Goal: Task Accomplishment & Management: Use online tool/utility

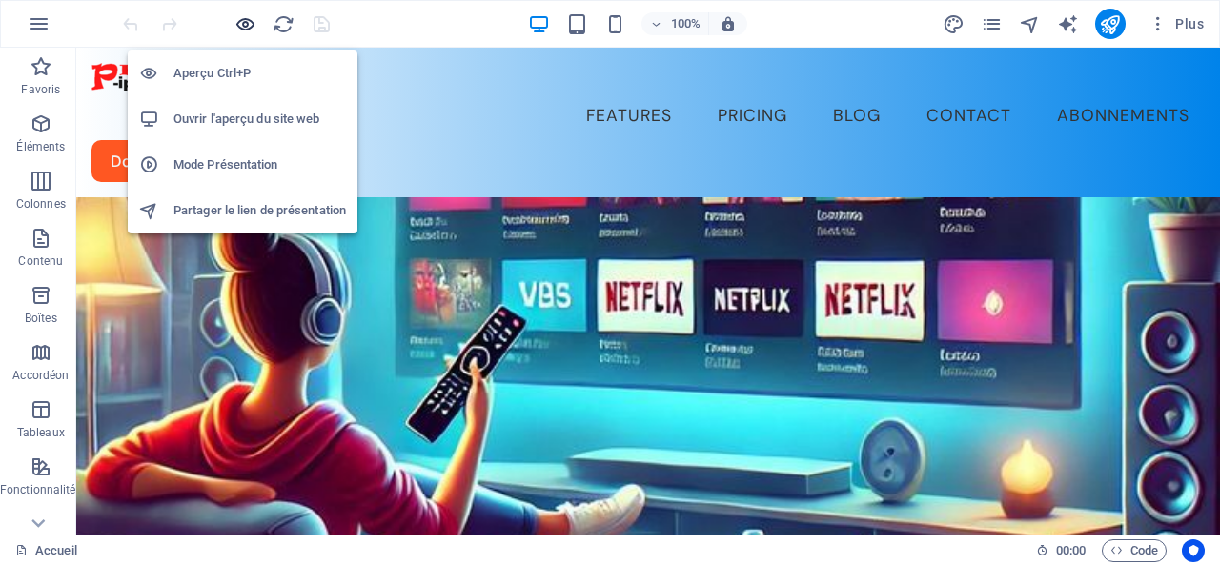
click at [245, 21] on icon "button" at bounding box center [245, 24] width 22 height 22
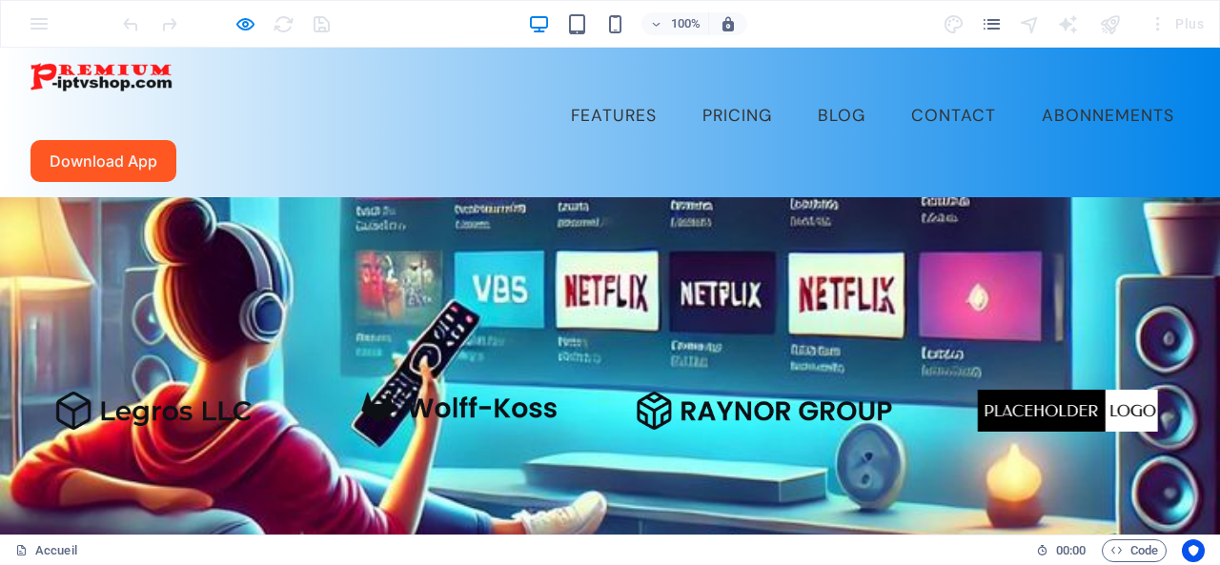
click at [1027, 92] on link "Abonnements" at bounding box center [1108, 116] width 163 height 48
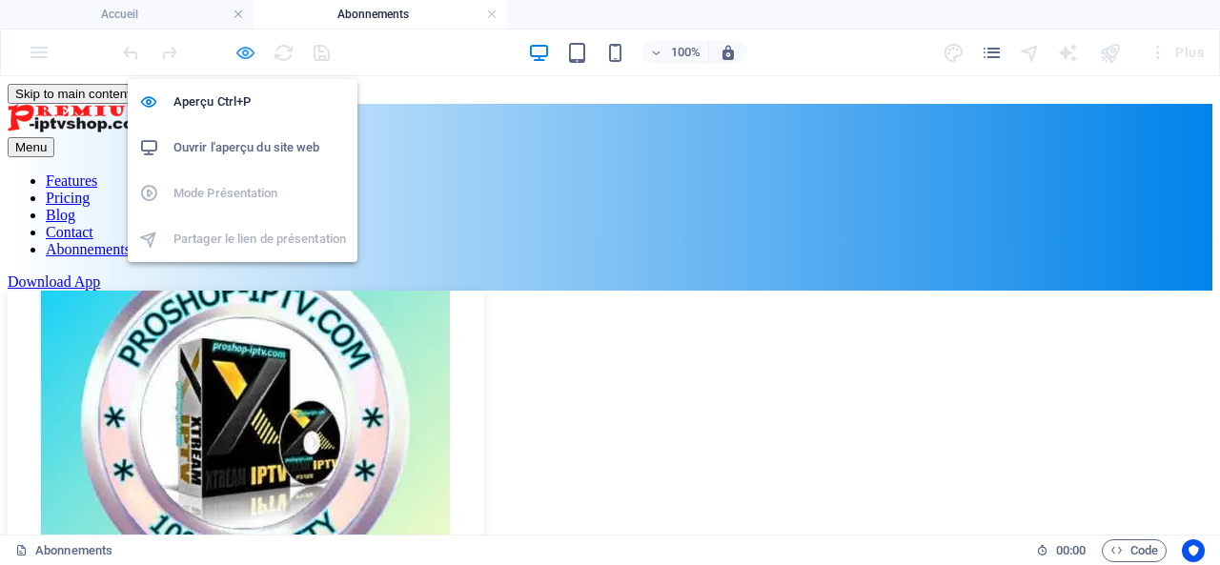
click at [247, 49] on icon "button" at bounding box center [245, 53] width 22 height 22
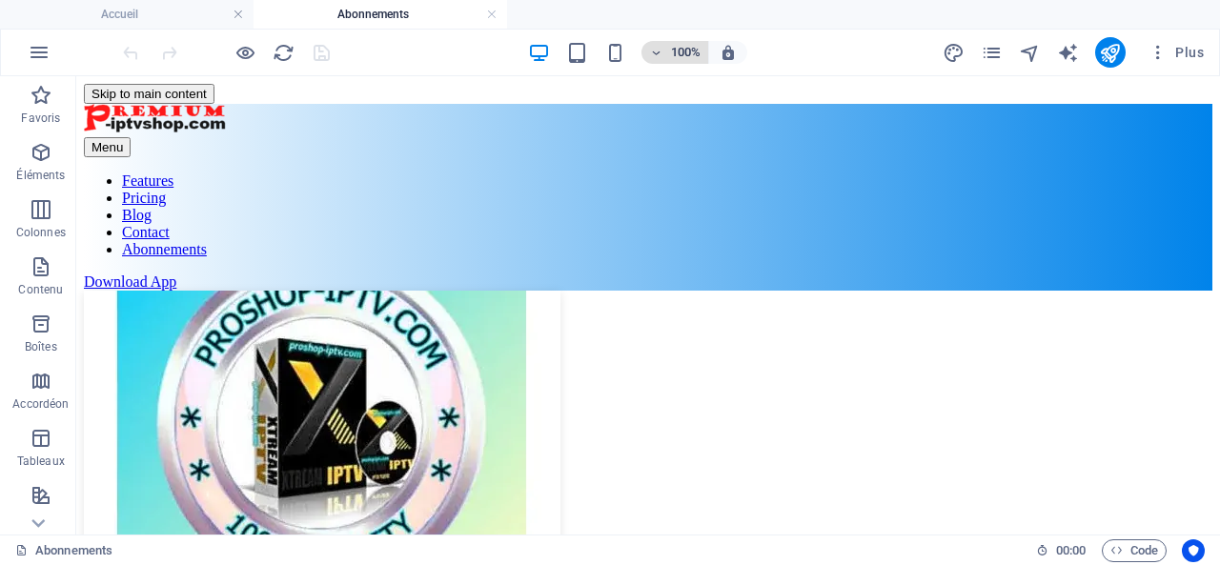
click at [683, 53] on h6 "100%" at bounding box center [685, 52] width 31 height 23
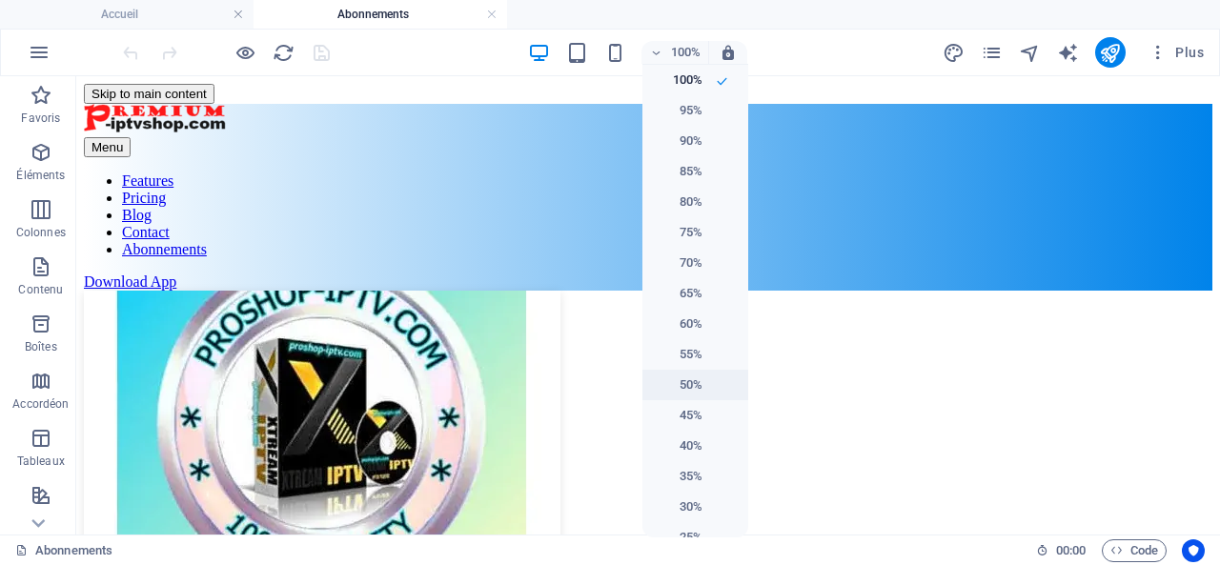
click at [685, 380] on h6 "50%" at bounding box center [678, 385] width 49 height 23
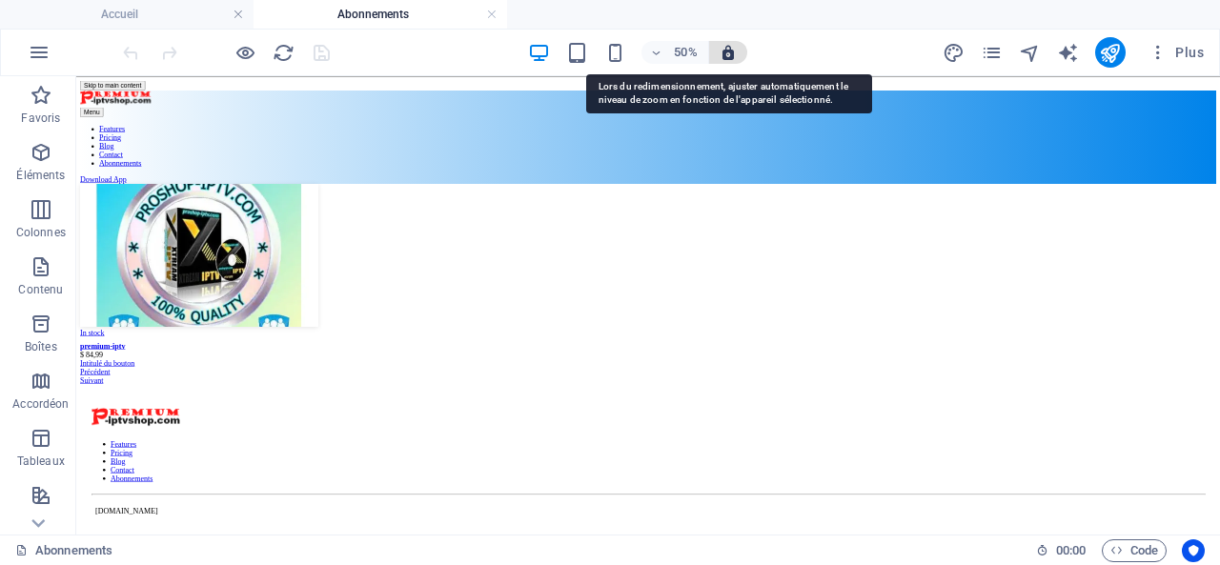
click at [725, 50] on icon "button" at bounding box center [728, 52] width 17 height 17
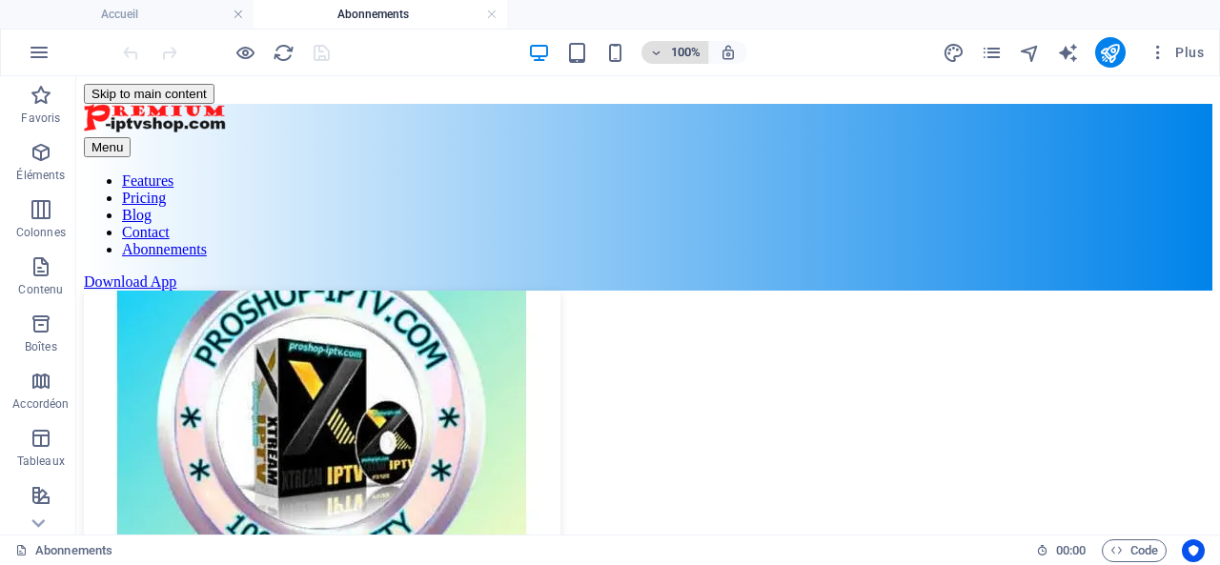
click at [700, 54] on h6 "100%" at bounding box center [685, 52] width 31 height 23
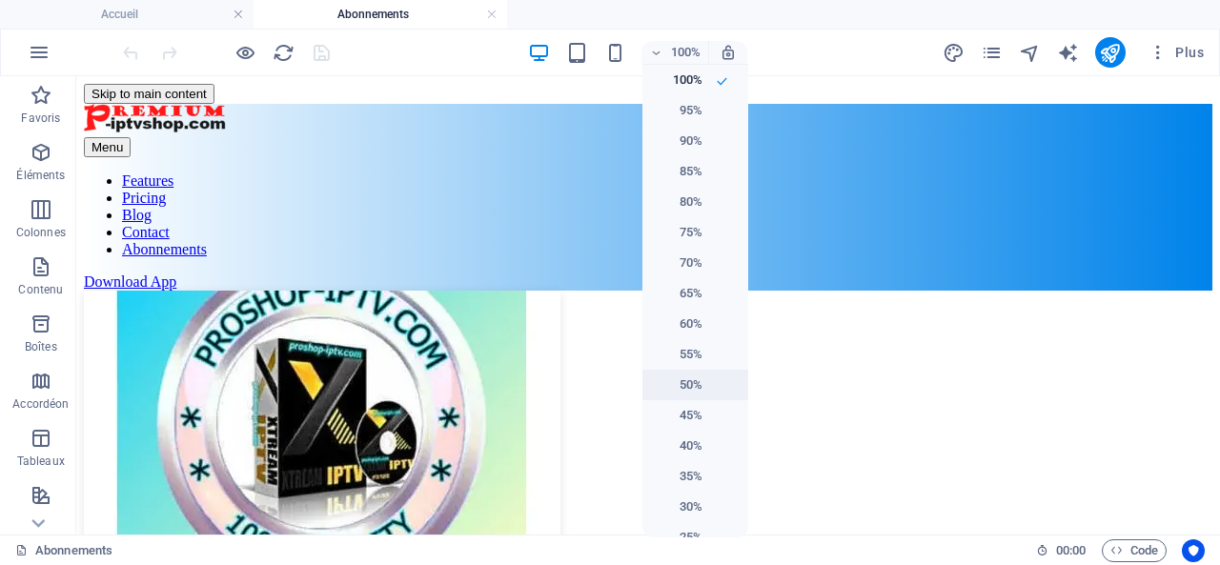
click at [684, 378] on h6 "50%" at bounding box center [678, 385] width 49 height 23
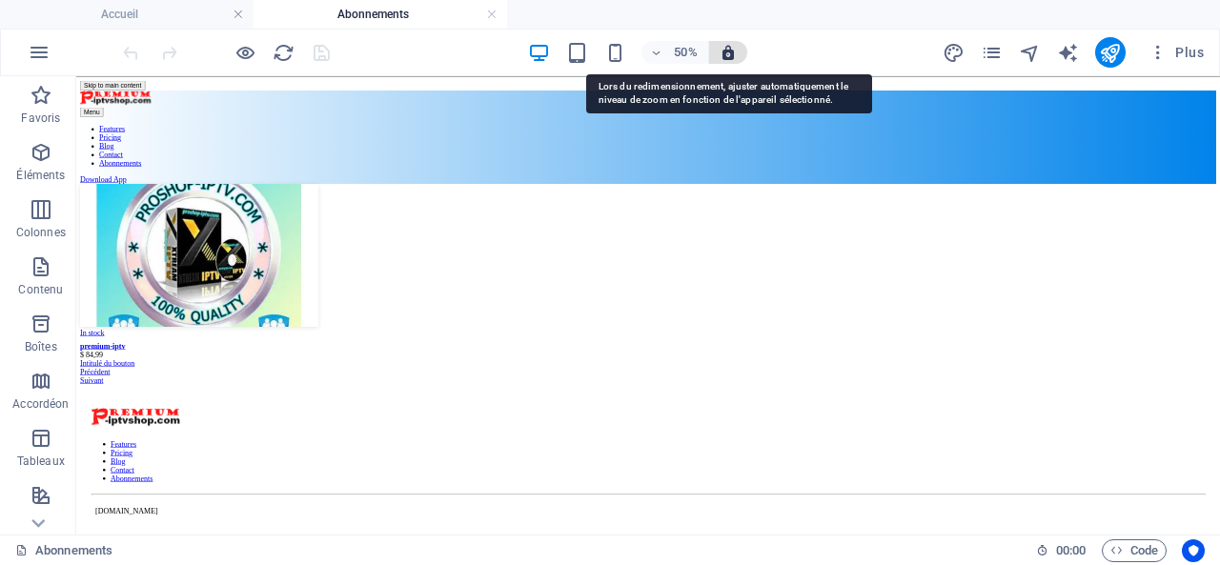
click at [727, 52] on icon "button" at bounding box center [728, 52] width 17 height 17
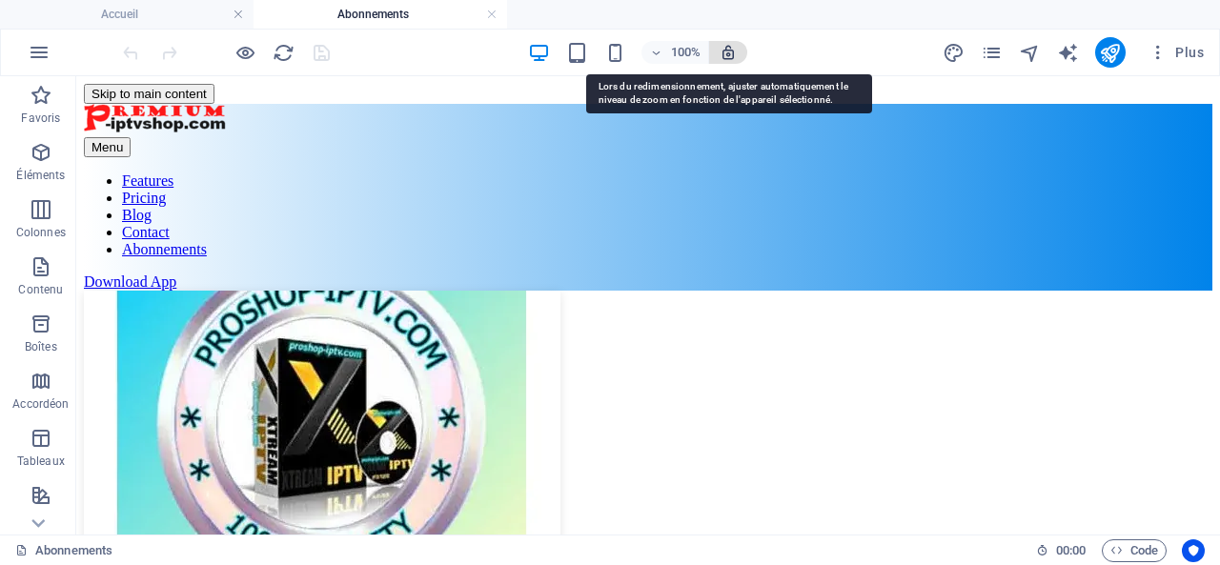
click at [726, 50] on icon "button" at bounding box center [728, 52] width 17 height 17
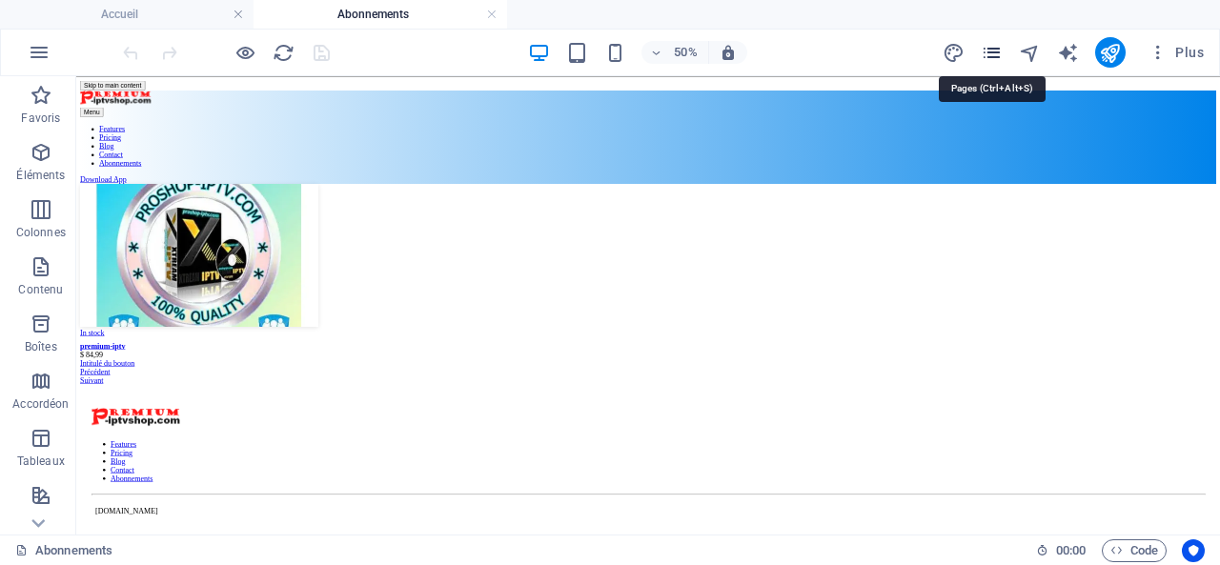
click at [995, 52] on icon "pages" at bounding box center [992, 53] width 22 height 22
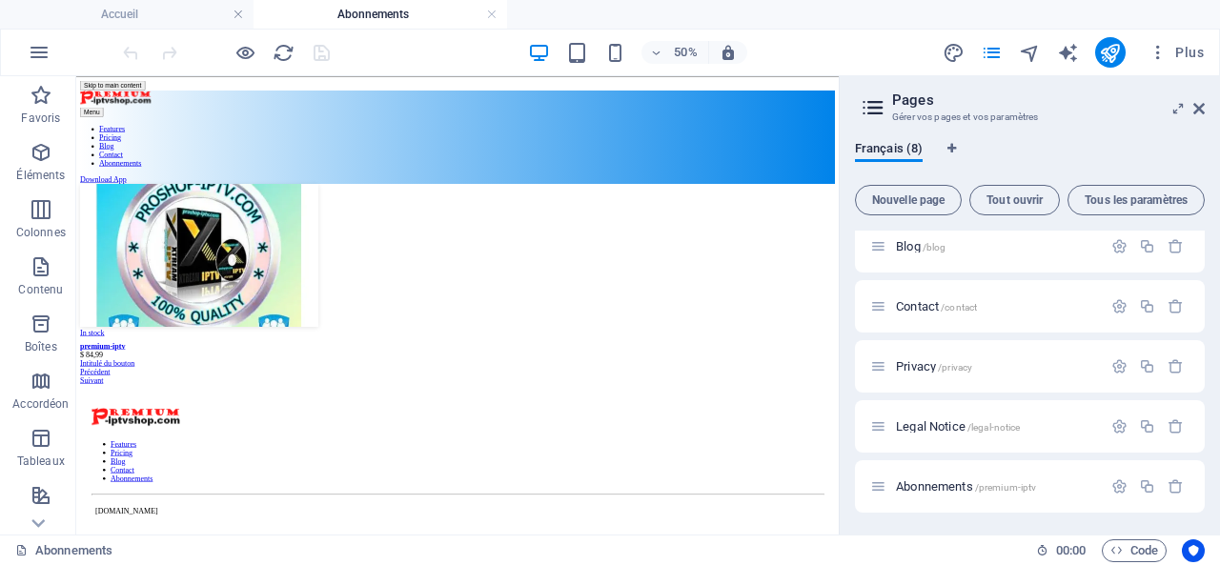
scroll to position [191, 0]
click at [964, 488] on span "Abonnements /premium-iptv" at bounding box center [966, 486] width 140 height 14
click at [953, 485] on span "Abonnements /premium-iptv" at bounding box center [966, 486] width 140 height 14
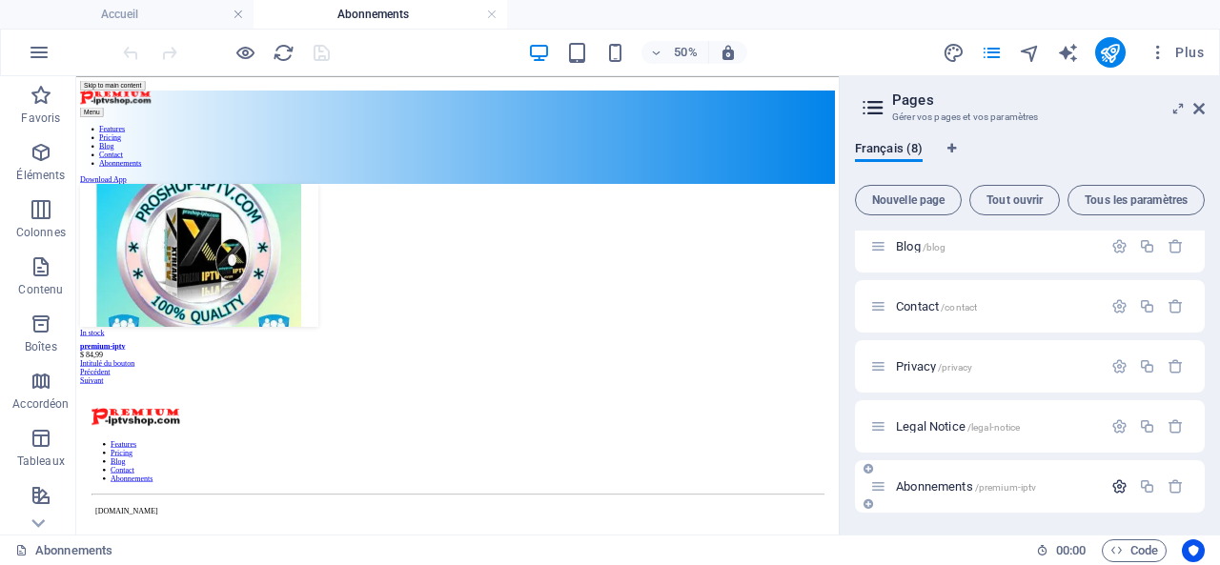
click at [1113, 486] on icon "button" at bounding box center [1119, 486] width 16 height 16
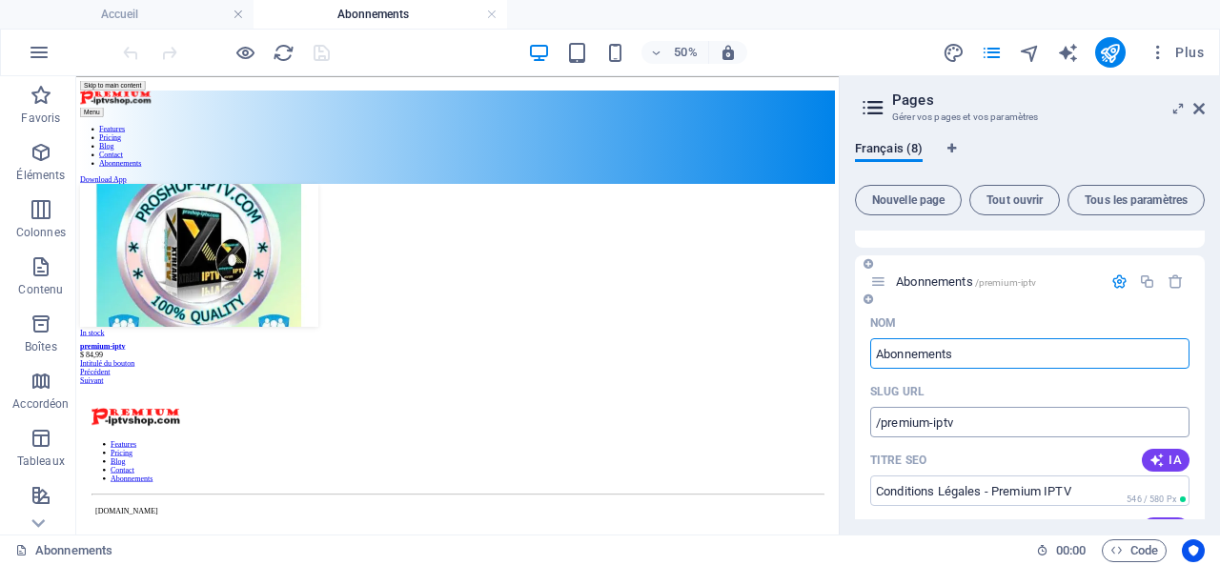
scroll to position [317, 0]
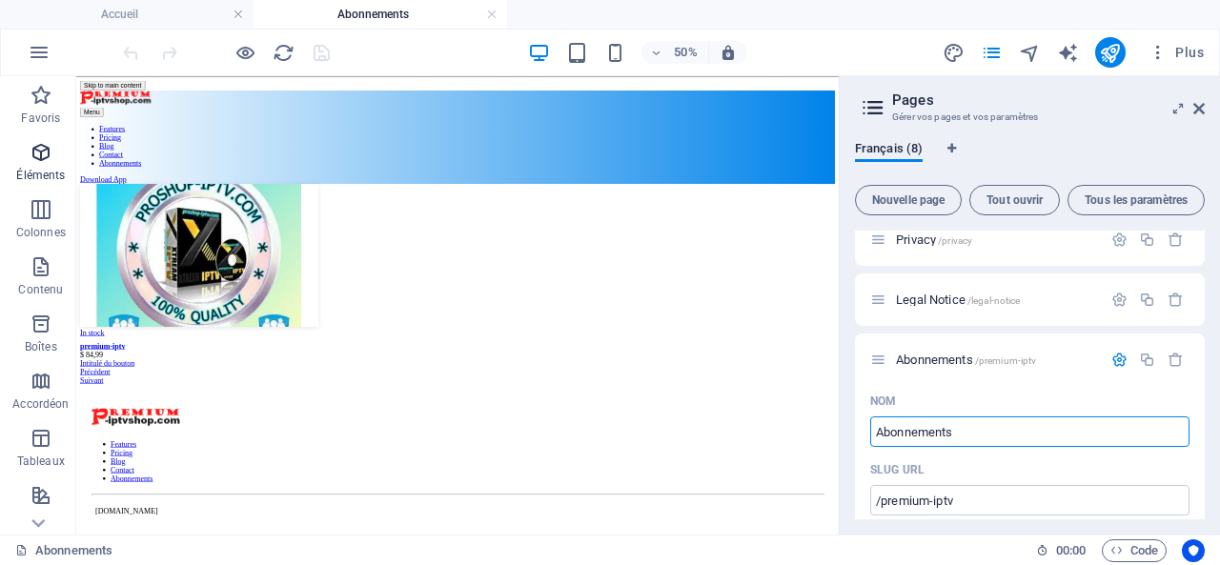
click at [36, 146] on icon "button" at bounding box center [41, 152] width 23 height 23
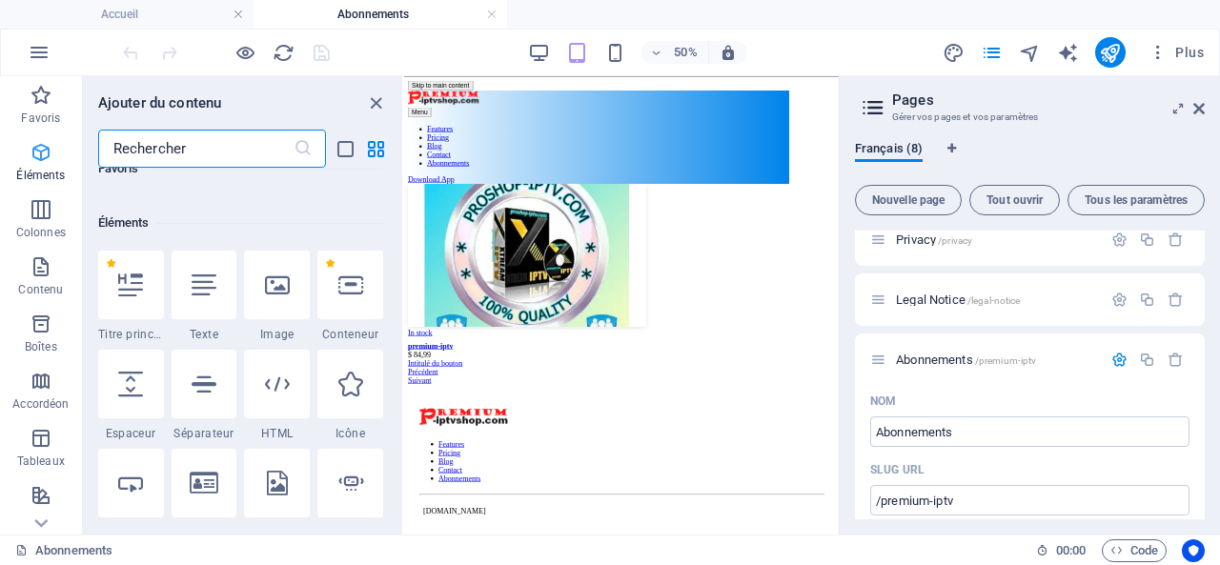
scroll to position [203, 0]
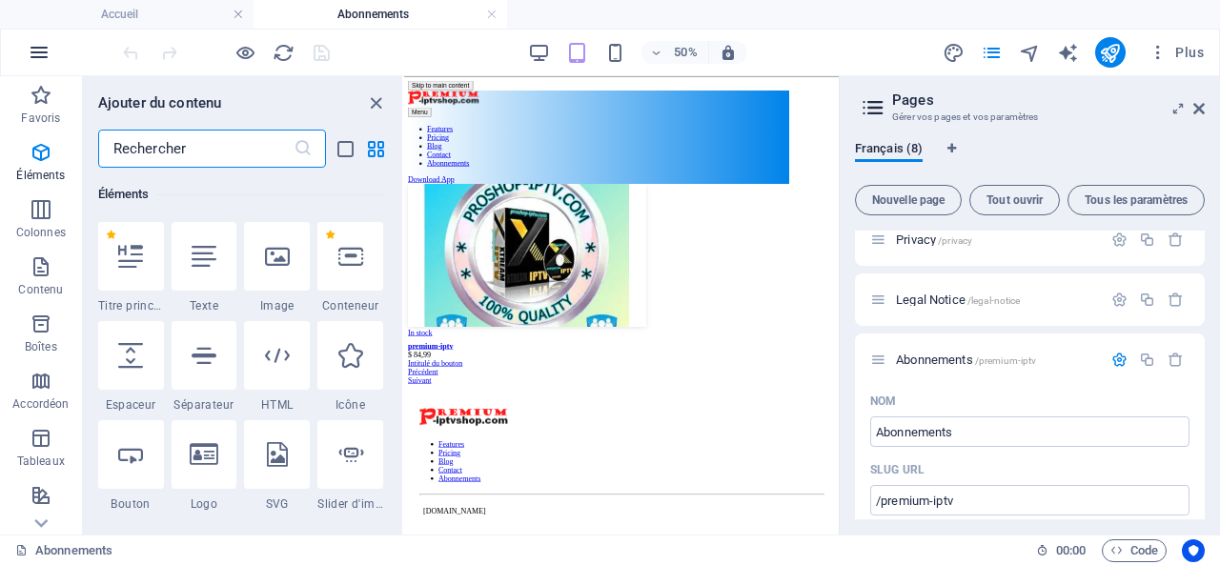
click at [31, 49] on icon "button" at bounding box center [39, 52] width 23 height 23
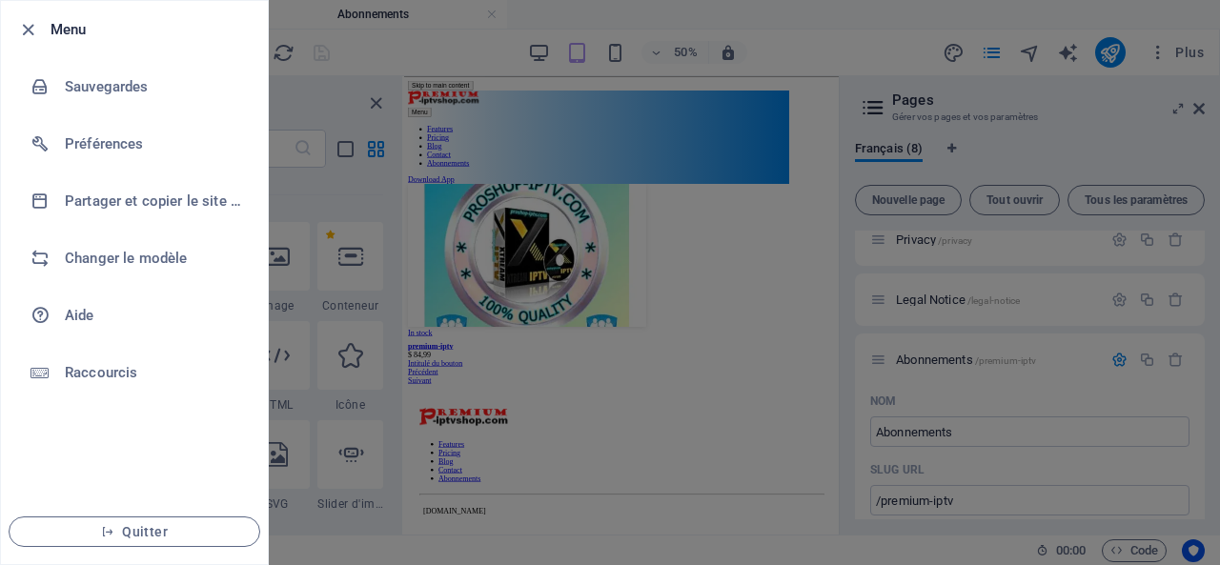
click at [189, 18] on h6 "Menu" at bounding box center [152, 29] width 202 height 23
click at [29, 31] on icon "button" at bounding box center [28, 30] width 22 height 22
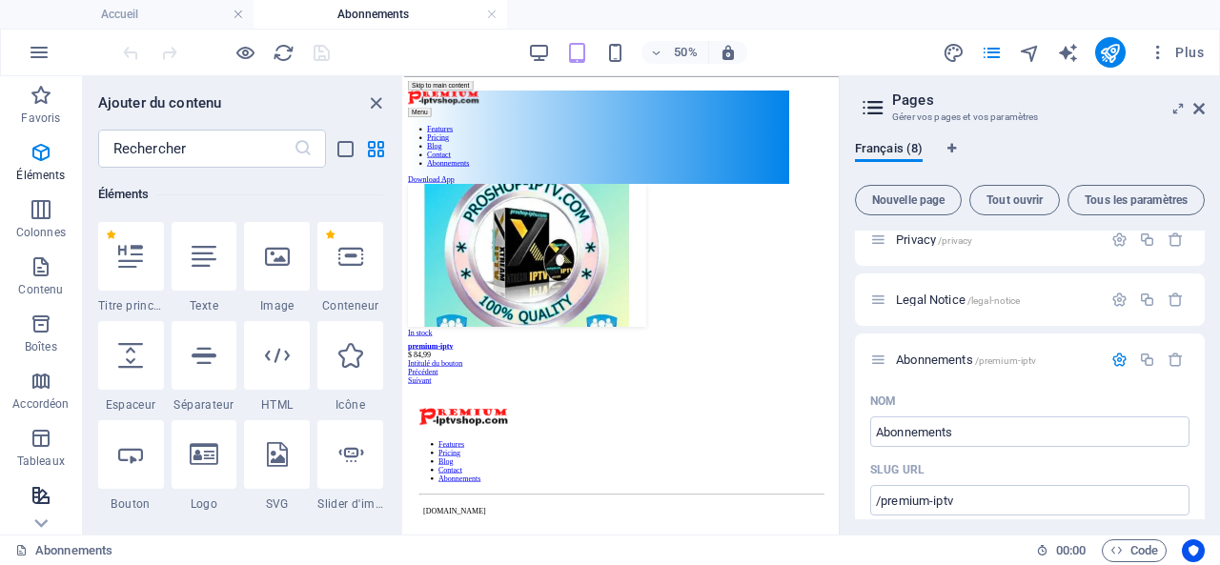
click at [38, 499] on icon "button" at bounding box center [41, 495] width 23 height 23
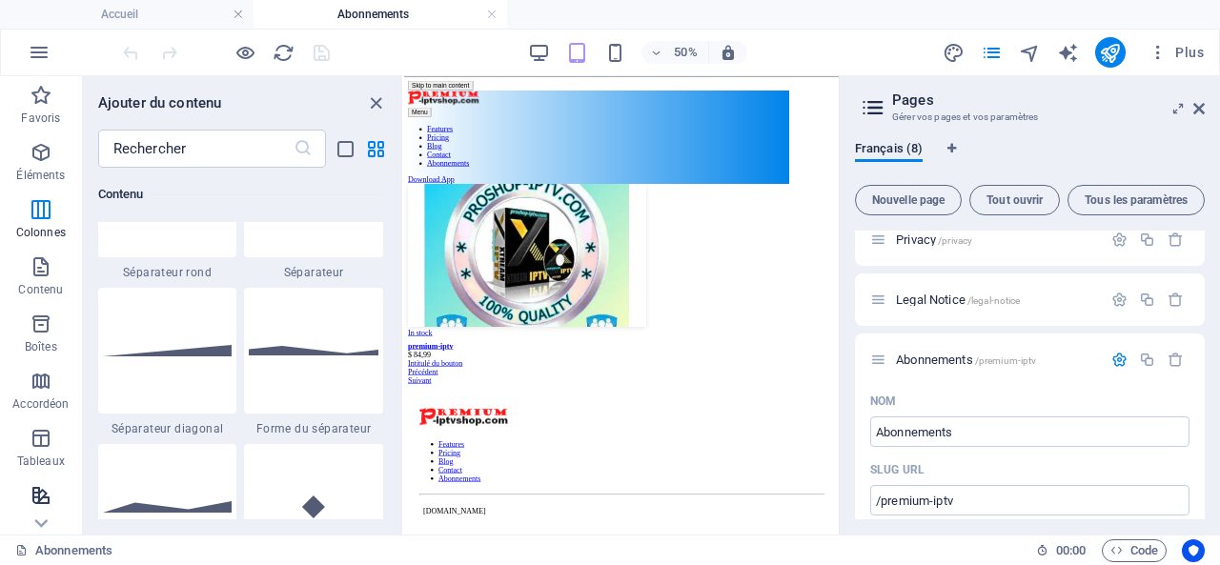
scroll to position [7430, 0]
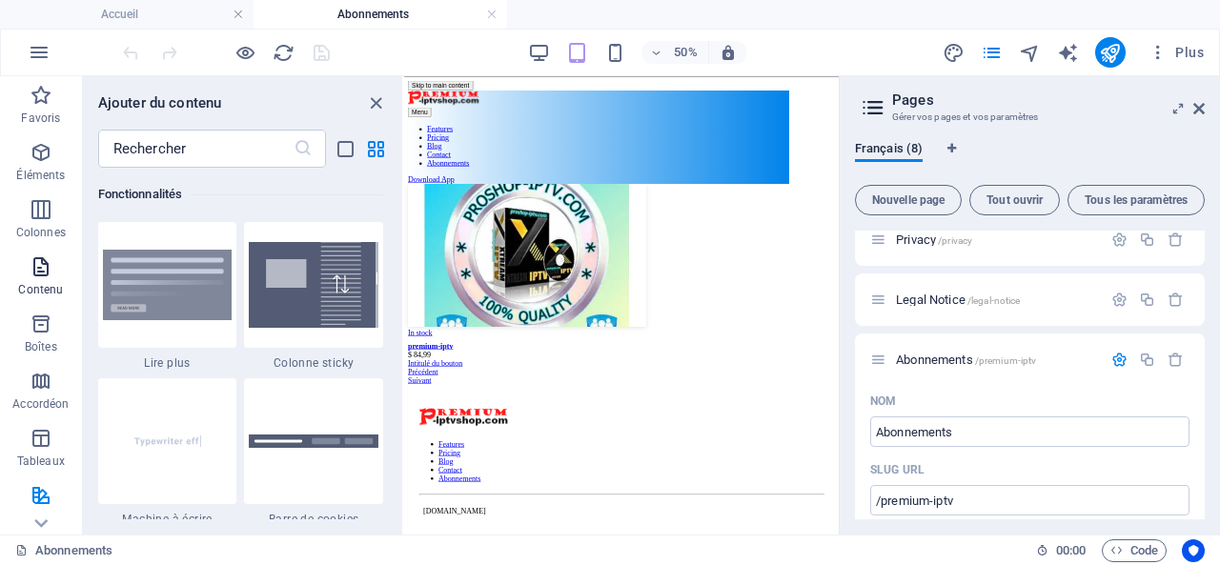
click at [46, 270] on icon "button" at bounding box center [41, 266] width 23 height 23
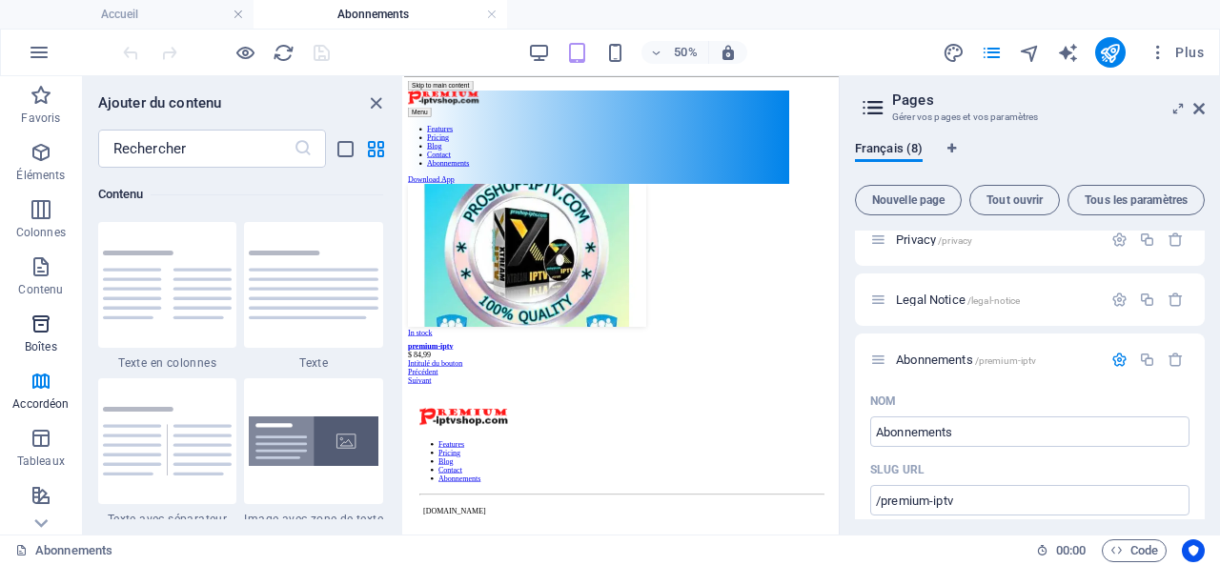
click at [40, 327] on icon "button" at bounding box center [41, 324] width 23 height 23
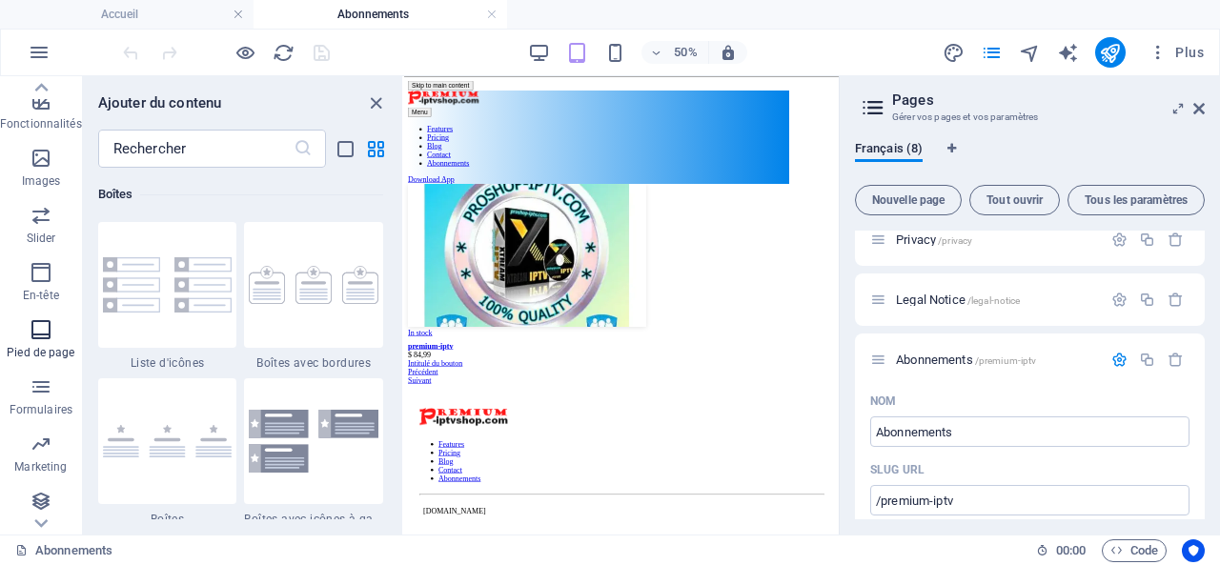
scroll to position [398, 0]
click at [38, 502] on icon "button" at bounding box center [41, 497] width 23 height 23
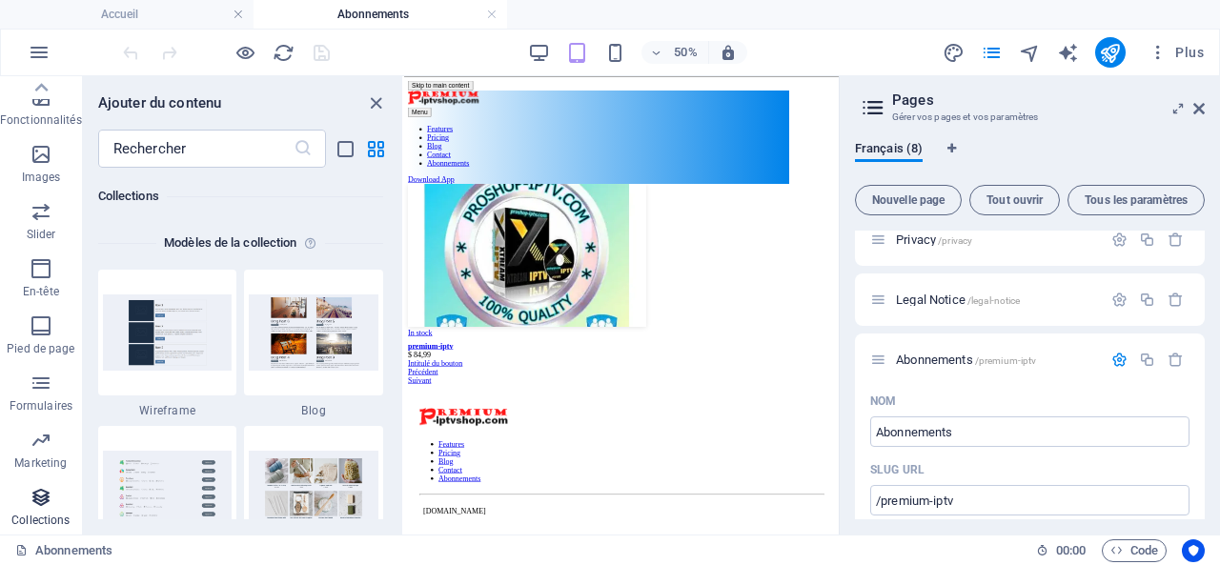
scroll to position [17448, 0]
click at [39, 52] on icon "button" at bounding box center [39, 52] width 23 height 23
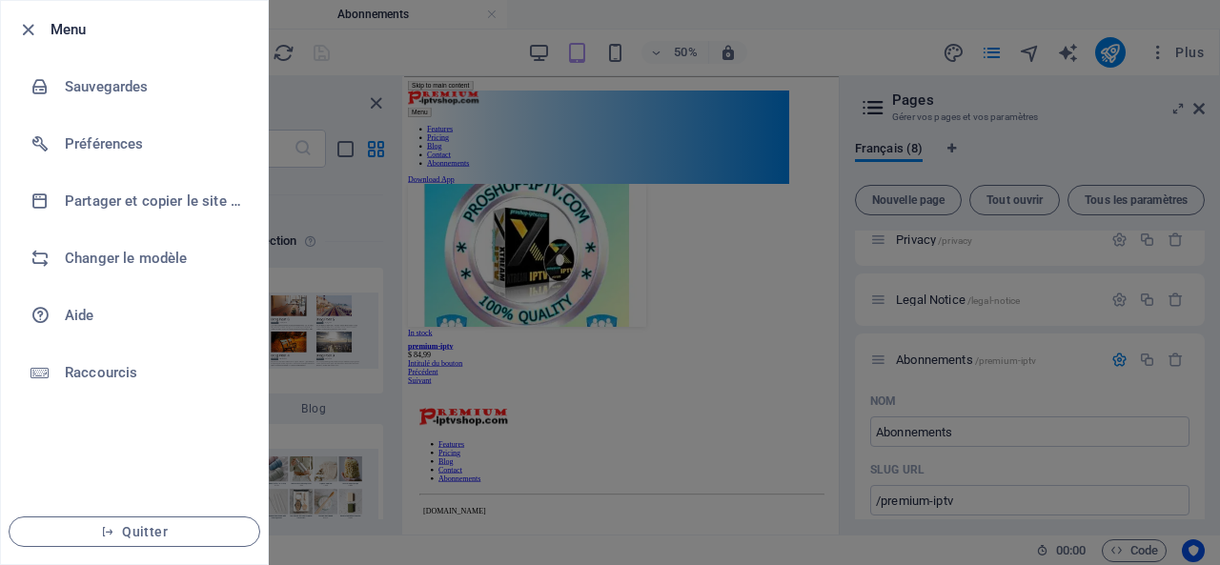
click at [69, 426] on ul "Menu Sauvegardes Préférences Partager et copier le site web Changer le modèle A…" at bounding box center [134, 282] width 267 height 563
click at [206, 439] on ul "Menu Sauvegardes Préférences Partager et copier le site web Changer le modèle A…" at bounding box center [134, 282] width 267 height 563
click at [900, 26] on div at bounding box center [610, 282] width 1220 height 565
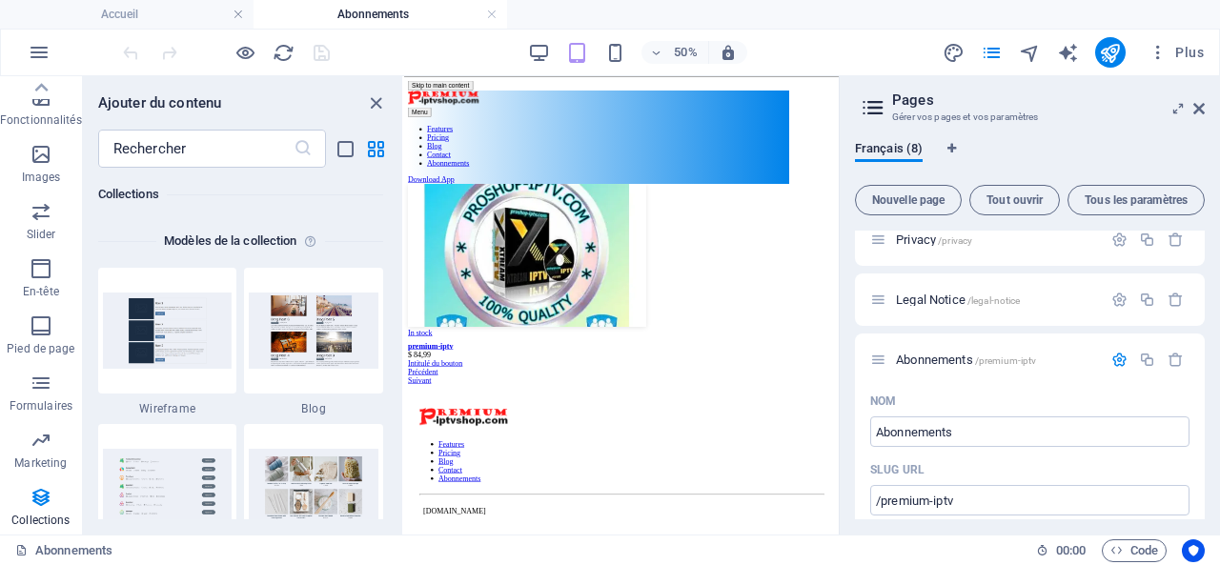
click at [945, 115] on h3 "Gérer vos pages et vos paramètres" at bounding box center [1029, 117] width 275 height 17
click at [1188, 49] on span "Plus" at bounding box center [1176, 52] width 55 height 19
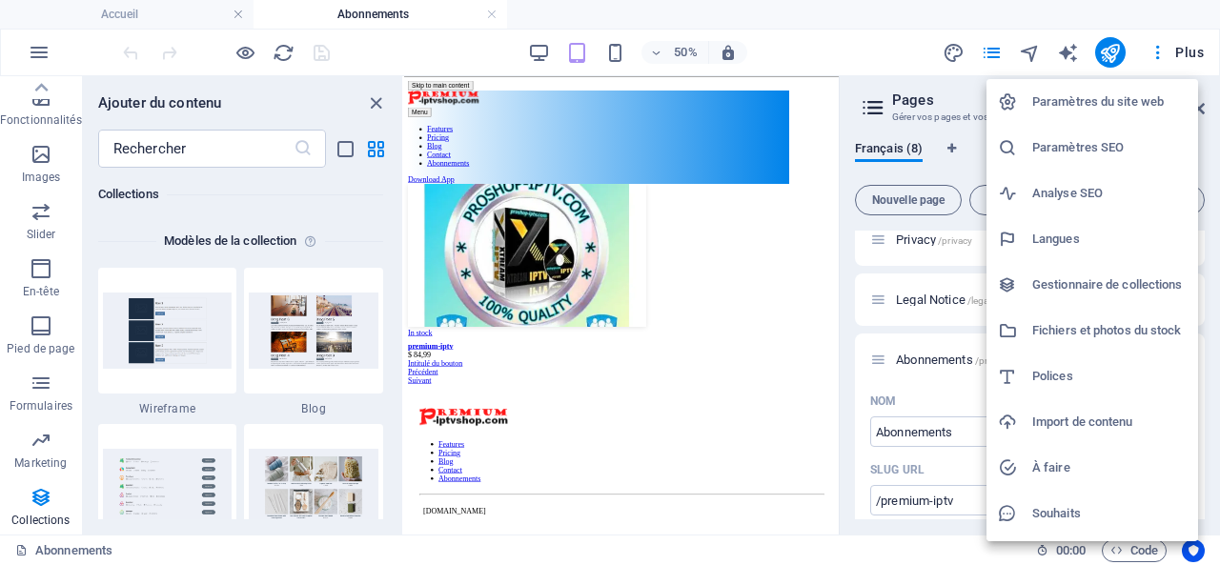
click at [1140, 283] on h6 "Gestionnaire de collections" at bounding box center [1109, 285] width 154 height 23
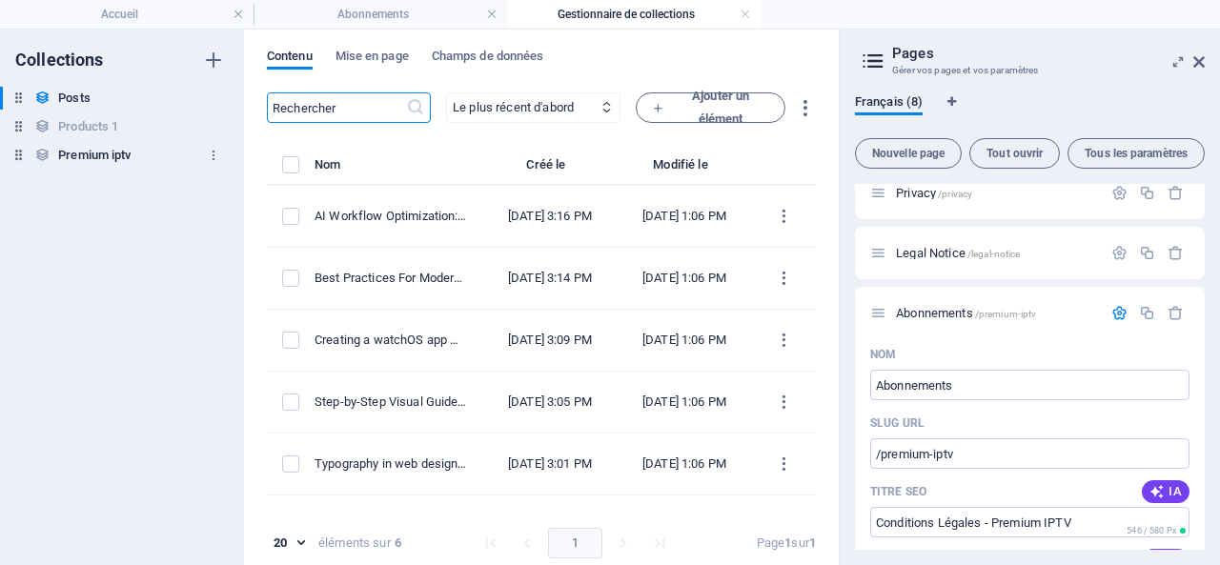
click at [78, 155] on h6 "Premium iptv" at bounding box center [94, 155] width 72 height 23
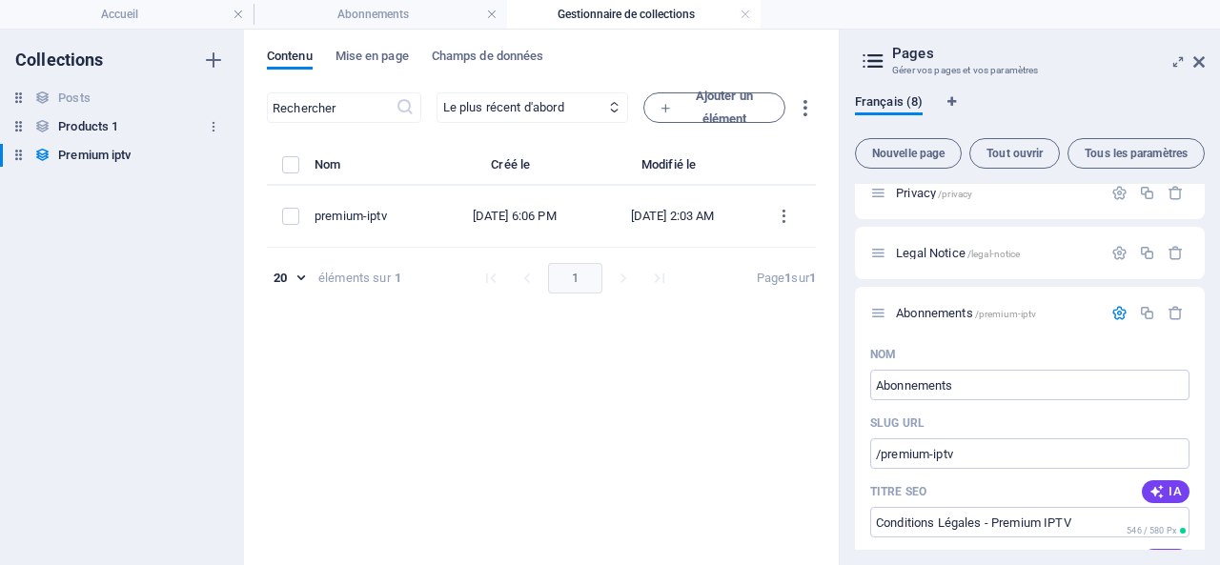
click at [88, 123] on h6 "Products 1" at bounding box center [88, 126] width 60 height 23
click at [82, 154] on h6 "Premium iptv" at bounding box center [94, 155] width 72 height 23
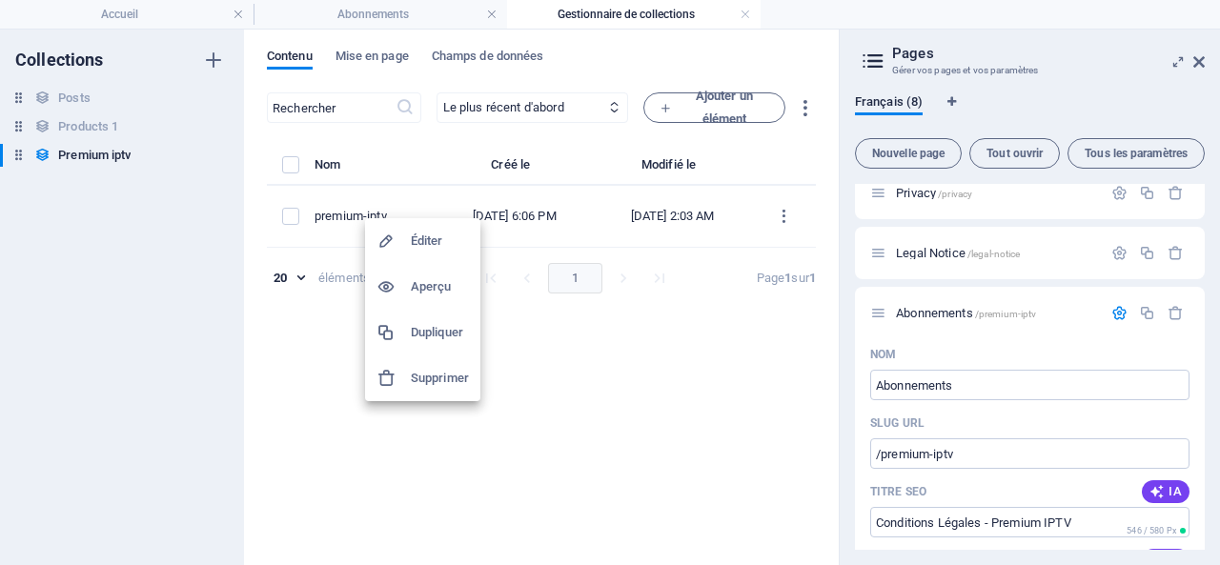
click at [429, 281] on h6 "Aperçu" at bounding box center [440, 286] width 58 height 23
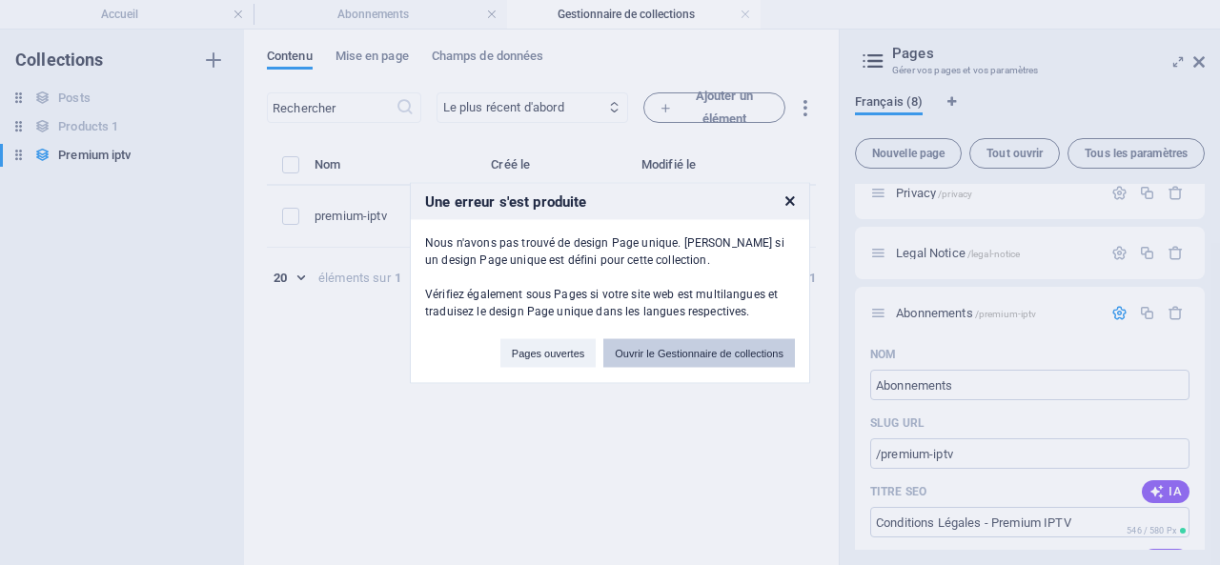
click at [693, 352] on button "Ouvrir le Gestionnaire de collections" at bounding box center [699, 352] width 192 height 29
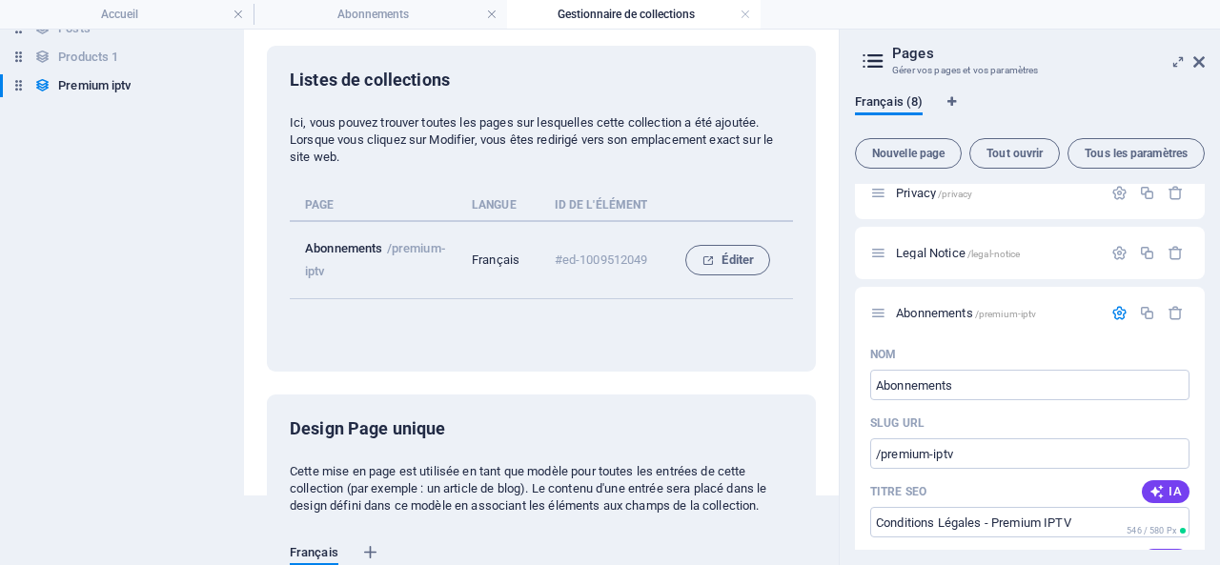
scroll to position [95, 0]
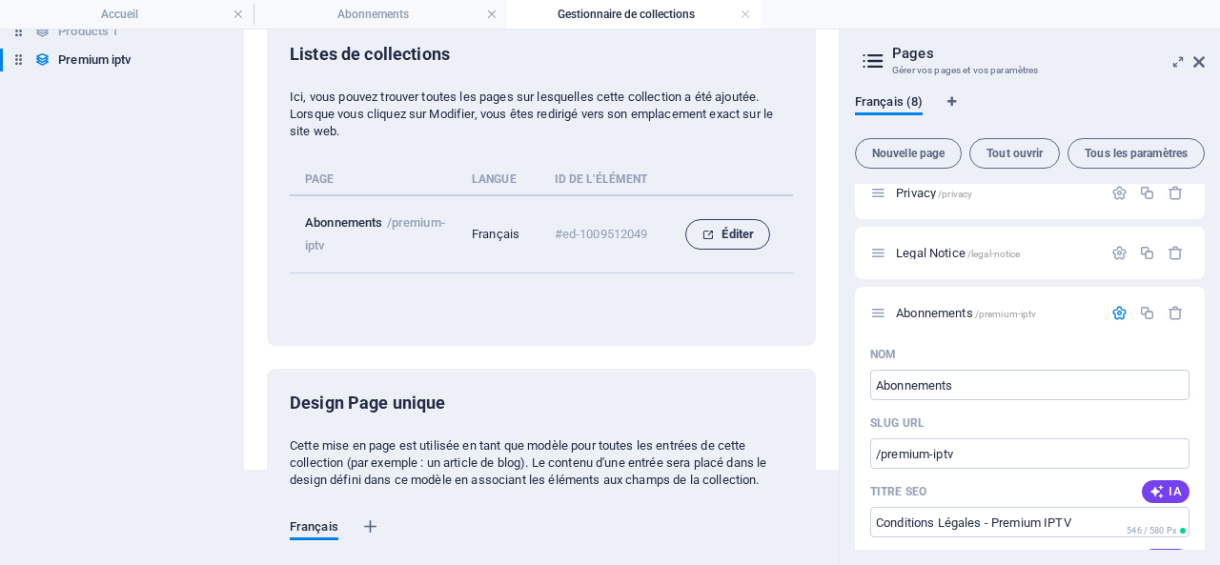
click at [735, 234] on span "Éditer" at bounding box center [728, 234] width 52 height 23
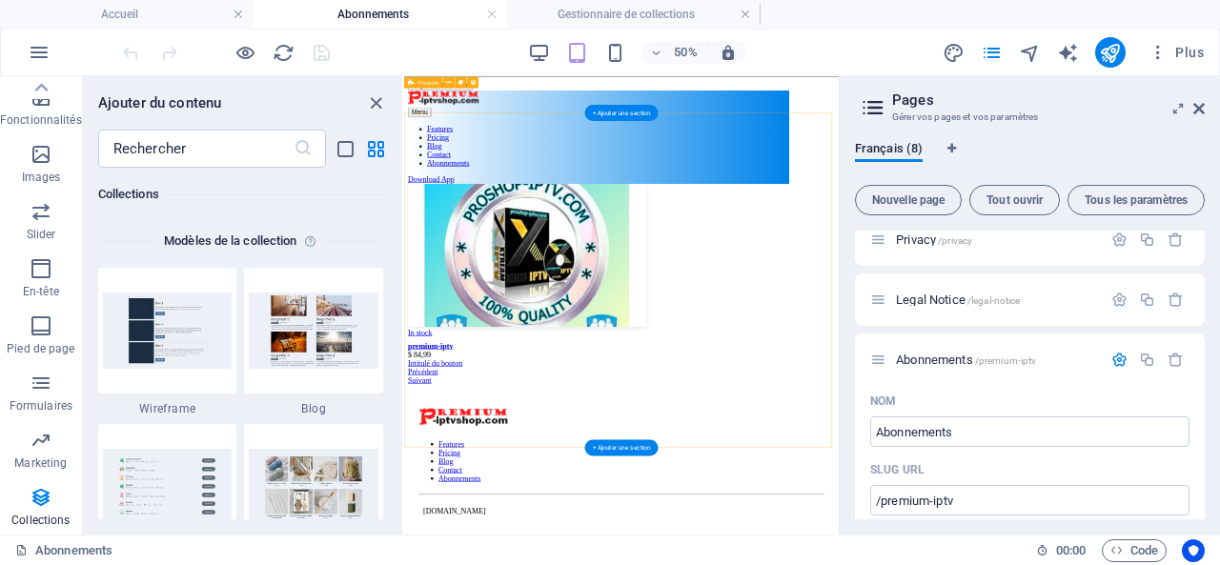
scroll to position [0, 0]
click at [376, 94] on icon "close panel" at bounding box center [376, 103] width 22 height 22
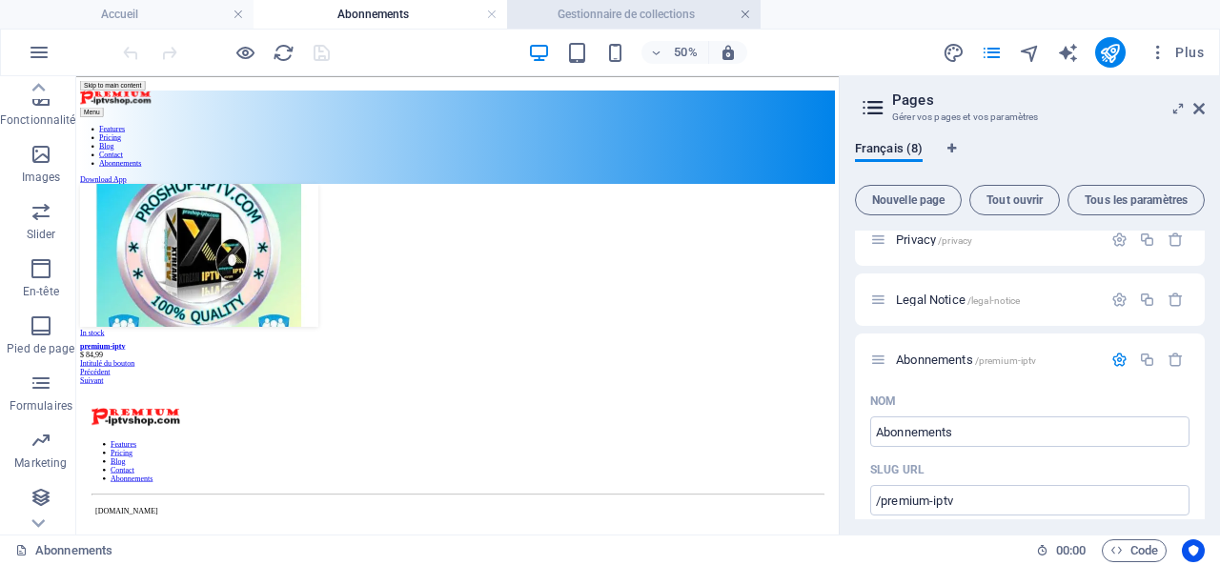
click at [748, 7] on link at bounding box center [745, 15] width 11 height 18
click at [425, 5] on h4 "Abonnements" at bounding box center [381, 14] width 254 height 21
click at [490, 10] on link at bounding box center [491, 15] width 11 height 18
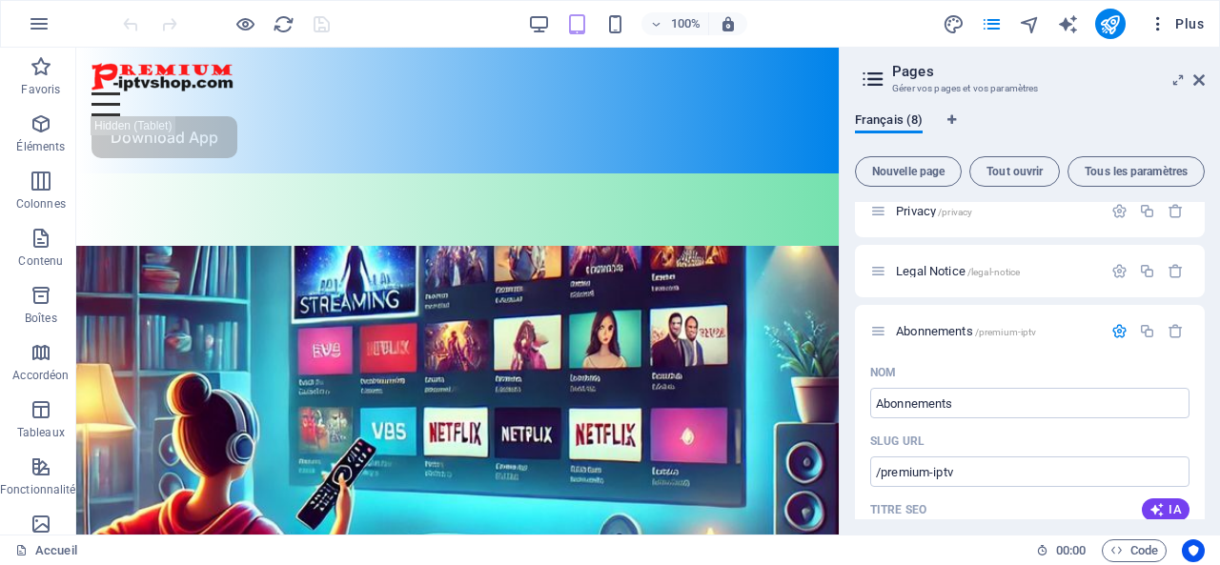
click at [1195, 22] on span "Plus" at bounding box center [1176, 23] width 55 height 19
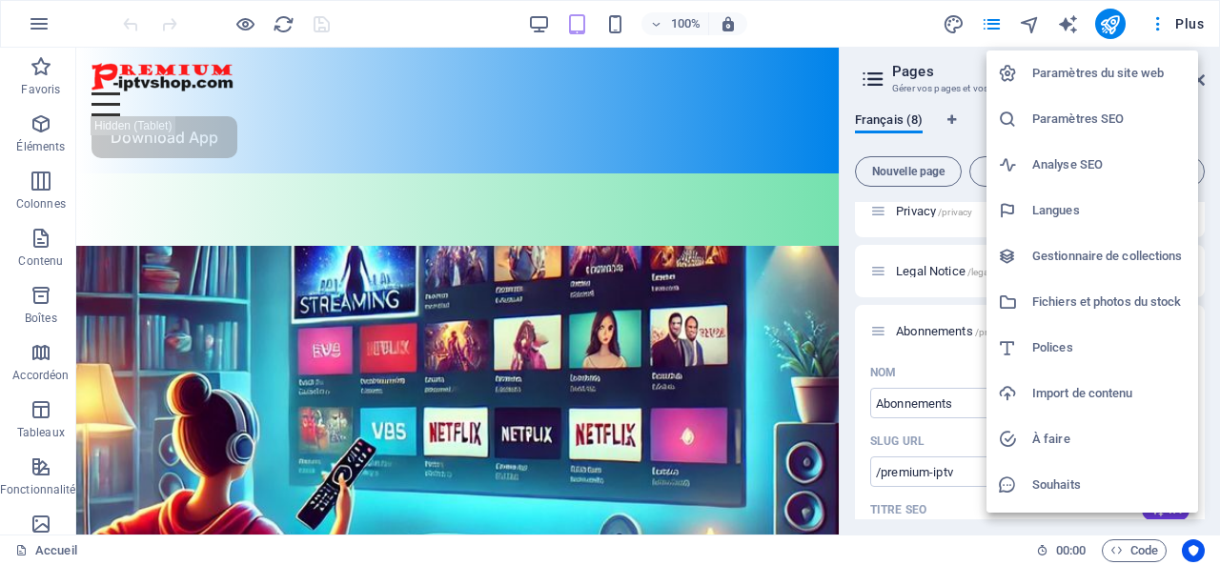
click at [1119, 250] on h6 "Gestionnaire de collections" at bounding box center [1109, 256] width 154 height 23
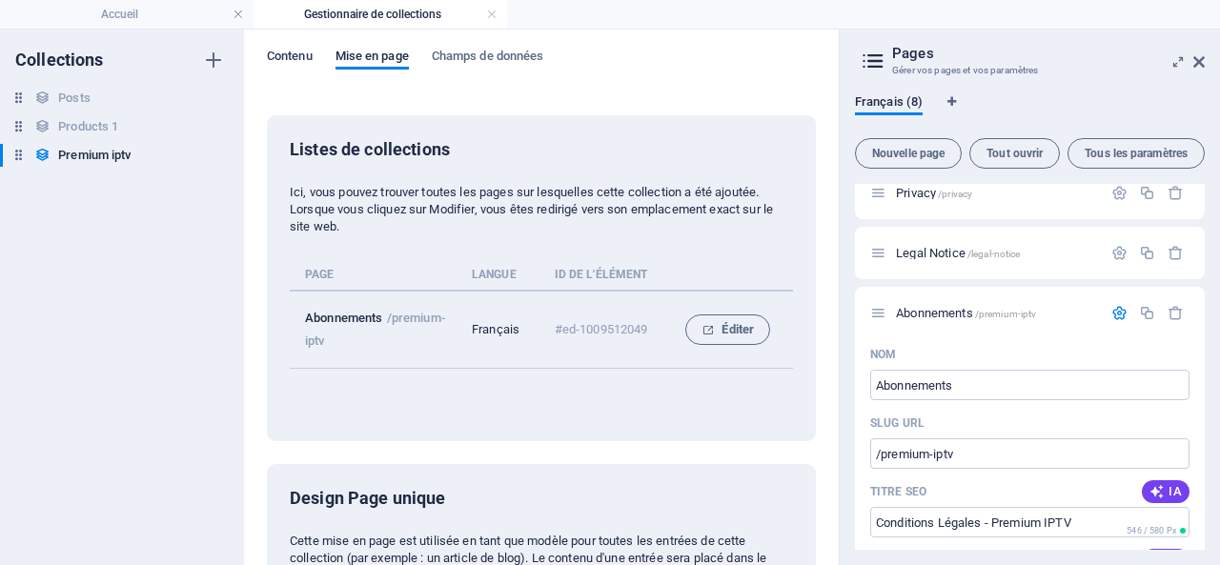
click at [295, 52] on span "Contenu" at bounding box center [290, 58] width 46 height 27
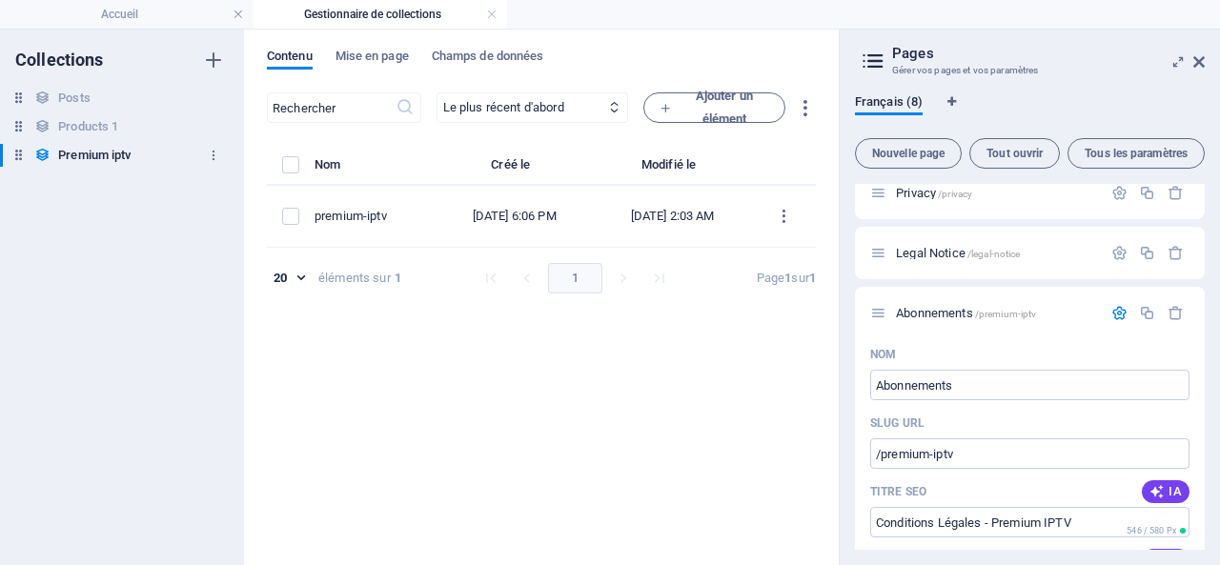
click at [99, 153] on h6 "Premium iptv" at bounding box center [94, 155] width 72 height 23
click at [61, 153] on h6 "Premium iptv" at bounding box center [94, 155] width 72 height 23
click at [88, 214] on div "Collections Posts Posts Products 1 Products 1 Premium iptv Premium iptv" at bounding box center [122, 298] width 244 height 536
click at [496, 12] on link at bounding box center [491, 15] width 11 height 18
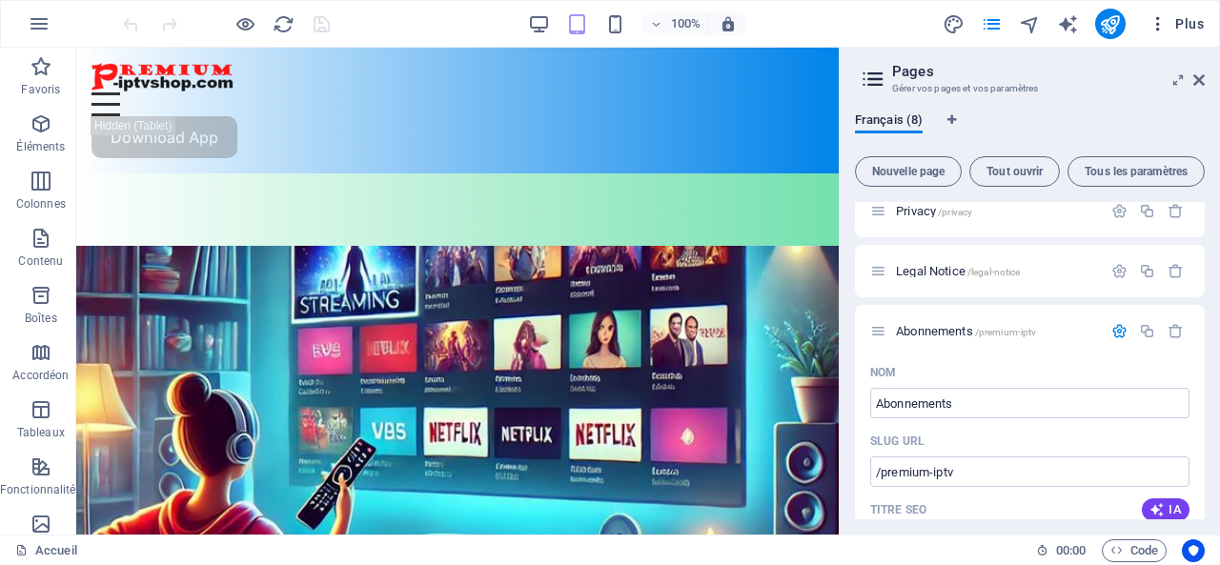
click at [1182, 18] on span "Plus" at bounding box center [1176, 23] width 55 height 19
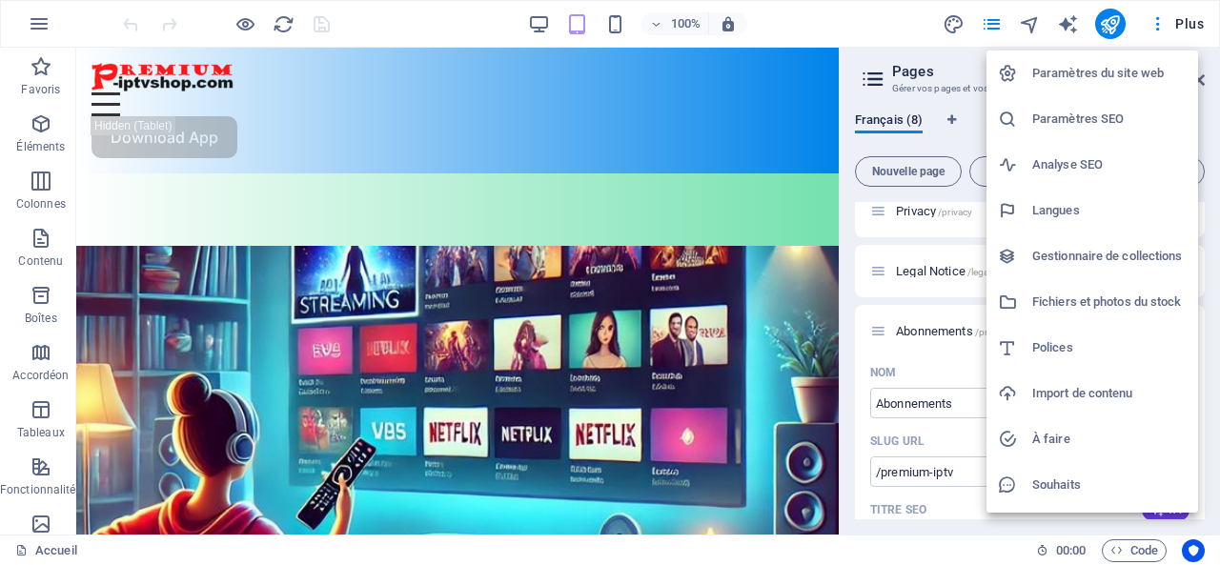
click at [1054, 255] on h6 "Gestionnaire de collections" at bounding box center [1109, 256] width 154 height 23
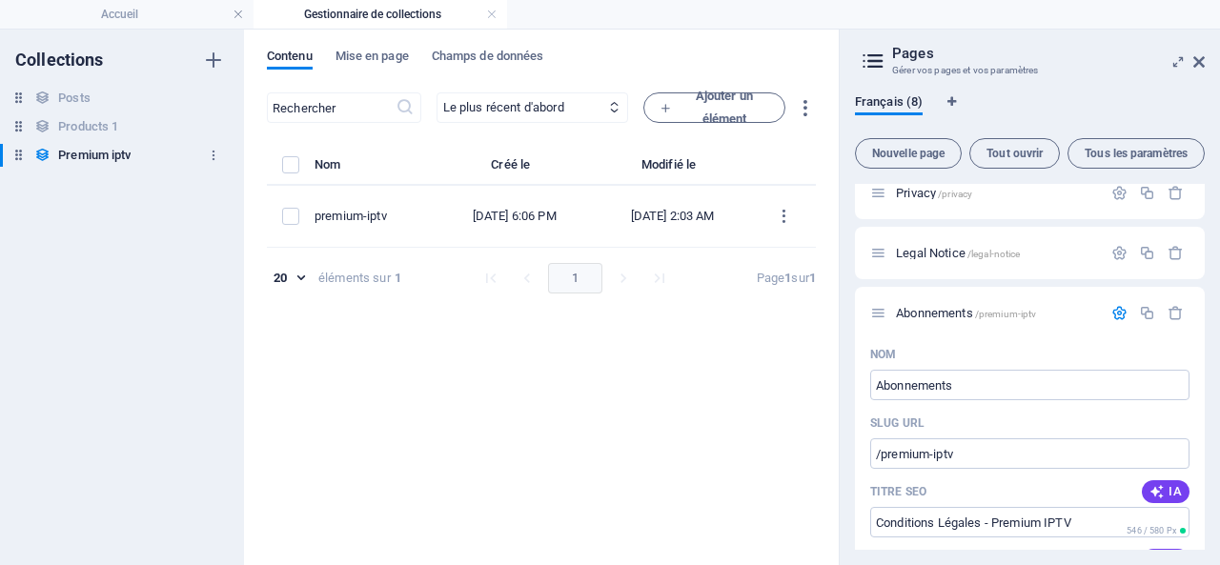
click at [92, 153] on h6 "Premium iptv" at bounding box center [94, 155] width 72 height 23
click at [86, 226] on div "Collections Posts Posts Products 1 Products 1 Premium iptv Premium iptv" at bounding box center [122, 298] width 244 height 536
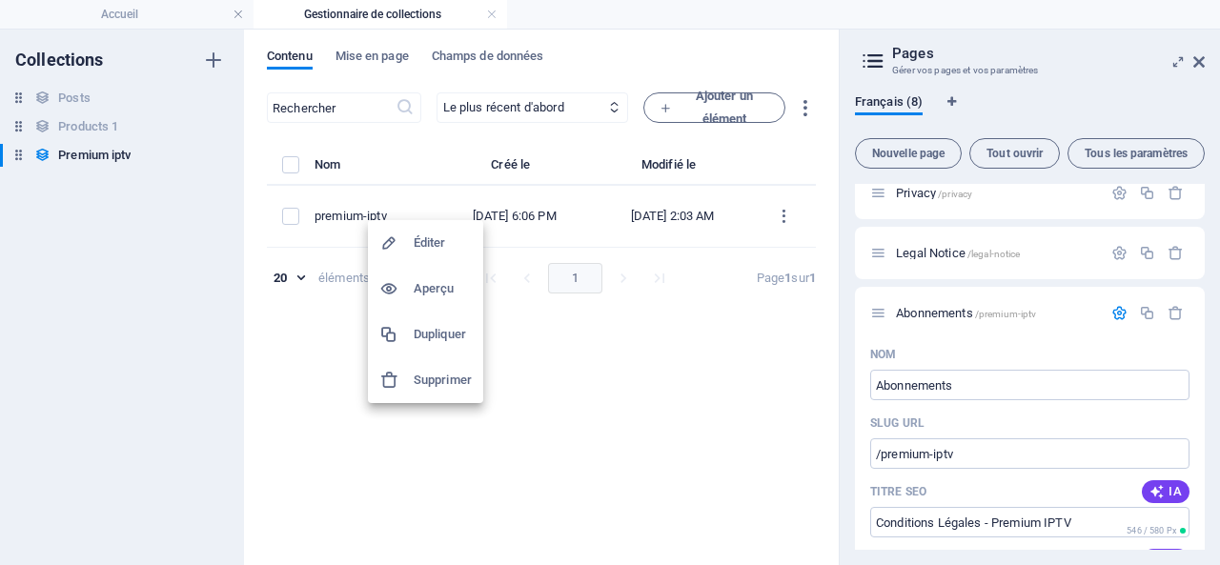
click at [450, 289] on h6 "Aperçu" at bounding box center [443, 288] width 58 height 23
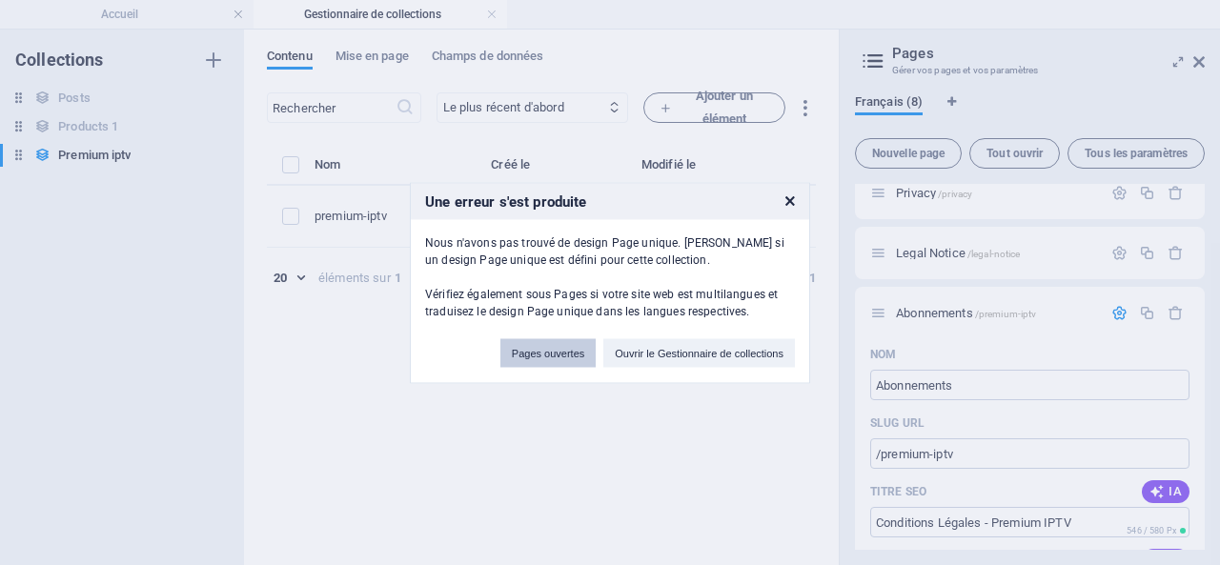
click at [533, 351] on button "Pages ouvertes" at bounding box center [547, 352] width 95 height 29
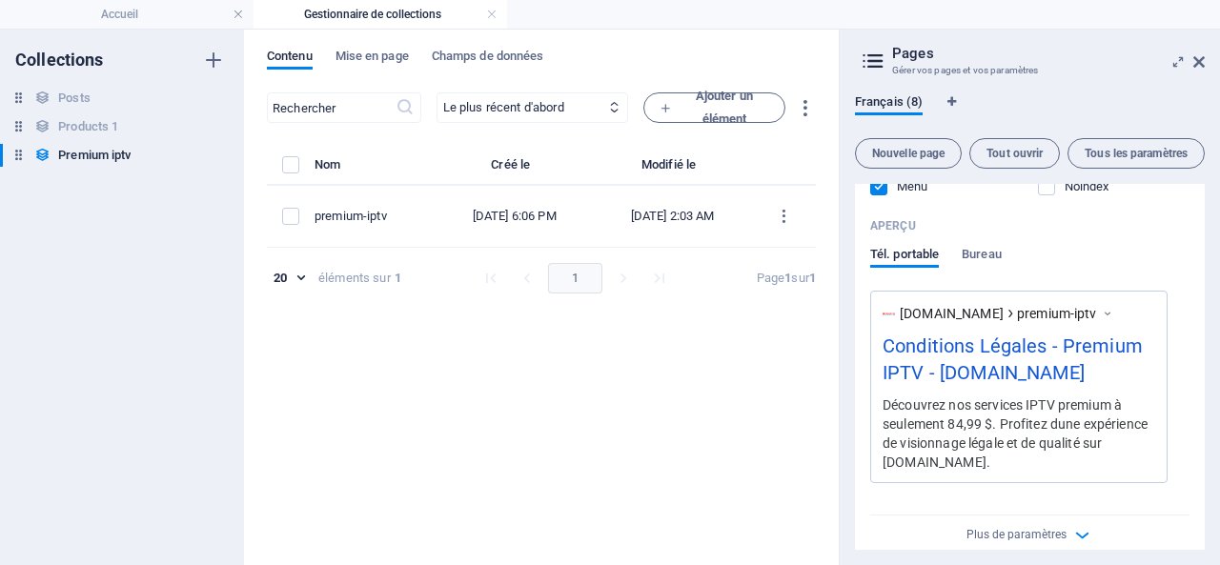
scroll to position [907, 0]
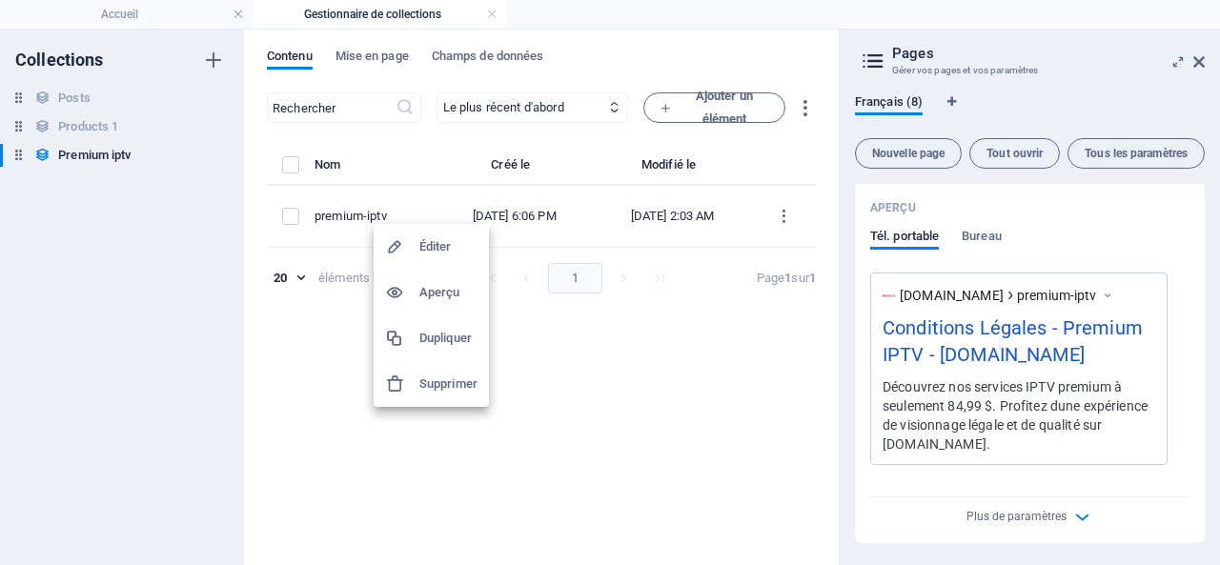
click at [437, 283] on h6 "Aperçu" at bounding box center [448, 292] width 58 height 23
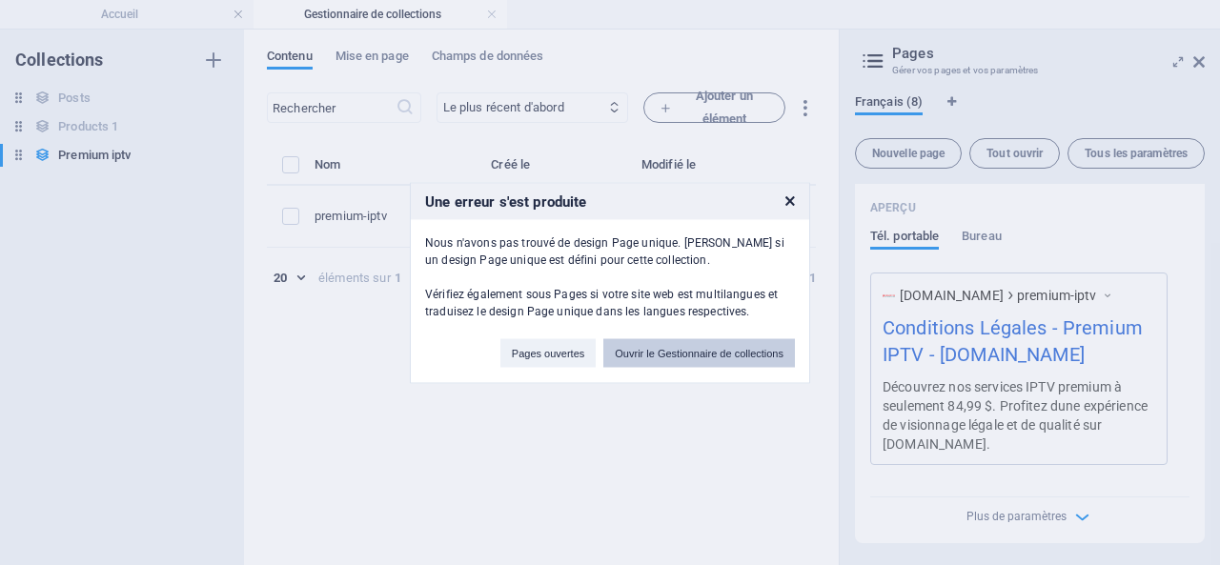
click at [675, 355] on button "Ouvrir le Gestionnaire de collections" at bounding box center [699, 352] width 192 height 29
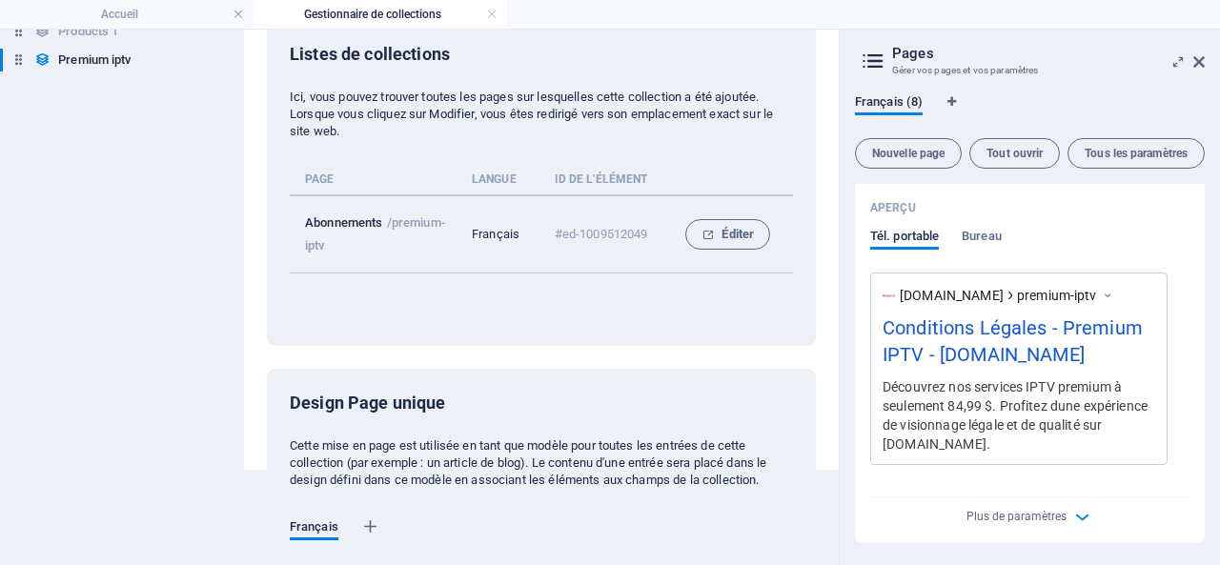
scroll to position [0, 0]
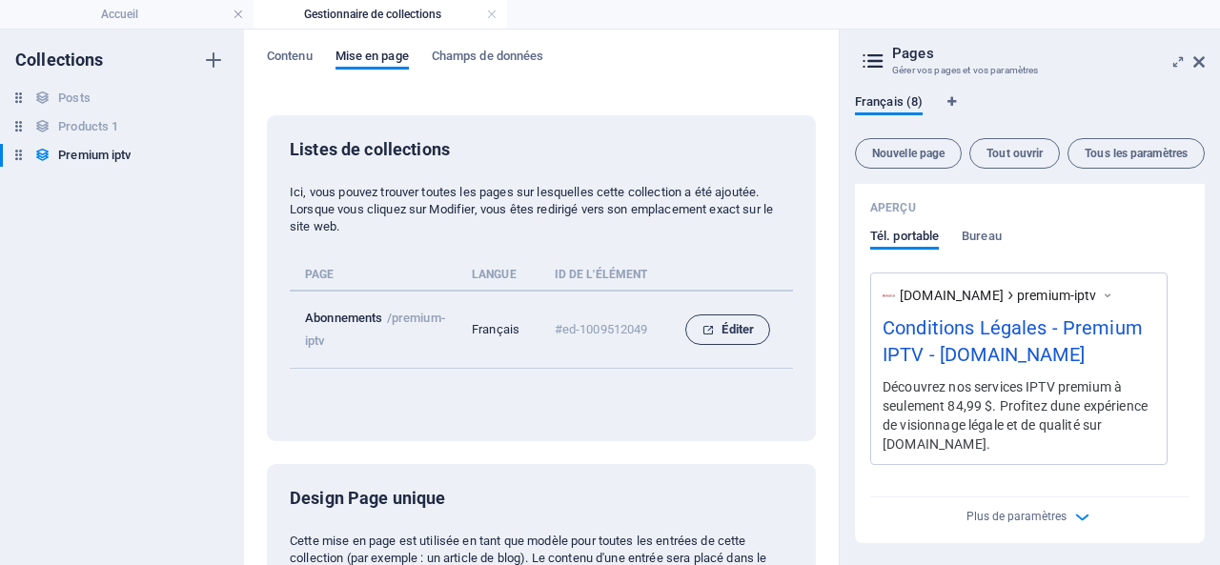
click at [731, 326] on span "Éditer" at bounding box center [728, 329] width 52 height 23
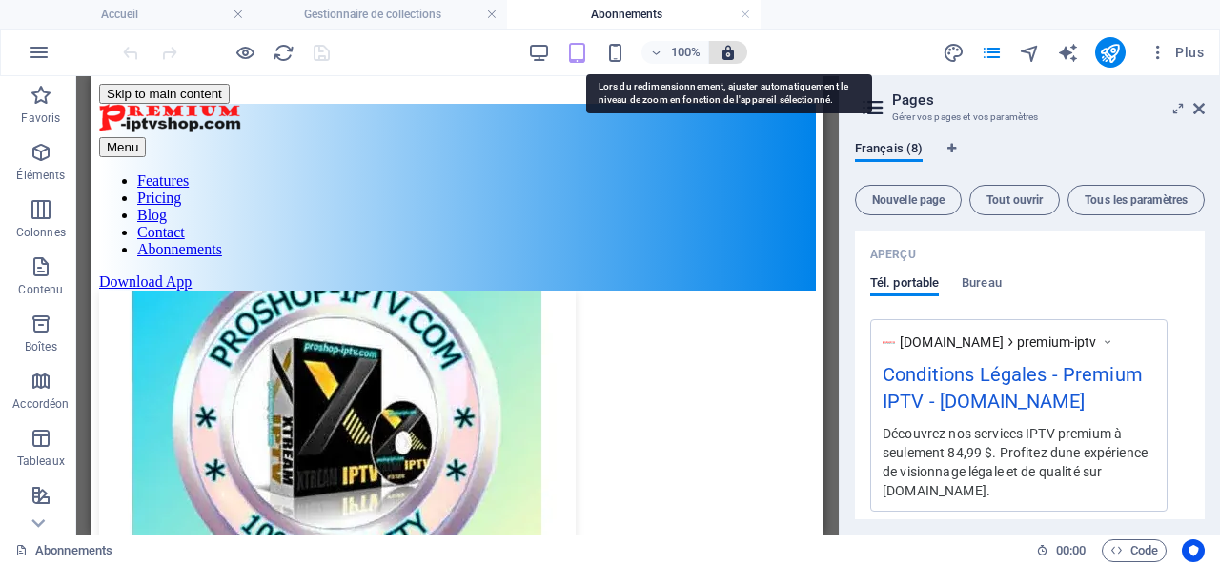
click at [734, 50] on icon "button" at bounding box center [728, 52] width 17 height 17
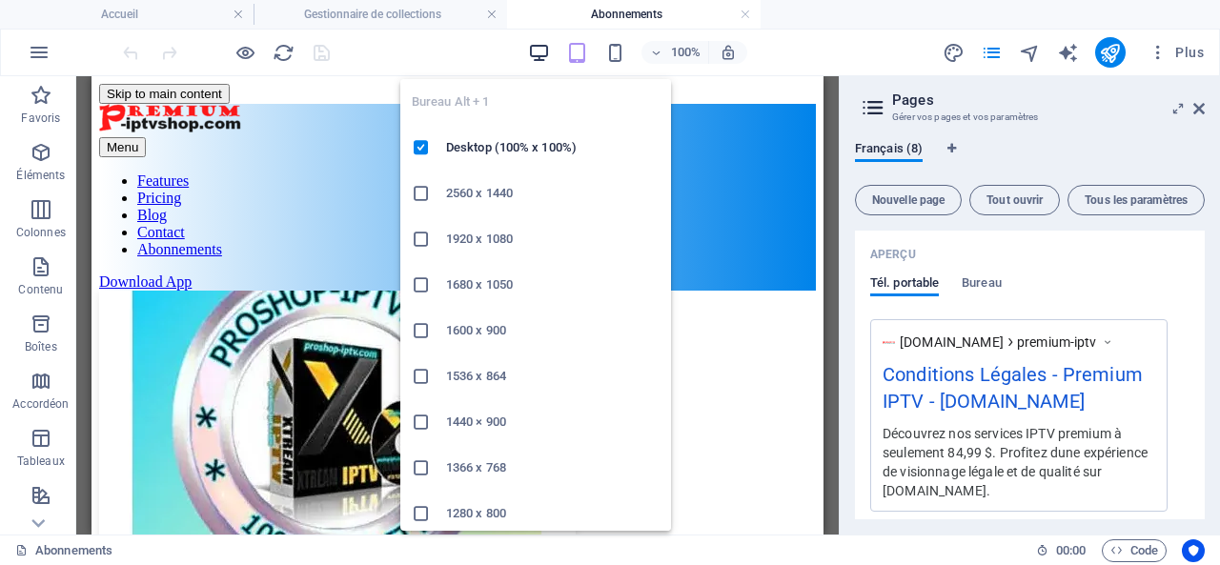
click at [538, 50] on icon "button" at bounding box center [539, 53] width 22 height 22
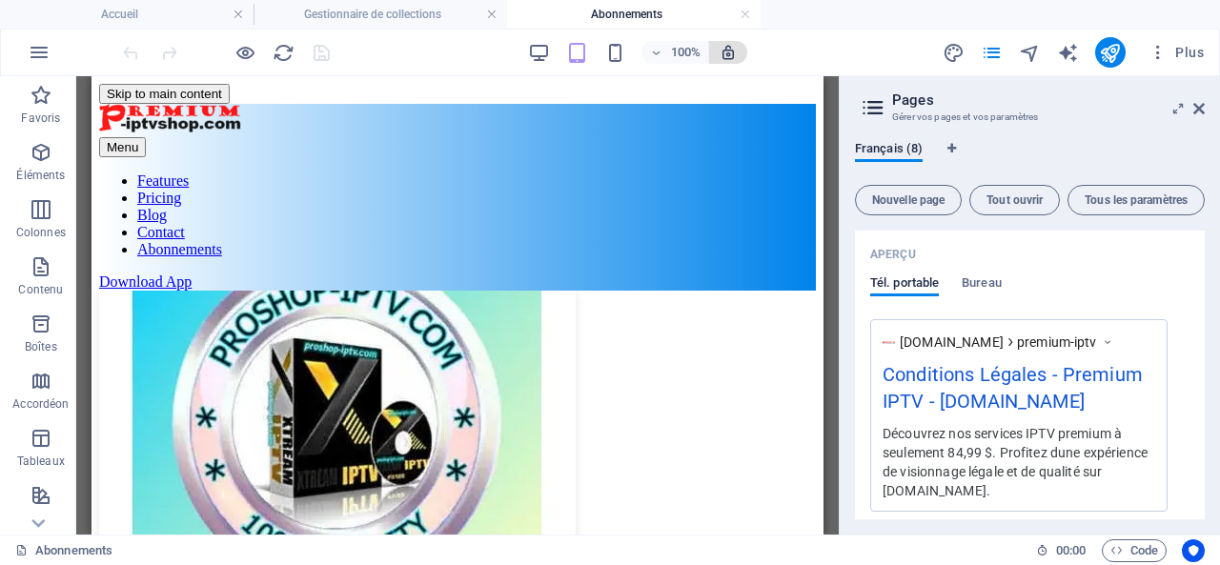
click at [735, 51] on icon "button" at bounding box center [728, 52] width 17 height 17
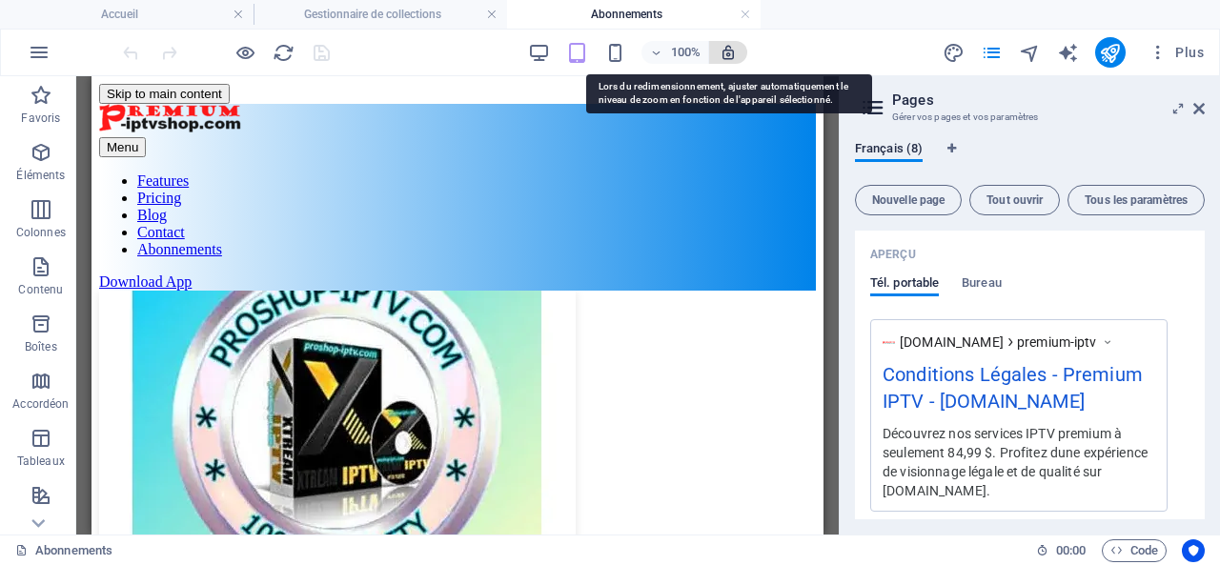
click at [728, 55] on icon "button" at bounding box center [728, 52] width 17 height 17
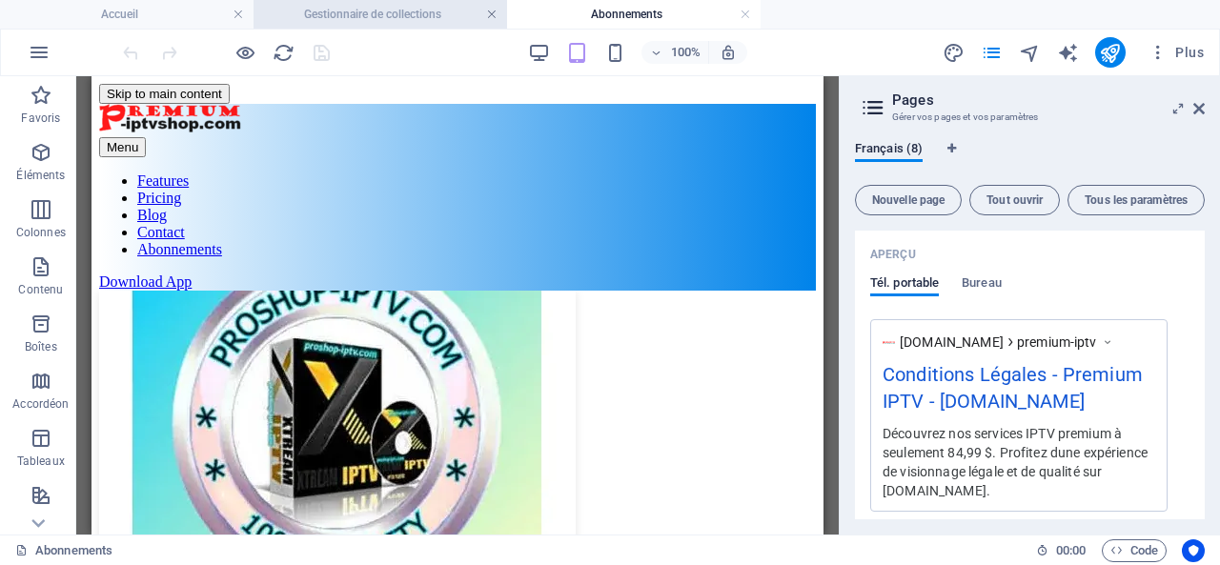
click at [488, 9] on link at bounding box center [491, 15] width 11 height 18
click at [492, 12] on link at bounding box center [491, 15] width 11 height 18
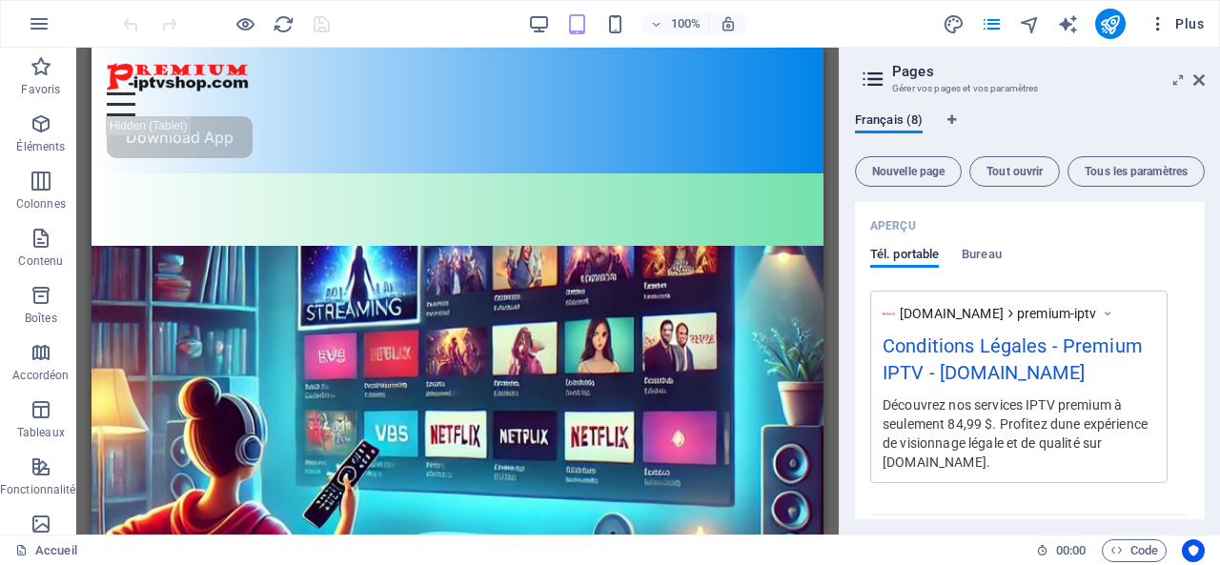
click at [1188, 19] on span "Plus" at bounding box center [1176, 23] width 55 height 19
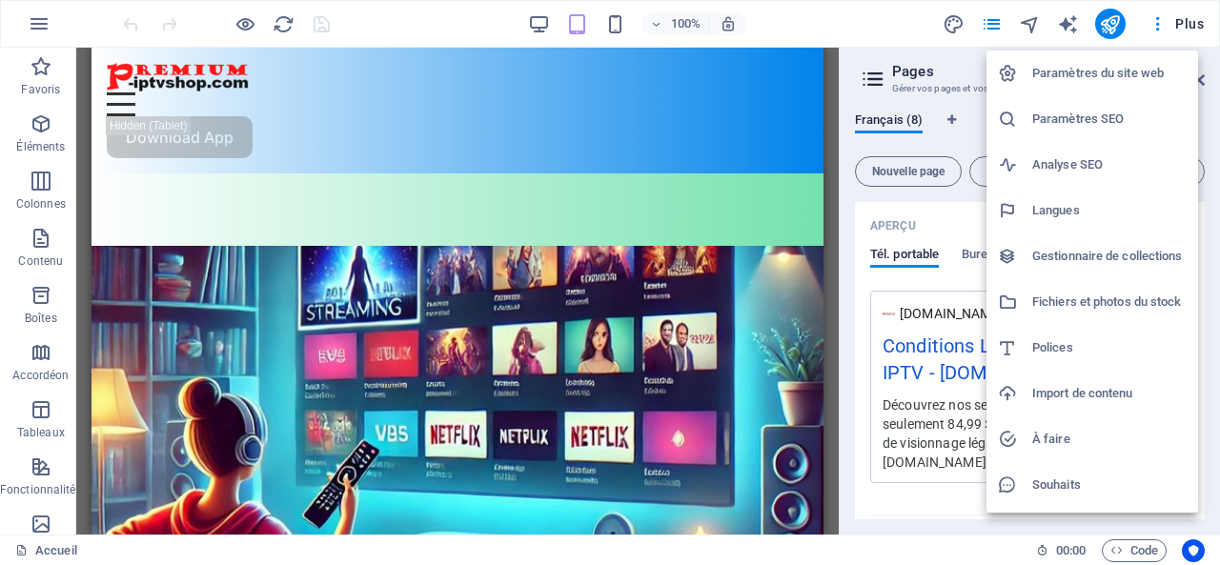
click at [1087, 254] on h6 "Gestionnaire de collections" at bounding box center [1109, 256] width 154 height 23
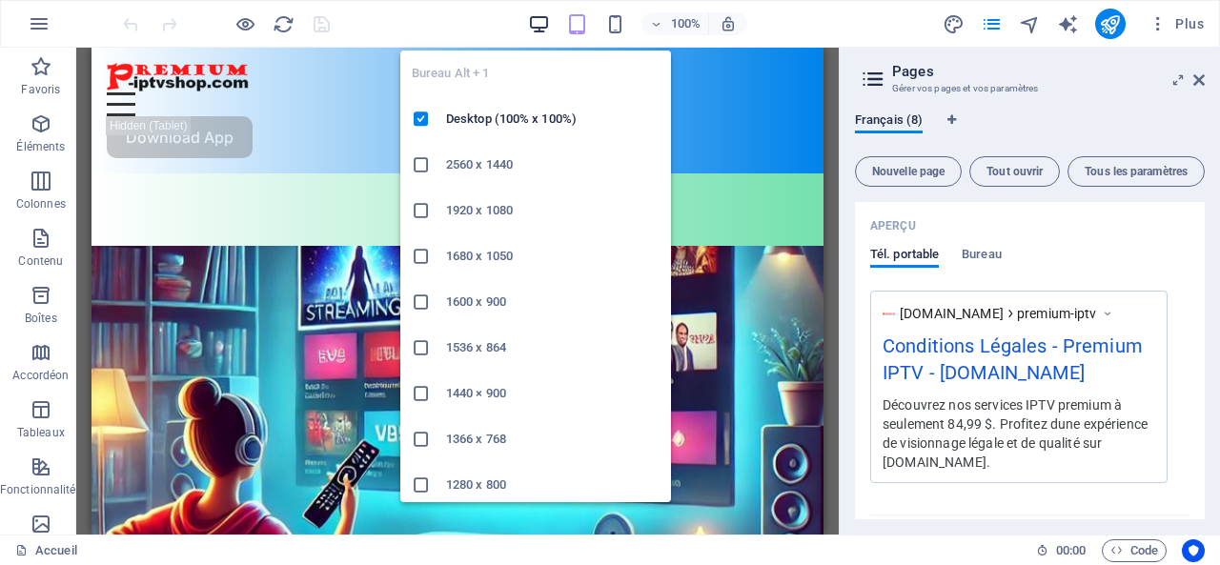
click at [543, 19] on icon "button" at bounding box center [539, 24] width 22 height 22
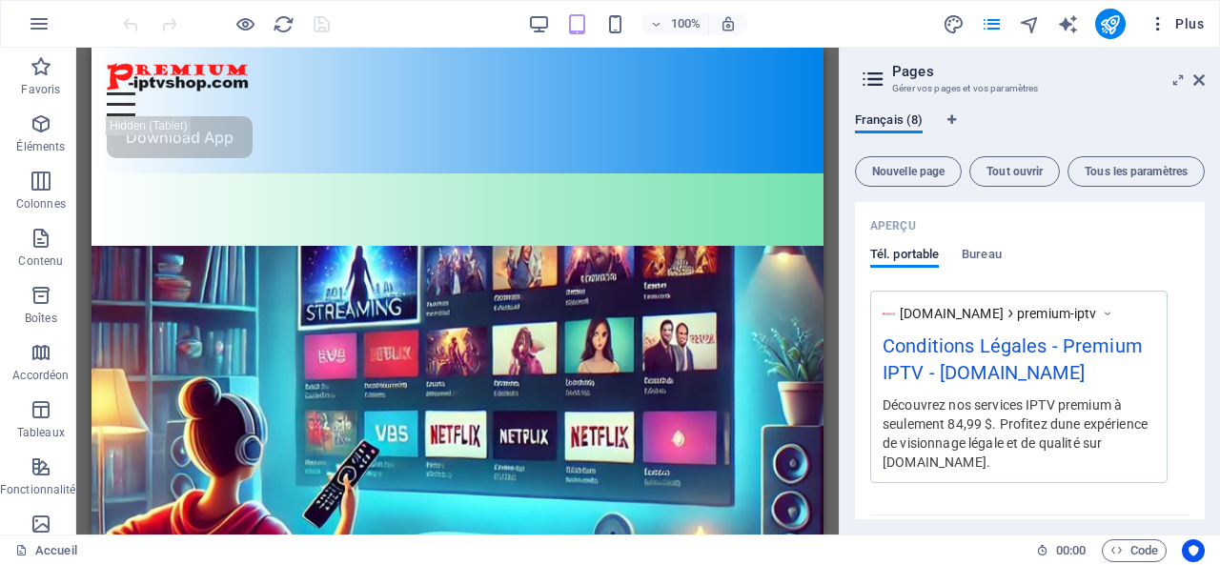
click at [1194, 22] on span "Plus" at bounding box center [1176, 23] width 55 height 19
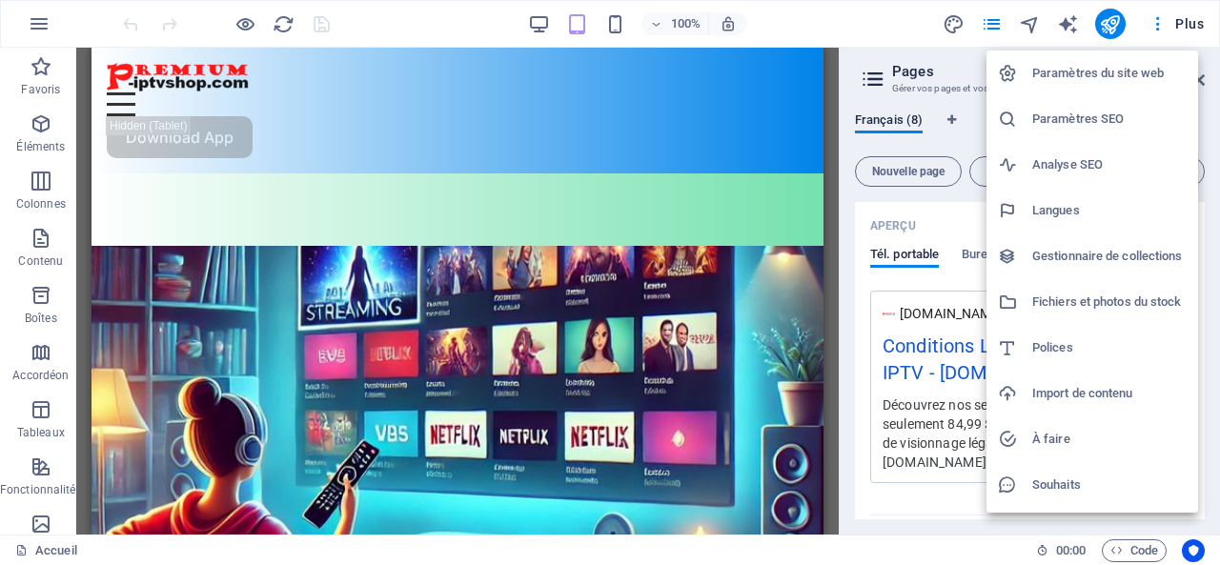
click at [1078, 253] on h6 "Gestionnaire de collections" at bounding box center [1109, 256] width 154 height 23
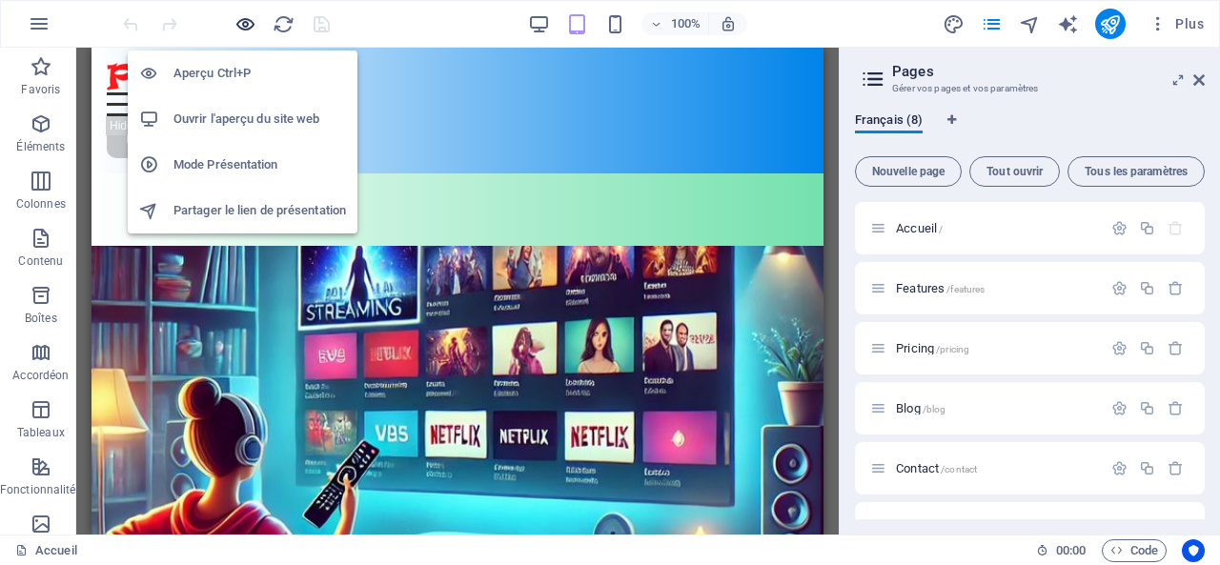
click at [246, 19] on icon "button" at bounding box center [245, 24] width 22 height 22
click at [238, 22] on icon "button" at bounding box center [245, 24] width 22 height 22
click at [244, 22] on icon "button" at bounding box center [245, 24] width 22 height 22
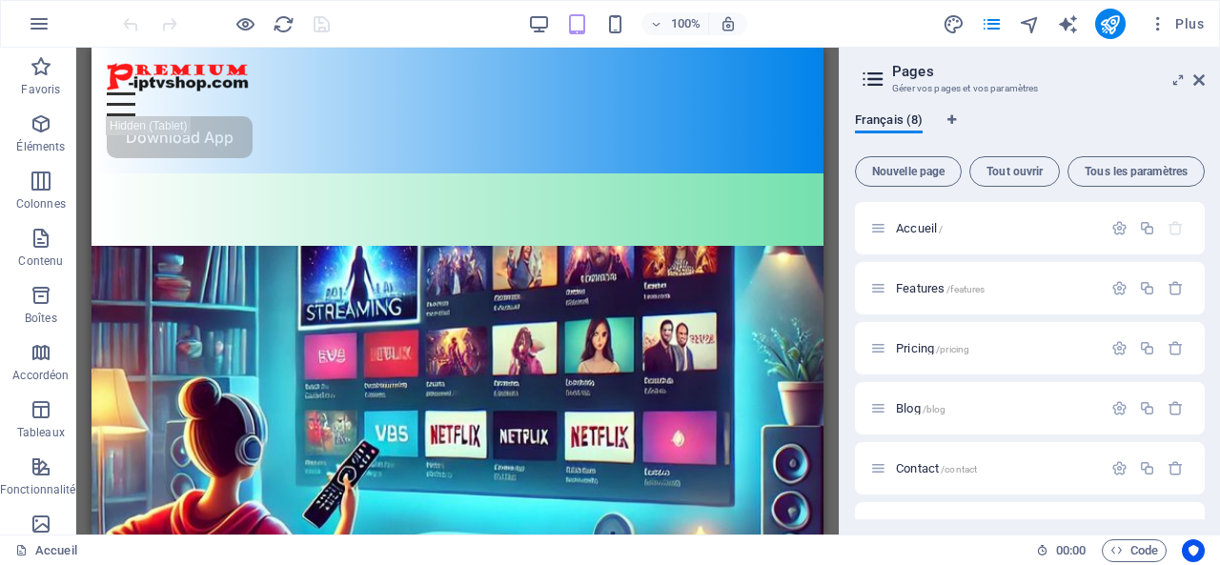
click at [387, 22] on div "100% Plus" at bounding box center [665, 24] width 1092 height 31
click at [279, 20] on icon "reload" at bounding box center [284, 24] width 22 height 22
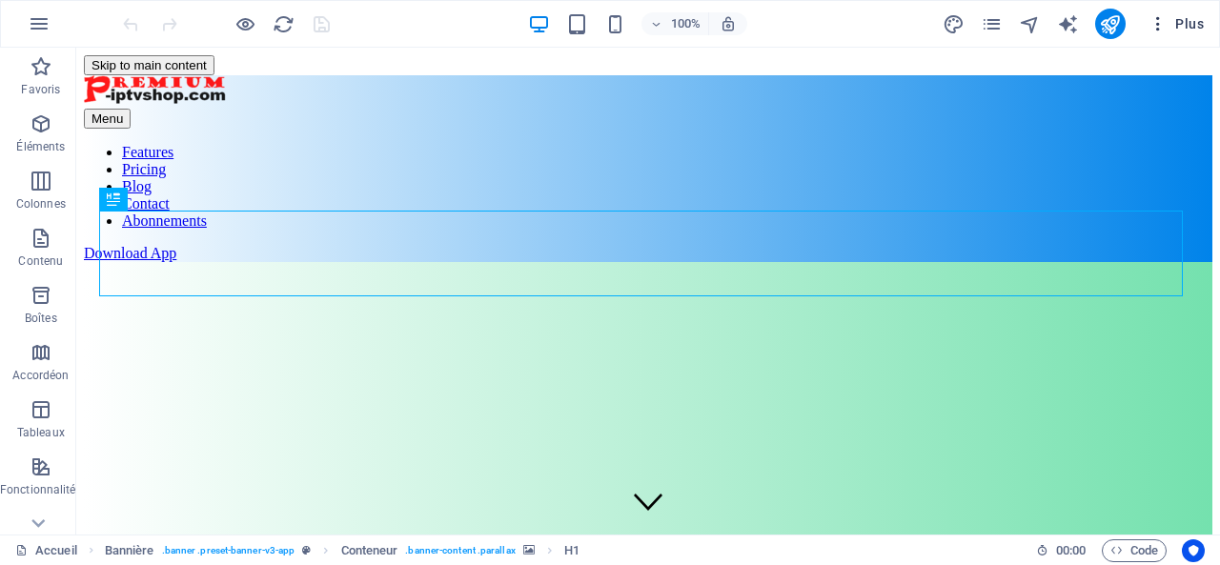
click at [1190, 19] on span "Plus" at bounding box center [1176, 23] width 55 height 19
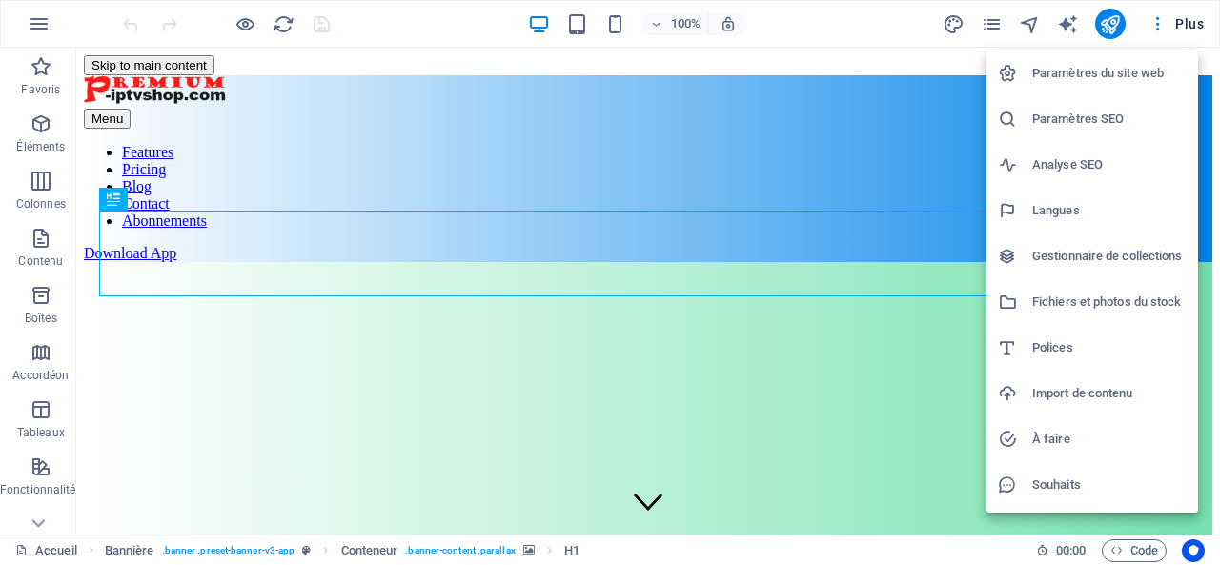
click at [1083, 256] on h6 "Gestionnaire de collections" at bounding box center [1109, 256] width 154 height 23
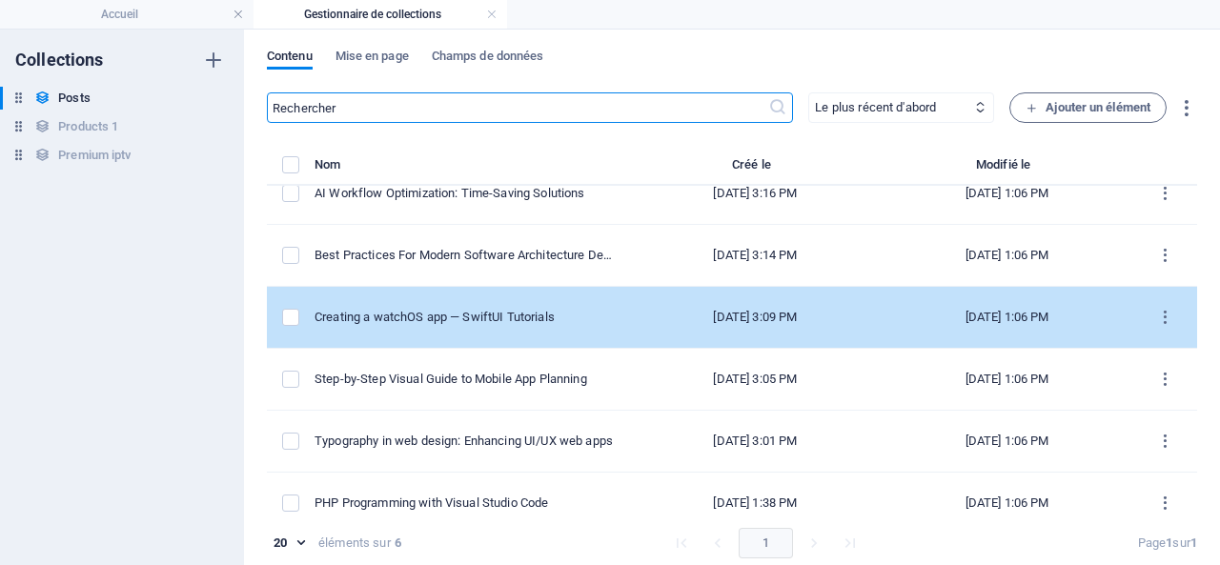
scroll to position [42, 0]
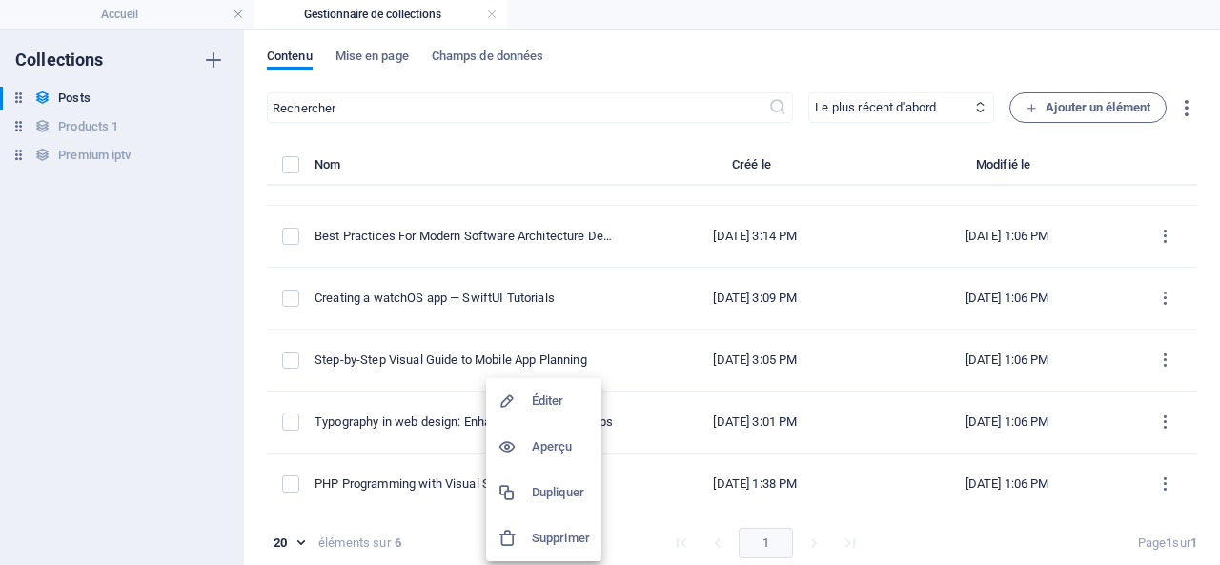
click at [554, 443] on h6 "Aperçu" at bounding box center [561, 447] width 58 height 23
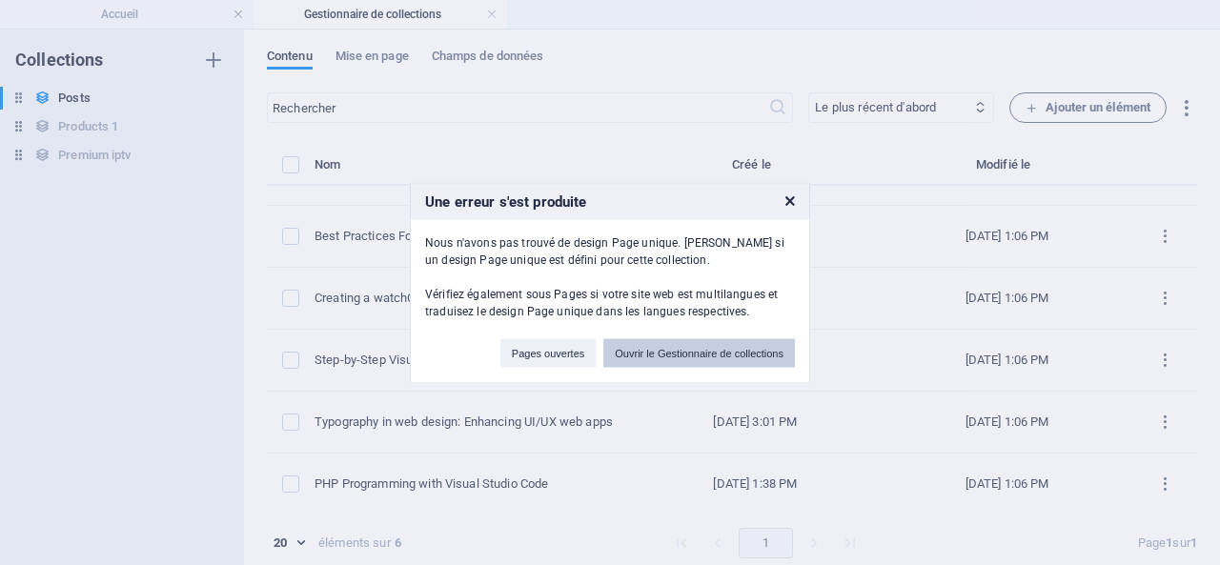
click at [673, 350] on button "Ouvrir le Gestionnaire de collections" at bounding box center [699, 352] width 192 height 29
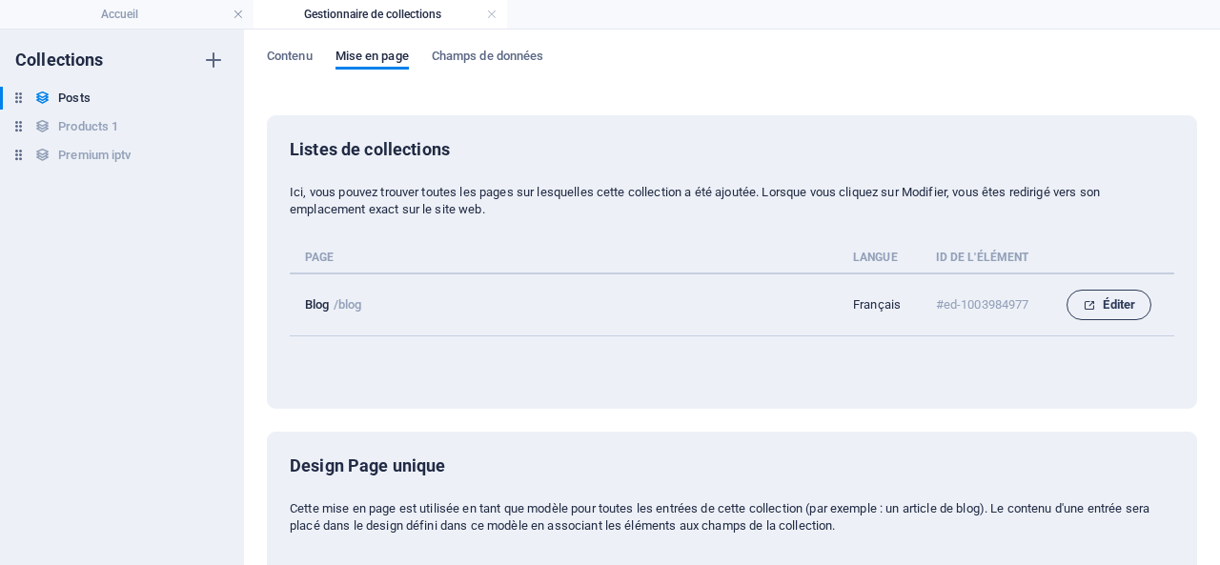
click at [1115, 300] on span "Éditer" at bounding box center [1109, 305] width 52 height 23
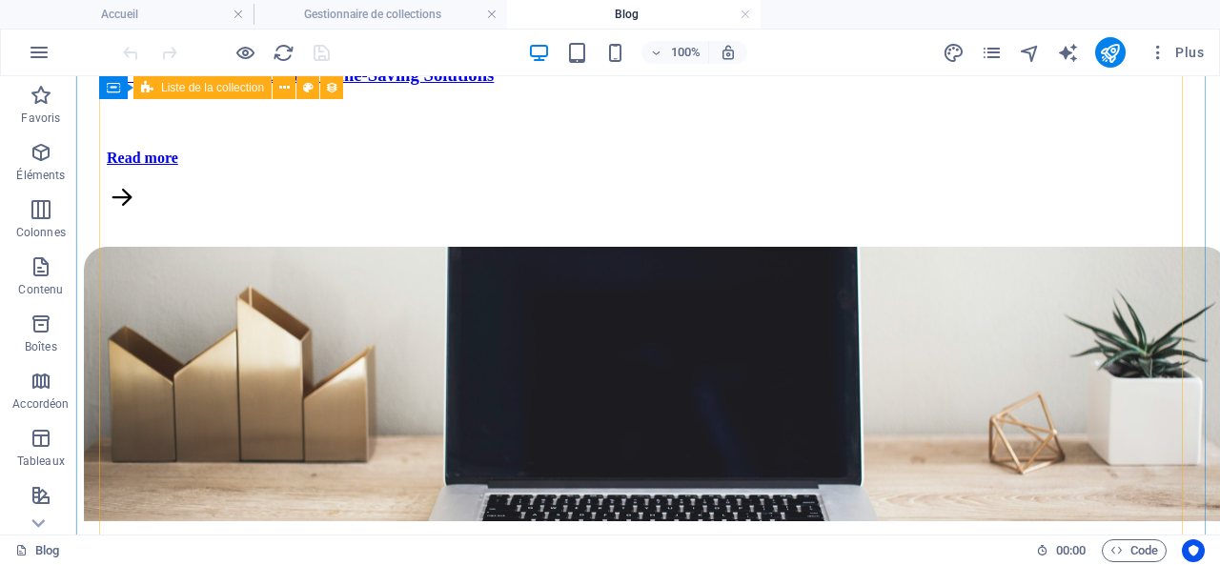
scroll to position [1525, 0]
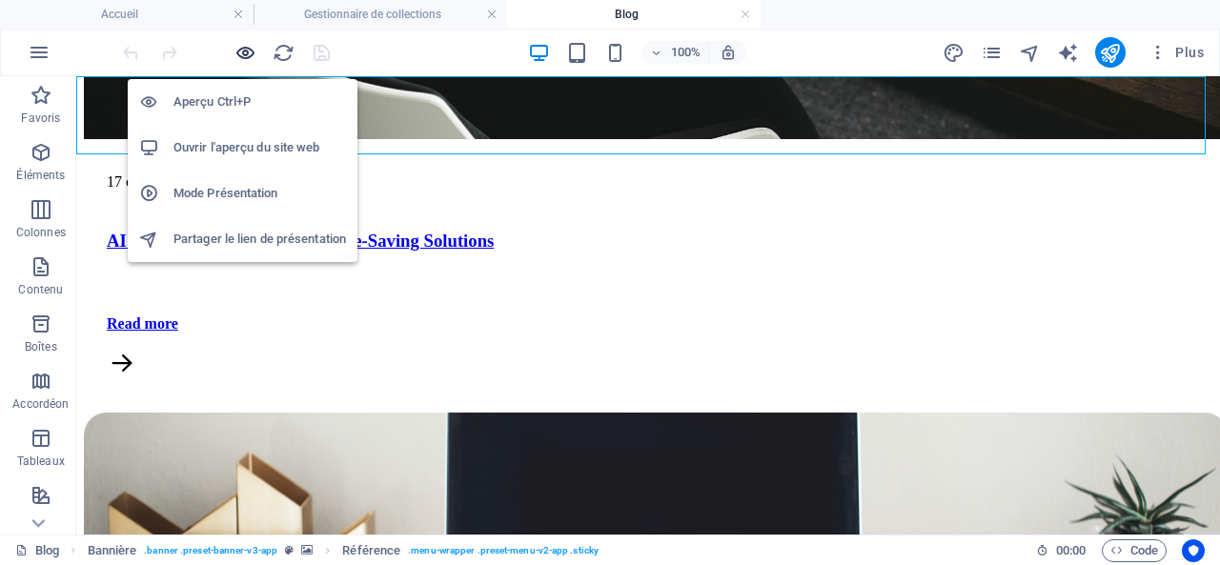
click at [254, 49] on icon "button" at bounding box center [245, 53] width 22 height 22
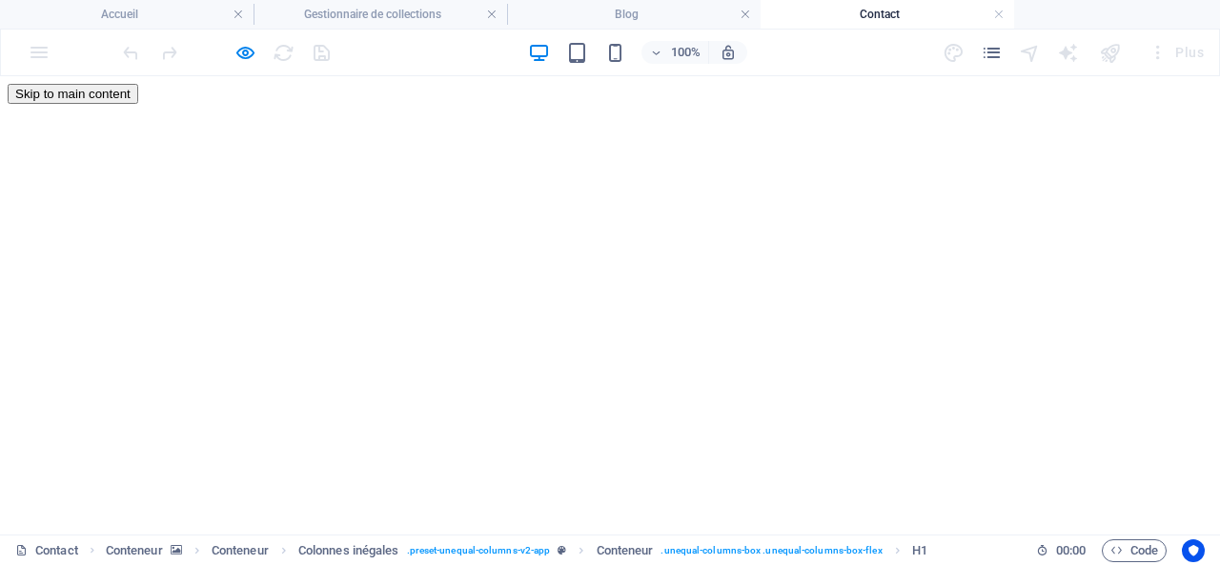
scroll to position [0, 0]
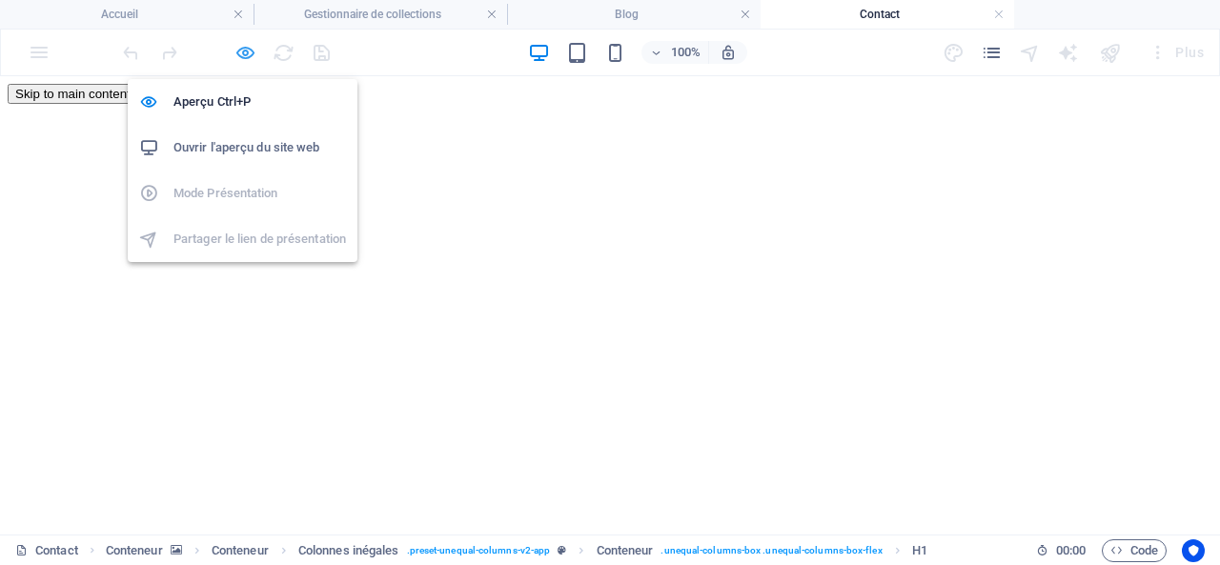
click at [244, 51] on icon "button" at bounding box center [245, 53] width 22 height 22
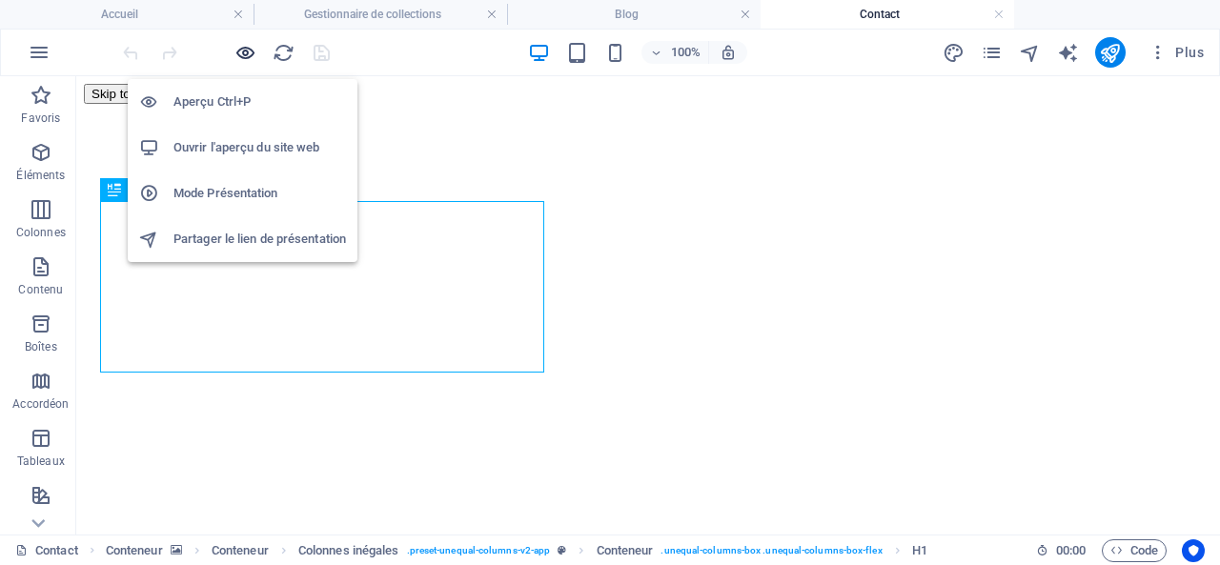
click at [240, 47] on icon "button" at bounding box center [245, 53] width 22 height 22
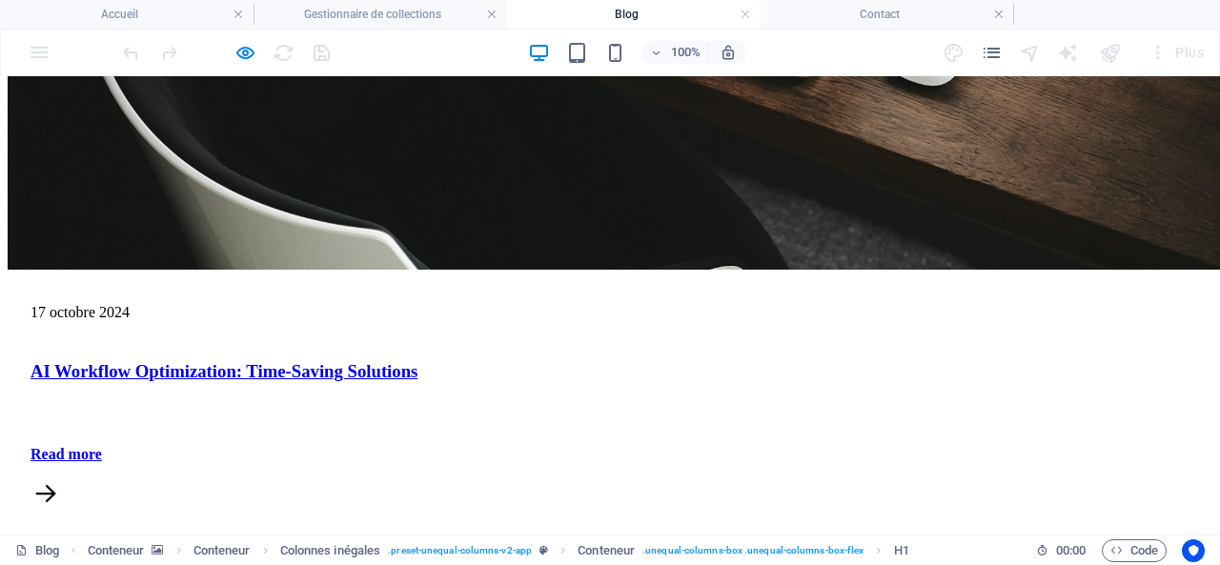
scroll to position [1144, 0]
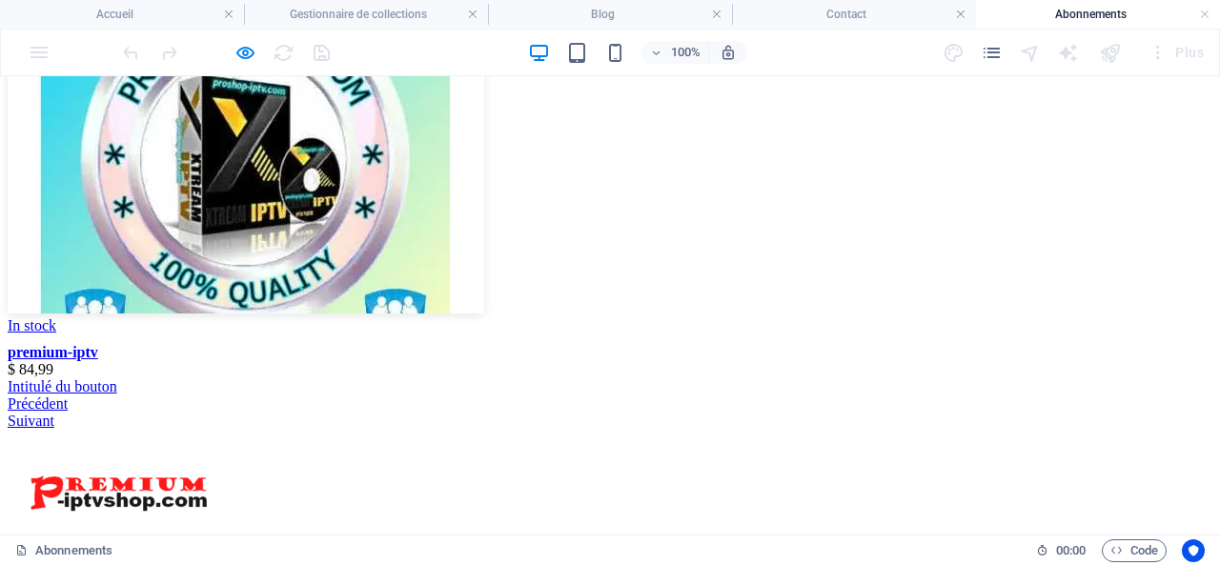
scroll to position [286, 0]
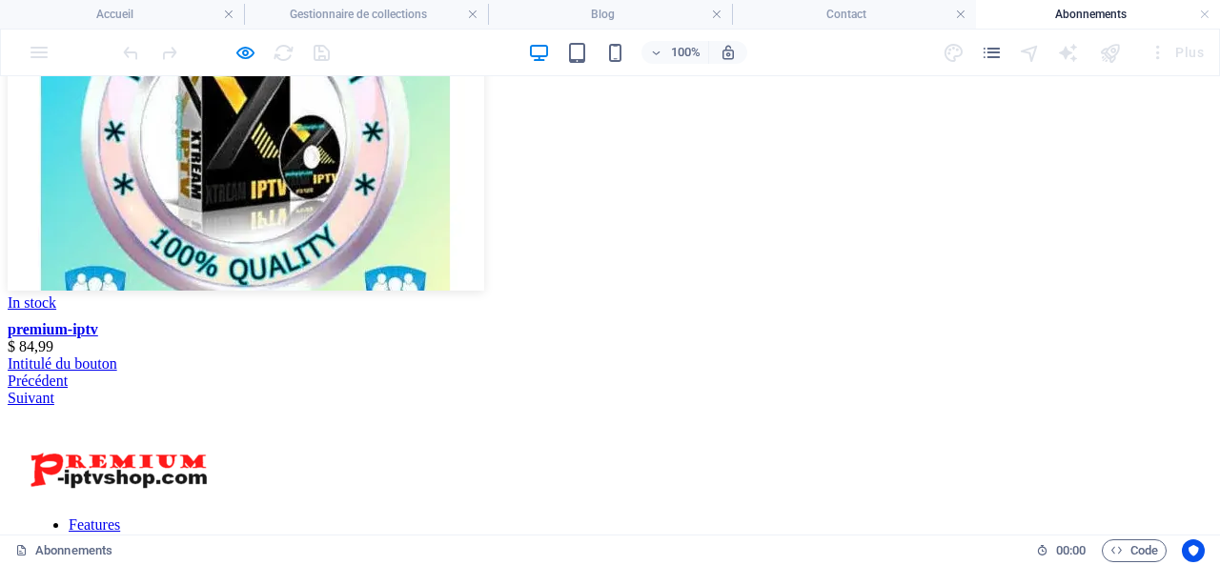
click at [117, 356] on link "Intitulé du bouton" at bounding box center [63, 364] width 110 height 16
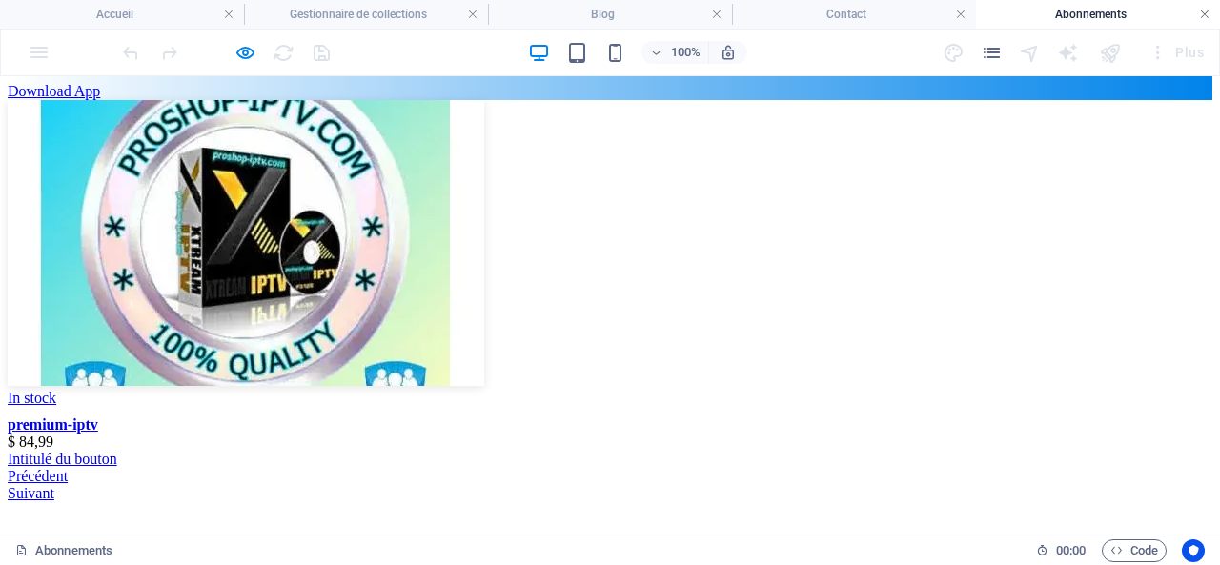
click at [1205, 10] on link at bounding box center [1204, 15] width 11 height 18
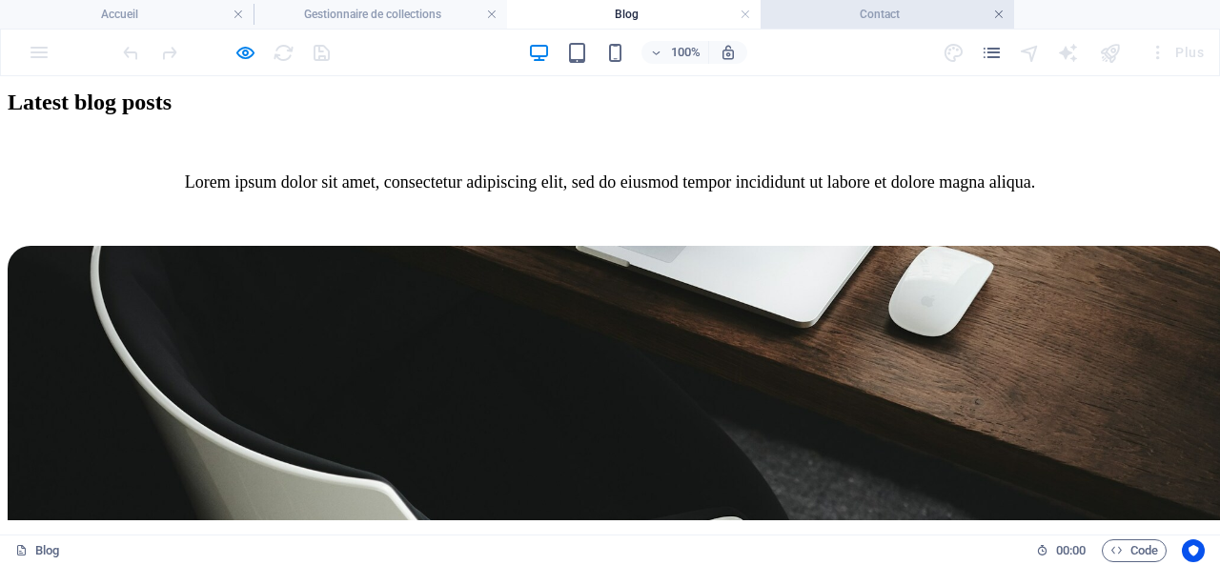
click at [997, 10] on link at bounding box center [998, 15] width 11 height 18
click at [749, 10] on link at bounding box center [745, 15] width 11 height 18
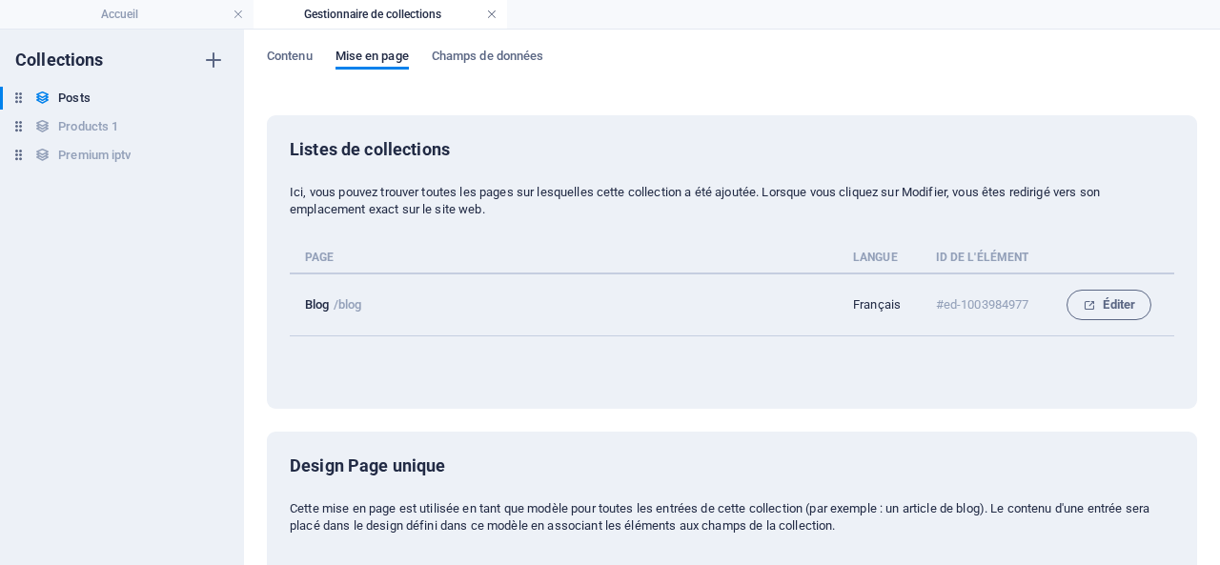
click at [490, 9] on link at bounding box center [491, 15] width 11 height 18
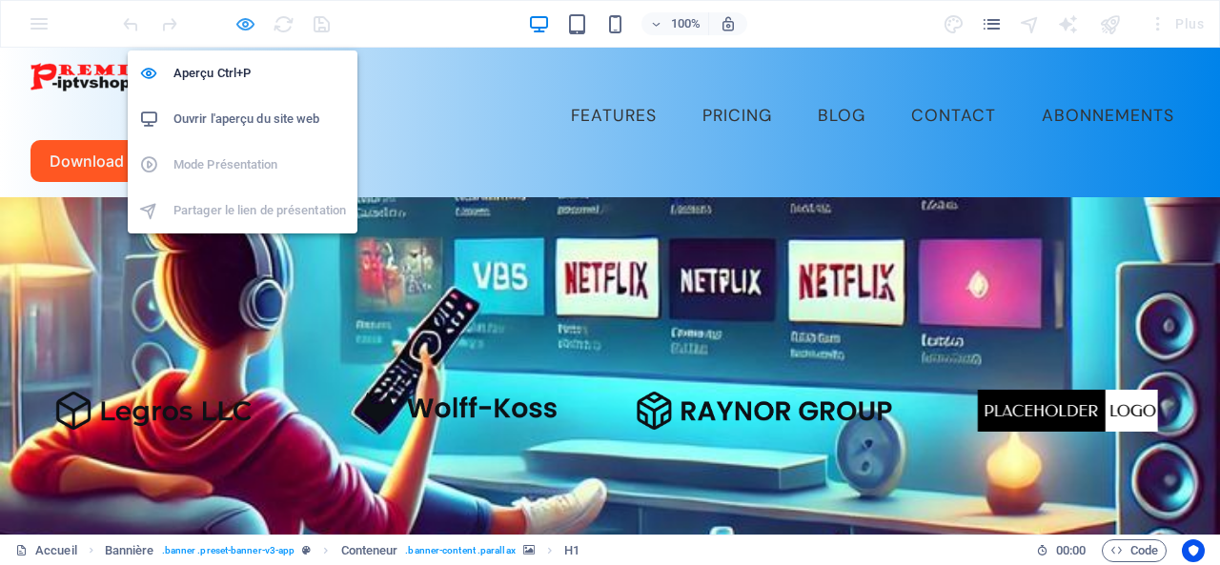
click at [244, 22] on icon "button" at bounding box center [245, 24] width 22 height 22
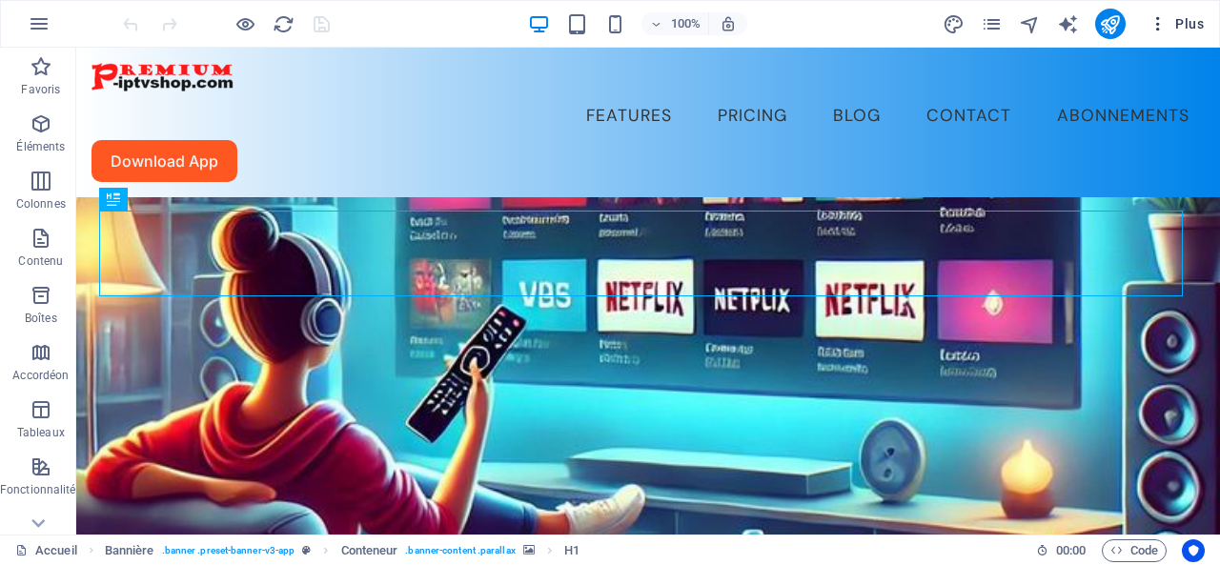
click at [1190, 18] on span "Plus" at bounding box center [1176, 23] width 55 height 19
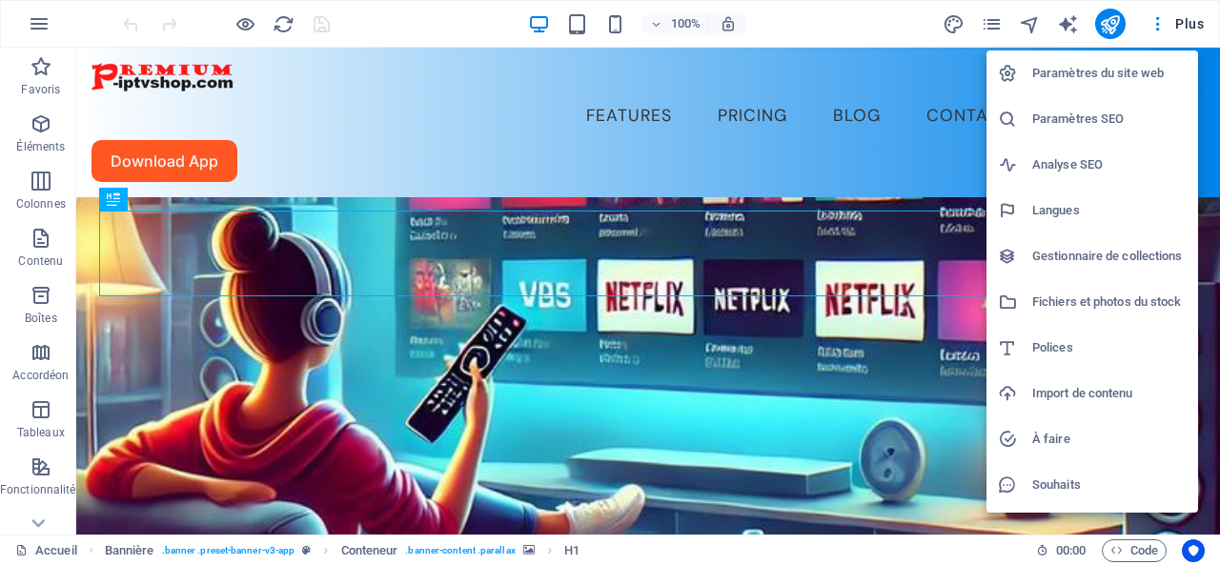
click at [1127, 256] on h6 "Gestionnaire de collections" at bounding box center [1109, 256] width 154 height 23
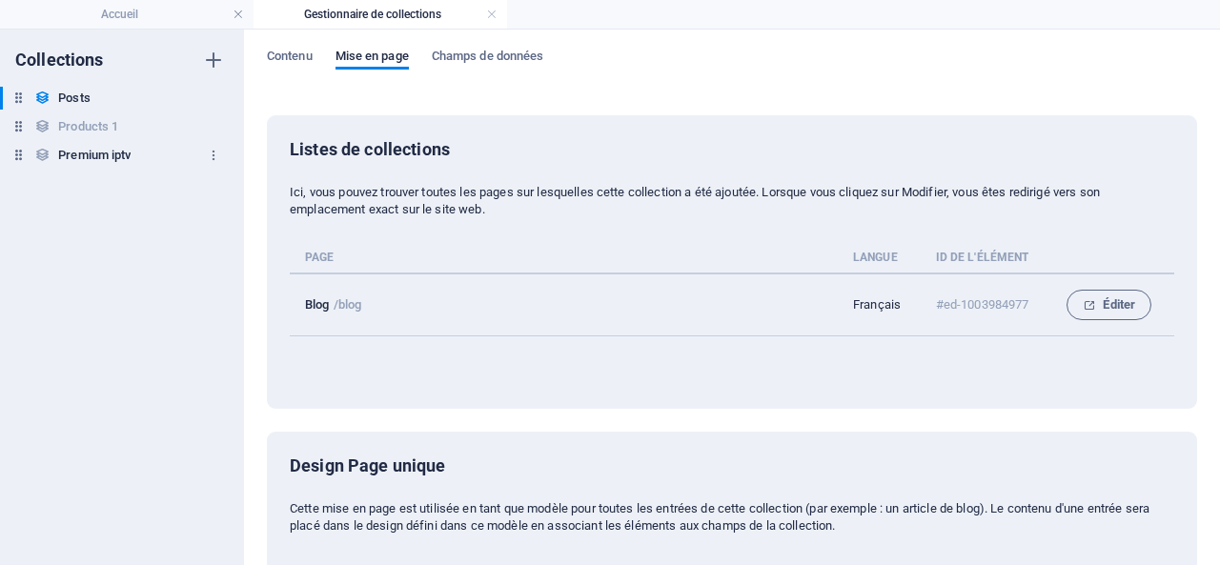
click at [82, 153] on h6 "Premium iptv" at bounding box center [94, 155] width 72 height 23
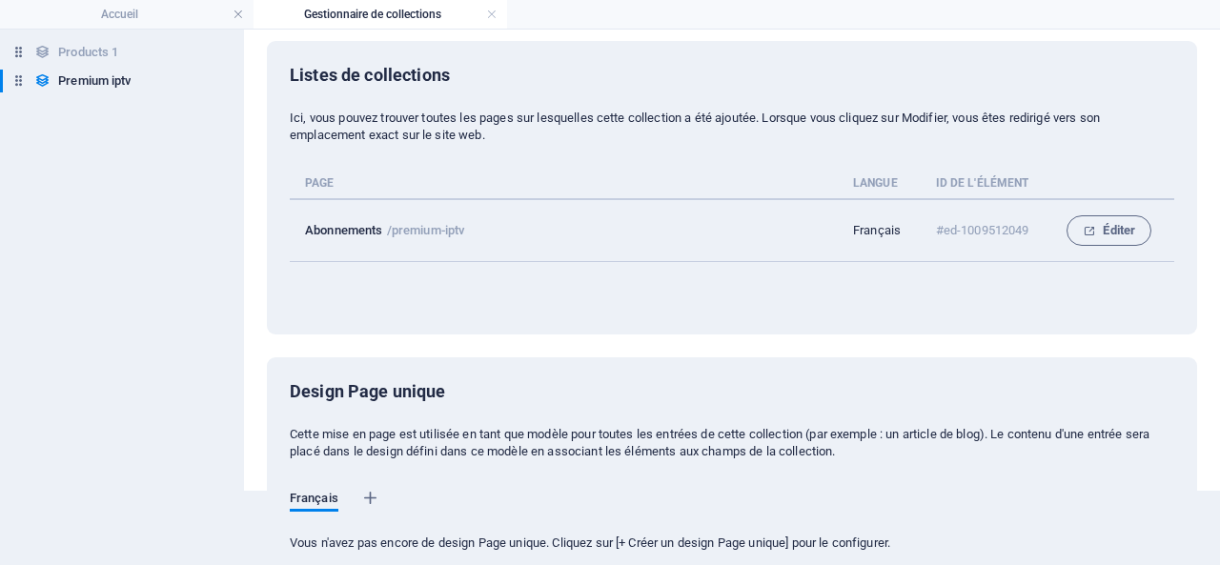
scroll to position [144, 0]
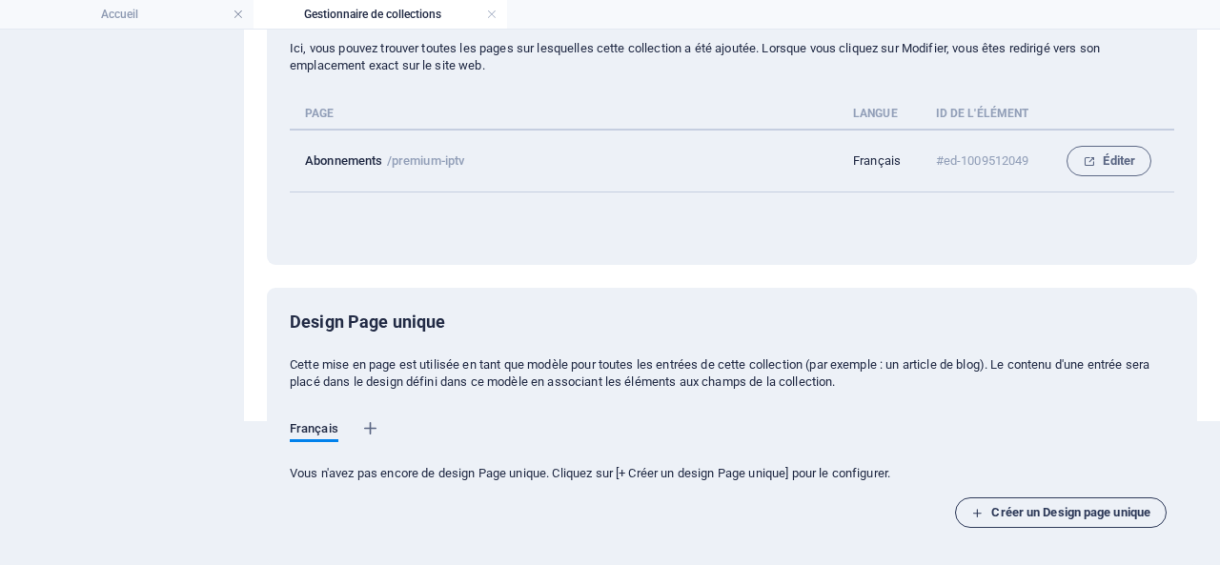
click at [1087, 508] on span "Créer un Design page unique" at bounding box center [1060, 512] width 179 height 23
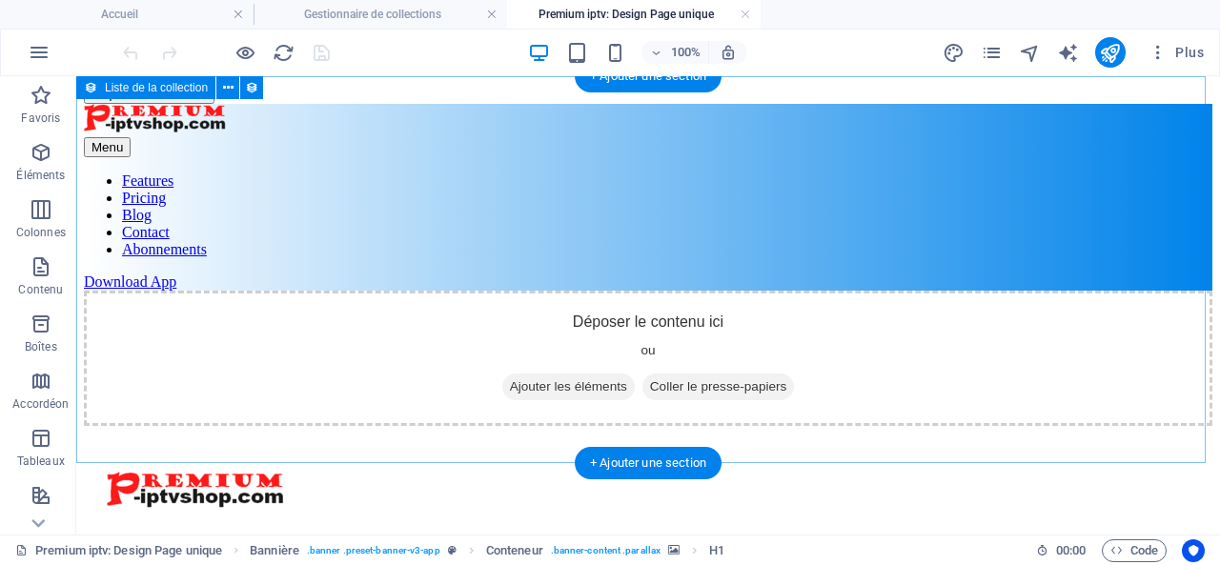
scroll to position [0, 0]
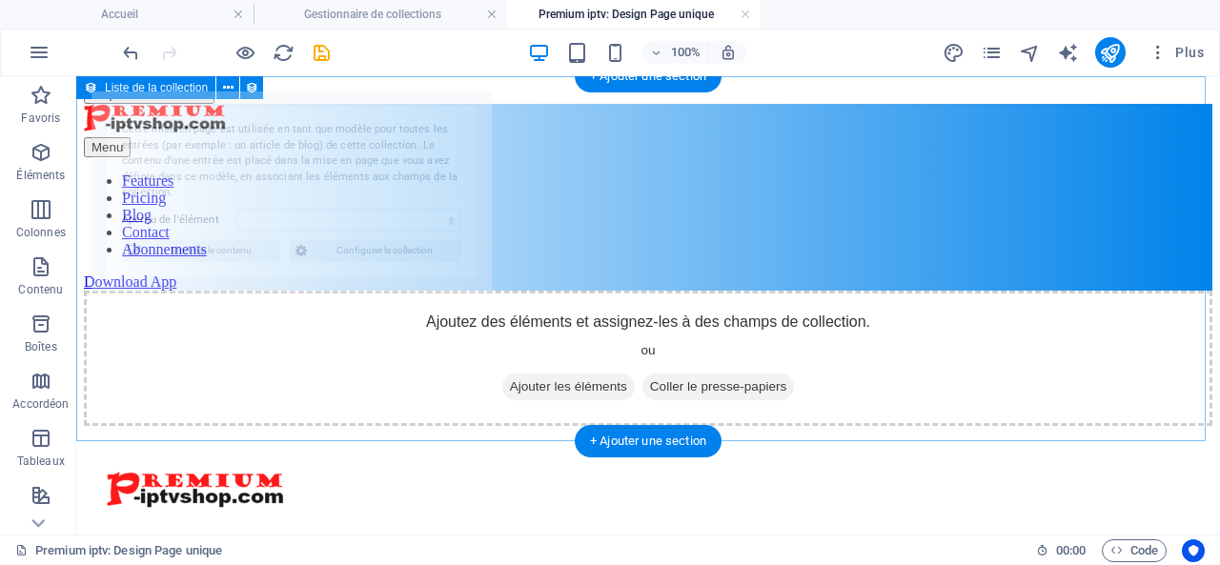
select select "68e002a42ef85507cd0f3ea1"
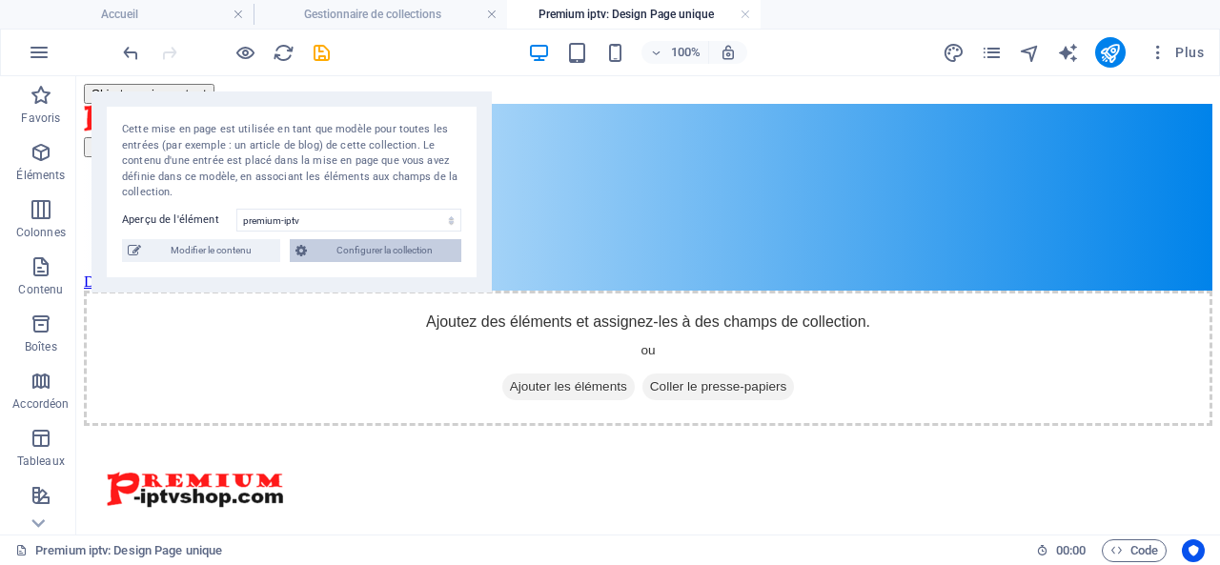
click at [358, 251] on span "Configurer la collection" at bounding box center [384, 250] width 143 height 23
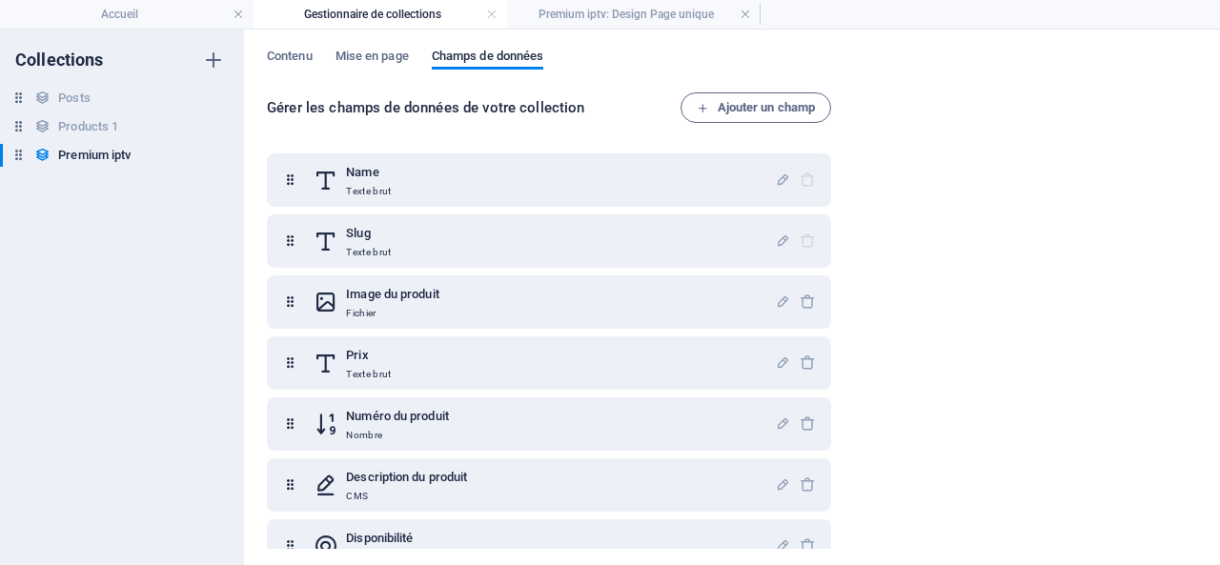
scroll to position [92, 0]
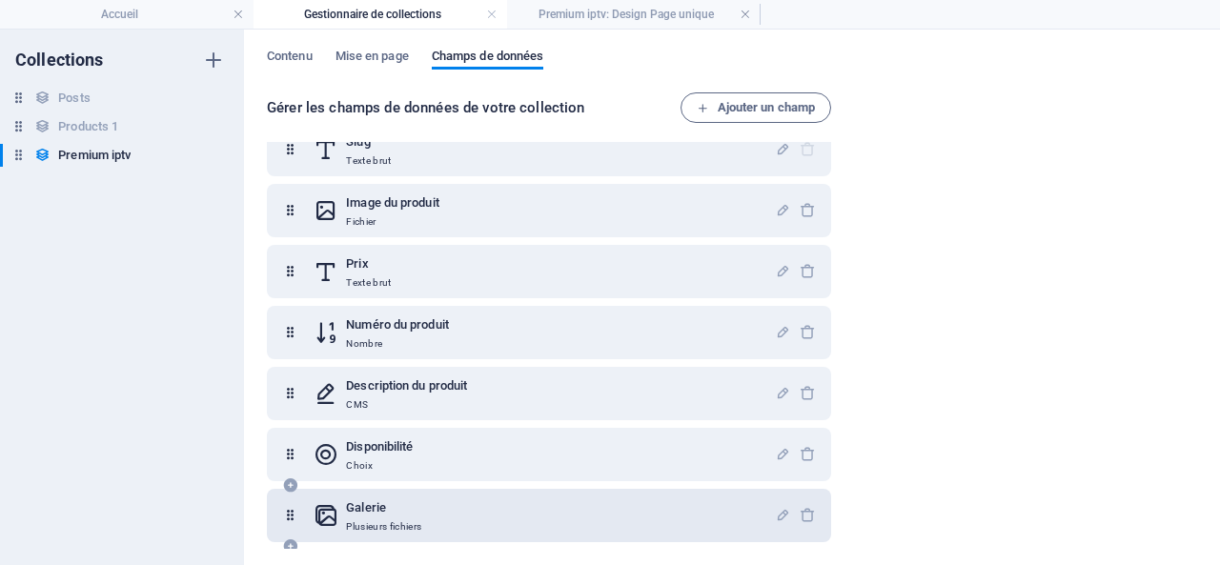
click at [367, 518] on h6 "Galerie" at bounding box center [383, 508] width 75 height 23
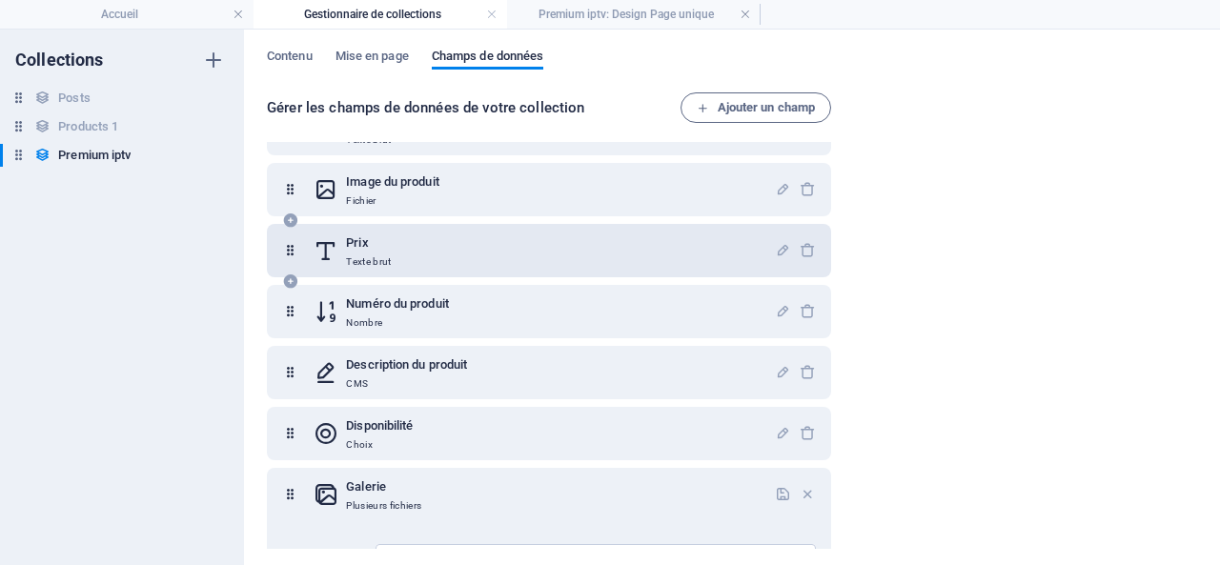
scroll to position [69, 0]
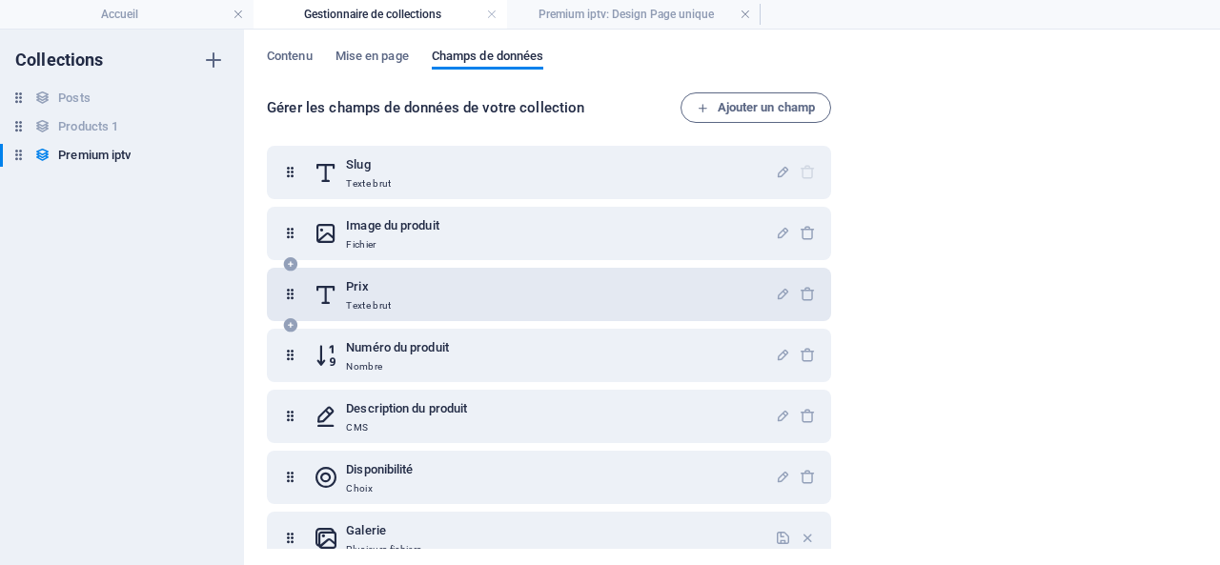
click at [355, 294] on h6 "Prix" at bounding box center [368, 286] width 45 height 23
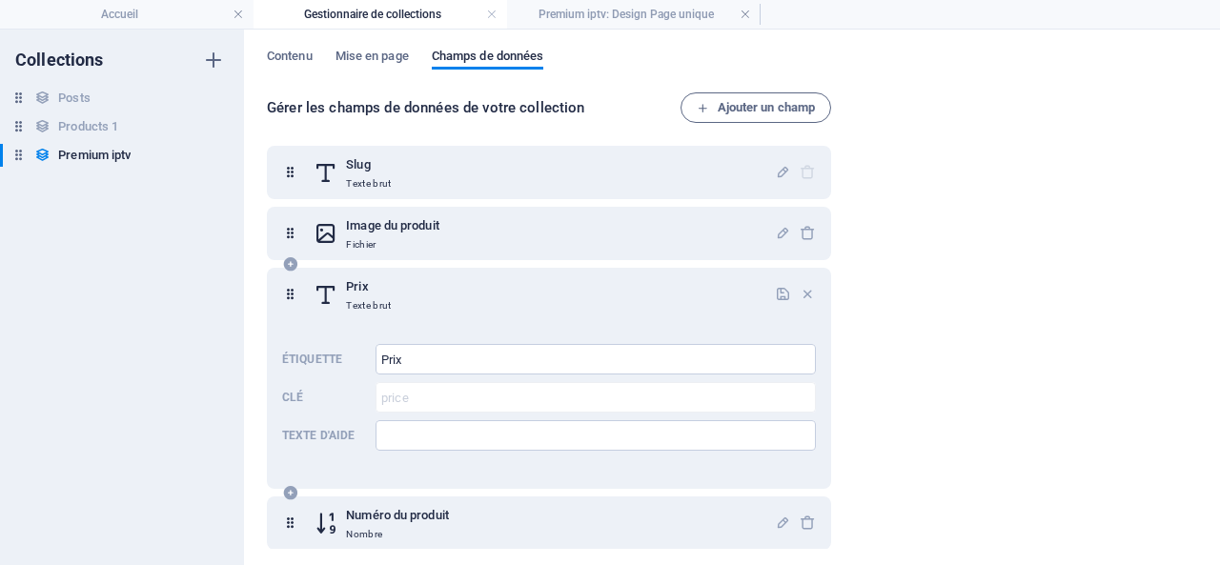
click at [359, 395] on div "Étiquette Prix ​ Clé price ​ Texte d'aide ​" at bounding box center [549, 397] width 534 height 122
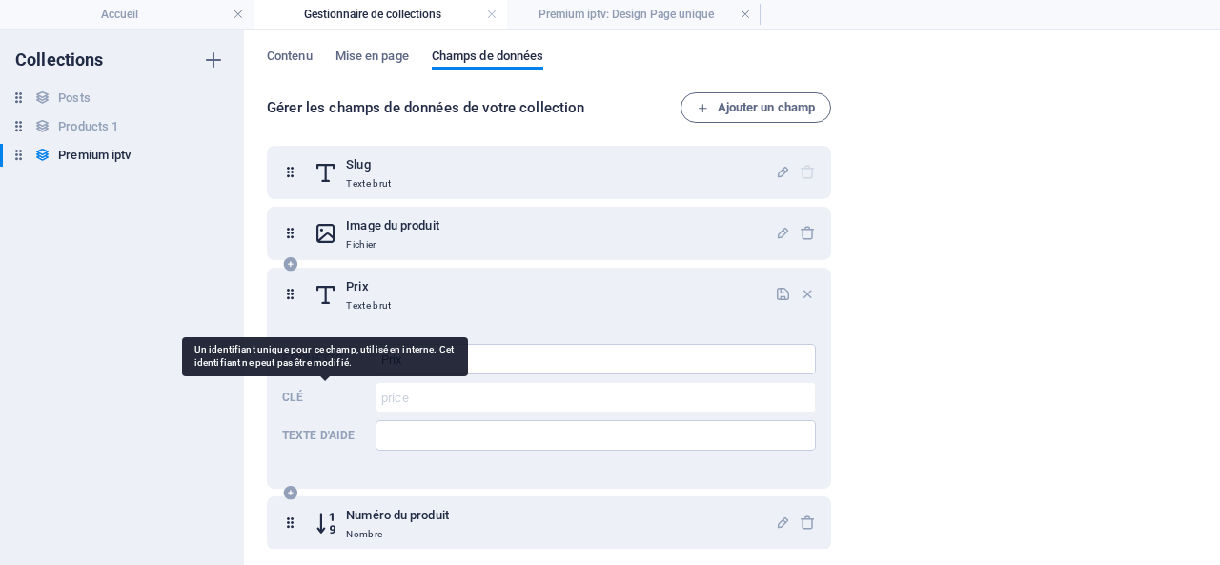
click at [364, 396] on div "Étiquette Prix ​ Clé price ​ Texte d'aide ​" at bounding box center [549, 397] width 534 height 122
click at [358, 396] on div "Étiquette Prix ​ Clé price ​ Texte d'aide ​" at bounding box center [549, 397] width 534 height 122
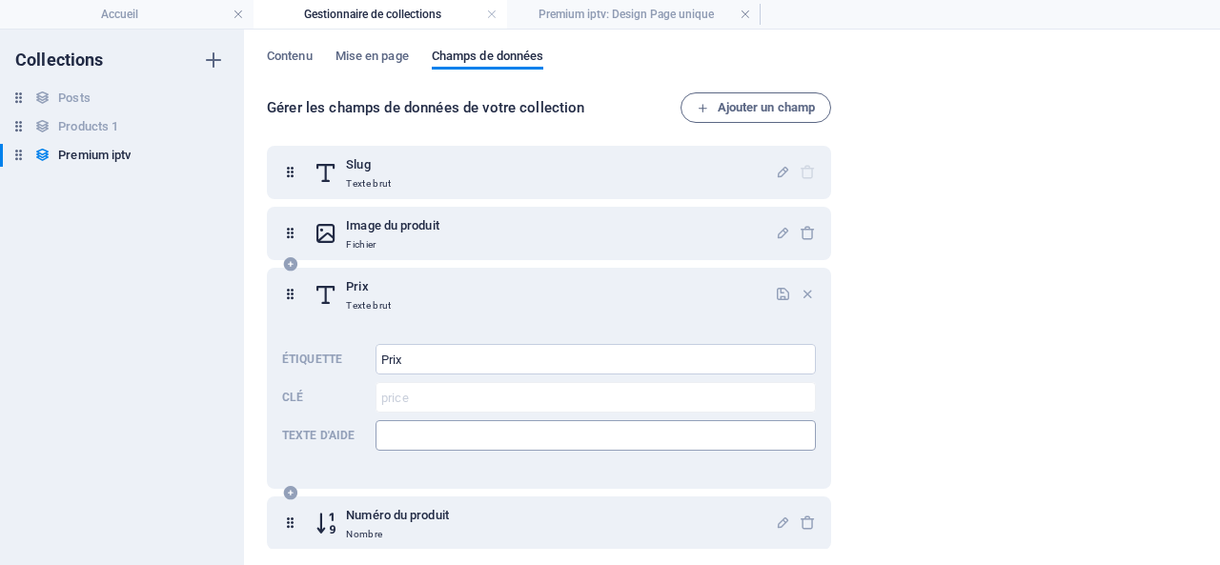
click at [411, 439] on input "Texte d'aide" at bounding box center [596, 435] width 440 height 31
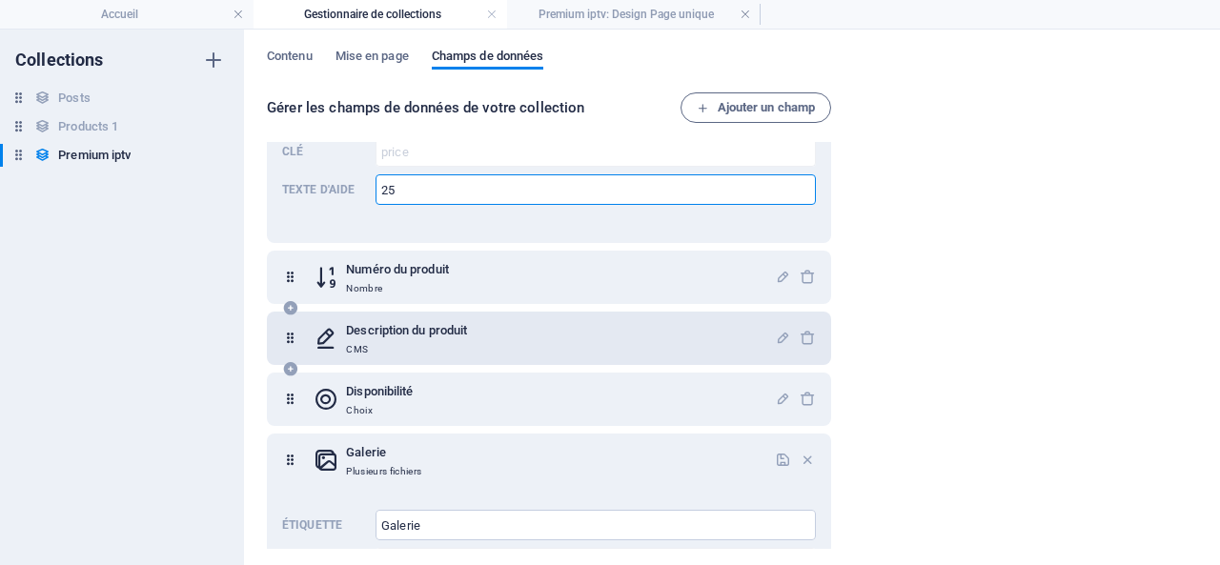
scroll to position [355, 0]
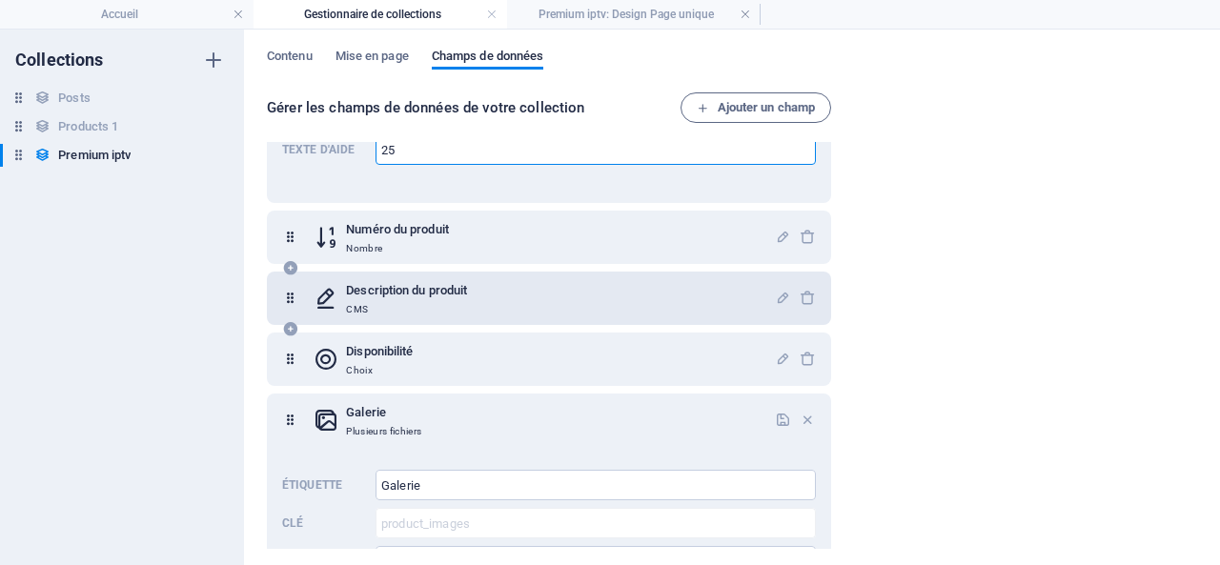
type input "25"
click at [399, 294] on h6 "Description du produit" at bounding box center [406, 290] width 121 height 23
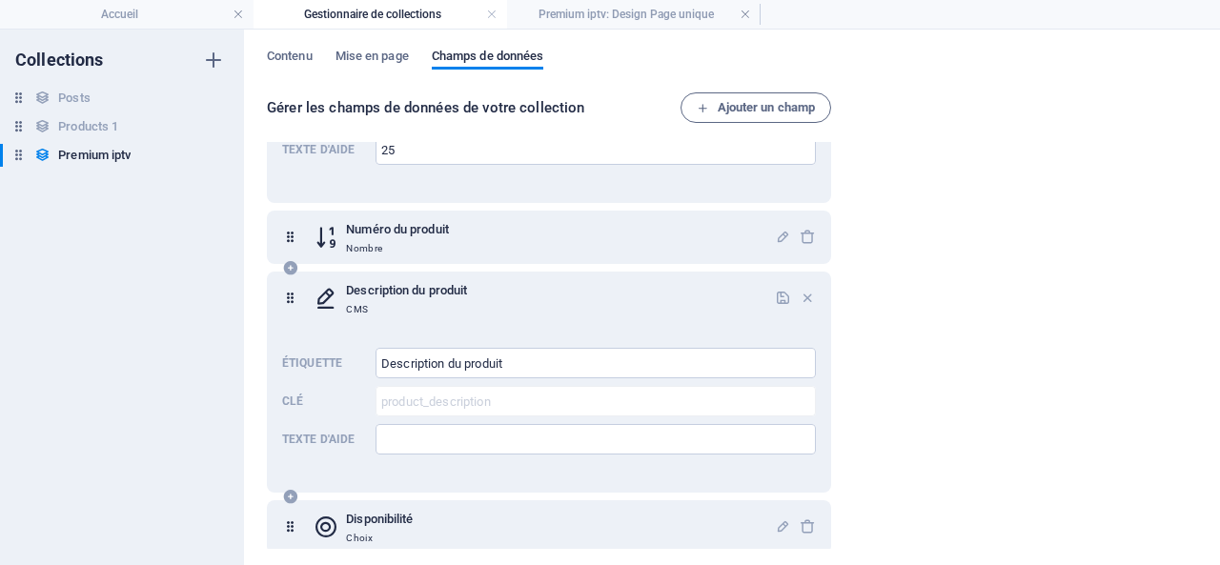
click at [398, 295] on h6 "Description du produit" at bounding box center [406, 290] width 121 height 23
click at [591, 295] on div "Description du produit CMS" at bounding box center [544, 298] width 461 height 38
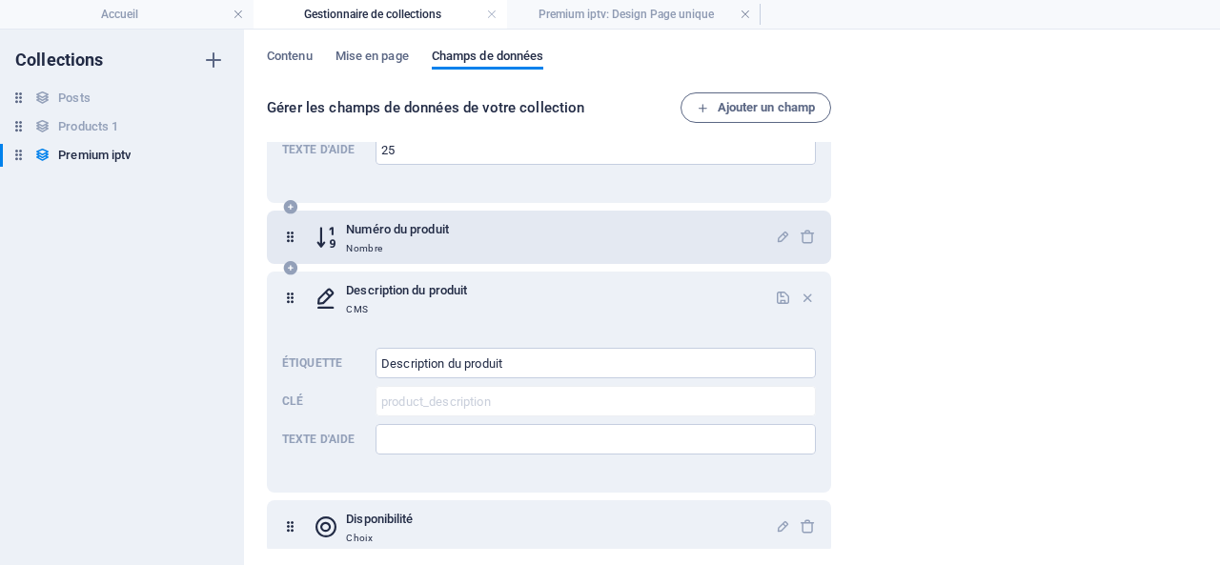
click at [433, 249] on p "Nombre" at bounding box center [397, 248] width 103 height 15
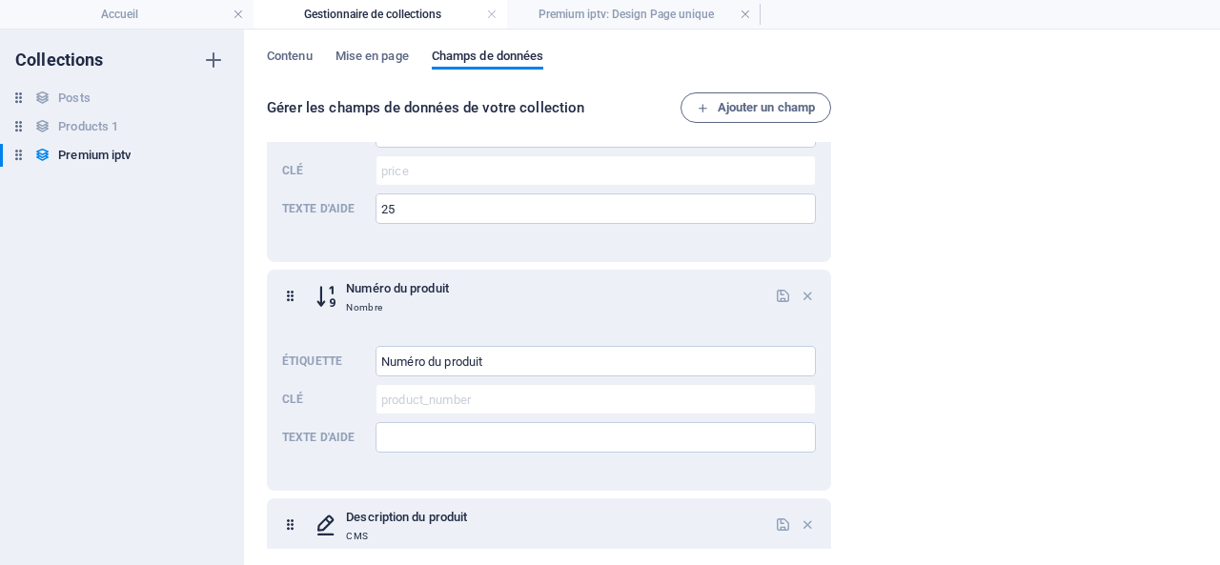
scroll to position [0, 0]
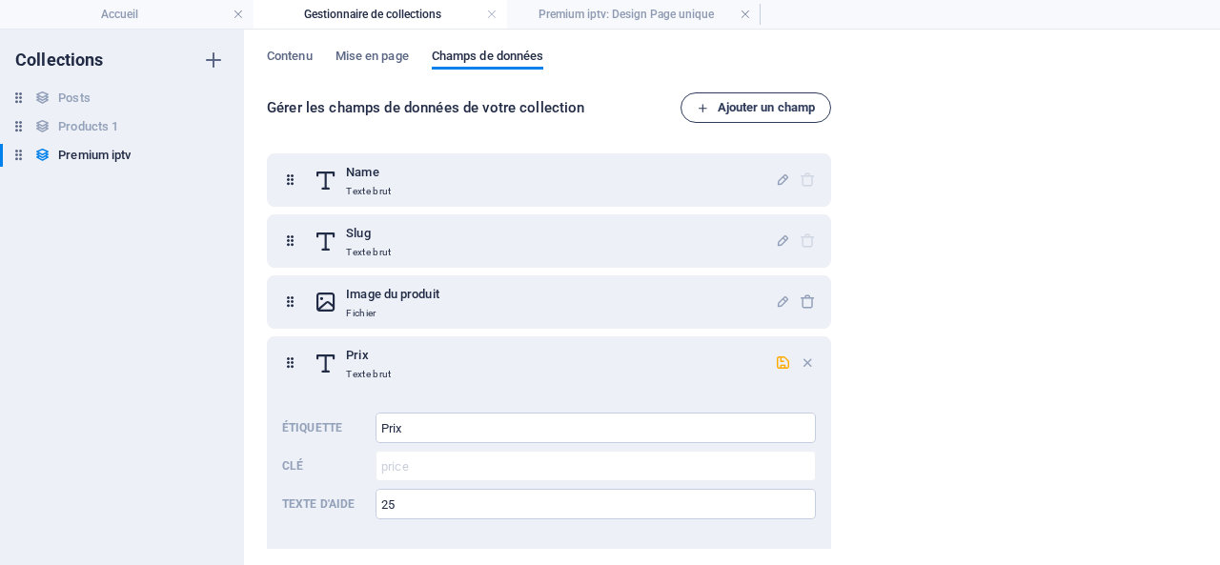
click at [767, 106] on span "Ajouter un champ" at bounding box center [756, 107] width 118 height 23
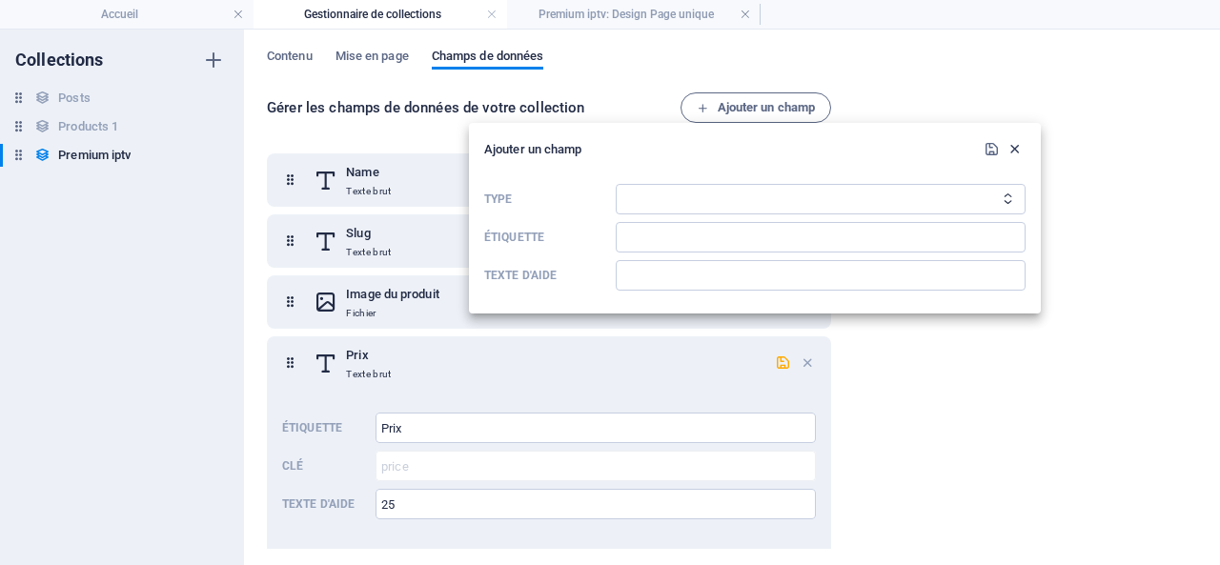
click at [1010, 147] on icon "button" at bounding box center [1015, 149] width 16 height 16
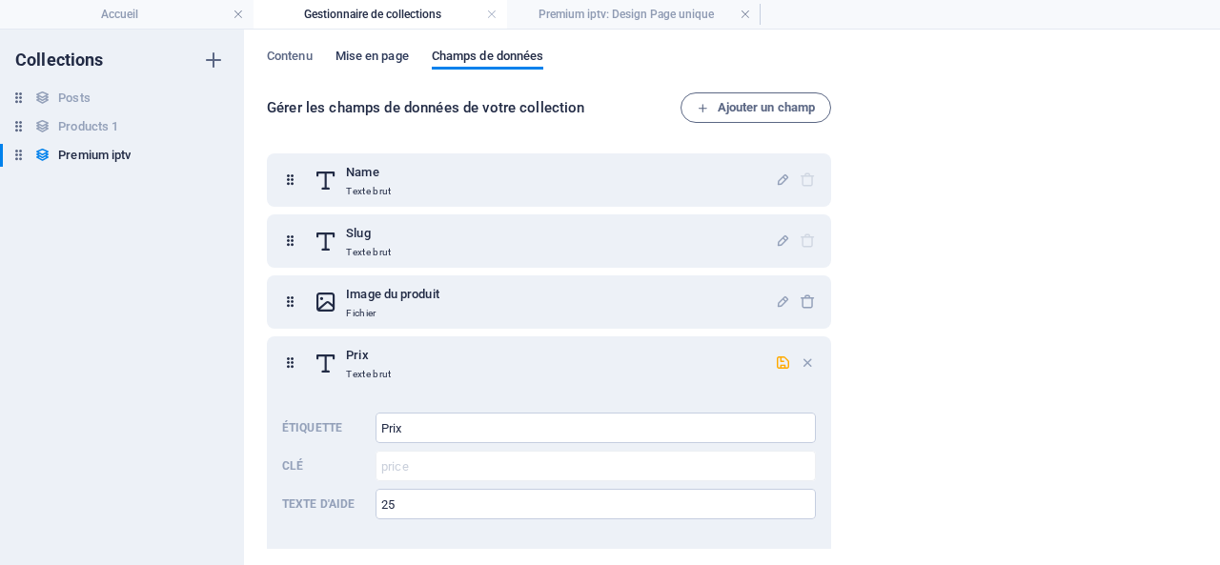
click at [374, 58] on span "Mise en page" at bounding box center [372, 58] width 73 height 27
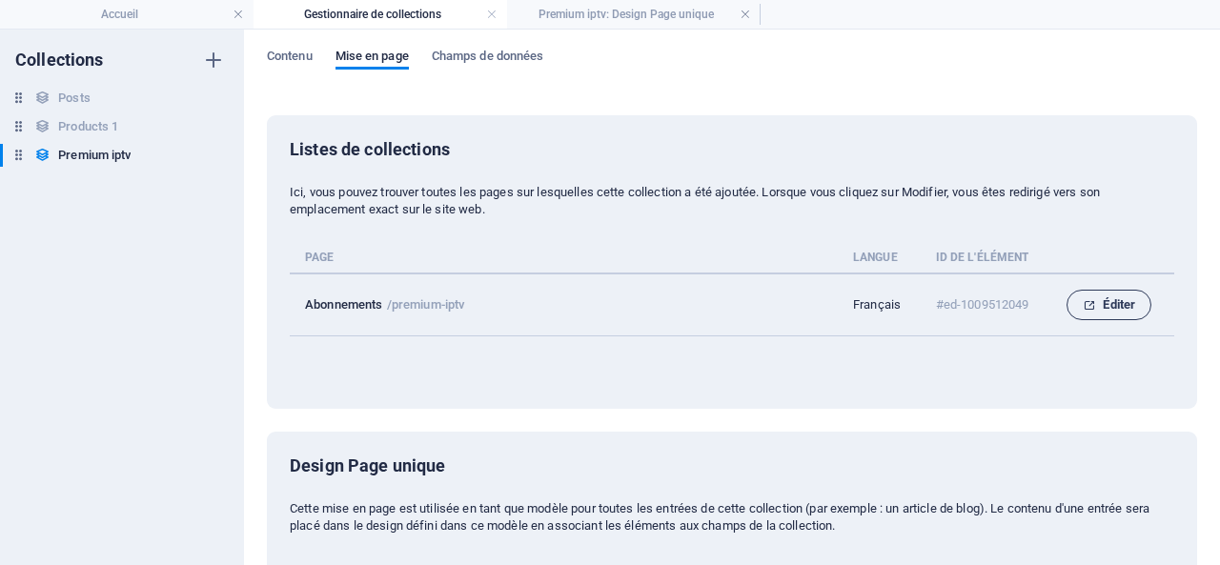
click at [1107, 296] on span "Éditer" at bounding box center [1109, 305] width 52 height 23
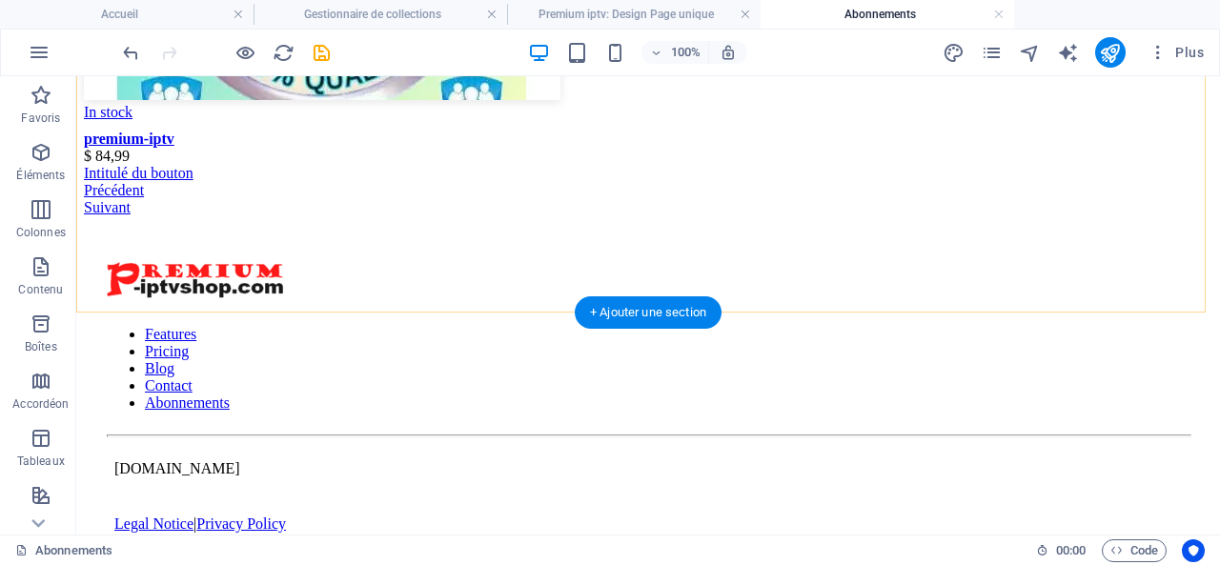
scroll to position [95, 0]
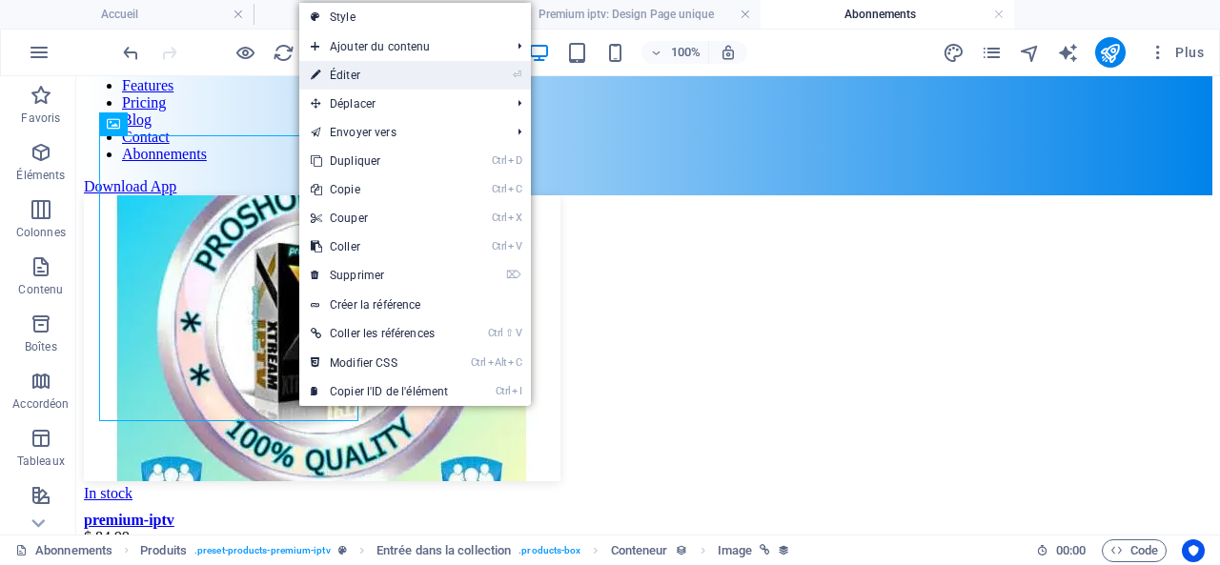
click at [373, 68] on link "⏎ Éditer" at bounding box center [379, 75] width 160 height 29
select select "image"
select select "px"
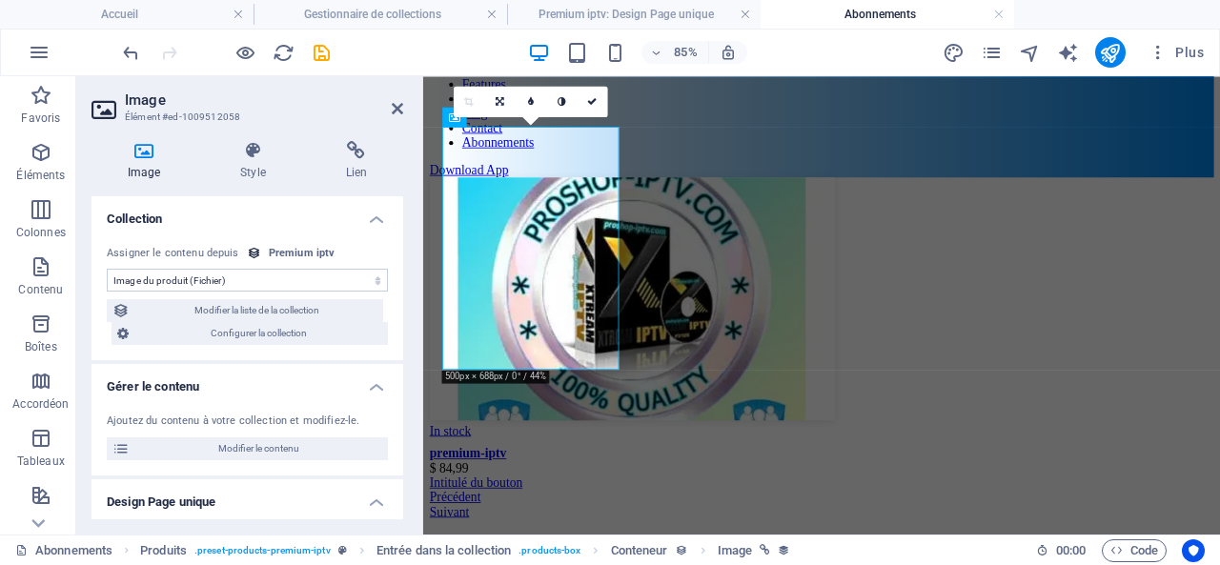
scroll to position [137, 0]
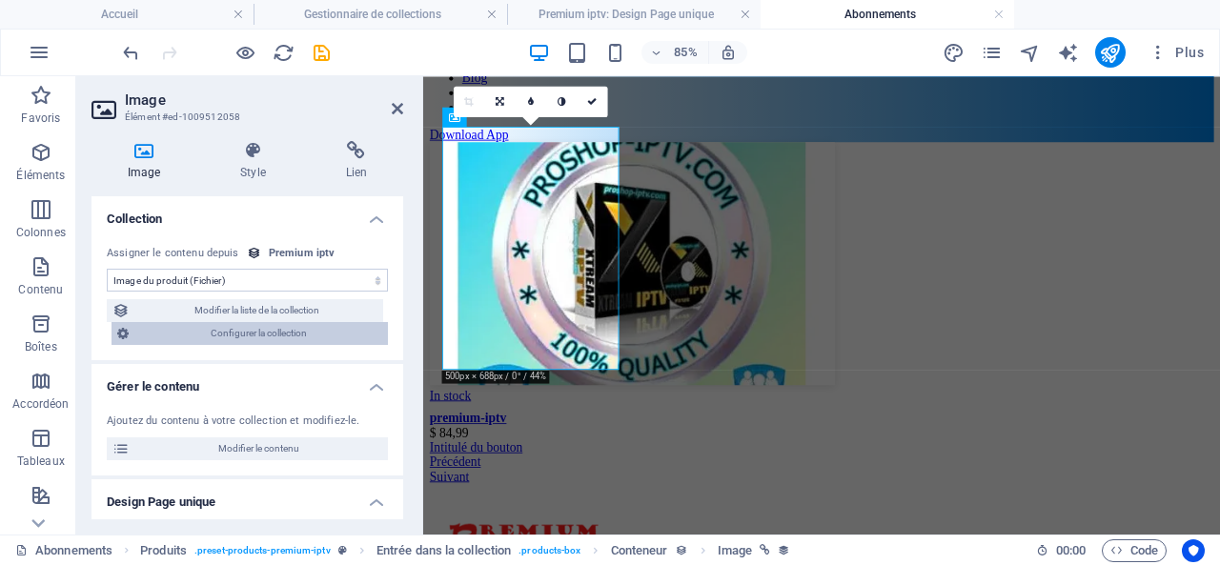
click at [265, 330] on span "Configurer la collection" at bounding box center [258, 333] width 248 height 23
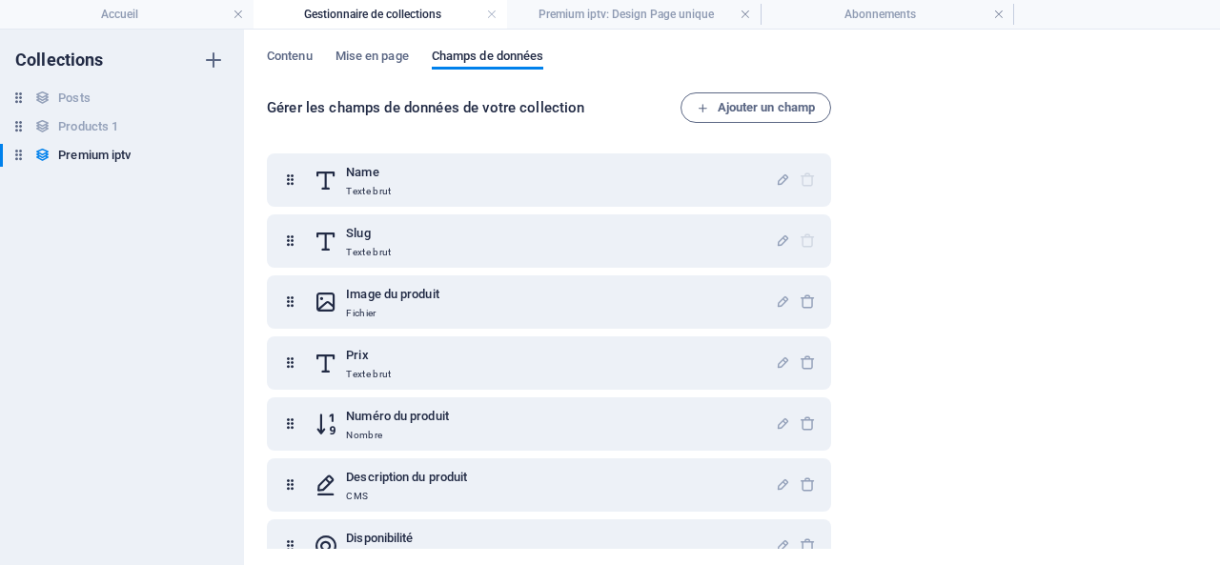
scroll to position [0, 0]
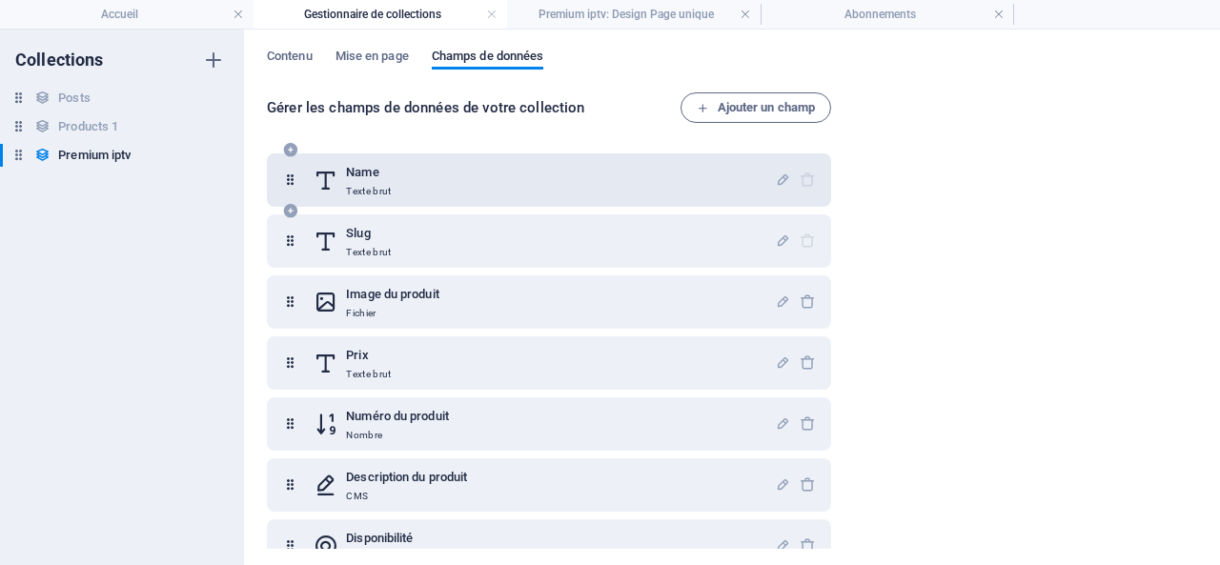
click at [368, 179] on h6 "Name" at bounding box center [368, 172] width 45 height 23
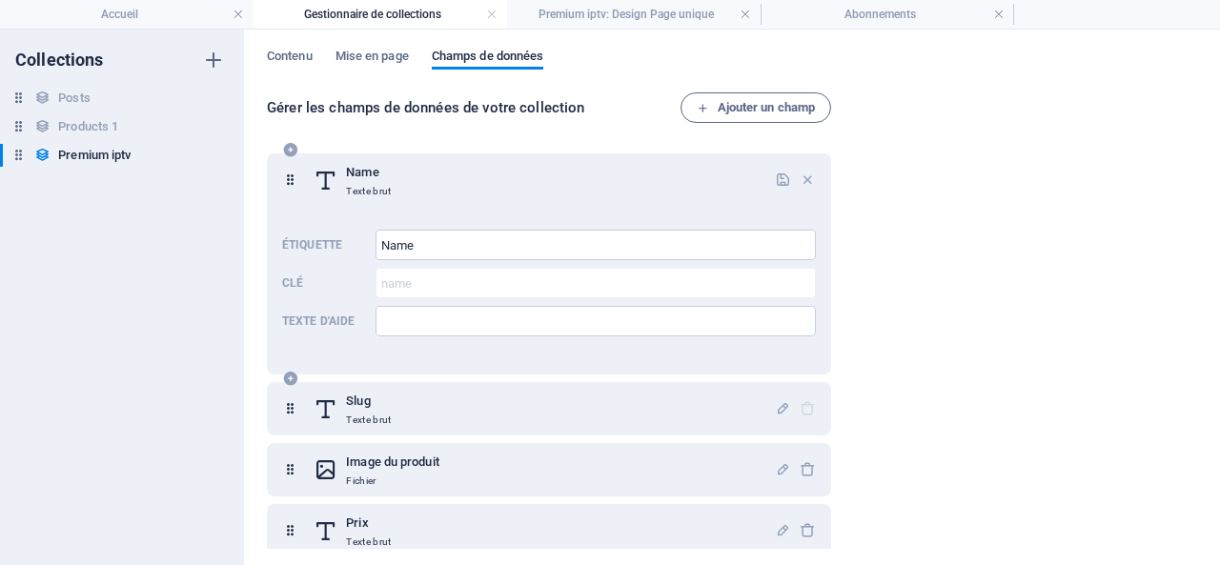
click at [368, 177] on h6 "Name" at bounding box center [368, 172] width 45 height 23
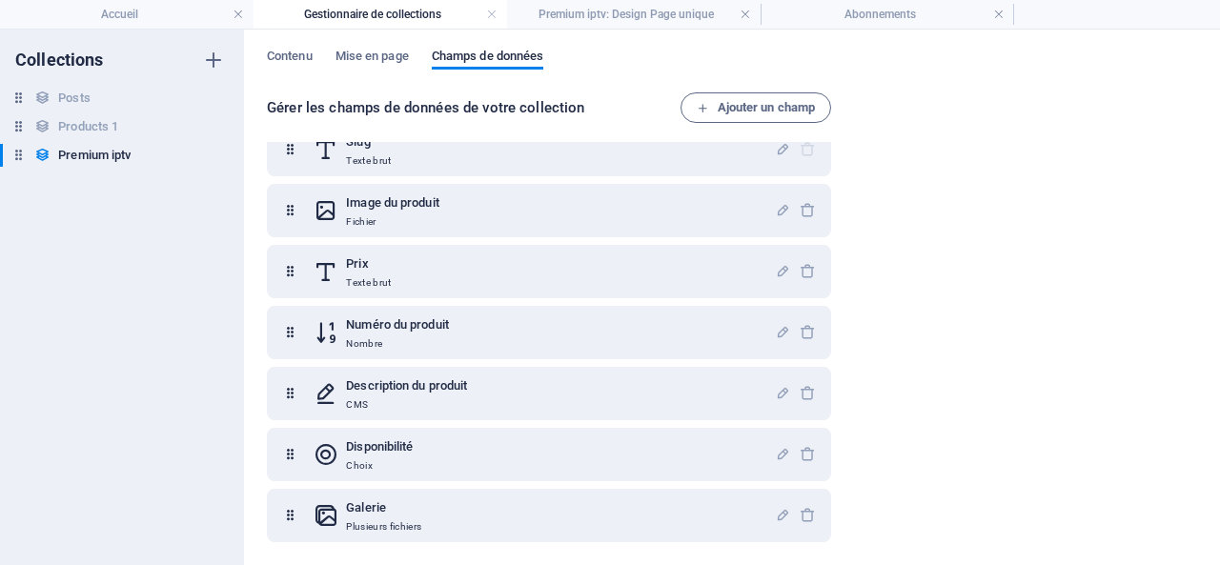
scroll to position [164, 0]
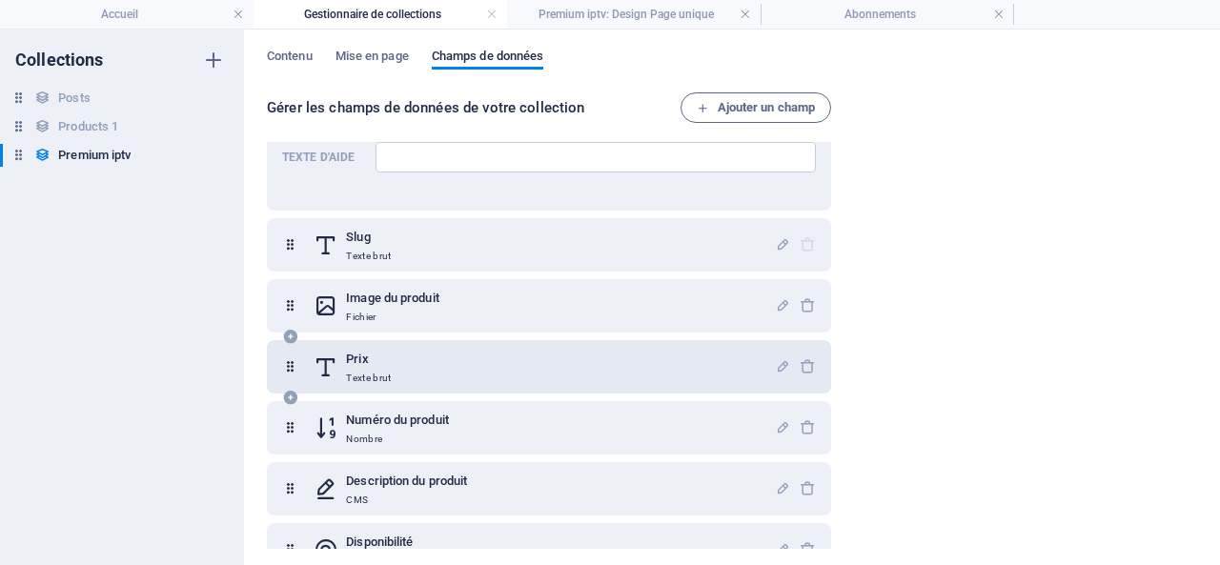
click at [364, 359] on h6 "Prix" at bounding box center [368, 359] width 45 height 23
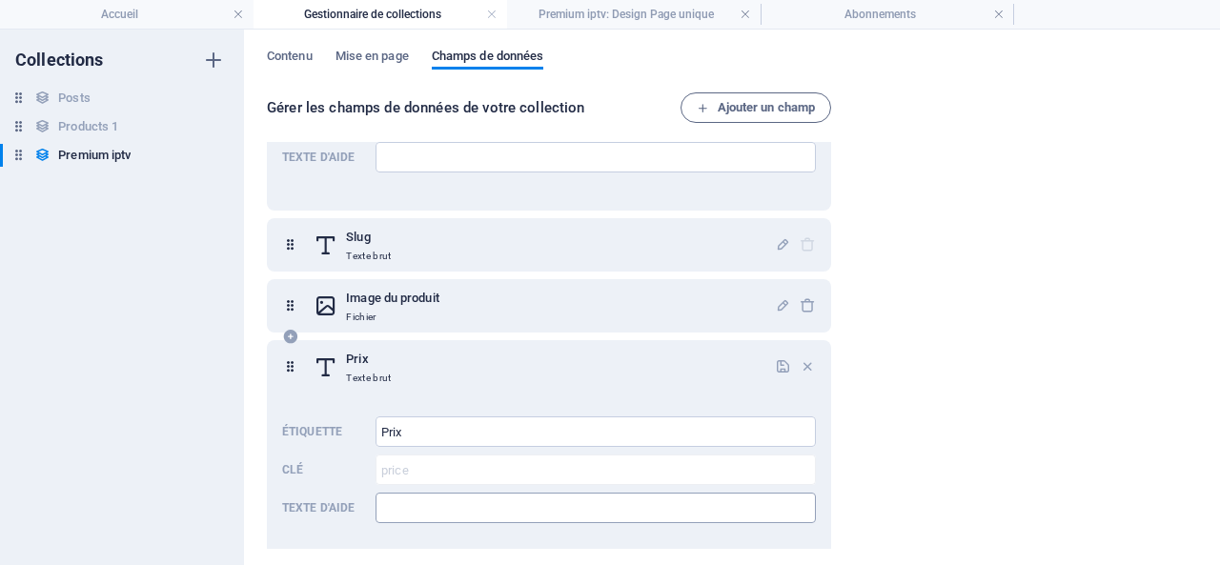
click at [415, 504] on input "Texte d'aide" at bounding box center [596, 508] width 440 height 31
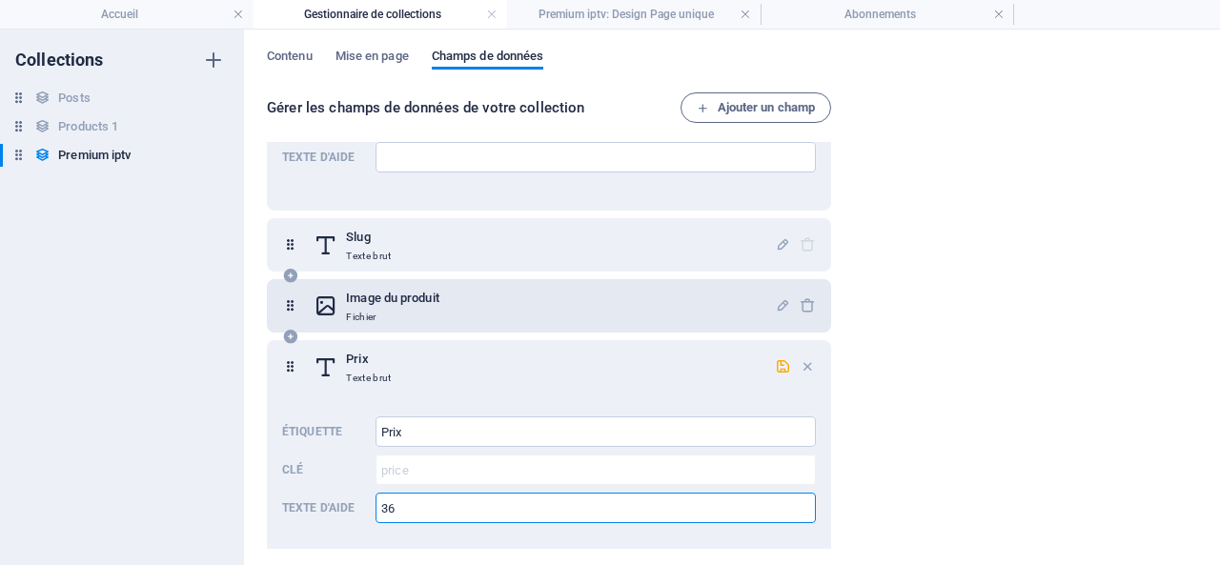
type input "36"
click at [372, 298] on h6 "Image du produit" at bounding box center [392, 298] width 93 height 23
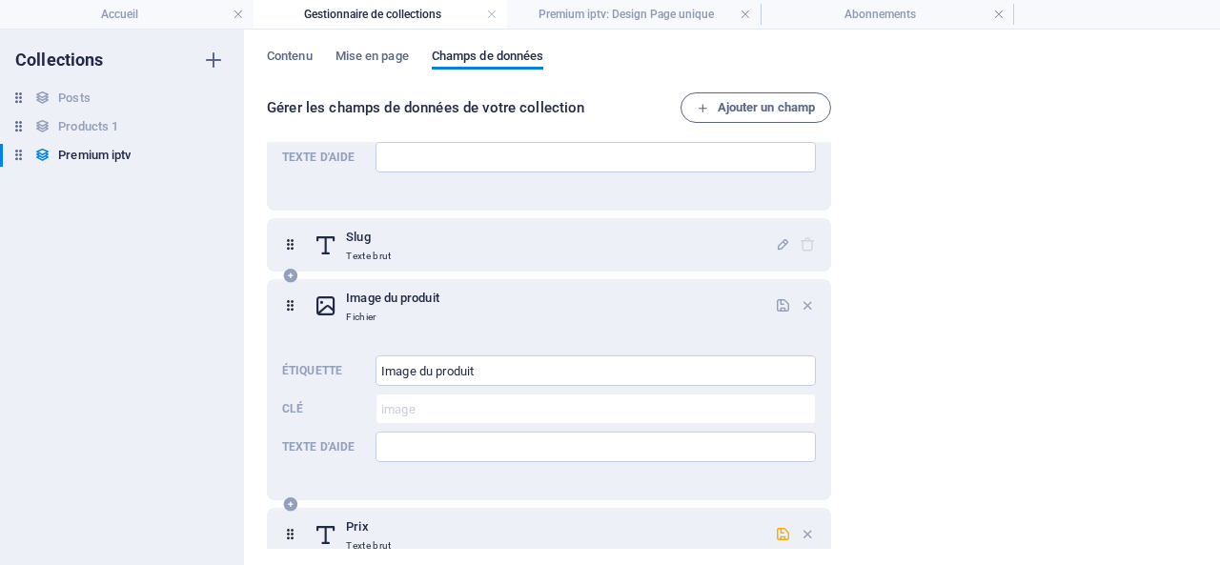
click at [330, 300] on icon at bounding box center [326, 306] width 25 height 38
click at [367, 303] on h6 "Image du produit" at bounding box center [392, 298] width 93 height 23
click at [292, 307] on icon at bounding box center [290, 306] width 16 height 38
drag, startPoint x: 397, startPoint y: 312, endPoint x: 356, endPoint y: 303, distance: 40.9
click at [356, 303] on h6 "Image du produit" at bounding box center [392, 298] width 93 height 23
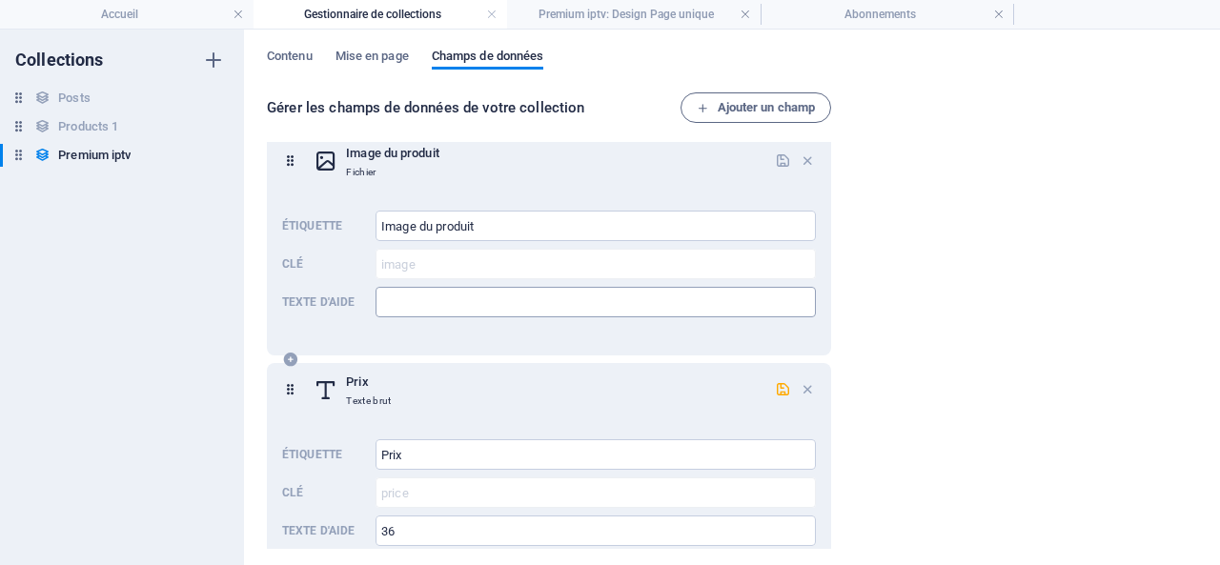
scroll to position [0, 0]
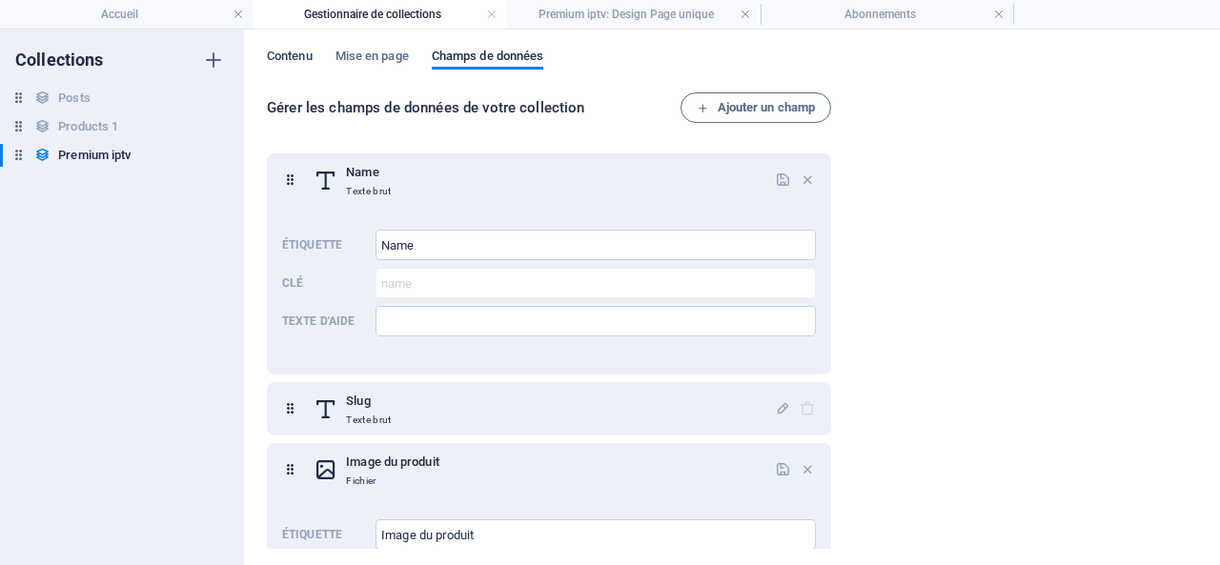
click at [292, 56] on span "Contenu" at bounding box center [290, 58] width 46 height 27
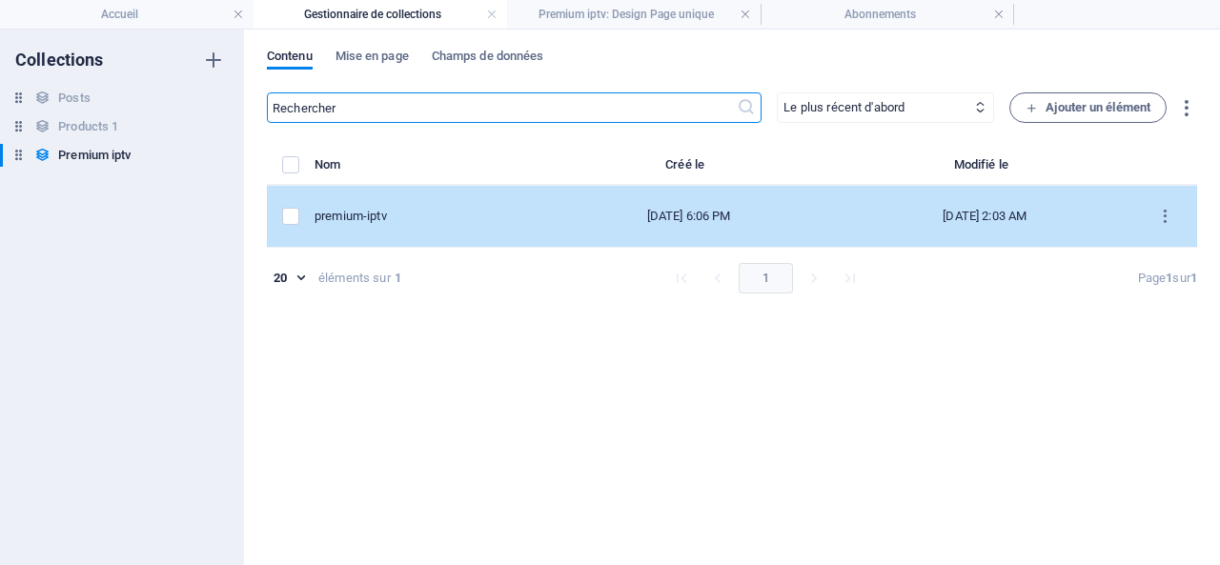
click at [417, 209] on div "premium-iptv" at bounding box center [420, 216] width 211 height 17
select select "In stock"
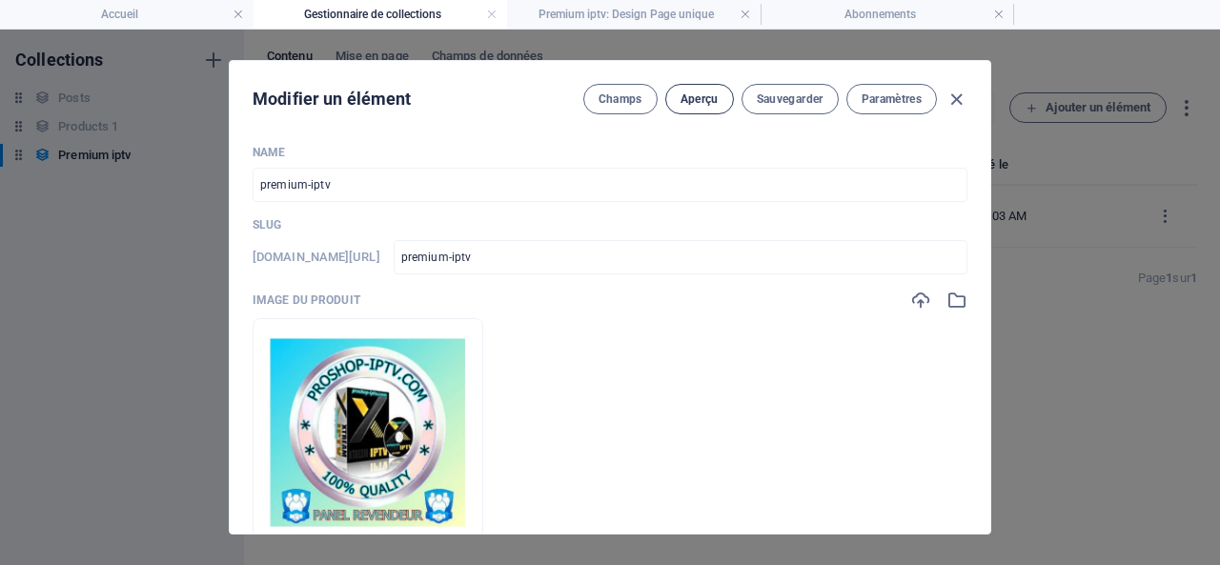
click at [689, 98] on span "Aperçu" at bounding box center [700, 99] width 38 height 15
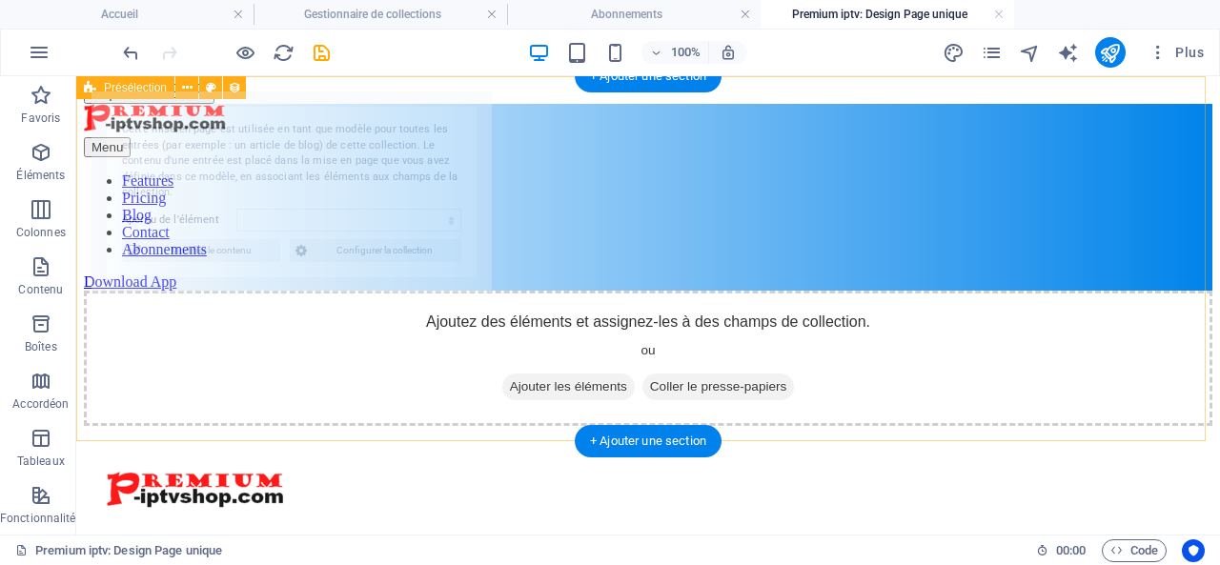
select select "68e002a42ef85507cd0f3ea1"
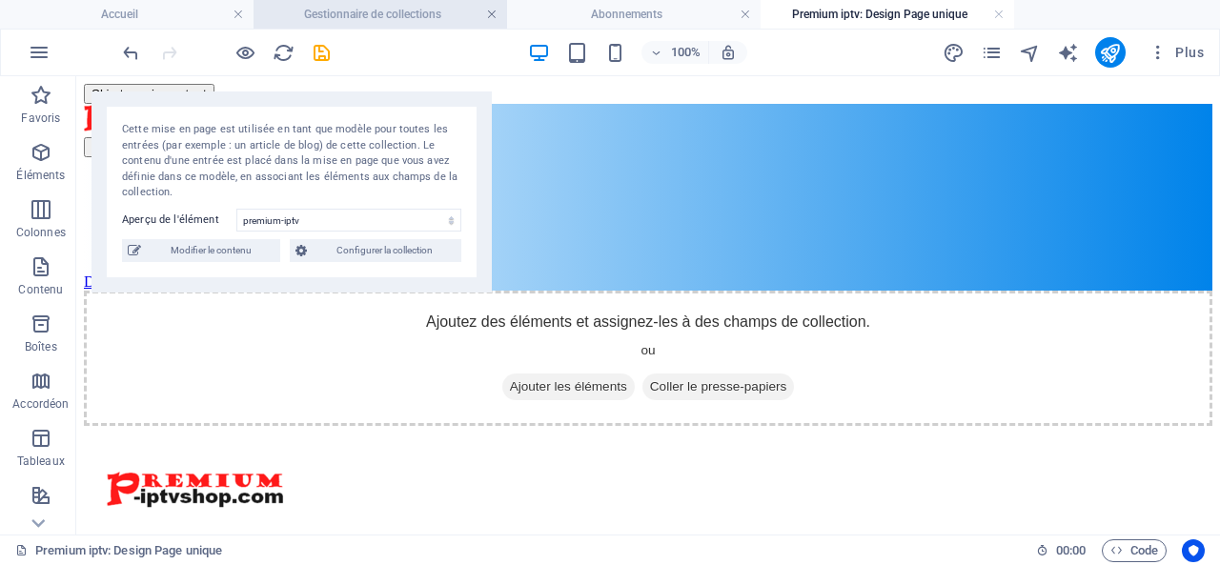
click at [488, 12] on link at bounding box center [491, 15] width 11 height 18
click at [489, 12] on link at bounding box center [491, 15] width 11 height 18
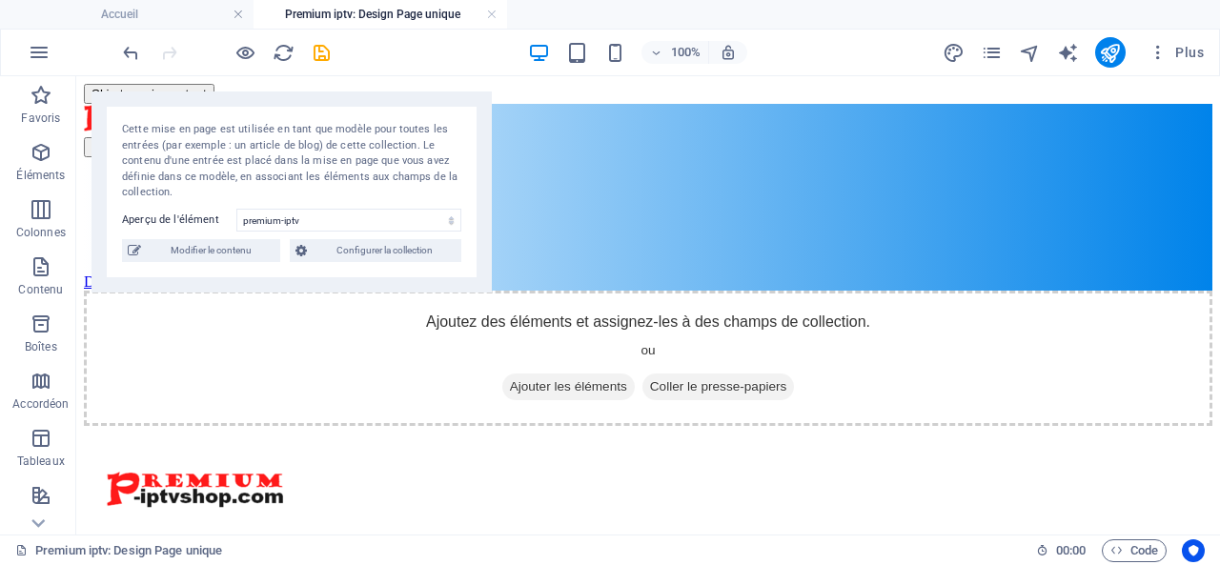
click at [489, 12] on link at bounding box center [491, 15] width 11 height 18
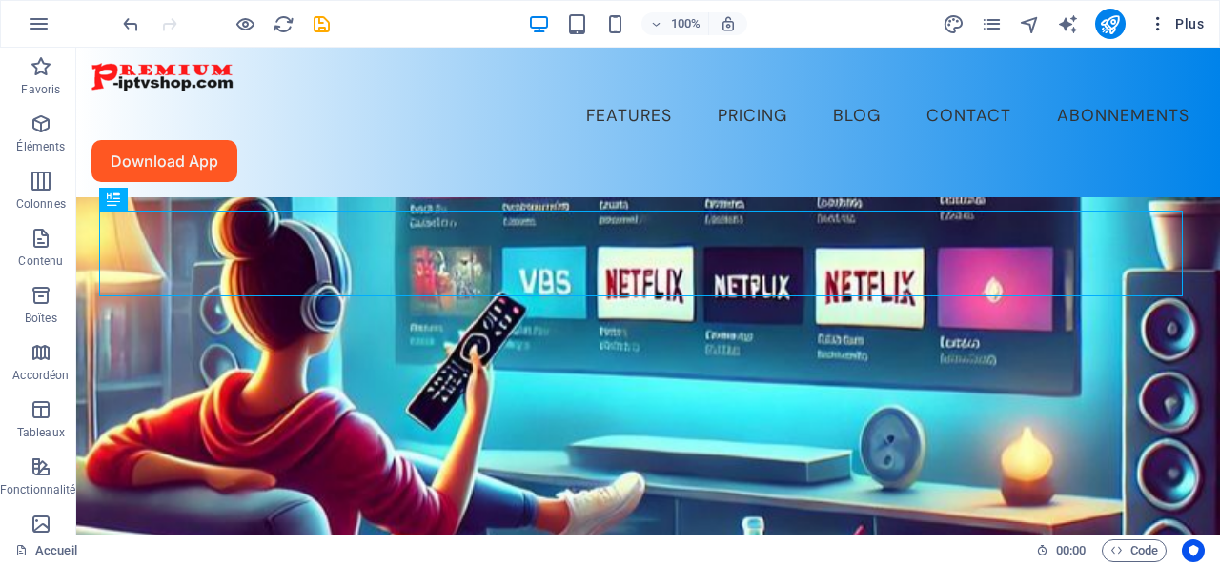
click at [1182, 19] on span "Plus" at bounding box center [1176, 23] width 55 height 19
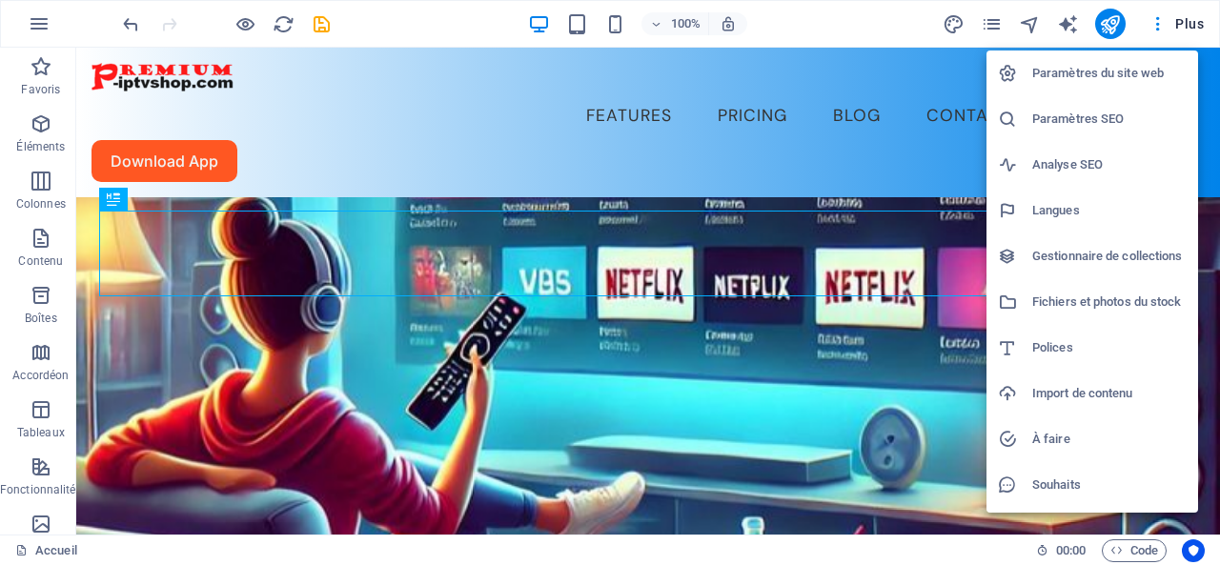
click at [1087, 256] on h6 "Gestionnaire de collections" at bounding box center [1109, 256] width 154 height 23
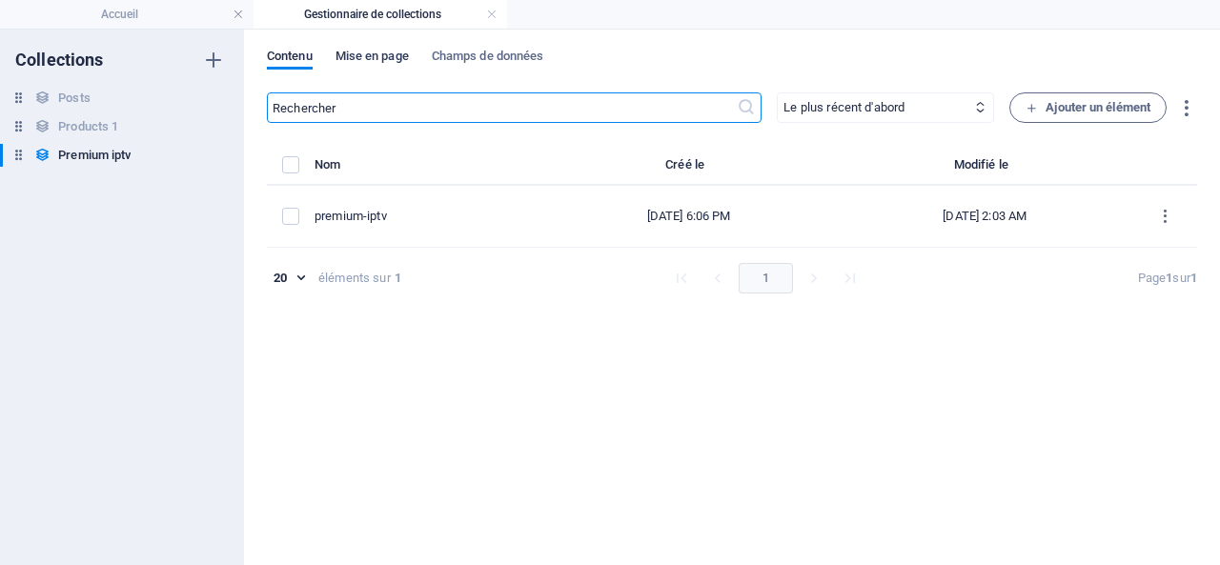
click at [368, 55] on span "Mise en page" at bounding box center [372, 58] width 73 height 27
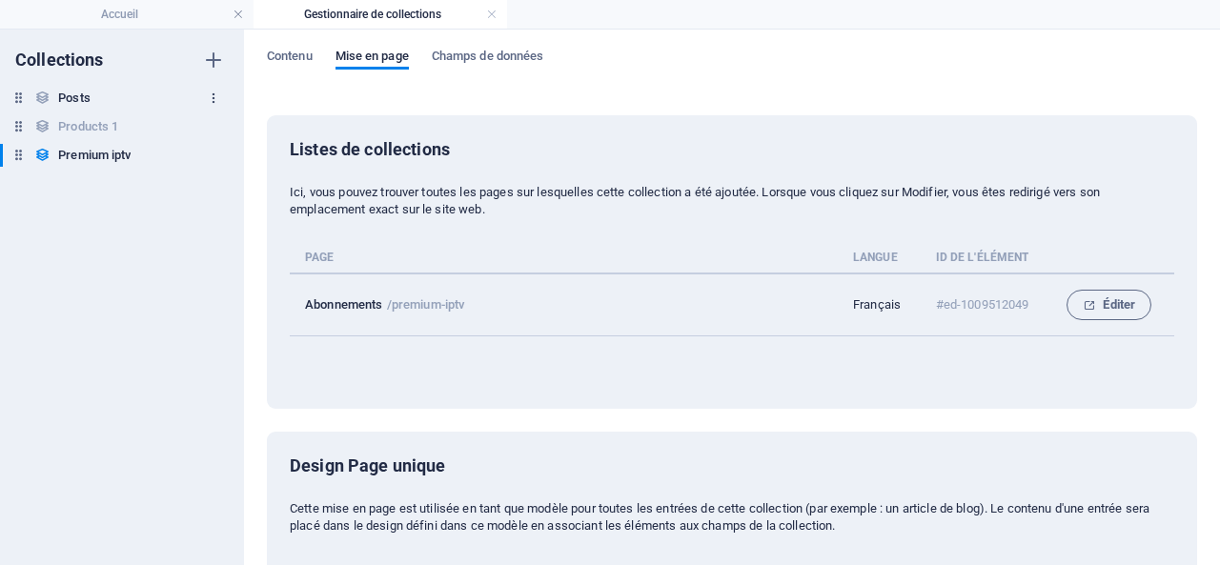
click at [214, 94] on icon "button" at bounding box center [213, 98] width 13 height 13
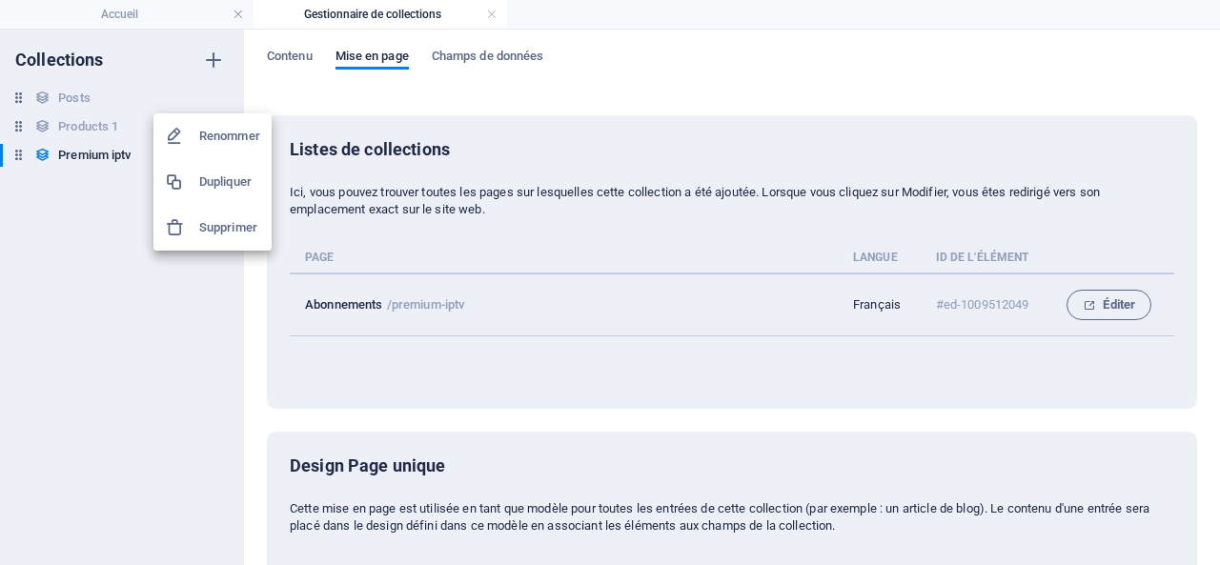
click at [78, 254] on div at bounding box center [610, 282] width 1220 height 565
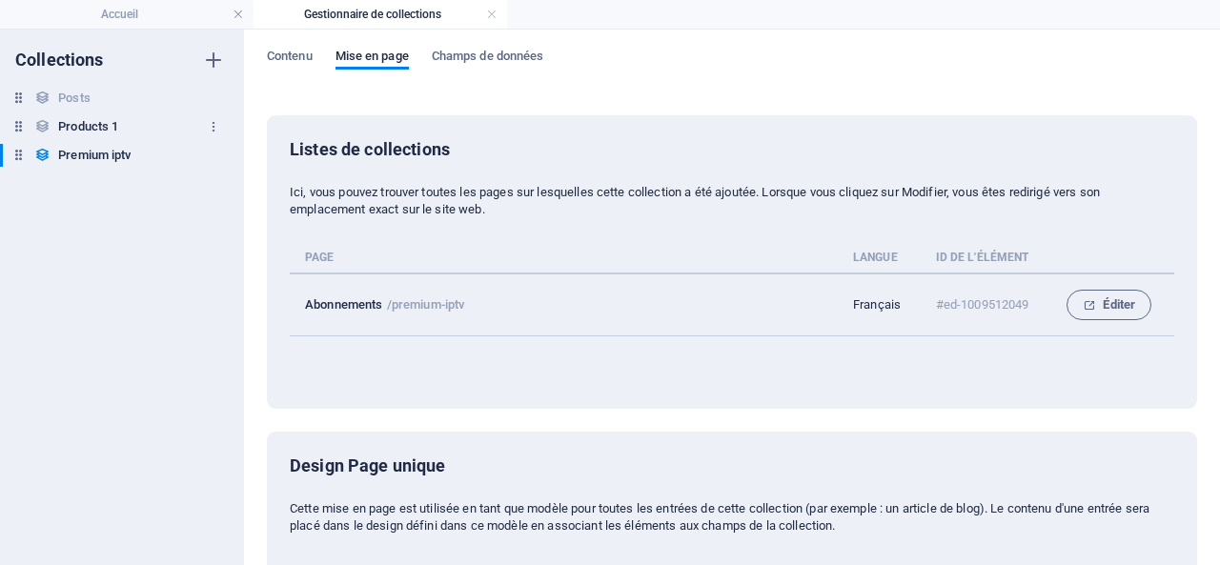
click at [93, 124] on h6 "Products 1" at bounding box center [88, 126] width 60 height 23
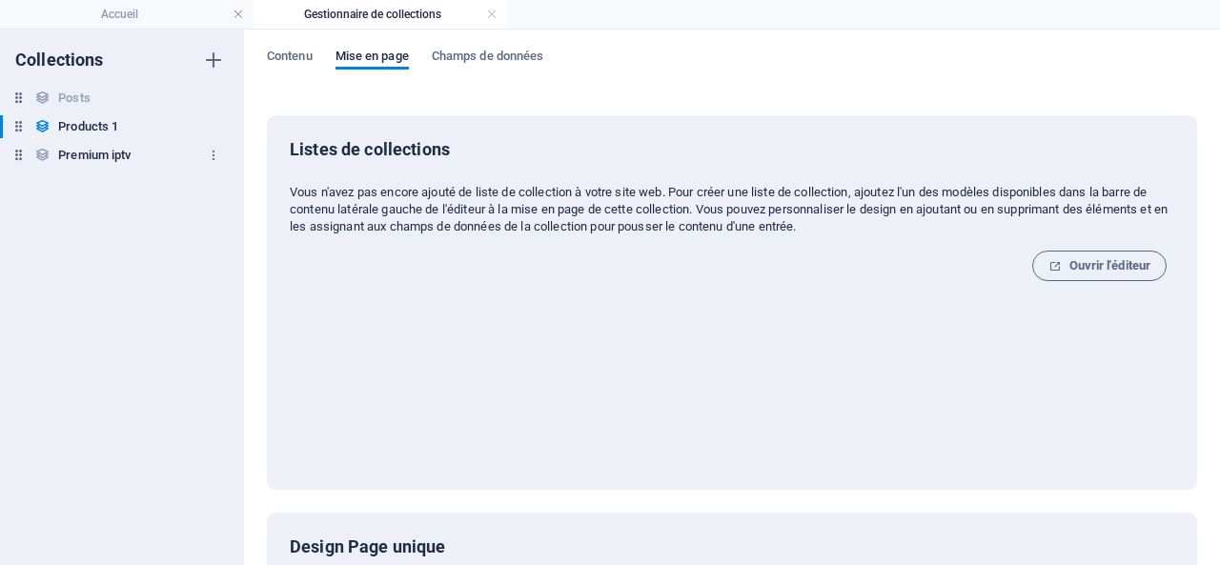
click at [87, 157] on h6 "Premium iptv" at bounding box center [94, 155] width 72 height 23
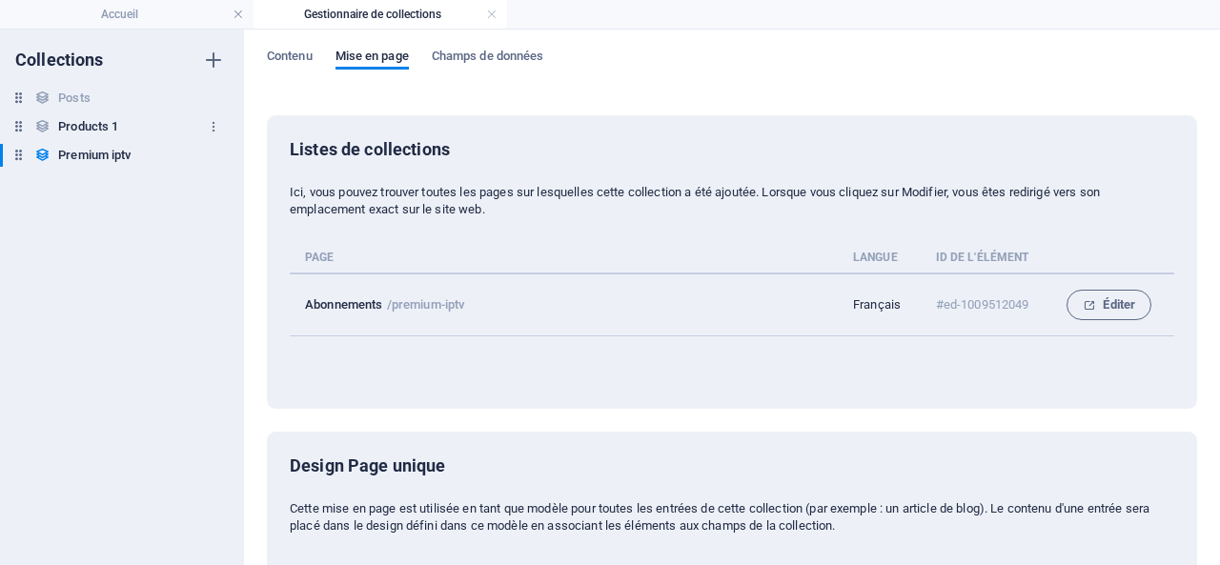
click at [89, 125] on h6 "Products 1" at bounding box center [88, 126] width 60 height 23
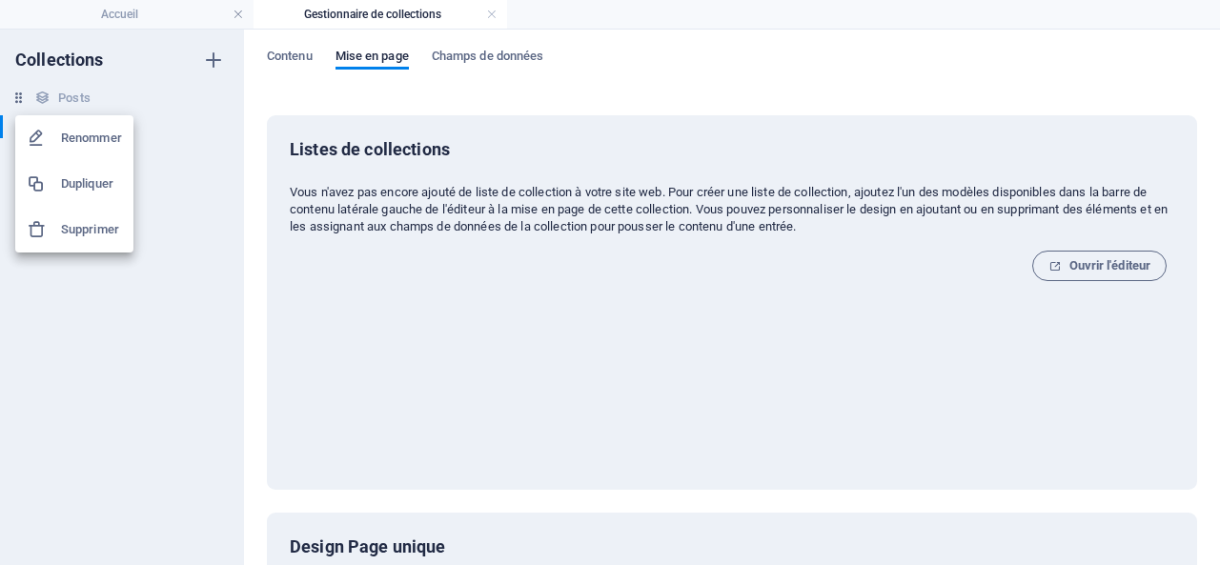
click at [99, 229] on h6 "Supprimer" at bounding box center [91, 229] width 61 height 23
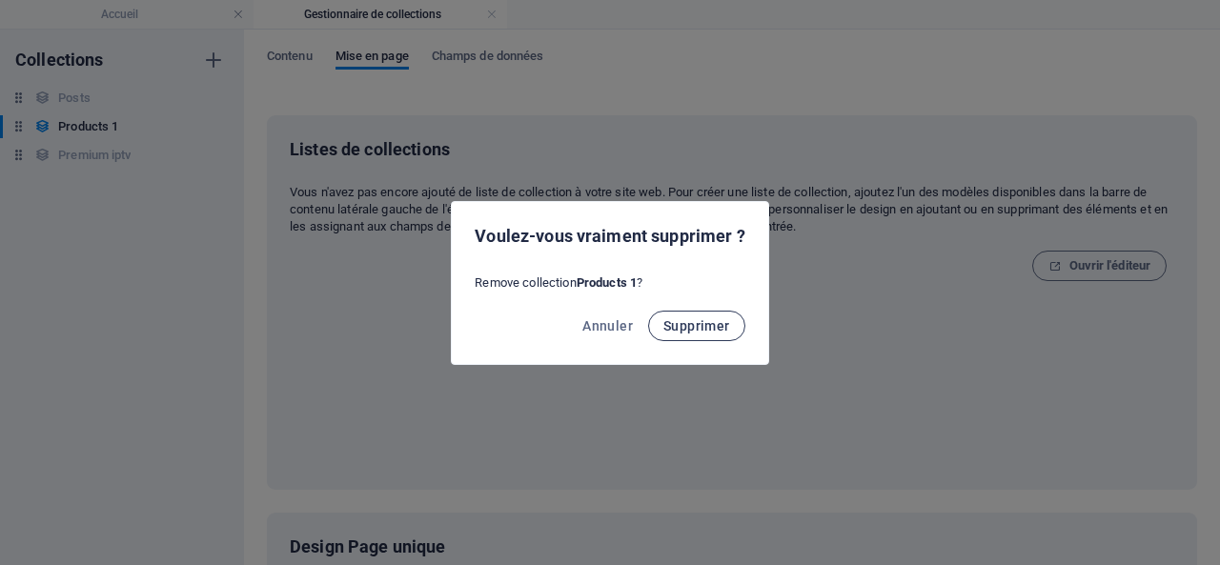
click at [709, 325] on span "Supprimer" at bounding box center [696, 325] width 67 height 15
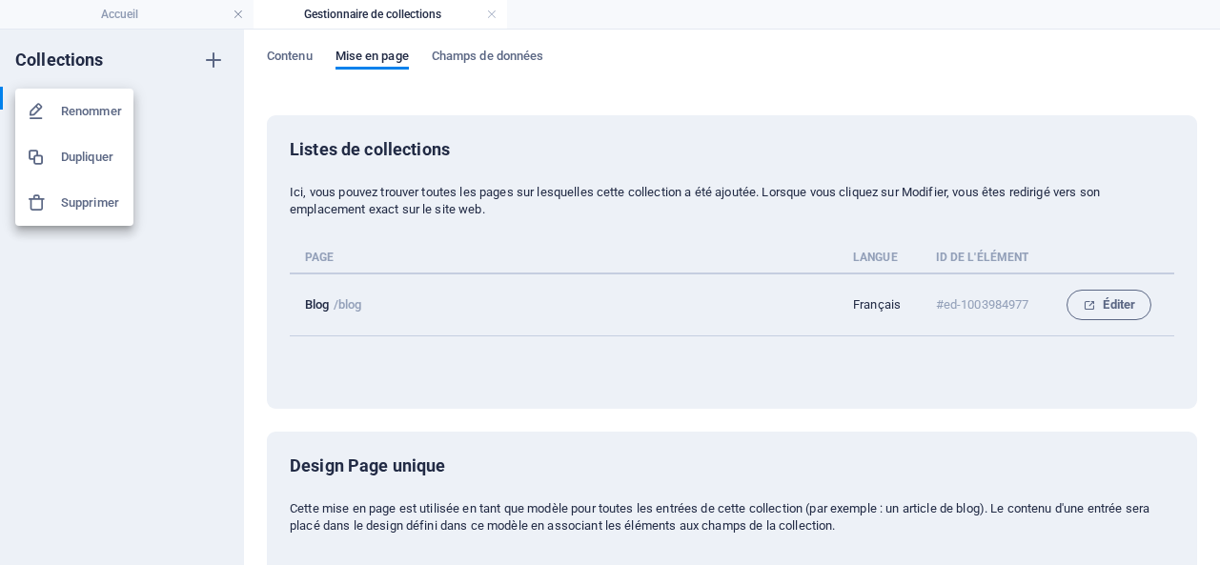
click at [87, 205] on h6 "Supprimer" at bounding box center [91, 203] width 61 height 23
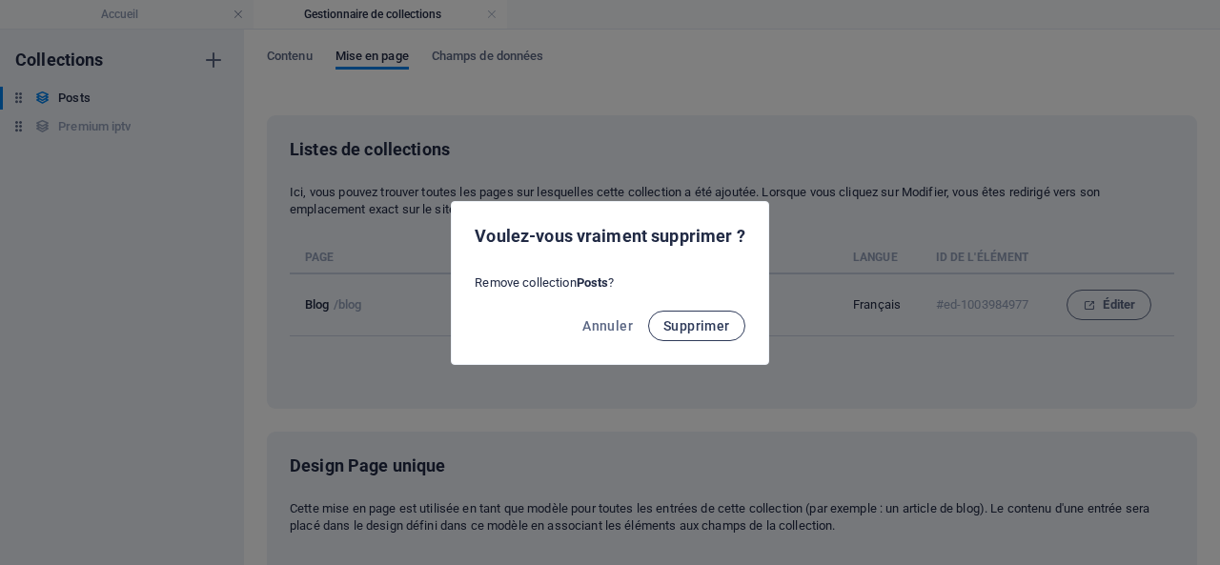
click at [693, 333] on button "Supprimer" at bounding box center [696, 326] width 97 height 31
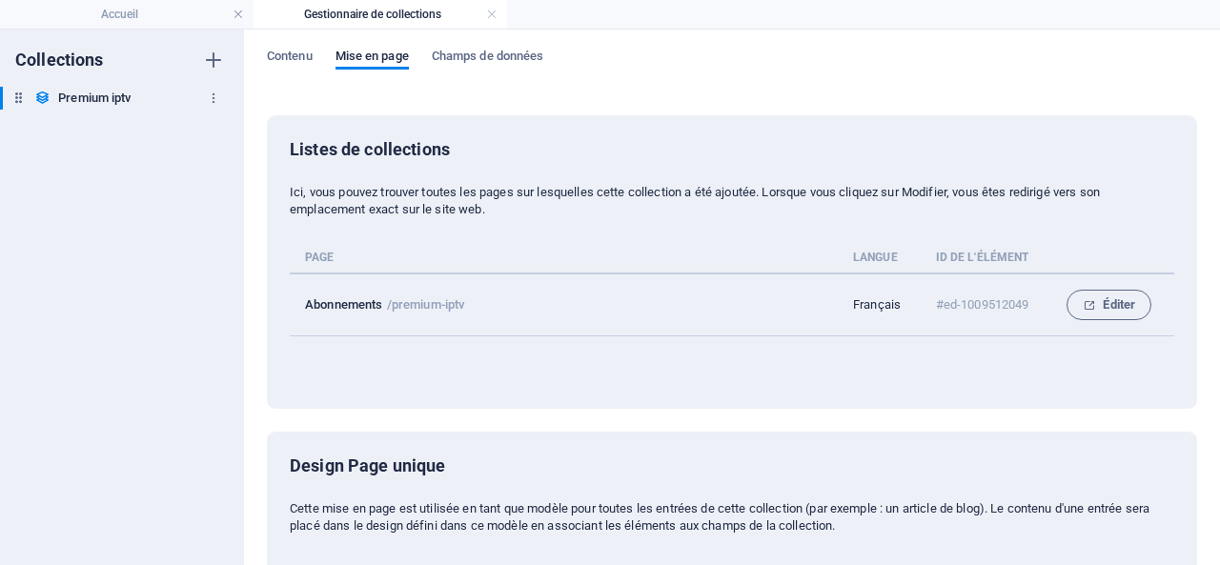
click at [108, 101] on h6 "Premium iptv" at bounding box center [94, 98] width 72 height 23
click at [1108, 299] on span "Éditer" at bounding box center [1109, 305] width 52 height 23
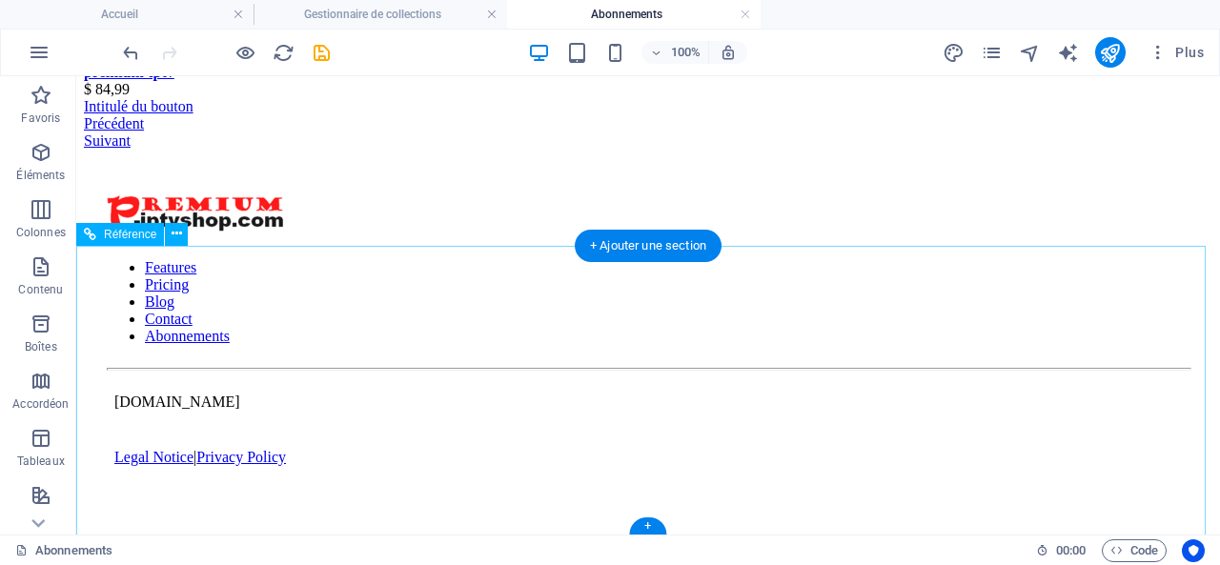
scroll to position [162, 0]
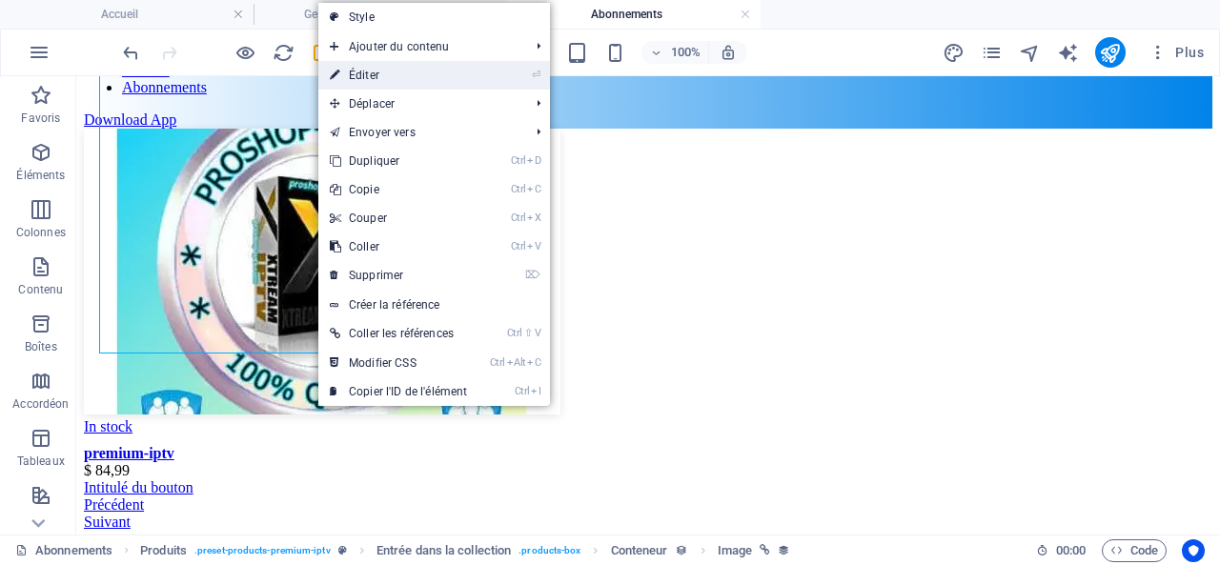
drag, startPoint x: 377, startPoint y: 70, endPoint x: 263, endPoint y: 269, distance: 229.7
click at [377, 70] on link "⏎ Éditer" at bounding box center [398, 75] width 160 height 29
select select "image"
select select "px"
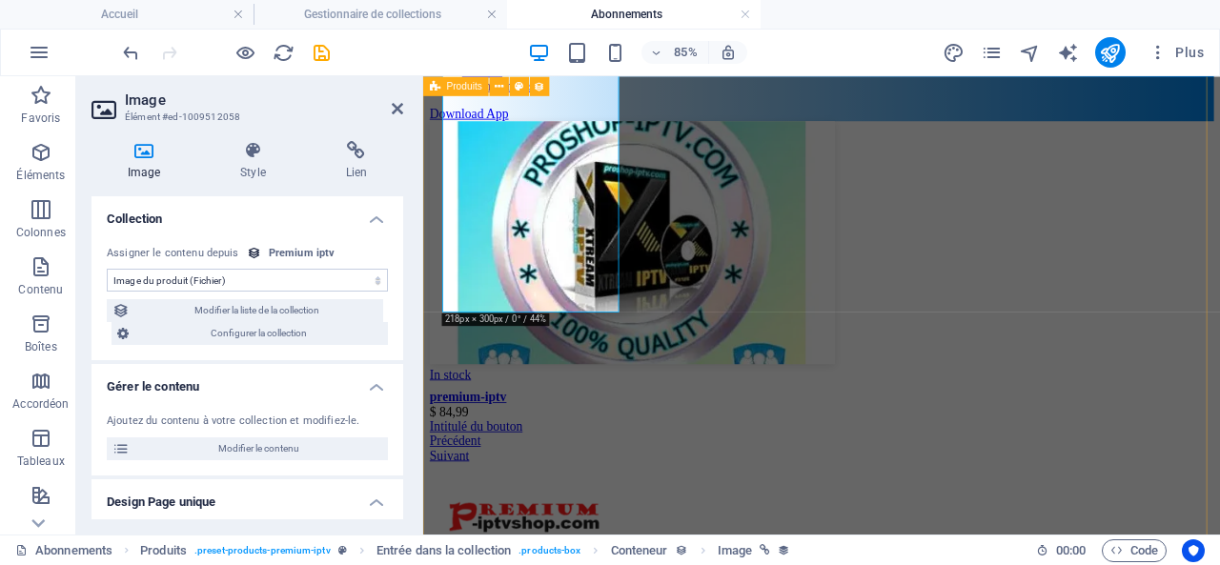
scroll to position [204, 0]
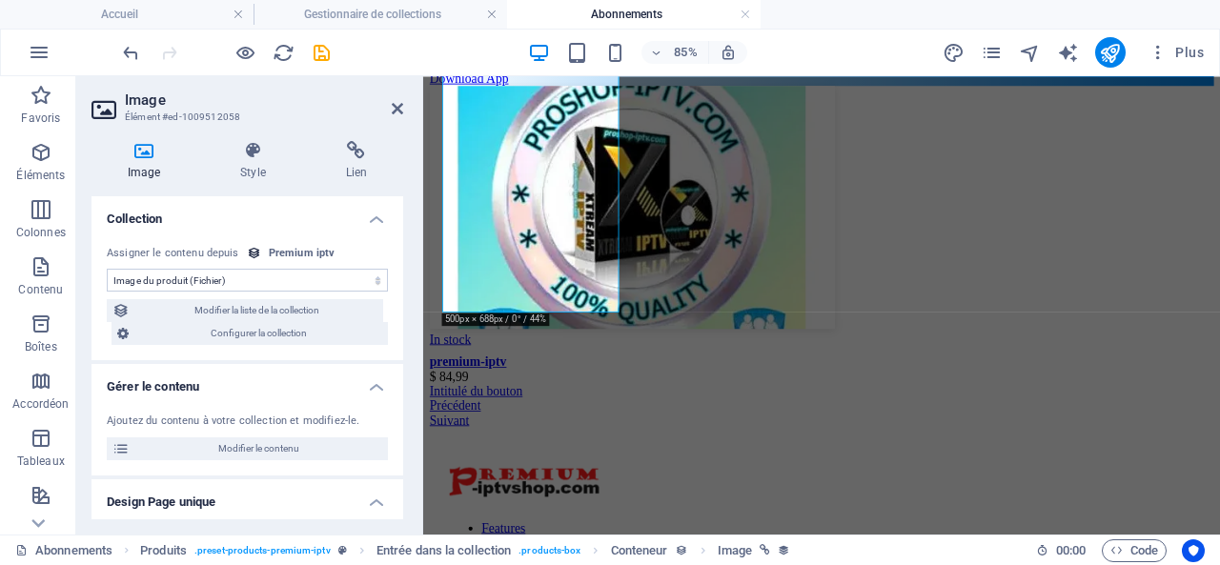
click at [323, 281] on select "Aucune assignation, contenu reste statique Créé le (Date) Mis à jour le (Date) …" at bounding box center [247, 280] width 281 height 23
click at [255, 445] on span "Modifier le contenu" at bounding box center [258, 448] width 247 height 23
select select "In stock"
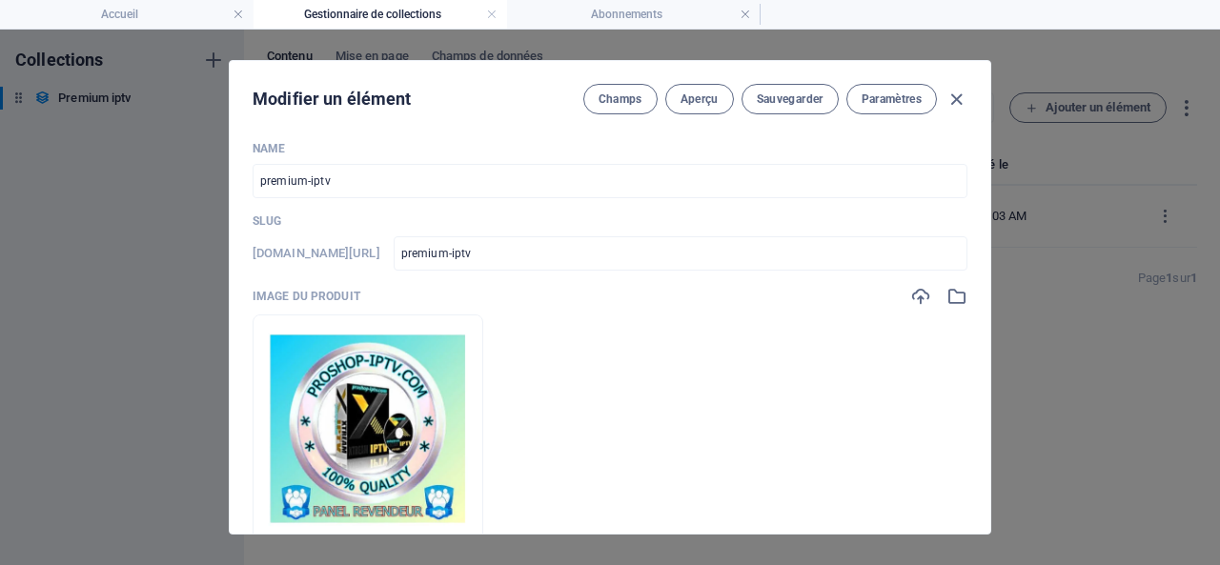
scroll to position [0, 0]
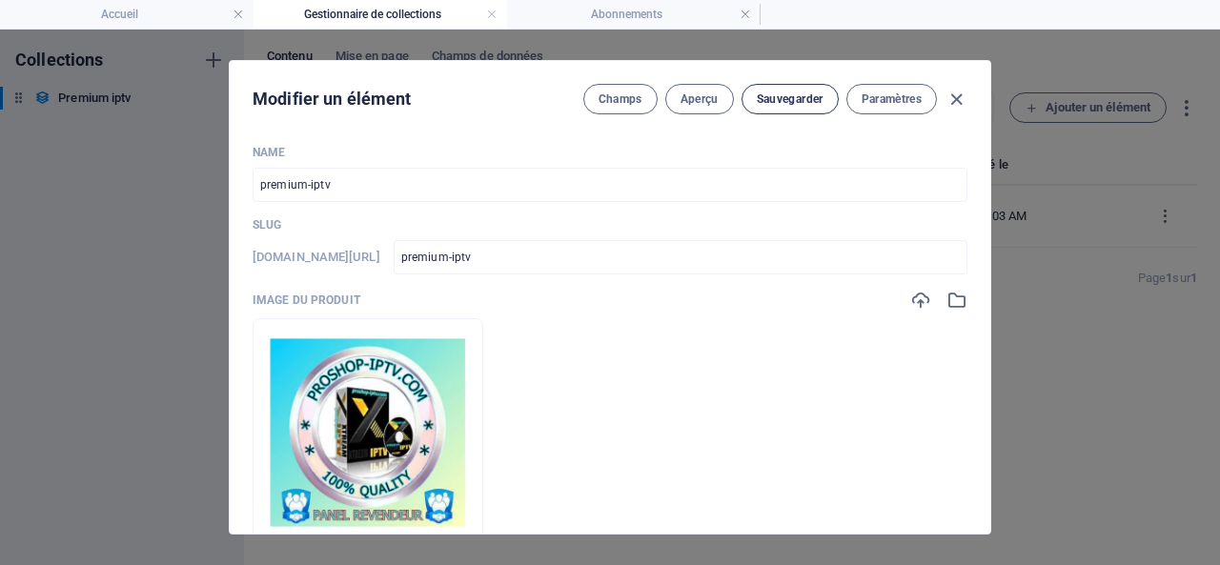
click at [781, 97] on span "Sauvegarder" at bounding box center [790, 99] width 67 height 15
click at [698, 92] on span "Aperçu" at bounding box center [700, 99] width 38 height 15
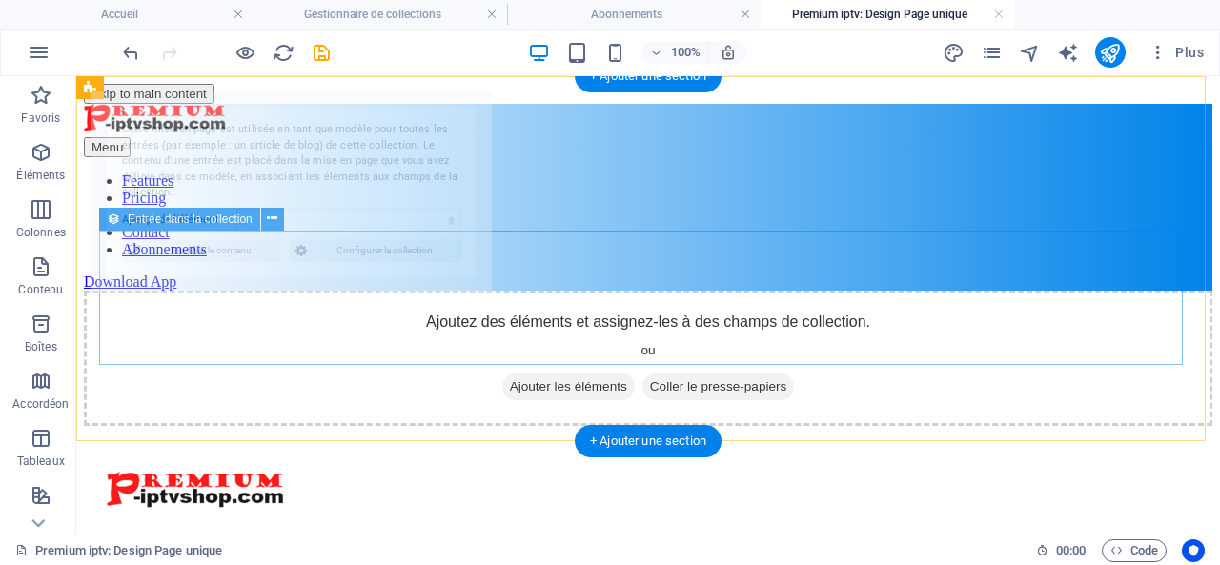
select select "68e002a42ef85507cd0f3ea1"
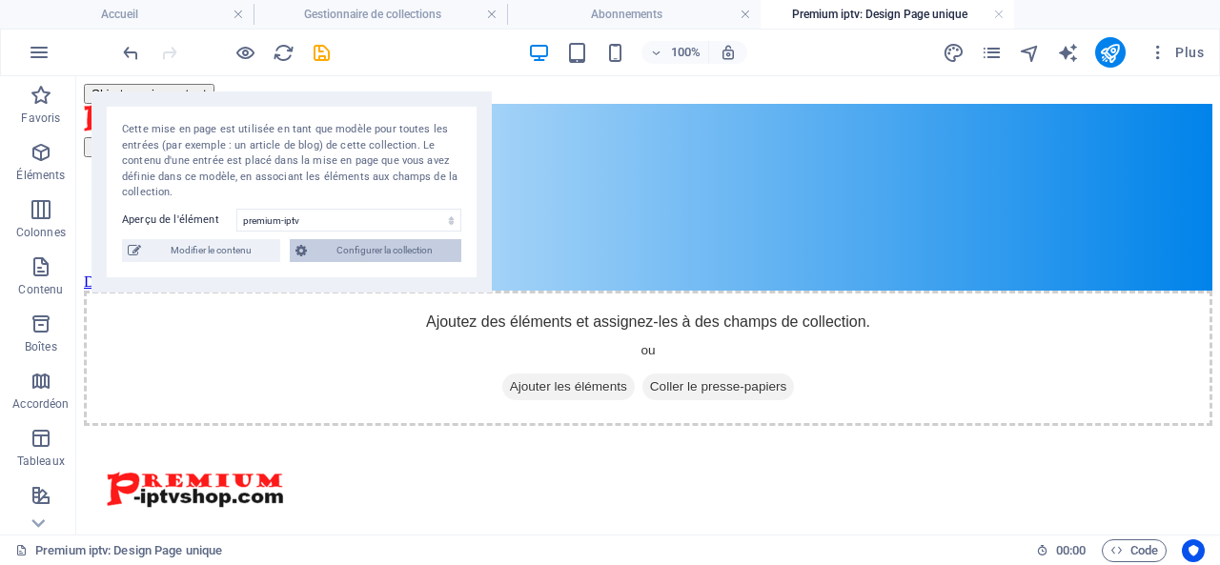
click at [414, 249] on span "Configurer la collection" at bounding box center [384, 250] width 143 height 23
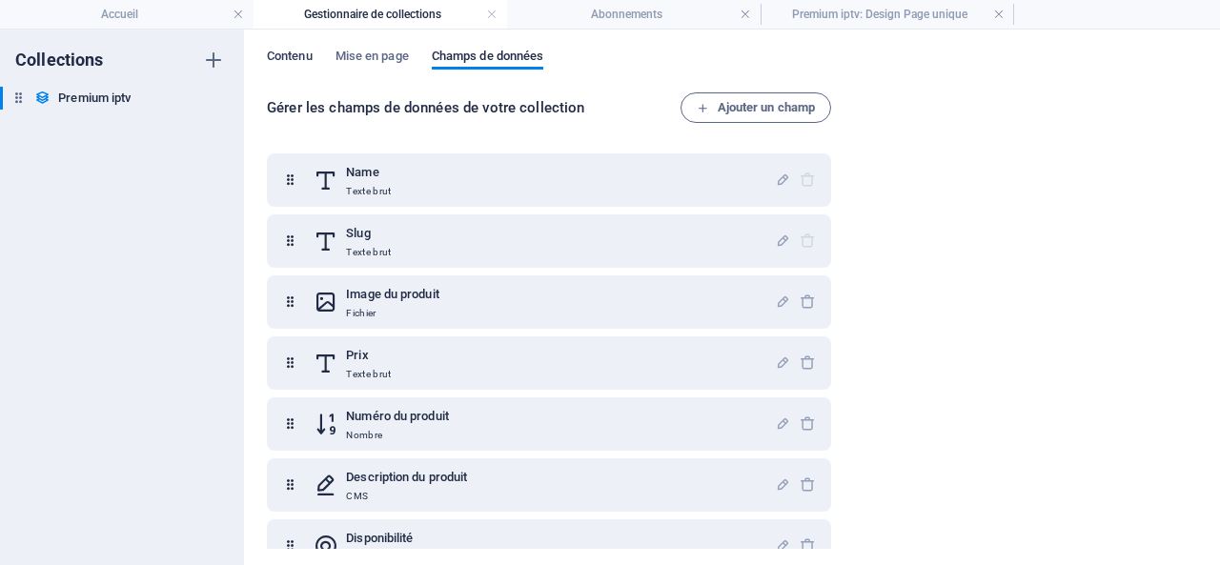
click at [288, 52] on span "Contenu" at bounding box center [290, 58] width 46 height 27
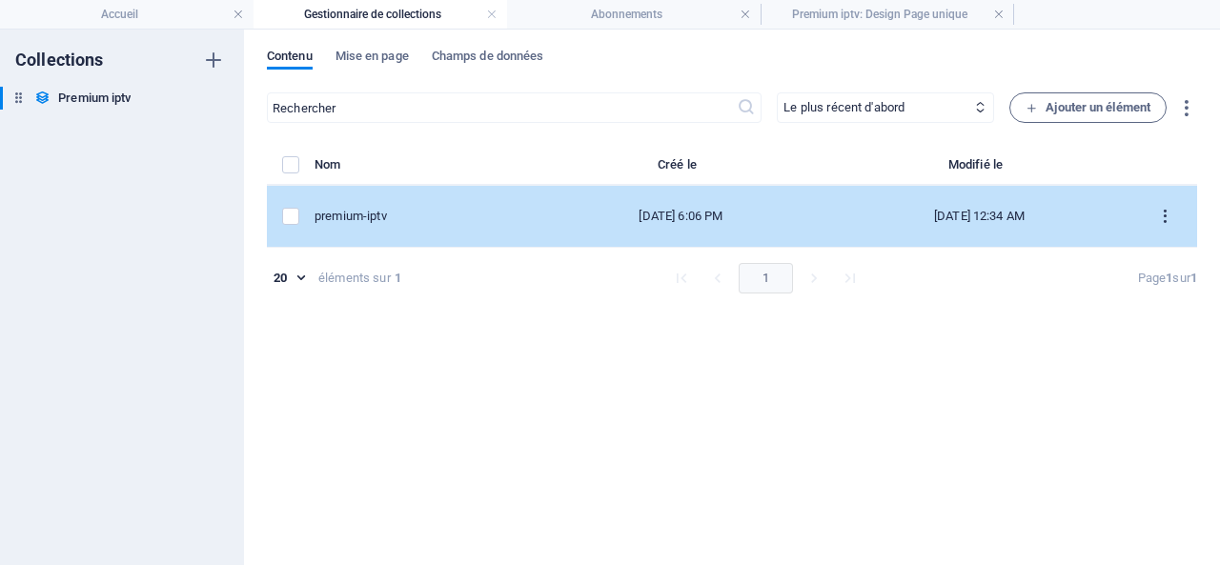
click at [1164, 214] on icon "items list" at bounding box center [1165, 217] width 18 height 18
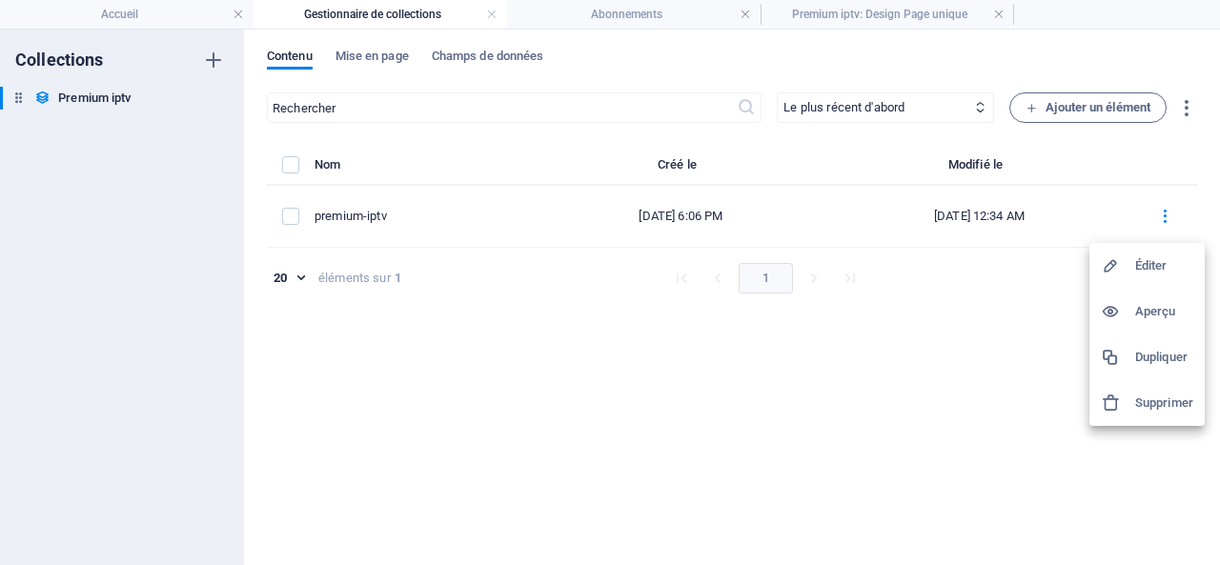
click at [1149, 265] on h6 "Éditer" at bounding box center [1164, 265] width 58 height 23
select select "In stock"
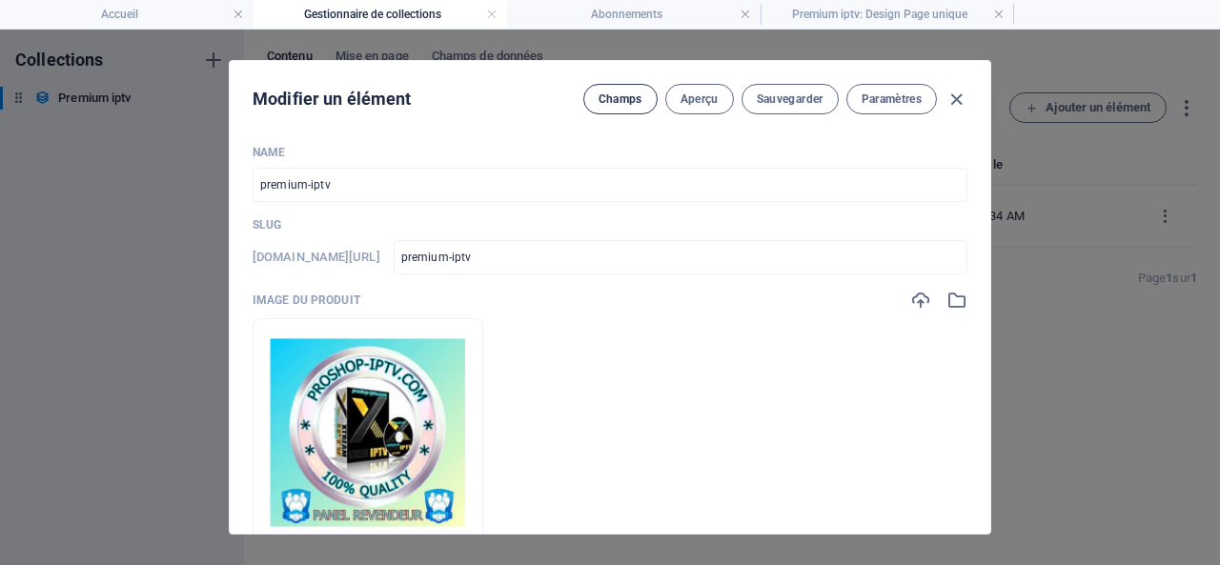
click at [594, 96] on button "Champs" at bounding box center [620, 99] width 74 height 31
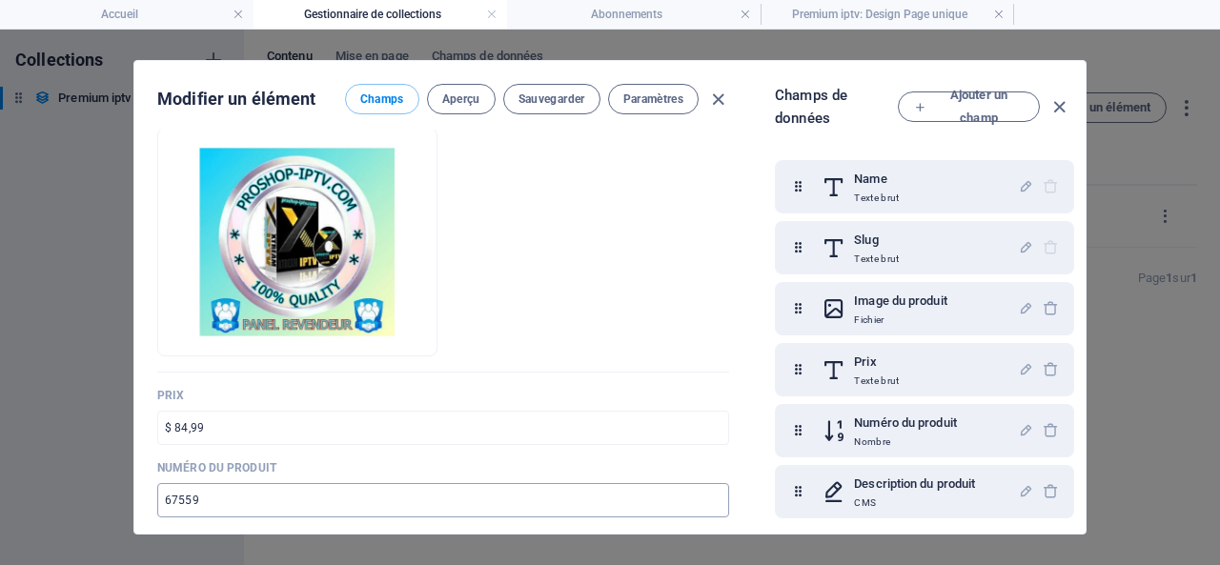
scroll to position [191, 0]
click at [904, 179] on div "Name Texte brut" at bounding box center [920, 187] width 196 height 38
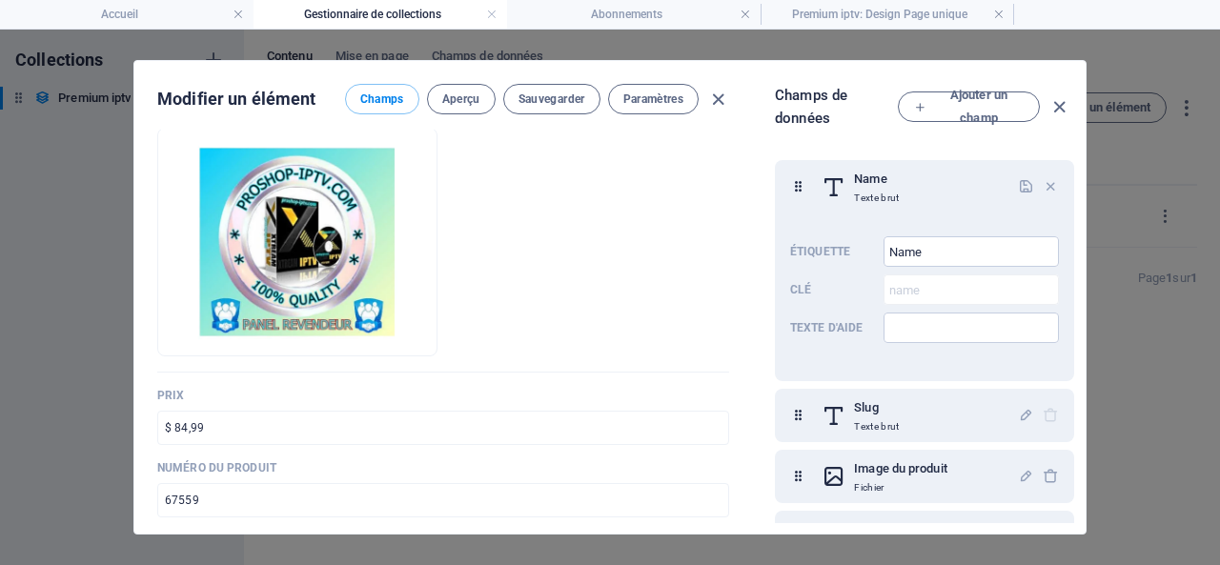
scroll to position [0, 0]
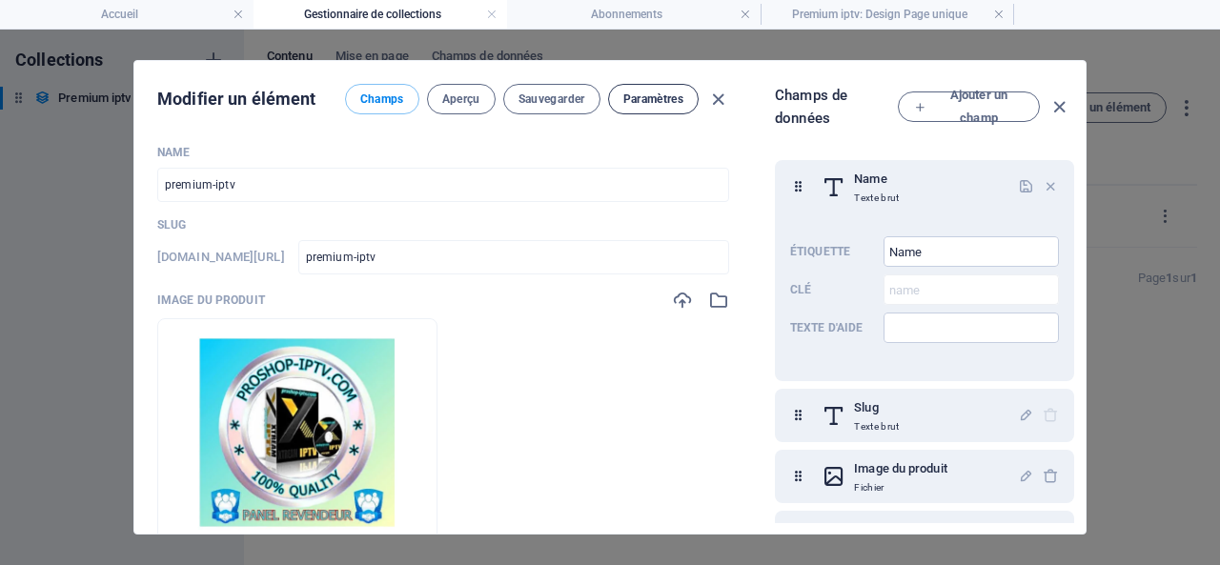
click at [642, 96] on span "Paramètres" at bounding box center [653, 99] width 60 height 15
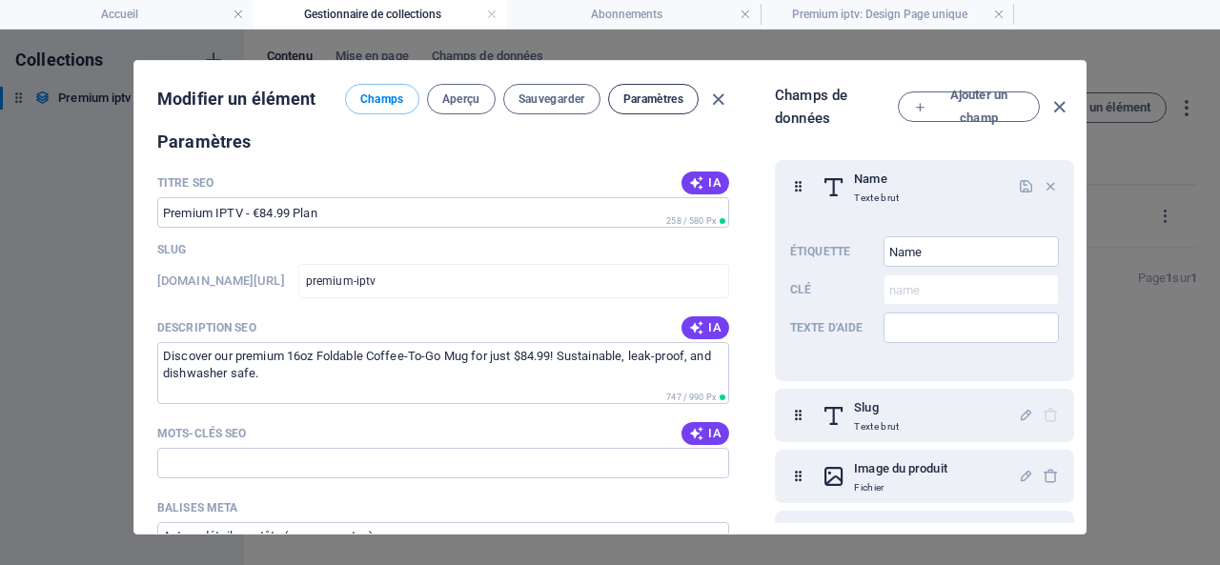
scroll to position [1207, 0]
click at [364, 93] on span "Champs" at bounding box center [382, 99] width 44 height 15
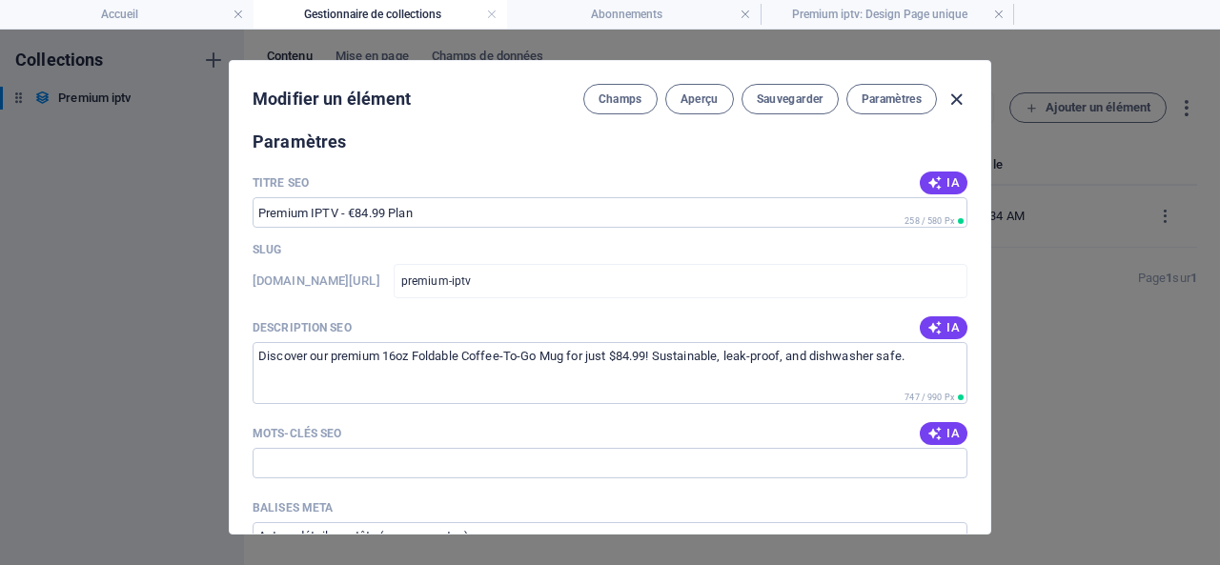
click at [956, 98] on icon "button" at bounding box center [957, 100] width 22 height 22
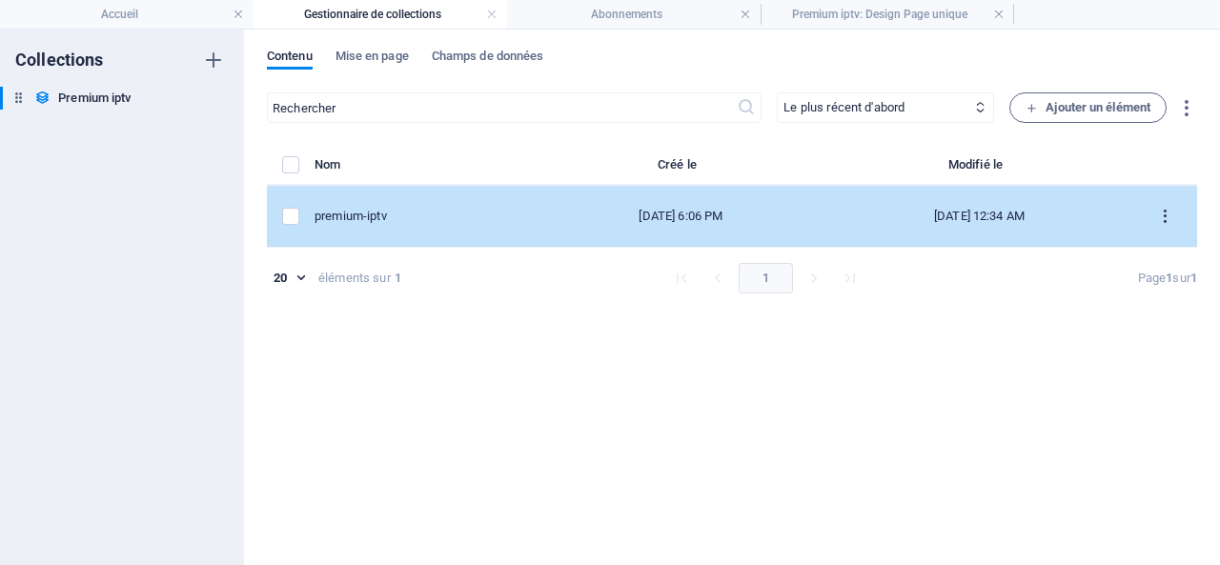
click at [1165, 216] on icon "items list" at bounding box center [1165, 217] width 18 height 18
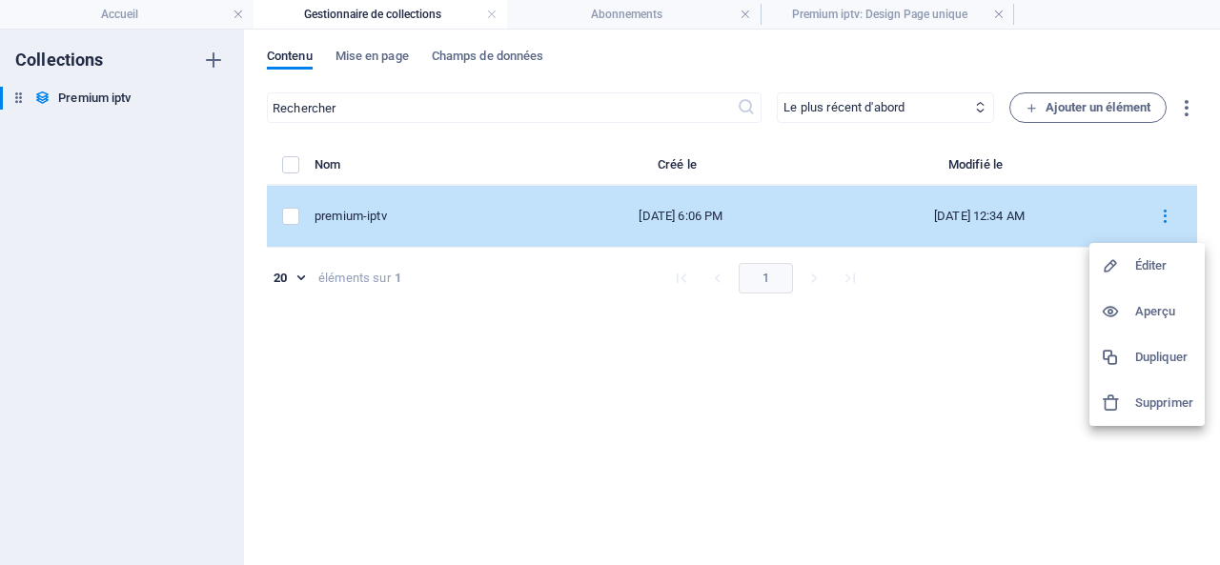
click at [1165, 216] on div at bounding box center [610, 282] width 1220 height 565
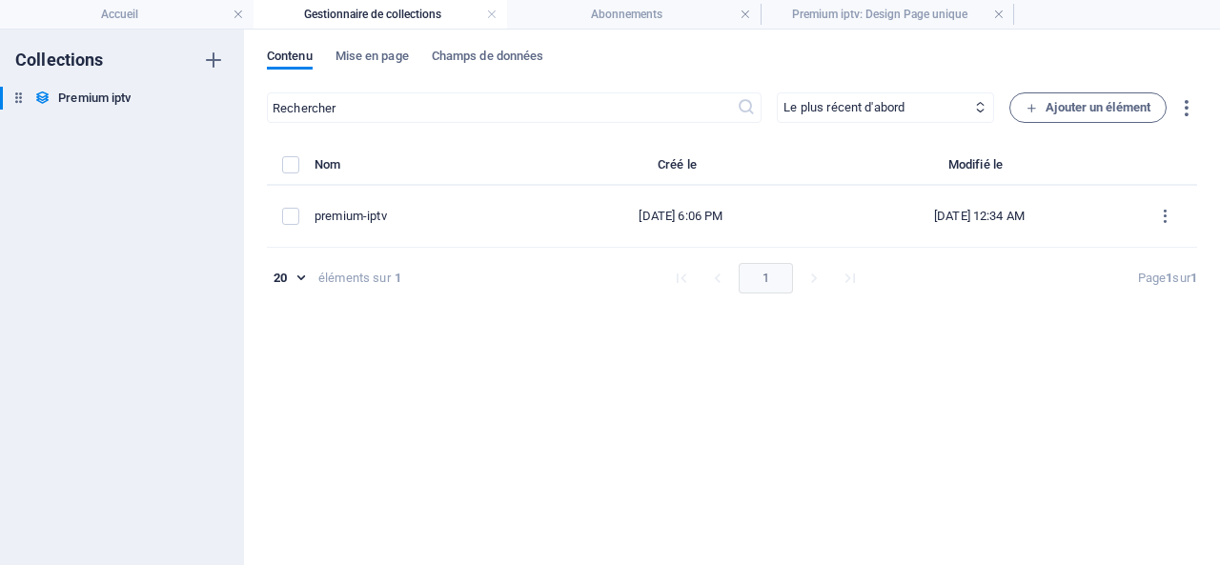
click at [856, 376] on div "​ Le plus récent d'abord Le plus ancien d'abord Dernière modification le Name (…" at bounding box center [732, 319] width 930 height 454
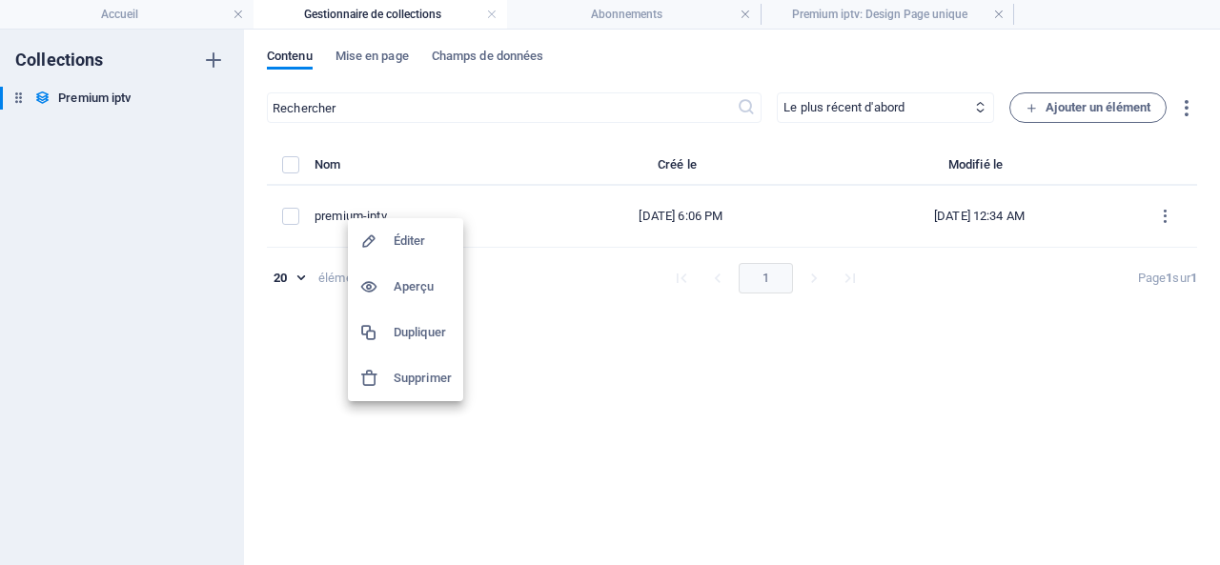
click at [405, 285] on h6 "Aperçu" at bounding box center [423, 286] width 58 height 23
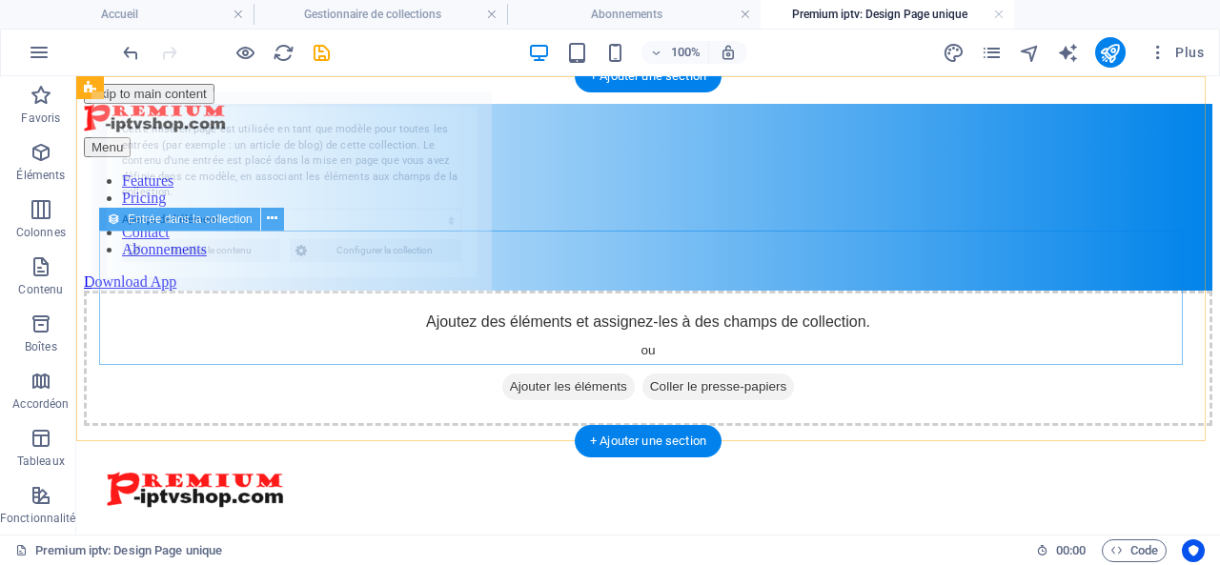
select select "68e002a42ef85507cd0f3ea1"
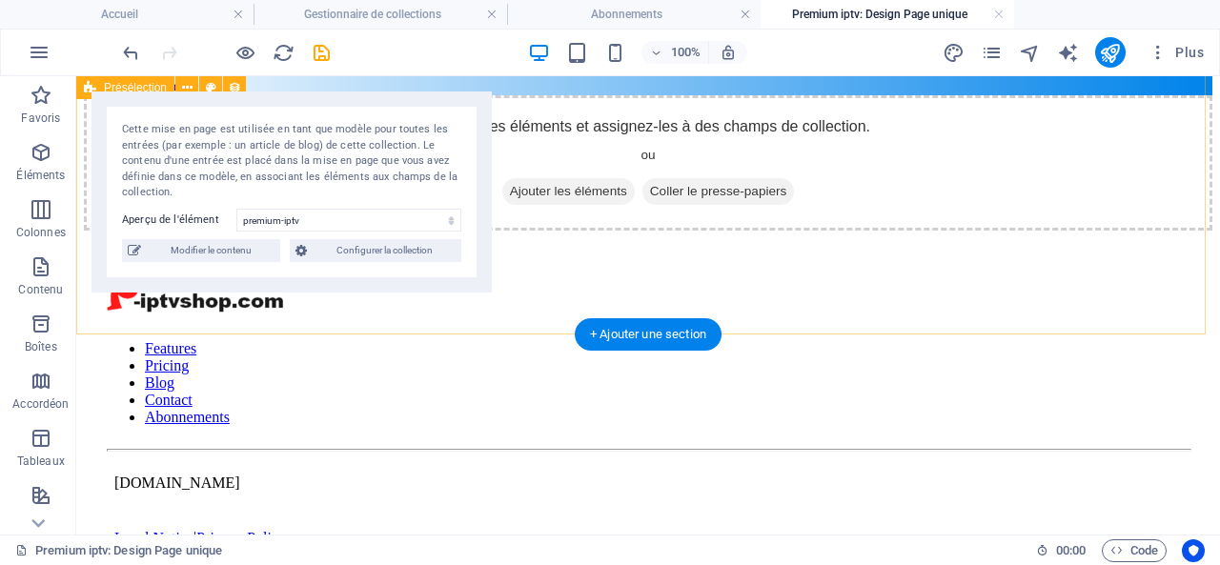
scroll to position [0, 0]
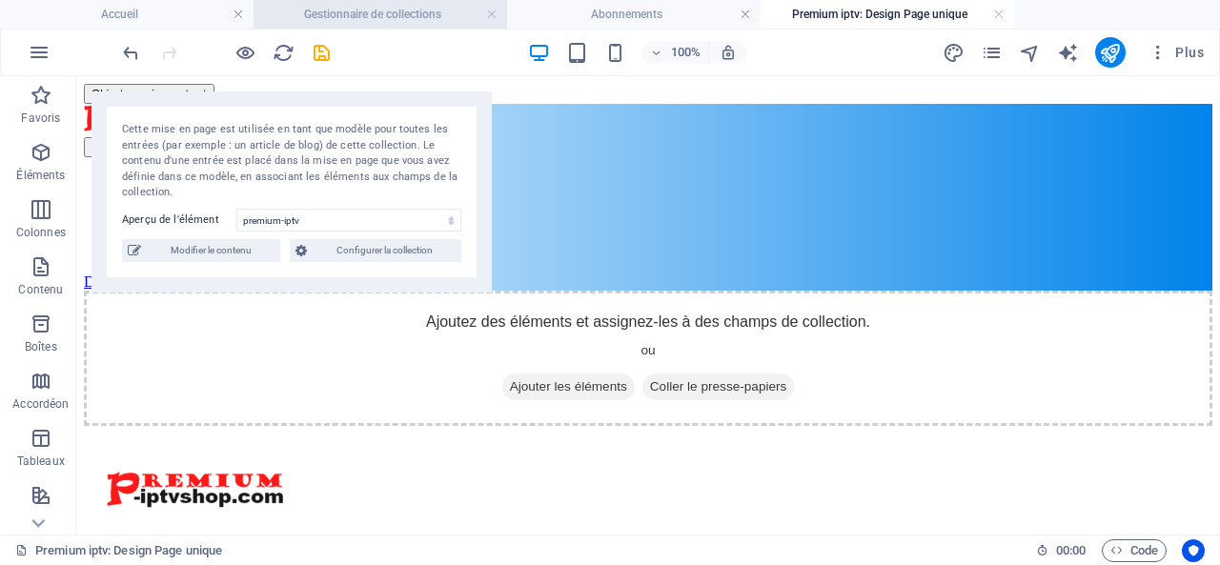
click at [412, 10] on h4 "Gestionnaire de collections" at bounding box center [381, 14] width 254 height 21
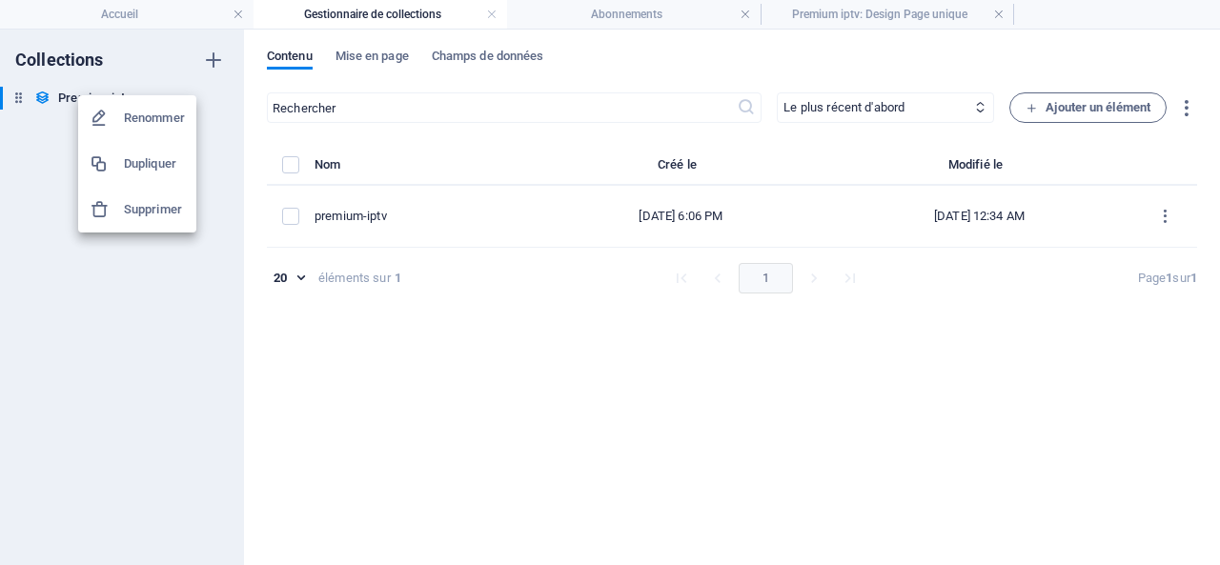
click at [138, 314] on div at bounding box center [610, 282] width 1220 height 565
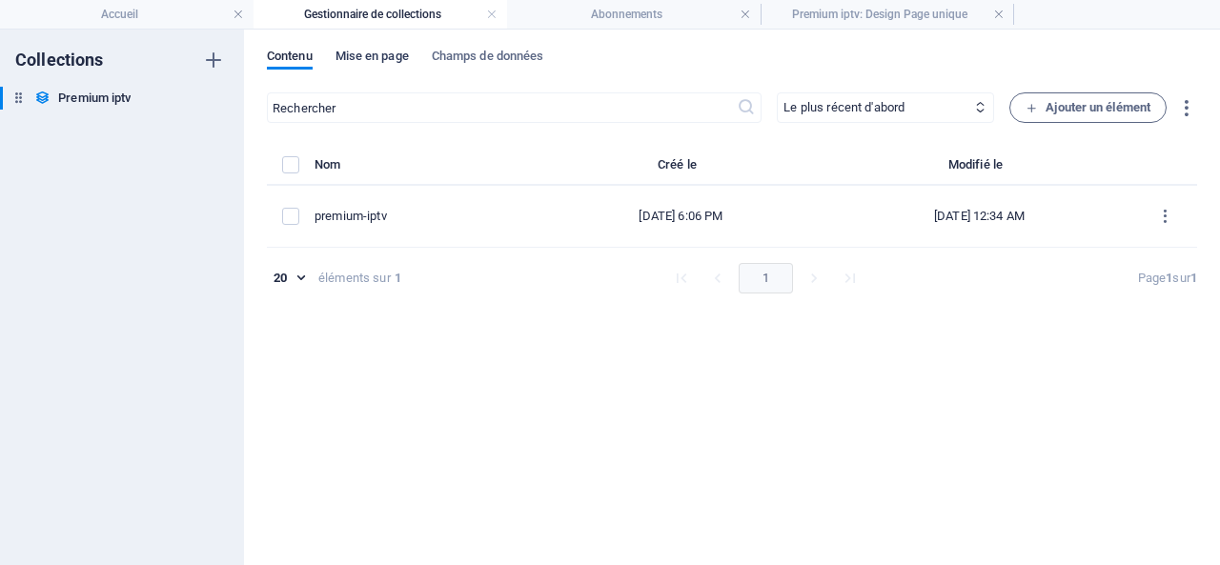
click at [369, 49] on span "Mise en page" at bounding box center [372, 58] width 73 height 27
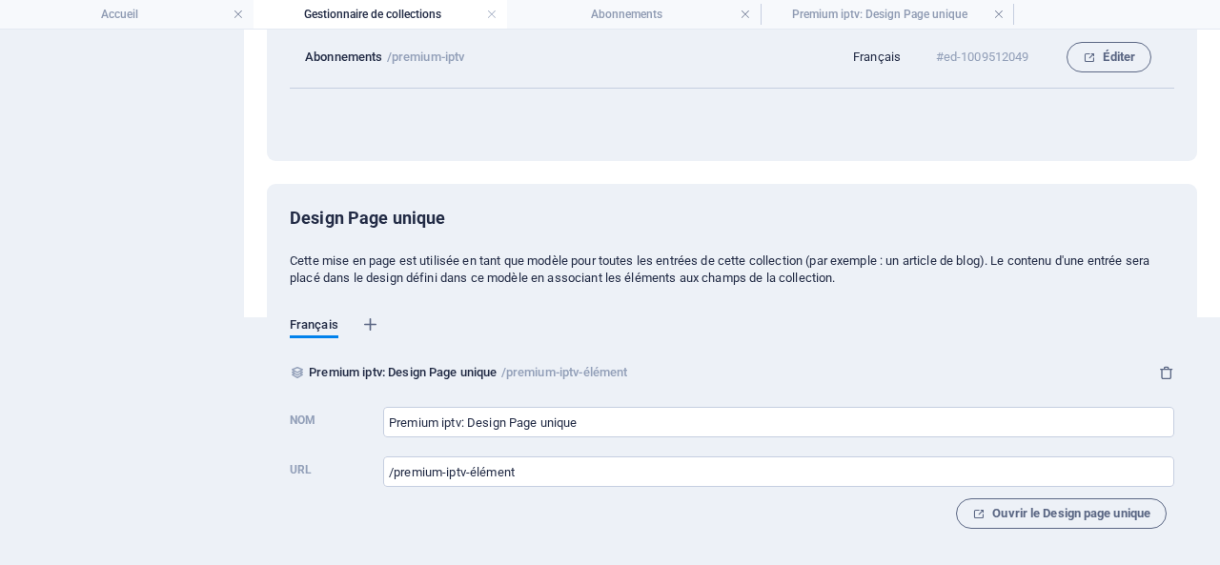
scroll to position [249, 0]
click at [1103, 508] on span "Ouvrir le Design page unique" at bounding box center [1061, 512] width 178 height 23
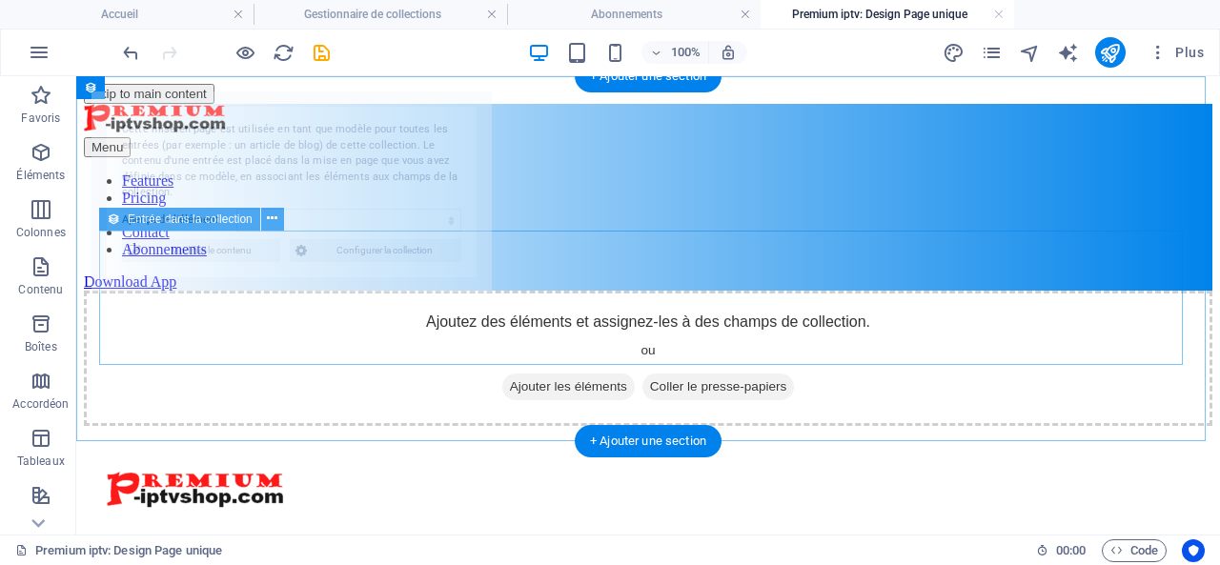
scroll to position [0, 0]
select select "68e002a42ef85507cd0f3ea1"
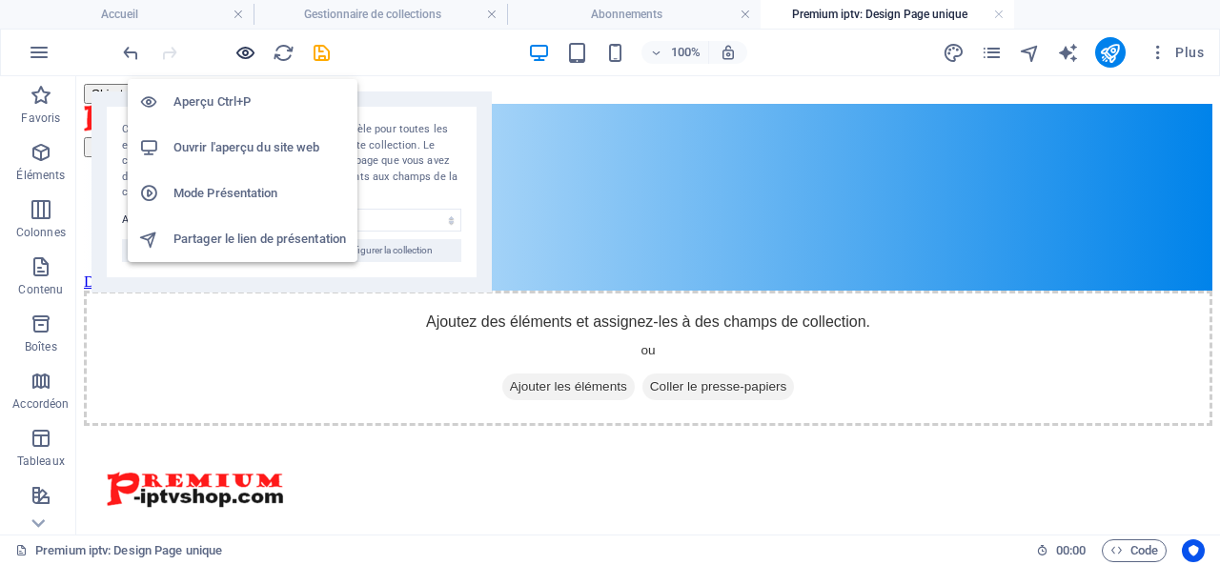
click at [246, 52] on icon "button" at bounding box center [245, 53] width 22 height 22
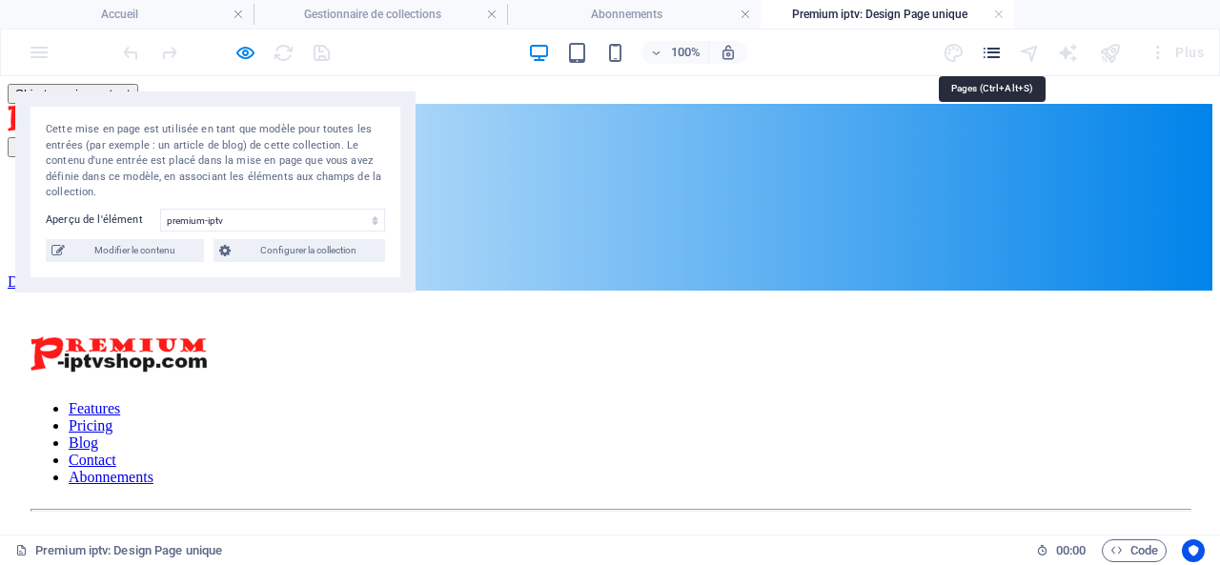
click at [996, 51] on icon "pages" at bounding box center [992, 53] width 22 height 22
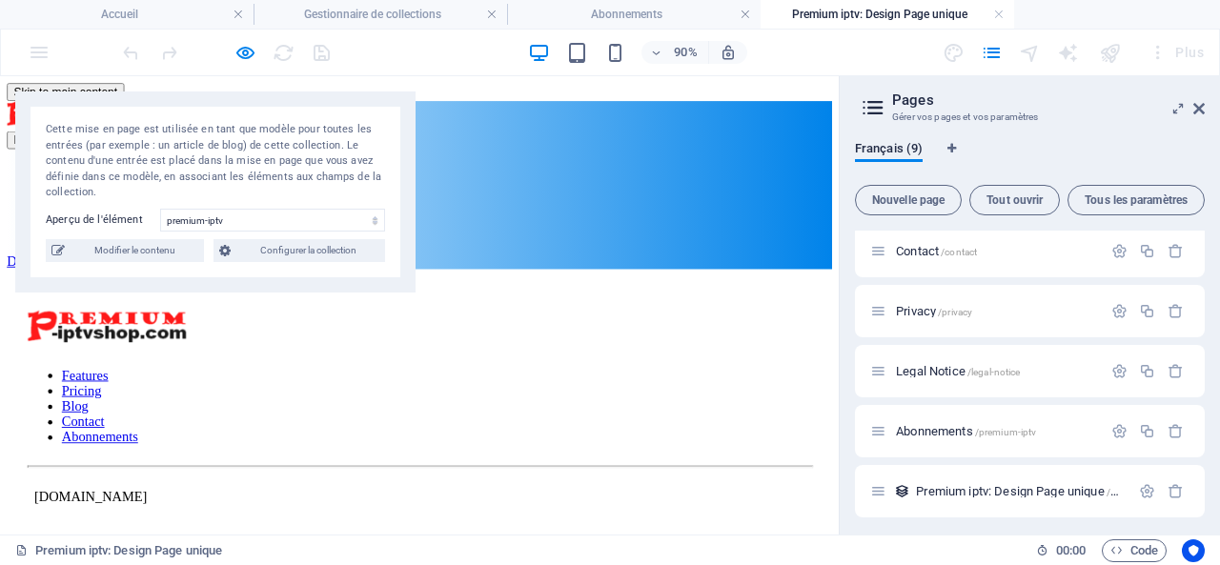
scroll to position [252, 0]
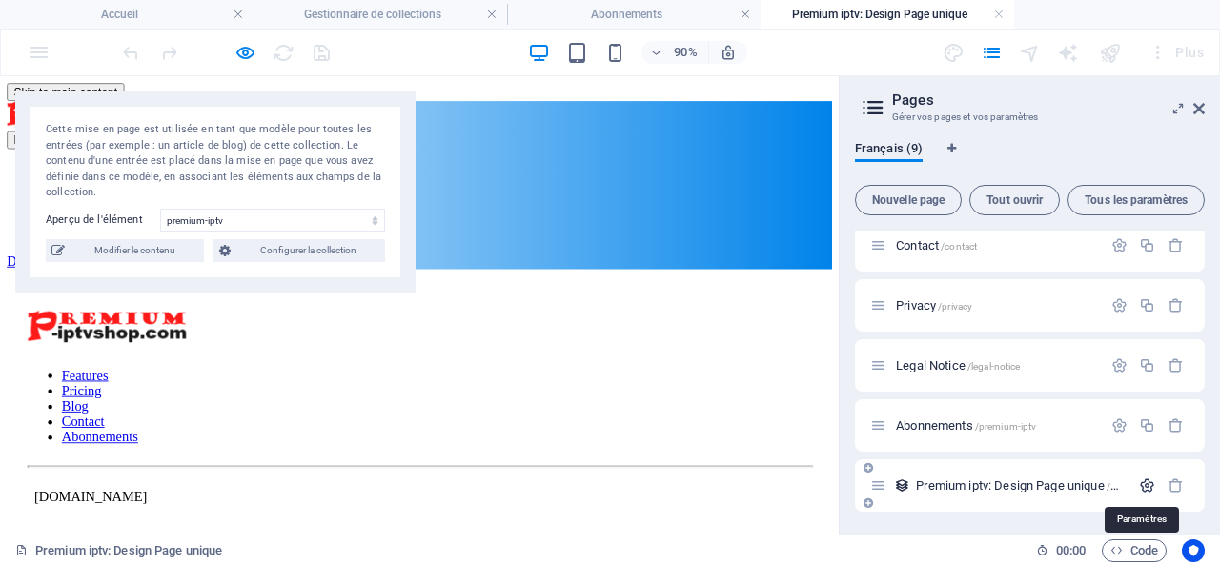
click at [1144, 486] on icon "button" at bounding box center [1147, 486] width 16 height 16
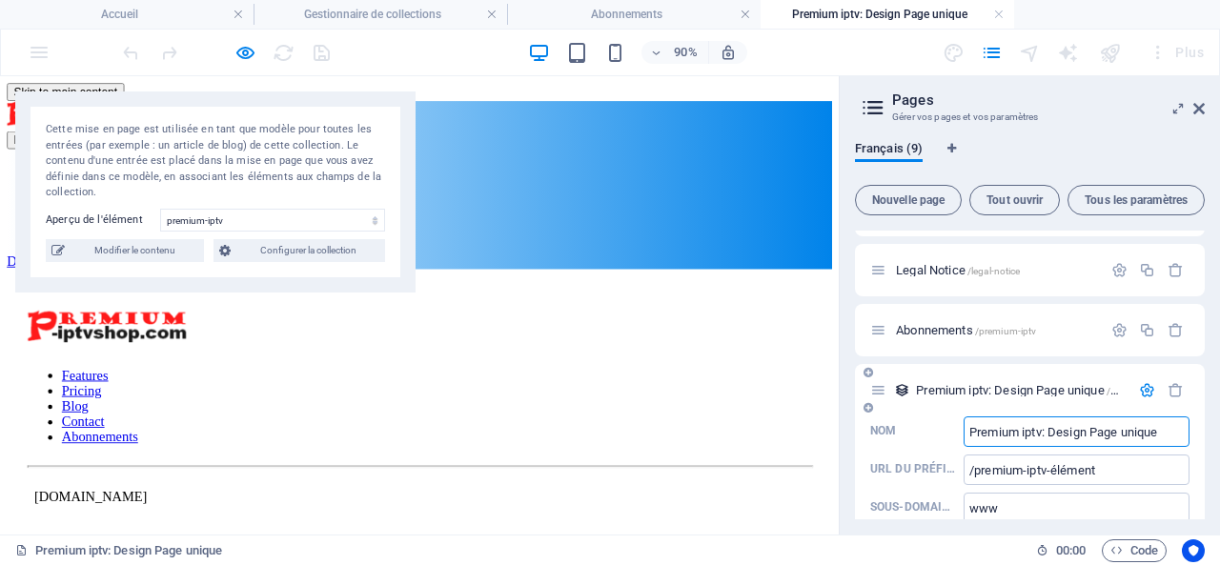
scroll to position [381, 0]
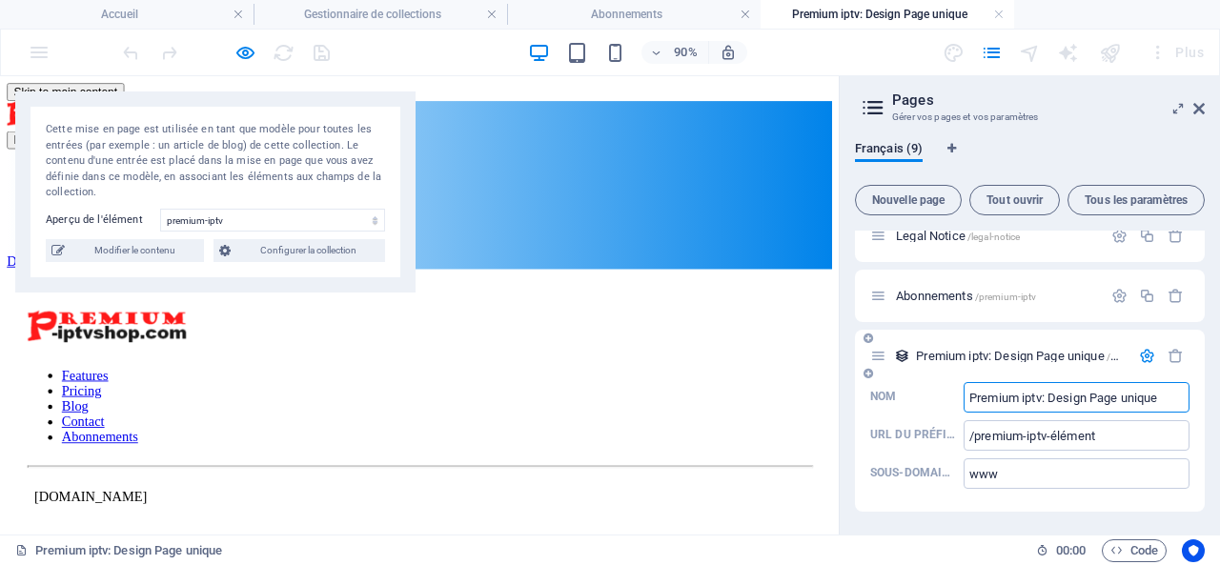
click at [1143, 350] on icon "button" at bounding box center [1147, 356] width 16 height 16
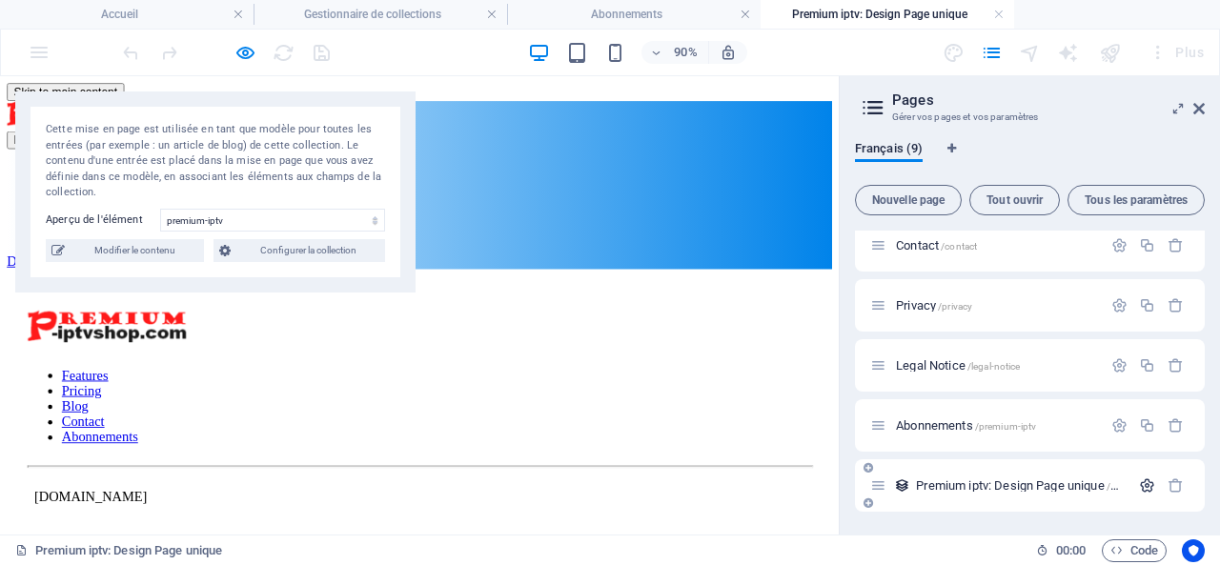
scroll to position [252, 0]
click at [1142, 484] on icon "button" at bounding box center [1147, 486] width 16 height 16
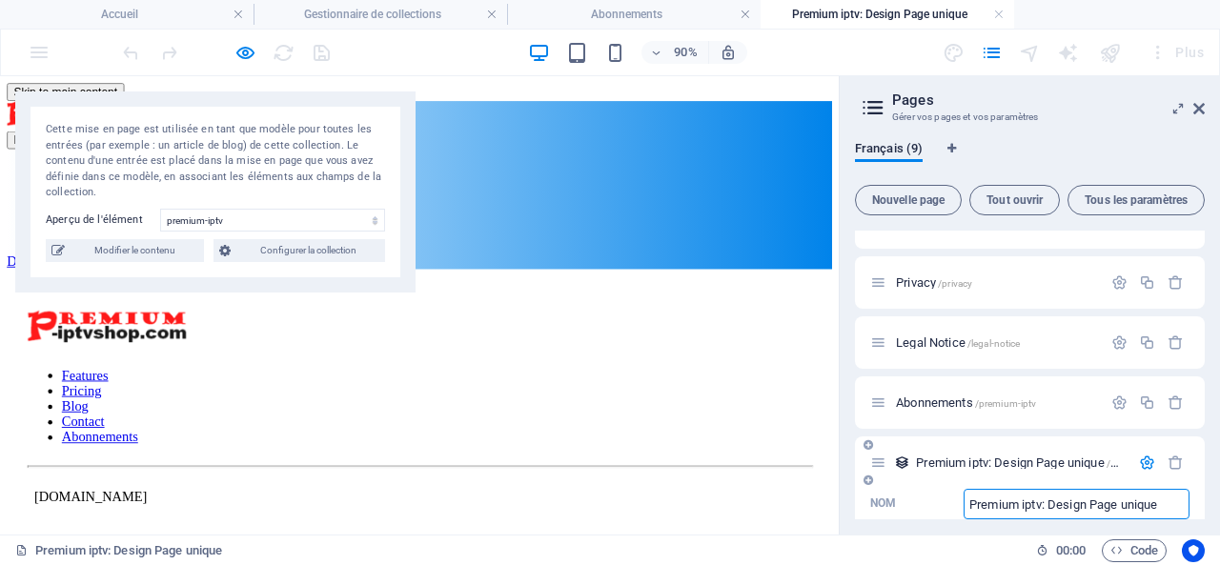
click at [996, 459] on span "Premium iptv: Design Page unique /premium-iptv-élément" at bounding box center [1060, 463] width 289 height 14
click at [145, 251] on span "Modifier le contenu" at bounding box center [135, 250] width 128 height 23
select select "In stock"
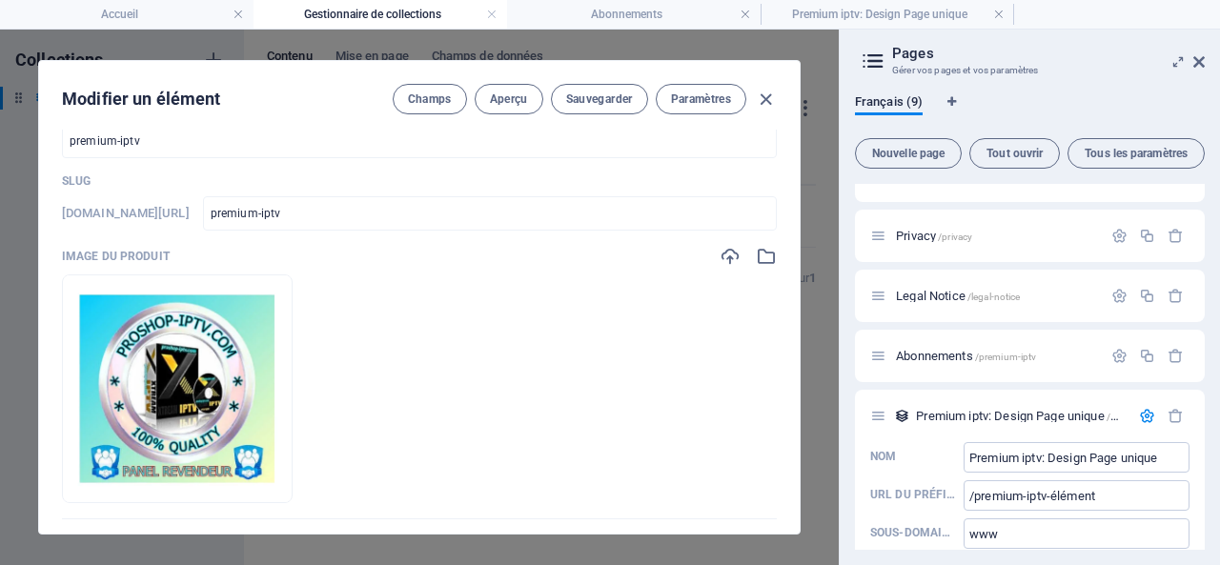
scroll to position [0, 0]
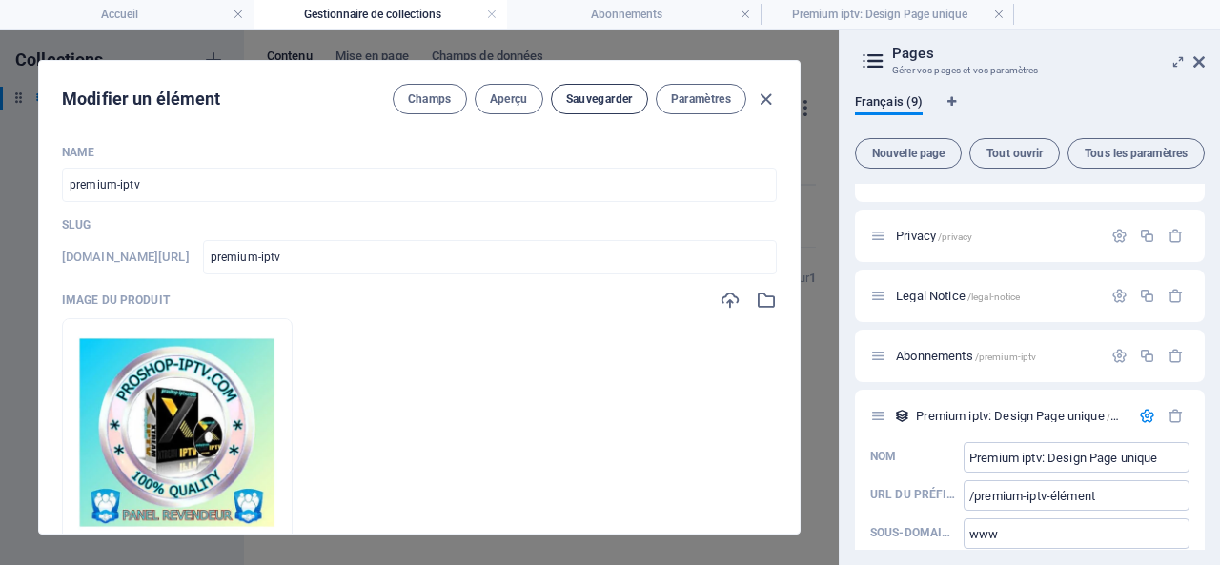
click at [602, 98] on span "Sauvegarder" at bounding box center [599, 99] width 67 height 15
click at [765, 92] on icon "button" at bounding box center [766, 100] width 22 height 22
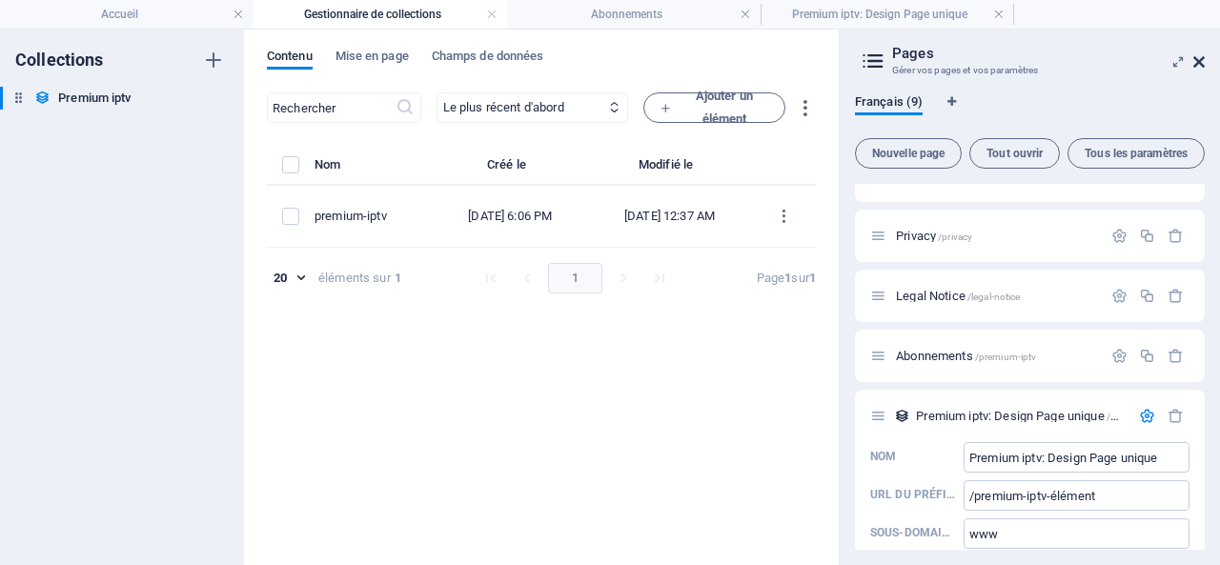
click at [1203, 58] on icon at bounding box center [1198, 61] width 11 height 15
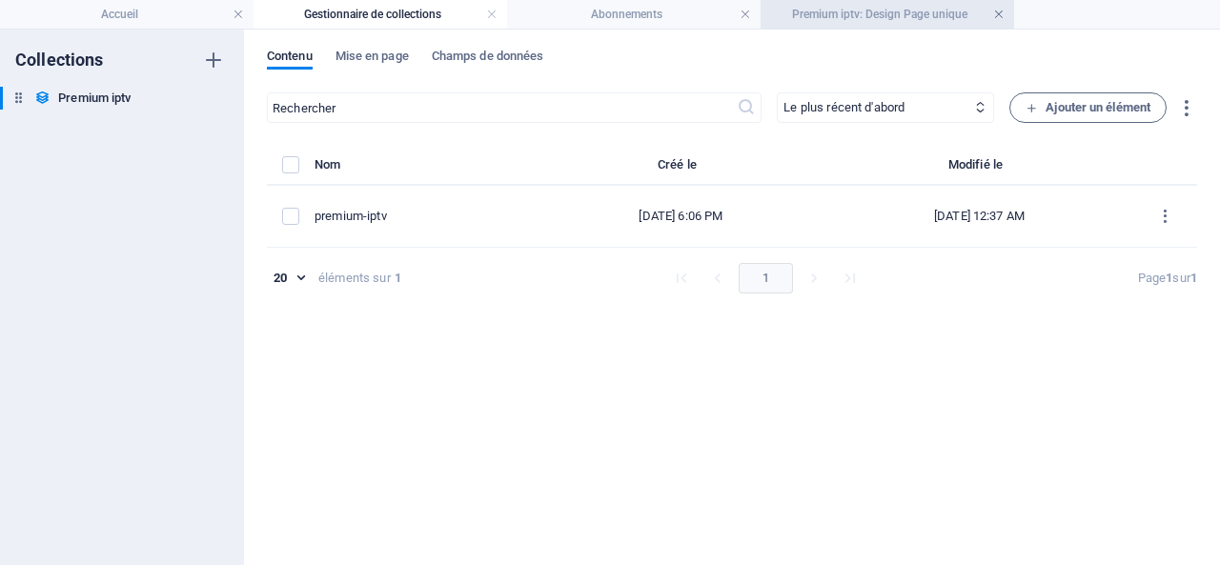
click at [998, 9] on link at bounding box center [998, 15] width 11 height 18
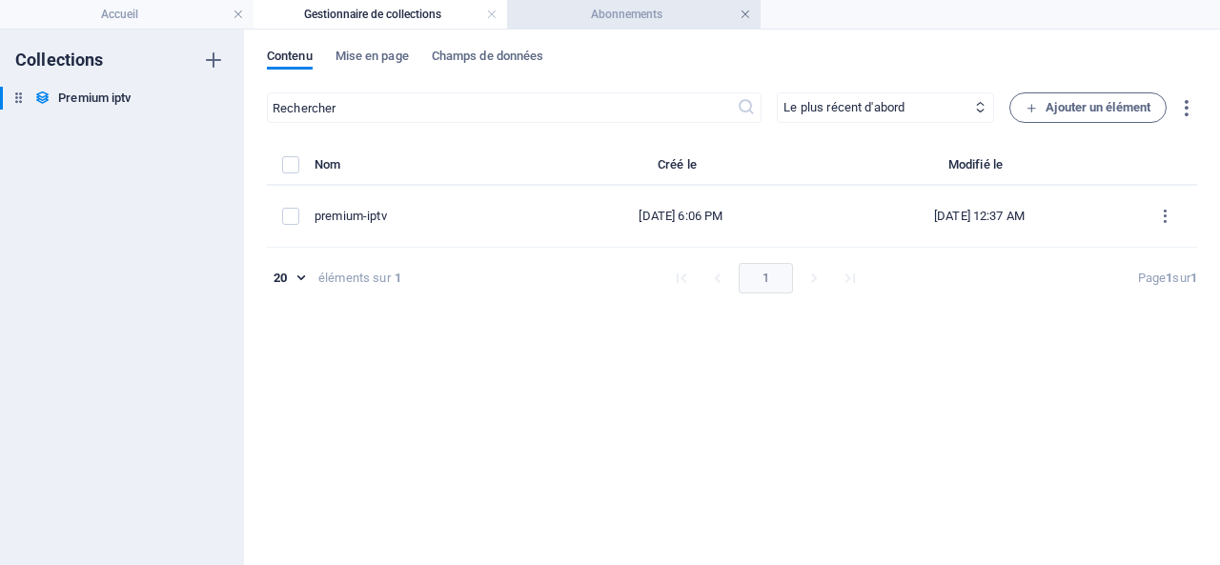
click at [747, 12] on link at bounding box center [745, 15] width 11 height 18
click at [497, 10] on link at bounding box center [491, 15] width 11 height 18
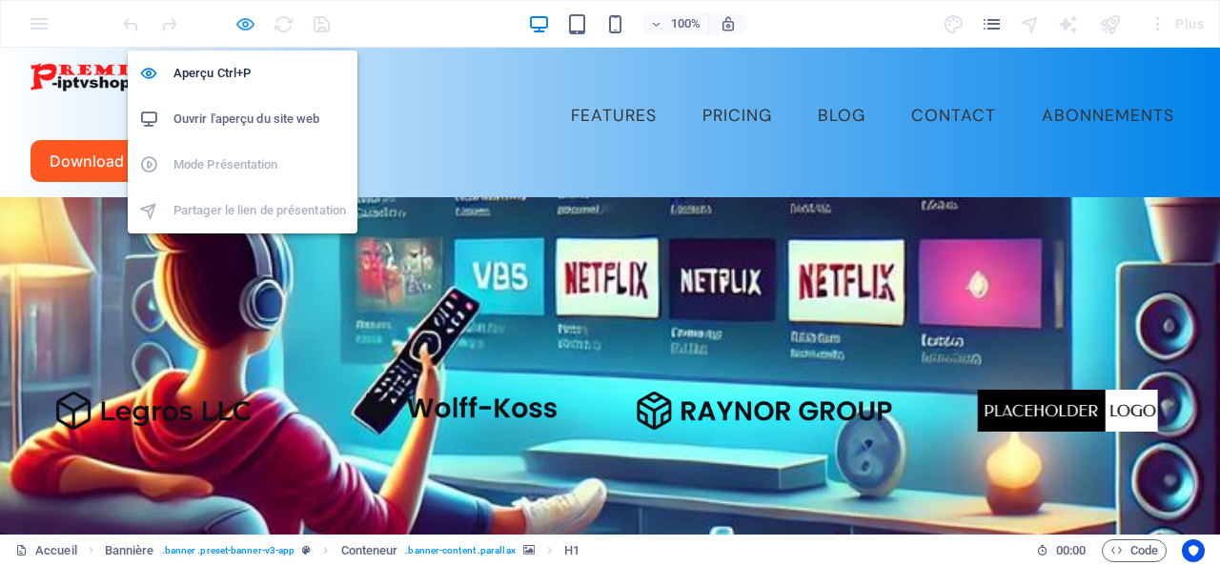
click at [242, 26] on icon "button" at bounding box center [245, 24] width 22 height 22
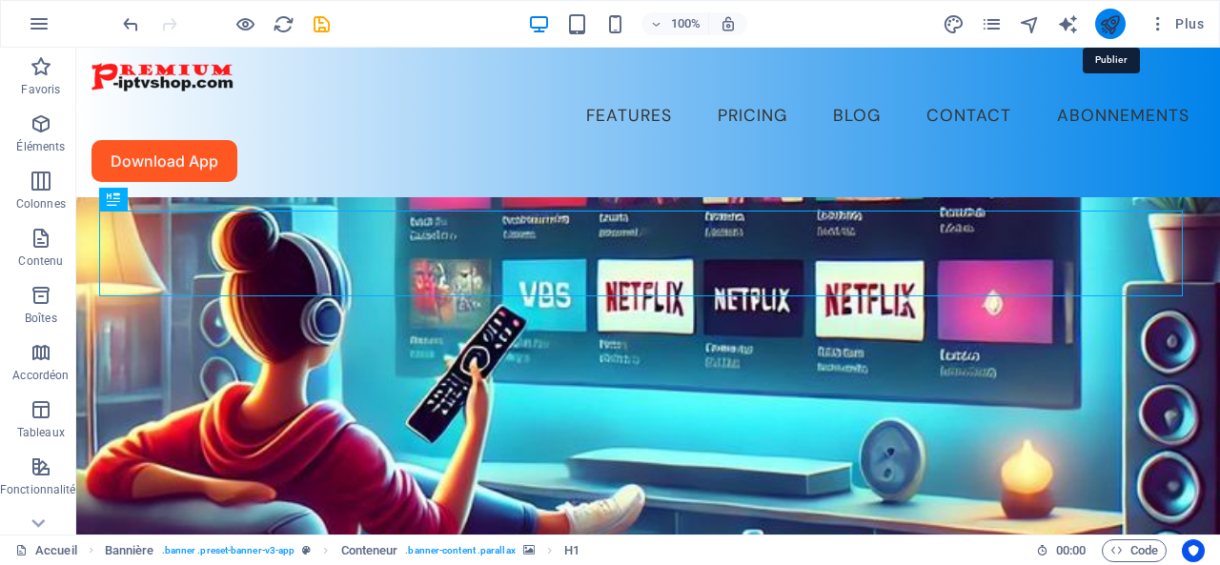
click at [1109, 21] on icon "publish" at bounding box center [1110, 24] width 22 height 22
click at [993, 20] on icon "pages" at bounding box center [992, 24] width 22 height 22
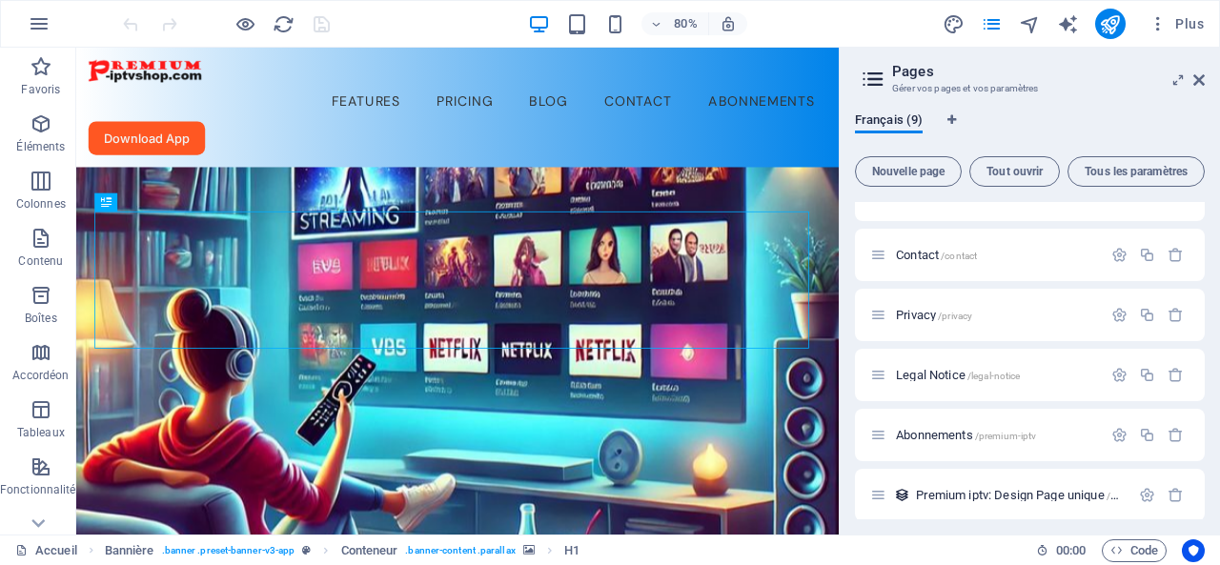
scroll to position [223, 0]
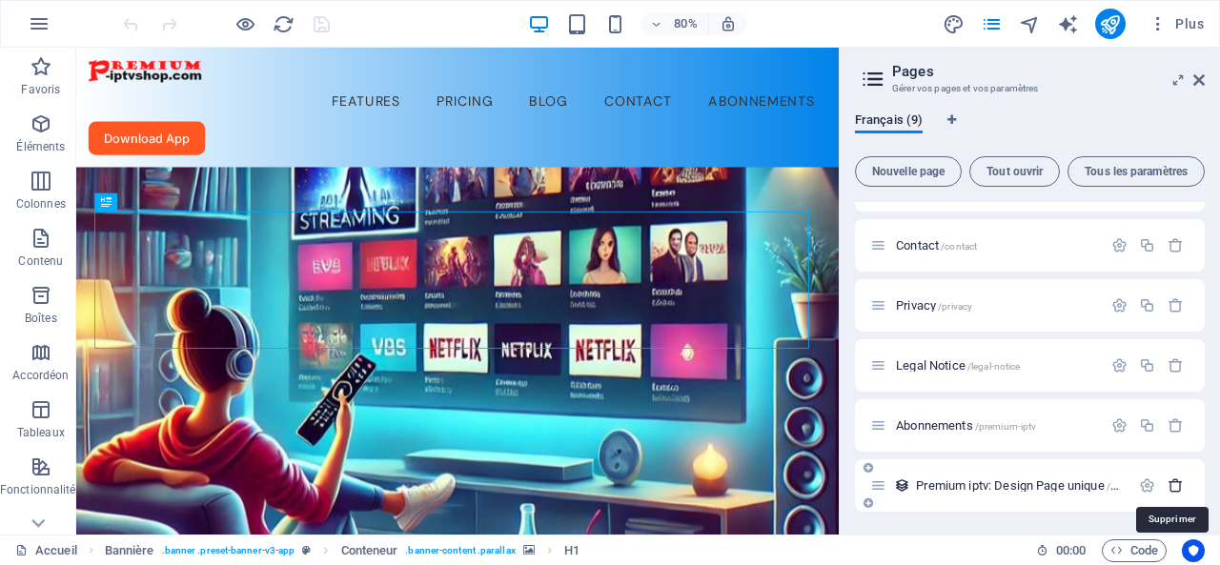
click at [1172, 482] on icon "button" at bounding box center [1176, 486] width 16 height 16
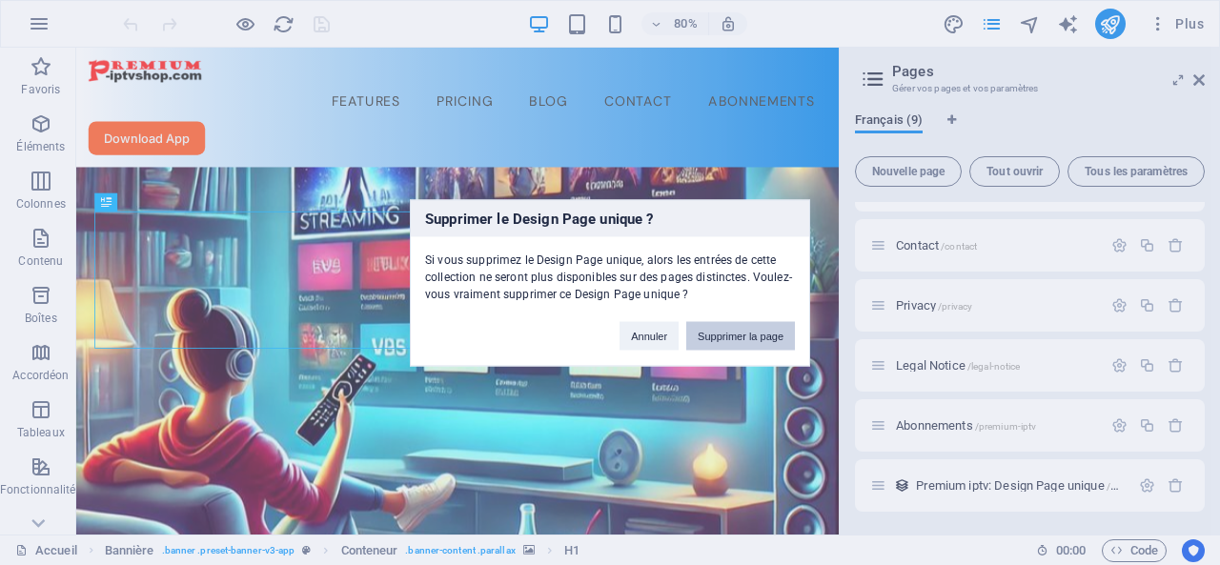
click at [726, 329] on button "Supprimer la page" at bounding box center [740, 335] width 109 height 29
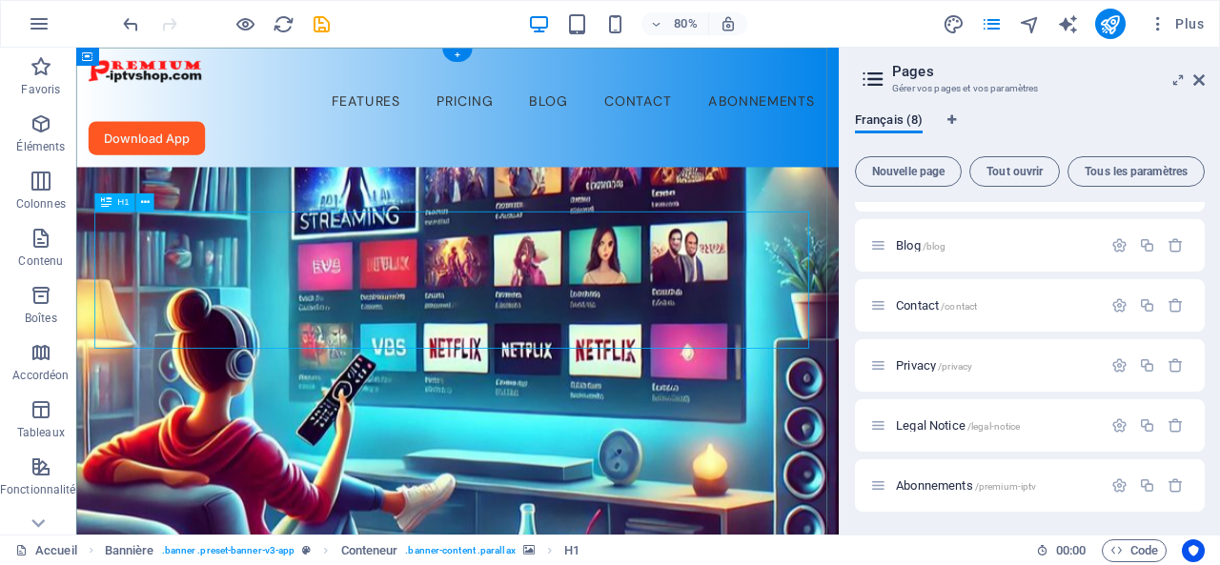
scroll to position [162, 0]
click at [953, 483] on span "Abonnements /premium-iptv" at bounding box center [966, 486] width 140 height 14
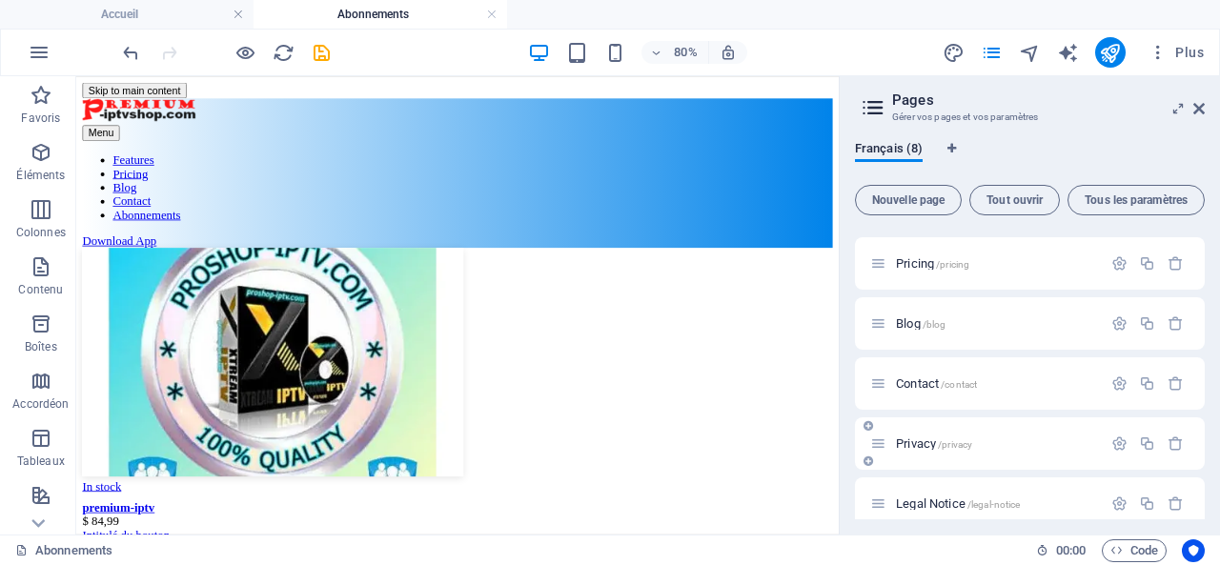
scroll to position [191, 0]
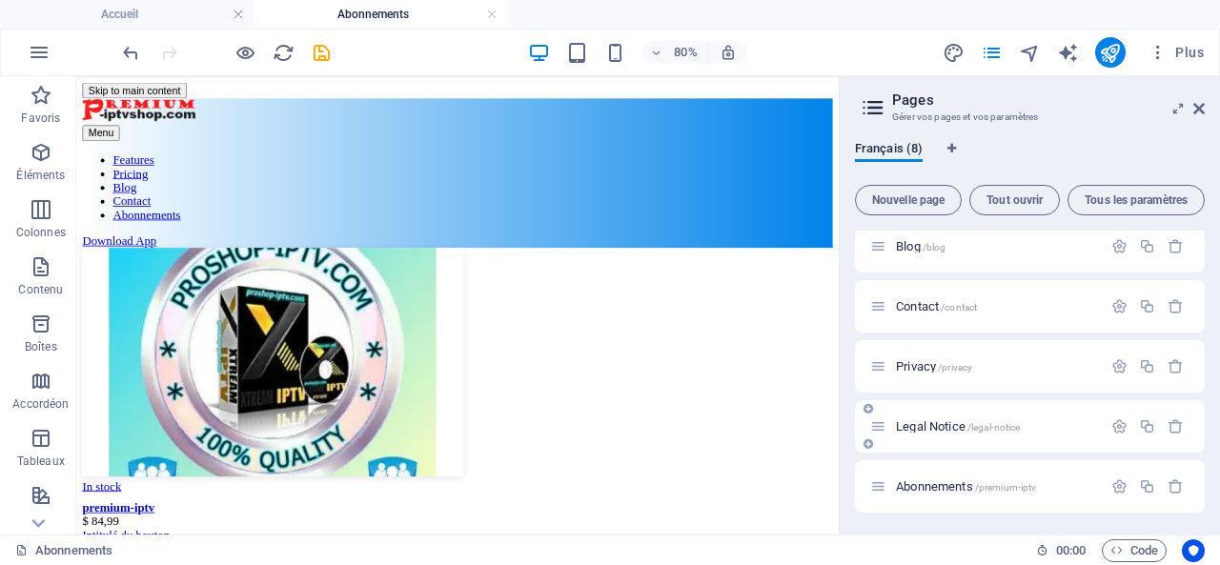
click at [957, 425] on span "Legal Notice /legal-notice" at bounding box center [958, 426] width 124 height 14
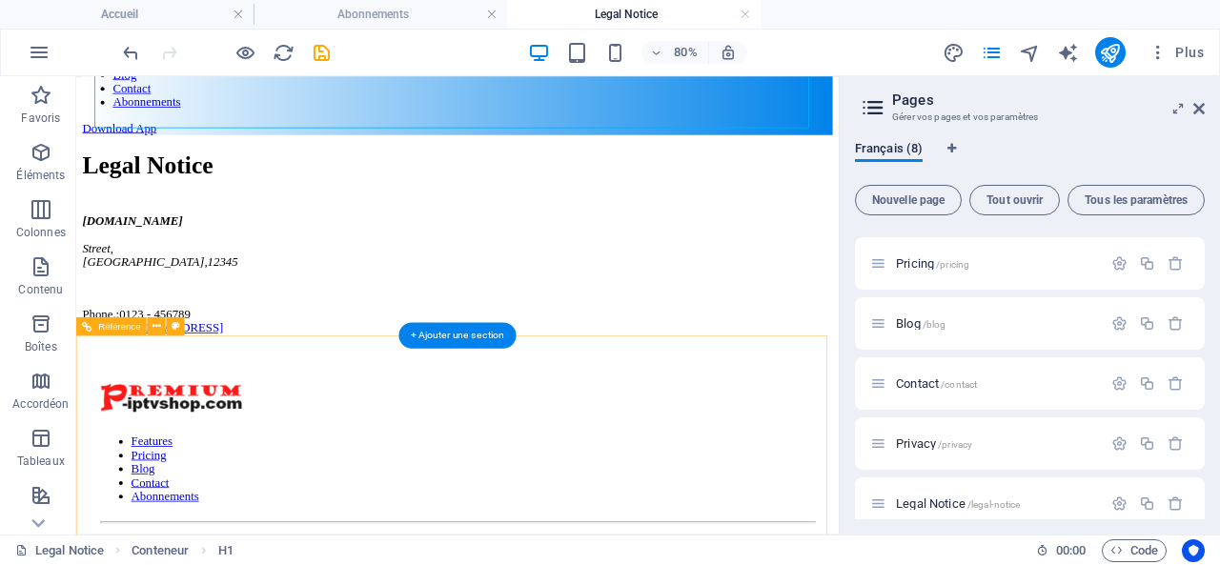
scroll to position [0, 0]
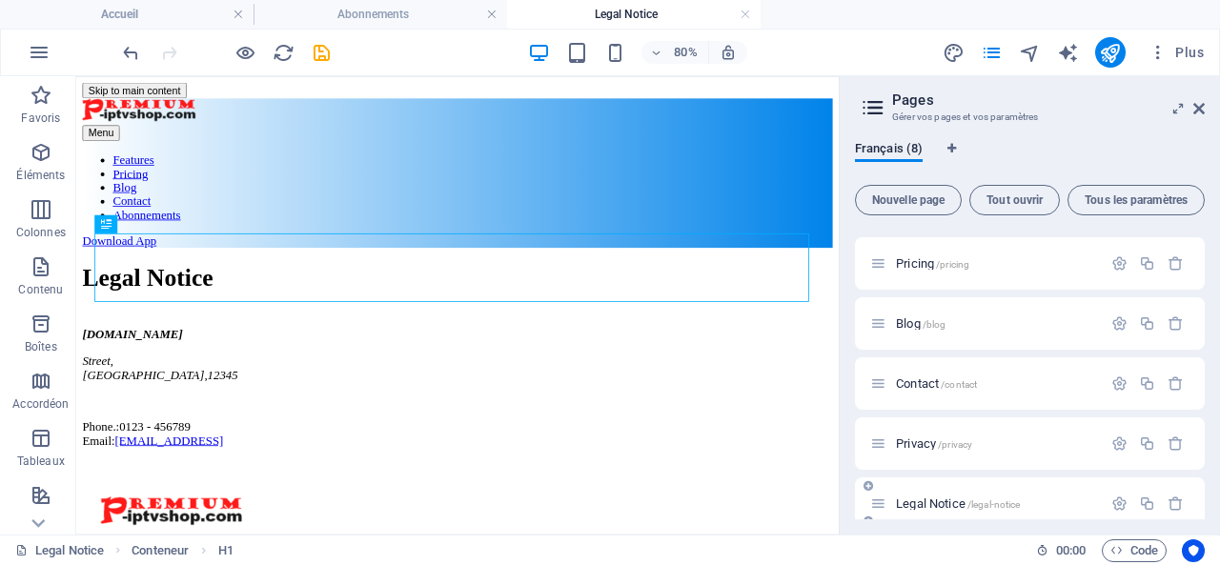
click at [966, 504] on span "Legal Notice /legal-notice" at bounding box center [958, 504] width 124 height 14
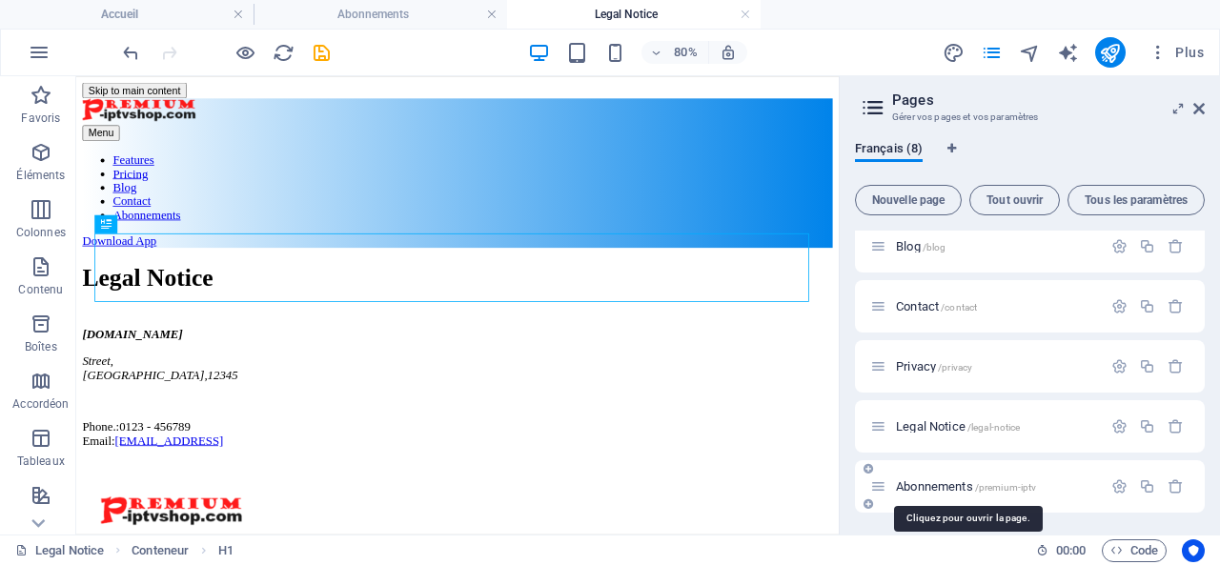
click at [919, 485] on span "Abonnements /premium-iptv" at bounding box center [966, 486] width 140 height 14
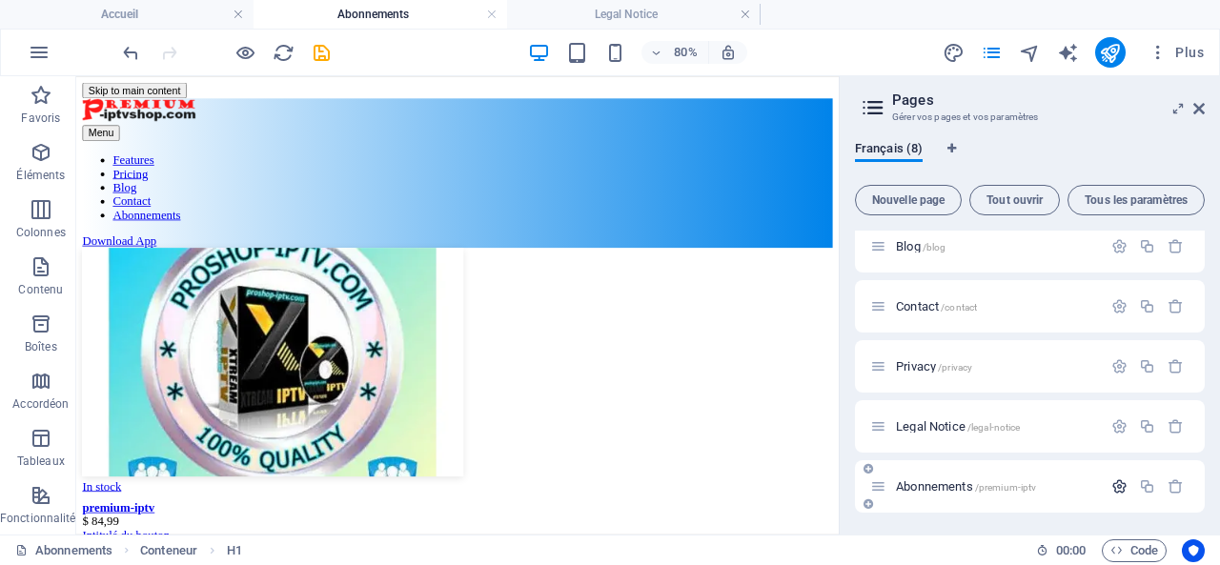
click at [1113, 485] on icon "button" at bounding box center [1119, 486] width 16 height 16
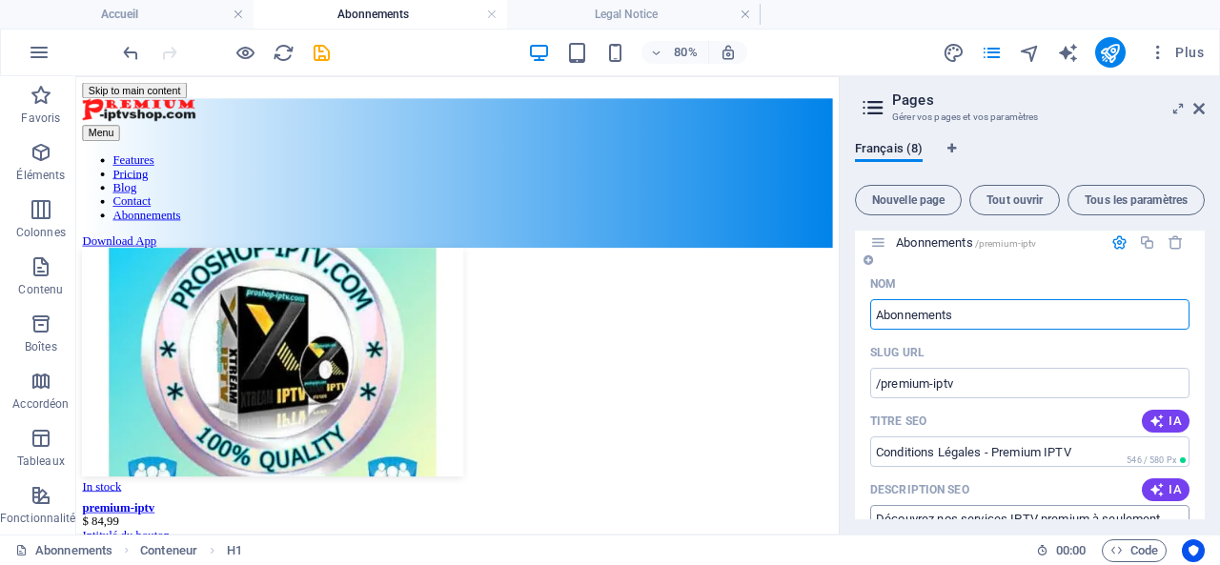
scroll to position [413, 0]
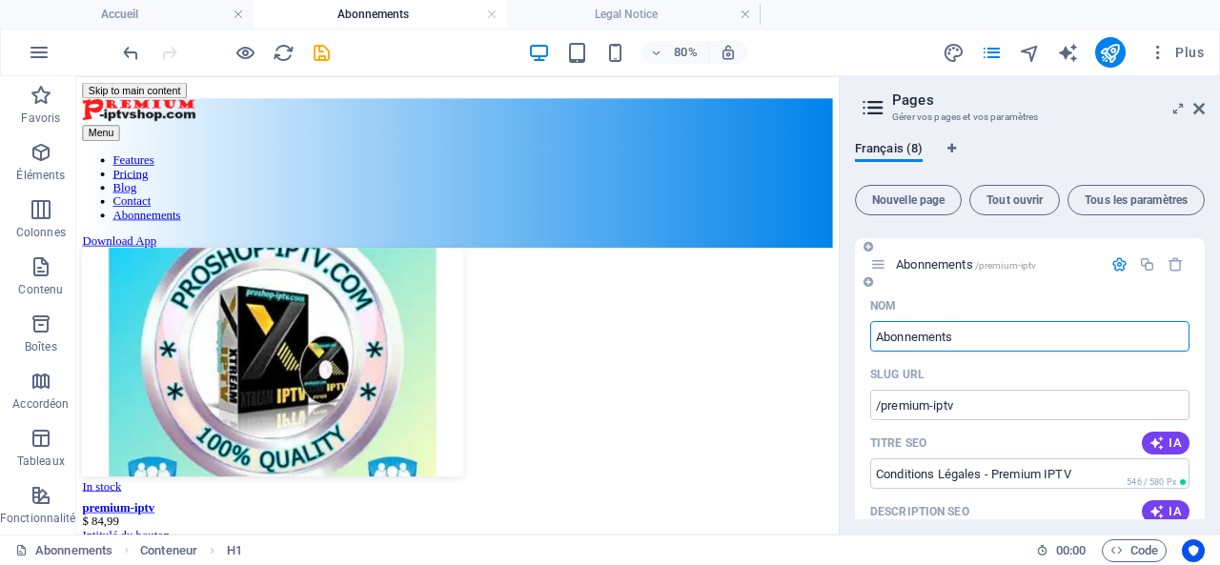
click at [1003, 341] on input "Abonnements" at bounding box center [1029, 336] width 319 height 31
drag, startPoint x: 1077, startPoint y: 407, endPoint x: 915, endPoint y: 404, distance: 162.1
click at [1002, 340] on input "Abonnements" at bounding box center [1029, 336] width 319 height 31
click at [1117, 262] on icon "button" at bounding box center [1119, 264] width 16 height 16
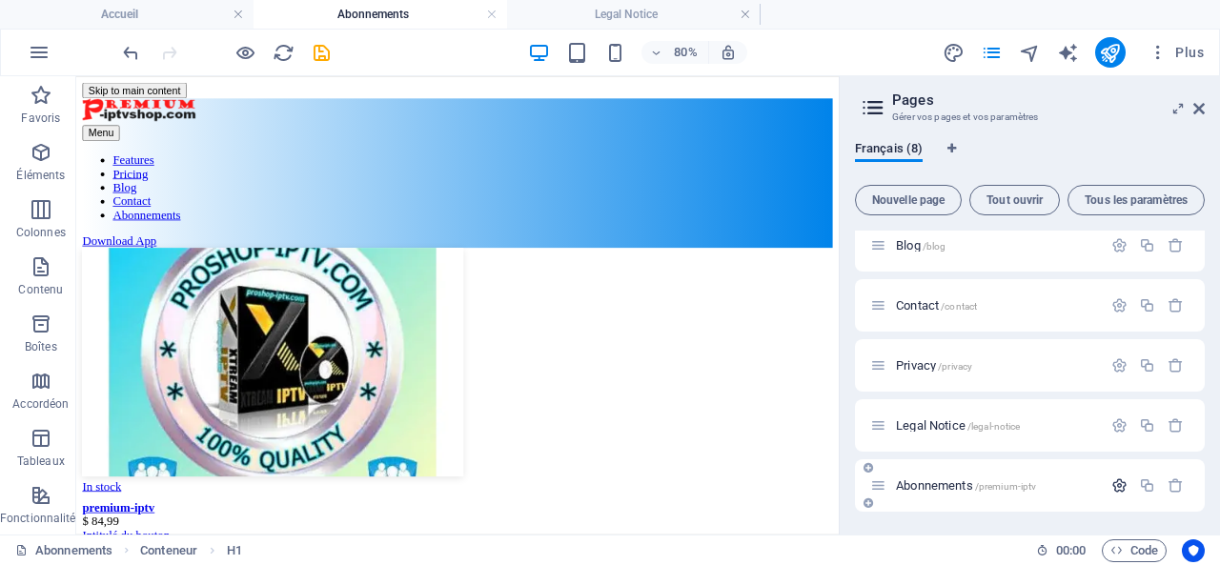
scroll to position [191, 0]
click at [1116, 489] on icon "button" at bounding box center [1119, 486] width 16 height 16
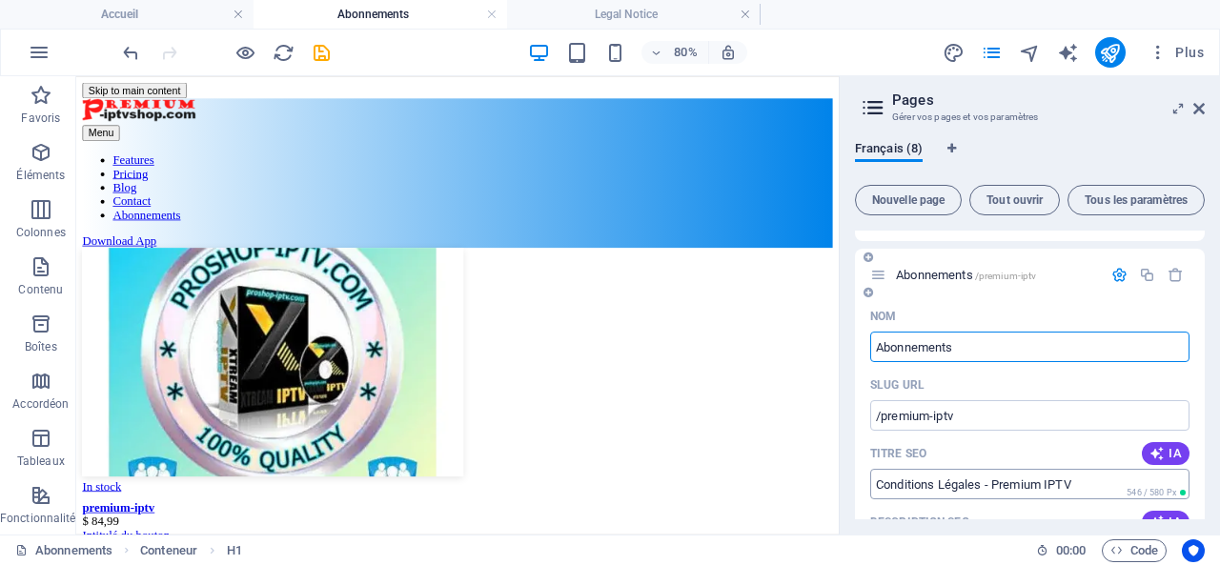
scroll to position [317, 0]
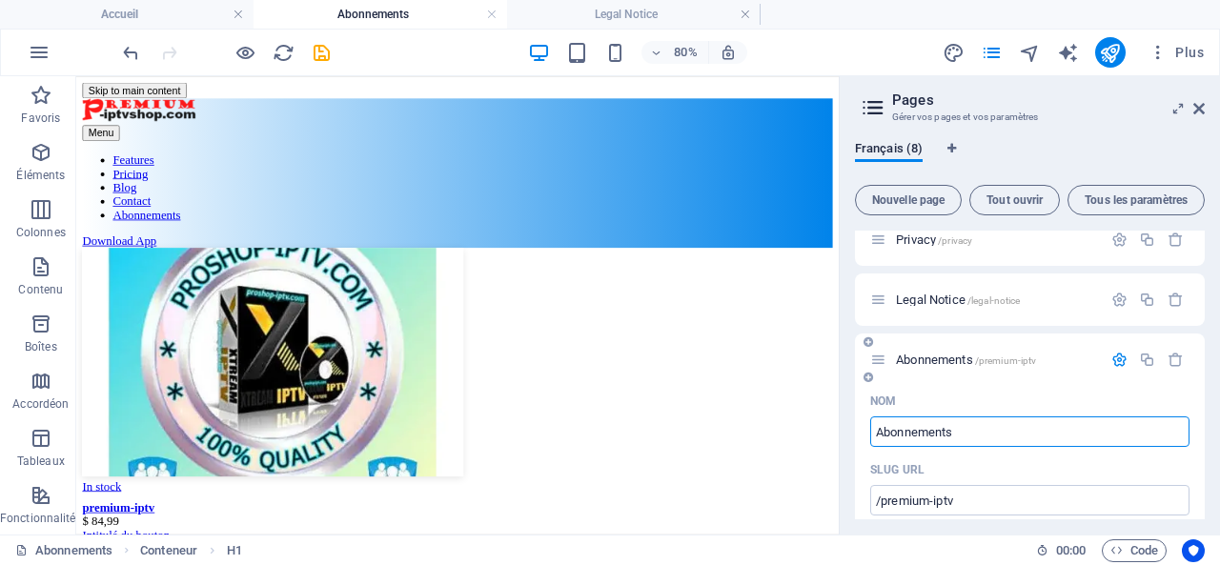
click at [927, 359] on span "Abonnements /premium-iptv" at bounding box center [966, 360] width 140 height 14
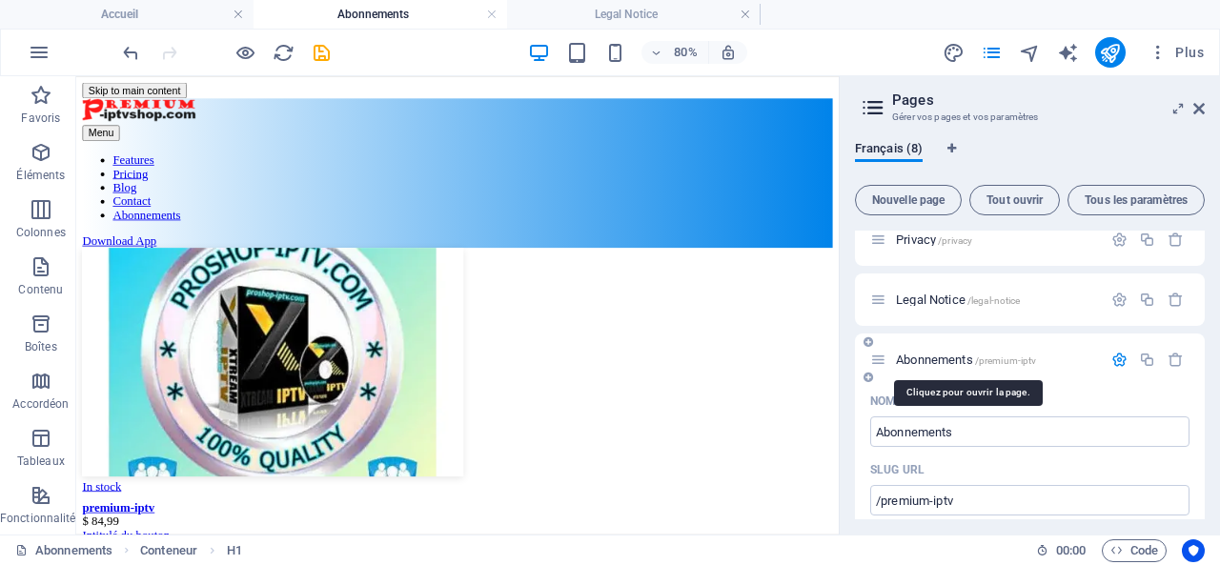
click at [925, 353] on span "Abonnements /premium-iptv" at bounding box center [966, 360] width 140 height 14
drag, startPoint x: 906, startPoint y: 354, endPoint x: 936, endPoint y: 355, distance: 29.6
click at [936, 355] on span "Abonnements /premium-iptv" at bounding box center [966, 360] width 140 height 14
click at [1190, 54] on span "Plus" at bounding box center [1176, 52] width 55 height 19
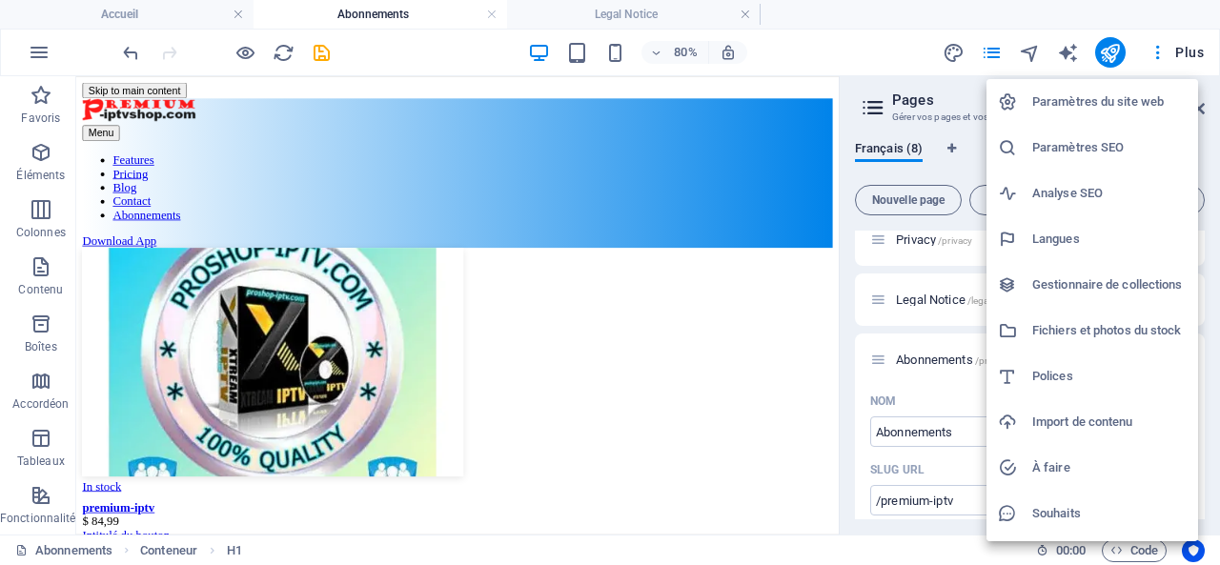
click at [1121, 288] on h6 "Gestionnaire de collections" at bounding box center [1109, 285] width 154 height 23
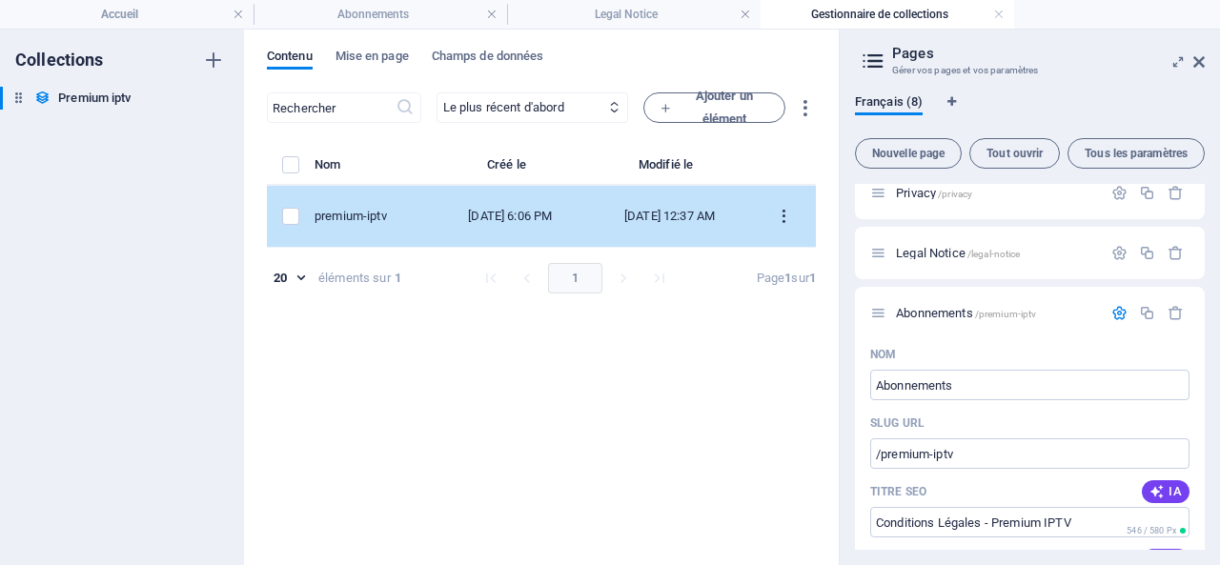
click at [786, 211] on icon "items list" at bounding box center [784, 217] width 18 height 18
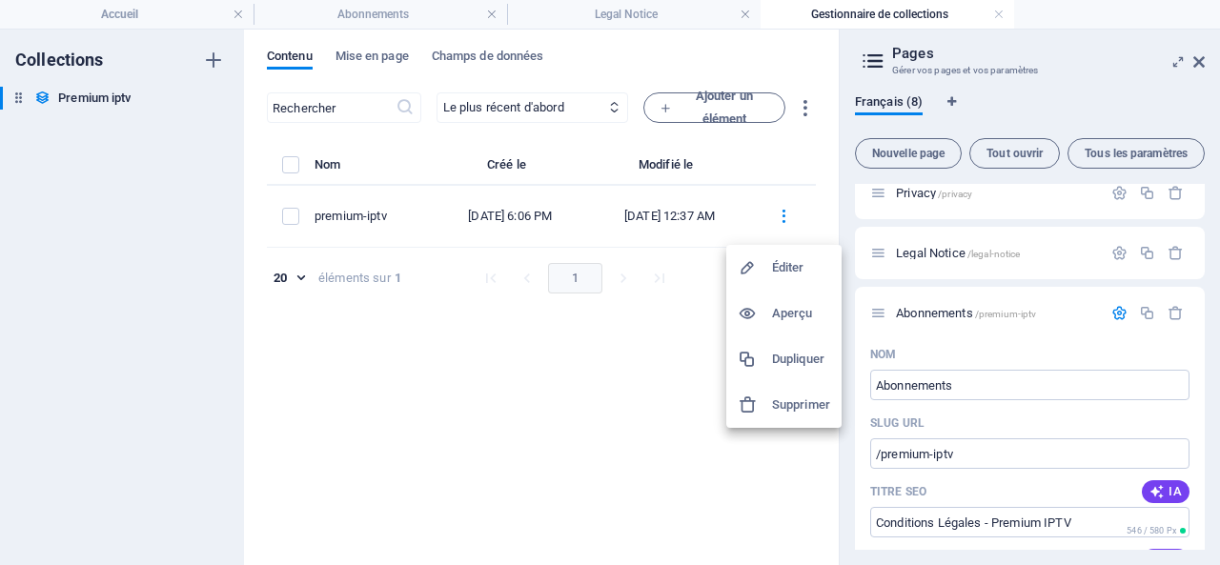
click at [797, 269] on h6 "Éditer" at bounding box center [801, 267] width 58 height 23
select select "In stock"
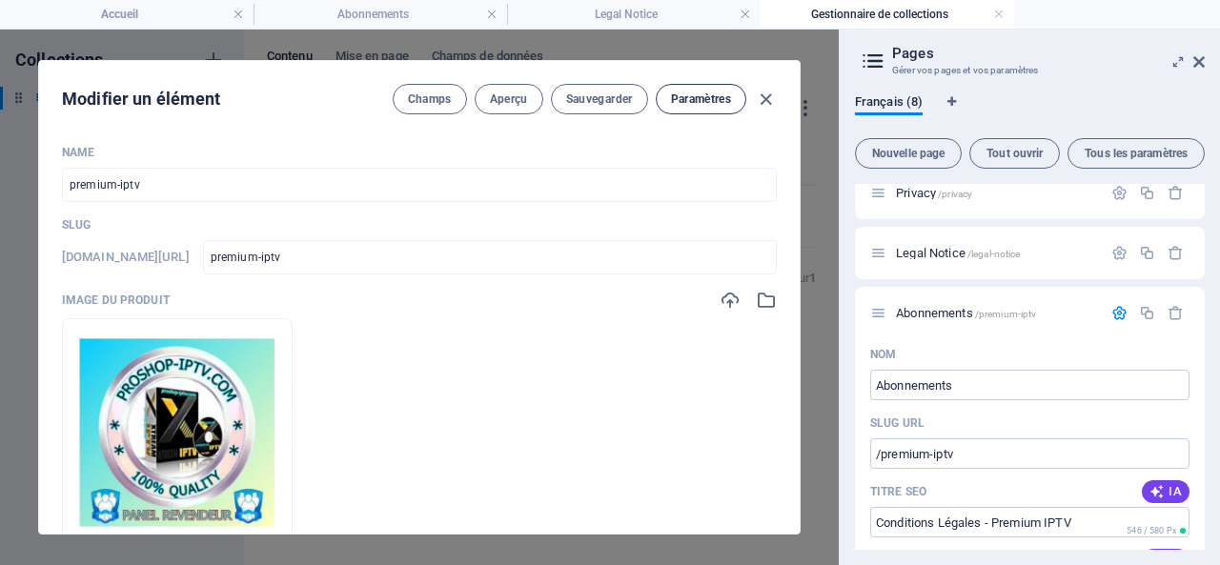
click at [702, 100] on span "Paramètres" at bounding box center [701, 99] width 60 height 15
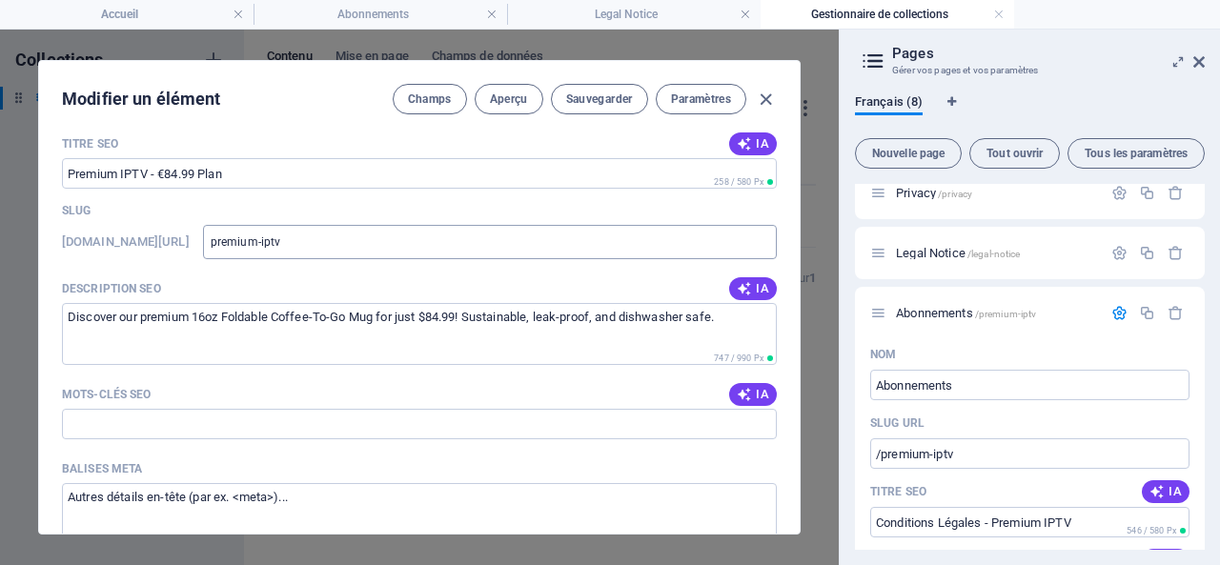
scroll to position [1207, 0]
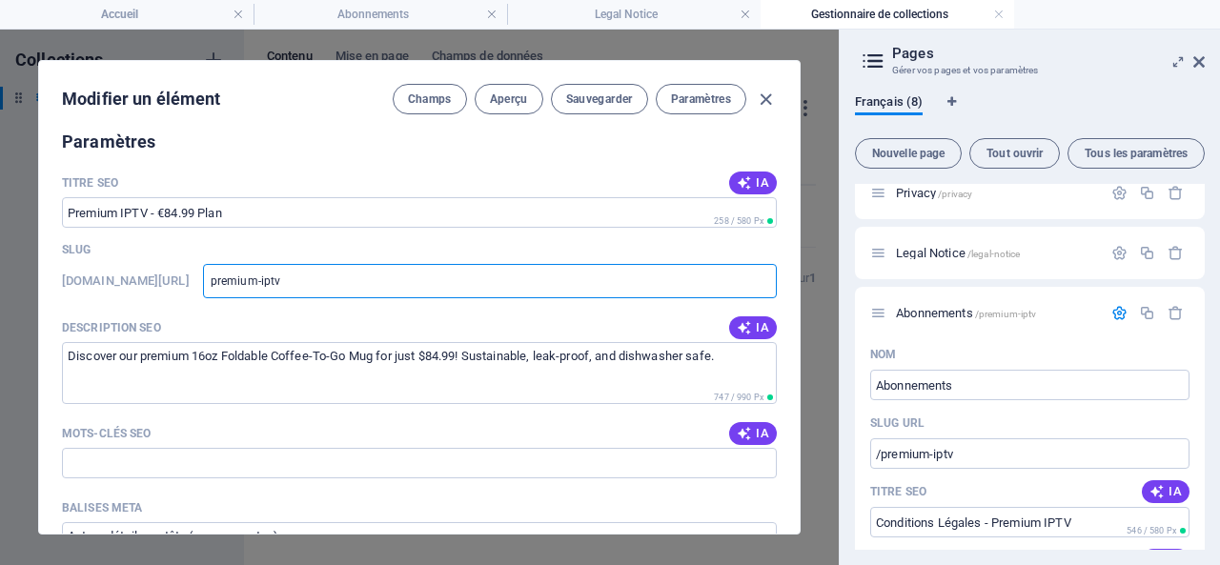
click at [381, 278] on input "premium-iptv" at bounding box center [490, 281] width 574 height 34
drag, startPoint x: 381, startPoint y: 278, endPoint x: 273, endPoint y: 276, distance: 108.7
click at [273, 276] on input "premium-iptv" at bounding box center [490, 281] width 574 height 34
click at [503, 92] on span "Aperçu" at bounding box center [509, 99] width 38 height 15
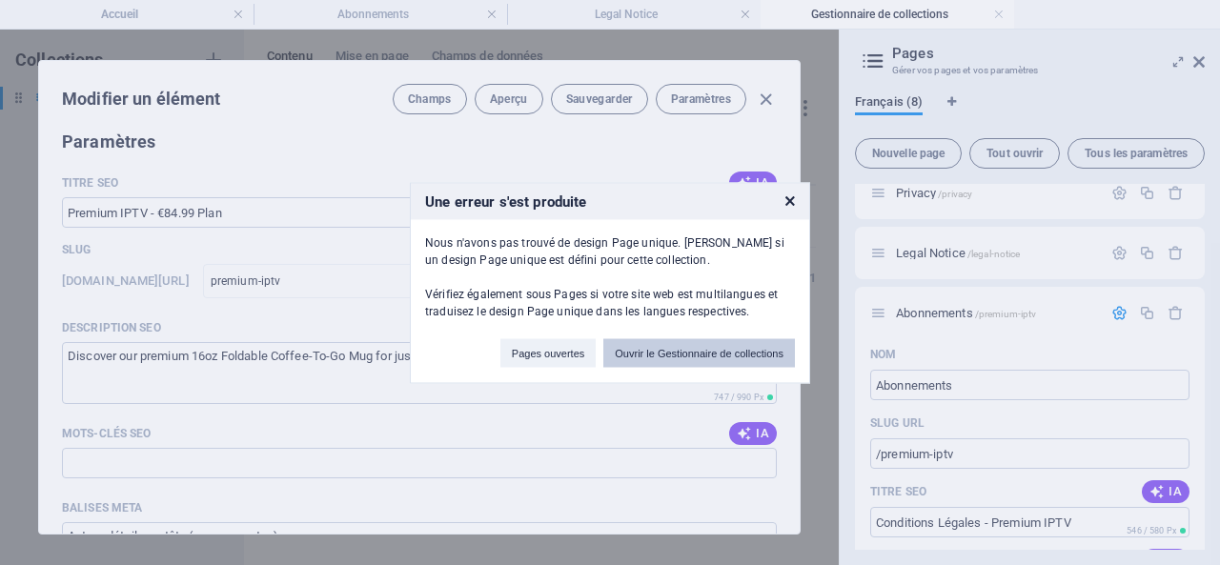
click at [665, 349] on button "Ouvrir le Gestionnaire de collections" at bounding box center [699, 352] width 192 height 29
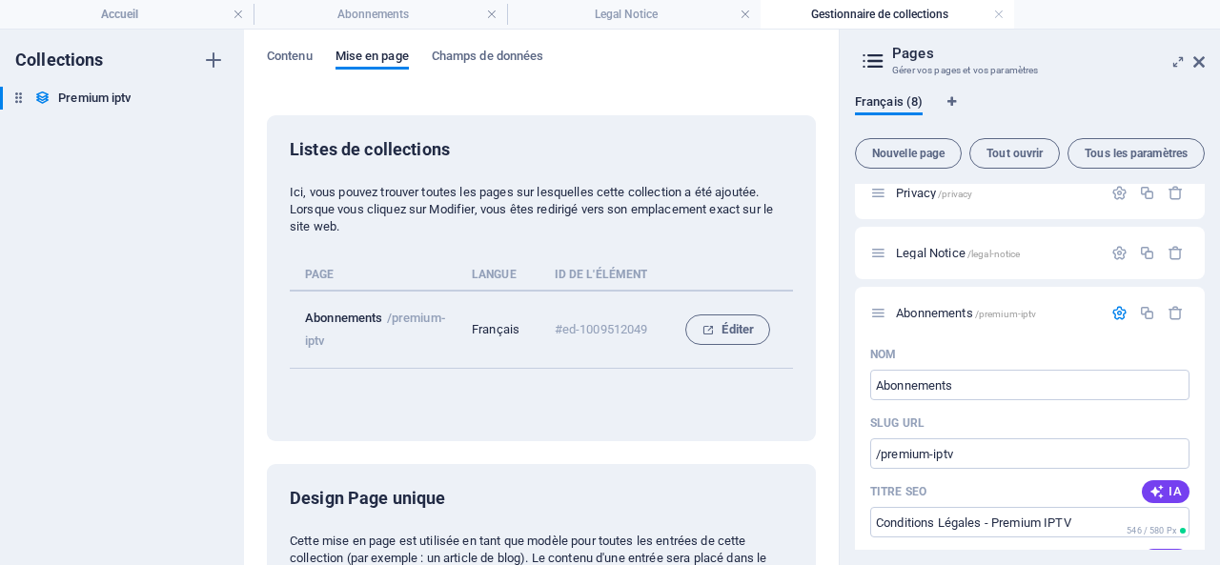
drag, startPoint x: 299, startPoint y: 315, endPoint x: 431, endPoint y: 352, distance: 136.4
click at [431, 352] on td "Abonnements /premium-iptv" at bounding box center [381, 330] width 182 height 78
click at [347, 363] on td "Abonnements /premium-iptv" at bounding box center [381, 330] width 182 height 78
drag, startPoint x: 353, startPoint y: 347, endPoint x: 298, endPoint y: 329, distance: 57.3
click at [298, 329] on td "Abonnements /premium-iptv" at bounding box center [381, 330] width 182 height 78
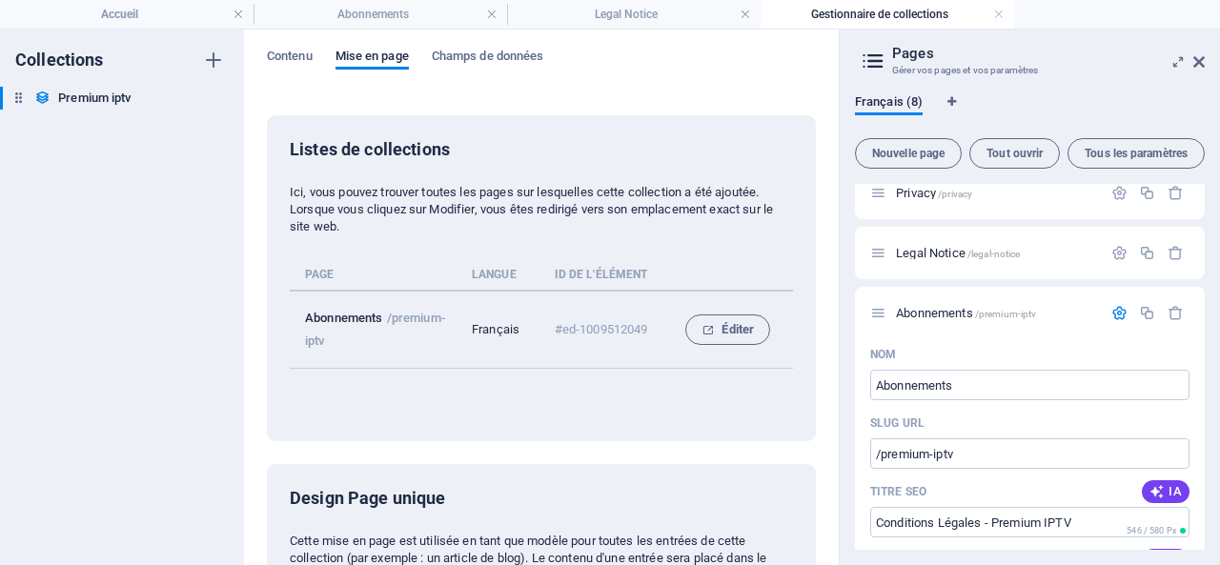
copy td "Abonnements /premium-iptv"
click at [738, 331] on span "Éditer" at bounding box center [728, 329] width 52 height 23
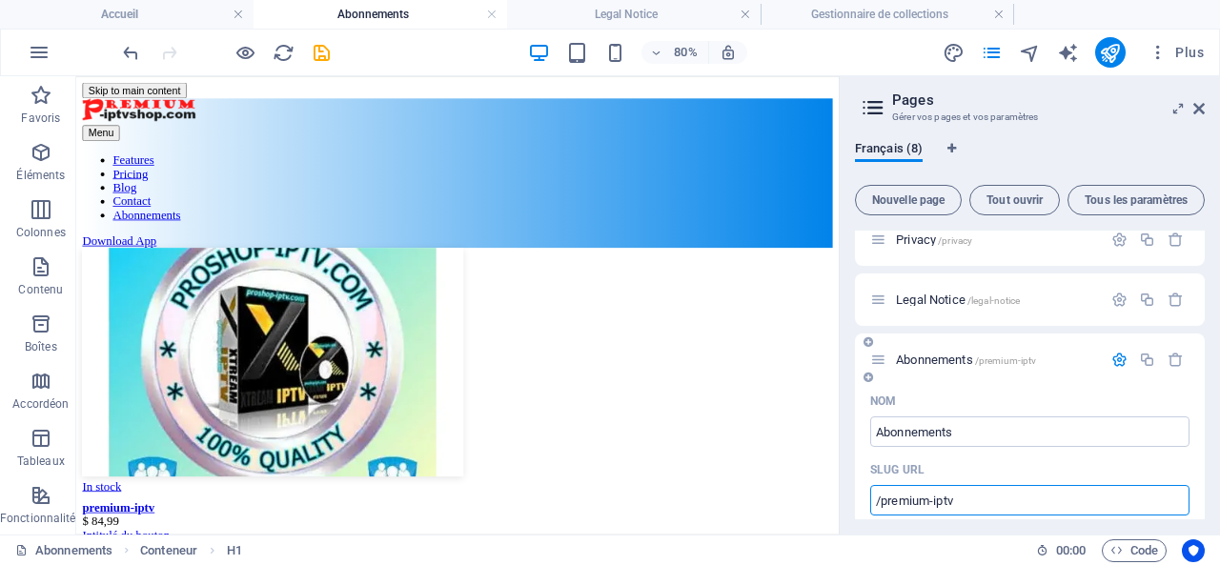
click at [1001, 501] on input "/premium-iptv" at bounding box center [1029, 500] width 319 height 31
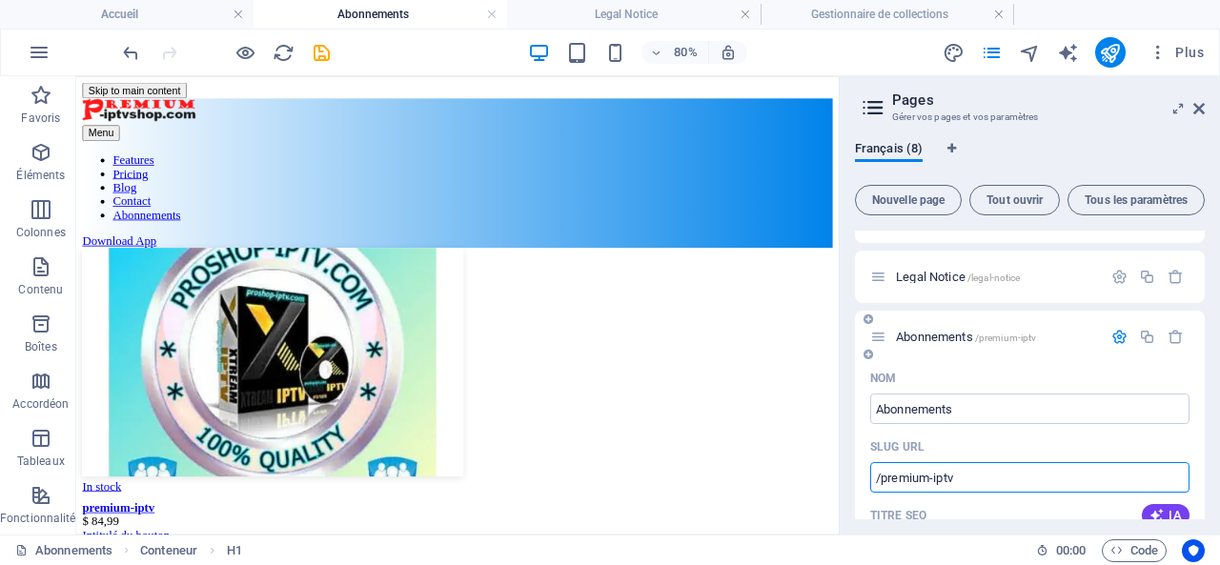
scroll to position [317, 0]
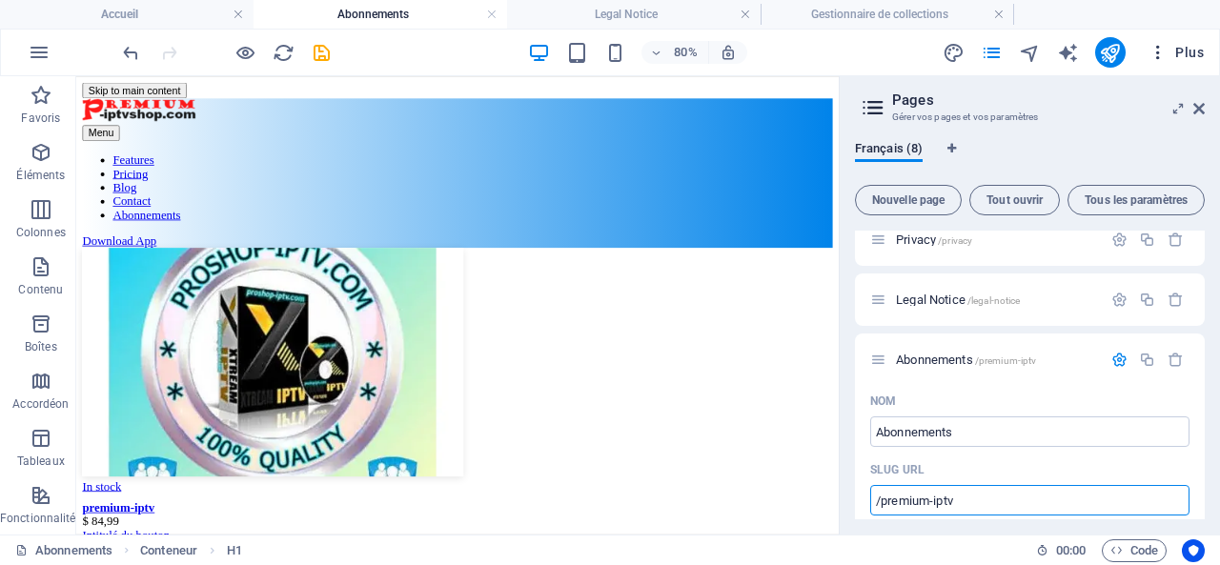
click at [1179, 45] on span "Plus" at bounding box center [1176, 52] width 55 height 19
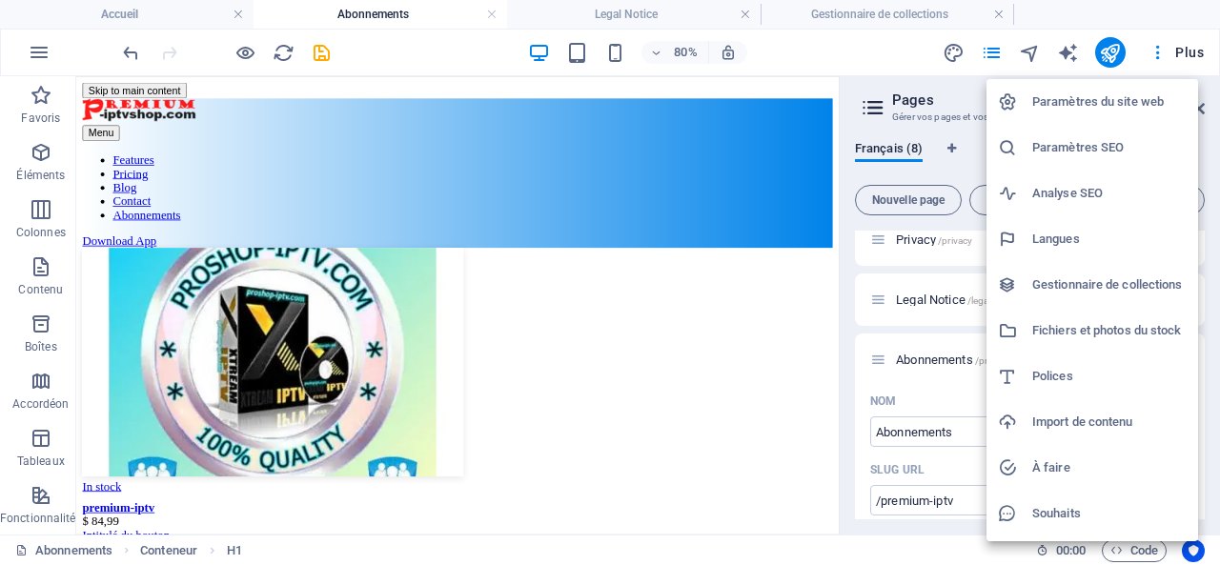
click at [1099, 279] on h6 "Gestionnaire de collections" at bounding box center [1109, 285] width 154 height 23
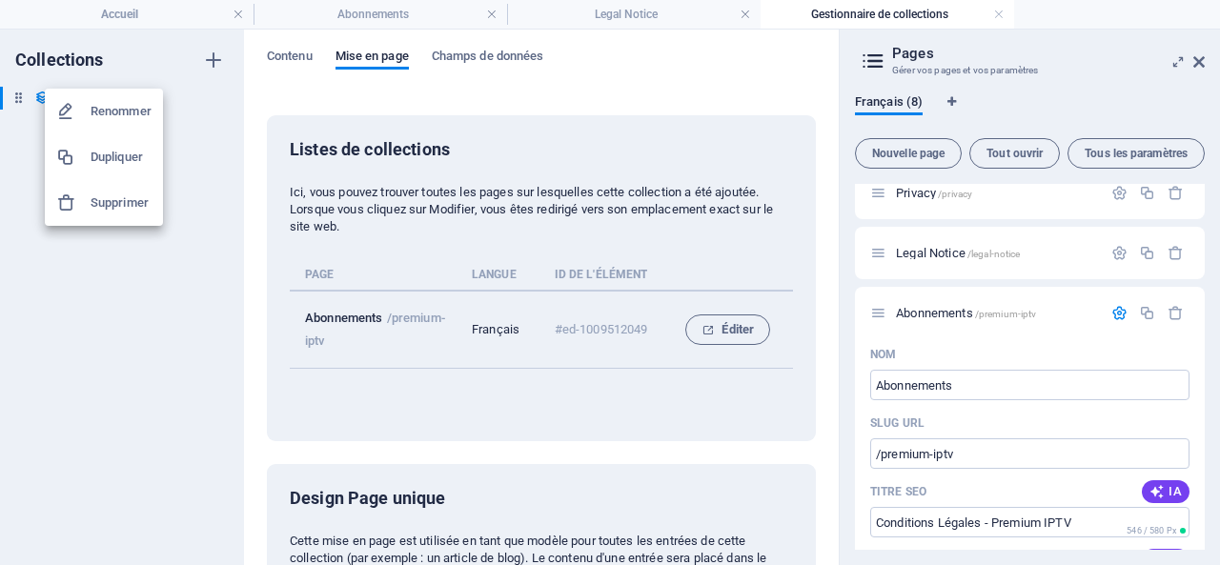
click at [112, 265] on div at bounding box center [610, 282] width 1220 height 565
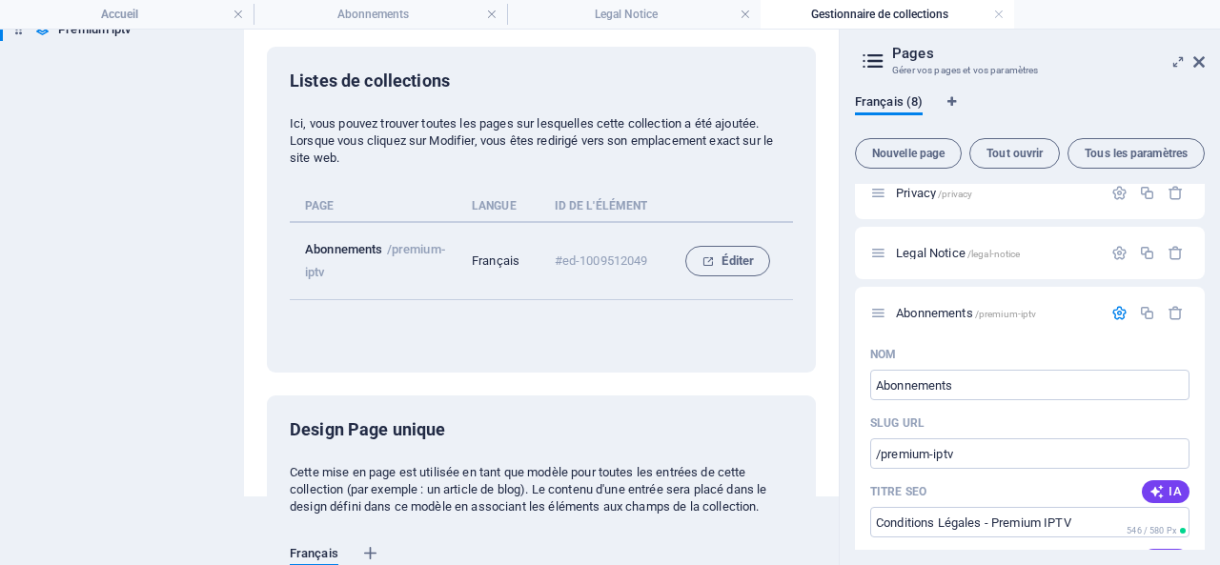
scroll to position [0, 0]
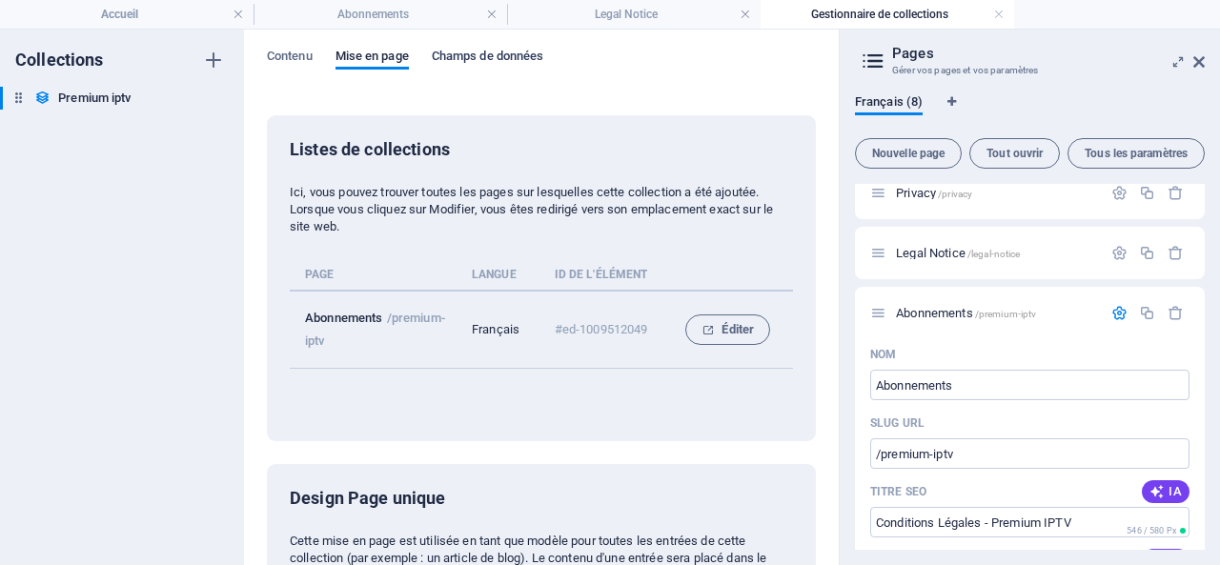
click at [485, 51] on span "Champs de données" at bounding box center [488, 58] width 112 height 27
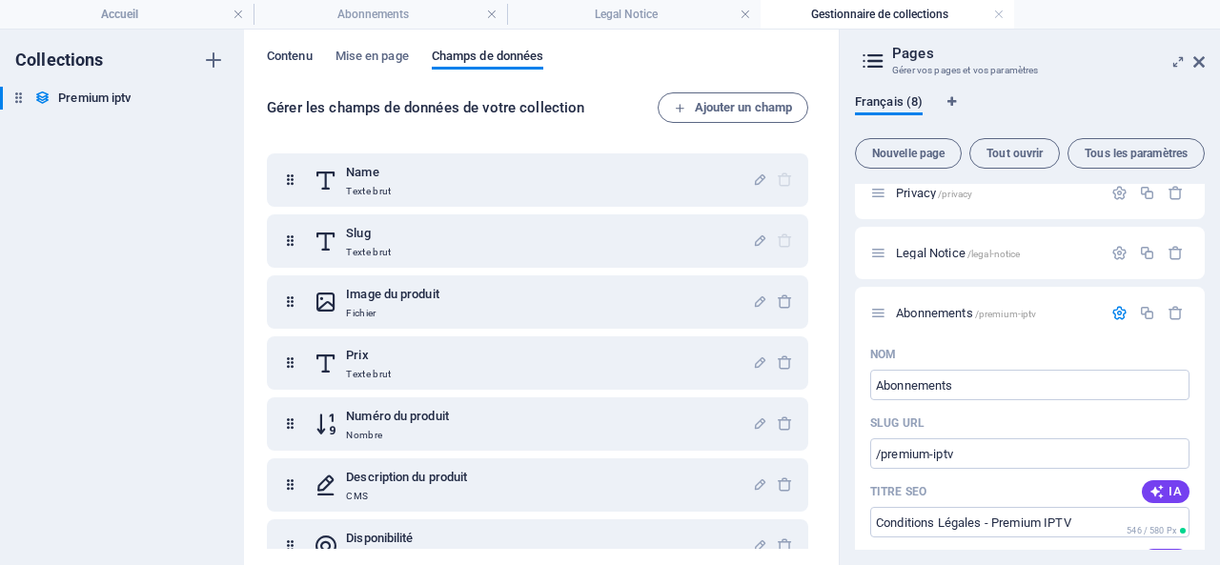
click at [277, 48] on span "Contenu" at bounding box center [290, 58] width 46 height 27
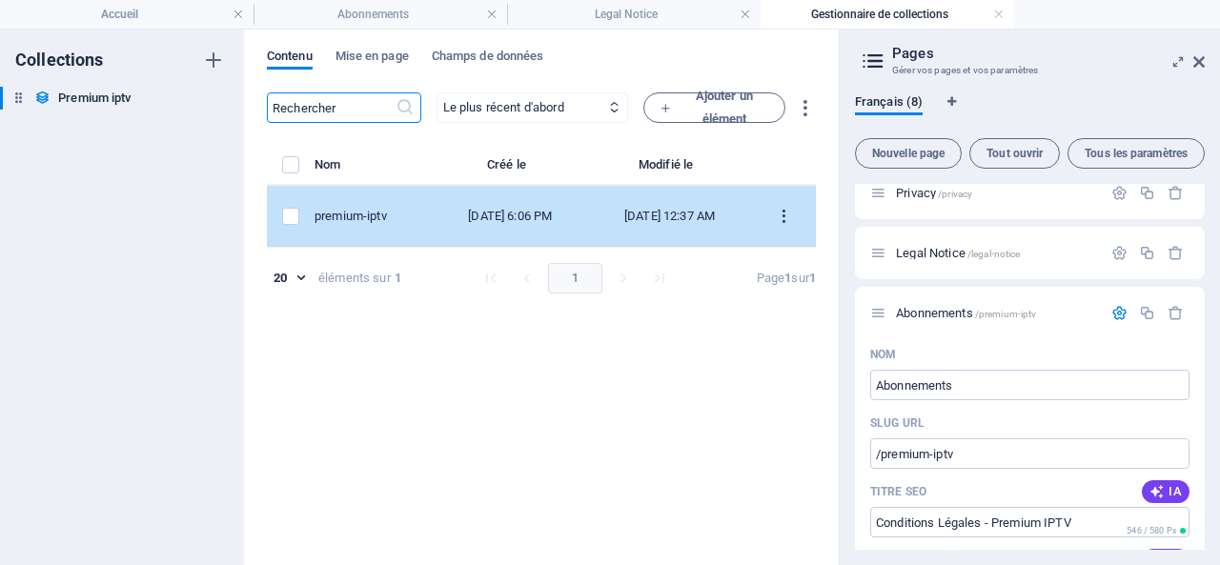
click at [784, 213] on icon "items list" at bounding box center [784, 217] width 18 height 18
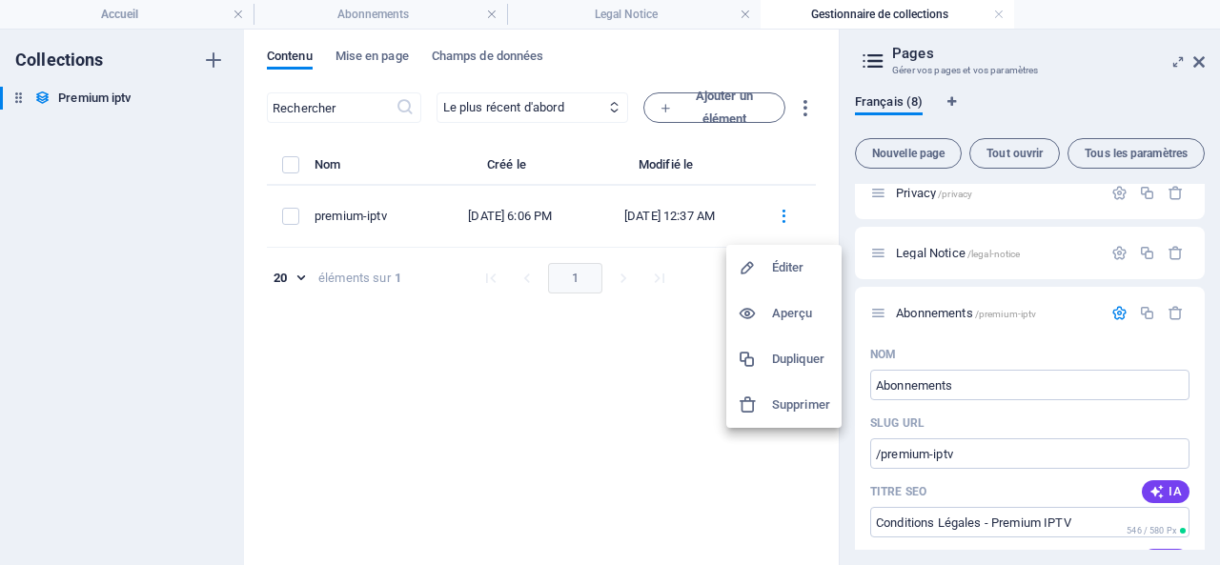
click at [791, 262] on h6 "Éditer" at bounding box center [801, 267] width 58 height 23
select select "In stock"
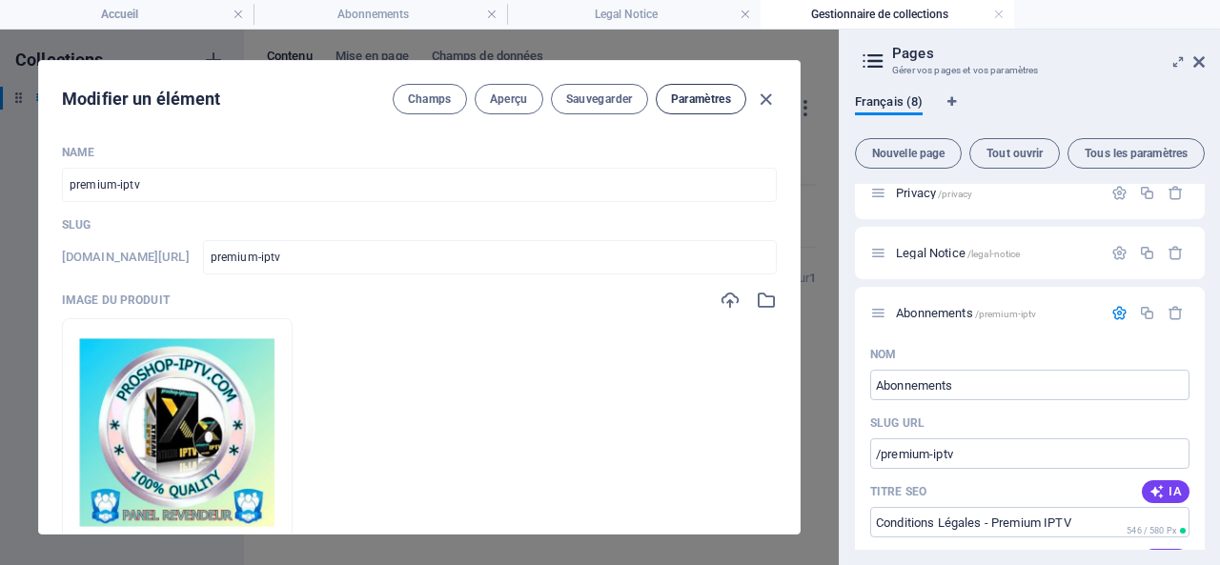
click at [698, 92] on span "Paramètres" at bounding box center [701, 99] width 60 height 15
click at [763, 94] on icon "button" at bounding box center [766, 100] width 22 height 22
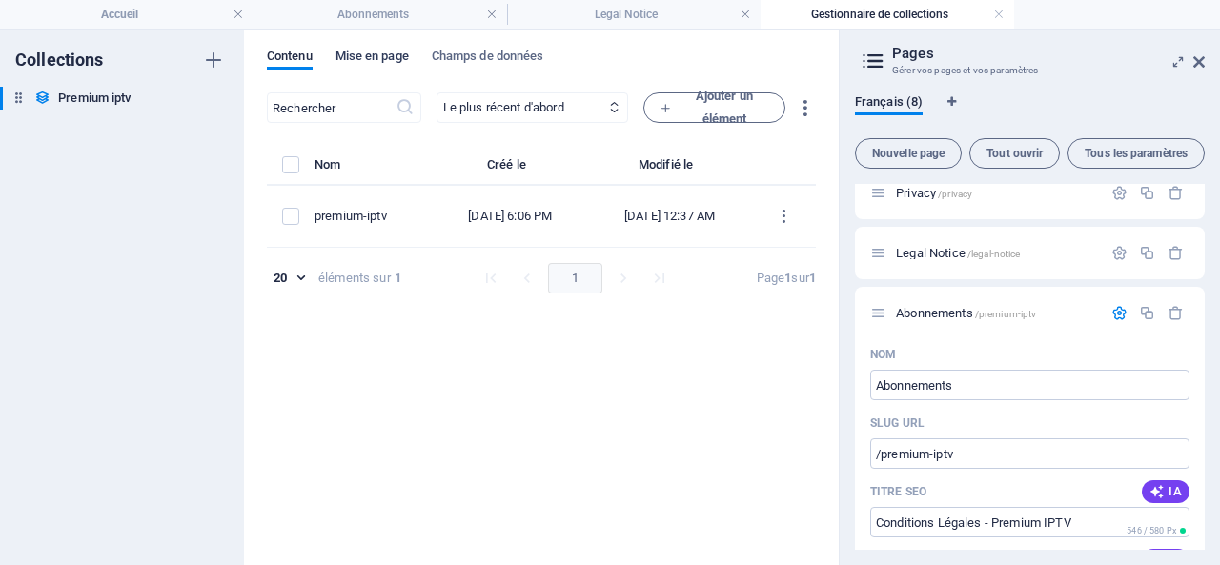
click at [357, 52] on span "Mise en page" at bounding box center [372, 58] width 73 height 27
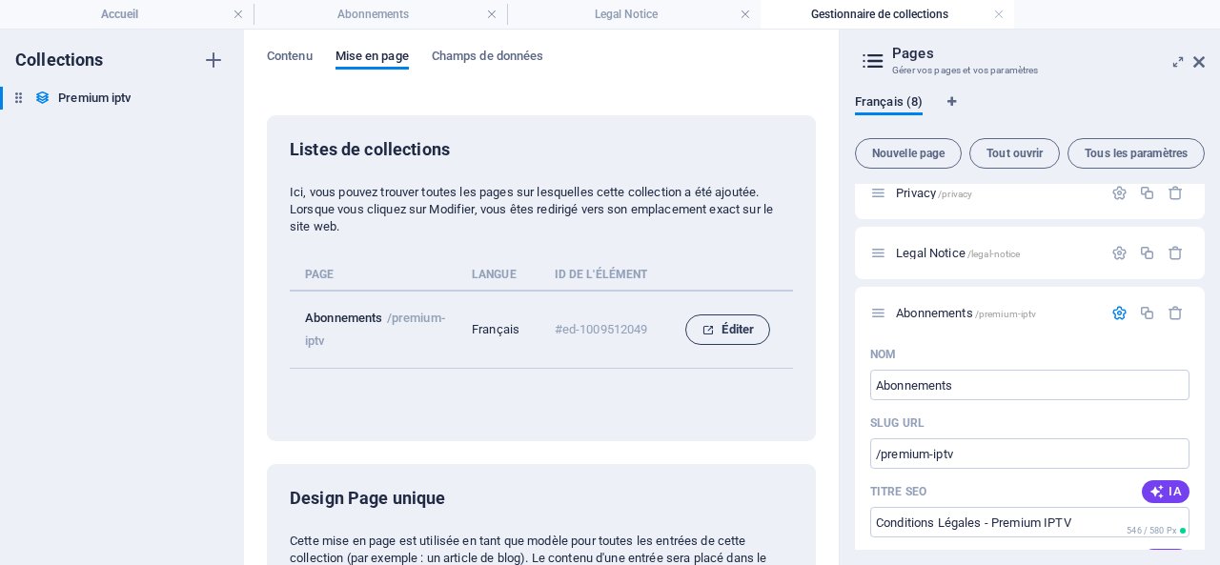
click at [749, 327] on span "Éditer" at bounding box center [728, 329] width 52 height 23
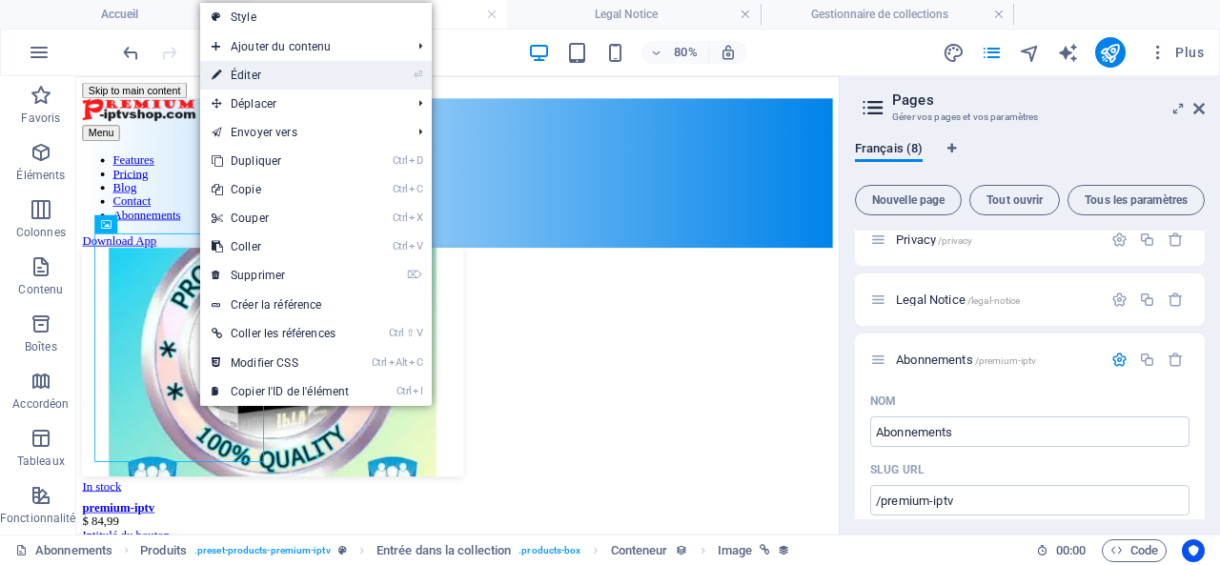
click at [250, 71] on link "⏎ Éditer" at bounding box center [280, 75] width 160 height 29
select select "image"
select select "px"
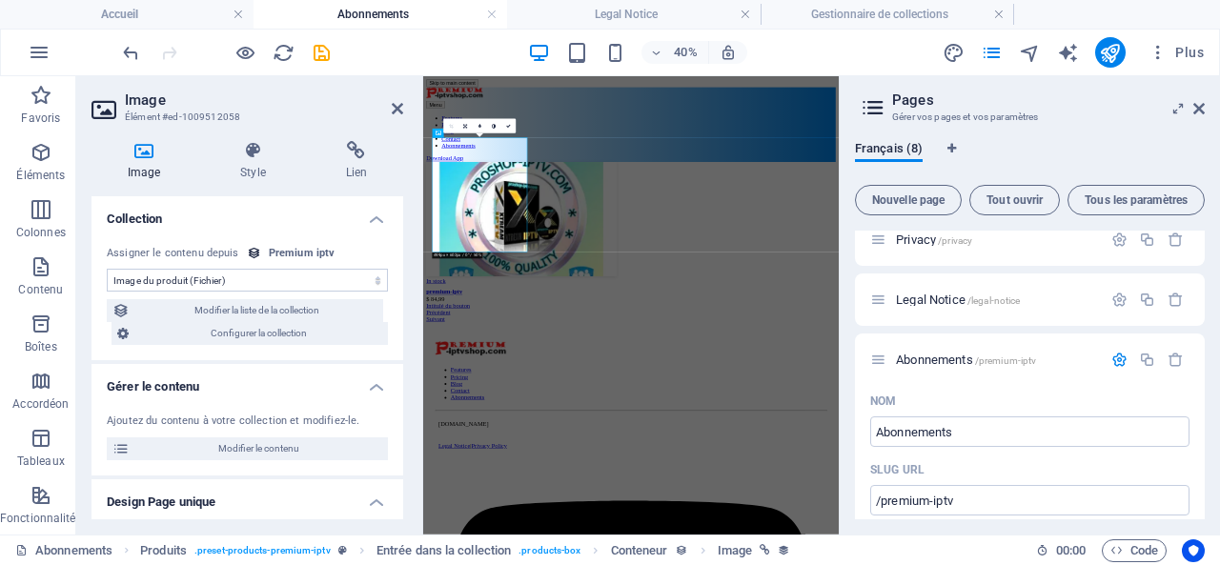
click at [264, 279] on select "Aucune assignation, contenu reste statique Créé le (Date) Mis à jour le (Date) …" at bounding box center [247, 280] width 281 height 23
click at [278, 221] on h4 "Collection" at bounding box center [248, 213] width 312 height 34
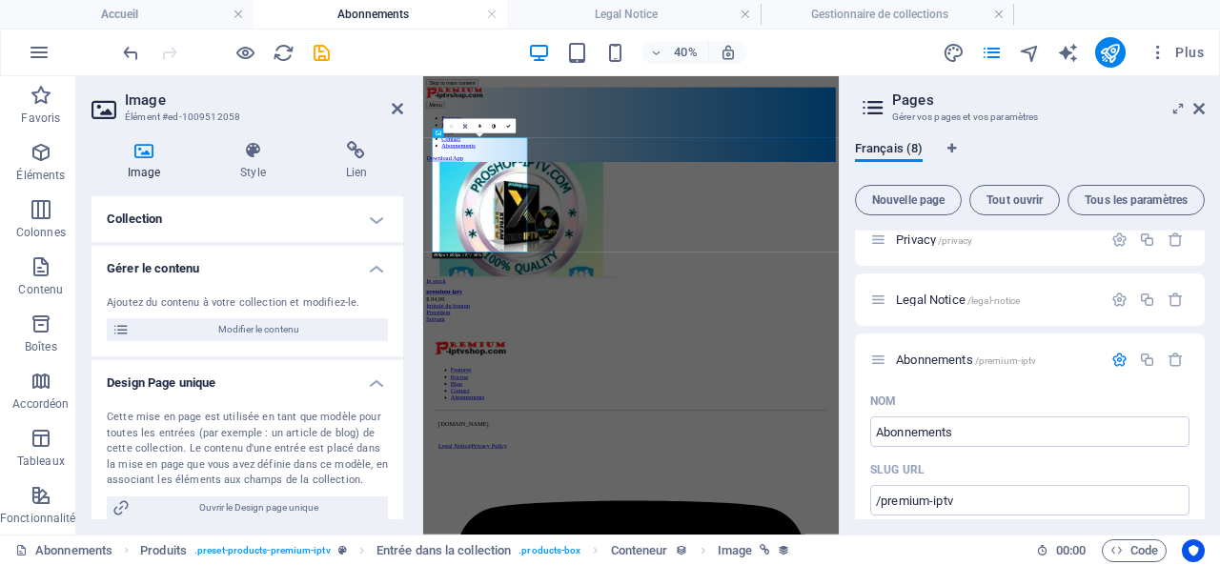
click at [278, 220] on h4 "Collection" at bounding box center [248, 219] width 312 height 46
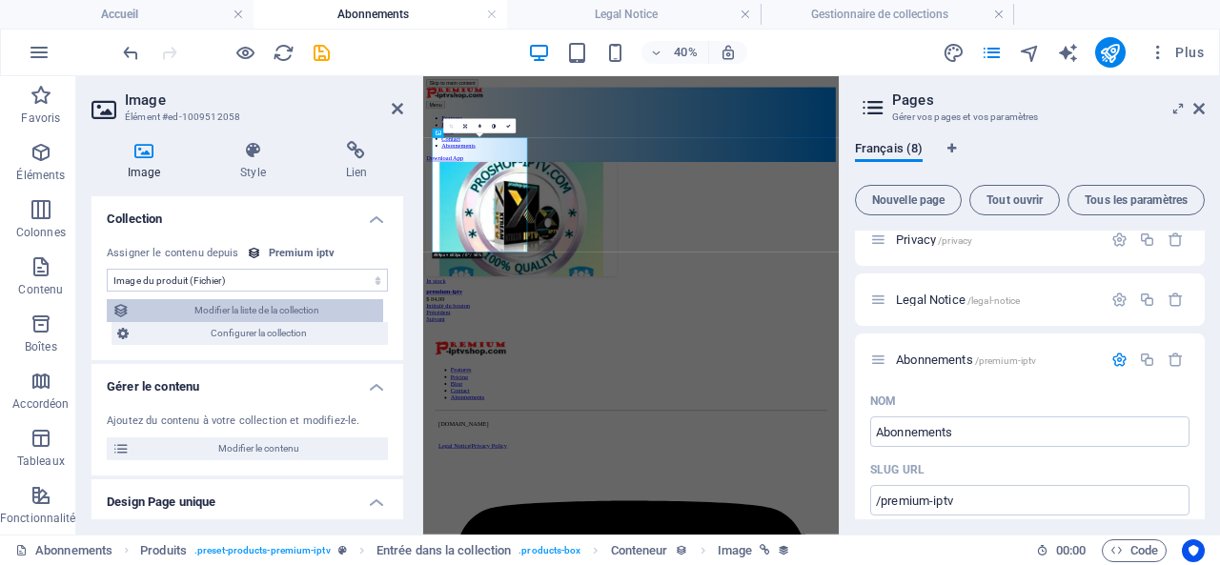
click at [307, 307] on span "Modifier la liste de la collection" at bounding box center [256, 310] width 242 height 23
select select "createdAt_DESC"
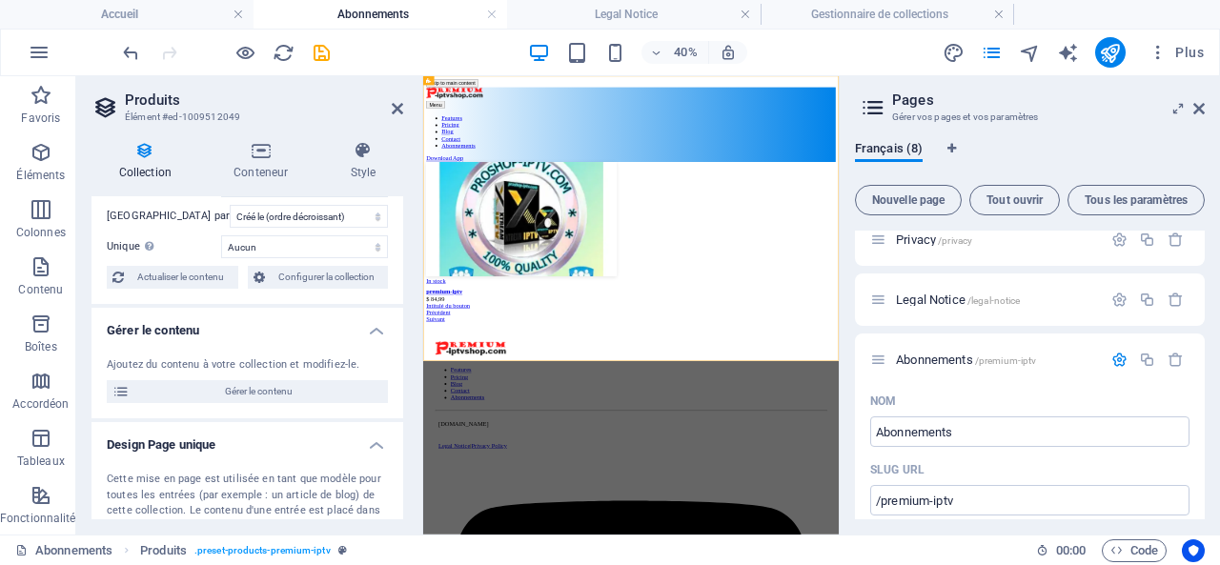
scroll to position [95, 0]
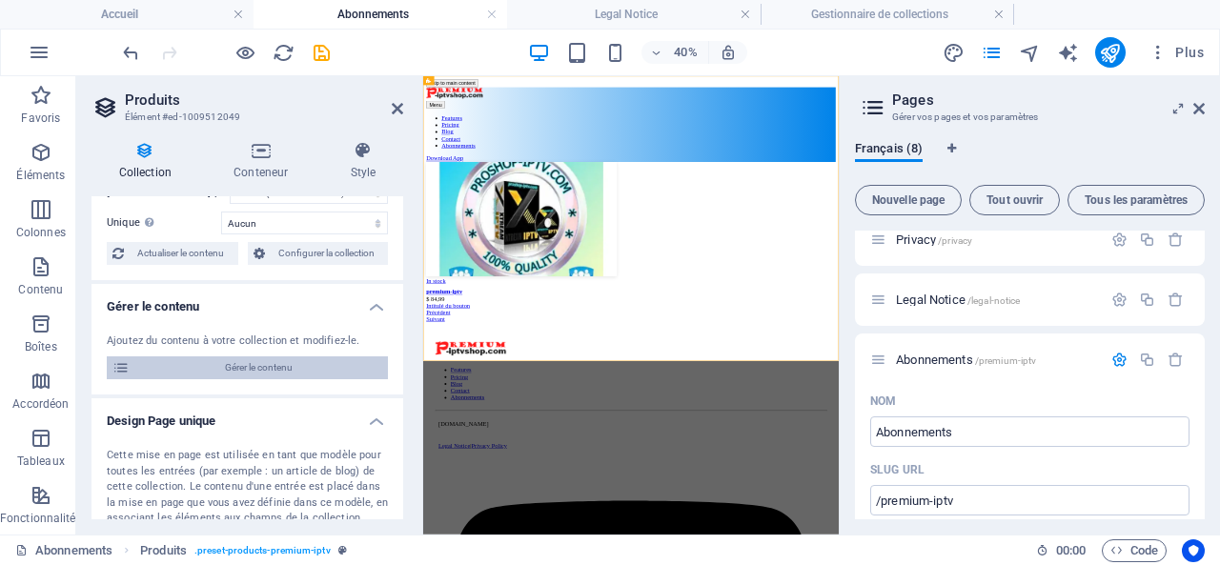
click at [276, 362] on span "Gérer le contenu" at bounding box center [258, 367] width 247 height 23
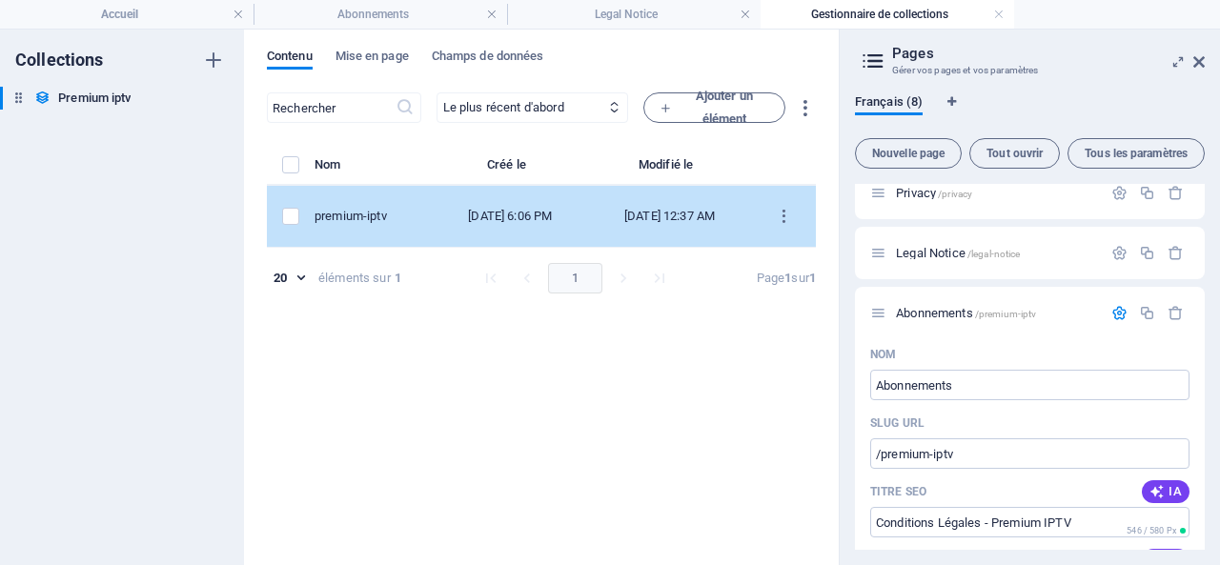
click at [720, 218] on div "Oct 7, 2025 12:37 AM" at bounding box center [669, 216] width 133 height 17
select select "In stock"
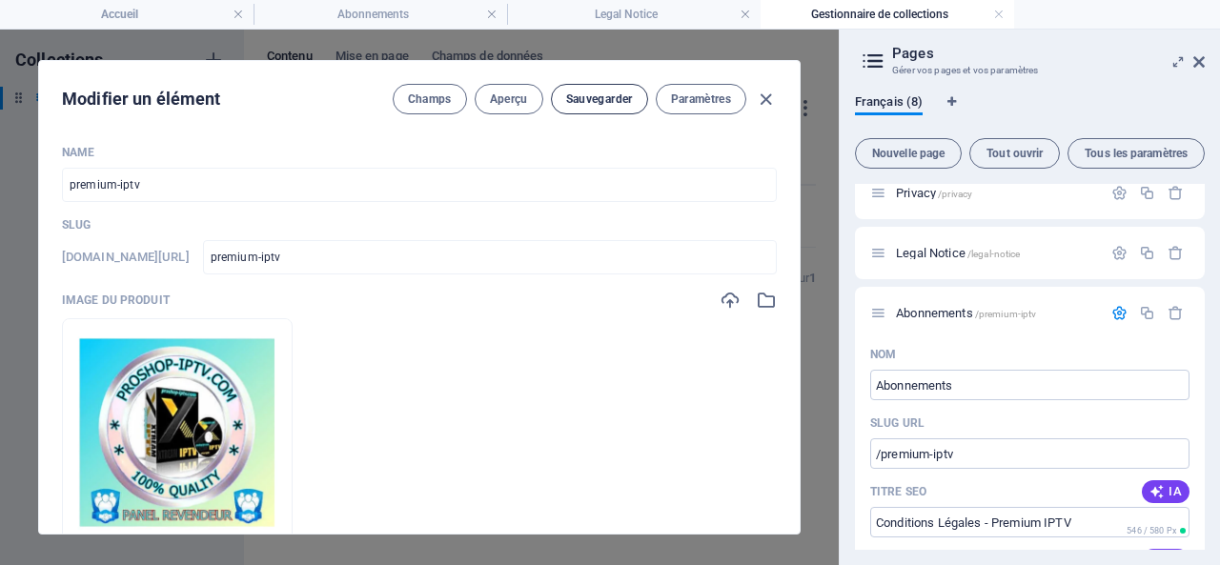
click at [591, 94] on span "Sauvegarder" at bounding box center [599, 99] width 67 height 15
click at [1111, 311] on icon "button" at bounding box center [1119, 313] width 16 height 16
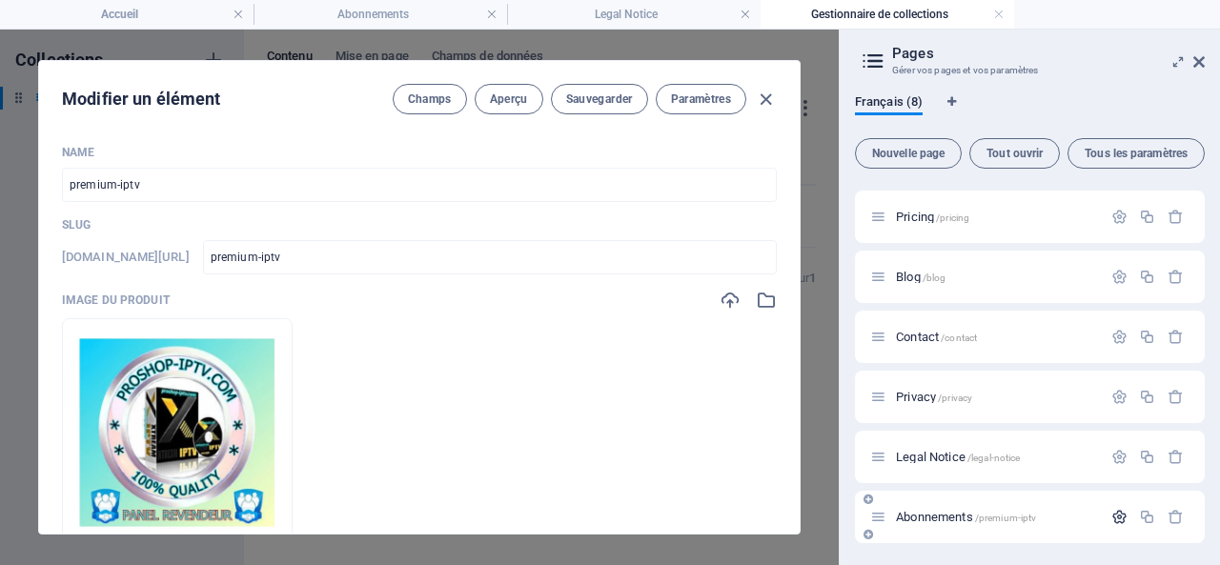
click at [1113, 514] on icon "button" at bounding box center [1119, 517] width 16 height 16
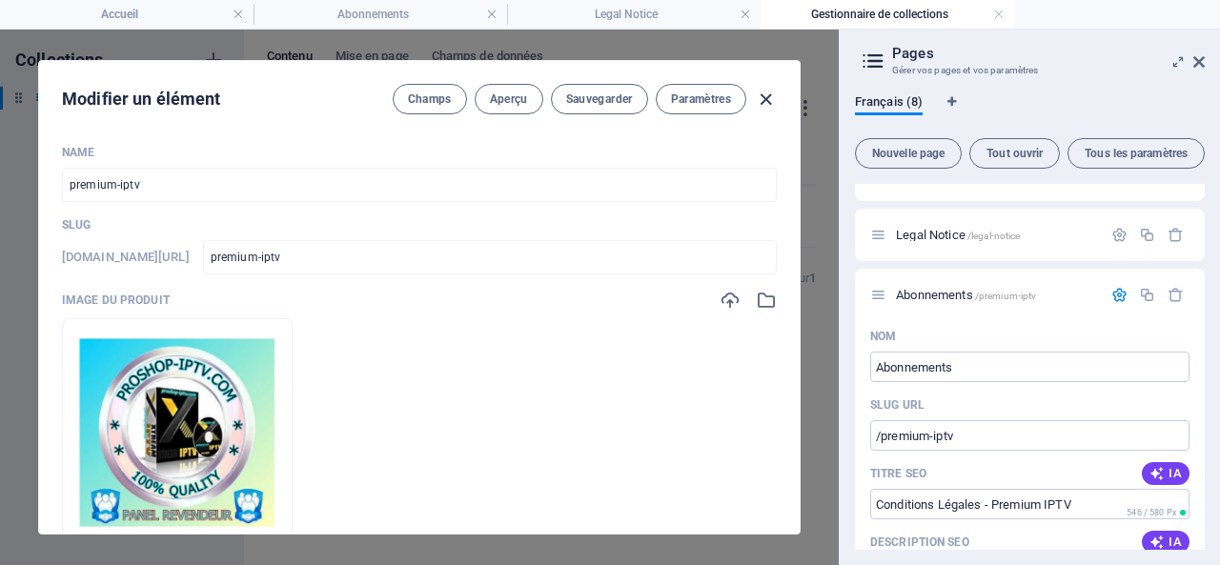
click at [774, 98] on icon "button" at bounding box center [766, 100] width 22 height 22
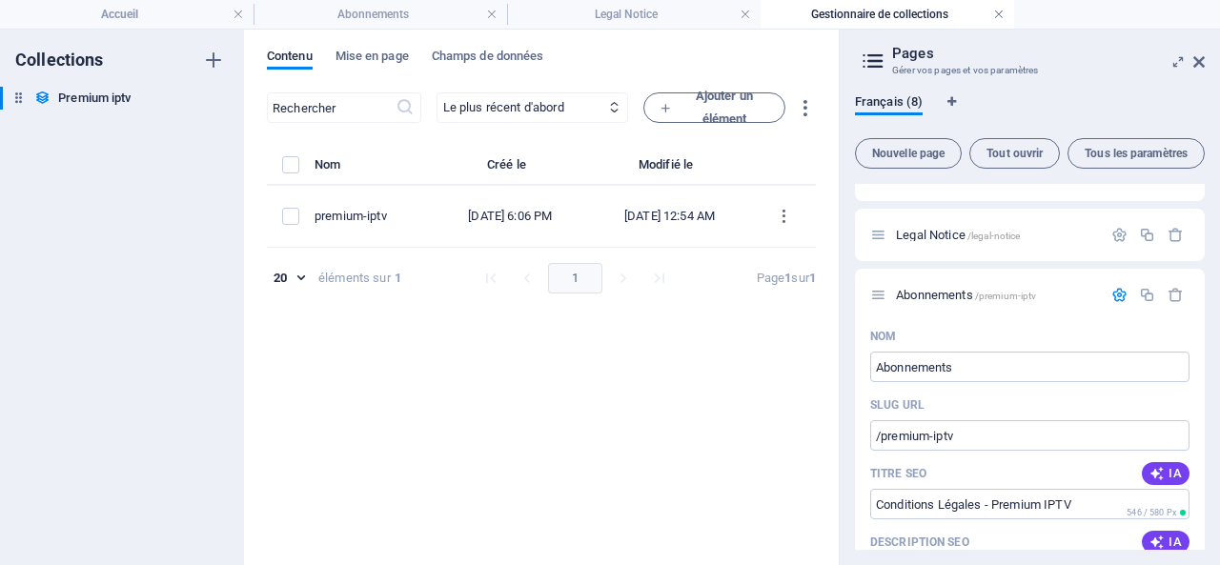
click at [998, 12] on link at bounding box center [998, 15] width 11 height 18
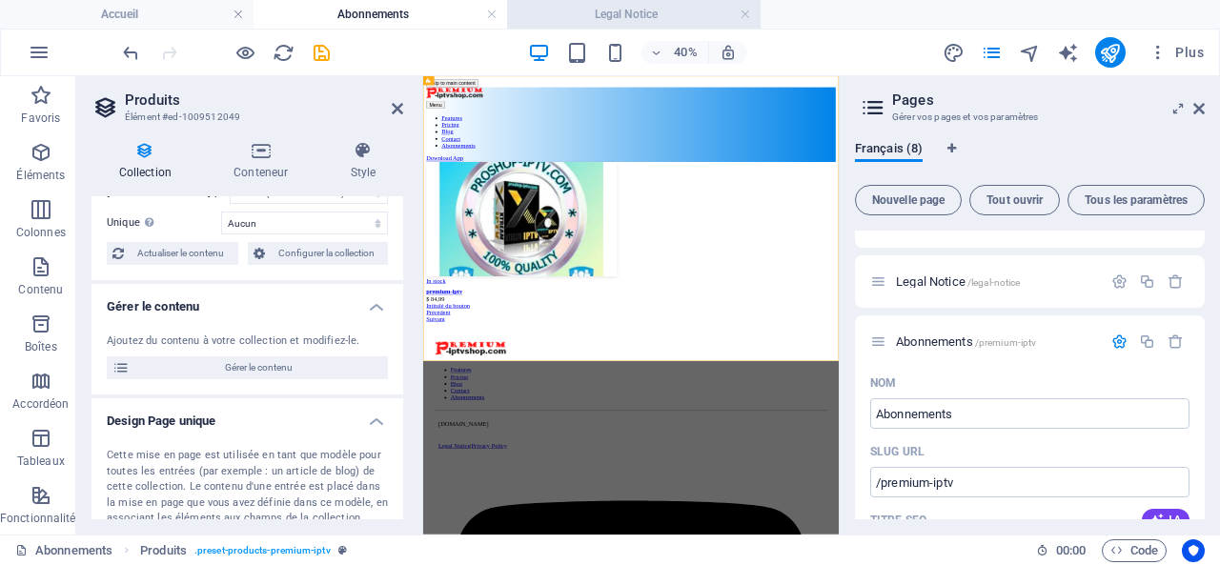
click at [751, 12] on h4 "Legal Notice" at bounding box center [634, 14] width 254 height 21
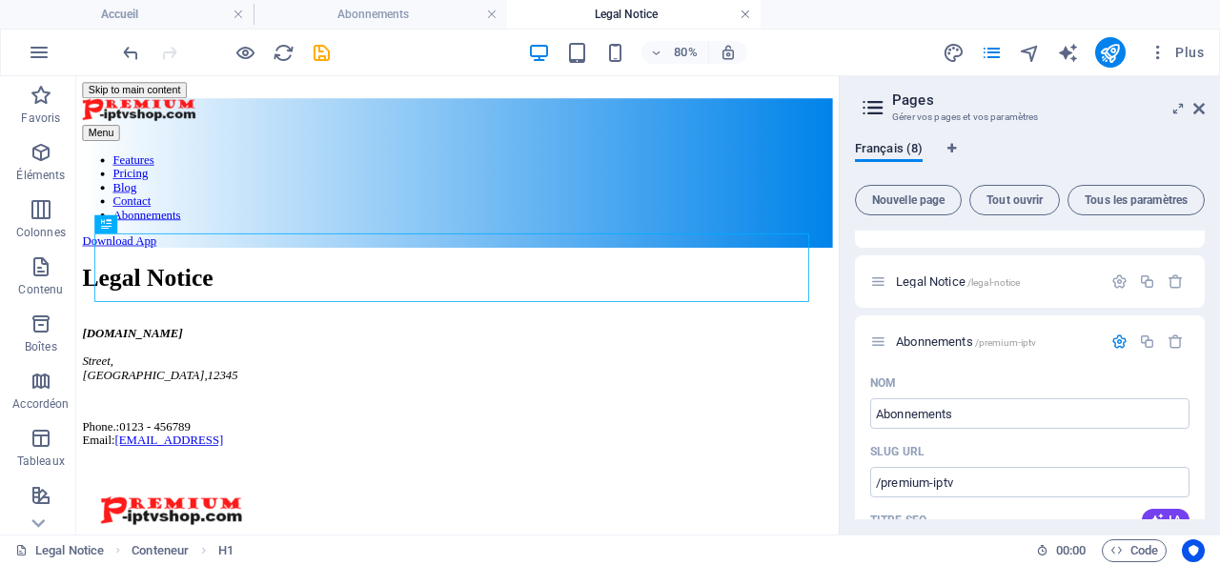
click at [747, 10] on link at bounding box center [745, 15] width 11 height 18
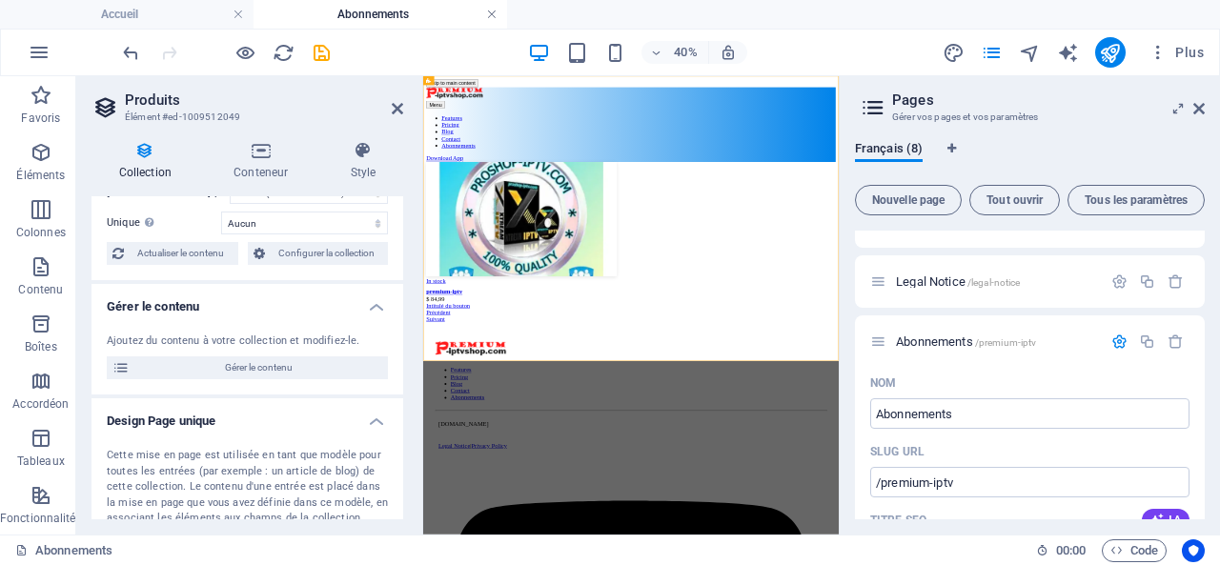
click at [494, 10] on link at bounding box center [491, 15] width 11 height 18
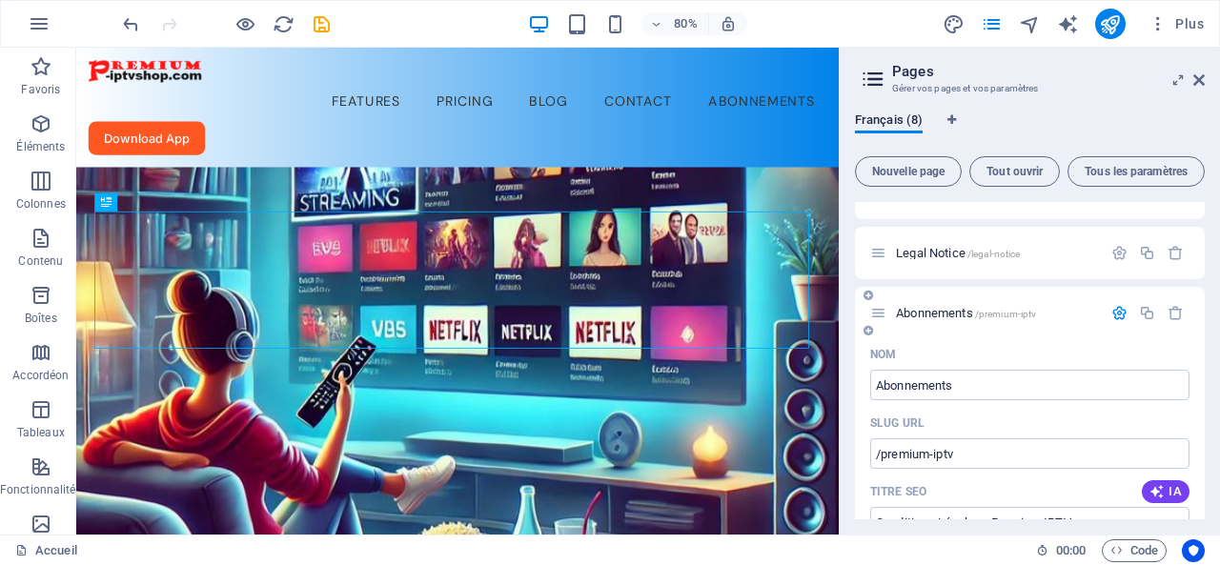
click at [921, 307] on span "Abonnements /premium-iptv" at bounding box center [966, 313] width 140 height 14
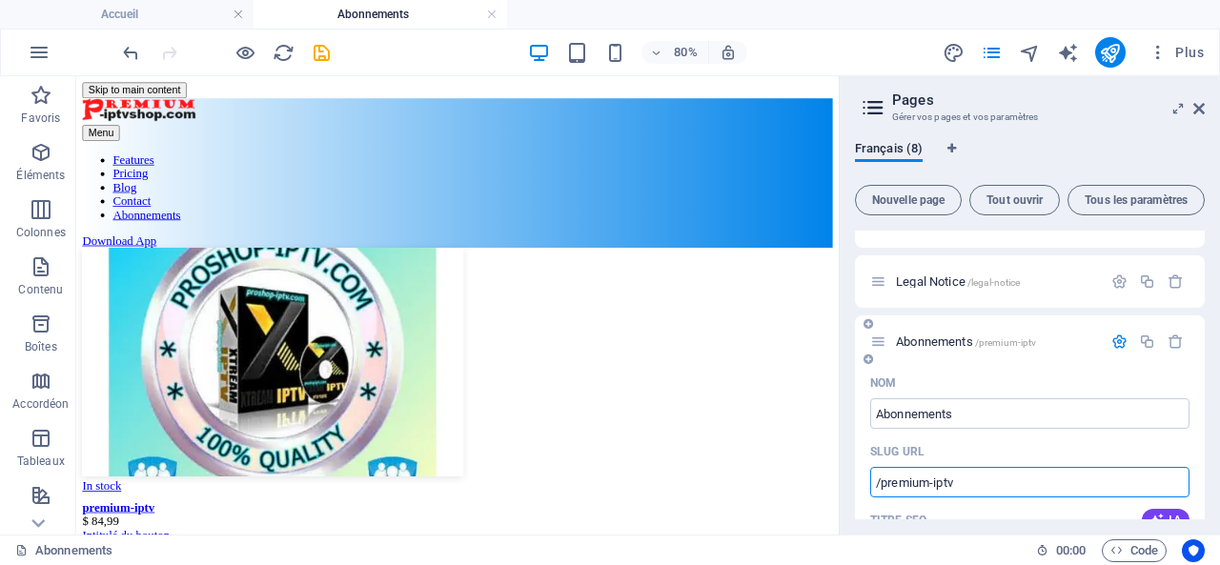
drag, startPoint x: 1006, startPoint y: 482, endPoint x: 881, endPoint y: 484, distance: 124.9
click at [881, 484] on input "/premium-iptv" at bounding box center [1029, 482] width 319 height 31
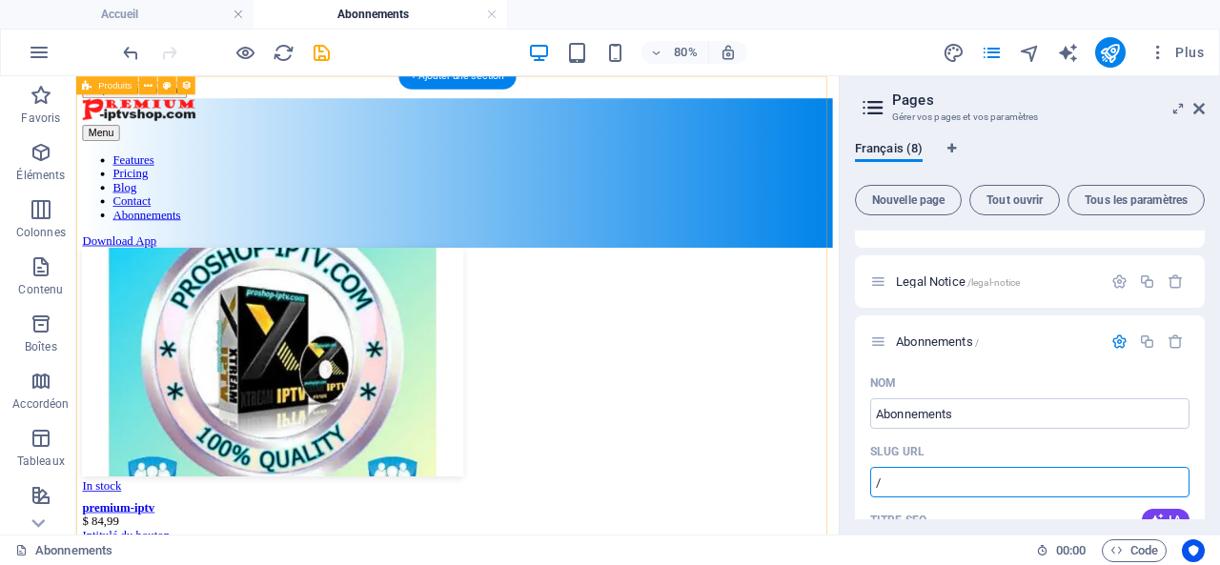
type input "/"
click at [862, 326] on div "In stock premium-iptv $ 84,99 Intitulé du bouton Précédent Suivant" at bounding box center [553, 492] width 938 height 402
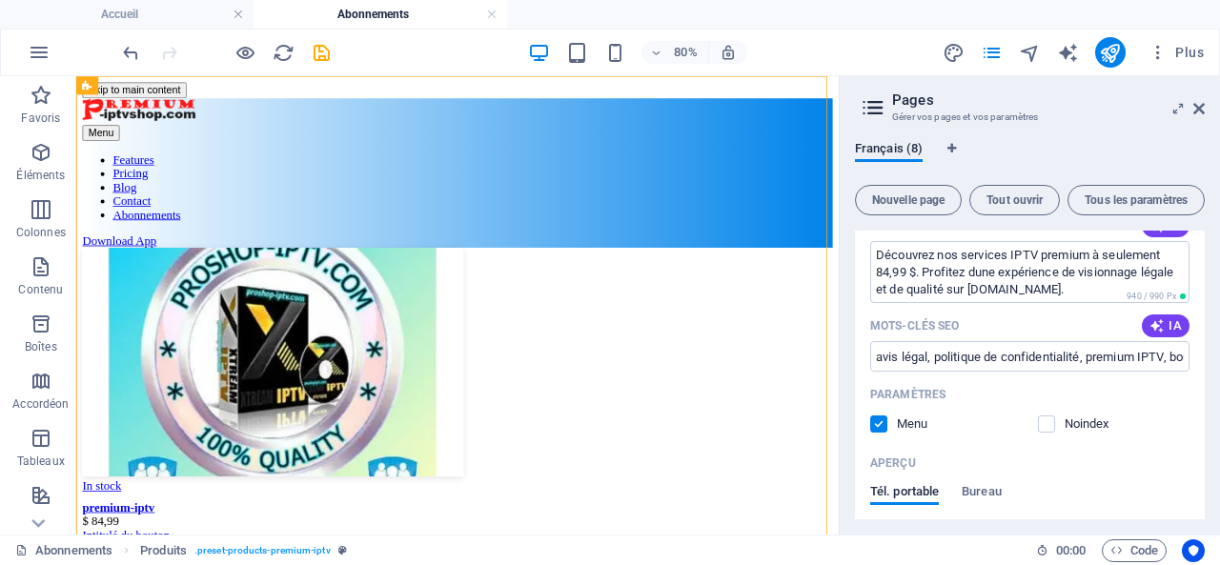
scroll to position [985, 0]
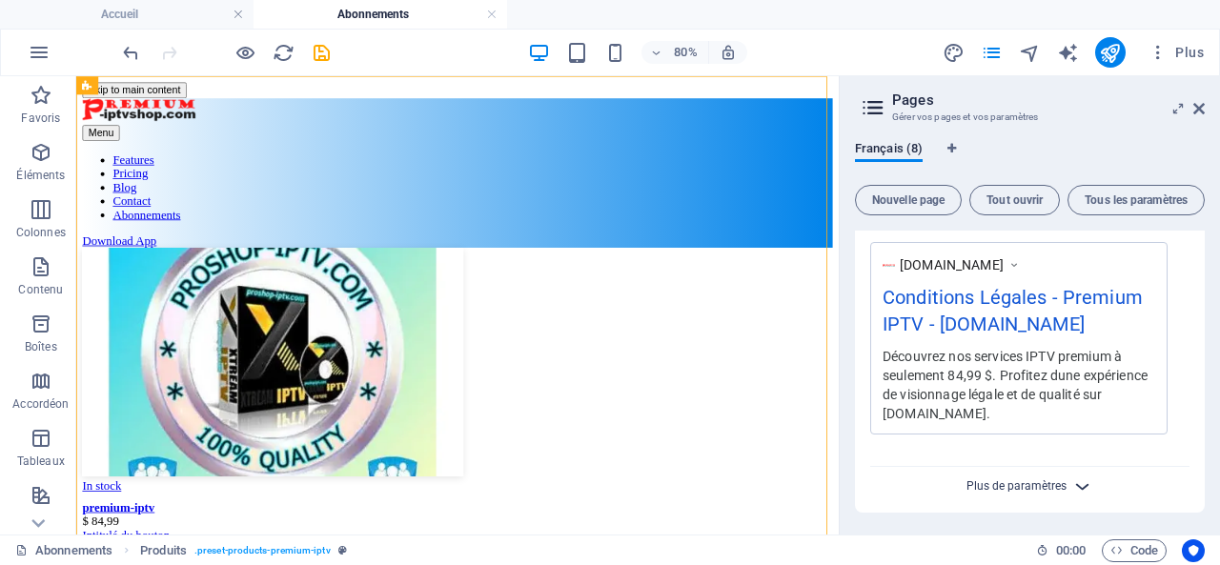
click at [1032, 479] on span "Plus de paramètres" at bounding box center [1016, 485] width 100 height 13
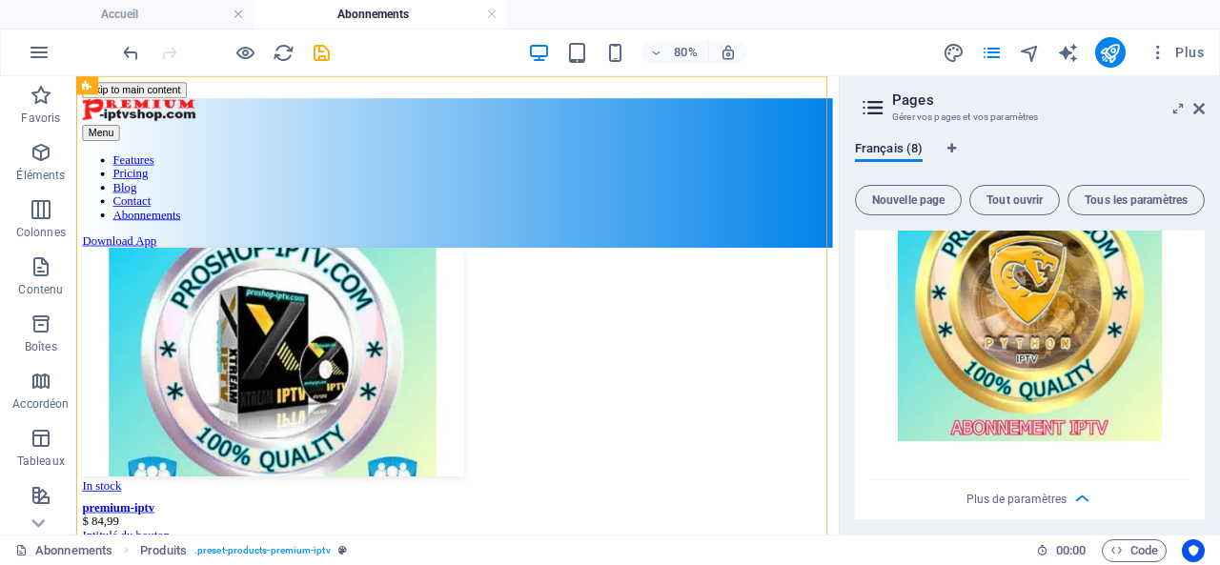
scroll to position [1493, 0]
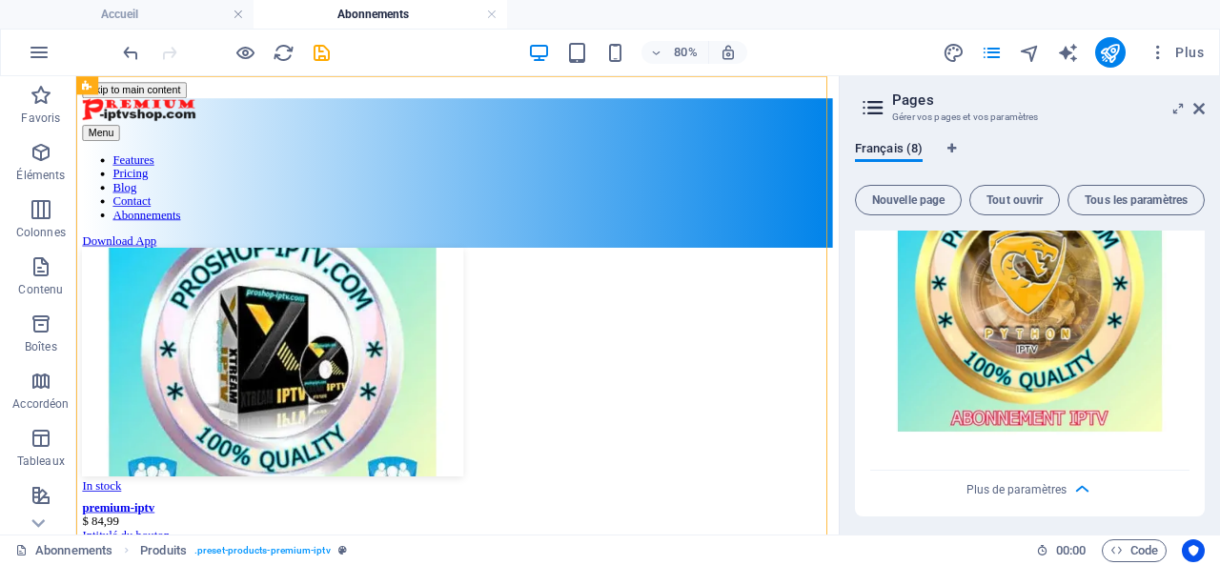
click at [1038, 370] on img at bounding box center [1029, 294] width 319 height 319
click at [1018, 485] on span "Plus de paramètres" at bounding box center [1016, 489] width 100 height 13
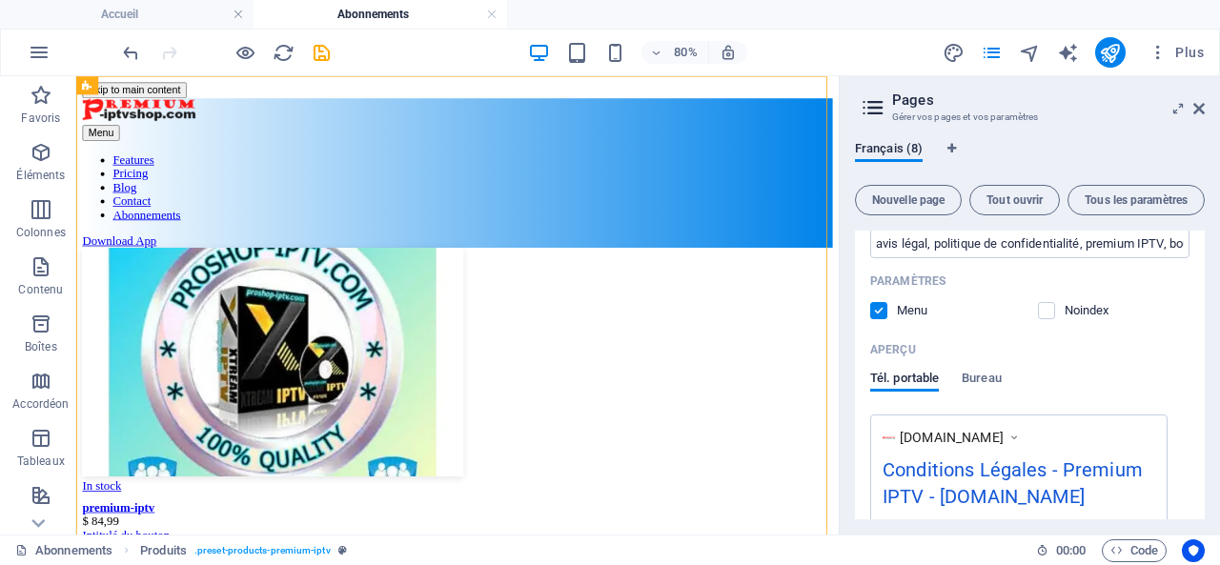
scroll to position [858, 0]
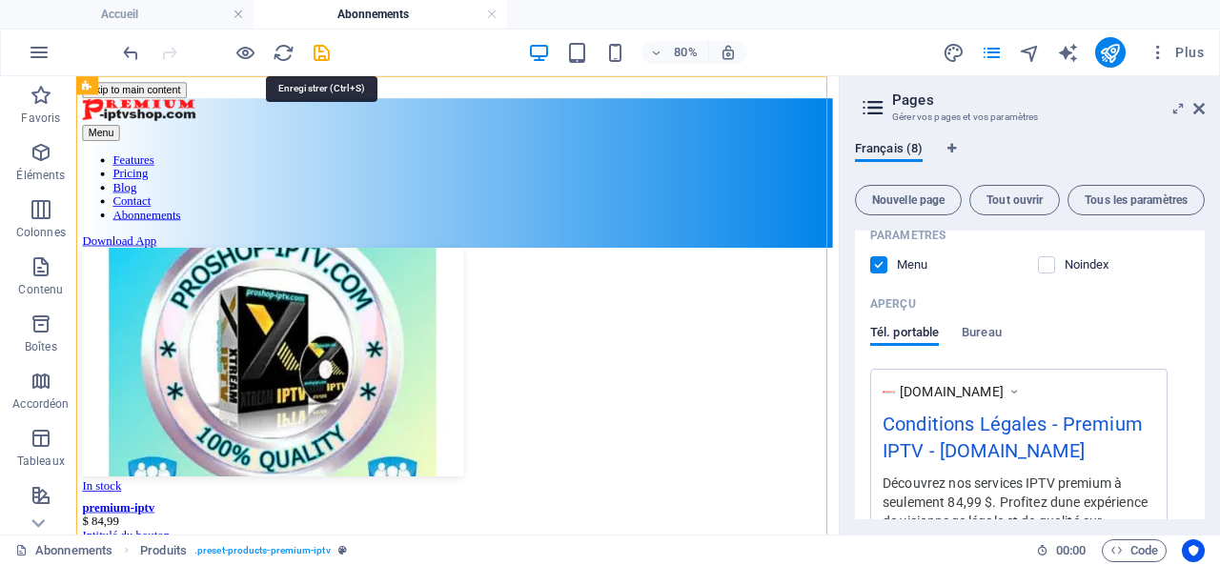
click at [322, 46] on icon "save" at bounding box center [322, 53] width 22 height 22
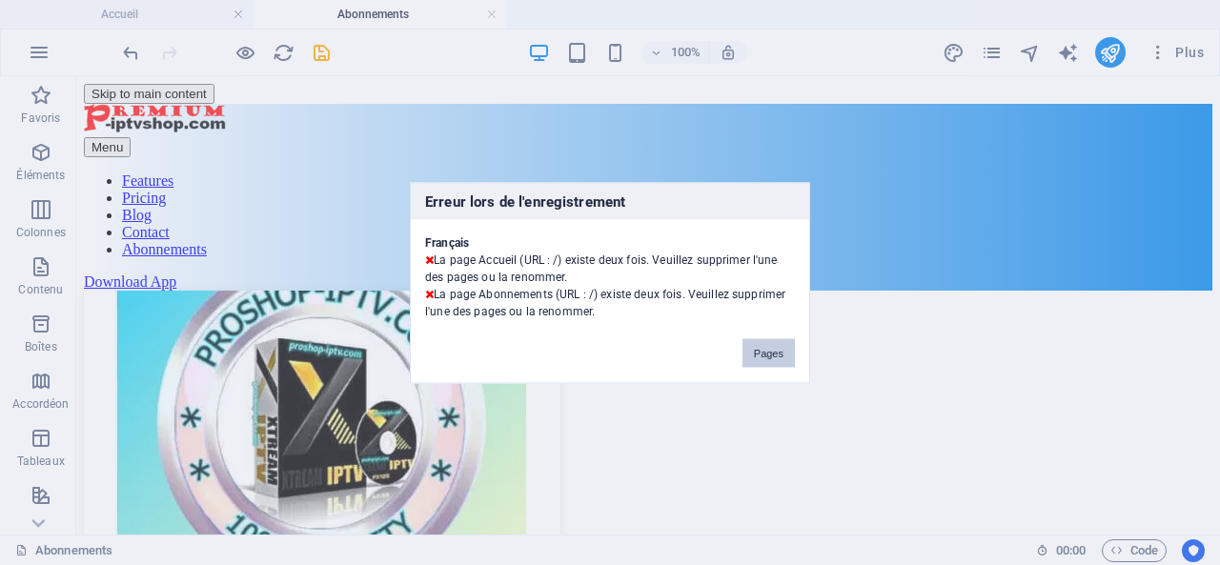
click at [780, 352] on button "Pages" at bounding box center [768, 352] width 52 height 29
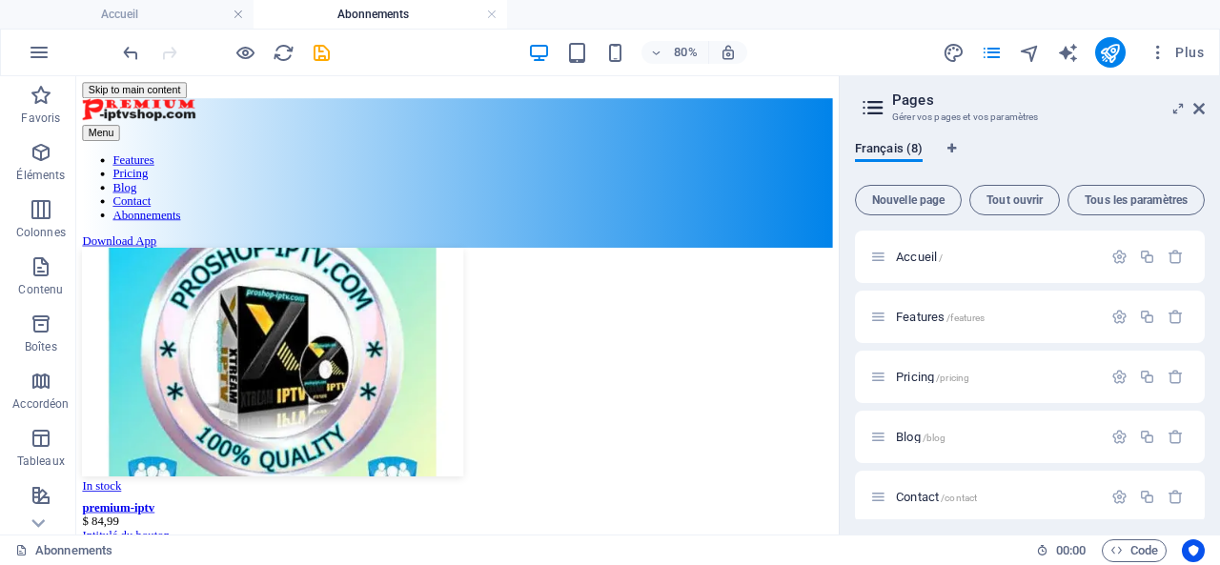
scroll to position [191, 0]
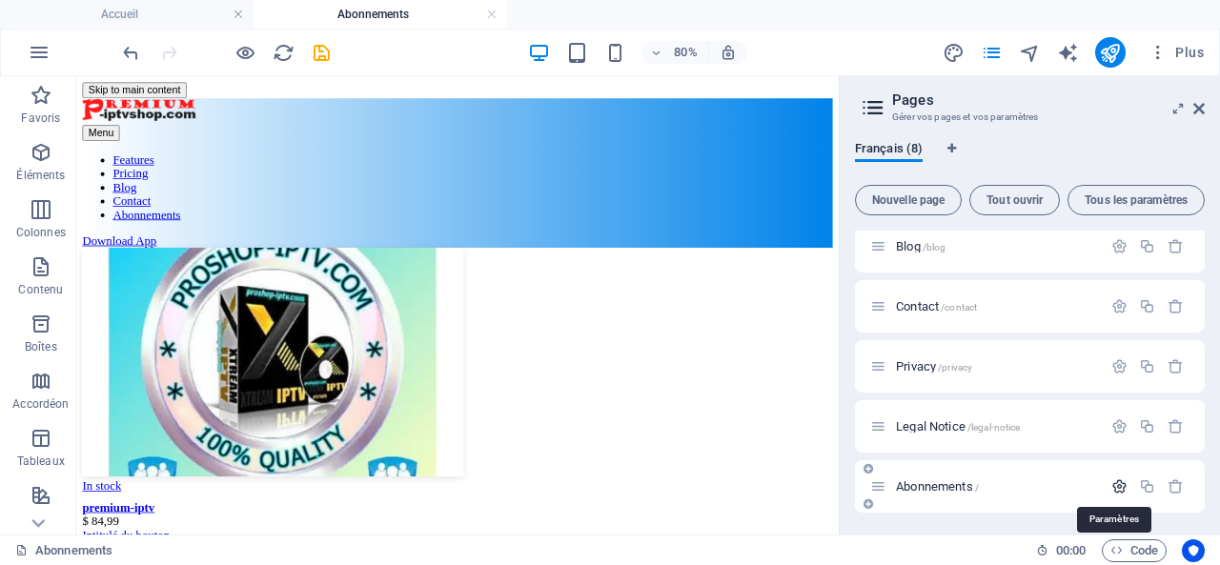
click at [1115, 483] on icon "button" at bounding box center [1119, 486] width 16 height 16
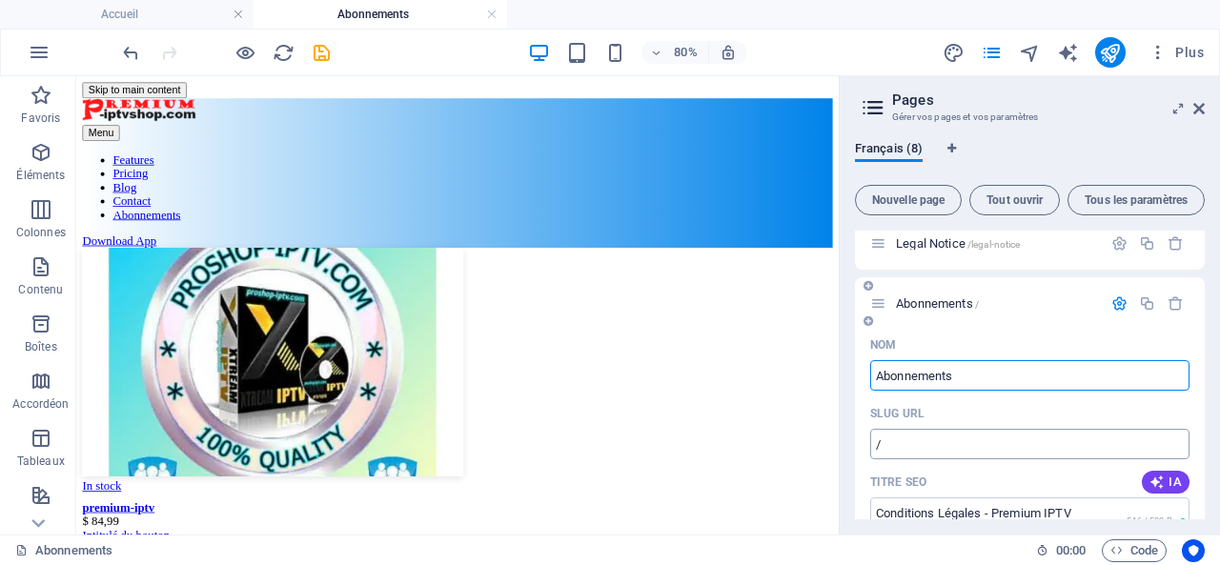
click at [930, 436] on input "/" at bounding box center [1029, 444] width 319 height 31
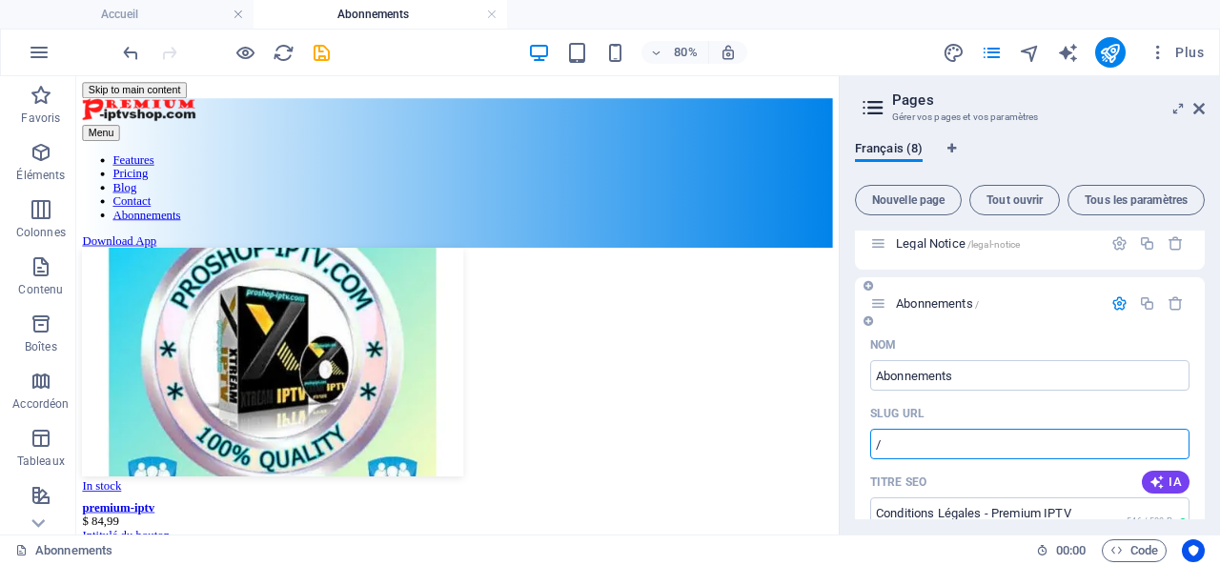
click at [930, 436] on input "/" at bounding box center [1029, 444] width 319 height 31
click at [1186, 44] on span "Plus" at bounding box center [1176, 52] width 55 height 19
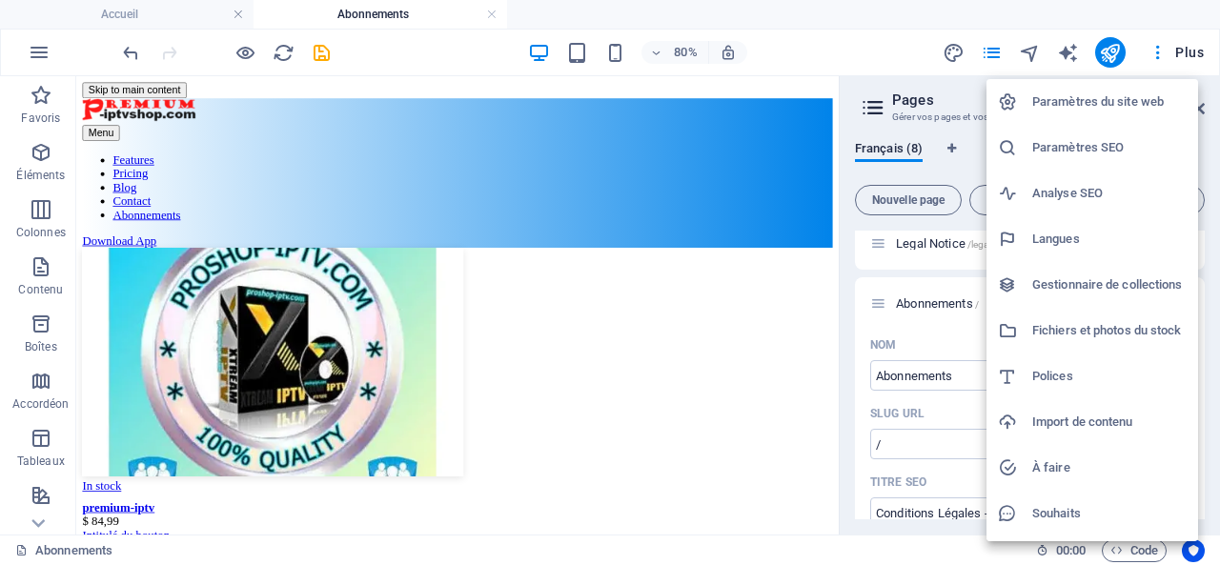
click at [1067, 281] on h6 "Gestionnaire de collections" at bounding box center [1109, 285] width 154 height 23
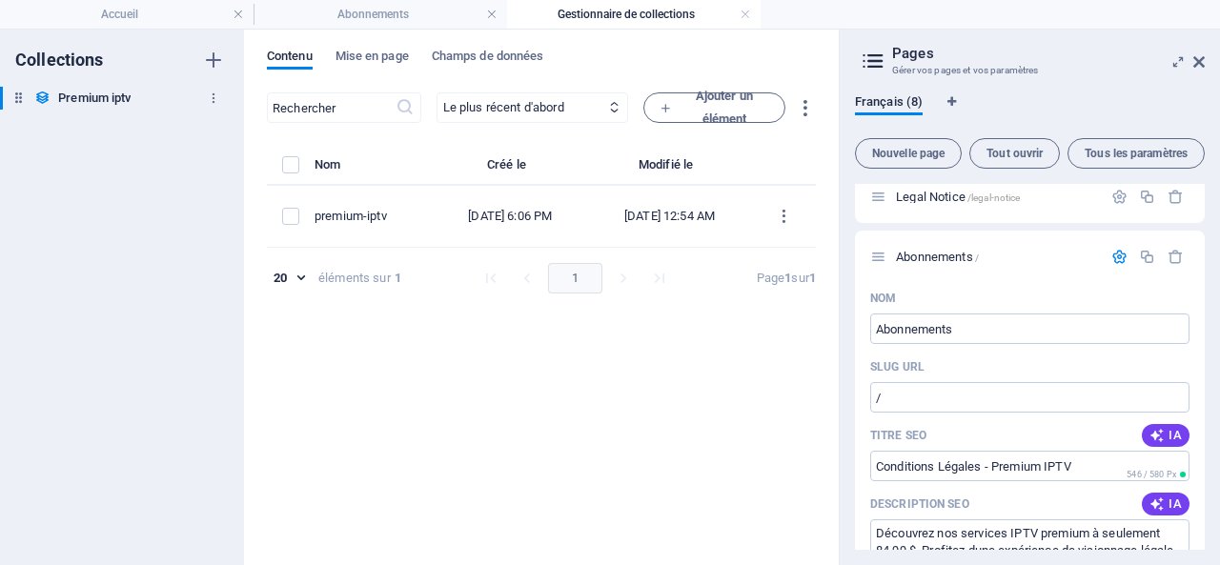
click at [113, 92] on h6 "Premium iptv" at bounding box center [94, 98] width 72 height 23
click at [214, 94] on icon "button" at bounding box center [213, 98] width 13 height 13
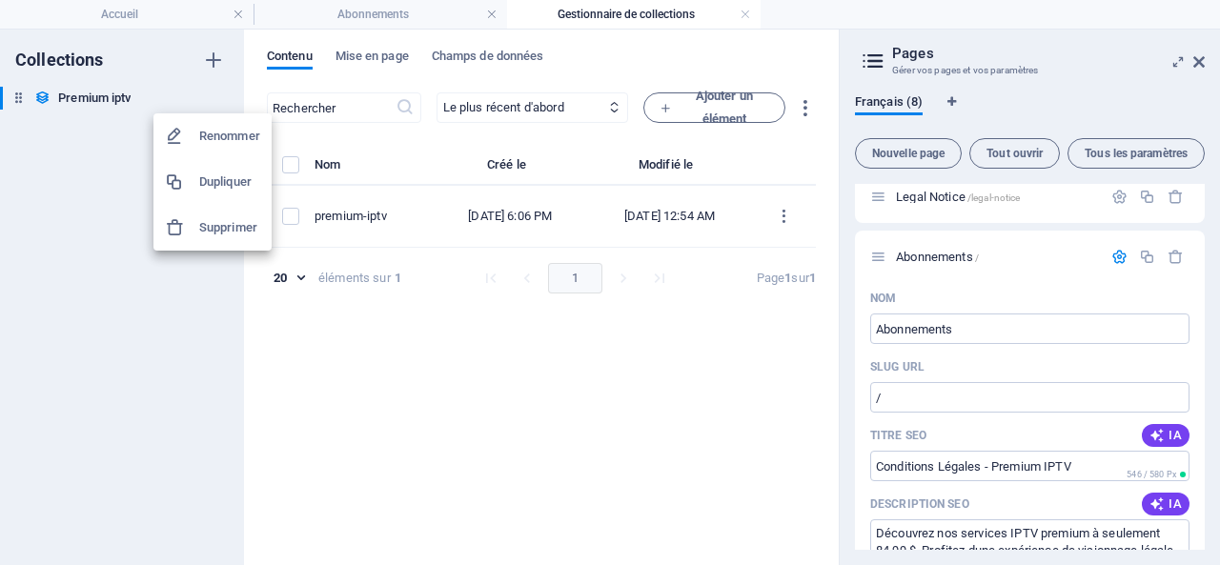
click at [143, 334] on div at bounding box center [610, 282] width 1220 height 565
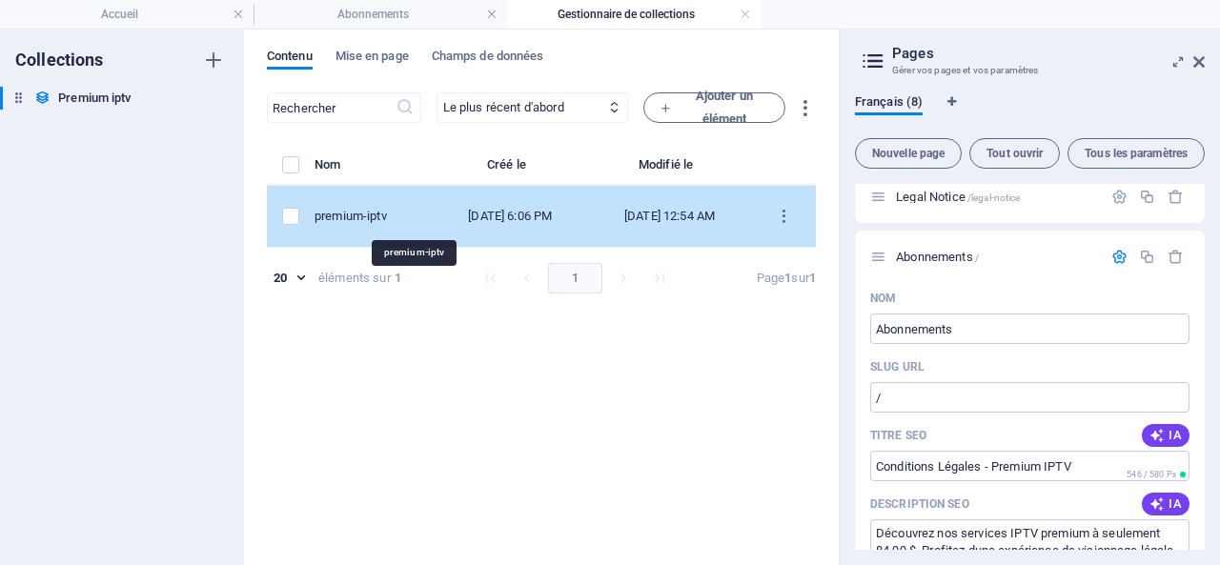
click at [417, 214] on div "premium-iptv" at bounding box center [366, 216] width 103 height 17
select select "In stock"
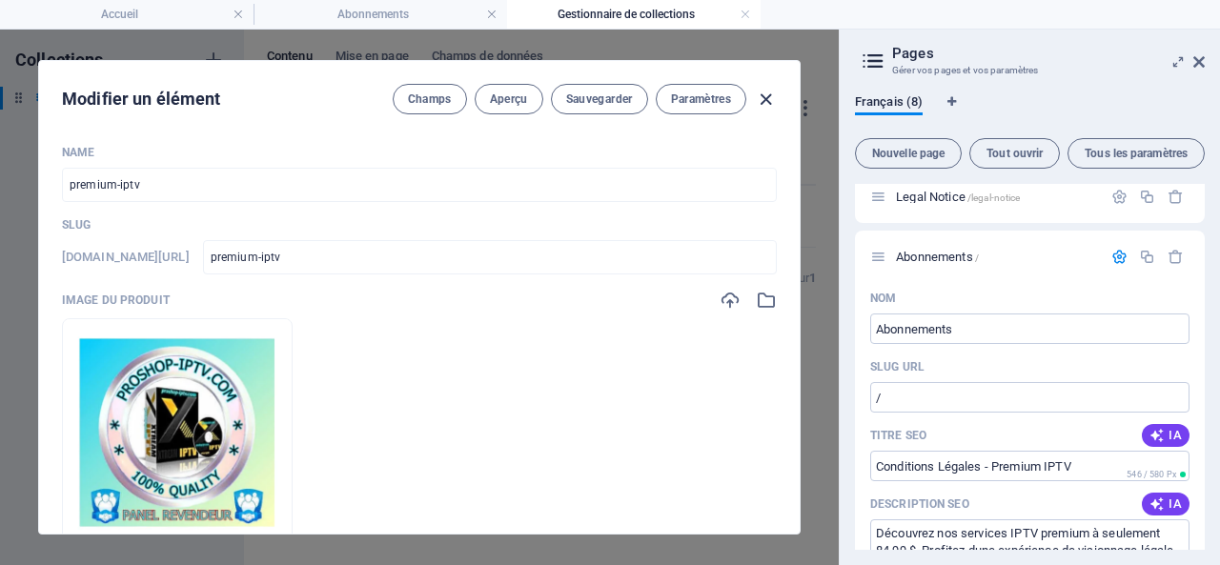
click at [764, 92] on icon "button" at bounding box center [766, 100] width 22 height 22
type input "premium-iptv"
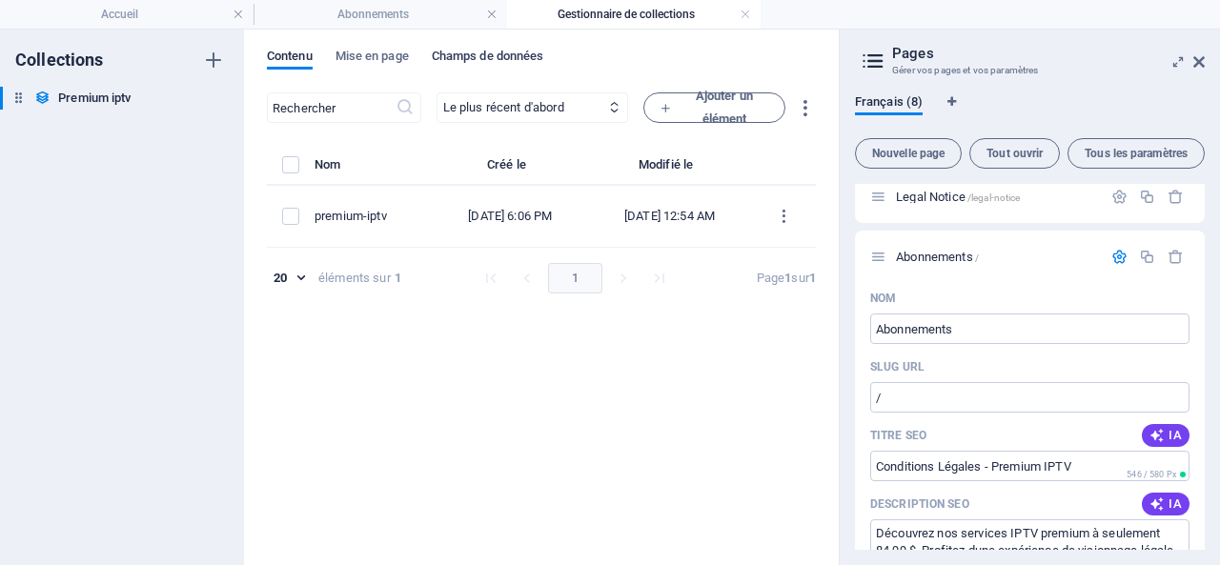
click at [498, 54] on span "Champs de données" at bounding box center [488, 58] width 112 height 27
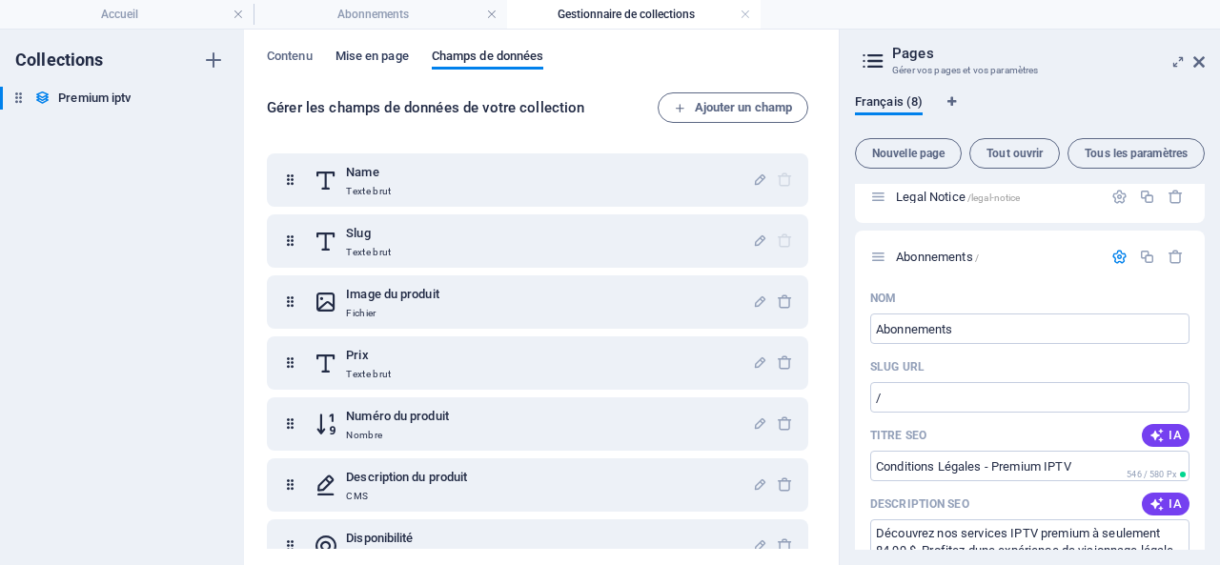
click at [355, 50] on span "Mise en page" at bounding box center [372, 58] width 73 height 27
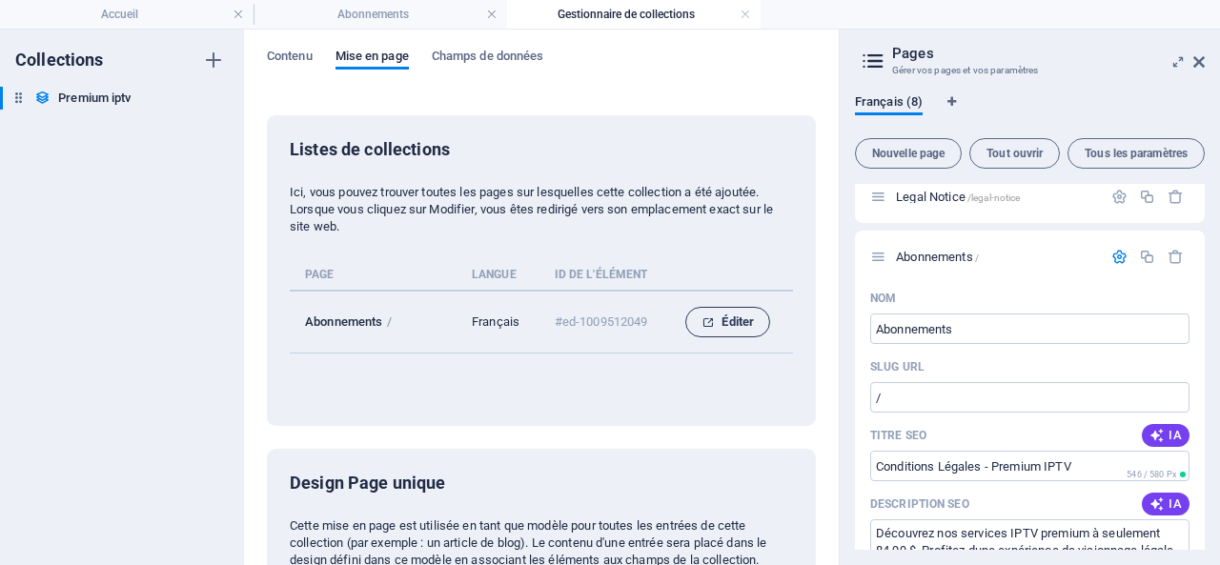
click at [728, 319] on span "Éditer" at bounding box center [728, 322] width 52 height 23
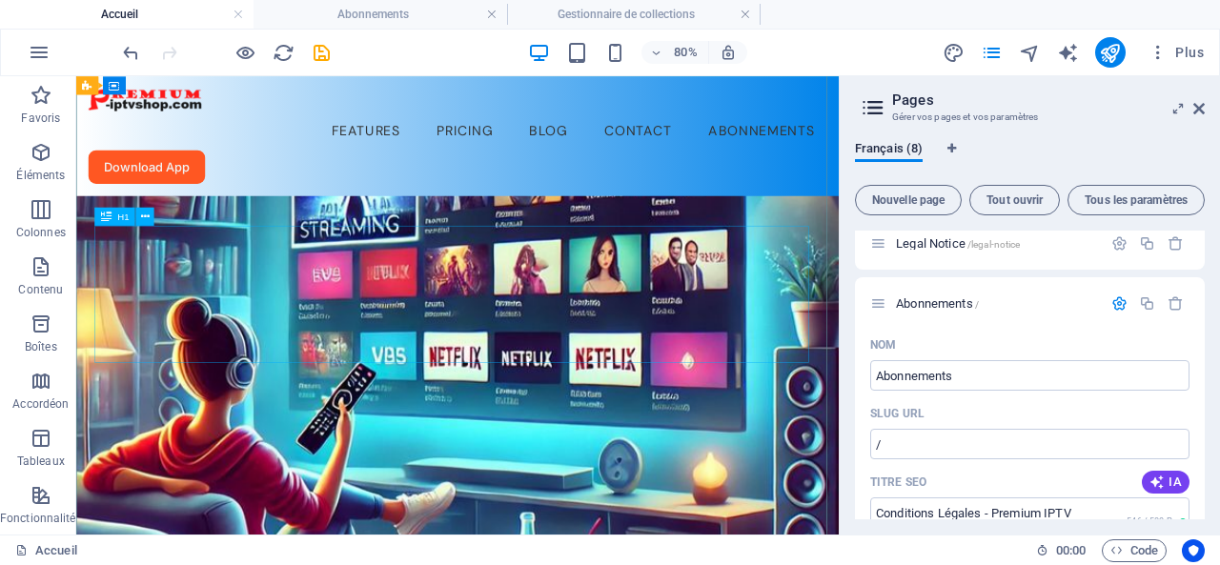
scroll to position [0, 0]
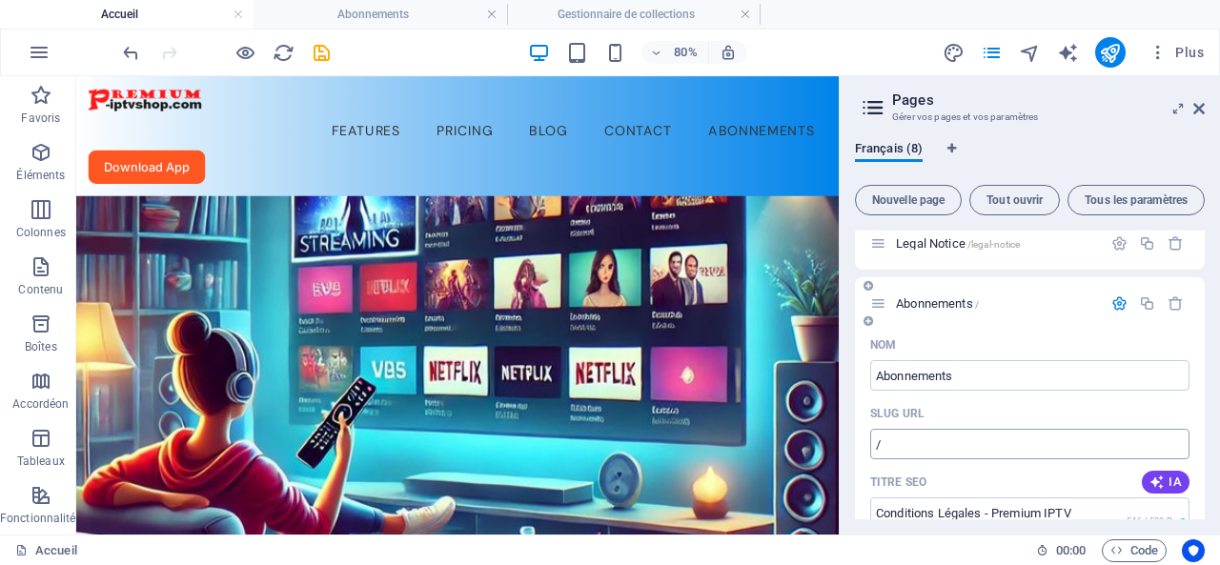
click at [907, 442] on input "/" at bounding box center [1029, 444] width 319 height 31
type input "/premium-iptv"
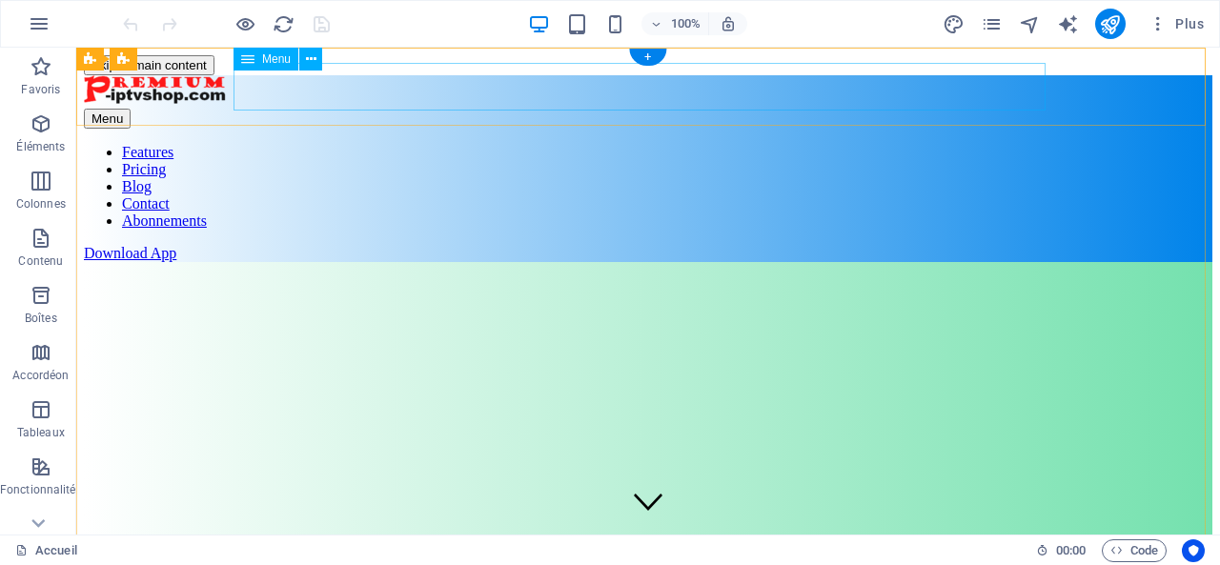
click at [938, 144] on nav "Features Pricing Blog Contact Abonnements" at bounding box center [648, 187] width 1129 height 86
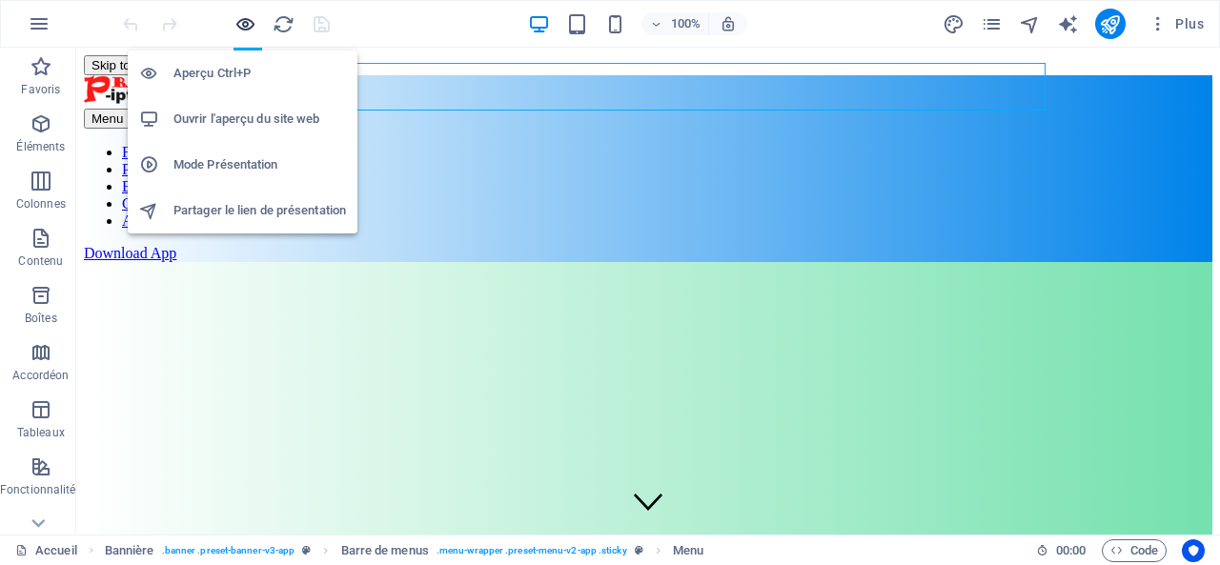
click at [242, 18] on icon "button" at bounding box center [245, 24] width 22 height 22
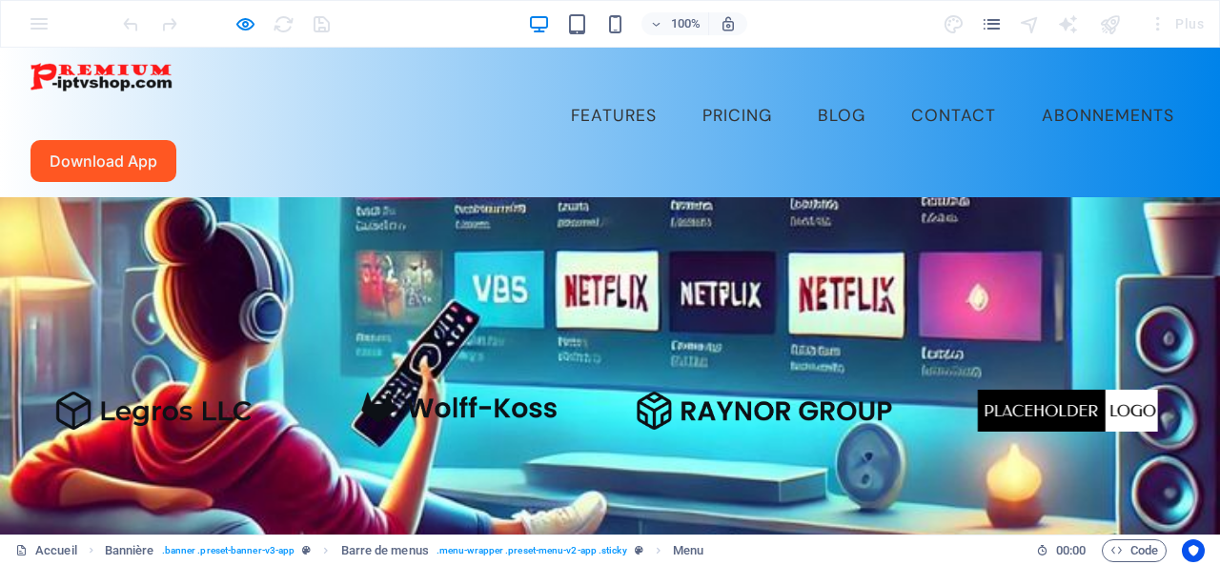
click at [1027, 92] on link "Abonnements" at bounding box center [1108, 116] width 163 height 48
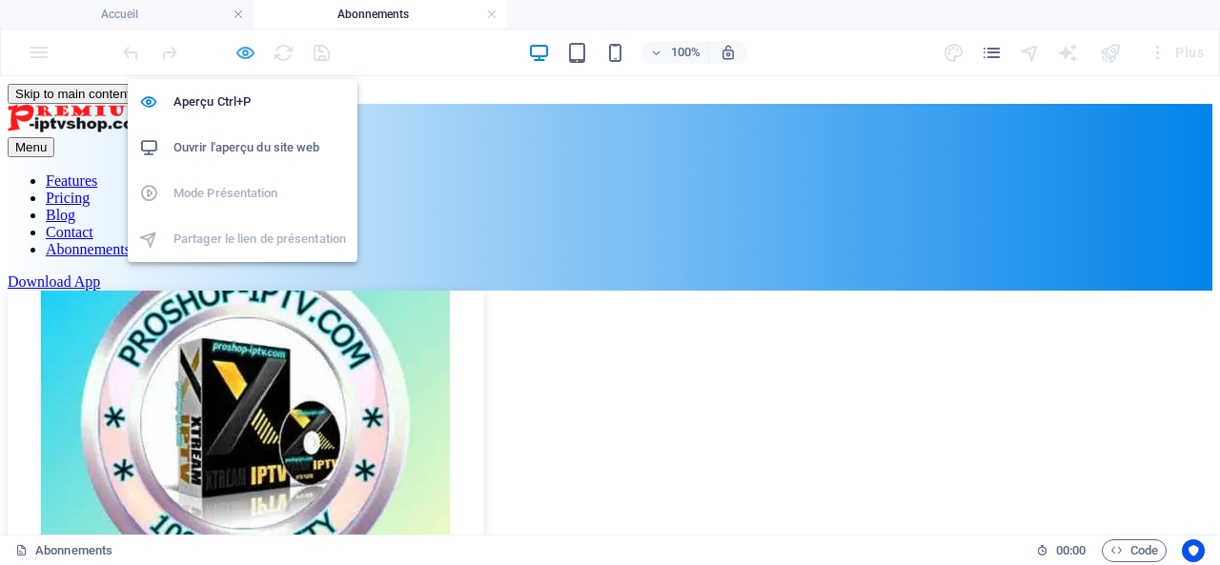
click at [247, 48] on icon "button" at bounding box center [245, 53] width 22 height 22
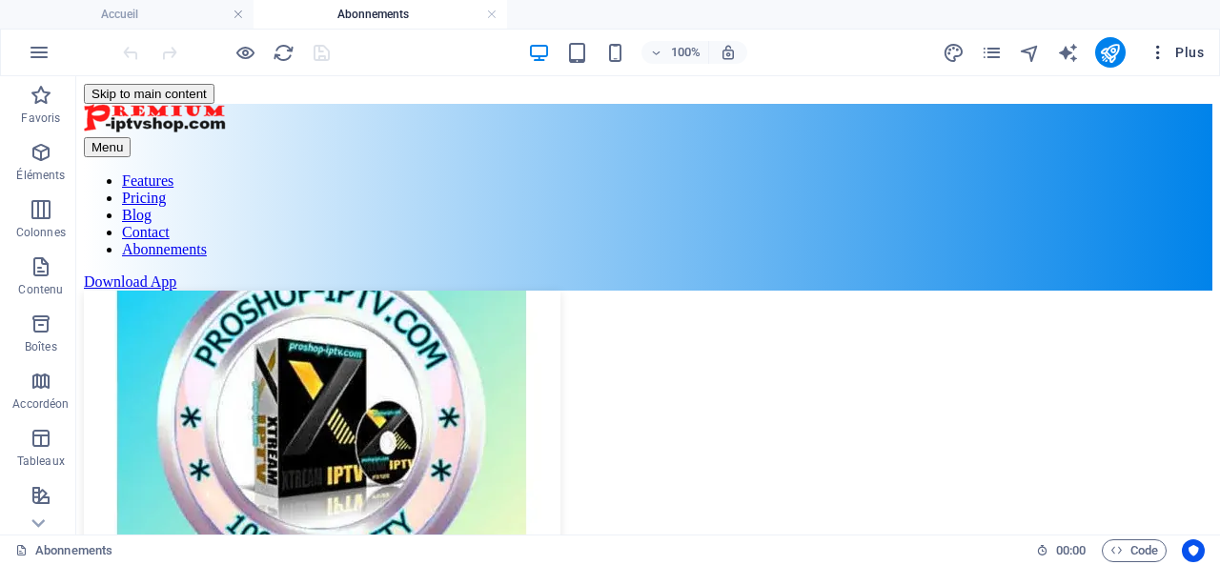
click at [1178, 53] on span "Plus" at bounding box center [1176, 52] width 55 height 19
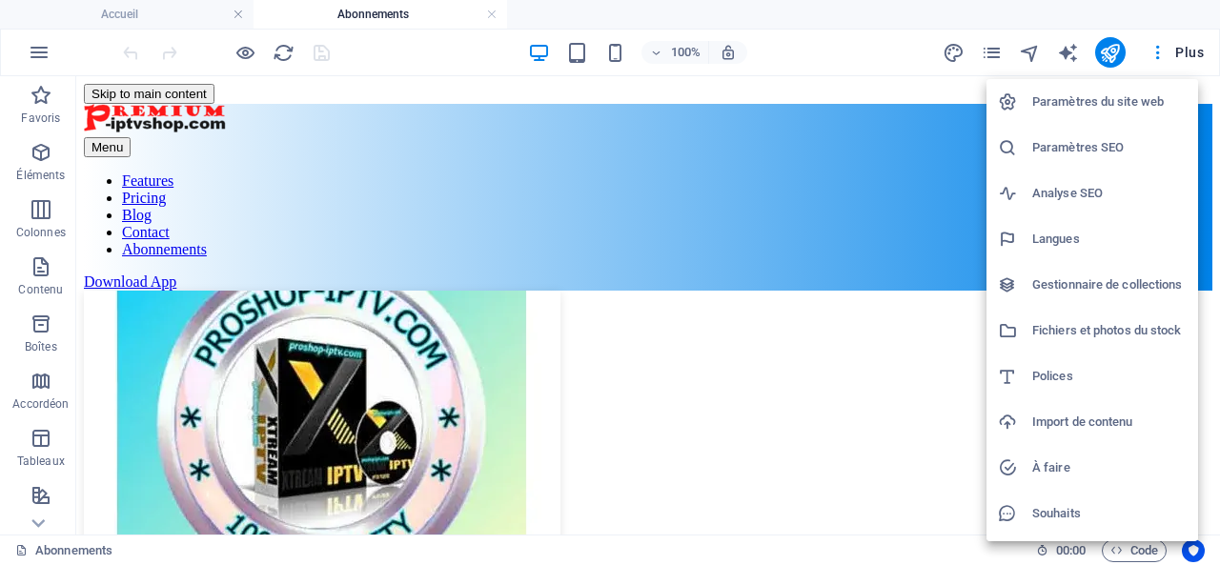
click at [843, 270] on div at bounding box center [610, 282] width 1220 height 565
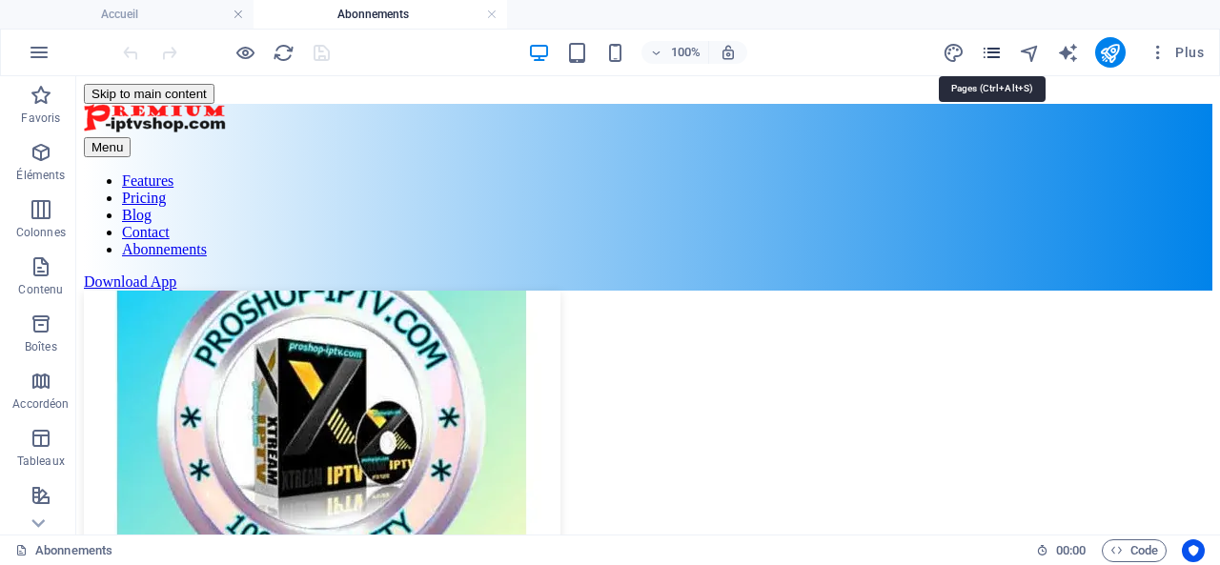
click at [997, 52] on icon "pages" at bounding box center [992, 53] width 22 height 22
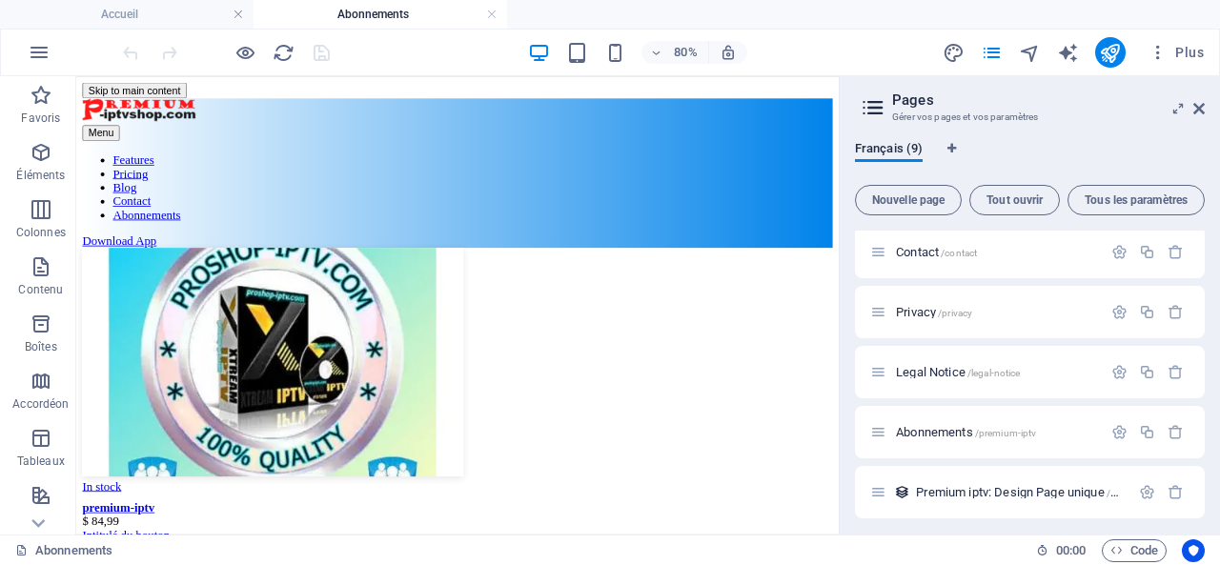
scroll to position [252, 0]
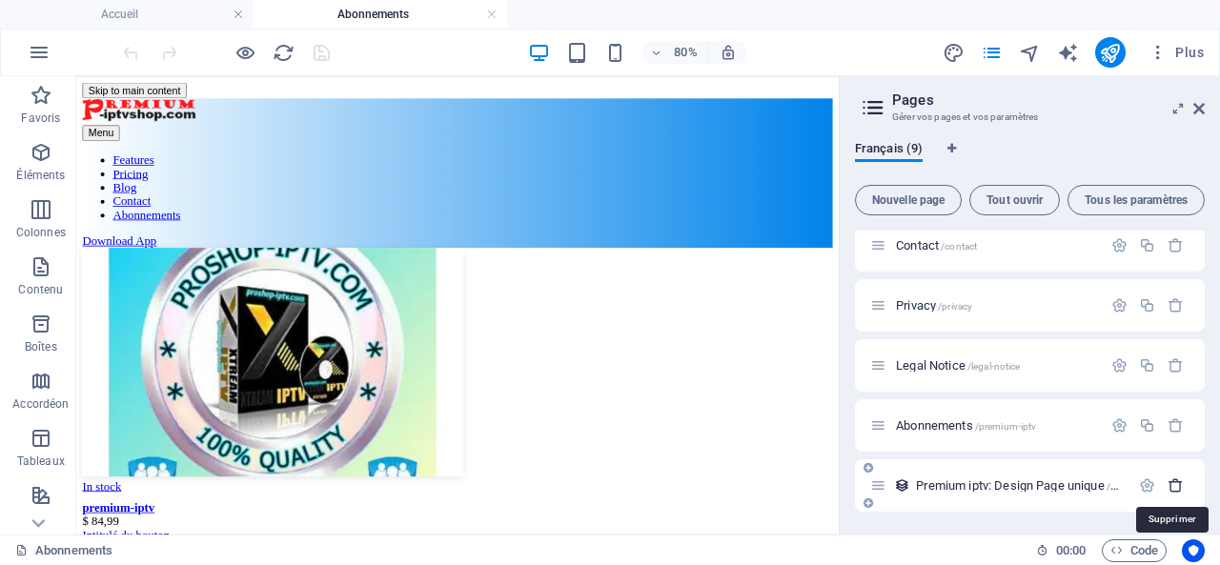
click at [1174, 483] on icon "button" at bounding box center [1176, 486] width 16 height 16
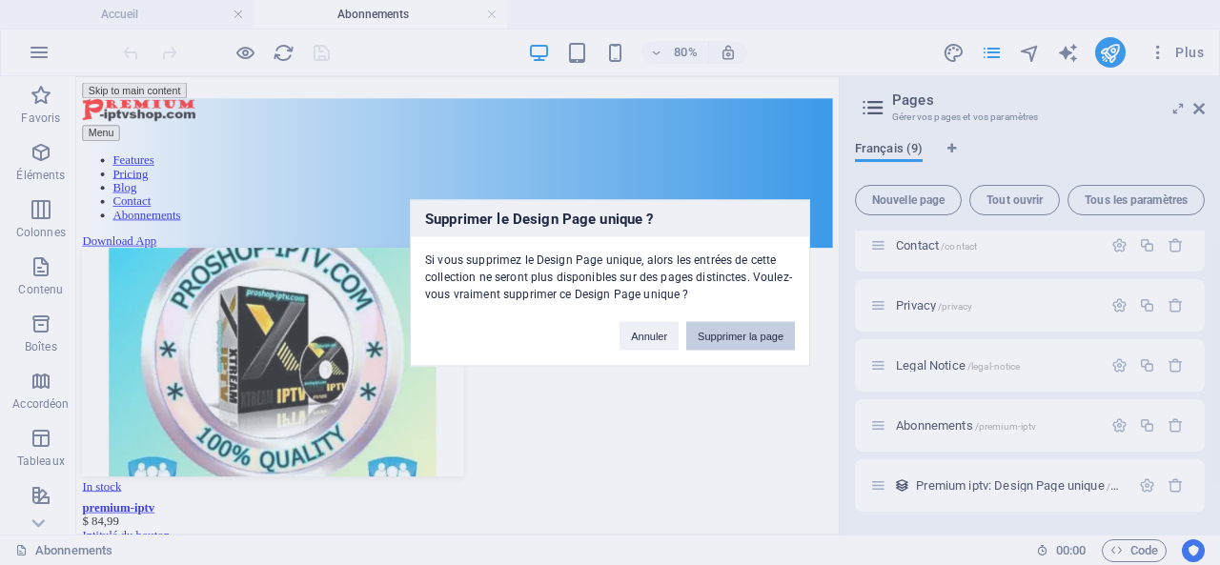
click at [761, 336] on button "Supprimer la page" at bounding box center [740, 335] width 109 height 29
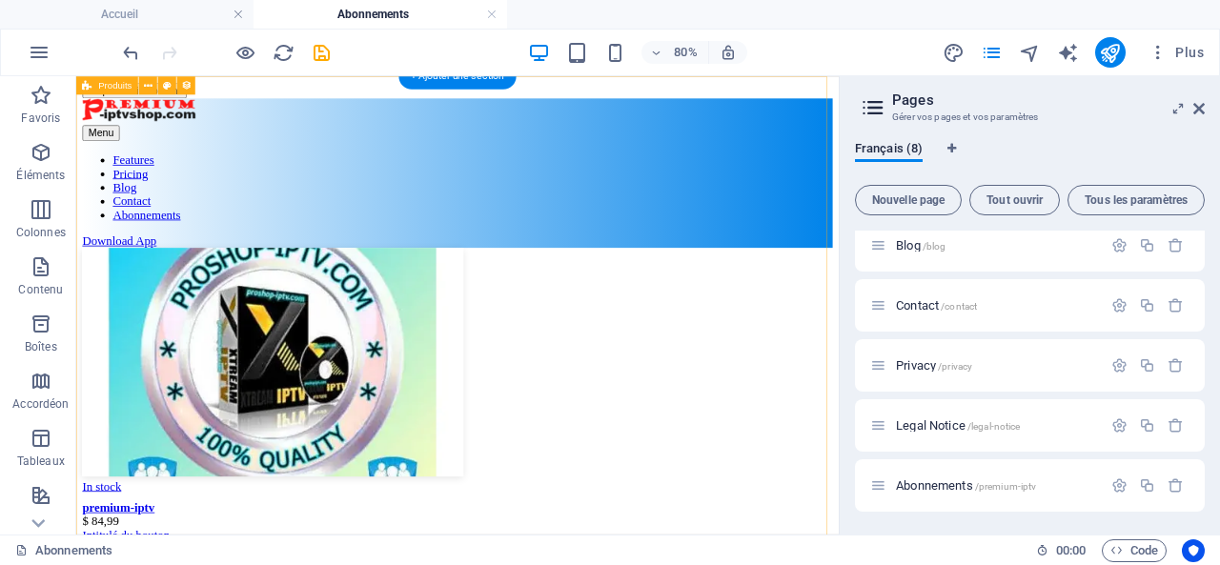
scroll to position [191, 0]
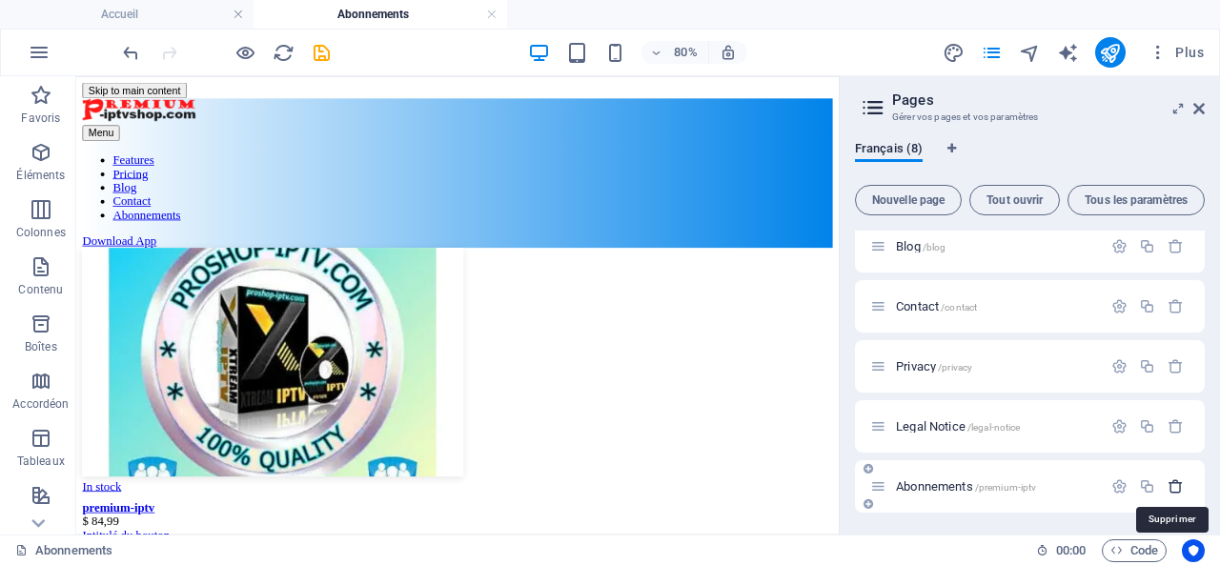
click at [1173, 479] on icon "button" at bounding box center [1176, 486] width 16 height 16
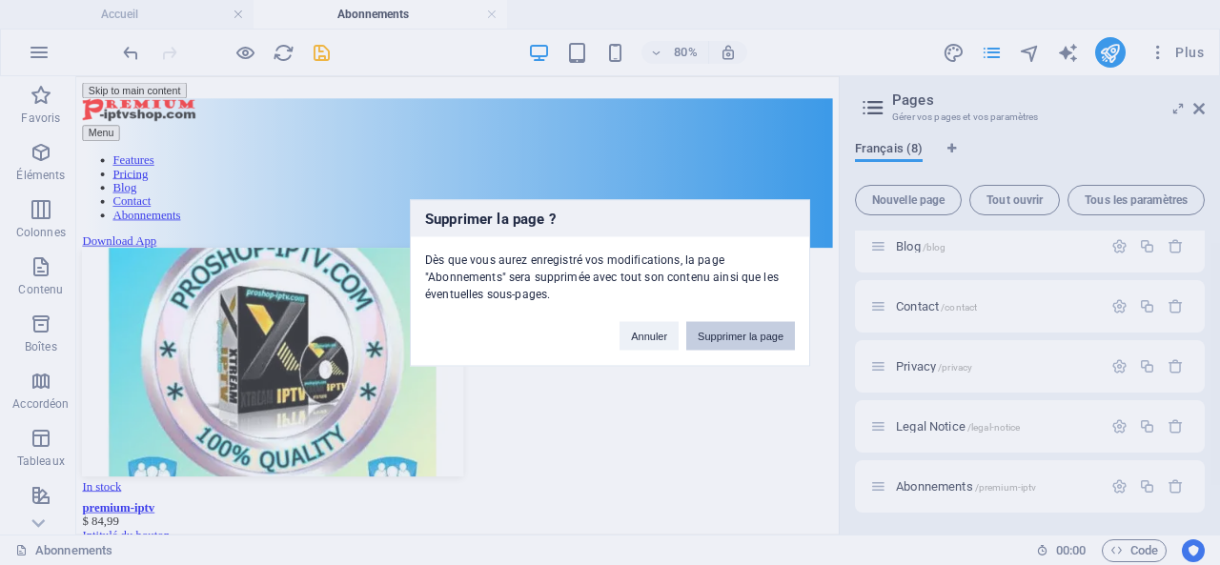
click at [725, 336] on button "Supprimer la page" at bounding box center [740, 335] width 109 height 29
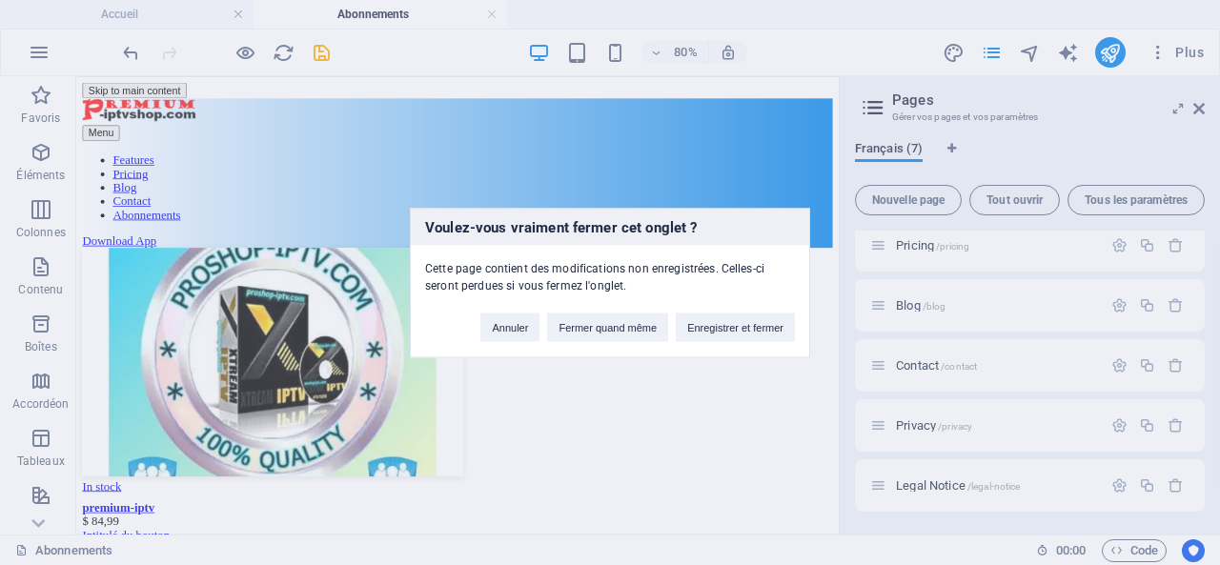
scroll to position [132, 0]
click at [736, 326] on button "Enregistrer et fermer" at bounding box center [735, 327] width 119 height 29
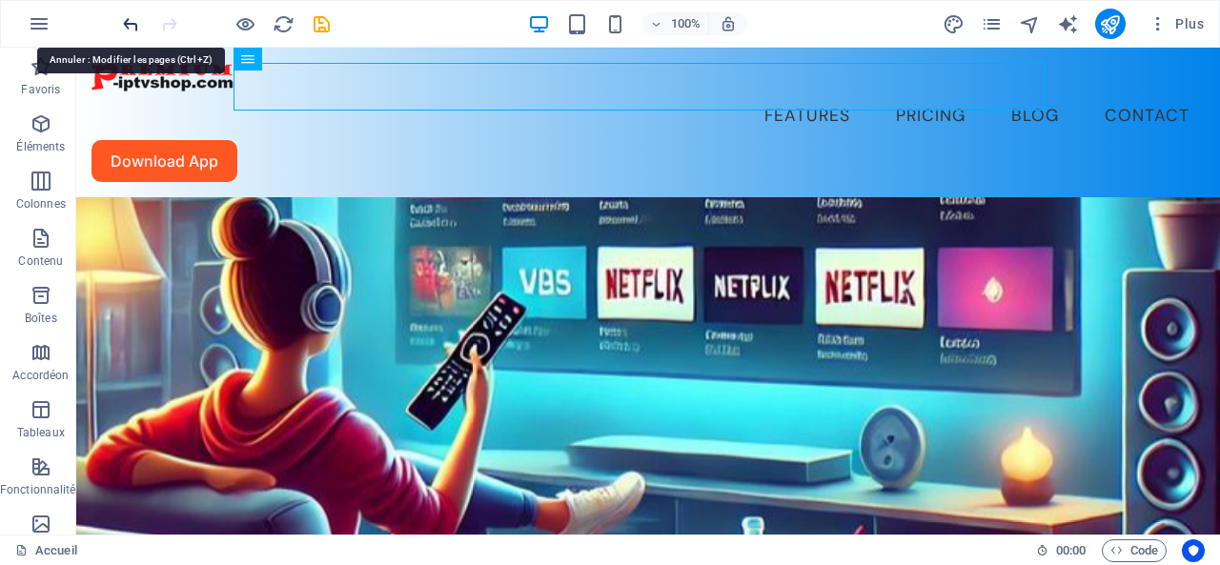
click at [131, 24] on icon "undo" at bounding box center [131, 24] width 22 height 22
click at [128, 20] on icon "undo" at bounding box center [131, 24] width 22 height 22
click at [169, 20] on icon "redo" at bounding box center [169, 24] width 22 height 22
click at [169, 15] on icon "redo" at bounding box center [169, 24] width 22 height 22
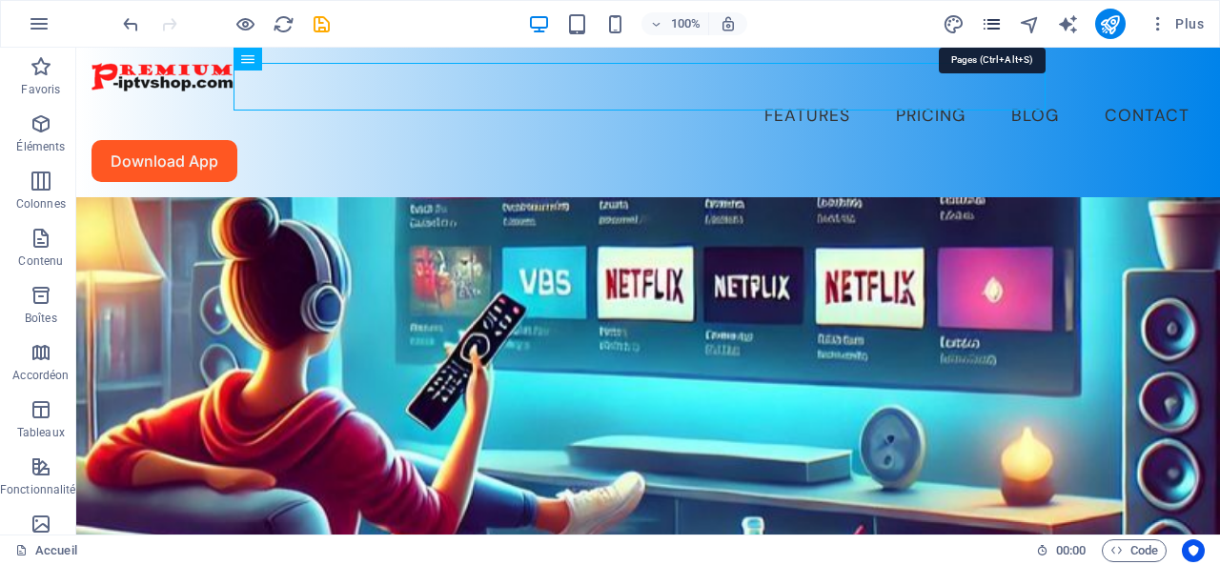
click at [995, 26] on icon "pages" at bounding box center [992, 24] width 22 height 22
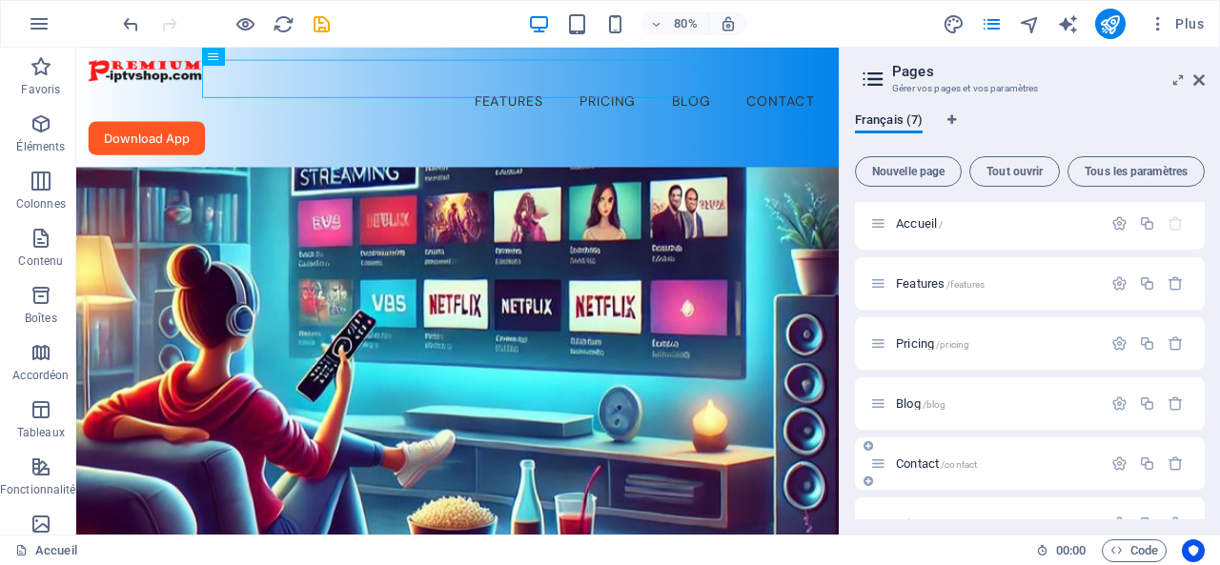
scroll to position [0, 0]
click at [1186, 14] on span "Plus" at bounding box center [1176, 23] width 55 height 19
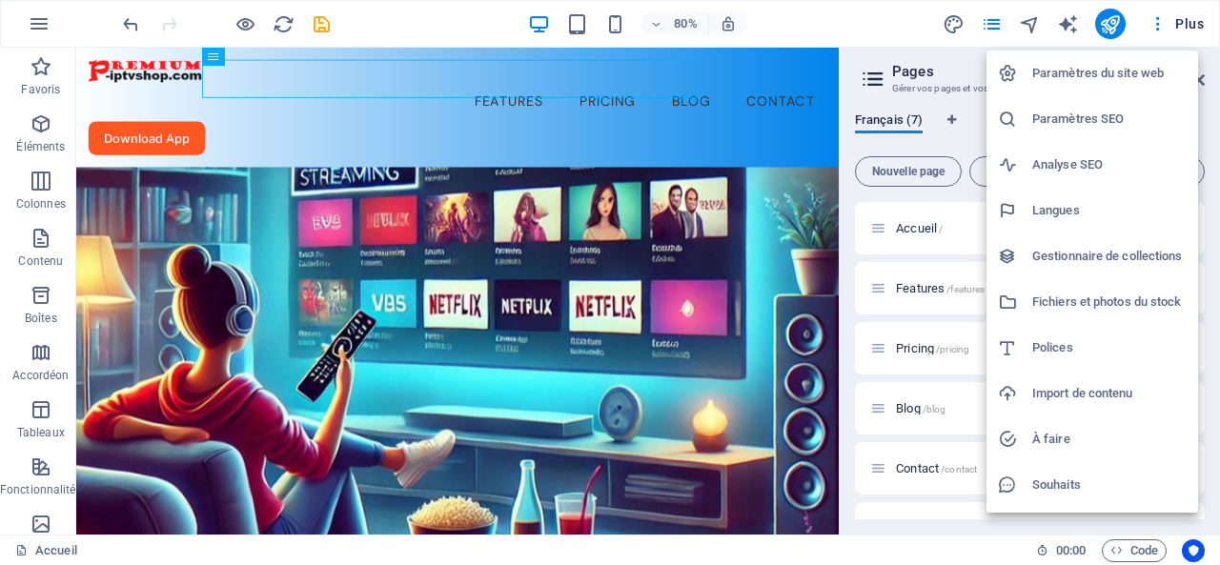
click at [1052, 489] on h6 "Souhaits" at bounding box center [1109, 485] width 154 height 23
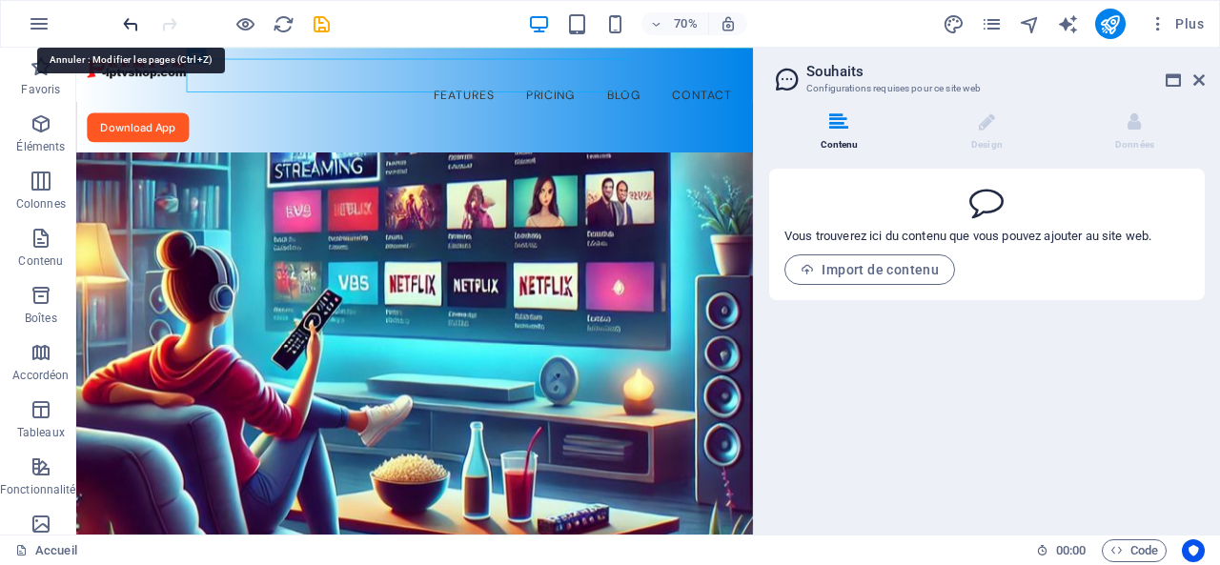
click at [126, 22] on icon "undo" at bounding box center [131, 24] width 22 height 22
click at [128, 21] on icon "undo" at bounding box center [131, 24] width 22 height 22
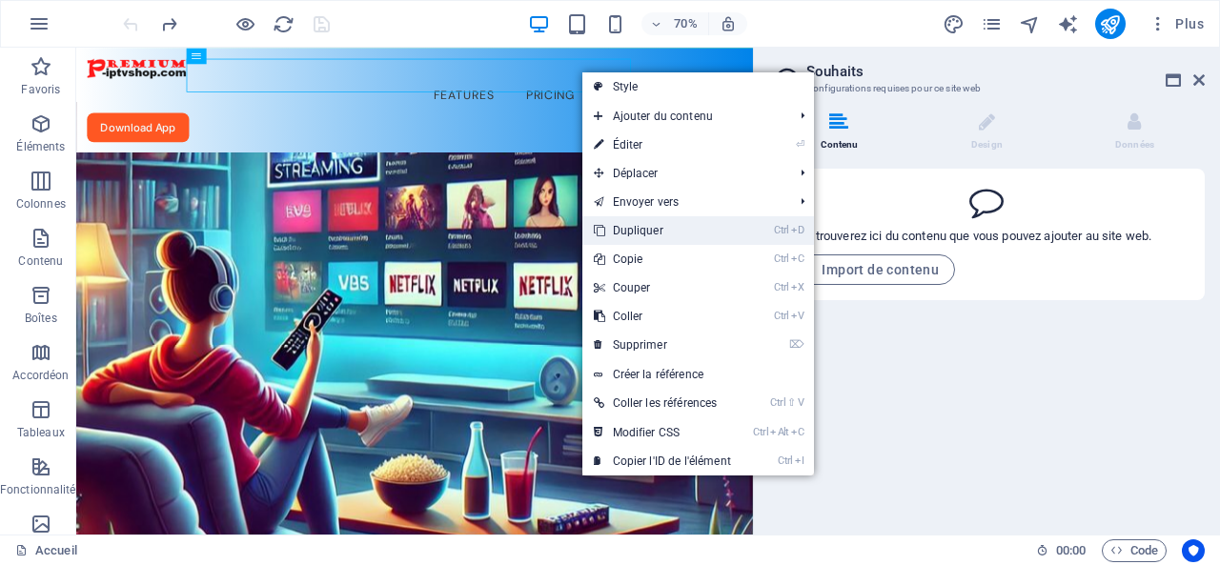
click at [657, 226] on link "Ctrl D Dupliquer" at bounding box center [662, 230] width 160 height 29
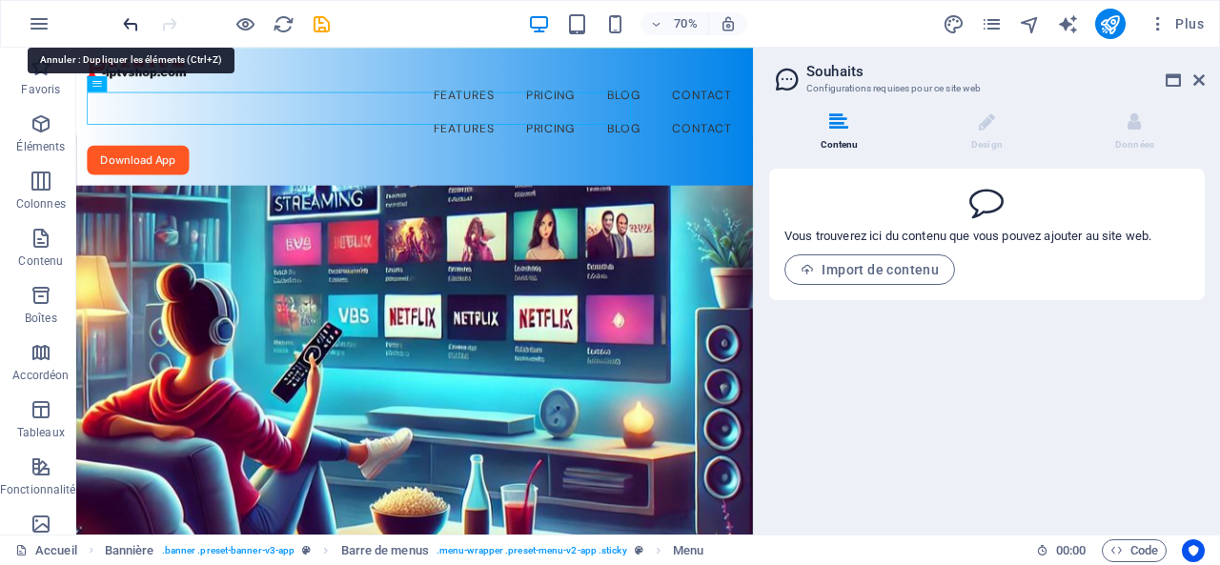
click at [129, 13] on icon "undo" at bounding box center [131, 24] width 22 height 22
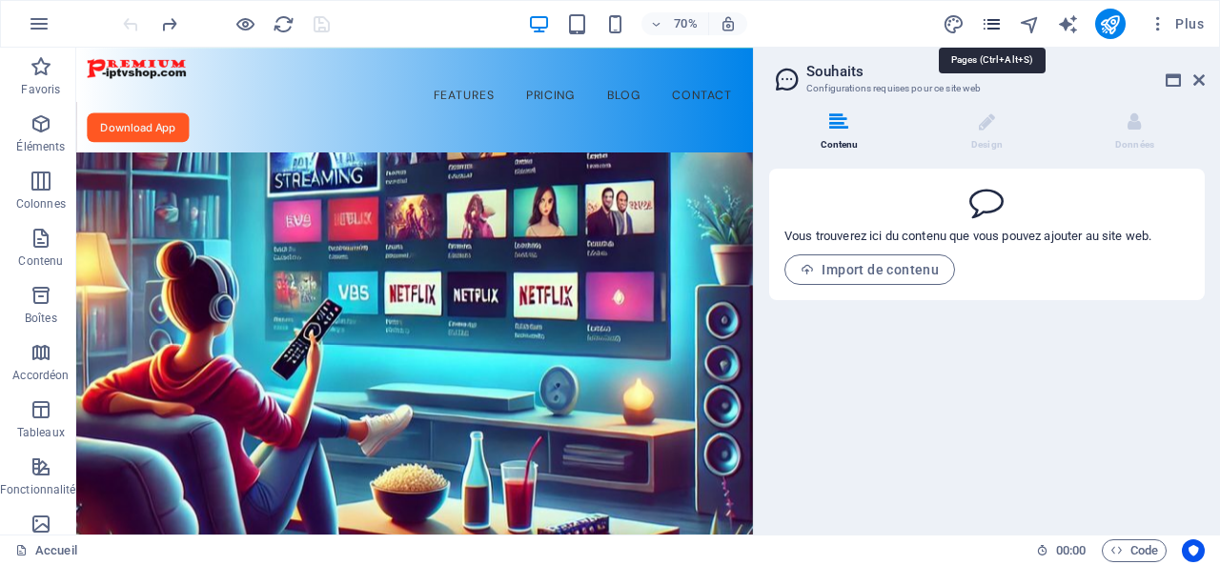
click at [991, 22] on icon "pages" at bounding box center [992, 24] width 22 height 22
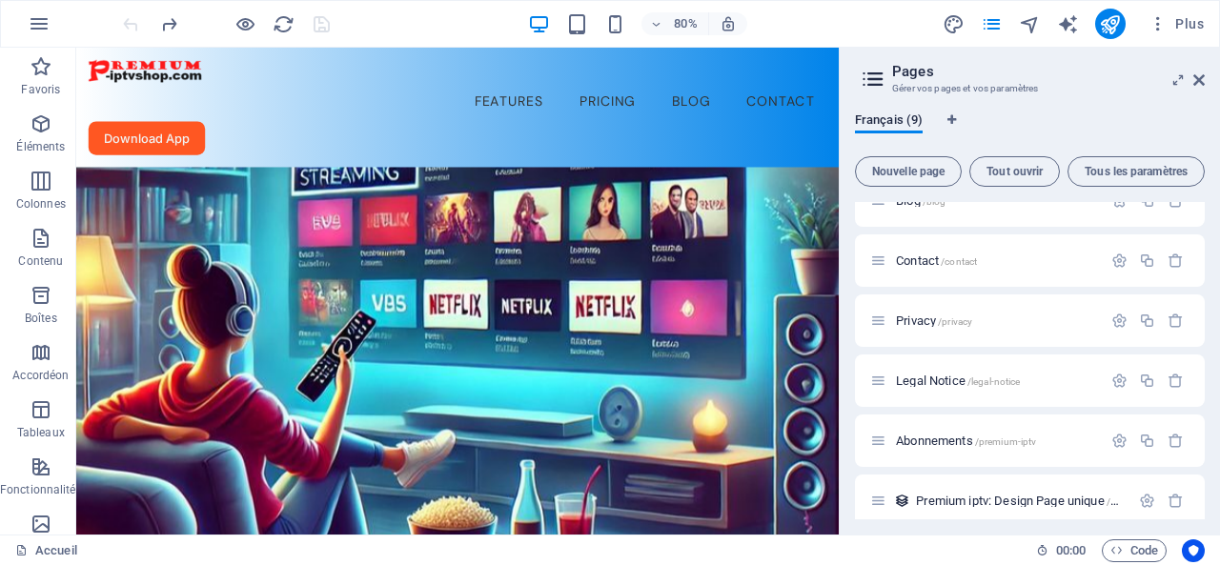
scroll to position [223, 0]
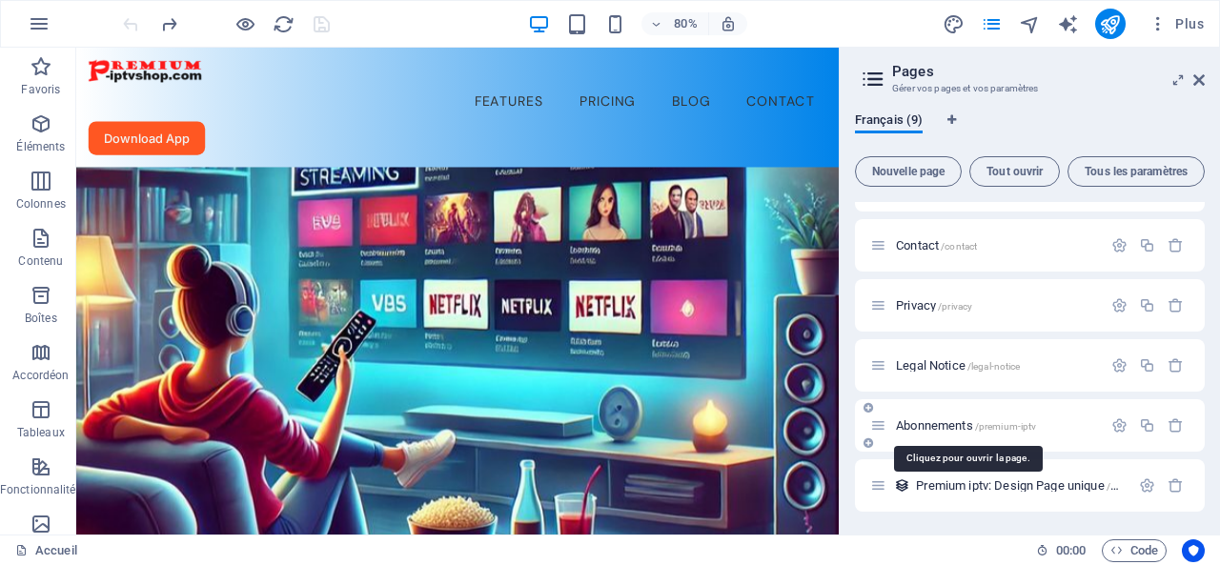
click at [932, 426] on span "Abonnements /premium-iptv" at bounding box center [966, 425] width 140 height 14
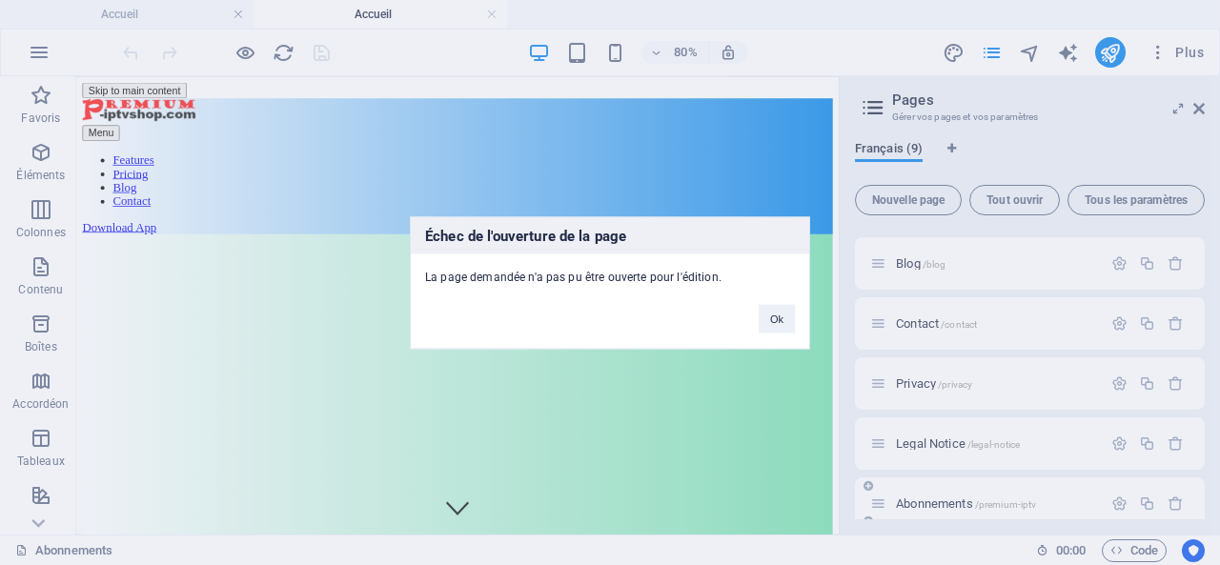
scroll to position [0, 0]
click at [789, 314] on button "Ok" at bounding box center [777, 318] width 36 height 29
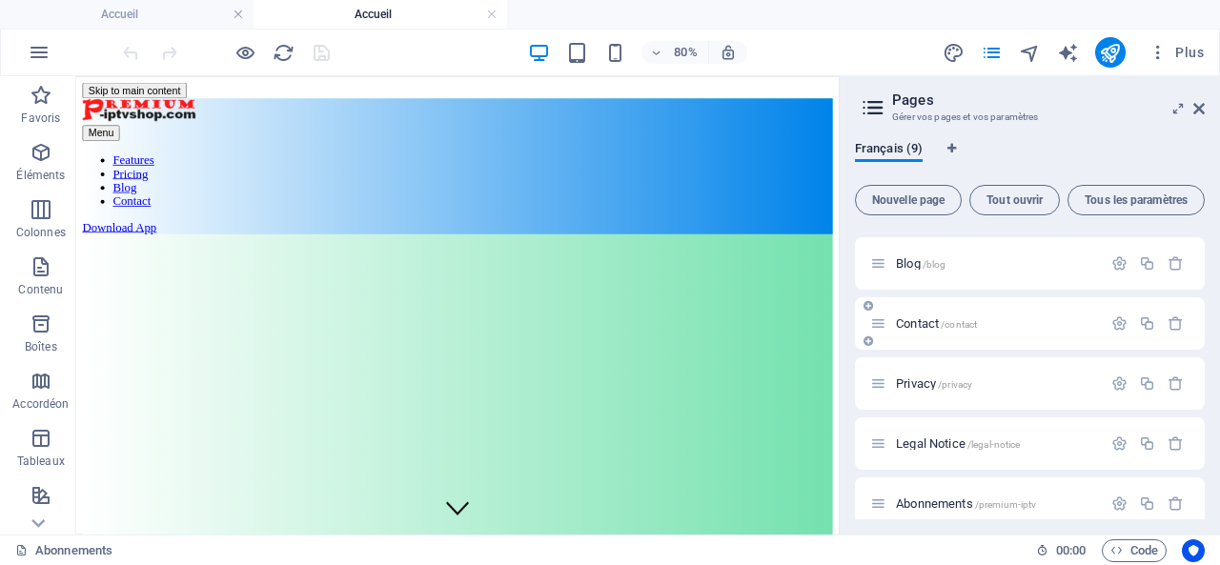
scroll to position [252, 0]
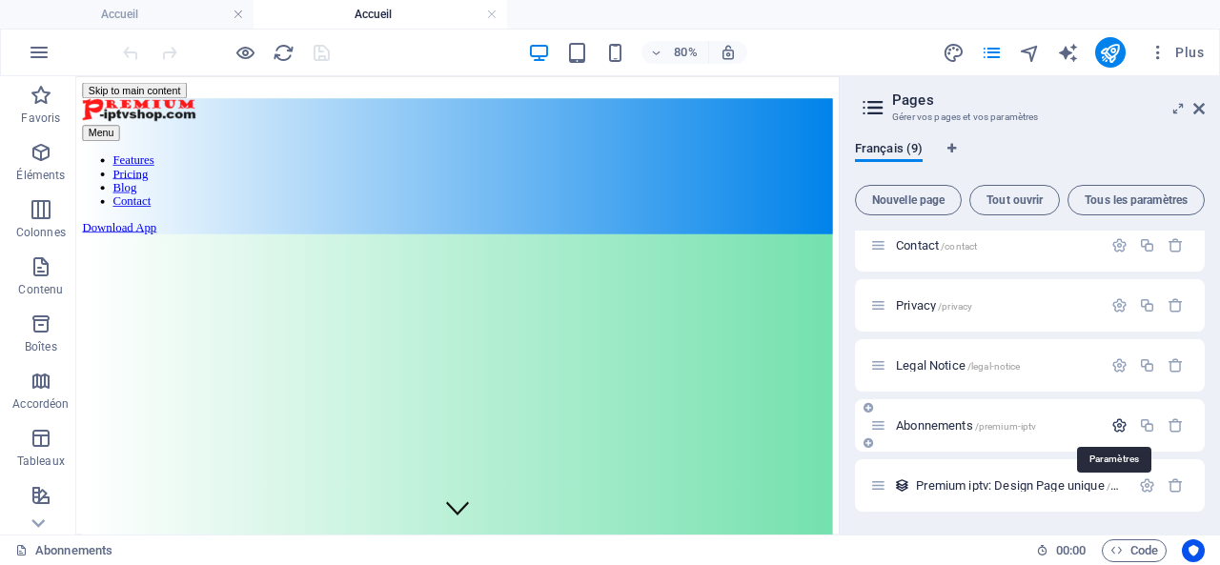
click at [1119, 425] on icon "button" at bounding box center [1119, 425] width 16 height 16
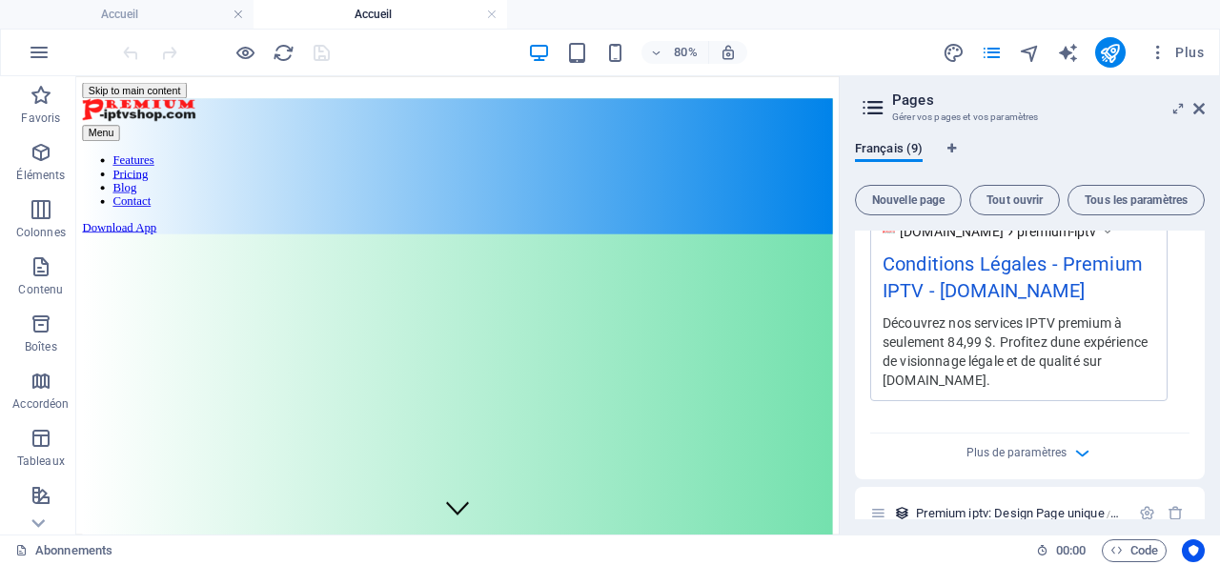
scroll to position [1045, 0]
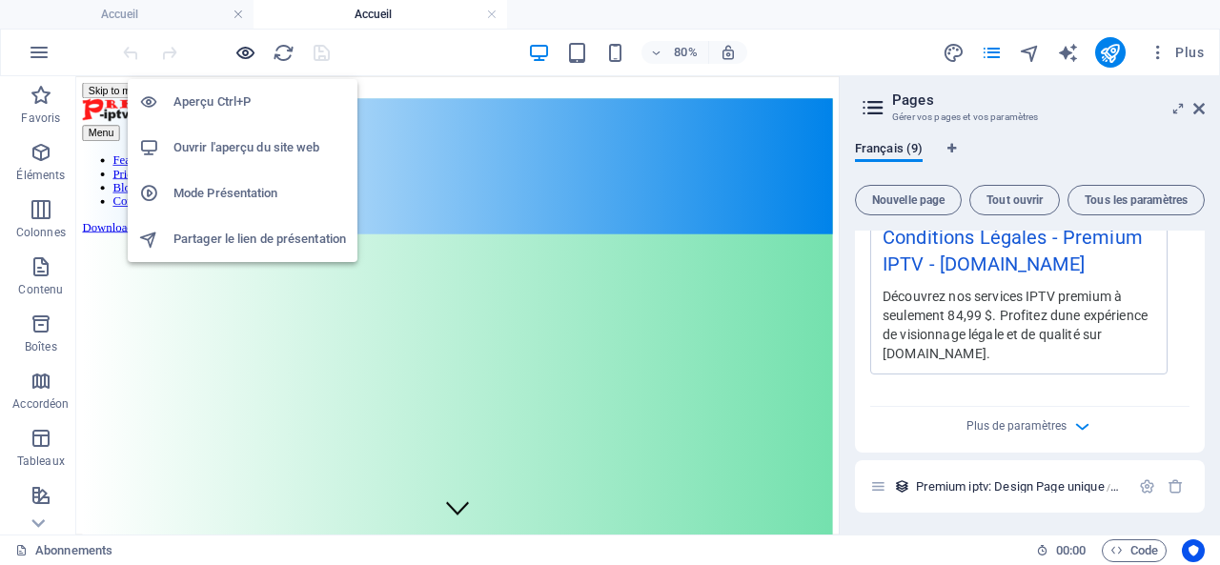
click at [244, 54] on icon "button" at bounding box center [245, 53] width 22 height 22
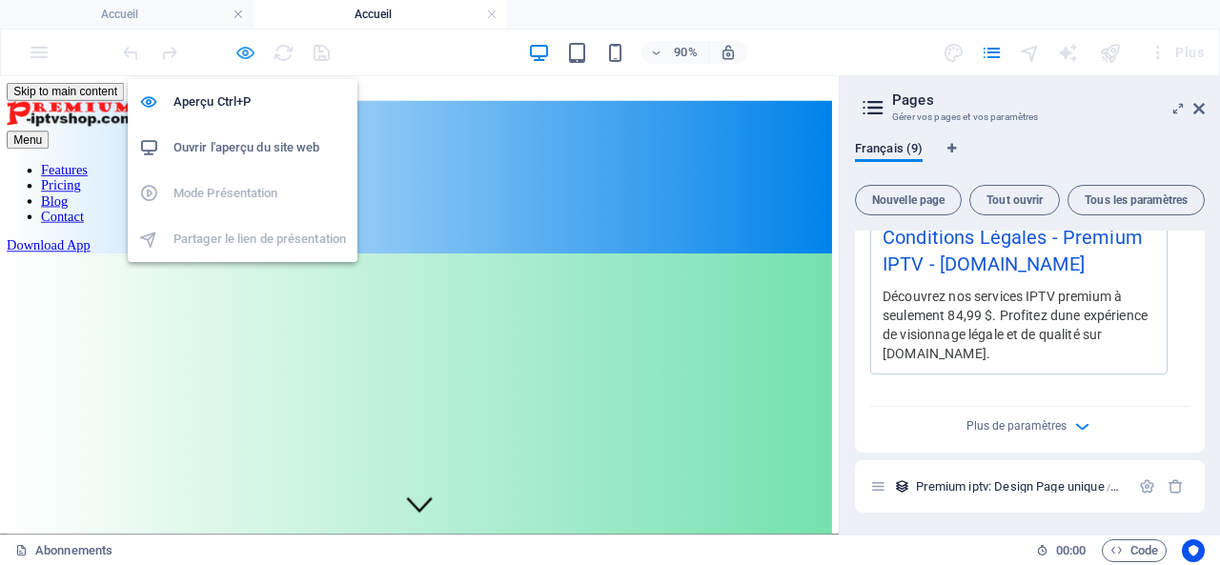
click at [246, 48] on icon "button" at bounding box center [245, 53] width 22 height 22
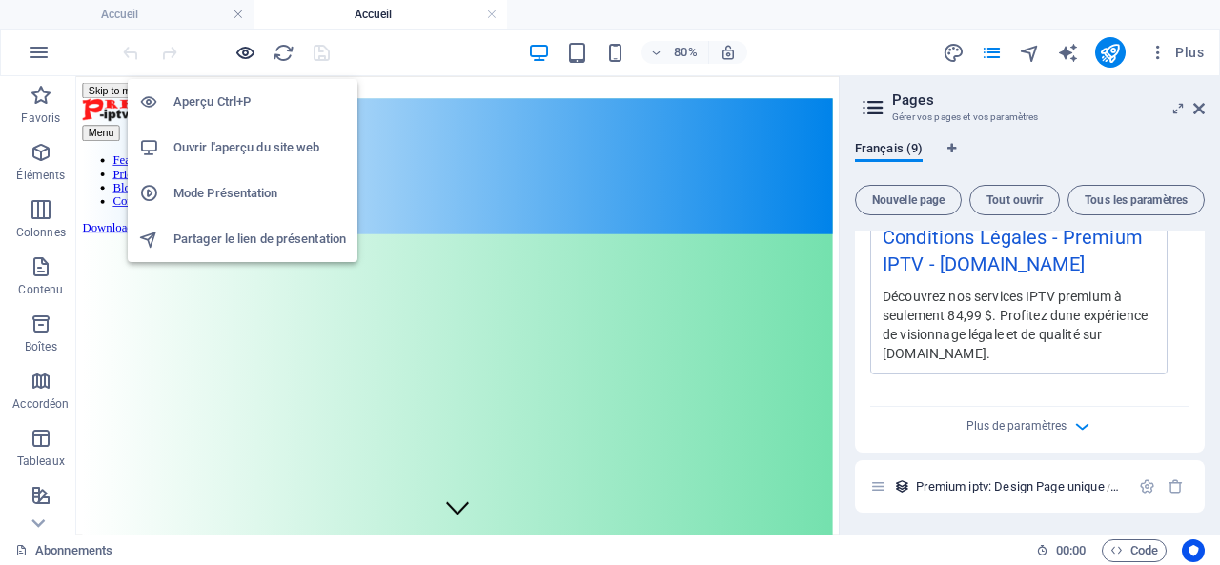
click at [240, 48] on icon "button" at bounding box center [245, 53] width 22 height 22
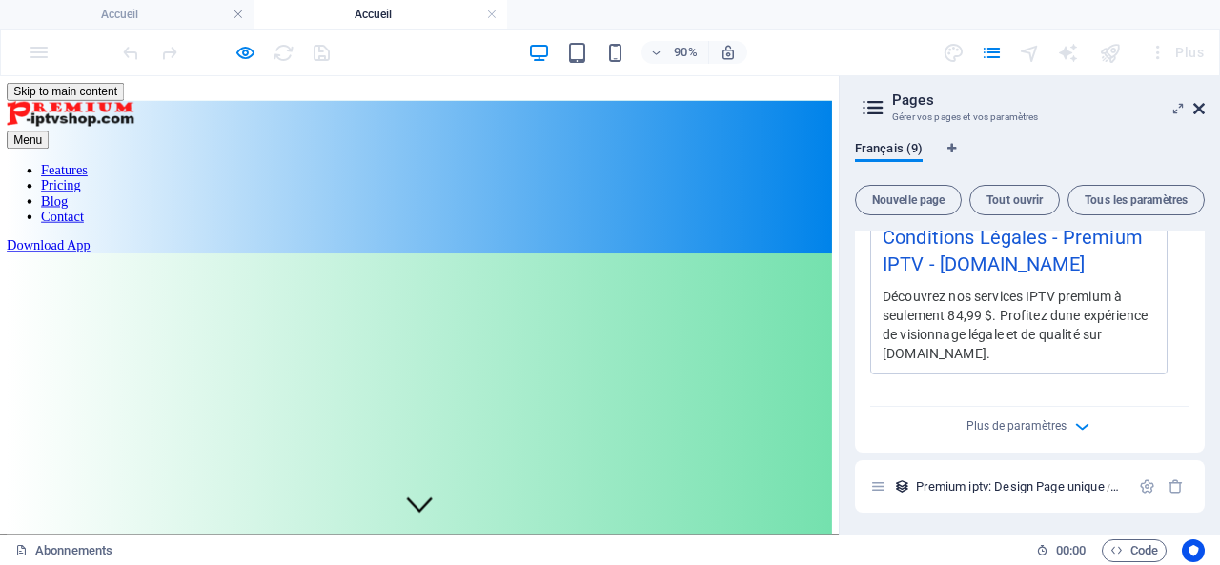
drag, startPoint x: 1073, startPoint y: 28, endPoint x: 1200, endPoint y: 105, distance: 148.4
click at [1200, 105] on icon at bounding box center [1198, 108] width 11 height 15
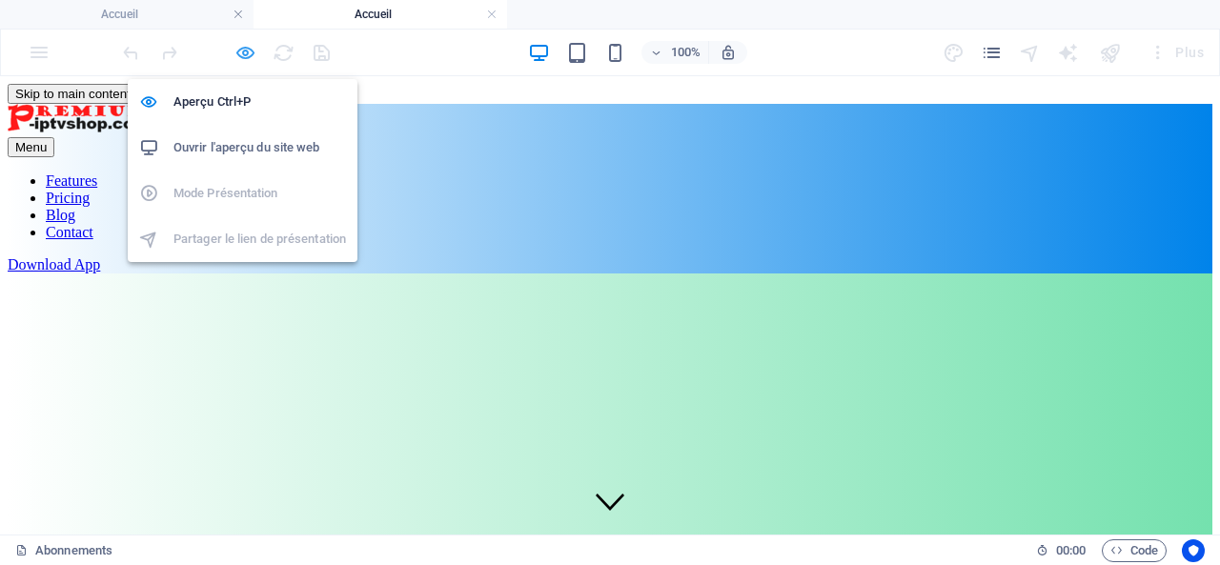
click at [248, 51] on icon "button" at bounding box center [245, 53] width 22 height 22
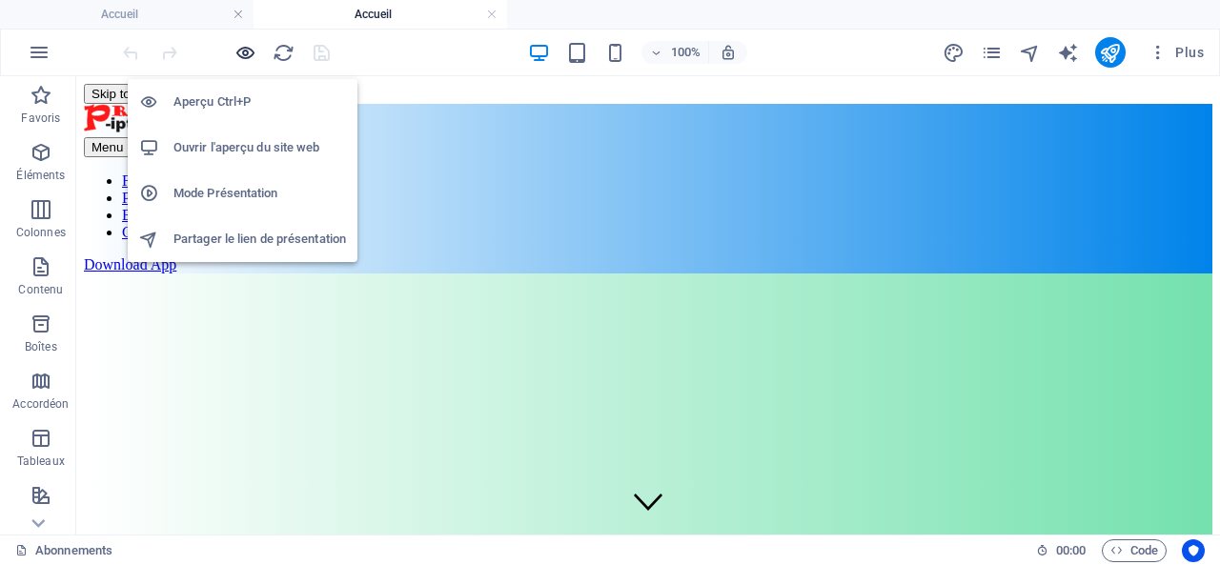
click at [250, 48] on icon "button" at bounding box center [245, 53] width 22 height 22
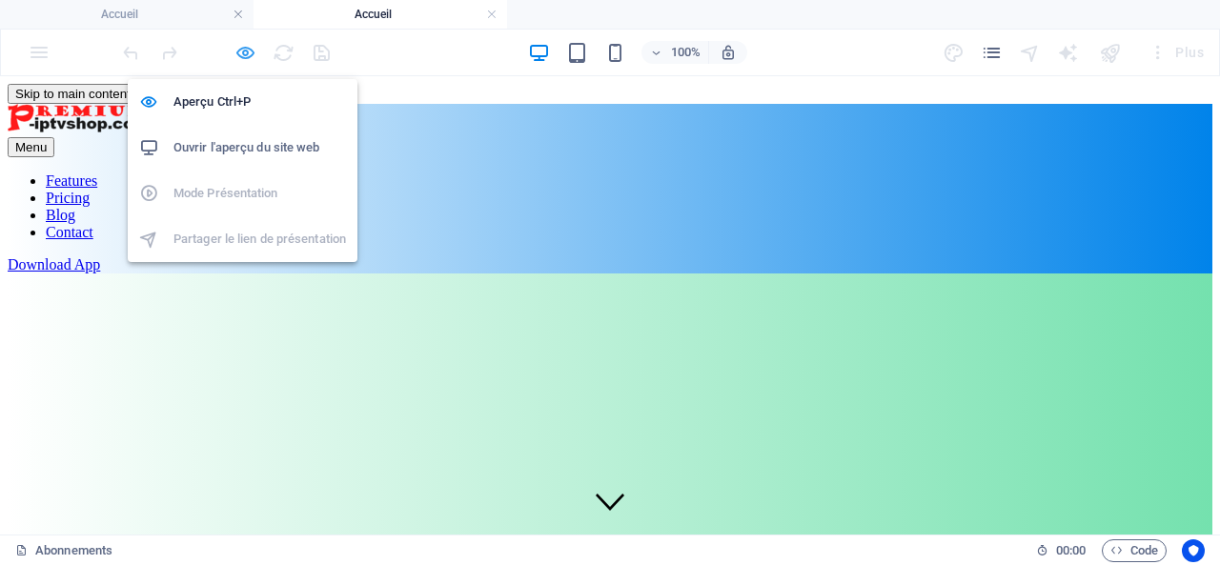
click at [243, 51] on icon "button" at bounding box center [245, 53] width 22 height 22
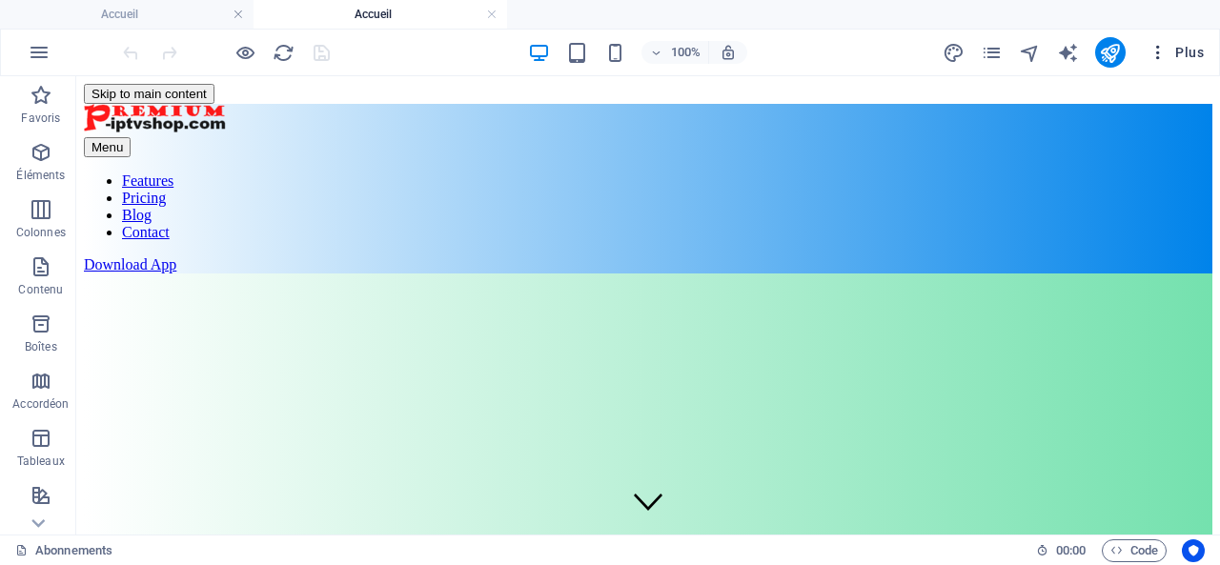
click at [1186, 47] on span "Plus" at bounding box center [1176, 52] width 55 height 19
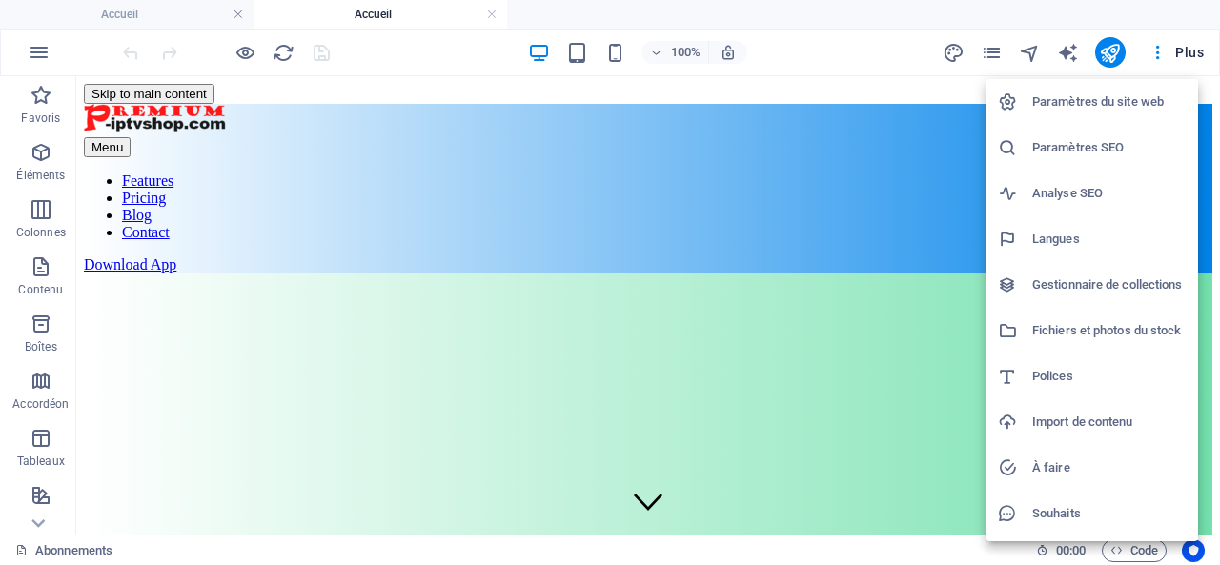
click at [427, 117] on div at bounding box center [610, 282] width 1220 height 565
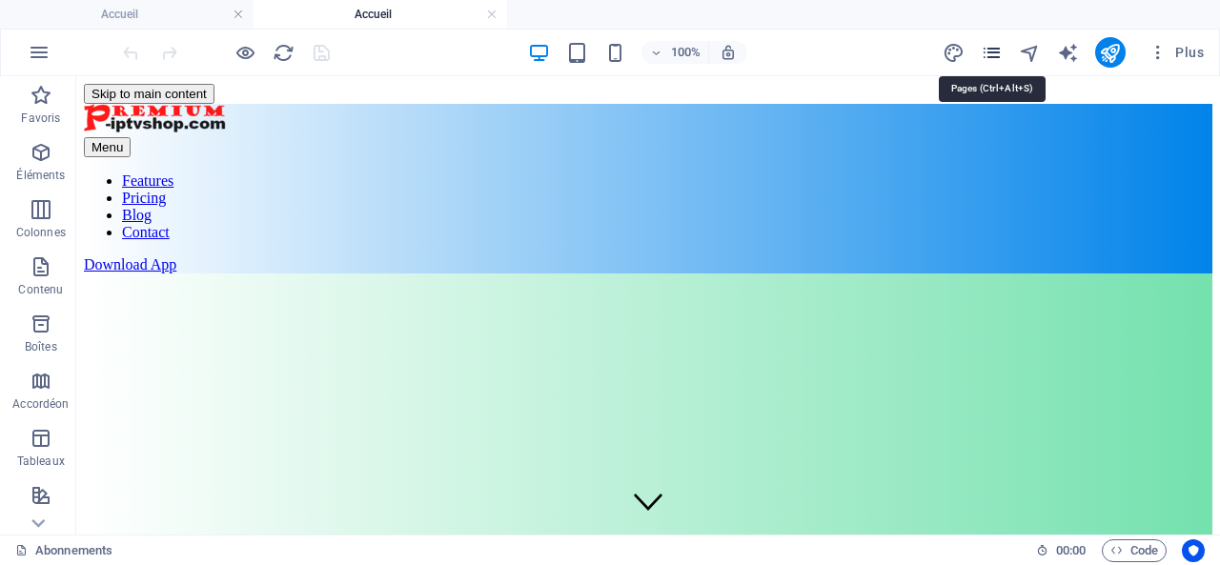
click at [995, 51] on icon "pages" at bounding box center [992, 53] width 22 height 22
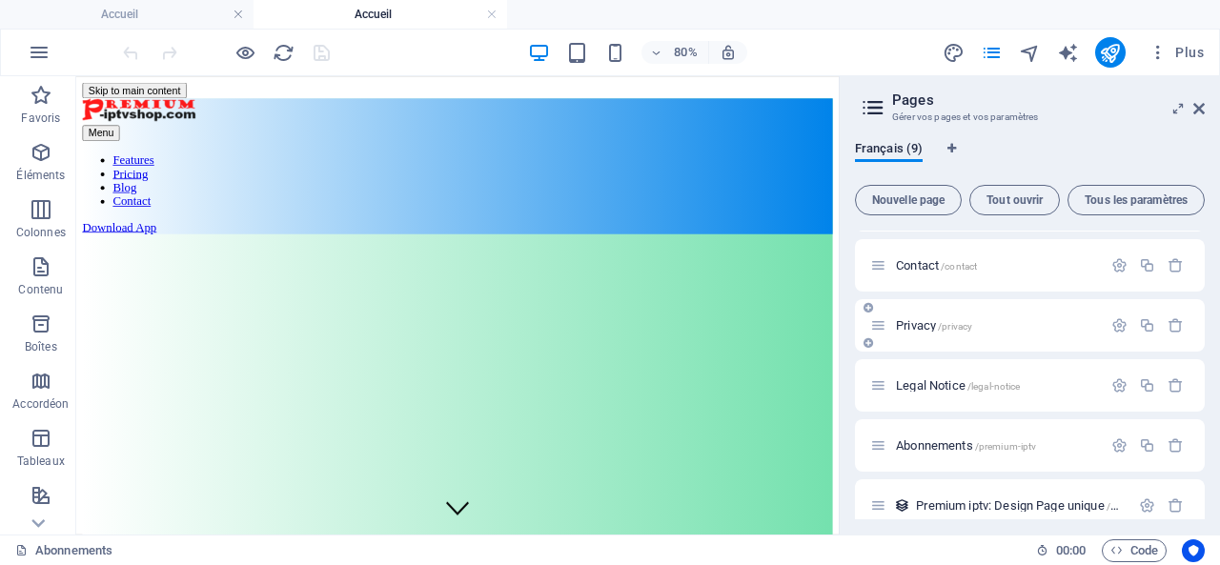
scroll to position [252, 0]
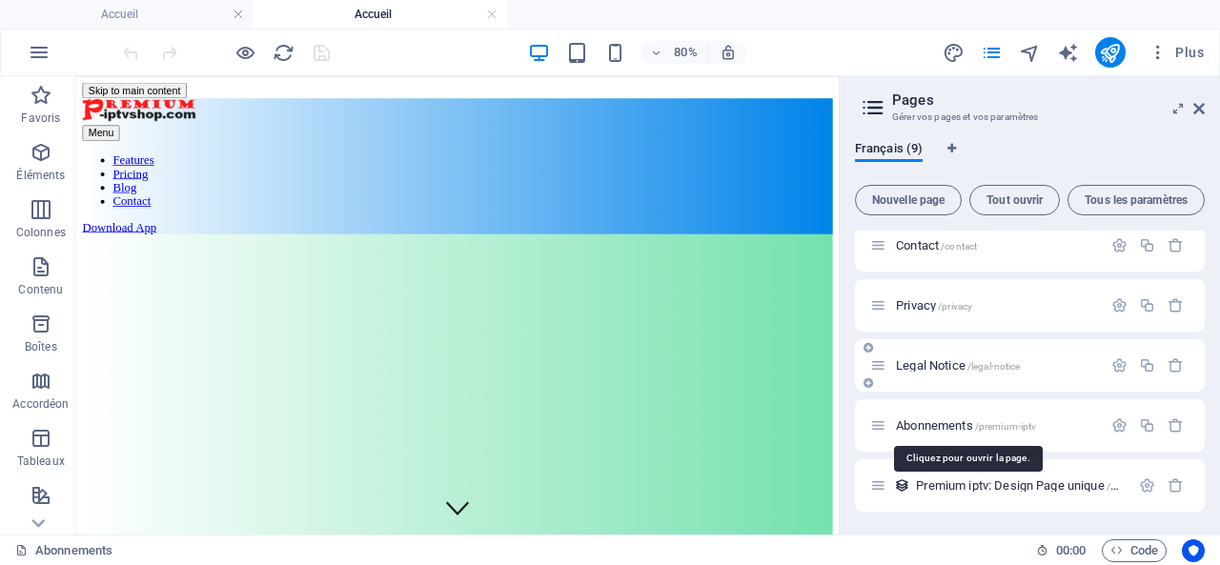
click at [925, 421] on span "Abonnements /premium-iptv" at bounding box center [966, 425] width 140 height 14
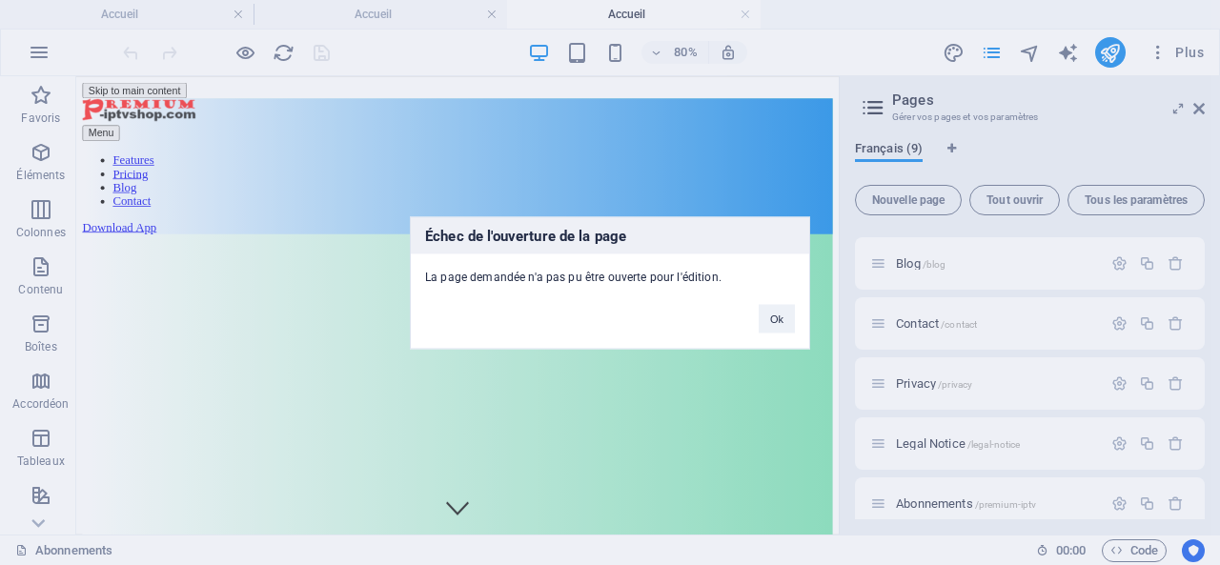
scroll to position [0, 0]
click at [770, 320] on button "Ok" at bounding box center [777, 318] width 36 height 29
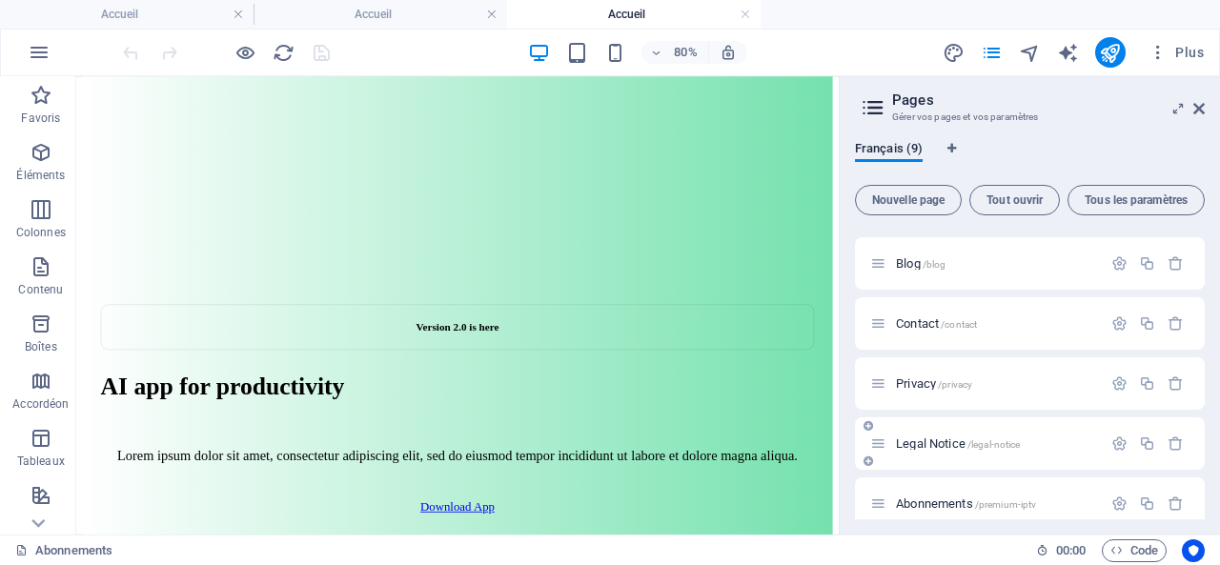
scroll to position [252, 0]
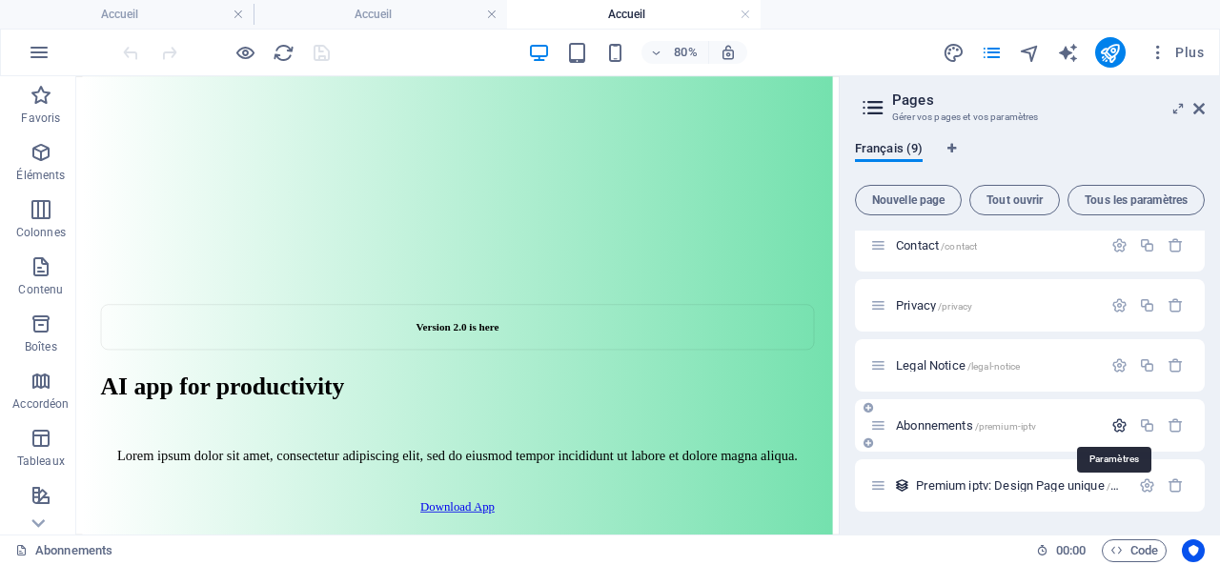
click at [1115, 421] on icon "button" at bounding box center [1119, 425] width 16 height 16
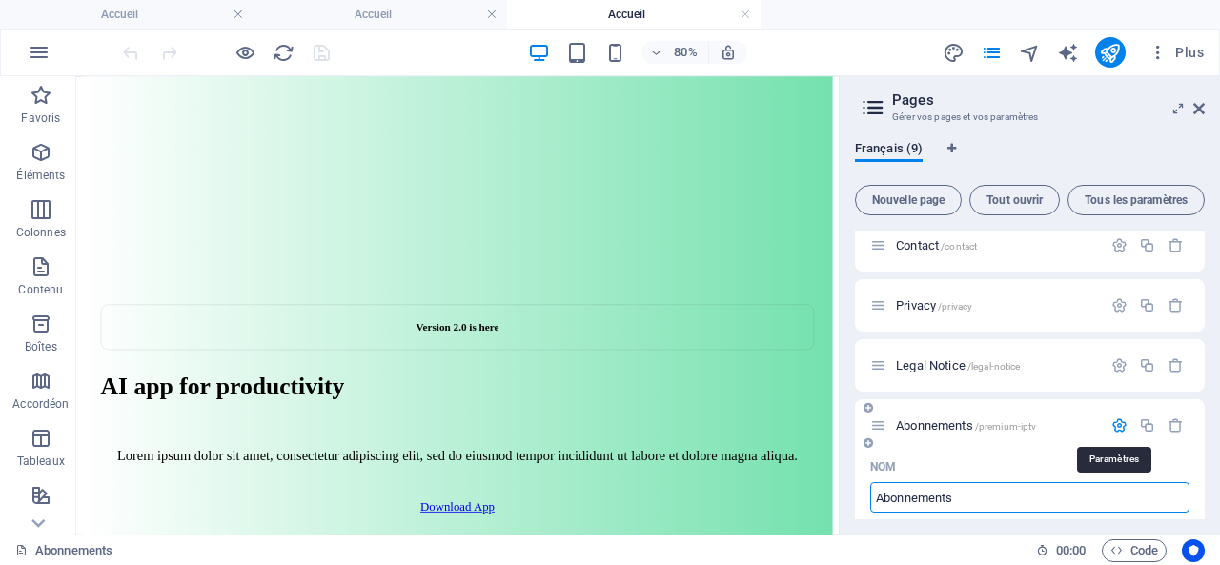
click at [1117, 418] on icon "button" at bounding box center [1119, 425] width 16 height 16
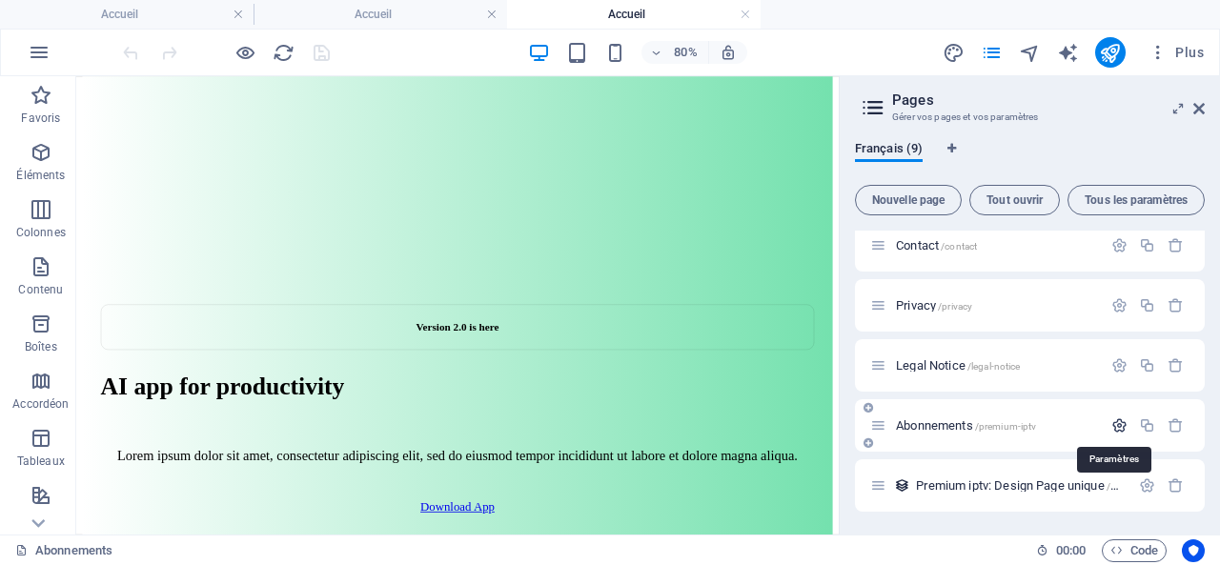
click at [1117, 418] on icon "button" at bounding box center [1119, 425] width 16 height 16
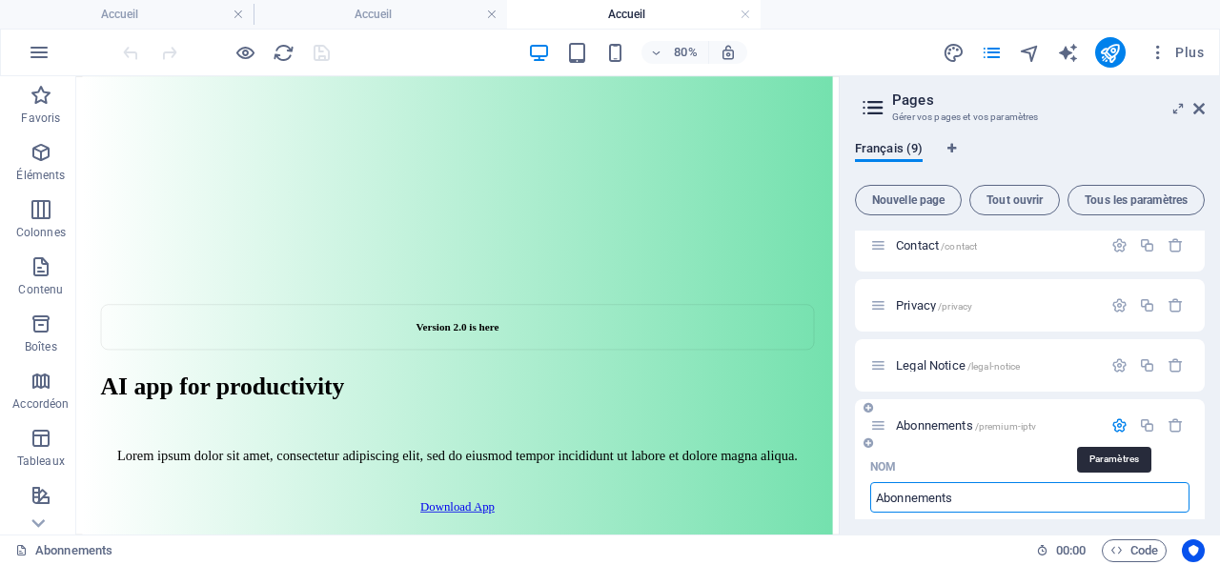
click at [1117, 418] on icon "button" at bounding box center [1119, 425] width 16 height 16
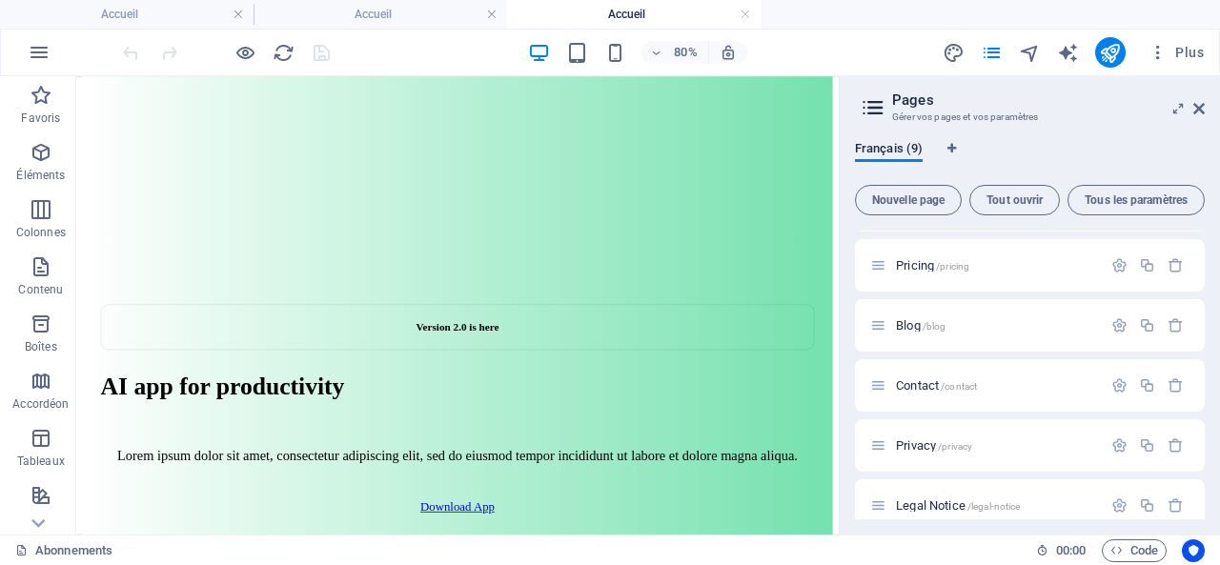
scroll to position [191, 0]
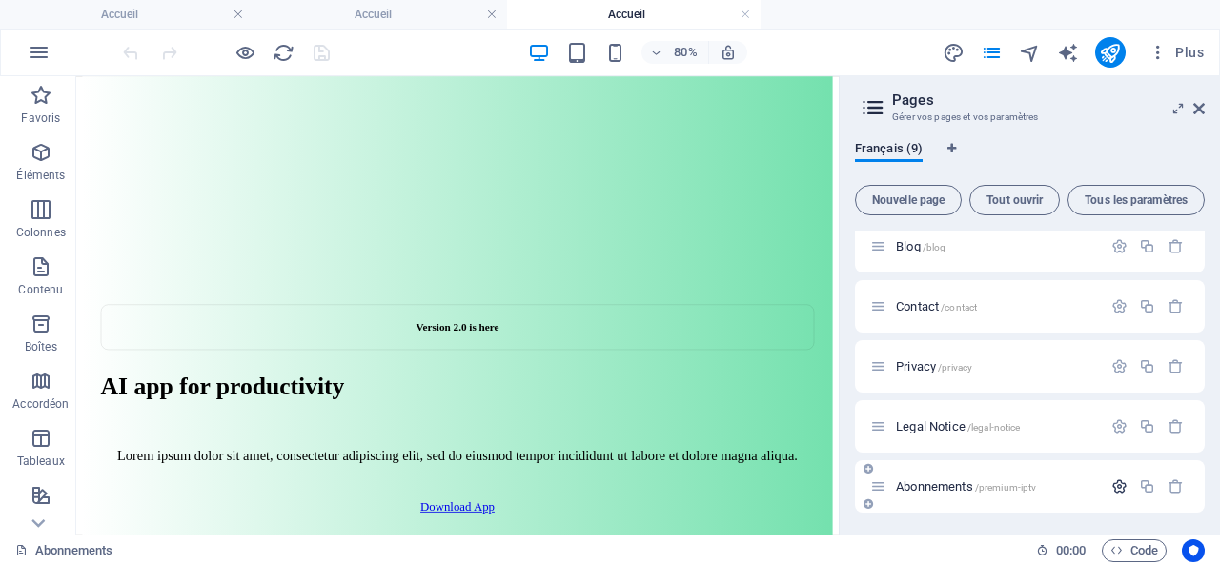
click at [1115, 484] on icon "button" at bounding box center [1119, 486] width 16 height 16
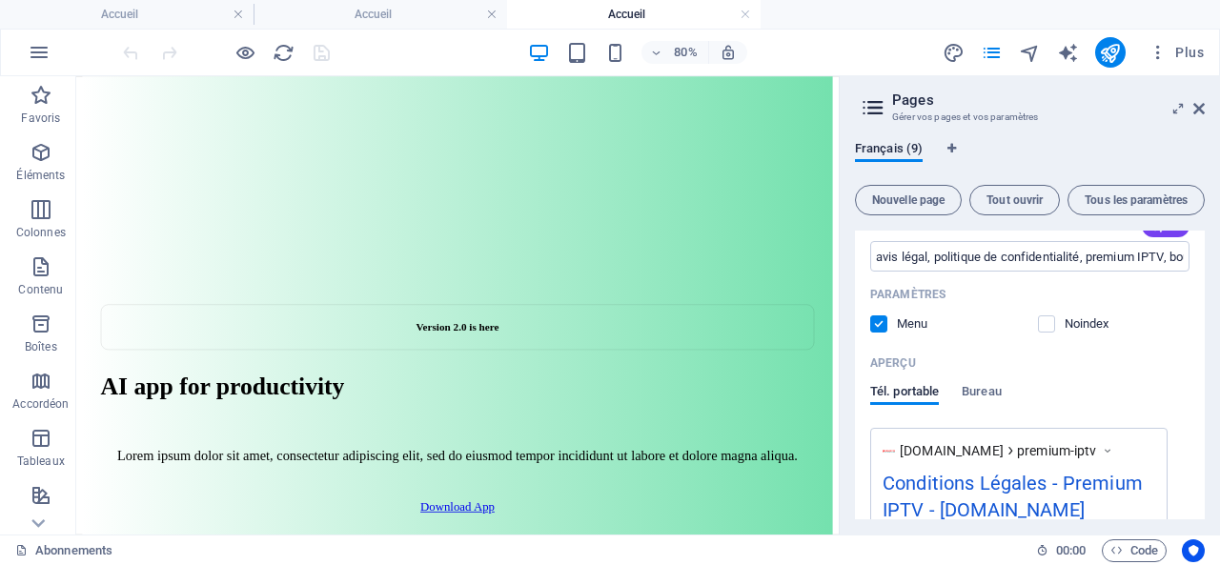
scroll to position [759, 0]
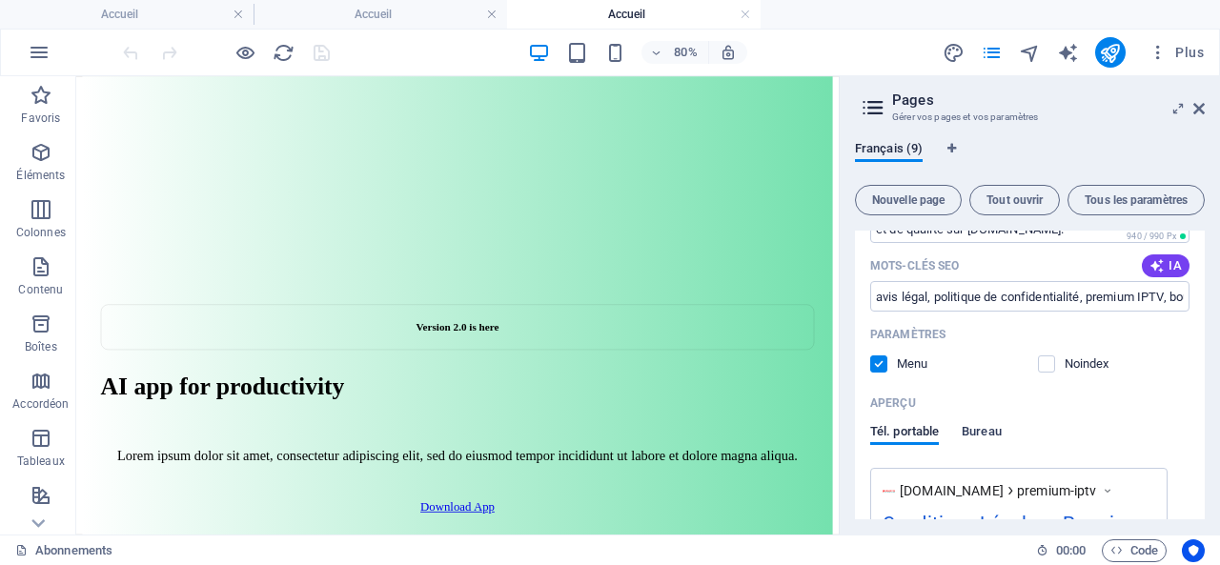
click at [977, 433] on span "Bureau" at bounding box center [982, 433] width 40 height 27
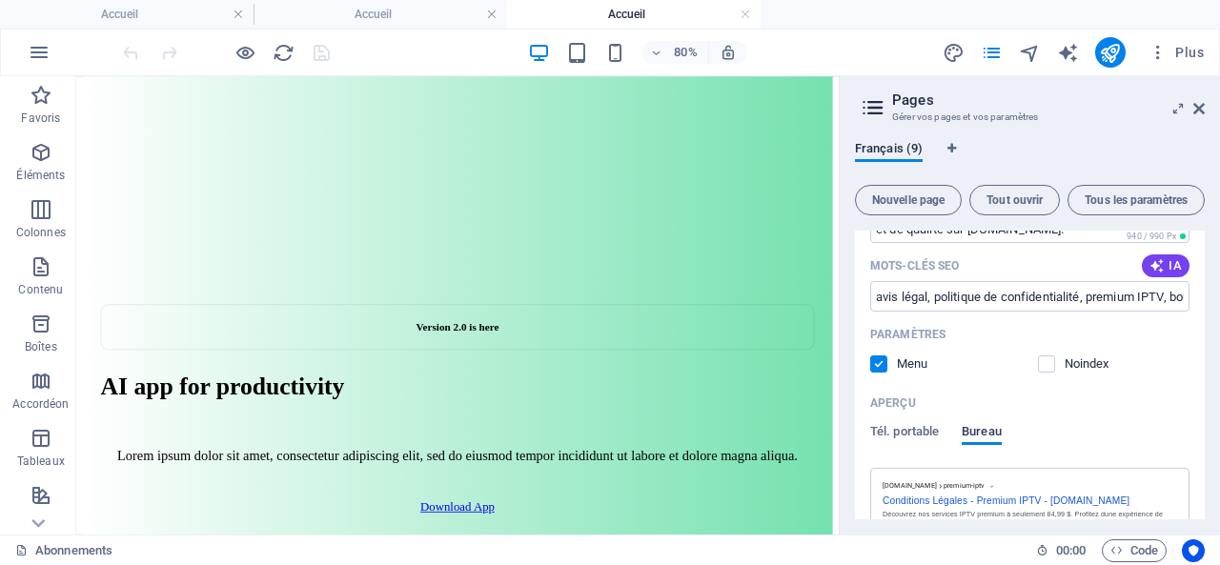
click at [977, 433] on span "Bureau" at bounding box center [982, 433] width 40 height 27
click at [885, 430] on span "Tél. portable" at bounding box center [904, 433] width 69 height 27
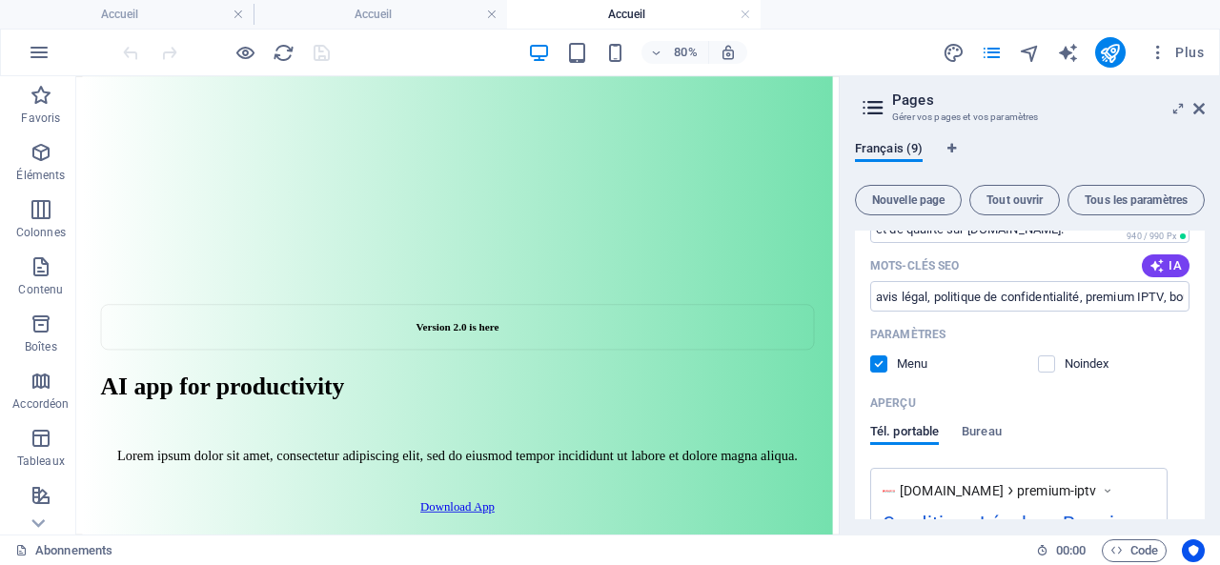
click at [878, 363] on label at bounding box center [878, 364] width 17 height 17
click at [0, 0] on input "checkbox" at bounding box center [0, 0] width 0 height 0
click at [879, 363] on label at bounding box center [878, 364] width 17 height 17
click at [0, 0] on input "checkbox" at bounding box center [0, 0] width 0 height 0
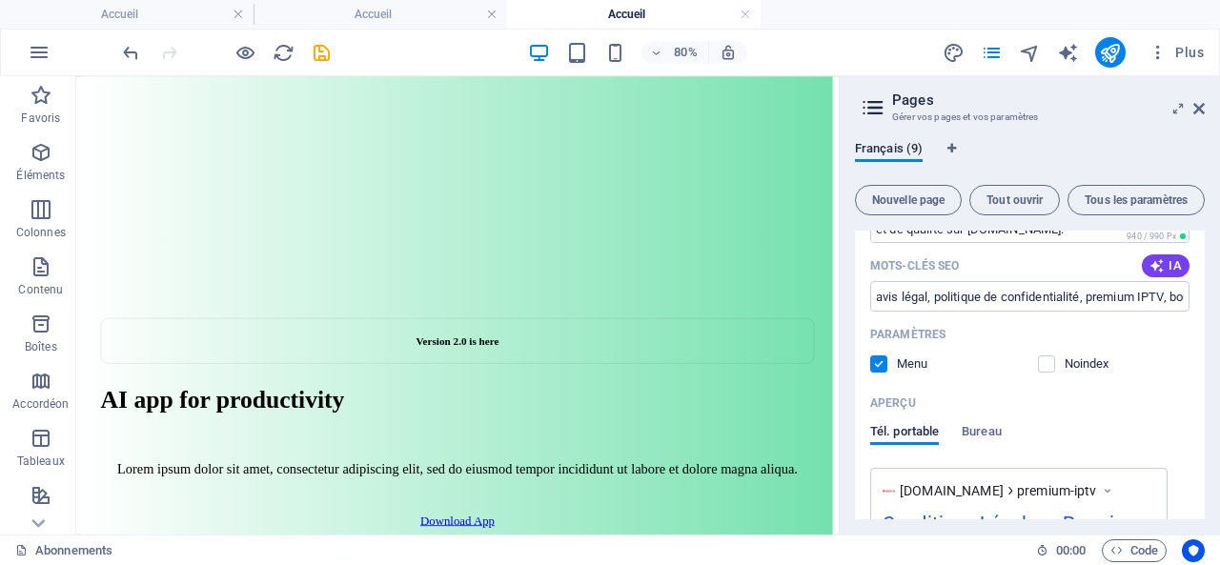
click at [887, 364] on span at bounding box center [892, 364] width 10 height 10
click at [879, 364] on label at bounding box center [878, 364] width 17 height 17
click at [0, 0] on input "checkbox" at bounding box center [0, 0] width 0 height 0
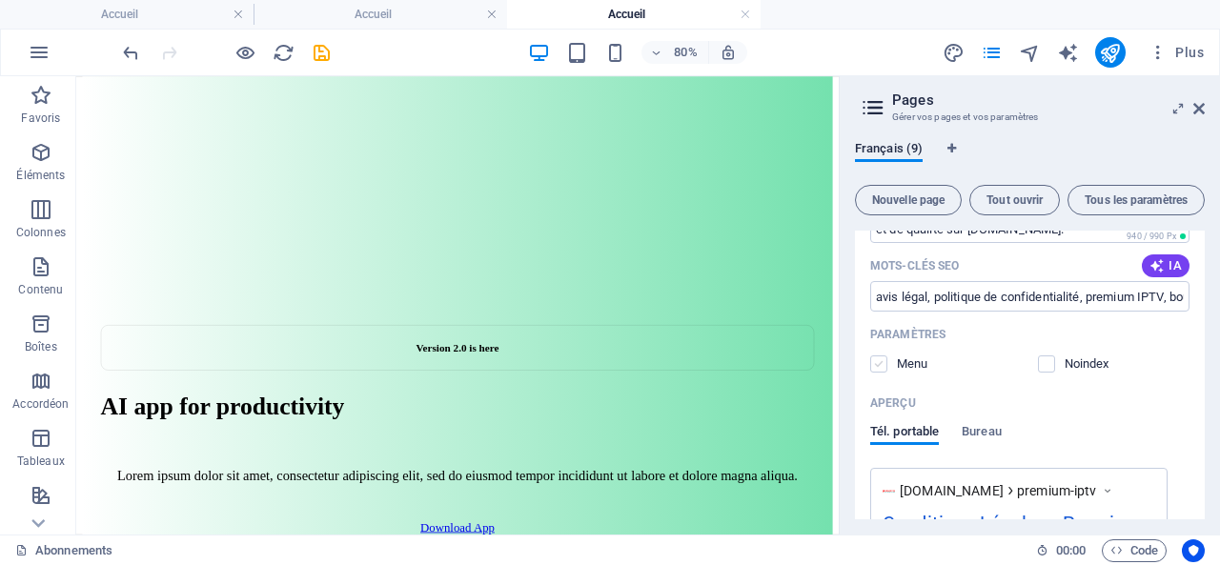
click at [882, 365] on label at bounding box center [878, 364] width 17 height 17
click at [0, 0] on input "checkbox" at bounding box center [0, 0] width 0 height 0
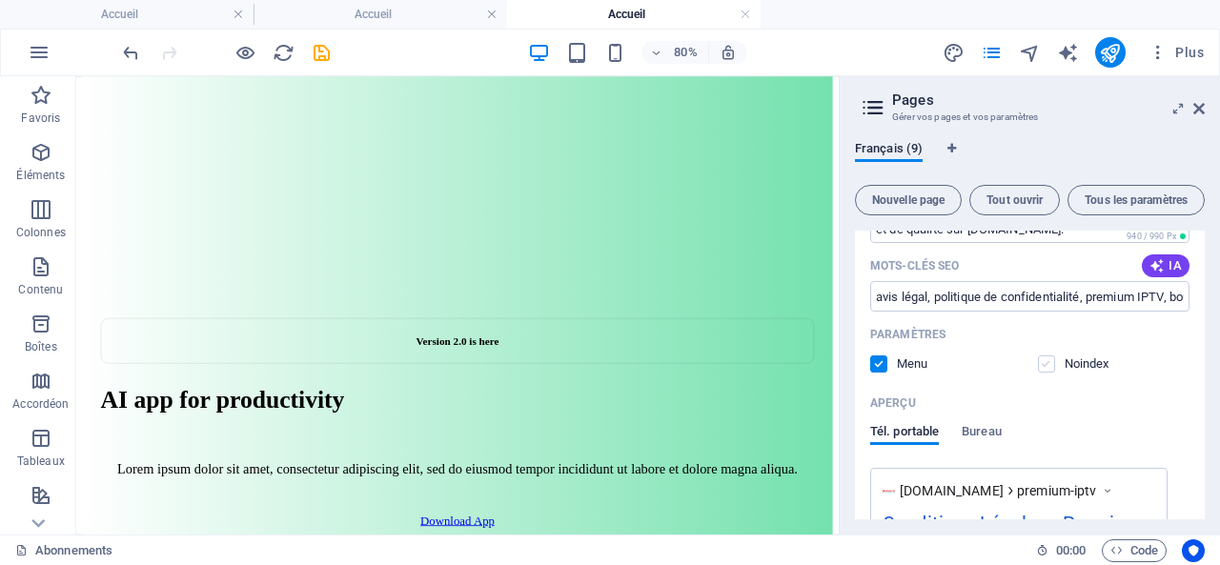
click at [1051, 367] on label at bounding box center [1046, 364] width 17 height 17
click at [0, 0] on input "checkbox" at bounding box center [0, 0] width 0 height 0
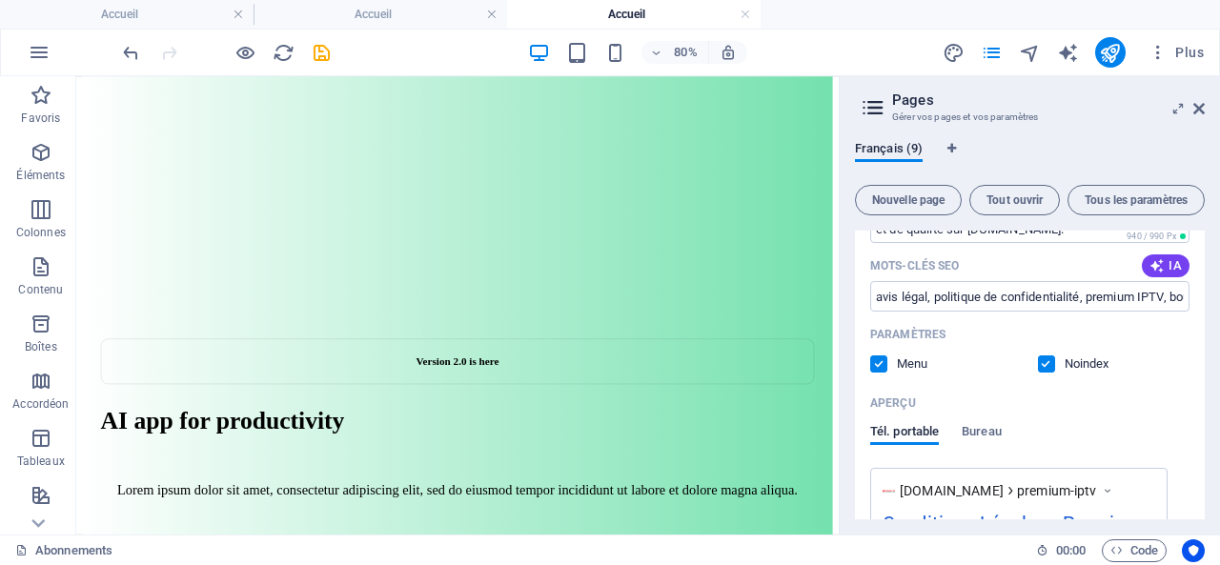
click at [1047, 369] on label at bounding box center [1046, 364] width 17 height 17
click at [0, 0] on input "checkbox" at bounding box center [0, 0] width 0 height 0
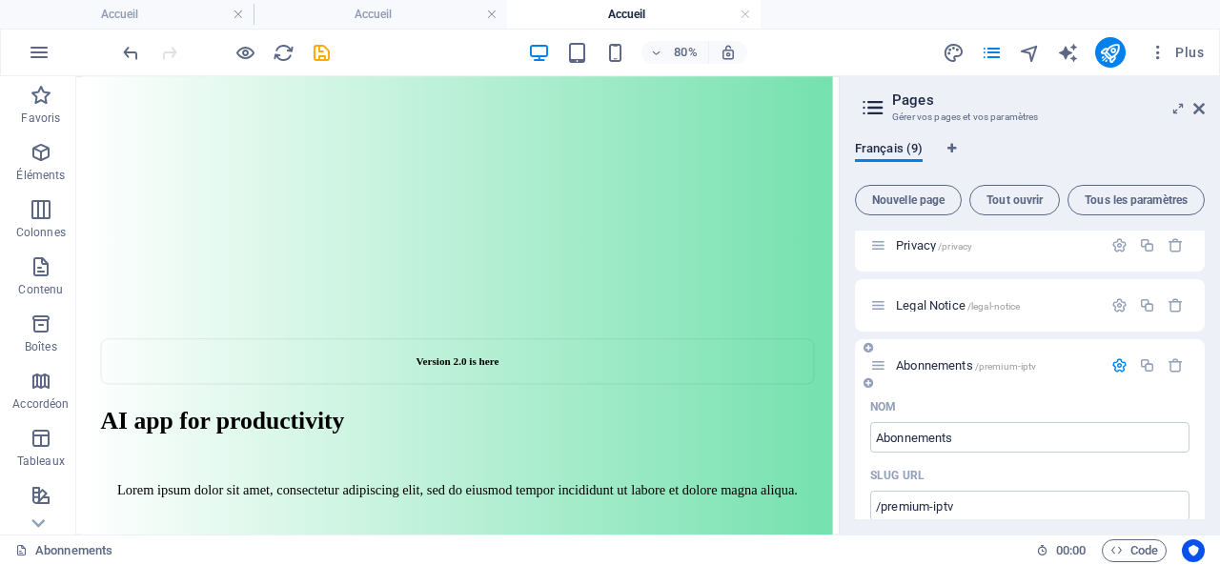
scroll to position [282, 0]
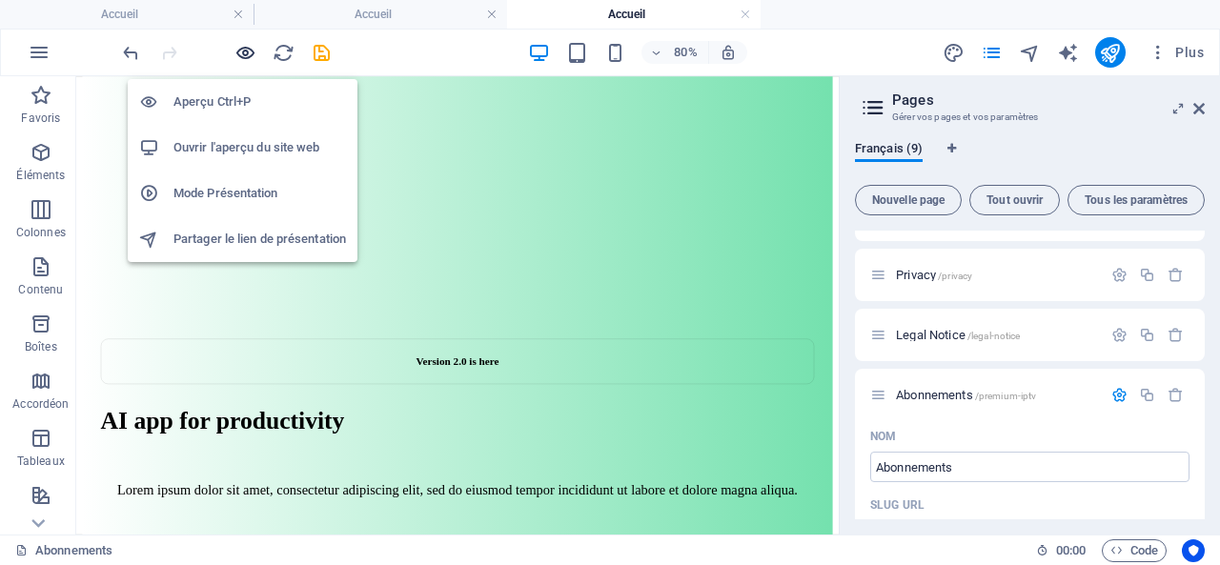
click at [241, 53] on icon "button" at bounding box center [245, 53] width 22 height 22
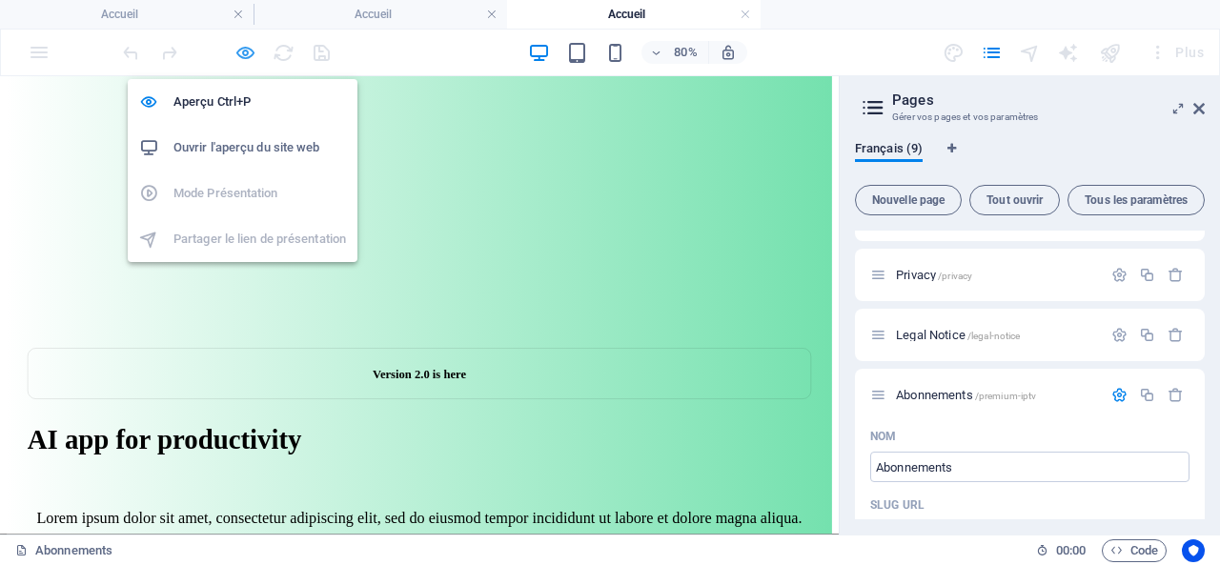
scroll to position [725, 0]
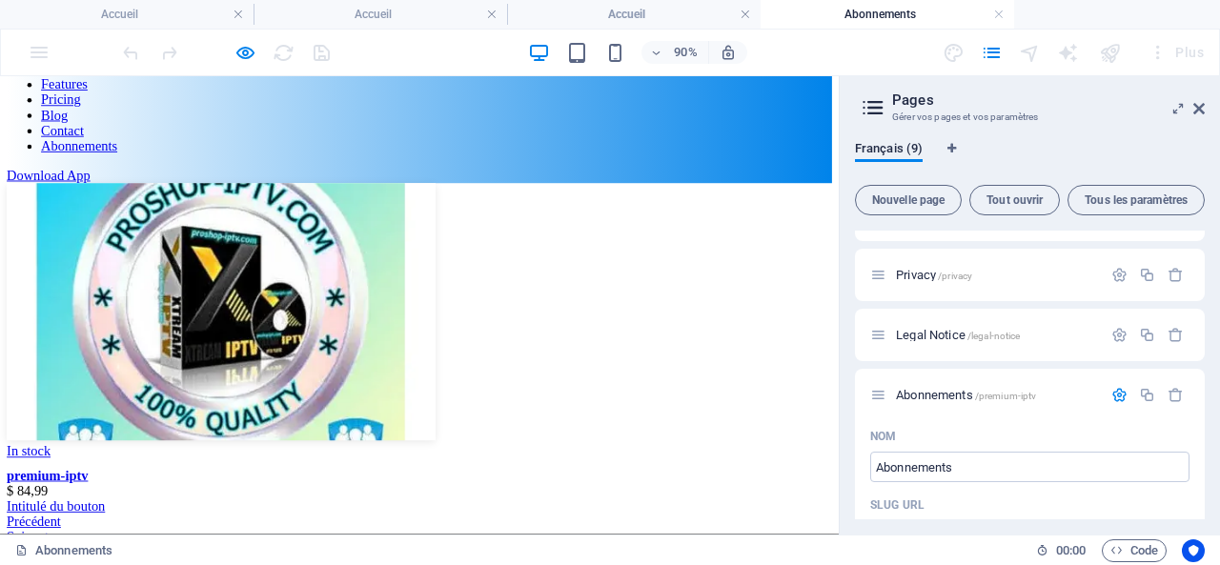
scroll to position [377, 0]
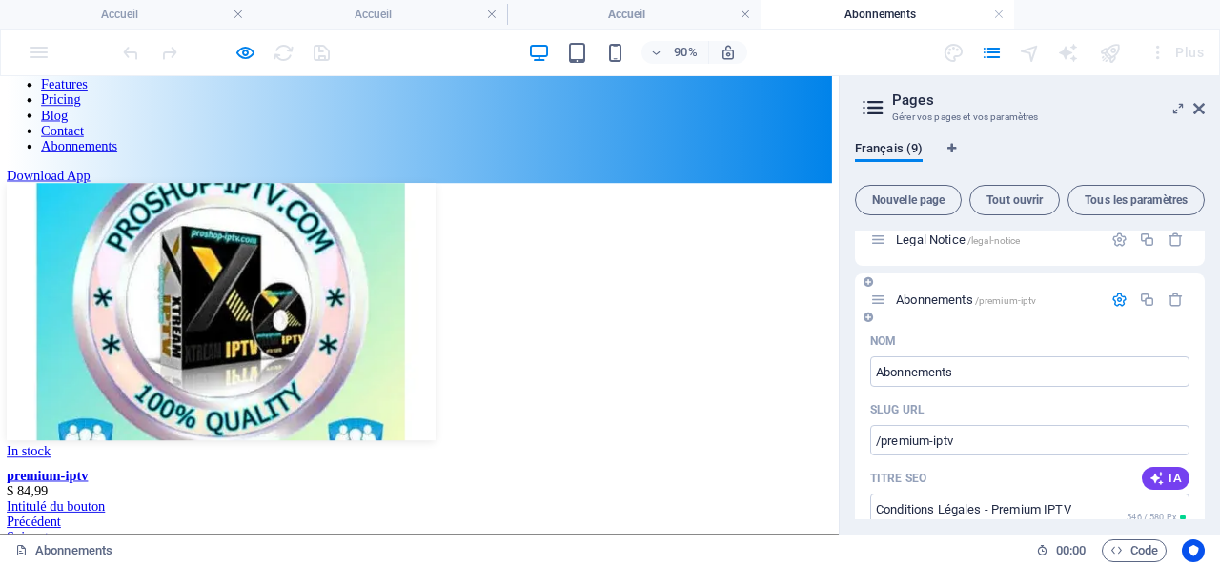
click at [989, 317] on div "Abonnements /premium-iptv" at bounding box center [1030, 300] width 350 height 52
click at [953, 299] on span "Abonnements /premium-iptv" at bounding box center [966, 300] width 140 height 14
click at [1115, 298] on icon "button" at bounding box center [1119, 300] width 16 height 16
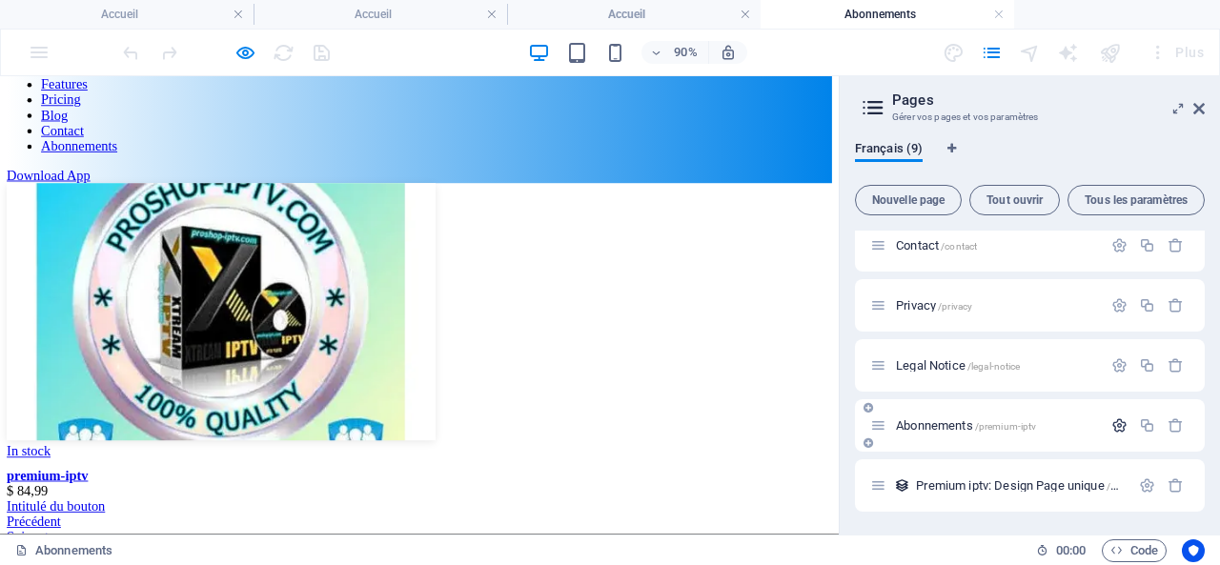
scroll to position [252, 0]
click at [1033, 484] on span "Premium iptv: Design Page unique /premium-iptv-élément" at bounding box center [1060, 485] width 289 height 14
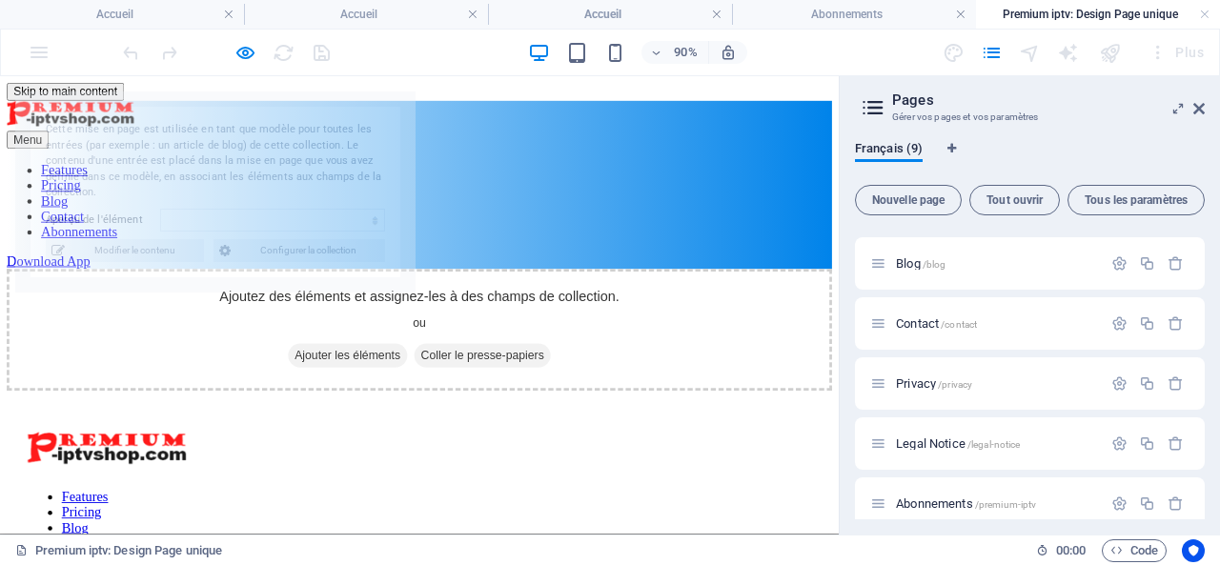
scroll to position [0, 0]
select select "68e002a42ef85507cd0f3ea1"
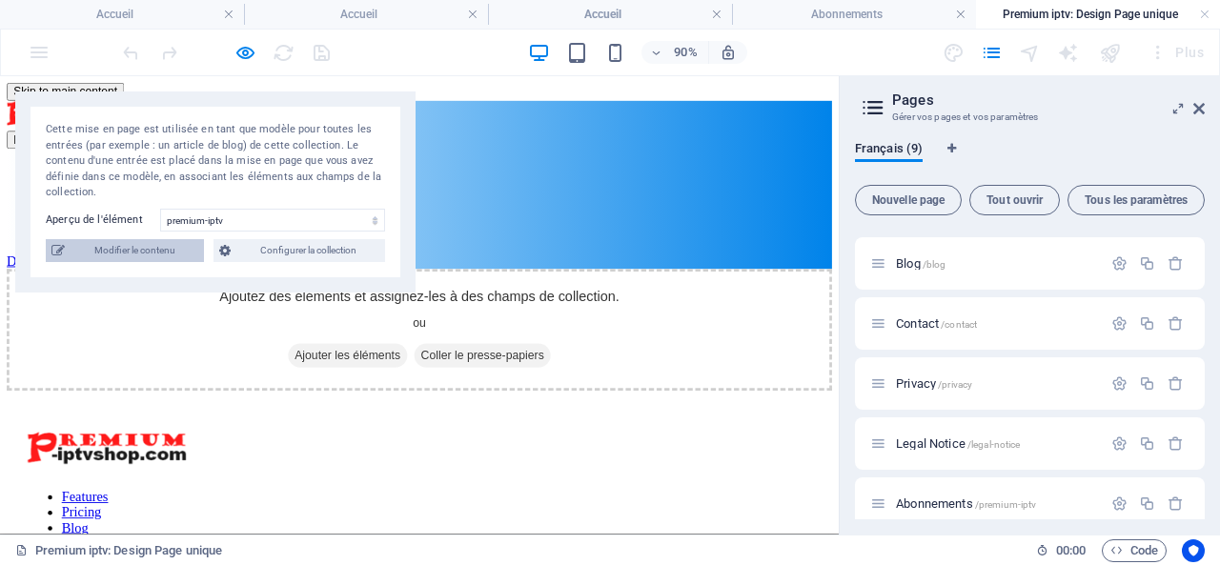
click at [149, 251] on span "Modifier le contenu" at bounding box center [135, 250] width 128 height 23
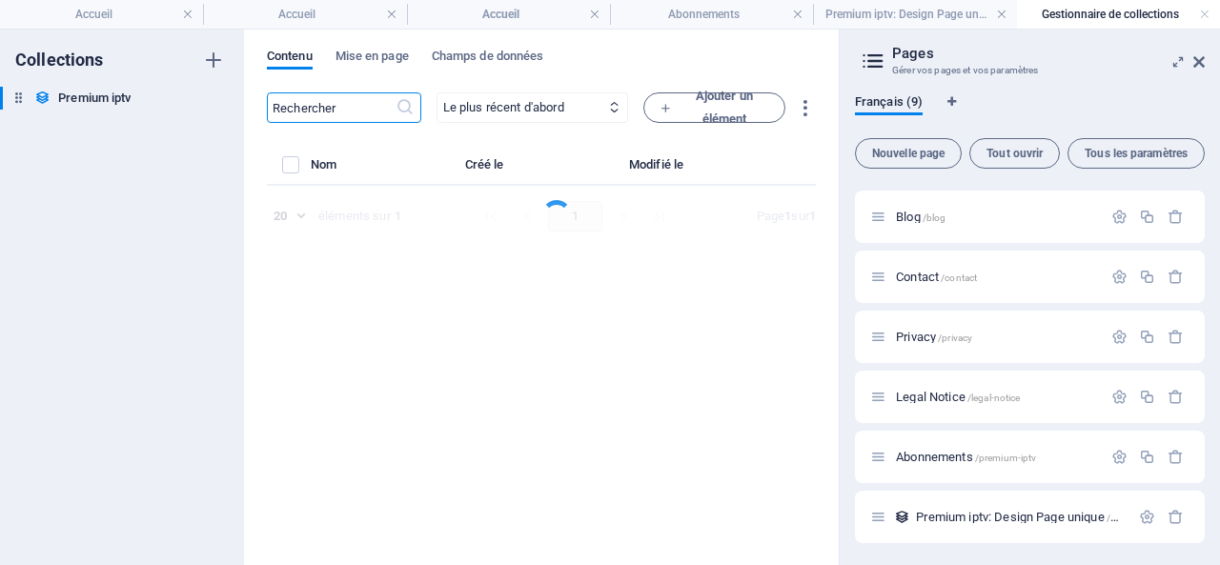
select select "In stock"
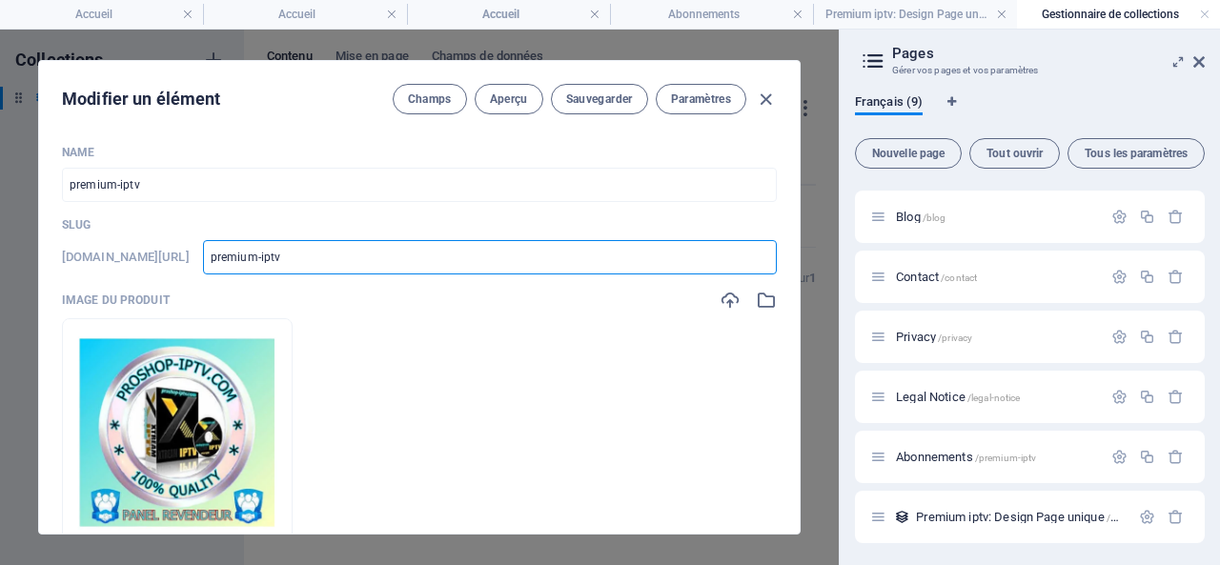
drag, startPoint x: 417, startPoint y: 259, endPoint x: 313, endPoint y: 259, distance: 104.8
click at [313, 259] on div "www.example.com/premium-iptv-élément/ premium-iptv ​" at bounding box center [419, 257] width 715 height 34
type input "A"
type input "AB"
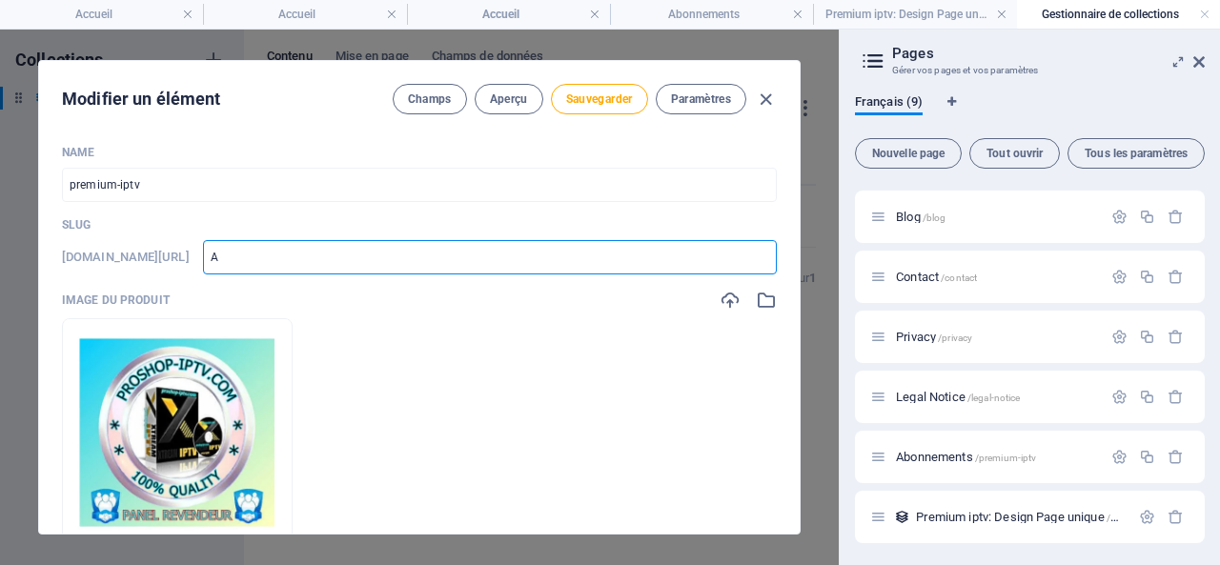
type input "AB"
type input "ABO"
type input "abo"
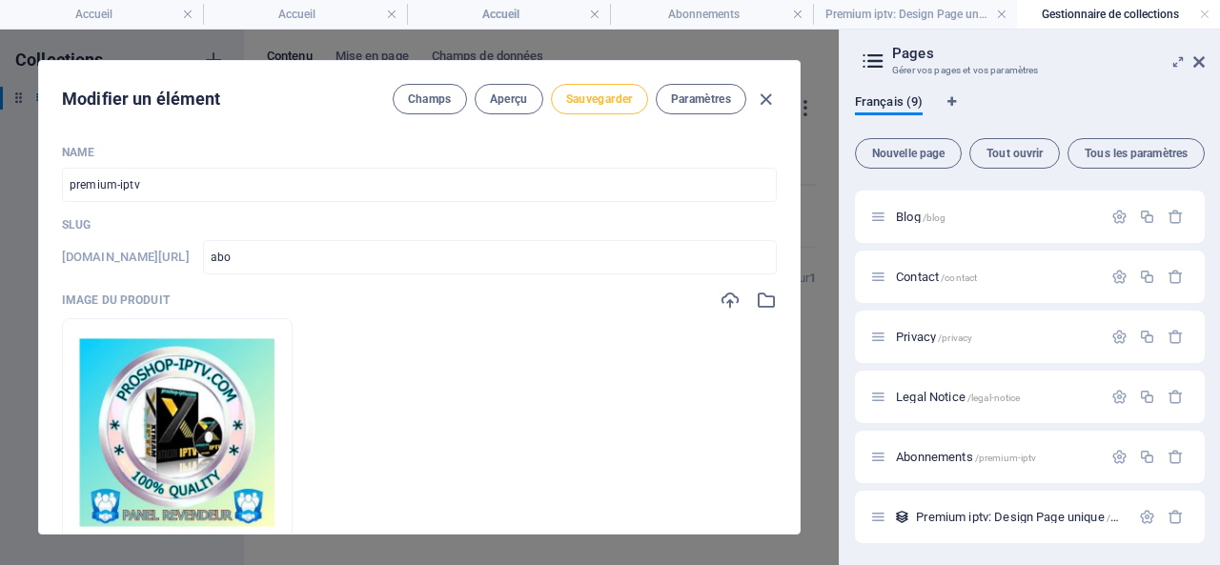
click at [600, 89] on button "Sauvegarder" at bounding box center [599, 99] width 97 height 31
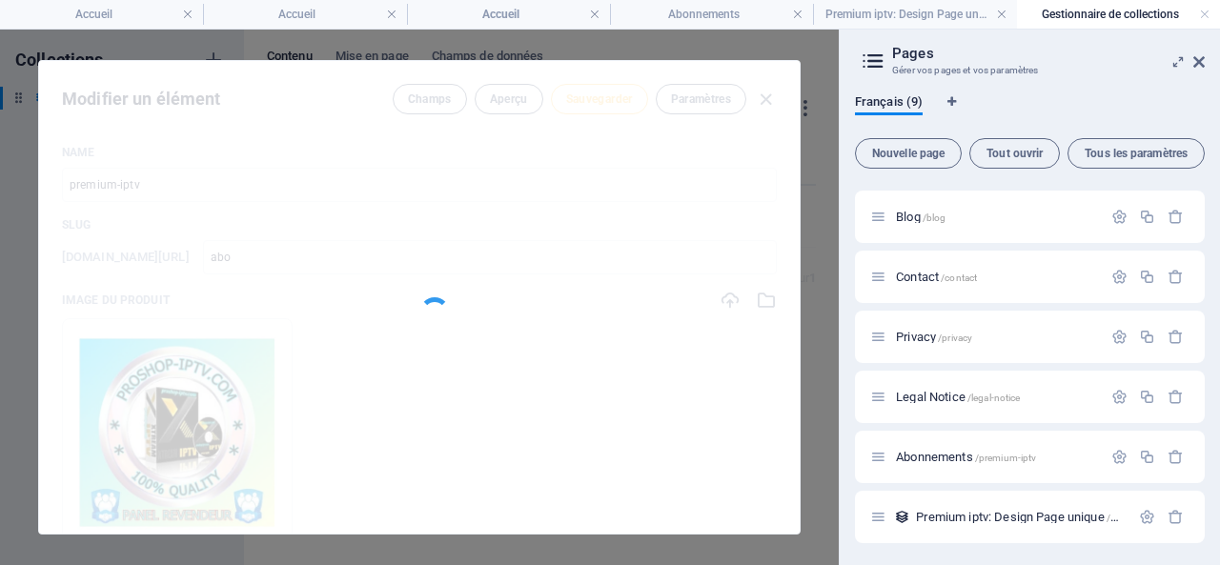
type input "abo"
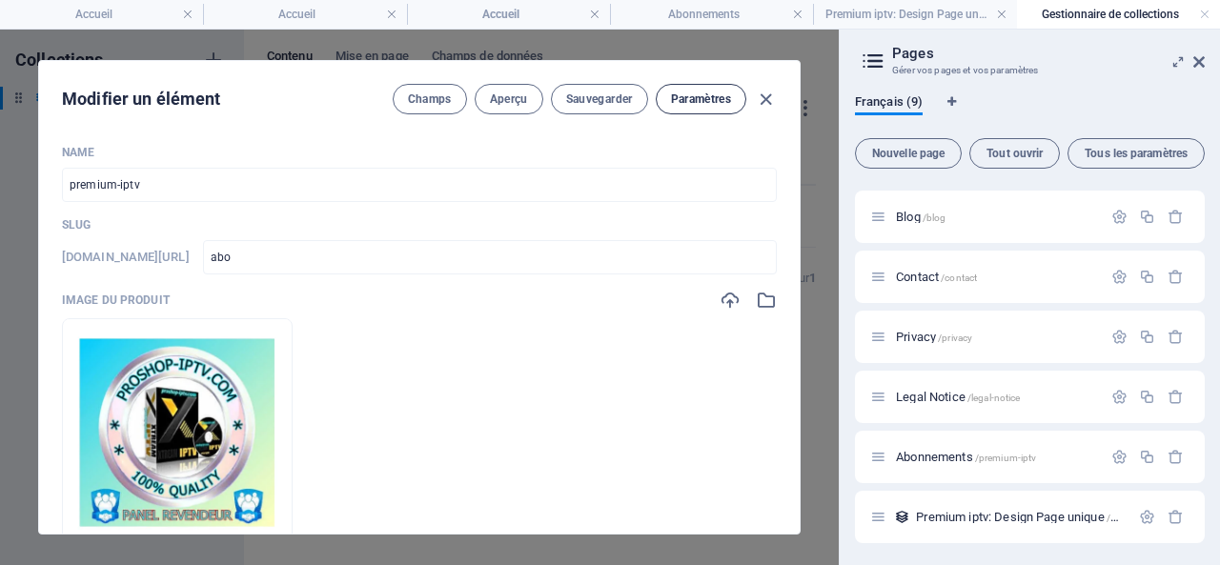
click at [696, 101] on span "Paramètres" at bounding box center [701, 99] width 60 height 15
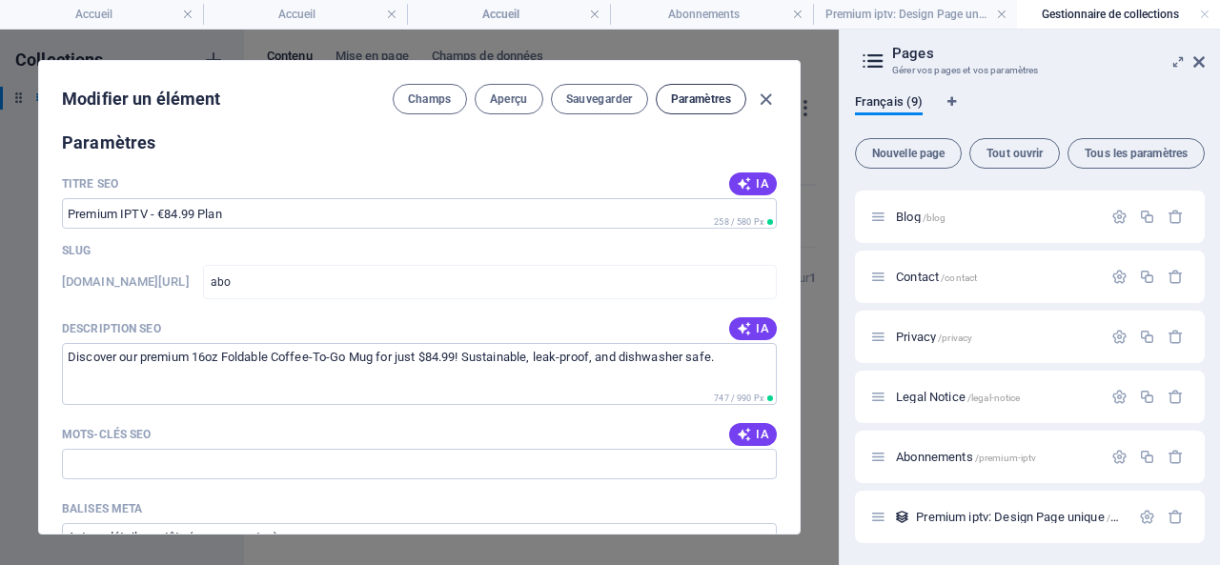
scroll to position [1207, 0]
click at [763, 96] on icon "button" at bounding box center [766, 100] width 22 height 22
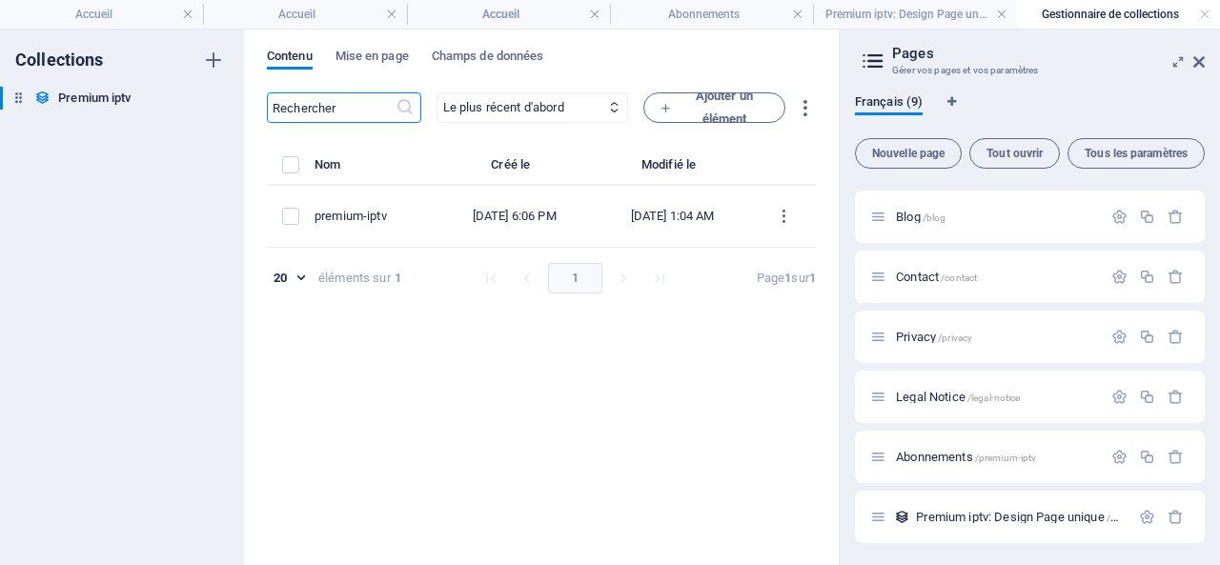
type input "abo"
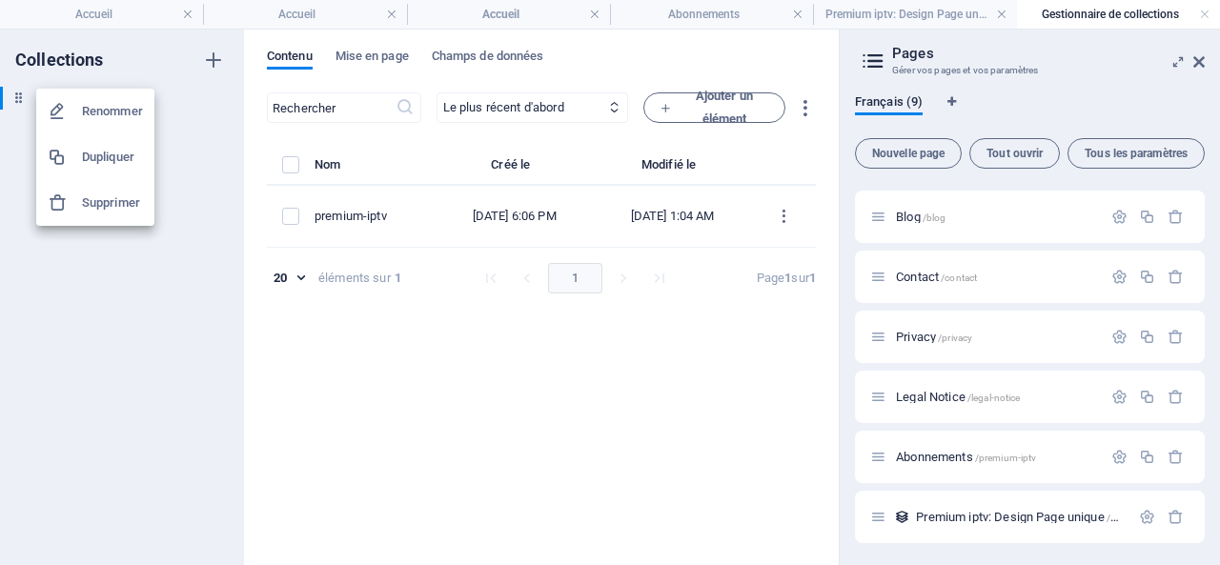
click at [91, 354] on div at bounding box center [610, 282] width 1220 height 565
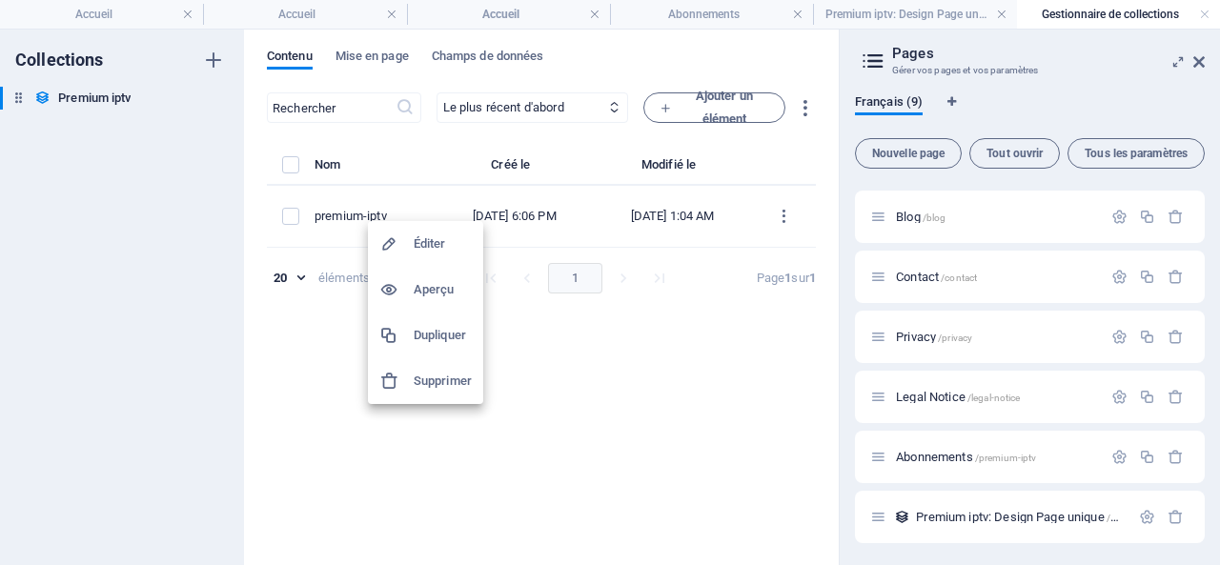
click at [435, 292] on h6 "Aperçu" at bounding box center [443, 289] width 58 height 23
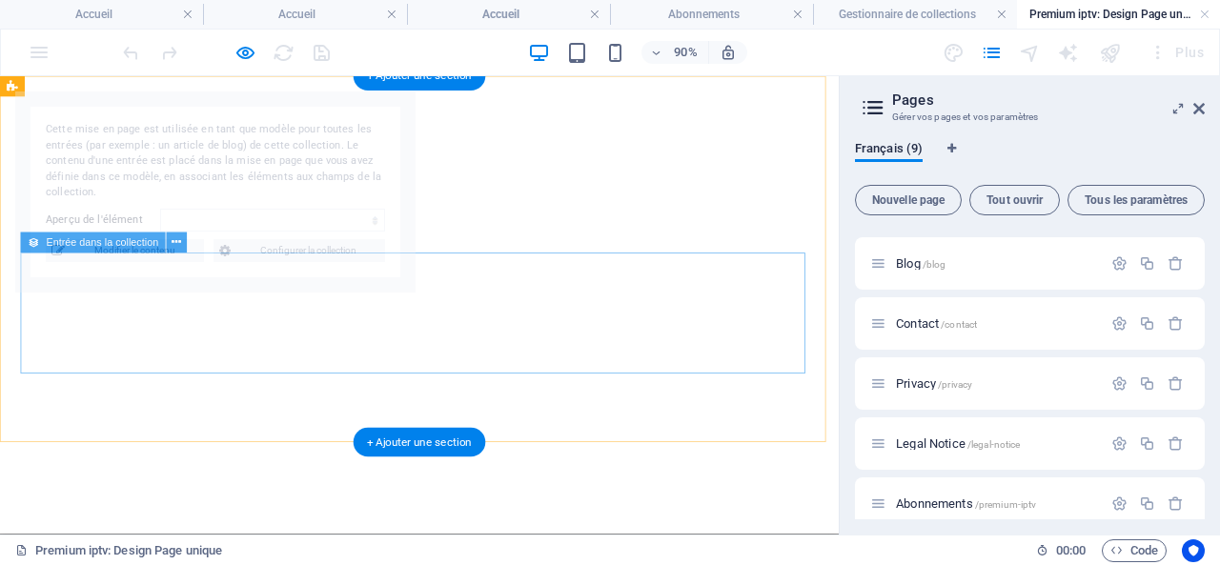
select select "68e002a42ef85507cd0f3ea1"
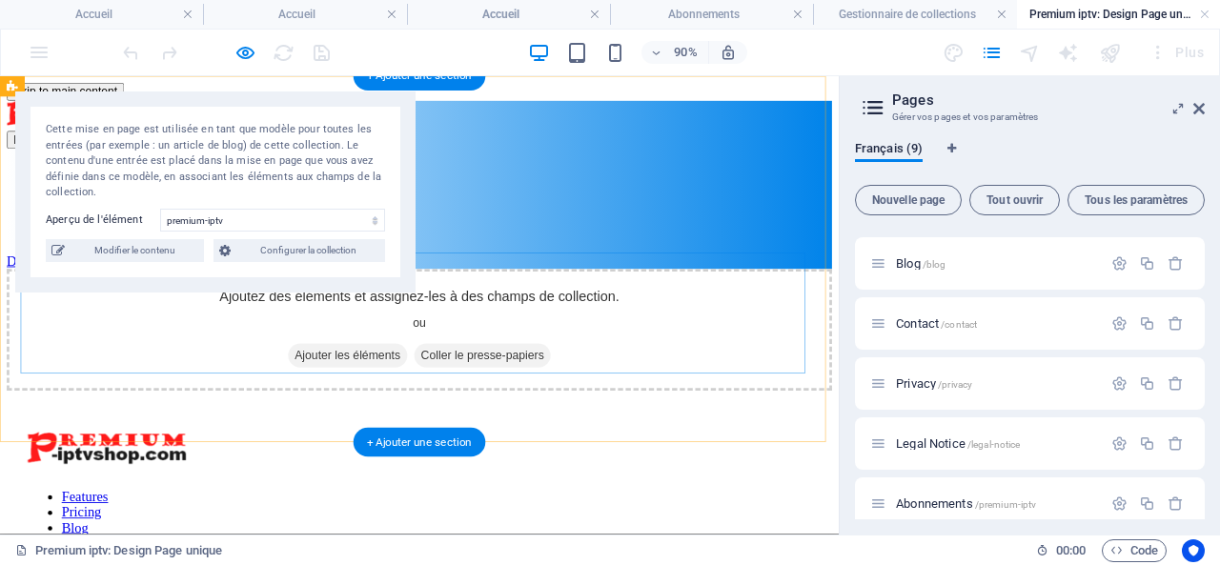
scroll to position [0, 0]
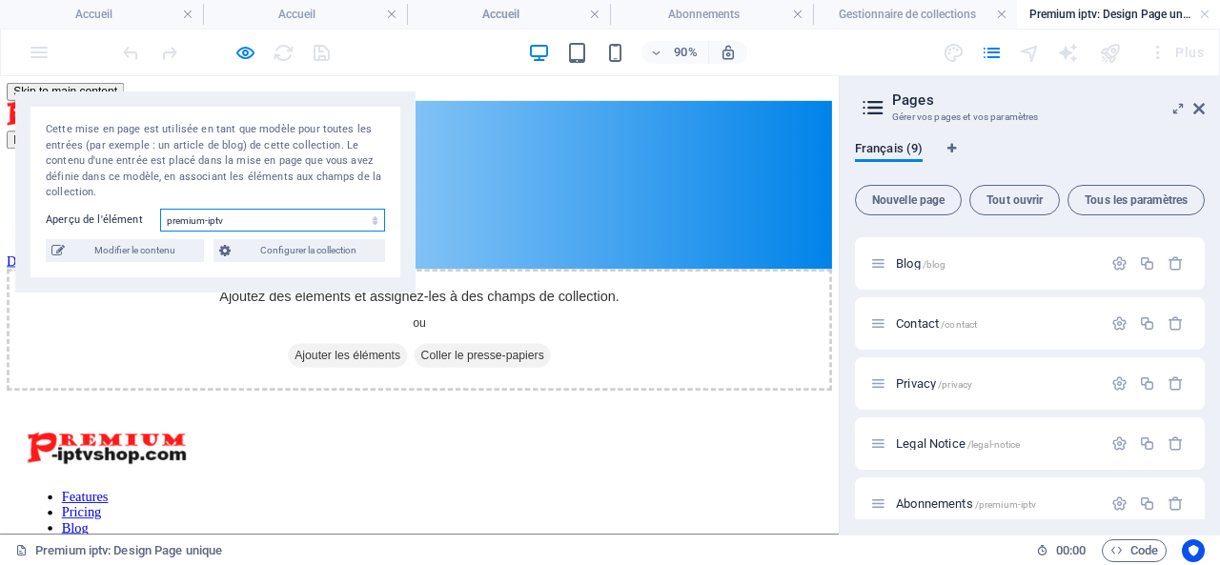
click at [282, 224] on select "premium-iptv" at bounding box center [272, 220] width 225 height 23
click at [282, 223] on select "premium-iptv" at bounding box center [272, 220] width 225 height 23
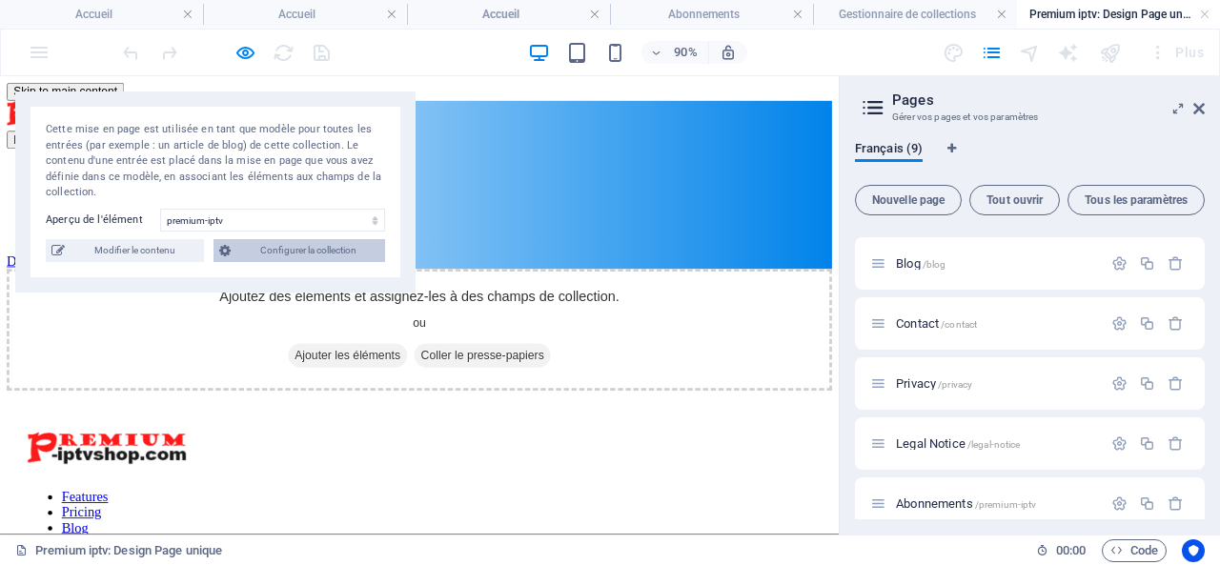
click at [313, 252] on span "Configurer la collection" at bounding box center [307, 250] width 143 height 23
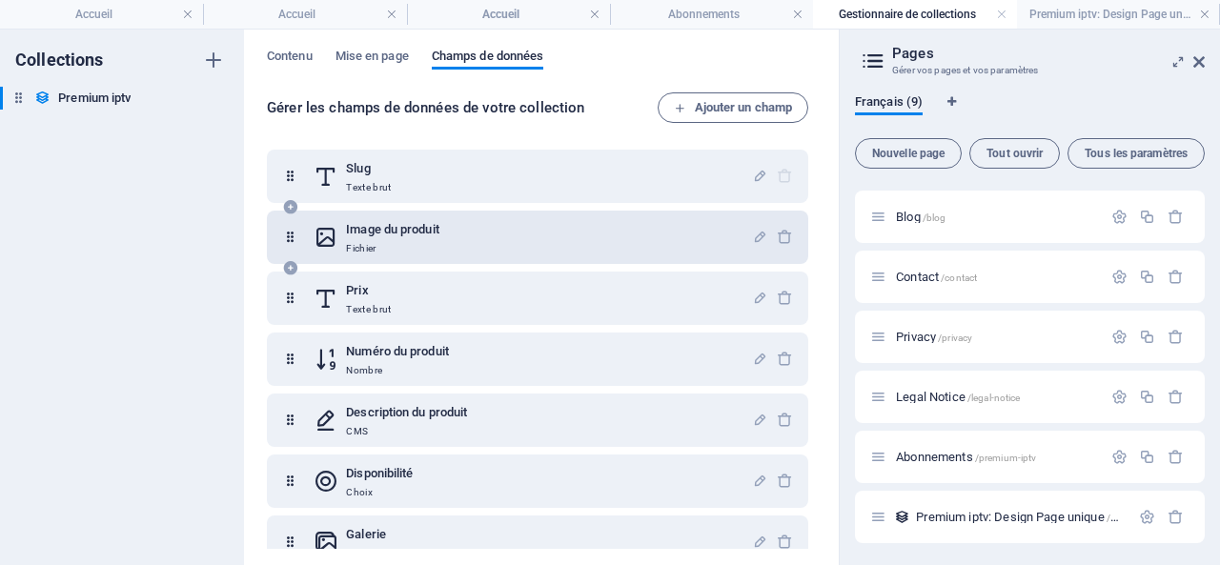
scroll to position [92, 0]
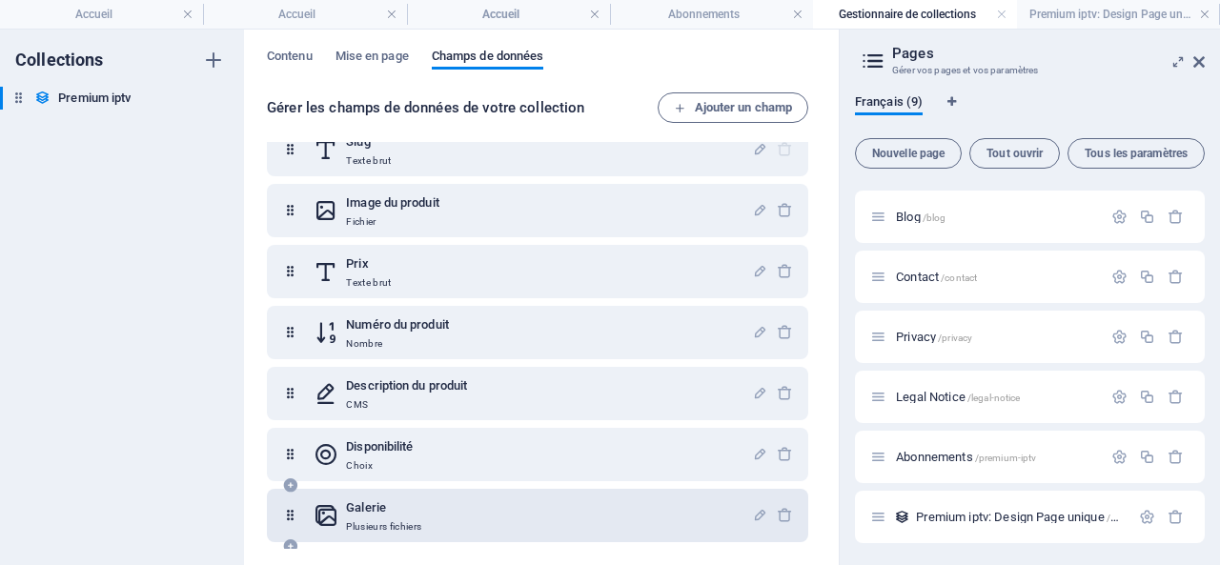
click at [366, 503] on h6 "Galerie" at bounding box center [383, 508] width 75 height 23
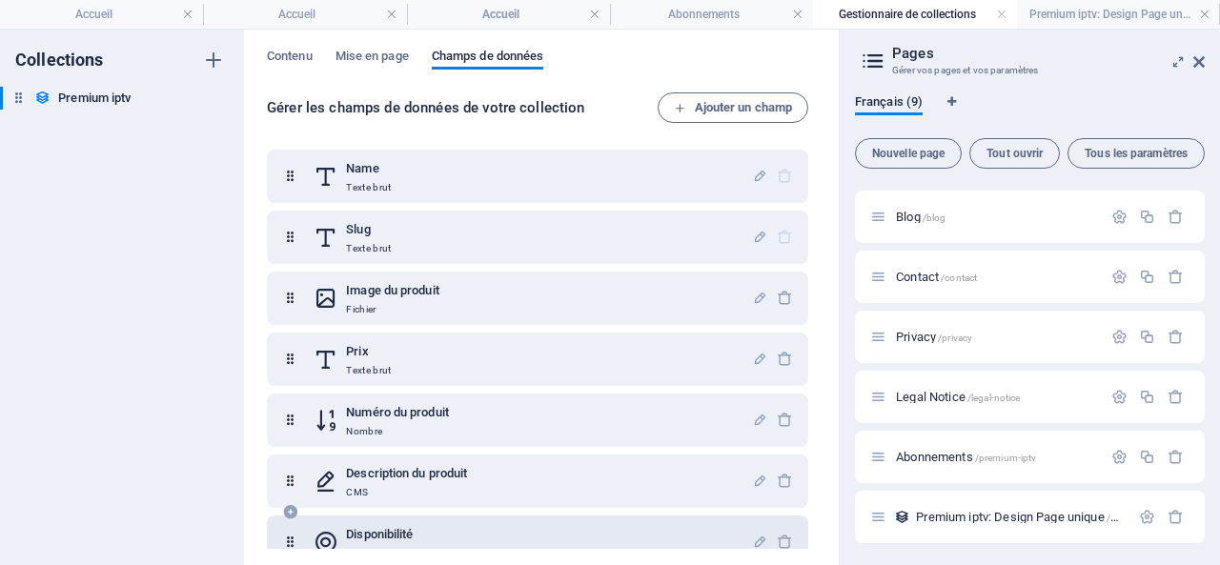
scroll to position [0, 0]
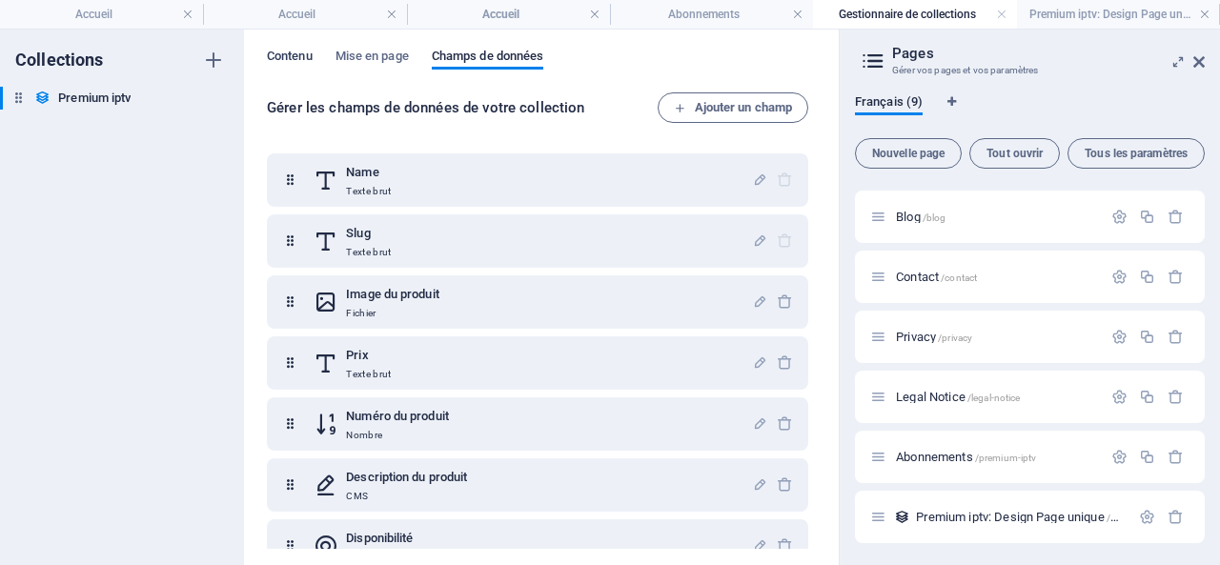
click at [285, 57] on span "Contenu" at bounding box center [290, 58] width 46 height 27
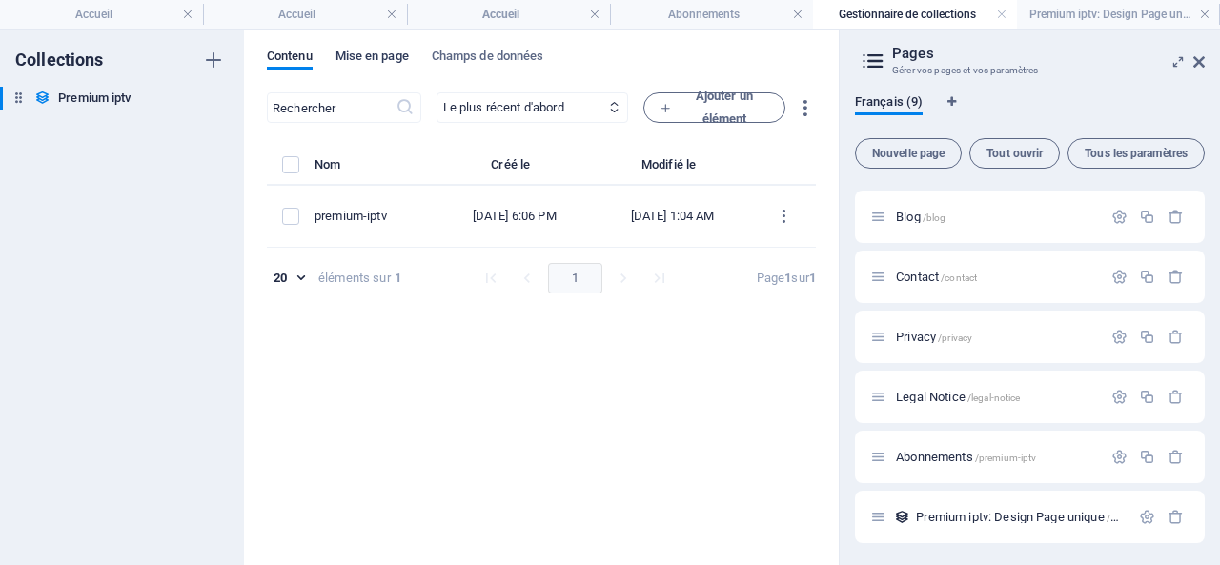
click at [372, 57] on span "Mise en page" at bounding box center [372, 58] width 73 height 27
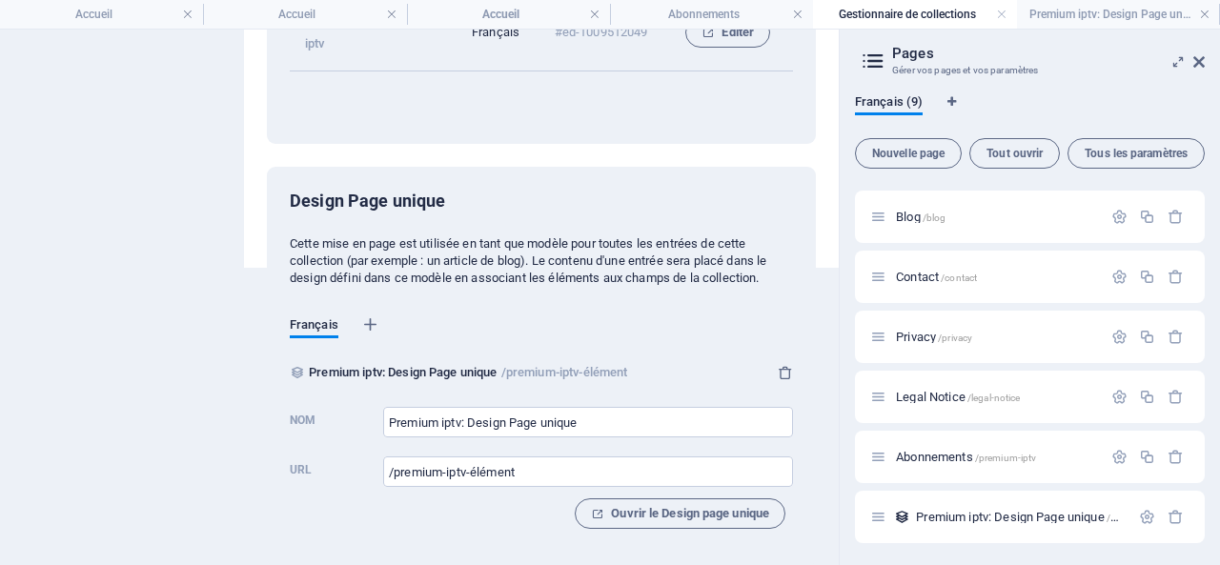
scroll to position [298, 0]
click at [783, 373] on icon "button" at bounding box center [785, 371] width 15 height 15
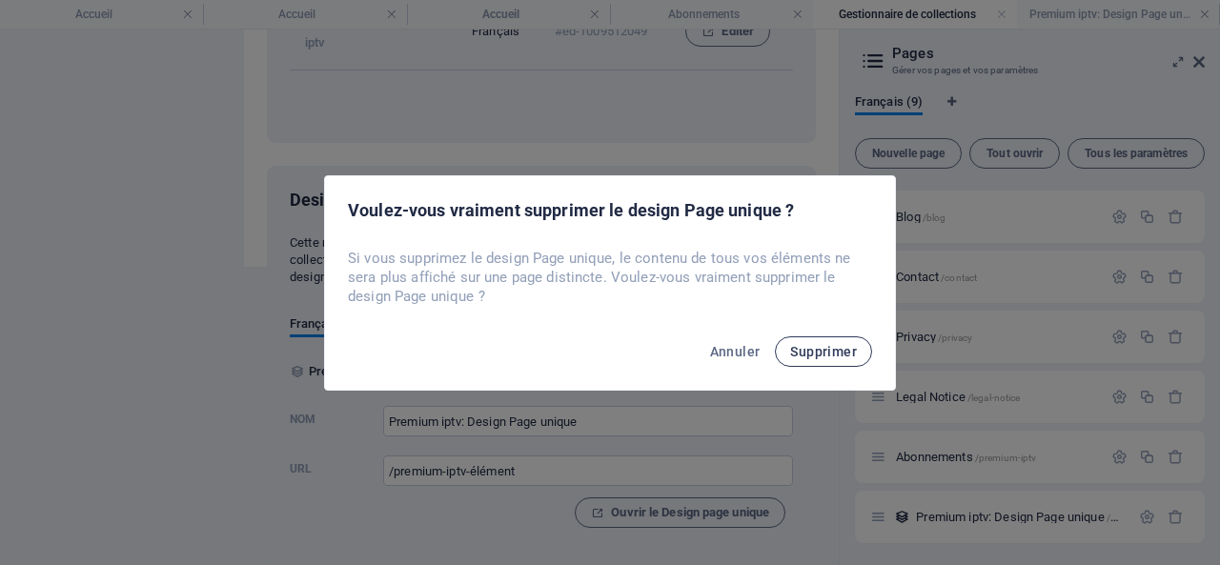
click at [824, 350] on span "Supprimer" at bounding box center [823, 351] width 67 height 15
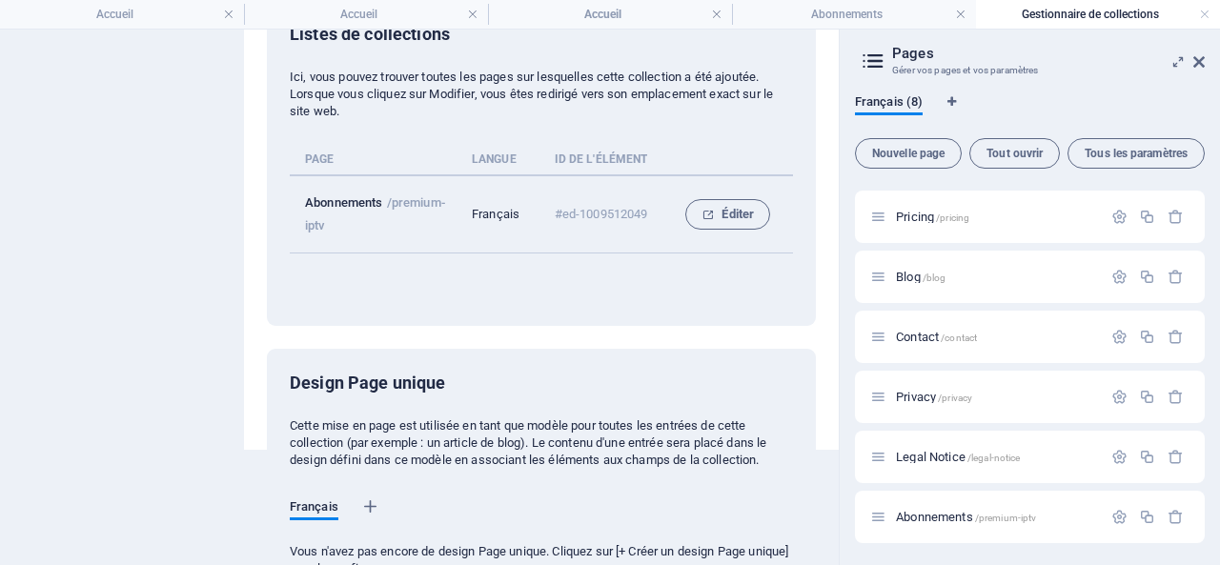
scroll to position [20, 0]
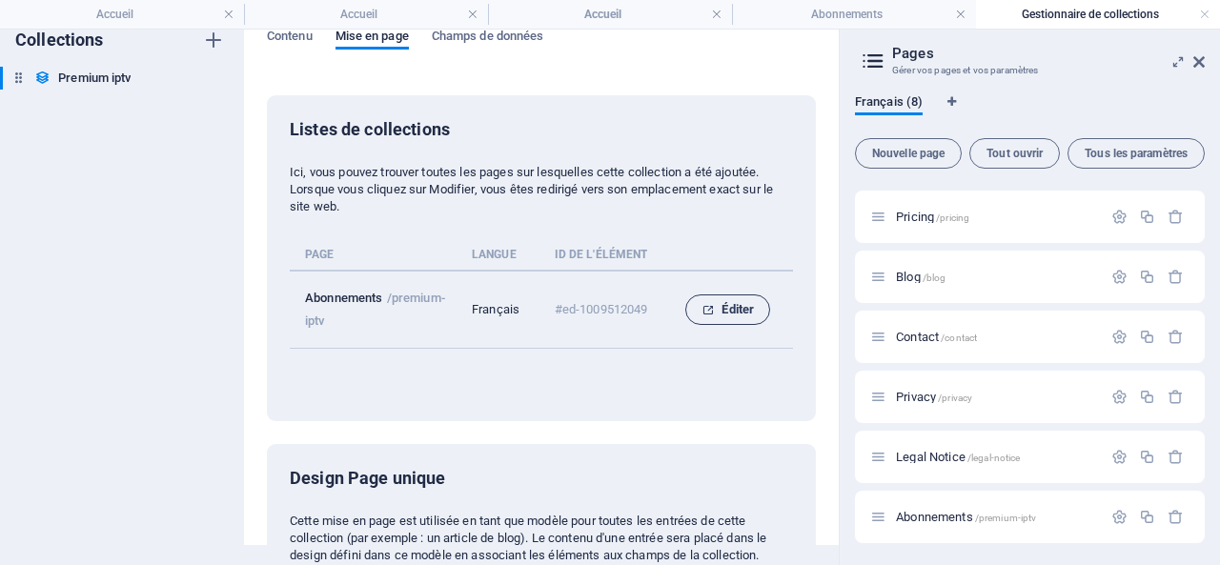
click at [725, 307] on span "Éditer" at bounding box center [728, 309] width 52 height 23
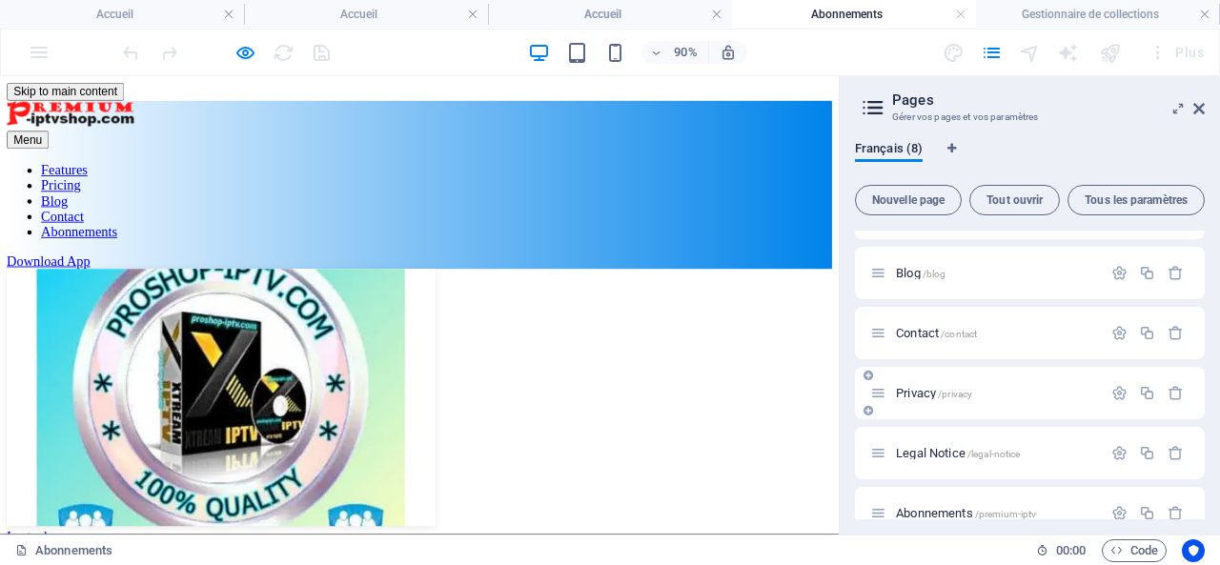
scroll to position [191, 0]
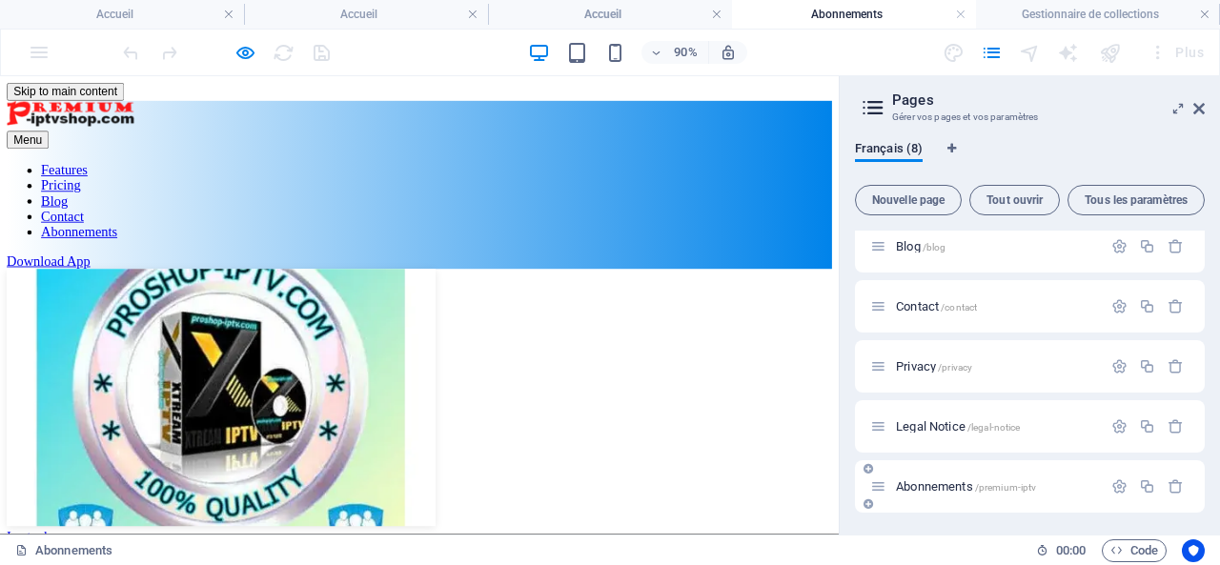
click at [955, 481] on span "Abonnements /premium-iptv" at bounding box center [966, 486] width 140 height 14
click at [1118, 483] on icon "button" at bounding box center [1119, 486] width 16 height 16
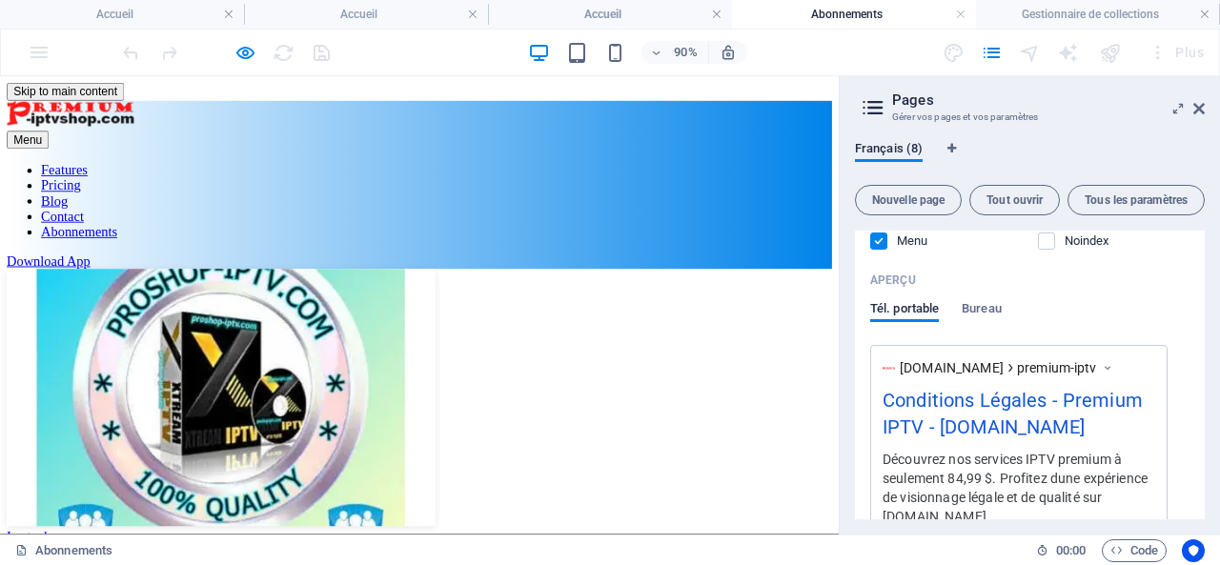
scroll to position [946, 0]
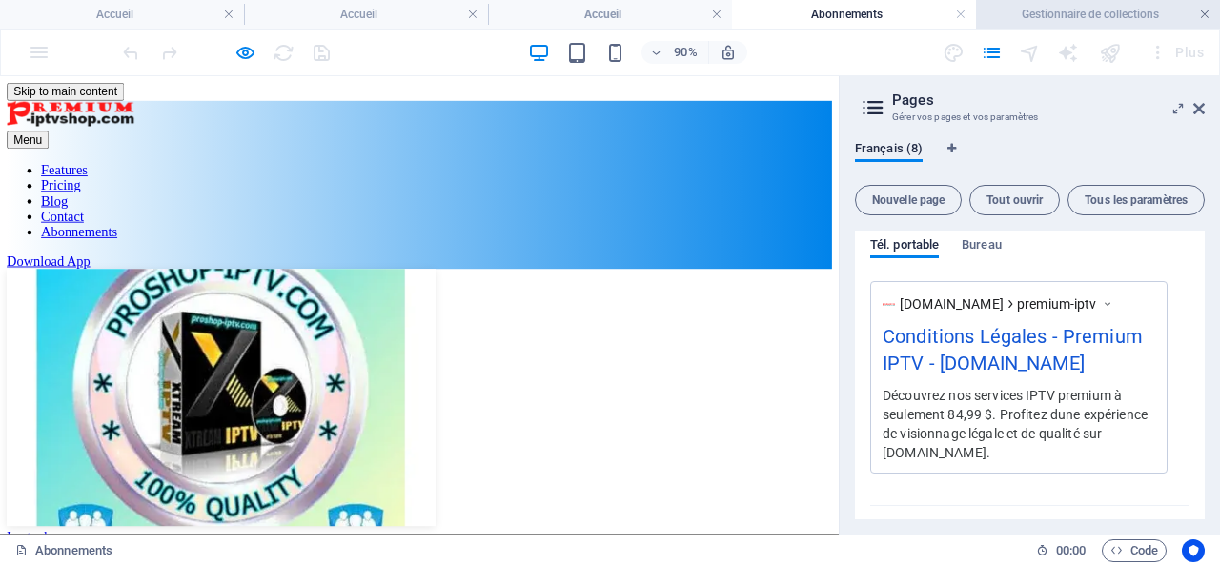
click at [1200, 12] on link at bounding box center [1204, 15] width 11 height 18
click at [995, 16] on link at bounding box center [998, 15] width 11 height 18
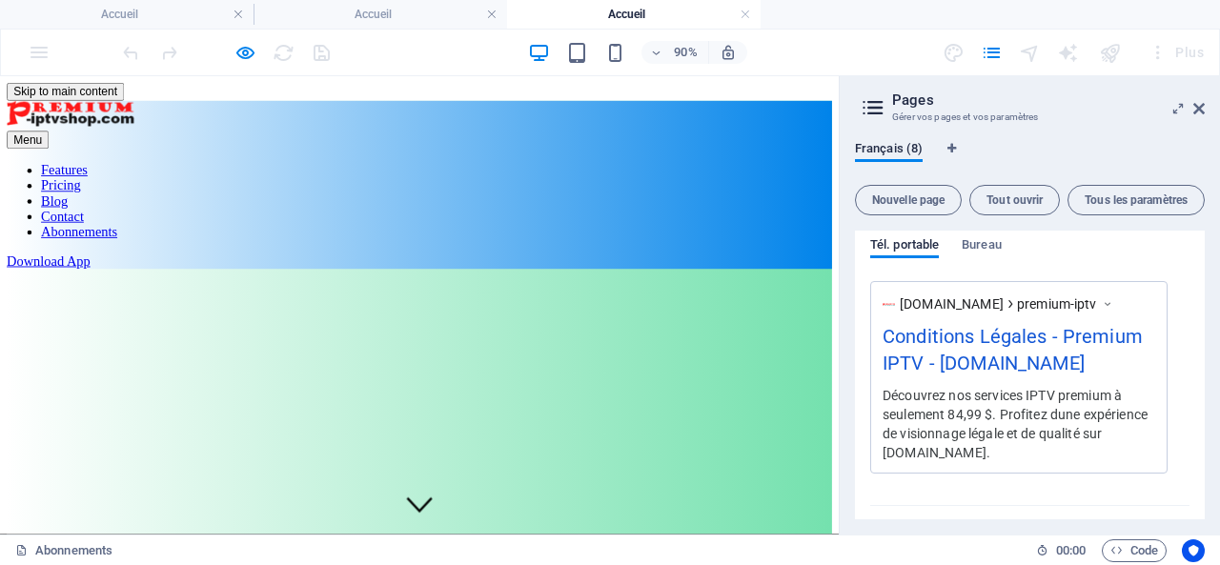
scroll to position [725, 0]
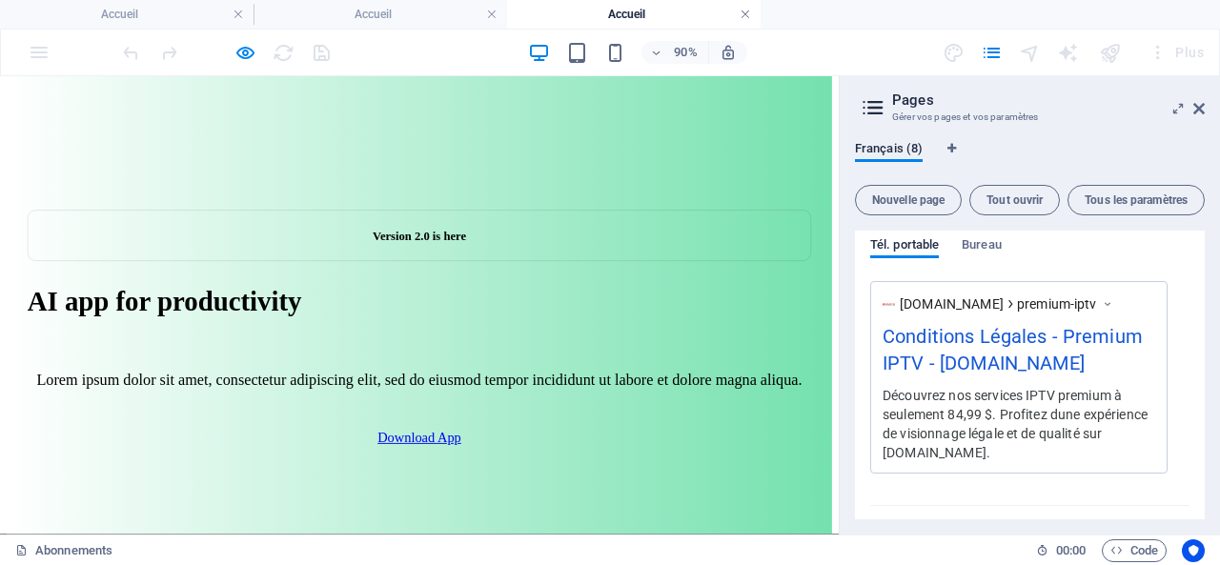
click at [743, 16] on link at bounding box center [745, 15] width 11 height 18
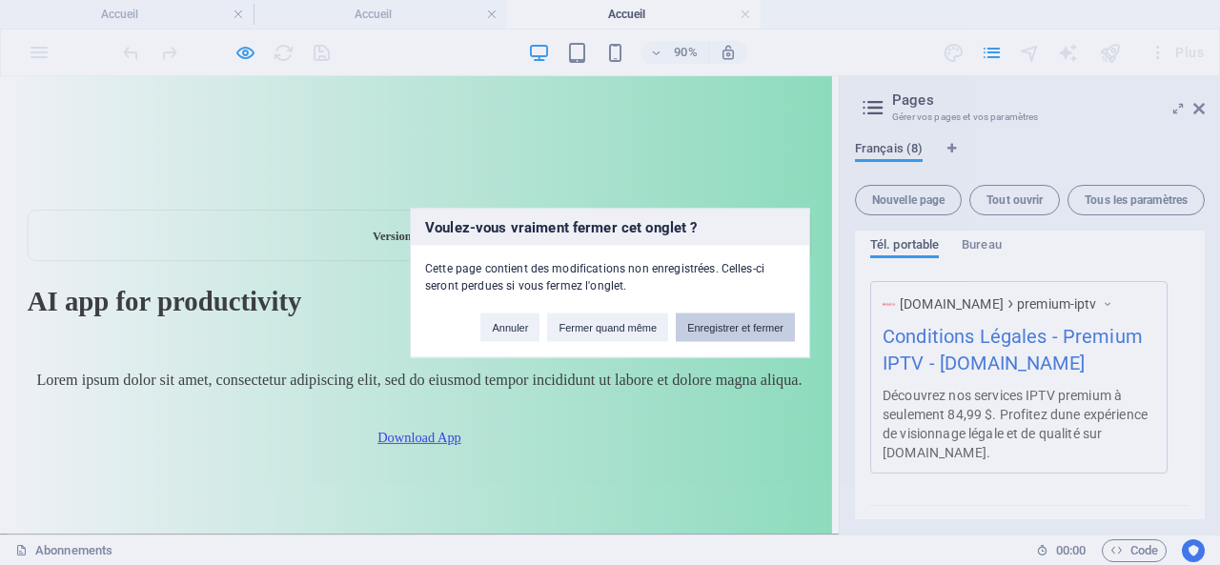
click at [726, 329] on button "Enregistrer et fermer" at bounding box center [735, 327] width 119 height 29
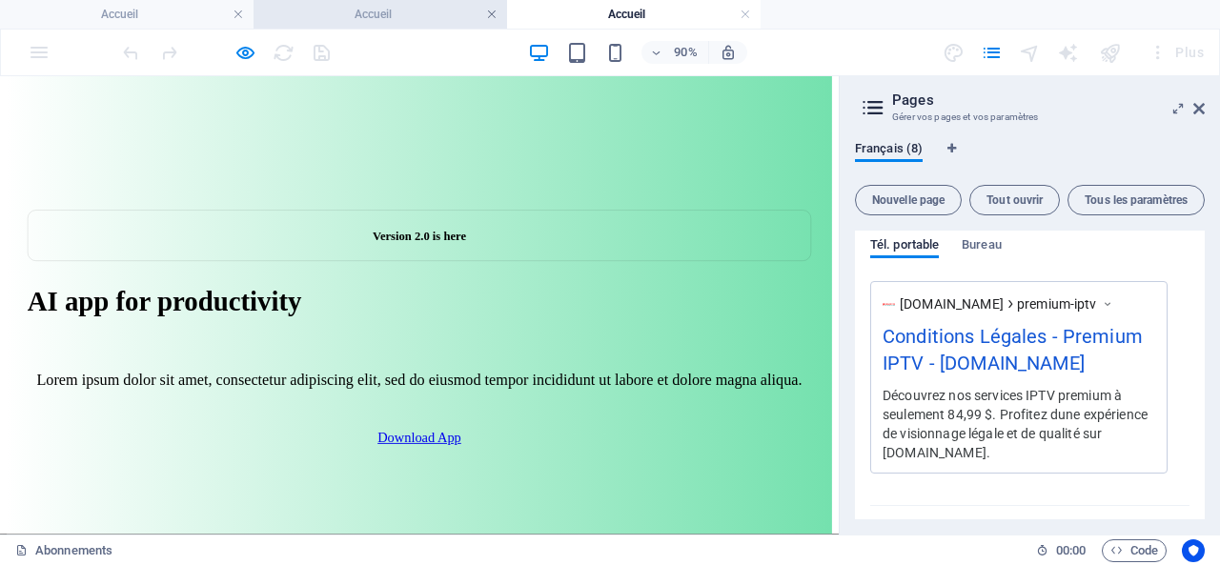
click at [494, 12] on link at bounding box center [491, 15] width 11 height 18
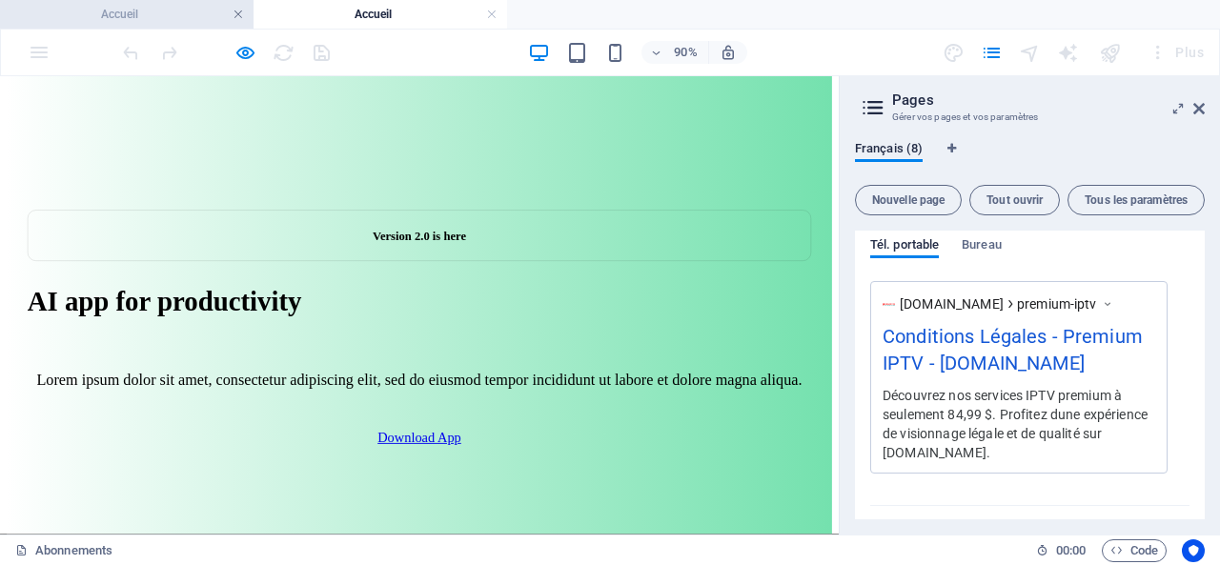
click at [238, 11] on link at bounding box center [238, 15] width 11 height 18
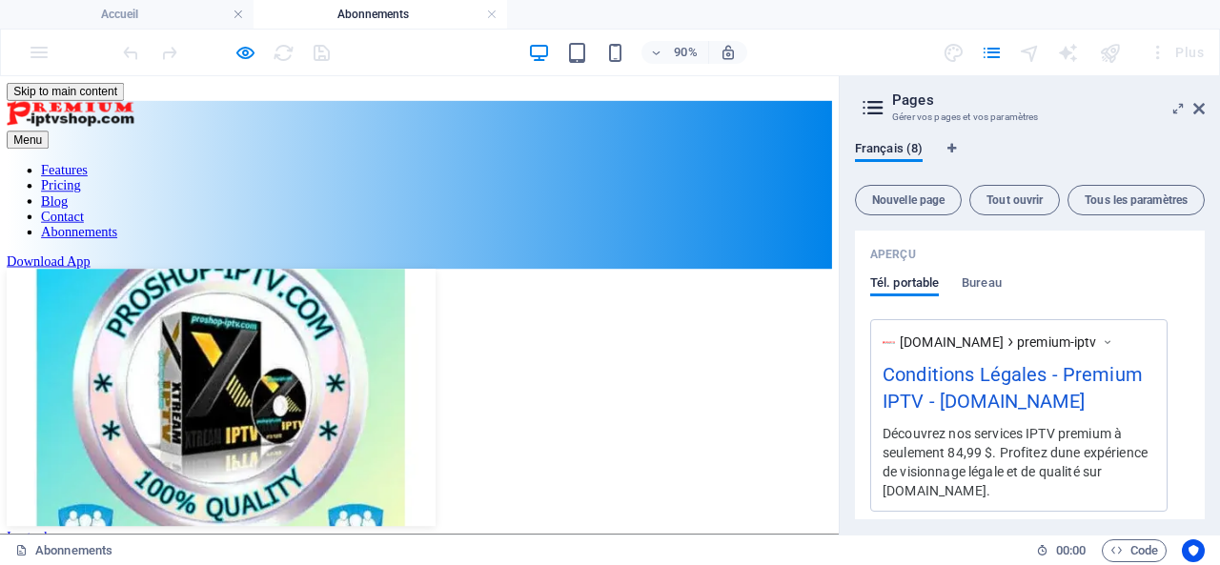
scroll to position [0, 0]
click at [1123, 190] on button "Tous les paramètres" at bounding box center [1136, 200] width 137 height 31
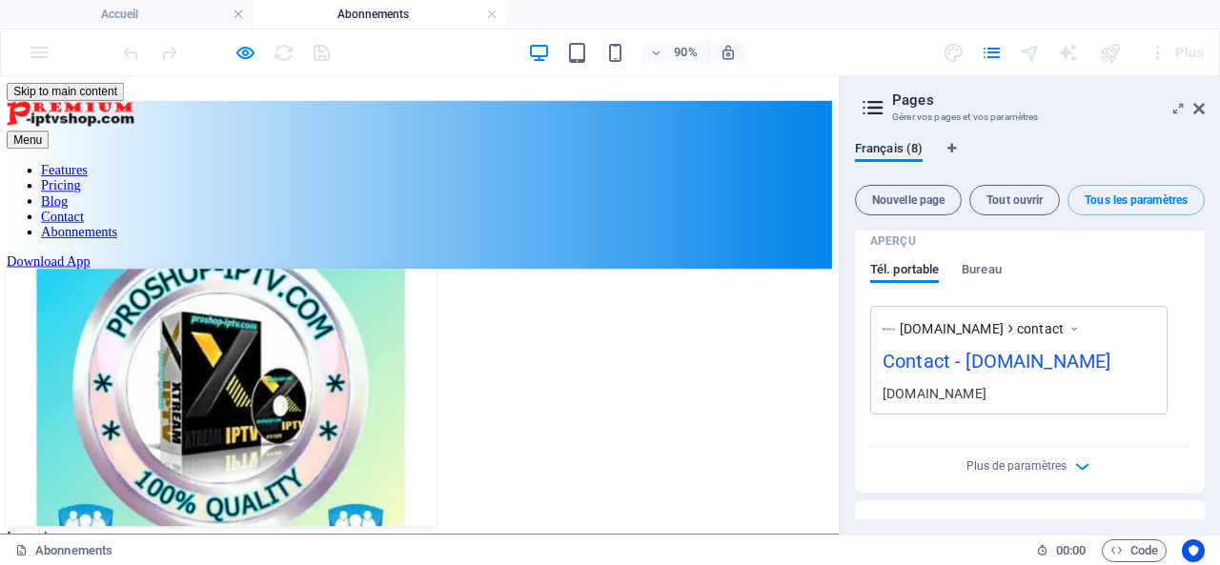
scroll to position [3609, 0]
click at [1149, 197] on span "Tous les paramètres" at bounding box center [1136, 199] width 120 height 11
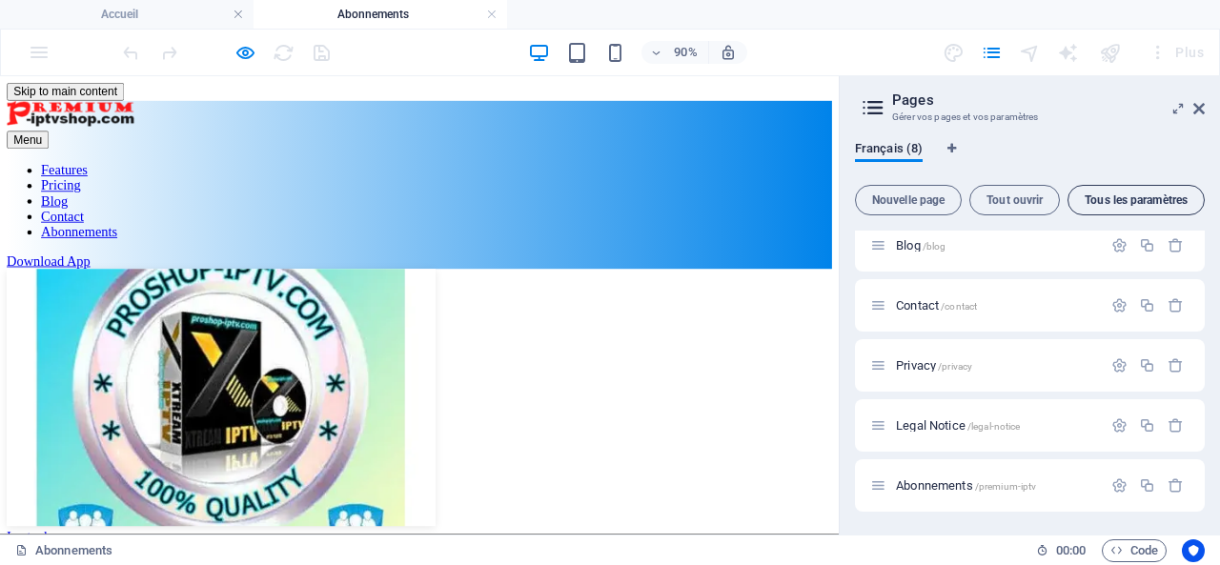
scroll to position [191, 0]
click at [943, 483] on span "Abonnements /premium-iptv" at bounding box center [966, 486] width 140 height 14
click at [942, 484] on span "Abonnements /premium-iptv" at bounding box center [966, 486] width 140 height 14
click at [1116, 483] on icon "button" at bounding box center [1119, 486] width 16 height 16
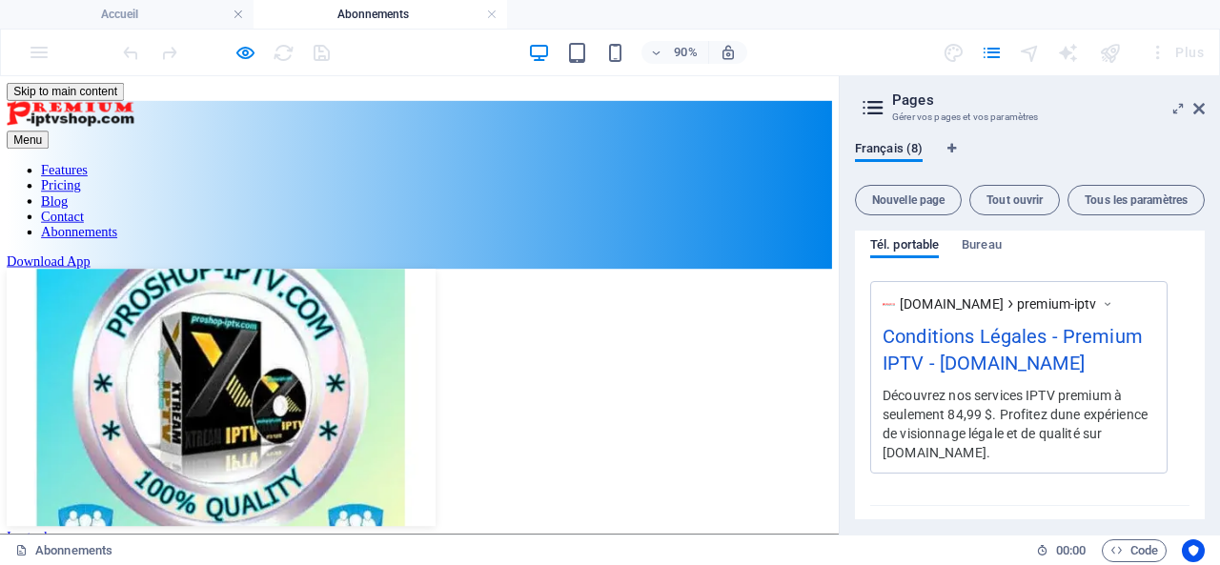
scroll to position [985, 0]
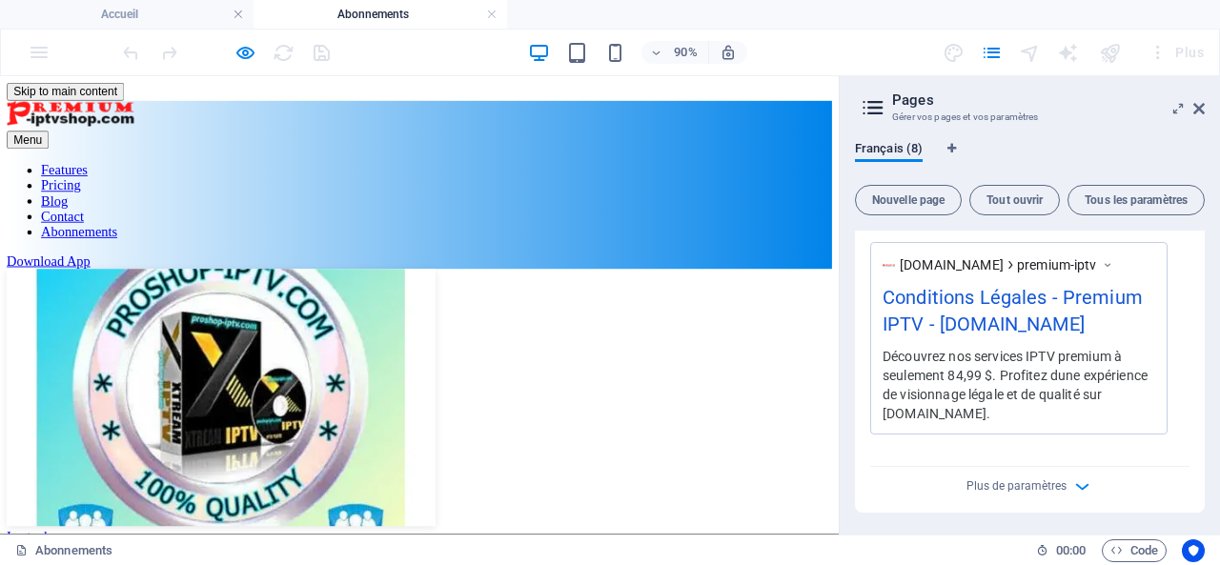
click at [803, 173] on nav "Features Pricing Blog Contact Abonnements" at bounding box center [466, 216] width 917 height 86
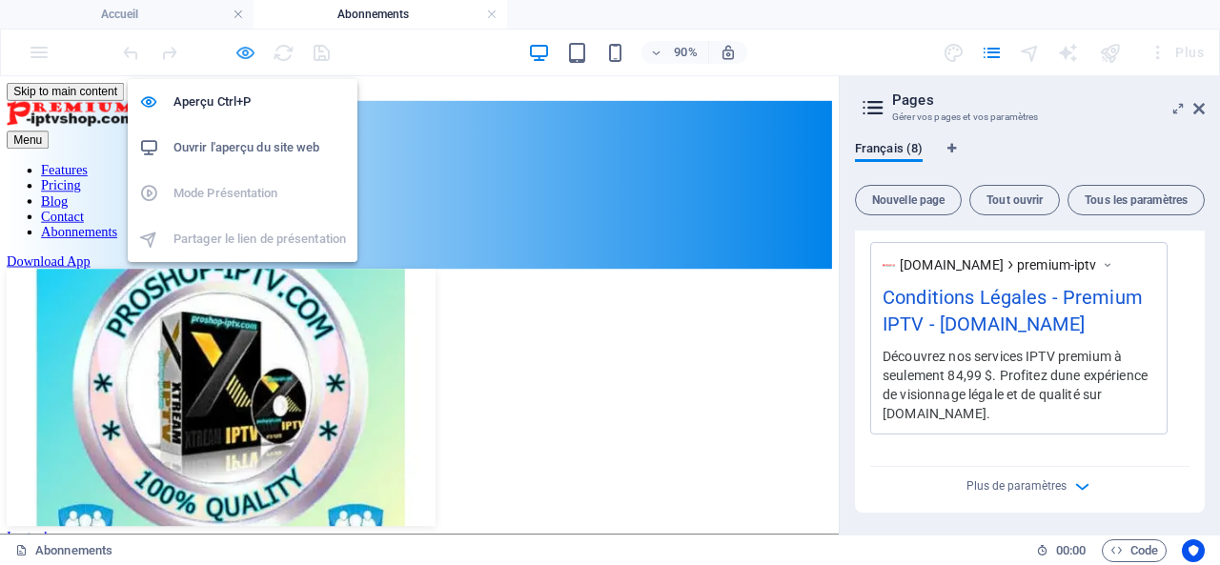
click at [241, 47] on icon "button" at bounding box center [245, 53] width 22 height 22
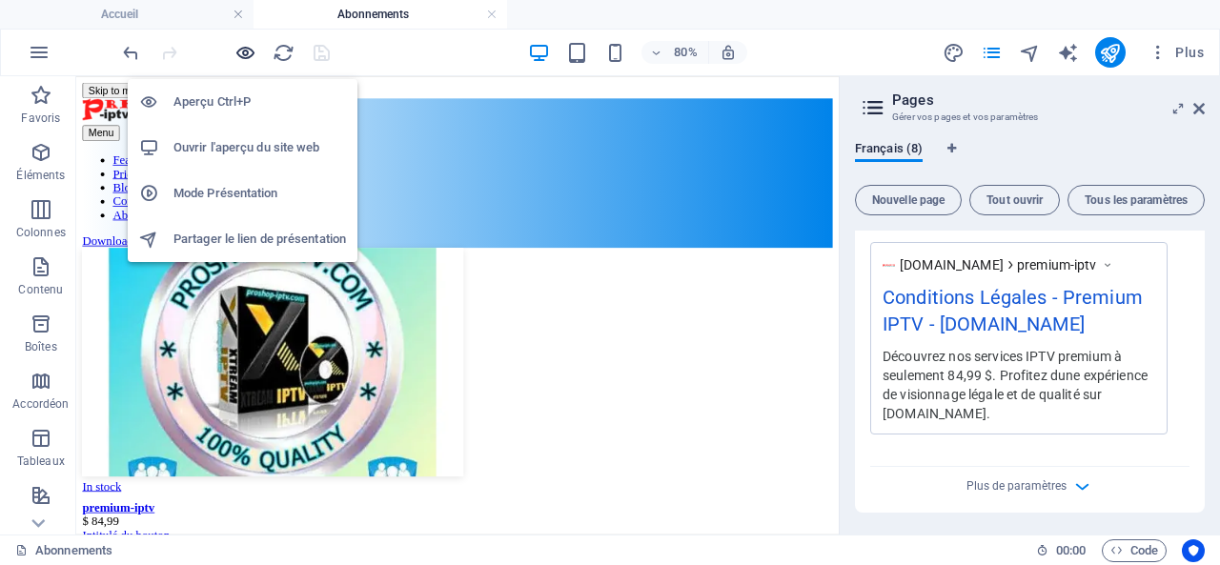
click at [241, 47] on icon "button" at bounding box center [245, 53] width 22 height 22
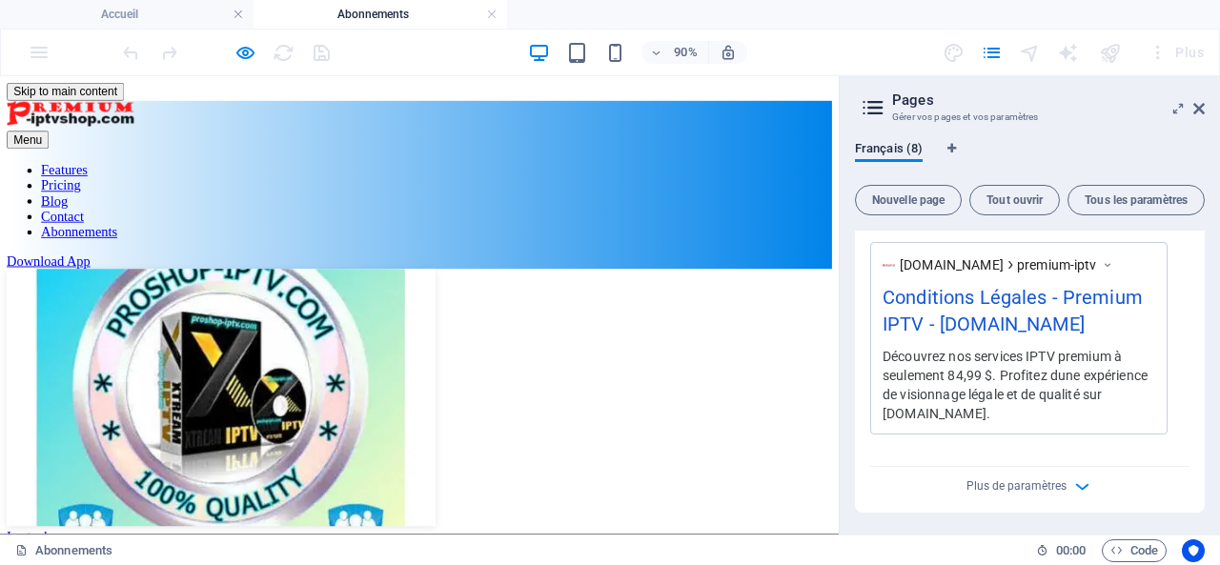
click at [488, 321] on div "In stock premium-iptv $ 84,99 Intitulé du bouton Précédent Suivant" at bounding box center [466, 492] width 917 height 402
click at [1195, 106] on icon at bounding box center [1198, 108] width 11 height 15
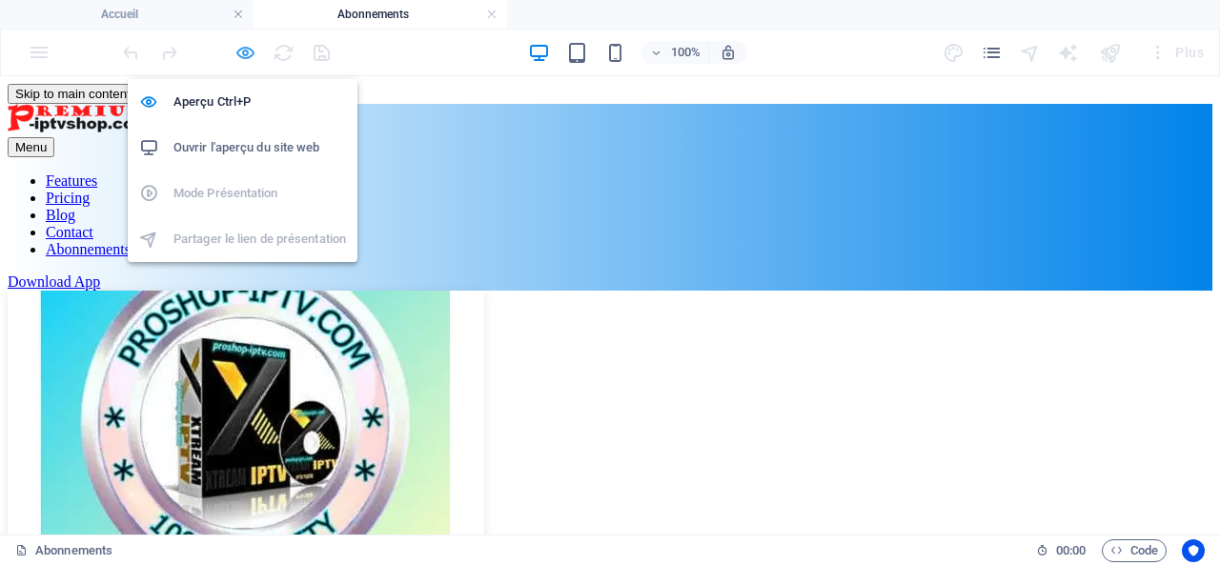
click at [245, 46] on icon "button" at bounding box center [245, 53] width 22 height 22
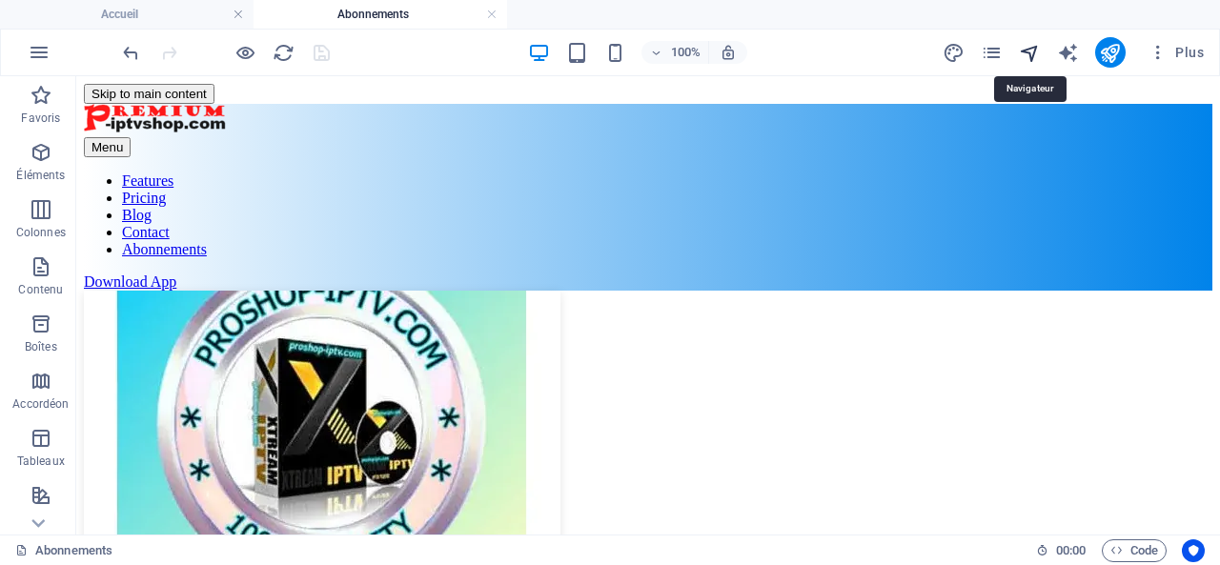
click at [1026, 48] on icon "navigator" at bounding box center [1030, 53] width 22 height 22
select select "18185116-fr"
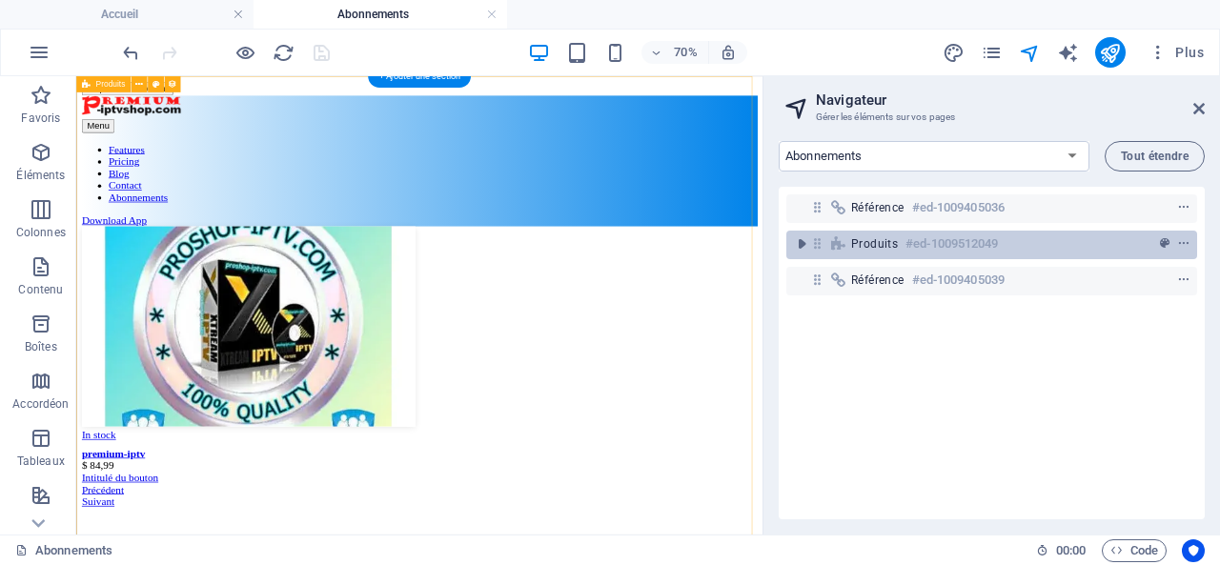
click at [1023, 247] on div "Produits #ed-1009512049" at bounding box center [976, 244] width 251 height 23
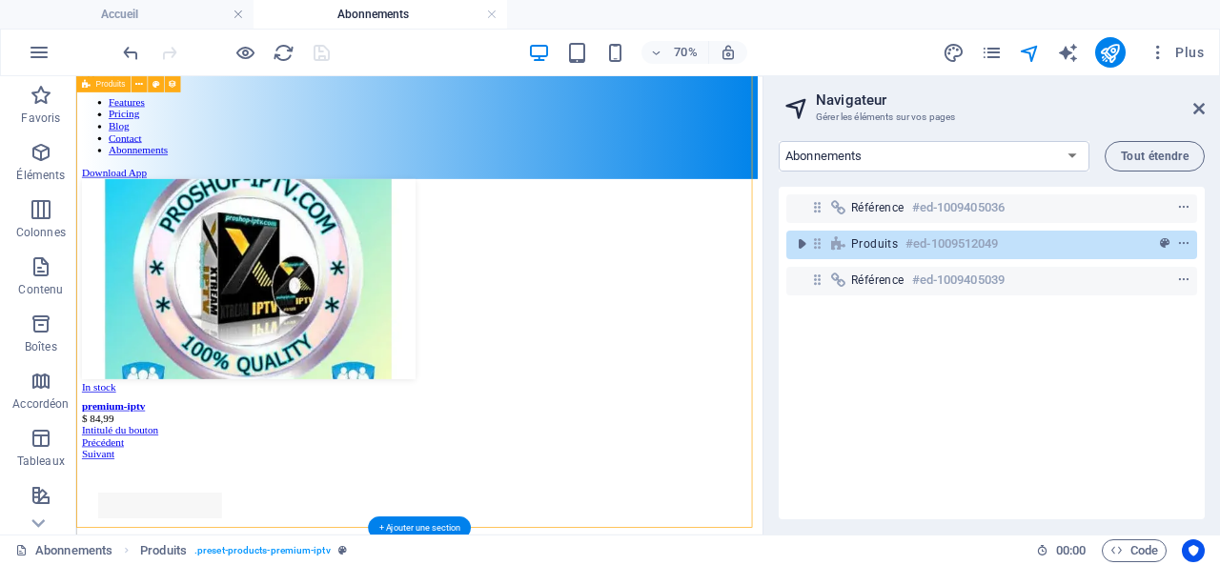
click at [1022, 246] on div "Produits #ed-1009512049" at bounding box center [976, 244] width 251 height 23
click at [1179, 237] on icon "context-menu" at bounding box center [1183, 243] width 13 height 13
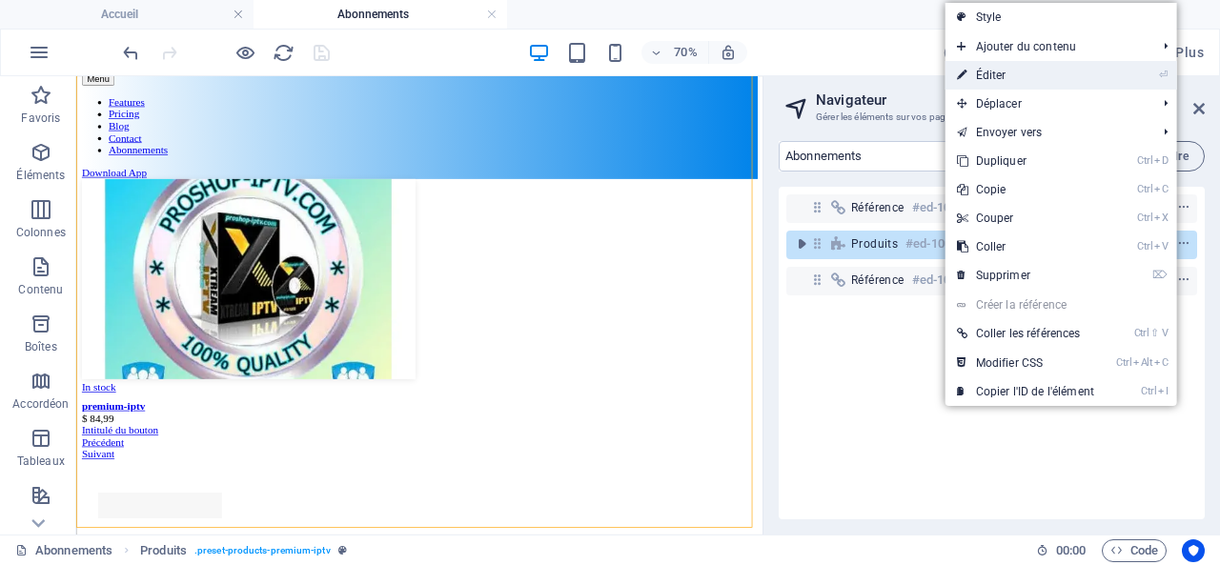
click at [1005, 71] on link "⏎ Éditer" at bounding box center [1026, 75] width 160 height 29
select select "createdAt_DESC"
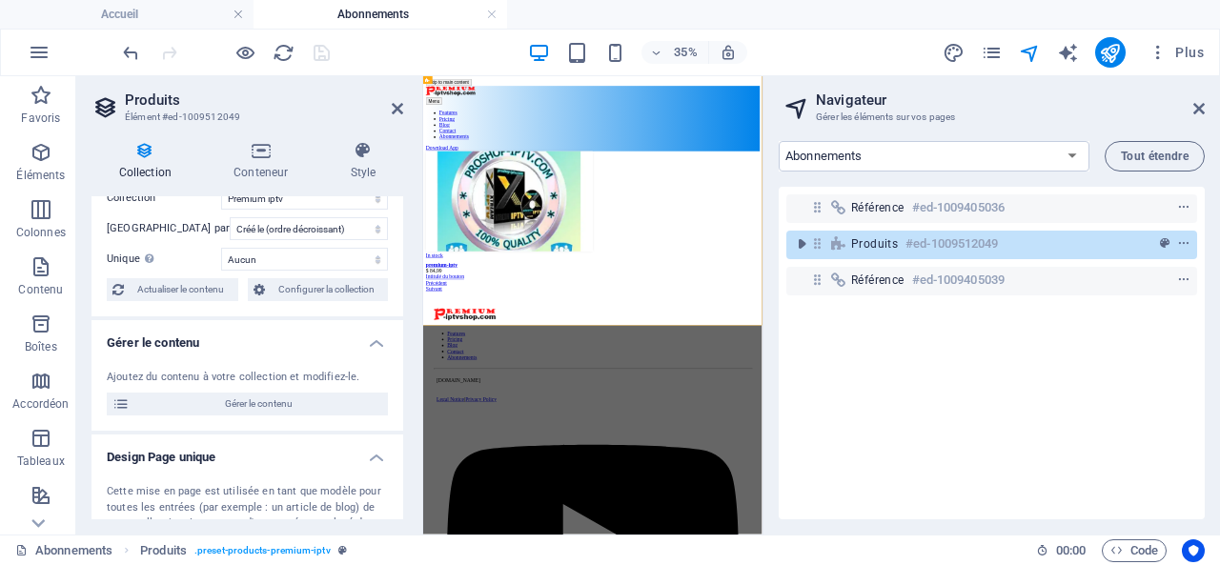
scroll to position [95, 0]
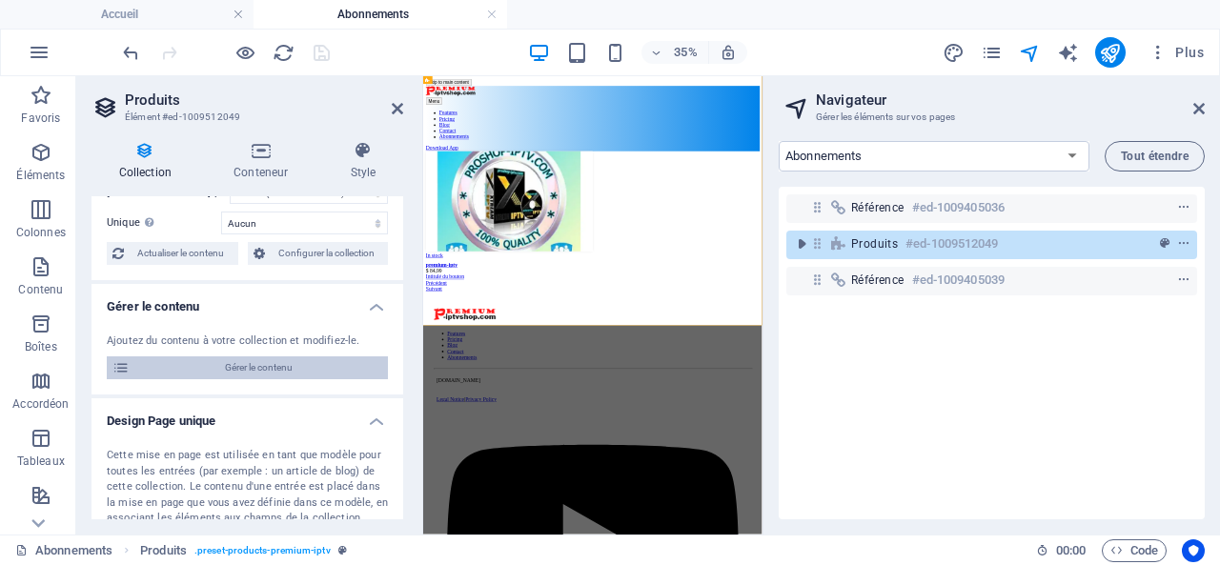
click at [254, 367] on span "Gérer le contenu" at bounding box center [258, 367] width 247 height 23
select select
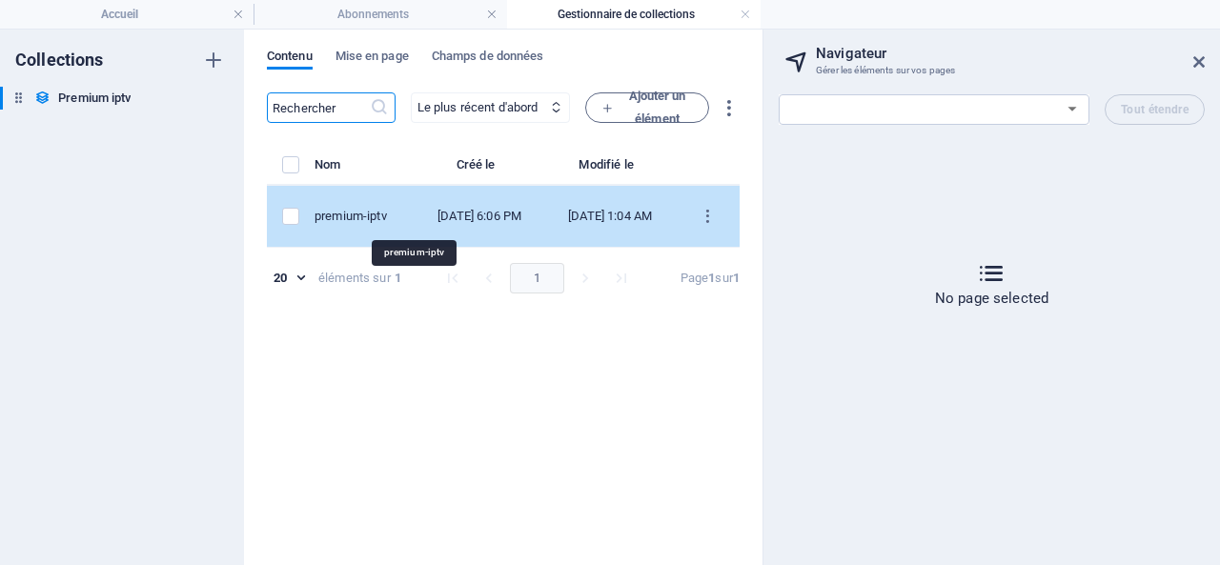
click at [388, 213] on div "premium-iptv" at bounding box center [357, 216] width 85 height 17
select select "In stock"
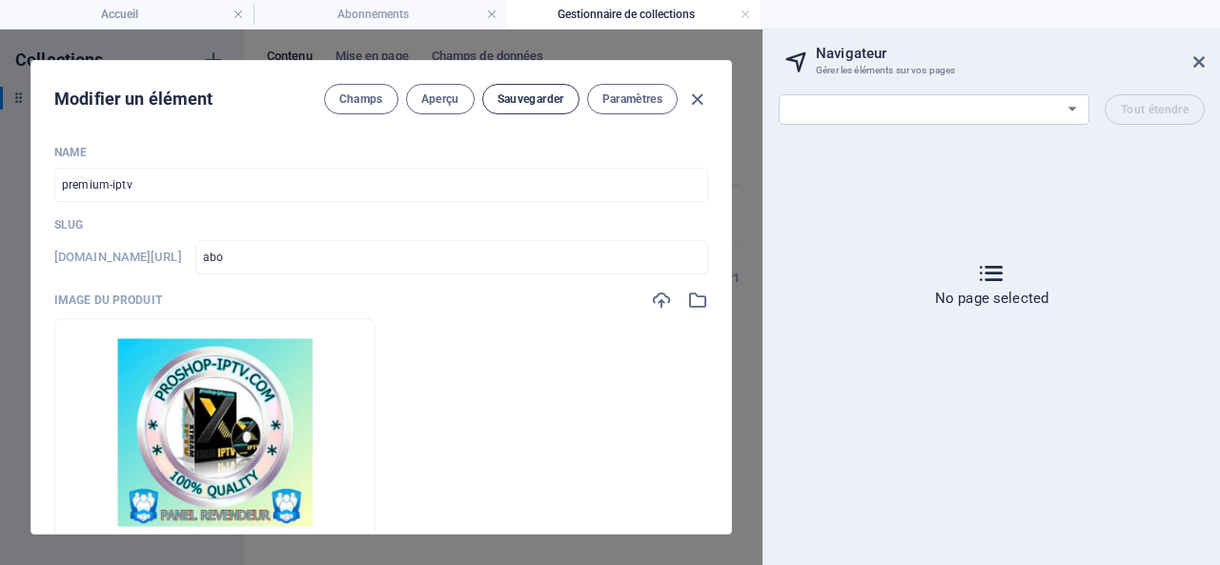
click at [515, 96] on span "Sauvegarder" at bounding box center [531, 99] width 67 height 15
click at [694, 91] on icon "button" at bounding box center [697, 100] width 22 height 22
type input "abo"
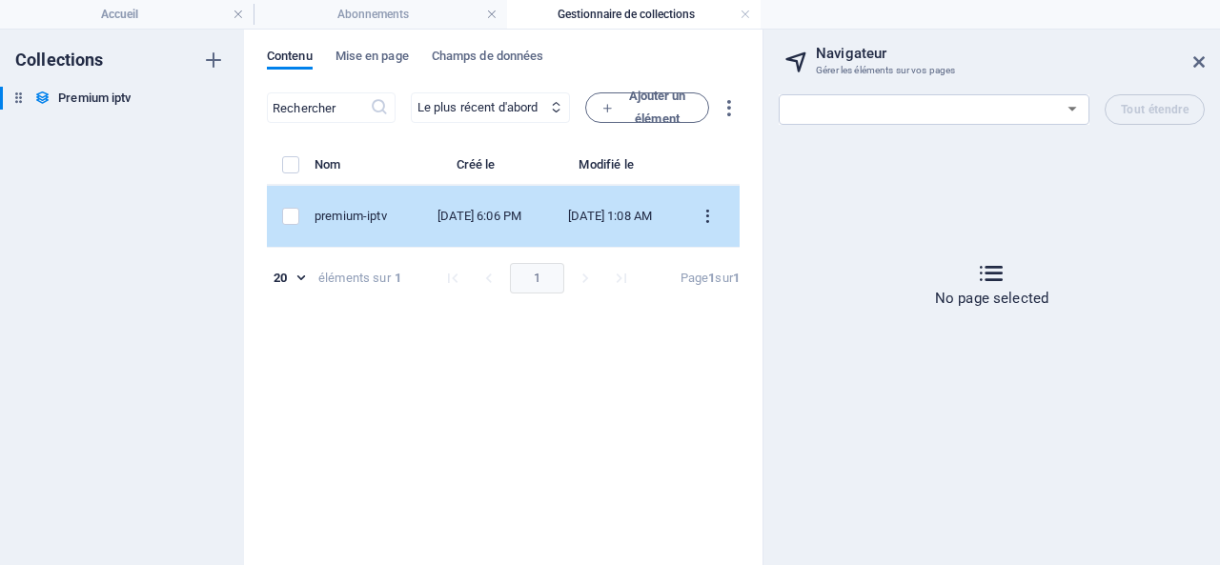
click at [707, 214] on icon "items list" at bounding box center [708, 217] width 18 height 18
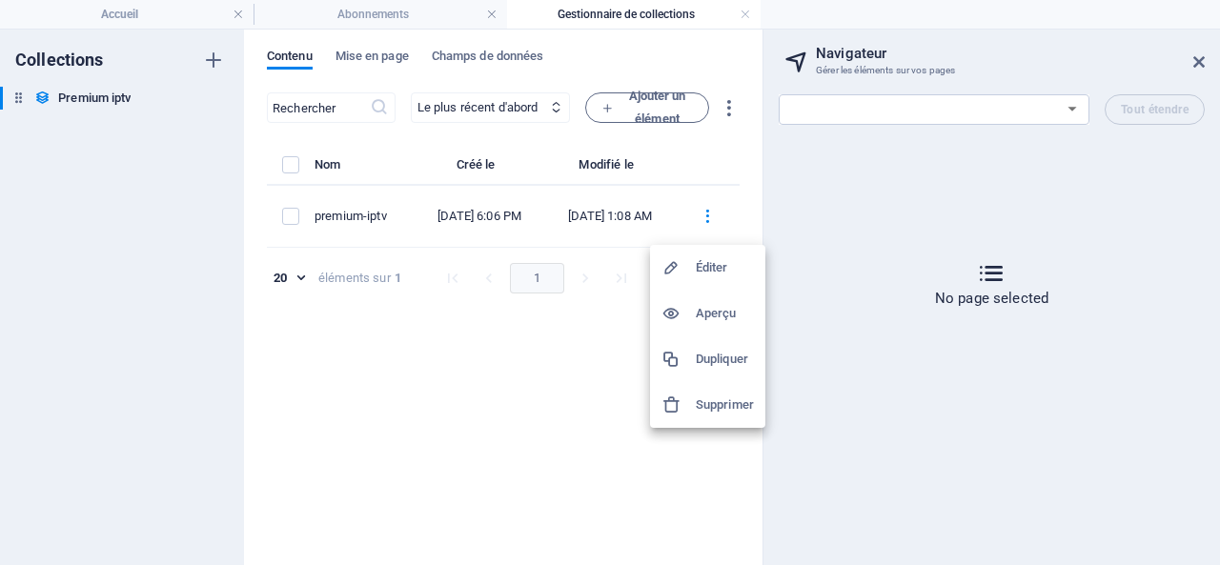
click at [713, 262] on h6 "Éditer" at bounding box center [725, 267] width 58 height 23
select select "In stock"
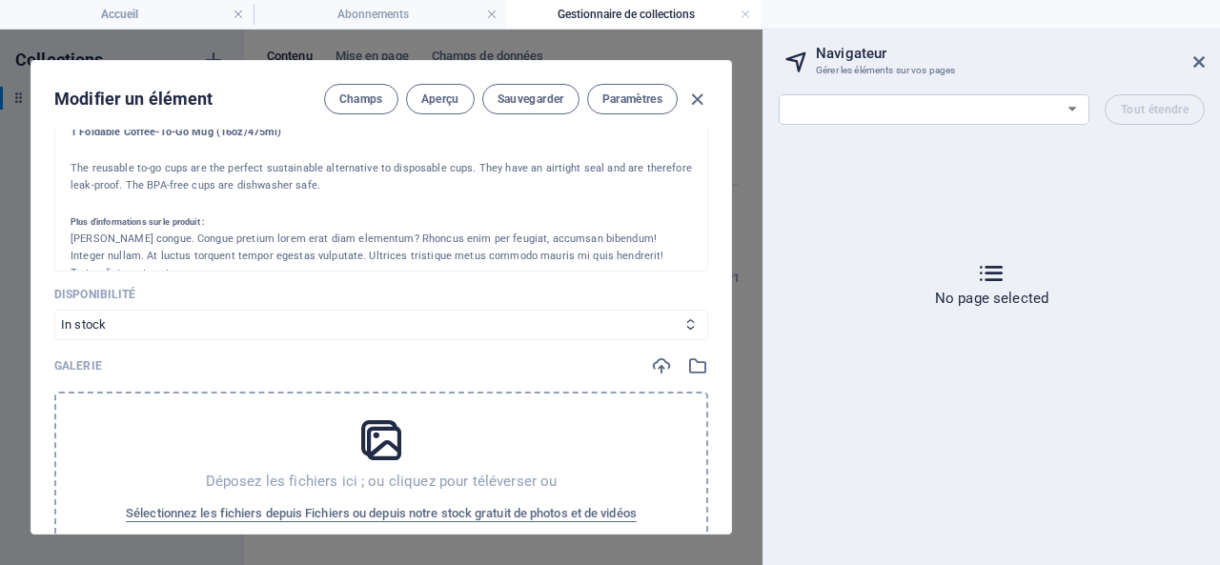
scroll to position [0, 0]
click at [694, 97] on icon "button" at bounding box center [697, 100] width 22 height 22
type input "abo"
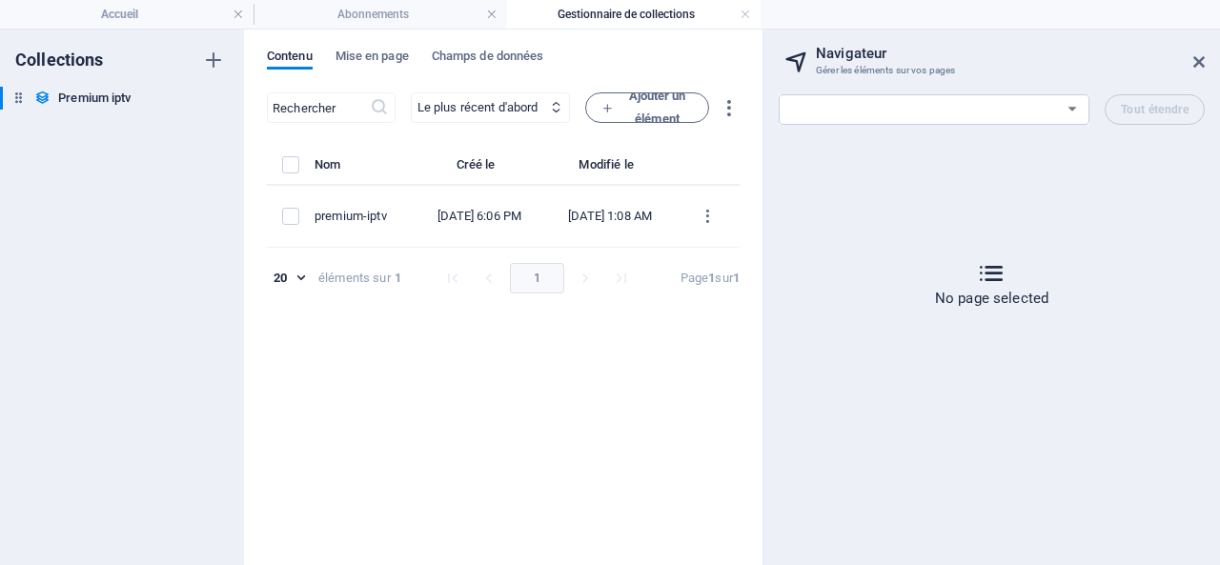
scroll to position [592, 0]
click at [214, 57] on icon "button" at bounding box center [213, 60] width 23 height 23
click at [127, 126] on input "Nouvelle collection" at bounding box center [120, 126] width 125 height 23
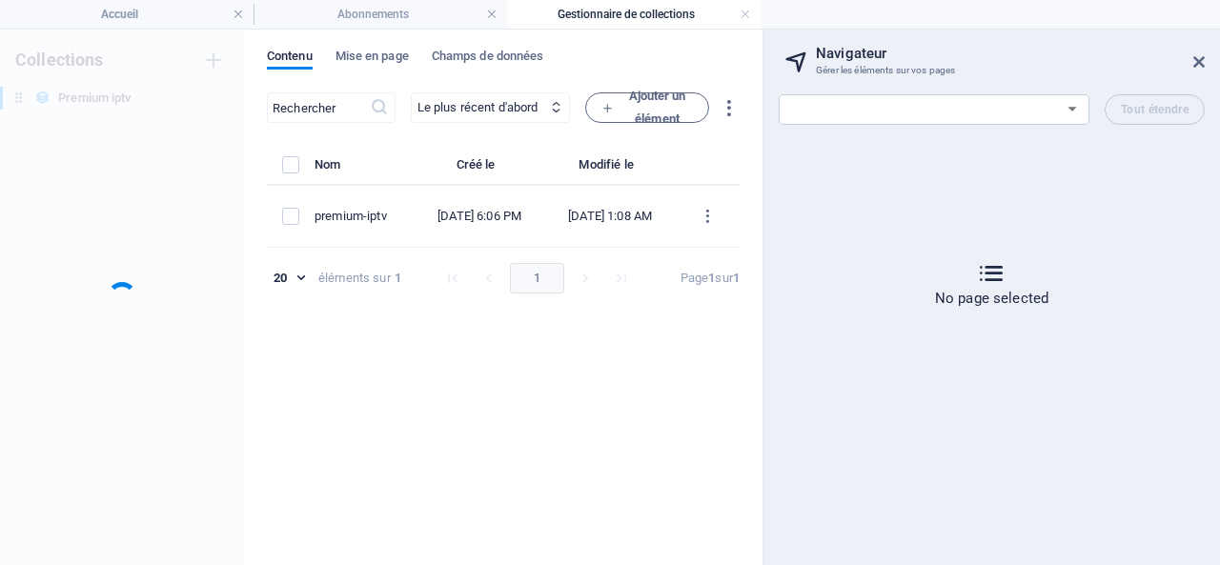
click at [118, 192] on div "Collections Premium iptv Premium iptv" at bounding box center [122, 298] width 244 height 536
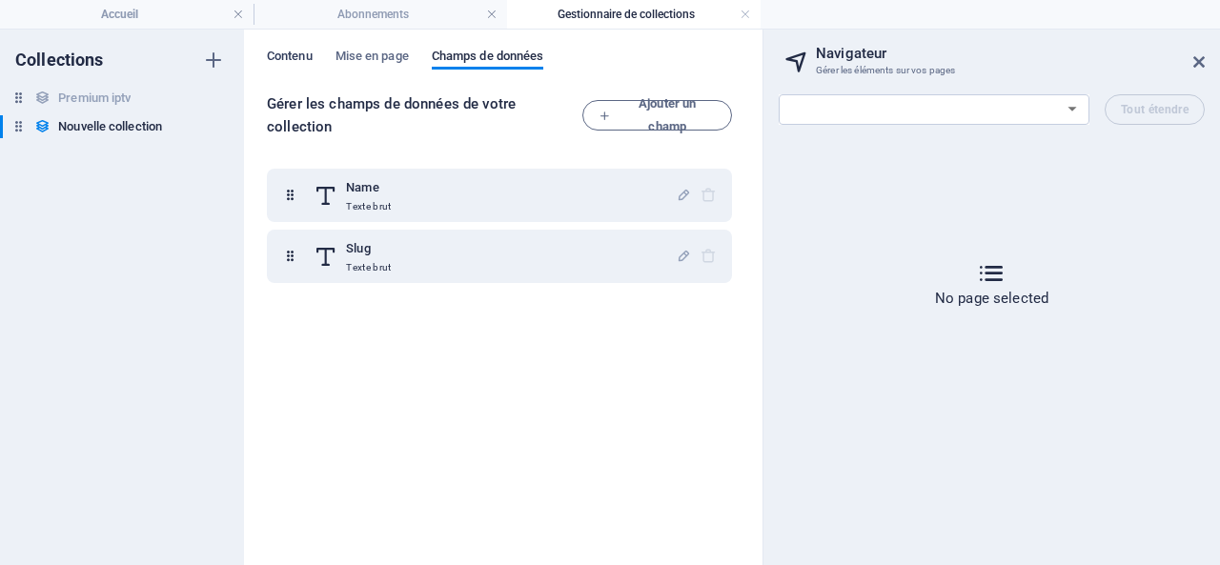
click at [286, 56] on span "Contenu" at bounding box center [290, 58] width 46 height 27
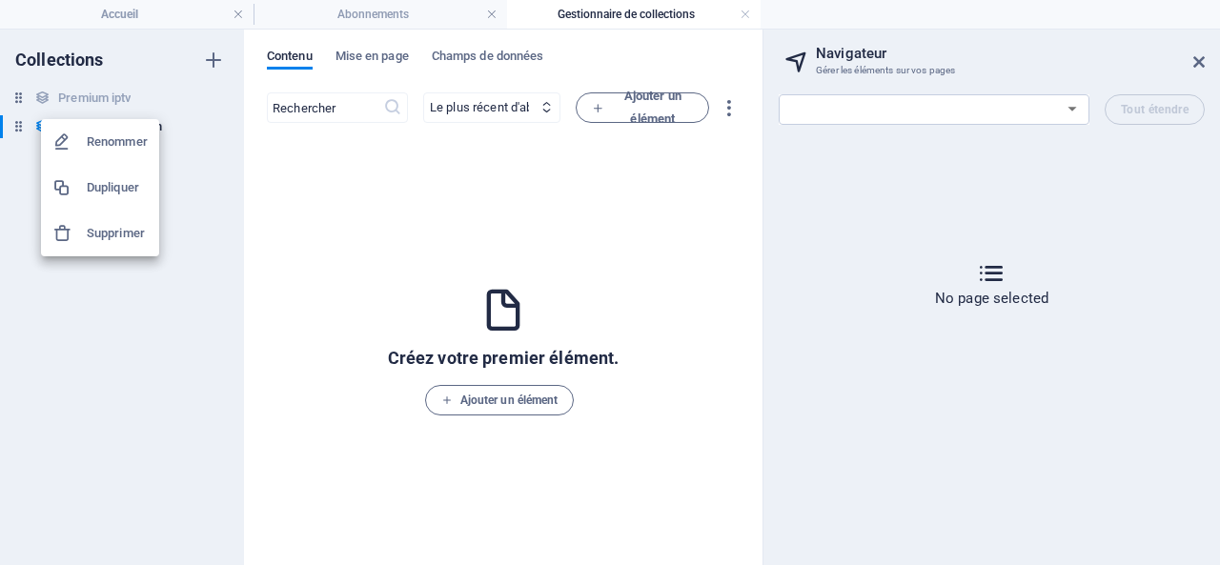
click at [116, 238] on h6 "Supprimer" at bounding box center [117, 233] width 61 height 23
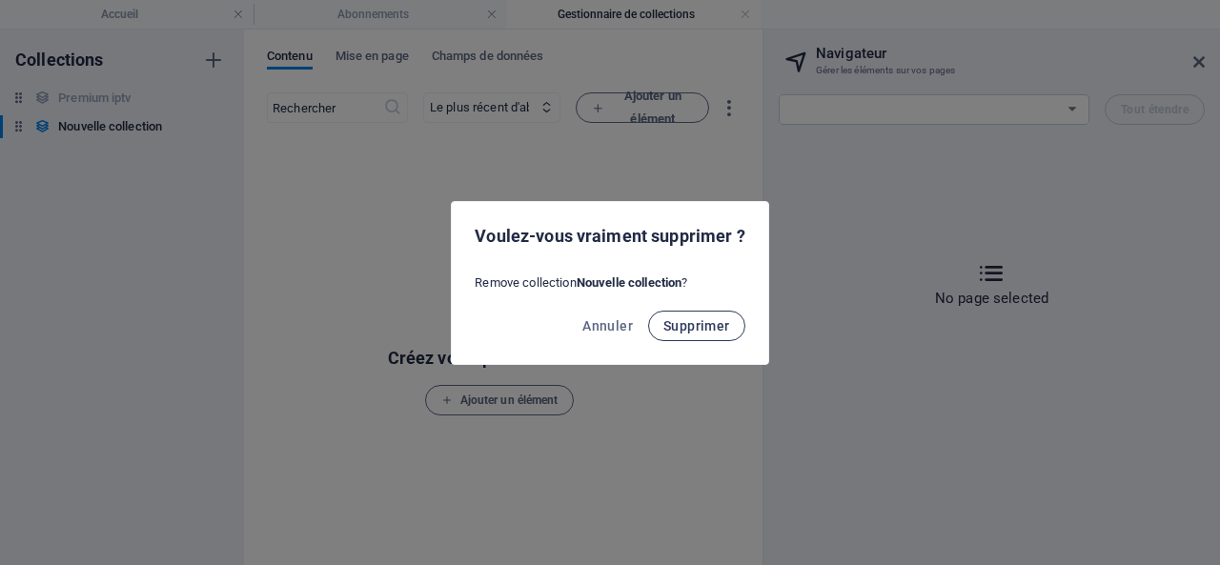
click at [681, 327] on span "Supprimer" at bounding box center [696, 325] width 67 height 15
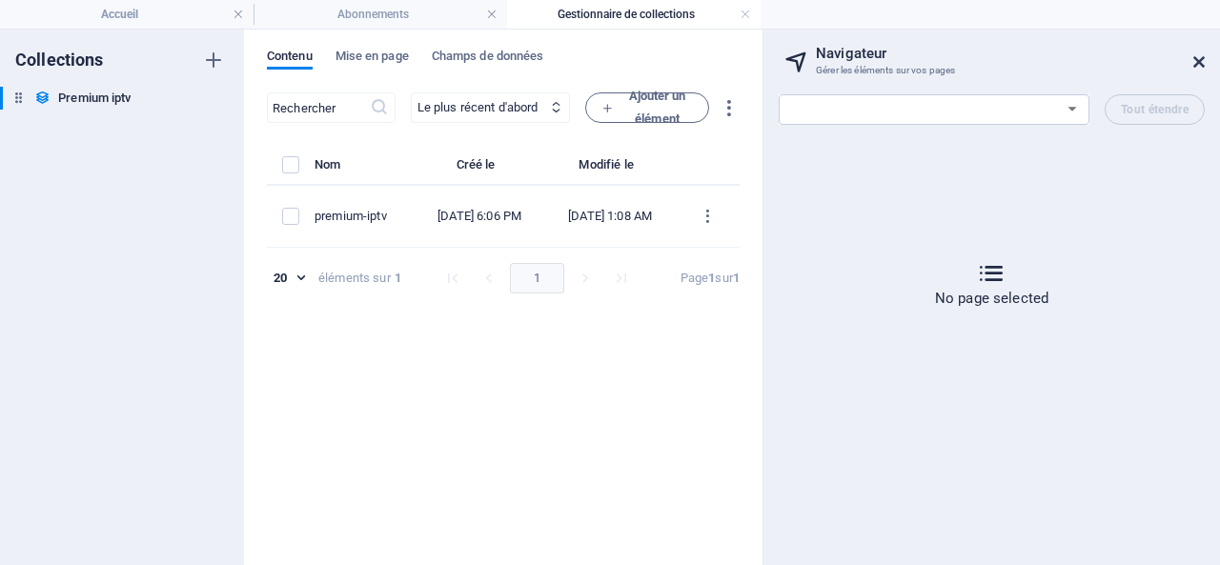
click at [1198, 56] on icon at bounding box center [1198, 61] width 11 height 15
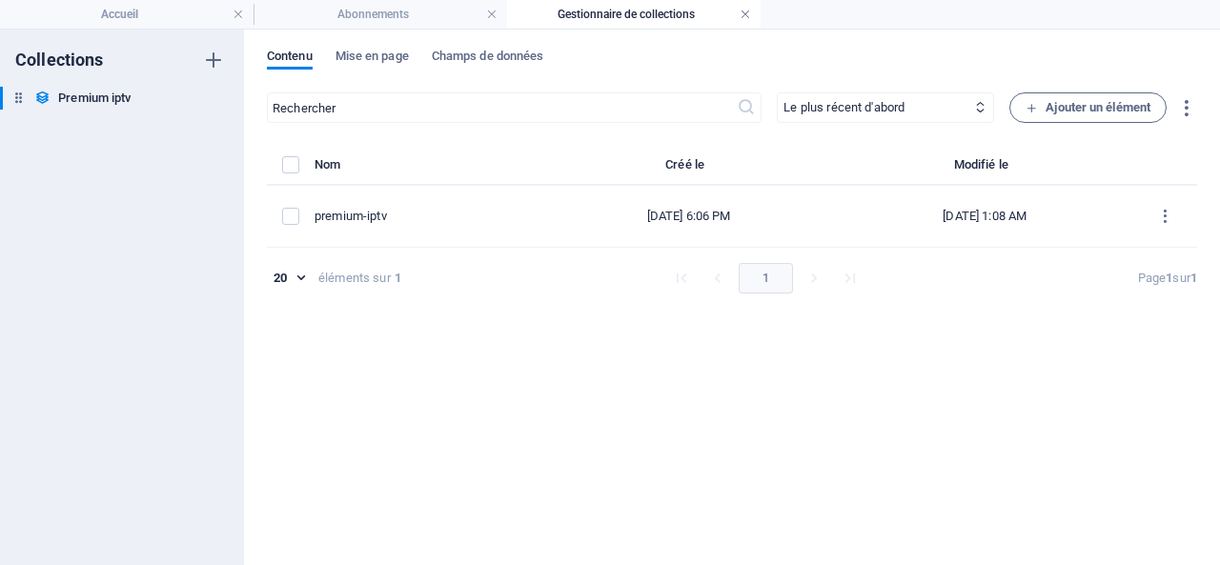
click at [746, 9] on link at bounding box center [745, 15] width 11 height 18
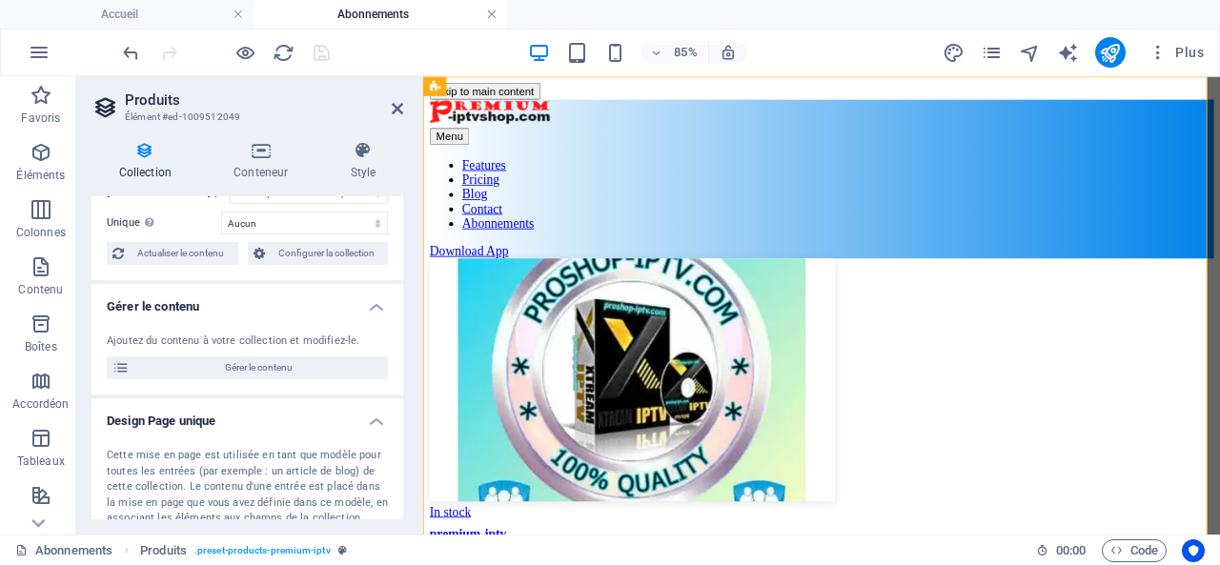
click at [494, 12] on link at bounding box center [491, 15] width 11 height 18
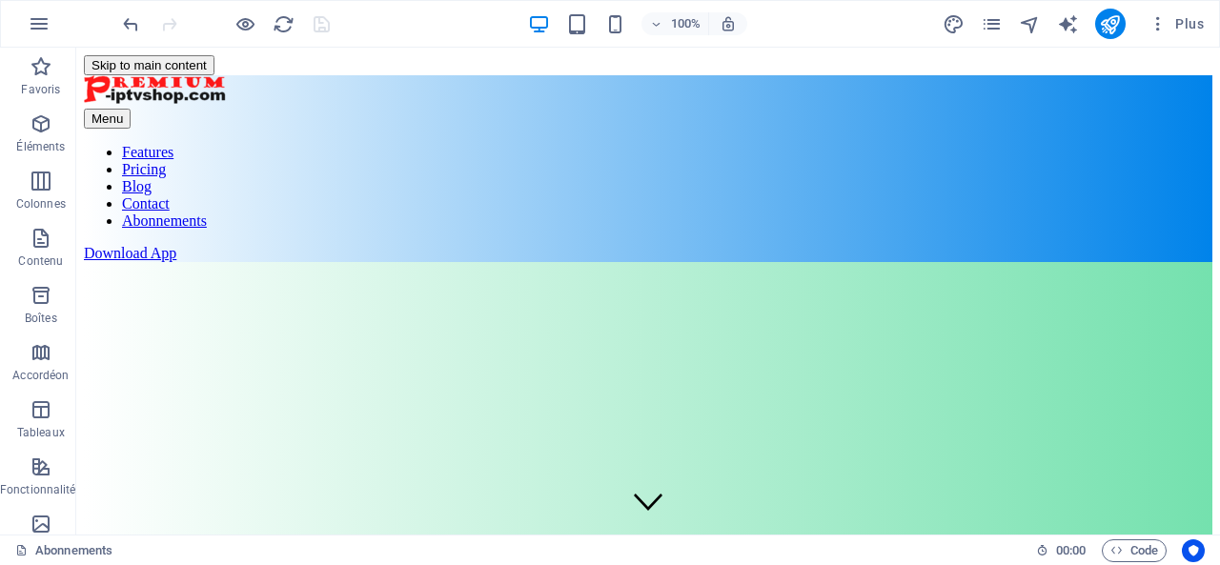
scroll to position [725, 0]
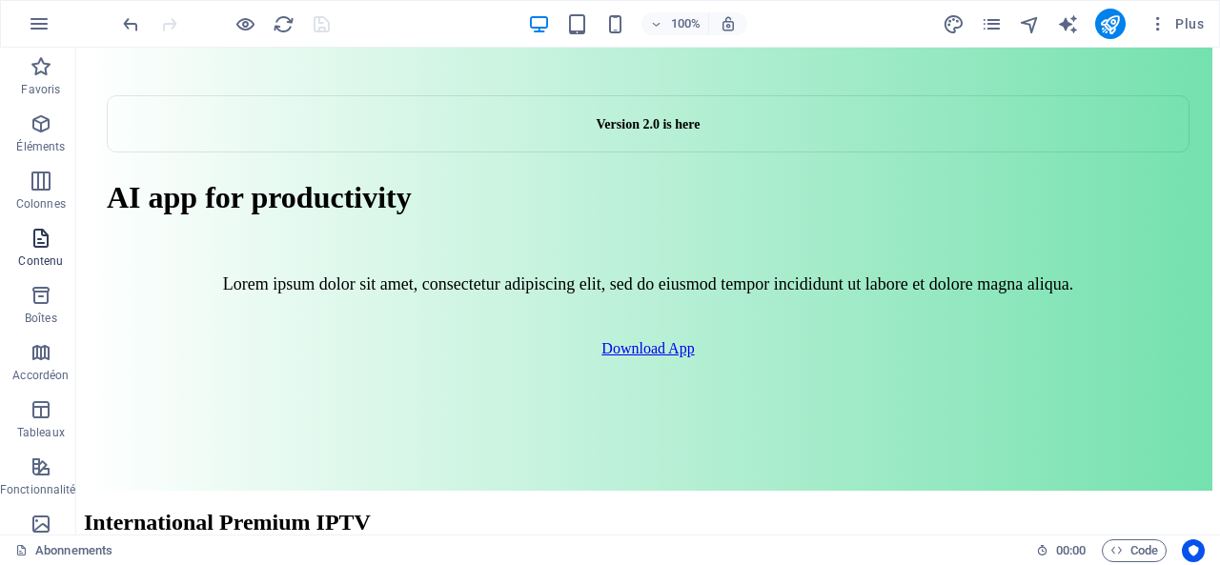
click at [34, 241] on icon "button" at bounding box center [41, 238] width 23 height 23
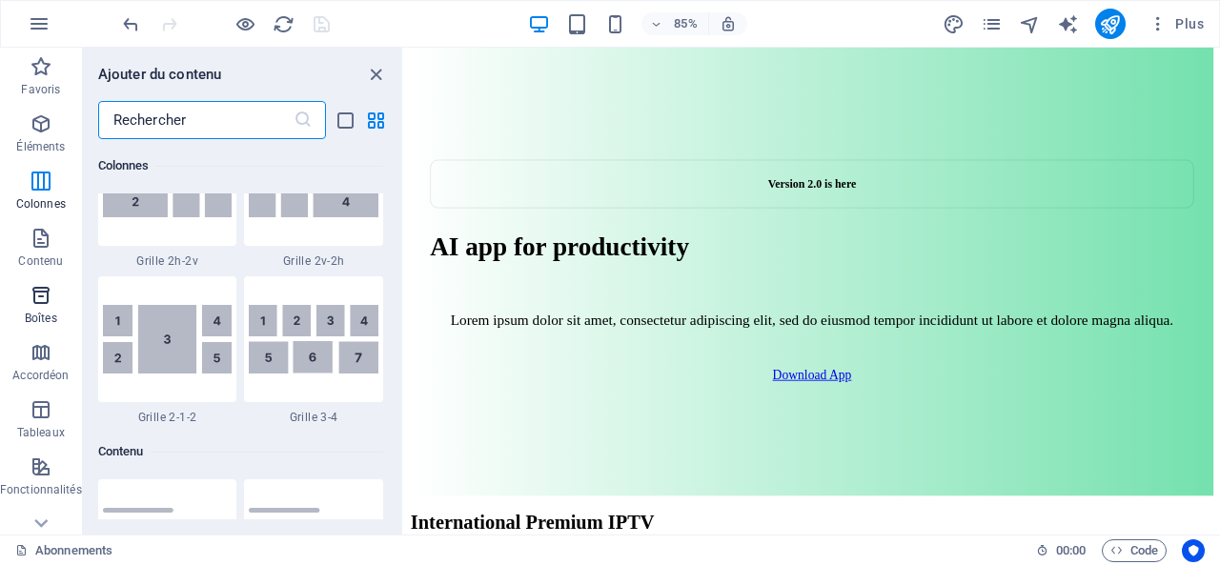
scroll to position [95, 0]
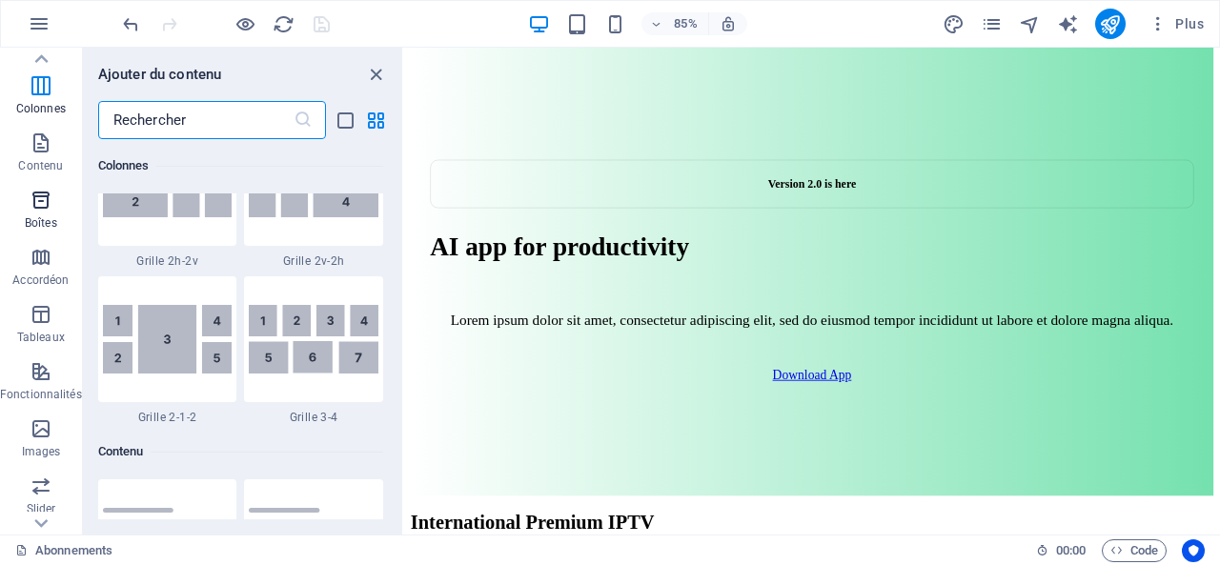
click at [31, 203] on icon "button" at bounding box center [41, 200] width 23 height 23
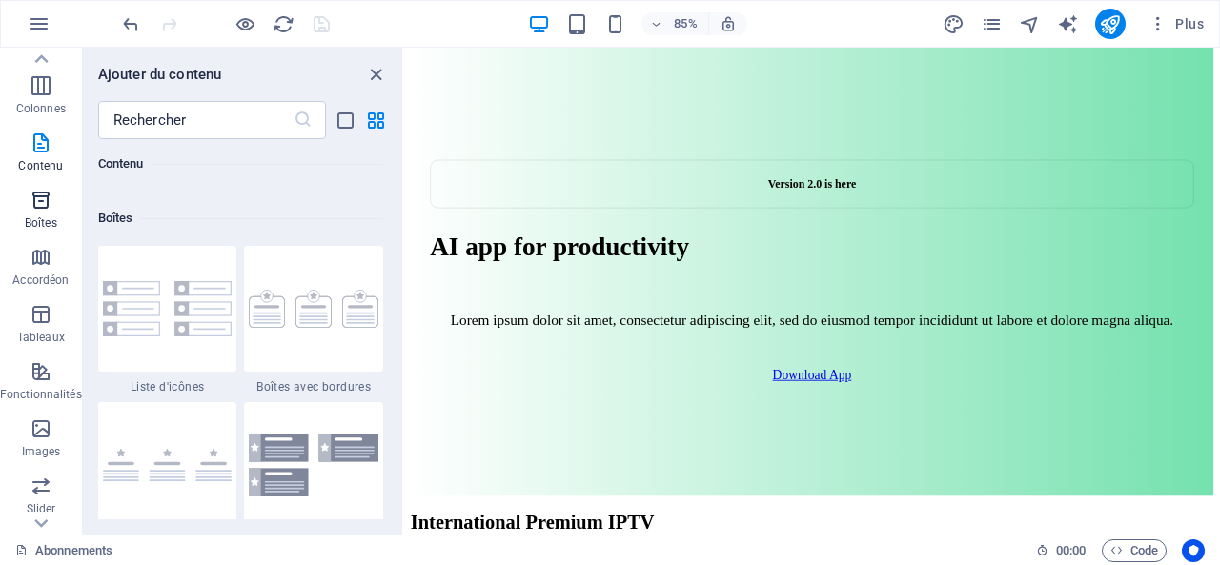
scroll to position [5258, 0]
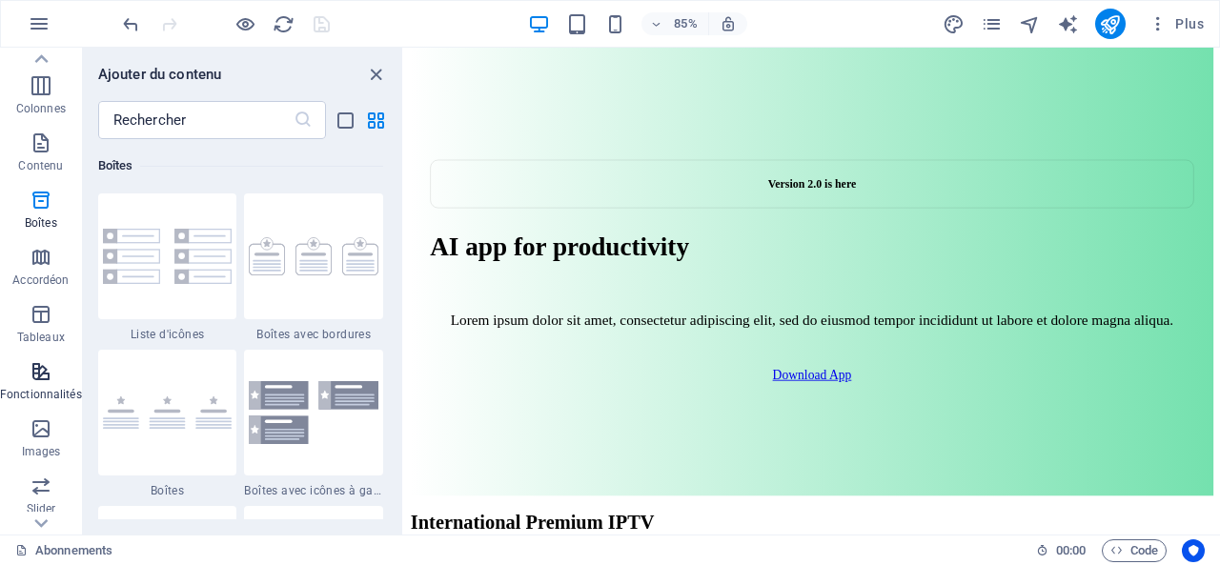
click at [41, 363] on icon "button" at bounding box center [41, 371] width 23 height 23
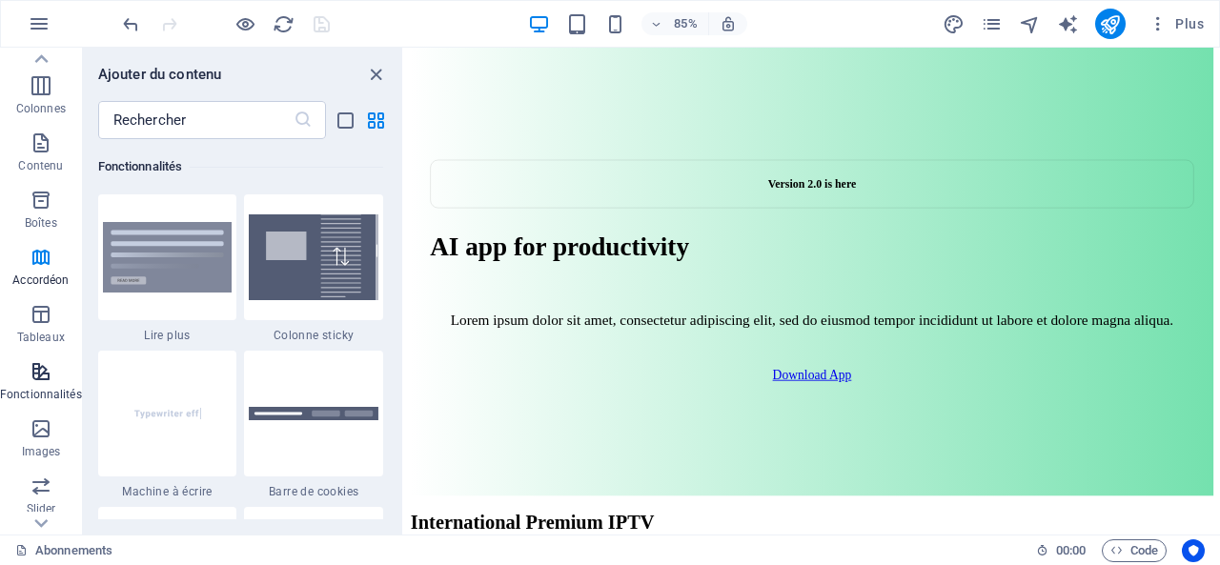
scroll to position [7429, 0]
click at [36, 308] on icon "button" at bounding box center [41, 314] width 23 height 23
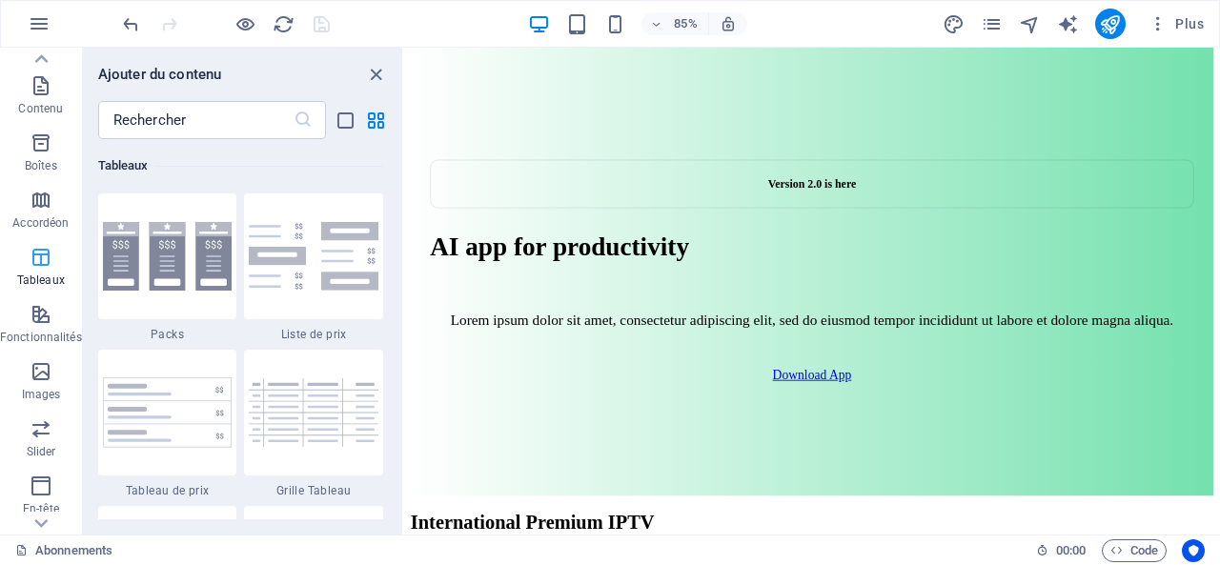
scroll to position [191, 0]
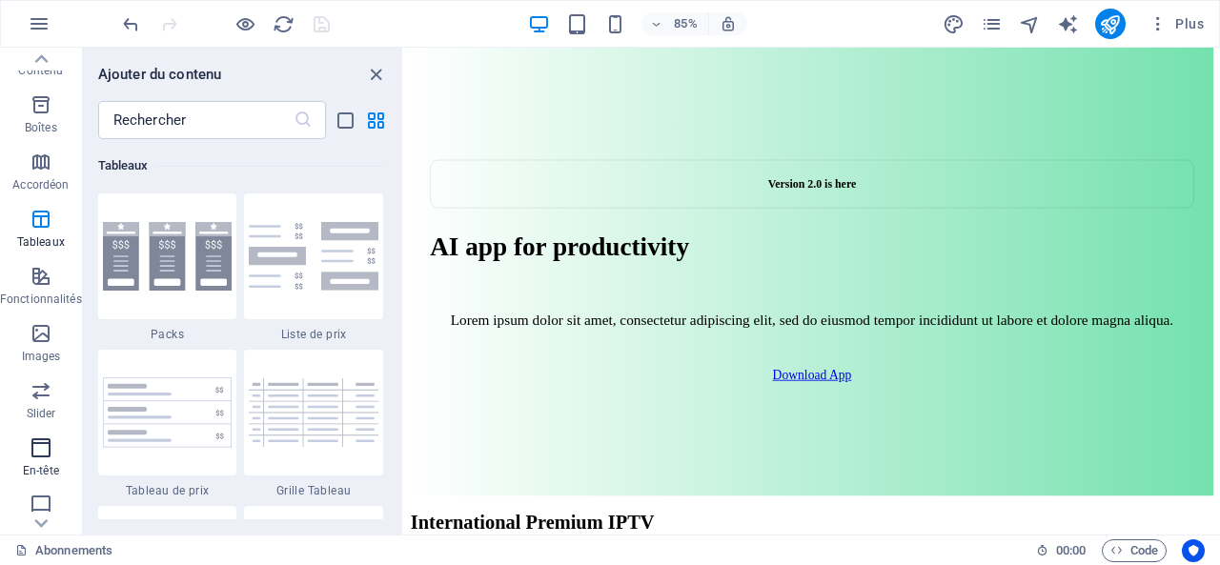
click at [38, 451] on icon "button" at bounding box center [41, 448] width 23 height 23
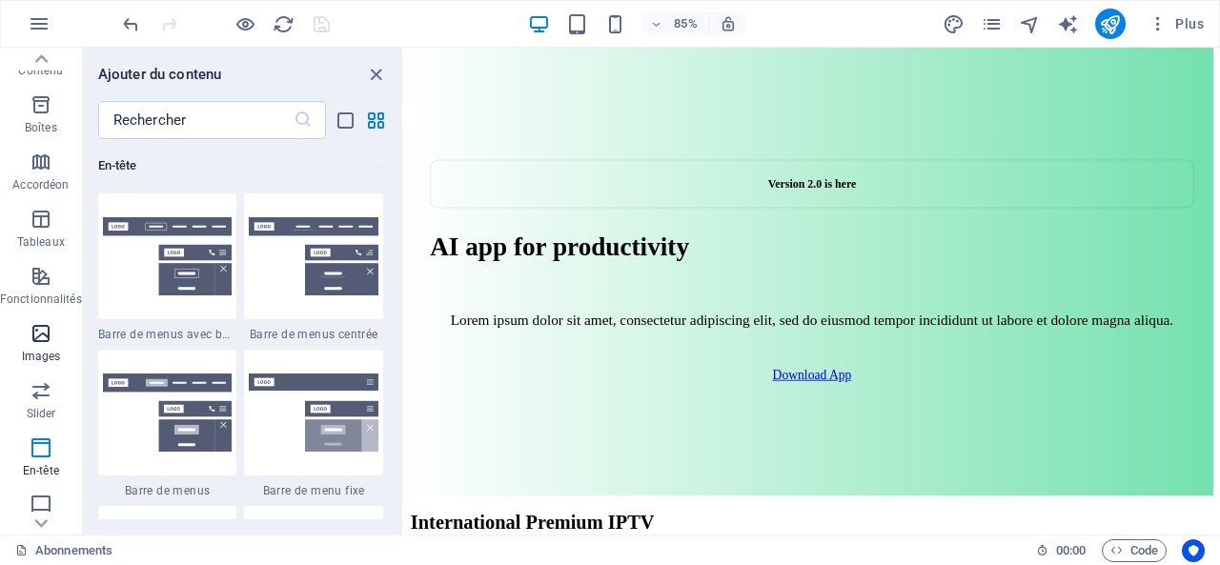
scroll to position [370, 0]
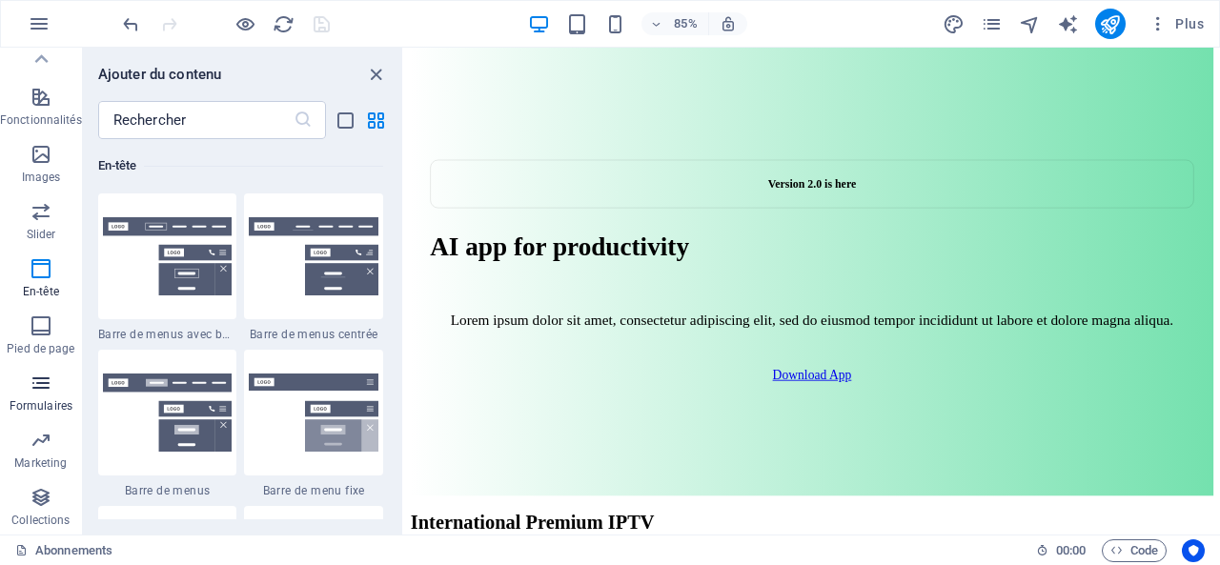
click at [33, 385] on icon "button" at bounding box center [41, 383] width 23 height 23
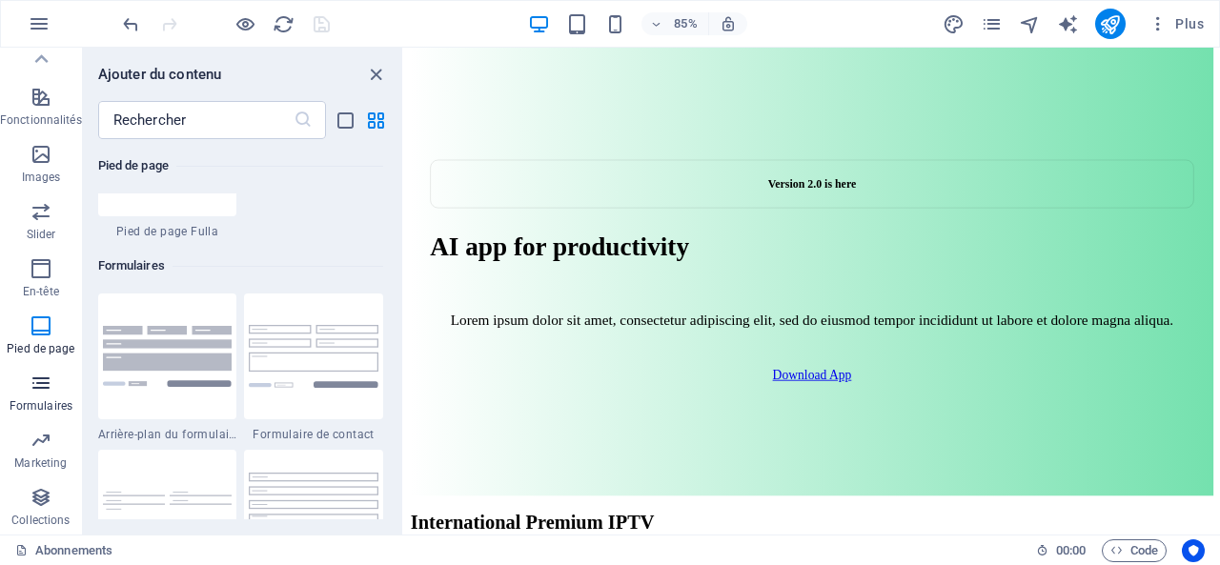
scroll to position [13916, 0]
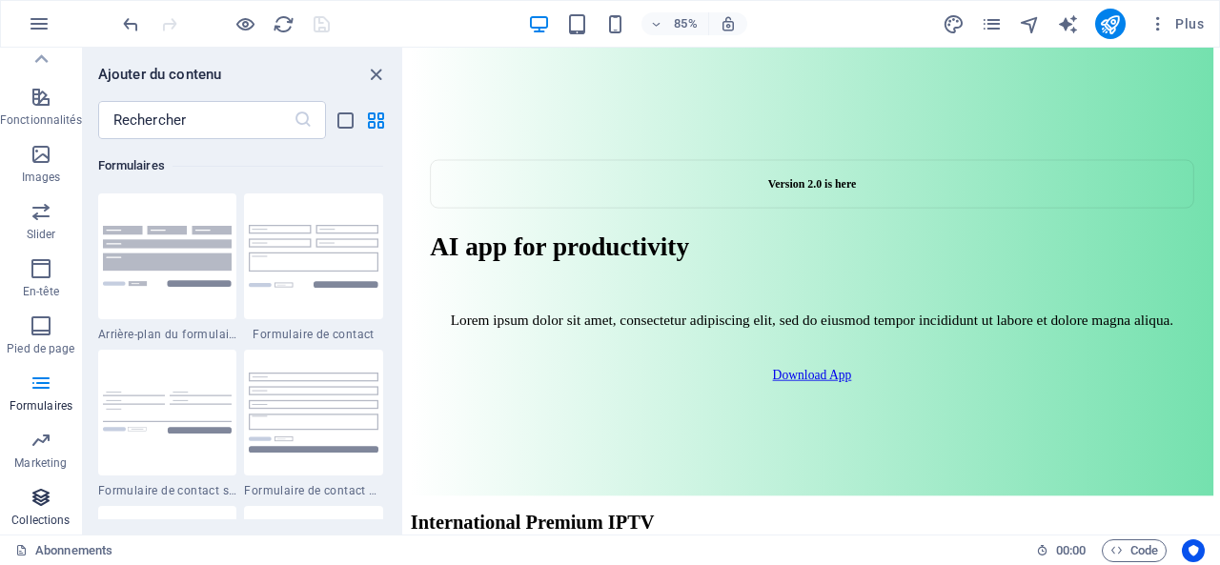
click at [36, 497] on icon "button" at bounding box center [41, 497] width 23 height 23
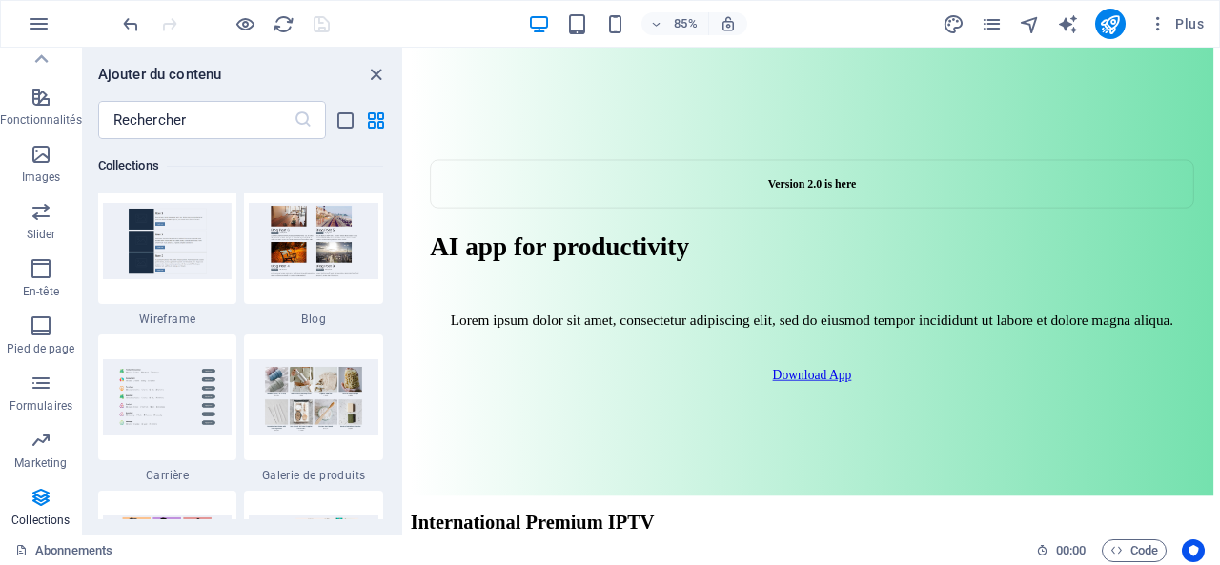
scroll to position [17503, 0]
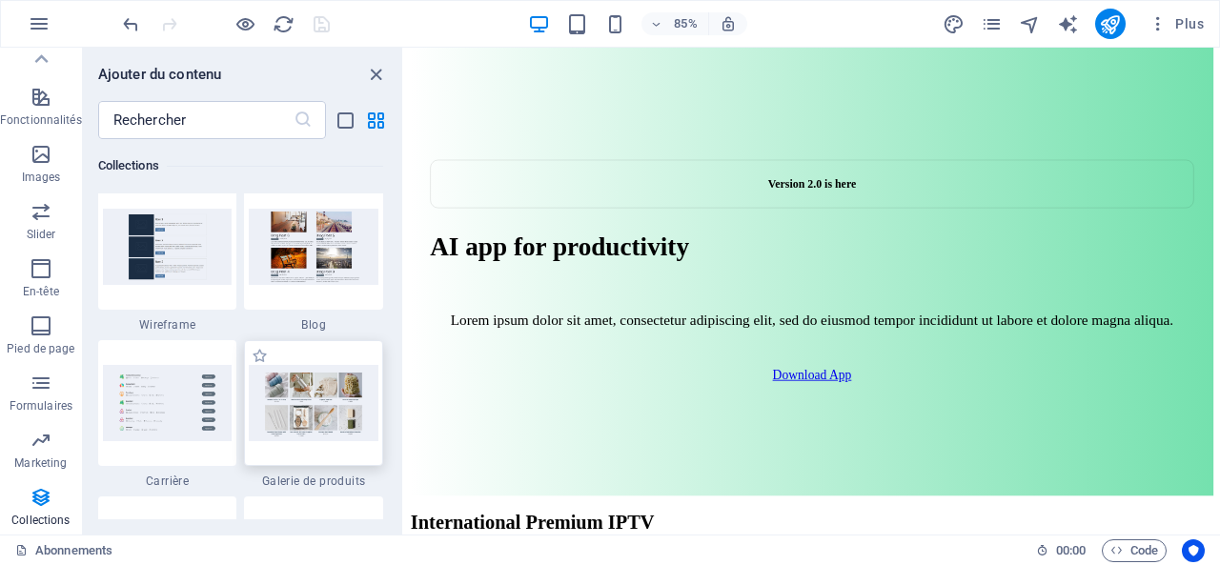
click at [316, 402] on img at bounding box center [314, 403] width 130 height 76
click at [309, 409] on img at bounding box center [314, 403] width 130 height 76
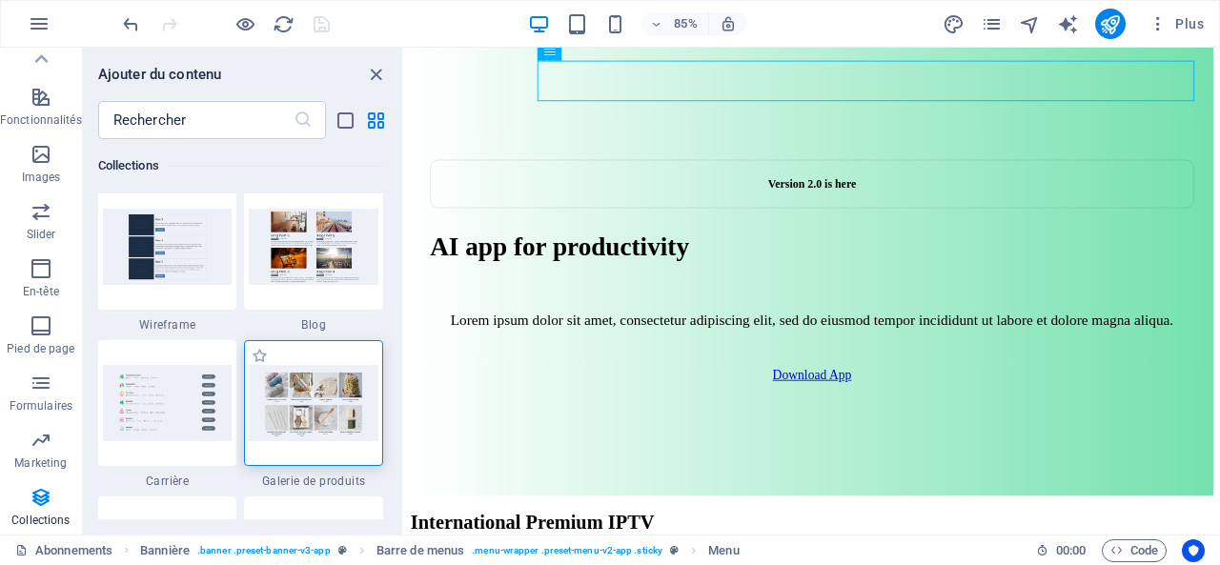
click at [322, 407] on img at bounding box center [314, 403] width 130 height 76
click at [298, 411] on img at bounding box center [314, 403] width 130 height 76
click at [299, 413] on img at bounding box center [314, 403] width 130 height 76
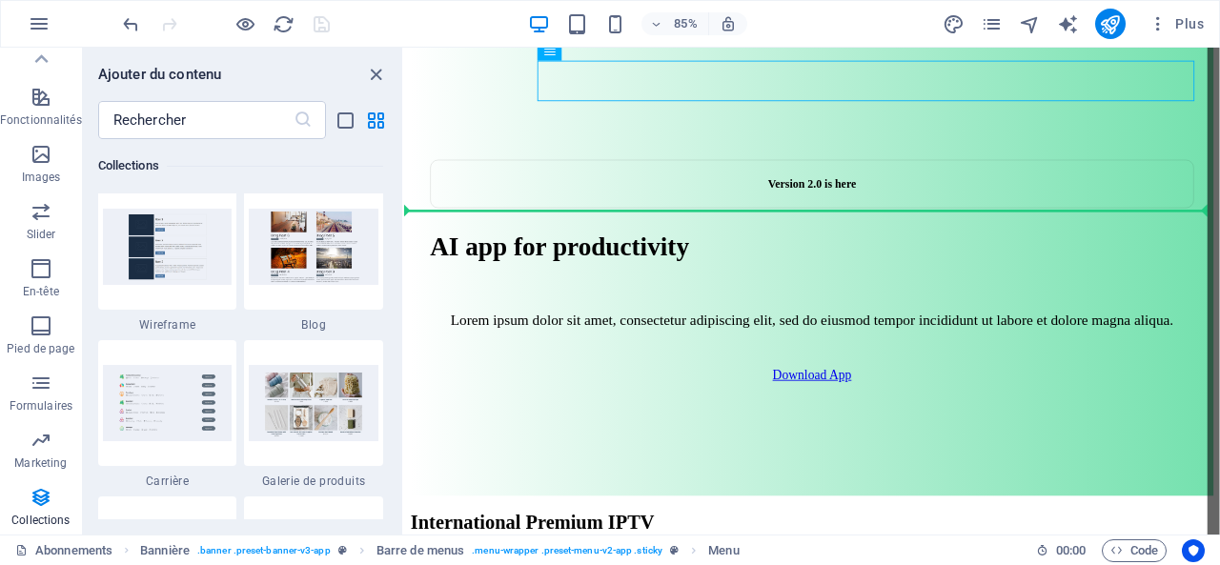
scroll to position [614, 0]
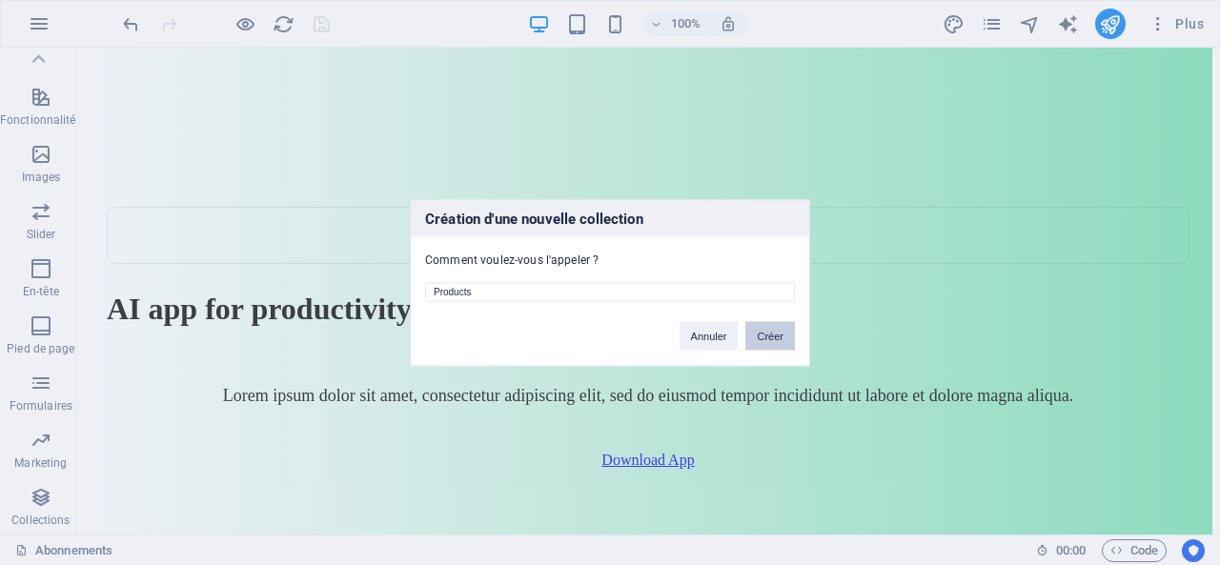
click at [771, 330] on button "Créer" at bounding box center [770, 335] width 50 height 29
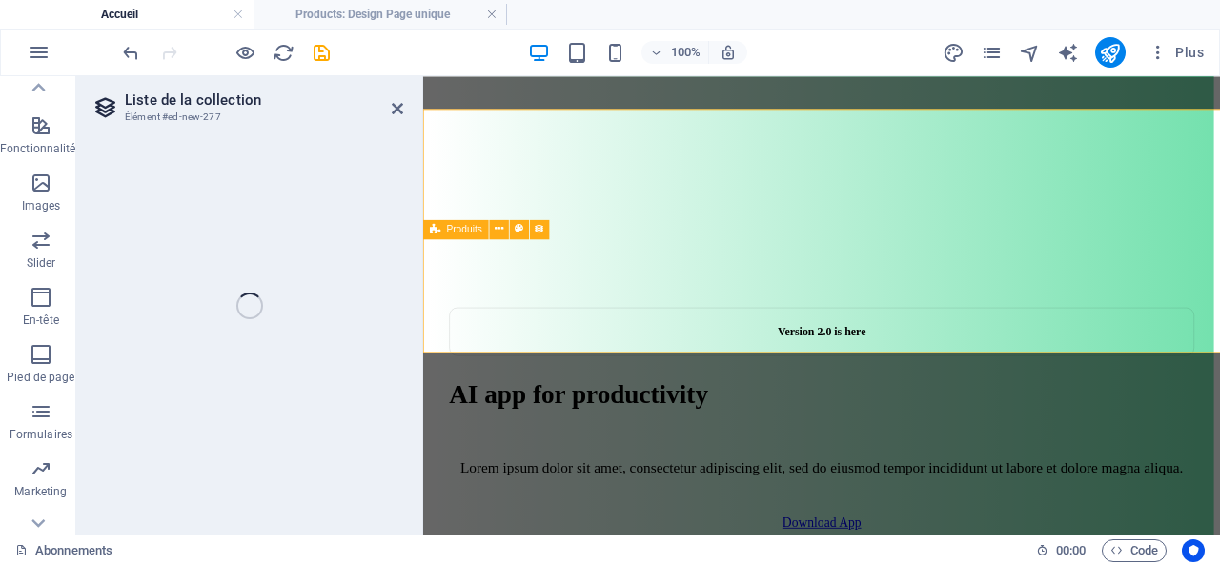
select select "68e45abda9a9cc5e9301dd00"
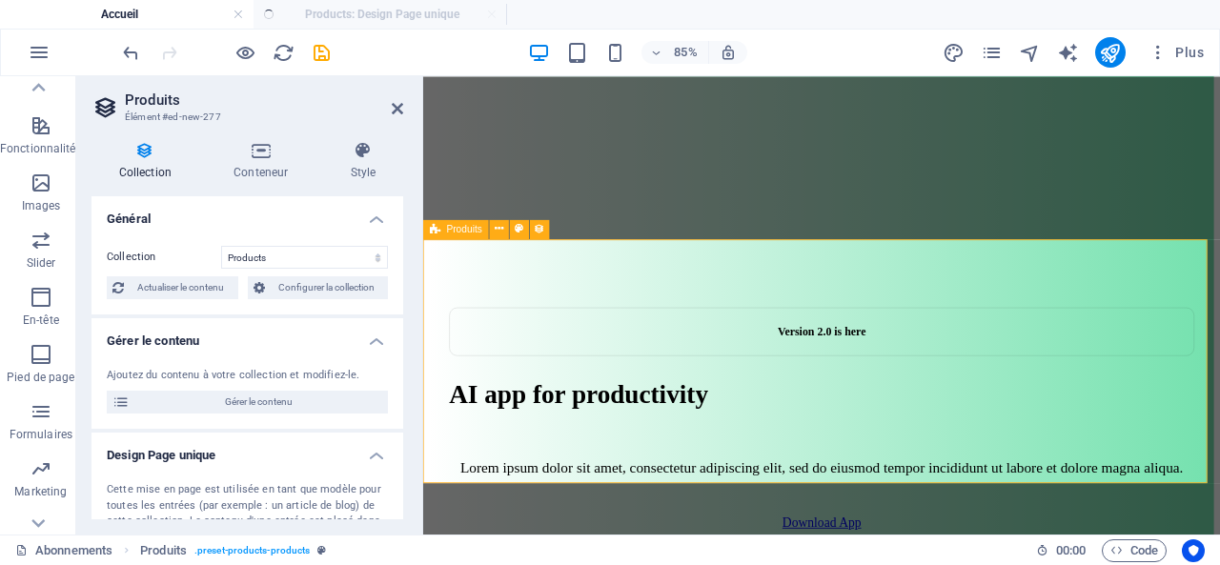
scroll to position [767, 0]
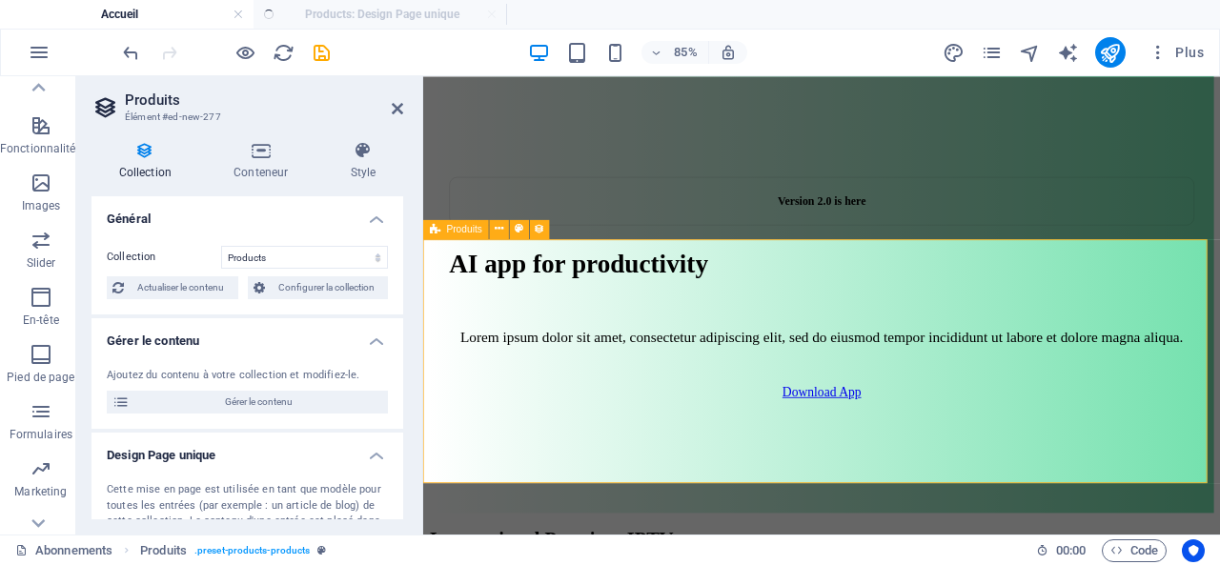
select select "createdAt_DESC"
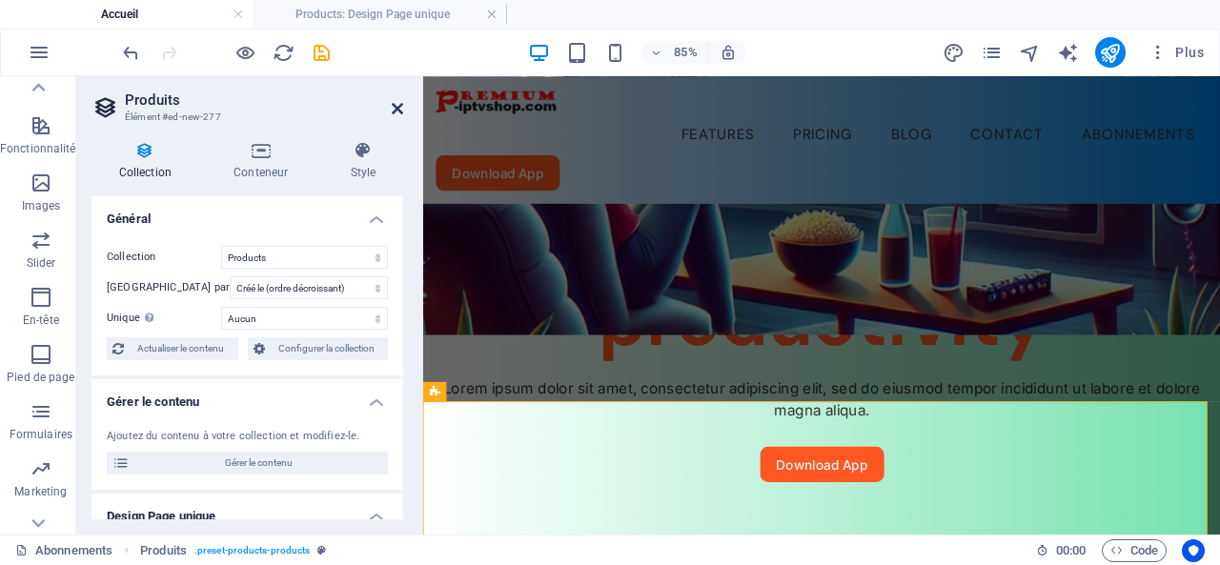
scroll to position [577, 0]
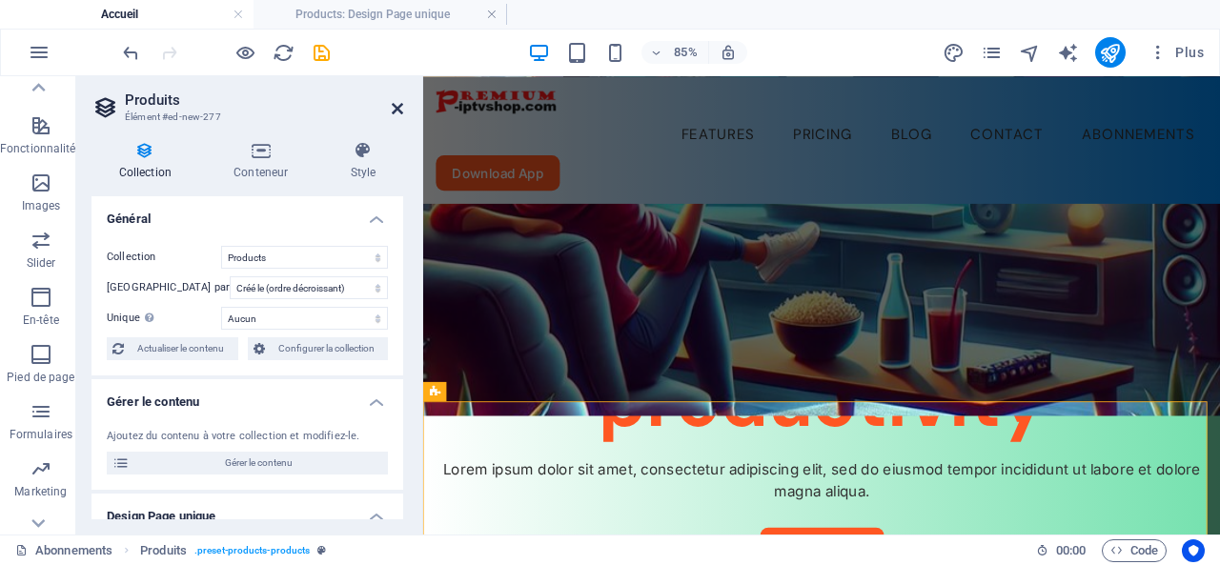
click at [398, 104] on icon at bounding box center [397, 108] width 11 height 15
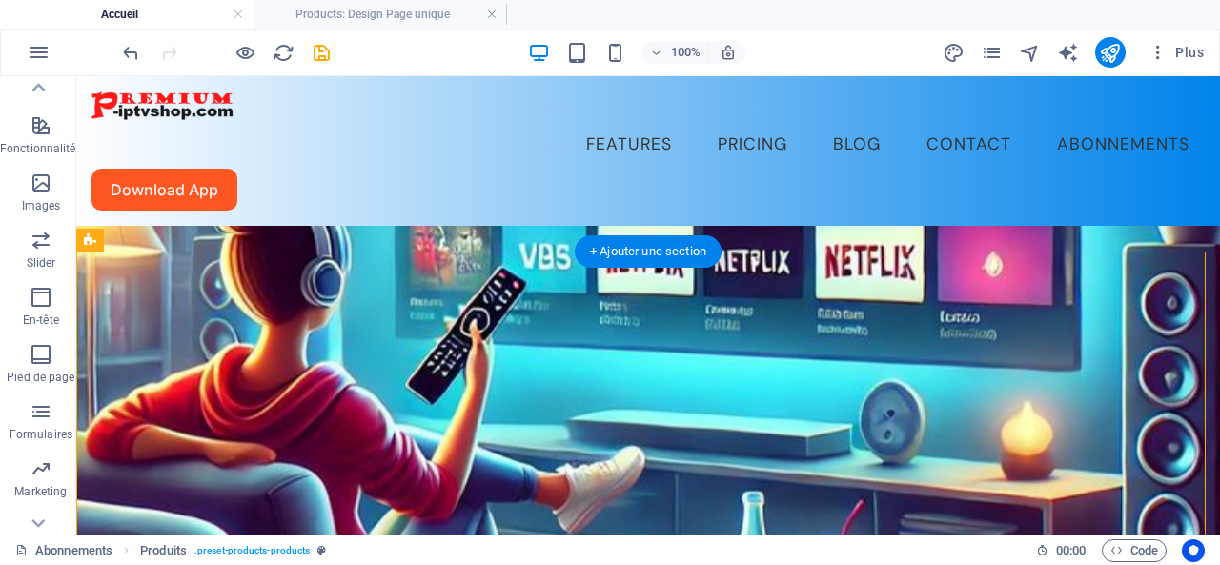
scroll to position [630, 0]
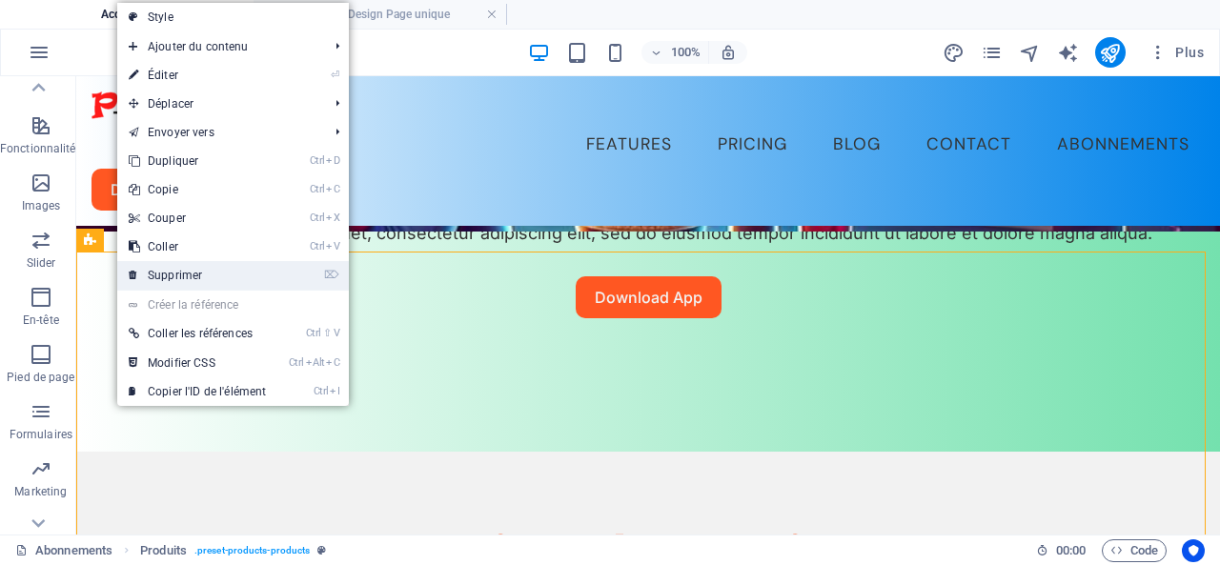
click at [169, 269] on link "⌦ Supprimer" at bounding box center [197, 275] width 160 height 29
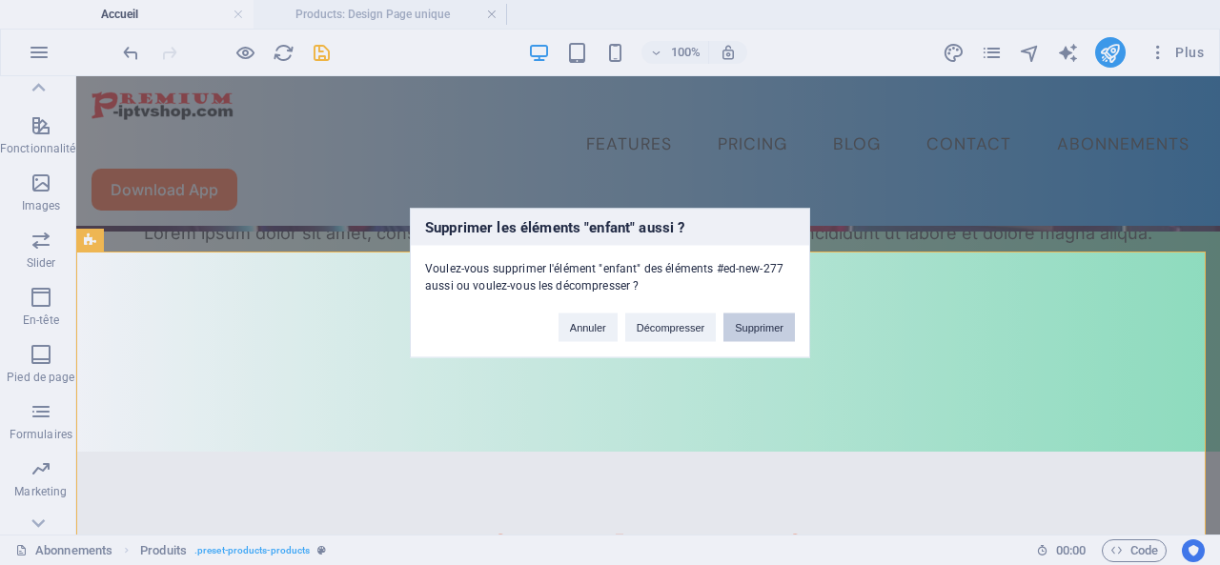
click at [760, 325] on button "Supprimer" at bounding box center [758, 327] width 71 height 29
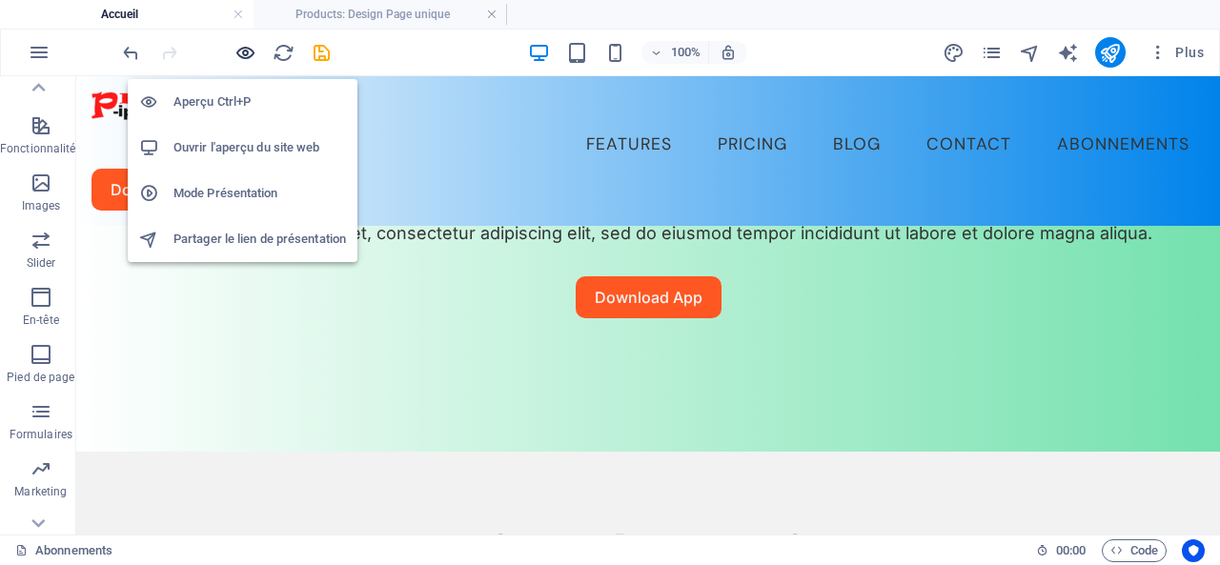
click at [246, 49] on icon "button" at bounding box center [245, 53] width 22 height 22
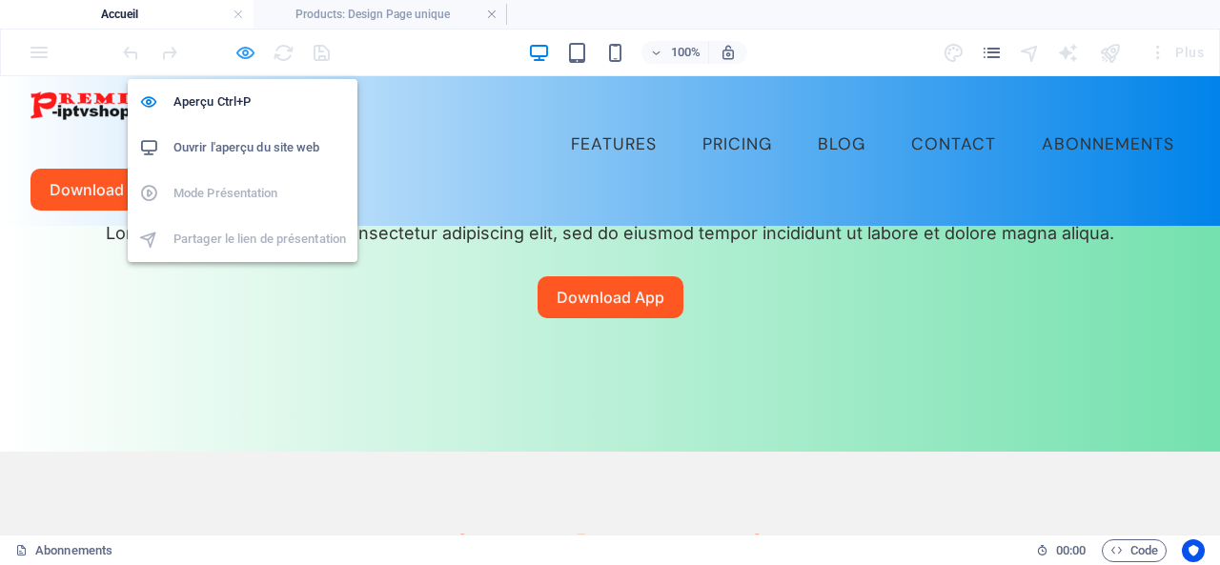
click at [244, 53] on icon "button" at bounding box center [245, 53] width 22 height 22
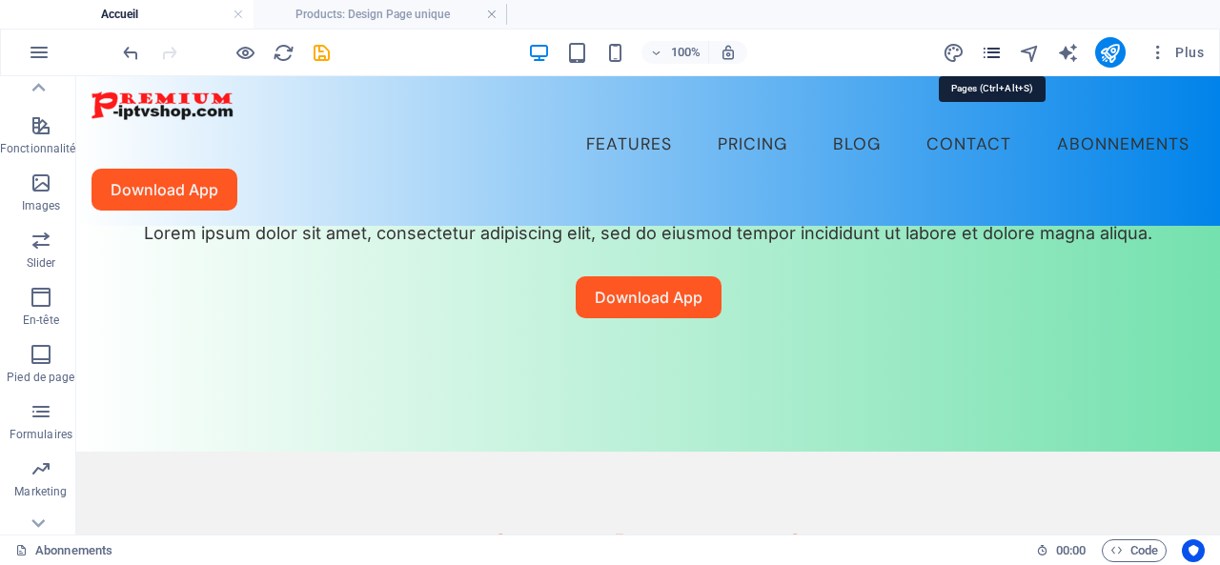
click at [992, 51] on icon "pages" at bounding box center [992, 53] width 22 height 22
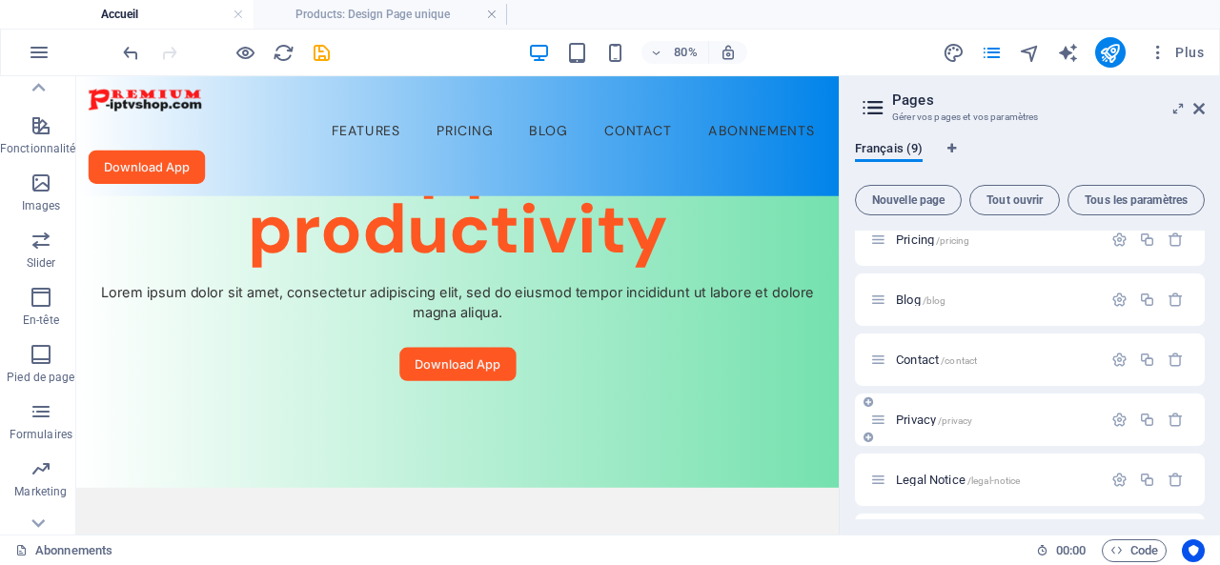
scroll to position [191, 0]
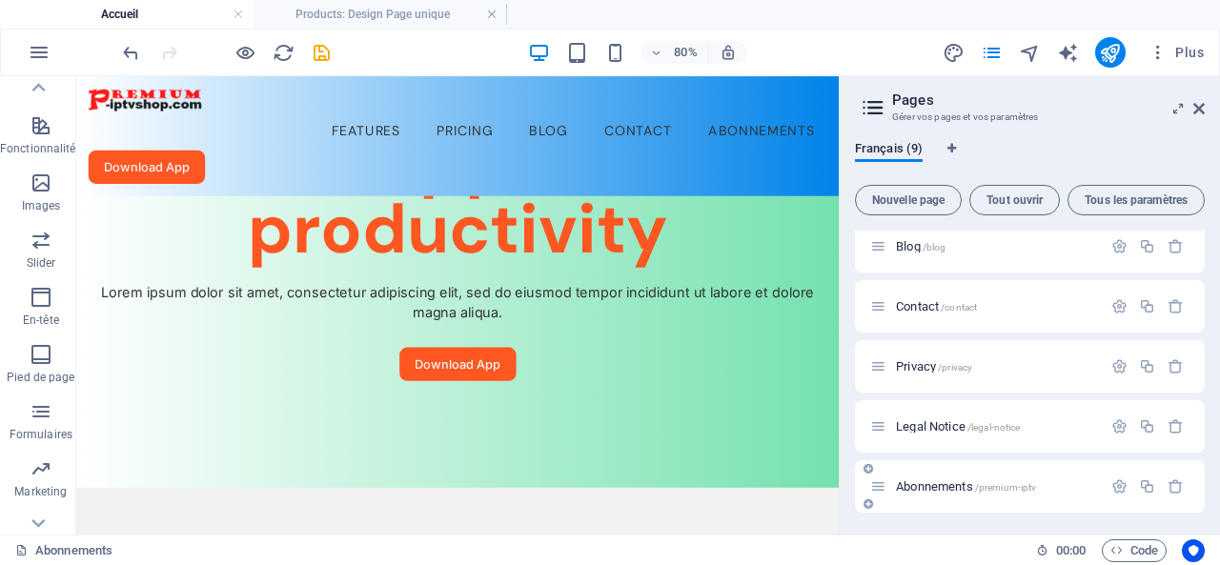
click at [950, 481] on span "Abonnements /premium-iptv" at bounding box center [966, 486] width 140 height 14
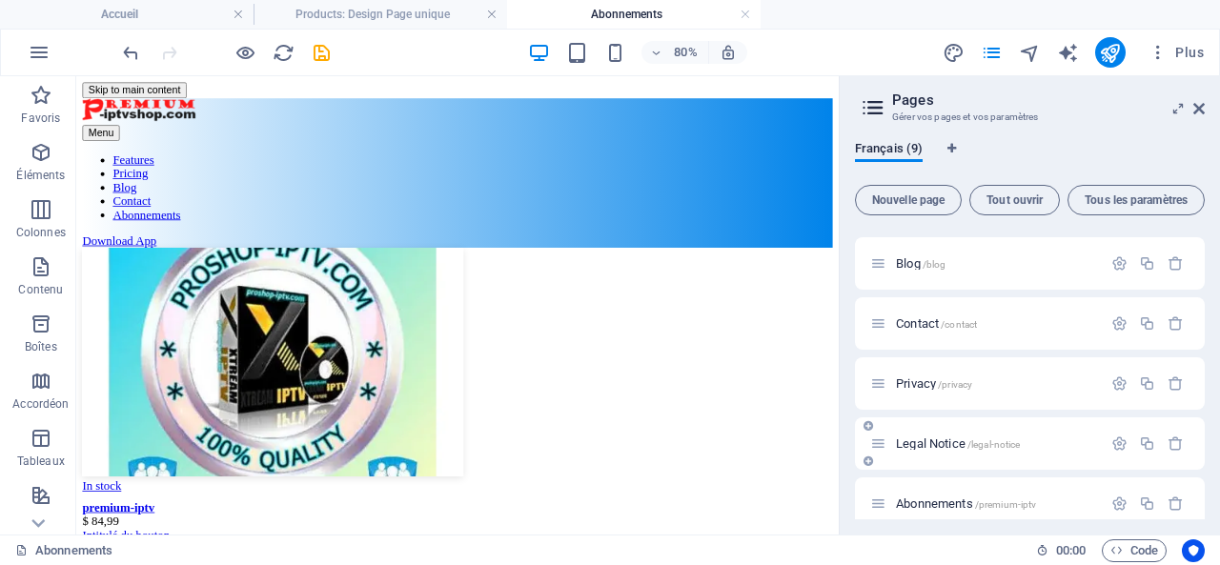
scroll to position [0, 0]
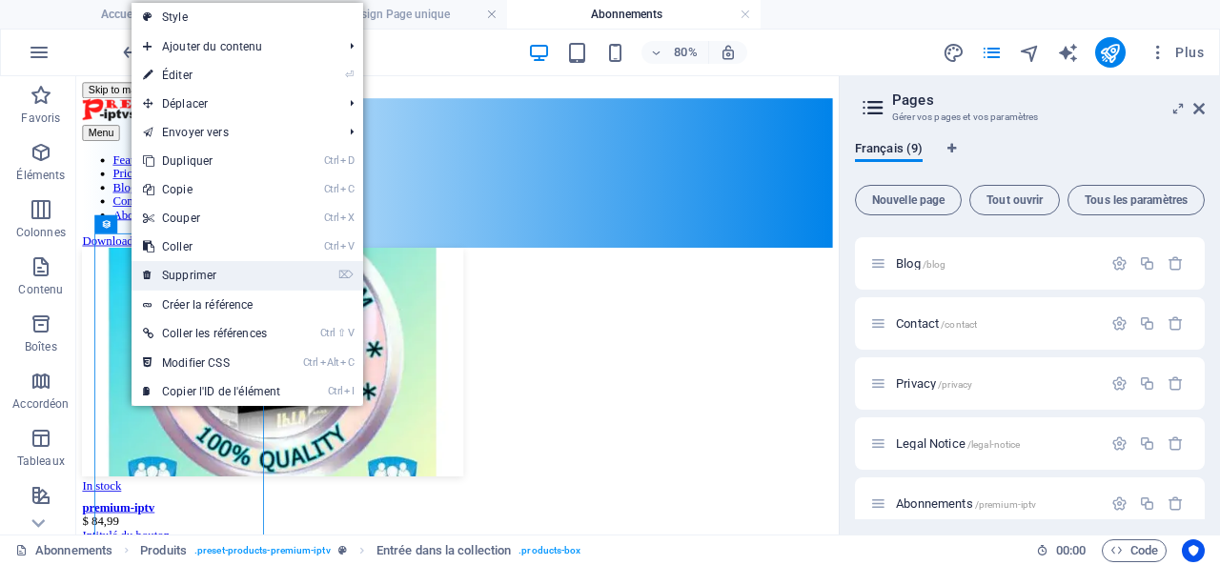
click at [200, 264] on link "⌦ Supprimer" at bounding box center [212, 275] width 160 height 29
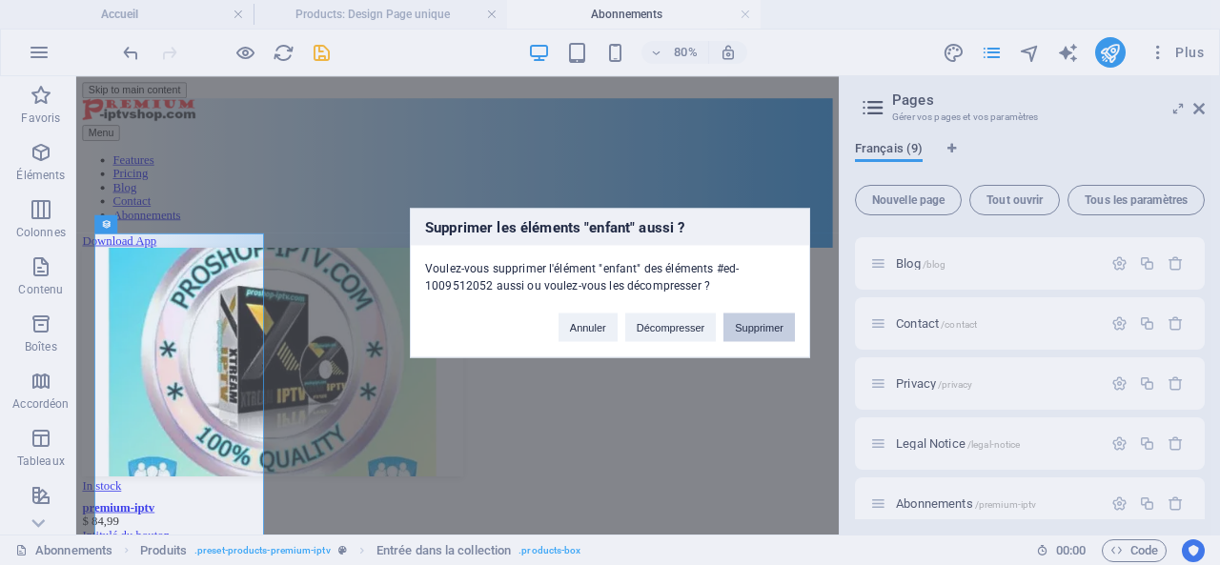
click at [773, 325] on button "Supprimer" at bounding box center [758, 327] width 71 height 29
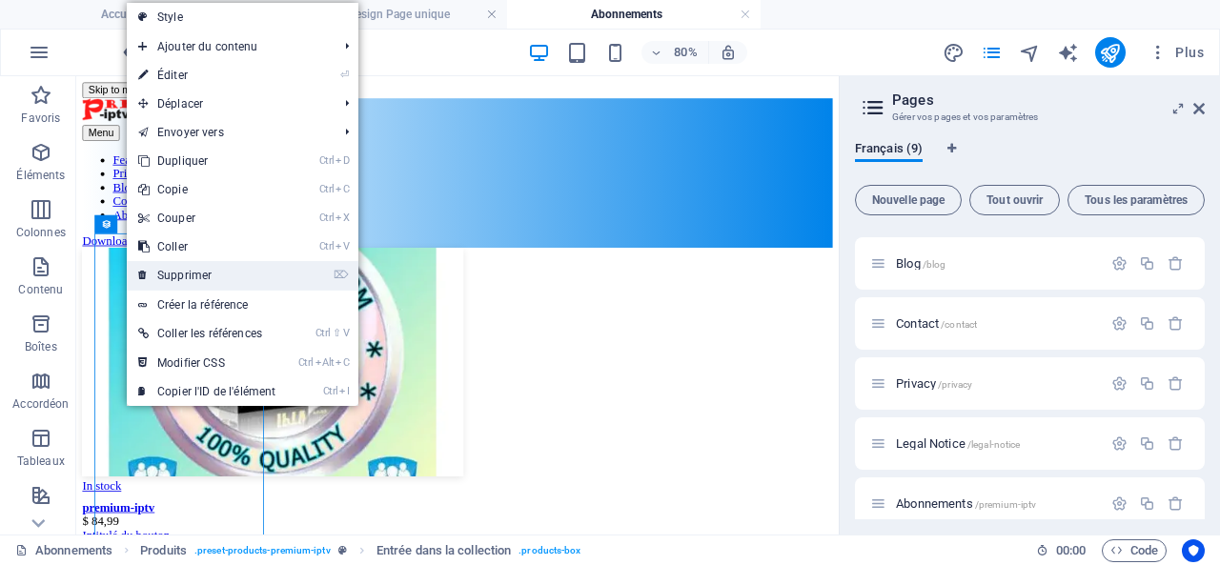
click at [203, 272] on link "⌦ Supprimer" at bounding box center [207, 275] width 160 height 29
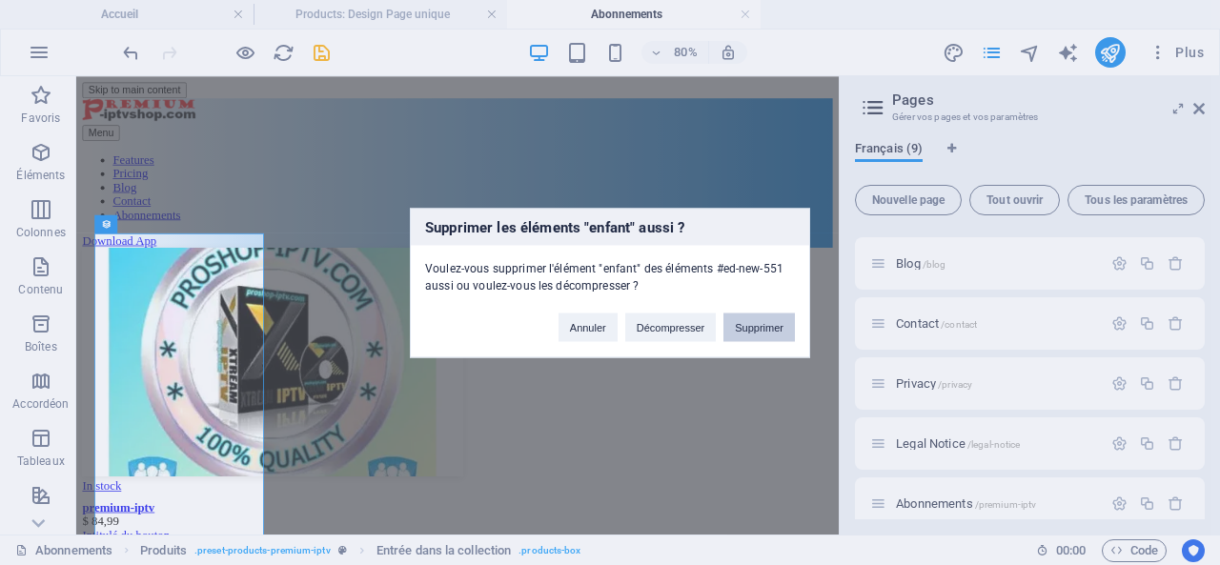
click at [769, 325] on button "Supprimer" at bounding box center [758, 327] width 71 height 29
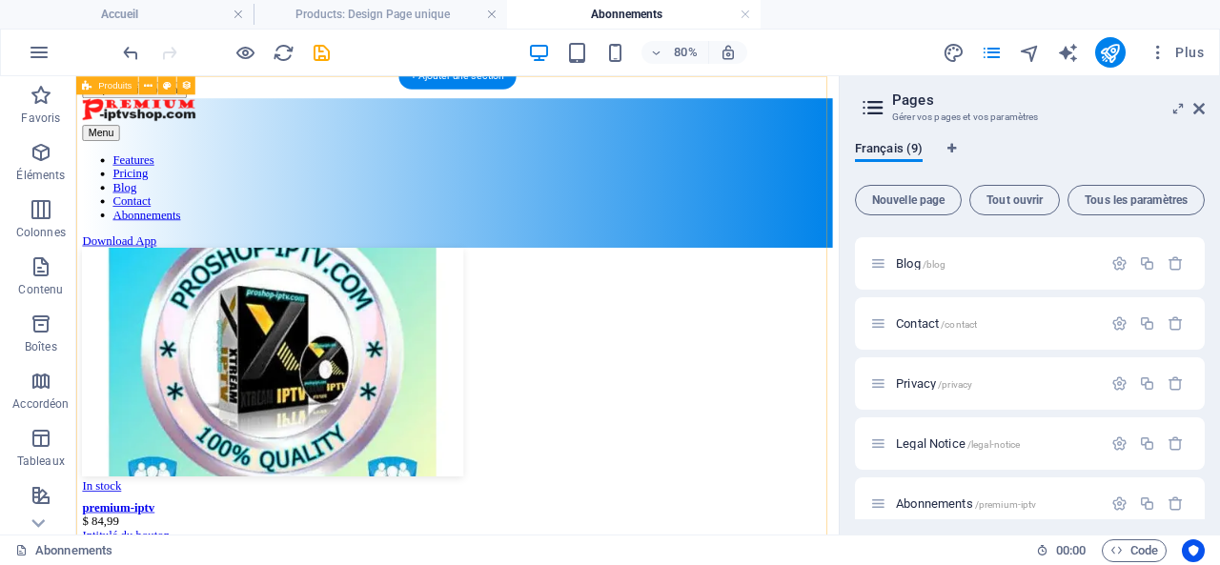
click at [669, 369] on div "In stock premium-iptv $ 84,99 Intitulé du bouton Précédent Suivant" at bounding box center [553, 492] width 938 height 402
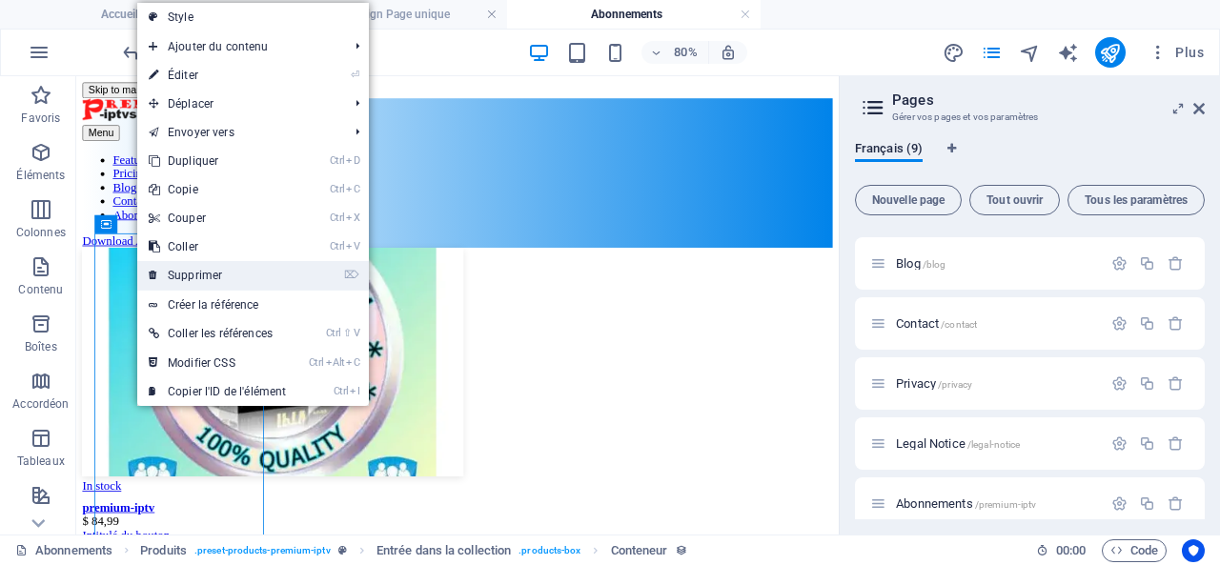
click at [203, 273] on link "⌦ Supprimer" at bounding box center [217, 275] width 160 height 29
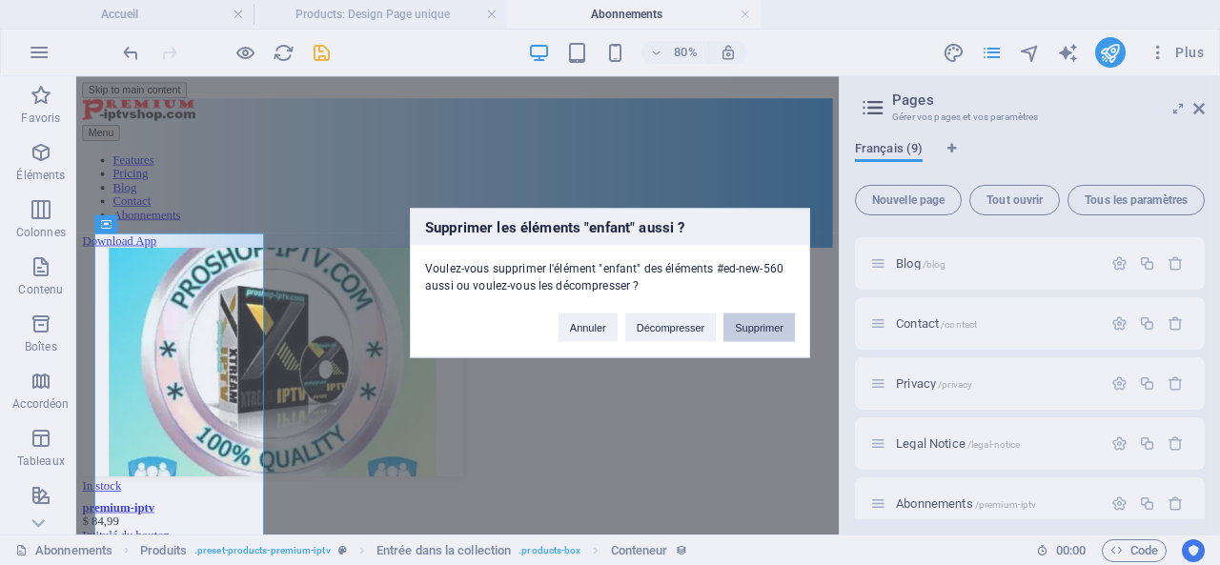
click at [754, 325] on button "Supprimer" at bounding box center [758, 327] width 71 height 29
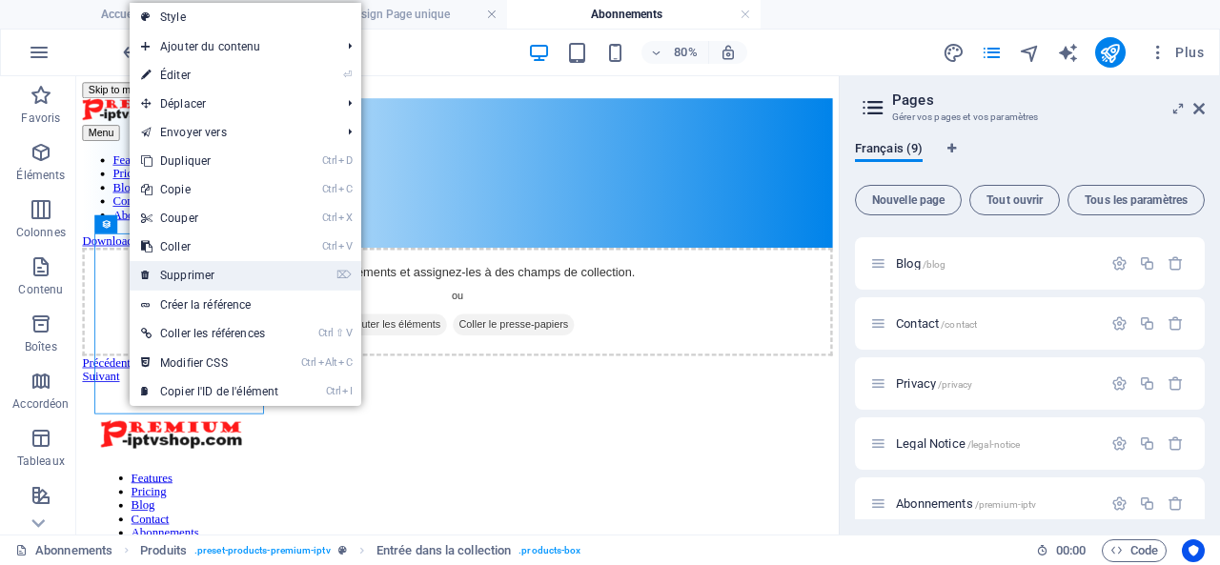
click at [188, 271] on link "⌦ Supprimer" at bounding box center [210, 275] width 160 height 29
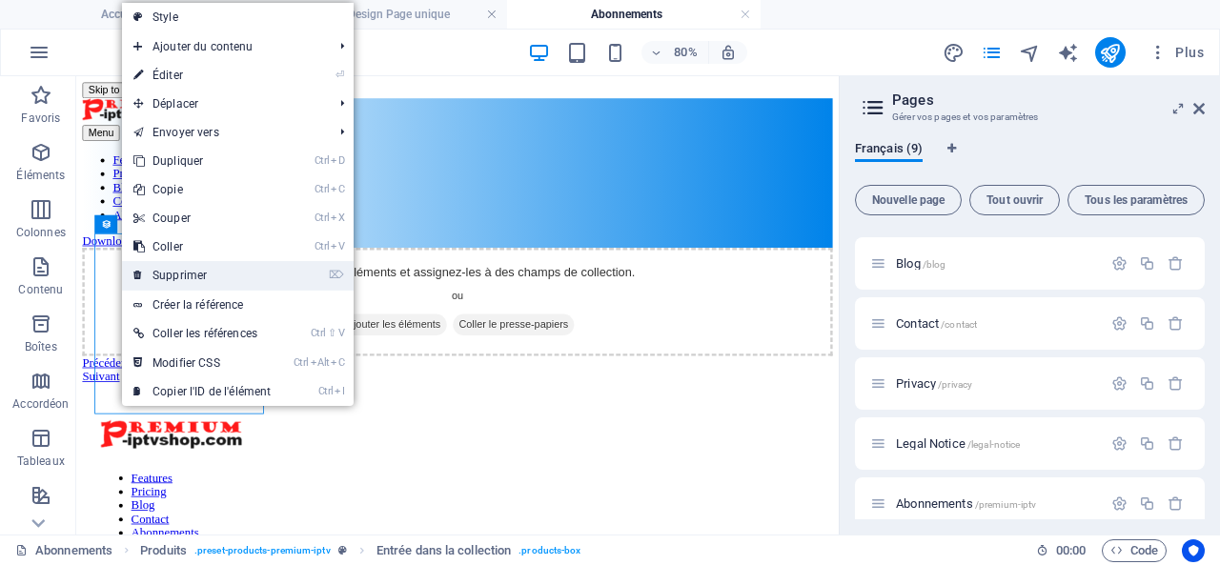
click at [168, 275] on link "⌦ Supprimer" at bounding box center [202, 275] width 160 height 29
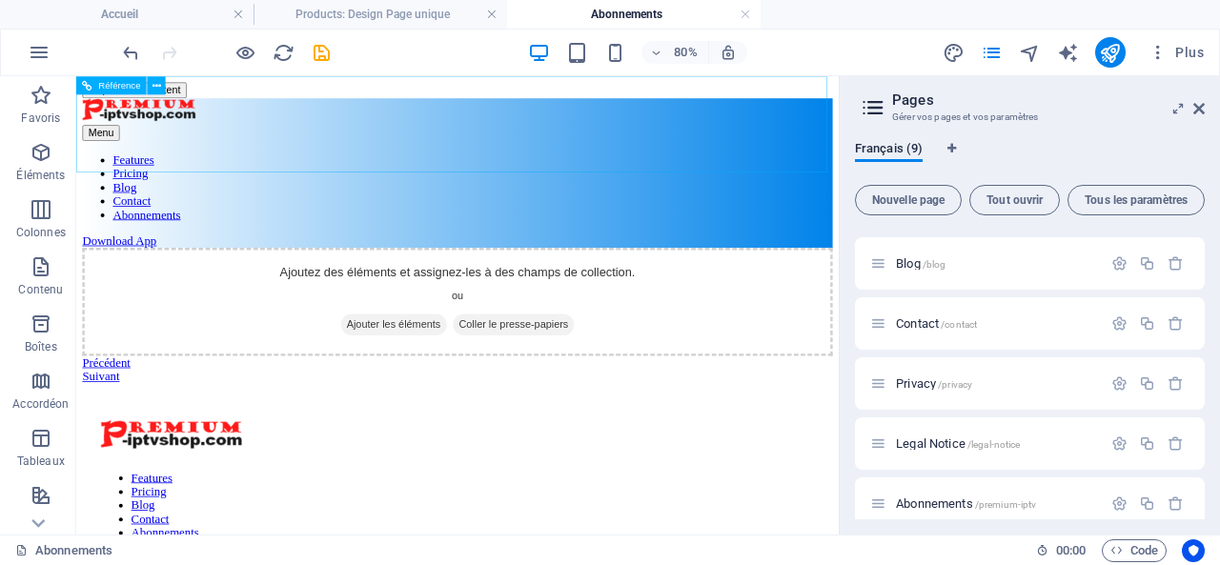
click at [913, 173] on nav "Features Pricing Blog Contact Abonnements" at bounding box center [553, 216] width 938 height 86
click at [926, 503] on span "Abonnements /premium-iptv" at bounding box center [966, 504] width 140 height 14
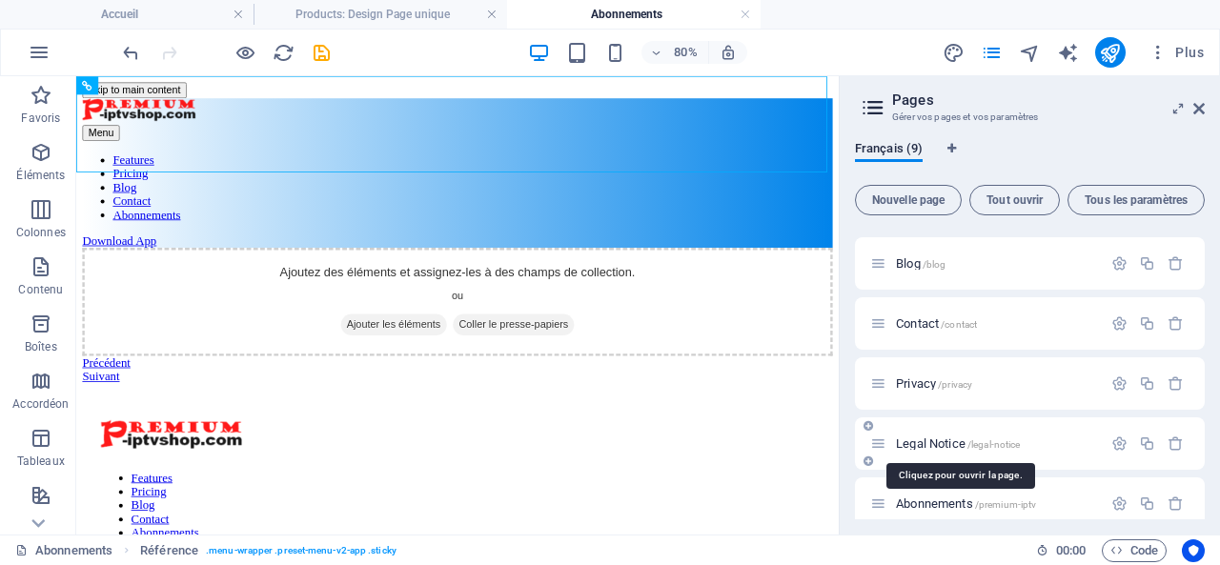
click at [932, 440] on span "Legal Notice /legal-notice" at bounding box center [958, 444] width 124 height 14
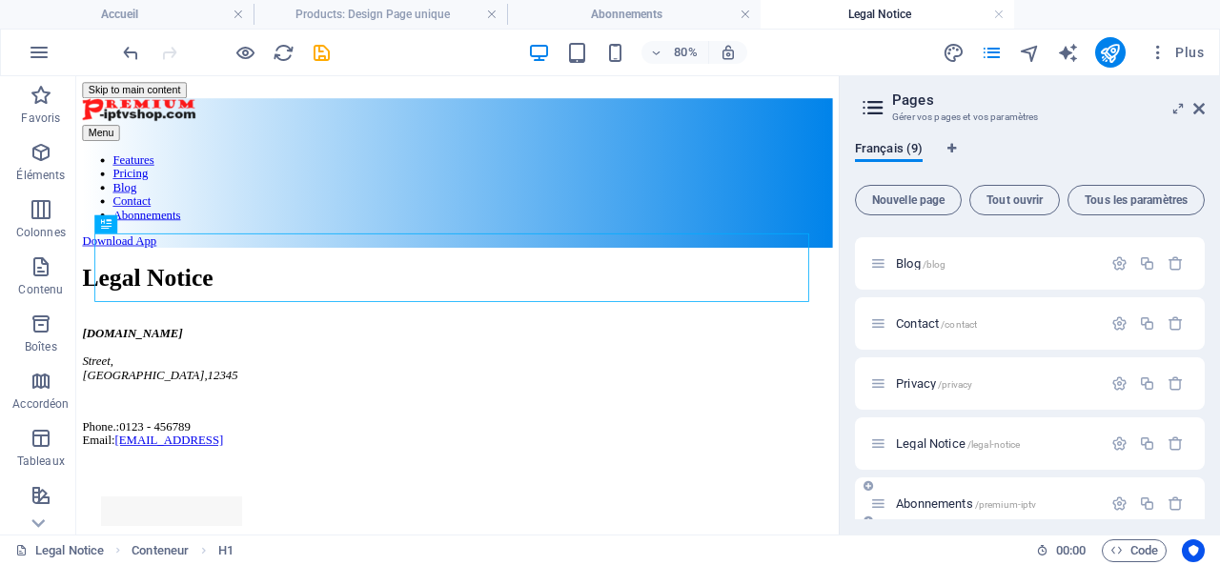
click at [915, 503] on span "Abonnements /premium-iptv" at bounding box center [966, 504] width 140 height 14
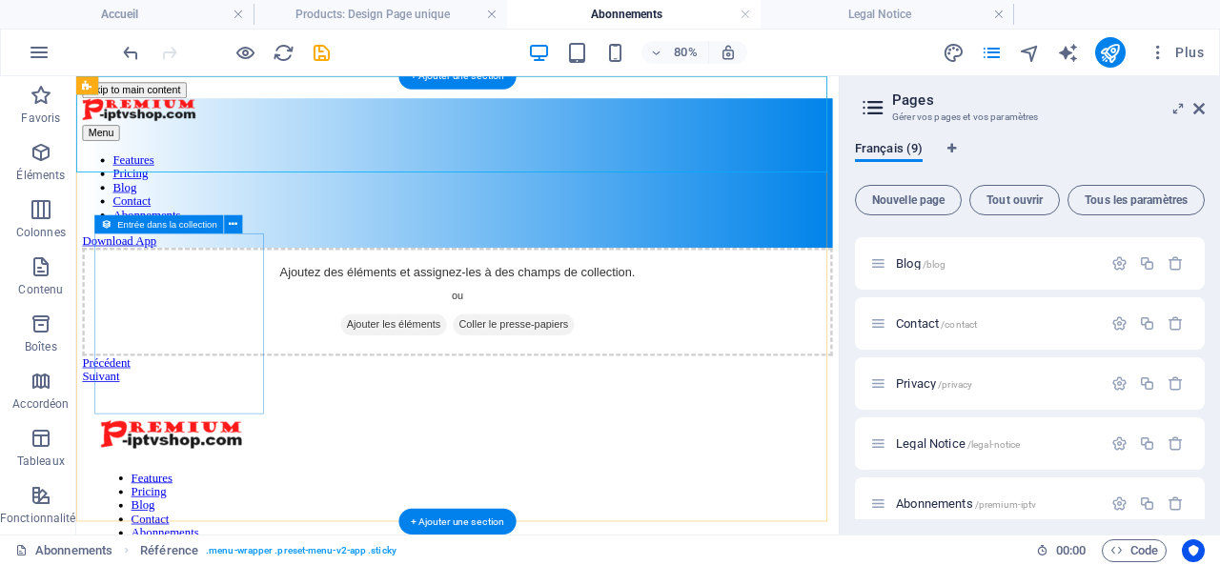
click at [407, 400] on span "Ajouter les éléments" at bounding box center [473, 387] width 132 height 27
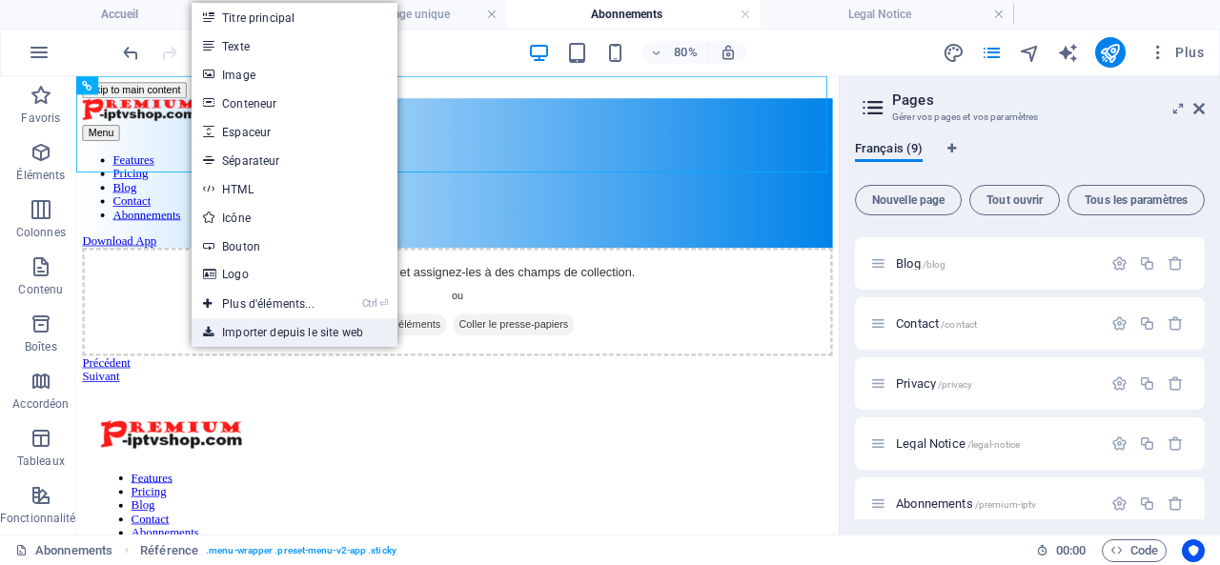
click at [270, 329] on link "Importer depuis le site web" at bounding box center [295, 332] width 206 height 29
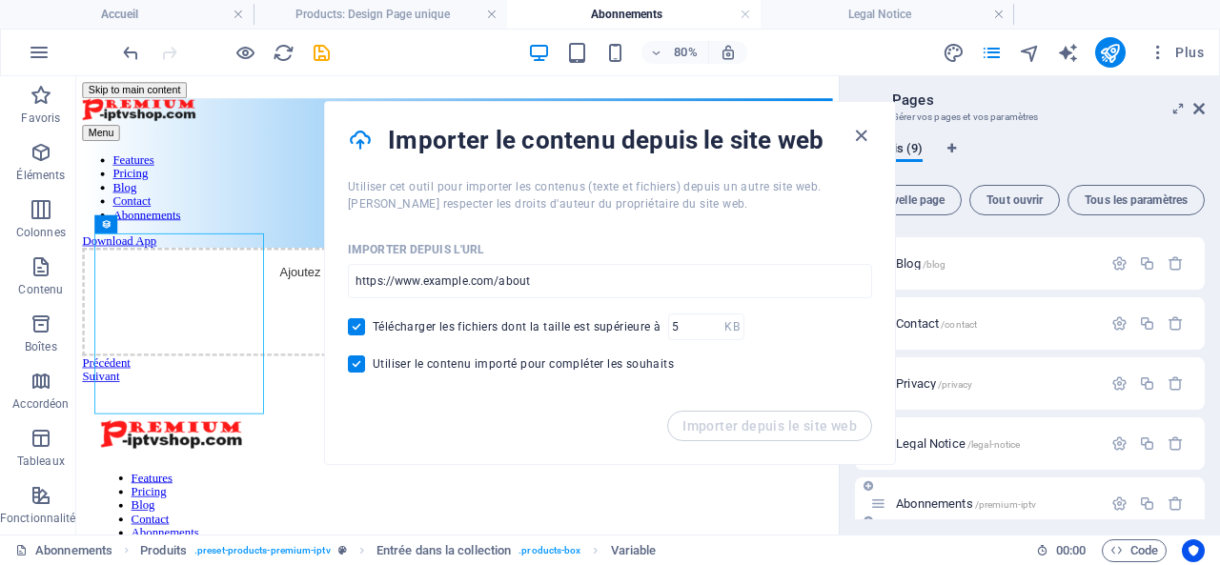
click at [930, 500] on span "Abonnements /premium-iptv" at bounding box center [966, 504] width 140 height 14
click at [860, 132] on icon "button" at bounding box center [861, 136] width 22 height 22
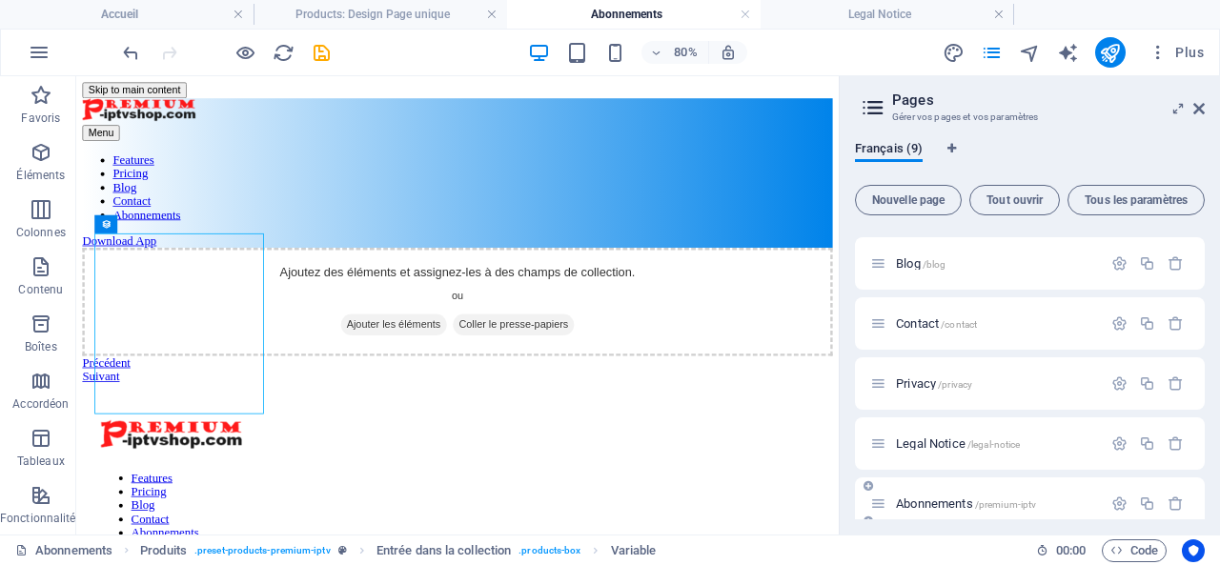
click at [930, 500] on span "Abonnements /premium-iptv" at bounding box center [966, 504] width 140 height 14
drag, startPoint x: 1199, startPoint y: 438, endPoint x: 1209, endPoint y: 495, distance: 57.0
click at [1209, 495] on div "Français (9) Nouvelle page Tout ouvrir Tous les paramètres Accueil / Features /…" at bounding box center [1030, 330] width 380 height 409
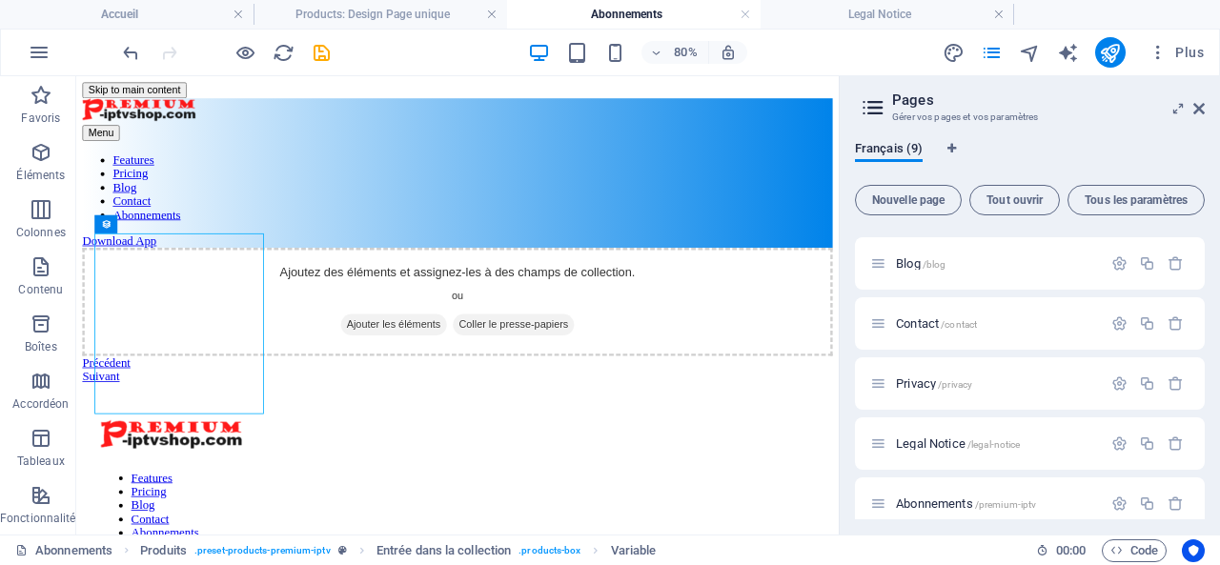
scroll to position [252, 0]
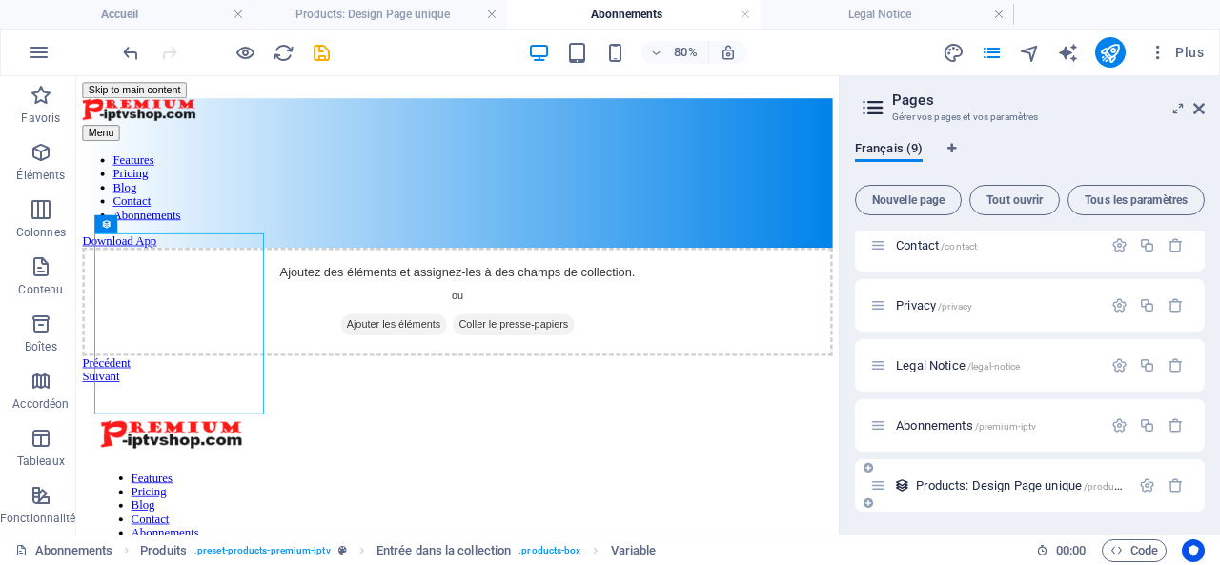
click at [957, 484] on span "Products: Design Page unique /products-élément" at bounding box center [1040, 485] width 248 height 14
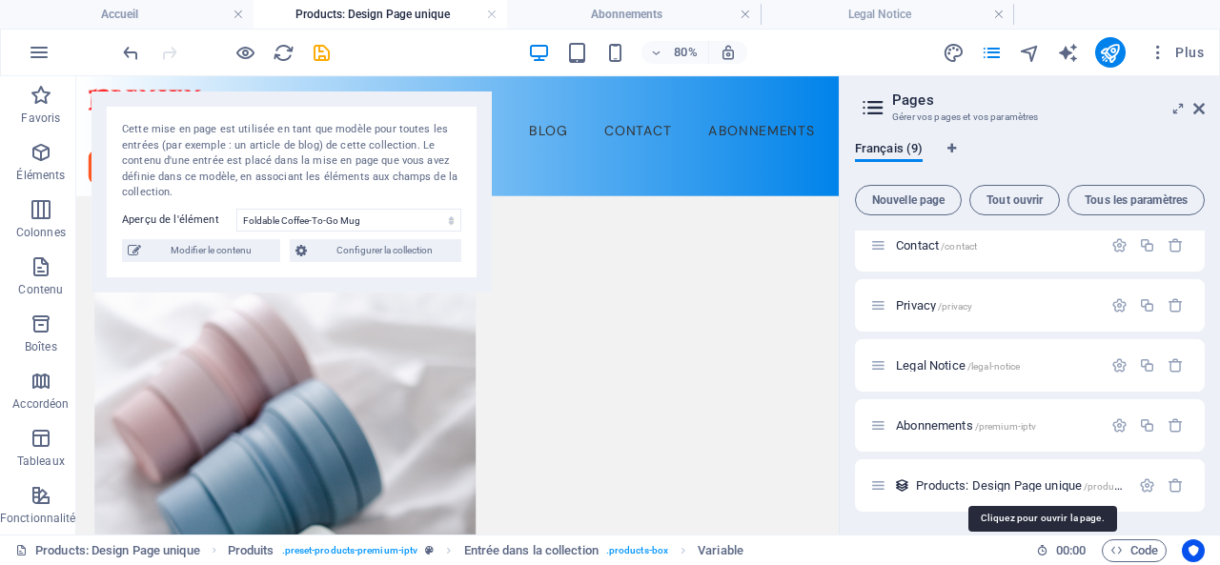
drag, startPoint x: 933, startPoint y: 482, endPoint x: 892, endPoint y: 546, distance: 75.9
click at [892, 546] on div "Products: Design Page unique Produits . preset-products-premium-iptv Entrée dan…" at bounding box center [518, 550] width 1006 height 23
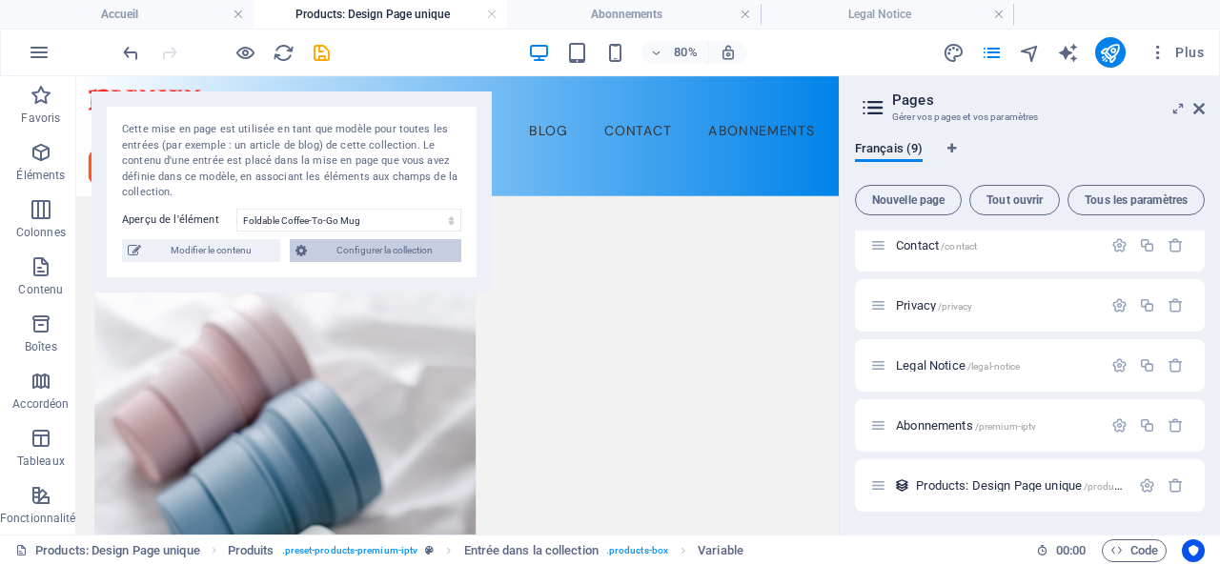
click at [353, 252] on span "Configurer la collection" at bounding box center [384, 250] width 143 height 23
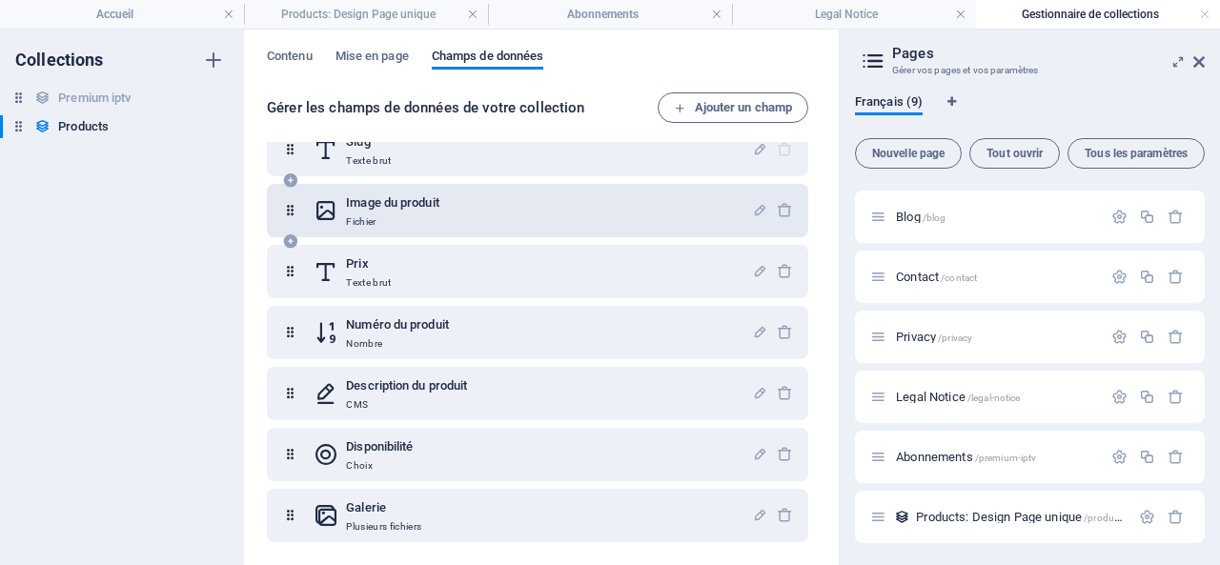
scroll to position [0, 0]
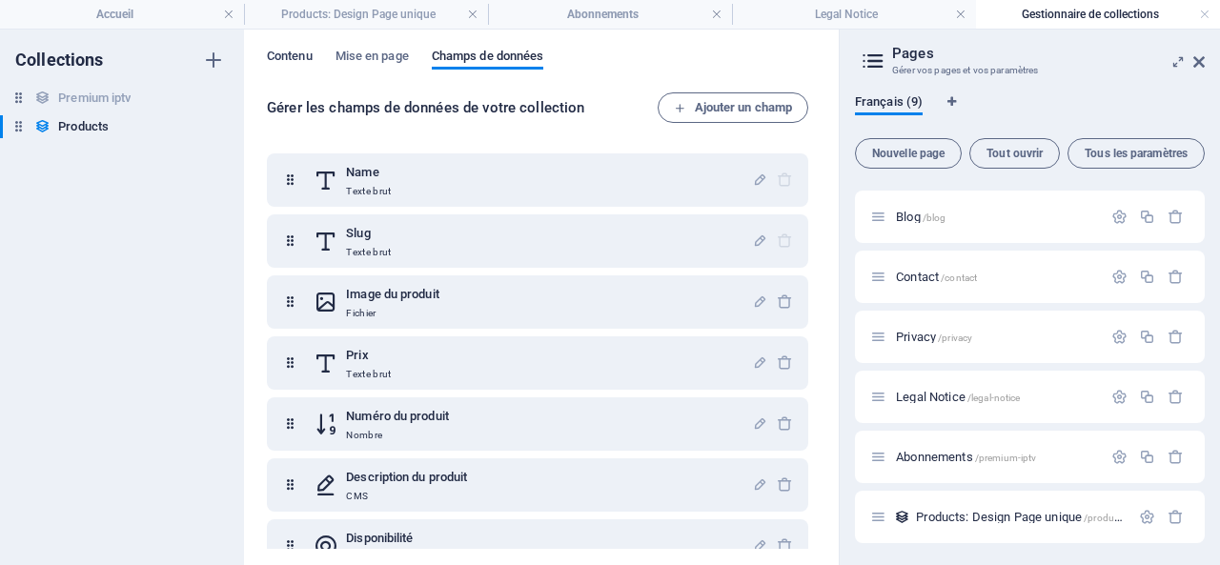
click at [294, 56] on span "Contenu" at bounding box center [290, 58] width 46 height 27
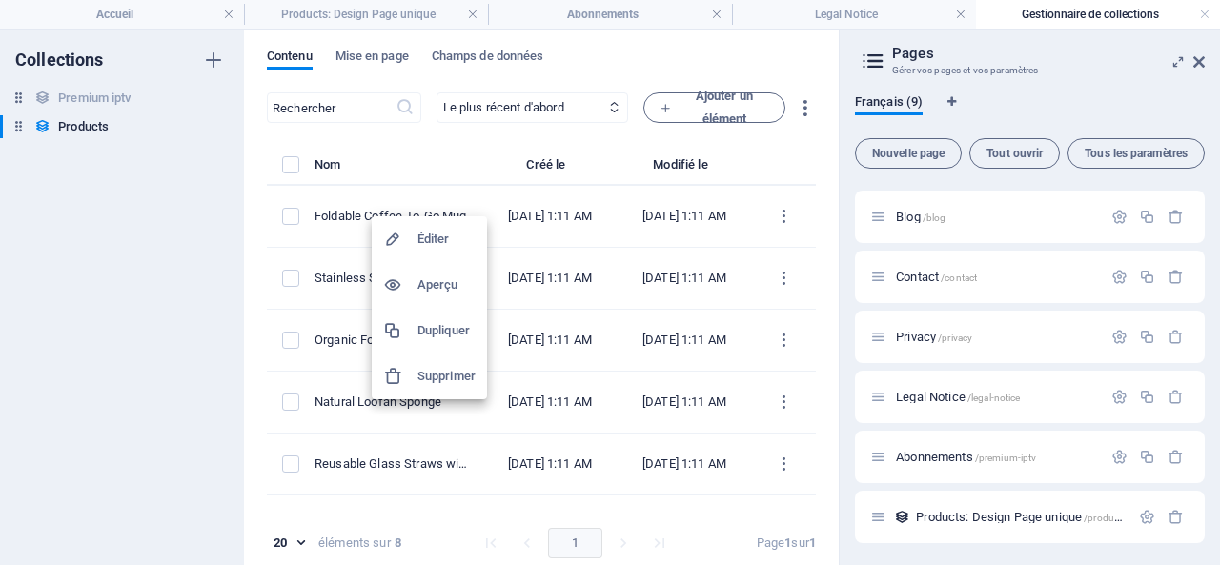
click at [430, 285] on h6 "Aperçu" at bounding box center [446, 285] width 58 height 23
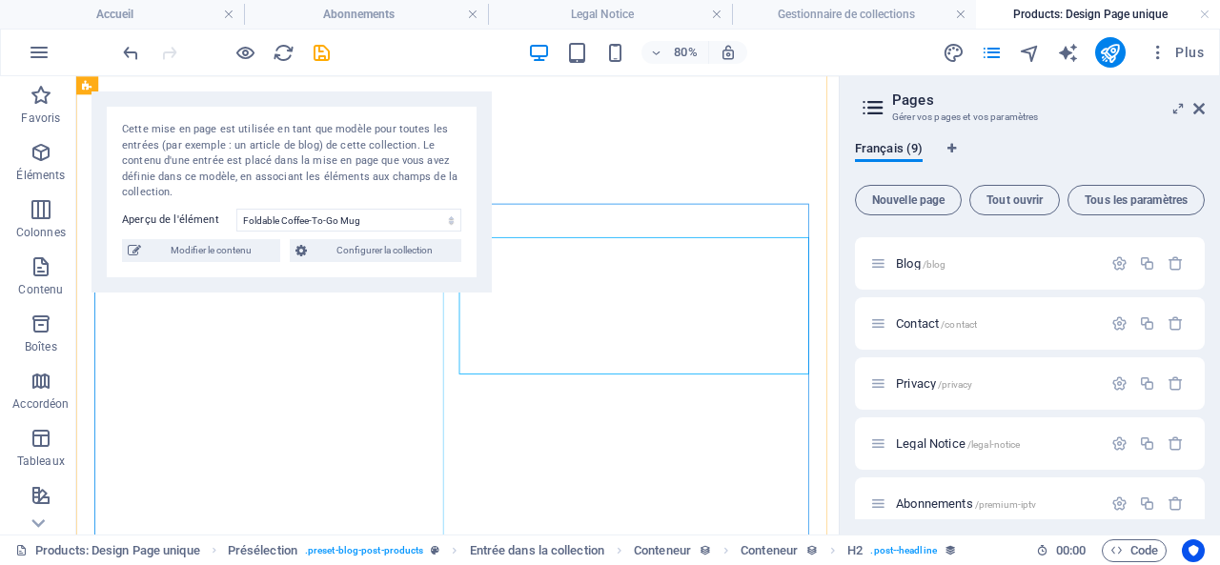
select select "68e45ac08f2759523a07172e"
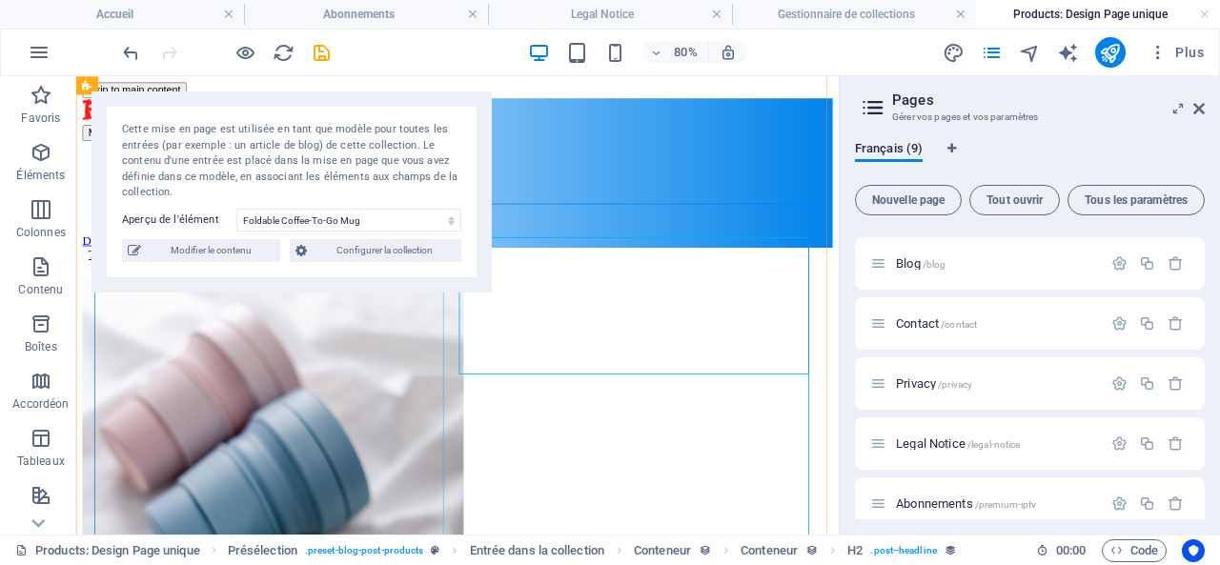
scroll to position [36, 0]
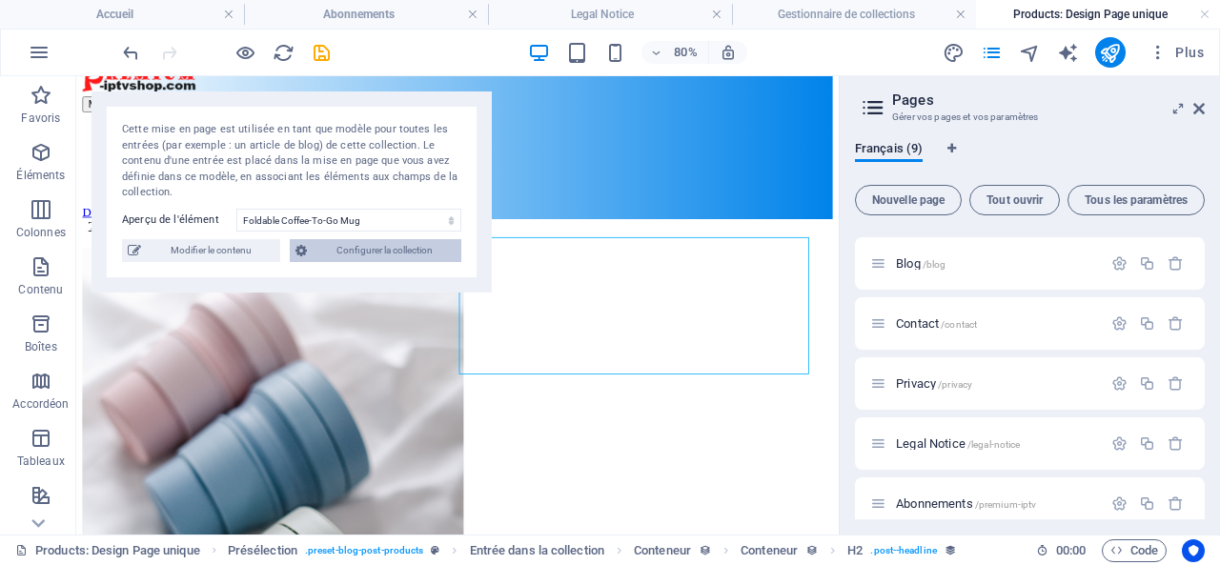
click at [380, 248] on span "Configurer la collection" at bounding box center [384, 250] width 143 height 23
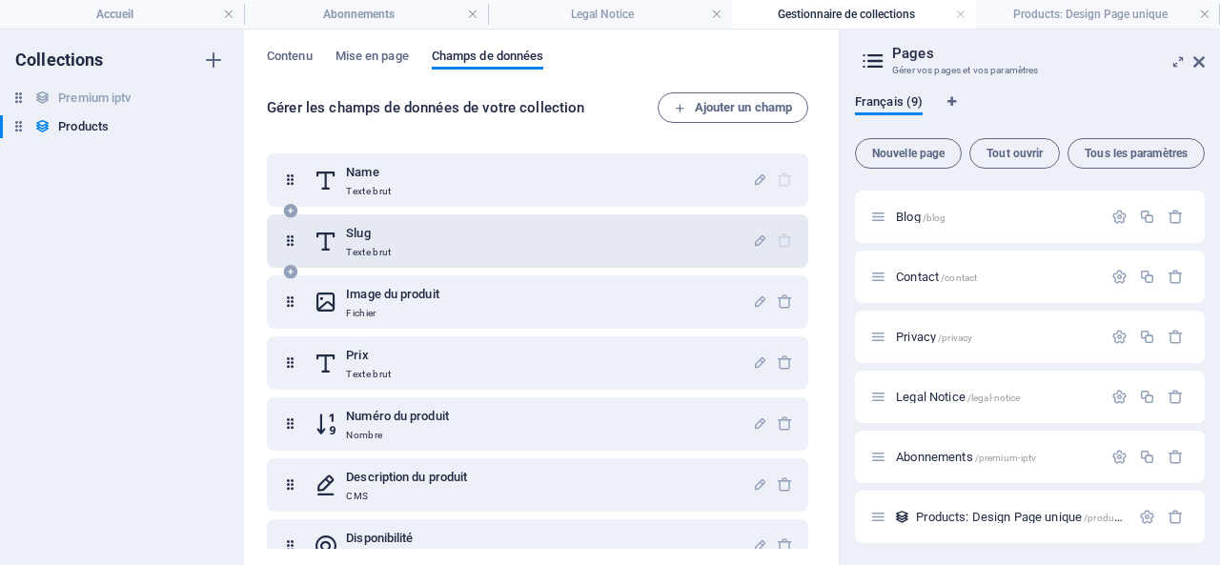
scroll to position [0, 0]
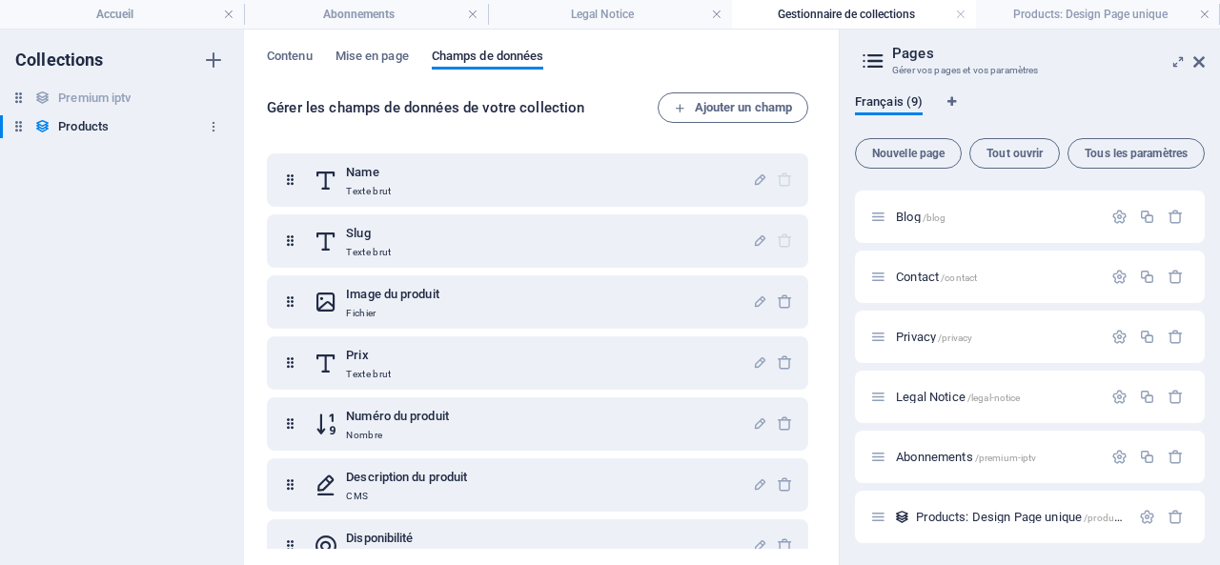
click at [93, 120] on h6 "Products" at bounding box center [83, 126] width 51 height 23
click at [101, 92] on h6 "Premium iptv" at bounding box center [94, 98] width 72 height 23
click at [284, 58] on span "Contenu" at bounding box center [290, 58] width 46 height 27
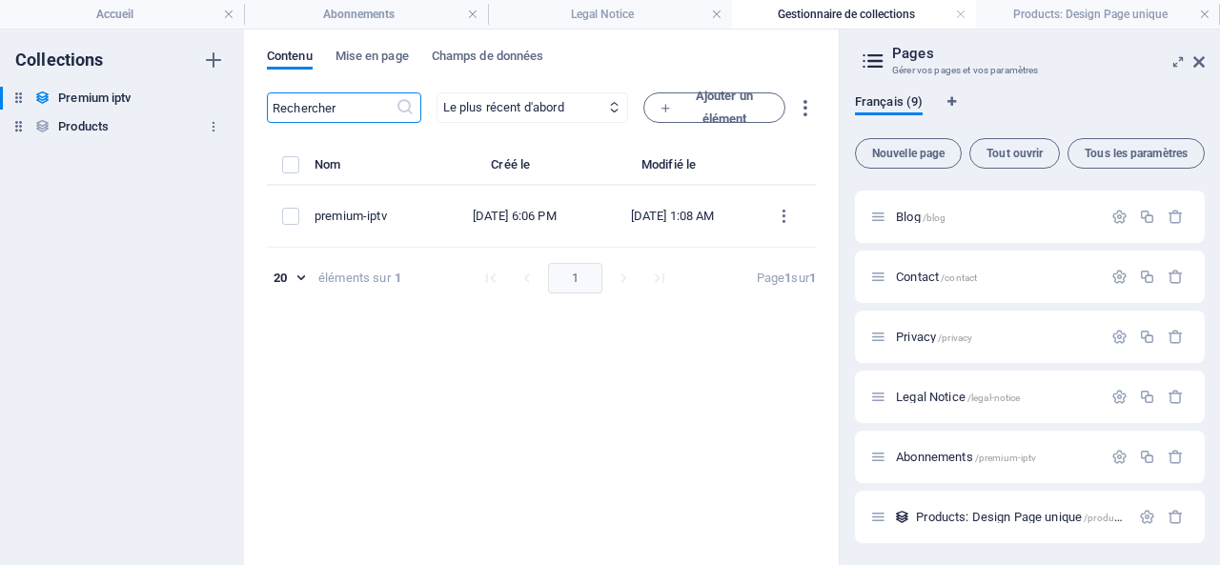
click at [90, 129] on h6 "Products" at bounding box center [83, 126] width 51 height 23
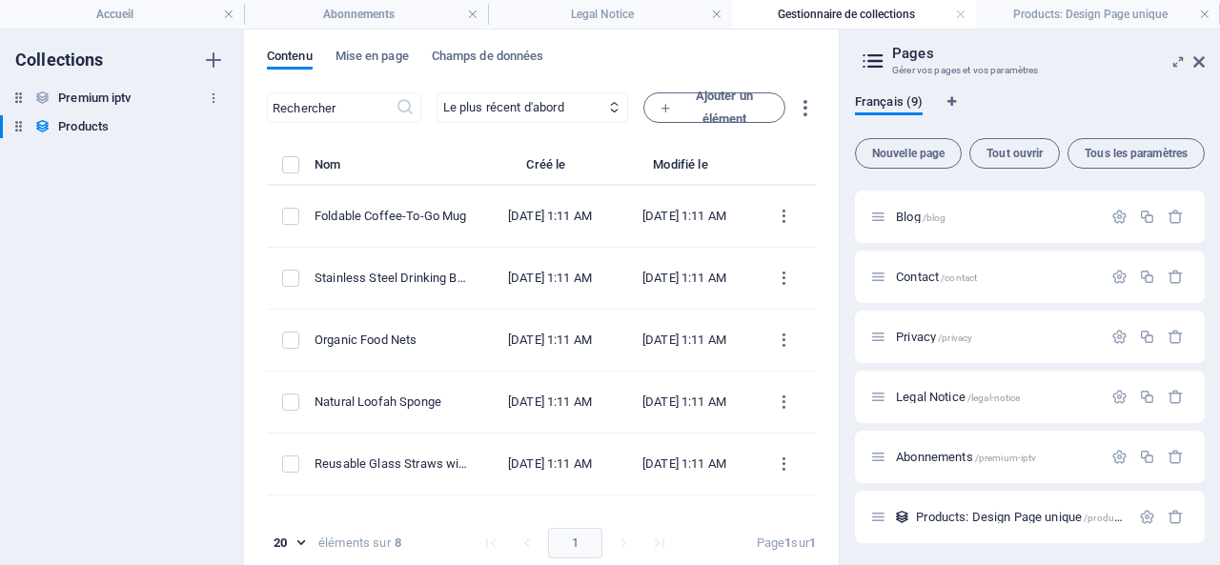
click at [99, 95] on h6 "Premium iptv" at bounding box center [94, 98] width 72 height 23
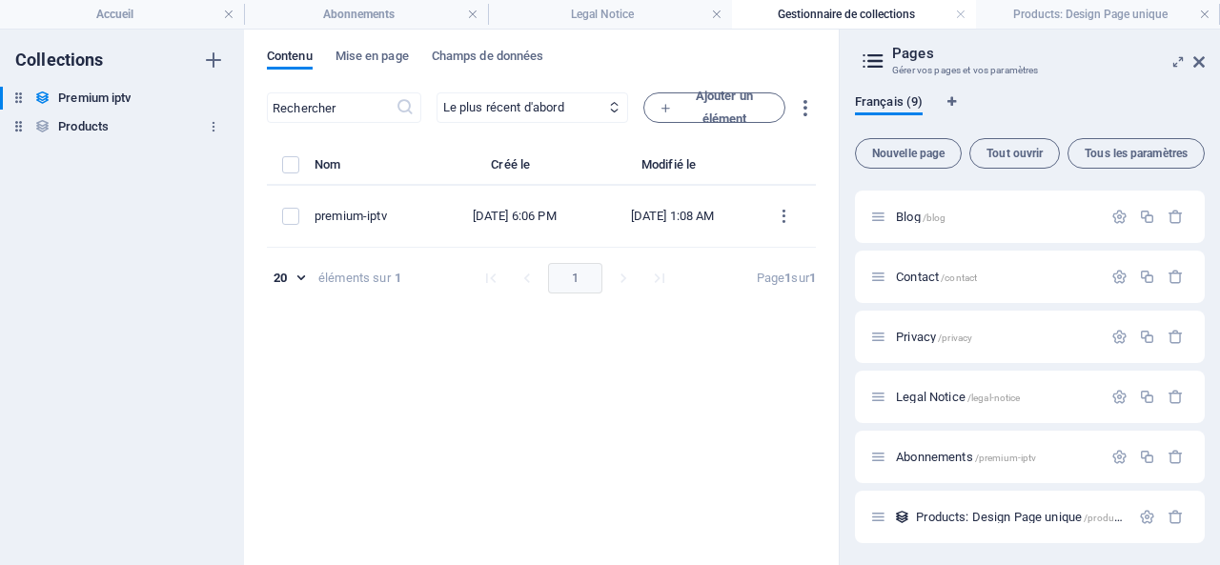
click at [90, 126] on h6 "Products" at bounding box center [83, 126] width 51 height 23
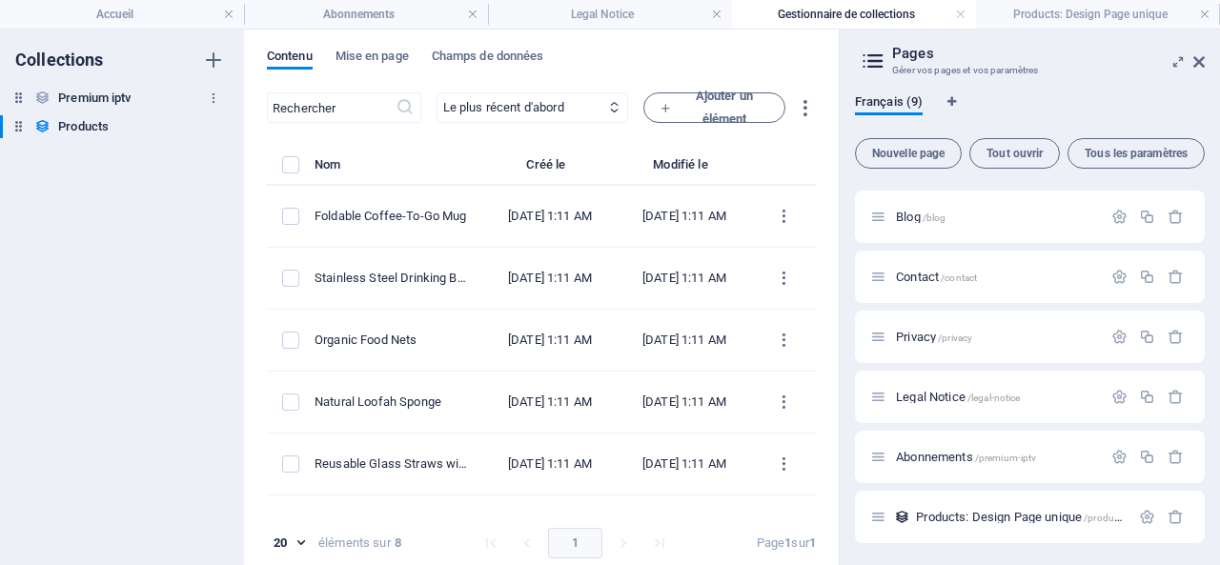
click at [96, 95] on h6 "Premium iptv" at bounding box center [94, 98] width 72 height 23
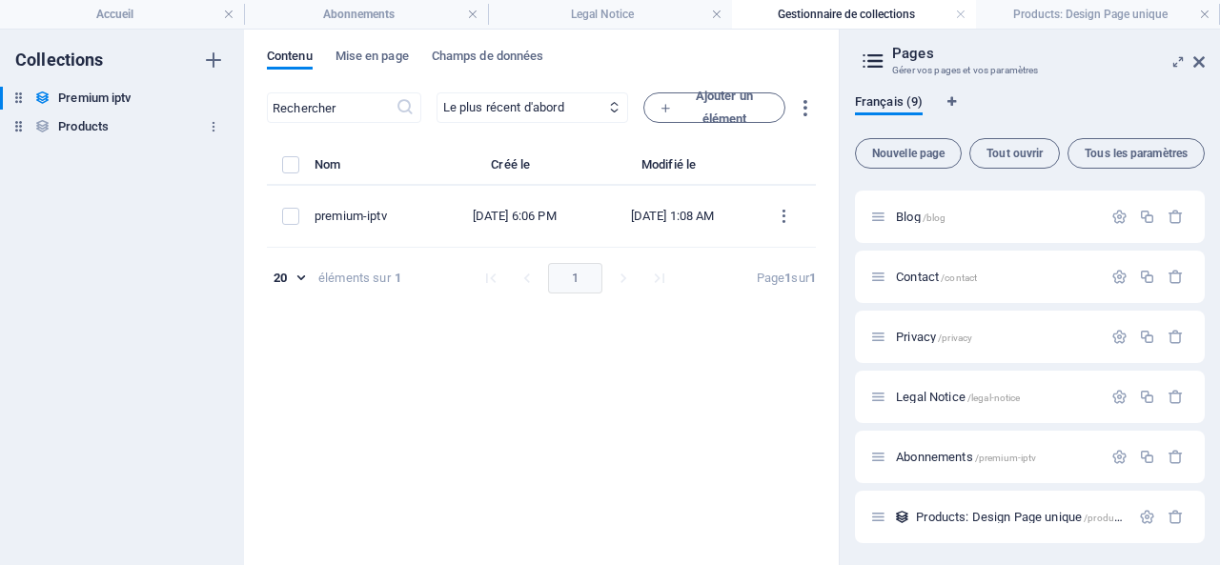
click at [84, 125] on h6 "Products" at bounding box center [83, 126] width 51 height 23
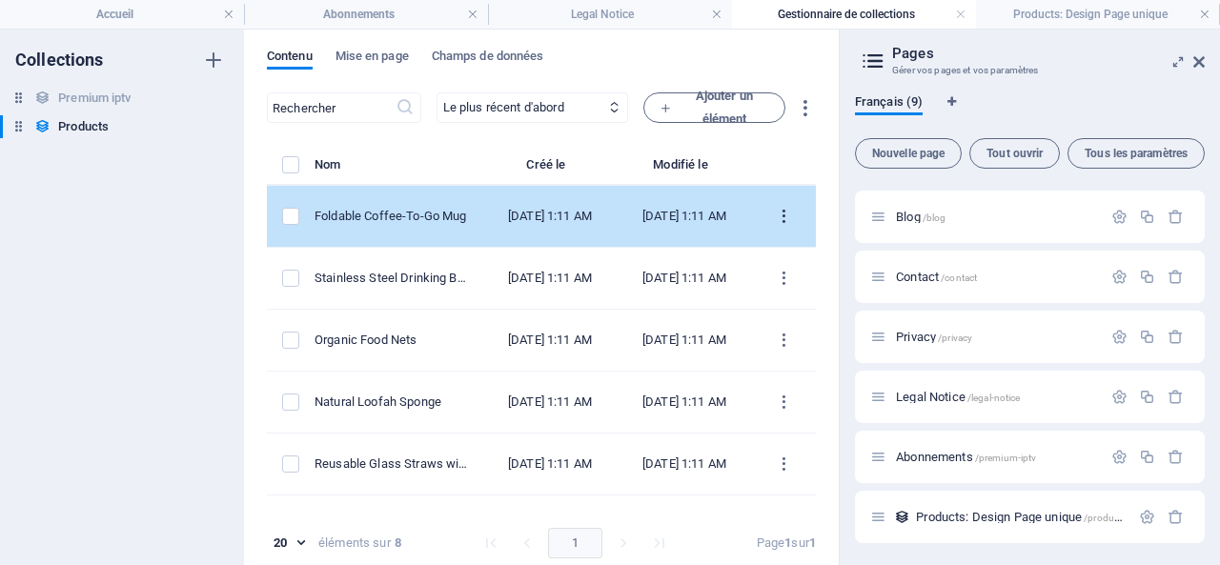
click at [779, 211] on icon "items list" at bounding box center [784, 217] width 18 height 18
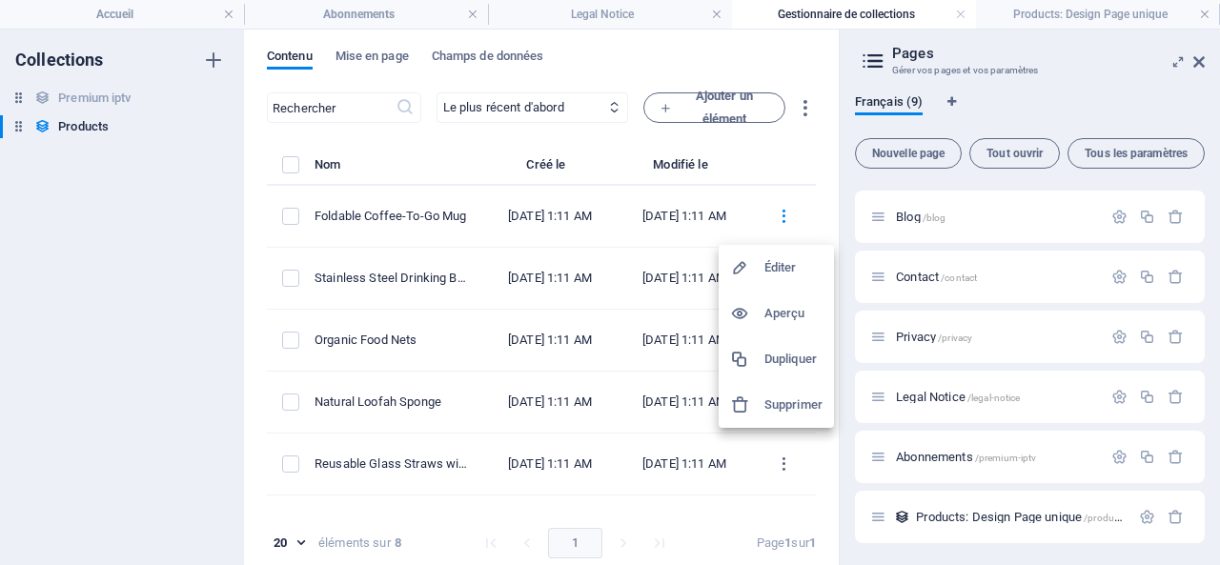
click at [784, 266] on h6 "Éditer" at bounding box center [793, 267] width 58 height 23
select select "Out of stock"
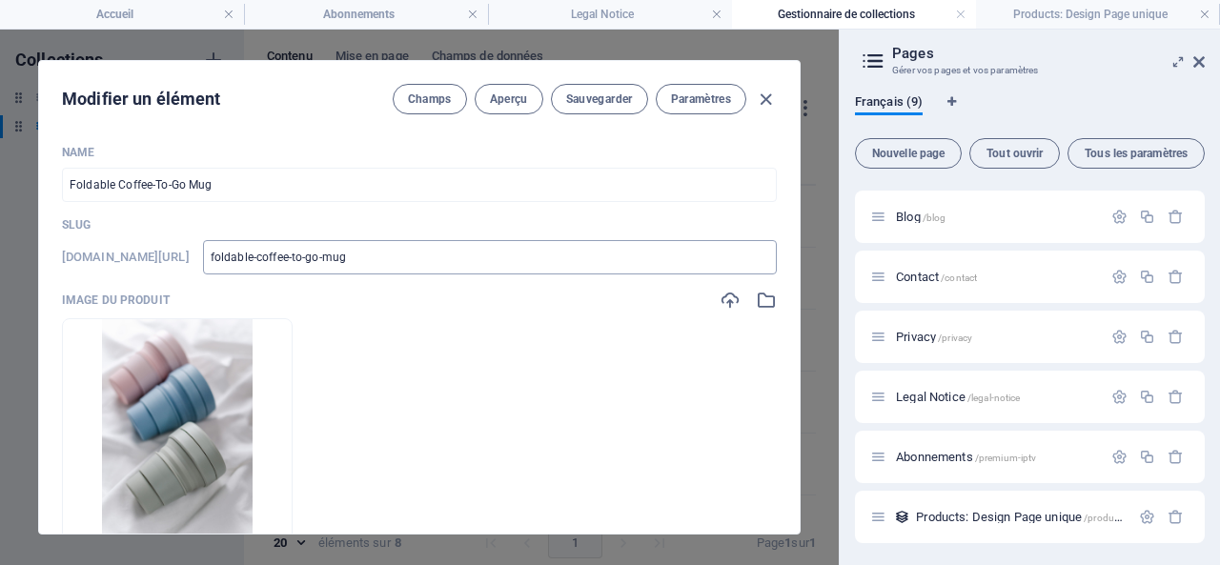
drag, startPoint x: 172, startPoint y: 254, endPoint x: 602, endPoint y: 267, distance: 431.0
click at [596, 265] on div "www.example.com/products-élément/ foldable-coffee-to-go-mug ​" at bounding box center [419, 257] width 715 height 34
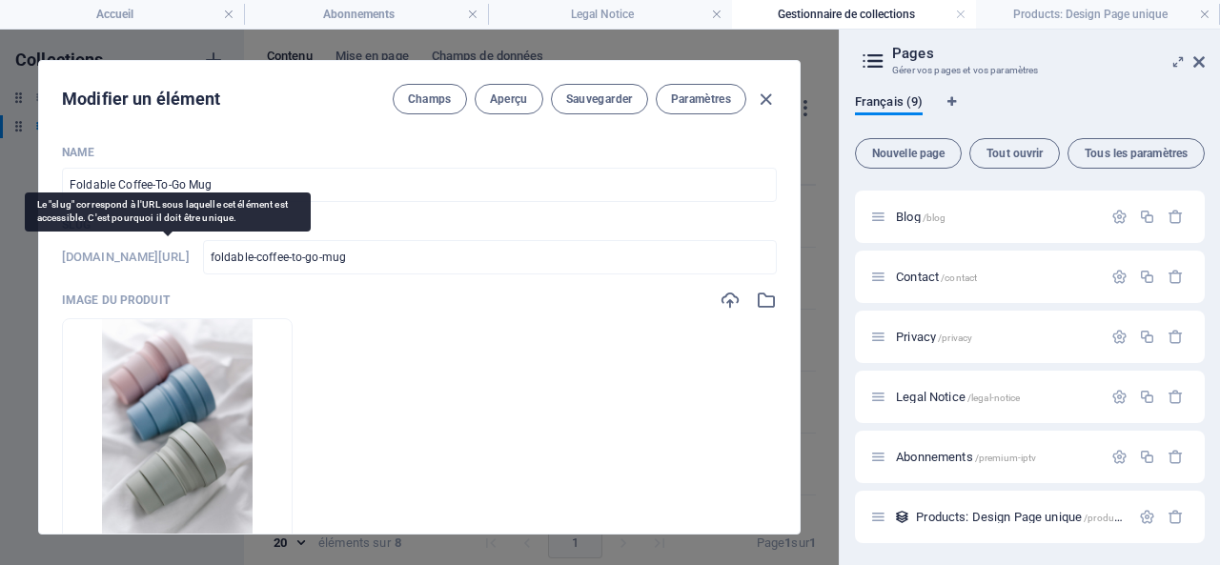
copy h6 "products-élément/"
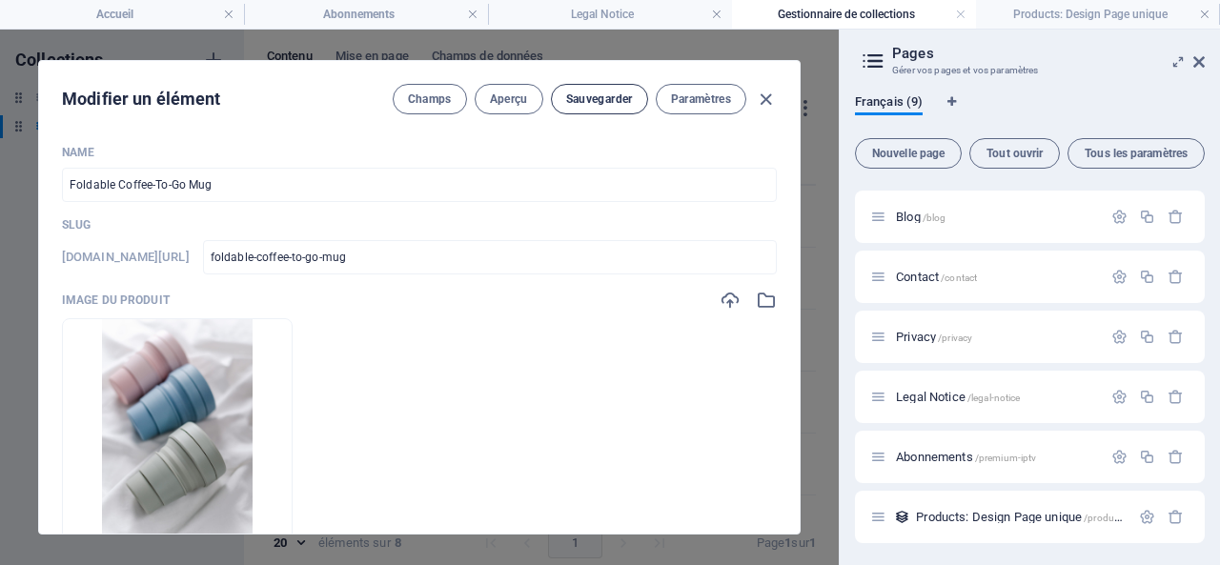
click at [599, 96] on span "Sauvegarder" at bounding box center [599, 99] width 67 height 15
click at [1196, 58] on icon at bounding box center [1198, 61] width 11 height 15
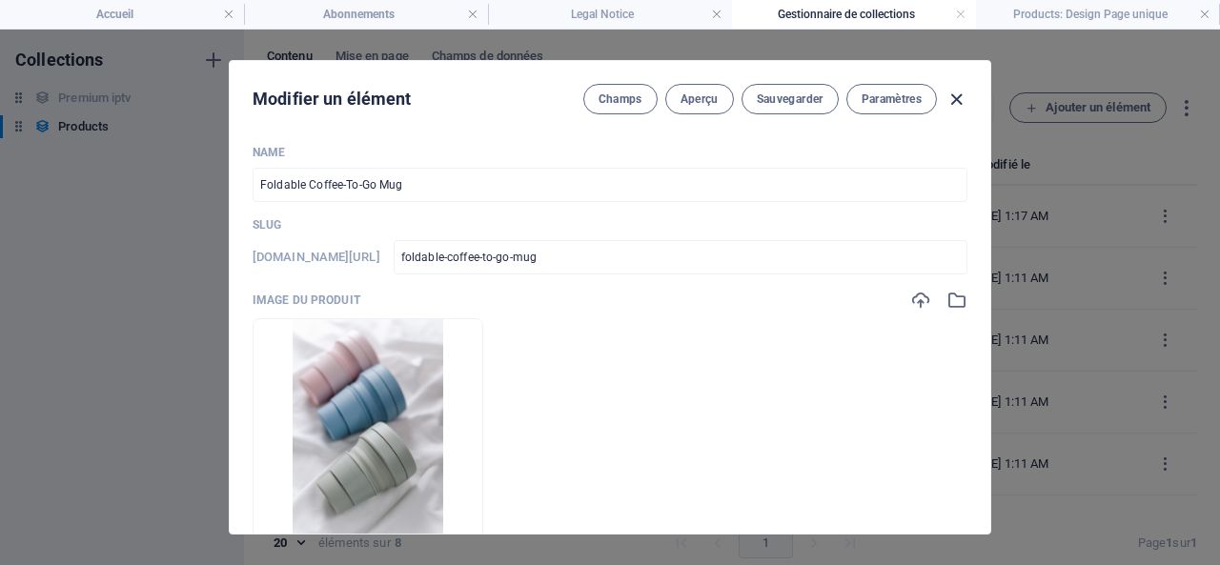
click at [946, 95] on icon "button" at bounding box center [957, 100] width 22 height 22
type input "foldable-coffee-to-go-mug"
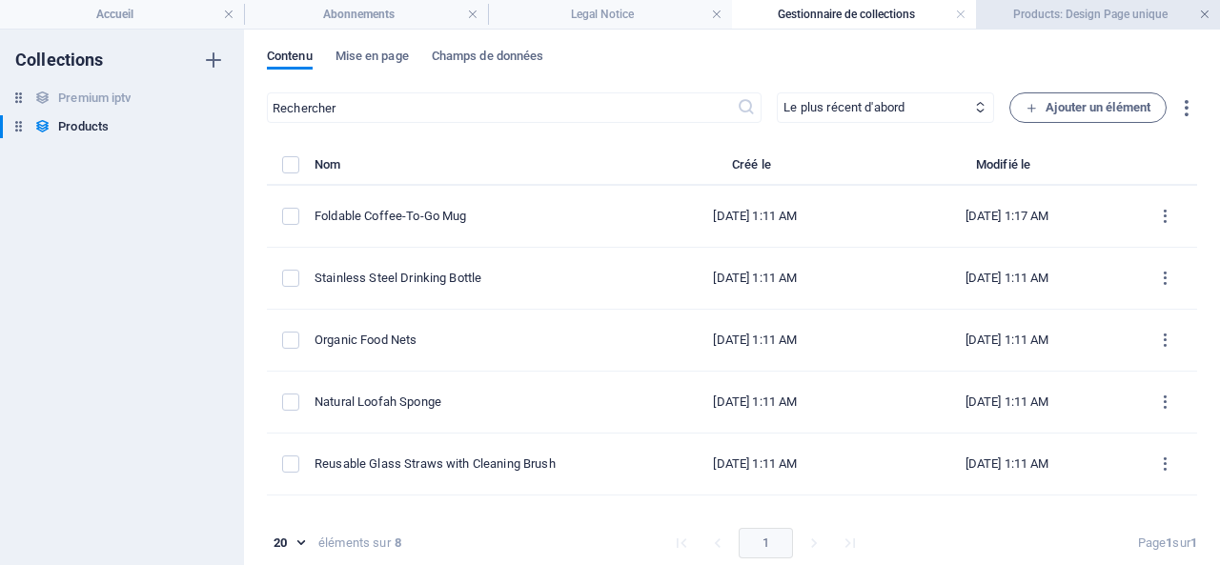
click at [1207, 12] on link at bounding box center [1204, 15] width 11 height 18
click at [1000, 14] on link at bounding box center [998, 15] width 11 height 18
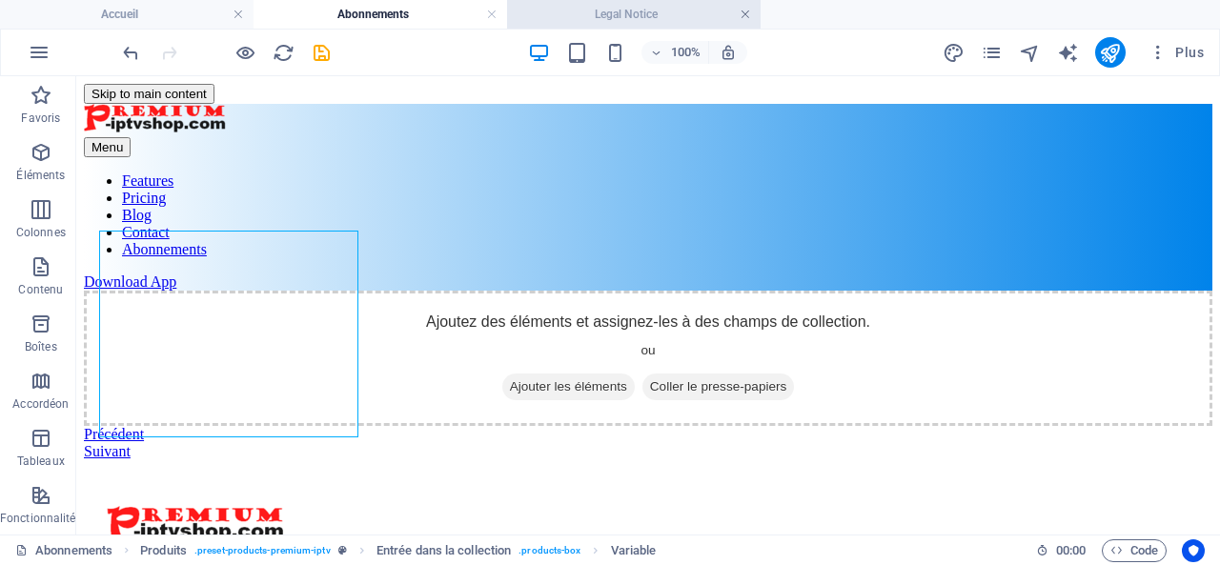
click at [745, 11] on link at bounding box center [745, 15] width 11 height 18
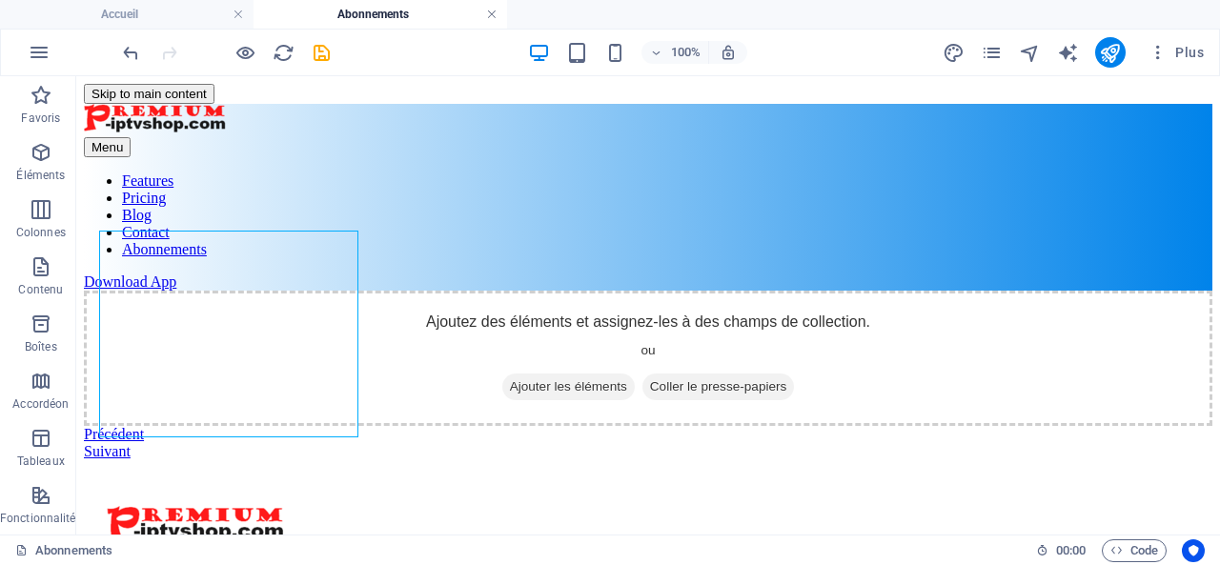
click at [494, 12] on link at bounding box center [491, 15] width 11 height 18
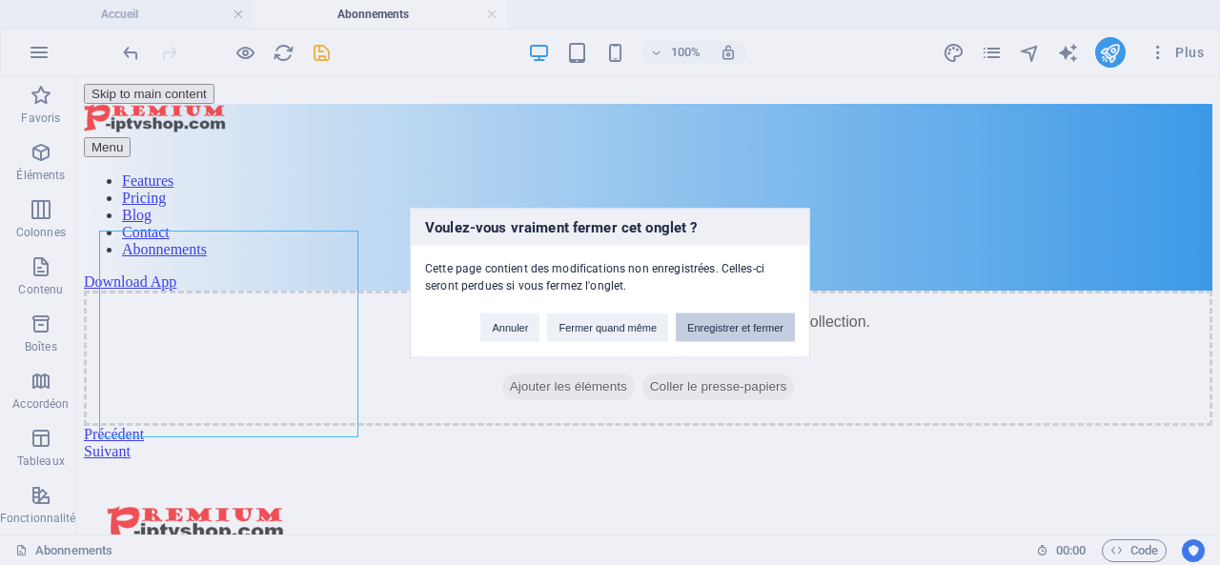
click at [722, 328] on button "Enregistrer et fermer" at bounding box center [735, 327] width 119 height 29
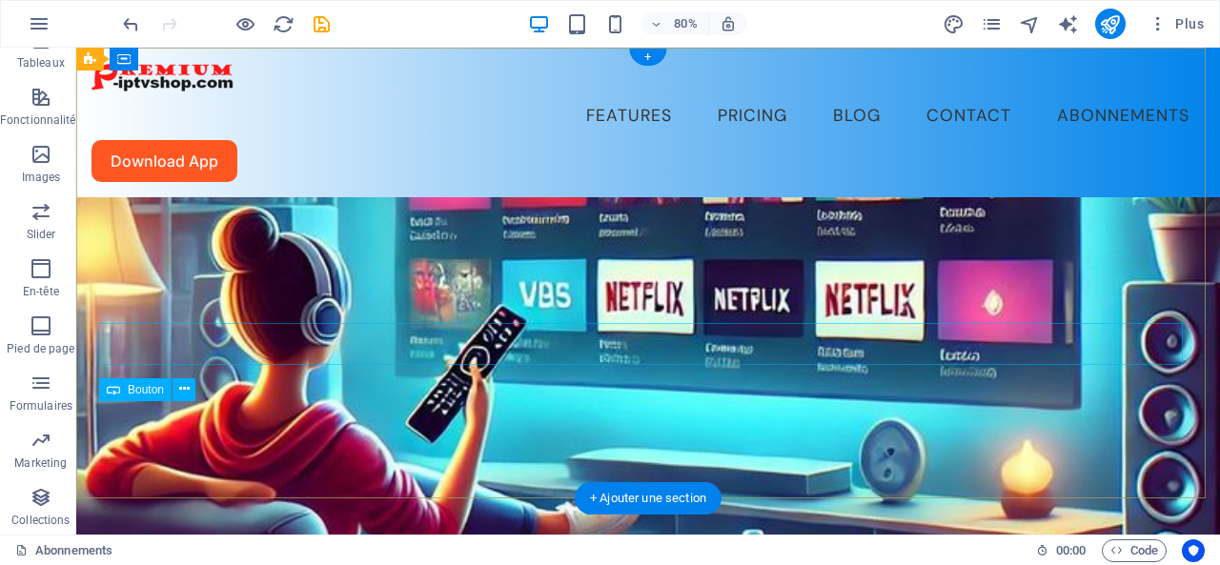
scroll to position [783, 0]
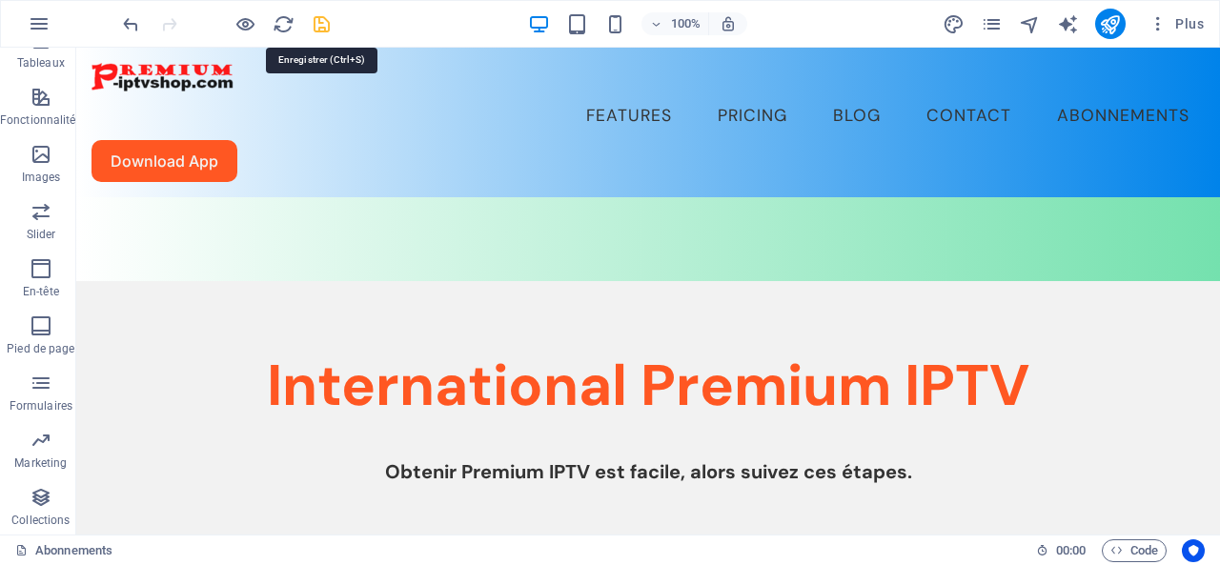
click at [326, 20] on icon "save" at bounding box center [322, 24] width 22 height 22
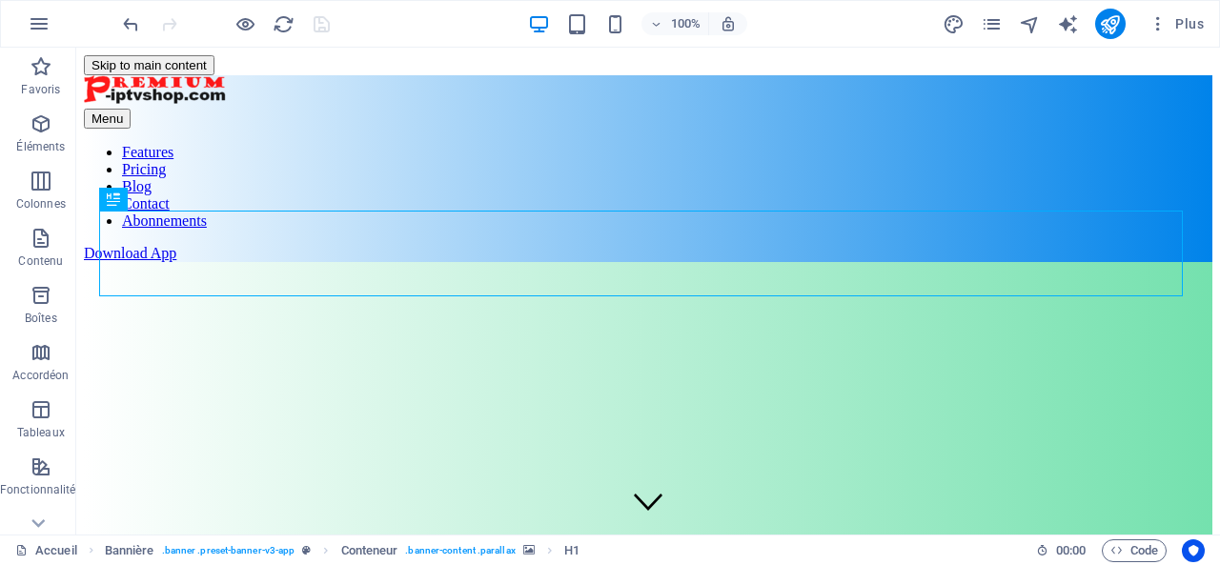
scroll to position [0, 0]
click at [1116, 26] on icon "publish" at bounding box center [1110, 24] width 22 height 22
click at [997, 24] on icon "pages" at bounding box center [992, 24] width 22 height 22
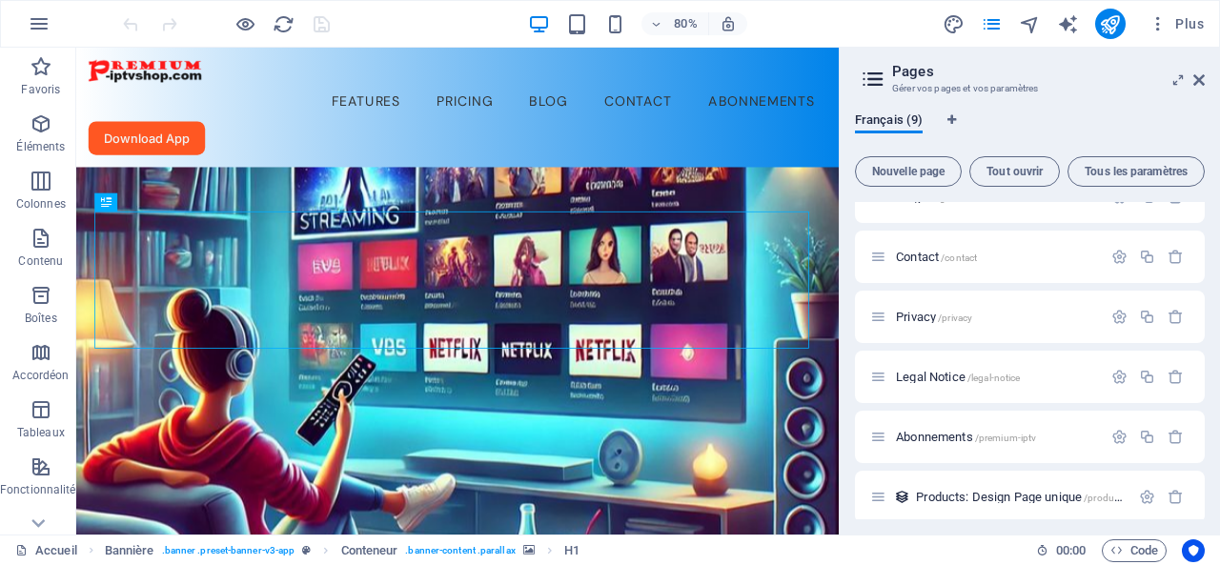
scroll to position [223, 0]
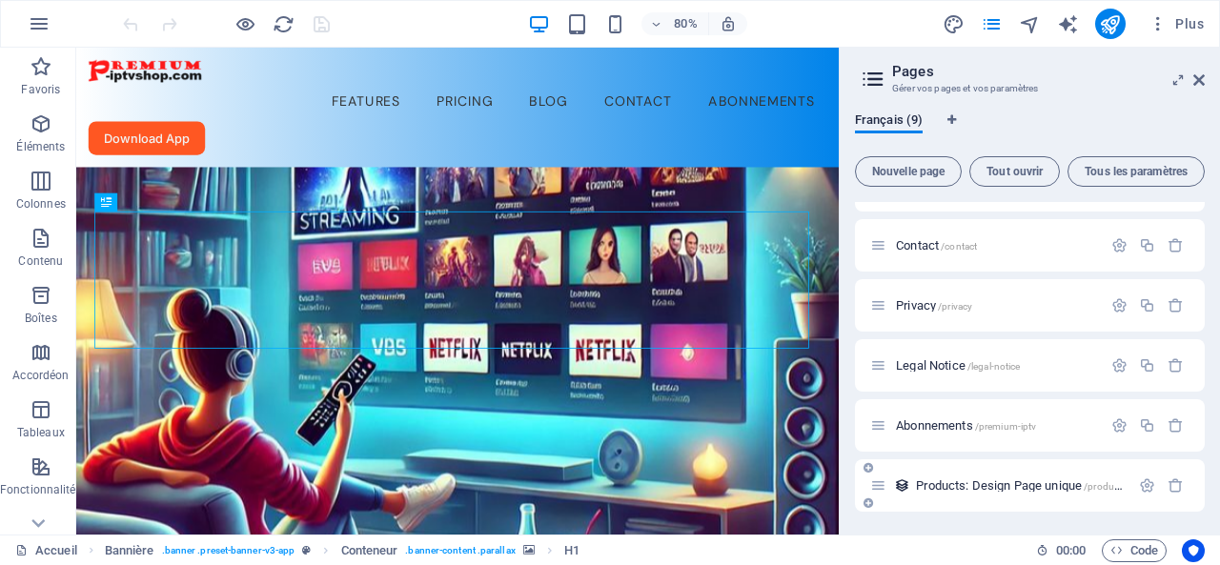
click at [942, 478] on div "Products: Design Page unique /products-élément" at bounding box center [999, 486] width 259 height 22
click at [942, 484] on span "Products: Design Page unique /products-élément" at bounding box center [1040, 485] width 248 height 14
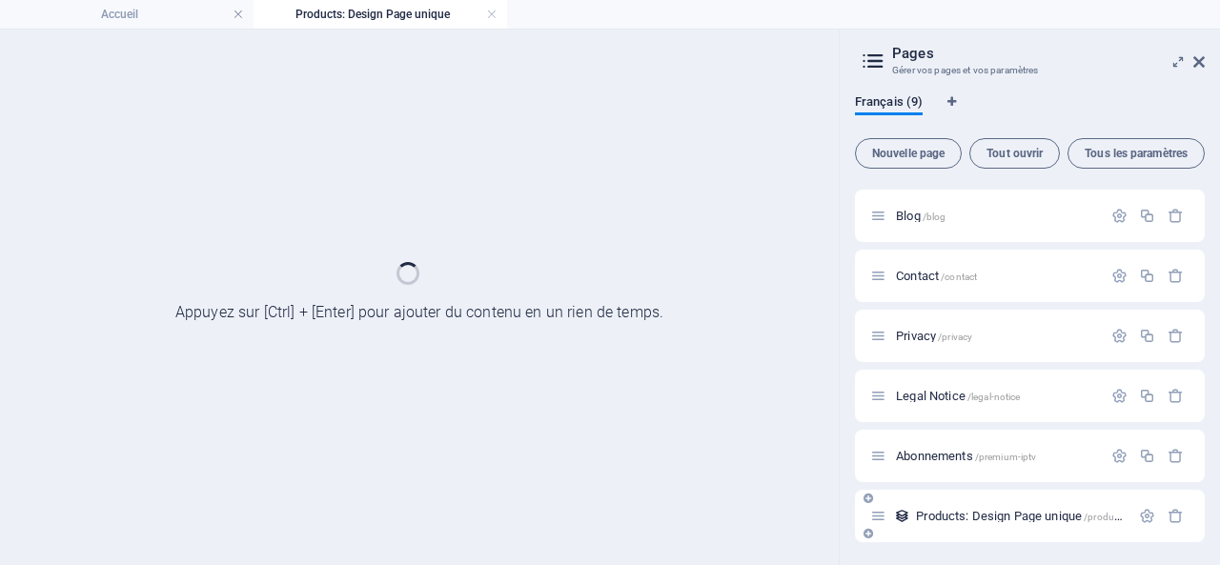
scroll to position [173, 0]
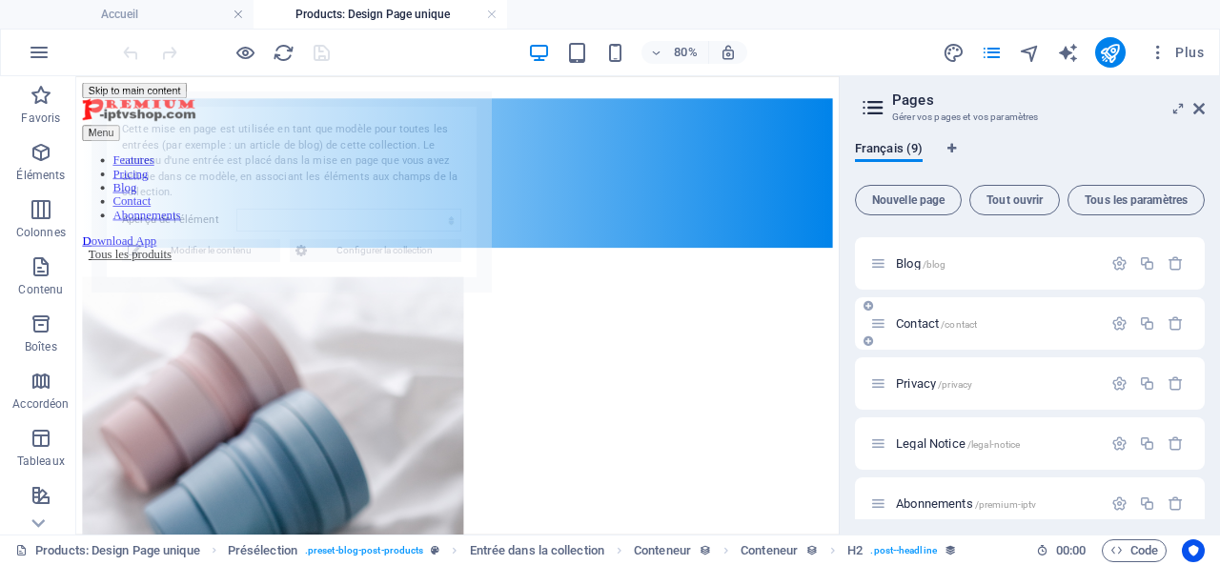
select select "68e45ac08f2759523a07172e"
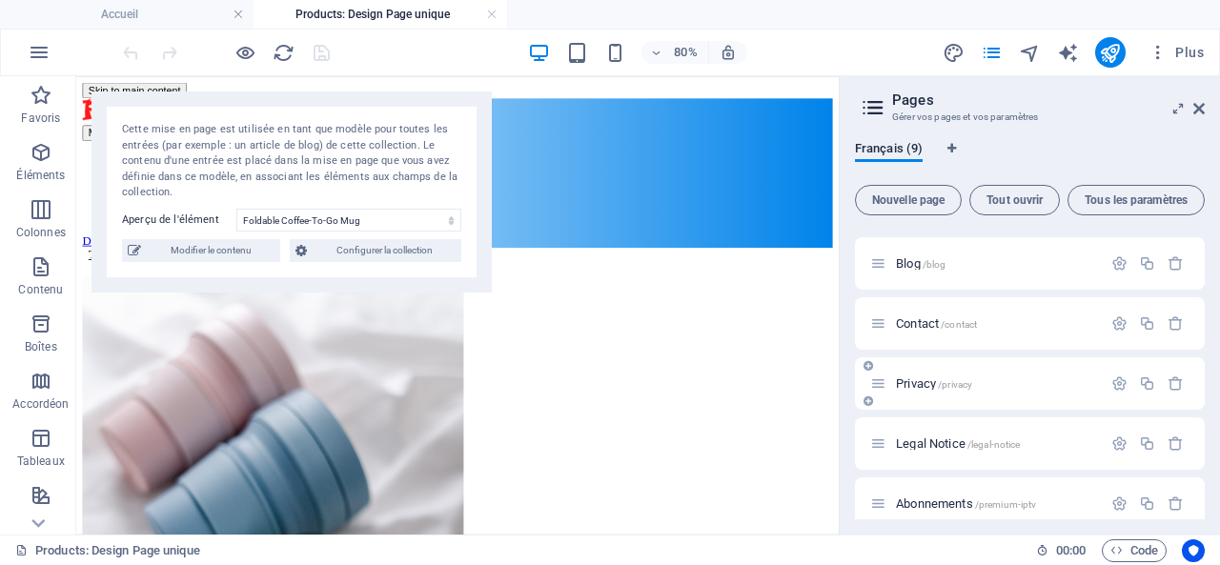
scroll to position [252, 0]
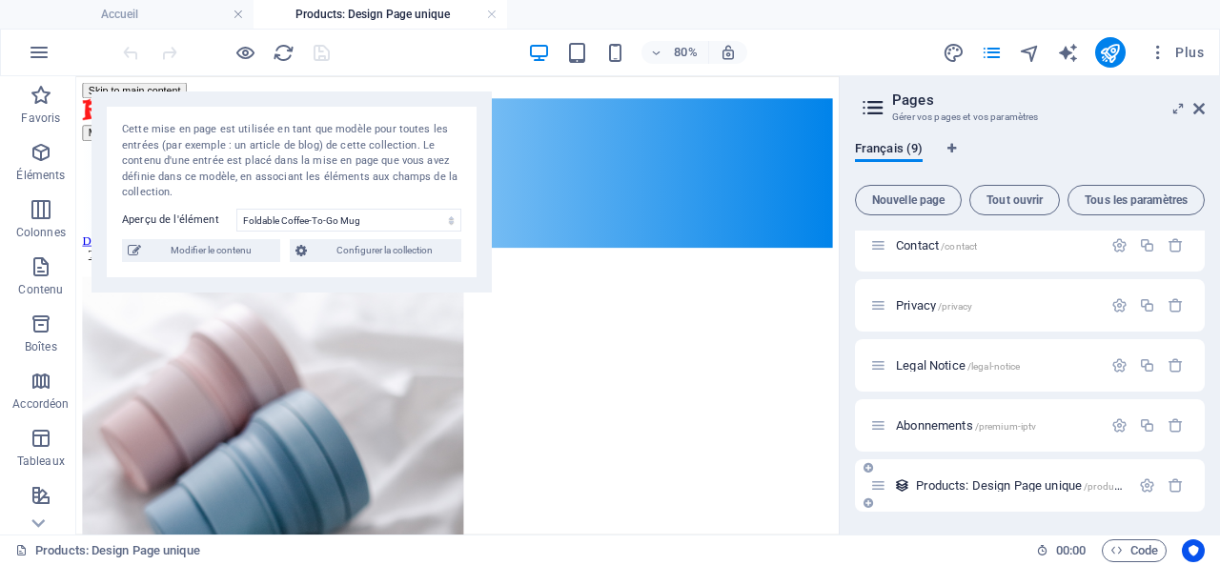
click at [967, 488] on span "Products: Design Page unique /products-élément" at bounding box center [1040, 485] width 248 height 14
click at [1144, 483] on icon "button" at bounding box center [1147, 486] width 16 height 16
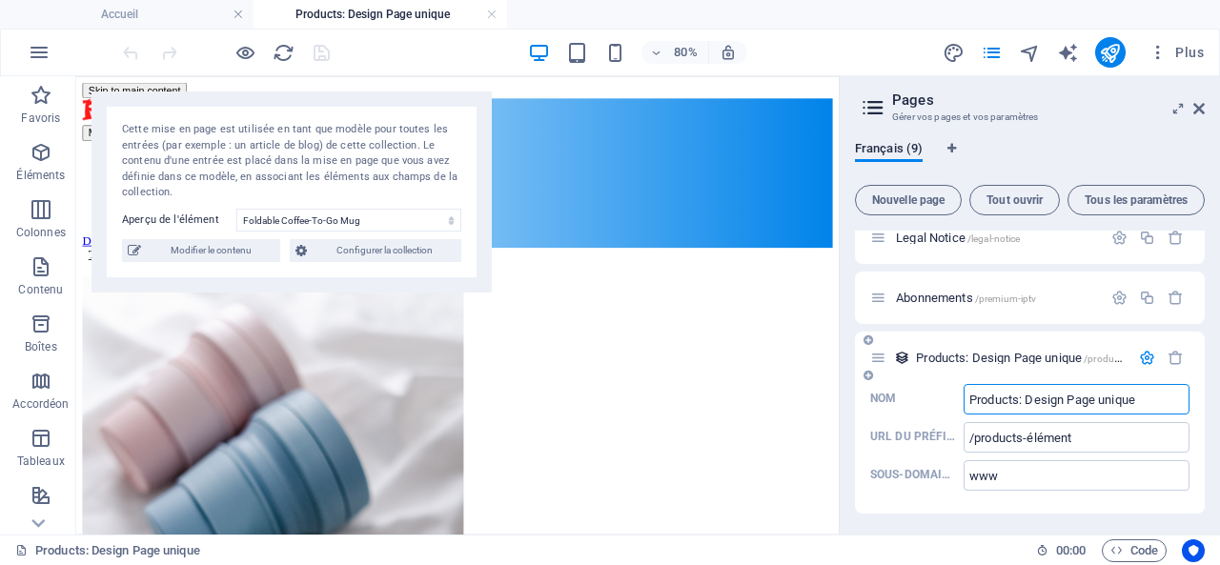
scroll to position [381, 0]
drag, startPoint x: 1087, startPoint y: 434, endPoint x: 964, endPoint y: 433, distance: 123.0
click at [964, 433] on input "/products-élément" at bounding box center [1077, 435] width 226 height 31
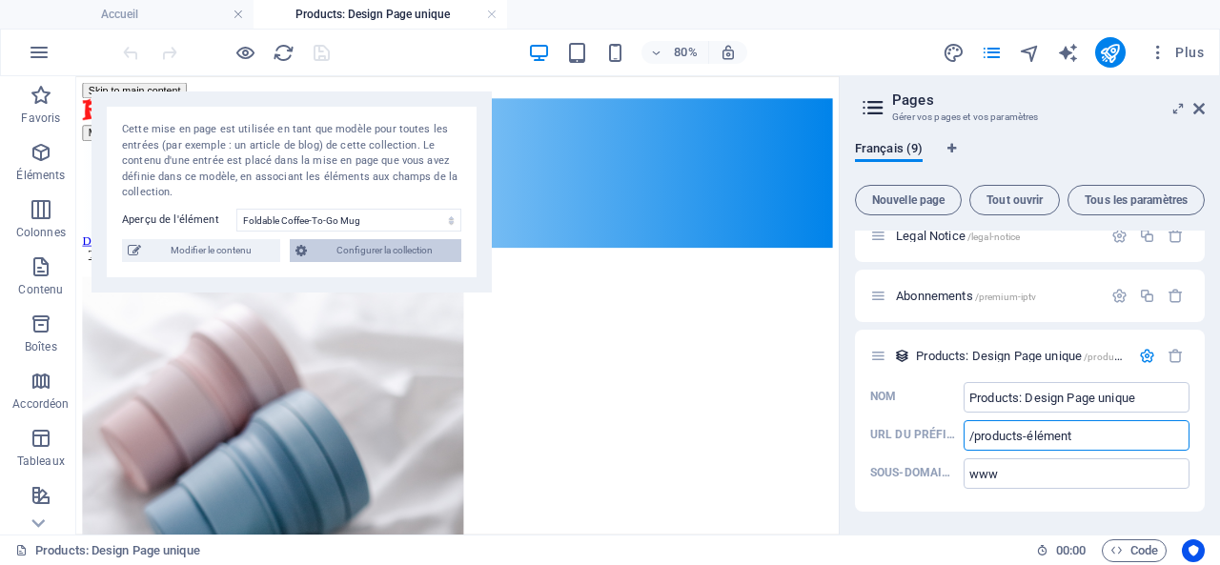
click at [382, 250] on span "Configurer la collection" at bounding box center [384, 250] width 143 height 23
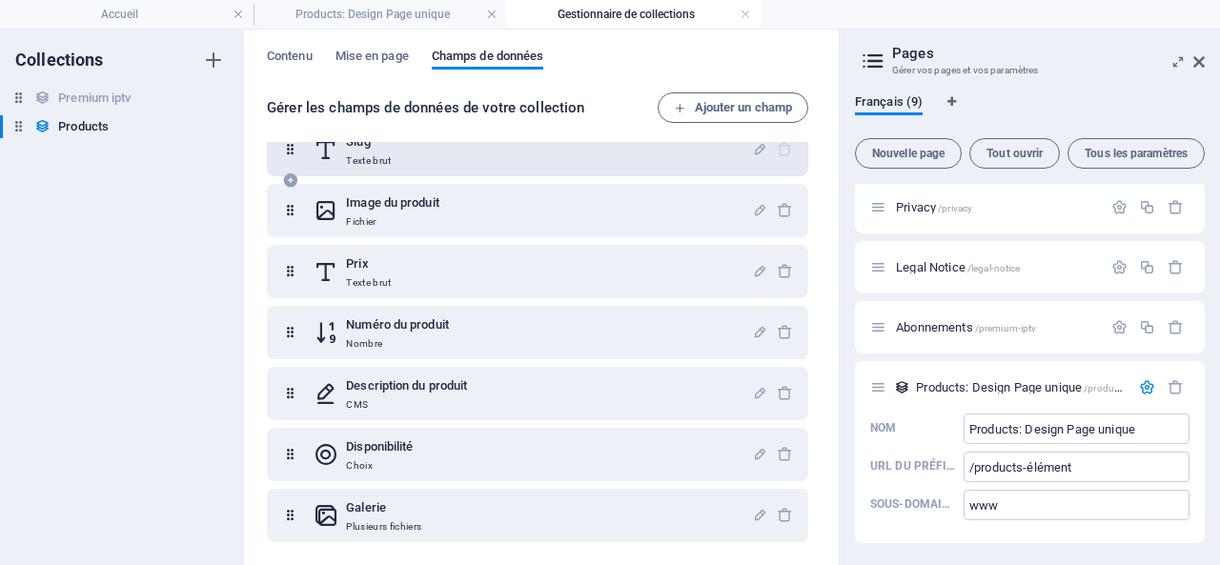
scroll to position [0, 0]
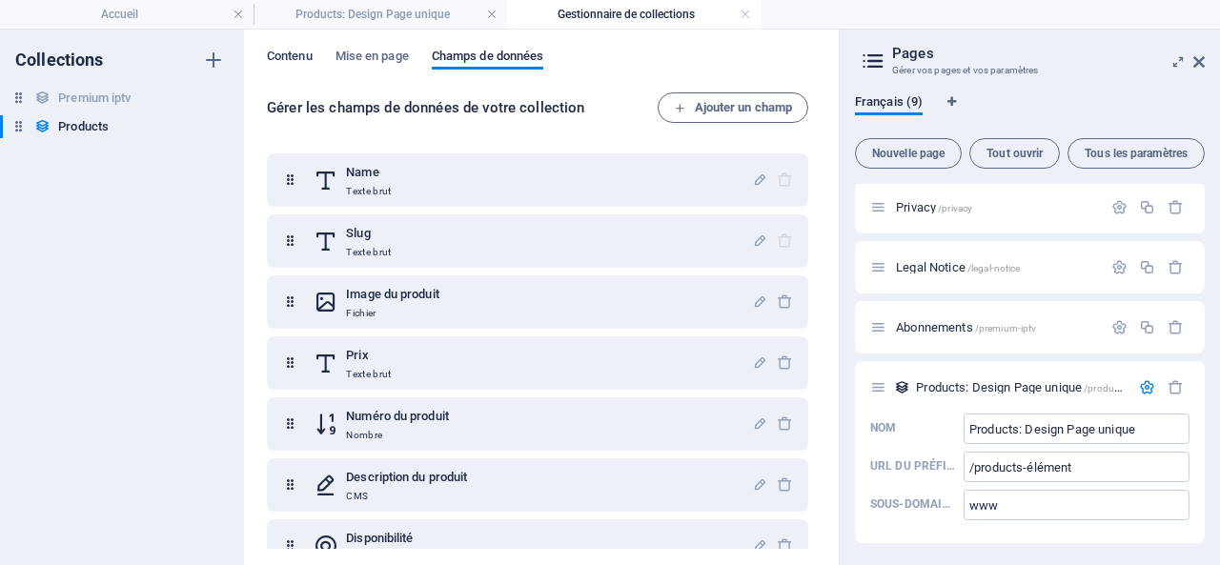
click at [283, 54] on span "Contenu" at bounding box center [290, 58] width 46 height 27
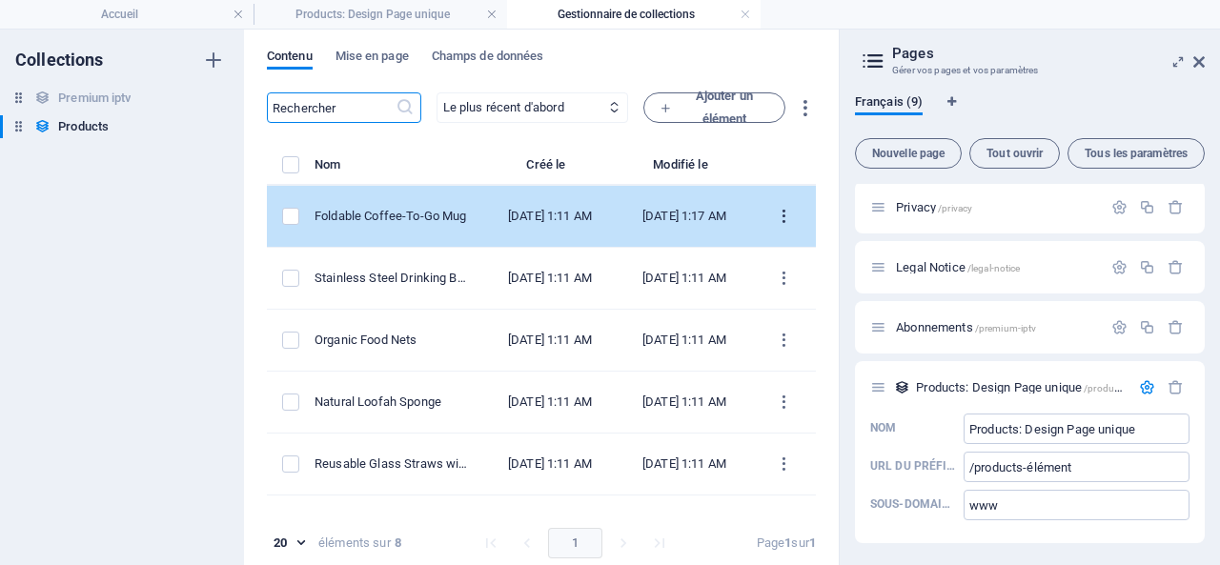
click at [777, 214] on icon "items list" at bounding box center [784, 217] width 18 height 18
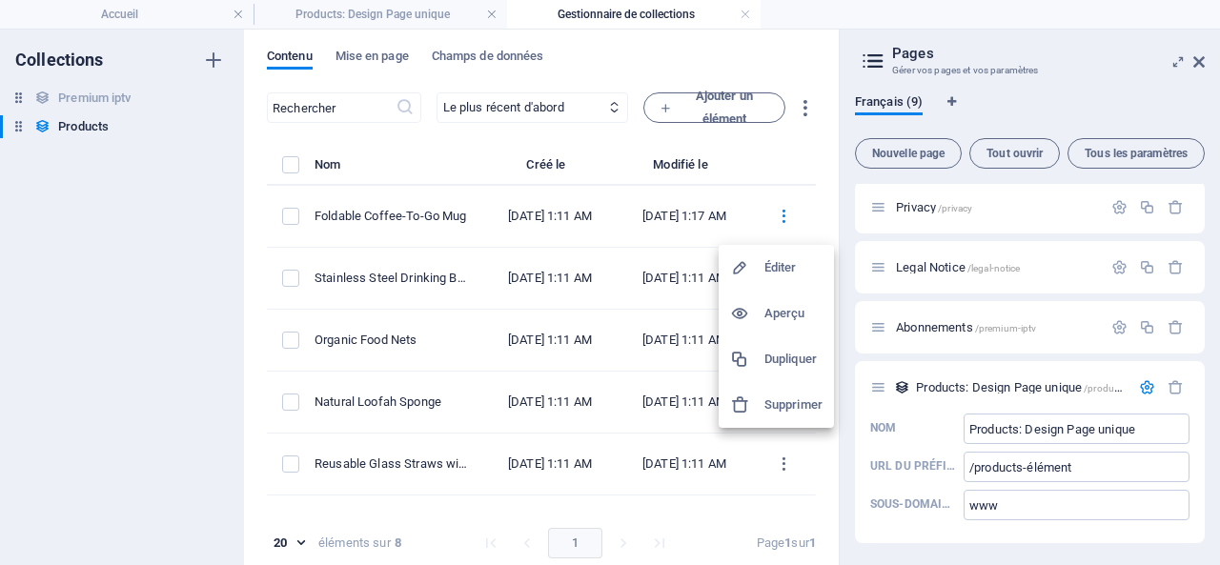
click at [446, 209] on div at bounding box center [610, 282] width 1220 height 565
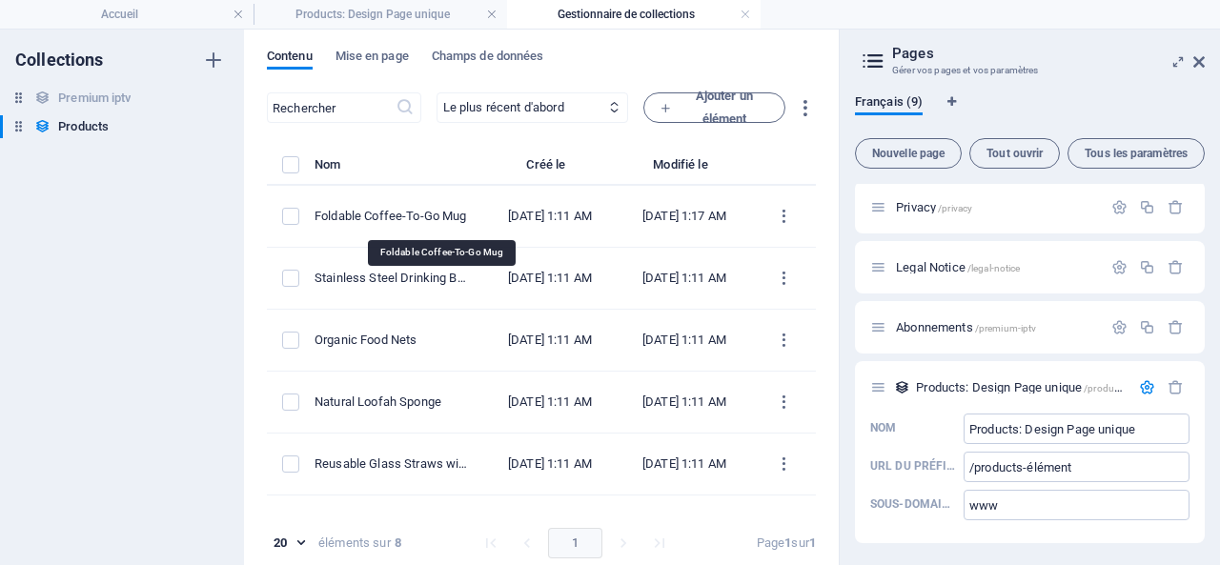
click at [444, 214] on div "Foldable Coffee-To-Go Mug" at bounding box center [391, 216] width 153 height 17
select select "Out of stock"
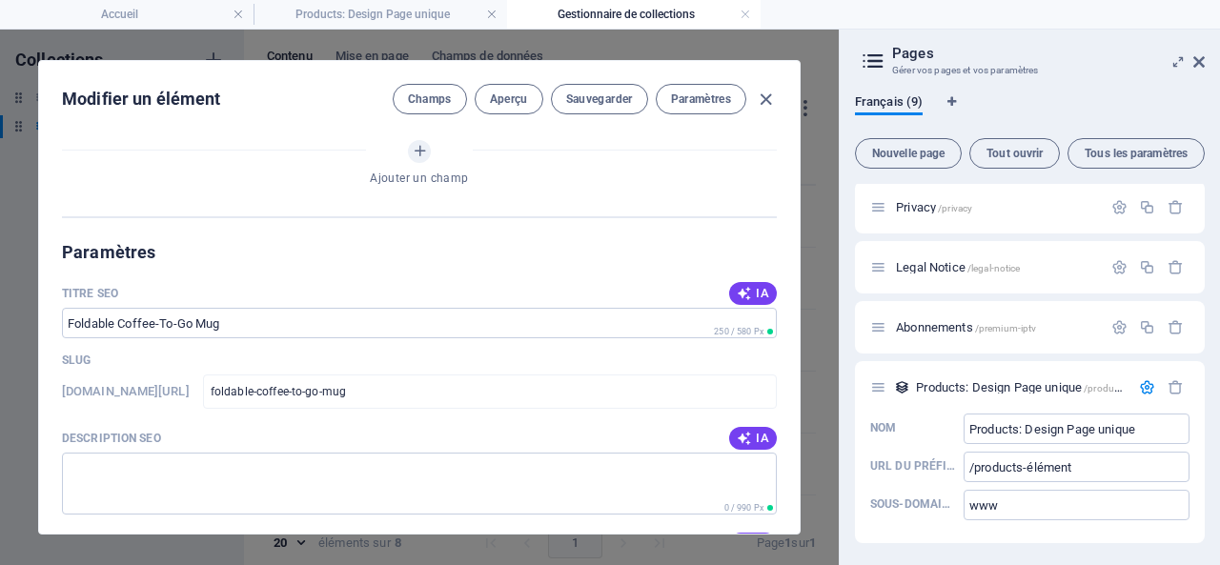
scroll to position [1144, 0]
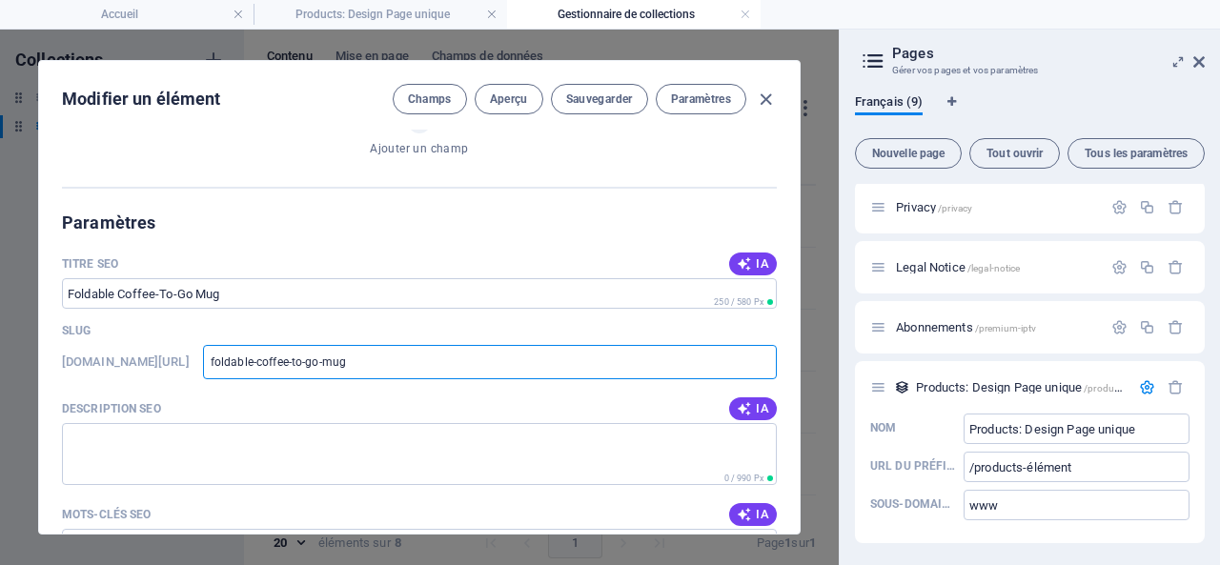
drag, startPoint x: 450, startPoint y: 360, endPoint x: 292, endPoint y: 363, distance: 158.2
click at [292, 363] on input "foldable-coffee-to-go-mug" at bounding box center [490, 362] width 574 height 34
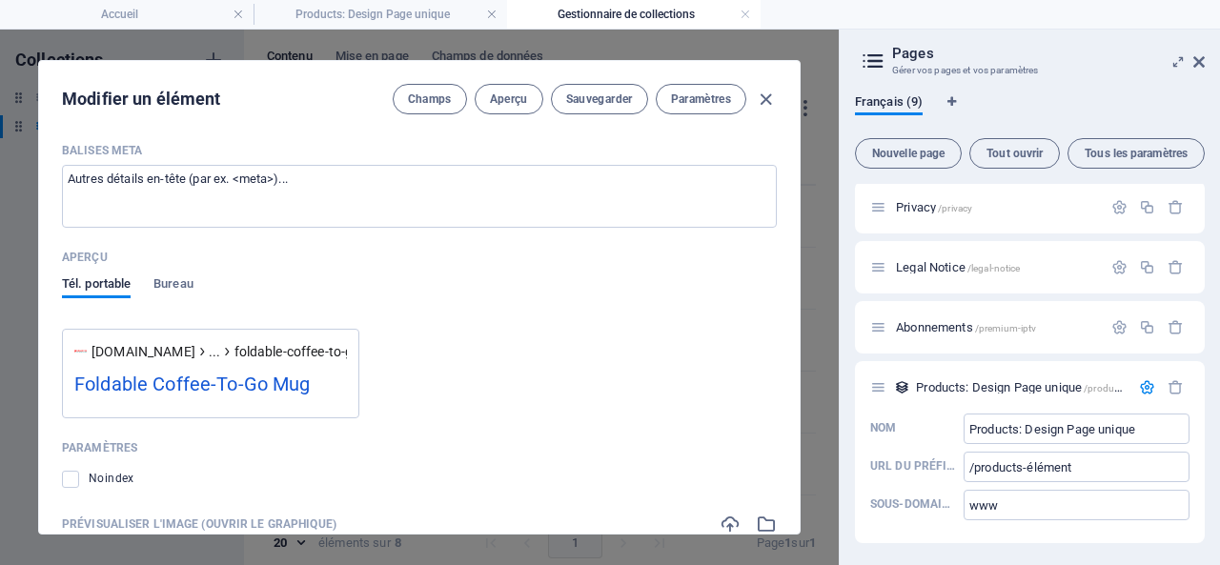
scroll to position [1620, 0]
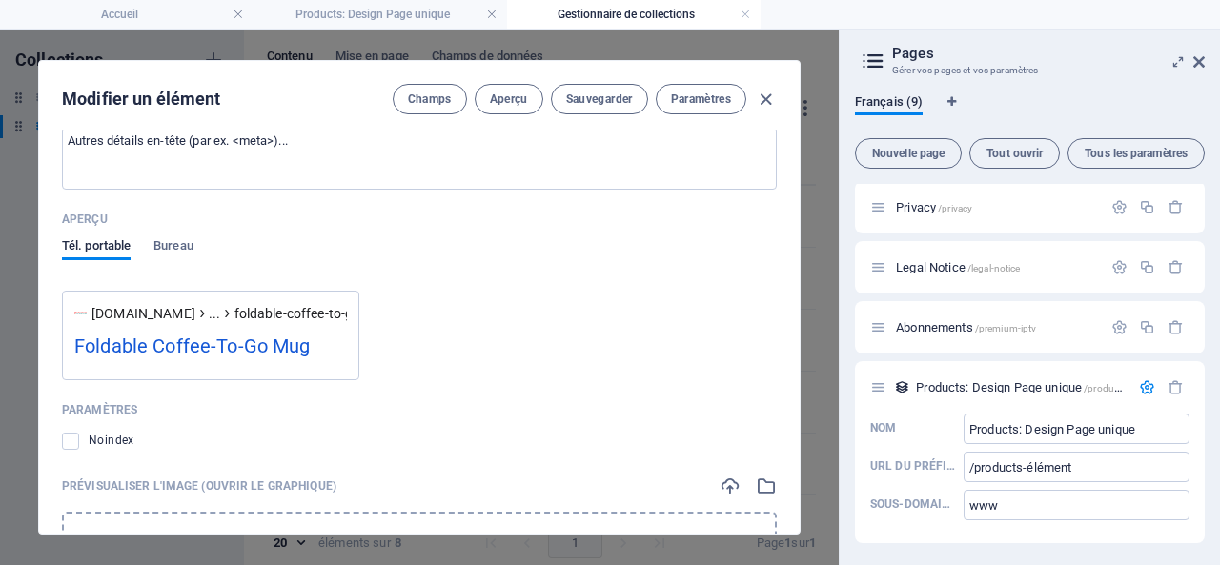
drag, startPoint x: 153, startPoint y: 310, endPoint x: 561, endPoint y: 314, distance: 408.0
click at [561, 314] on div "[DOMAIN_NAME] ... foldable-coffee-to-go-mug Foldable Coffee-To-Go Mug" at bounding box center [419, 343] width 715 height 74
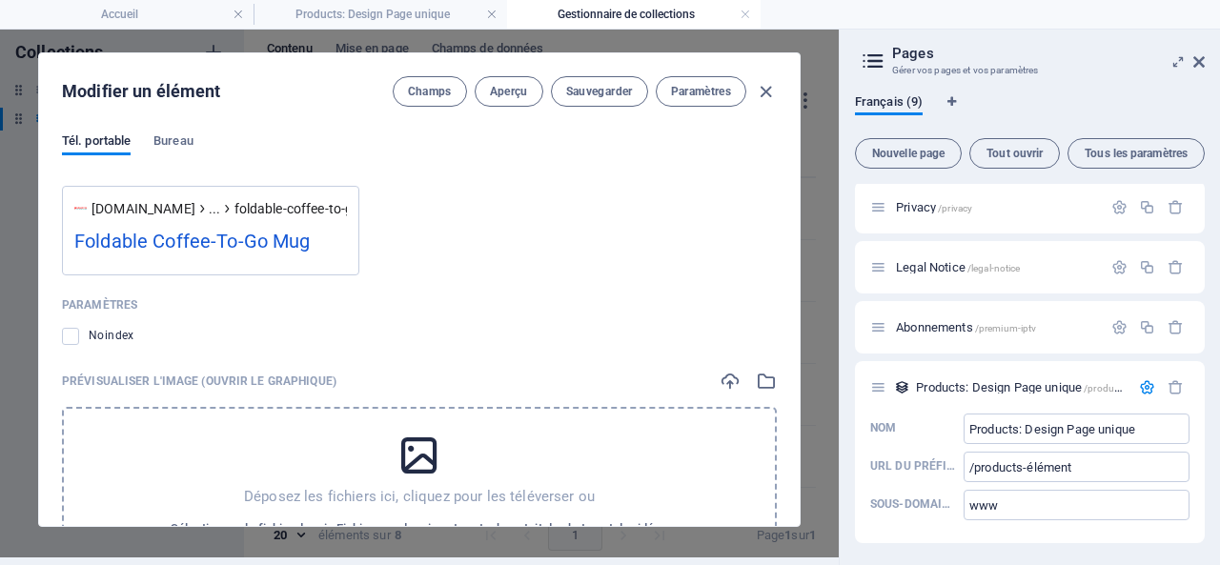
scroll to position [1678, 0]
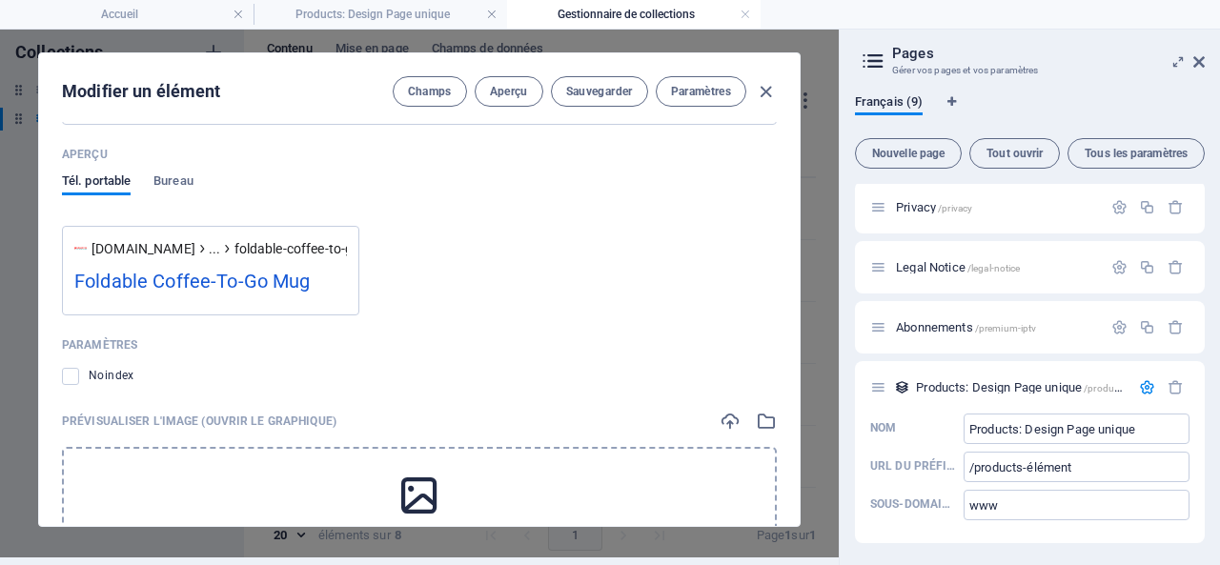
click at [164, 171] on div "Aperçu Tél. portable Bureau" at bounding box center [419, 183] width 715 height 86
click at [178, 175] on span "Bureau" at bounding box center [173, 183] width 40 height 27
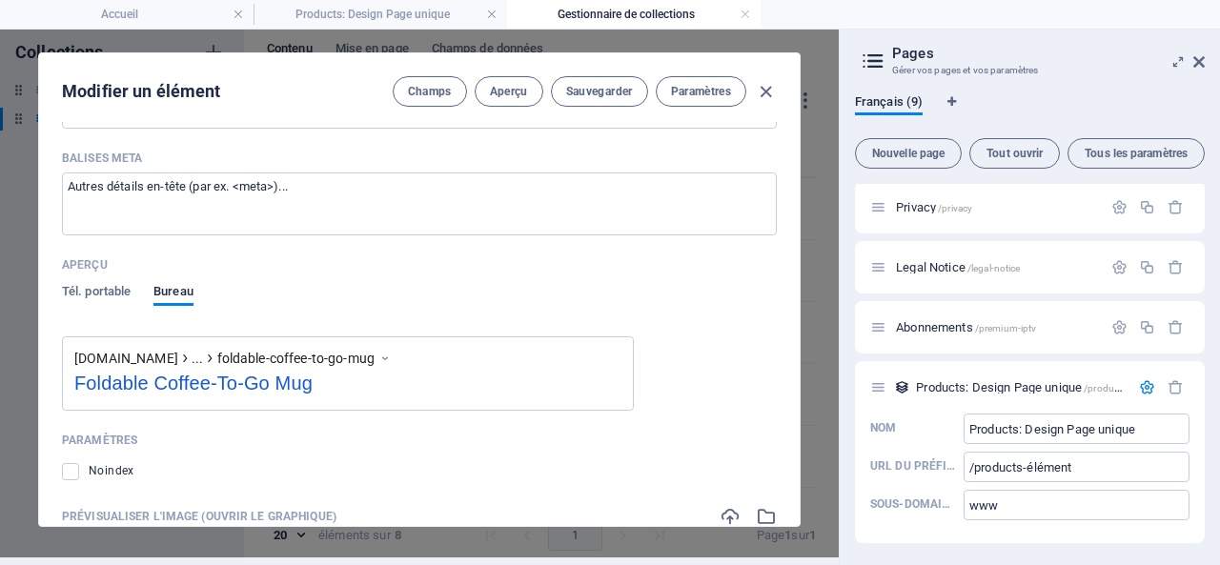
scroll to position [1662, 0]
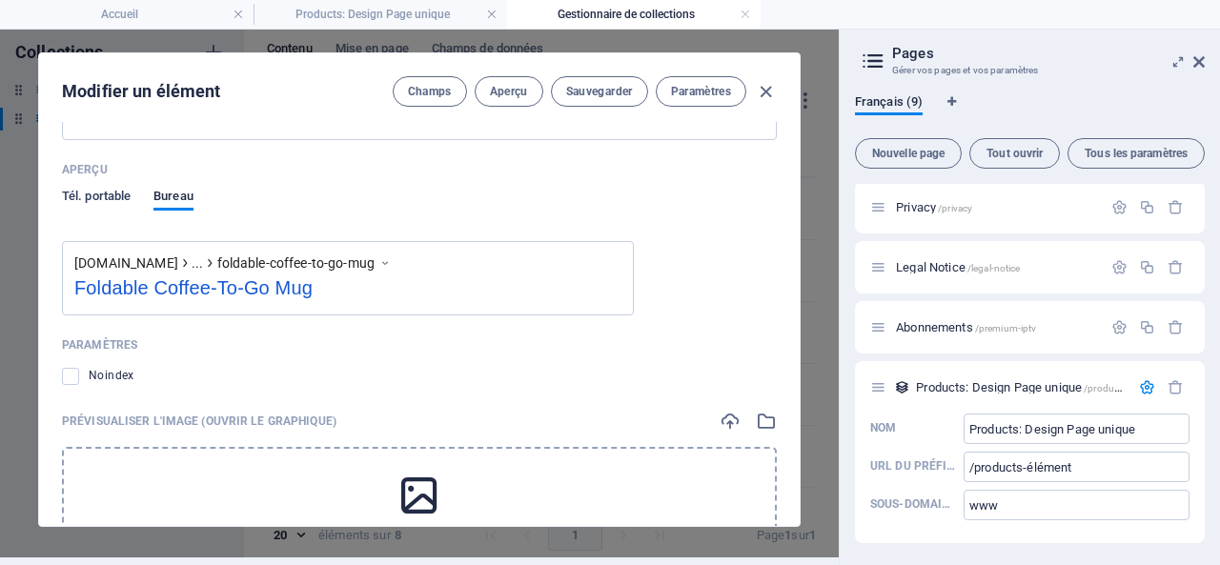
click at [84, 195] on span "Tél. portable" at bounding box center [96, 198] width 69 height 27
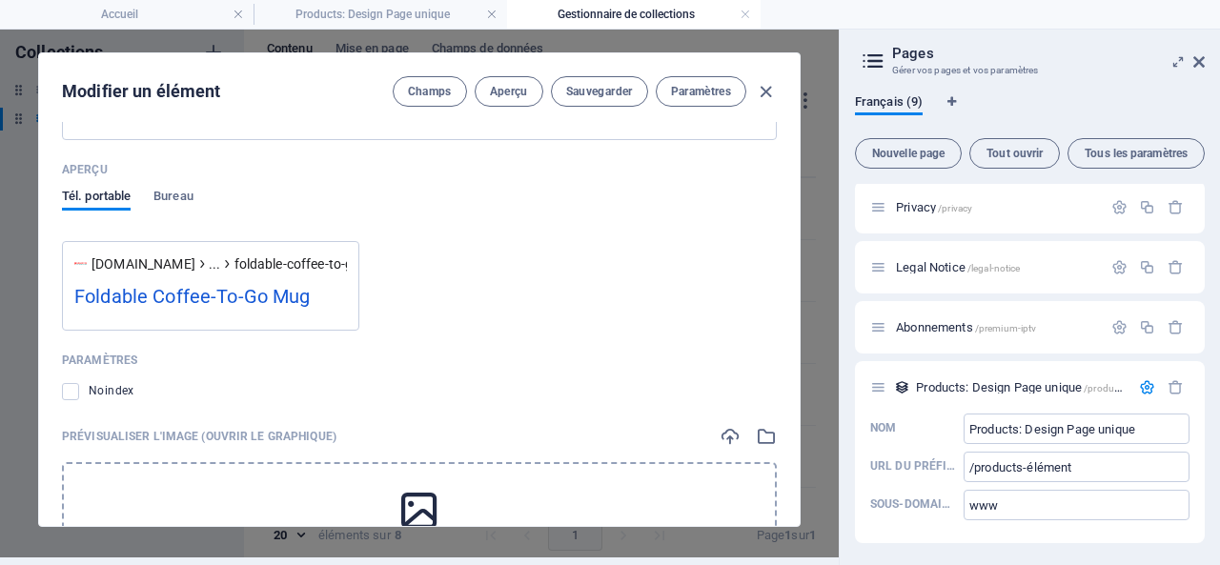
click at [163, 285] on div "Foldable Coffee-To-Go Mug" at bounding box center [210, 300] width 273 height 37
drag, startPoint x: 197, startPoint y: 289, endPoint x: 156, endPoint y: 287, distance: 41.0
click at [156, 287] on div "Foldable Coffee-To-Go Mug" at bounding box center [210, 300] width 273 height 37
click at [498, 87] on span "Aperçu" at bounding box center [509, 91] width 38 height 15
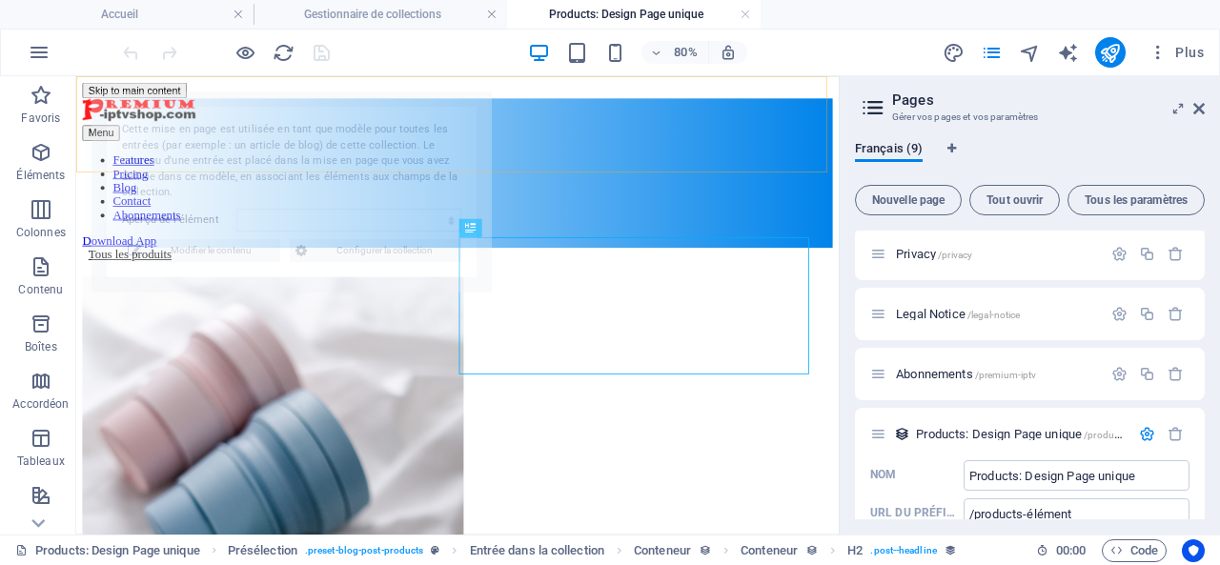
scroll to position [36, 0]
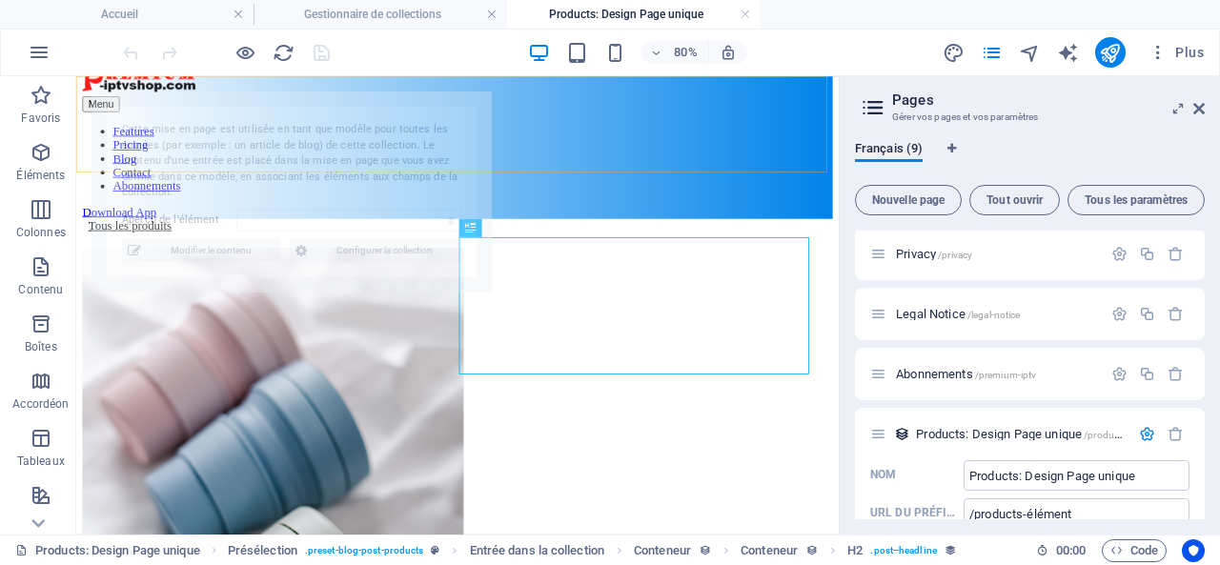
select select "68e45ac08f2759523a07172e"
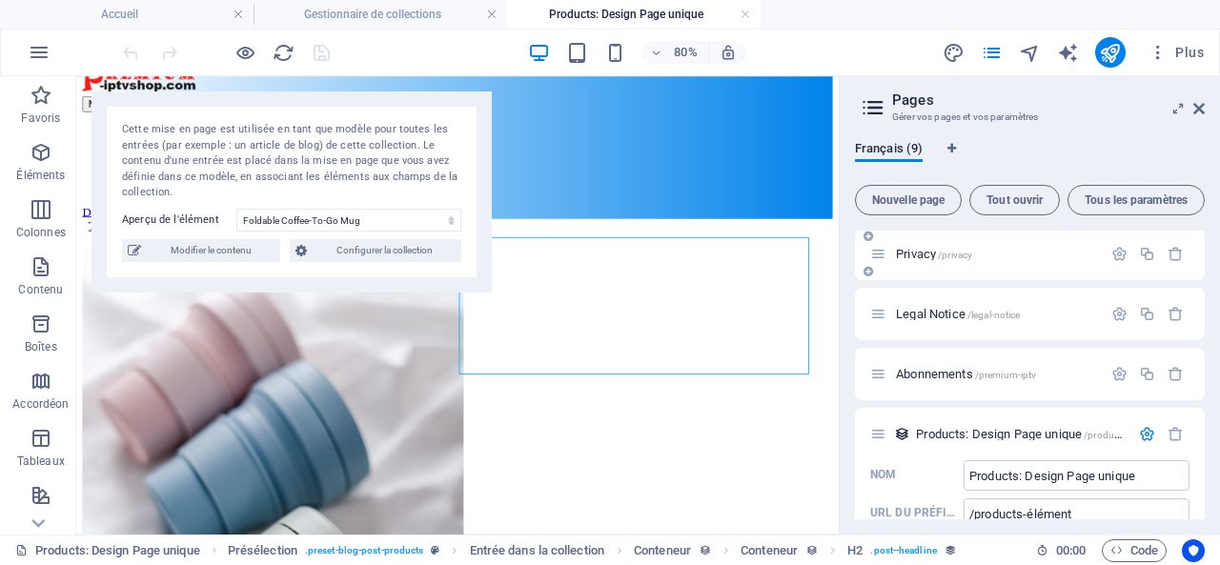
scroll to position [381, 0]
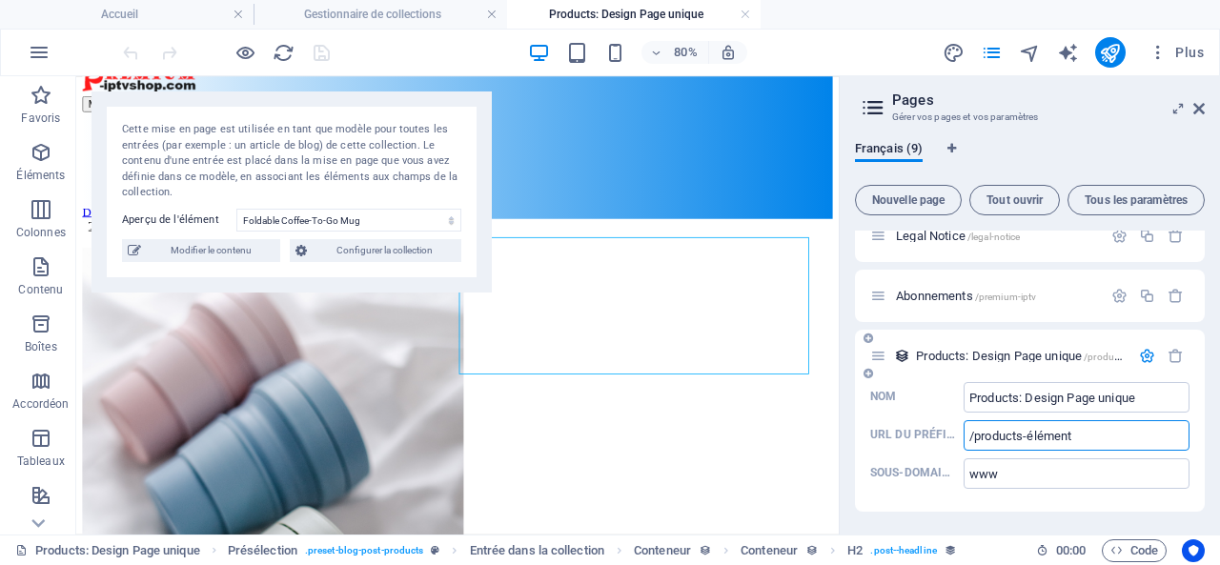
drag, startPoint x: 1085, startPoint y: 433, endPoint x: 960, endPoint y: 437, distance: 125.0
click at [960, 437] on label "URL du préfixe /products-élément ​" at bounding box center [1029, 435] width 319 height 31
click at [964, 437] on input "/products-élément" at bounding box center [1077, 435] width 226 height 31
click at [1142, 352] on icon "button" at bounding box center [1147, 356] width 16 height 16
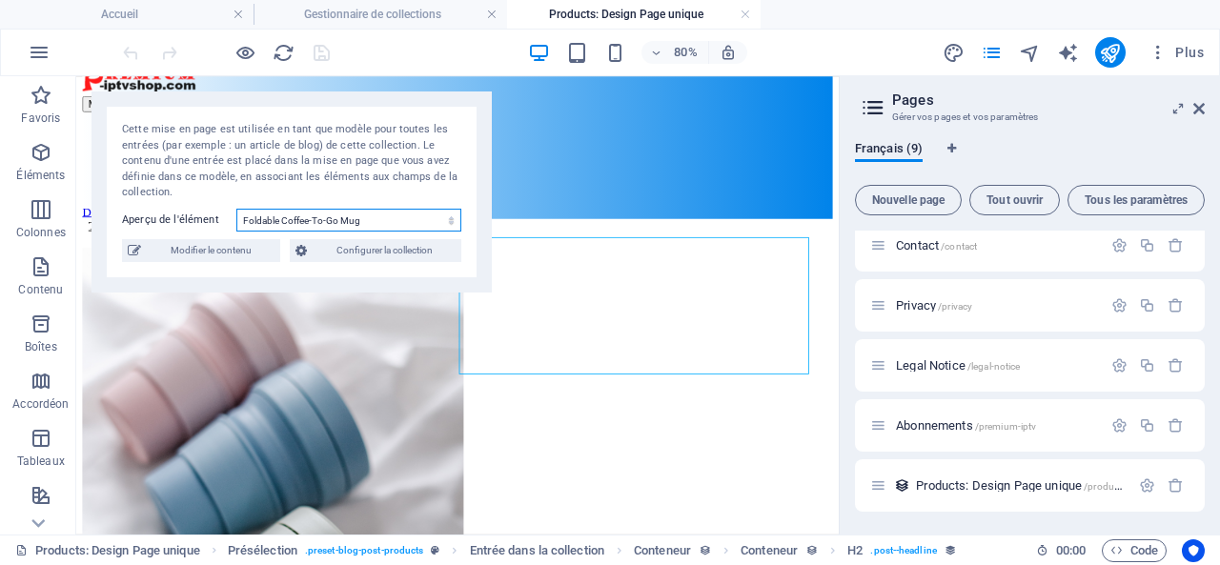
click at [334, 225] on select "Foldable Coffee-To-Go Mug Stainless Steel Drinking Bottle Organic Food Nets Nat…" at bounding box center [348, 220] width 225 height 23
click at [395, 68] on div "80% Plus" at bounding box center [610, 53] width 1218 height 46
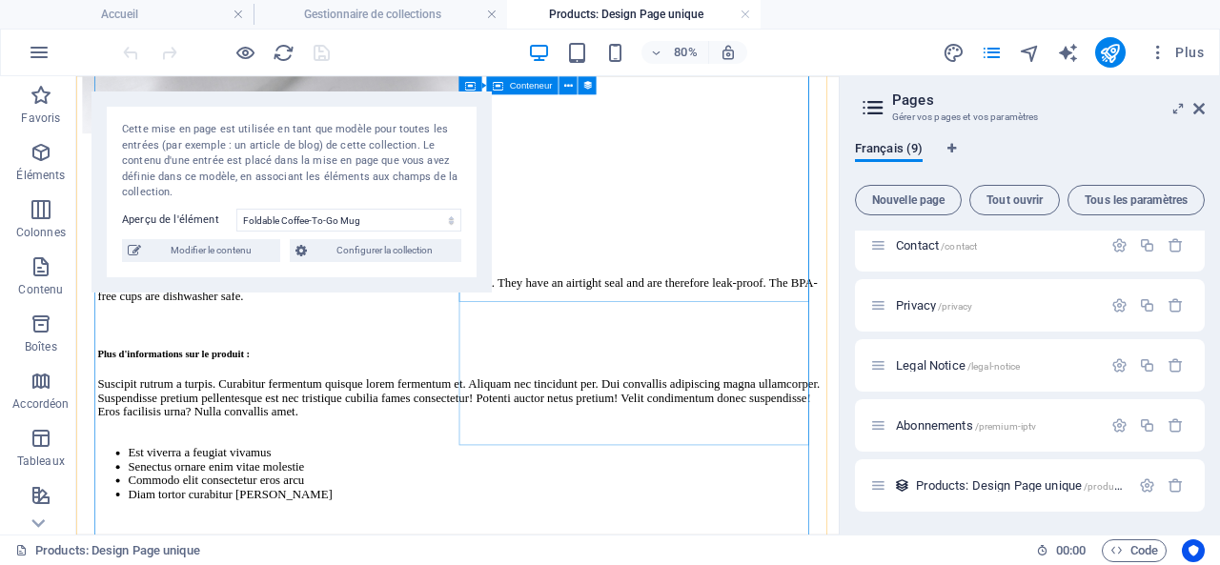
scroll to position [513, 0]
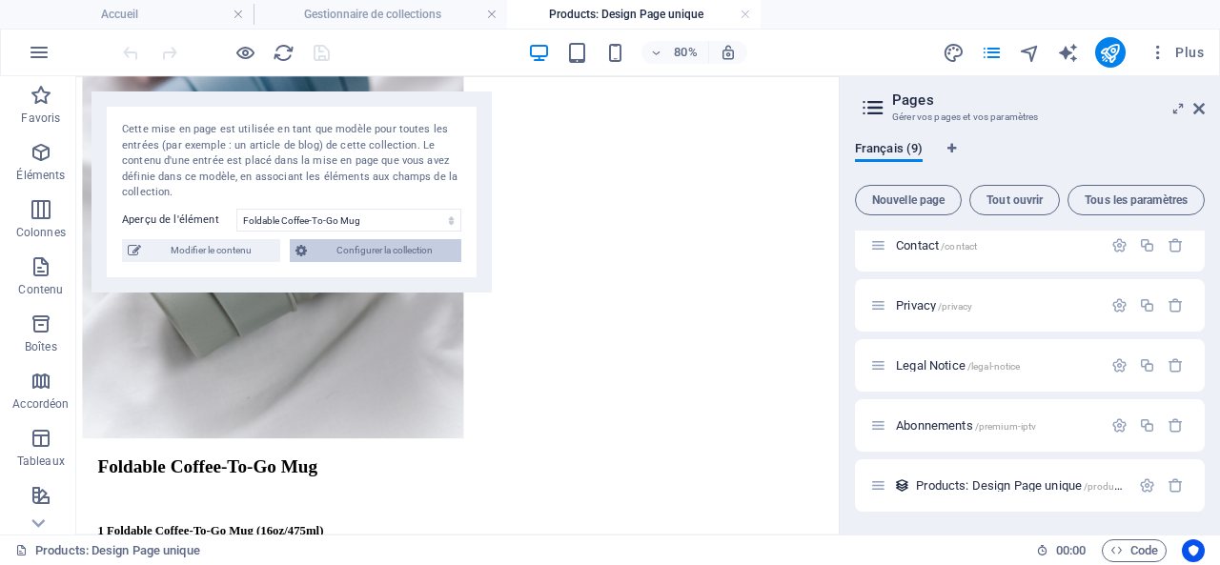
click at [372, 245] on span "Configurer la collection" at bounding box center [384, 250] width 143 height 23
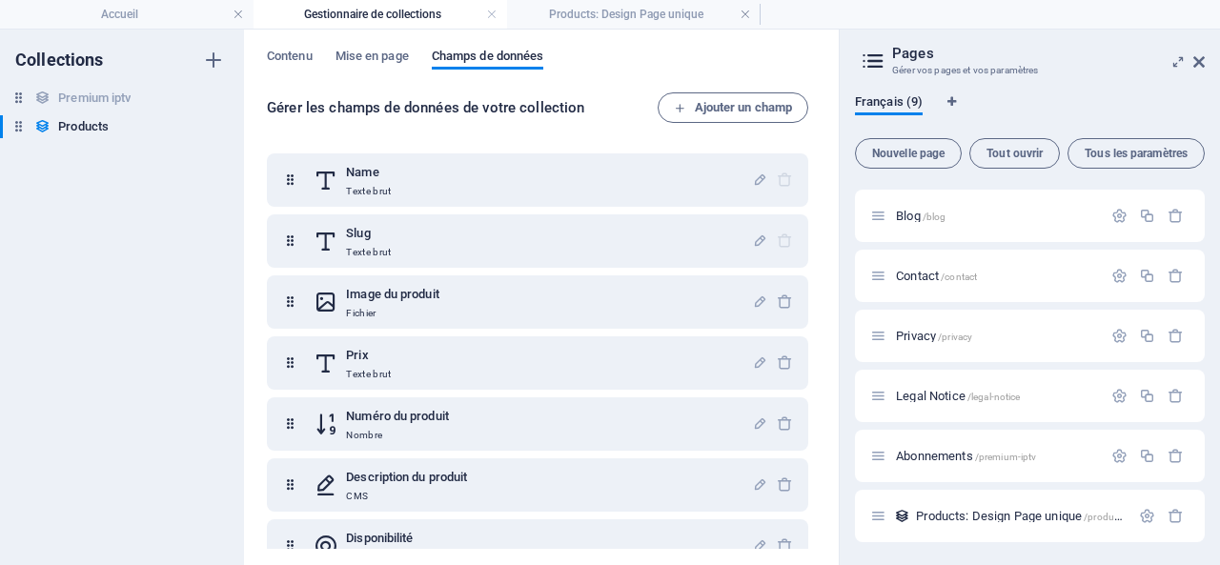
scroll to position [173, 0]
click at [89, 122] on h6 "Products" at bounding box center [83, 126] width 51 height 23
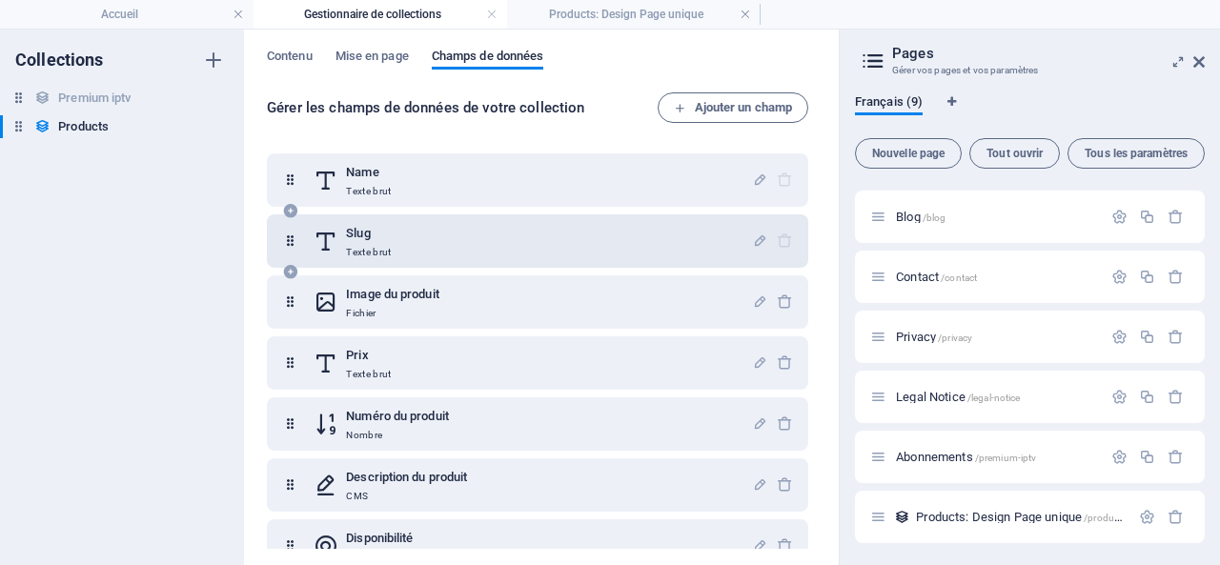
scroll to position [92, 0]
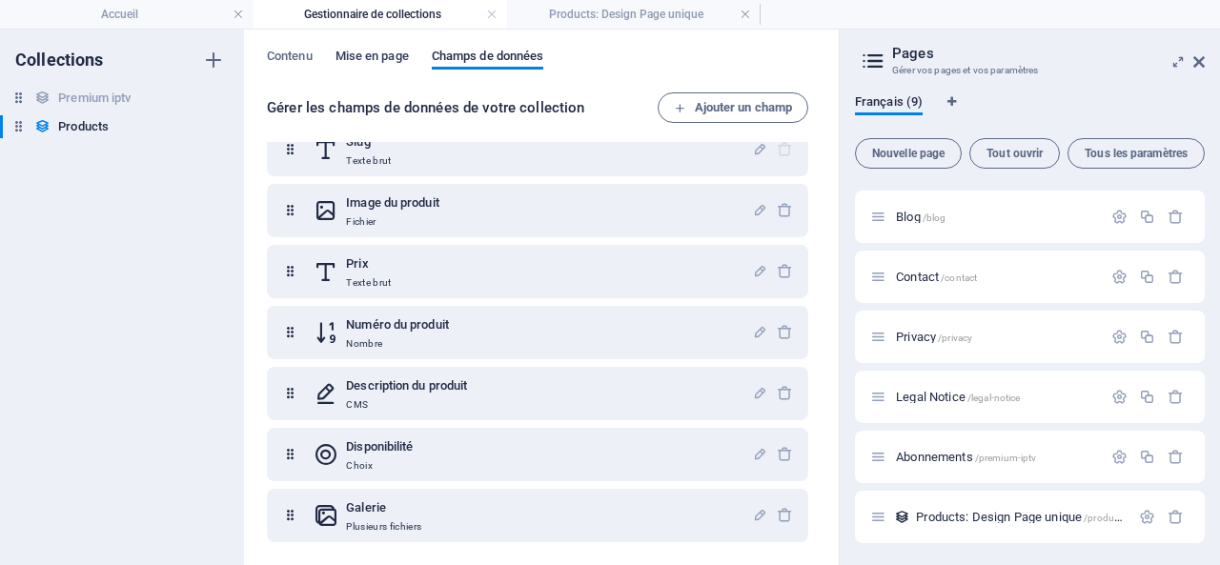
click at [364, 51] on span "Mise en page" at bounding box center [372, 58] width 73 height 27
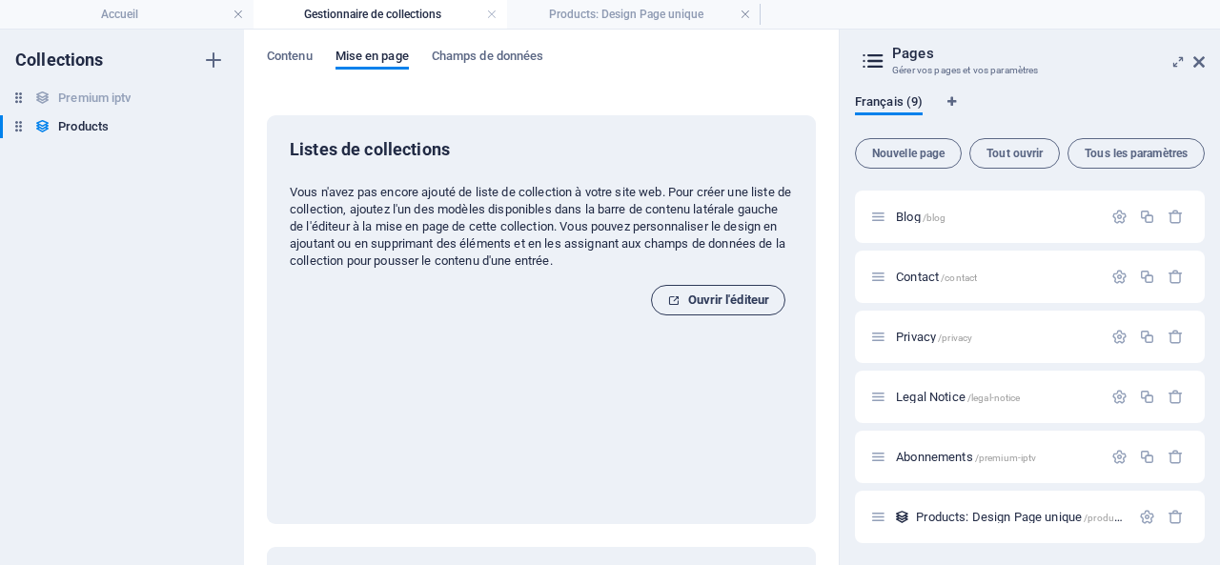
drag, startPoint x: 705, startPoint y: 292, endPoint x: 786, endPoint y: 269, distance: 84.2
click at [705, 292] on span "Ouvrir l'éditeur" at bounding box center [718, 300] width 102 height 23
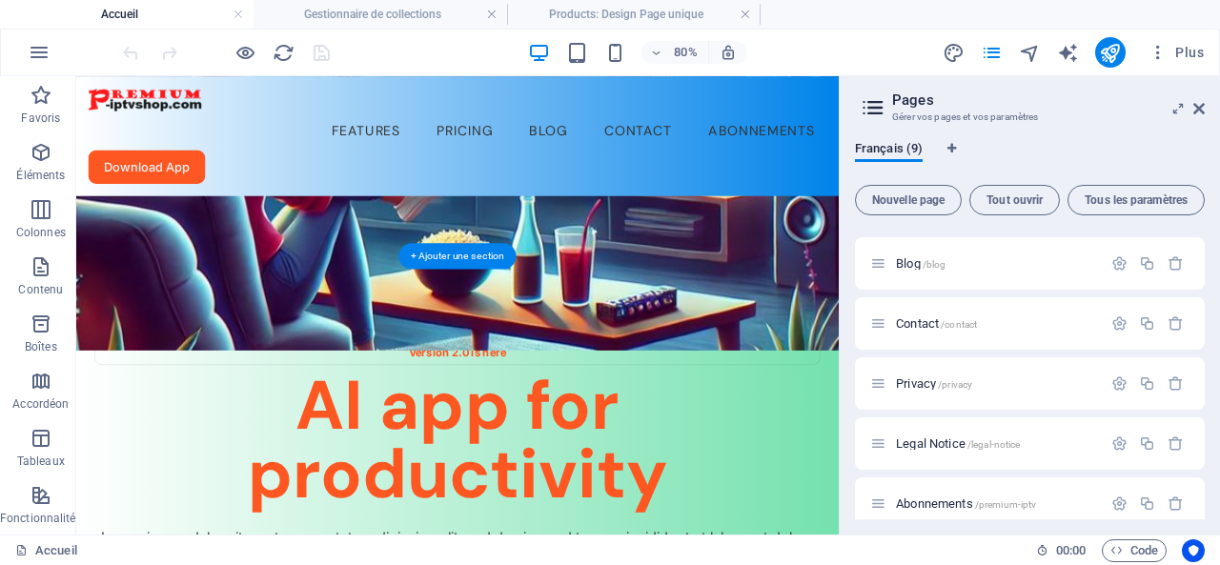
scroll to position [0, 0]
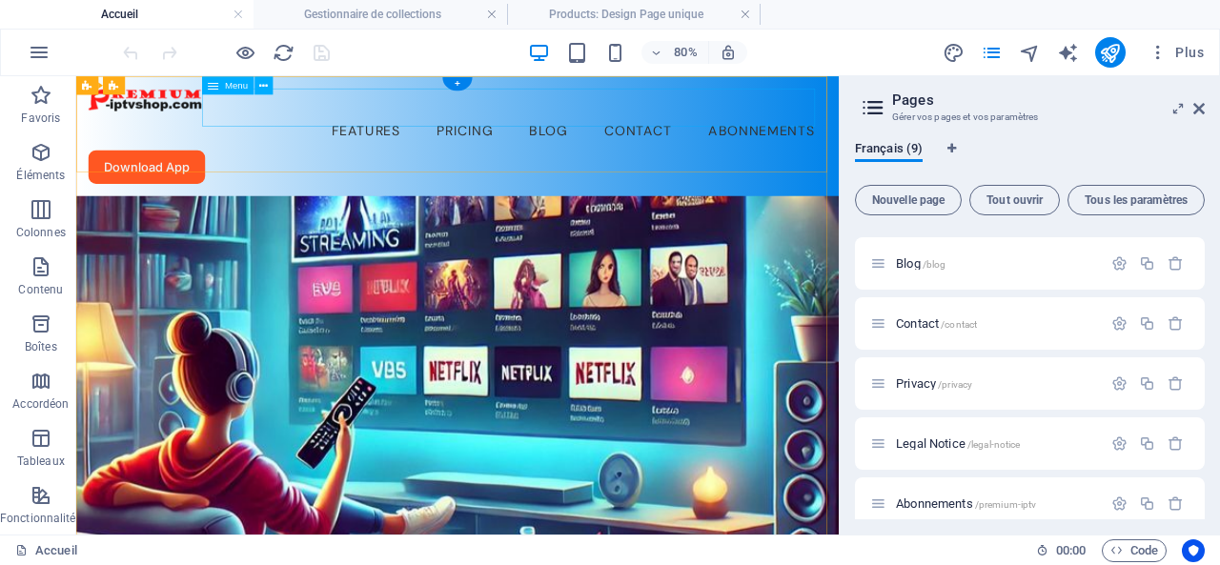
click at [909, 121] on nav "Features Pricing Blog Contact Abonnements" at bounding box center [553, 145] width 923 height 48
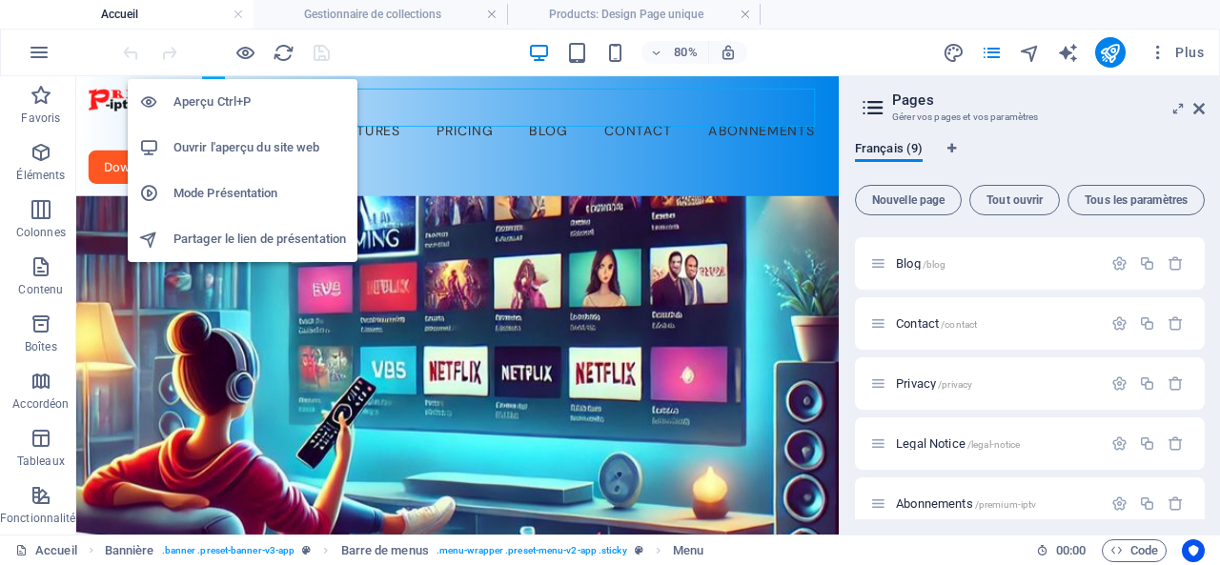
click at [267, 145] on h6 "Ouvrir l'aperçu du site web" at bounding box center [259, 147] width 173 height 23
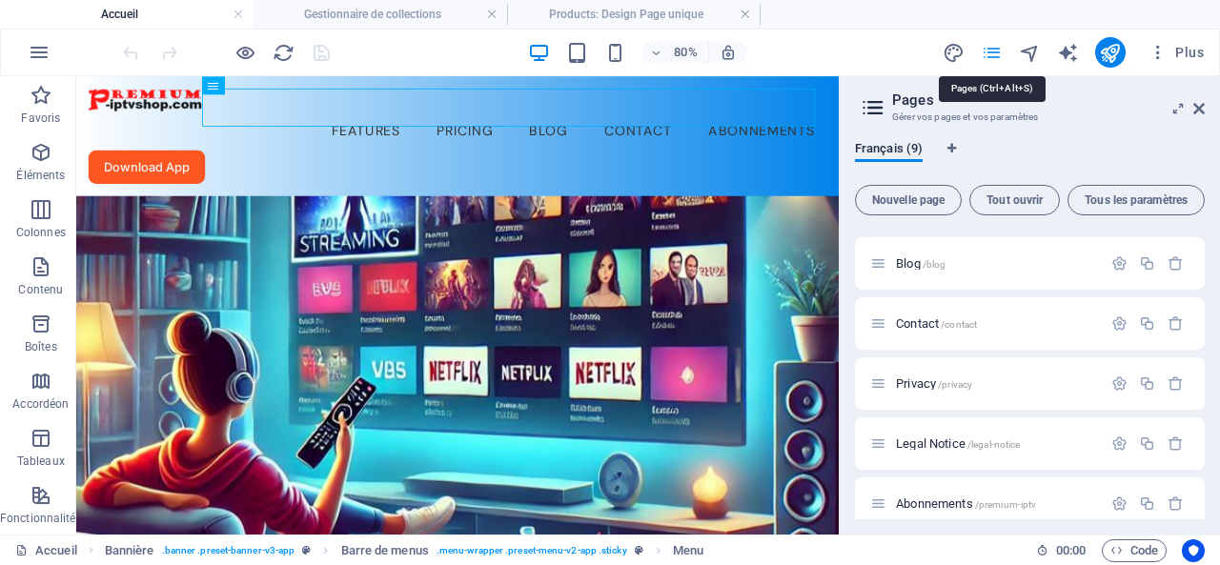
click at [993, 51] on icon "pages" at bounding box center [992, 53] width 22 height 22
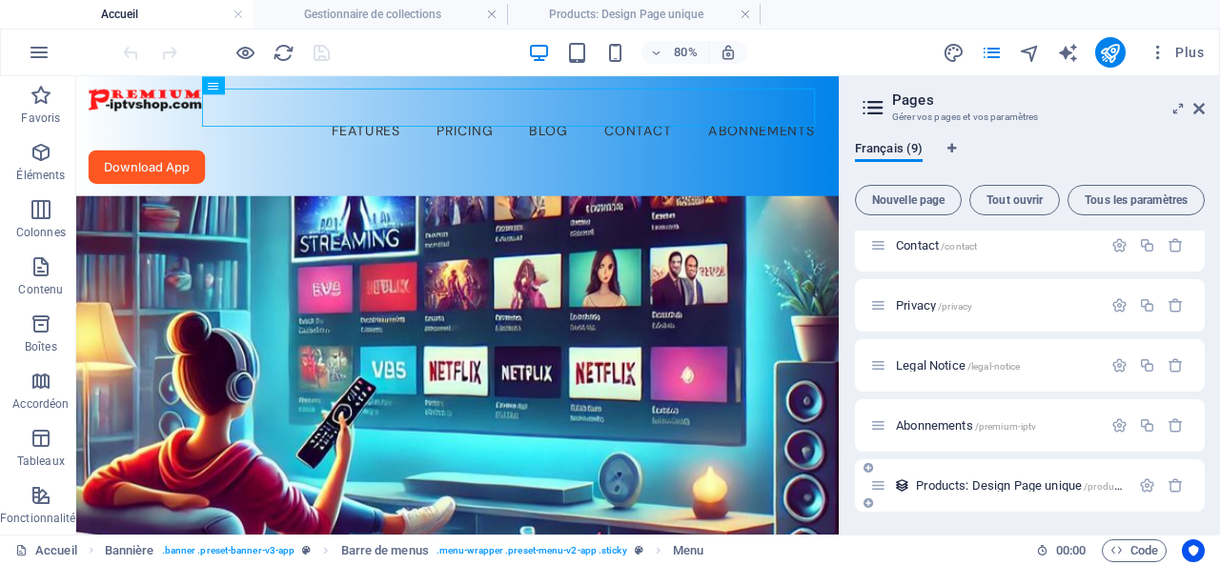
click at [984, 481] on span "Products: Design Page unique /products-élément" at bounding box center [1040, 485] width 248 height 14
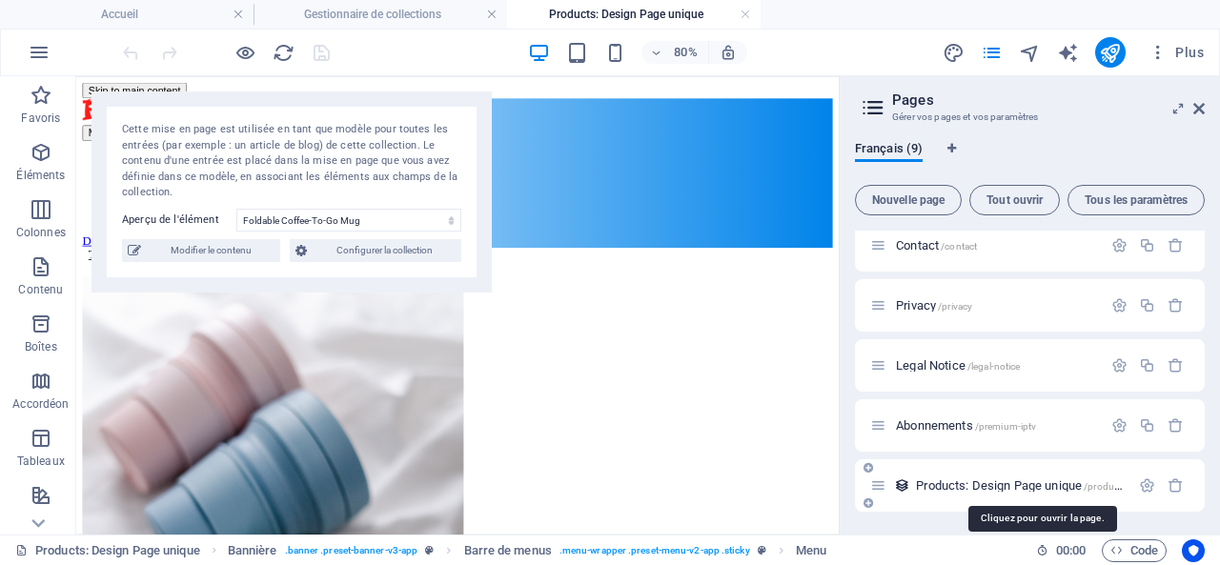
scroll to position [513, 0]
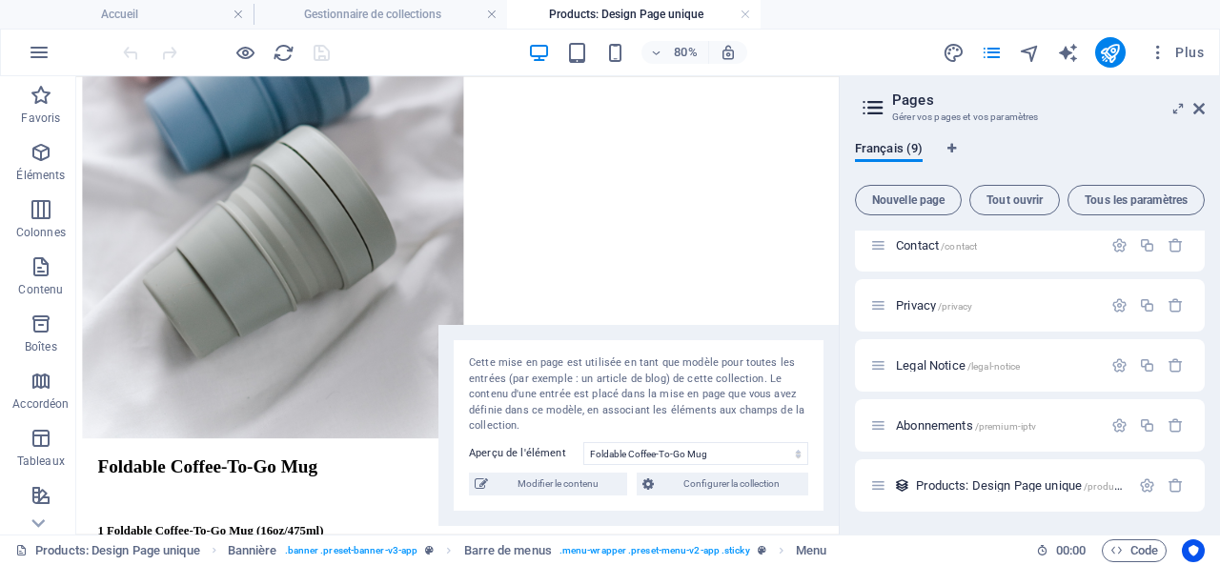
drag, startPoint x: 389, startPoint y: 102, endPoint x: 875, endPoint y: 338, distance: 540.5
click at [875, 338] on div "Accueil Gestionnaire de collections Products: Design Page unique Favoris Élémen…" at bounding box center [610, 305] width 1220 height 458
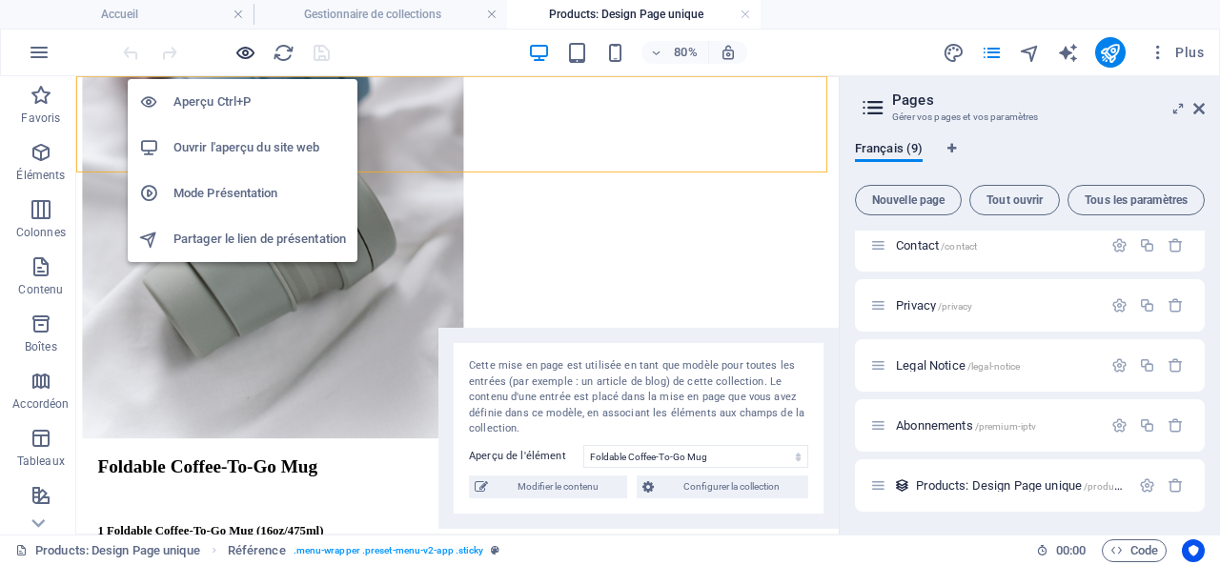
click at [245, 49] on icon "button" at bounding box center [245, 53] width 22 height 22
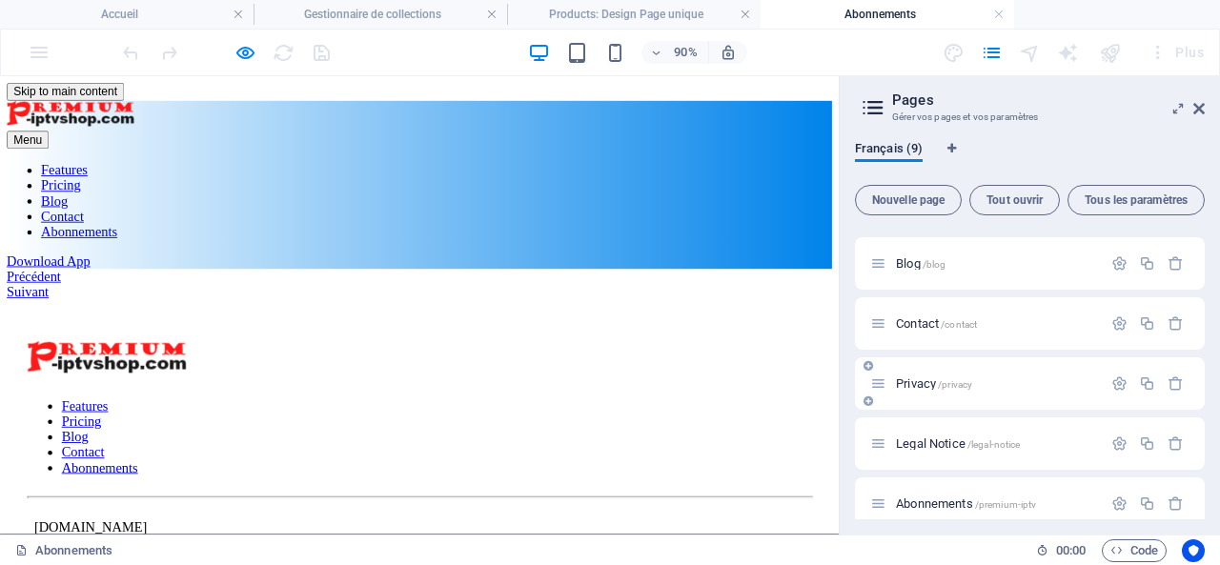
scroll to position [252, 0]
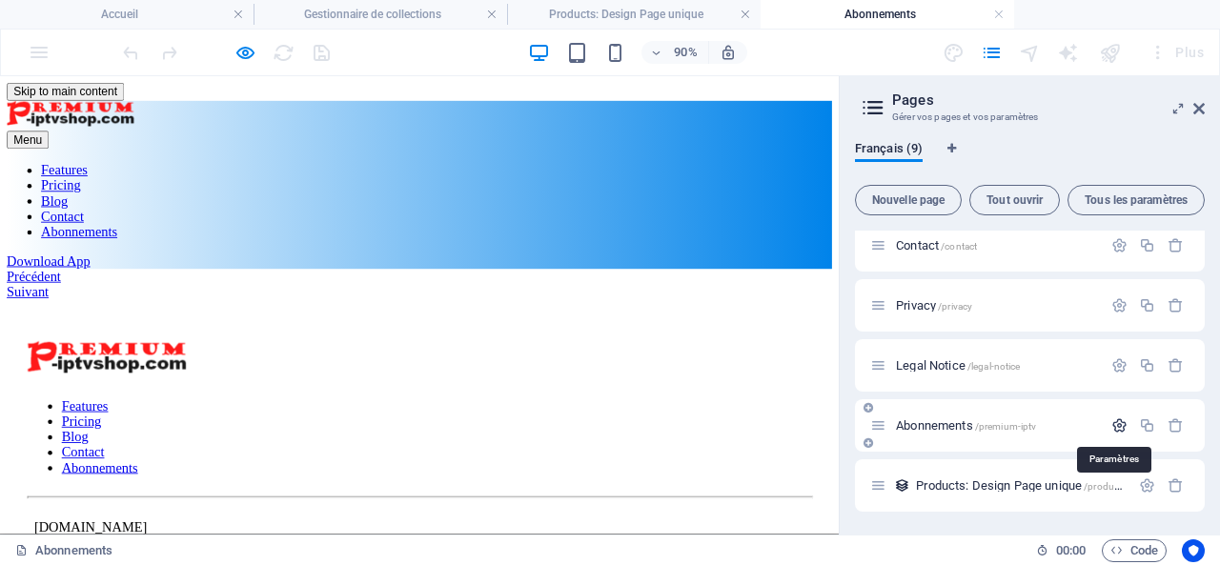
click at [1113, 424] on icon "button" at bounding box center [1119, 425] width 16 height 16
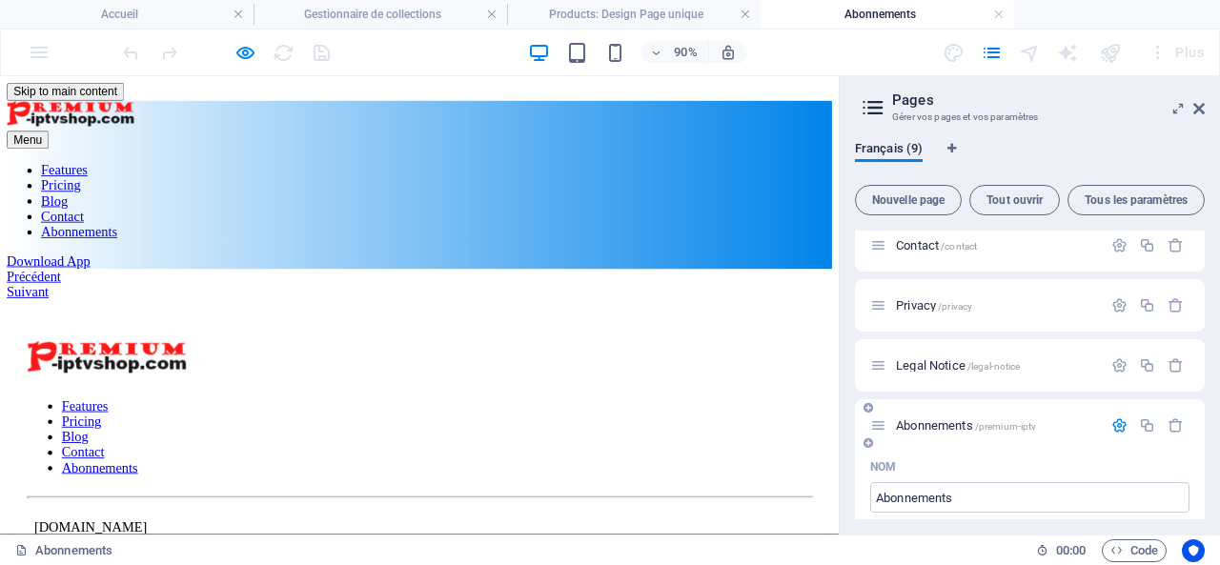
click at [934, 425] on span "Abonnements /premium-iptv" at bounding box center [966, 425] width 140 height 14
click at [1114, 421] on icon "button" at bounding box center [1119, 425] width 16 height 16
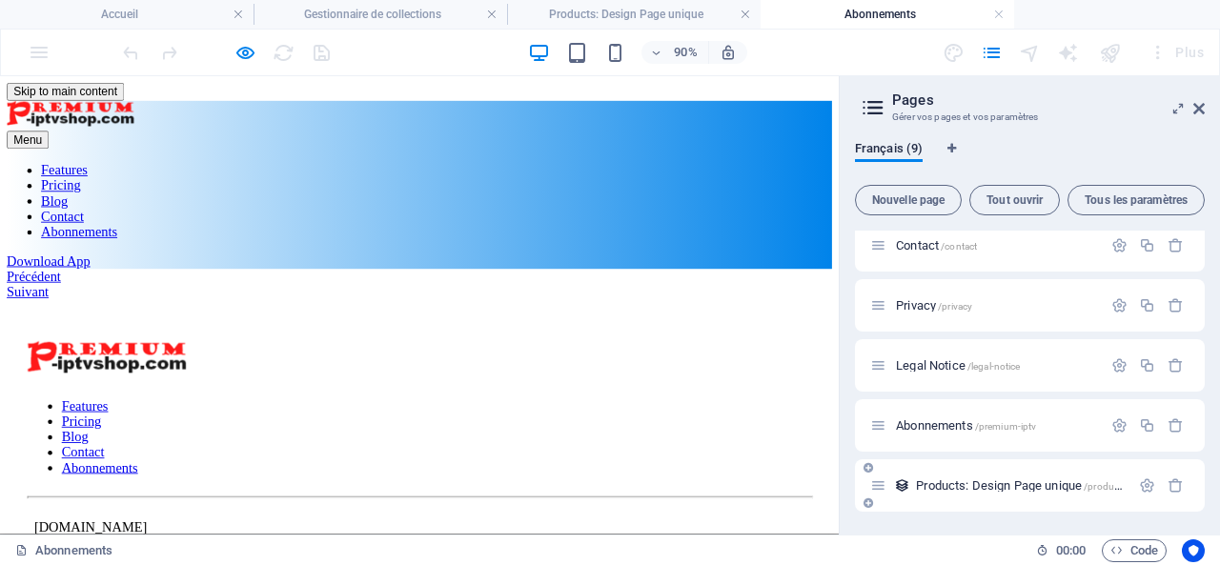
click at [882, 491] on icon at bounding box center [878, 486] width 16 height 16
click at [1145, 478] on icon "button" at bounding box center [1147, 486] width 16 height 16
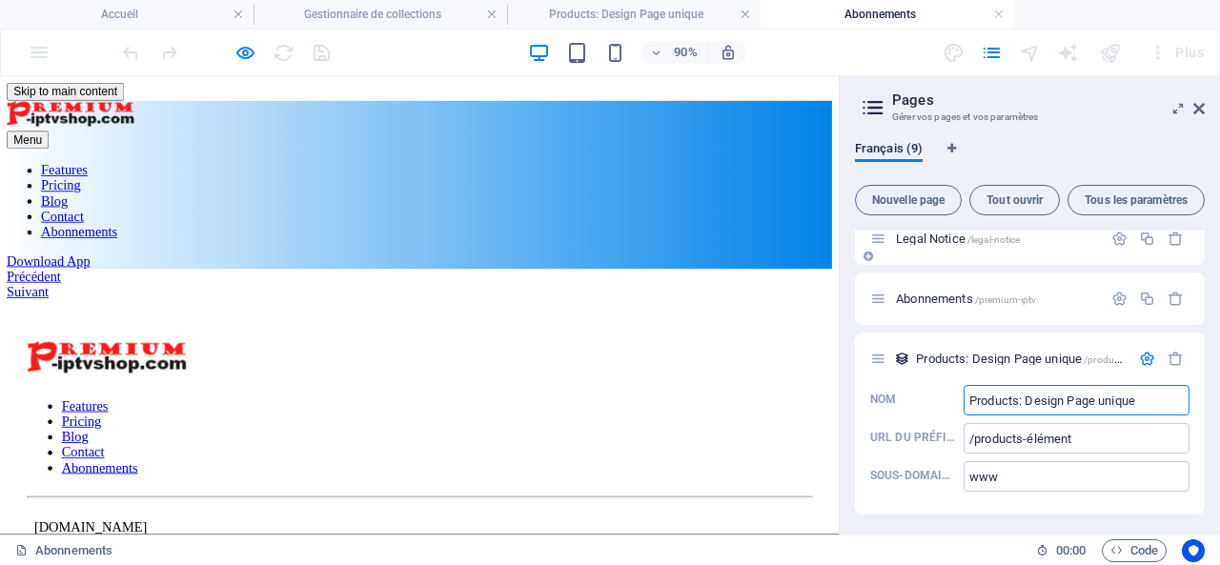
scroll to position [381, 0]
click at [1021, 470] on input "www" at bounding box center [1077, 473] width 226 height 31
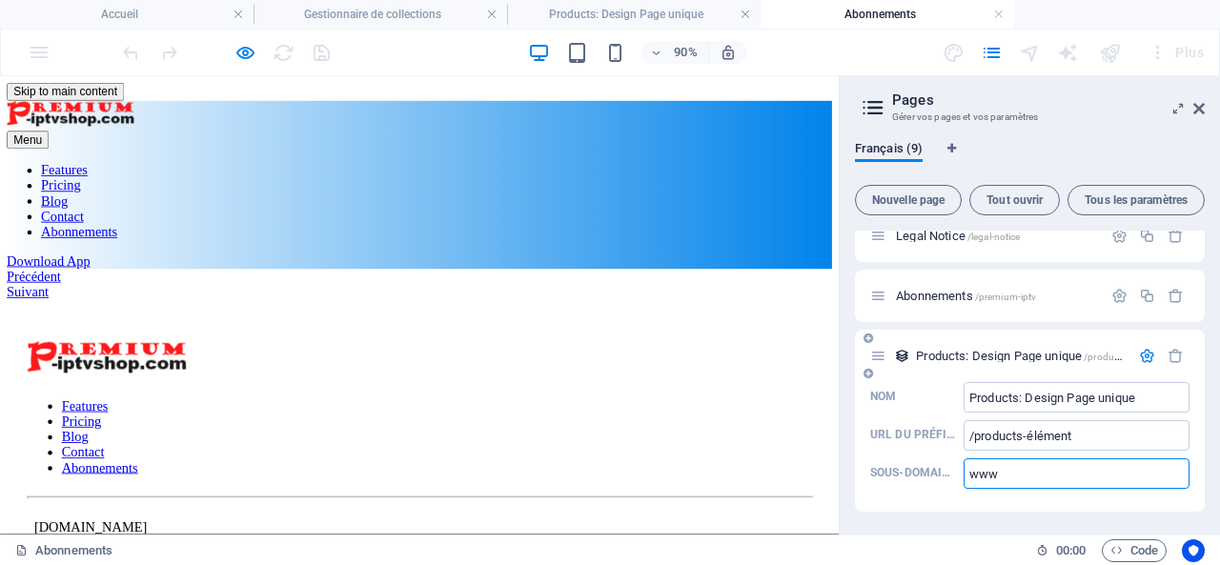
drag, startPoint x: 1040, startPoint y: 478, endPoint x: 963, endPoint y: 475, distance: 77.3
click at [963, 475] on label "Sous-domaine www ​" at bounding box center [1029, 473] width 319 height 31
click at [964, 475] on input "www" at bounding box center [1077, 473] width 226 height 31
paste input "https://premium-iptvshop.com/premium-iptv/"
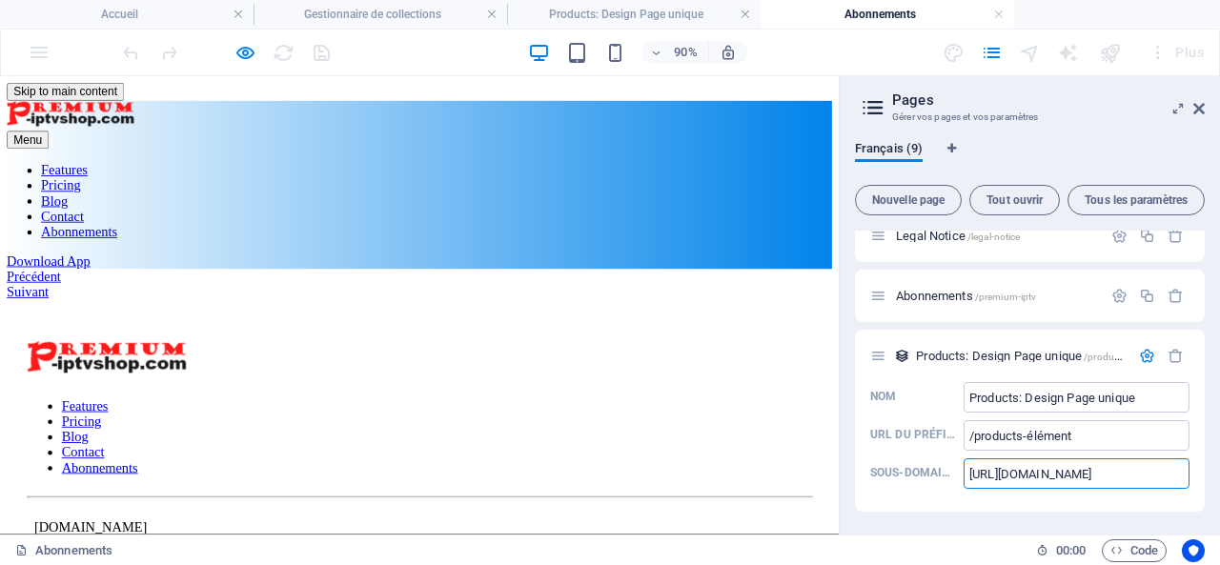
type input "https://premium-iptvshop.com/premium-iptv/"
click at [398, 48] on div "90% Plus" at bounding box center [665, 52] width 1092 height 31
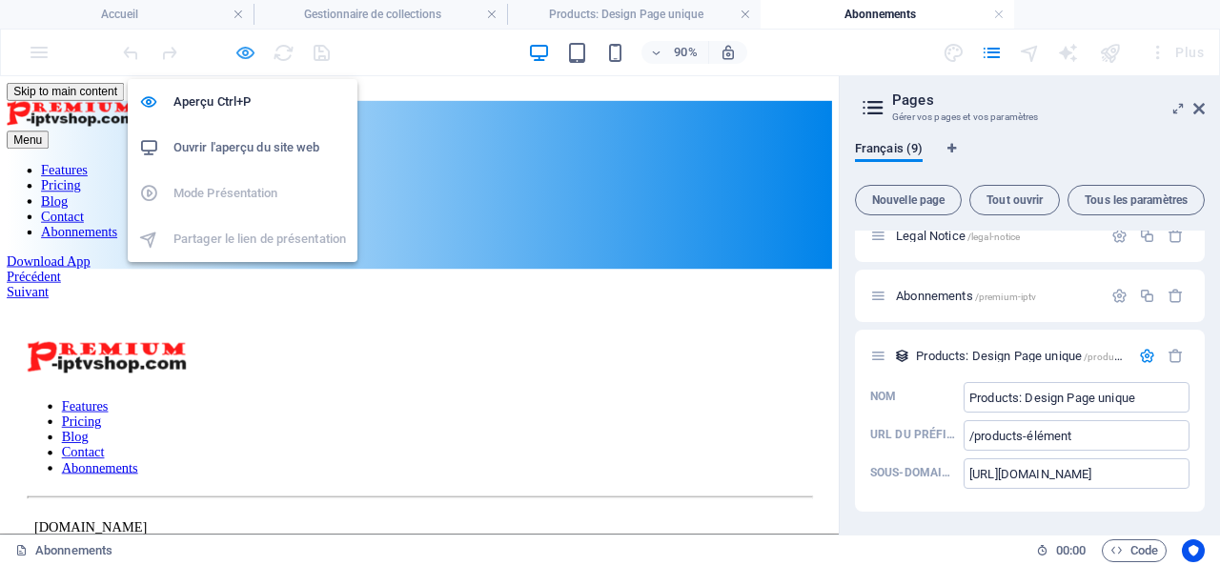
click at [248, 51] on icon "button" at bounding box center [245, 53] width 22 height 22
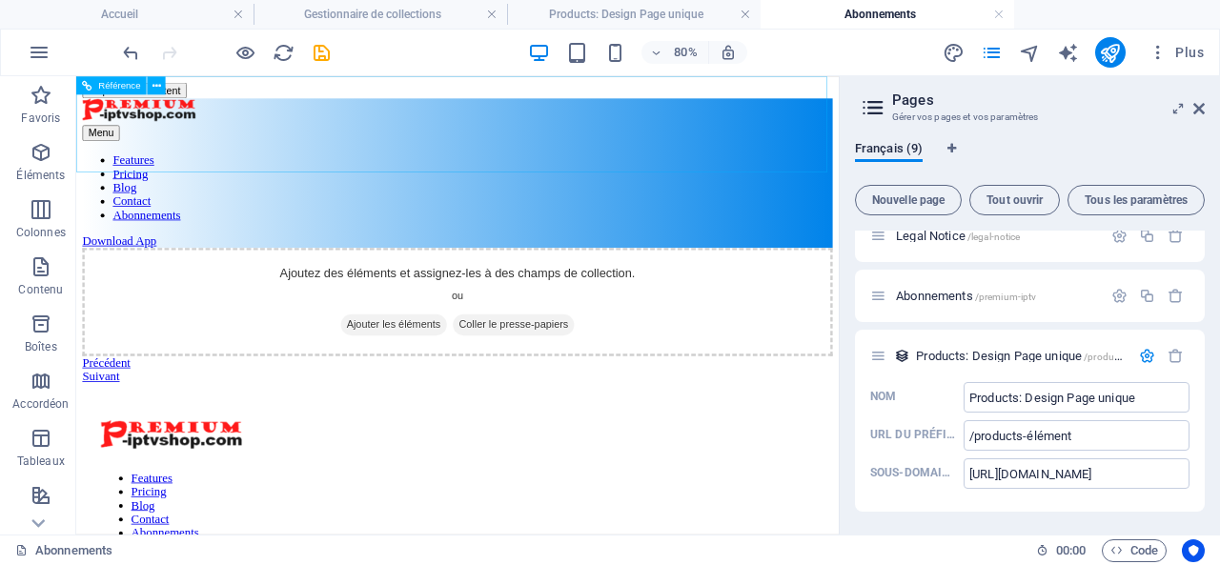
click at [889, 173] on nav "Features Pricing Blog Contact Abonnements" at bounding box center [553, 216] width 938 height 86
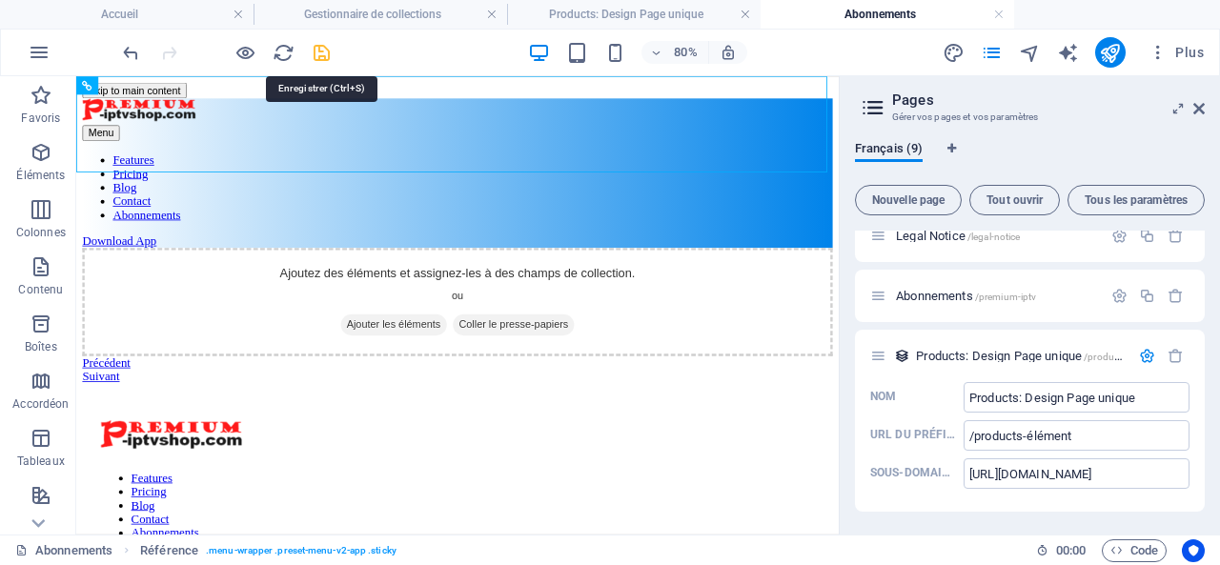
click at [319, 51] on icon "save" at bounding box center [322, 53] width 22 height 22
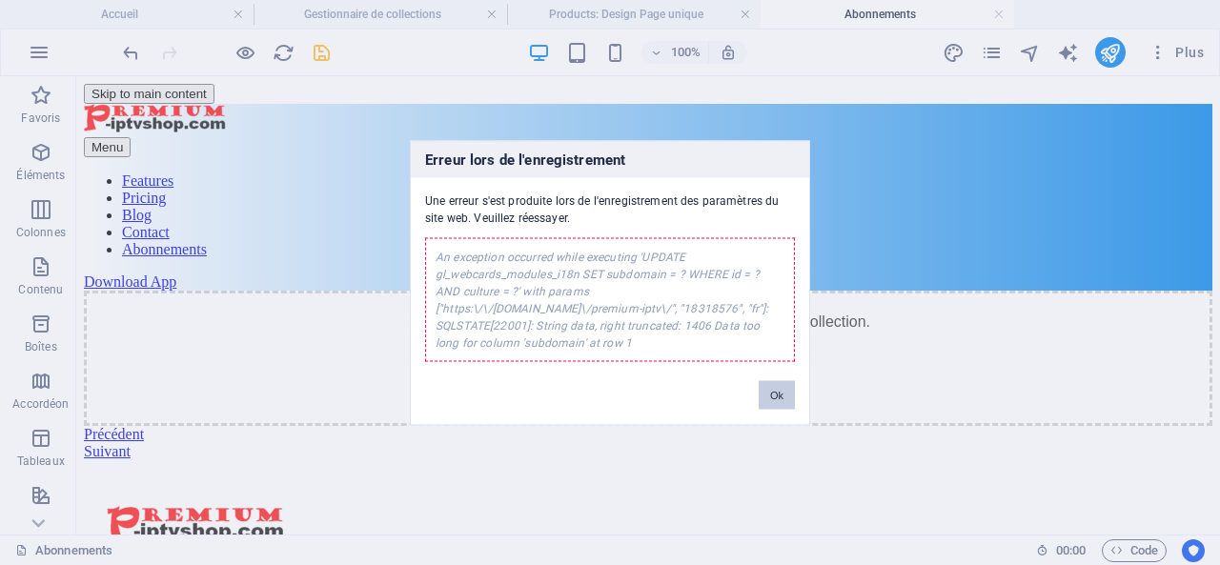
click at [777, 394] on button "Ok" at bounding box center [777, 394] width 36 height 29
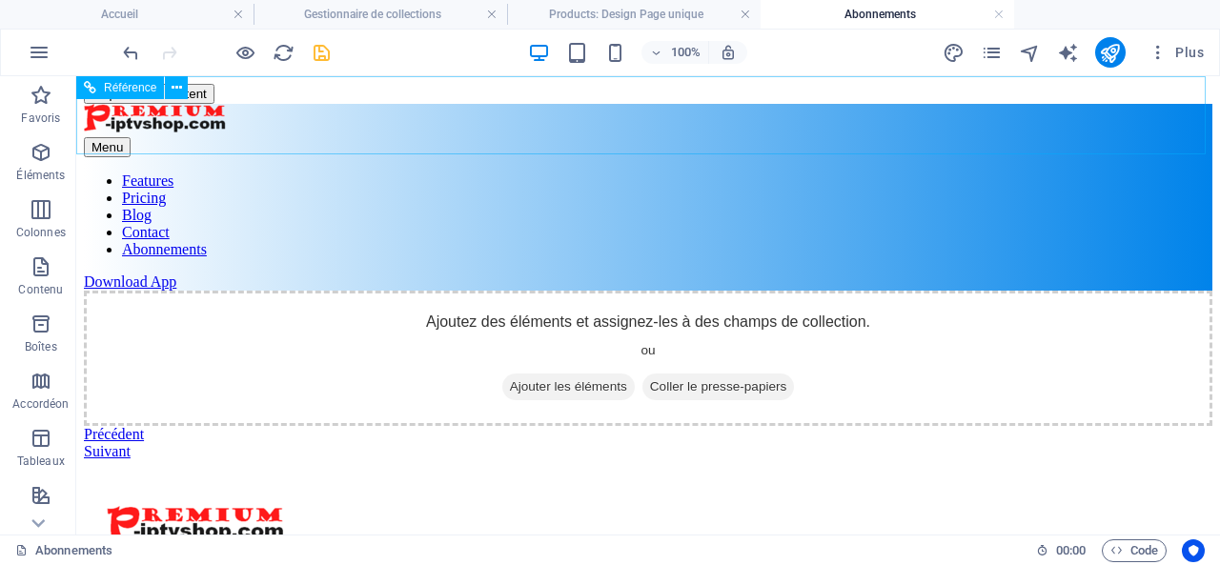
click at [965, 173] on nav "Features Pricing Blog Contact Abonnements" at bounding box center [648, 216] width 1129 height 86
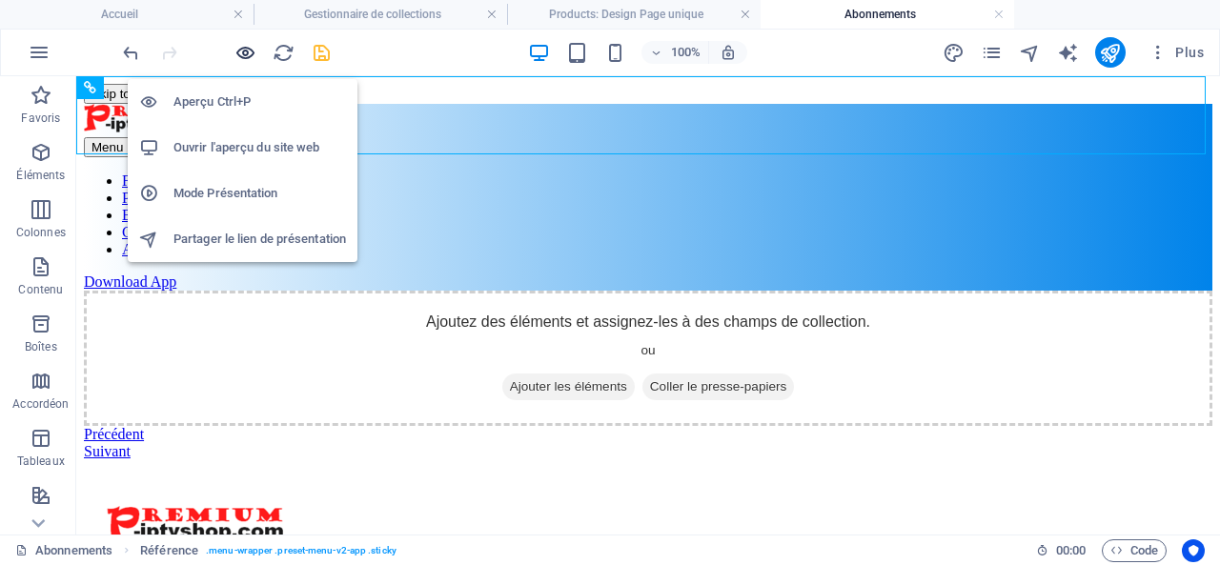
click at [242, 50] on icon "button" at bounding box center [245, 53] width 22 height 22
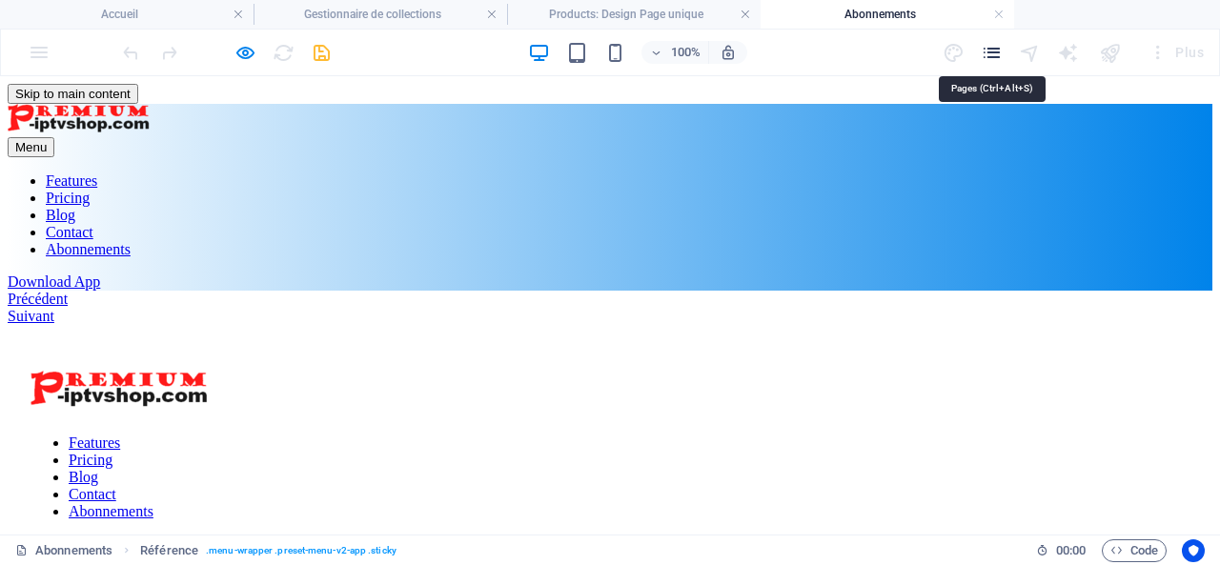
click at [993, 49] on icon "pages" at bounding box center [992, 53] width 22 height 22
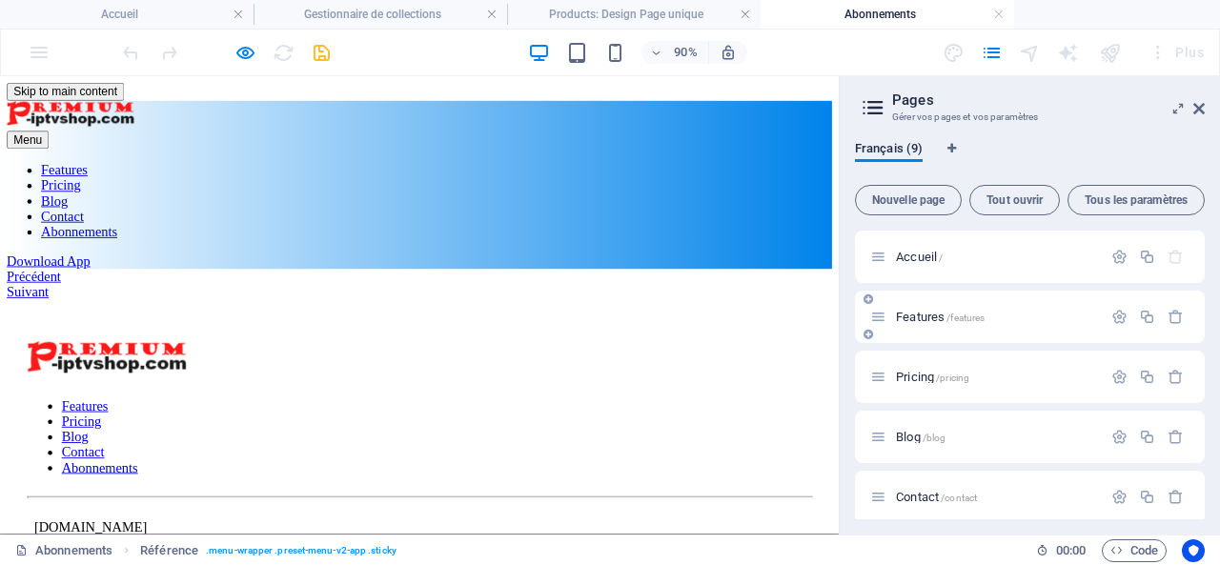
scroll to position [252, 0]
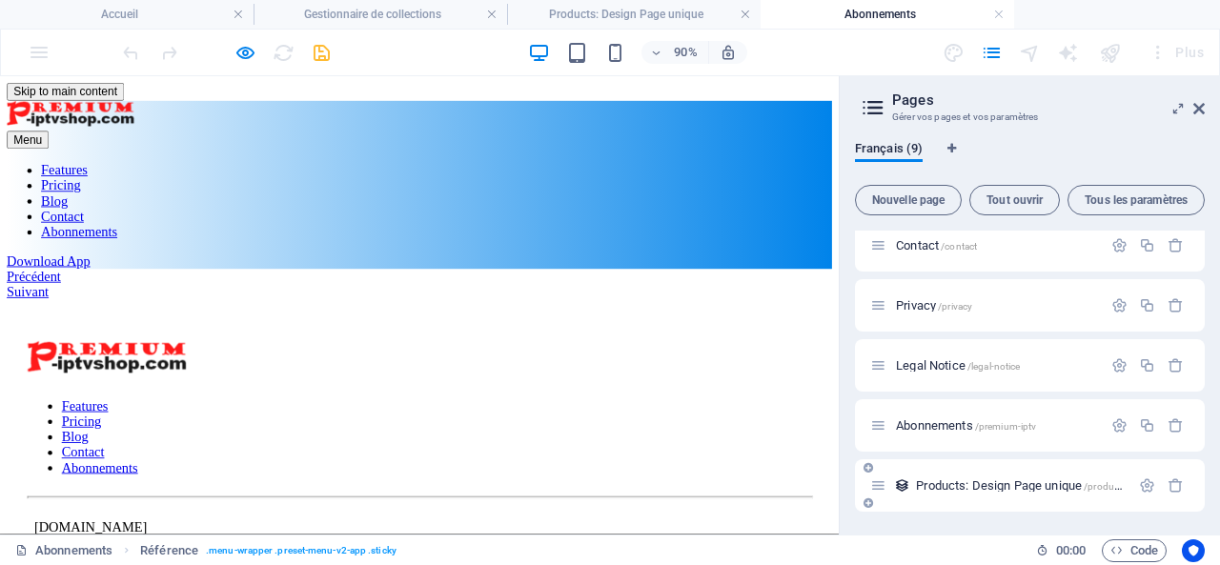
click at [983, 477] on div "Products: Design Page unique /products-élément" at bounding box center [999, 486] width 259 height 22
click at [925, 483] on span "Products: Design Page unique /products-élément" at bounding box center [1040, 485] width 248 height 14
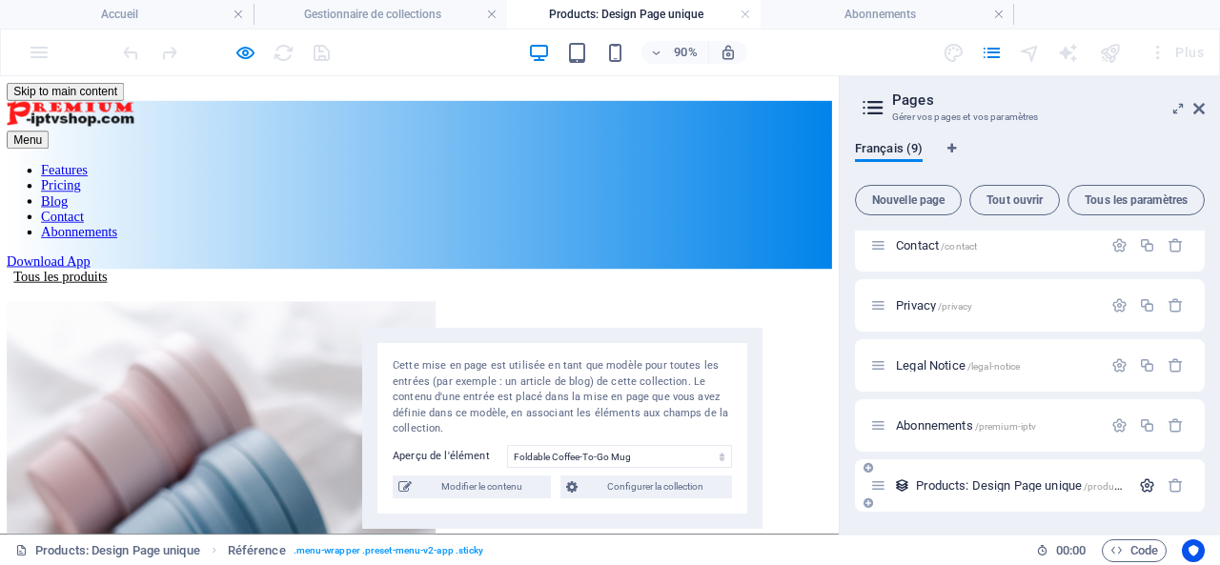
scroll to position [504, 0]
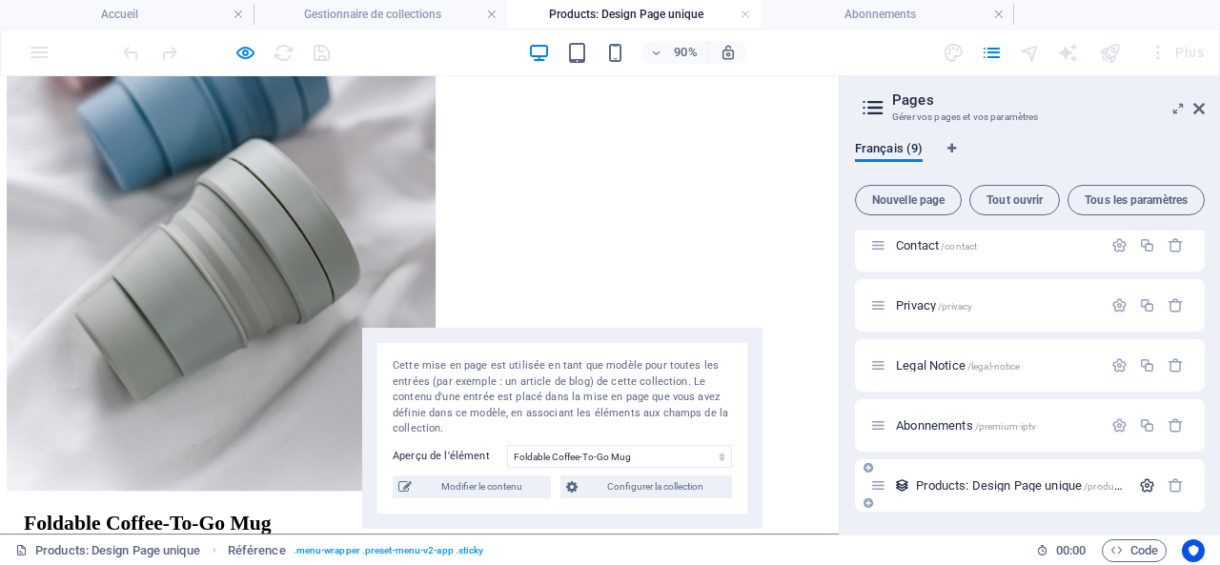
click at [1144, 486] on icon "button" at bounding box center [1147, 486] width 16 height 16
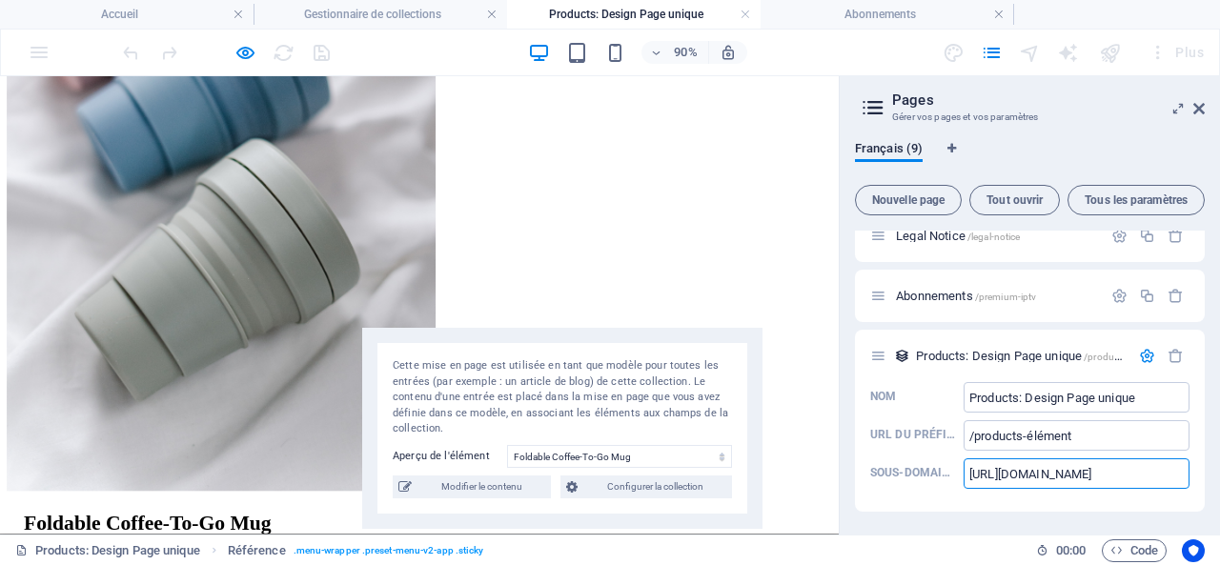
scroll to position [0, 45]
drag, startPoint x: 1116, startPoint y: 478, endPoint x: 1219, endPoint y: 479, distance: 102.9
click at [1219, 479] on div "Français (9) Nouvelle page Tout ouvrir Tous les paramètres Accueil / Features /…" at bounding box center [1030, 330] width 380 height 409
click at [1172, 477] on input "https://premium-iptvshop.com/premium-iptv/" at bounding box center [1077, 473] width 226 height 31
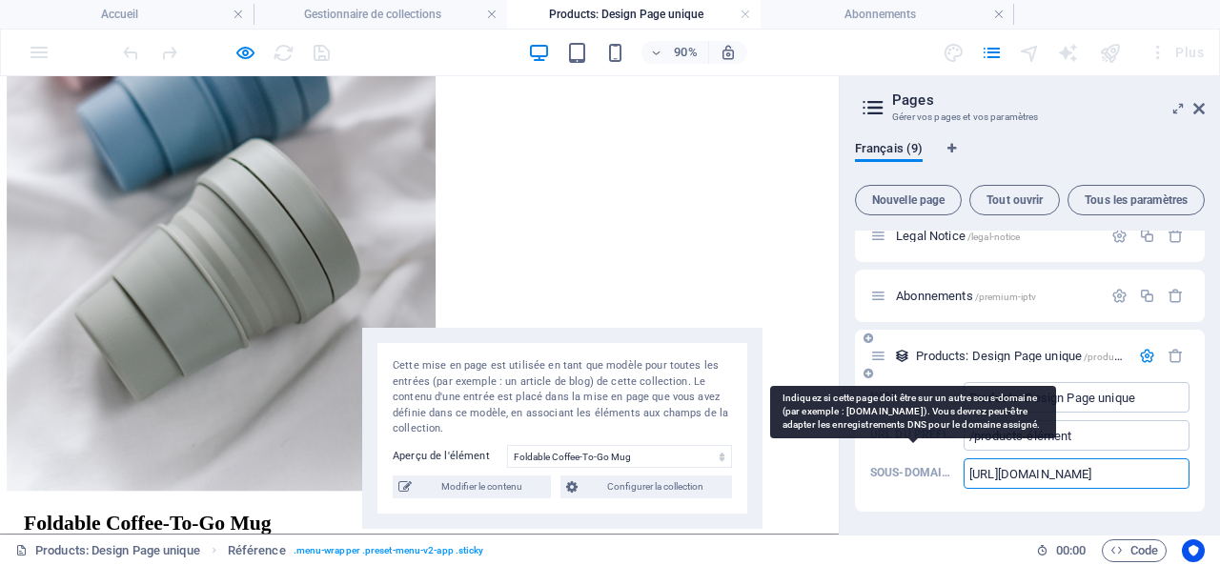
drag, startPoint x: 1183, startPoint y: 472, endPoint x: 915, endPoint y: 476, distance: 267.9
click at [915, 476] on label "Sous-domaine https://premium-iptvshop.com/premium-iptv/ ​" at bounding box center [1029, 473] width 319 height 31
click at [964, 476] on input "https://premium-iptvshop.com/premium-iptv/" at bounding box center [1077, 473] width 226 height 31
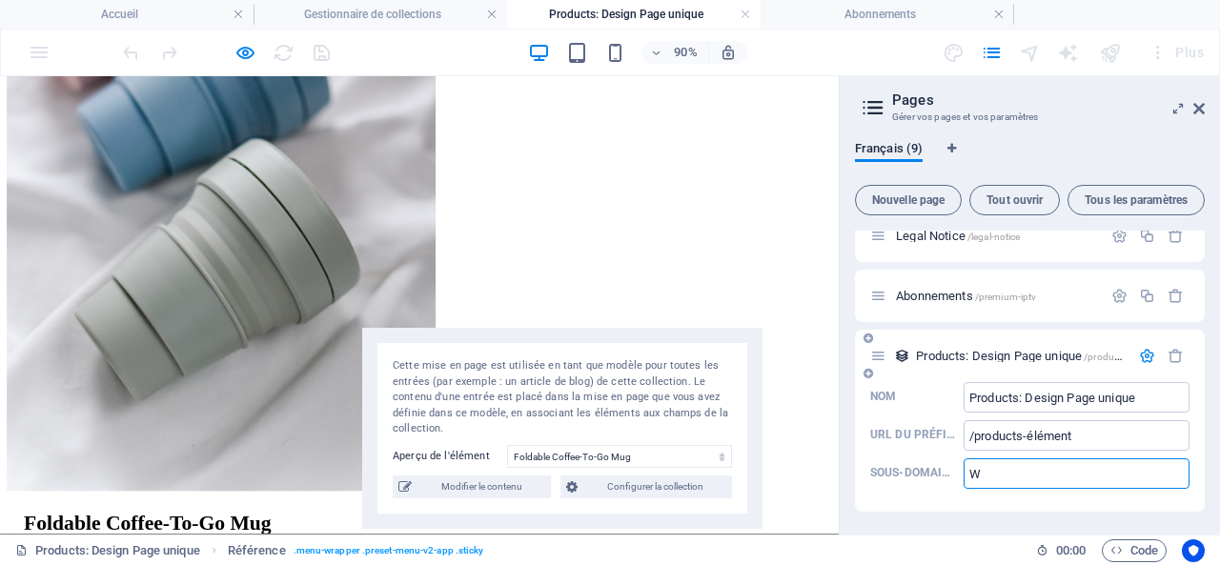
type input "W"
click at [959, 351] on span "Products: Design Page unique /products-élément" at bounding box center [1040, 356] width 248 height 14
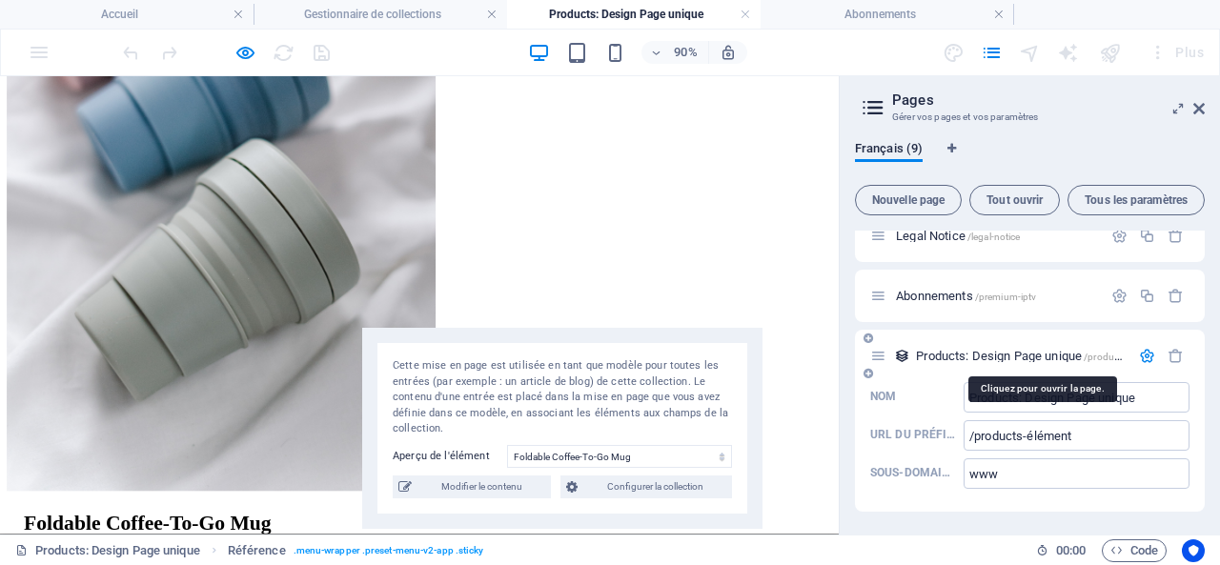
click at [959, 351] on span "Products: Design Page unique /products-élément" at bounding box center [1040, 356] width 248 height 14
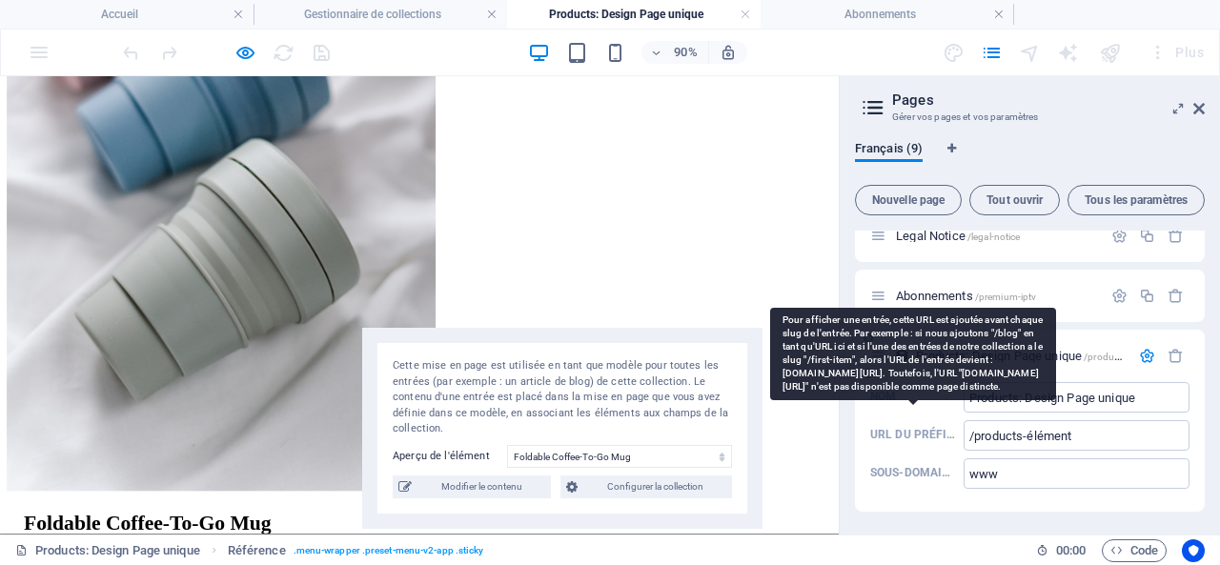
click at [886, 430] on p "URL du préfixe" at bounding box center [913, 434] width 86 height 15
click at [964, 430] on input "/products-élément" at bounding box center [1077, 435] width 226 height 31
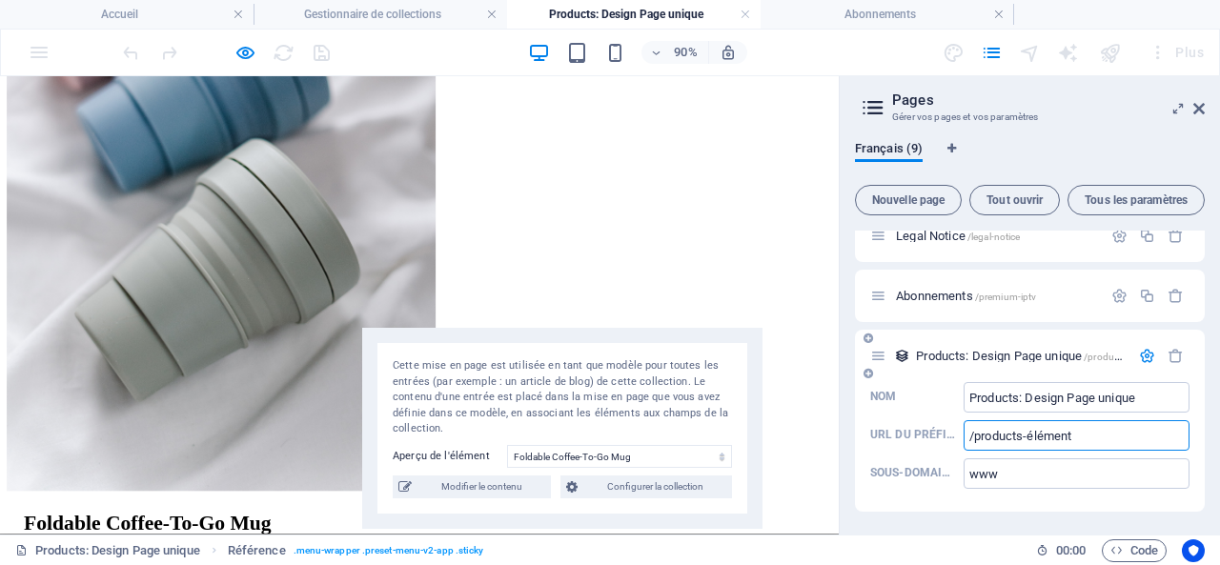
drag, startPoint x: 1106, startPoint y: 438, endPoint x: 927, endPoint y: 436, distance: 178.3
click at [927, 436] on label "URL du préfixe /products-élément ​" at bounding box center [1029, 435] width 319 height 31
click at [964, 436] on input "/products-élément" at bounding box center [1077, 435] width 226 height 31
click at [925, 286] on div "Abonnements /premium-iptv" at bounding box center [986, 296] width 232 height 22
click at [921, 293] on span "Abonnements /premium-iptv" at bounding box center [966, 296] width 140 height 14
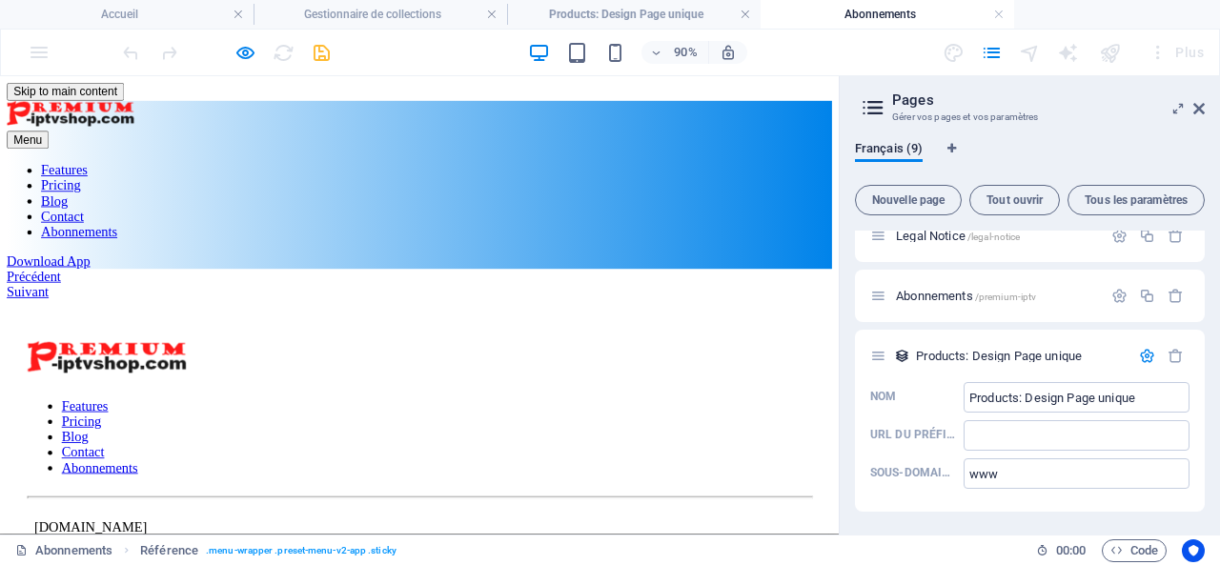
click at [131, 241] on link "Abonnements" at bounding box center [88, 249] width 85 height 16
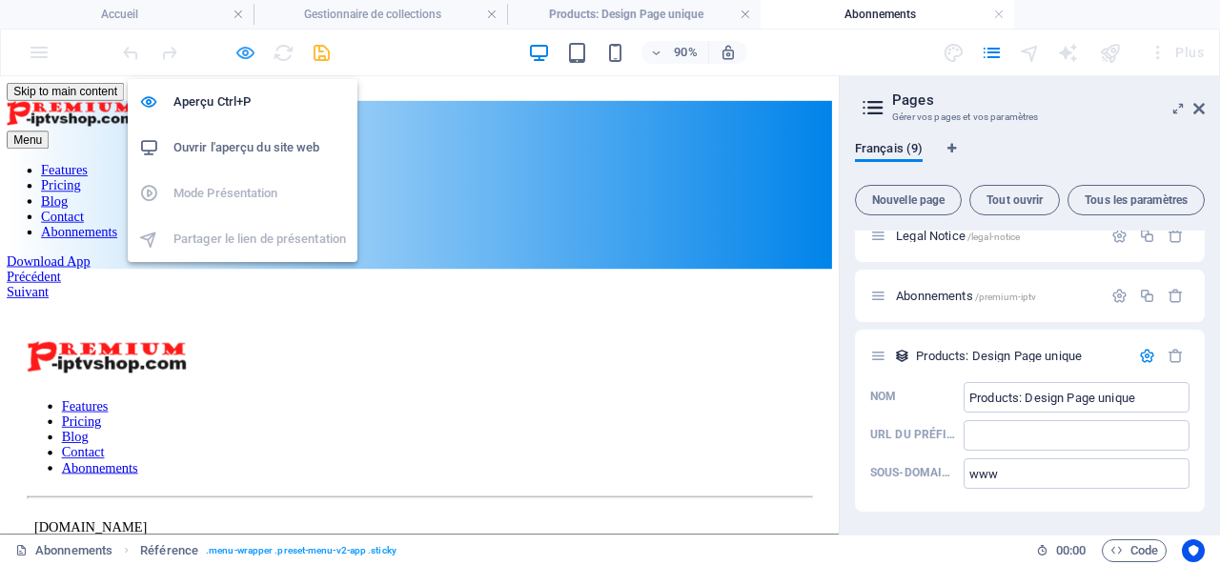
click at [244, 49] on icon "button" at bounding box center [245, 53] width 22 height 22
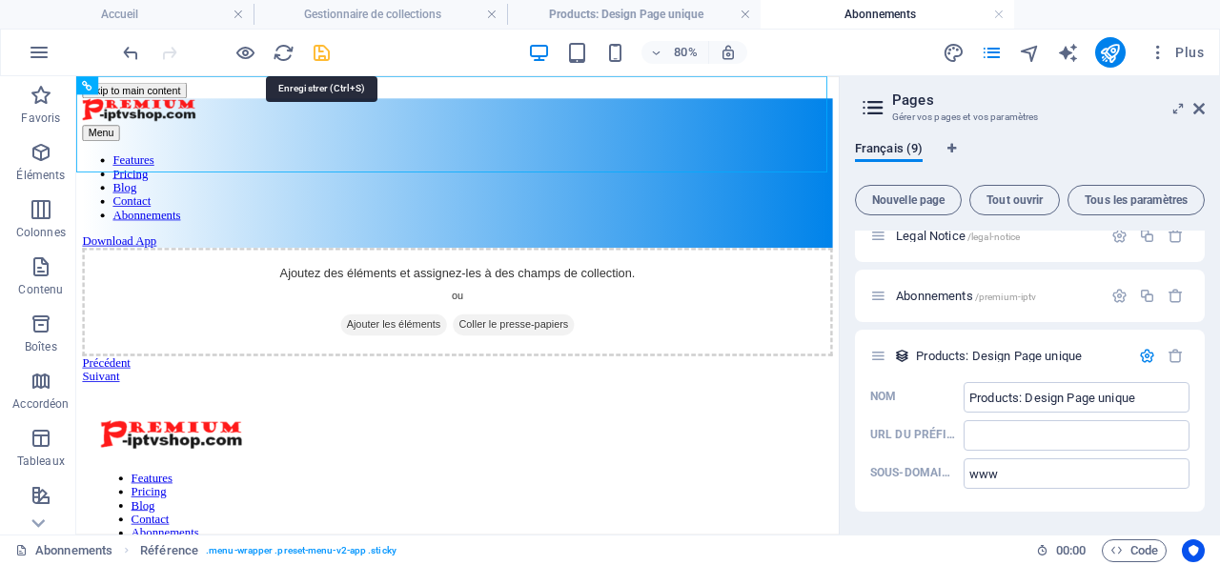
click at [324, 51] on icon "save" at bounding box center [322, 53] width 22 height 22
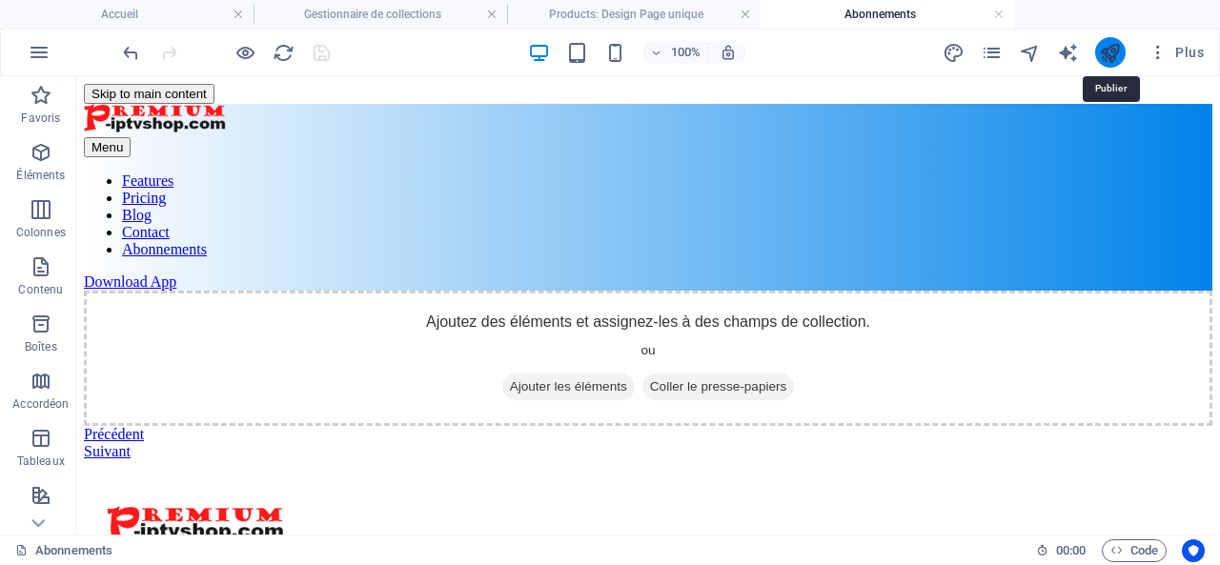
click at [1114, 51] on icon "publish" at bounding box center [1110, 53] width 22 height 22
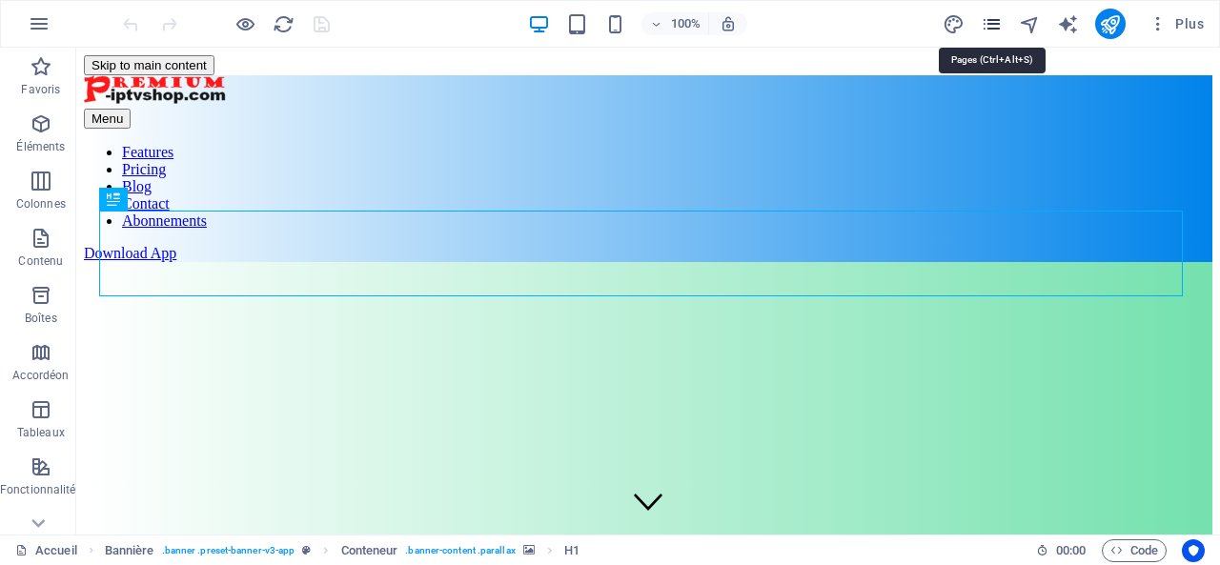
click at [993, 18] on icon "pages" at bounding box center [992, 24] width 22 height 22
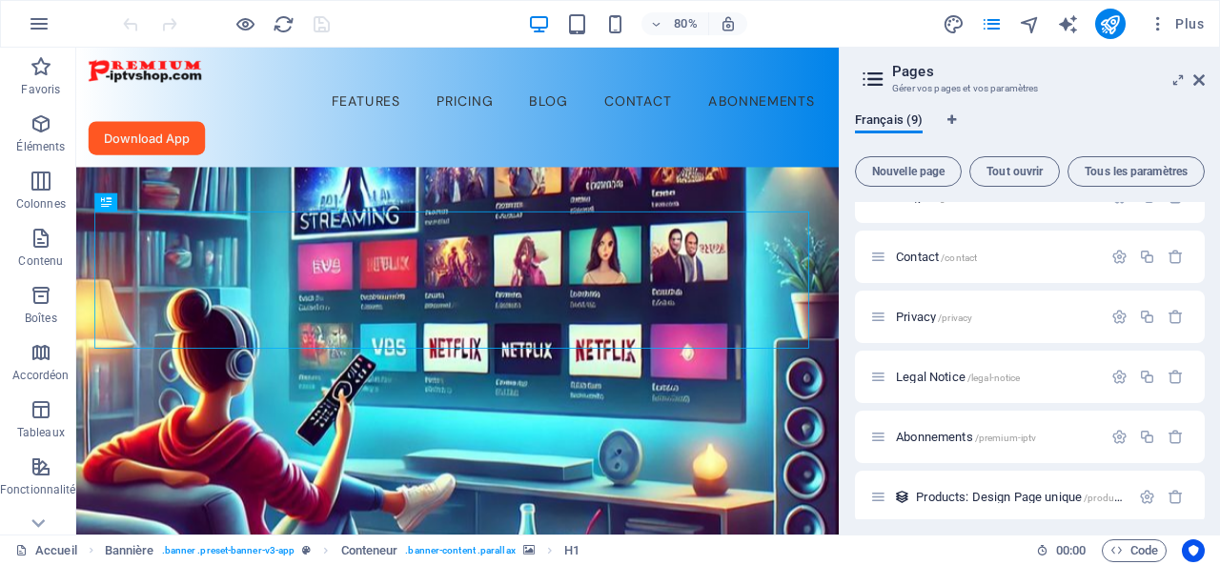
scroll to position [223, 0]
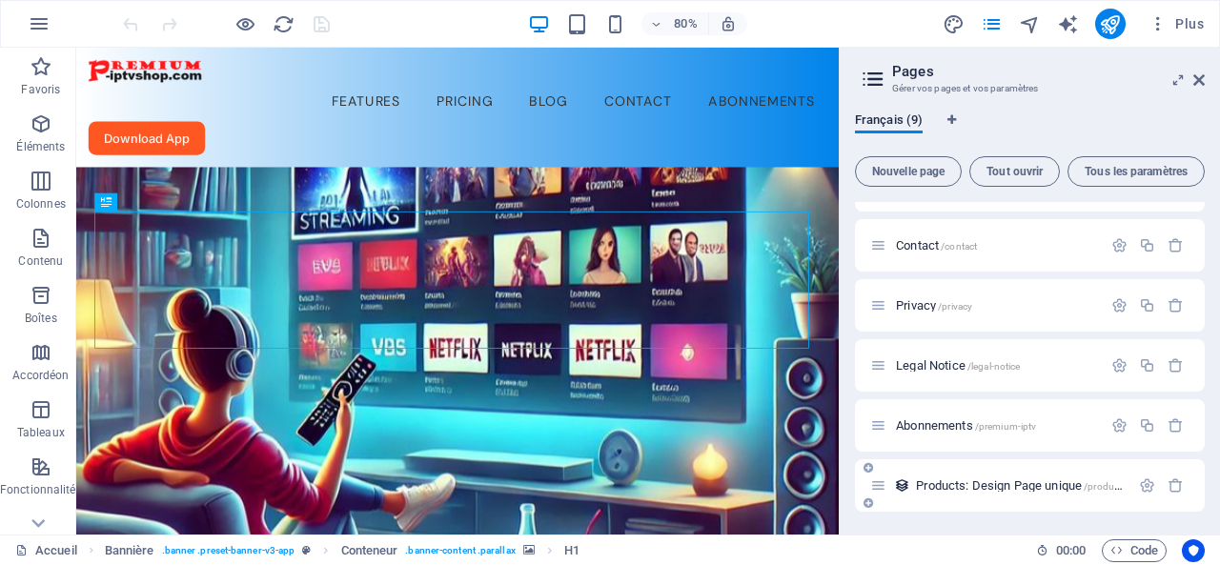
click at [993, 483] on span "Products: Design Page unique /products:-design-page-unique" at bounding box center [1067, 485] width 303 height 14
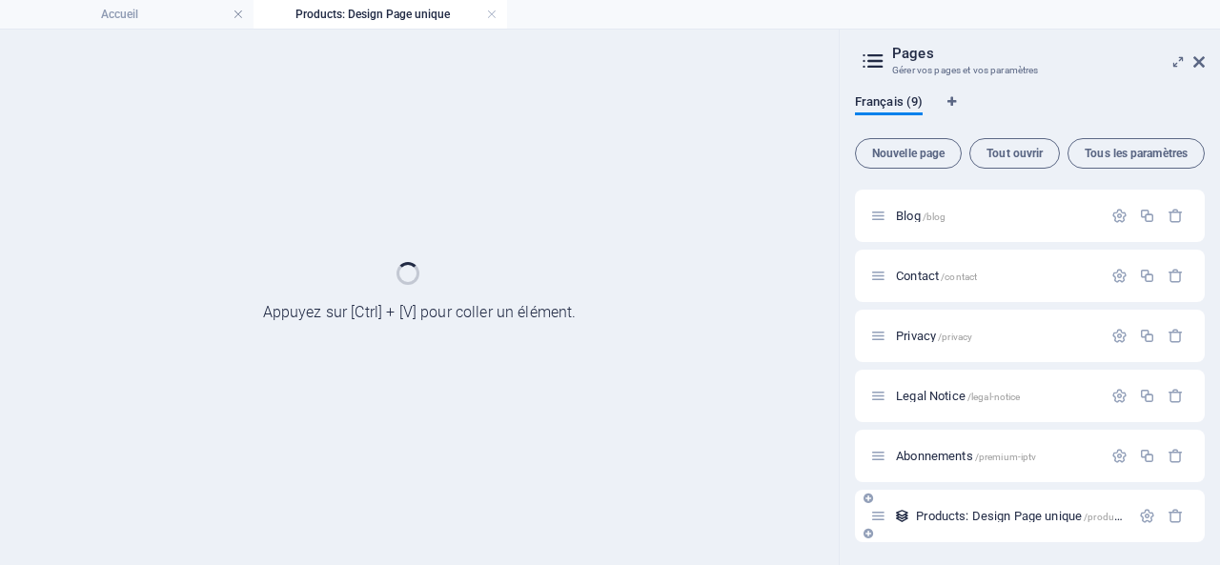
scroll to position [173, 0]
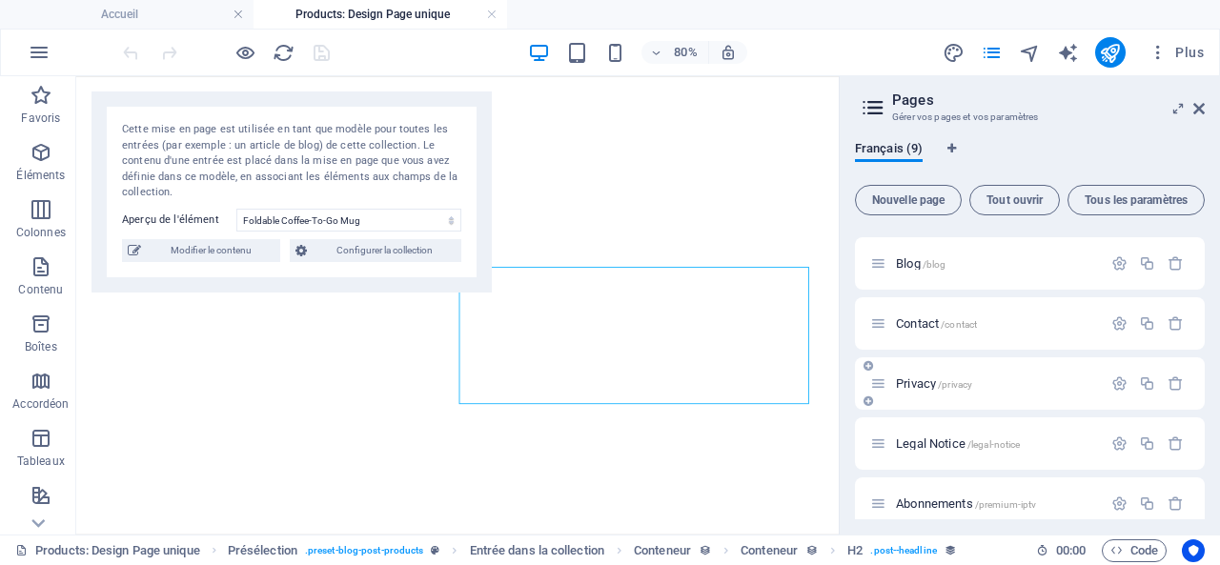
select select "68e45ac08f2759523a07172e"
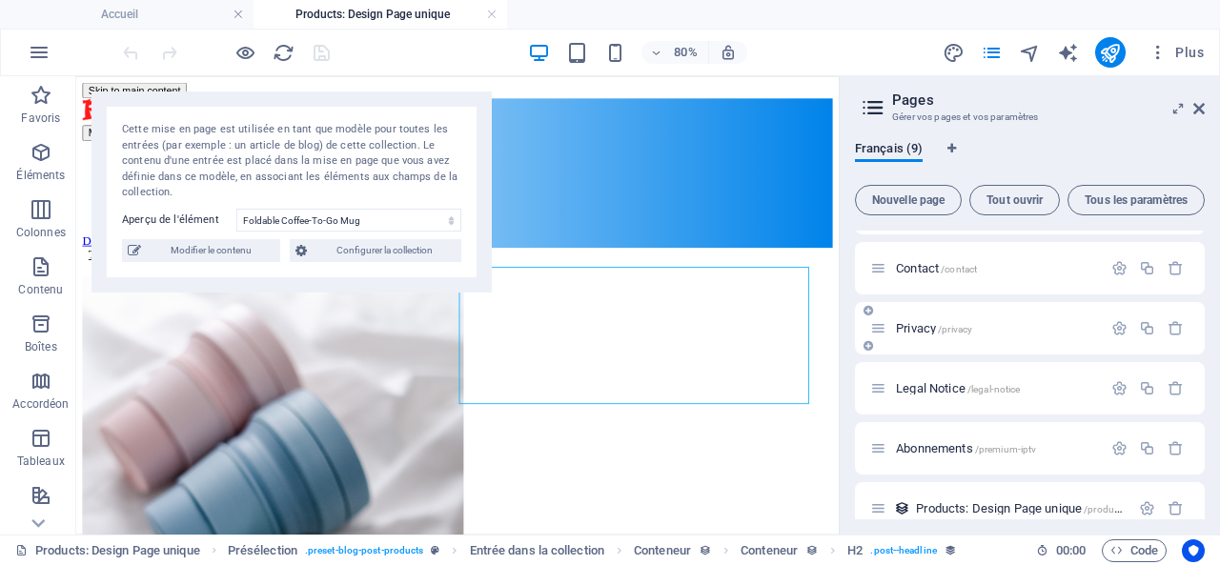
scroll to position [252, 0]
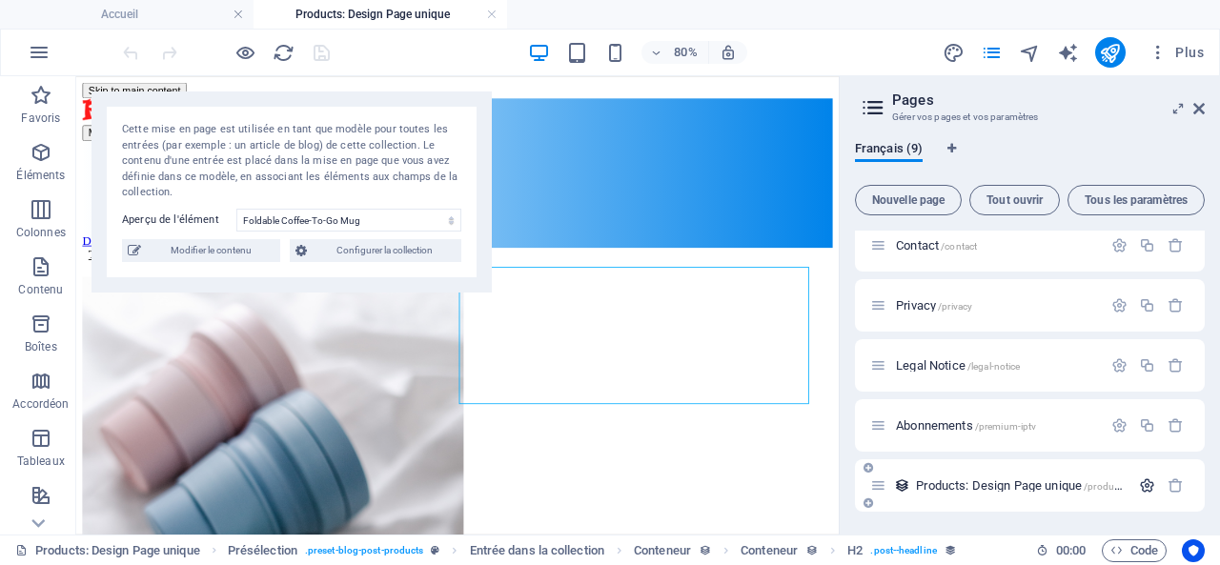
click at [1146, 484] on icon "button" at bounding box center [1147, 486] width 16 height 16
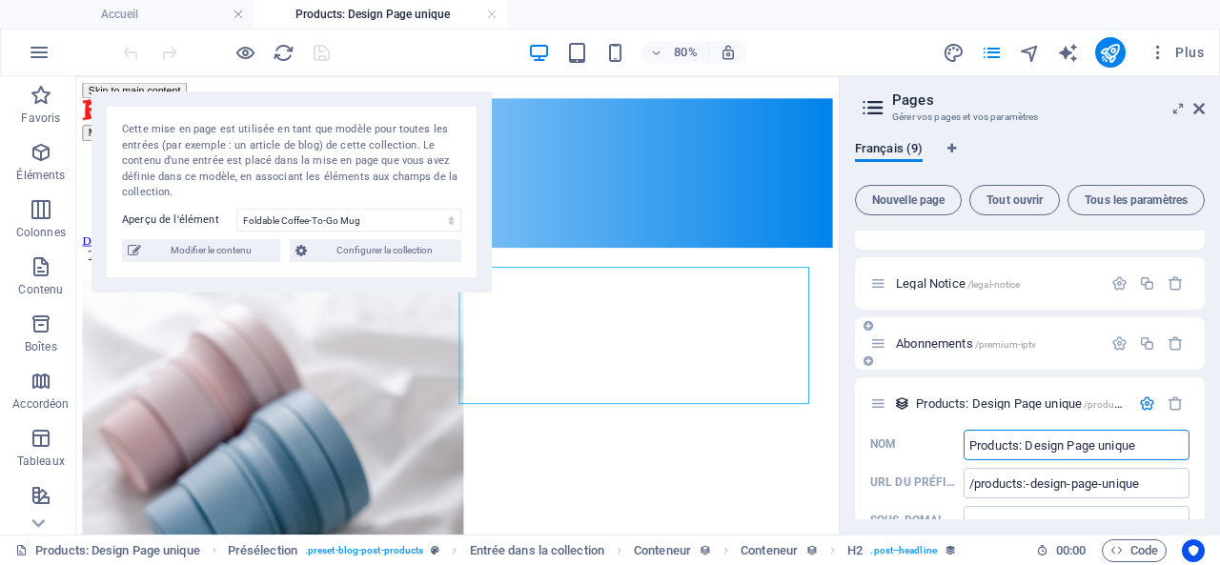
scroll to position [381, 0]
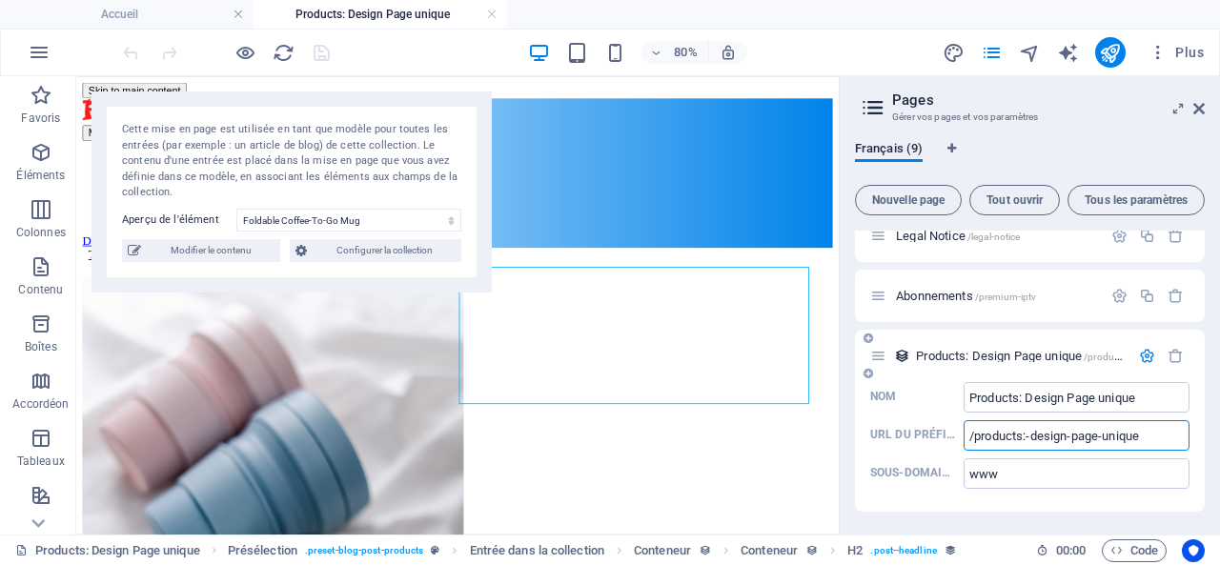
drag, startPoint x: 1153, startPoint y: 436, endPoint x: 962, endPoint y: 434, distance: 191.6
click at [962, 434] on label "URL du préfixe /products:-design-page-unique ​" at bounding box center [1029, 435] width 319 height 31
click at [964, 434] on input "/products:-design-page-unique" at bounding box center [1077, 435] width 226 height 31
click at [1116, 292] on icon "button" at bounding box center [1119, 296] width 16 height 16
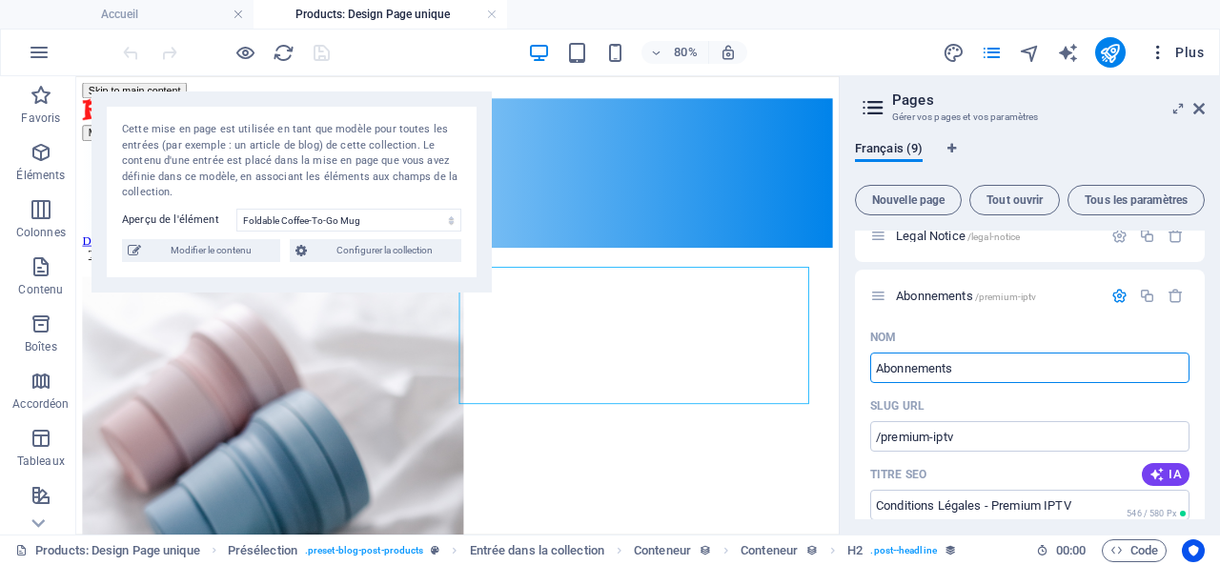
click at [1187, 46] on span "Plus" at bounding box center [1176, 52] width 55 height 19
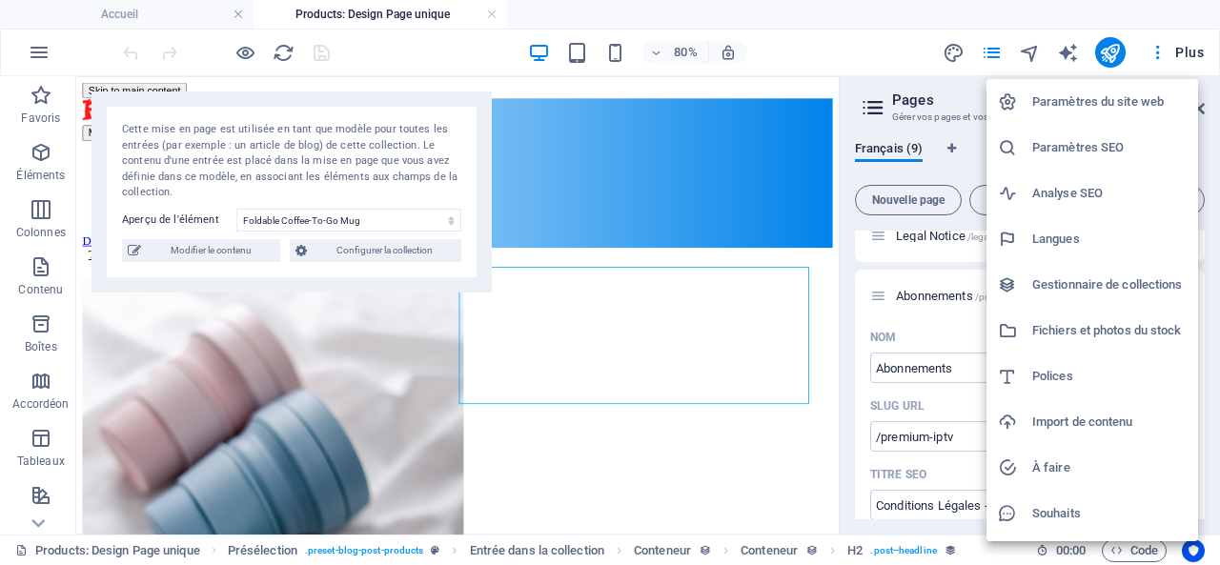
click at [1132, 285] on h6 "Gestionnaire de collections" at bounding box center [1109, 285] width 154 height 23
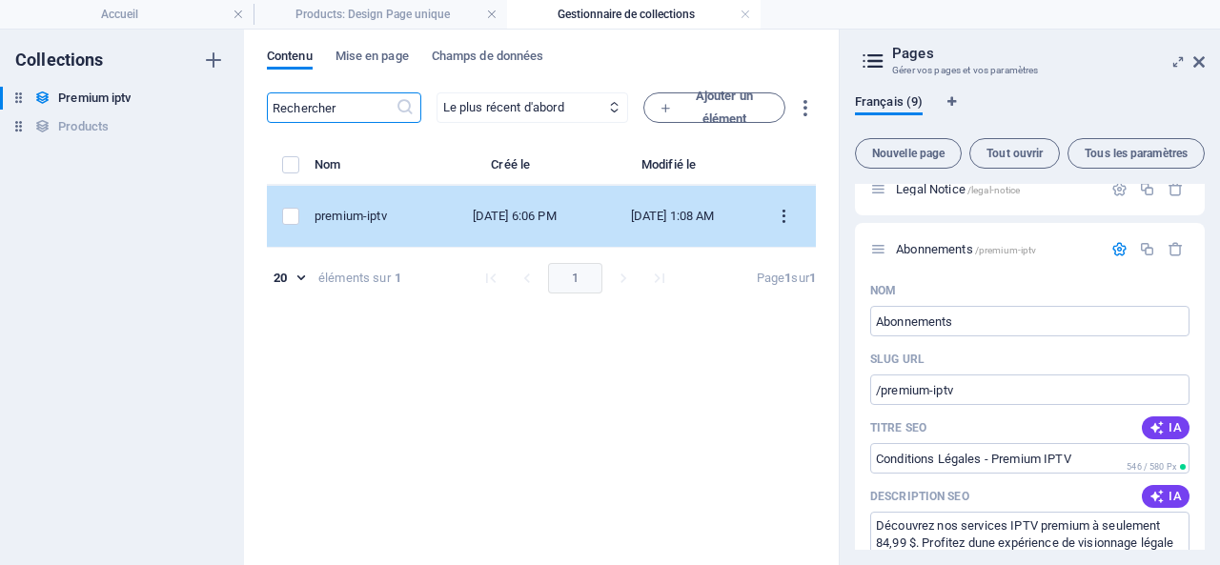
click at [780, 207] on button "items list" at bounding box center [783, 216] width 33 height 31
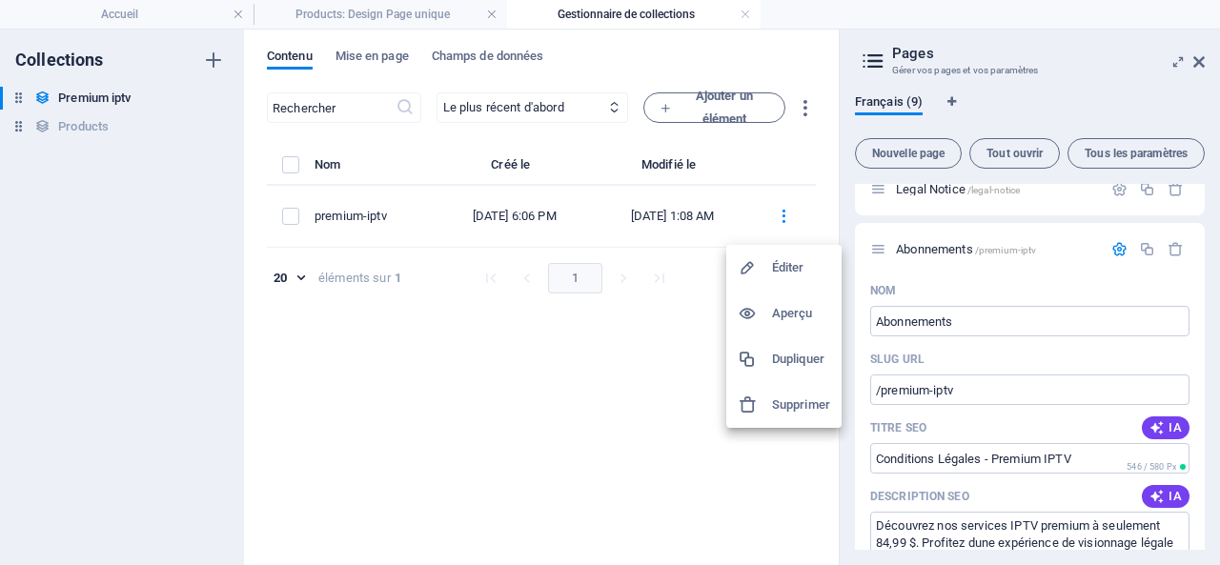
click at [786, 262] on h6 "Éditer" at bounding box center [801, 267] width 58 height 23
select select "In stock"
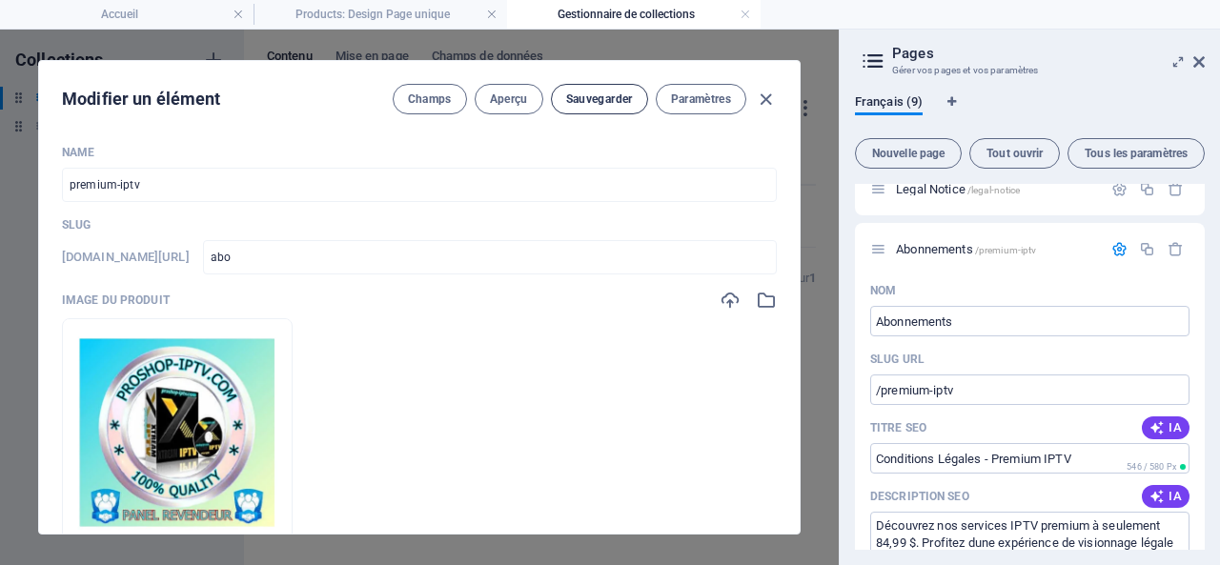
click at [594, 95] on span "Sauvegarder" at bounding box center [599, 99] width 67 height 15
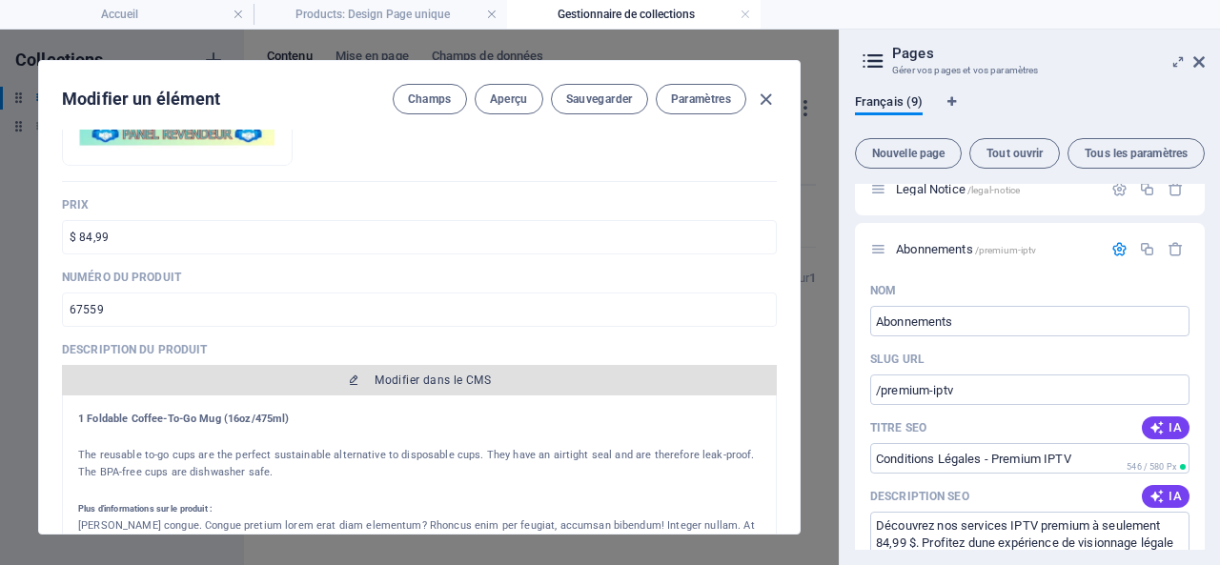
click at [436, 376] on span "Modifier dans le CMS" at bounding box center [433, 380] width 116 height 15
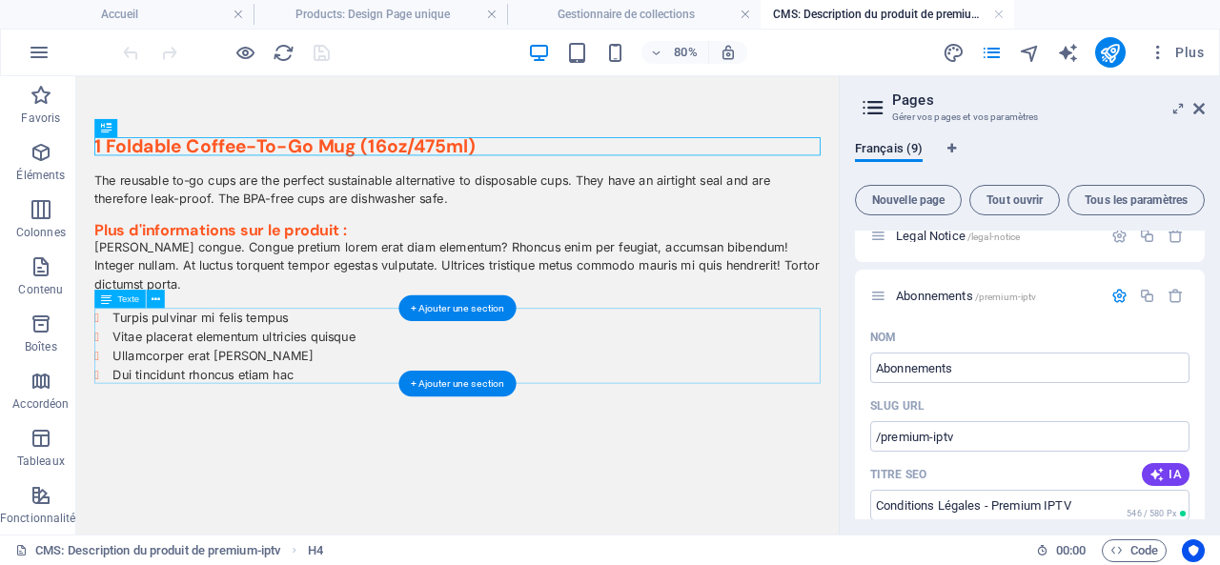
scroll to position [0, 0]
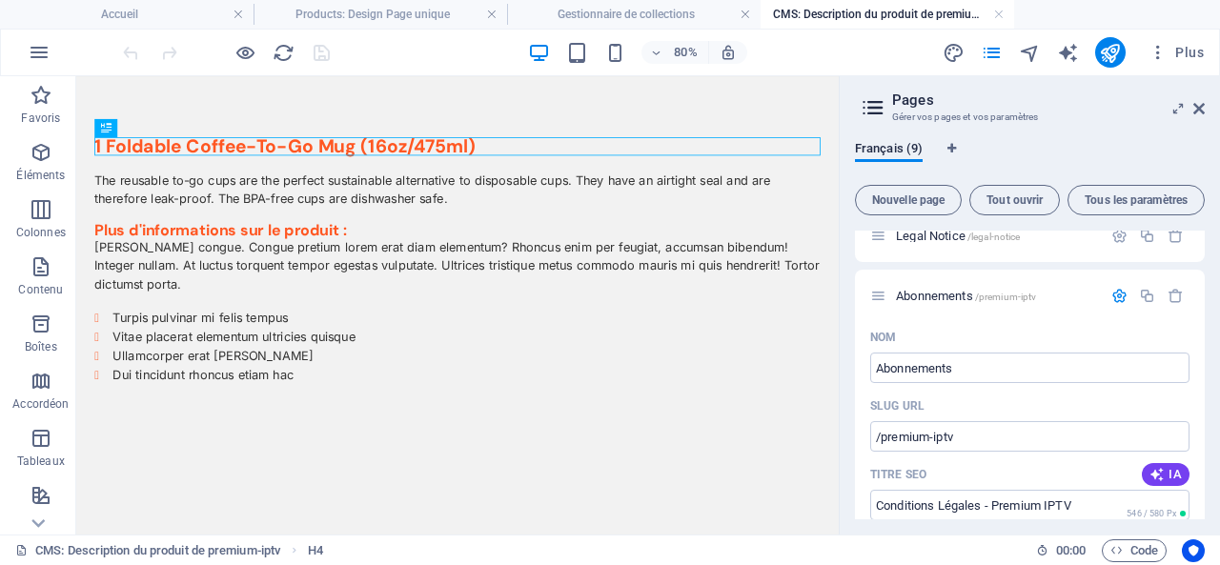
click at [991, 7] on h4 "CMS: Description du produit de premium-iptv" at bounding box center [888, 14] width 254 height 21
click at [1000, 12] on link at bounding box center [998, 15] width 11 height 18
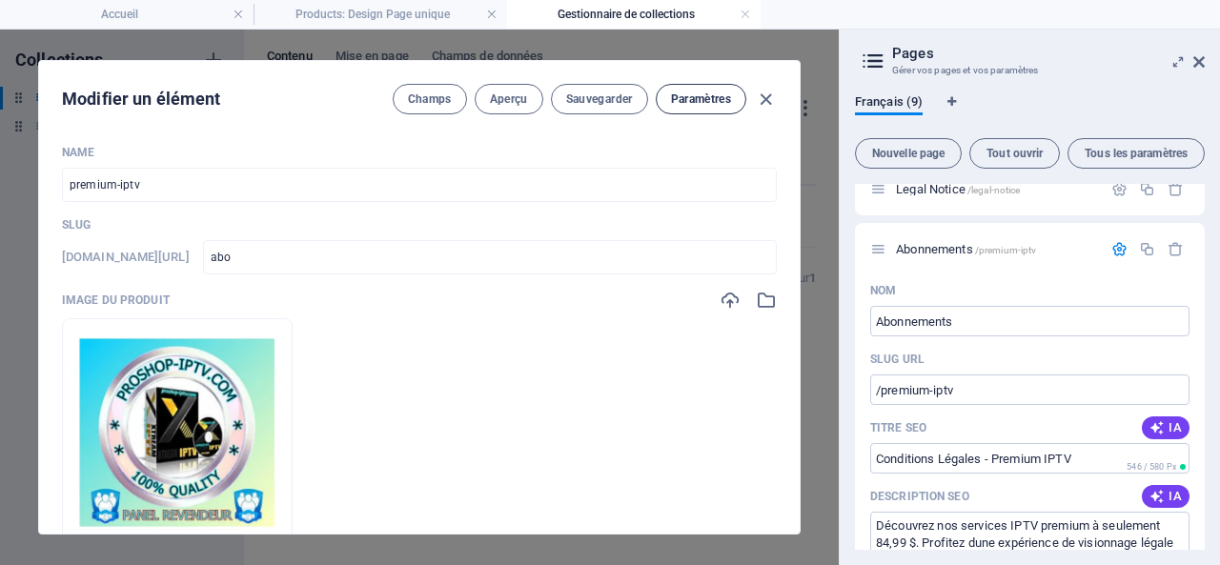
click at [706, 96] on span "Paramètres" at bounding box center [701, 99] width 60 height 15
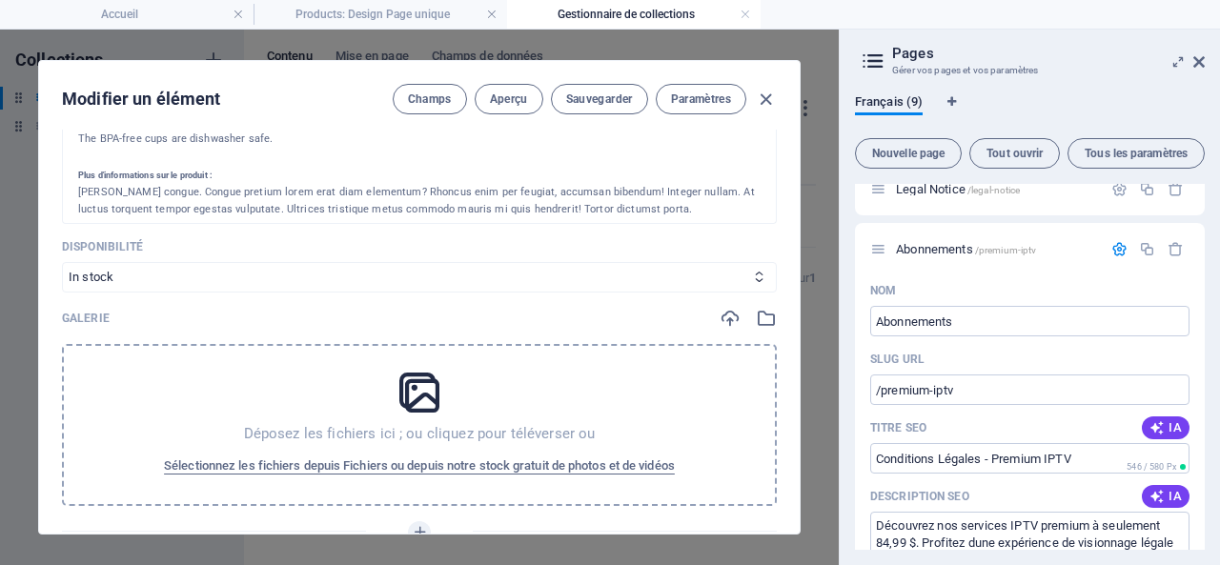
scroll to position [668, 0]
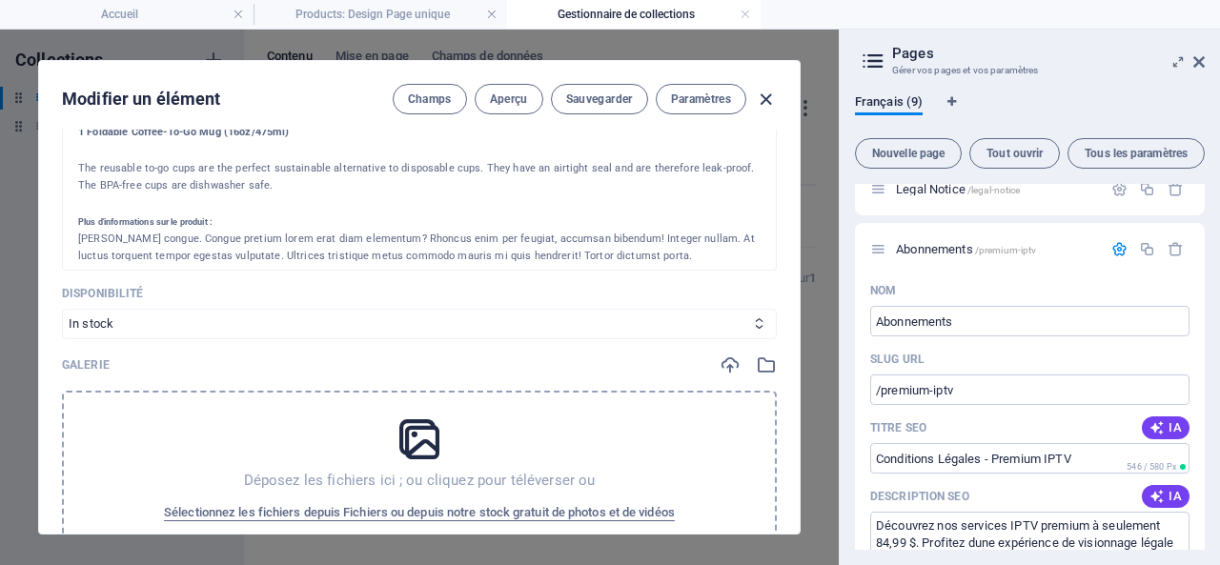
click at [764, 95] on icon "button" at bounding box center [766, 100] width 22 height 22
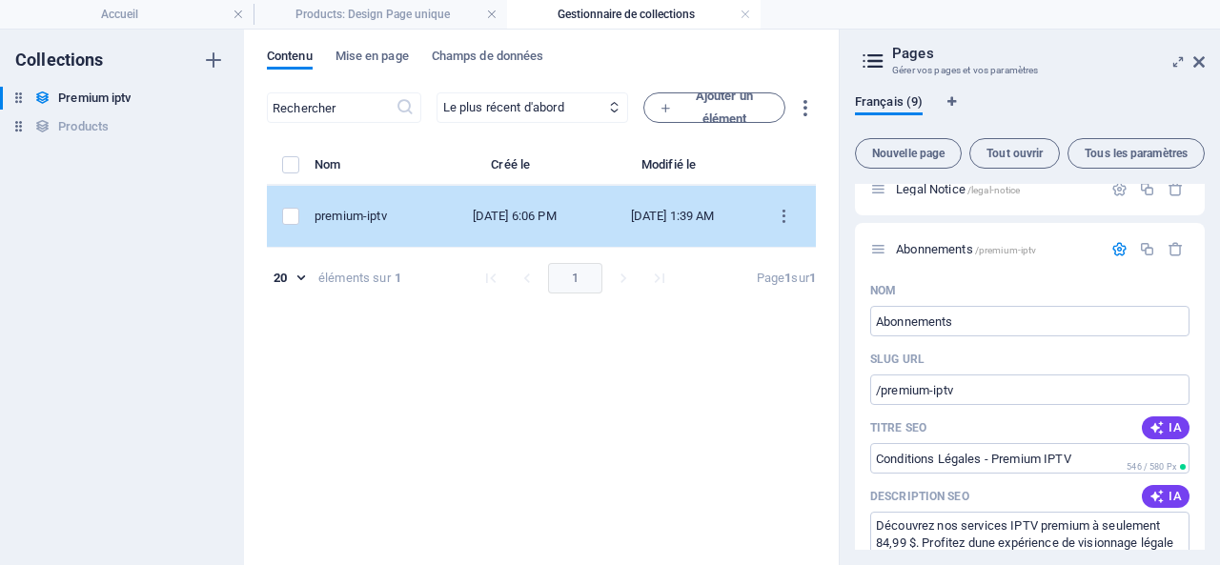
scroll to position [0, 0]
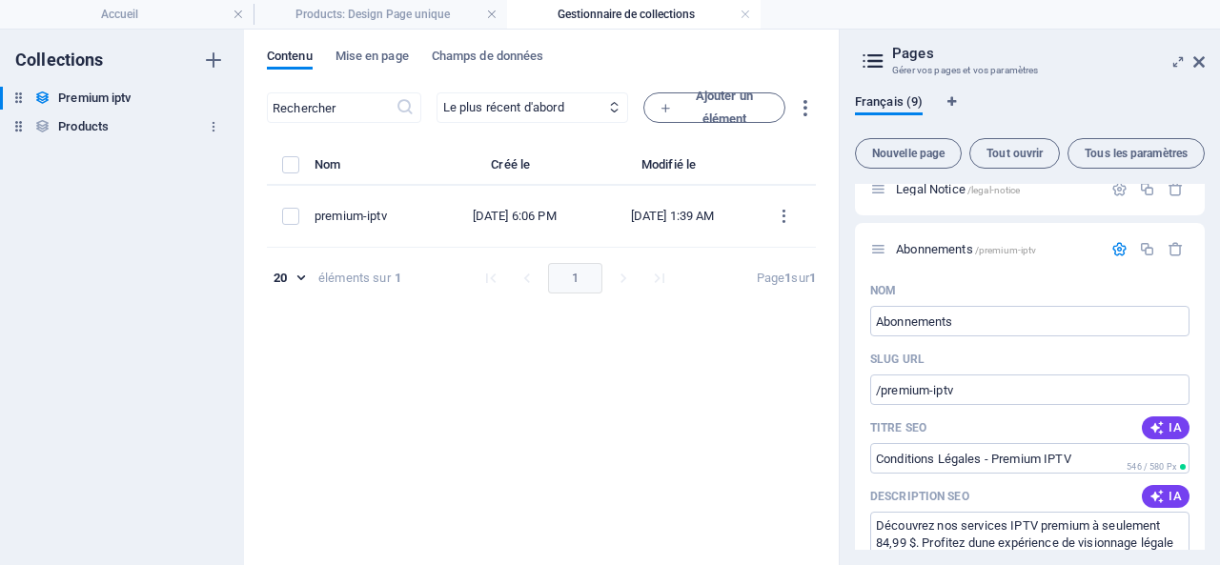
click at [79, 123] on h6 "Products" at bounding box center [83, 126] width 51 height 23
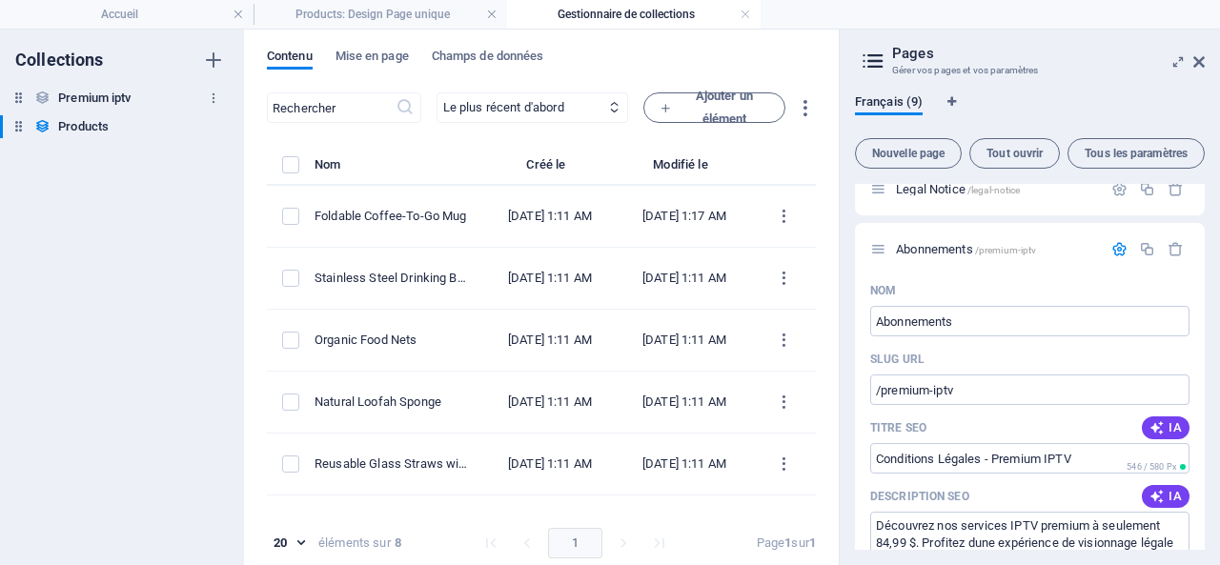
click at [92, 94] on h6 "Premium iptv" at bounding box center [94, 98] width 72 height 23
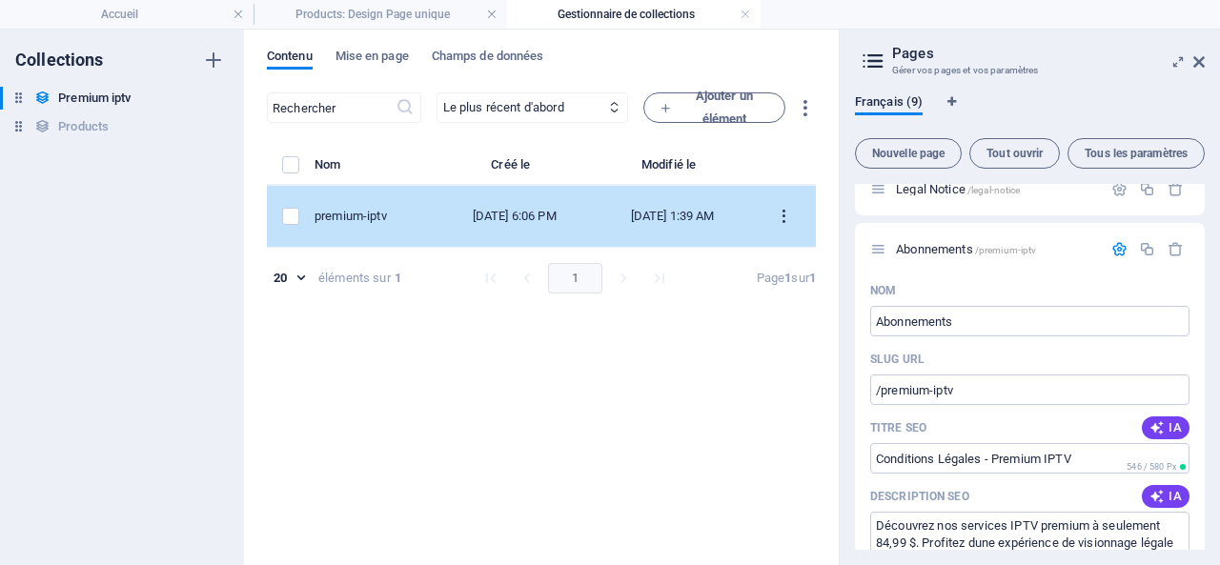
click at [791, 213] on icon "items list" at bounding box center [784, 217] width 18 height 18
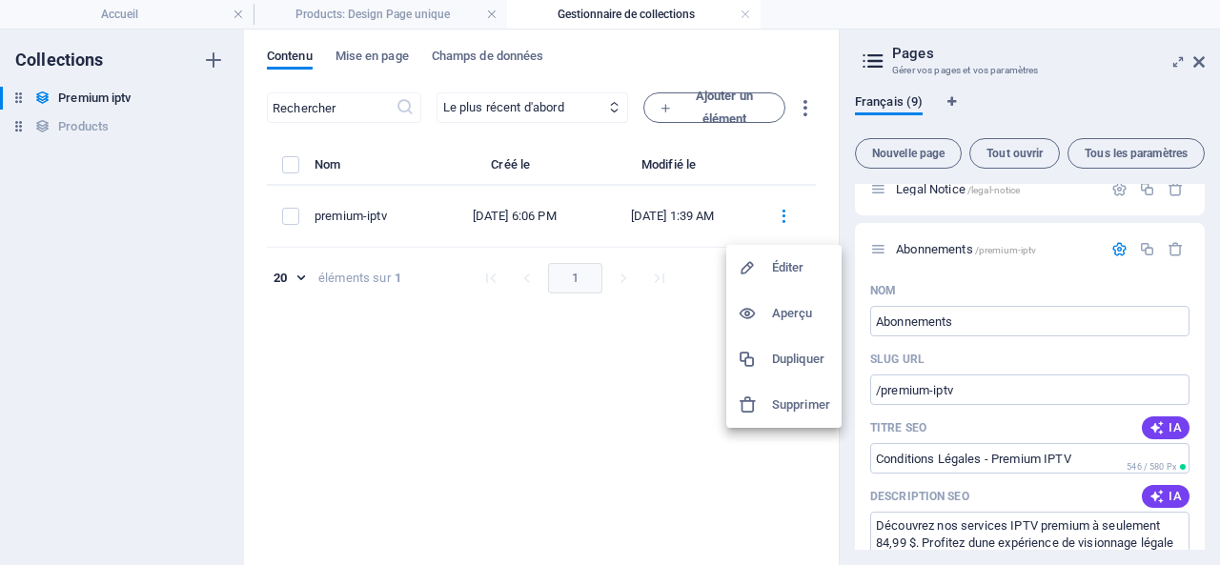
click at [785, 264] on h6 "Éditer" at bounding box center [801, 267] width 58 height 23
select select "In stock"
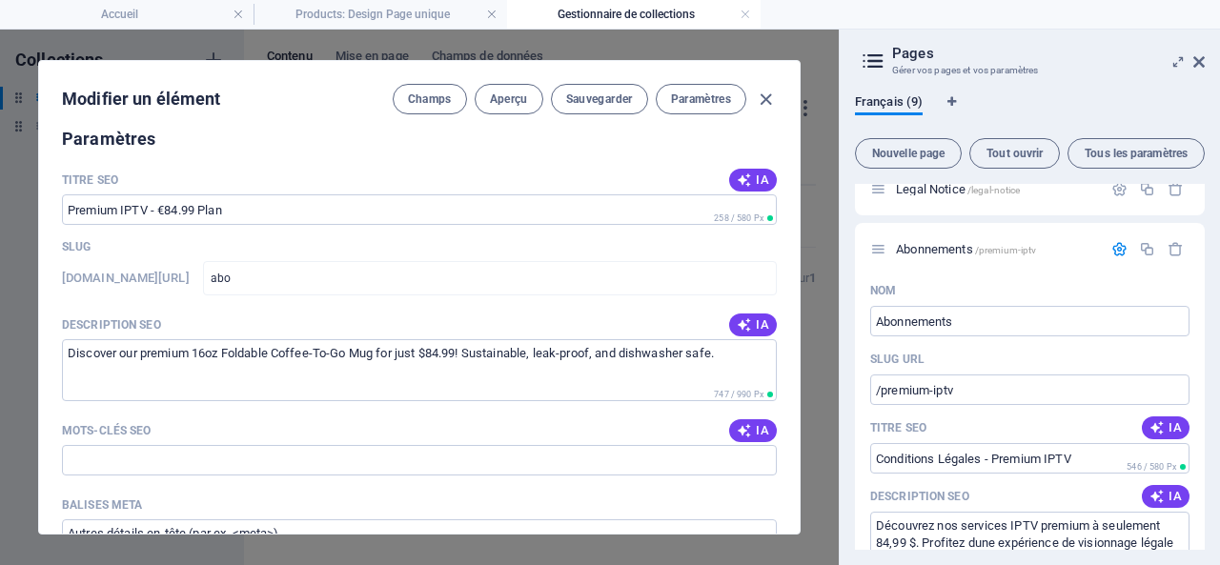
scroll to position [1239, 0]
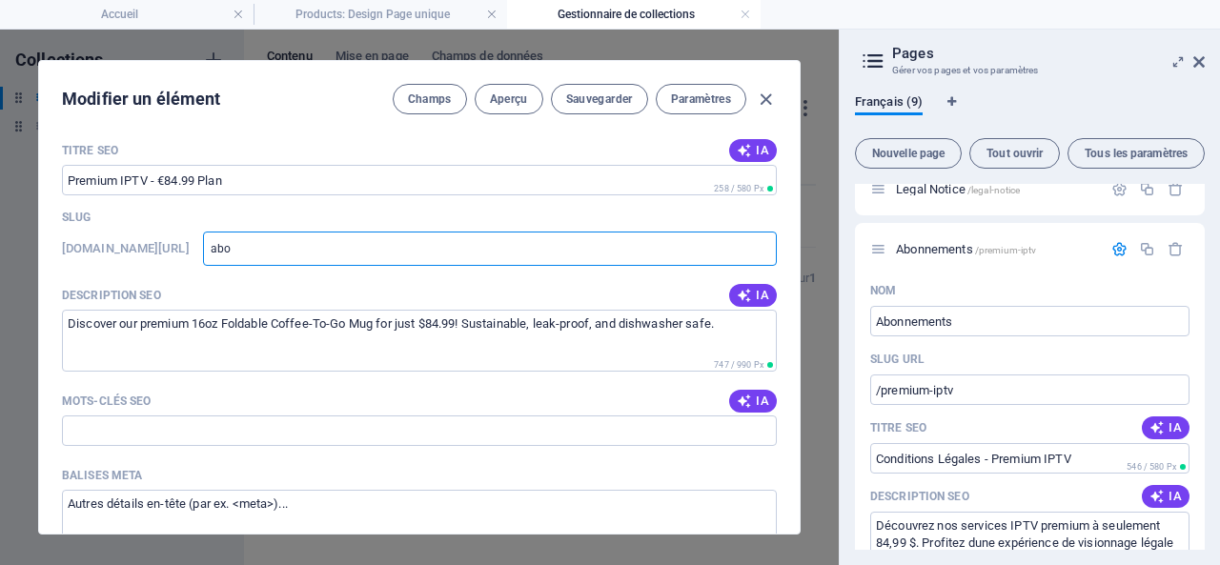
click at [350, 245] on input "abo" at bounding box center [490, 249] width 574 height 34
drag, startPoint x: 350, startPoint y: 245, endPoint x: 275, endPoint y: 247, distance: 74.4
click at [275, 247] on input "abo" at bounding box center [490, 249] width 574 height 34
type input "a"
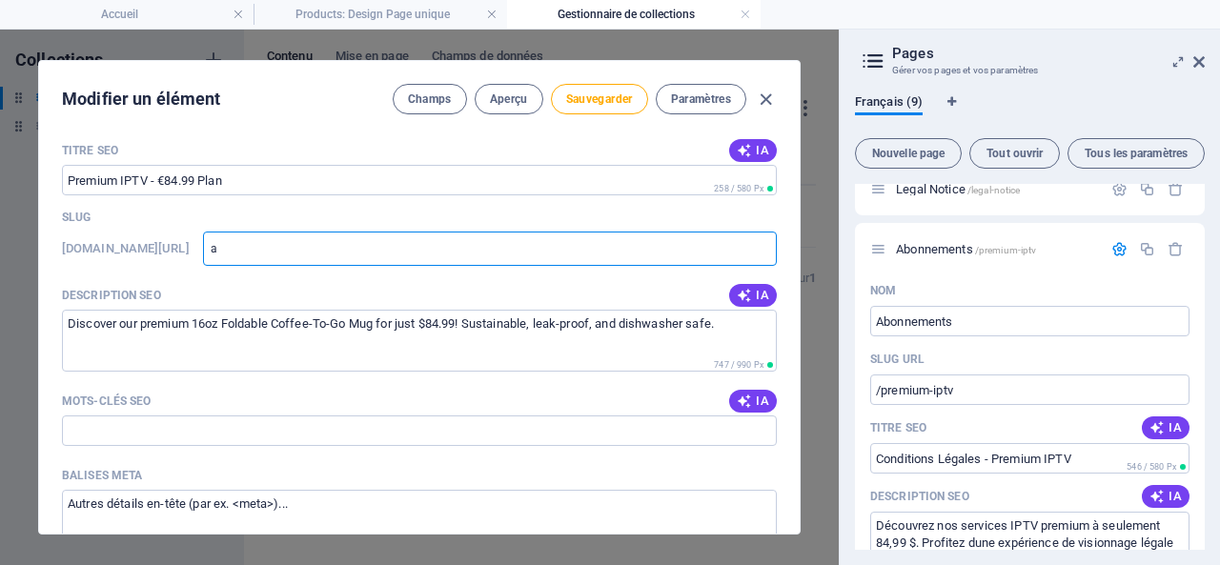
type input "ab"
type input "abo"
type input "abon"
type input "abonn"
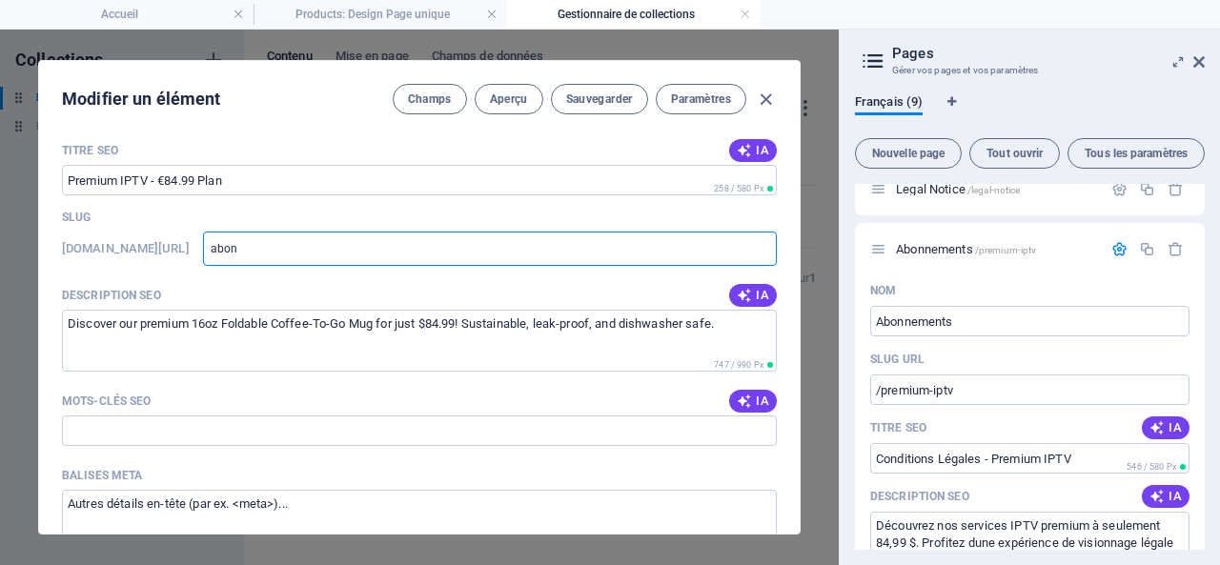
type input "abonn"
type input "abonne"
type input "abonnem"
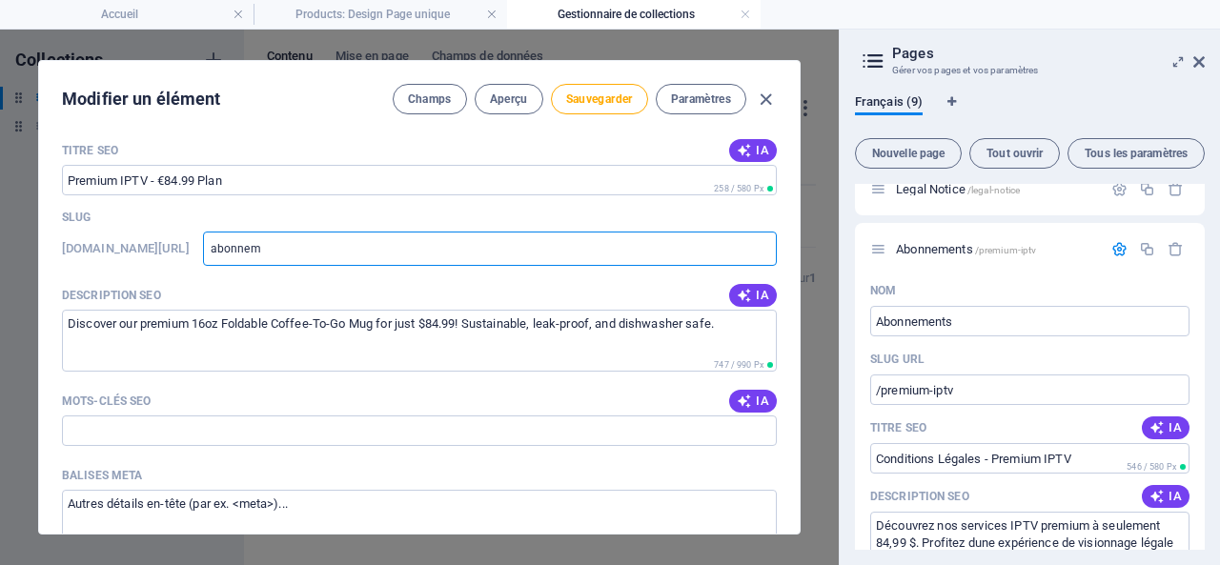
type input "abonneme"
type input "abonnemen"
type input "abonnement"
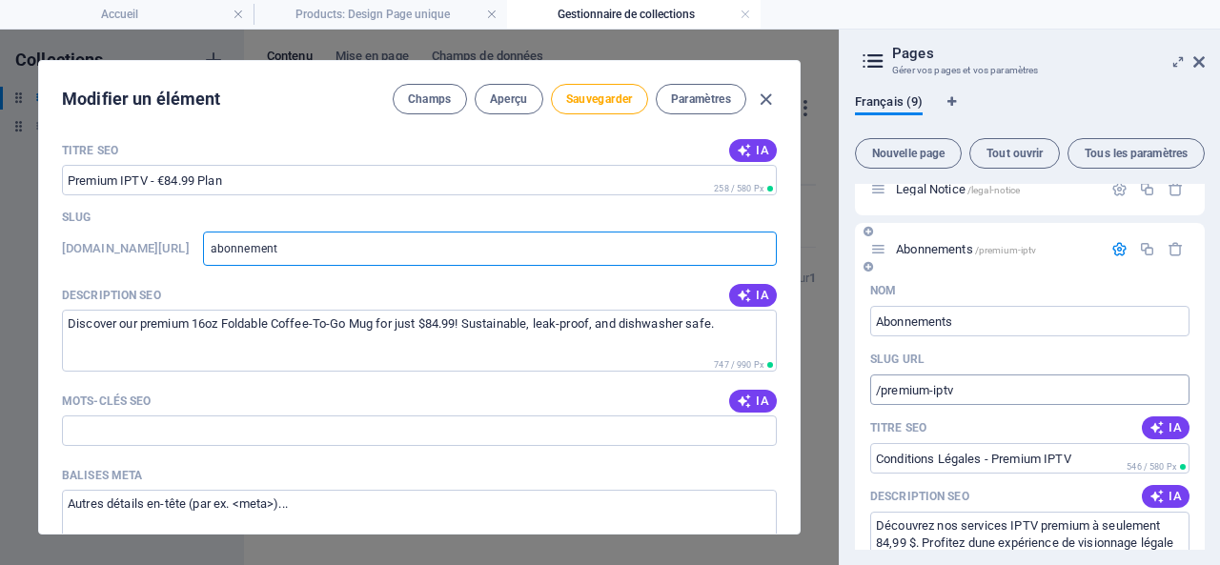
type input "abonnement"
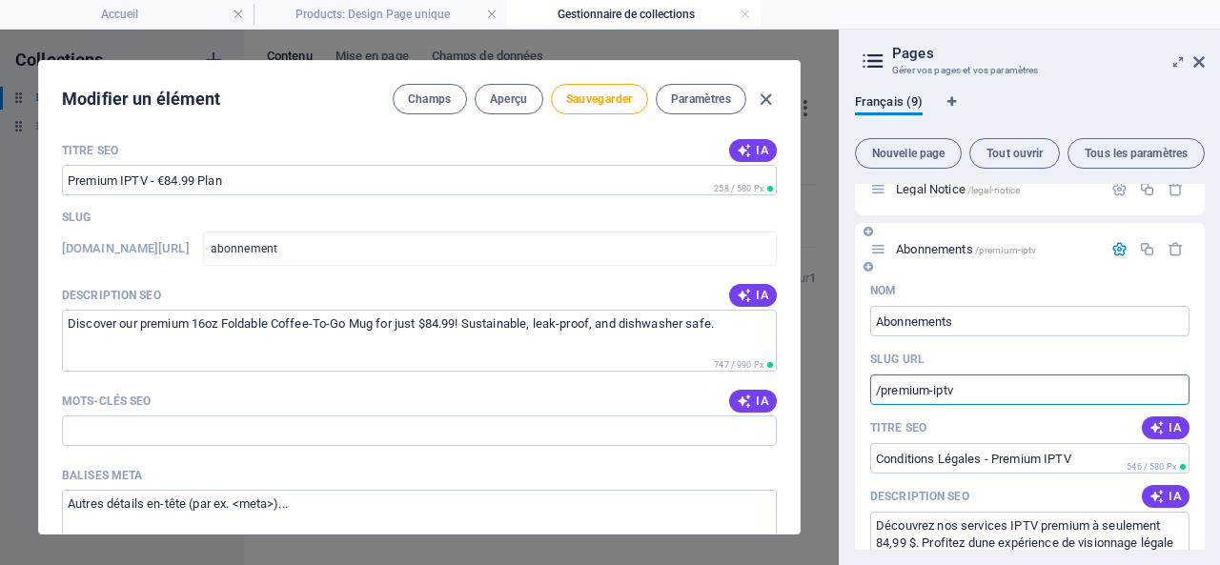
drag, startPoint x: 960, startPoint y: 392, endPoint x: 884, endPoint y: 388, distance: 76.3
click at [884, 388] on input "/premium-iptv" at bounding box center [1029, 390] width 319 height 31
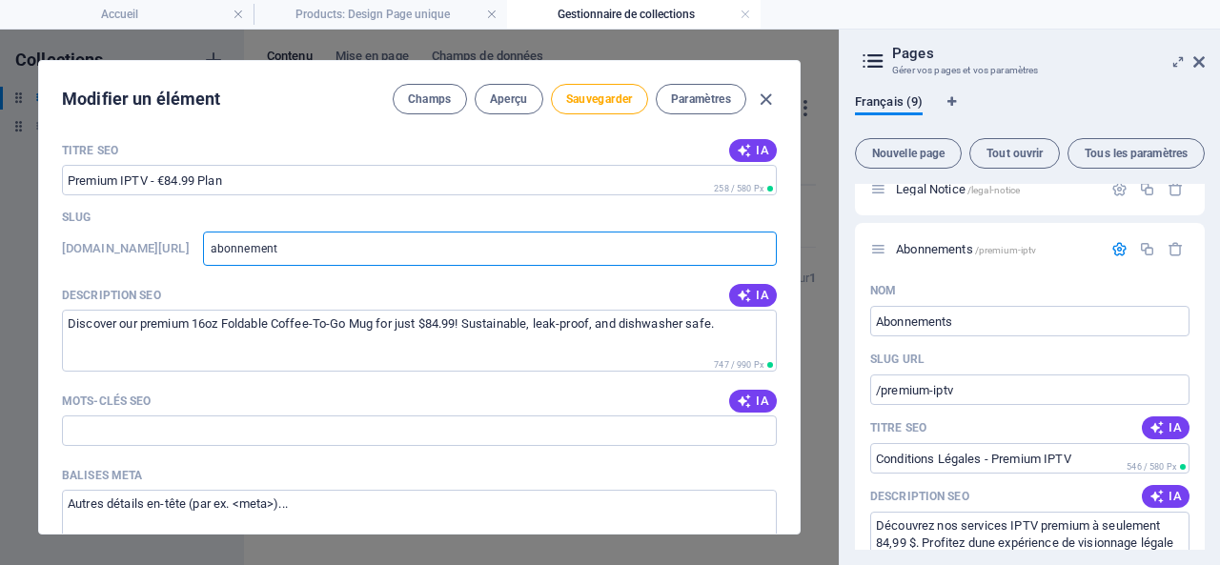
drag, startPoint x: 358, startPoint y: 249, endPoint x: 286, endPoint y: 244, distance: 72.6
click at [272, 247] on input "abonnement" at bounding box center [490, 249] width 574 height 34
paste input "premium-iptv"
type input "premium-iptv"
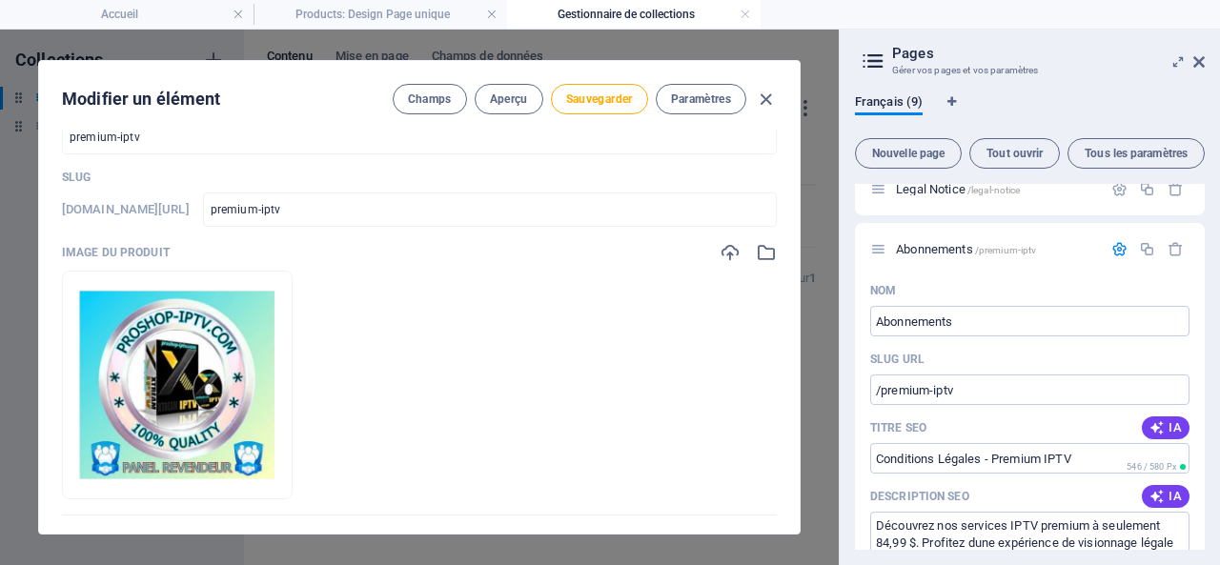
scroll to position [0, 0]
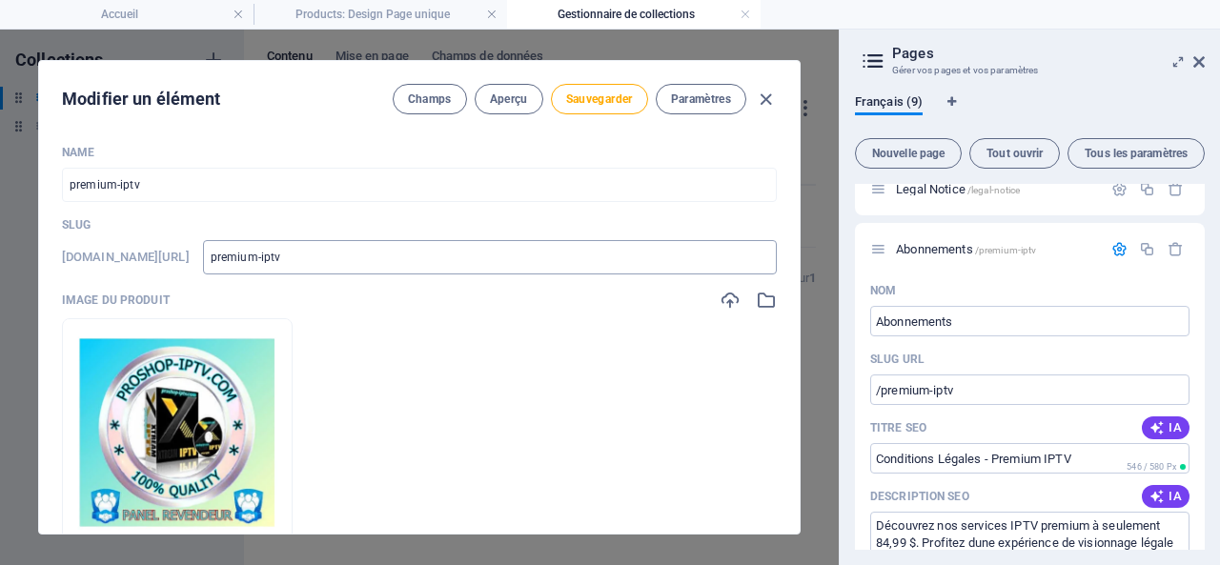
type input "premium-iptv"
drag, startPoint x: 324, startPoint y: 253, endPoint x: 265, endPoint y: 251, distance: 59.1
click at [265, 251] on div "[DOMAIN_NAME][URL] premium-iptv ​" at bounding box center [419, 257] width 715 height 34
type input "A-iptv"
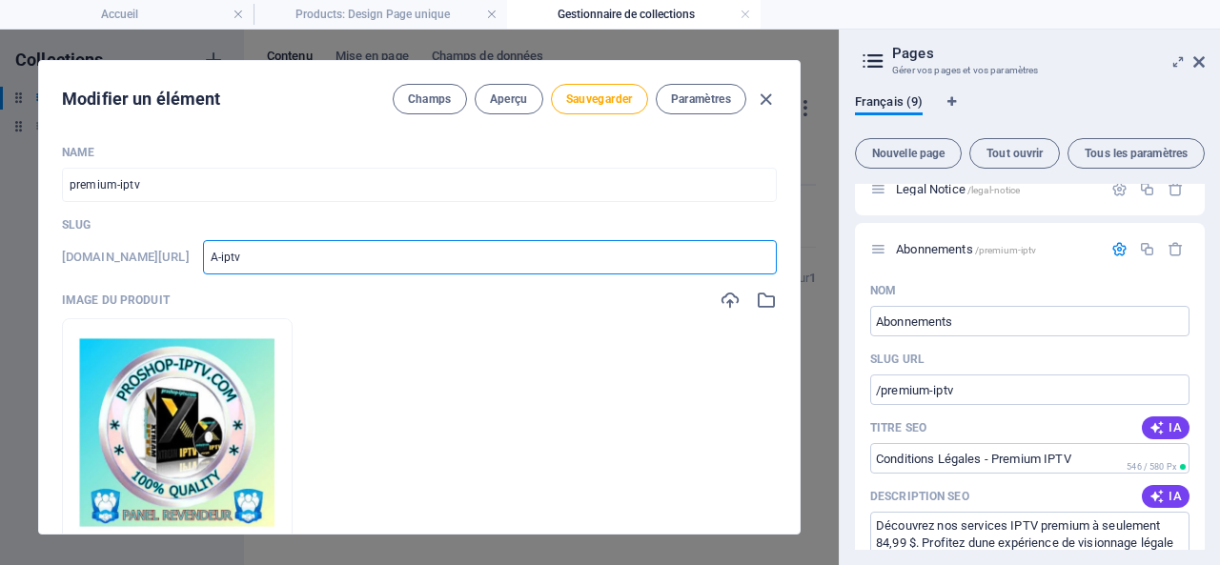
type input "AB-iptv"
type input "ABO-iptv"
type input "ABON-iptv"
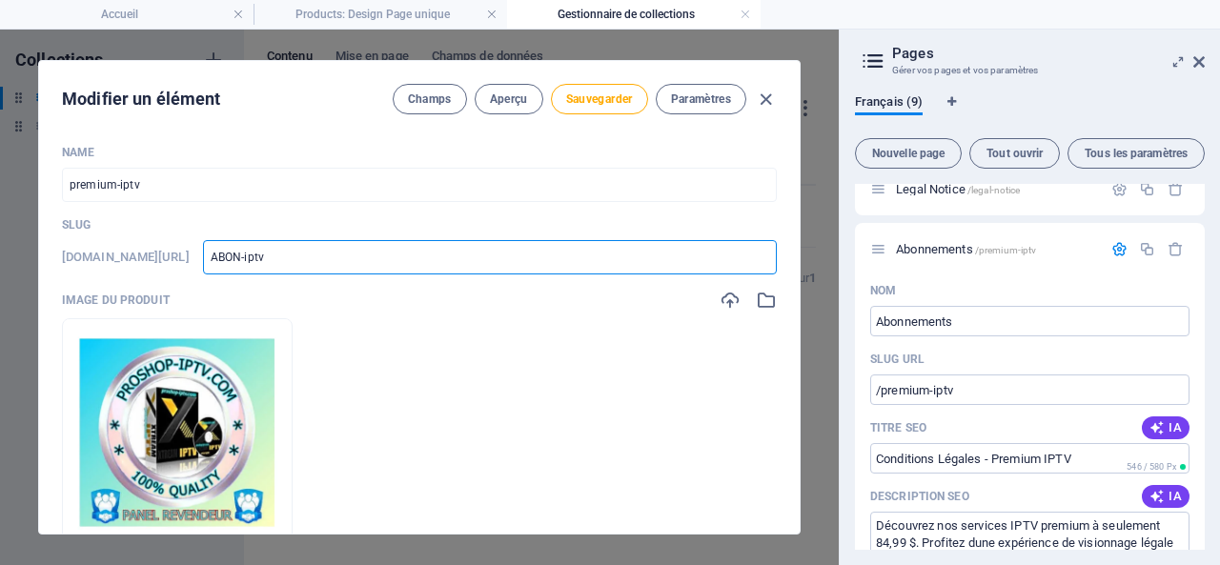
type input "ABON-iptv"
type input "ABONN-iptv"
type input "ABONNE-iptv"
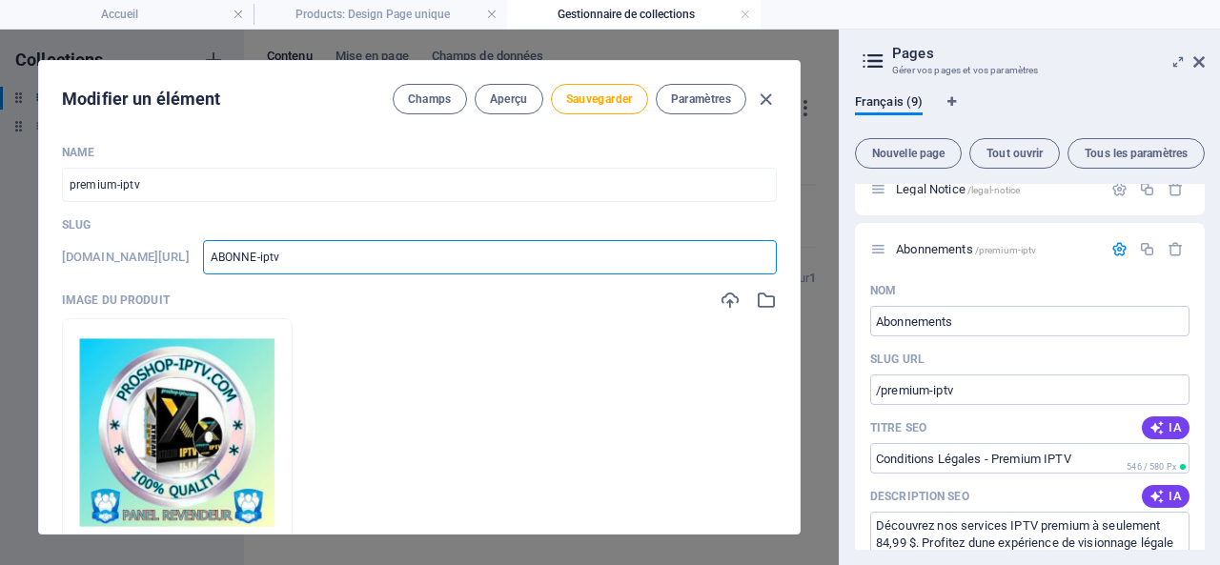
type input "ABONNEM-iptv"
type input "ABONNEME-iptv"
type input "ABONNEMEN-iptv"
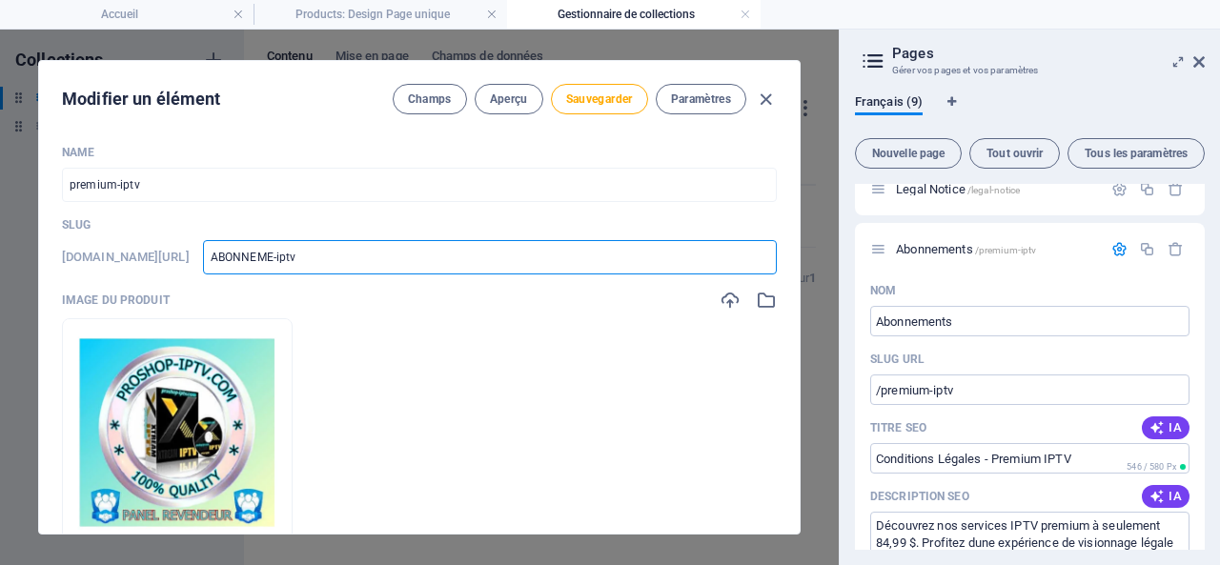
type input "ABONNEMEN-iptv"
type input "ABONNEMENT-iptv"
type input "ABONNEMENTS-iptv"
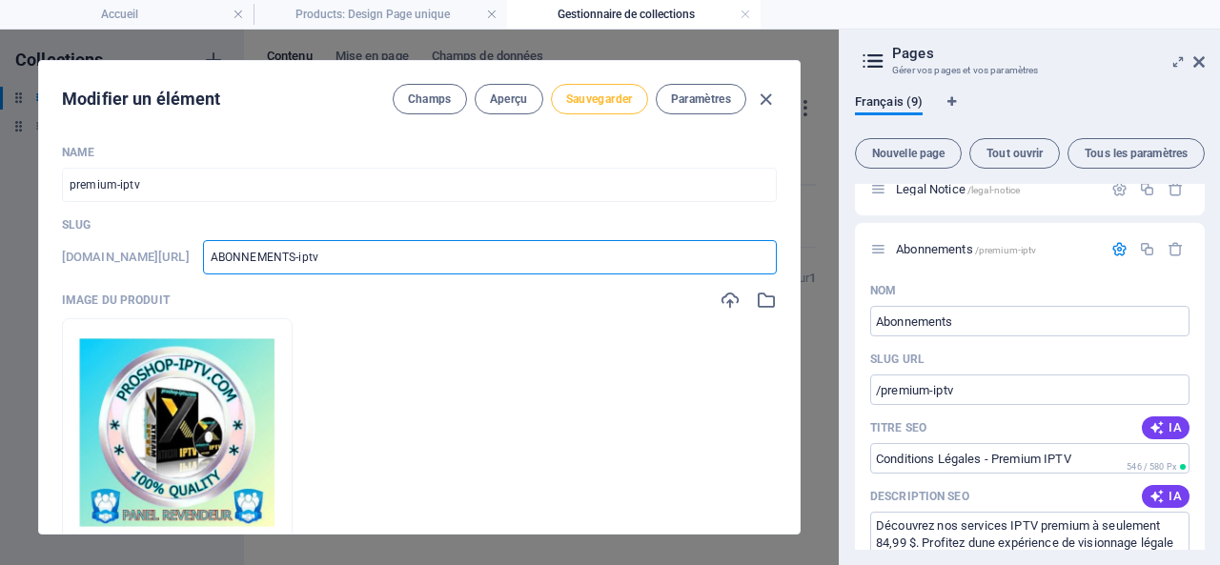
type input "abonnements-iptv"
click at [602, 102] on span "Sauvegarder" at bounding box center [599, 99] width 67 height 15
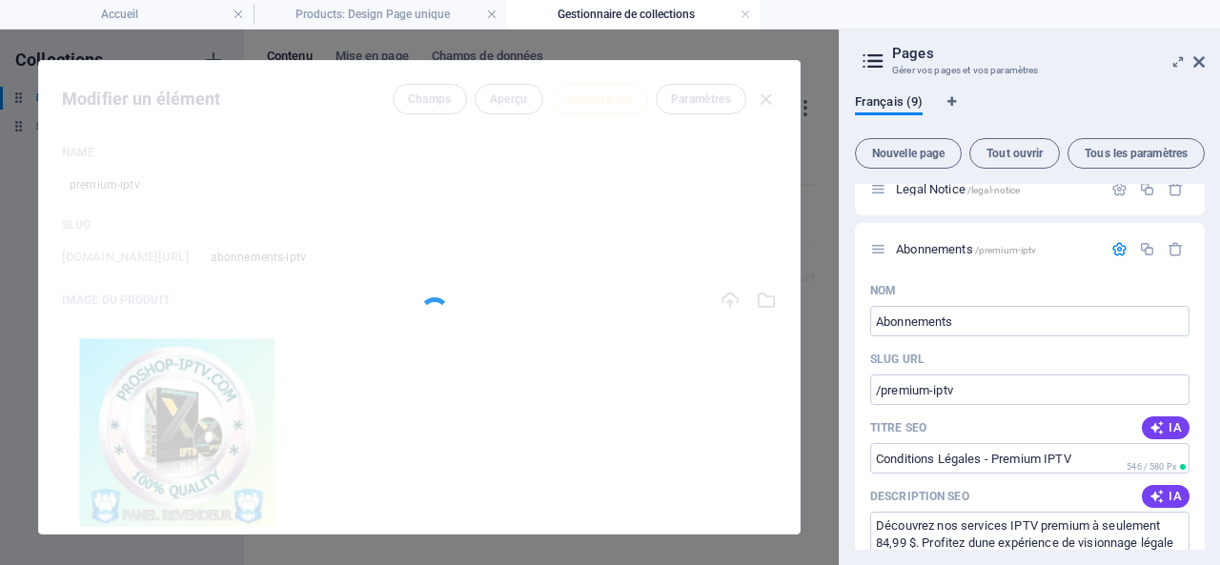
type input "abonnements-iptv"
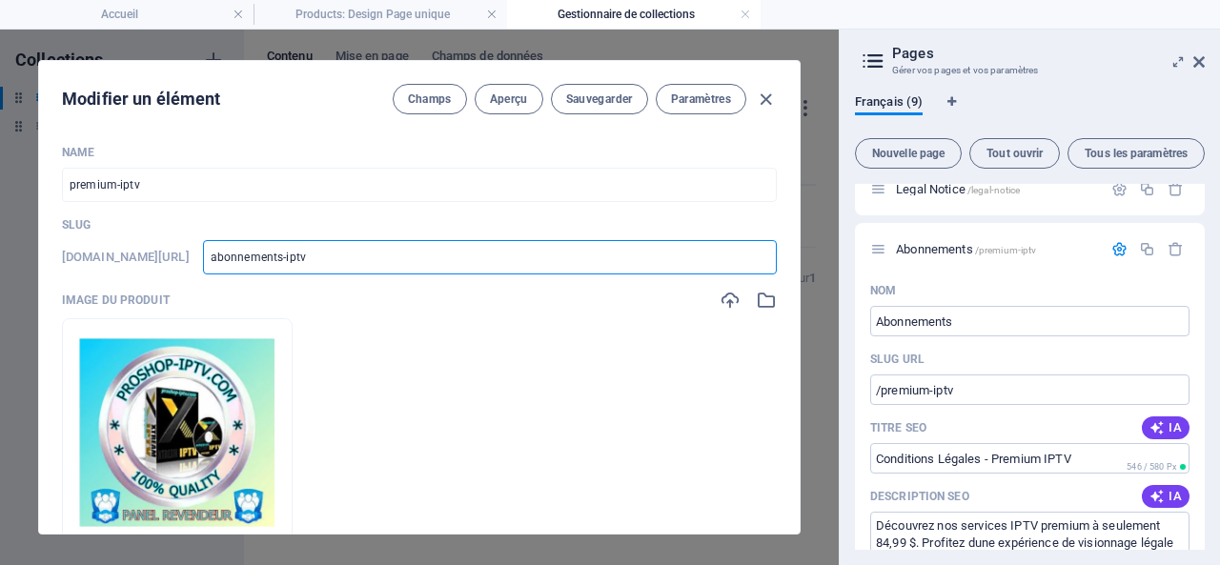
drag, startPoint x: 379, startPoint y: 258, endPoint x: 275, endPoint y: 264, distance: 104.0
click at [275, 264] on input "abonnements-iptv" at bounding box center [490, 257] width 574 height 34
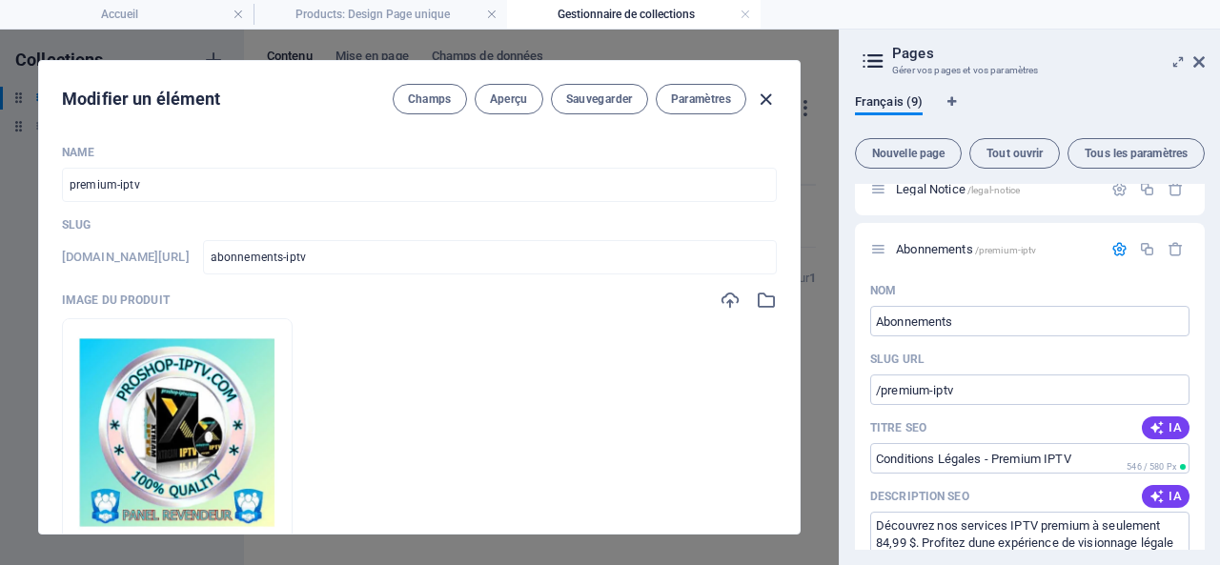
click at [771, 97] on icon "button" at bounding box center [766, 100] width 22 height 22
type input "abonnements-iptv"
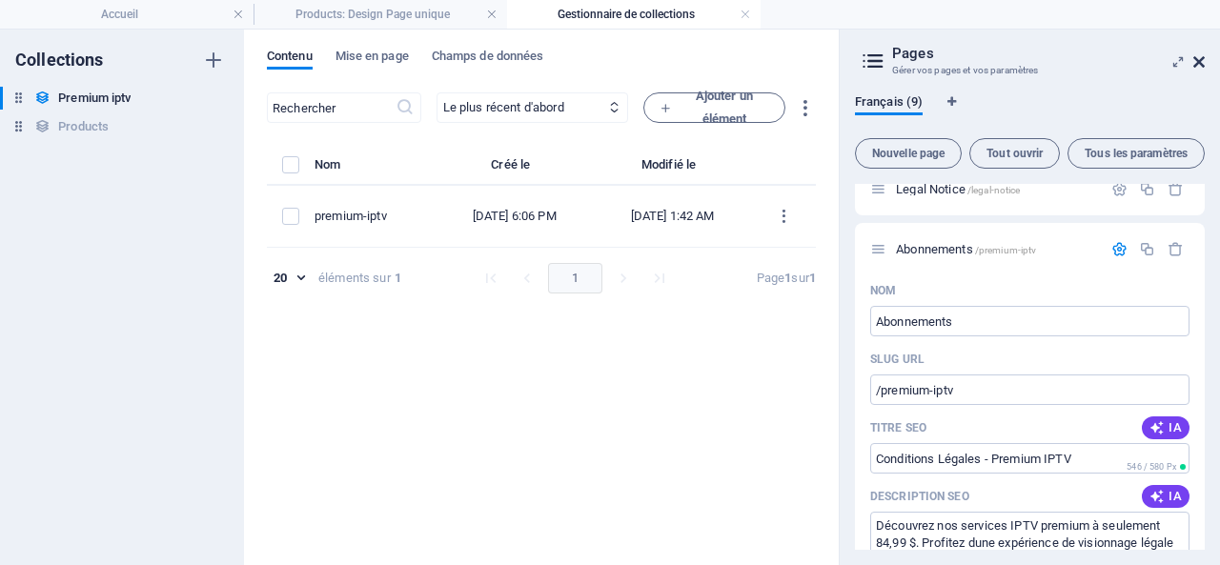
click at [1198, 58] on icon at bounding box center [1198, 61] width 11 height 15
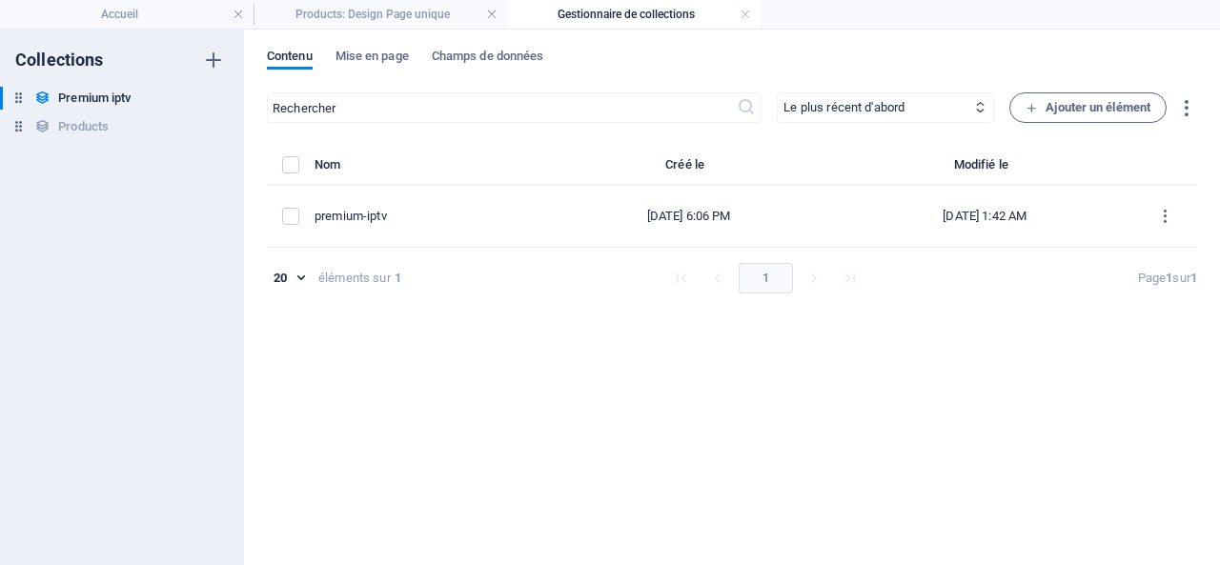
drag, startPoint x: 751, startPoint y: 12, endPoint x: 731, endPoint y: 11, distance: 20.0
click at [489, 10] on link at bounding box center [491, 15] width 11 height 18
click at [495, 13] on link at bounding box center [491, 15] width 11 height 18
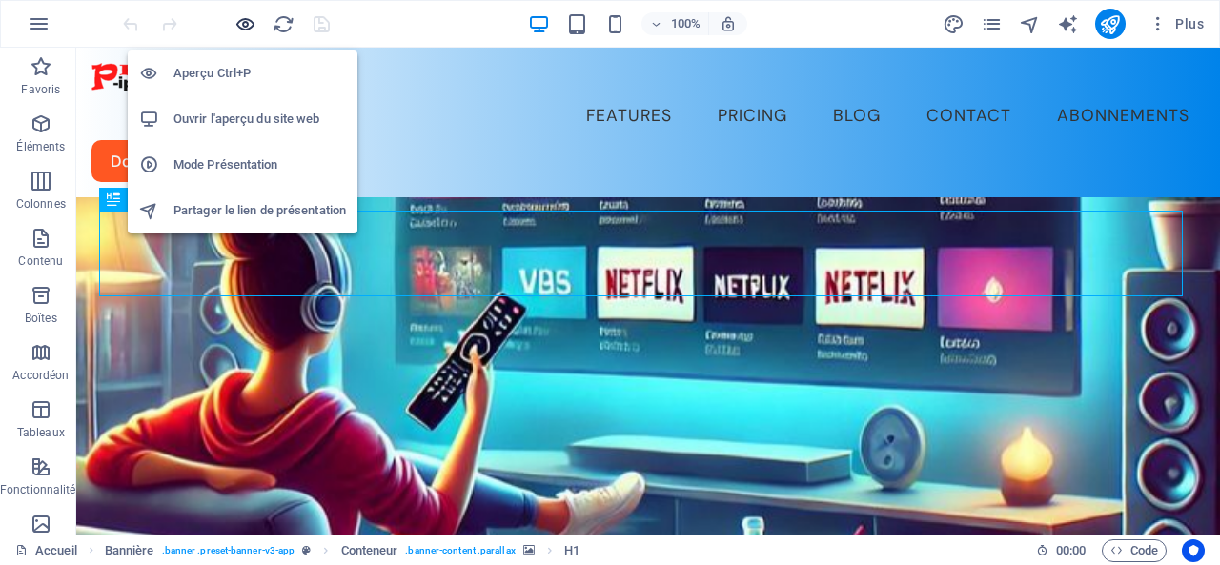
click at [248, 20] on icon "button" at bounding box center [245, 24] width 22 height 22
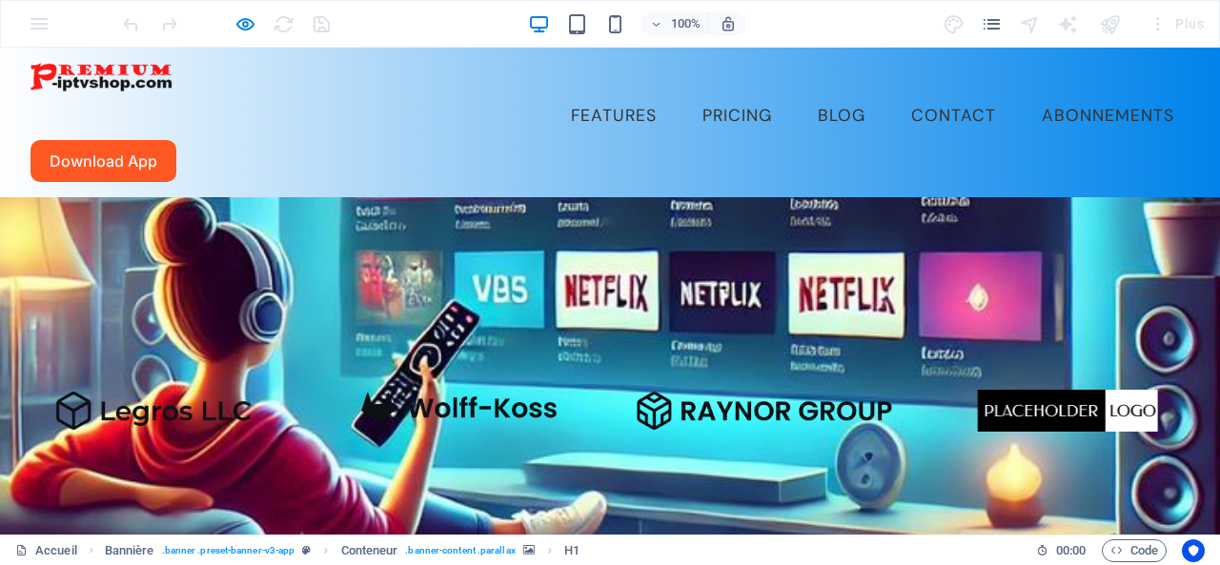
click at [325, 18] on div at bounding box center [226, 24] width 214 height 31
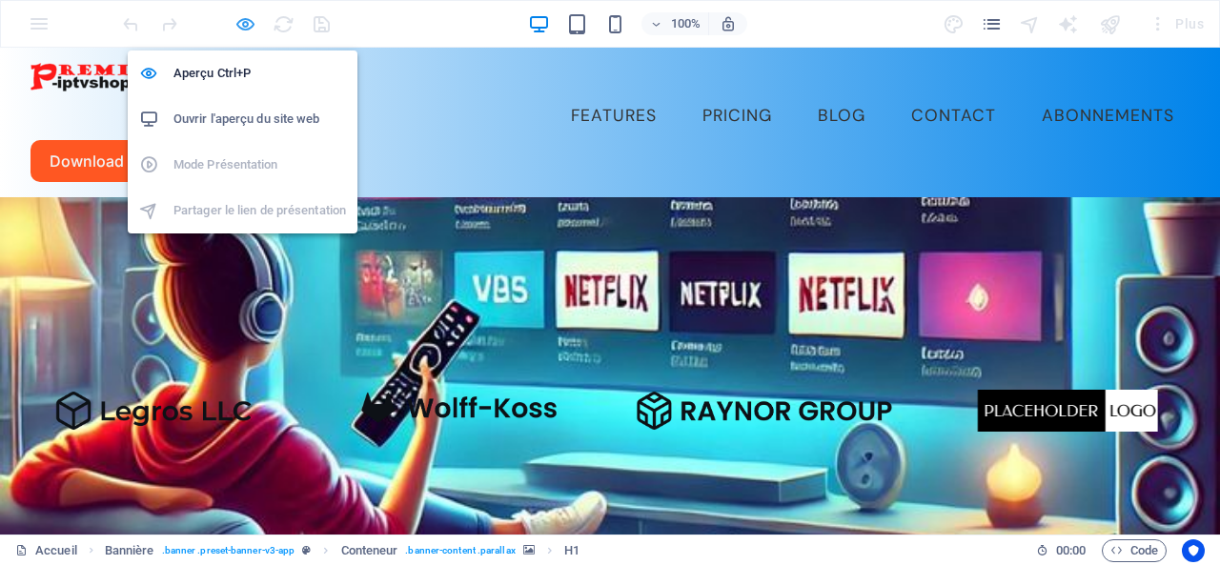
click at [250, 18] on icon "button" at bounding box center [245, 24] width 22 height 22
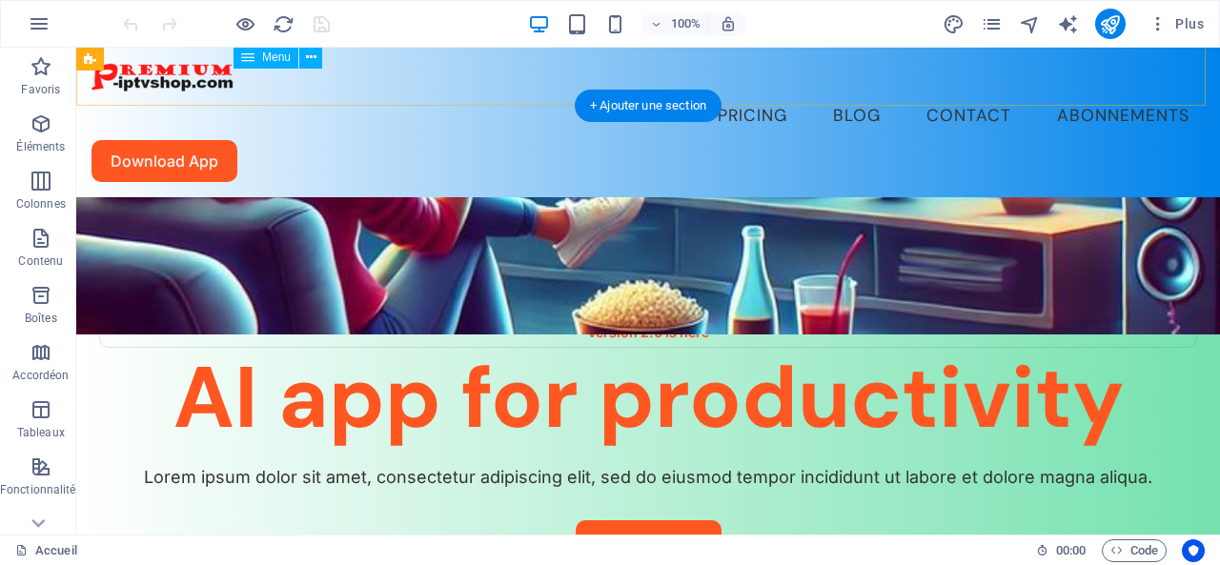
scroll to position [95, 0]
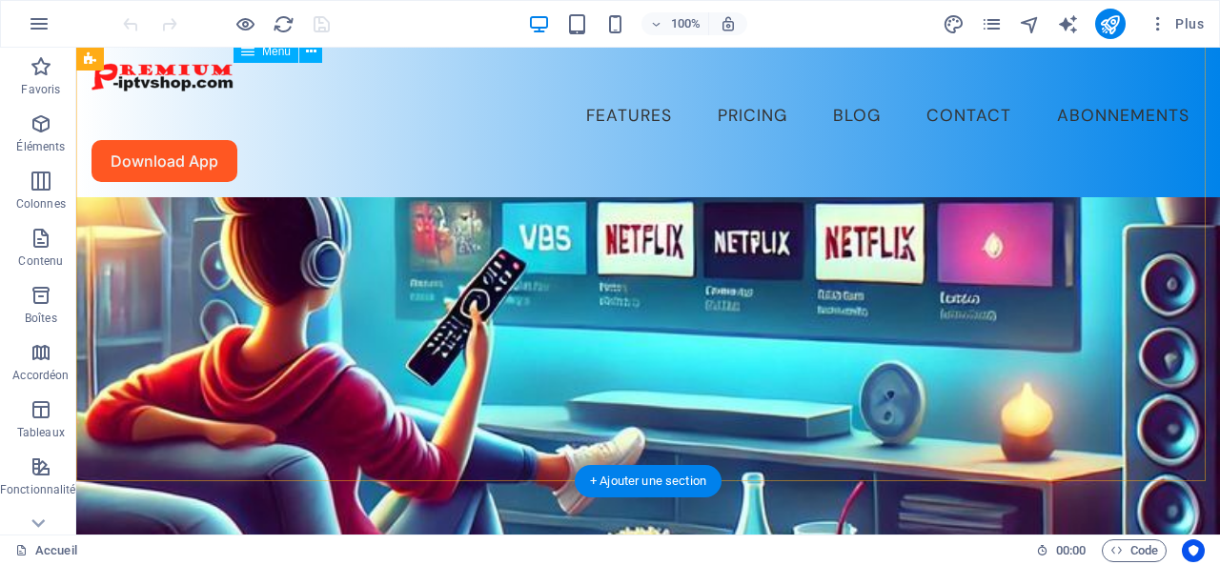
click at [966, 92] on nav "Features Pricing Blog Contact Abonnements" at bounding box center [648, 116] width 1113 height 48
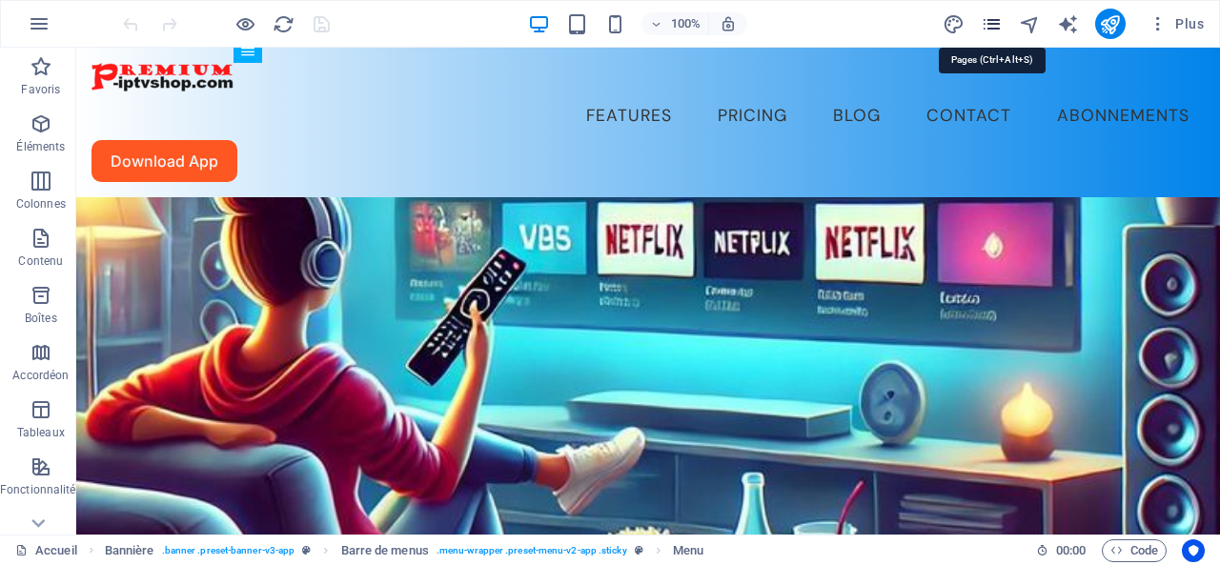
click at [996, 22] on icon "pages" at bounding box center [992, 24] width 22 height 22
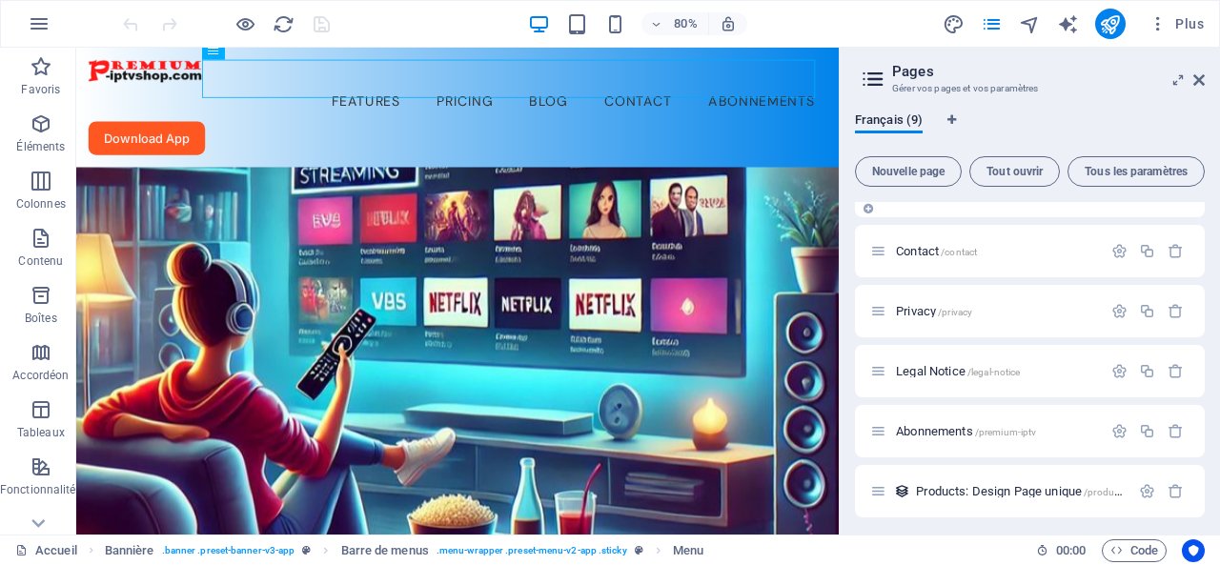
scroll to position [223, 0]
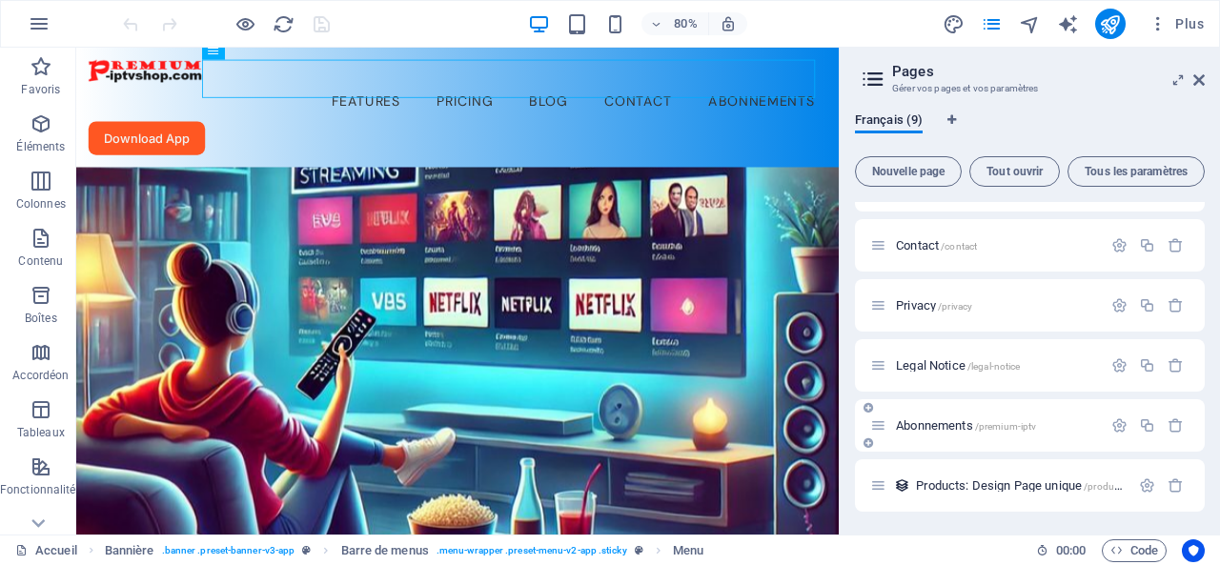
click at [944, 428] on span "Abonnements /premium-iptv" at bounding box center [966, 425] width 140 height 14
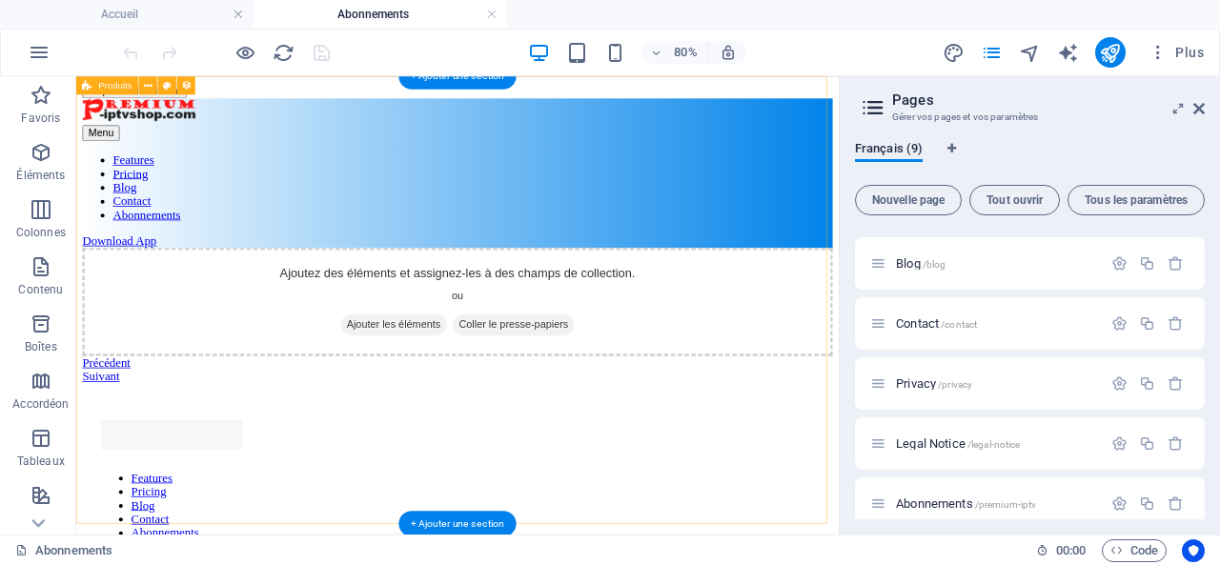
scroll to position [0, 0]
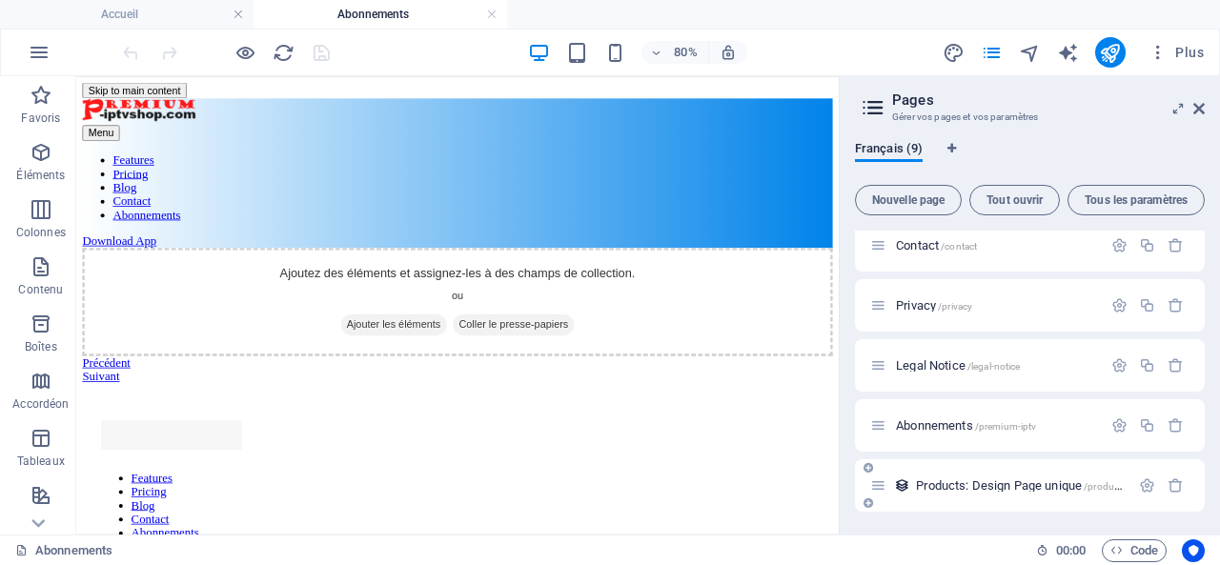
click at [949, 483] on span "Products: Design Page unique /products:-design-page-unique" at bounding box center [1067, 485] width 303 height 14
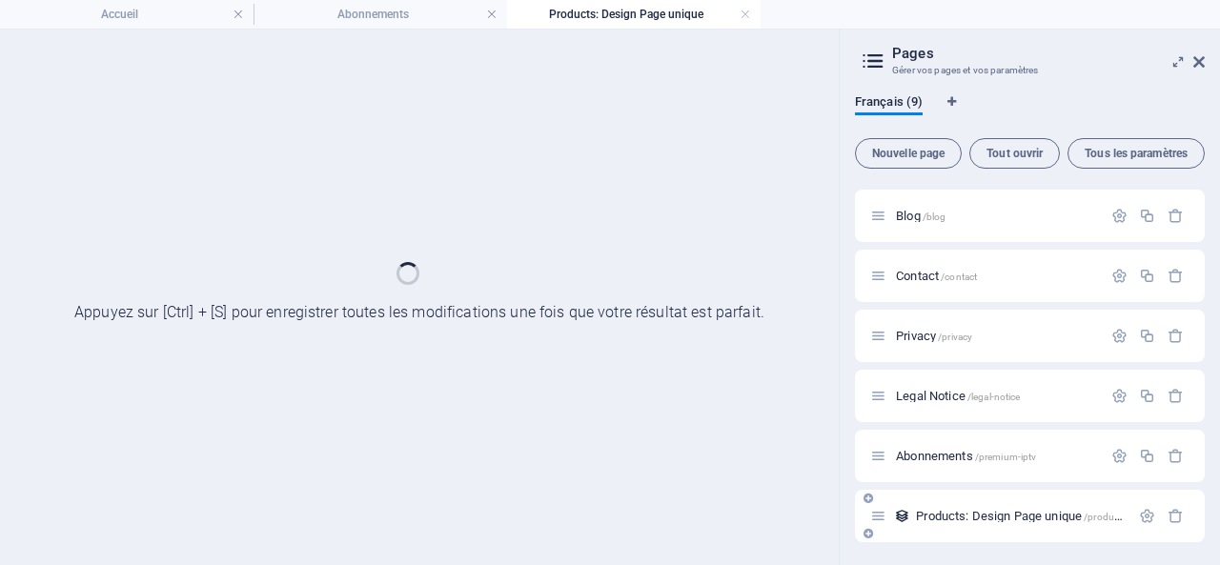
scroll to position [173, 0]
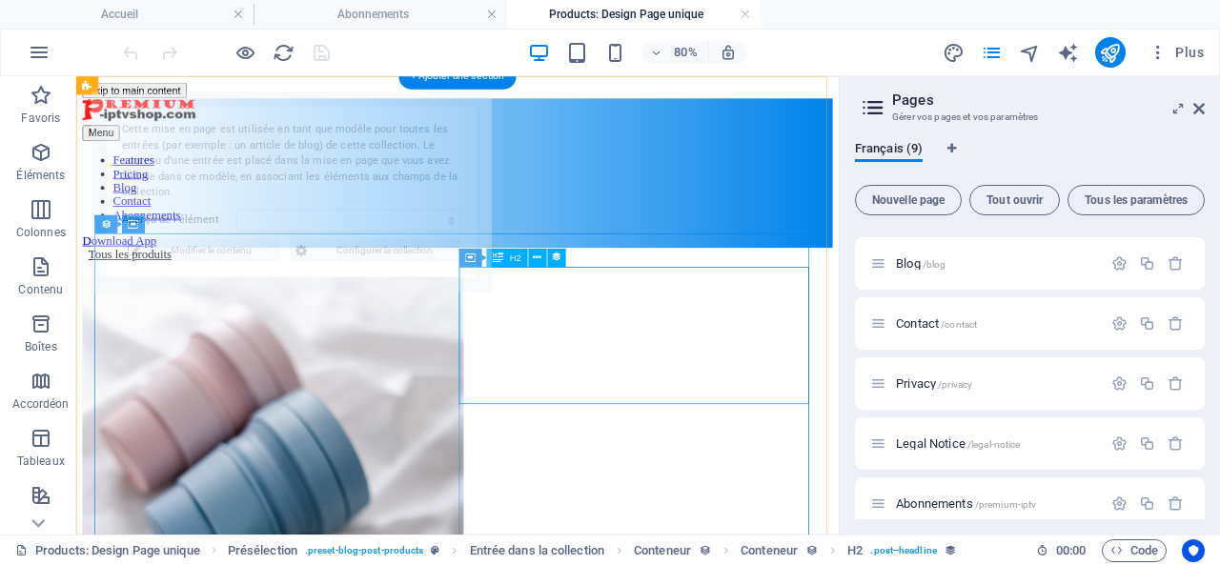
select select "68e45ac08f2759523a07172e"
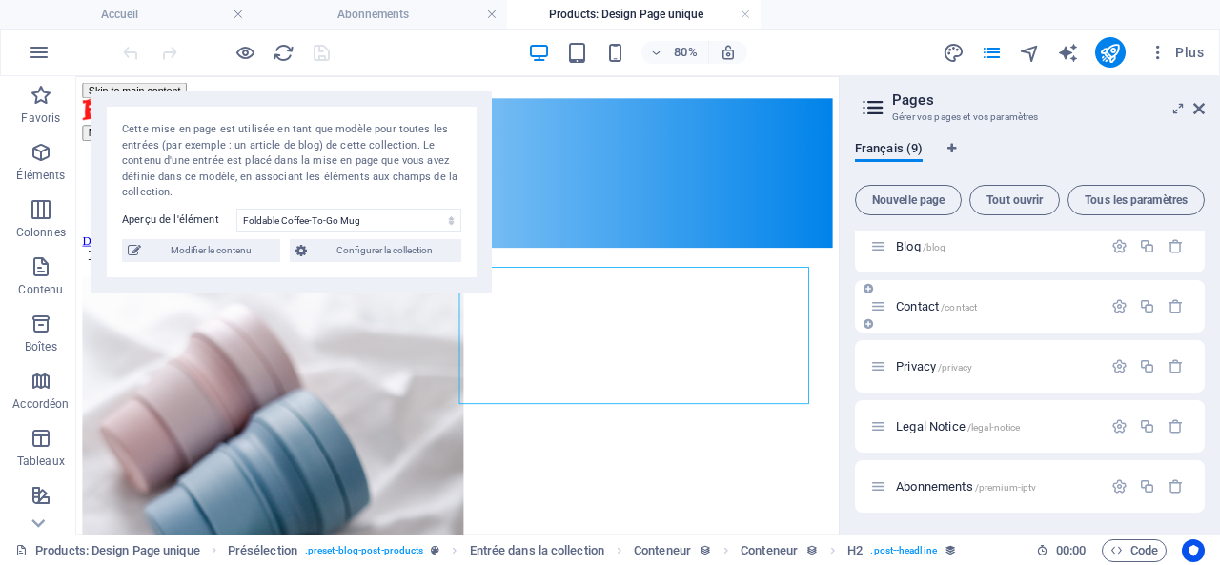
scroll to position [252, 0]
click at [941, 480] on span "Products: Design Page unique /products:-design-page-unique" at bounding box center [1067, 485] width 303 height 14
click at [1144, 479] on icon "button" at bounding box center [1147, 486] width 16 height 16
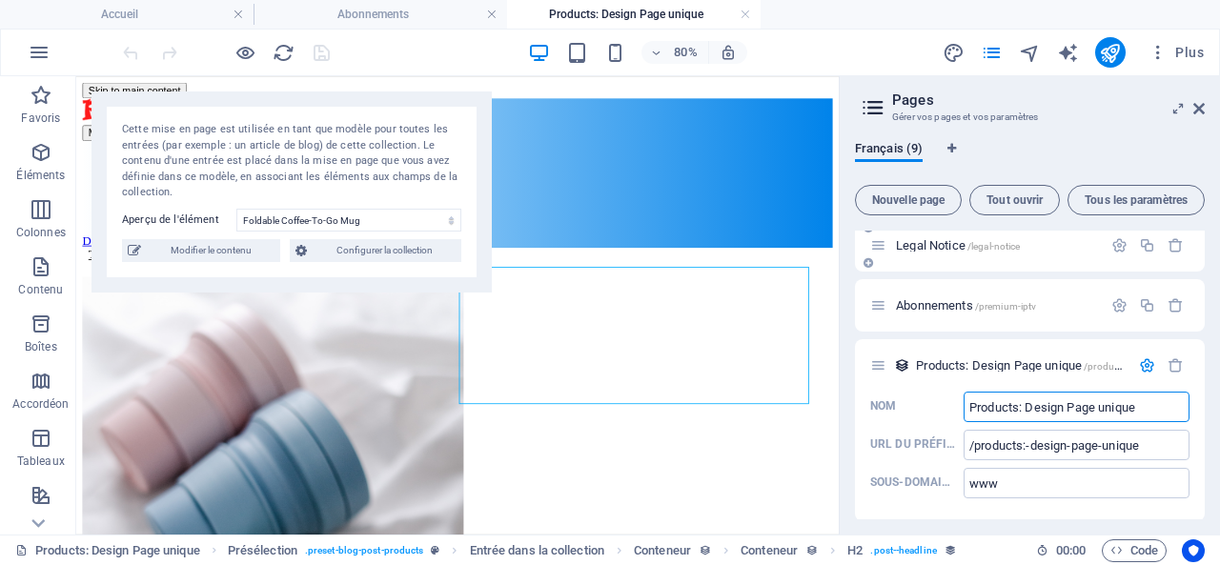
scroll to position [381, 0]
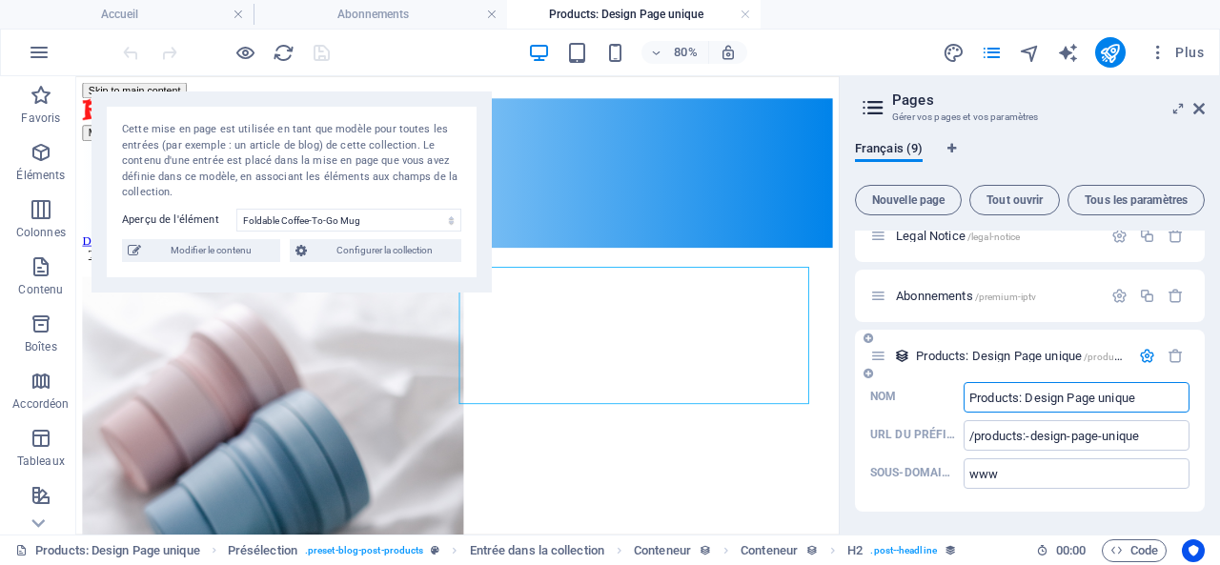
drag, startPoint x: 1149, startPoint y: 396, endPoint x: 961, endPoint y: 399, distance: 187.8
click at [961, 399] on label "Nom Products: Design Page unique ​" at bounding box center [1029, 397] width 319 height 31
click at [964, 399] on input "Products: Design Page unique" at bounding box center [1077, 397] width 226 height 31
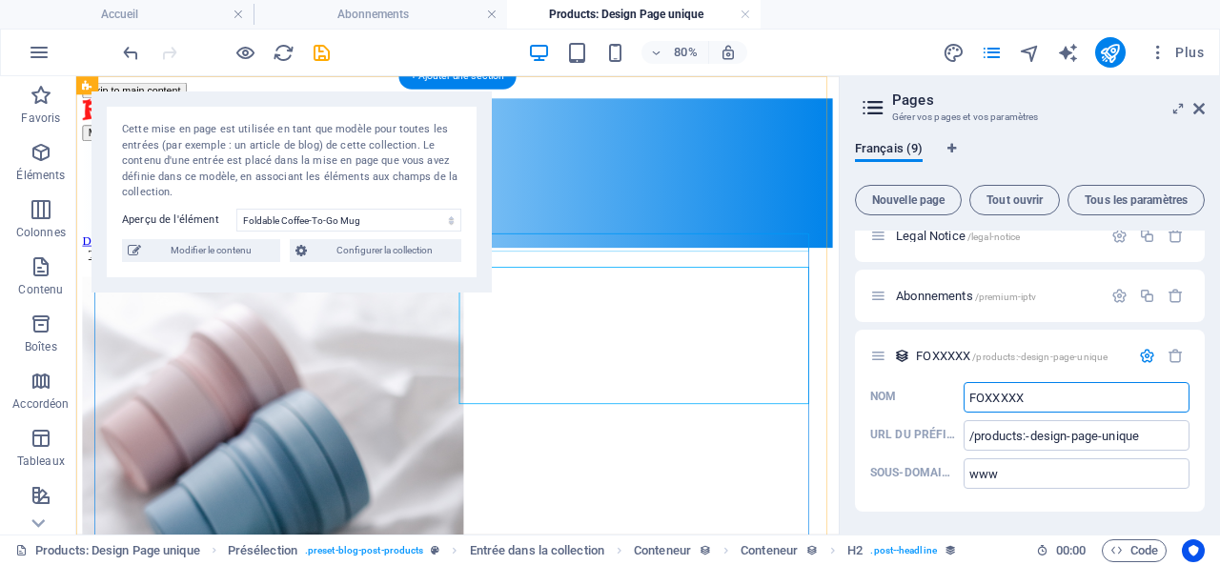
type input "FOXXXXX"
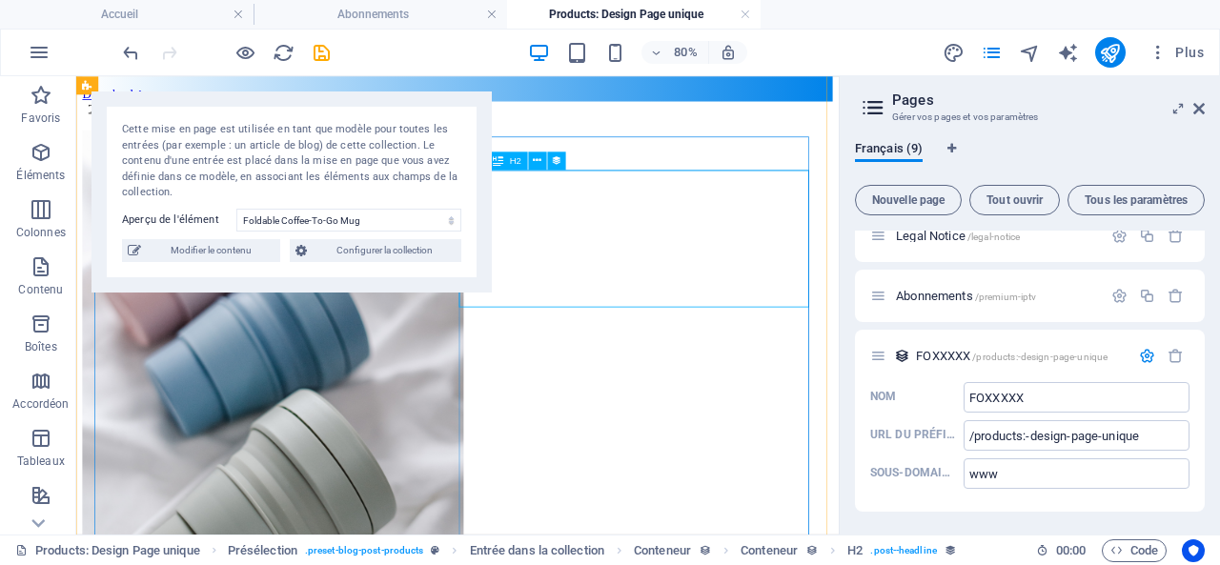
scroll to position [191, 0]
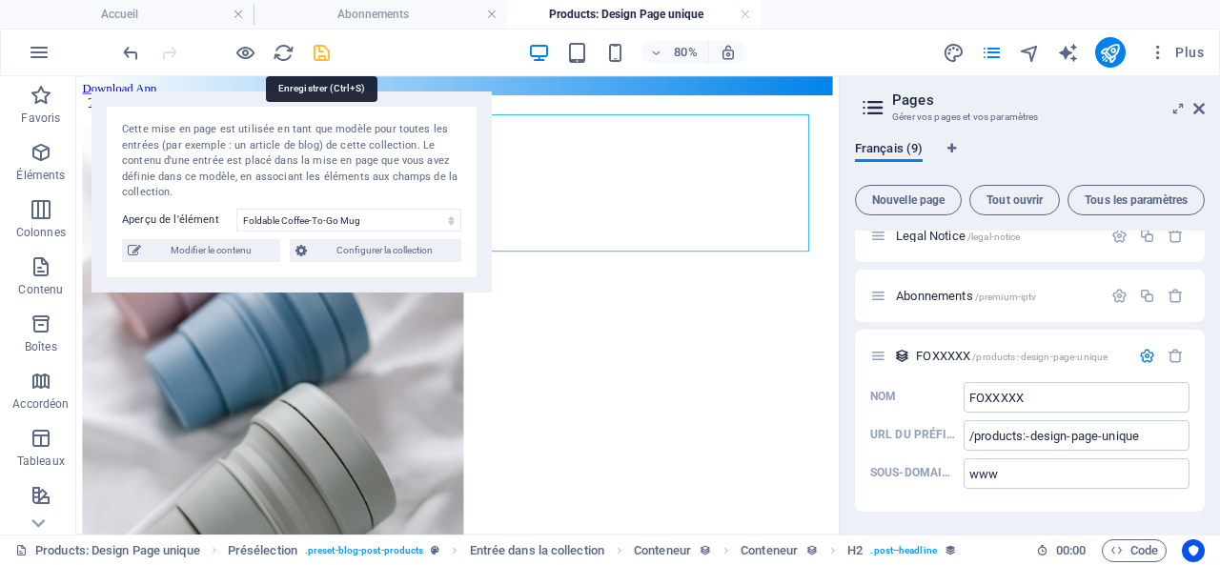
click at [324, 51] on icon "save" at bounding box center [322, 53] width 22 height 22
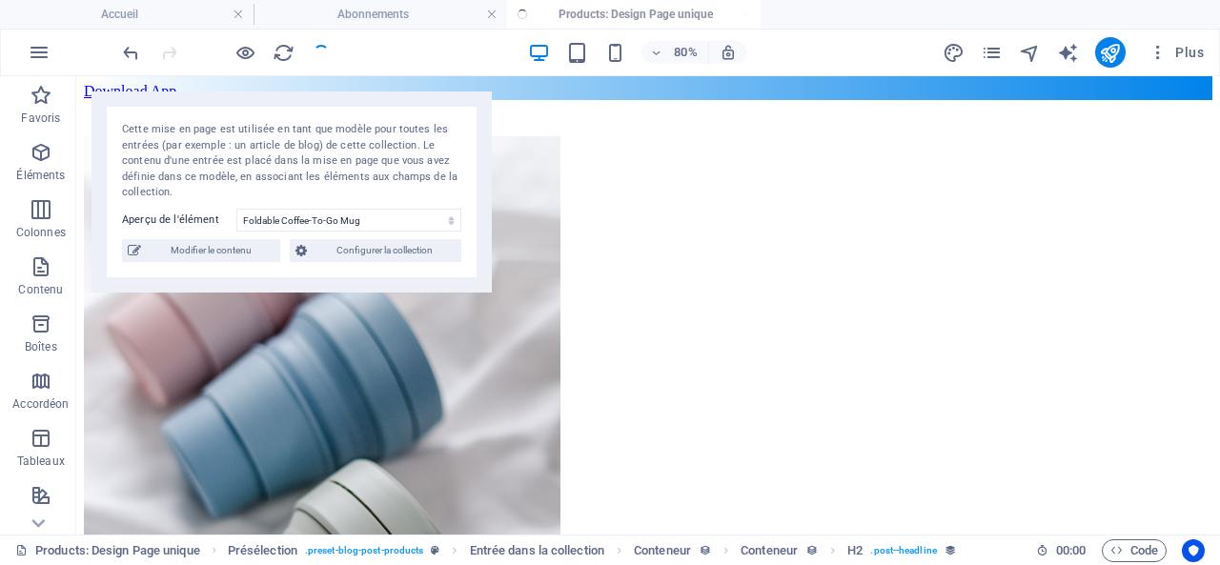
scroll to position [149, 0]
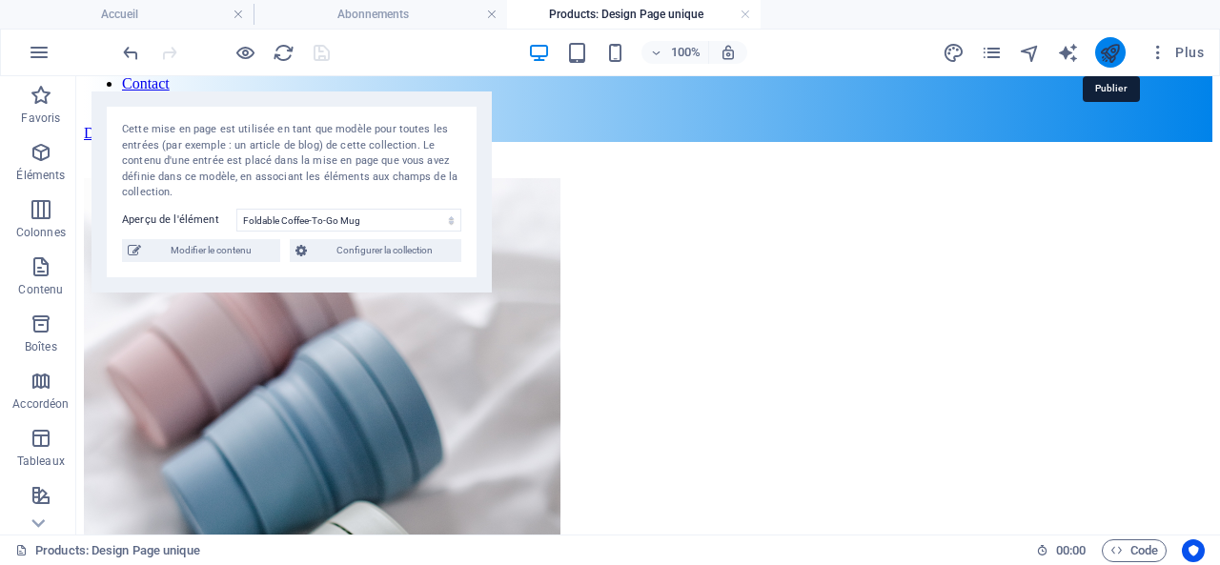
click at [1114, 53] on icon "publish" at bounding box center [1110, 53] width 22 height 22
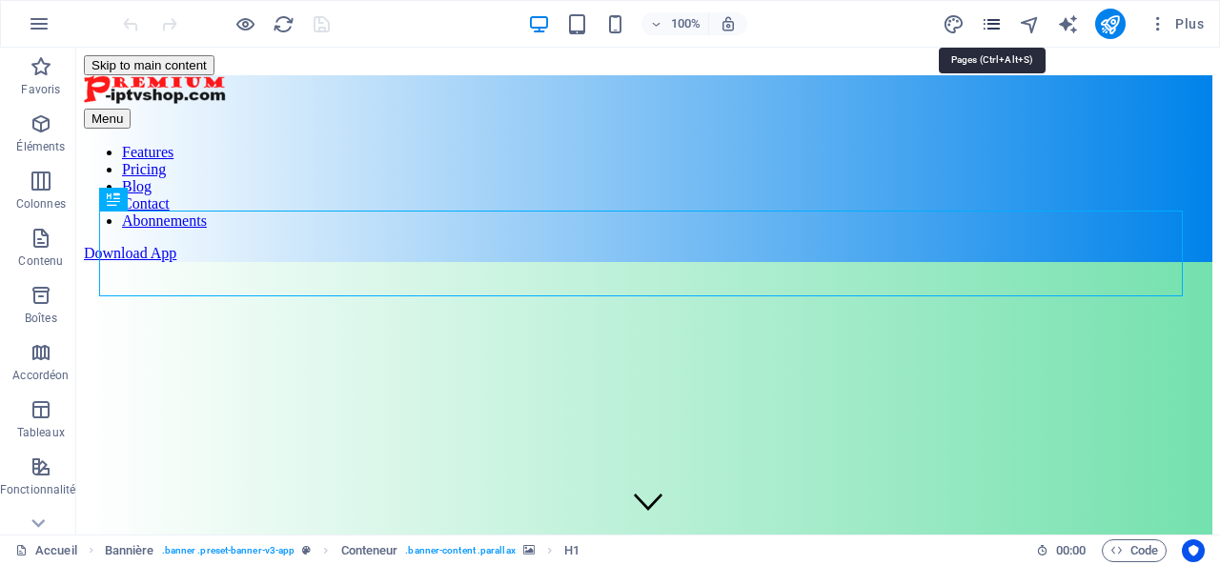
click at [993, 22] on icon "pages" at bounding box center [992, 24] width 22 height 22
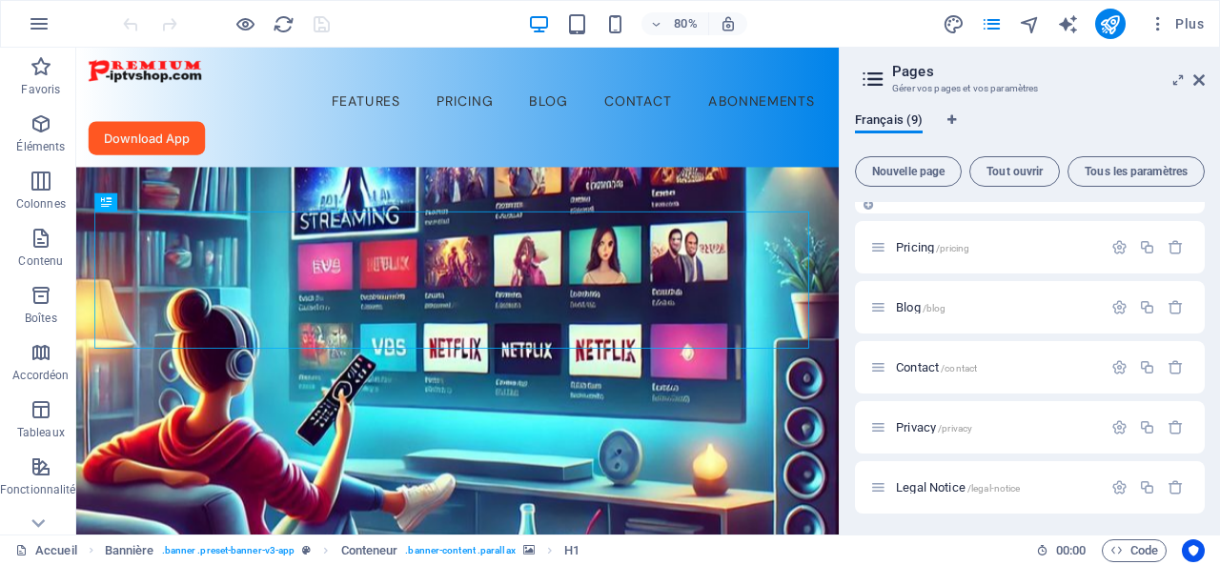
scroll to position [223, 0]
click at [943, 486] on span "FOXXXXX /products:-design-page-unique" at bounding box center [1012, 485] width 192 height 14
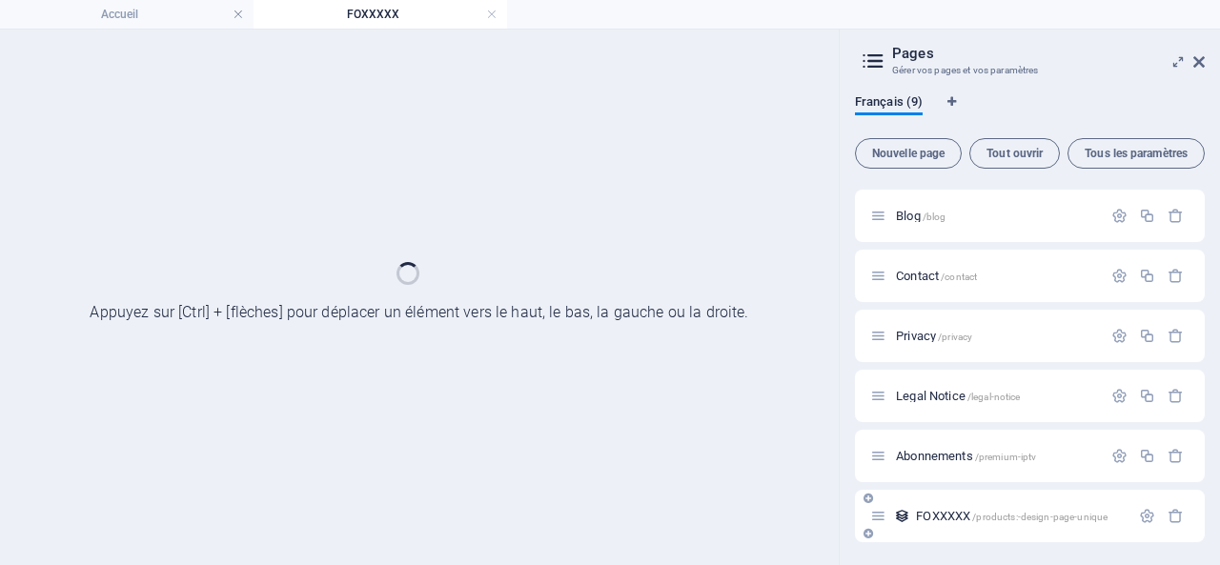
scroll to position [173, 0]
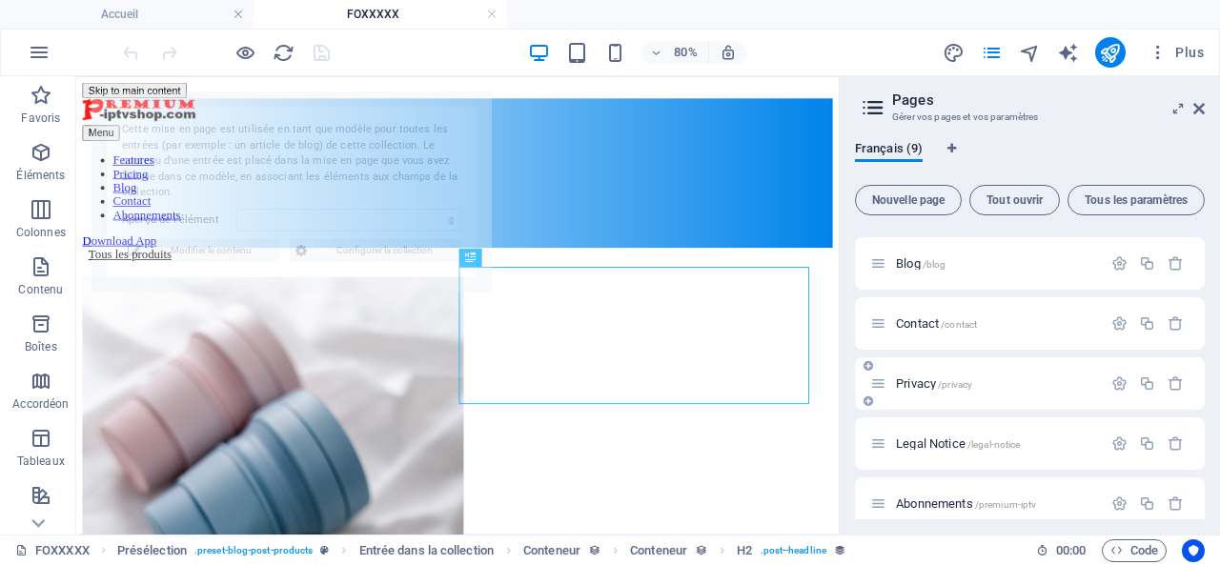
select select "68e45ac08f2759523a07172e"
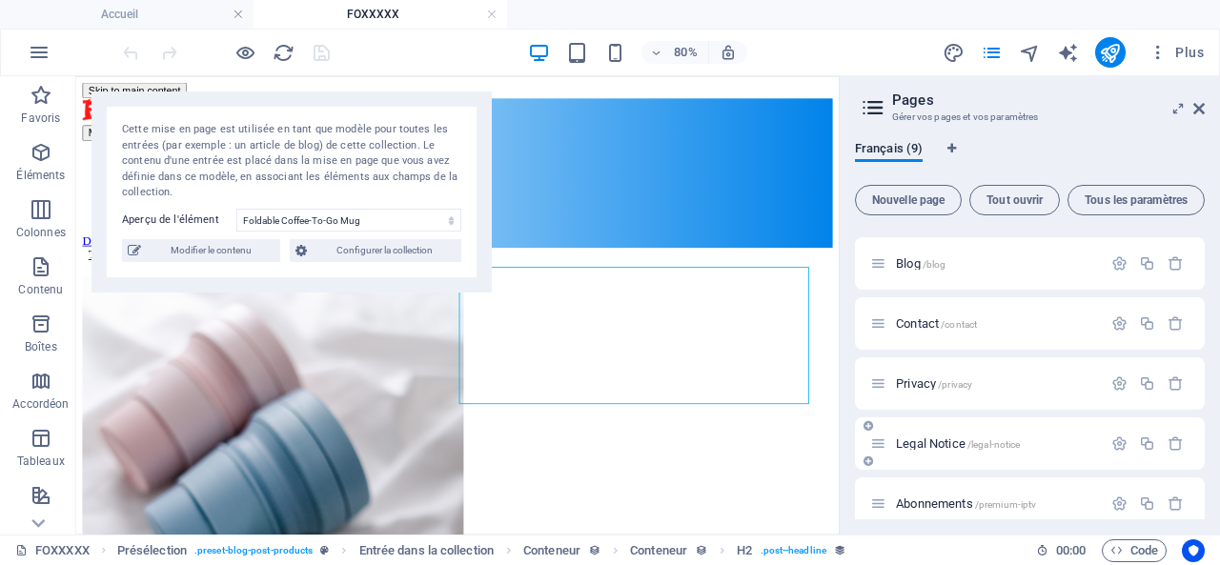
scroll to position [252, 0]
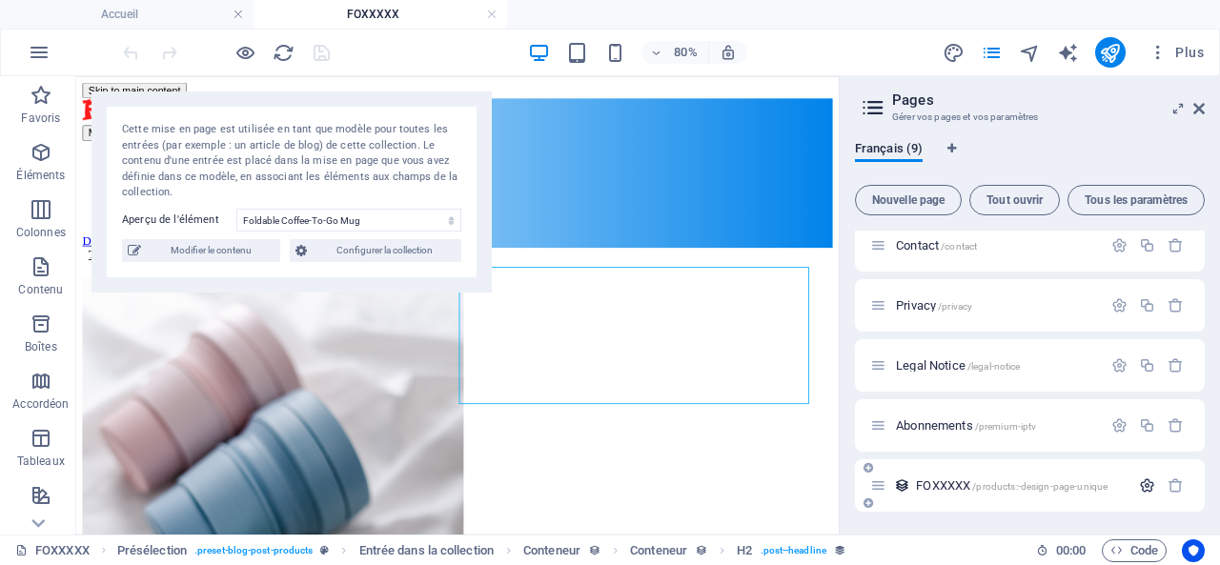
click at [1143, 481] on icon "button" at bounding box center [1147, 486] width 16 height 16
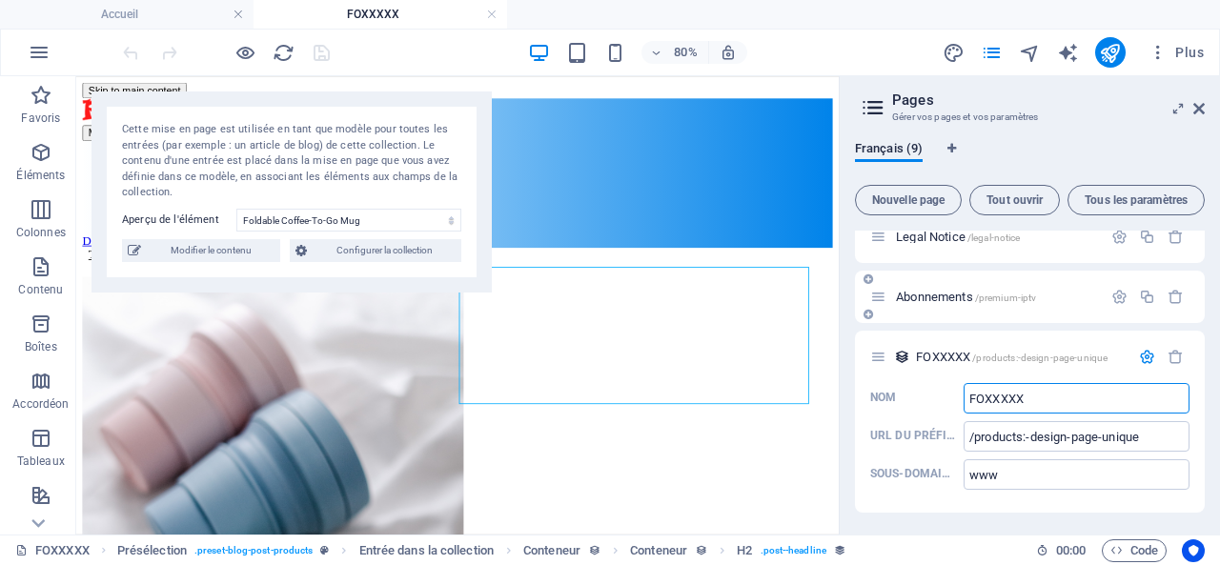
scroll to position [381, 0]
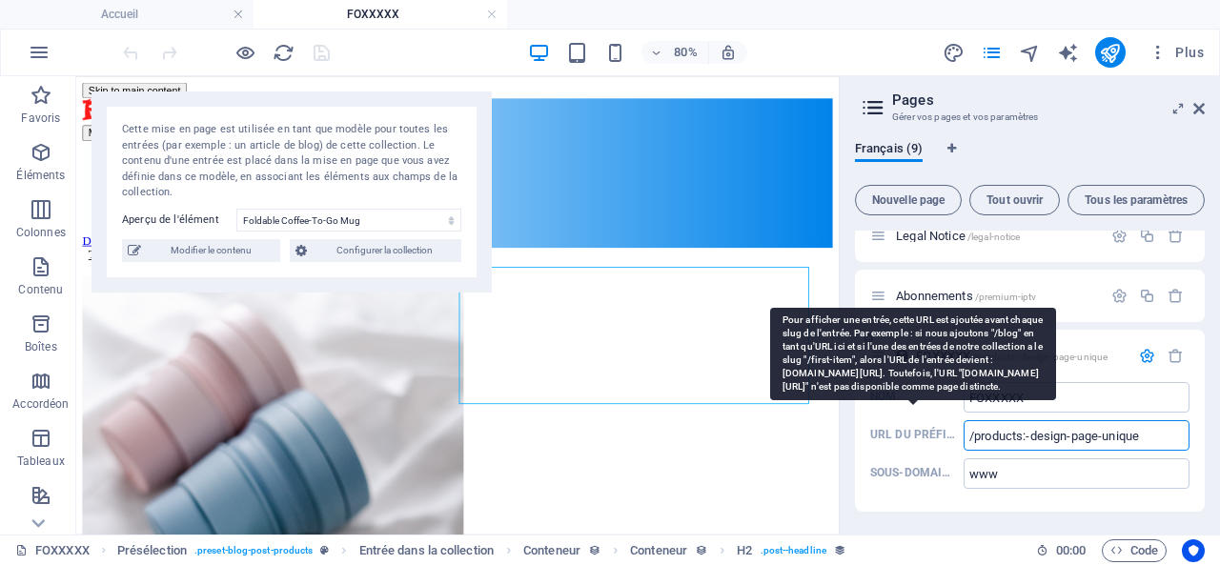
drag, startPoint x: 1157, startPoint y: 434, endPoint x: 939, endPoint y: 435, distance: 218.3
click at [939, 435] on label "URL du préfixe /products:-design-page-unique ​" at bounding box center [1029, 435] width 319 height 31
click at [964, 435] on input "/products:-design-page-unique" at bounding box center [1077, 435] width 226 height 31
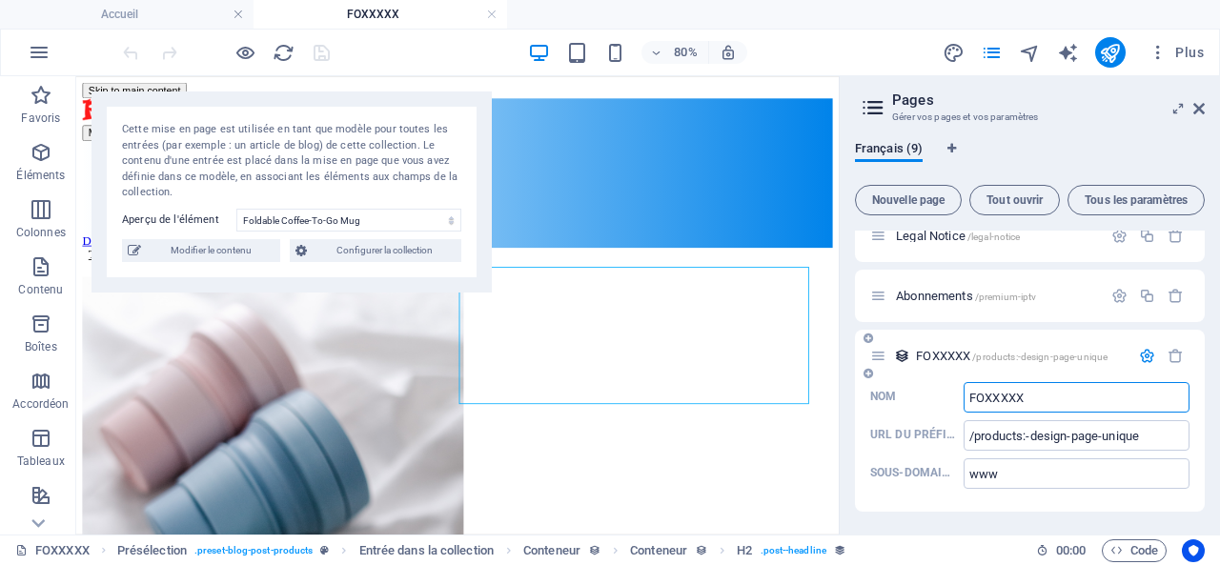
drag, startPoint x: 1027, startPoint y: 394, endPoint x: 960, endPoint y: 396, distance: 67.7
click at [960, 396] on label "Nom FOXXXXX ​" at bounding box center [1029, 397] width 319 height 31
click at [964, 396] on input "FOXXXXX" at bounding box center [1077, 397] width 226 height 31
click at [1085, 402] on input "FOXXXXX" at bounding box center [1077, 397] width 226 height 31
click at [1142, 352] on icon "button" at bounding box center [1147, 356] width 16 height 16
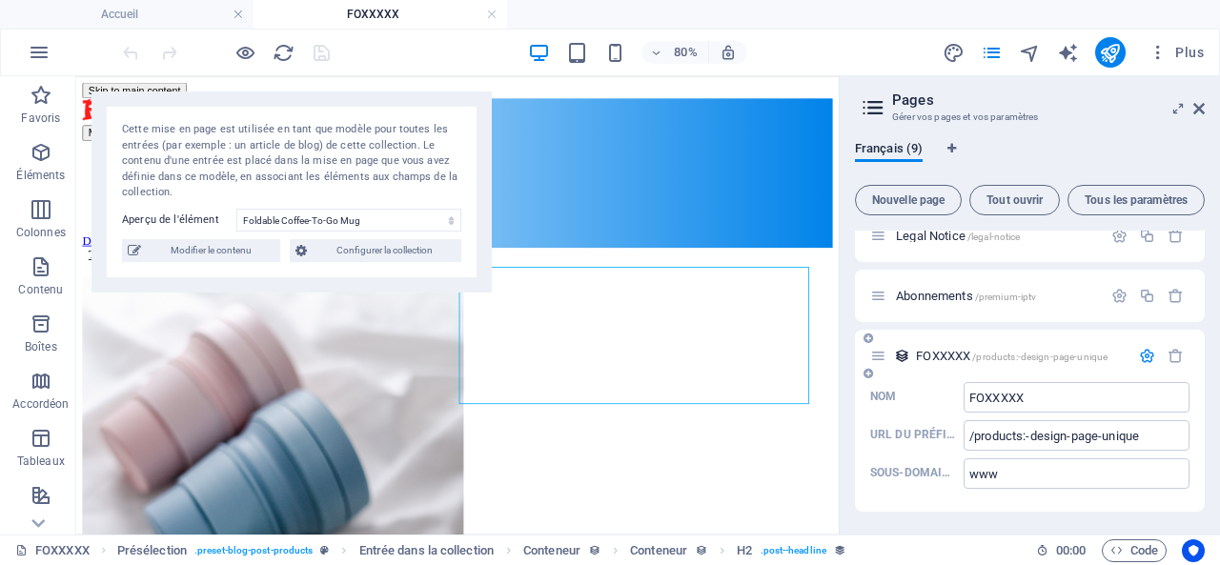
scroll to position [252, 0]
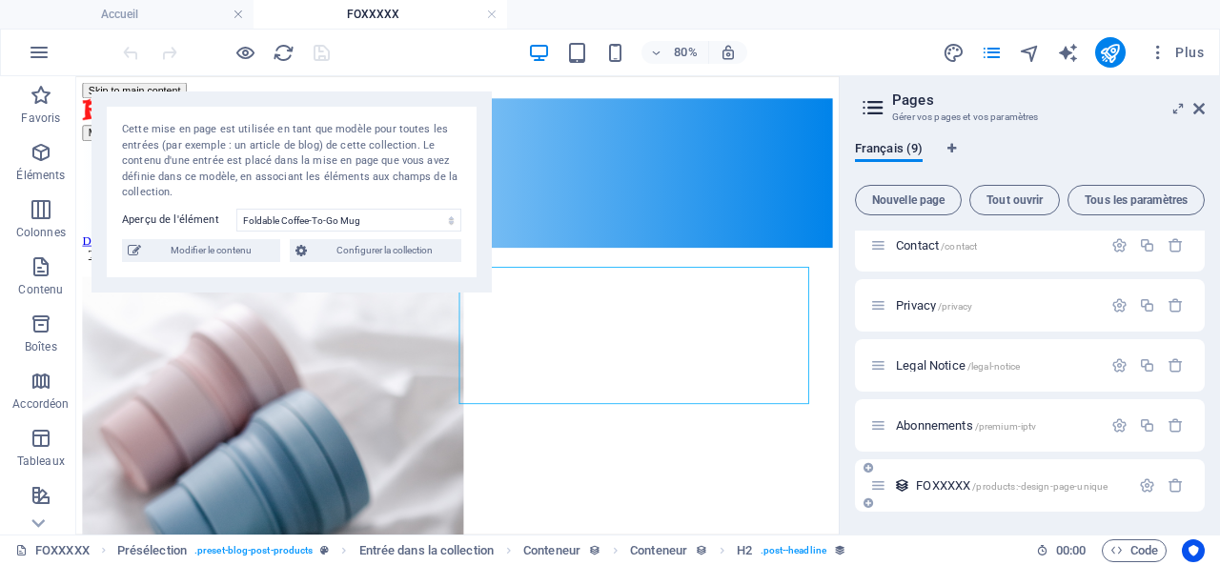
click at [966, 487] on span "FOXXXXX /products:-design-page-unique" at bounding box center [1012, 485] width 192 height 14
click at [951, 485] on span "FOXXXXX /products:-design-page-unique" at bounding box center [1012, 485] width 192 height 14
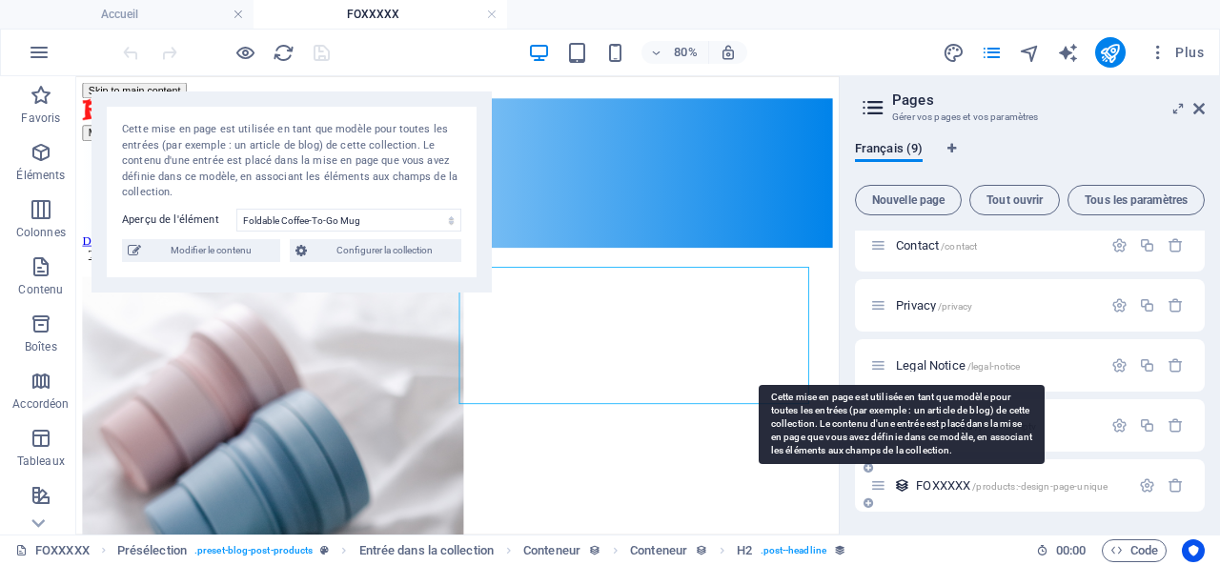
click at [905, 483] on icon at bounding box center [902, 486] width 16 height 16
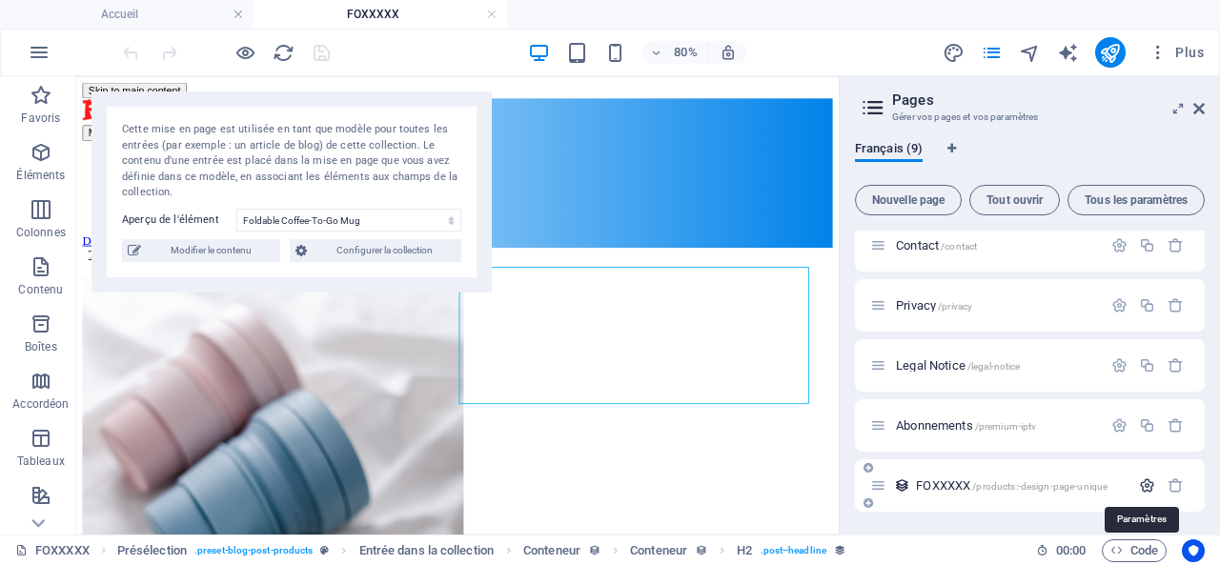
click at [1144, 483] on icon "button" at bounding box center [1147, 486] width 16 height 16
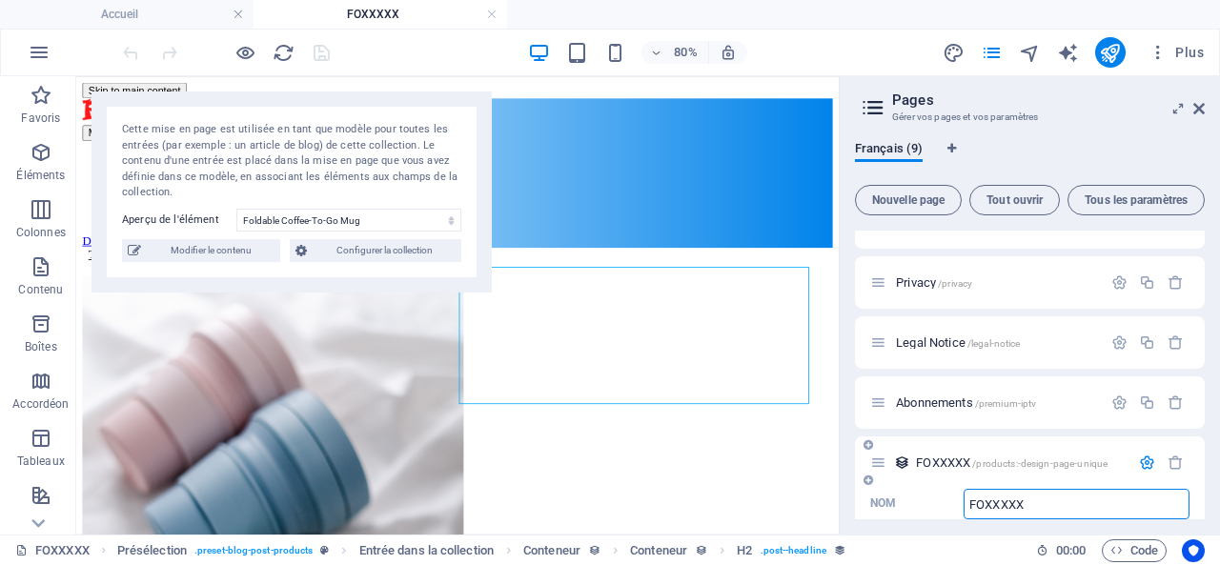
drag, startPoint x: 1065, startPoint y: 503, endPoint x: 961, endPoint y: 503, distance: 103.9
click at [961, 503] on label "Nom FOXXXXX ​" at bounding box center [1029, 504] width 319 height 31
click at [964, 503] on input "FOXXXXX" at bounding box center [1077, 504] width 226 height 31
click at [1080, 507] on input "Nom ​" at bounding box center [1077, 504] width 226 height 31
click at [1080, 502] on input "Nom ​" at bounding box center [1077, 504] width 226 height 31
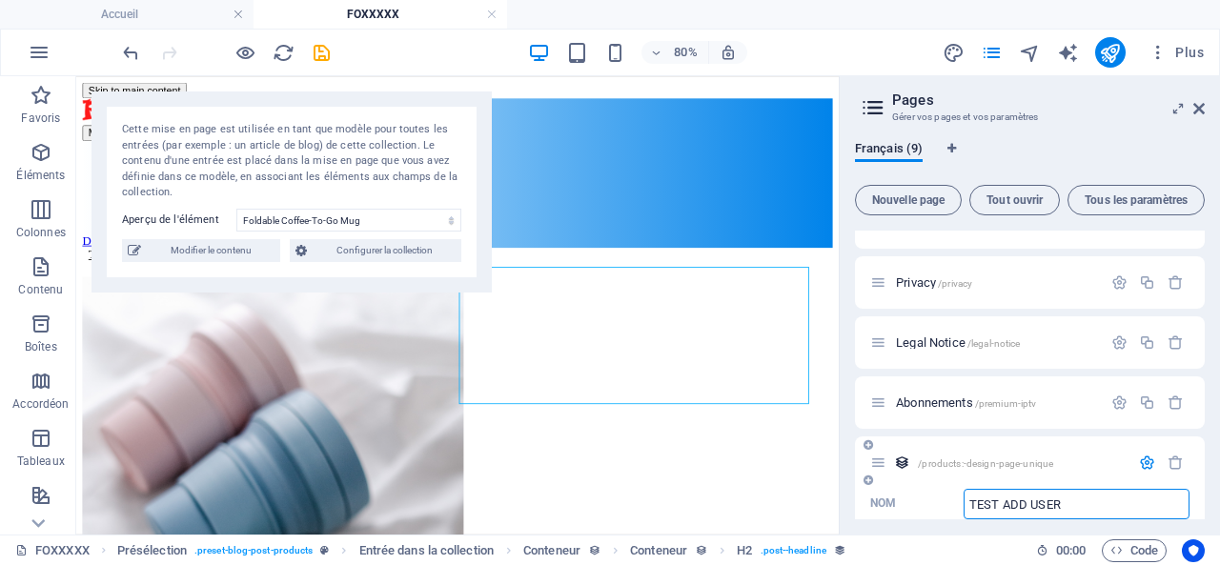
type input "TEST ADD USER"
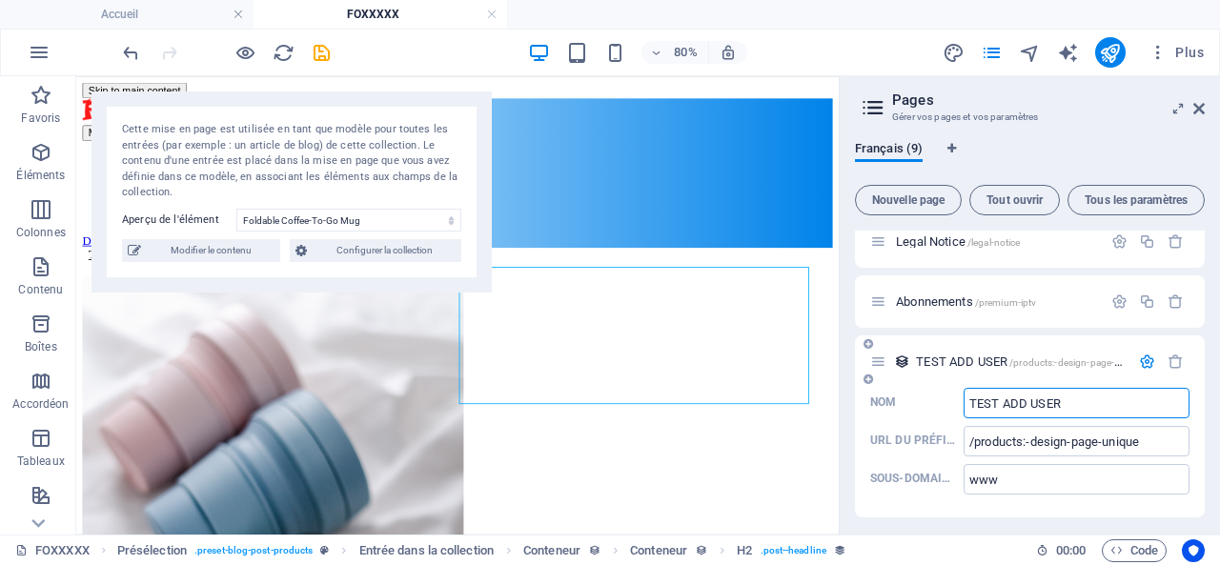
scroll to position [381, 0]
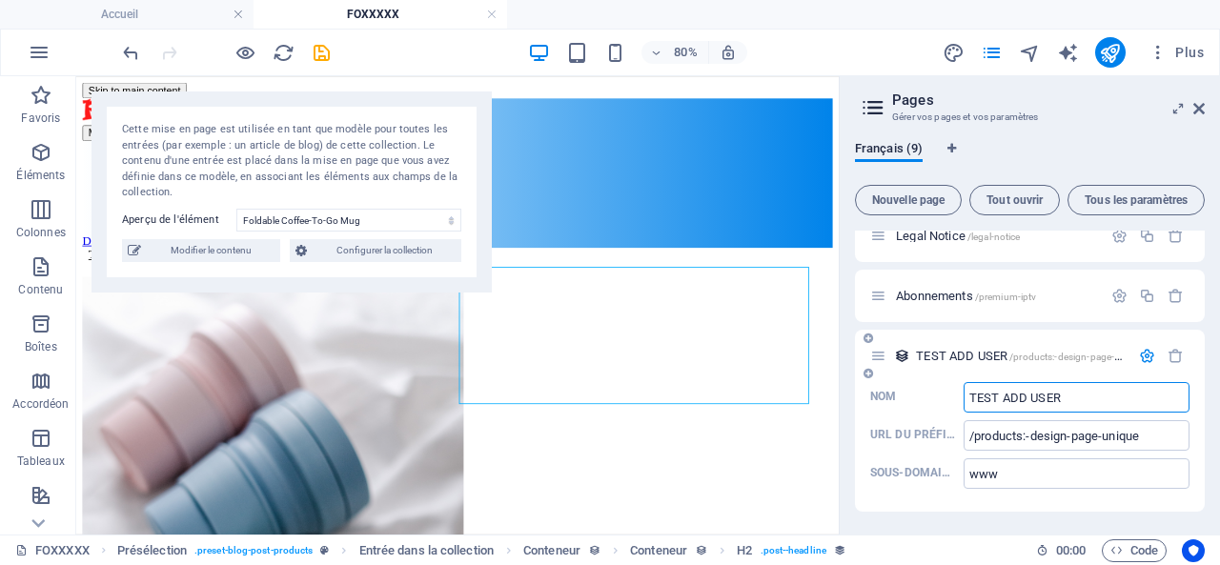
click at [954, 349] on div "TEST ADD USER /products:-design-page-unique" at bounding box center [999, 356] width 259 height 22
click at [1171, 352] on icon "button" at bounding box center [1176, 356] width 16 height 16
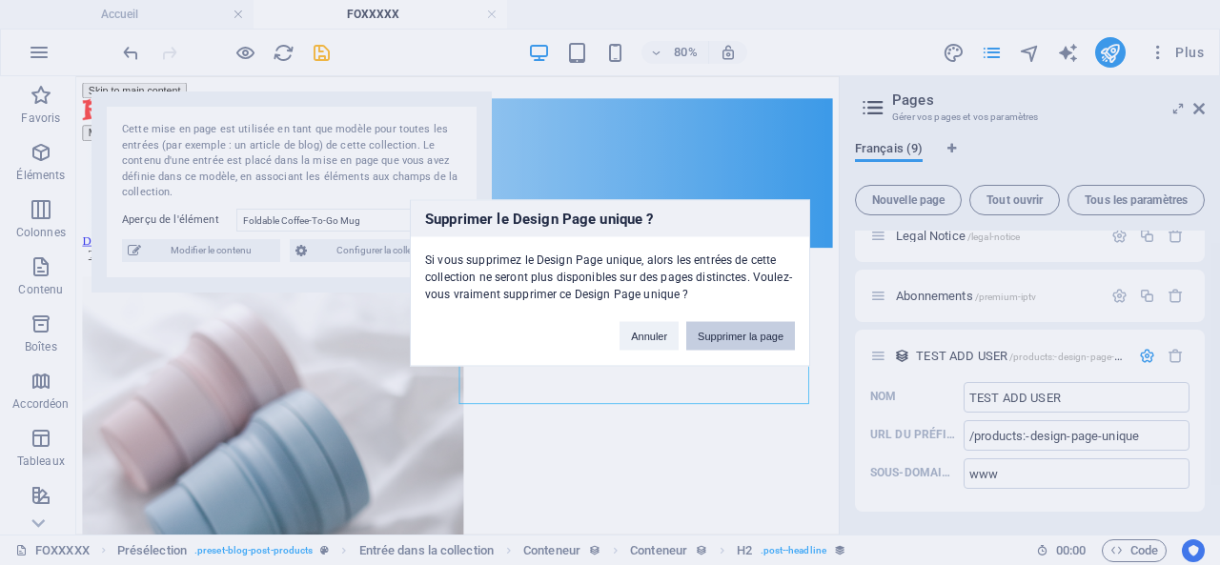
click at [743, 328] on button "Supprimer la page" at bounding box center [740, 335] width 109 height 29
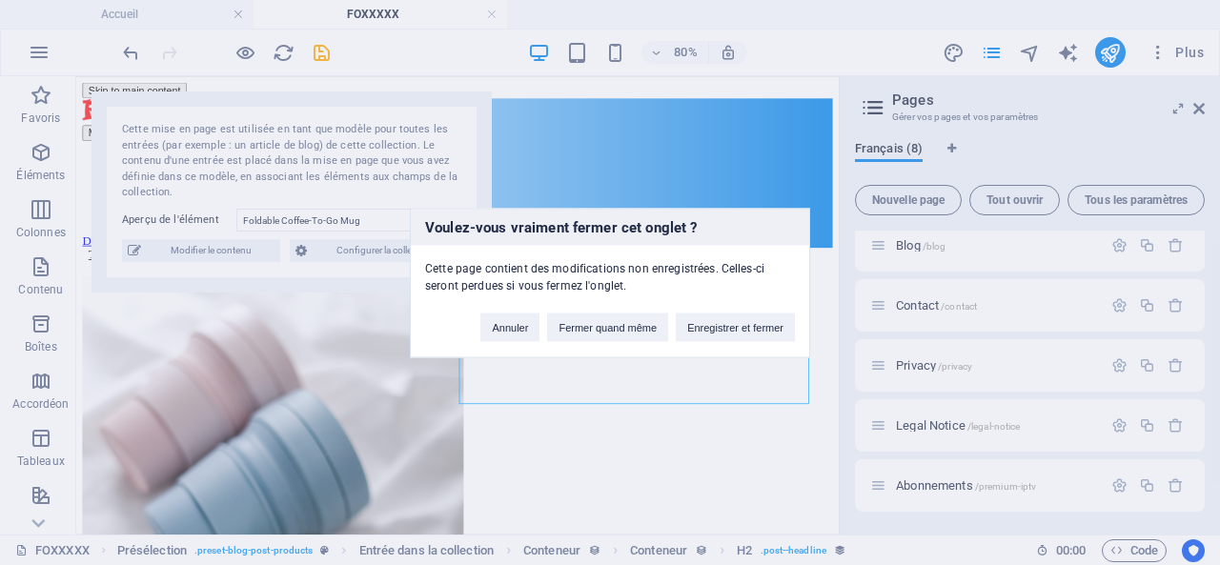
scroll to position [191, 0]
click at [726, 328] on button "Enregistrer et fermer" at bounding box center [735, 327] width 119 height 29
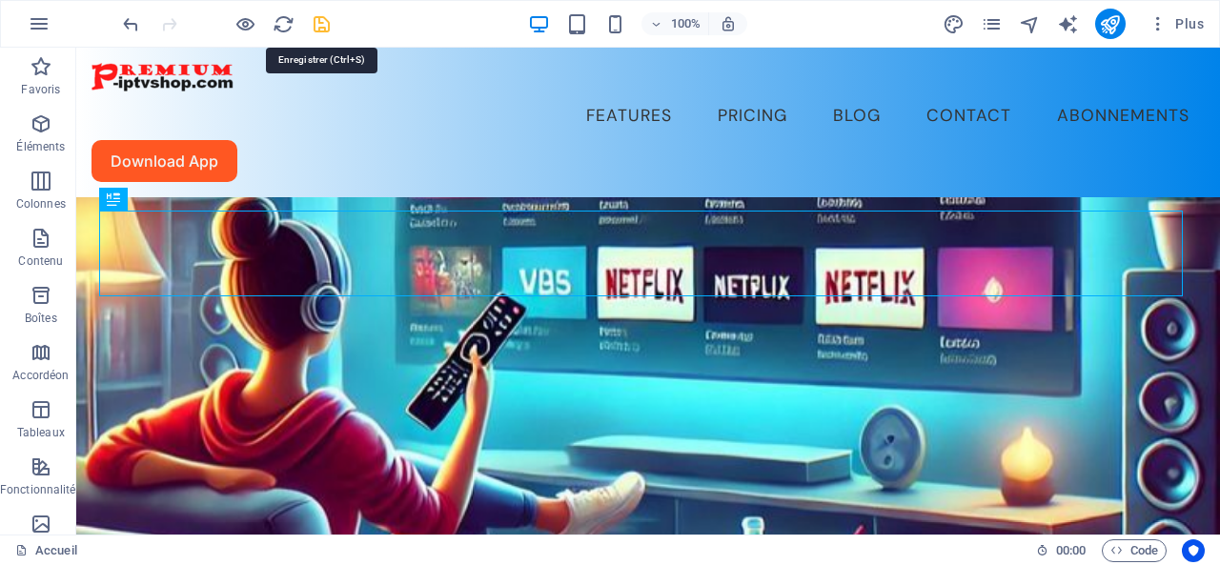
click at [321, 22] on icon "save" at bounding box center [322, 24] width 22 height 22
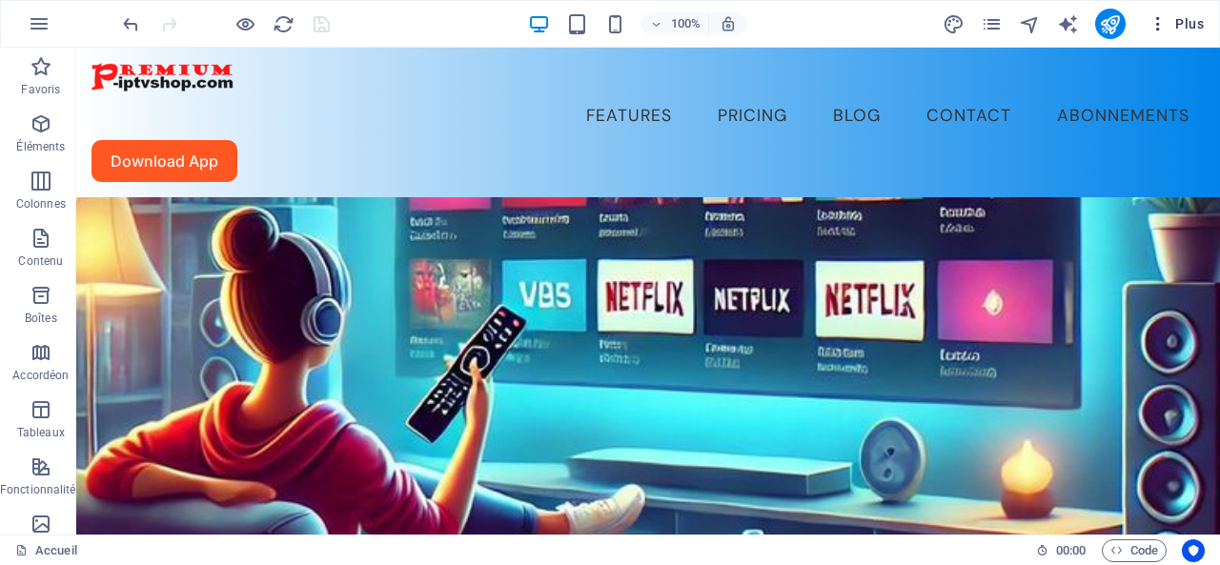
click at [1191, 21] on span "Plus" at bounding box center [1176, 23] width 55 height 19
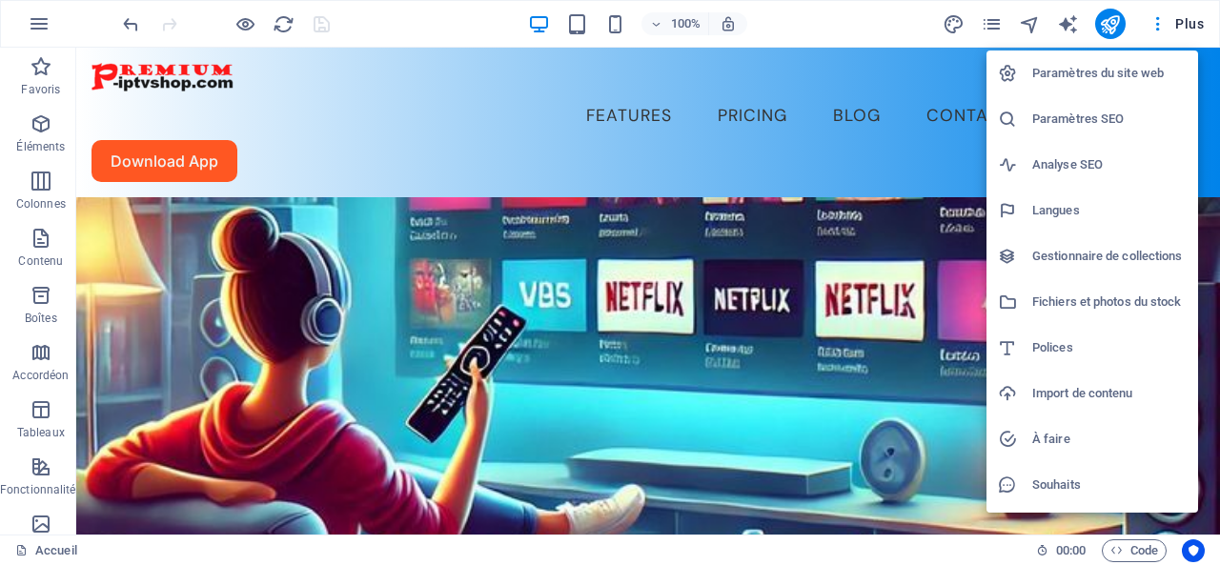
click at [1138, 251] on h6 "Gestionnaire de collections" at bounding box center [1109, 256] width 154 height 23
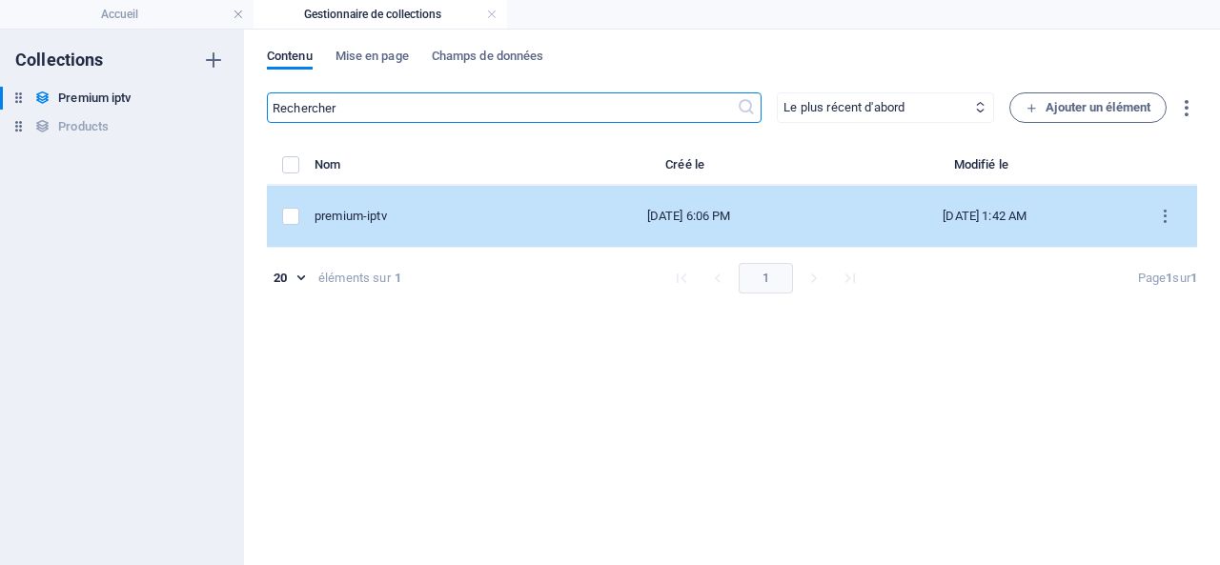
click at [404, 216] on div "premium-iptv" at bounding box center [420, 216] width 211 height 17
select select "In stock"
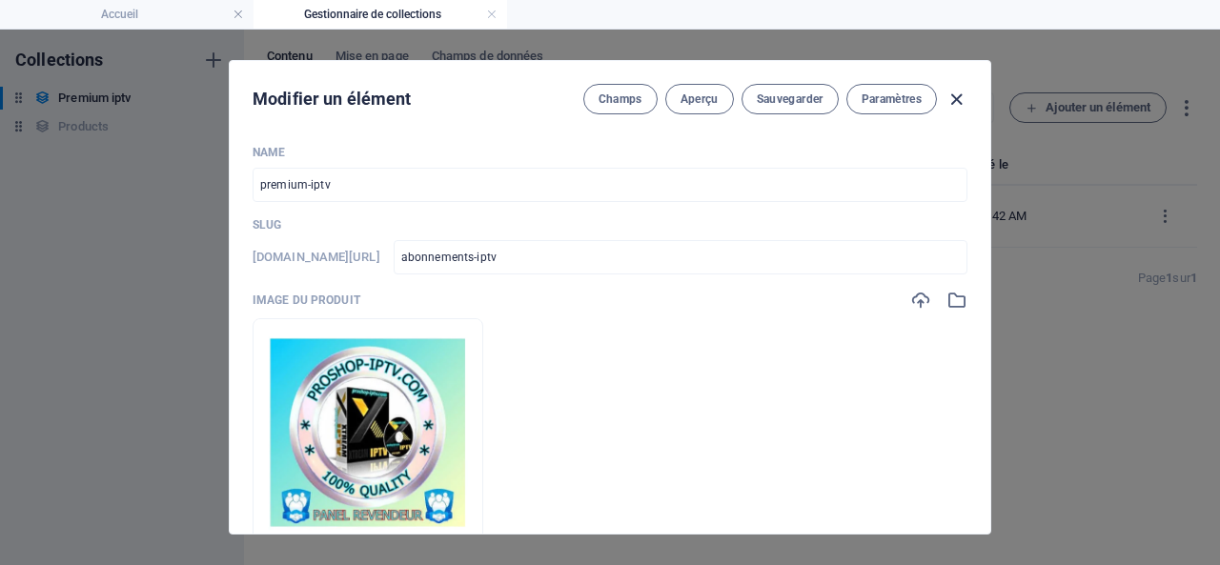
click at [961, 94] on icon "button" at bounding box center [957, 100] width 22 height 22
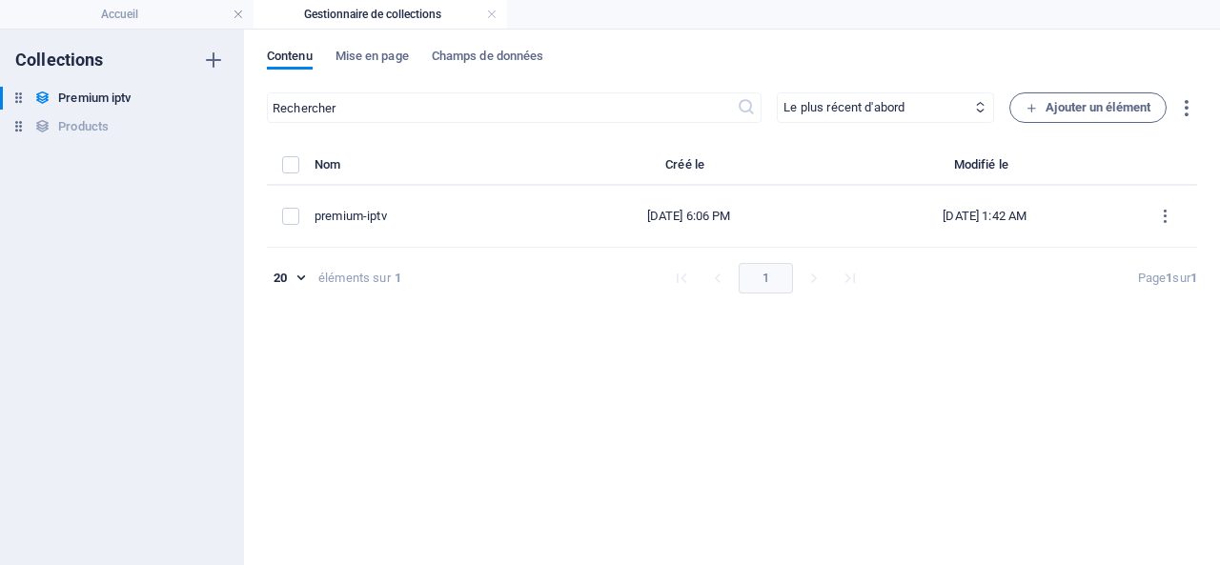
type input "abonnements-iptv"
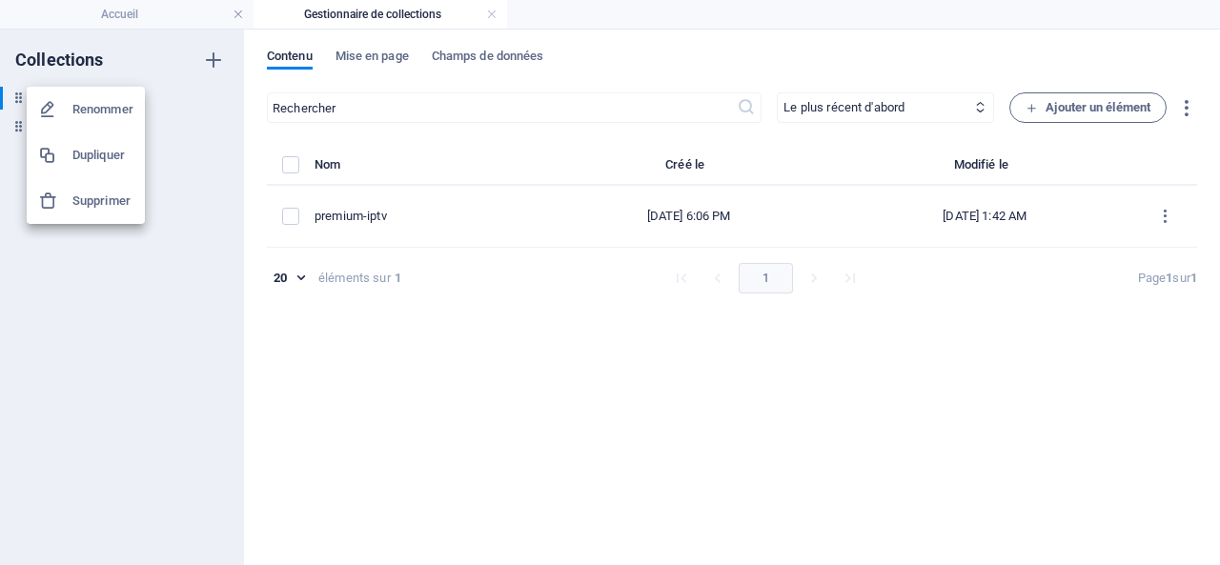
click at [119, 314] on div at bounding box center [610, 282] width 1220 height 565
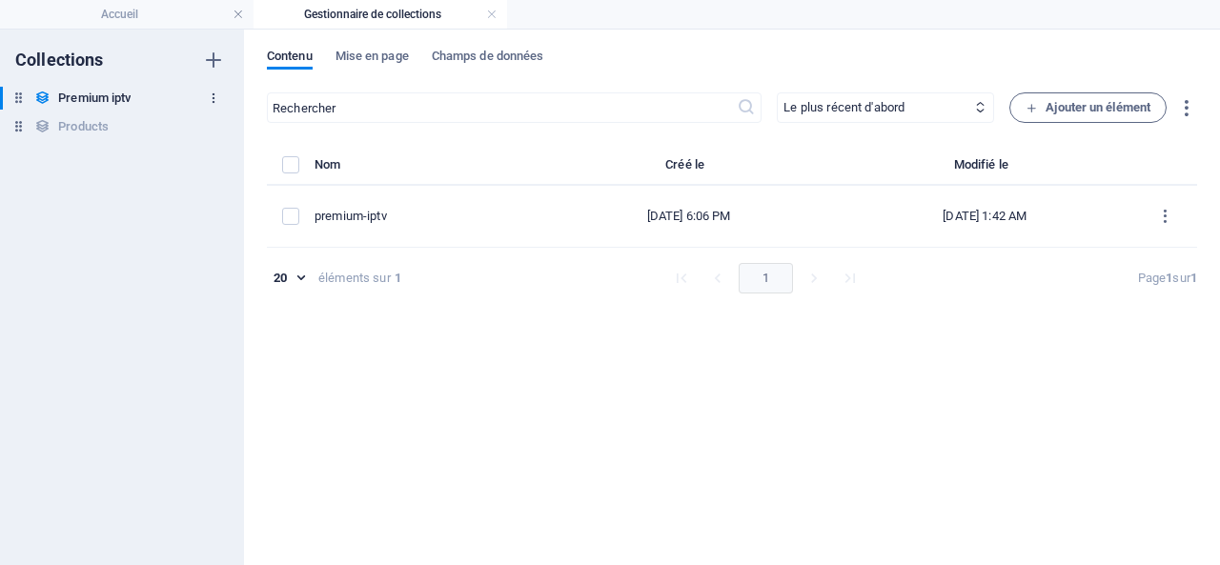
click at [210, 98] on icon "button" at bounding box center [213, 98] width 13 height 13
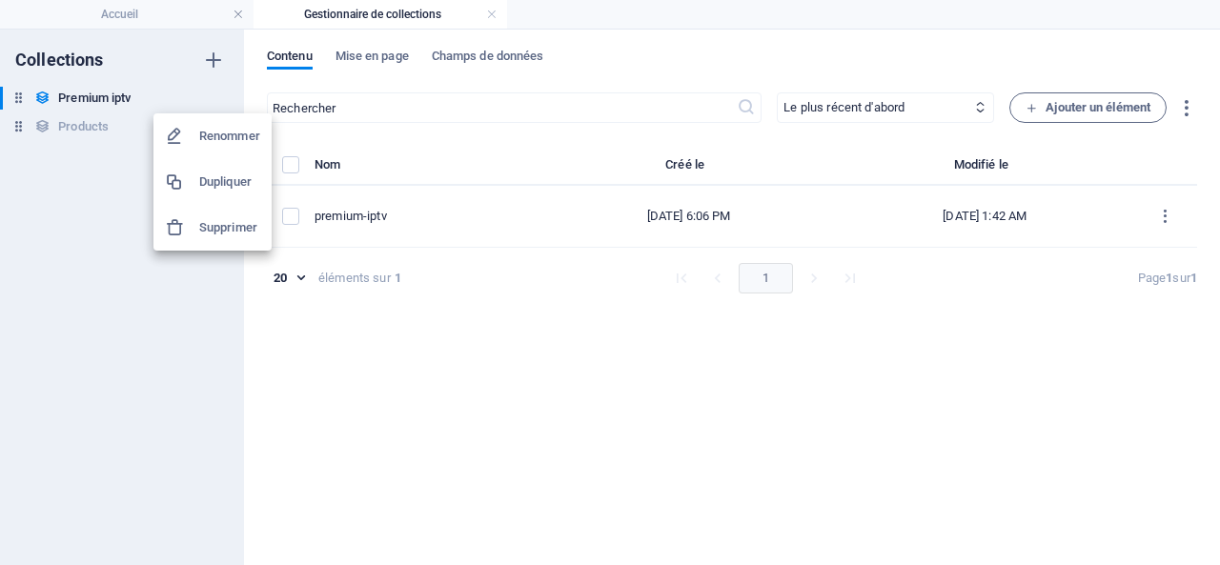
click at [221, 132] on h6 "Renommer" at bounding box center [229, 136] width 61 height 23
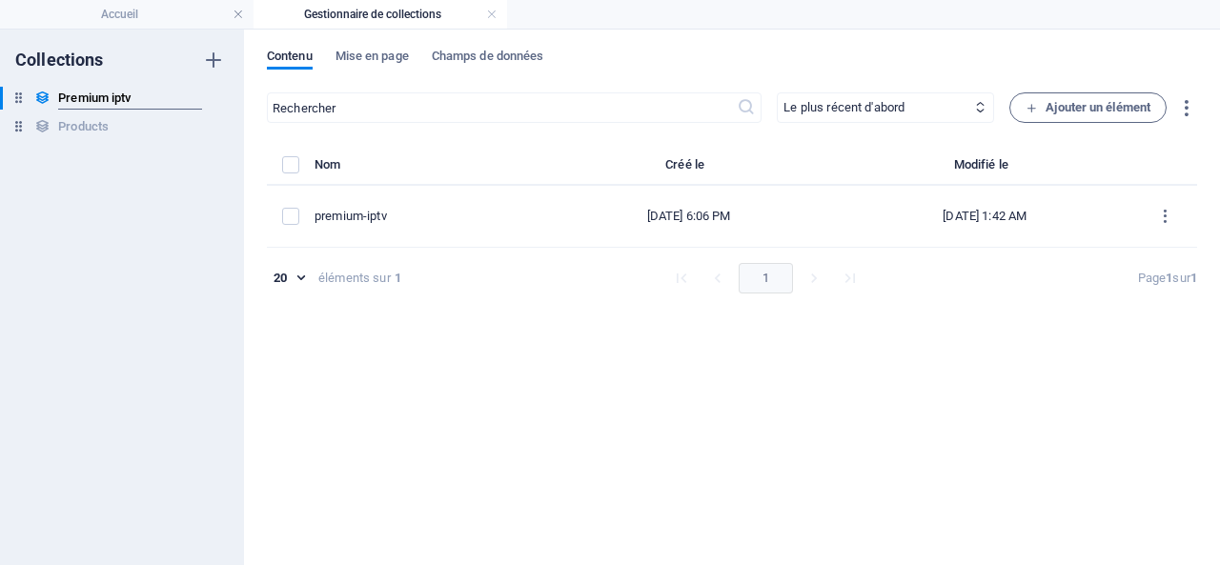
click at [174, 229] on div "Collections Premium iptv Premium iptv Products Products" at bounding box center [122, 298] width 244 height 536
click at [420, 10] on h4 "Gestionnaire de collections" at bounding box center [381, 14] width 254 height 21
click at [490, 9] on link at bounding box center [491, 15] width 11 height 18
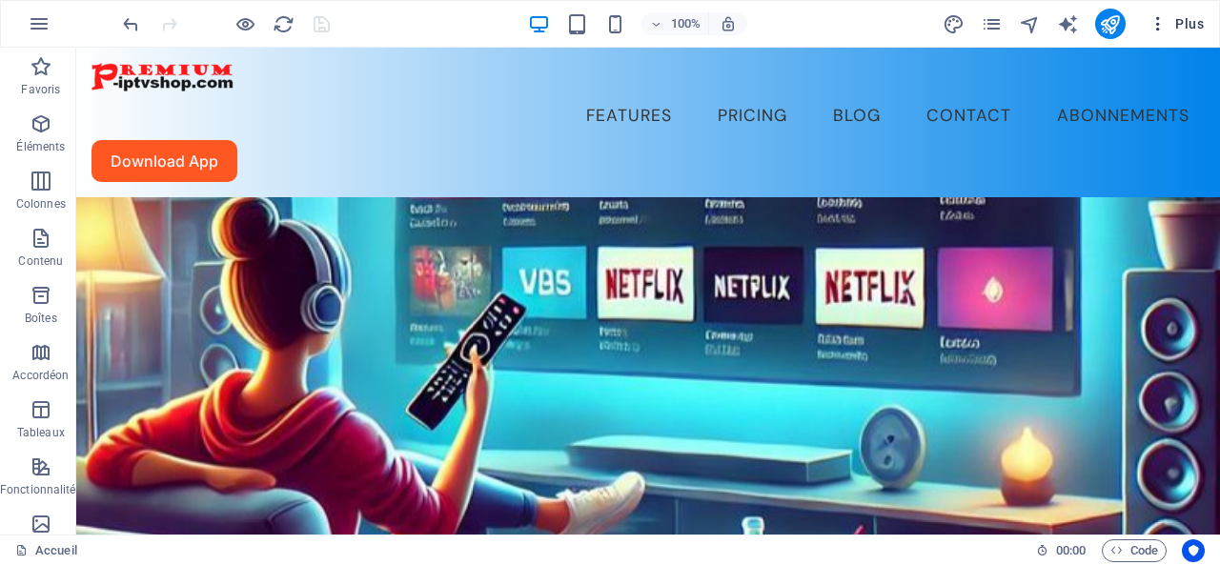
click at [1194, 25] on span "Plus" at bounding box center [1176, 23] width 55 height 19
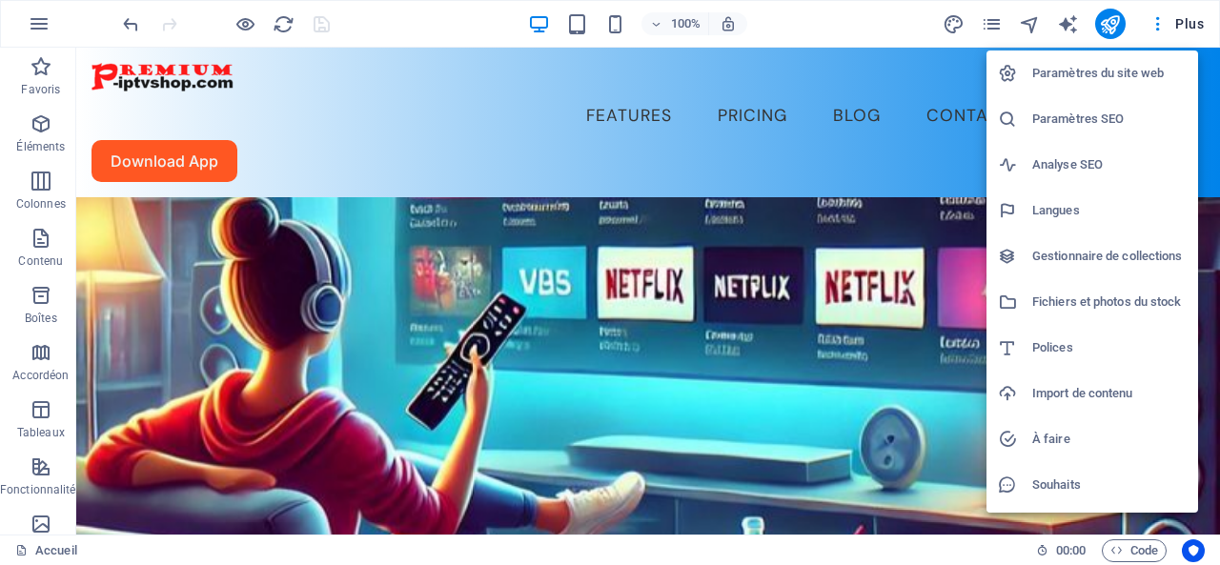
click at [1094, 254] on h6 "Gestionnaire de collections" at bounding box center [1109, 256] width 154 height 23
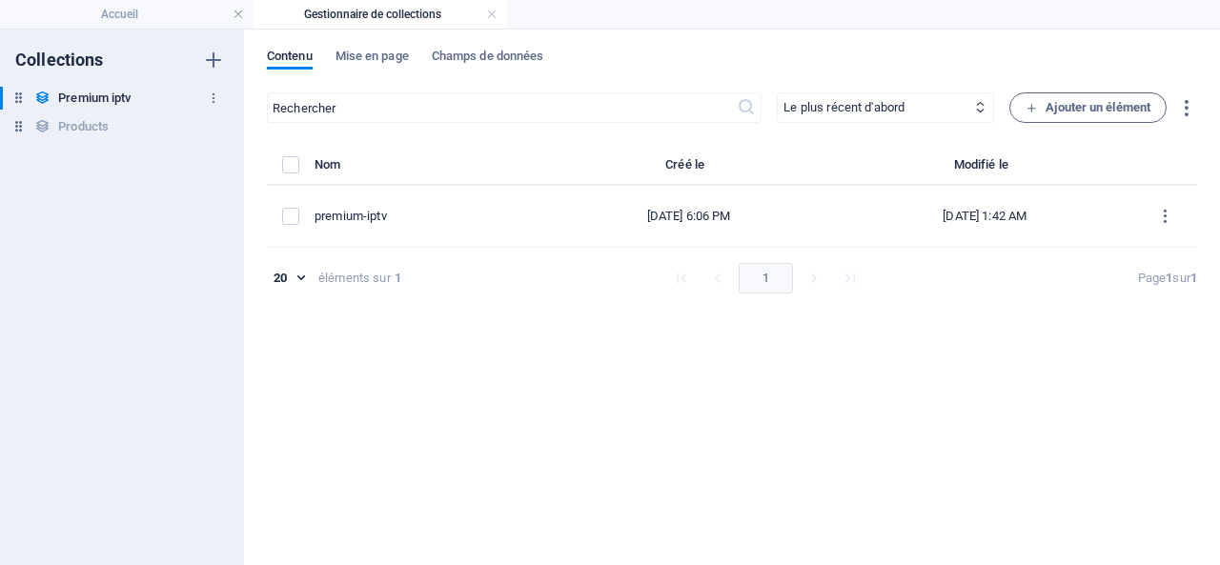
click at [95, 90] on h6 "Premium iptv" at bounding box center [94, 98] width 72 height 23
click at [122, 94] on h6 "Premium iptv" at bounding box center [94, 98] width 72 height 23
click at [116, 279] on div "Collections Premium iptv Premium iptv Products Products" at bounding box center [122, 298] width 244 height 536
click at [87, 122] on h6 "Products" at bounding box center [83, 126] width 51 height 23
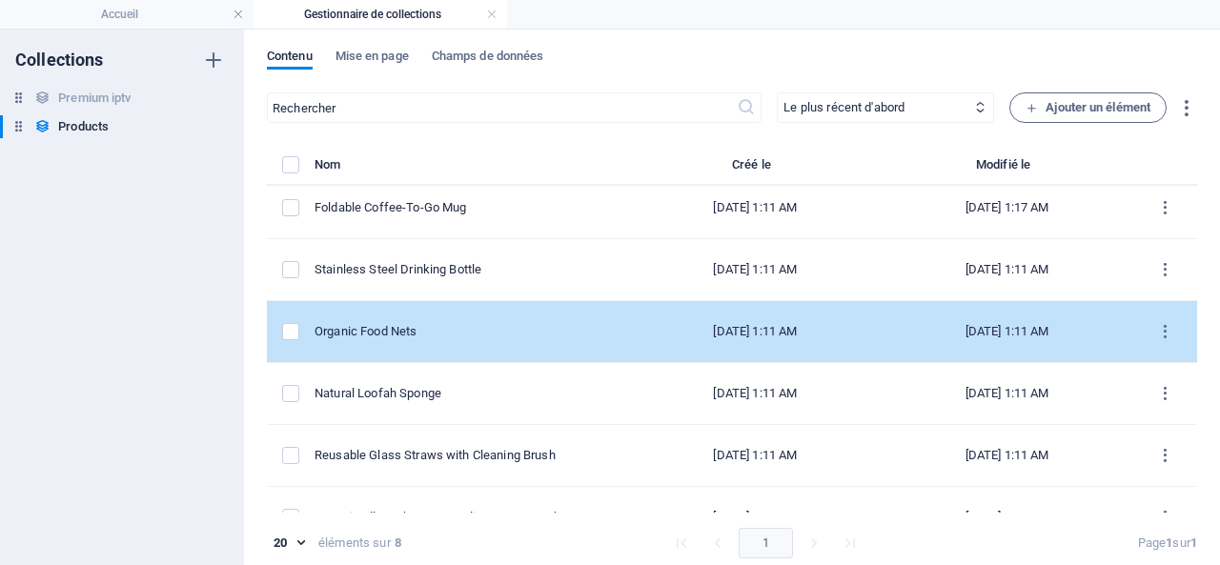
scroll to position [0, 0]
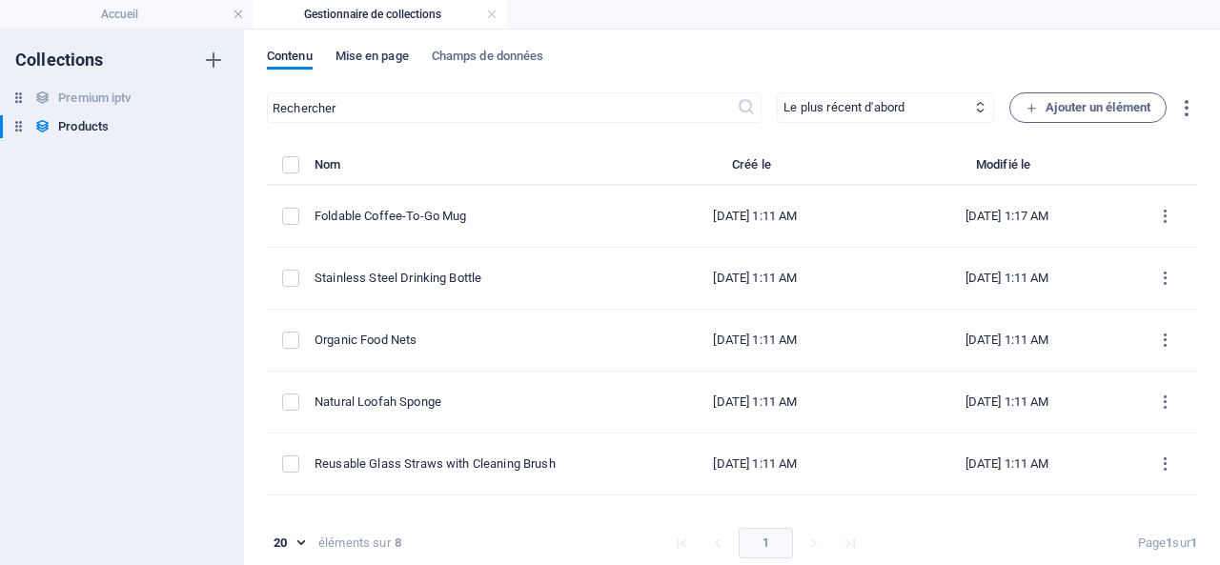
click at [370, 52] on span "Mise en page" at bounding box center [372, 58] width 73 height 27
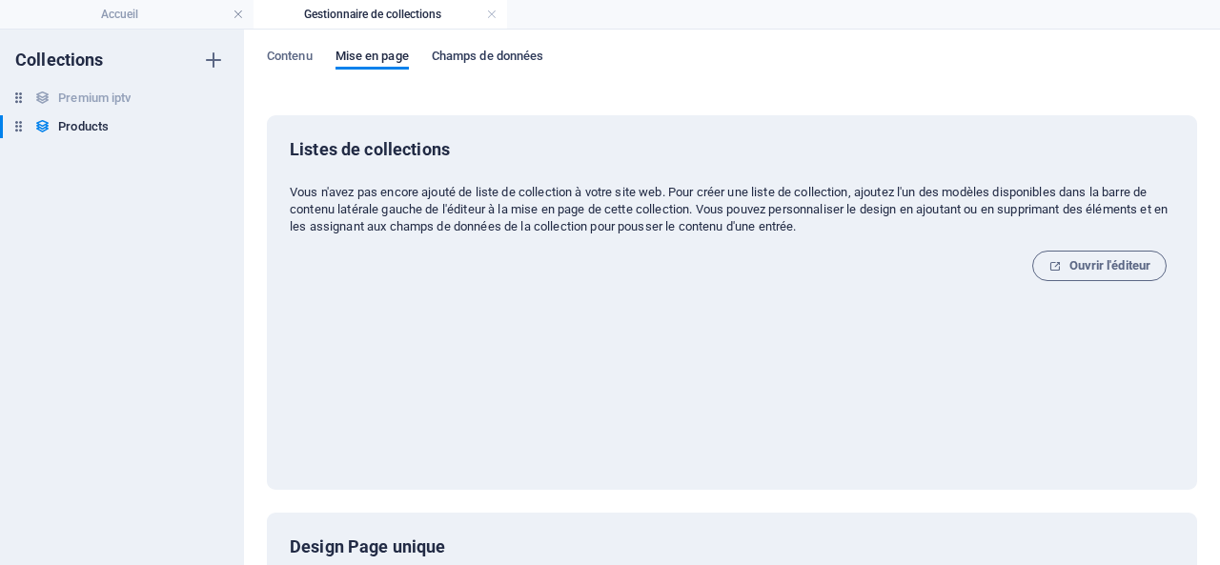
click at [482, 51] on span "Champs de données" at bounding box center [488, 58] width 112 height 27
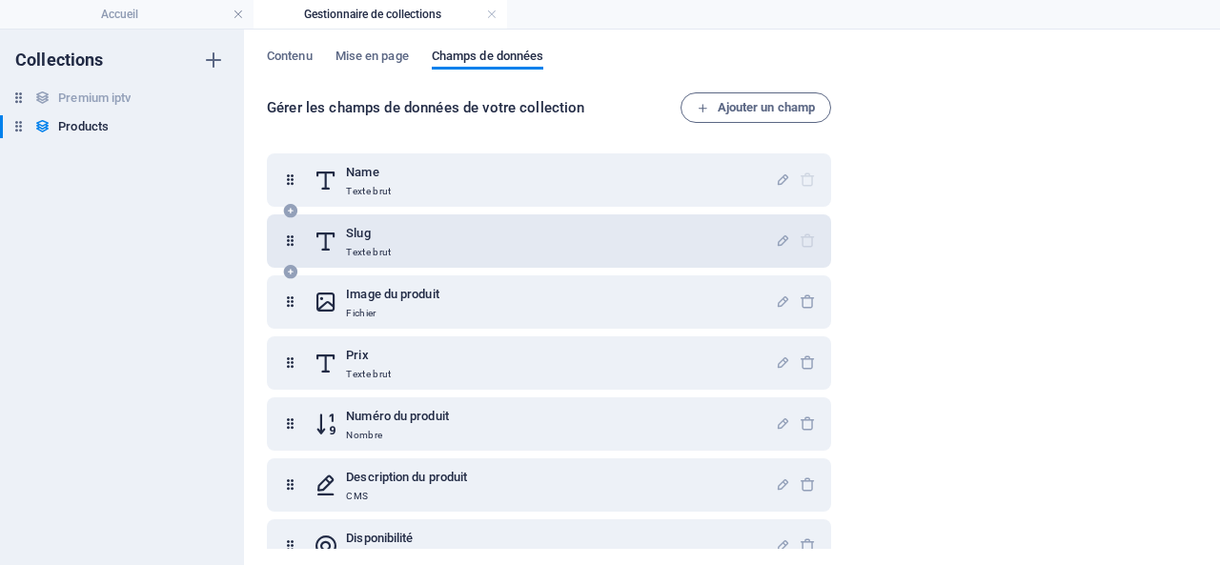
scroll to position [92, 0]
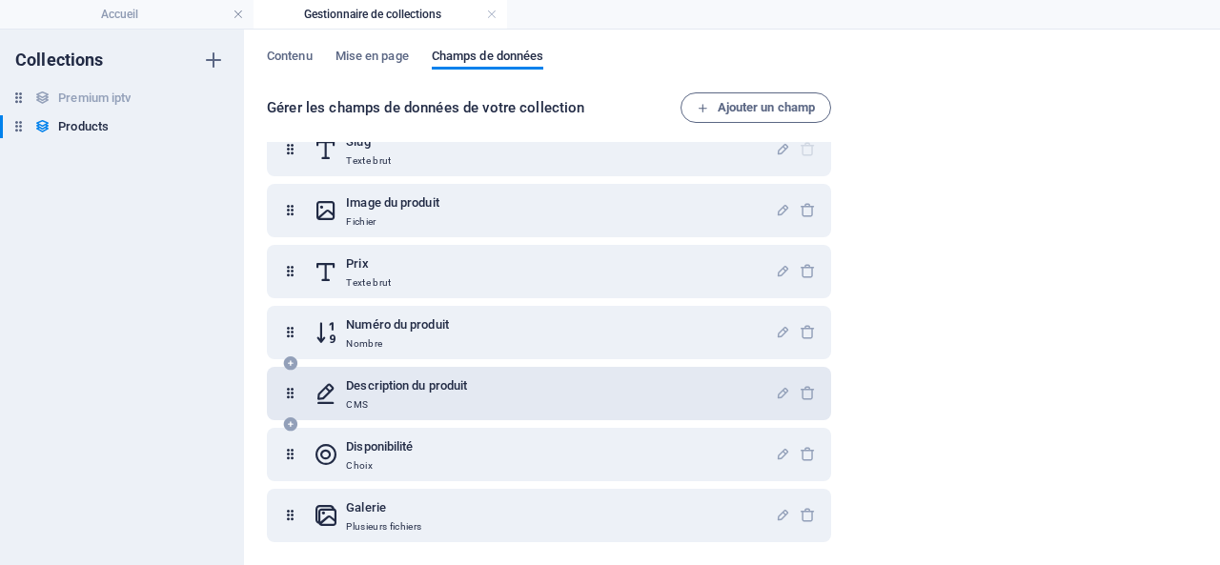
click at [393, 381] on h6 "Description du produit" at bounding box center [406, 386] width 121 height 23
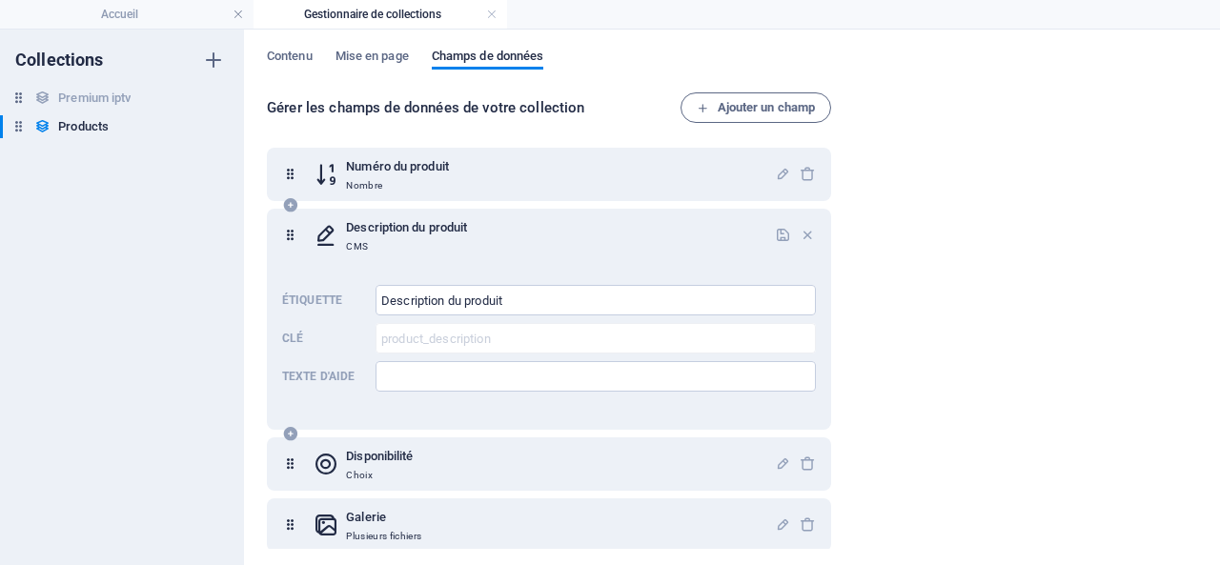
scroll to position [259, 0]
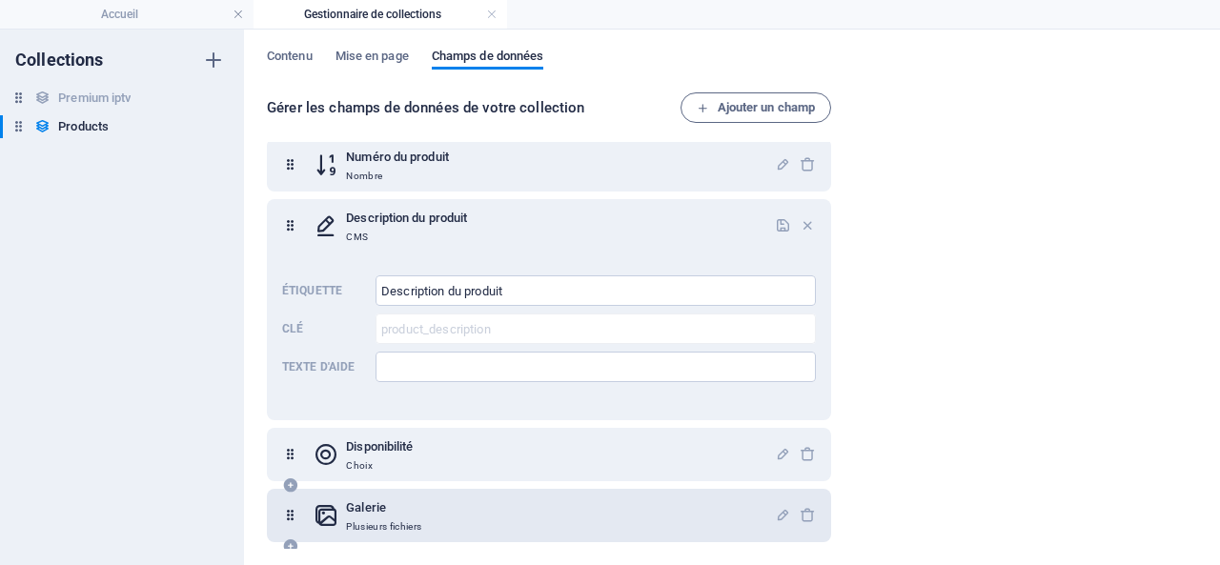
click at [368, 508] on h6 "Galerie" at bounding box center [383, 508] width 75 height 23
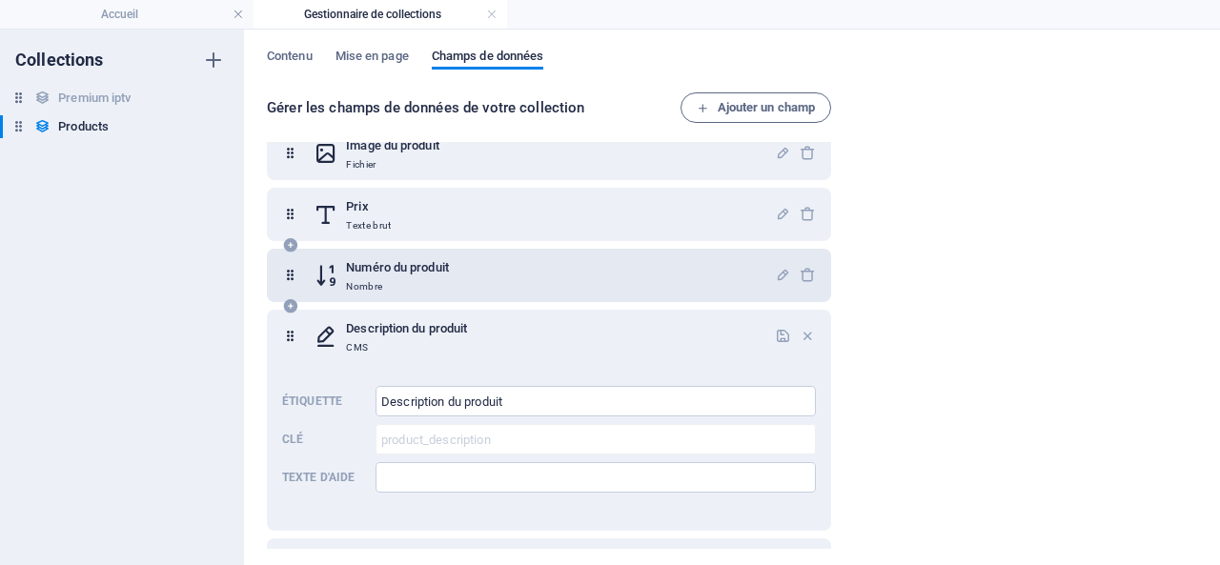
scroll to position [141, 0]
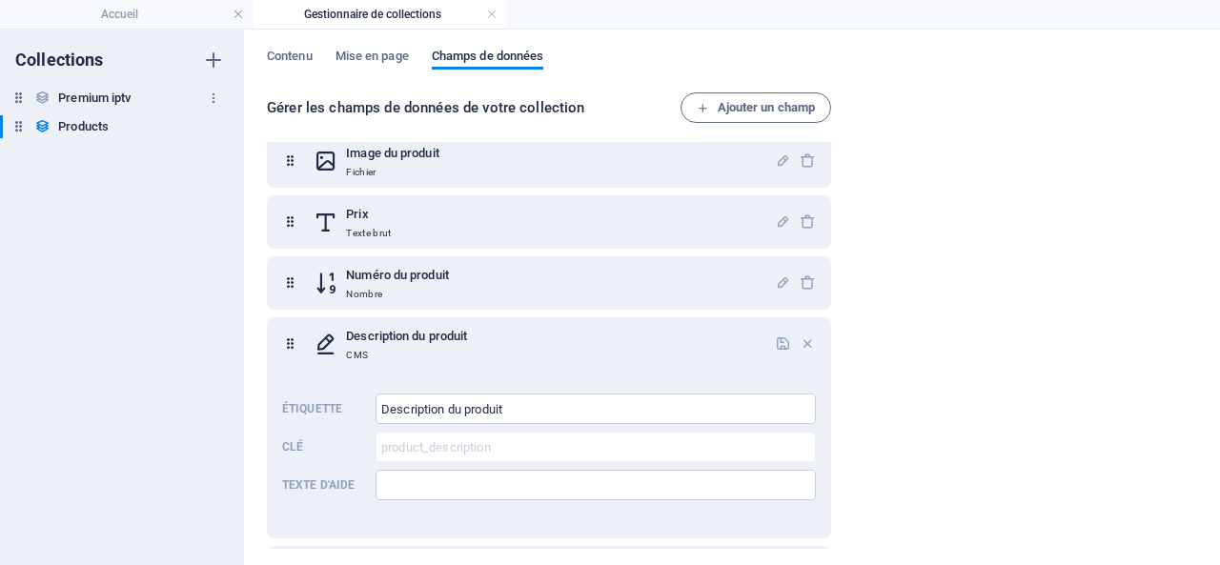
click at [92, 94] on h6 "Premium iptv" at bounding box center [94, 98] width 72 height 23
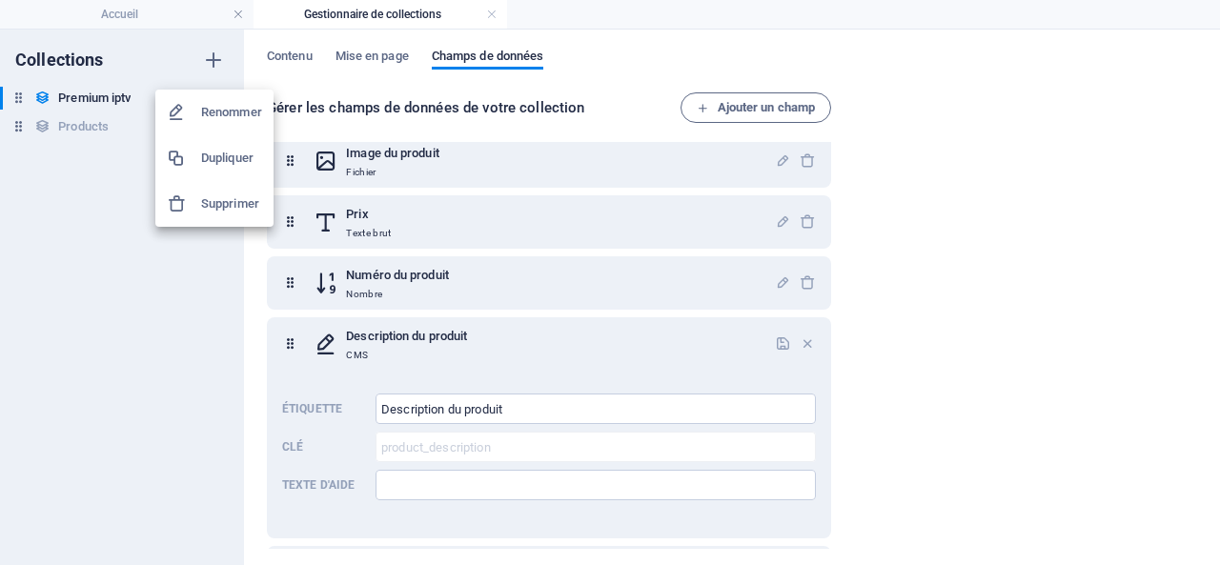
click at [236, 109] on h6 "Renommer" at bounding box center [231, 112] width 61 height 23
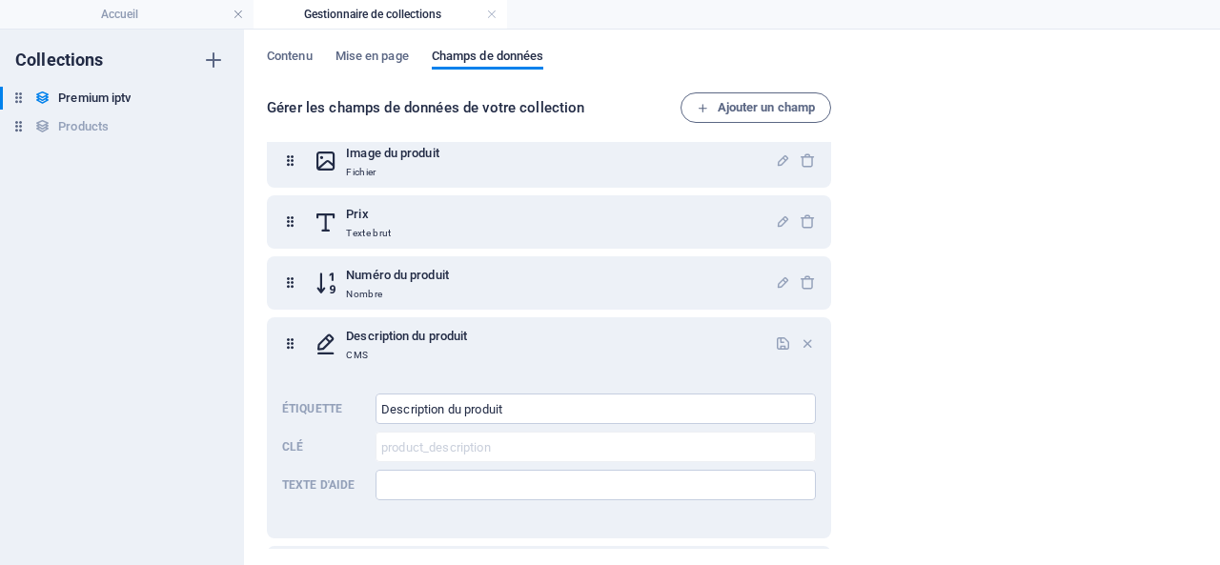
click at [110, 183] on div "Collections Premium iptv Premium iptv Products Products" at bounding box center [122, 298] width 244 height 536
click at [68, 97] on h6 "Premium iptv" at bounding box center [94, 98] width 72 height 23
click at [214, 96] on icon "button" at bounding box center [213, 98] width 13 height 13
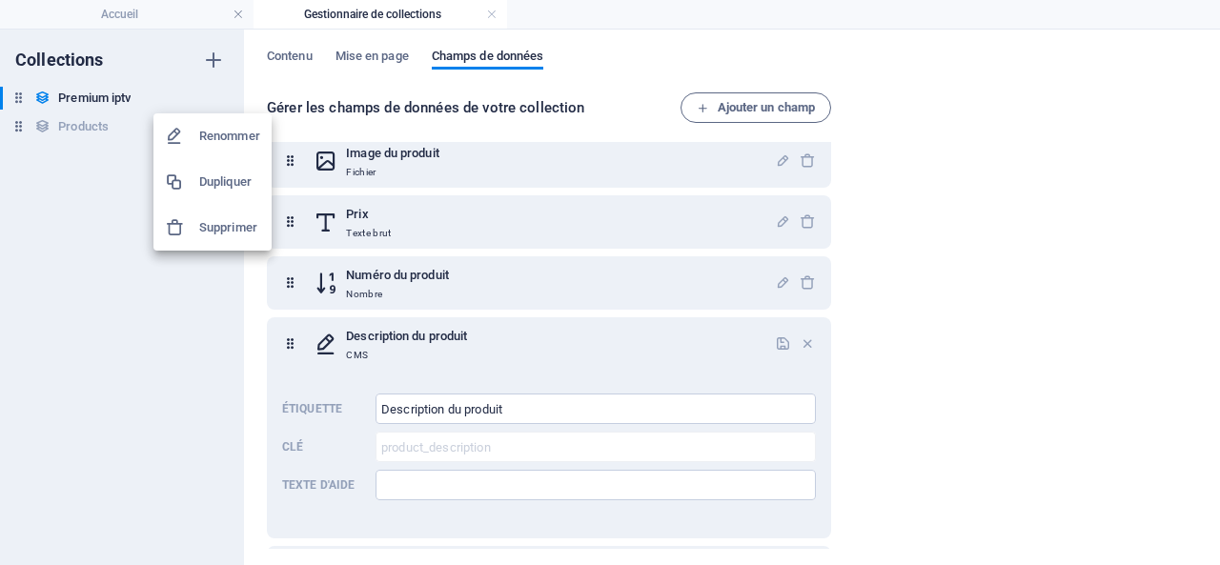
click at [65, 315] on div at bounding box center [610, 282] width 1220 height 565
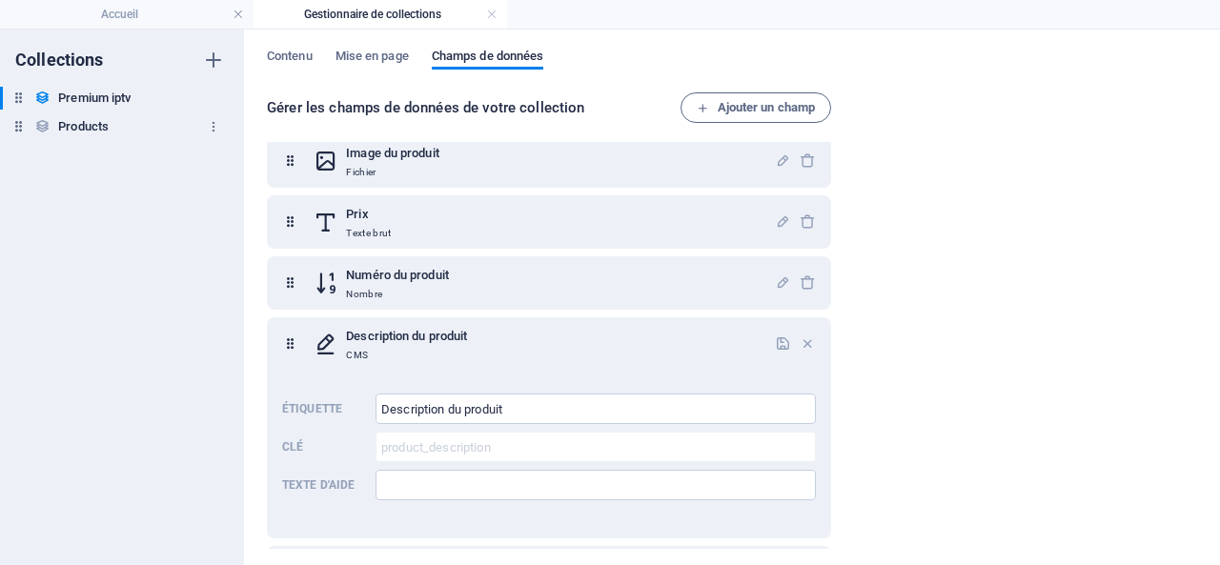
click at [74, 122] on h6 "Products" at bounding box center [83, 126] width 51 height 23
click at [92, 222] on div "Collections Premium iptv Premium iptv Products Products" at bounding box center [122, 298] width 244 height 536
click at [494, 12] on link at bounding box center [491, 15] width 11 height 18
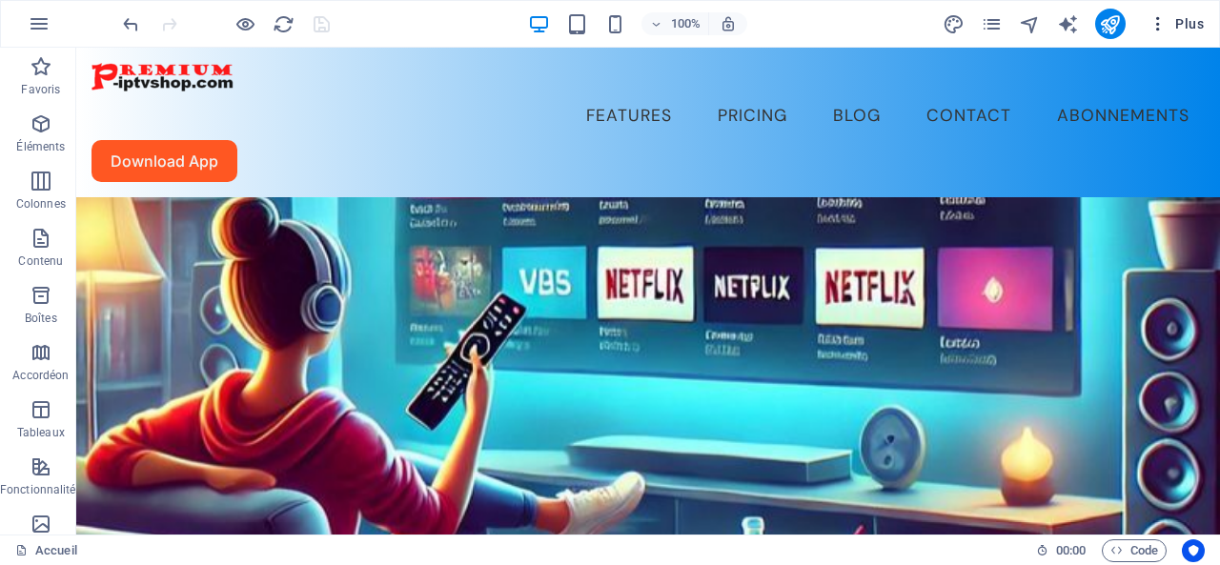
click at [1191, 23] on span "Plus" at bounding box center [1176, 23] width 55 height 19
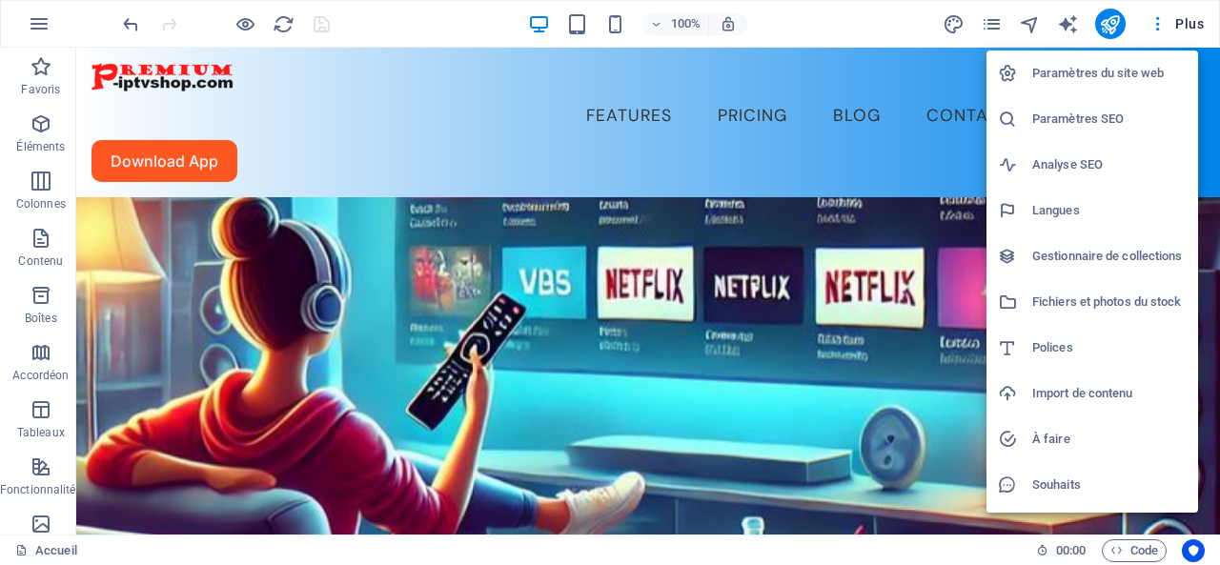
click at [1099, 255] on h6 "Gestionnaire de collections" at bounding box center [1109, 256] width 154 height 23
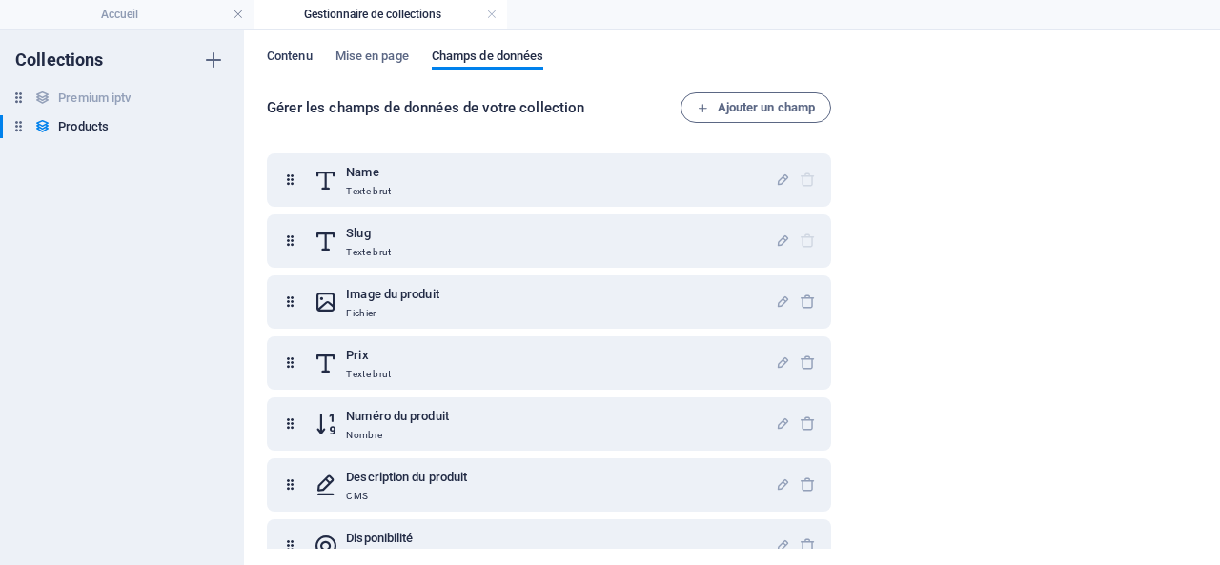
click at [282, 56] on span "Contenu" at bounding box center [290, 58] width 46 height 27
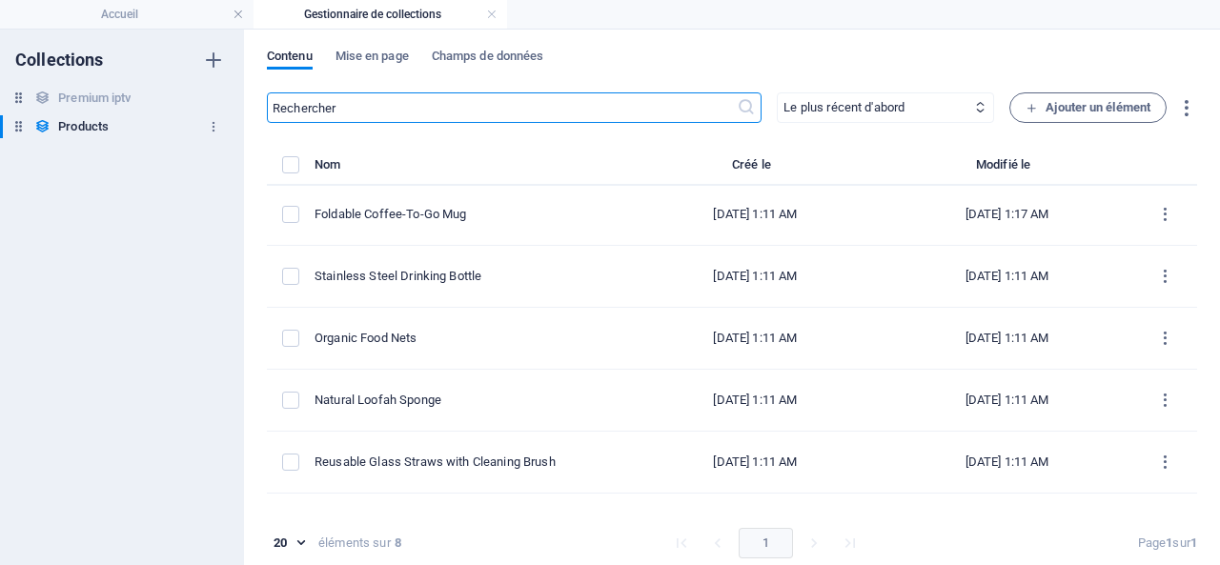
scroll to position [0, 0]
click at [103, 92] on h6 "Premium iptv" at bounding box center [94, 98] width 72 height 23
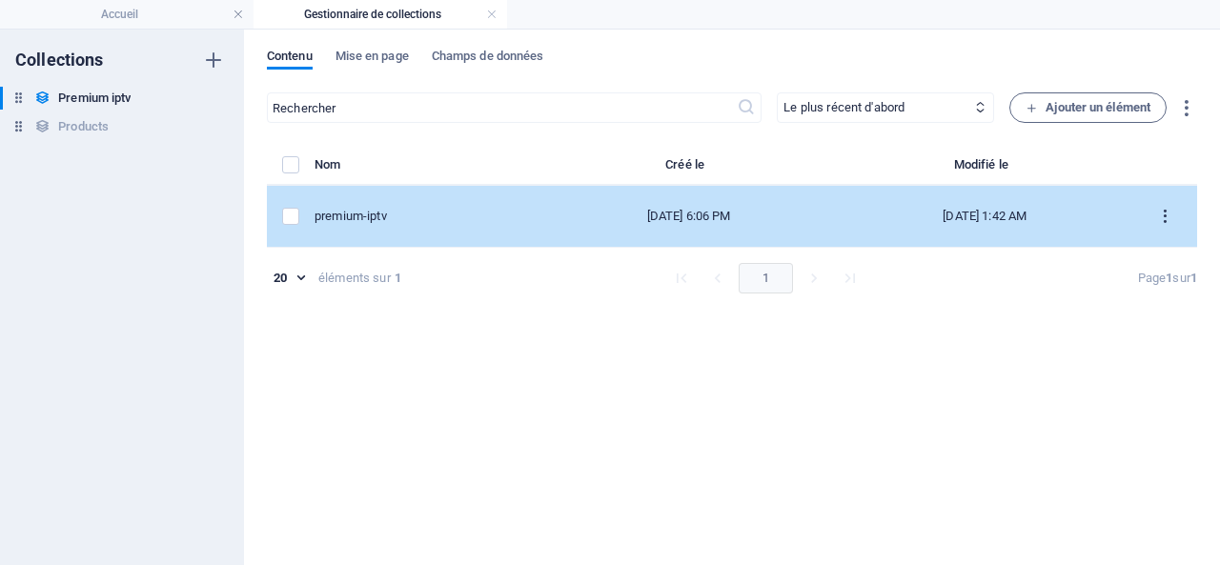
click at [1163, 212] on icon "items list" at bounding box center [1165, 217] width 18 height 18
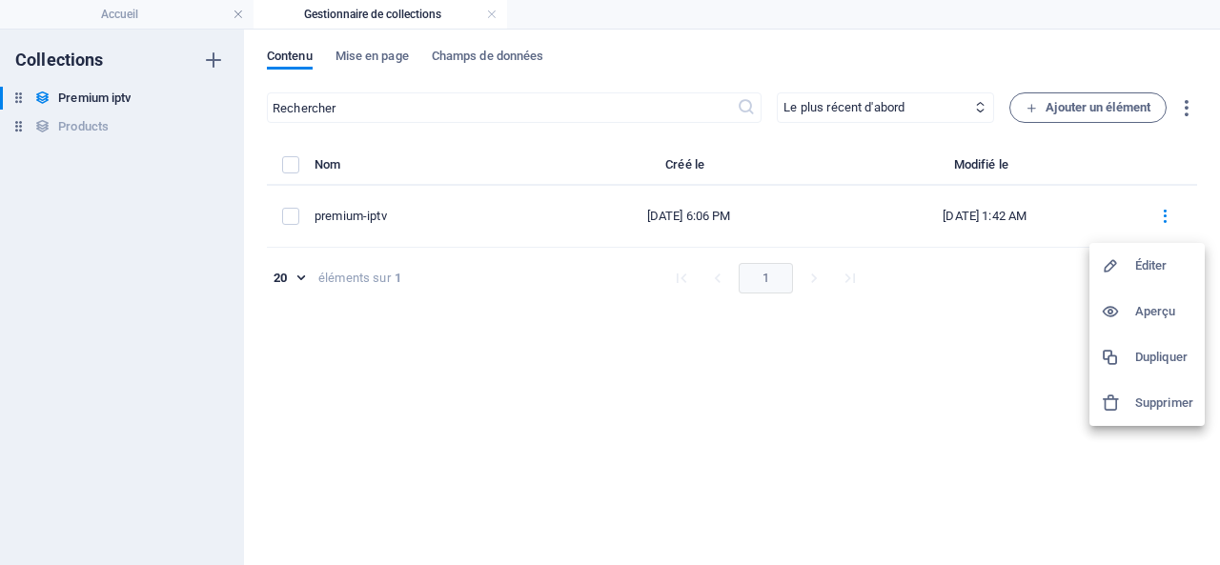
click at [1157, 264] on h6 "Éditer" at bounding box center [1164, 265] width 58 height 23
select select "In stock"
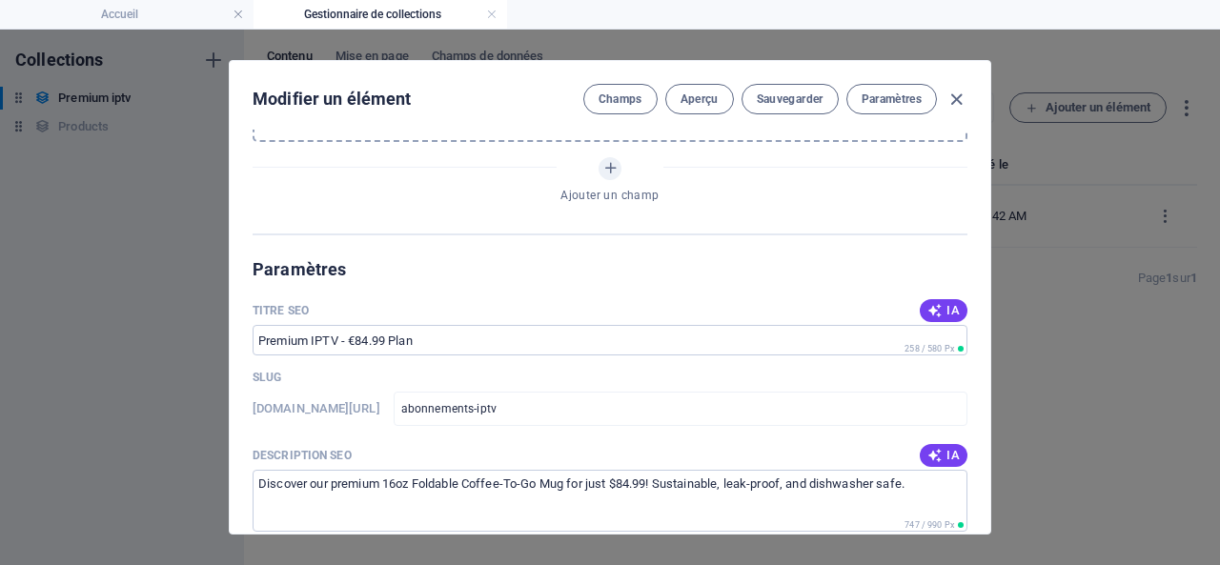
scroll to position [1048, 0]
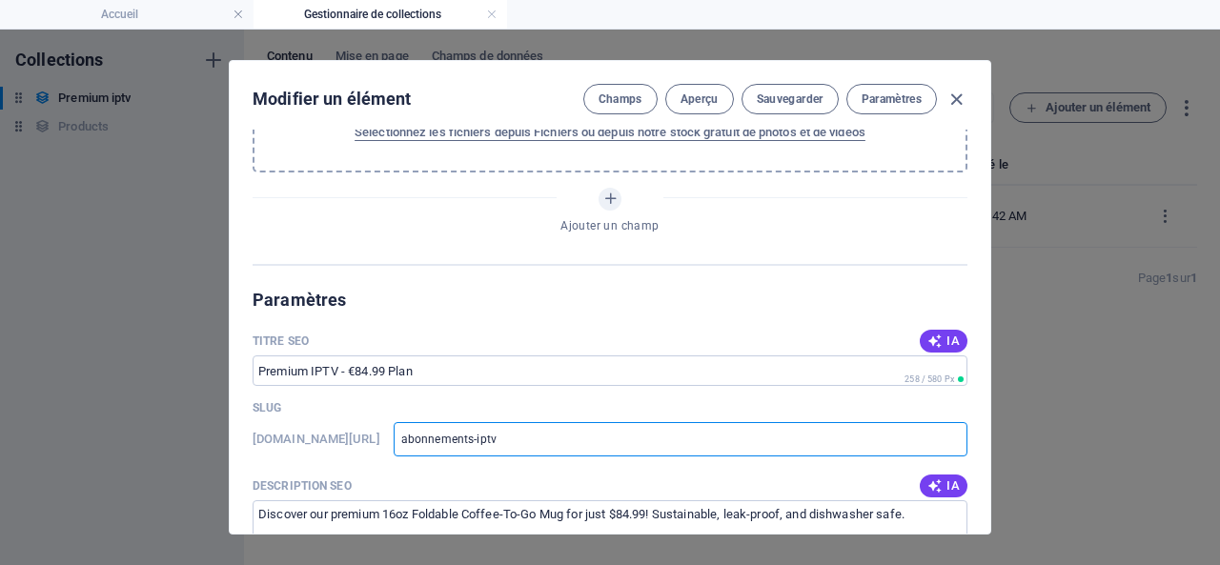
drag, startPoint x: 597, startPoint y: 437, endPoint x: 450, endPoint y: 434, distance: 146.8
click at [450, 434] on div "www.example.com/example-page/ abonnements-iptv ​" at bounding box center [610, 439] width 715 height 34
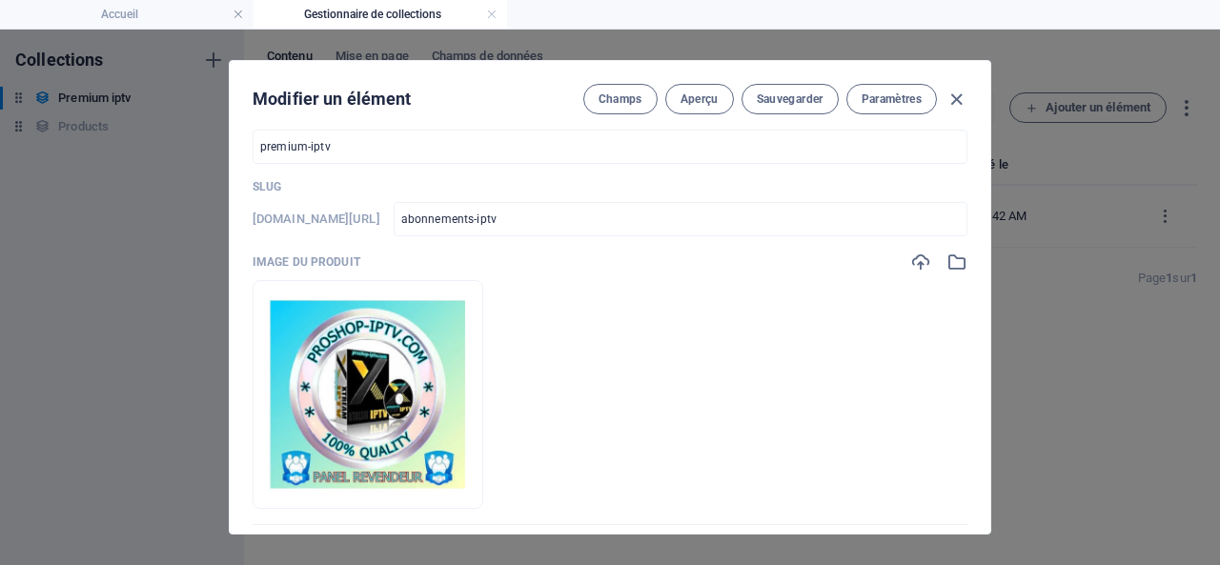
scroll to position [0, 0]
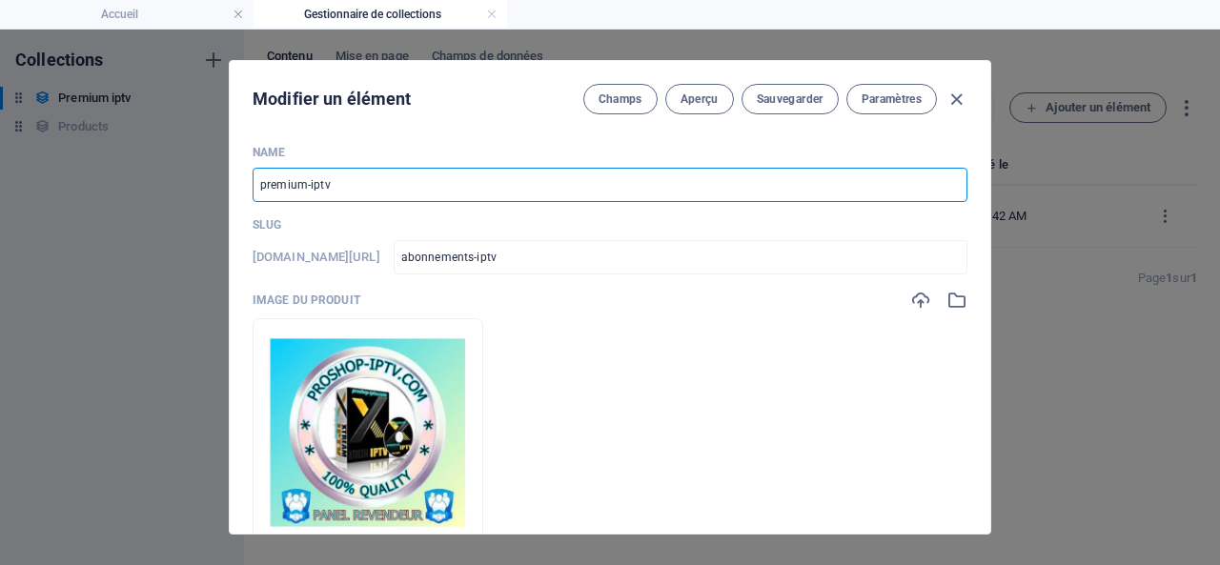
drag, startPoint x: 341, startPoint y: 188, endPoint x: 242, endPoint y: 184, distance: 99.2
click at [242, 184] on div "Name premium-iptv ​ Slug www.example.com/example-page/ abonnements-iptv ​ Image…" at bounding box center [610, 332] width 761 height 404
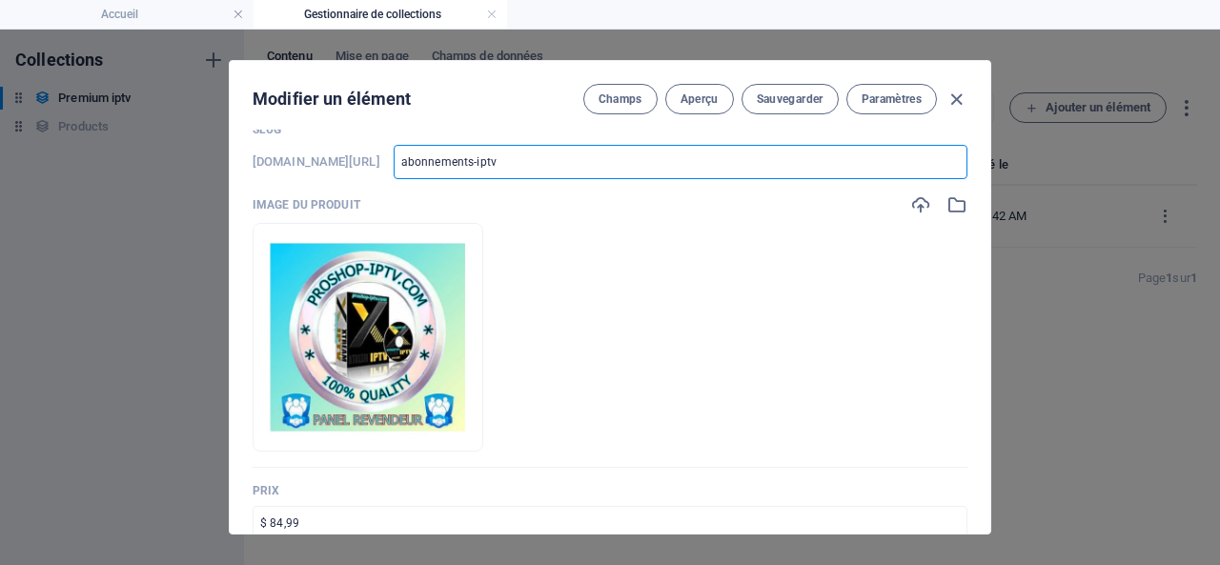
drag, startPoint x: 589, startPoint y: 159, endPoint x: 457, endPoint y: 159, distance: 132.5
click at [457, 159] on div "www.example.com/example-page/ abonnements-iptv ​" at bounding box center [610, 162] width 715 height 34
click at [881, 92] on span "Paramètres" at bounding box center [892, 99] width 60 height 15
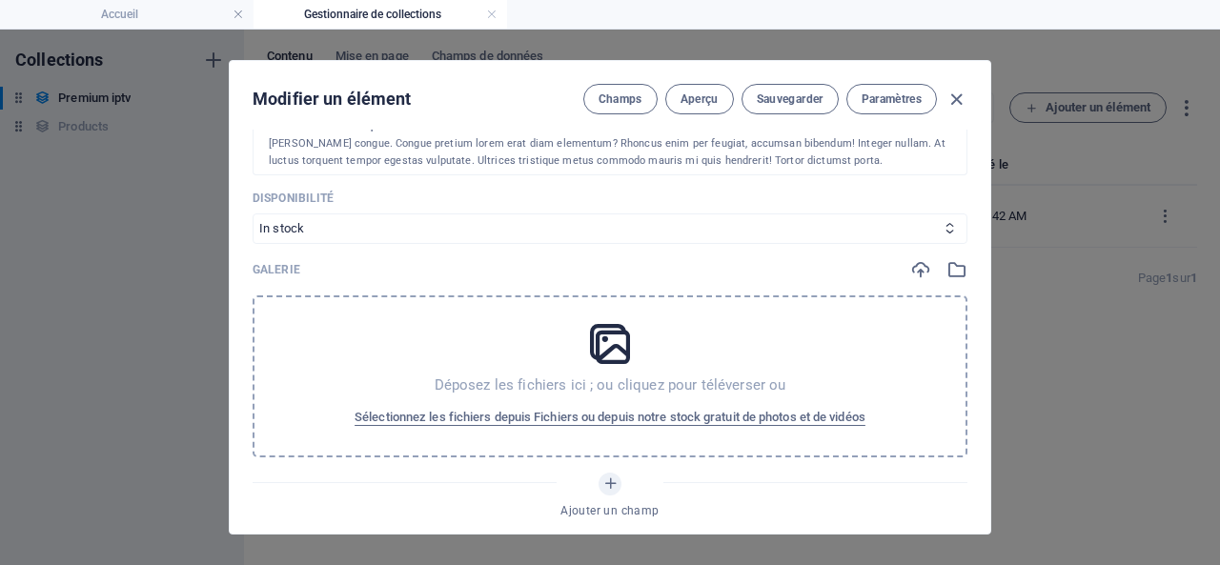
scroll to position [192, 0]
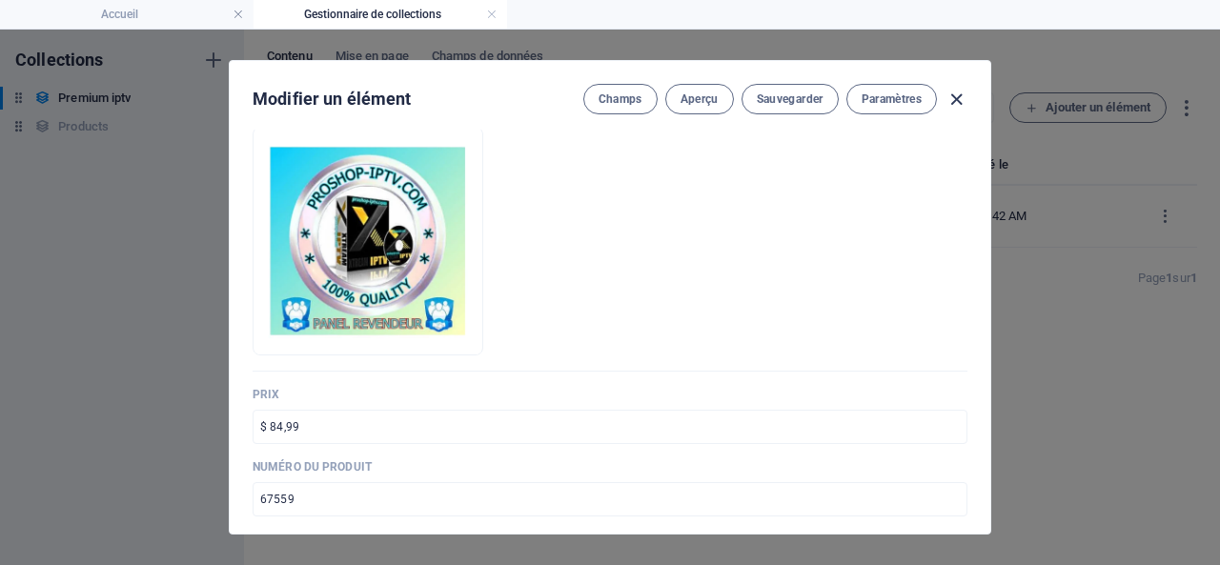
click at [955, 90] on icon "button" at bounding box center [957, 100] width 22 height 22
type input "abonnements-iptv"
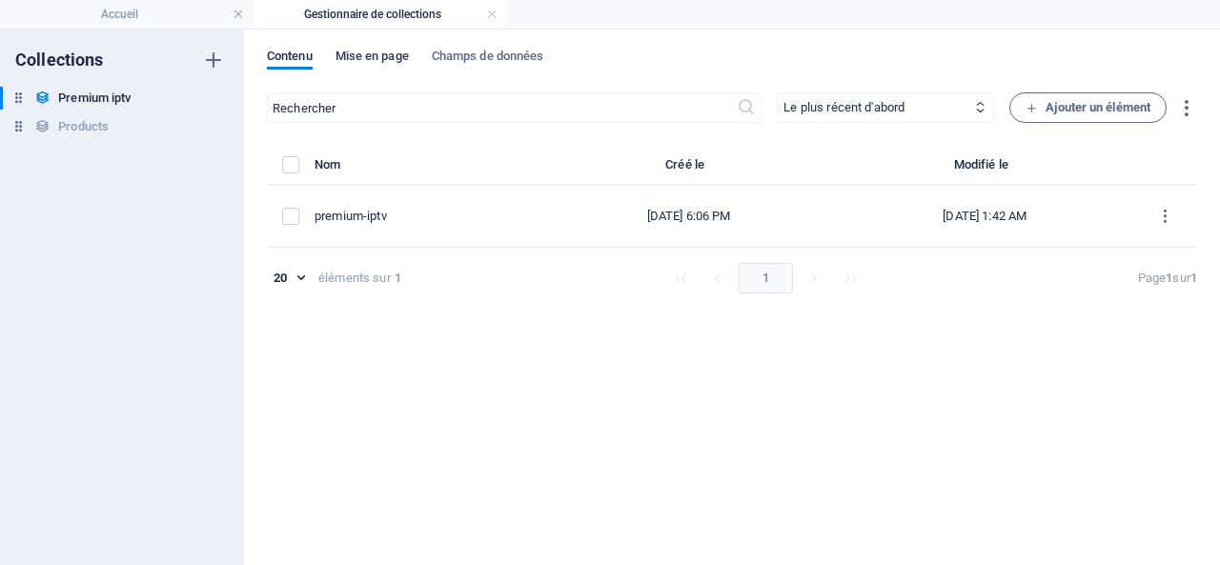
click at [369, 52] on span "Mise en page" at bounding box center [372, 58] width 73 height 27
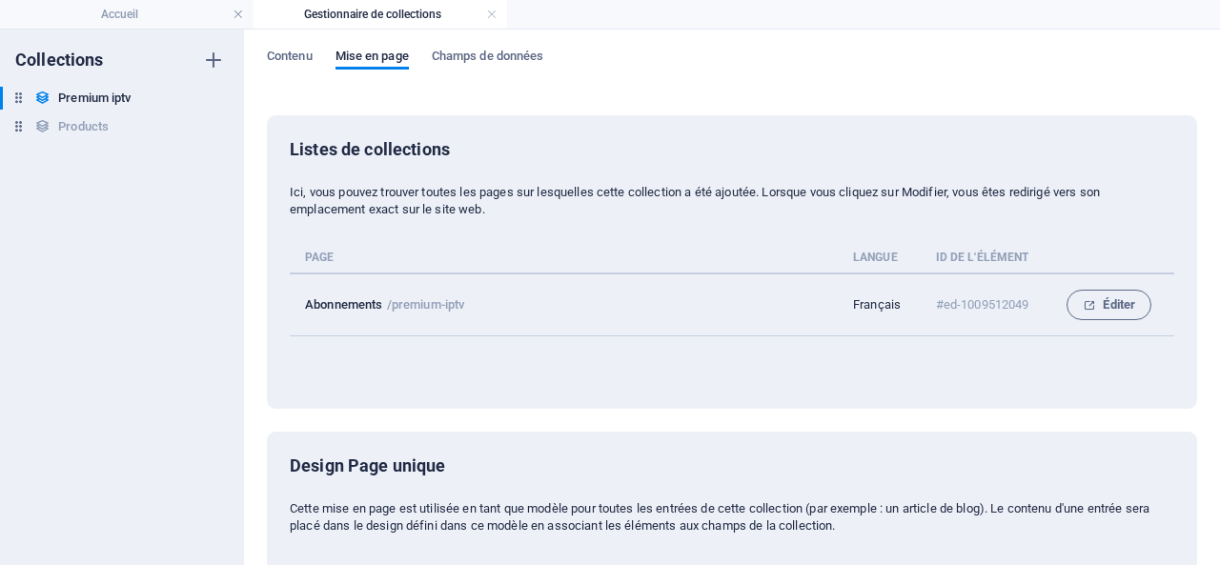
scroll to position [0, 0]
click at [1104, 300] on span "Éditer" at bounding box center [1109, 305] width 52 height 23
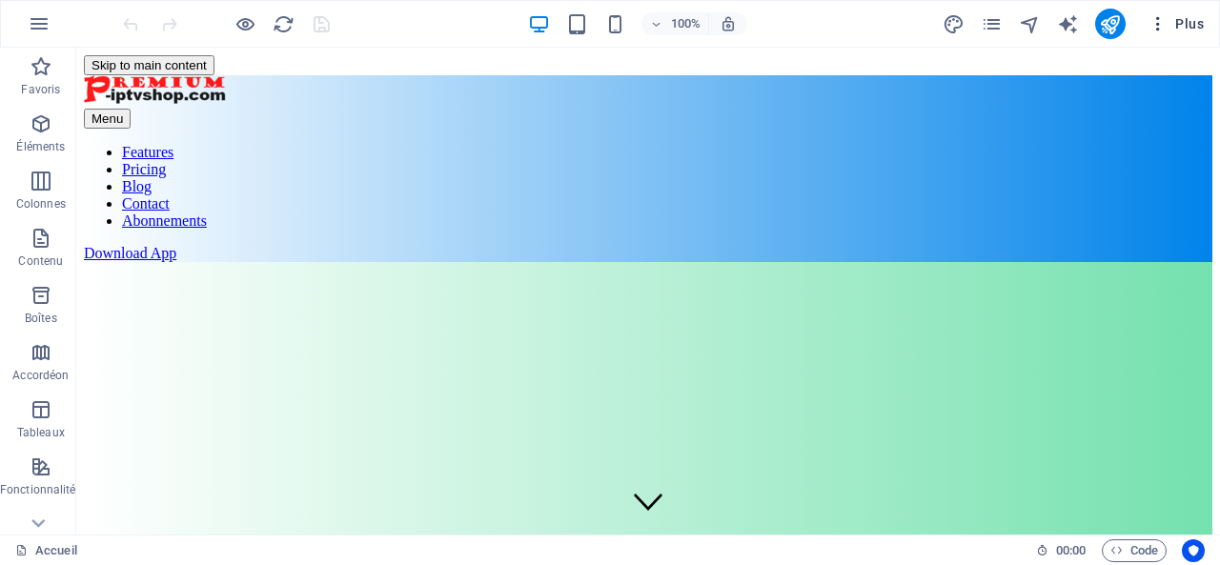
click at [1190, 19] on span "Plus" at bounding box center [1176, 23] width 55 height 19
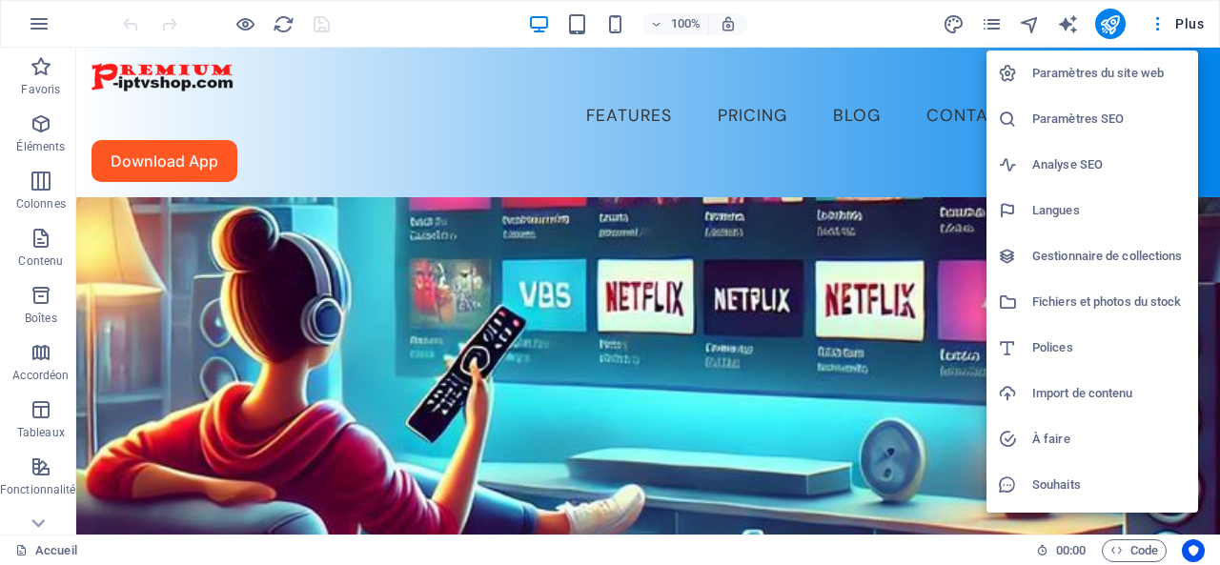
click at [1099, 252] on h6 "Gestionnaire de collections" at bounding box center [1109, 256] width 154 height 23
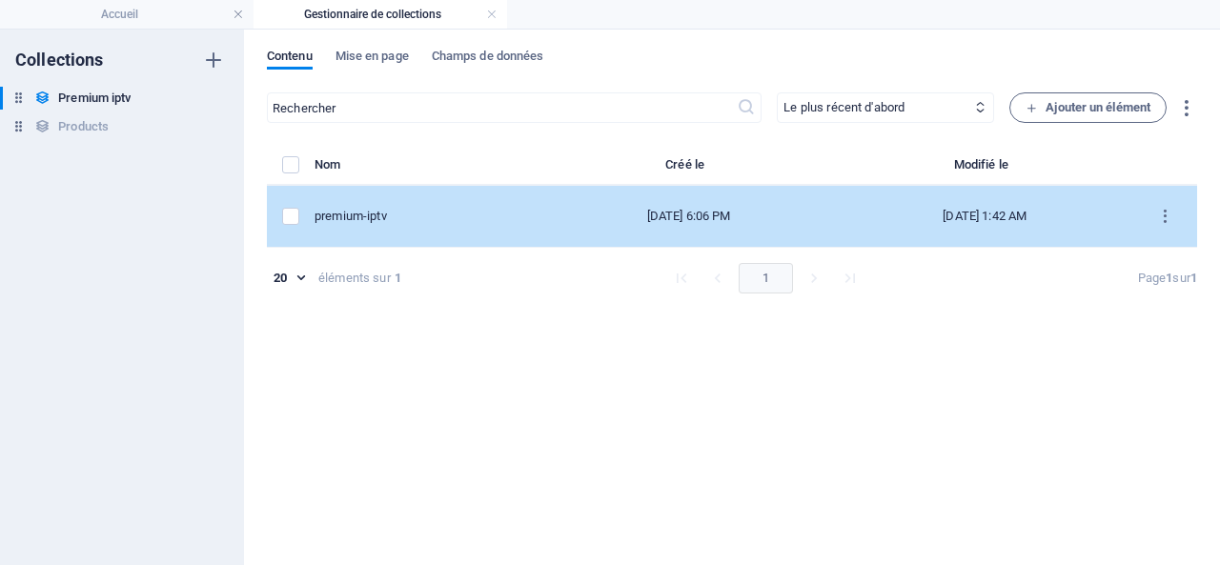
click at [427, 213] on div "premium-iptv" at bounding box center [420, 216] width 211 height 17
select select "In stock"
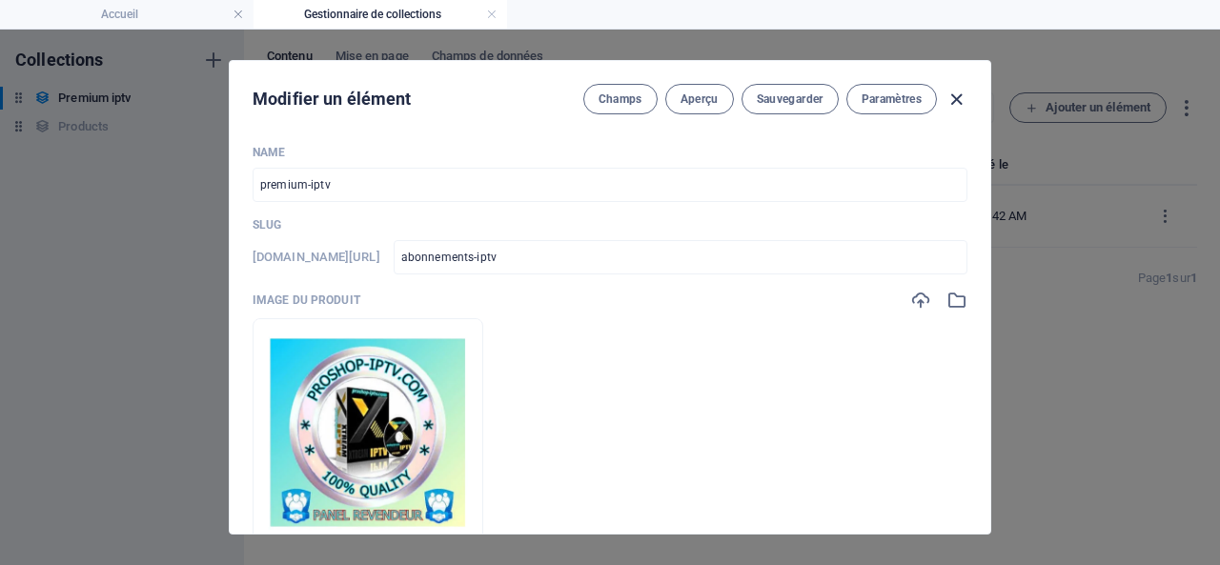
click at [955, 94] on icon "button" at bounding box center [957, 100] width 22 height 22
type input "abonnements-iptv"
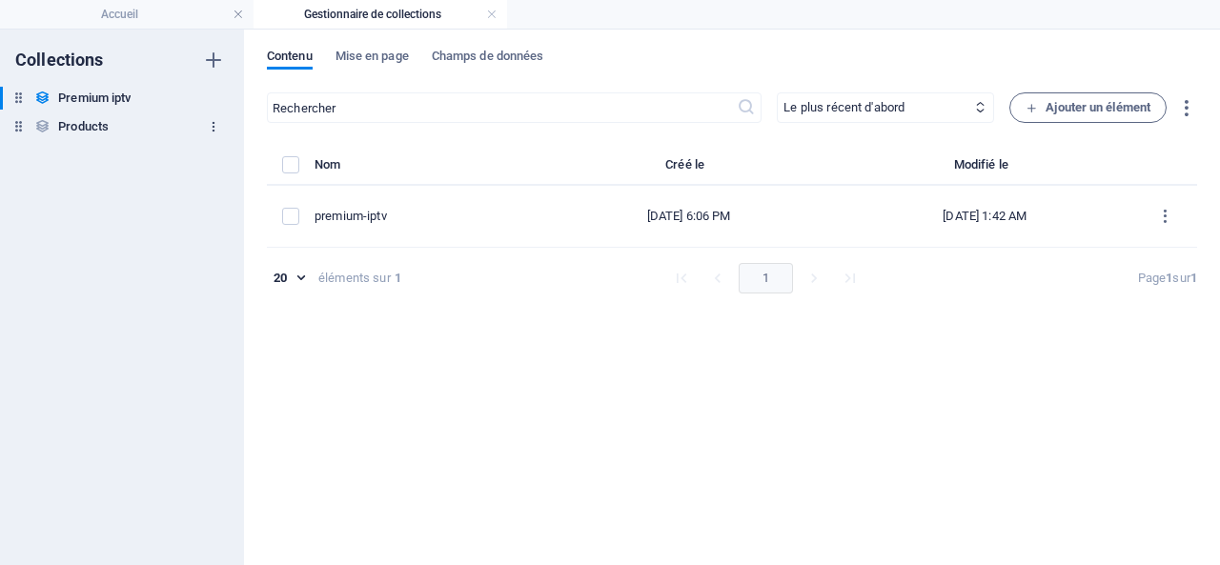
click at [213, 126] on icon "button" at bounding box center [213, 126] width 13 height 13
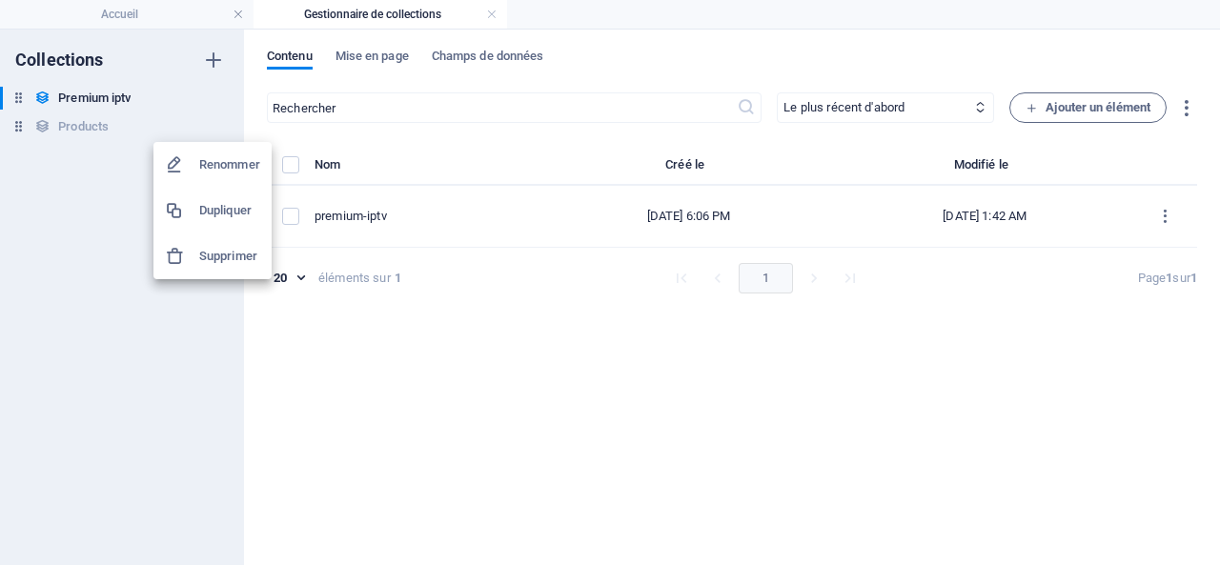
click at [59, 180] on div at bounding box center [610, 282] width 1220 height 565
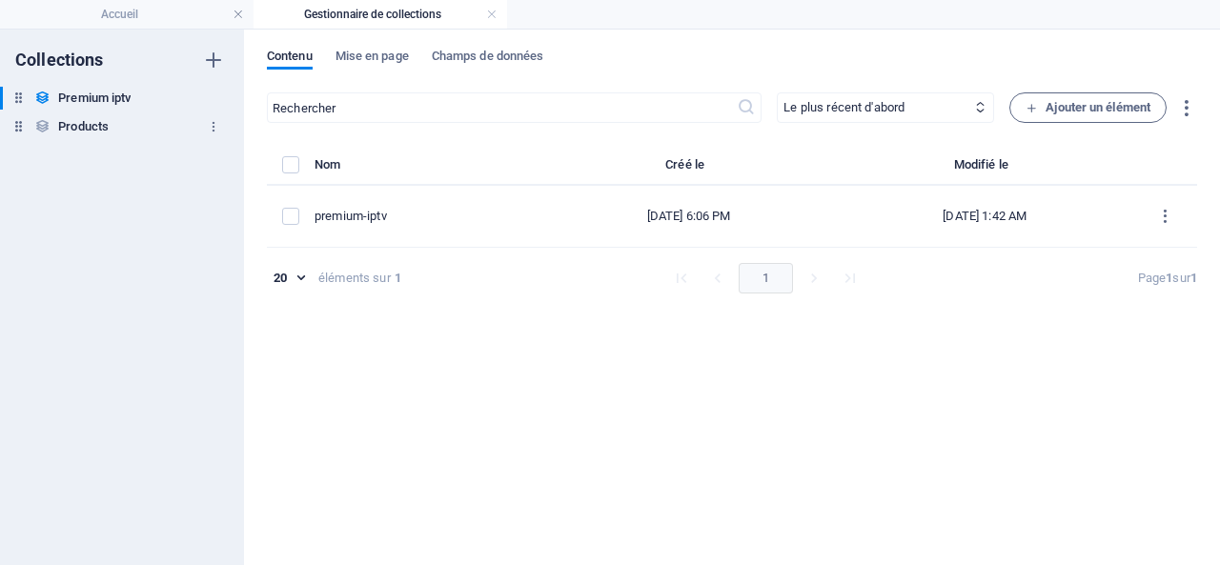
click at [73, 123] on h6 "Products" at bounding box center [83, 126] width 51 height 23
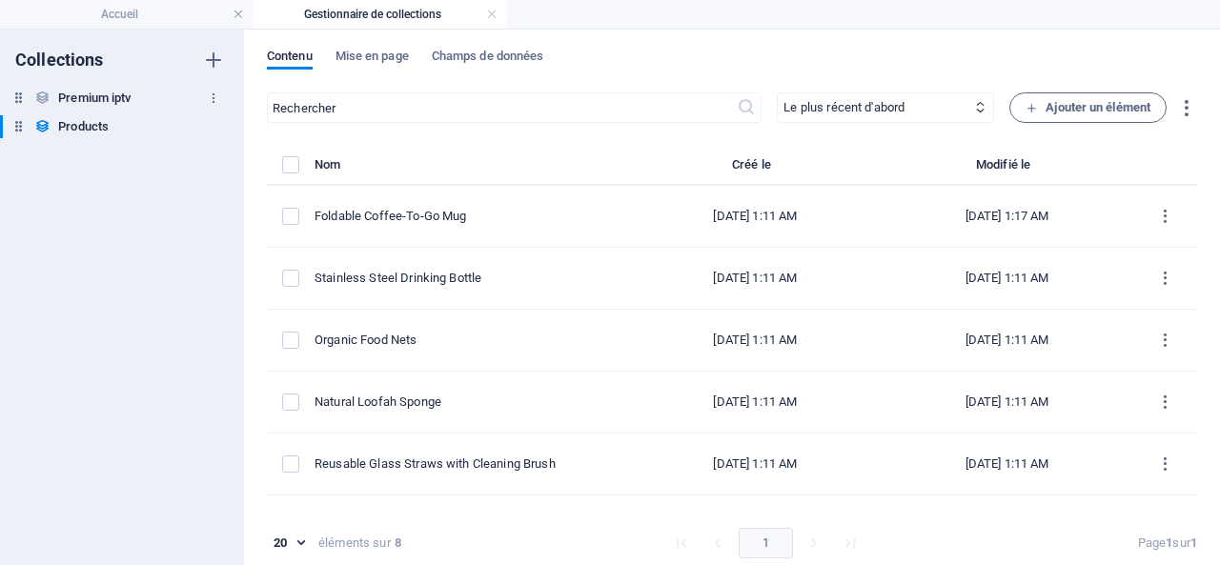
click at [88, 94] on h6 "Premium iptv" at bounding box center [94, 98] width 72 height 23
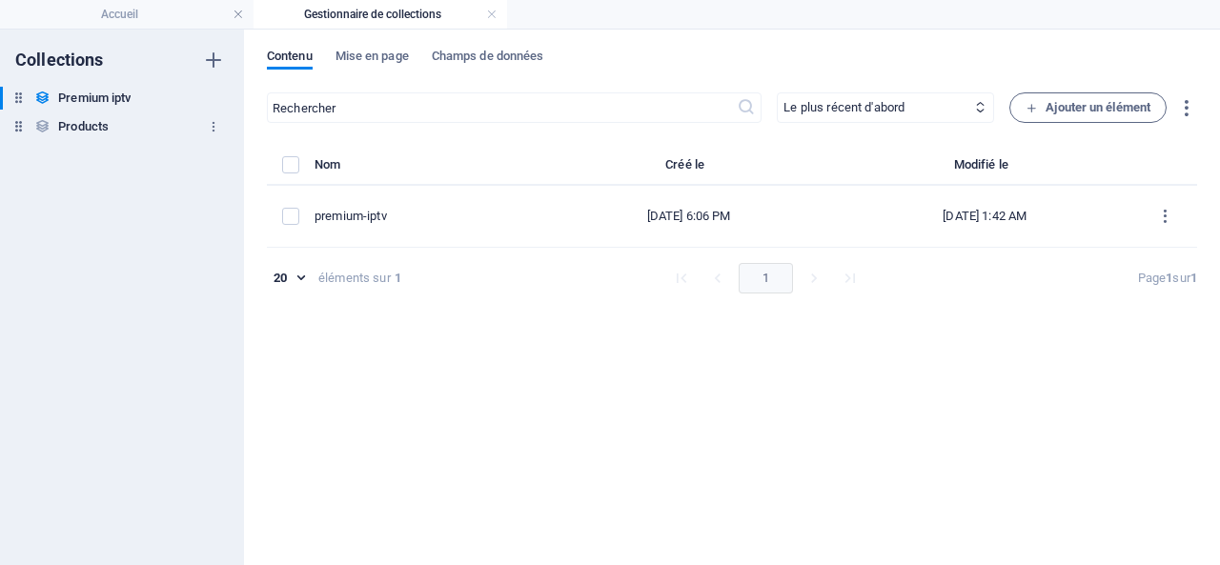
click at [85, 126] on h6 "Products" at bounding box center [83, 126] width 51 height 23
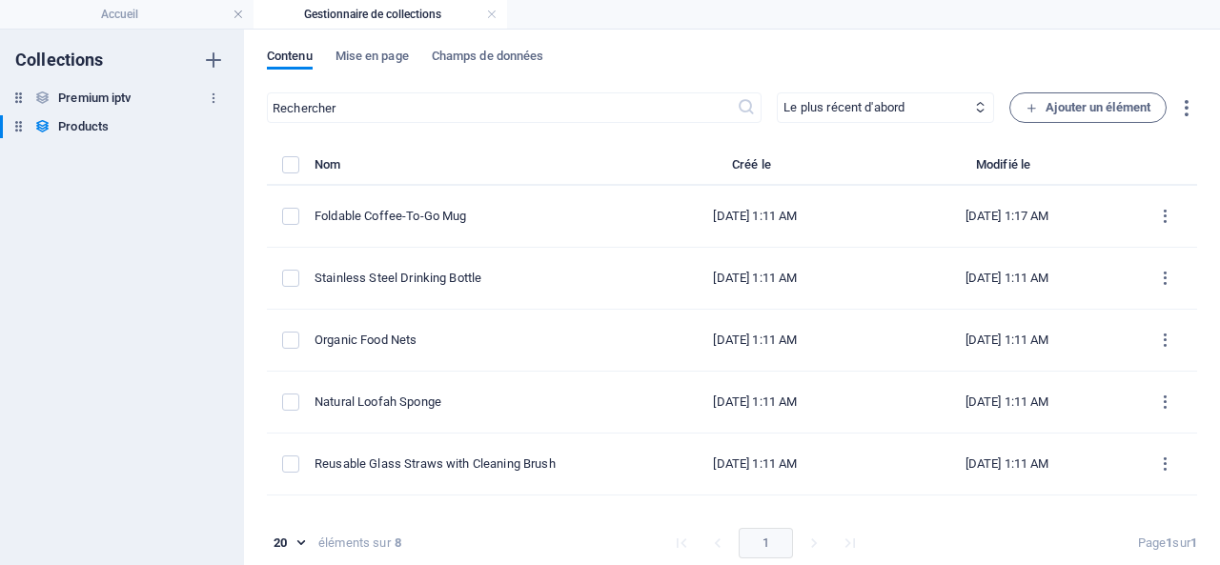
click at [92, 97] on h6 "Premium iptv" at bounding box center [94, 98] width 72 height 23
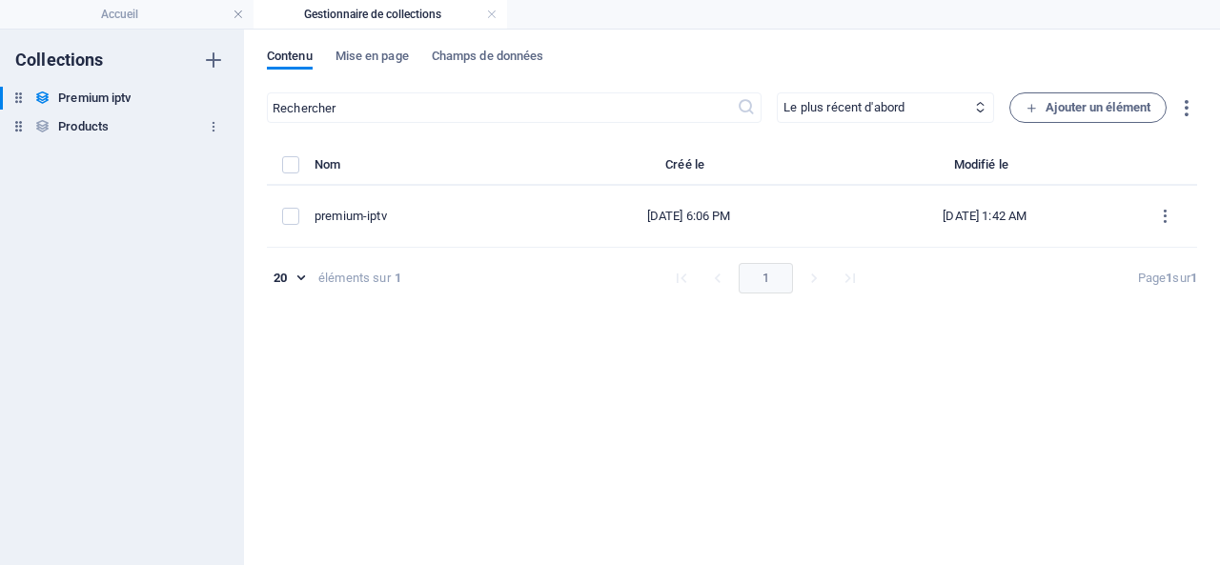
click at [90, 125] on h6 "Products" at bounding box center [83, 126] width 51 height 23
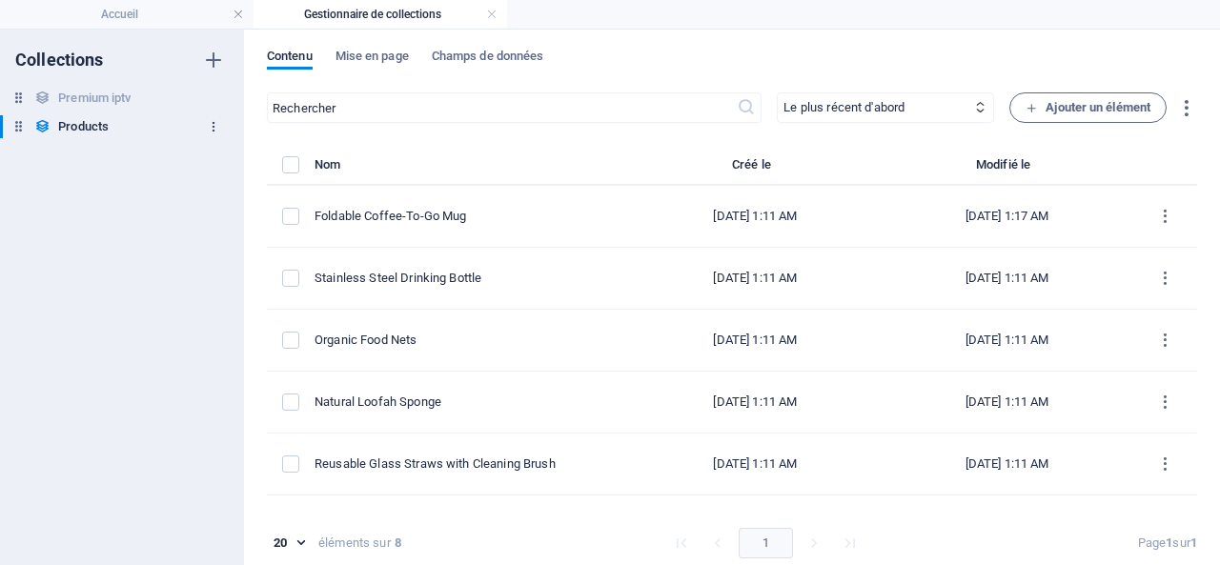
click at [212, 123] on icon "button" at bounding box center [213, 126] width 13 height 13
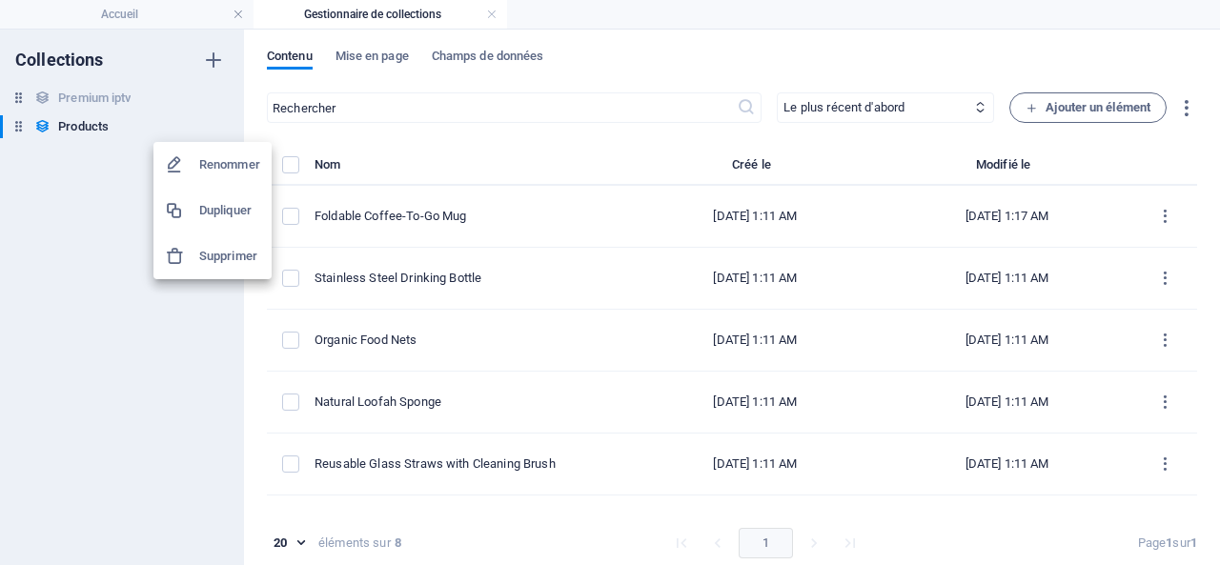
click at [218, 157] on h6 "Renommer" at bounding box center [229, 164] width 61 height 23
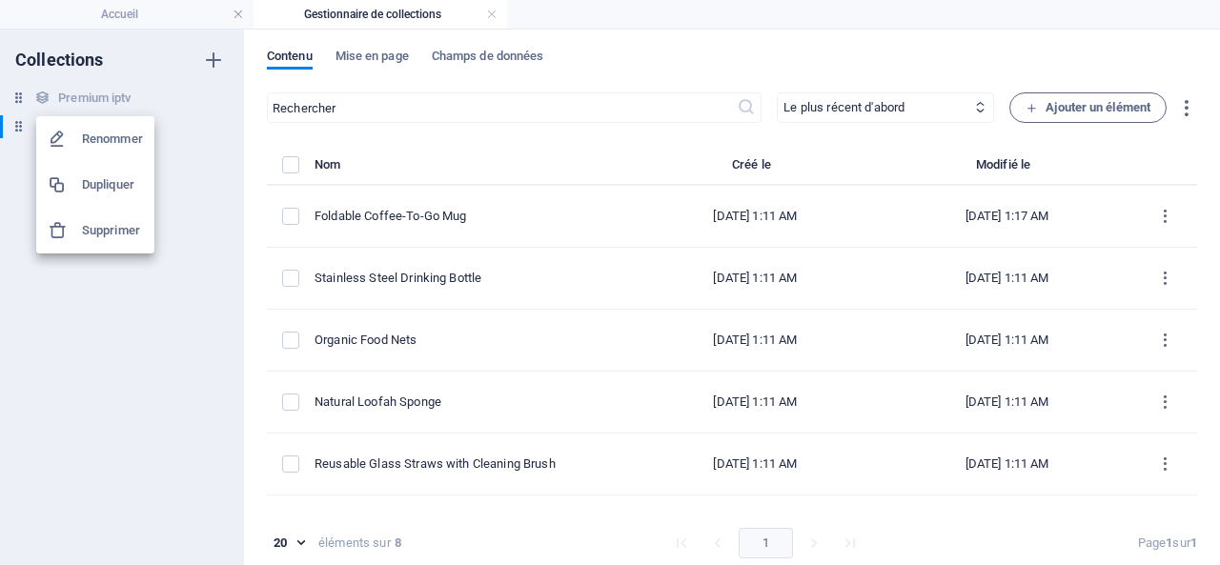
click at [132, 309] on div at bounding box center [610, 282] width 1220 height 565
click at [87, 337] on div at bounding box center [610, 282] width 1220 height 565
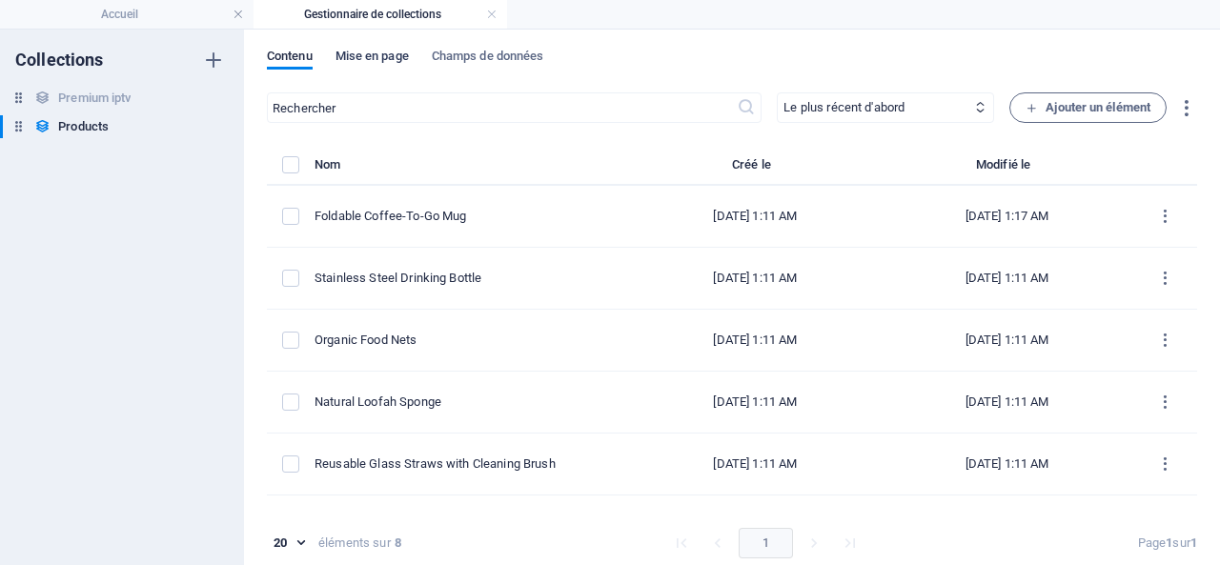
click at [364, 56] on span "Mise en page" at bounding box center [372, 58] width 73 height 27
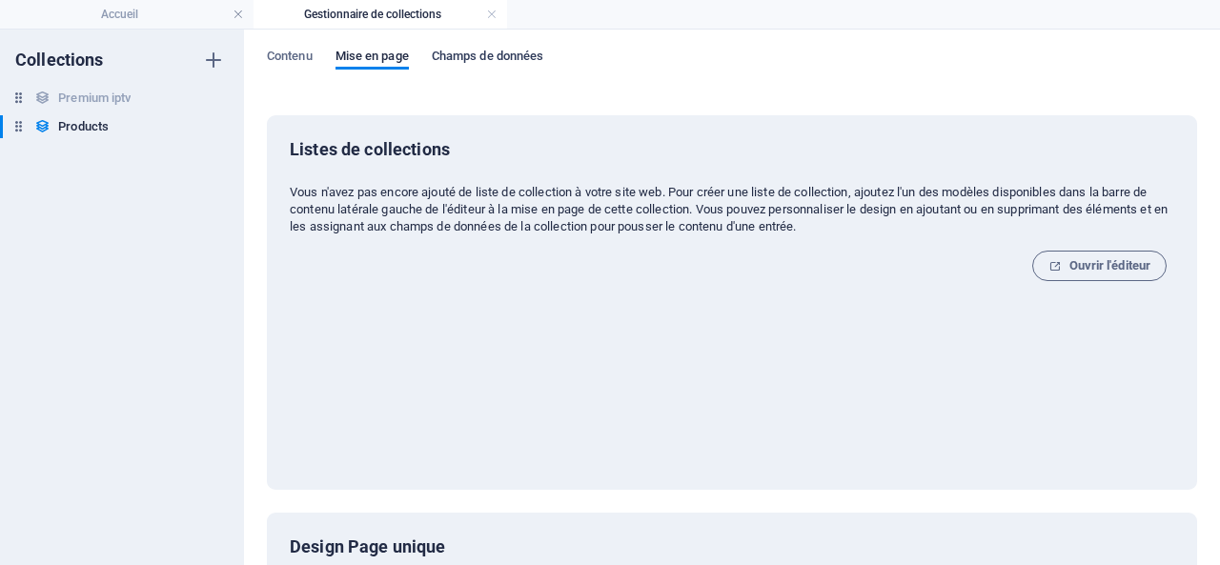
click at [488, 54] on span "Champs de données" at bounding box center [488, 58] width 112 height 27
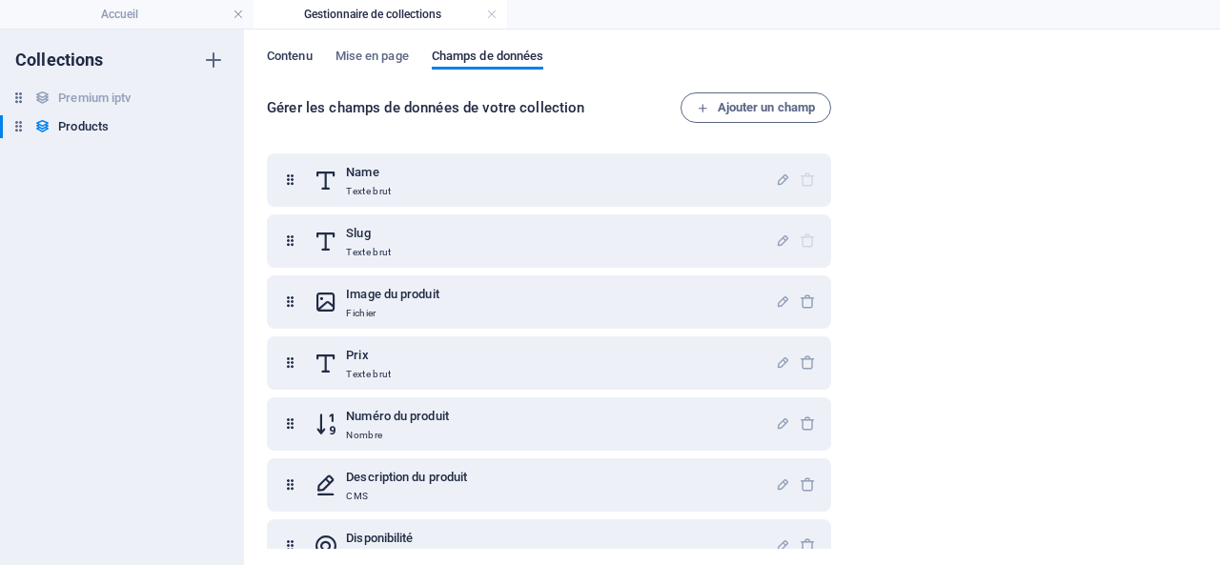
click at [288, 55] on span "Contenu" at bounding box center [290, 58] width 46 height 27
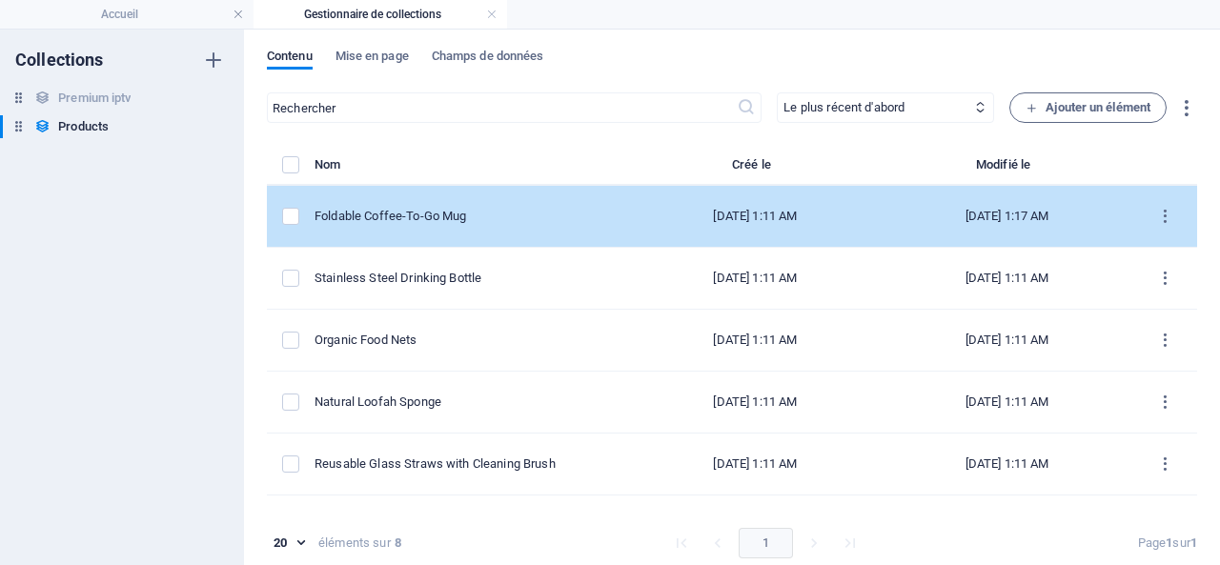
click at [478, 213] on div "Foldable Coffee-To-Go Mug" at bounding box center [464, 216] width 299 height 17
select select "Out of stock"
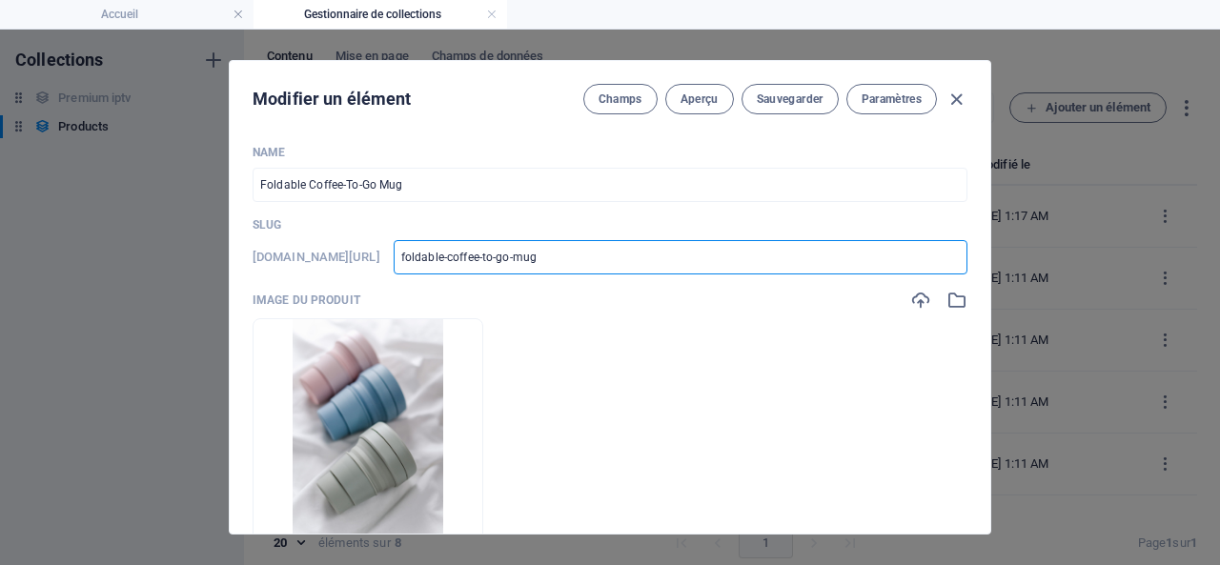
drag, startPoint x: 623, startPoint y: 255, endPoint x: 431, endPoint y: 258, distance: 192.6
click at [431, 258] on div "[DOMAIN_NAME][URL] foldable-coffee-to-go-mug ​" at bounding box center [610, 257] width 715 height 34
type input "3"
type input "34"
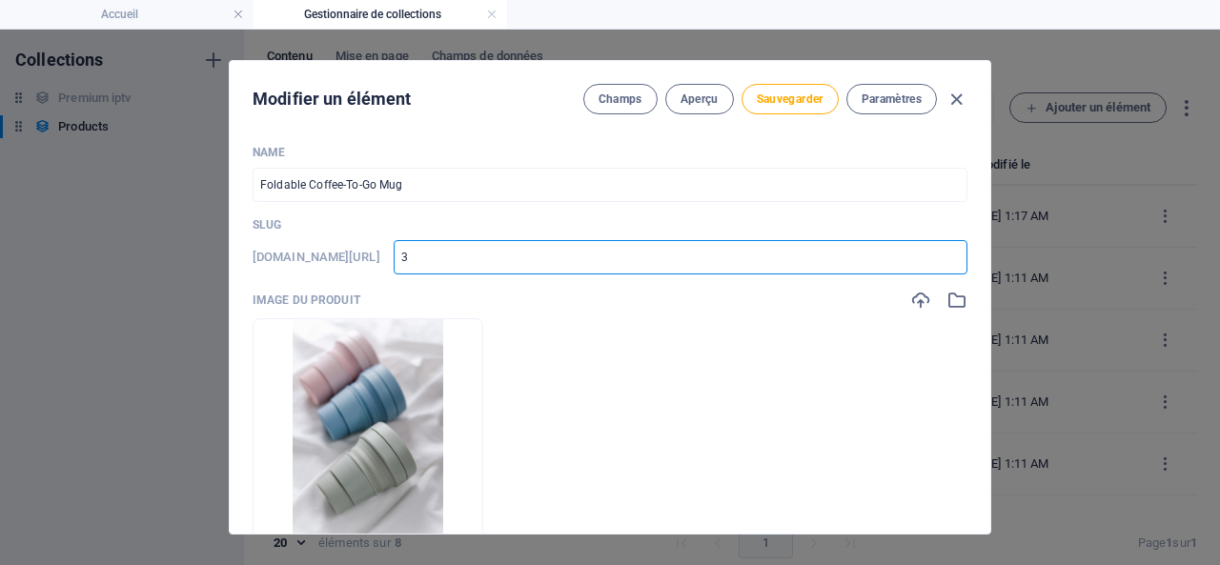
type input "34"
type input "345"
click at [790, 90] on button "Sauvegarder" at bounding box center [790, 99] width 97 height 31
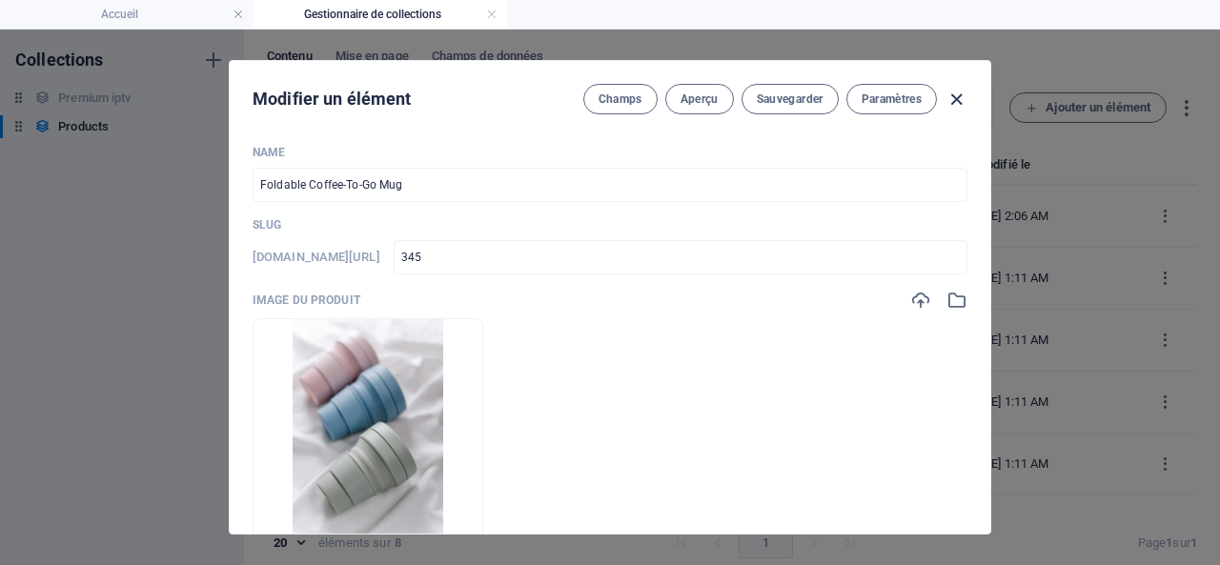
click at [952, 95] on icon "button" at bounding box center [957, 100] width 22 height 22
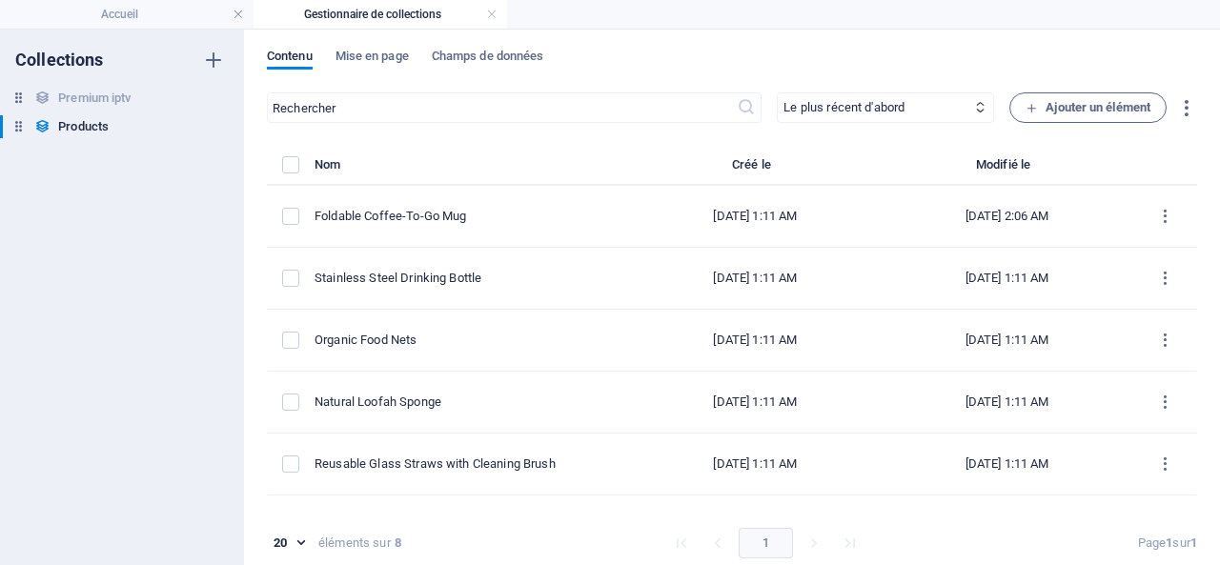
type input "345"
click at [492, 11] on link at bounding box center [491, 15] width 11 height 18
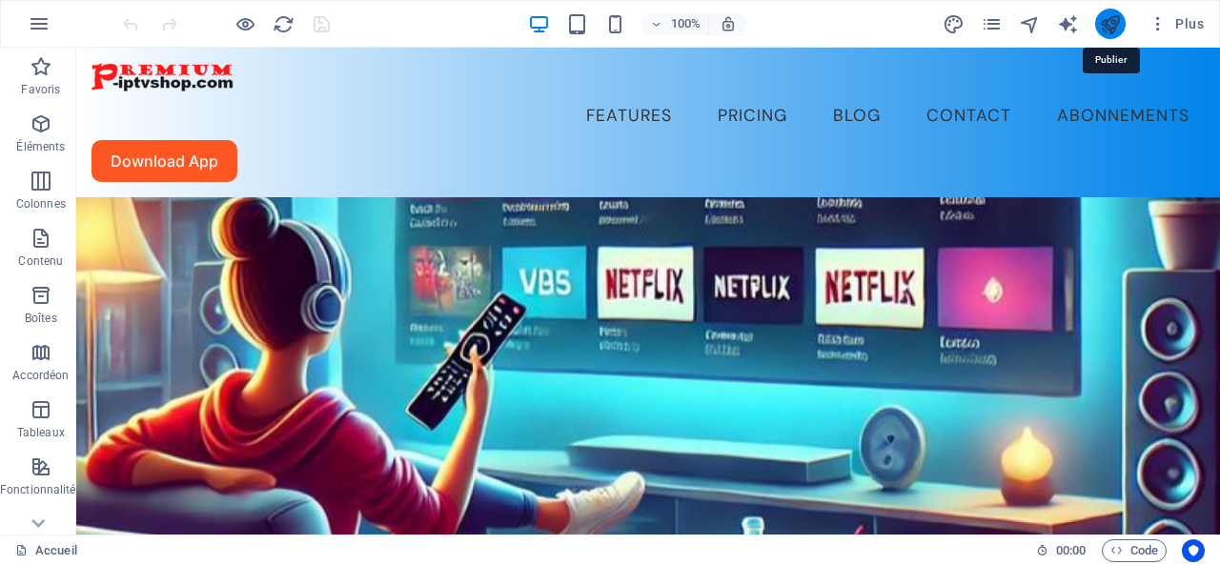
click at [1109, 20] on icon "publish" at bounding box center [1110, 24] width 22 height 22
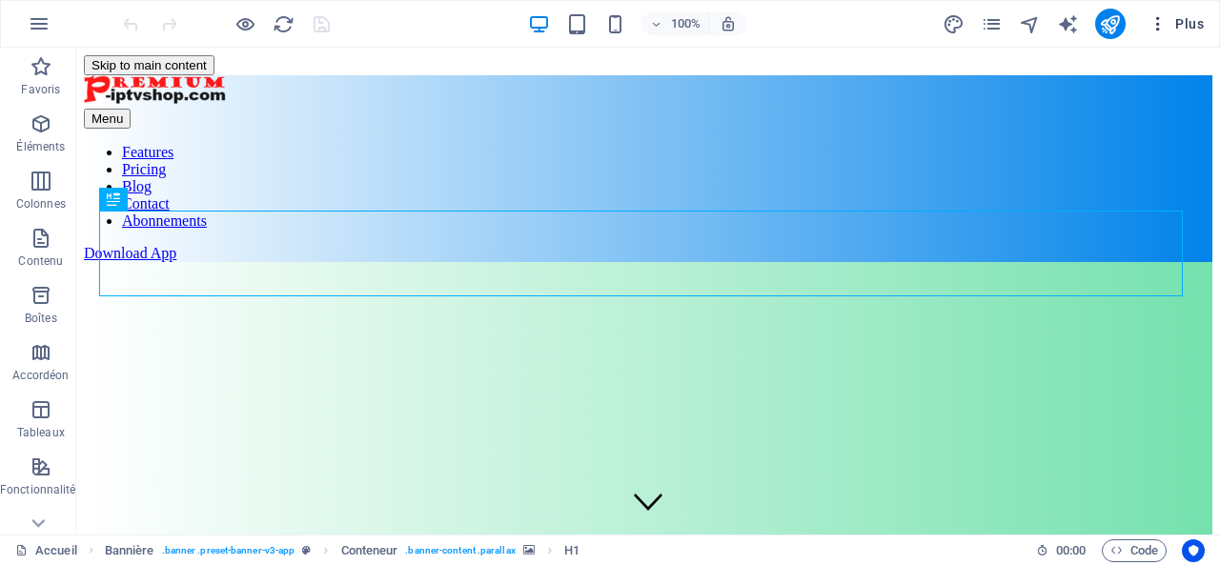
click at [1192, 24] on span "Plus" at bounding box center [1176, 23] width 55 height 19
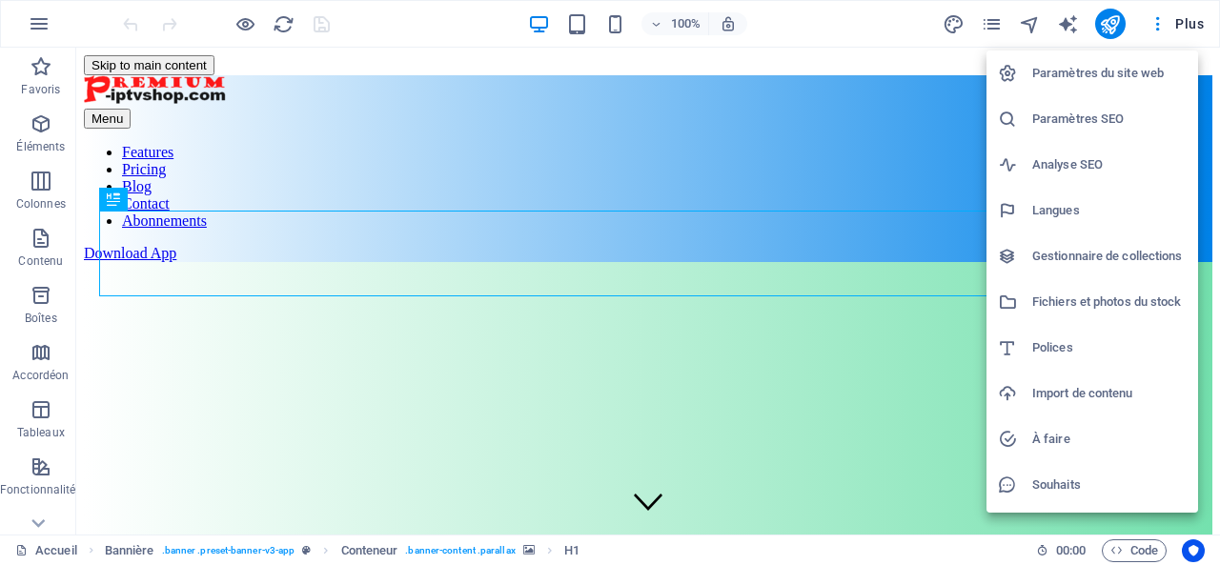
click at [1088, 249] on h6 "Gestionnaire de collections" at bounding box center [1109, 256] width 154 height 23
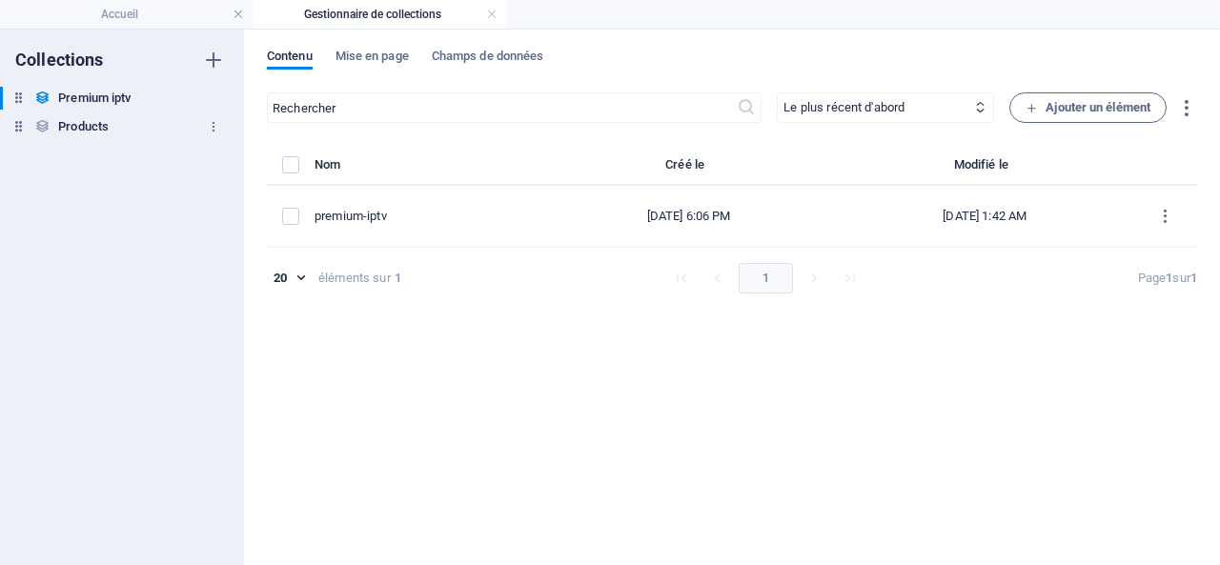
click at [92, 127] on h6 "Products" at bounding box center [83, 126] width 51 height 23
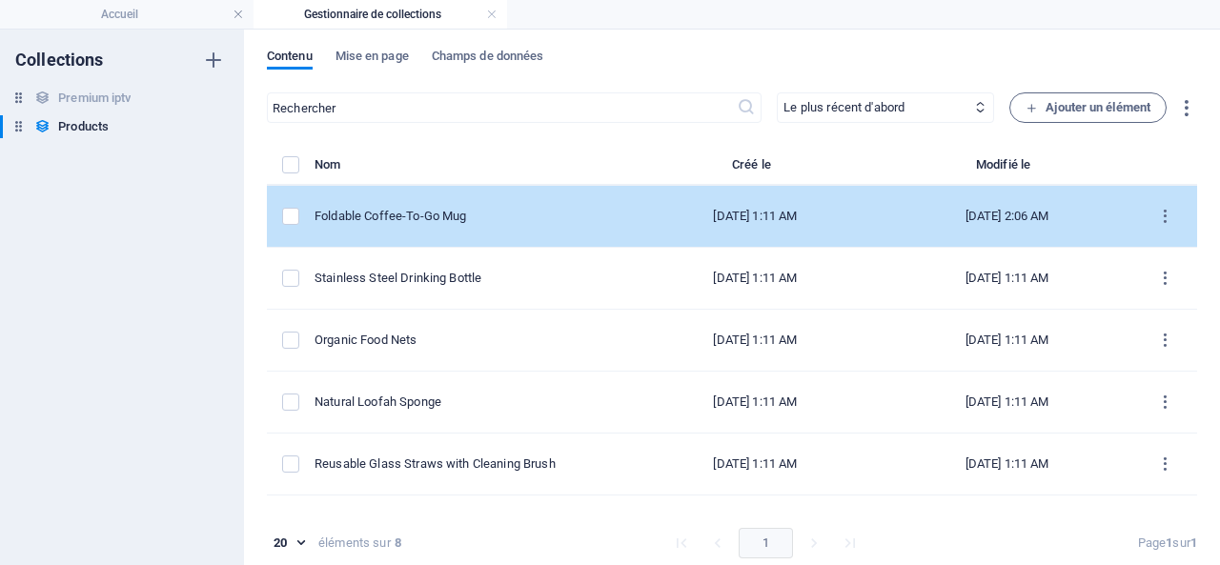
click at [442, 214] on div "Foldable Coffee-To-Go Mug" at bounding box center [464, 216] width 299 height 17
select select "Out of stock"
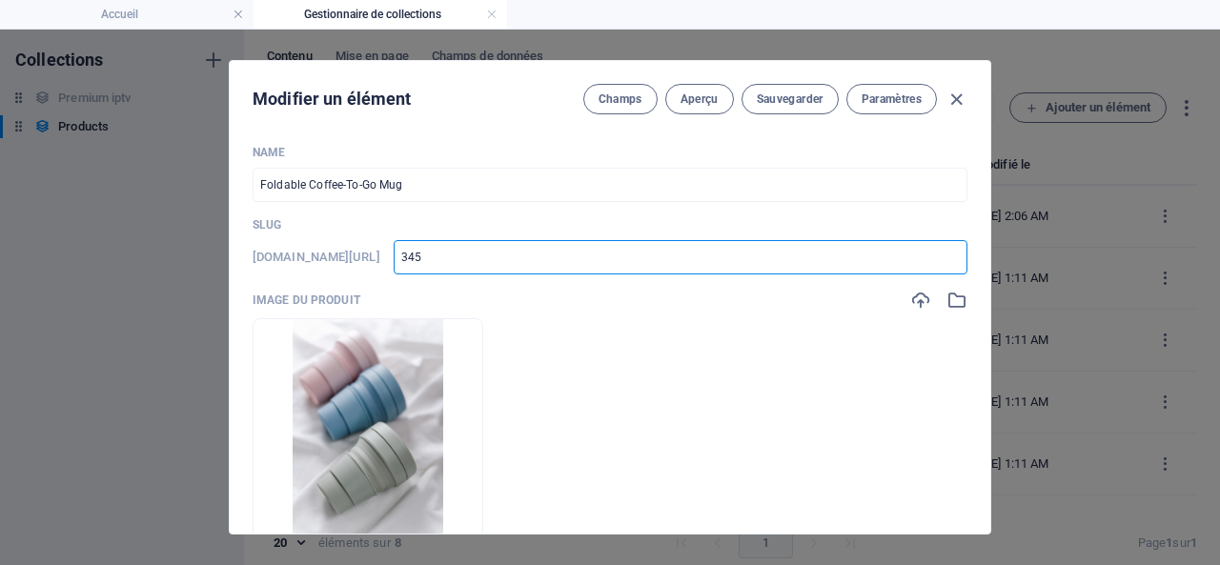
drag, startPoint x: 509, startPoint y: 263, endPoint x: 459, endPoint y: 259, distance: 49.7
click at [459, 259] on input "345" at bounding box center [681, 257] width 574 height 34
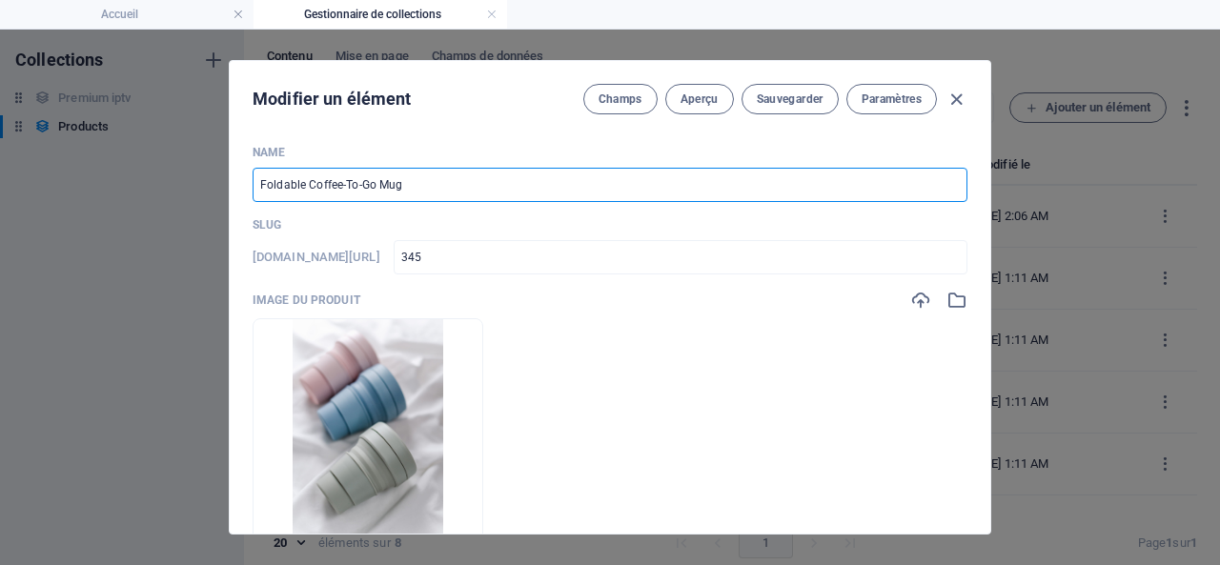
drag, startPoint x: 417, startPoint y: 186, endPoint x: 240, endPoint y: 184, distance: 177.3
click at [240, 184] on div "Name Foldable Coffee-To-Go Mug ​ Slug www.example.com/example-page/ 345 ​ Image…" at bounding box center [610, 332] width 761 height 404
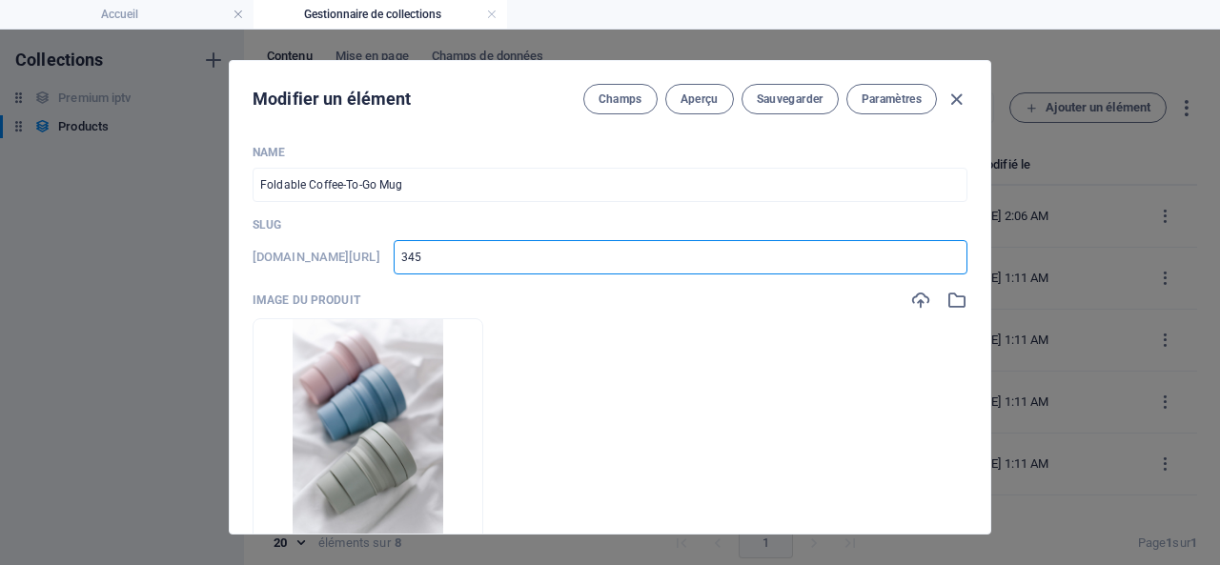
drag, startPoint x: 534, startPoint y: 257, endPoint x: 456, endPoint y: 256, distance: 78.2
click at [455, 258] on div "www.example.com/example-page/ 345 ​" at bounding box center [610, 257] width 715 height 34
paste input "Foldable Coffee-To-Go Mug"
type input "Foldable Coffee-To-Go Mug"
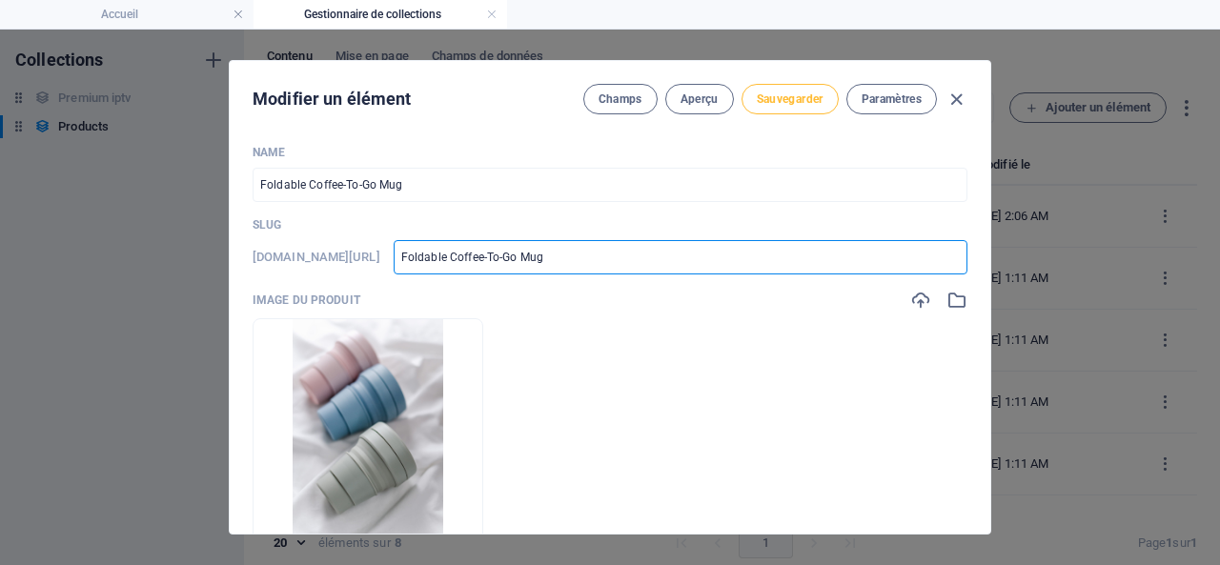
type input "foldable-coffee-to-go-mug"
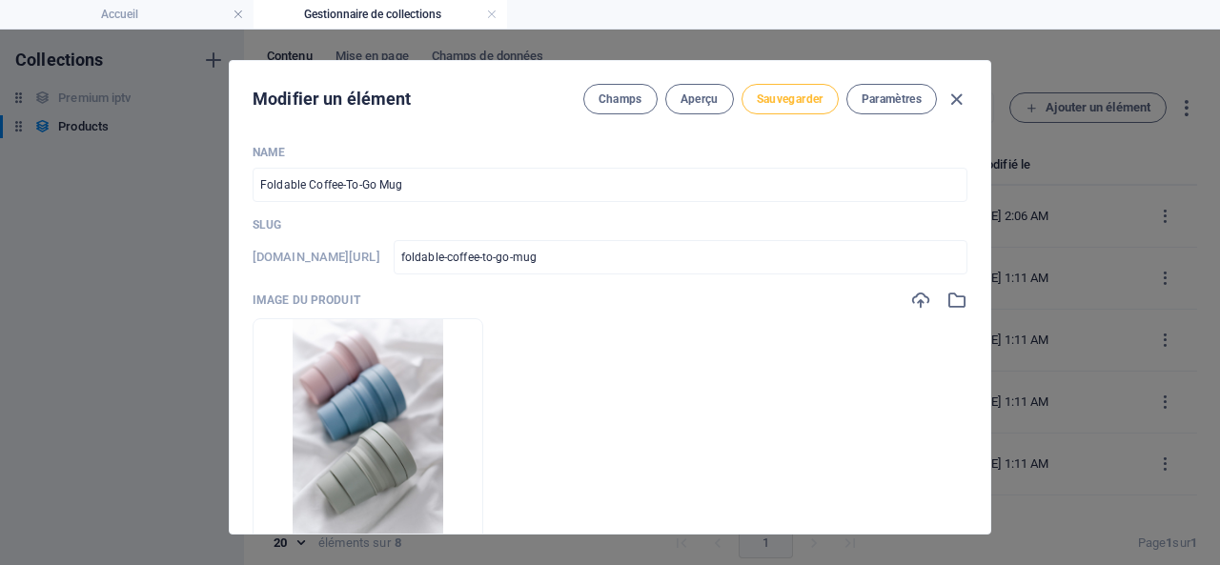
click at [782, 96] on span "Sauvegarder" at bounding box center [790, 99] width 67 height 15
click at [782, 97] on span "Sauvegarder" at bounding box center [790, 99] width 67 height 15
click at [955, 94] on icon "button" at bounding box center [957, 100] width 22 height 22
type input "foldable-coffee-to-go-mug"
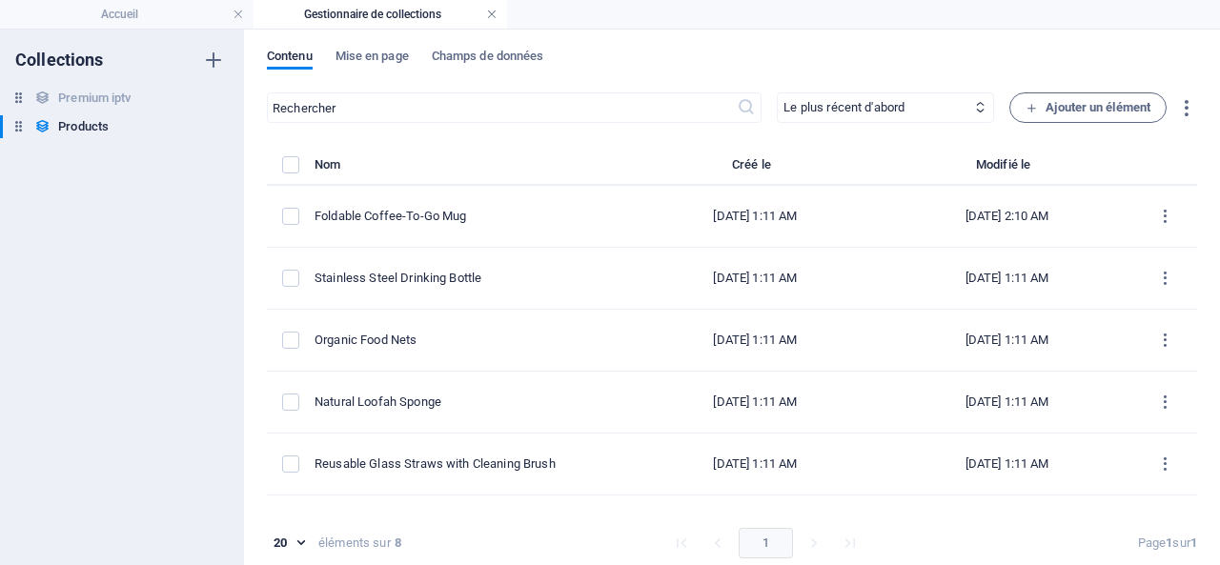
click at [490, 10] on link at bounding box center [491, 15] width 11 height 18
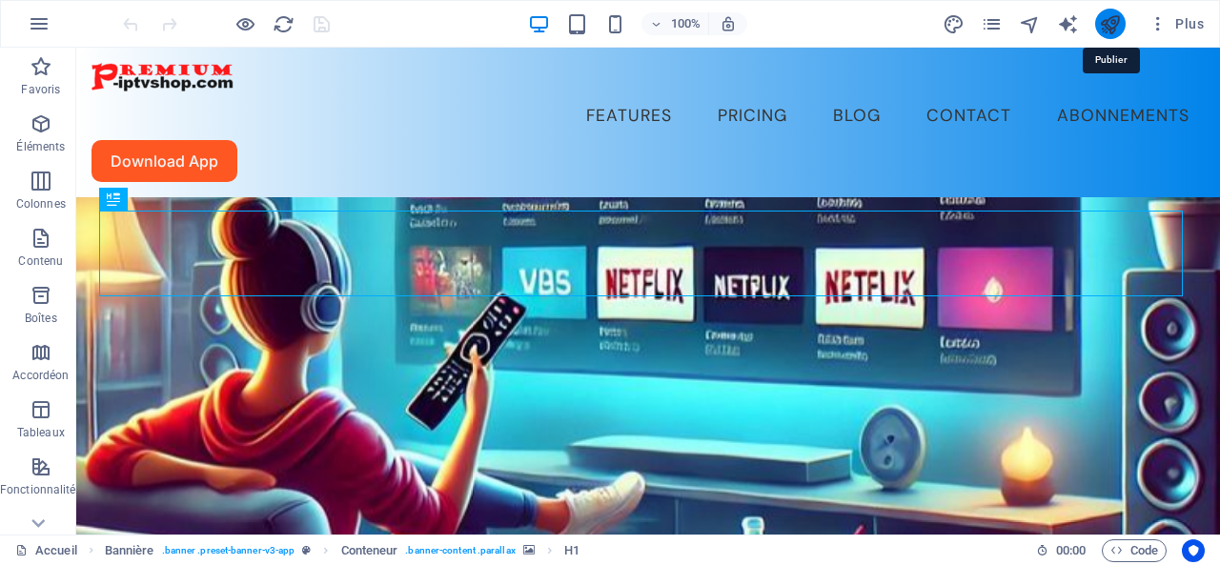
click at [1109, 22] on icon "publish" at bounding box center [1110, 24] width 22 height 22
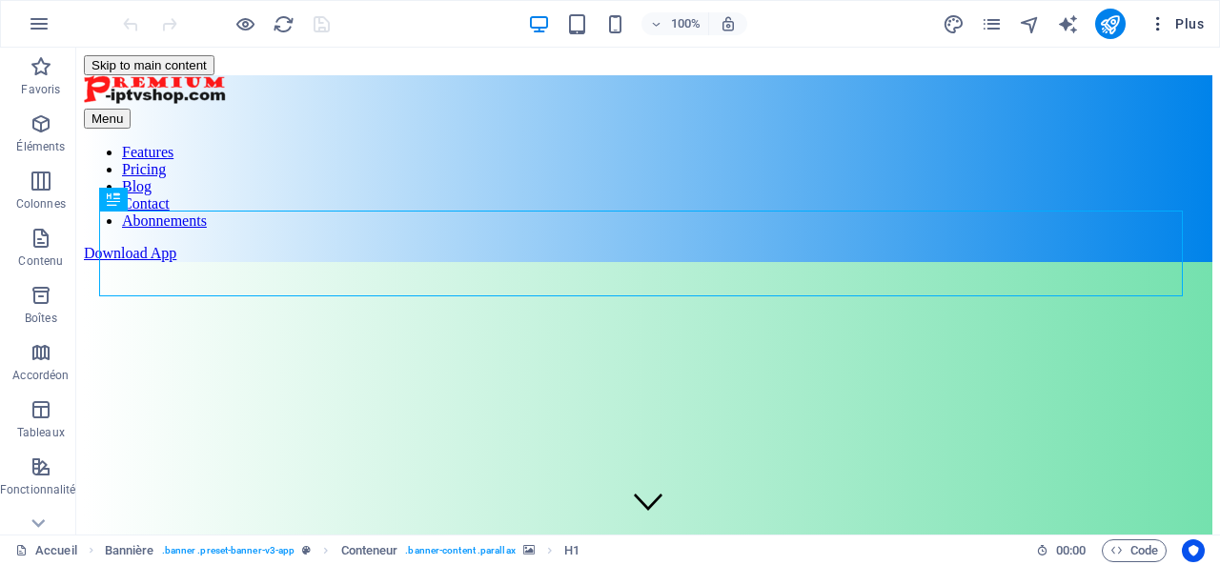
click at [1193, 17] on span "Plus" at bounding box center [1176, 23] width 55 height 19
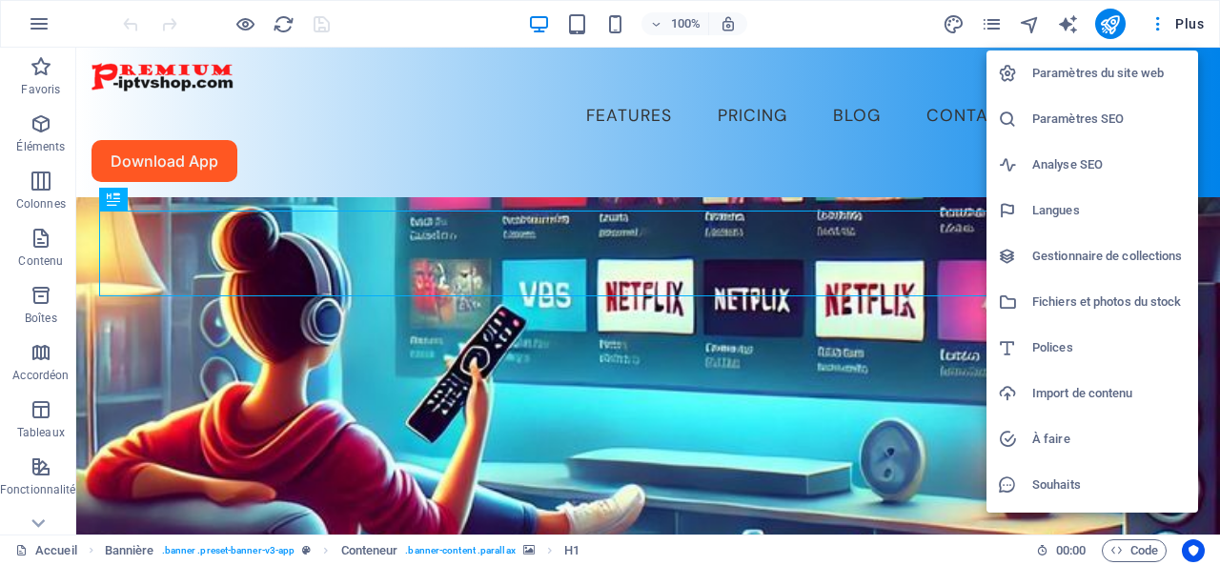
click at [1107, 253] on h6 "Gestionnaire de collections" at bounding box center [1109, 256] width 154 height 23
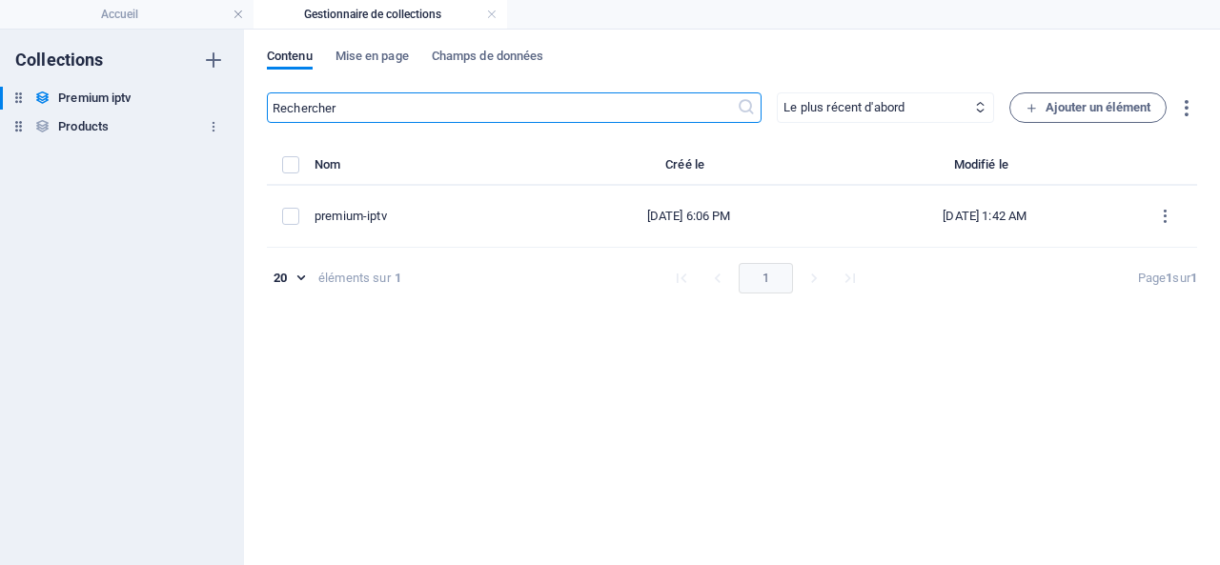
click at [84, 126] on h6 "Products" at bounding box center [83, 126] width 51 height 23
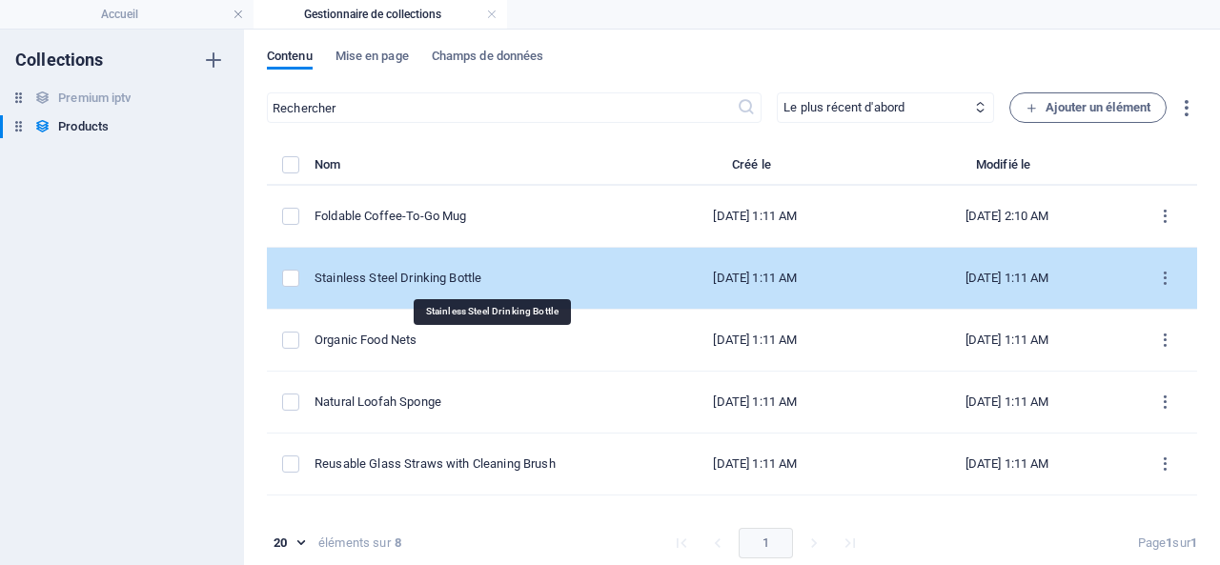
click at [450, 275] on div "Stainless Steel Drinking Bottle" at bounding box center [464, 278] width 299 height 17
select select "In stock"
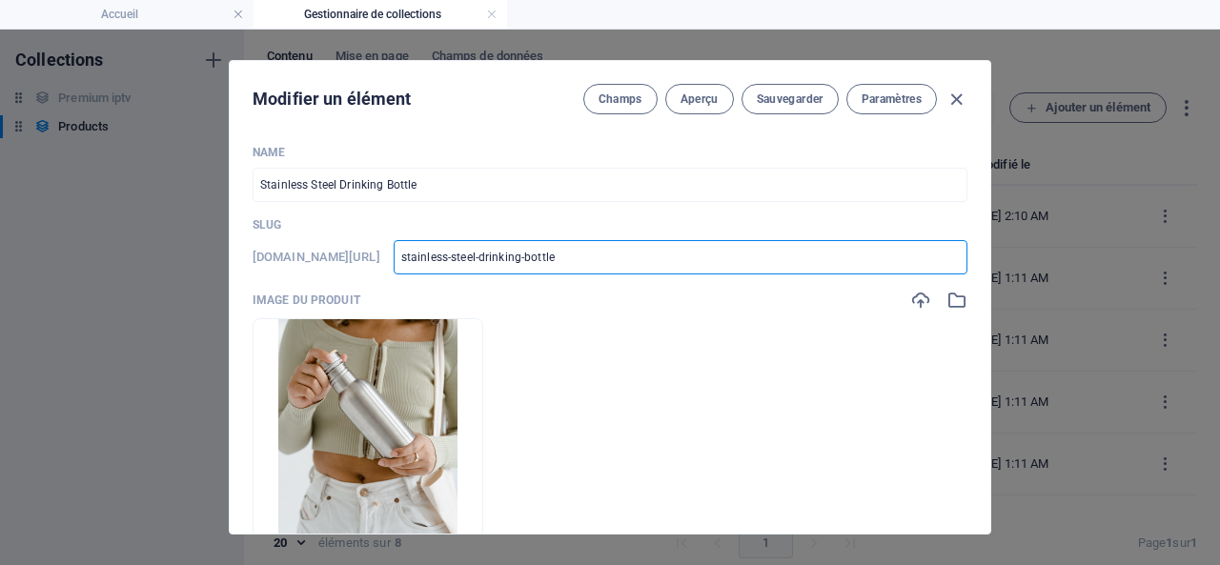
drag, startPoint x: 663, startPoint y: 260, endPoint x: 458, endPoint y: 254, distance: 206.0
click at [458, 254] on div "[DOMAIN_NAME][URL] stainless-steel-drinking-bottle ​" at bounding box center [610, 257] width 715 height 34
click at [957, 91] on icon "button" at bounding box center [957, 100] width 22 height 22
type input "stainless-steel-drinking-bottle"
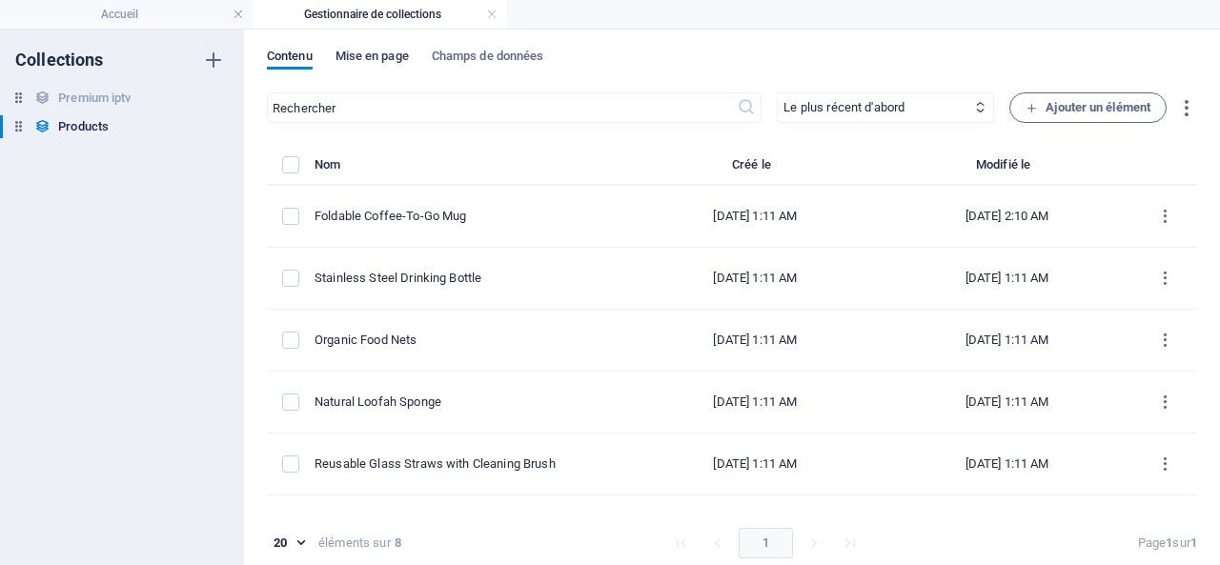
click at [362, 60] on span "Mise en page" at bounding box center [372, 58] width 73 height 27
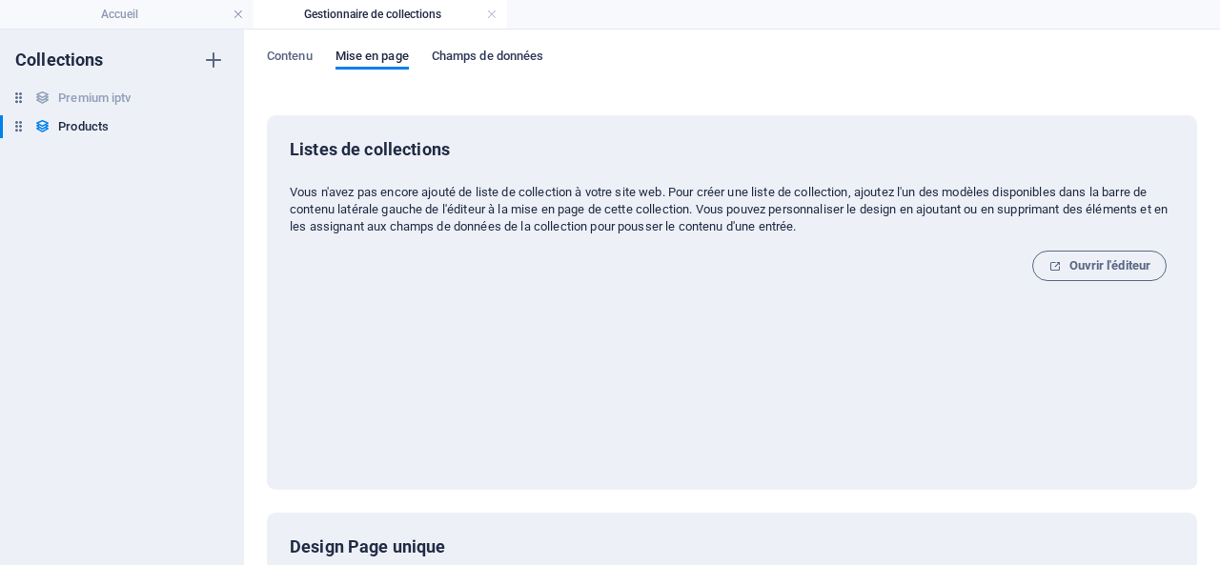
click at [478, 53] on span "Champs de données" at bounding box center [488, 58] width 112 height 27
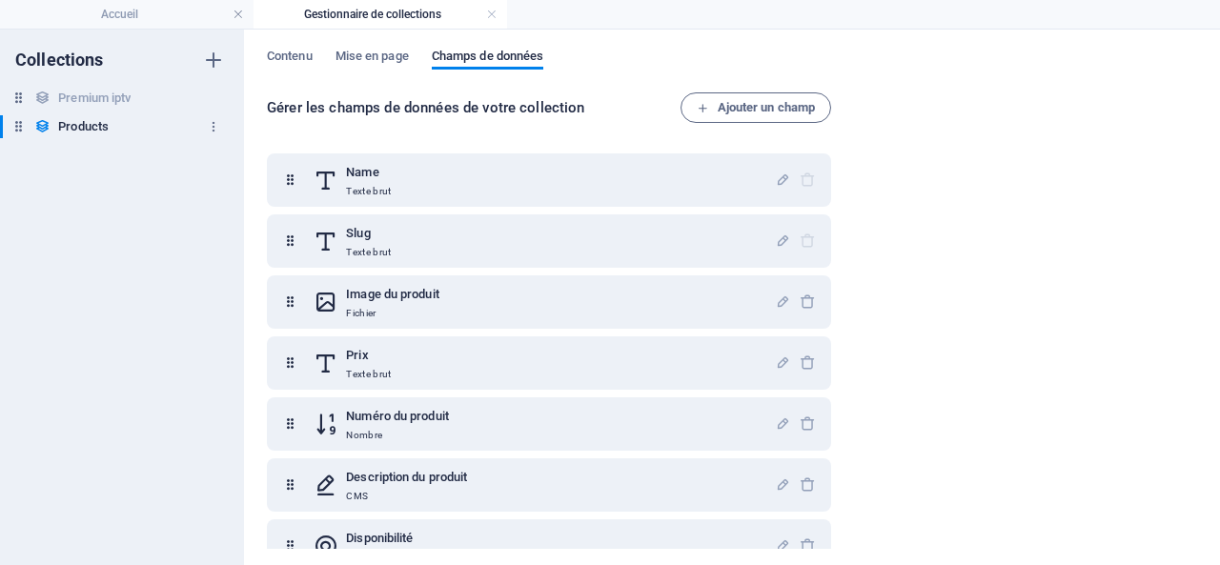
click at [99, 121] on h6 "Products" at bounding box center [83, 126] width 51 height 23
click at [214, 123] on icon "button" at bounding box center [213, 126] width 13 height 13
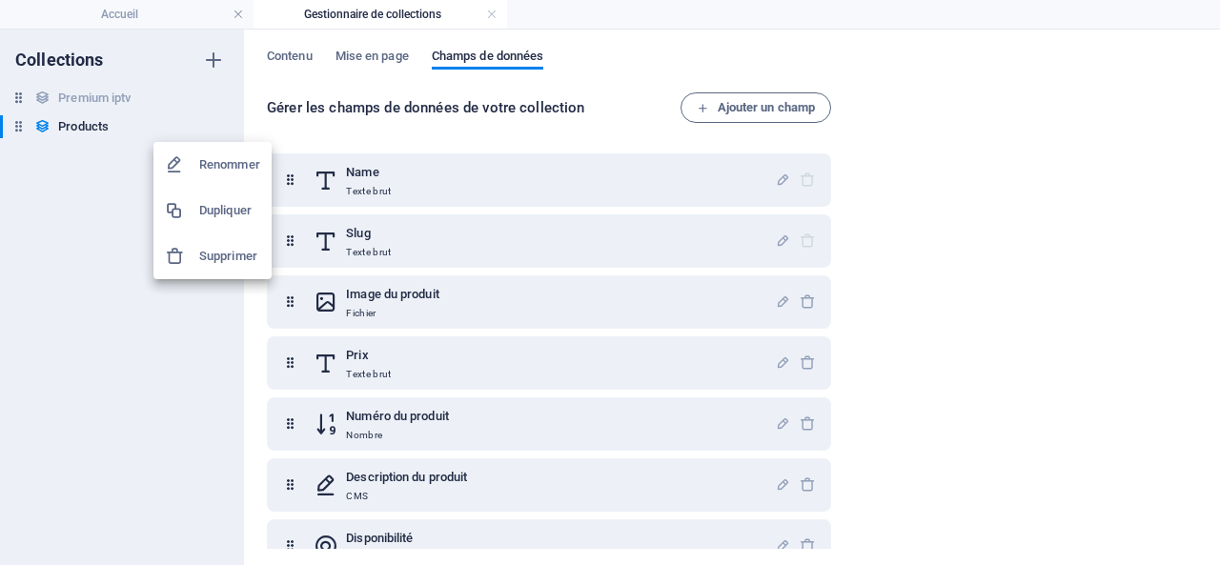
click at [69, 214] on div at bounding box center [610, 282] width 1220 height 565
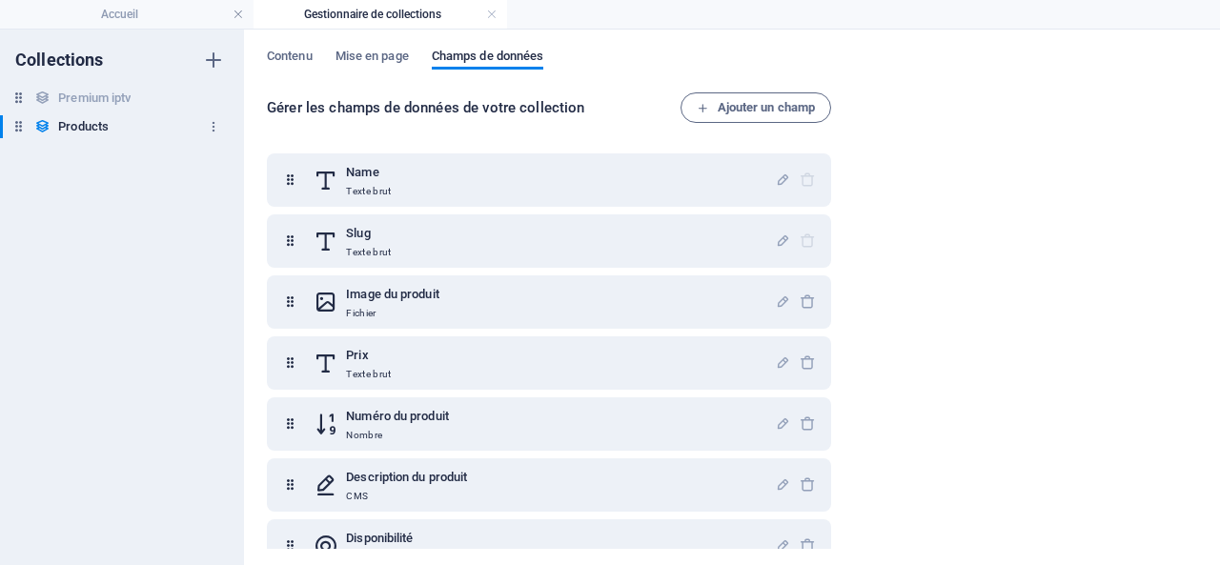
click at [78, 119] on h6 "Products" at bounding box center [83, 126] width 51 height 23
click at [79, 122] on h6 "Products" at bounding box center [83, 126] width 51 height 23
click at [72, 188] on div "Collections Premium iptv Premium iptv Products Products" at bounding box center [122, 298] width 244 height 536
click at [282, 56] on span "Contenu" at bounding box center [290, 58] width 46 height 27
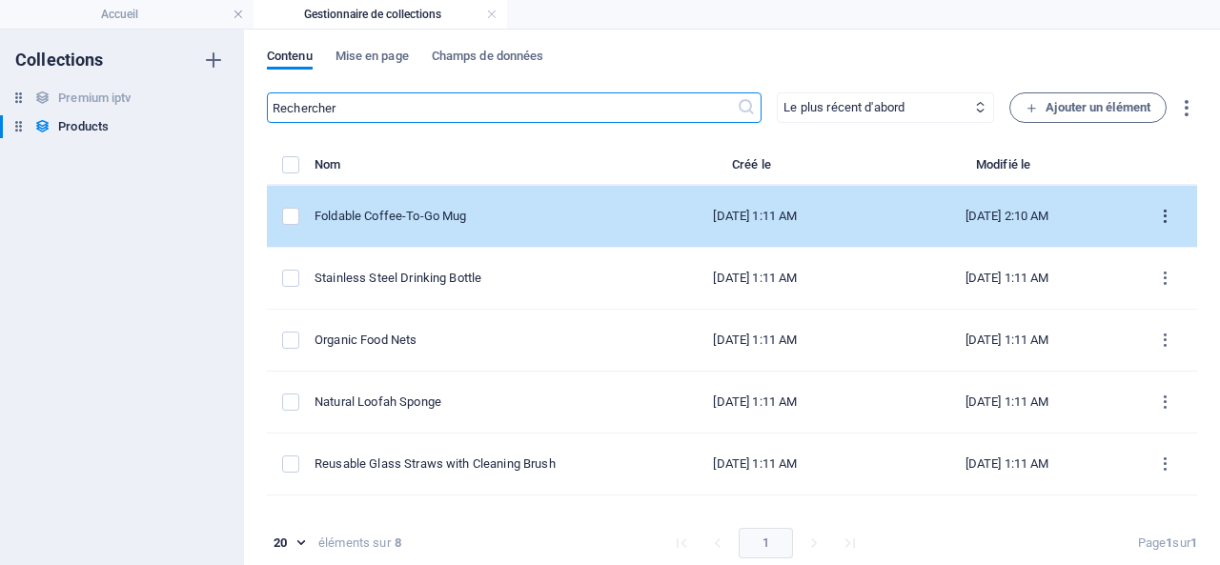
click at [1158, 210] on icon "items list" at bounding box center [1165, 217] width 18 height 18
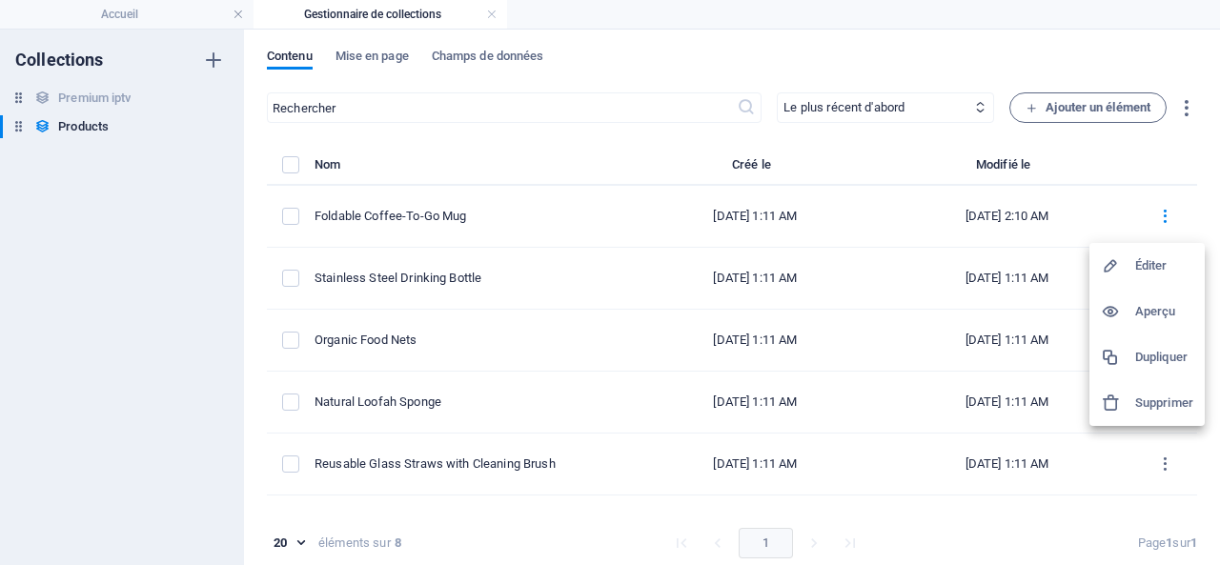
click at [1160, 314] on h6 "Aperçu" at bounding box center [1164, 311] width 58 height 23
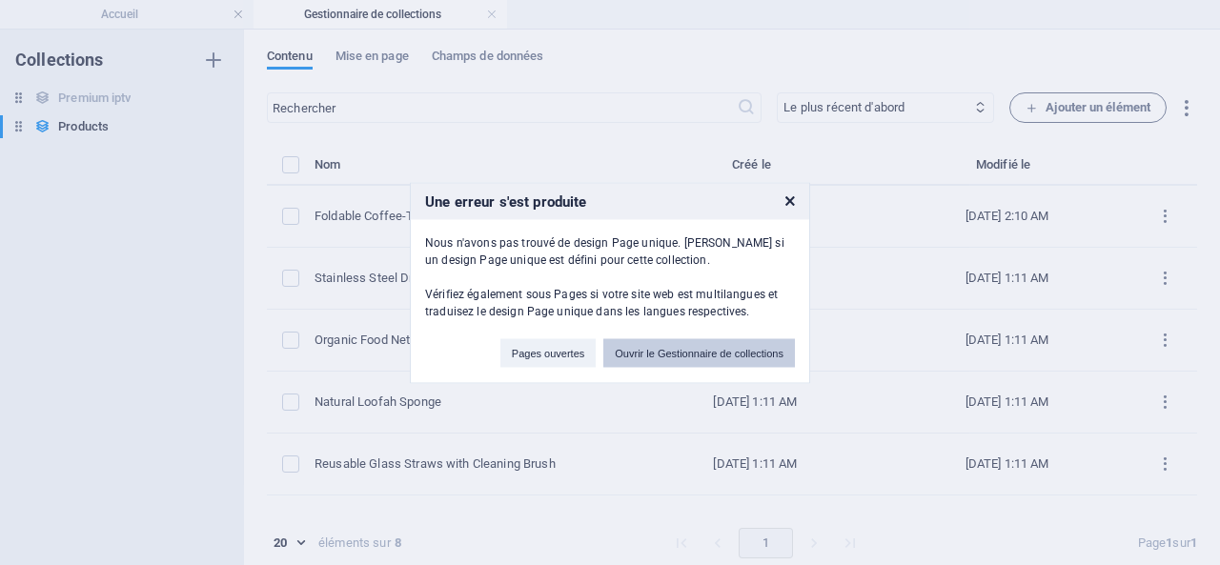
click at [699, 351] on button "Ouvrir le Gestionnaire de collections" at bounding box center [699, 352] width 192 height 29
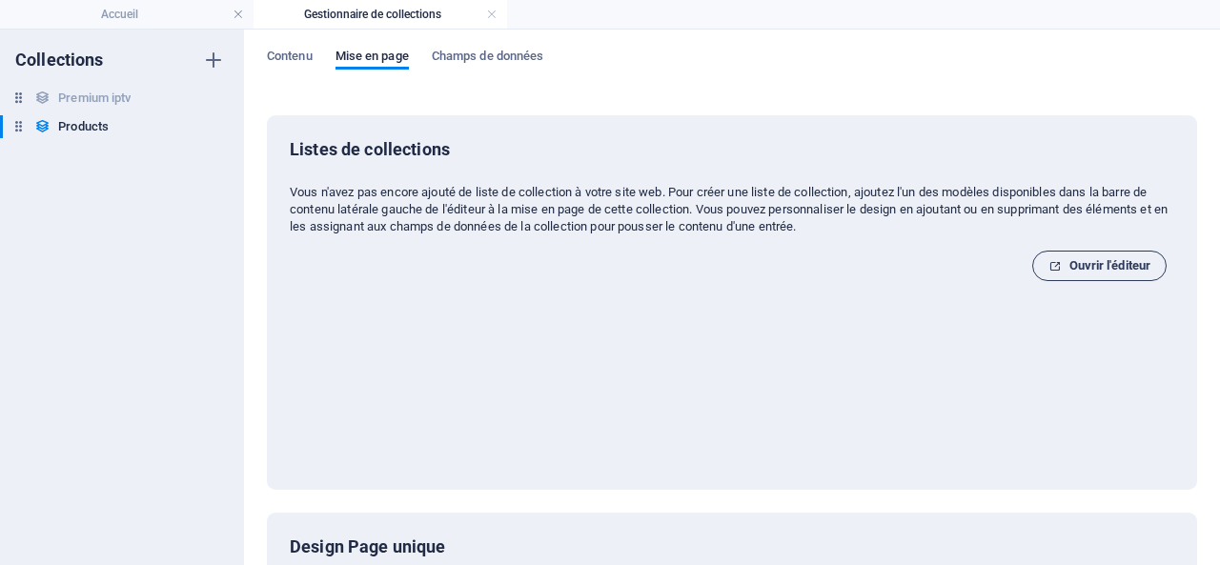
click at [1100, 259] on span "Ouvrir l'éditeur" at bounding box center [1099, 265] width 102 height 23
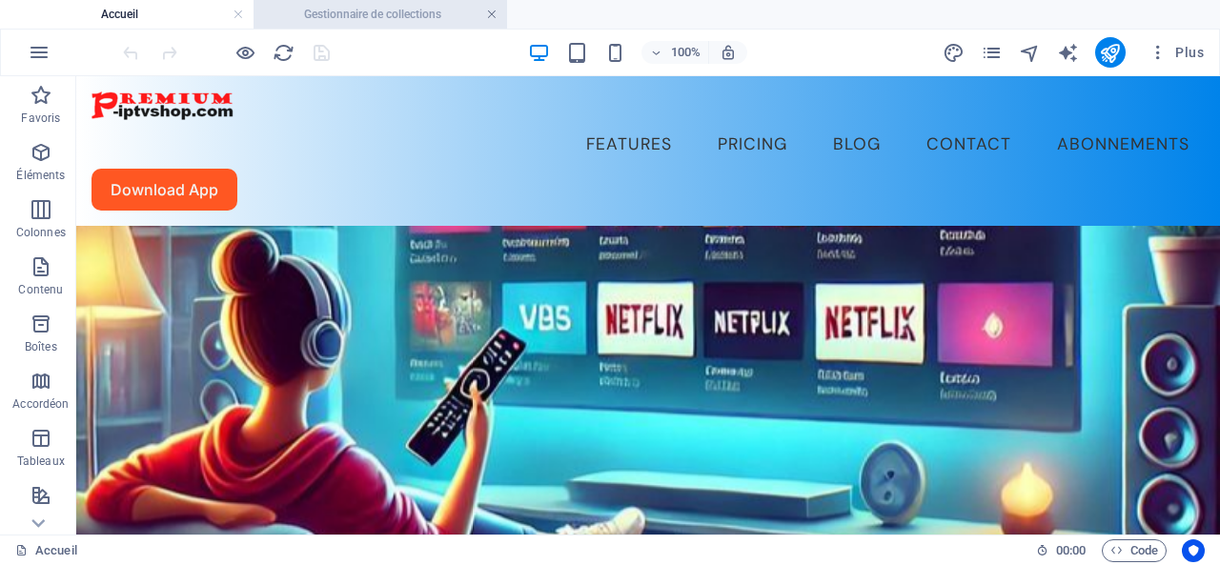
click at [490, 10] on link at bounding box center [491, 15] width 11 height 18
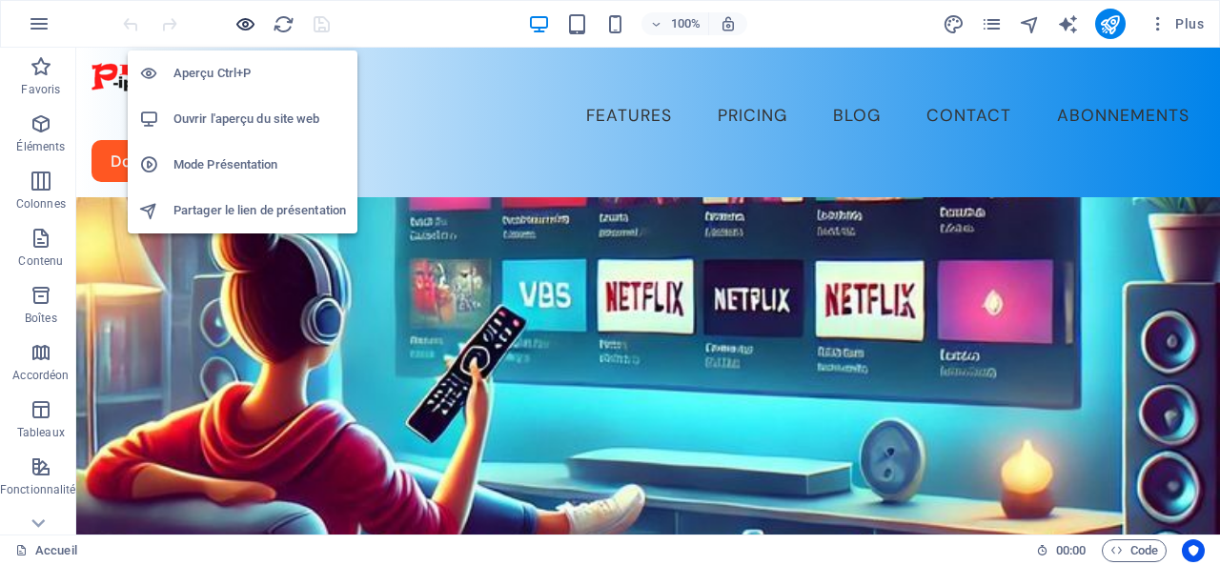
click at [248, 20] on icon "button" at bounding box center [245, 24] width 22 height 22
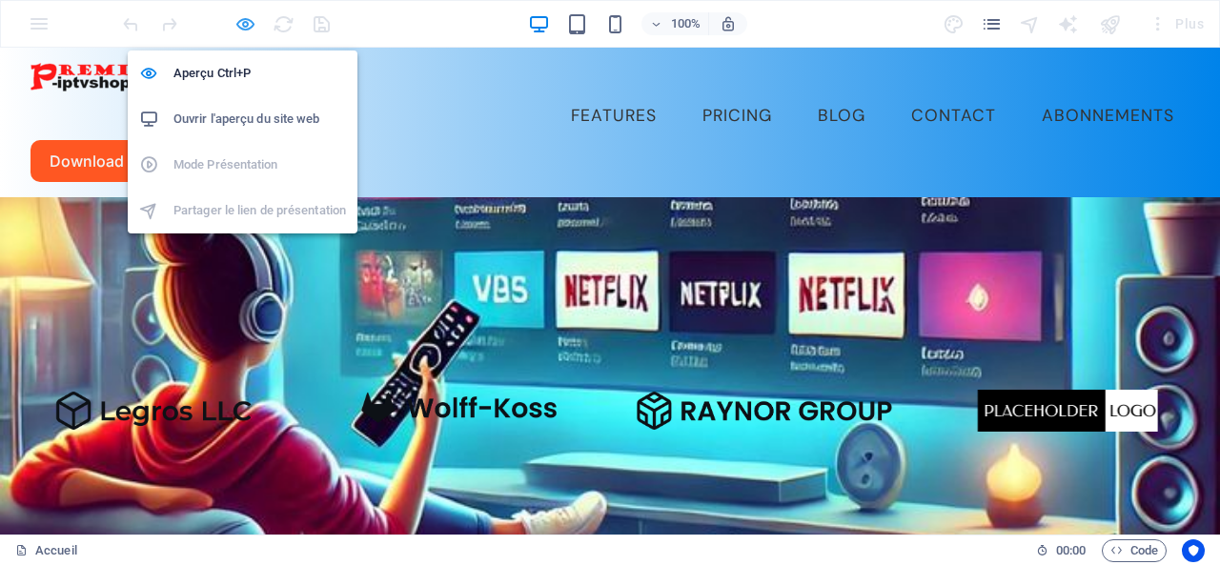
click at [248, 19] on icon "button" at bounding box center [245, 24] width 22 height 22
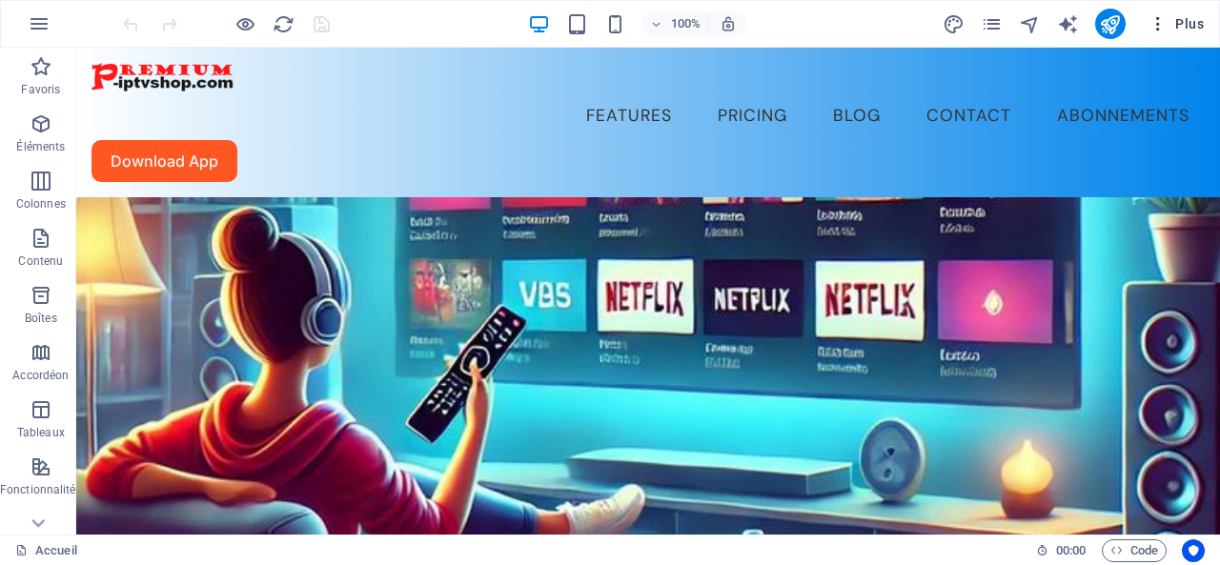
click at [1186, 17] on span "Plus" at bounding box center [1176, 23] width 55 height 19
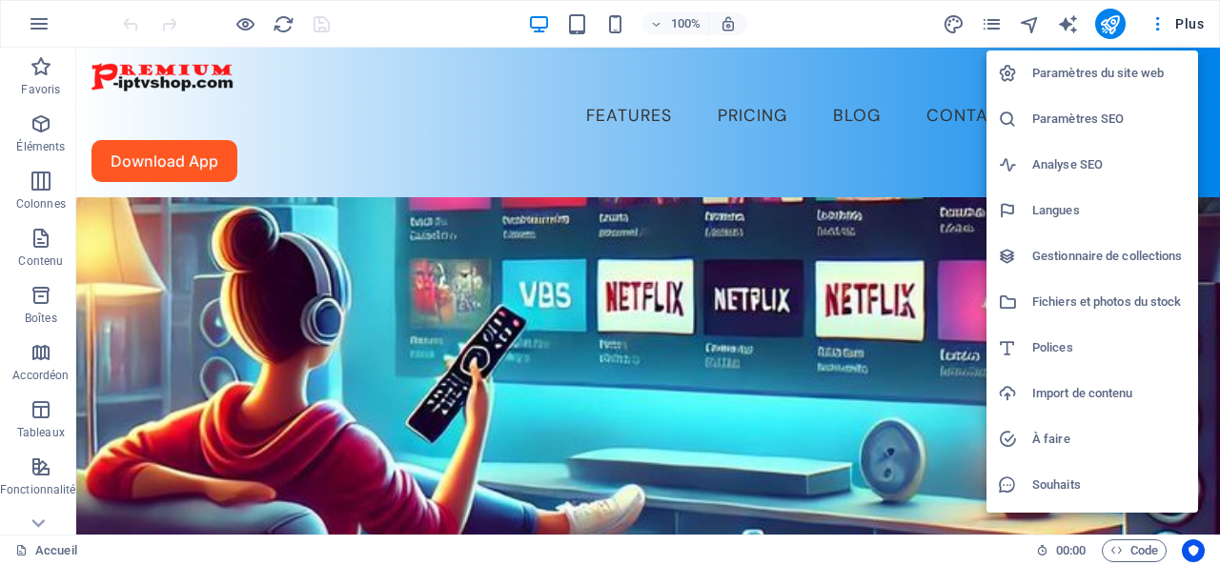
click at [1113, 256] on h6 "Gestionnaire de collections" at bounding box center [1109, 256] width 154 height 23
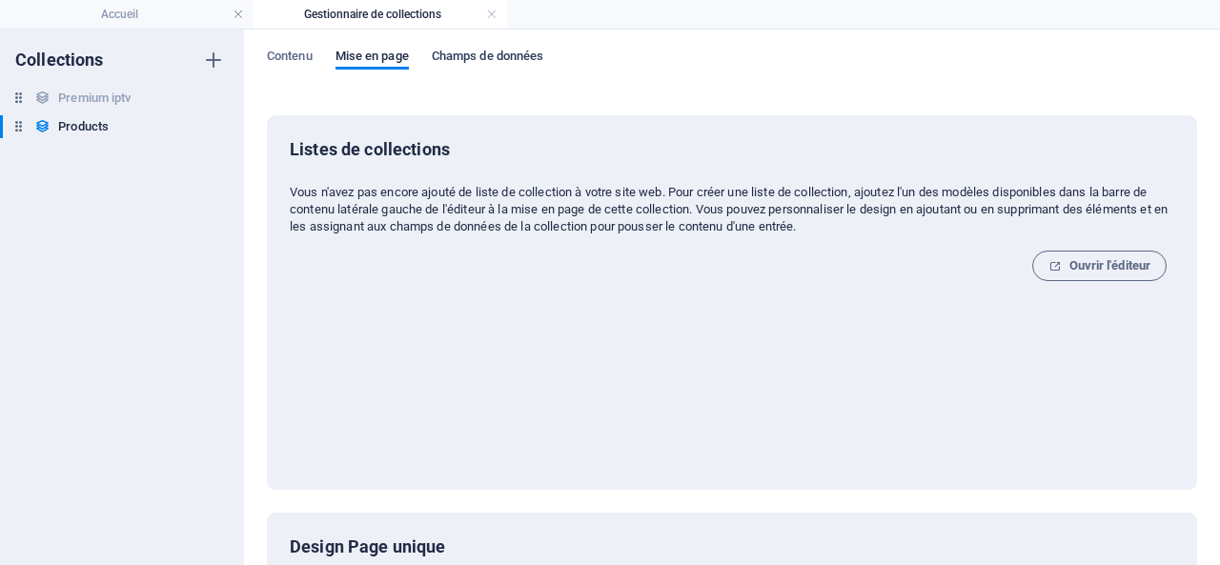
click at [481, 60] on span "Champs de données" at bounding box center [488, 58] width 112 height 27
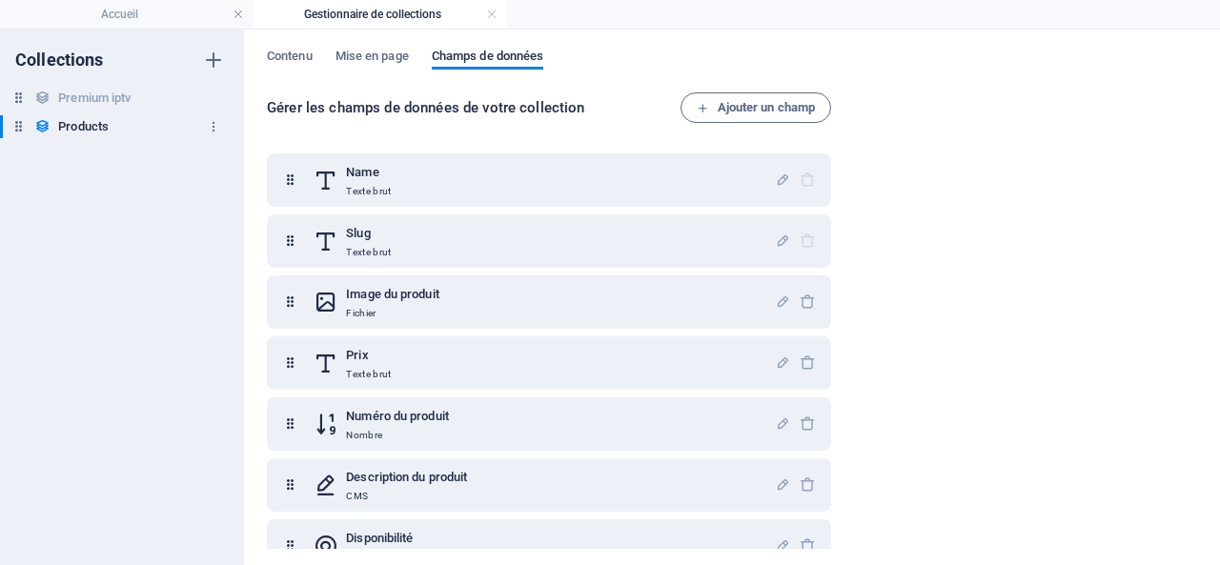
click at [84, 127] on h6 "Products" at bounding box center [83, 126] width 51 height 23
click at [209, 125] on icon "button" at bounding box center [213, 126] width 13 height 13
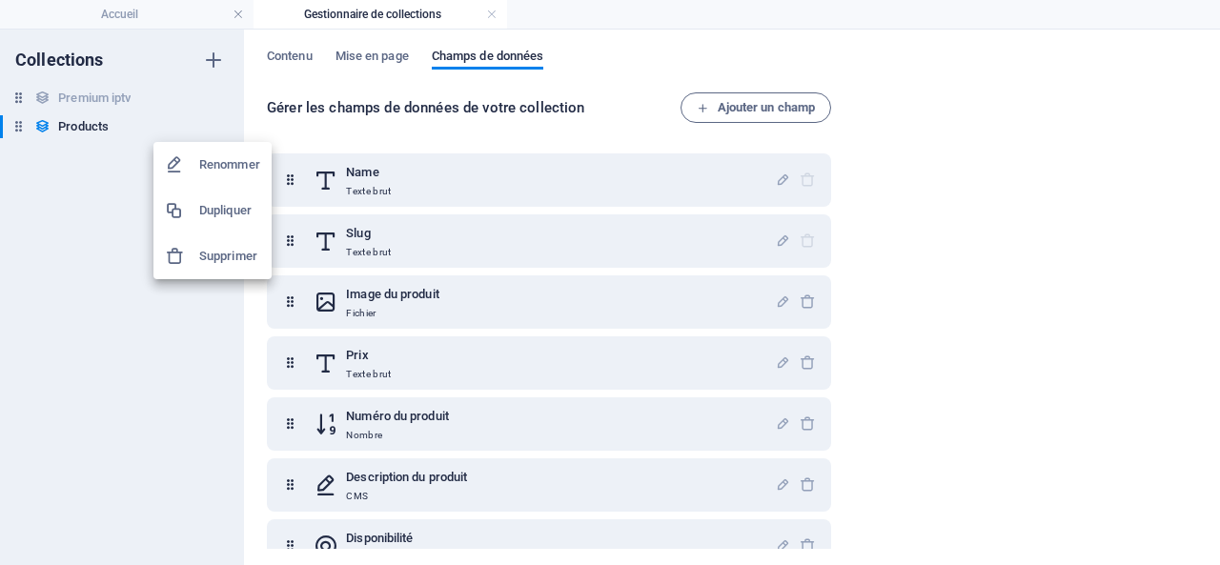
click at [379, 52] on div at bounding box center [610, 282] width 1220 height 565
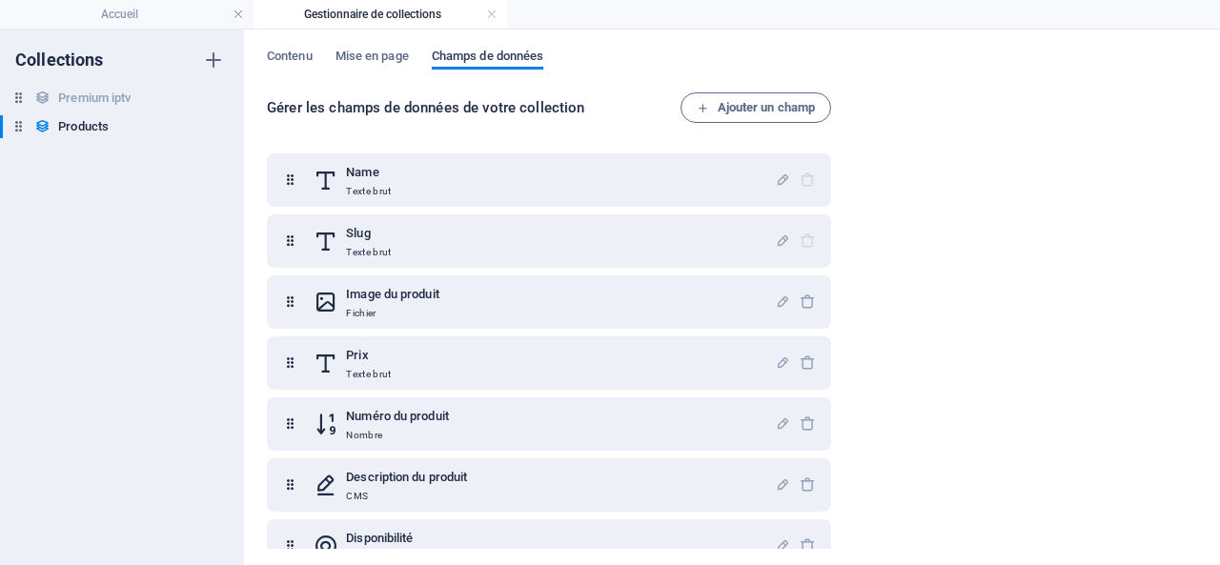
click at [502, 53] on span "Champs de données" at bounding box center [488, 58] width 112 height 27
click at [339, 57] on span "Mise en page" at bounding box center [372, 58] width 73 height 27
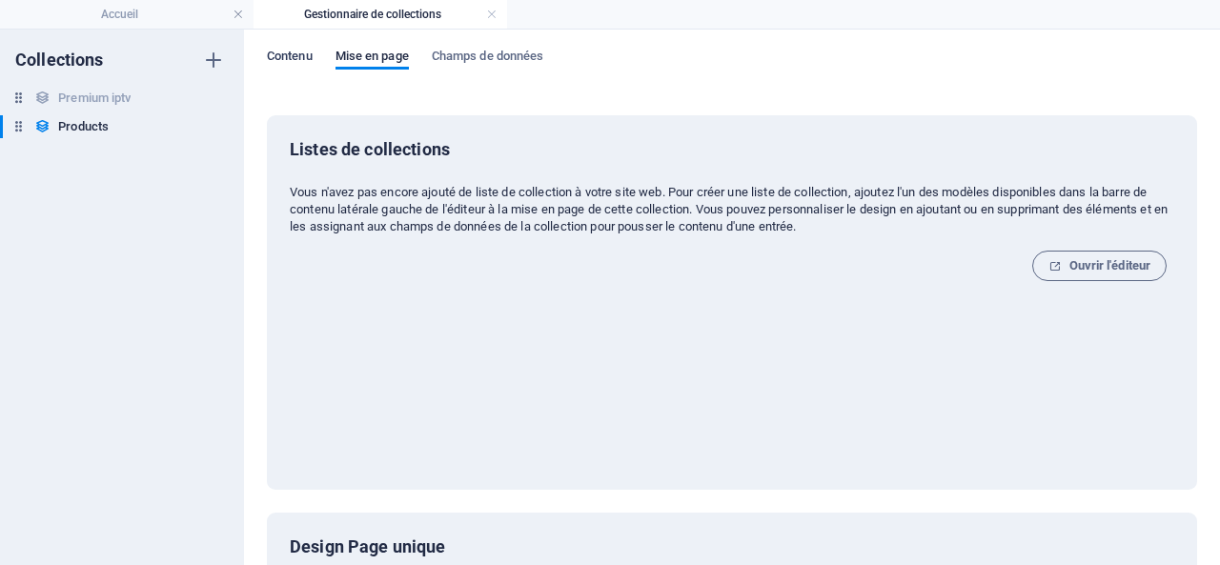
click at [293, 55] on span "Contenu" at bounding box center [290, 58] width 46 height 27
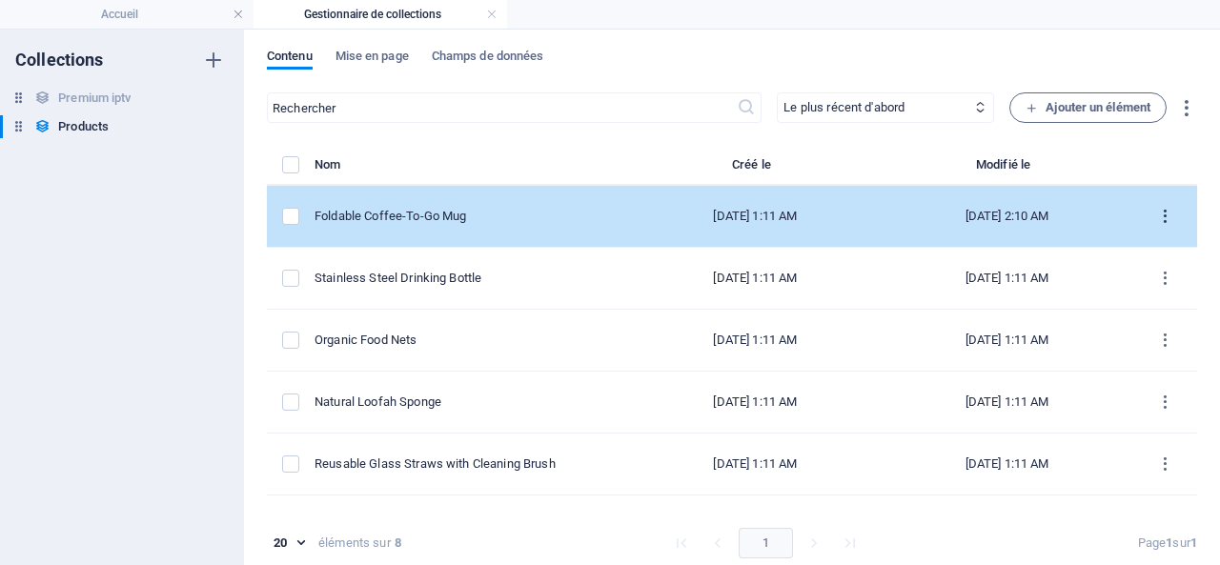
click at [1156, 214] on icon "items list" at bounding box center [1165, 217] width 18 height 18
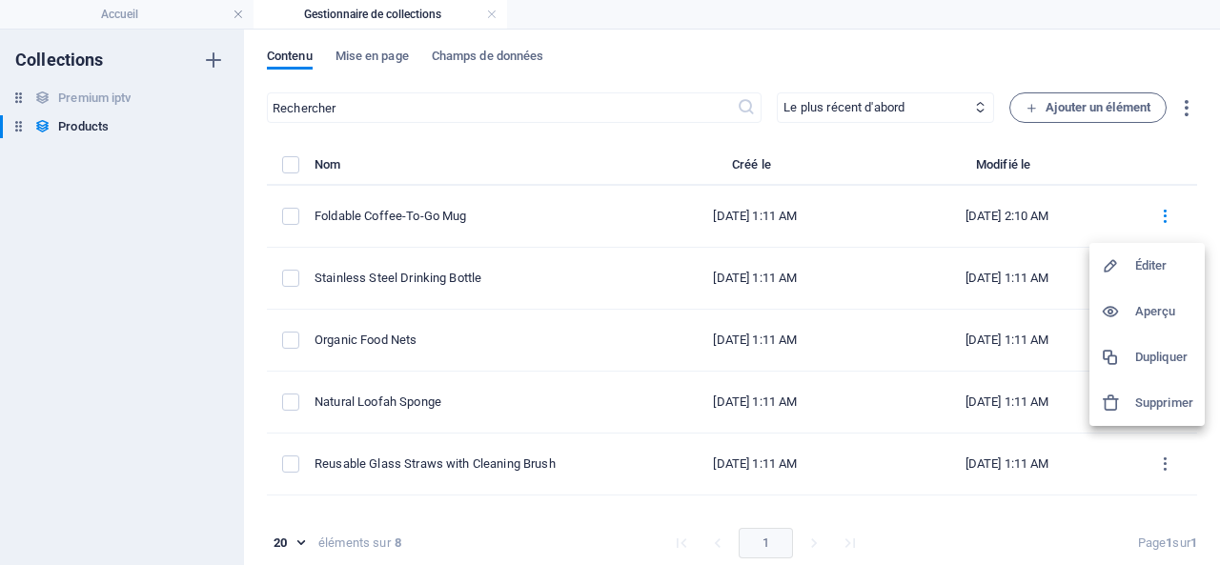
click at [1161, 261] on h6 "Éditer" at bounding box center [1164, 265] width 58 height 23
select select "Out of stock"
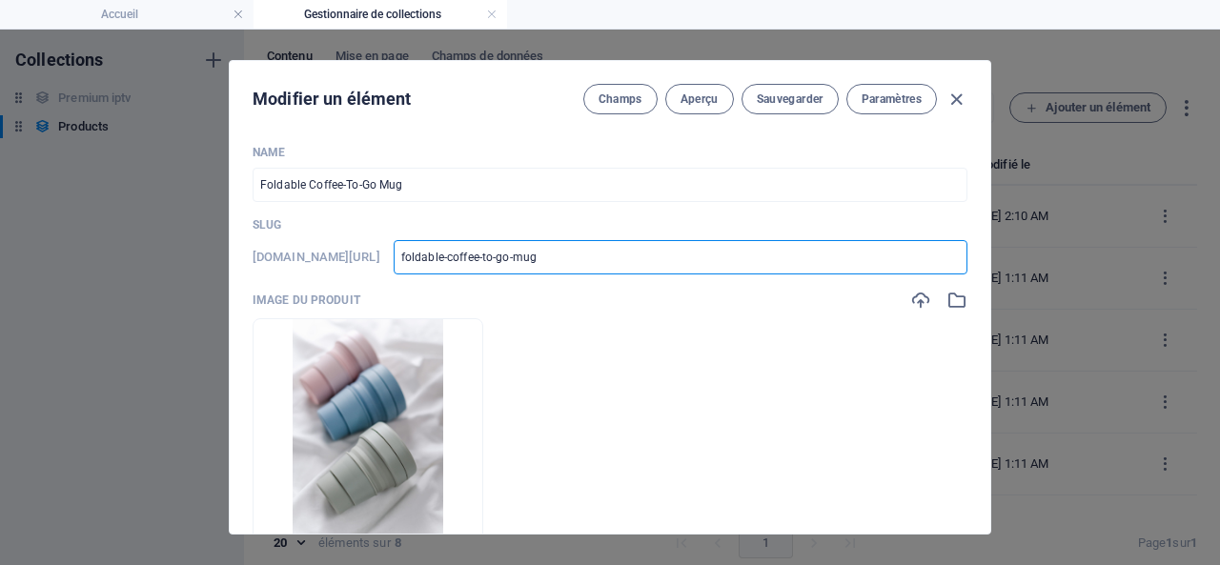
drag, startPoint x: 641, startPoint y: 263, endPoint x: 452, endPoint y: 262, distance: 188.7
click at [452, 262] on div "www.example.com/example-page/ foldable-coffee-to-go-mug ​" at bounding box center [610, 257] width 715 height 34
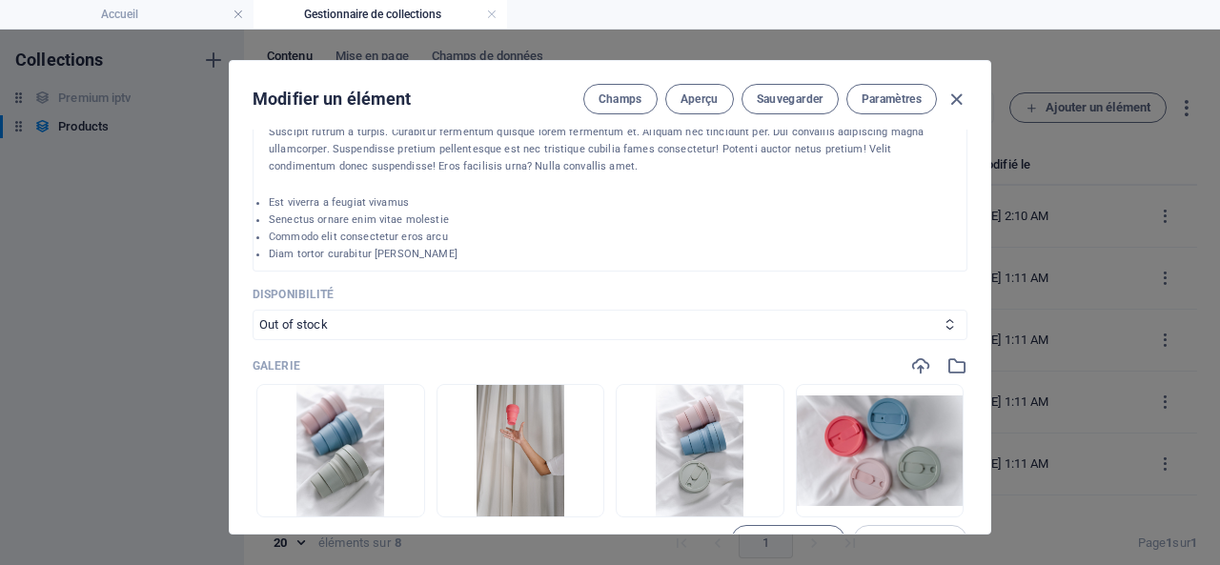
scroll to position [114, 0]
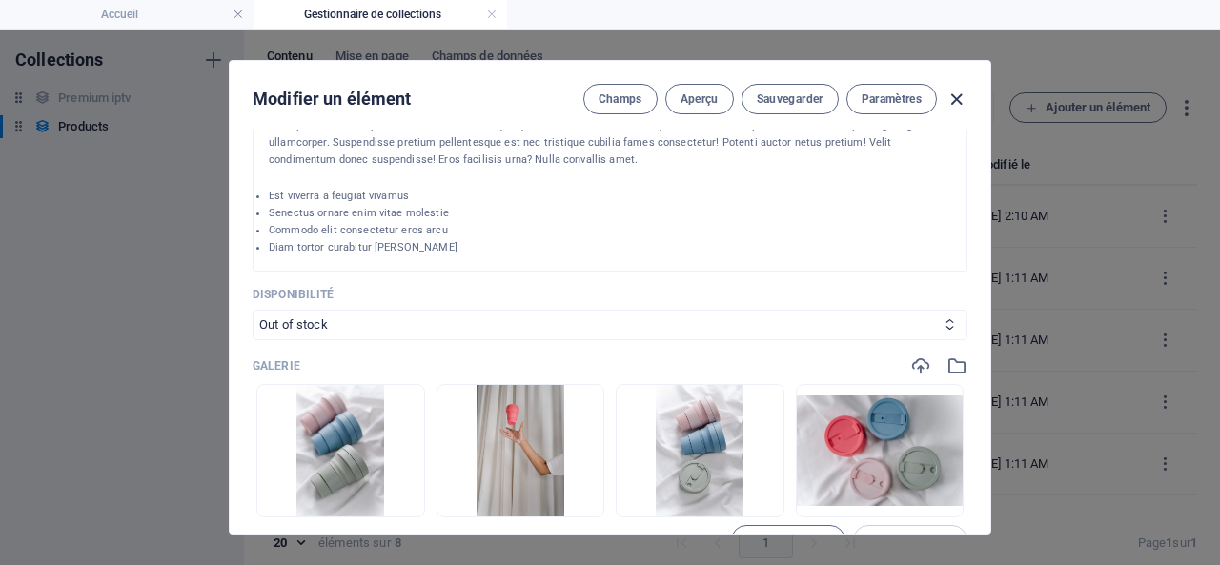
click at [952, 94] on icon "button" at bounding box center [957, 100] width 22 height 22
type input "foldable-coffee-to-go-mug"
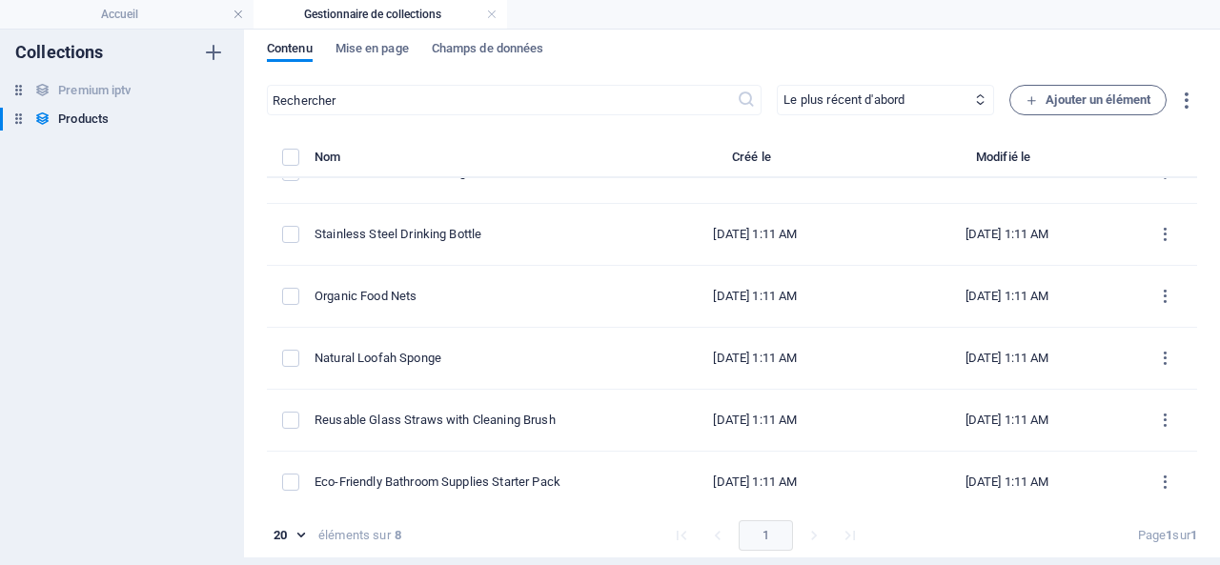
scroll to position [0, 0]
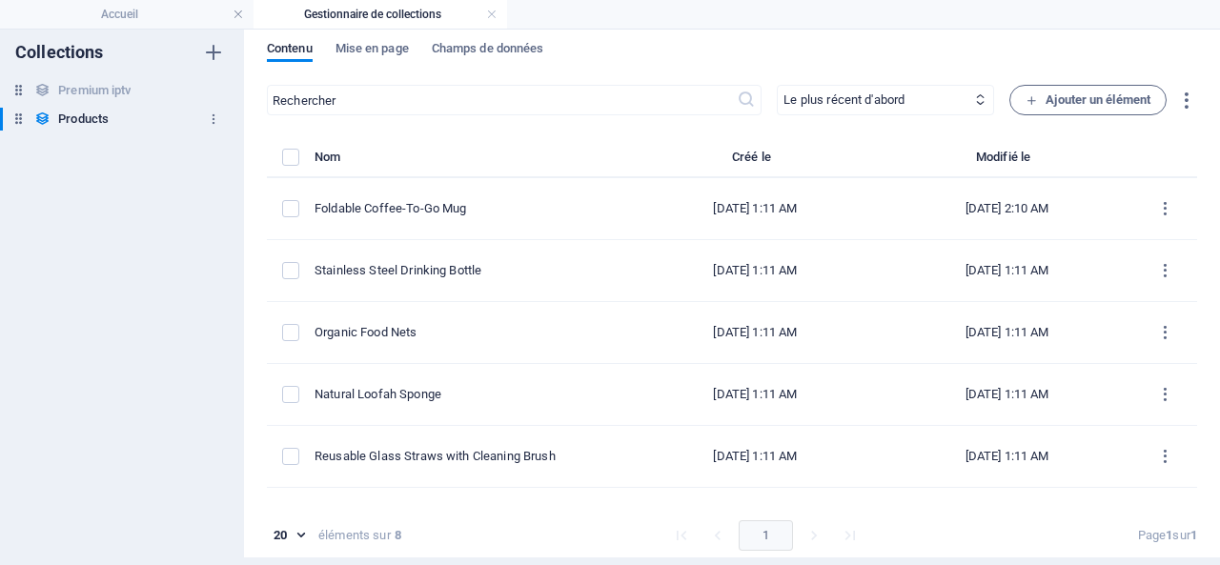
click at [110, 121] on div "Products Products" at bounding box center [112, 119] width 225 height 23
click at [371, 44] on span "Mise en page" at bounding box center [372, 50] width 73 height 27
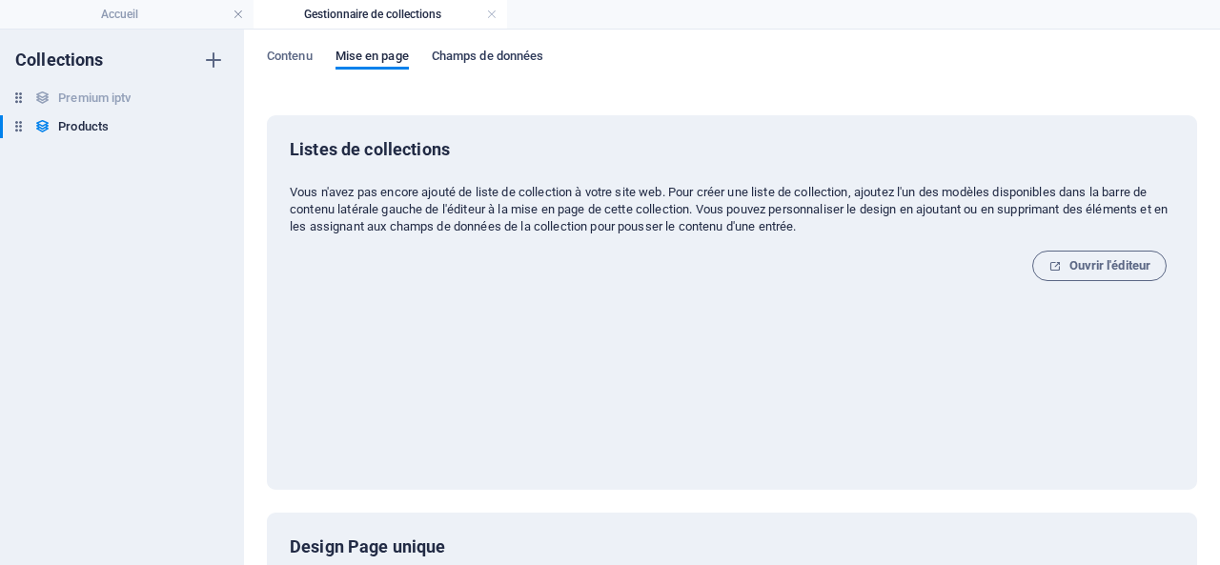
click at [494, 54] on span "Champs de données" at bounding box center [488, 58] width 112 height 27
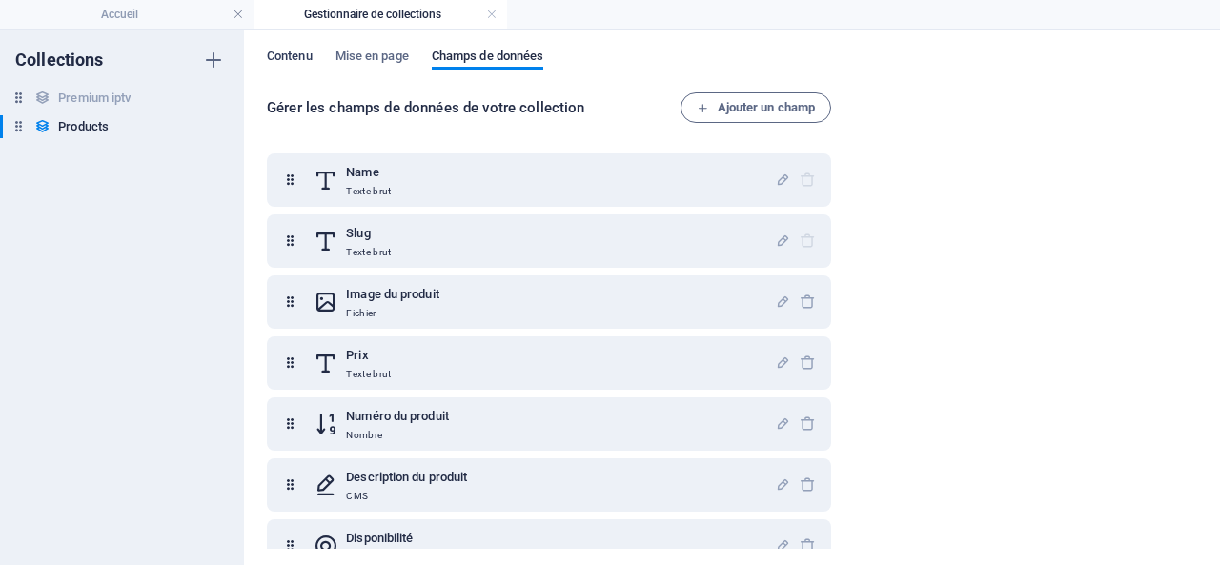
click at [291, 51] on span "Contenu" at bounding box center [290, 58] width 46 height 27
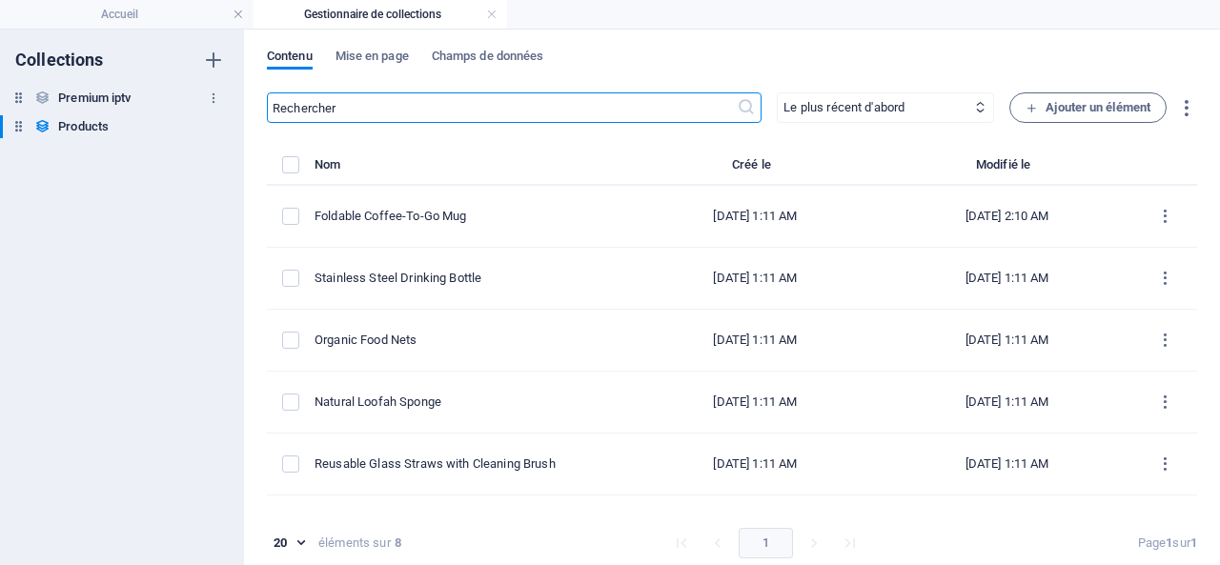
click at [90, 95] on h6 "Premium iptv" at bounding box center [94, 98] width 72 height 23
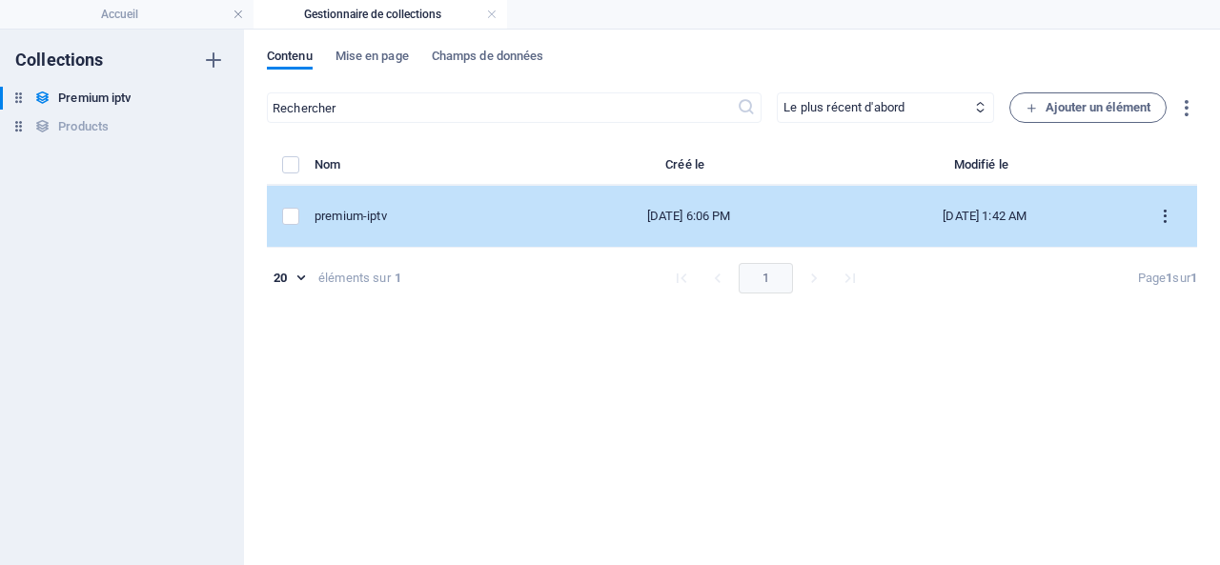
click at [1175, 211] on button "items list" at bounding box center [1165, 216] width 33 height 31
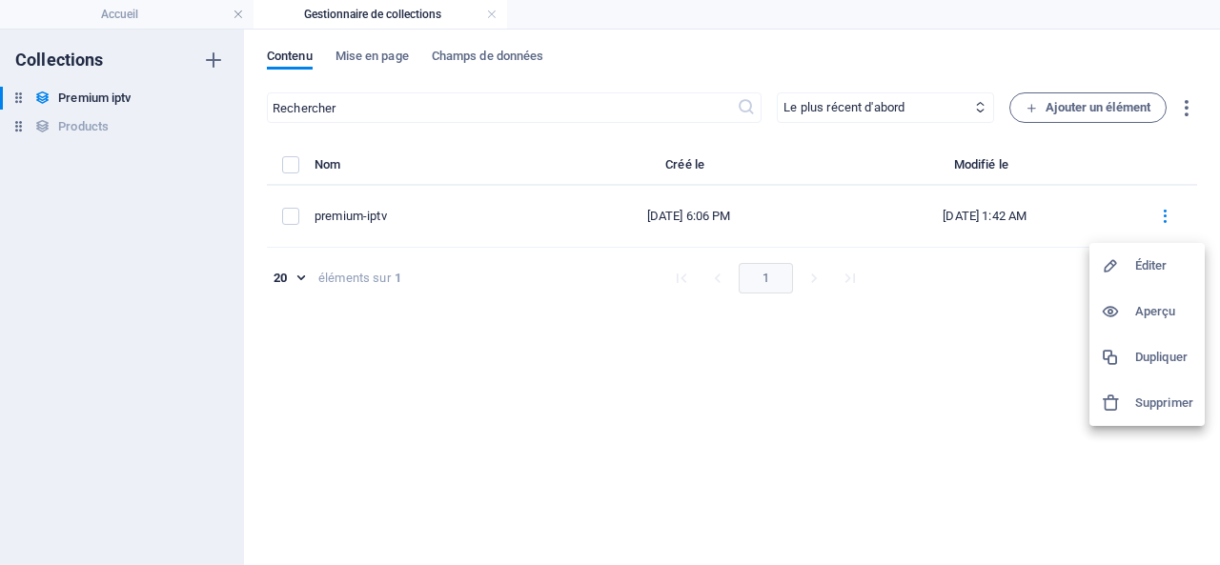
click at [1151, 262] on h6 "Éditer" at bounding box center [1164, 265] width 58 height 23
select select "In stock"
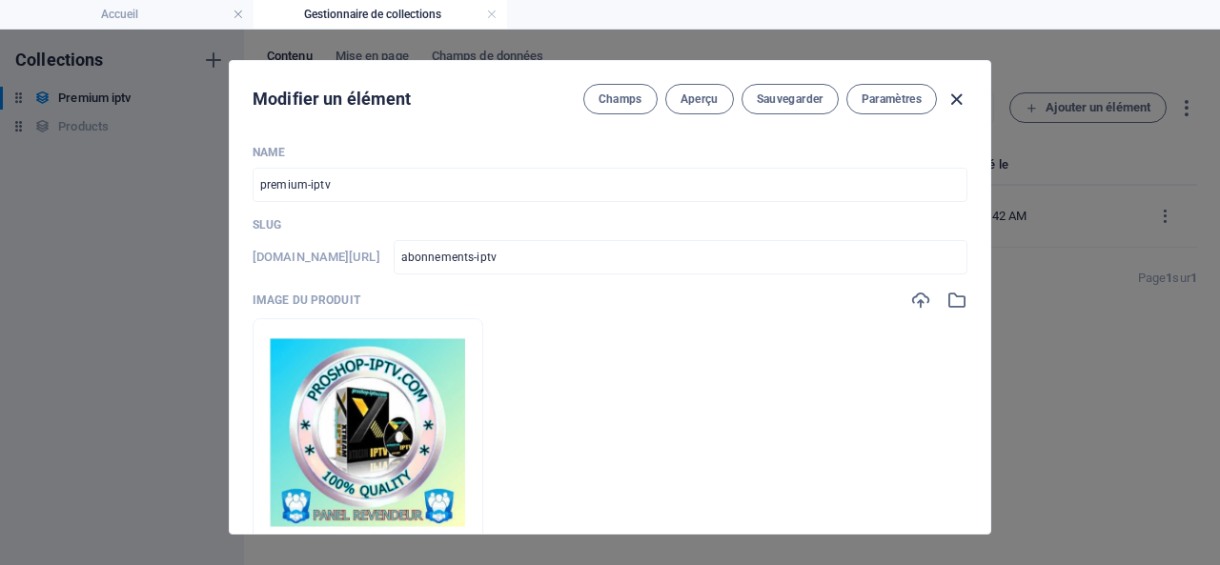
click at [957, 94] on icon "button" at bounding box center [957, 100] width 22 height 22
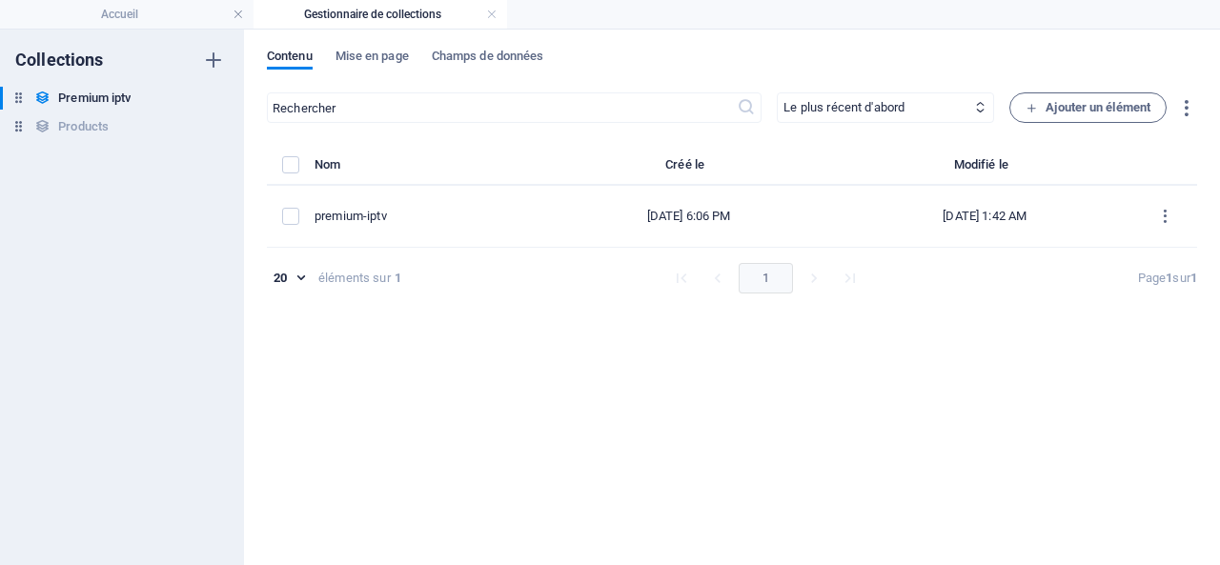
type input "abonnements-iptv"
click at [494, 12] on link at bounding box center [491, 15] width 11 height 18
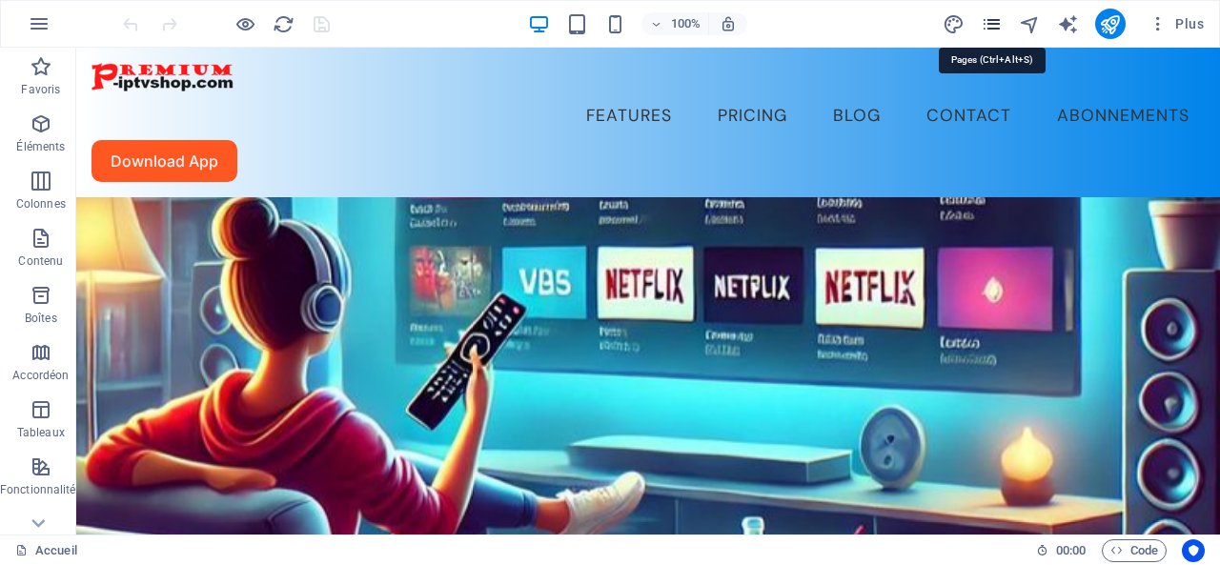
click at [1002, 19] on icon "pages" at bounding box center [992, 24] width 22 height 22
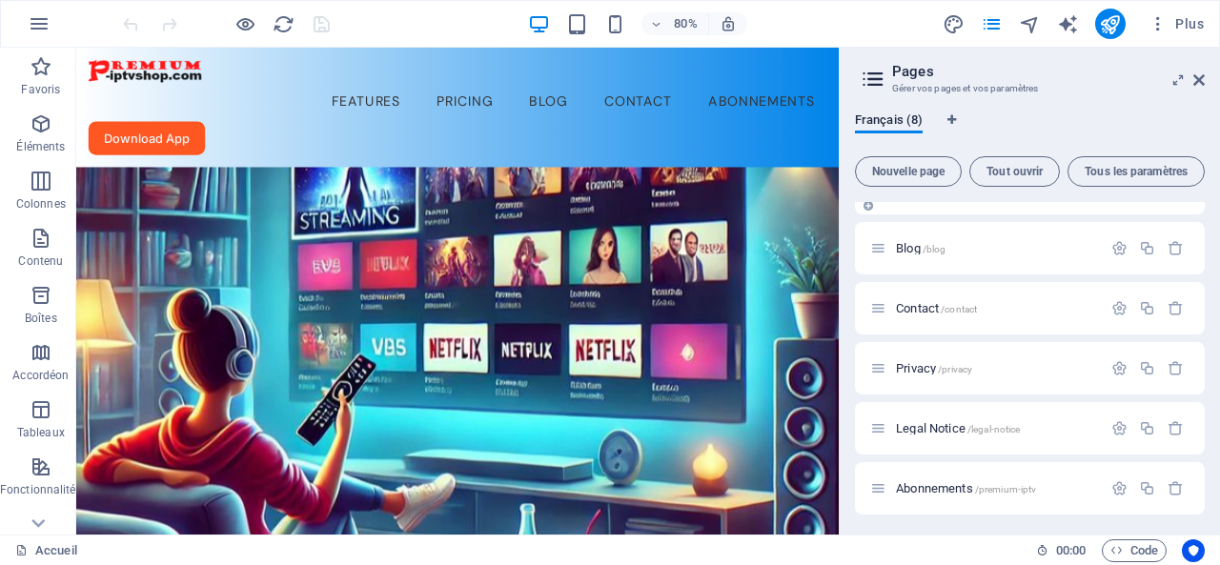
scroll to position [162, 0]
click at [970, 485] on span "Abonnements /premium-iptv" at bounding box center [966, 486] width 140 height 14
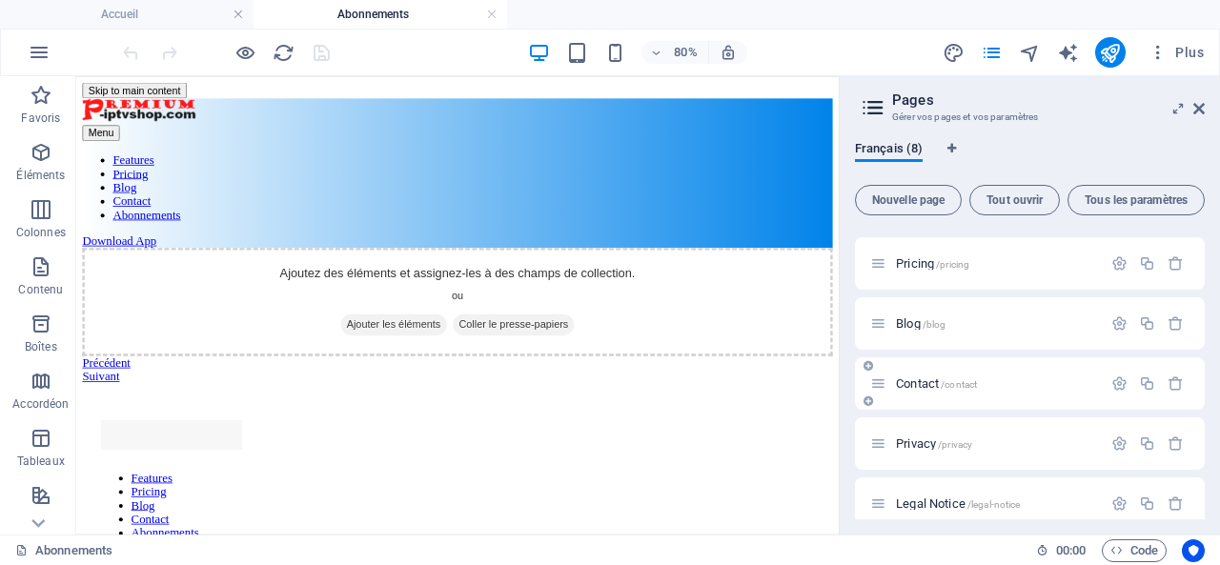
scroll to position [191, 0]
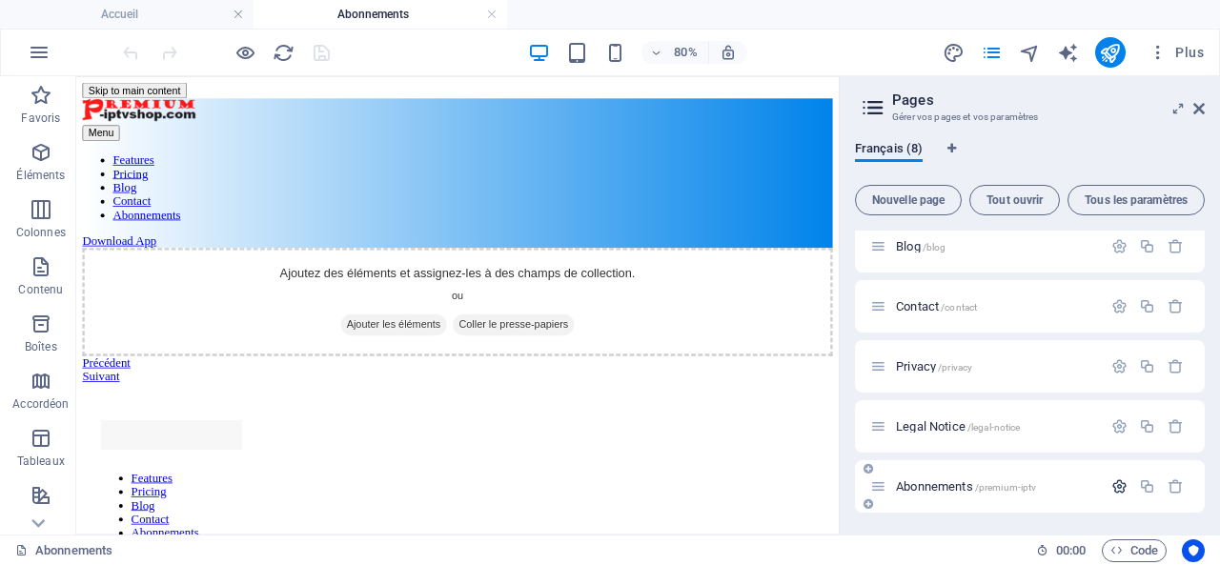
click at [1119, 486] on icon "button" at bounding box center [1119, 486] width 16 height 16
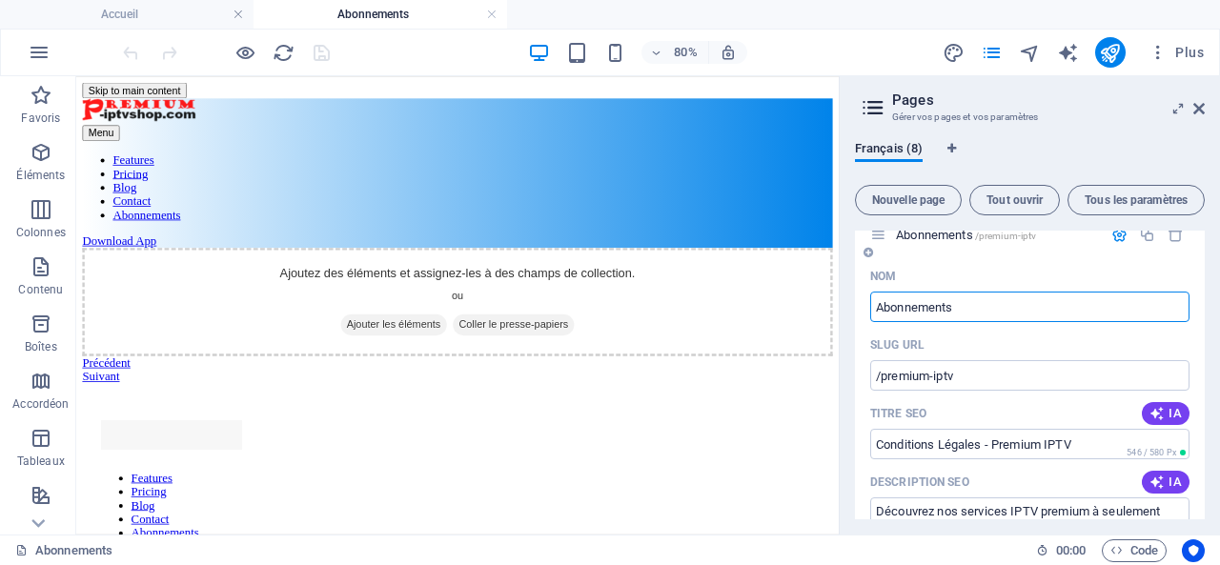
scroll to position [374, 0]
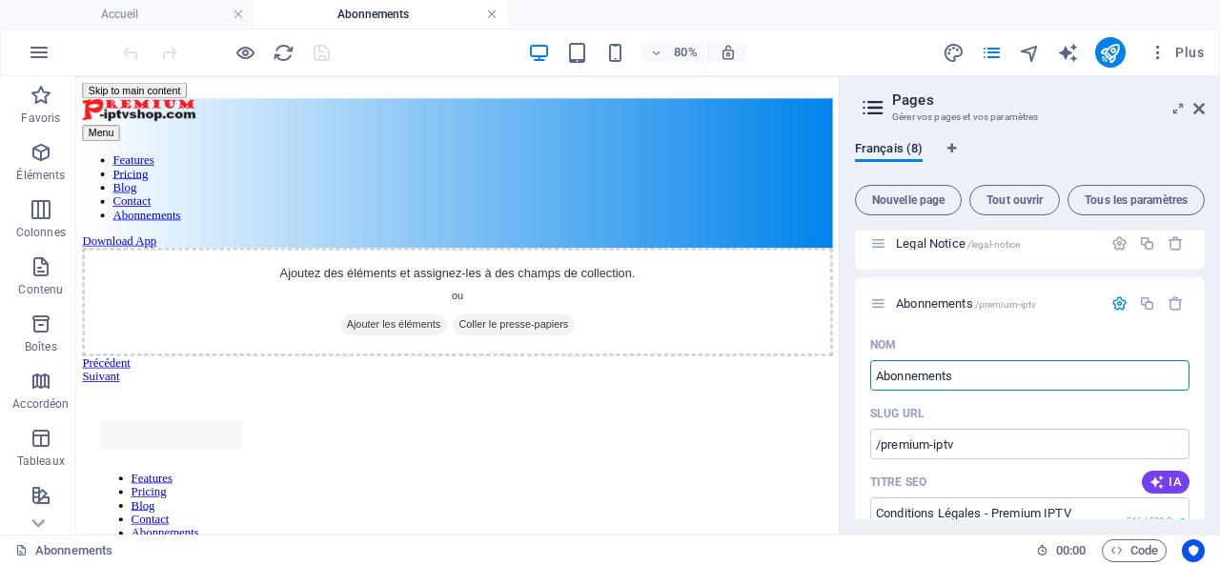
click at [494, 11] on link at bounding box center [491, 15] width 11 height 18
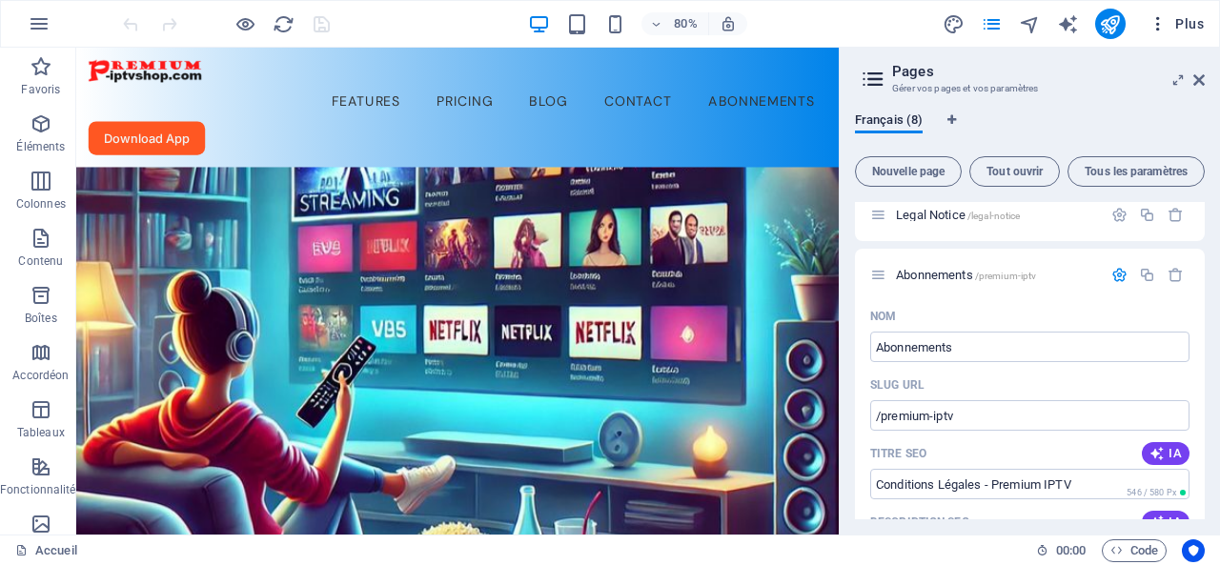
click at [1186, 25] on span "Plus" at bounding box center [1176, 23] width 55 height 19
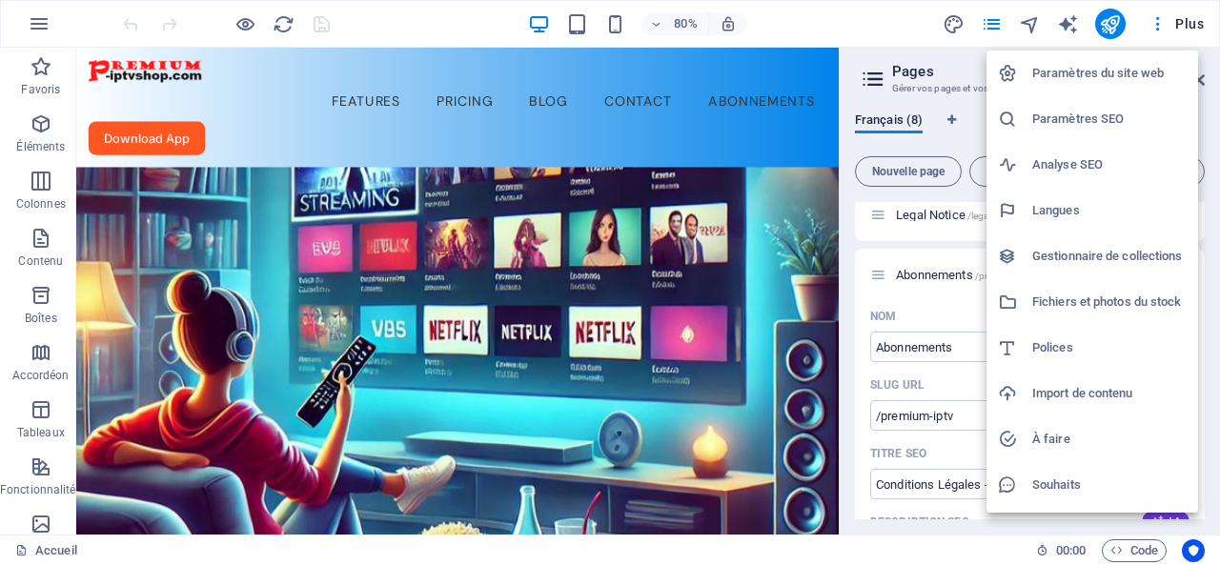
click at [1125, 254] on h6 "Gestionnaire de collections" at bounding box center [1109, 256] width 154 height 23
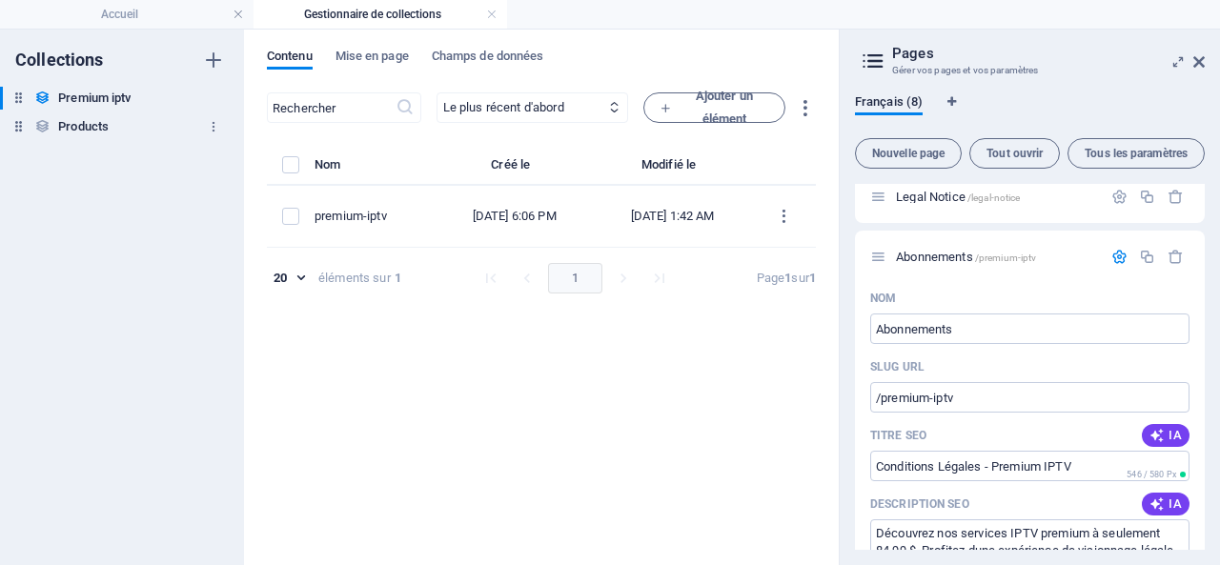
click at [66, 124] on h6 "Products" at bounding box center [83, 126] width 51 height 23
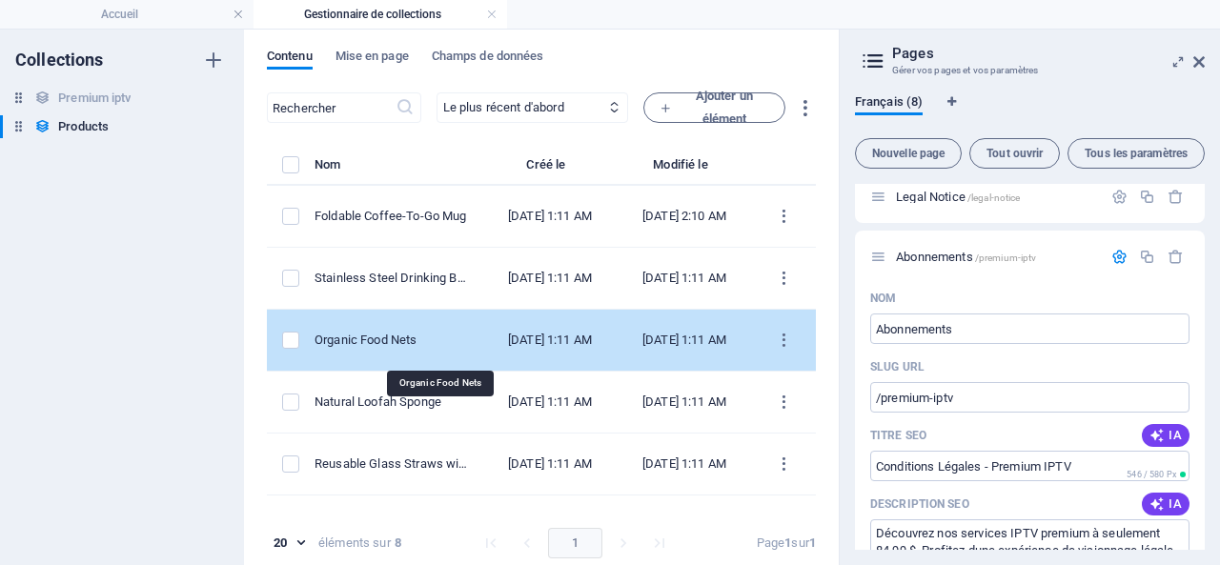
click at [442, 344] on div "Organic Food Nets" at bounding box center [391, 340] width 153 height 17
select select "Out of stock"
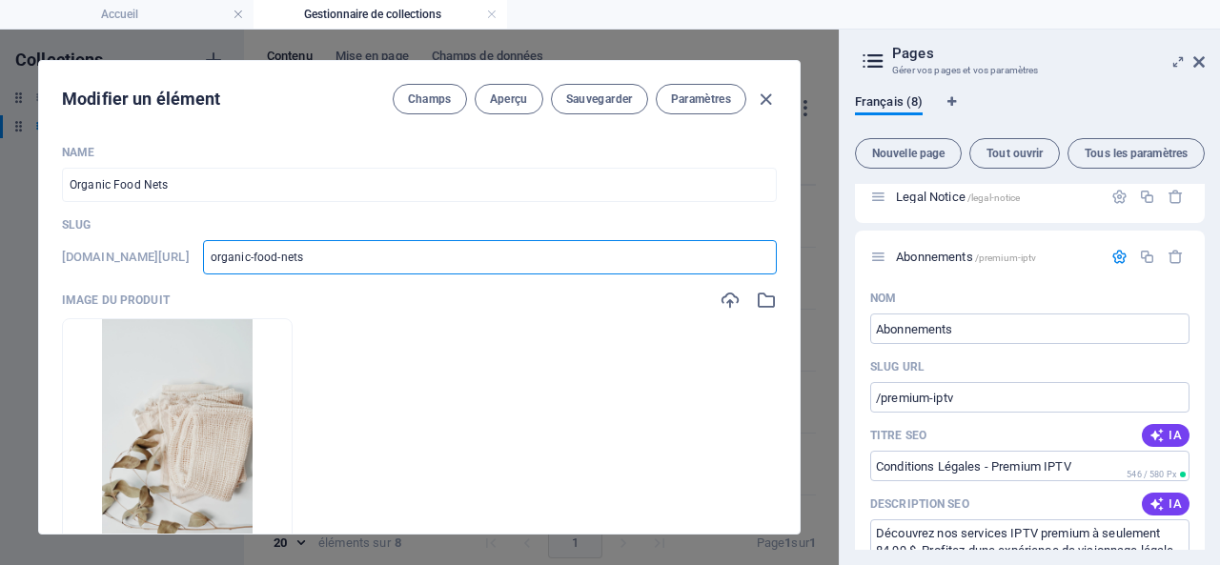
drag, startPoint x: 380, startPoint y: 257, endPoint x: 270, endPoint y: 255, distance: 110.6
click at [270, 255] on input "organic-food-nets" at bounding box center [490, 257] width 574 height 34
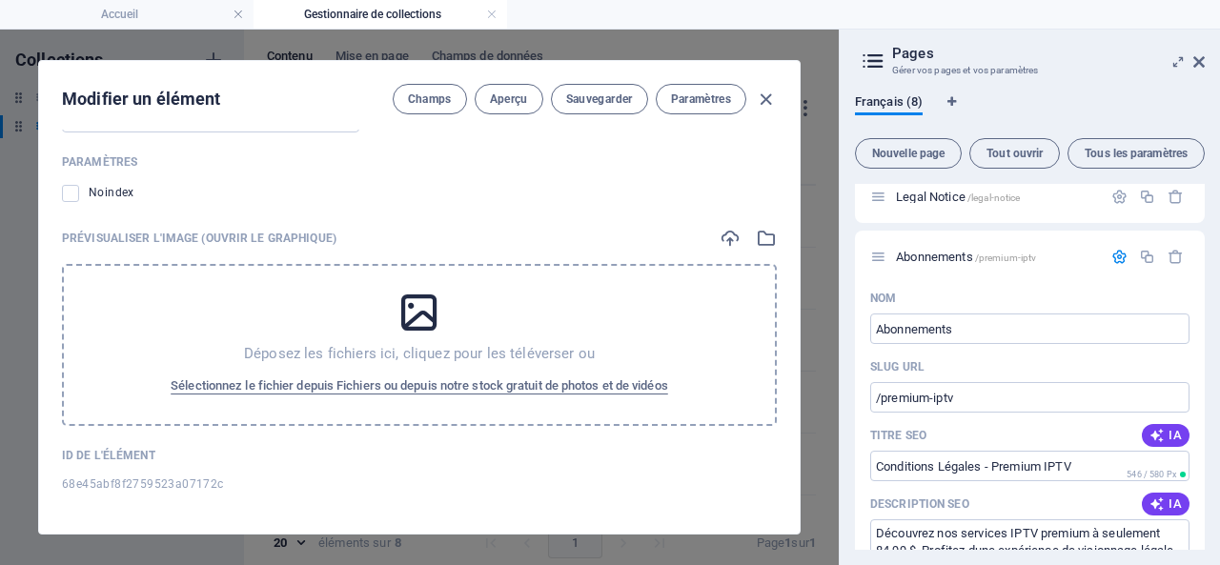
scroll to position [8, 0]
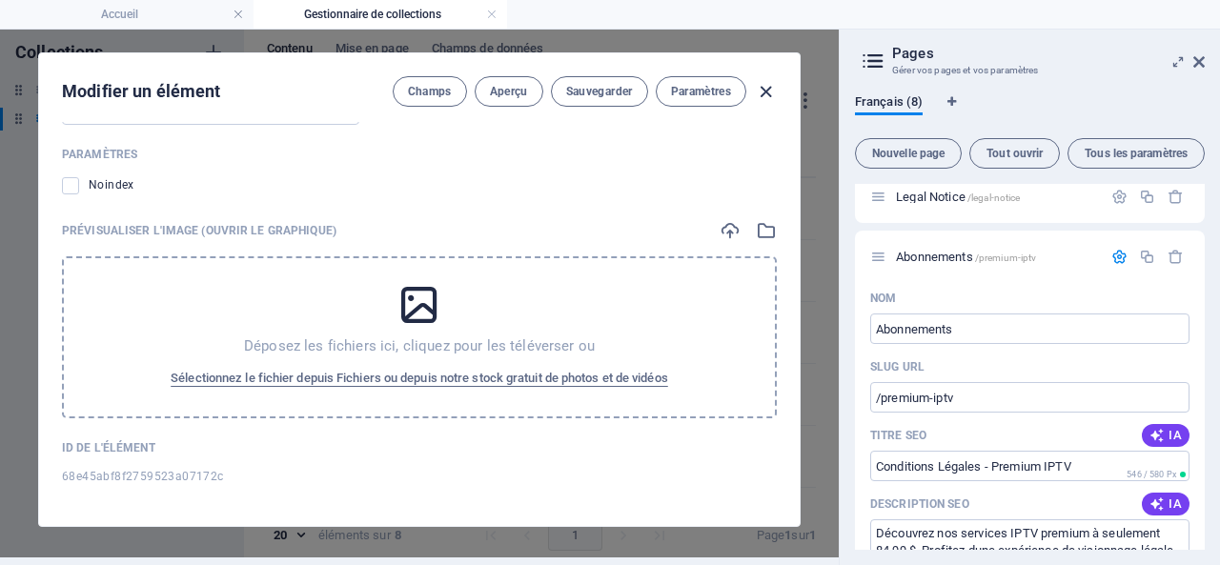
click at [766, 87] on icon "button" at bounding box center [766, 92] width 22 height 22
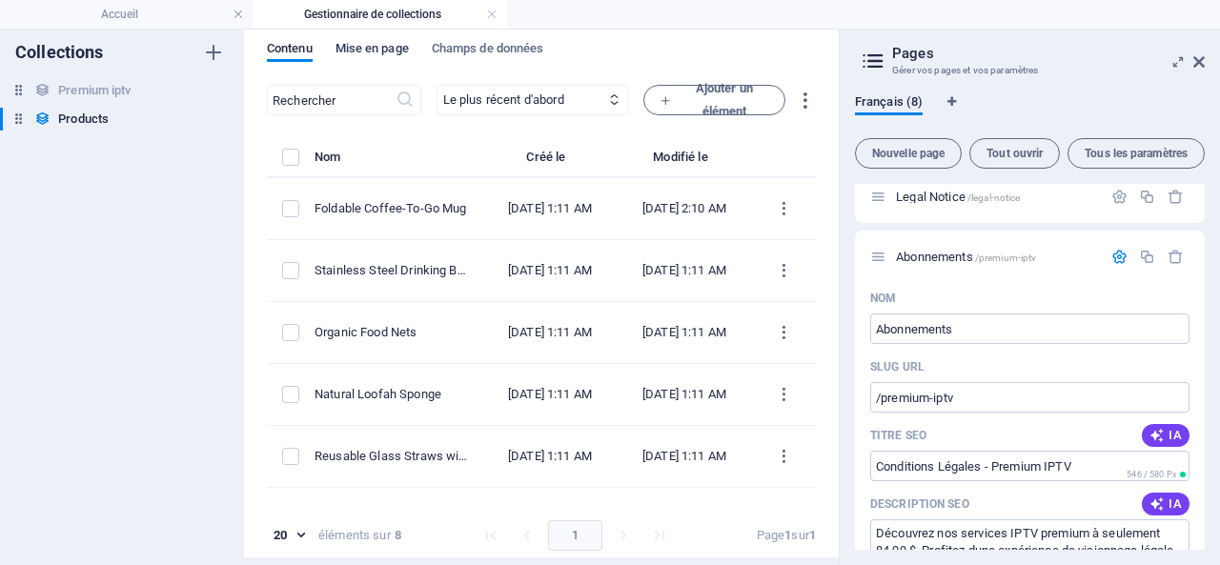
click at [356, 48] on span "Mise en page" at bounding box center [372, 50] width 73 height 27
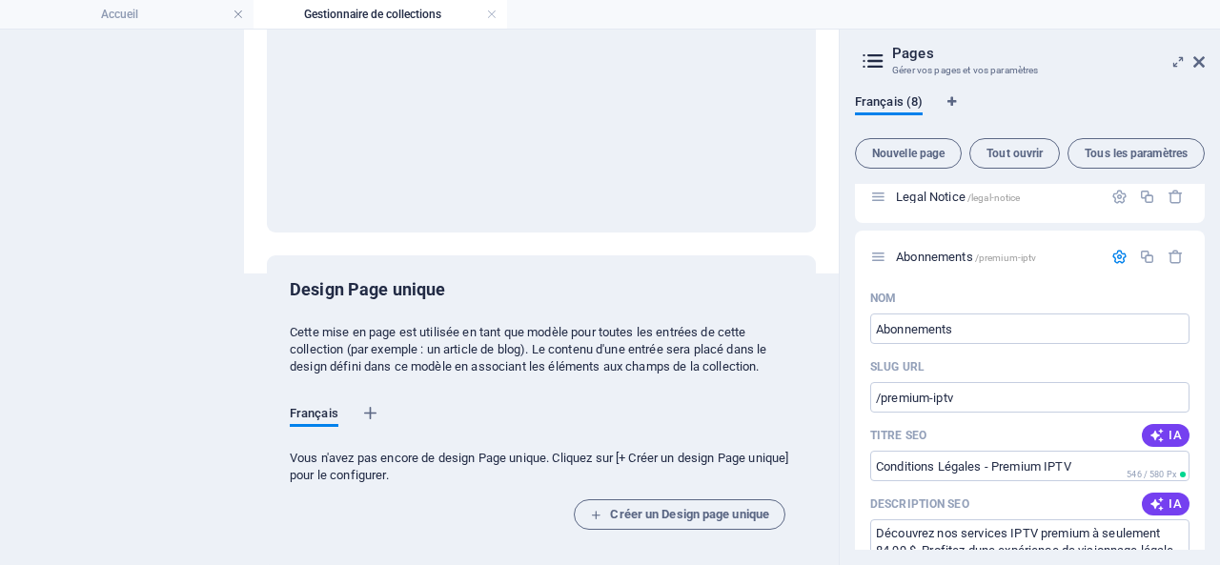
scroll to position [294, 0]
click at [693, 512] on span "Créer un Design page unique" at bounding box center [679, 512] width 179 height 23
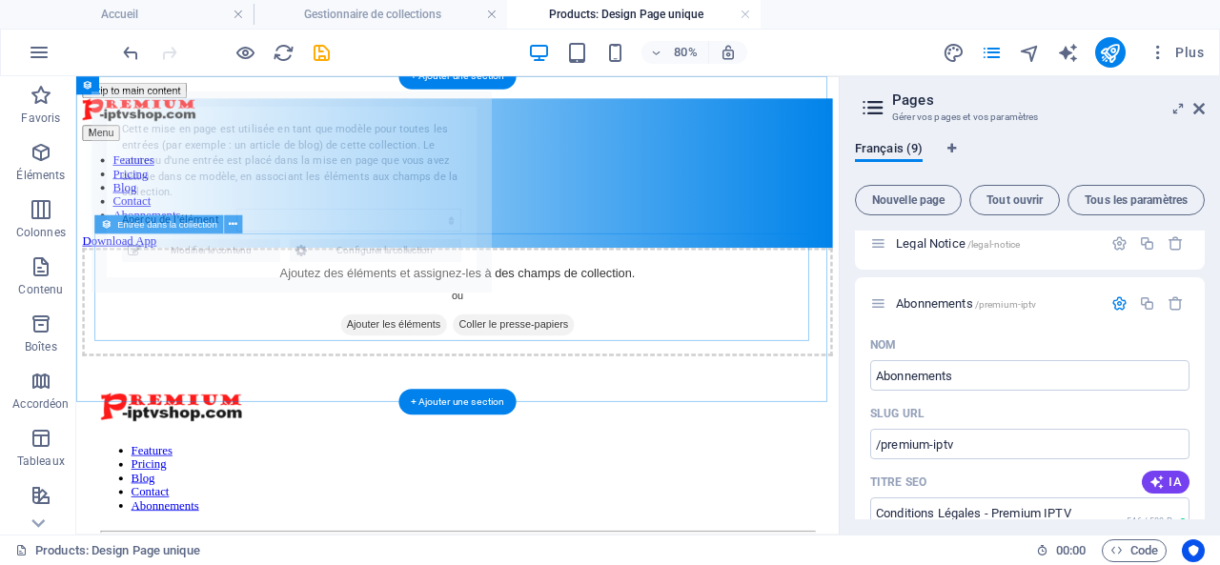
scroll to position [0, 0]
select select "68e45ac08f2759523a07172e"
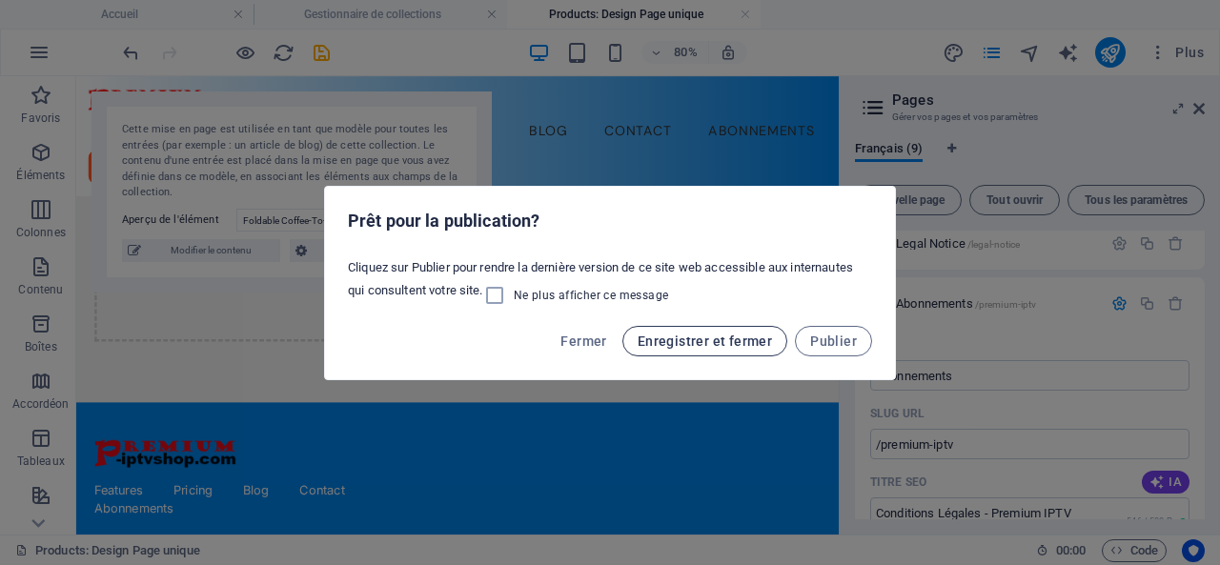
click at [719, 343] on span "Enregistrer et fermer" at bounding box center [705, 341] width 134 height 15
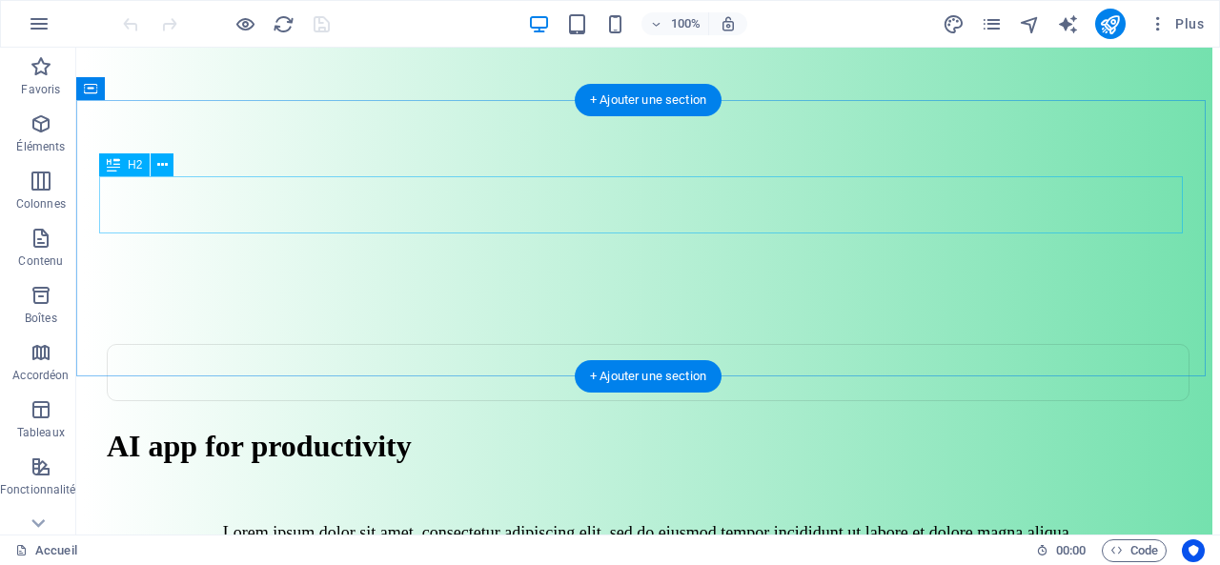
scroll to position [95, 0]
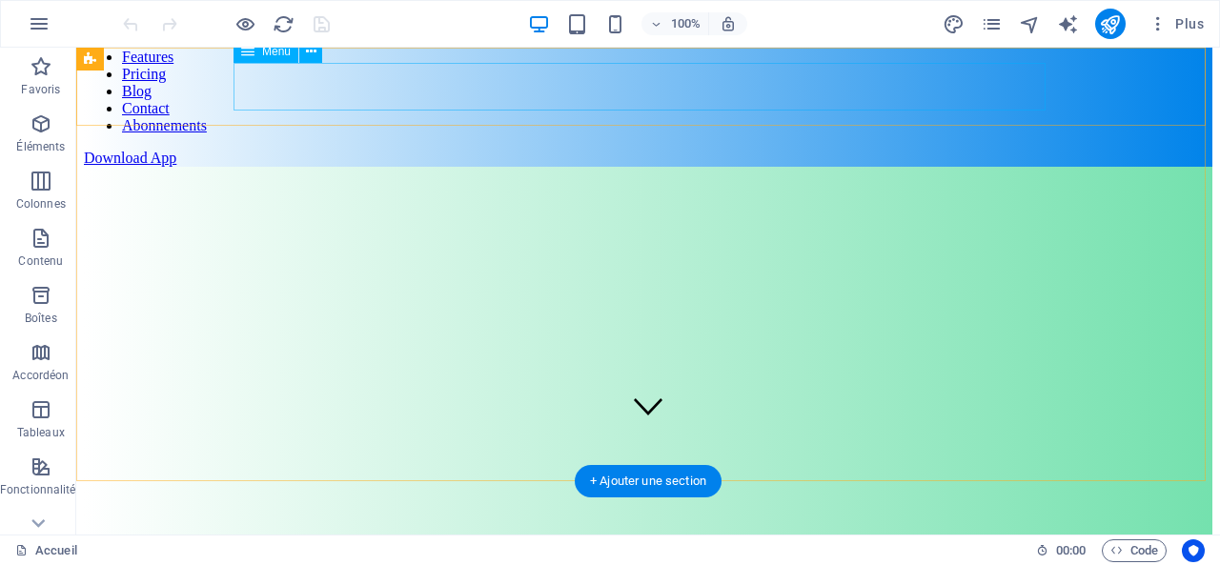
click at [959, 81] on nav "Features Pricing Blog Contact Abonnements" at bounding box center [648, 92] width 1129 height 86
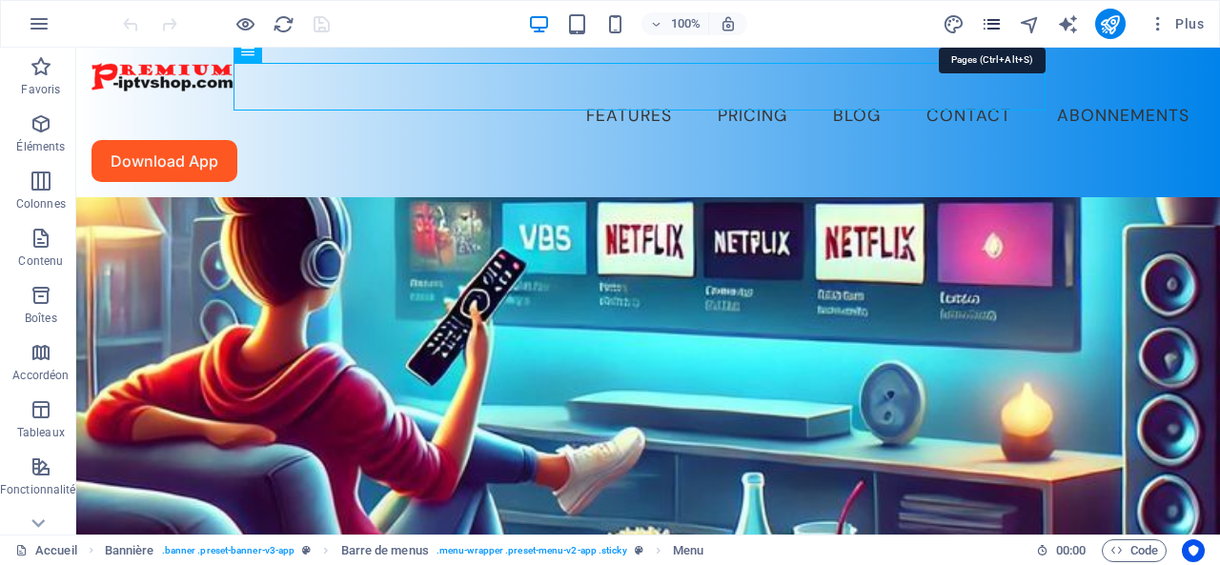
click at [993, 19] on icon "pages" at bounding box center [992, 24] width 22 height 22
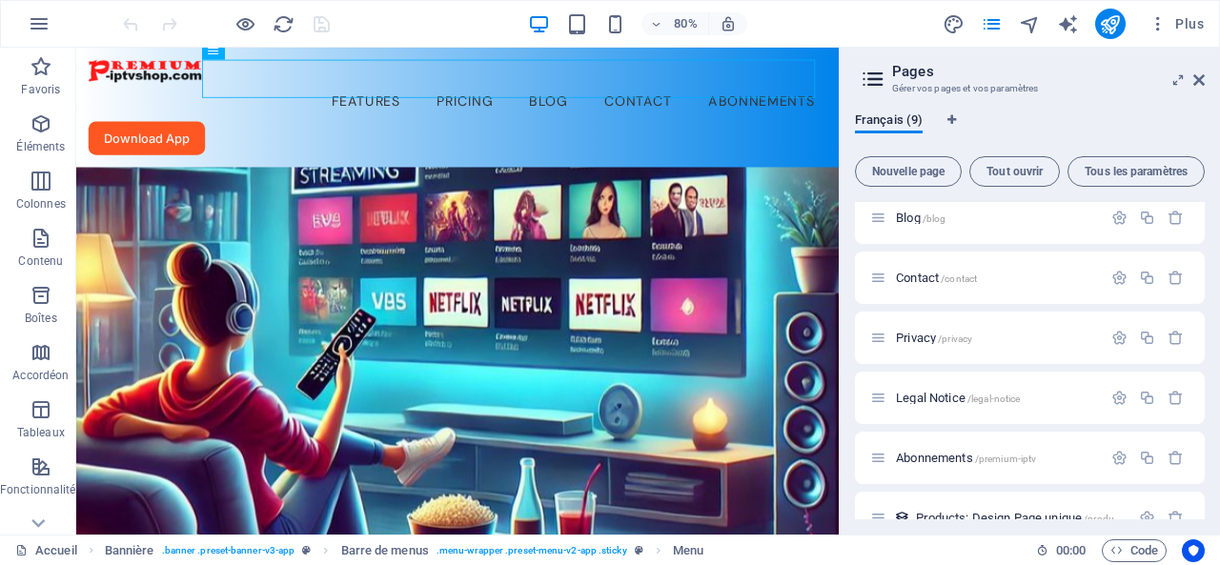
scroll to position [223, 0]
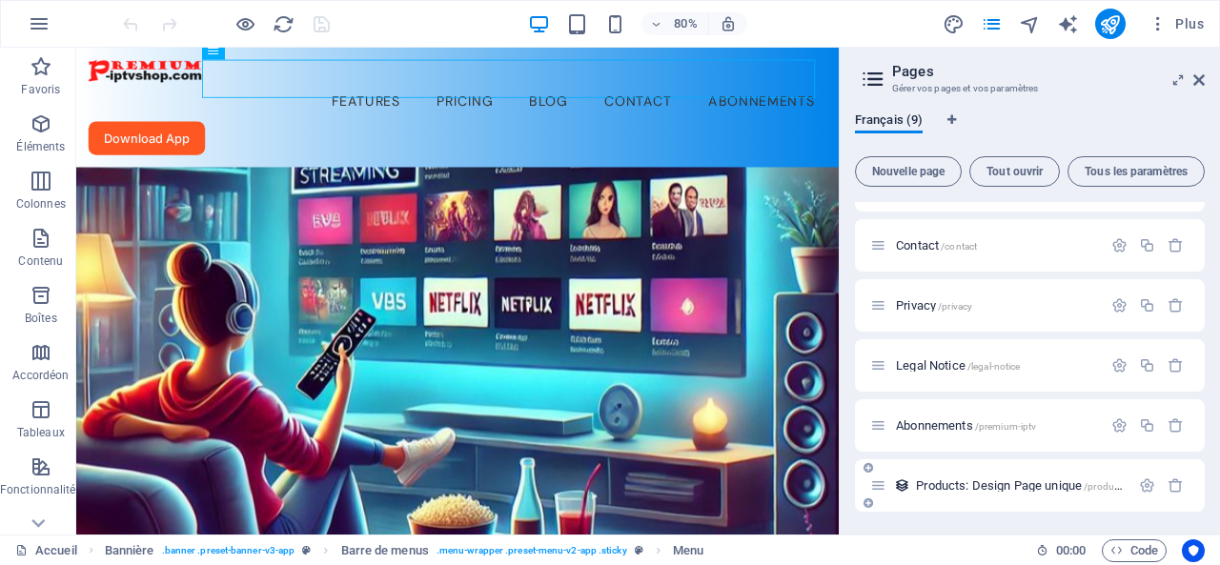
click at [979, 481] on span "Products: Design Page unique /products-élément" at bounding box center [1040, 485] width 248 height 14
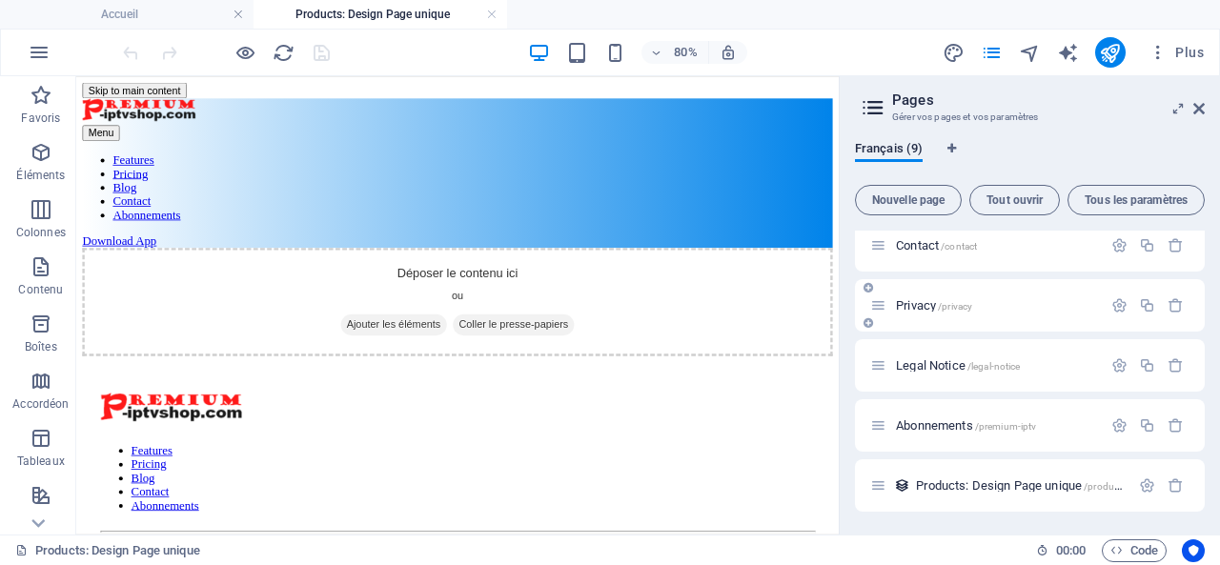
scroll to position [0, 0]
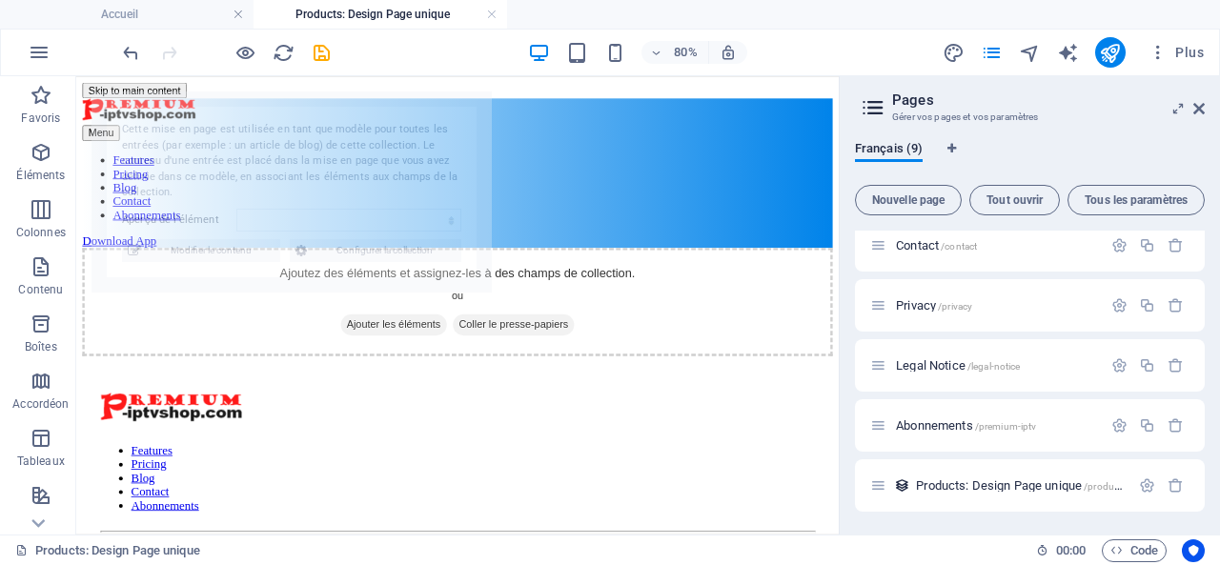
select select "68e45ac08f2759523a07172e"
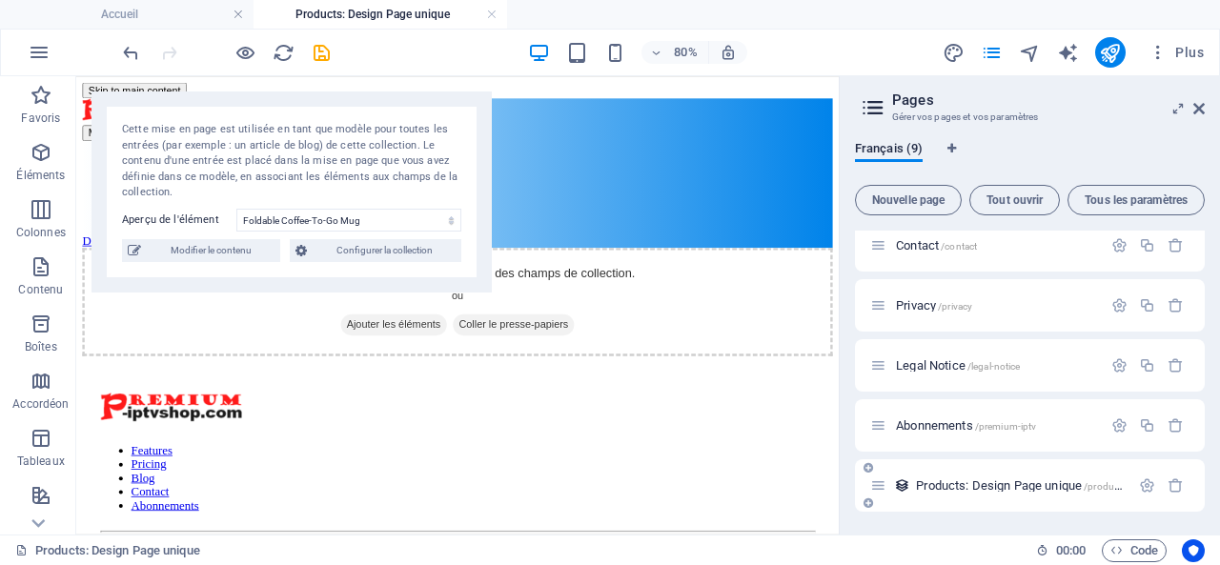
click at [964, 482] on span "Products: Design Page unique /products-élément" at bounding box center [1040, 485] width 248 height 14
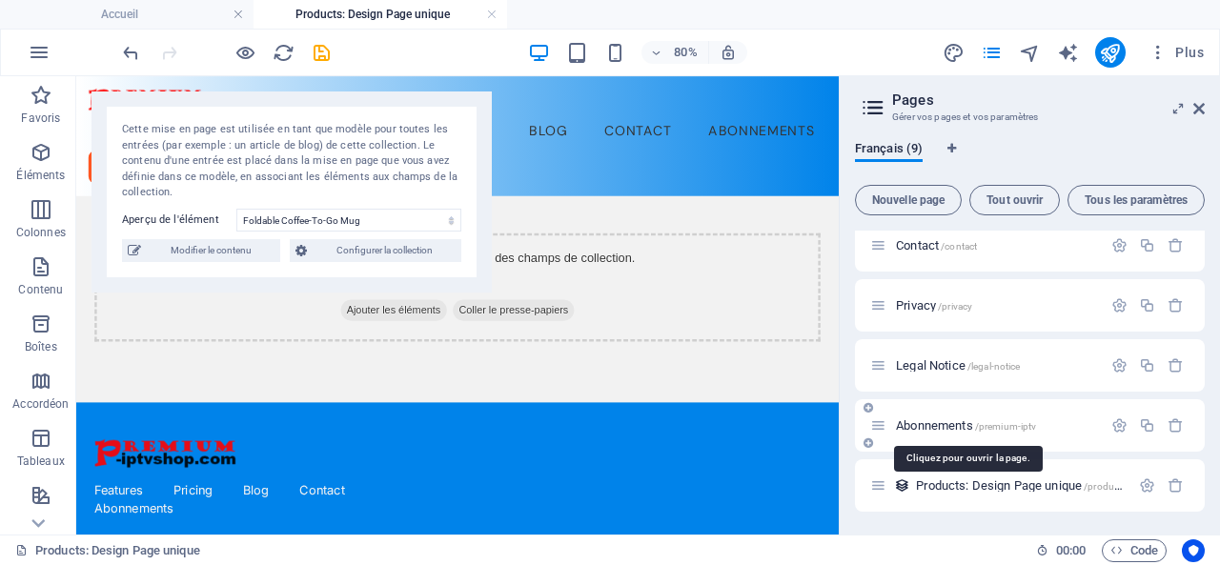
click at [932, 420] on span "Abonnements /premium-iptv" at bounding box center [966, 425] width 140 height 14
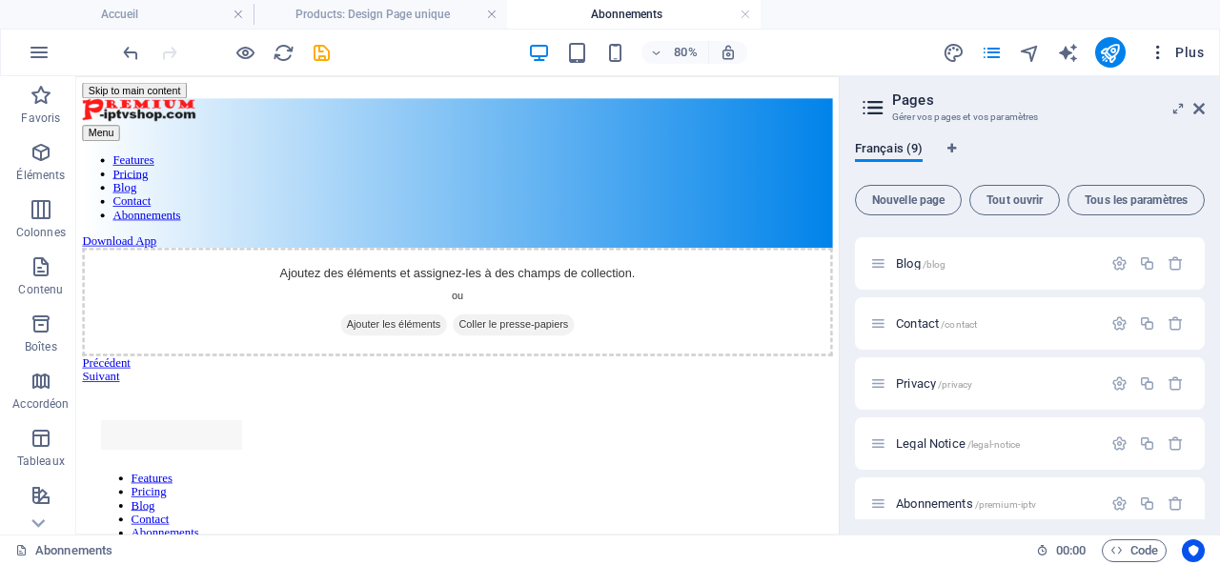
click at [1185, 54] on span "Plus" at bounding box center [1176, 52] width 55 height 19
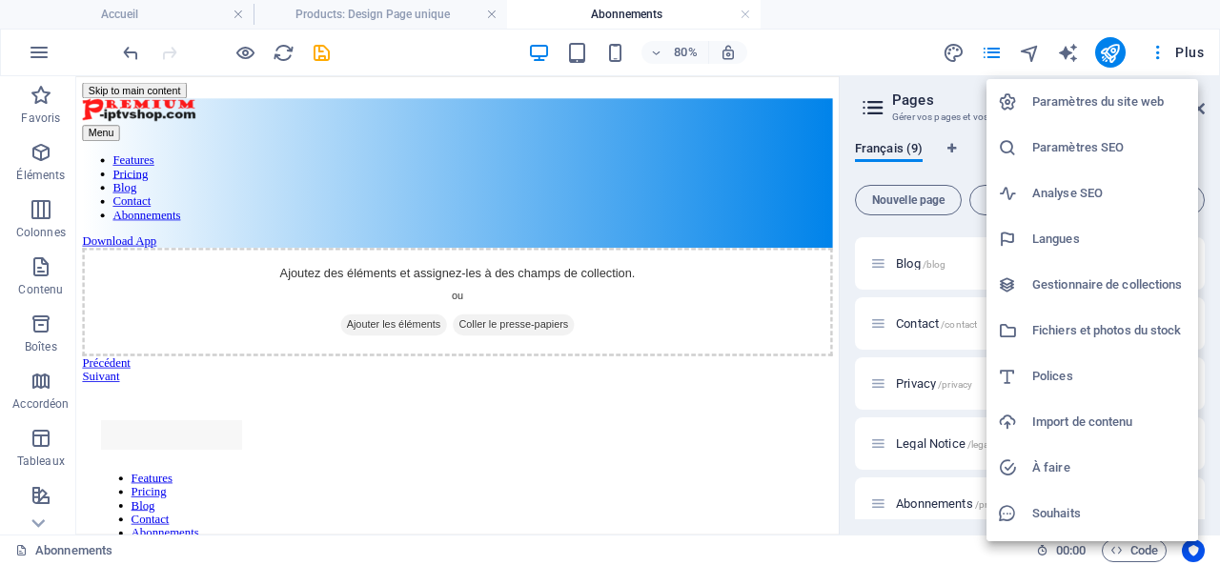
click at [1081, 283] on h6 "Gestionnaire de collections" at bounding box center [1109, 285] width 154 height 23
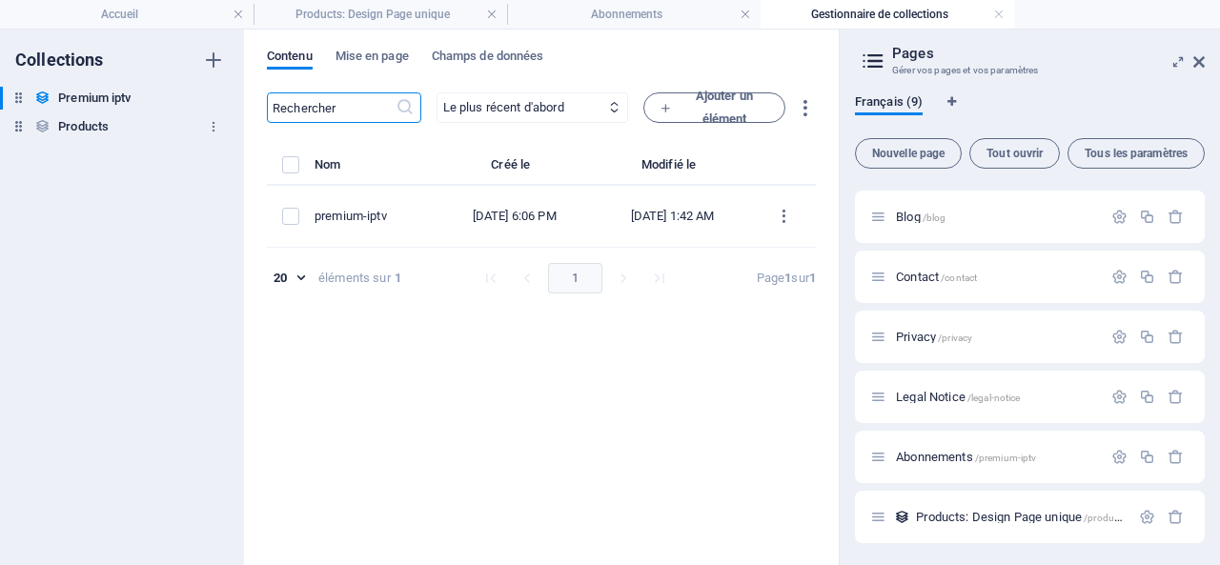
click at [92, 127] on h6 "Products" at bounding box center [83, 126] width 51 height 23
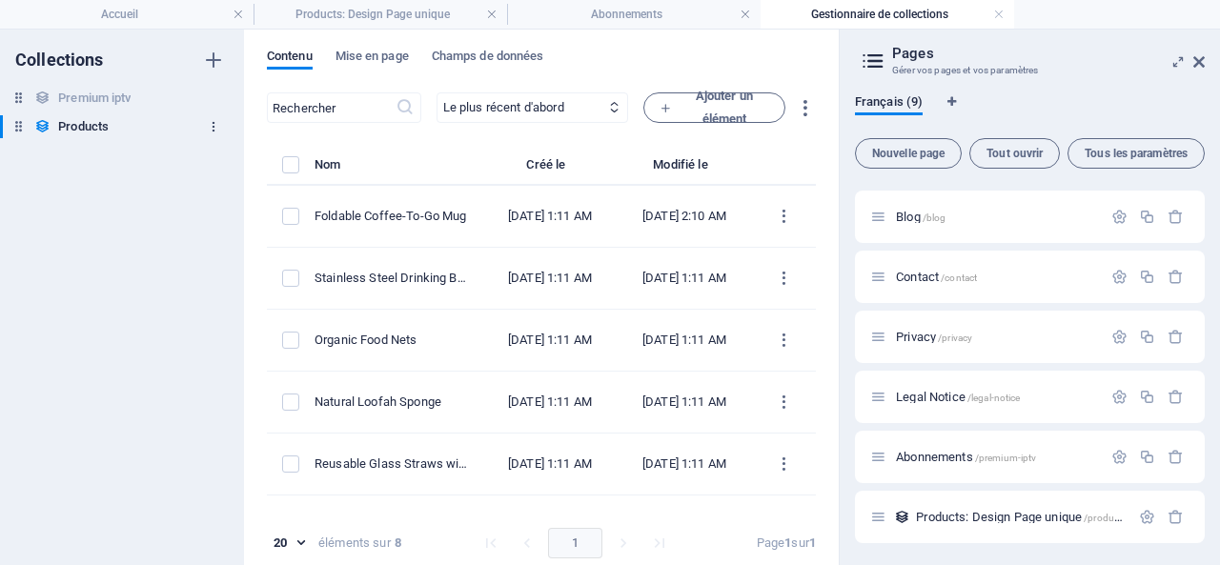
click at [212, 125] on icon "button" at bounding box center [213, 126] width 13 height 13
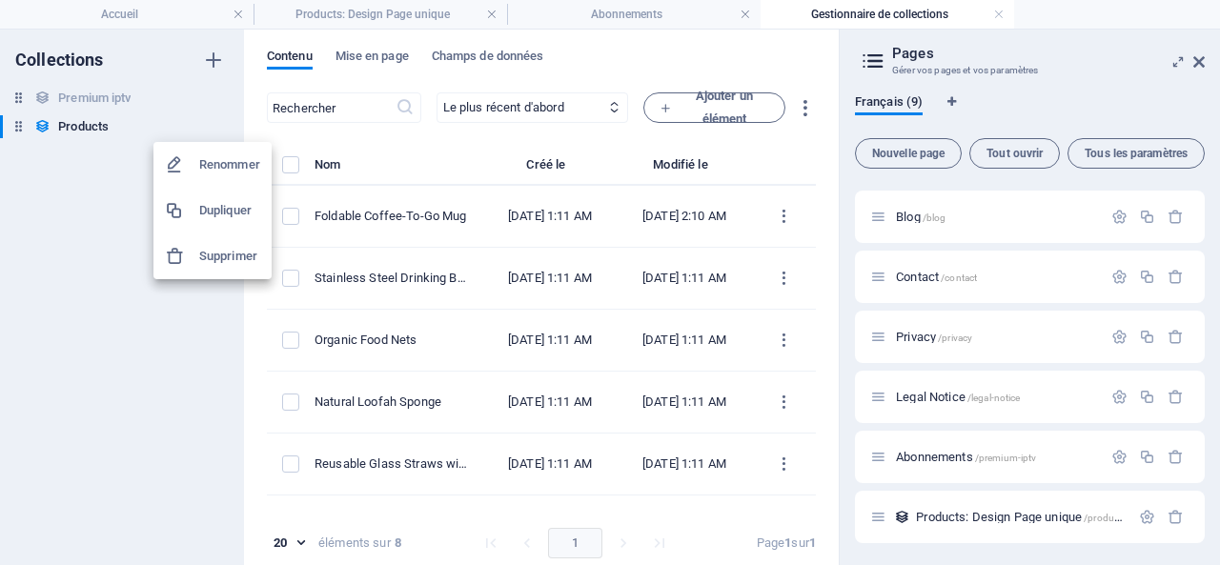
click at [98, 356] on div at bounding box center [610, 282] width 1220 height 565
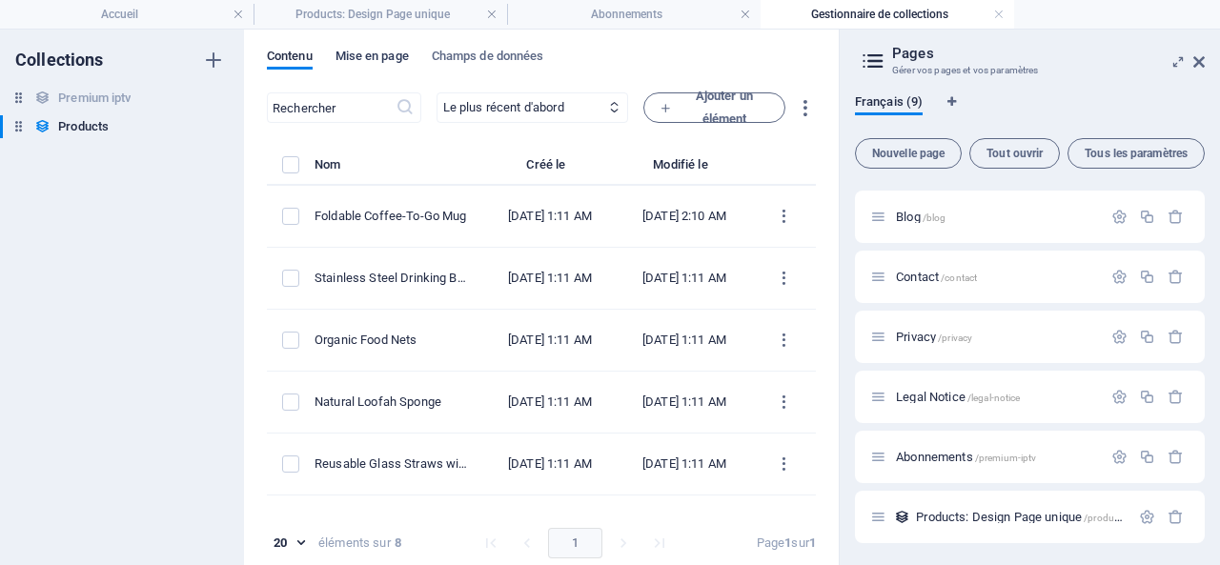
click at [372, 56] on span "Mise en page" at bounding box center [372, 58] width 73 height 27
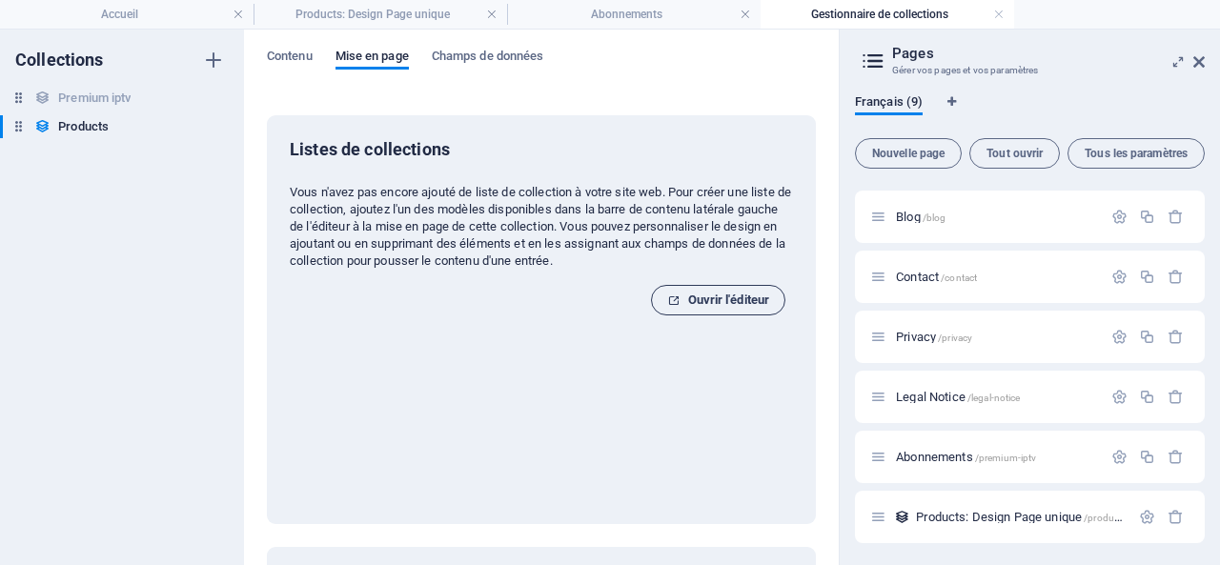
click at [717, 298] on span "Ouvrir l'éditeur" at bounding box center [718, 300] width 102 height 23
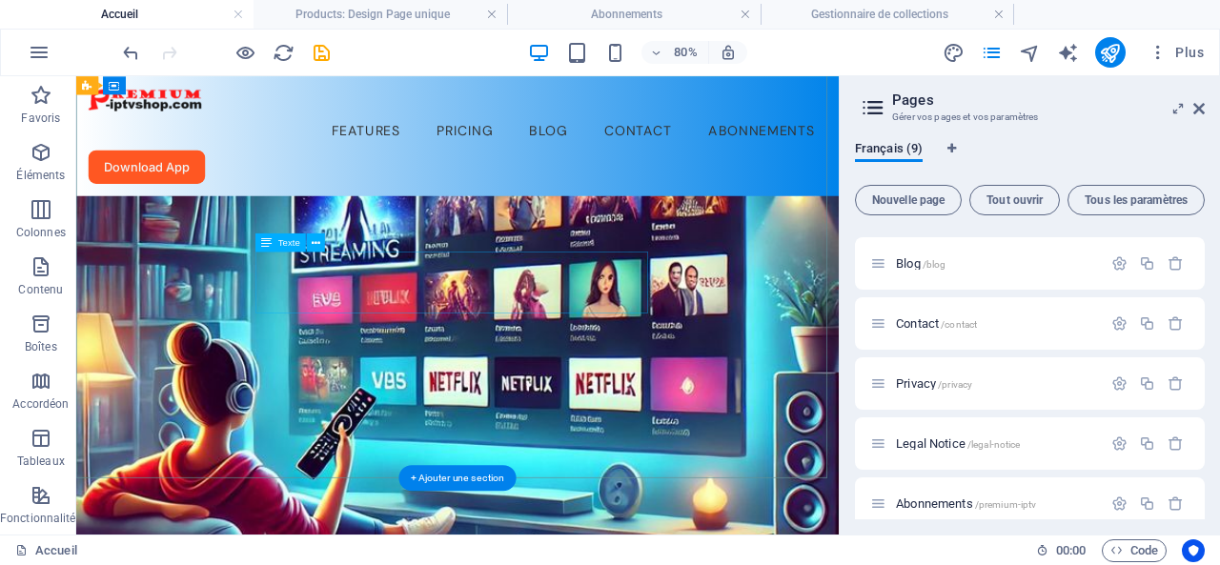
scroll to position [95, 0]
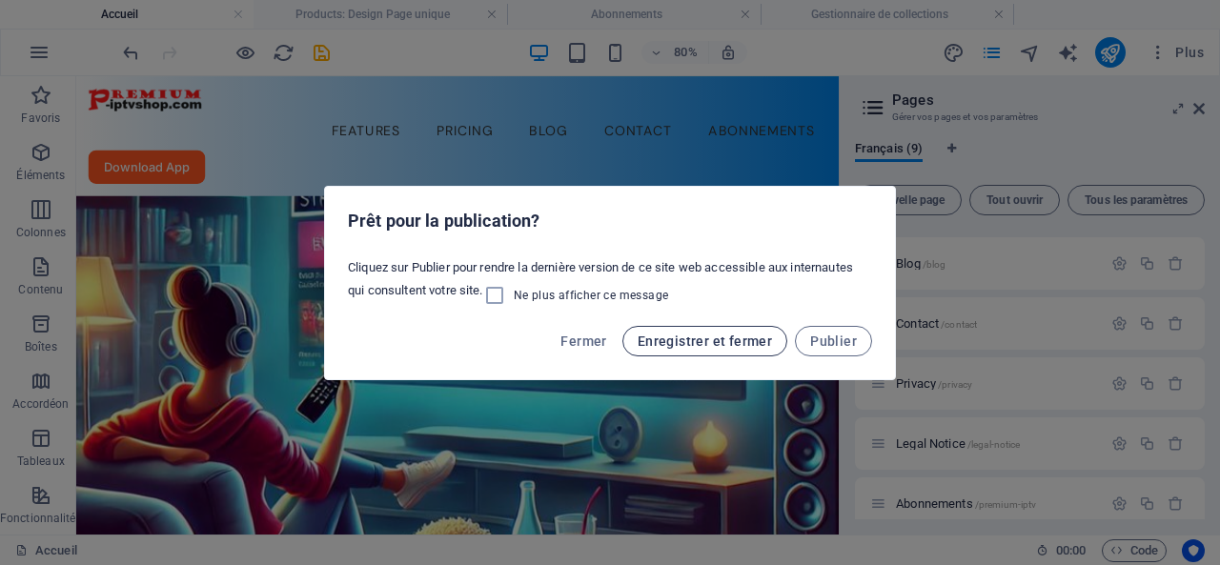
click at [675, 340] on span "Enregistrer et fermer" at bounding box center [705, 341] width 134 height 15
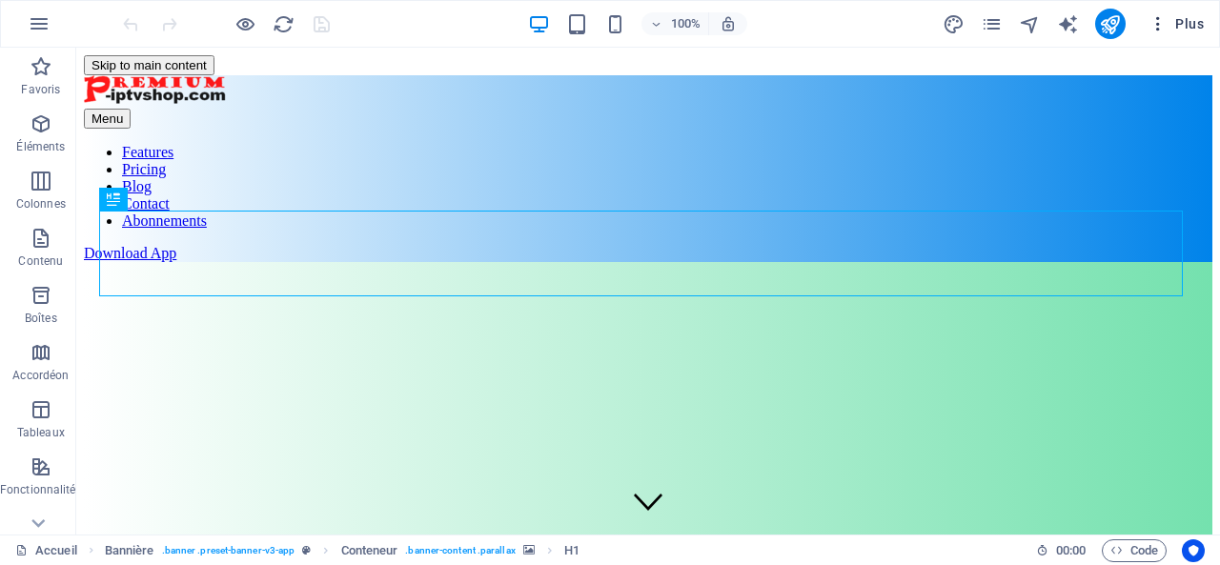
click at [1189, 17] on span "Plus" at bounding box center [1176, 23] width 55 height 19
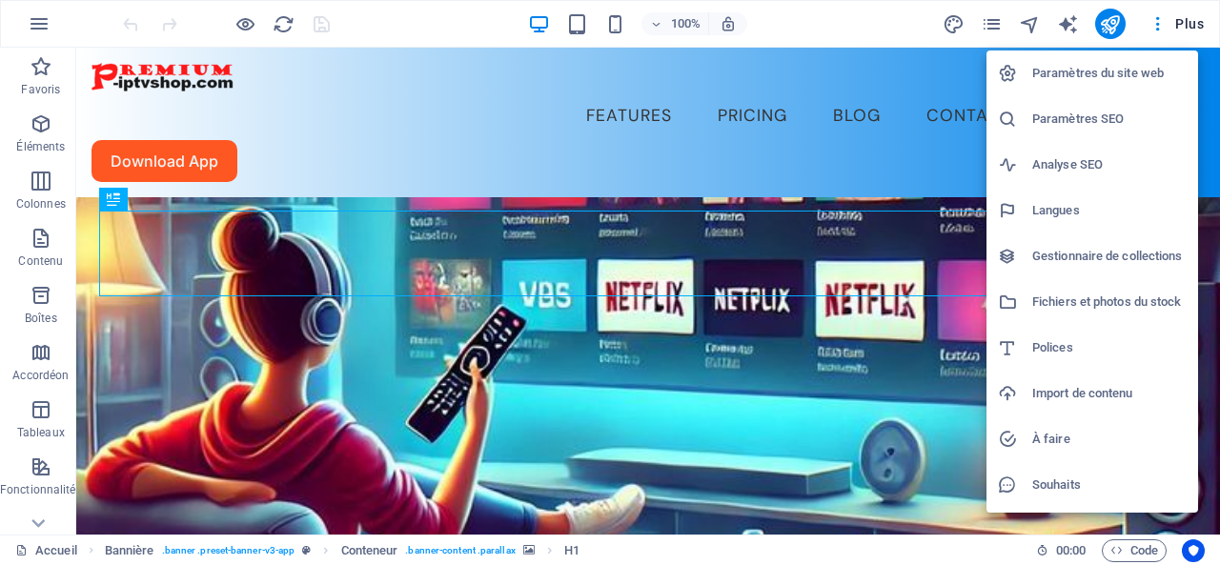
click at [1080, 252] on h6 "Gestionnaire de collections" at bounding box center [1109, 256] width 154 height 23
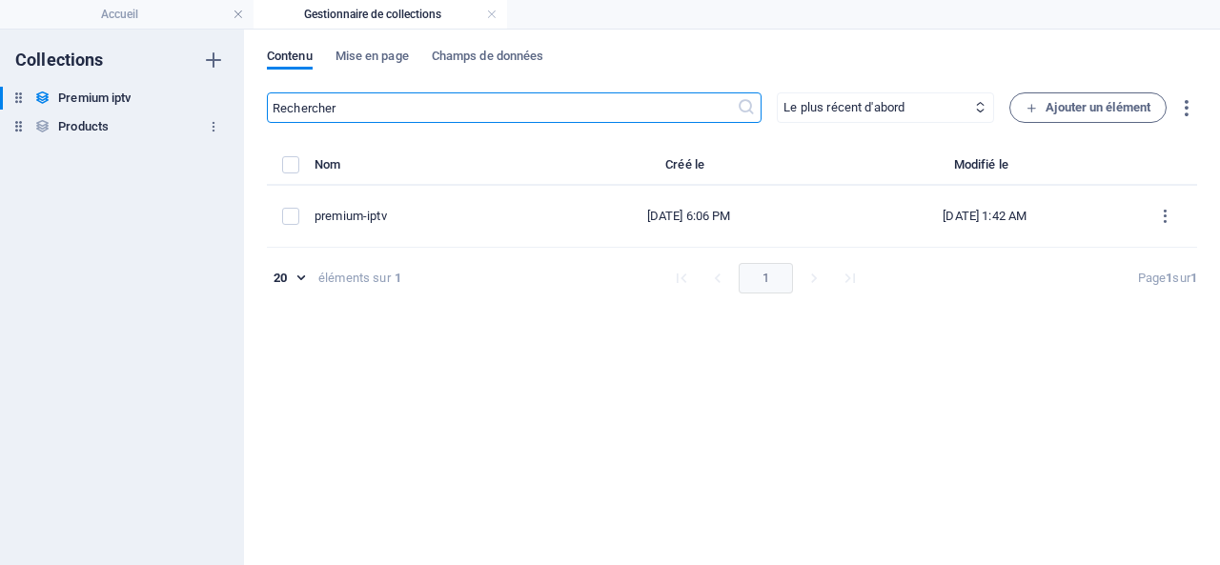
click at [77, 122] on h6 "Products" at bounding box center [83, 126] width 51 height 23
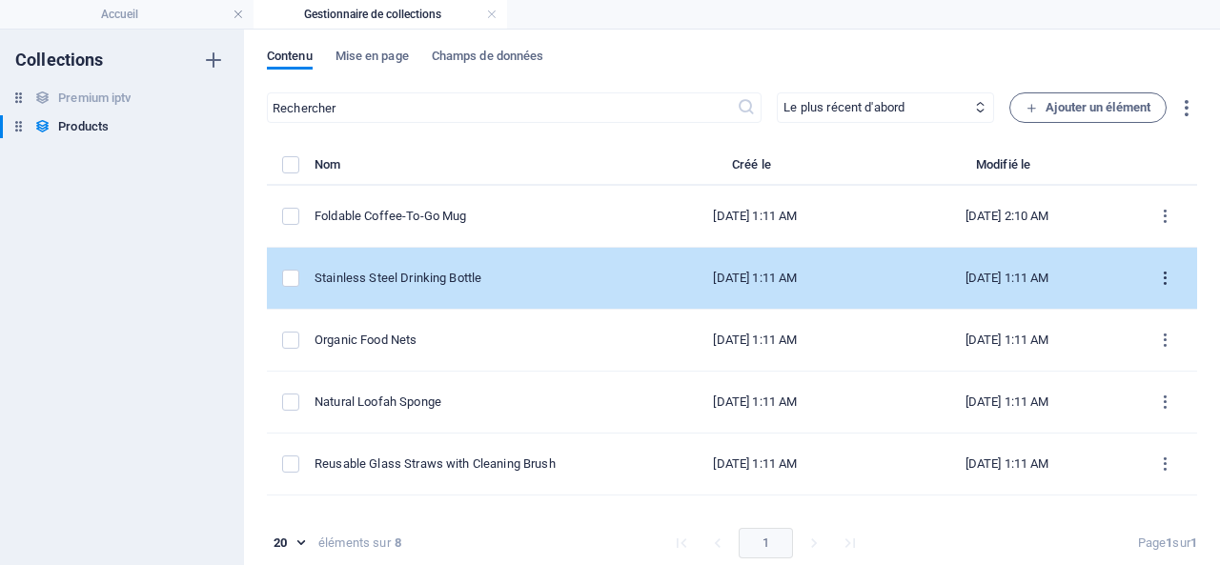
click at [1159, 275] on icon "items list" at bounding box center [1165, 279] width 18 height 18
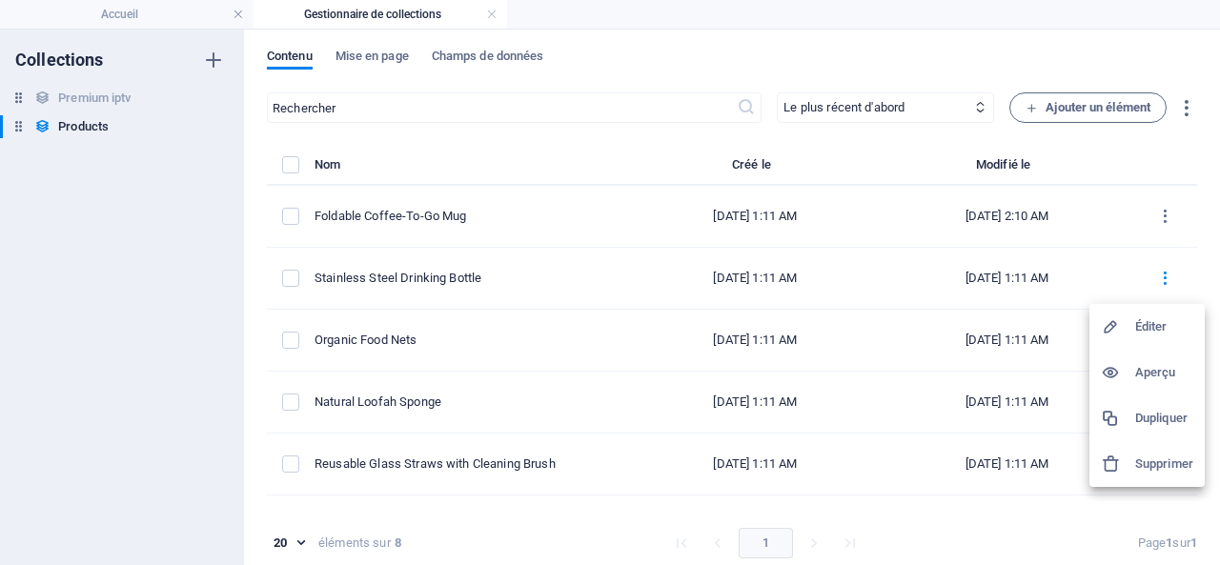
click at [1162, 373] on h6 "Aperçu" at bounding box center [1164, 372] width 58 height 23
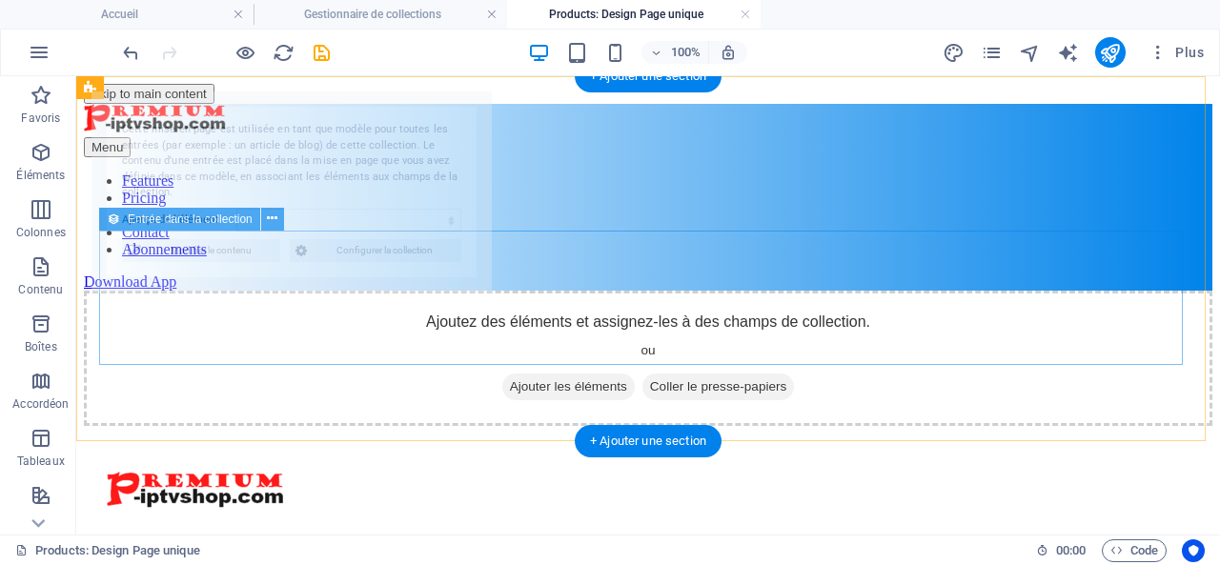
select select "68e45ac08f2759523a07172d"
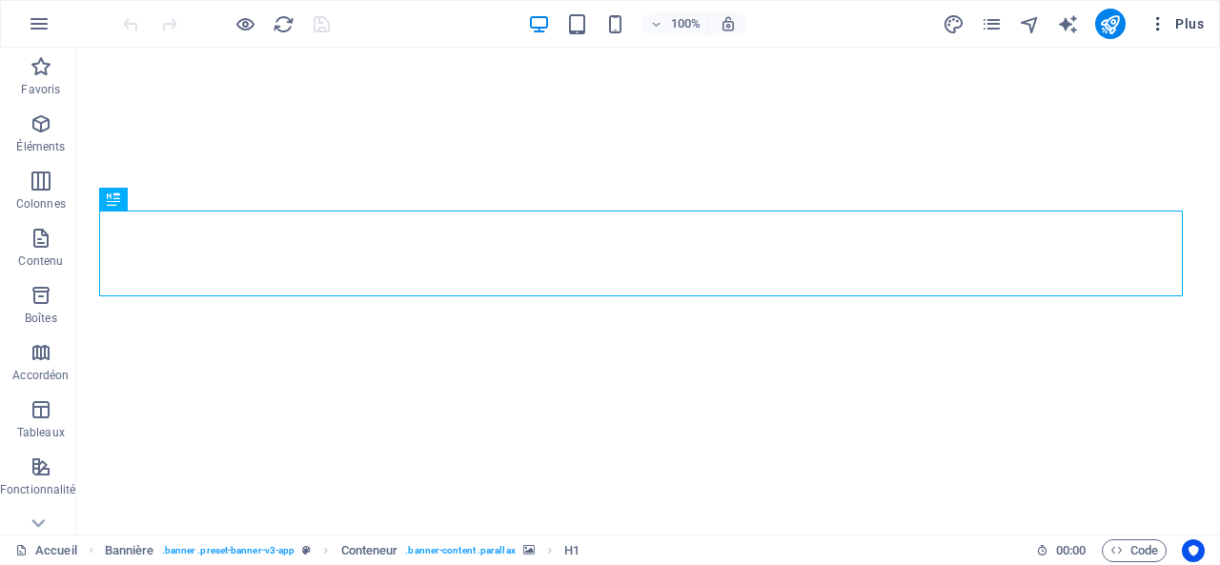
click at [1194, 20] on span "Plus" at bounding box center [1176, 23] width 55 height 19
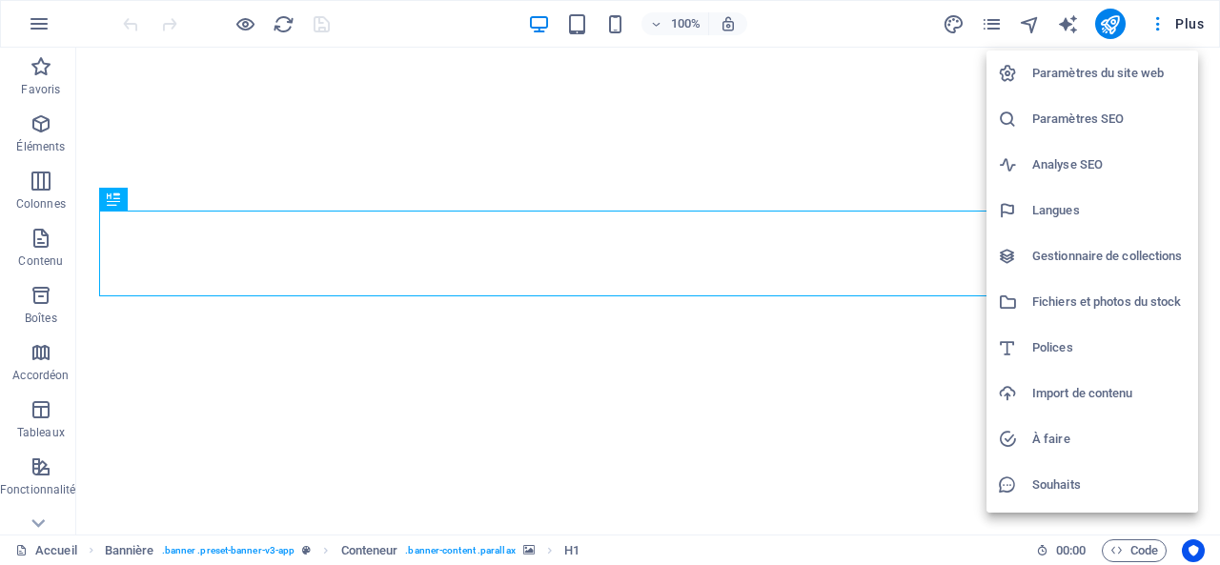
click at [1058, 255] on h6 "Gestionnaire de collections" at bounding box center [1109, 256] width 154 height 23
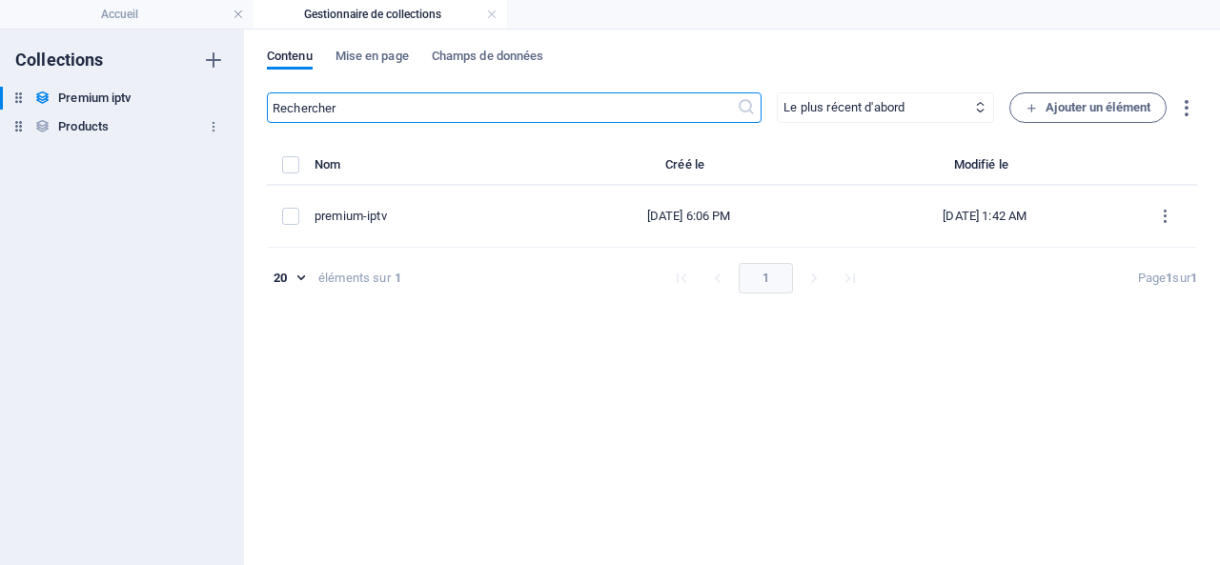
click at [99, 127] on h6 "Products" at bounding box center [83, 126] width 51 height 23
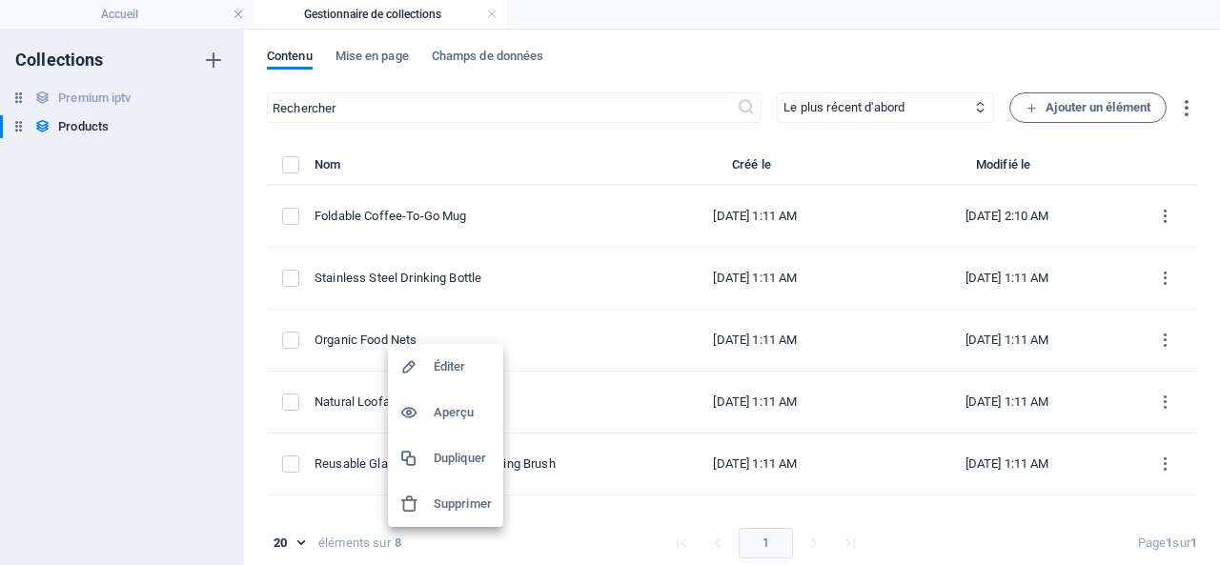
click at [458, 364] on h6 "Éditer" at bounding box center [463, 367] width 58 height 23
select select "Out of stock"
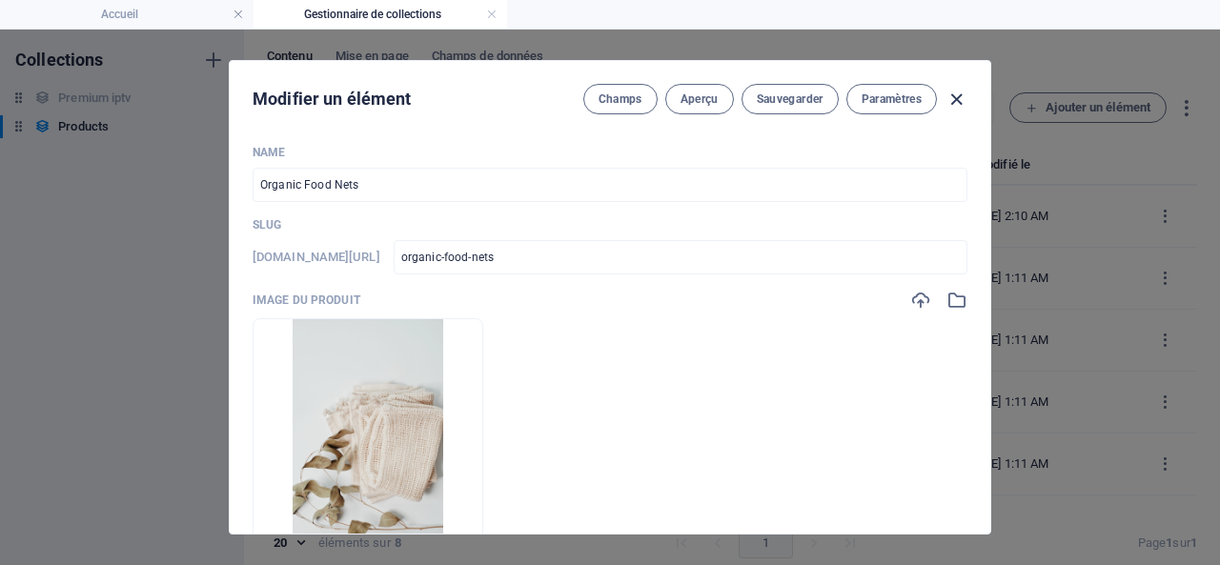
click at [953, 96] on icon "button" at bounding box center [957, 100] width 22 height 22
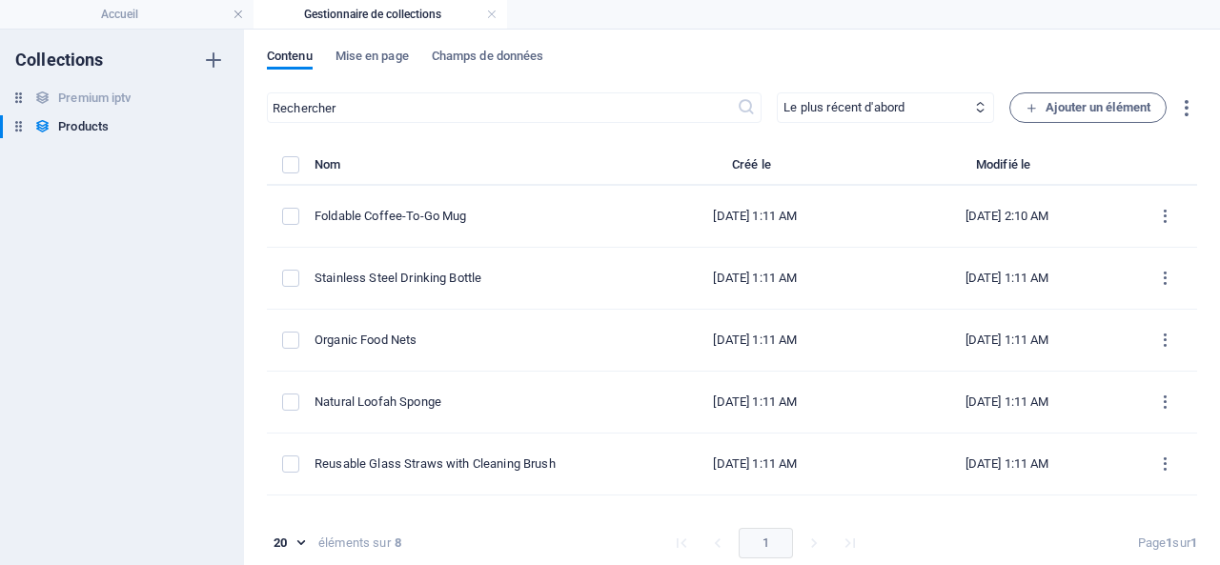
type input "organic-food-nets"
click at [367, 52] on span "Mise en page" at bounding box center [372, 58] width 73 height 27
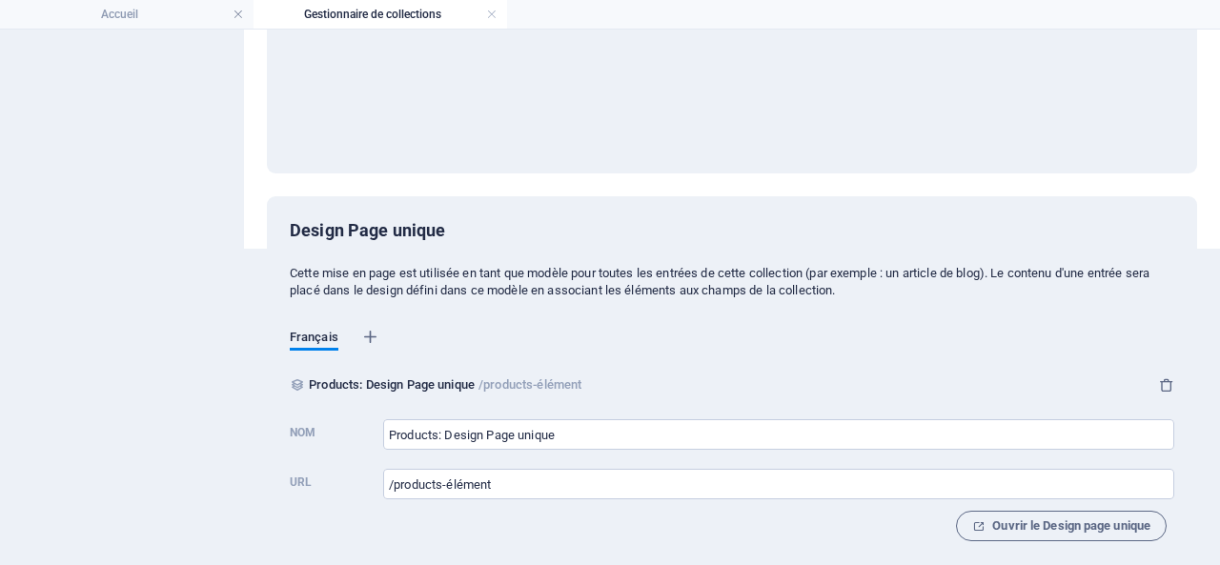
scroll to position [330, 0]
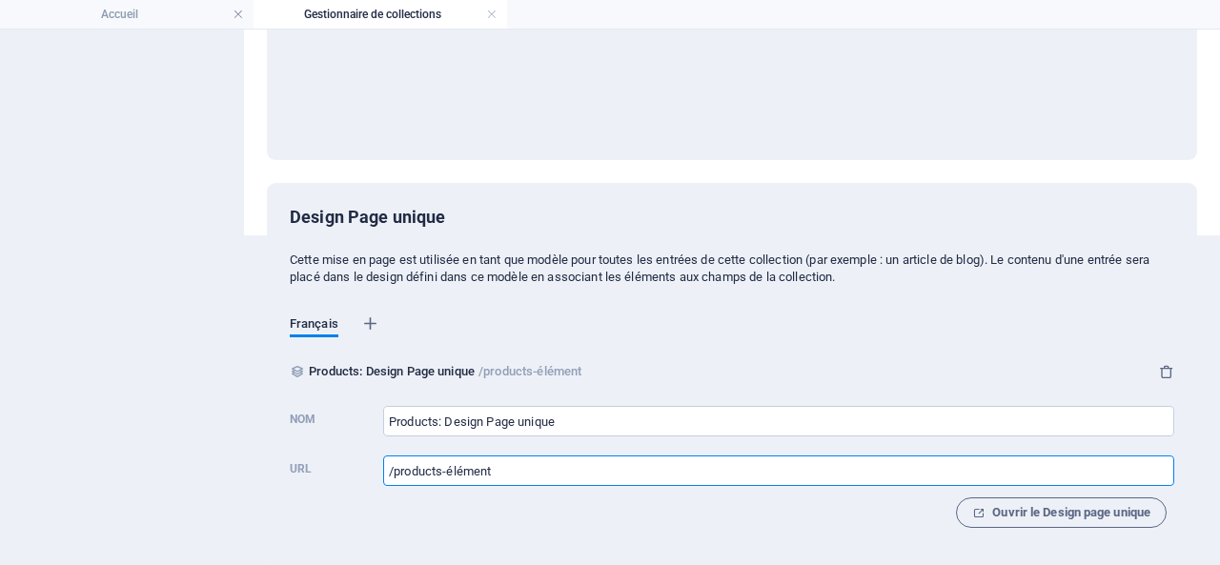
drag, startPoint x: 511, startPoint y: 465, endPoint x: 384, endPoint y: 466, distance: 126.8
click at [384, 466] on input "/products-élément" at bounding box center [778, 471] width 791 height 31
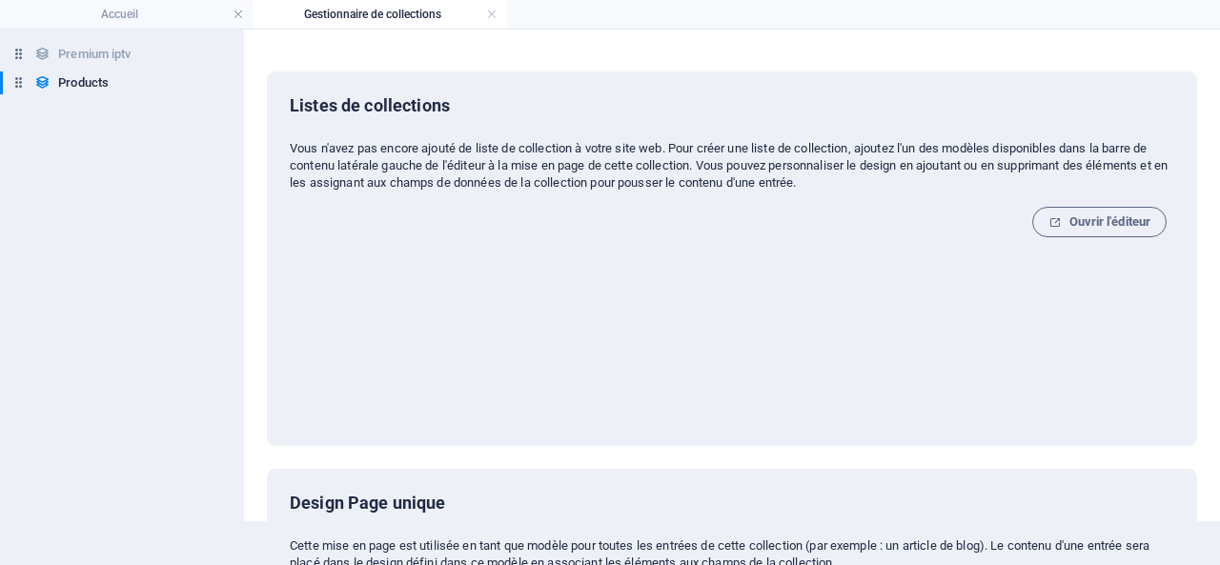
scroll to position [0, 0]
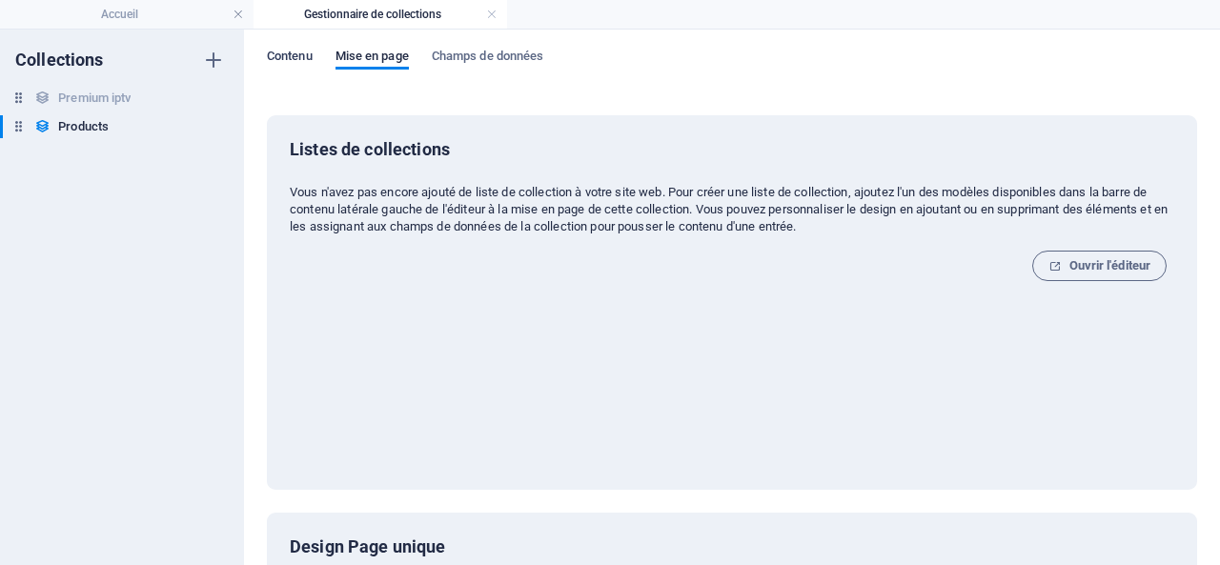
click at [284, 52] on span "Contenu" at bounding box center [290, 58] width 46 height 27
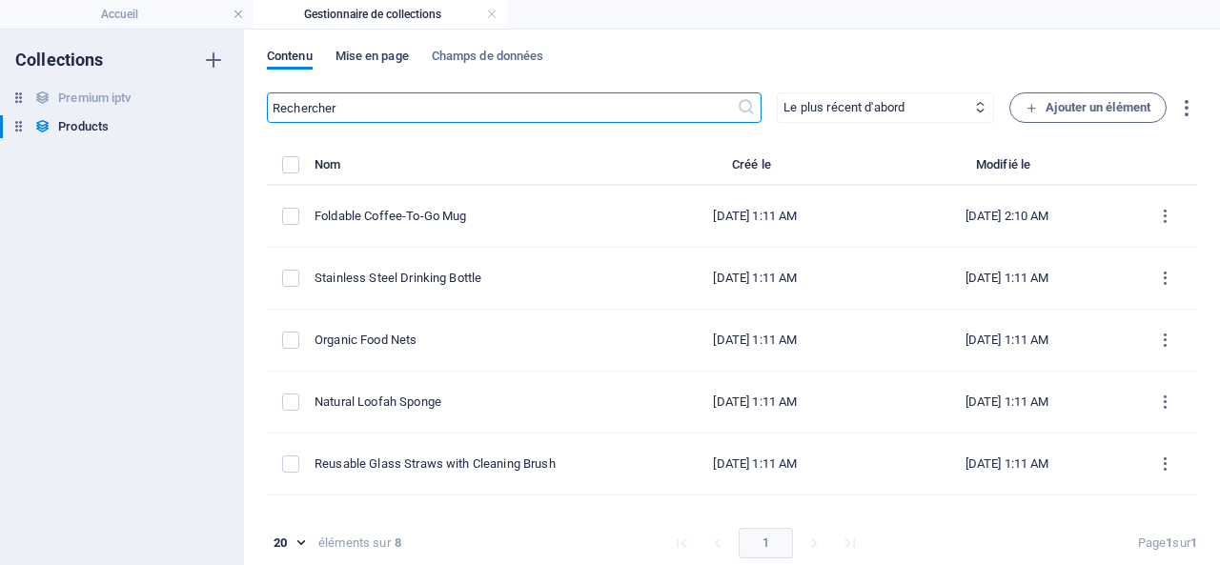
click at [377, 55] on span "Mise en page" at bounding box center [372, 58] width 73 height 27
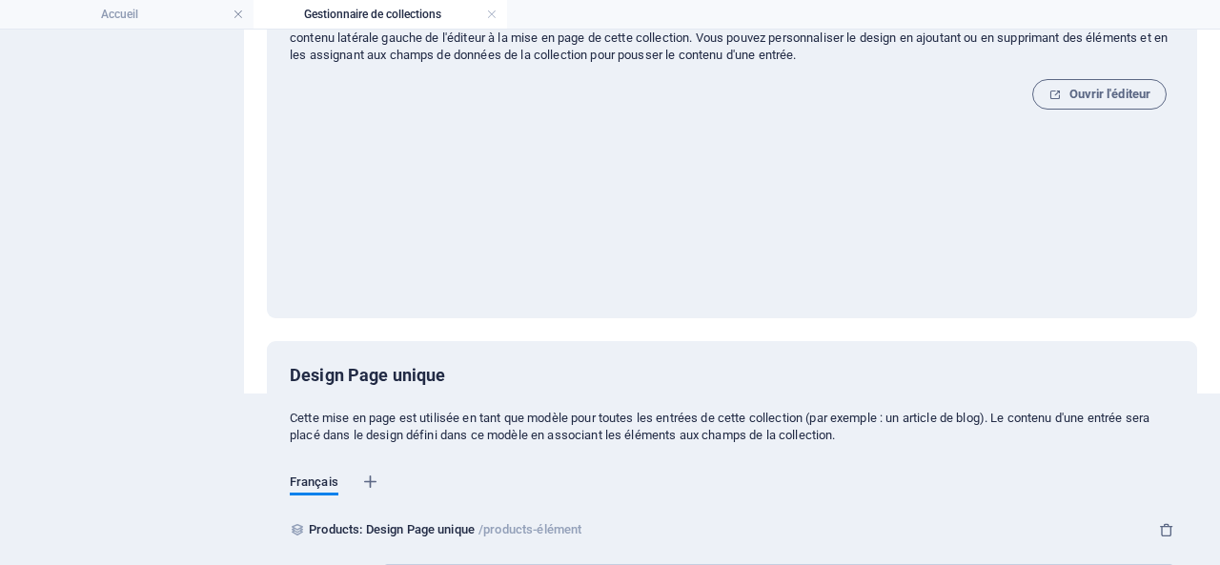
scroll to position [330, 0]
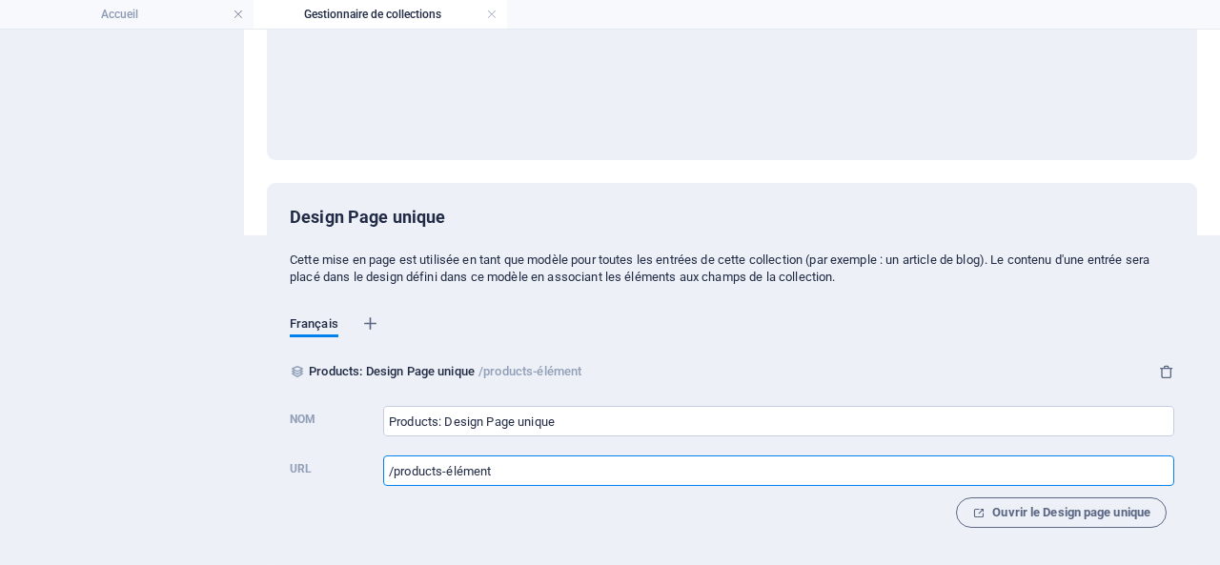
drag, startPoint x: 519, startPoint y: 471, endPoint x: 383, endPoint y: 471, distance: 136.3
click at [383, 471] on input "/products-élément" at bounding box center [778, 471] width 791 height 31
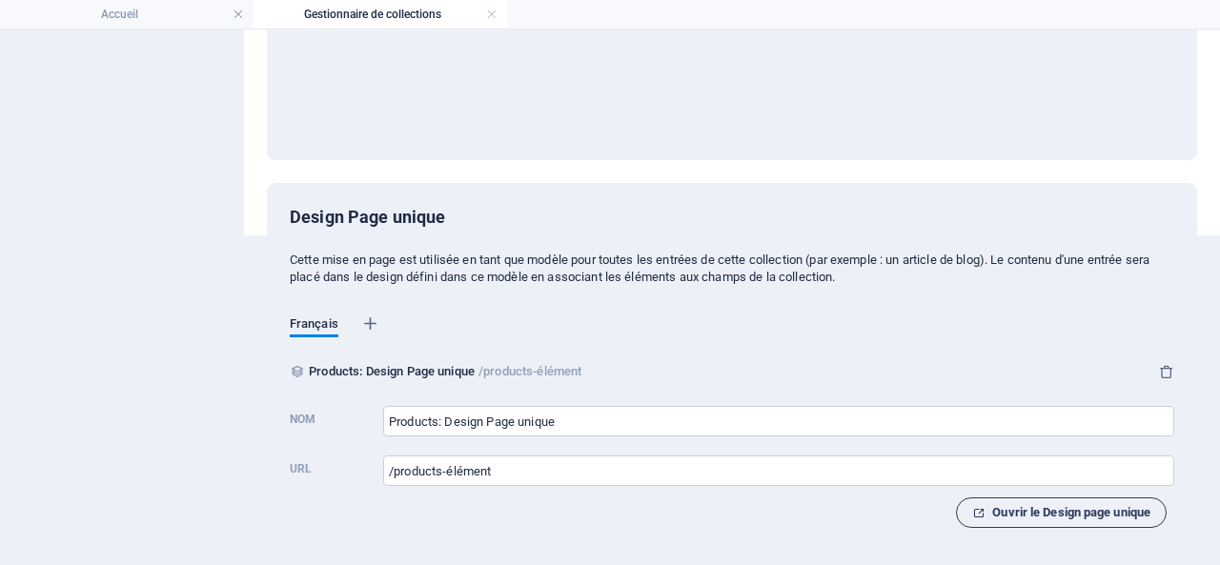
click at [1039, 509] on span "Ouvrir le Design page unique" at bounding box center [1061, 512] width 178 height 23
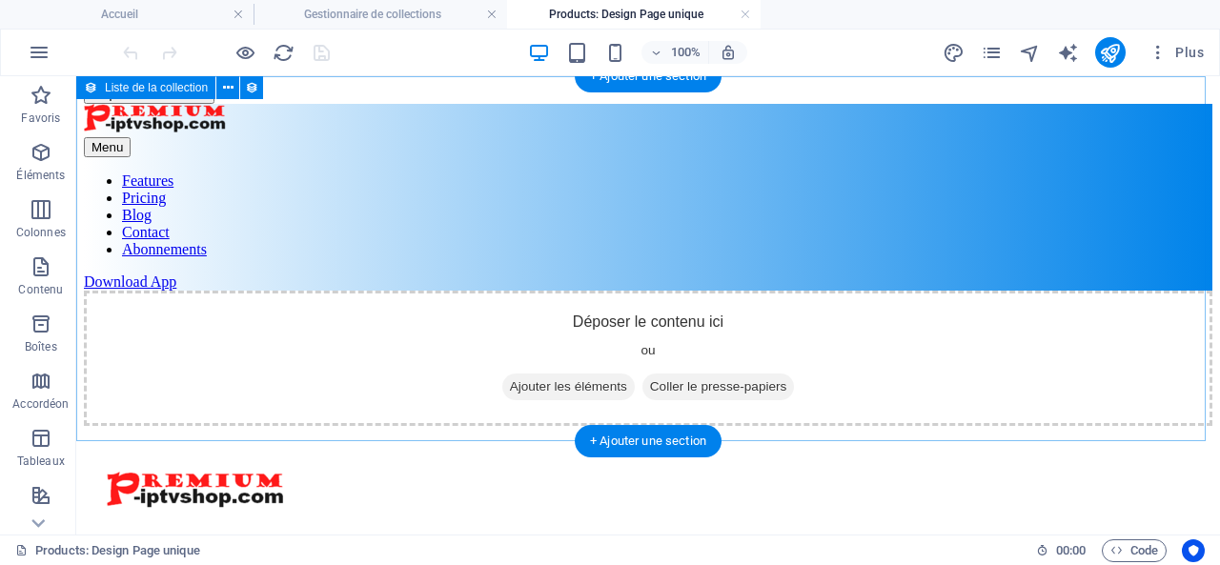
scroll to position [0, 0]
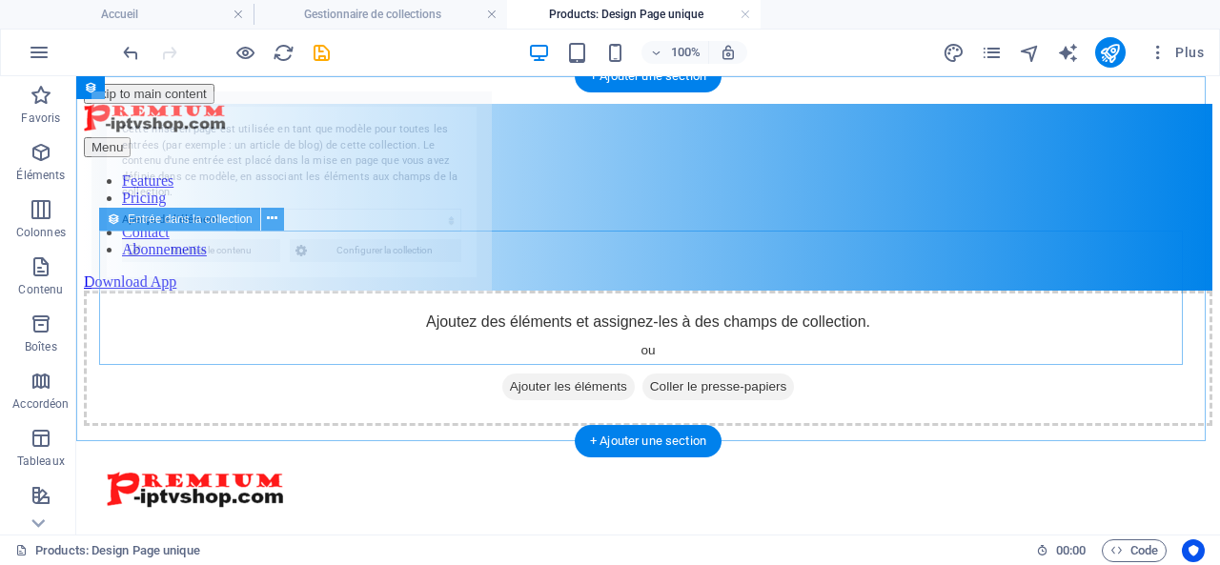
select select "68e45ac08f2759523a07172e"
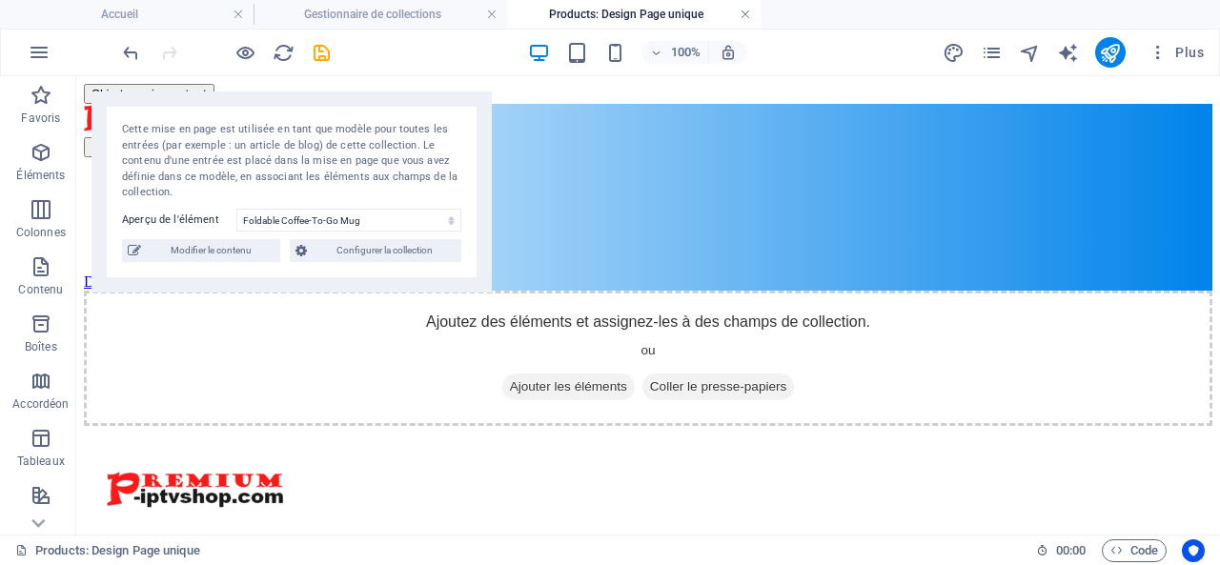
click at [745, 11] on link at bounding box center [745, 15] width 11 height 18
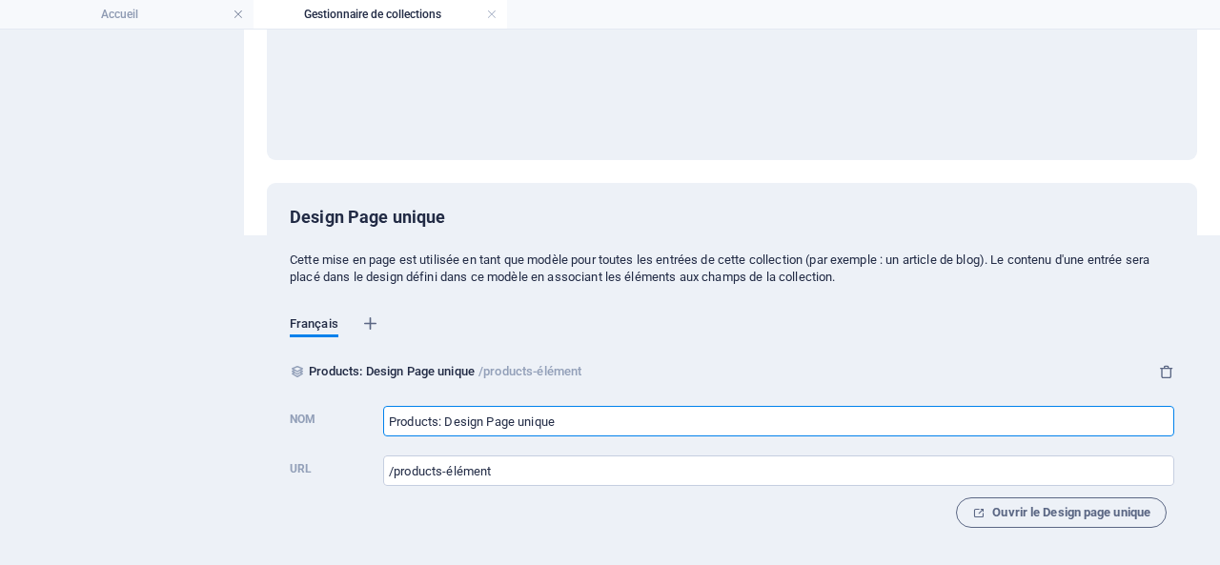
drag, startPoint x: 572, startPoint y: 417, endPoint x: 349, endPoint y: 418, distance: 223.0
click at [349, 418] on label "Nom Products: Design Page unique ​" at bounding box center [732, 419] width 885 height 42
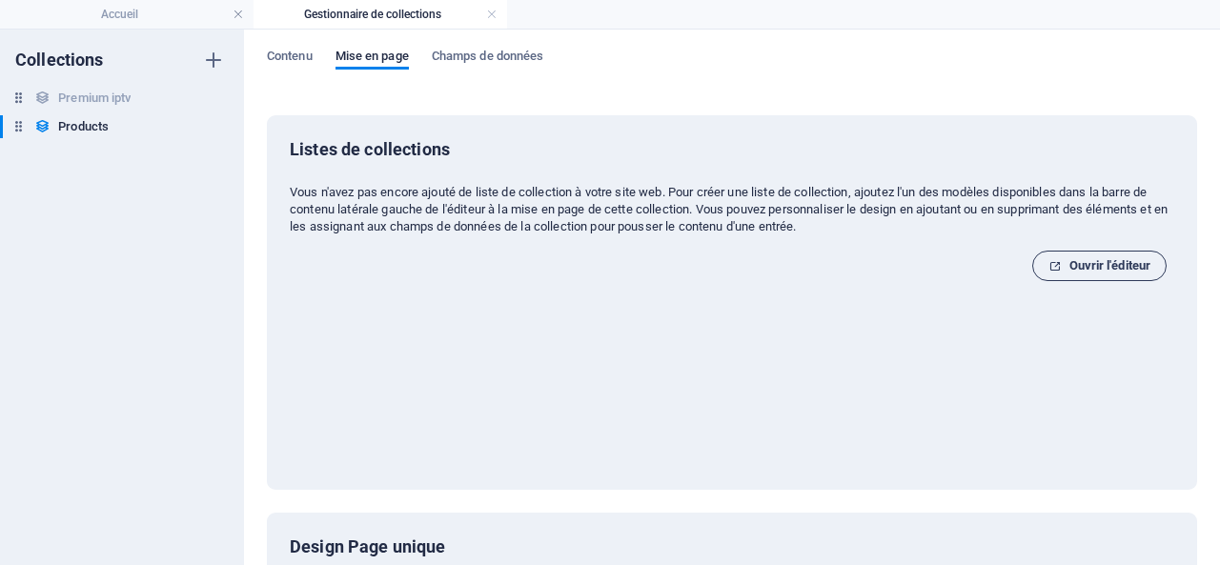
click at [1088, 262] on span "Ouvrir l'éditeur" at bounding box center [1099, 265] width 102 height 23
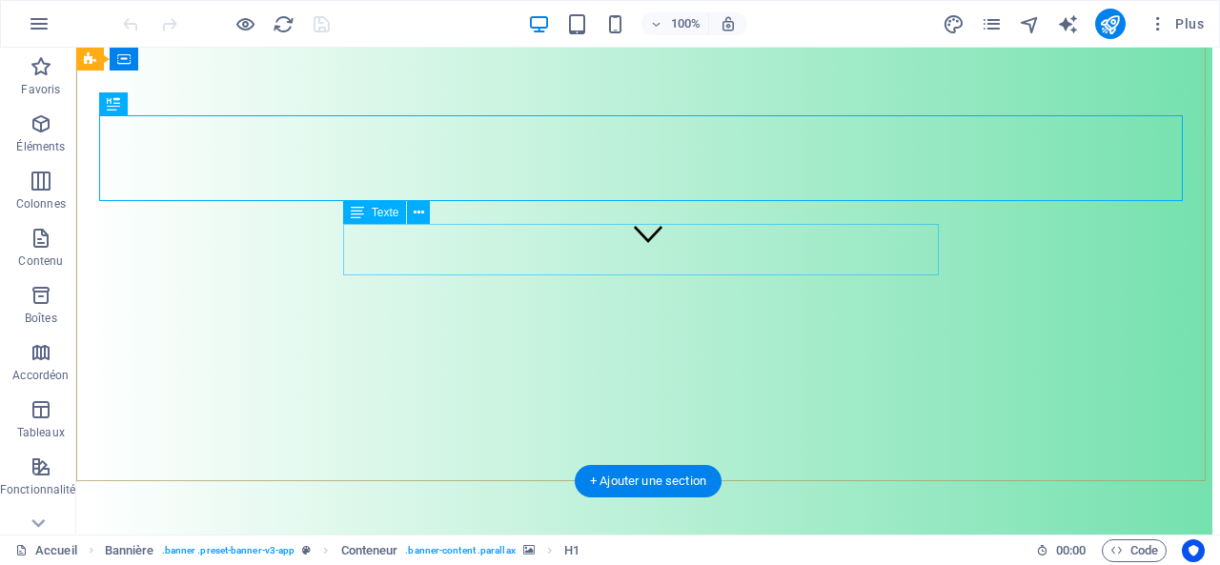
scroll to position [95, 0]
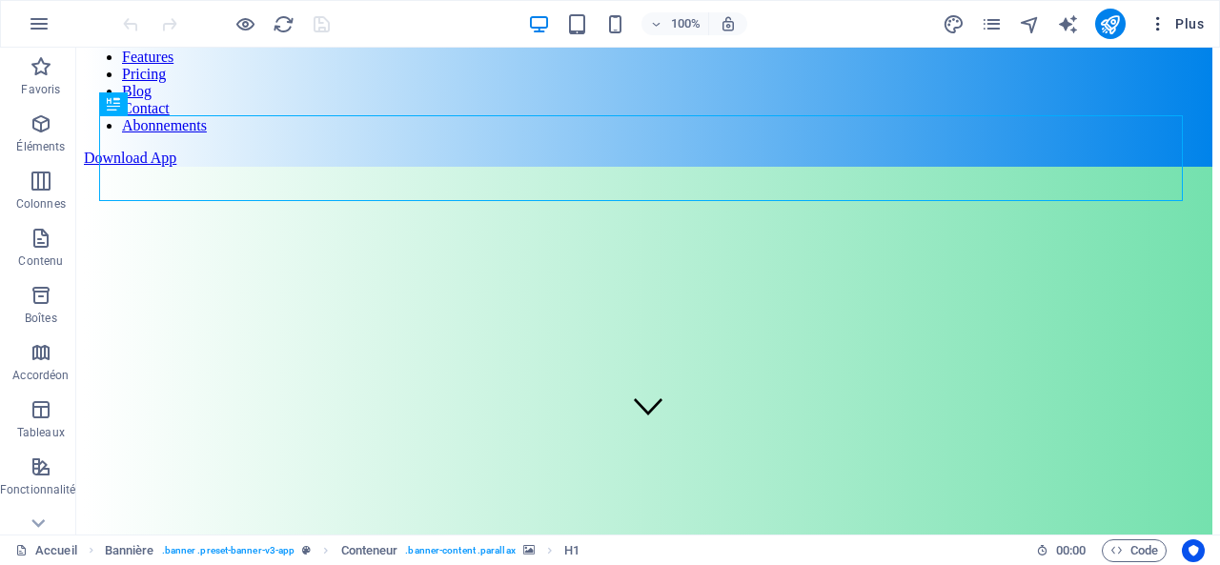
click at [1193, 21] on span "Plus" at bounding box center [1176, 23] width 55 height 19
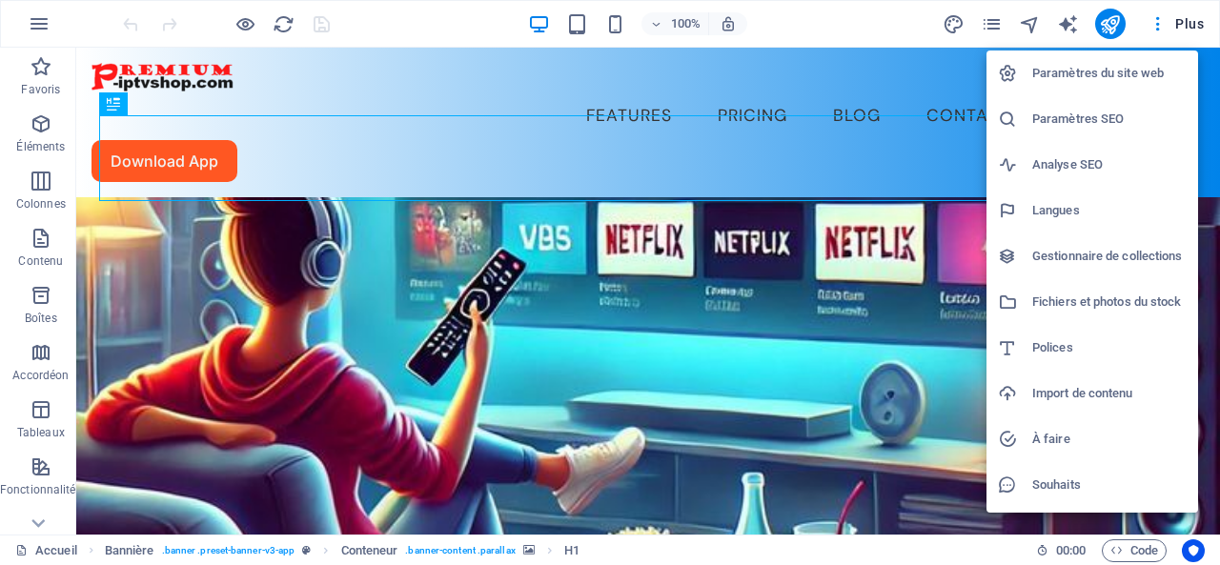
click at [1081, 250] on h6 "Gestionnaire de collections" at bounding box center [1109, 256] width 154 height 23
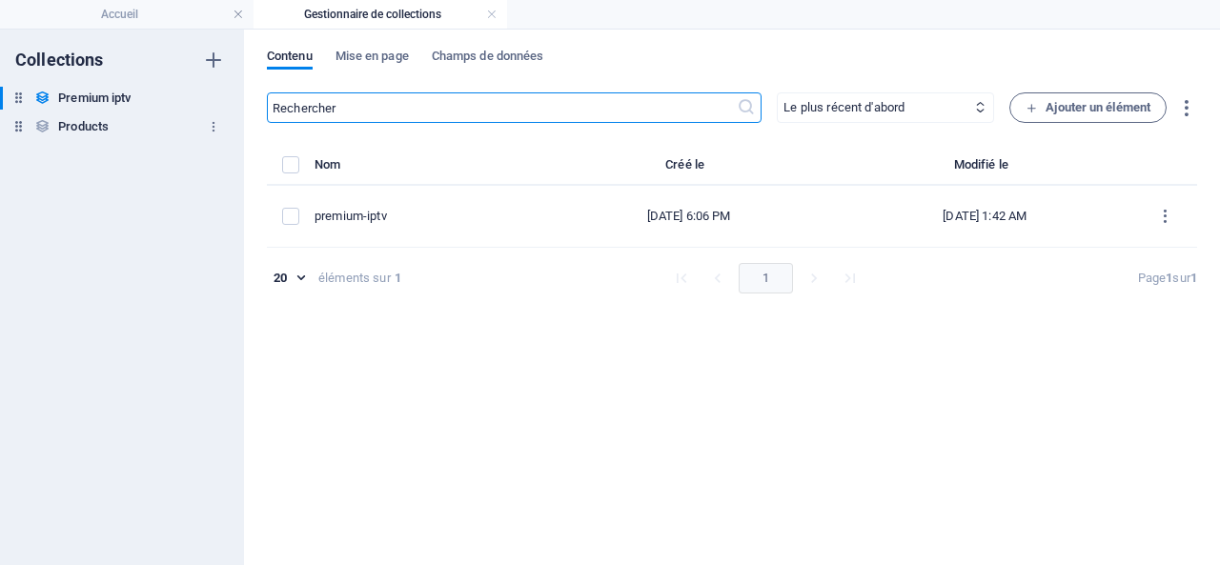
click at [90, 126] on h6 "Products" at bounding box center [83, 126] width 51 height 23
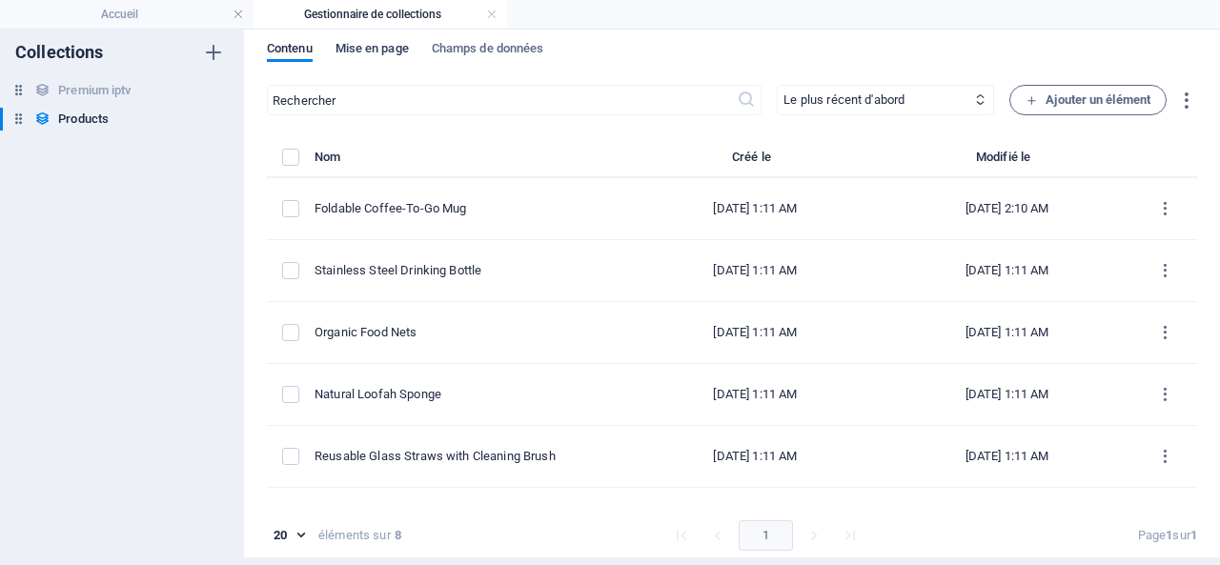
click at [361, 43] on span "Mise en page" at bounding box center [372, 50] width 73 height 27
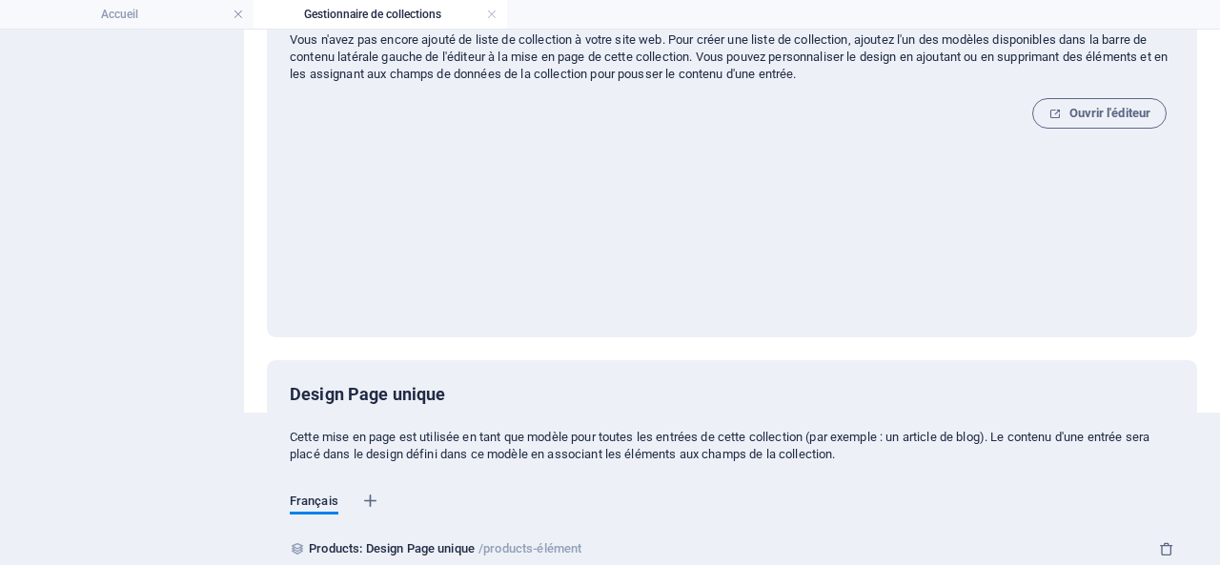
scroll to position [330, 0]
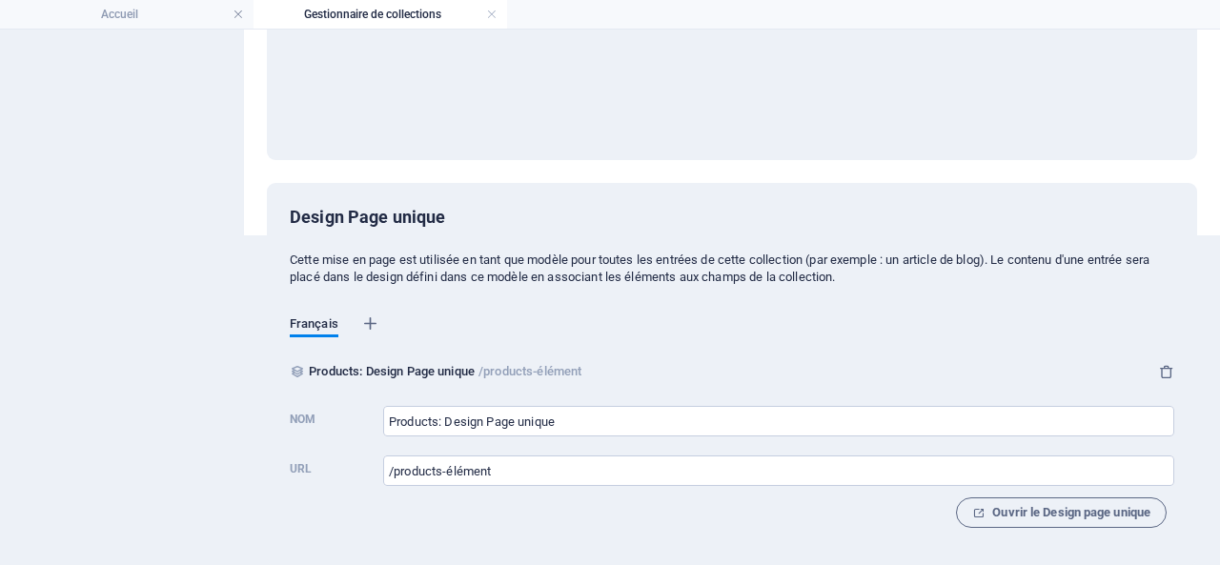
drag, startPoint x: 599, startPoint y: 369, endPoint x: 369, endPoint y: 368, distance: 229.7
click at [369, 368] on div "Products: Design Page unique /products-élément" at bounding box center [732, 371] width 885 height 23
copy div "Design Page unique /products-élément"
click at [1016, 513] on span "Ouvrir le Design page unique" at bounding box center [1061, 512] width 178 height 23
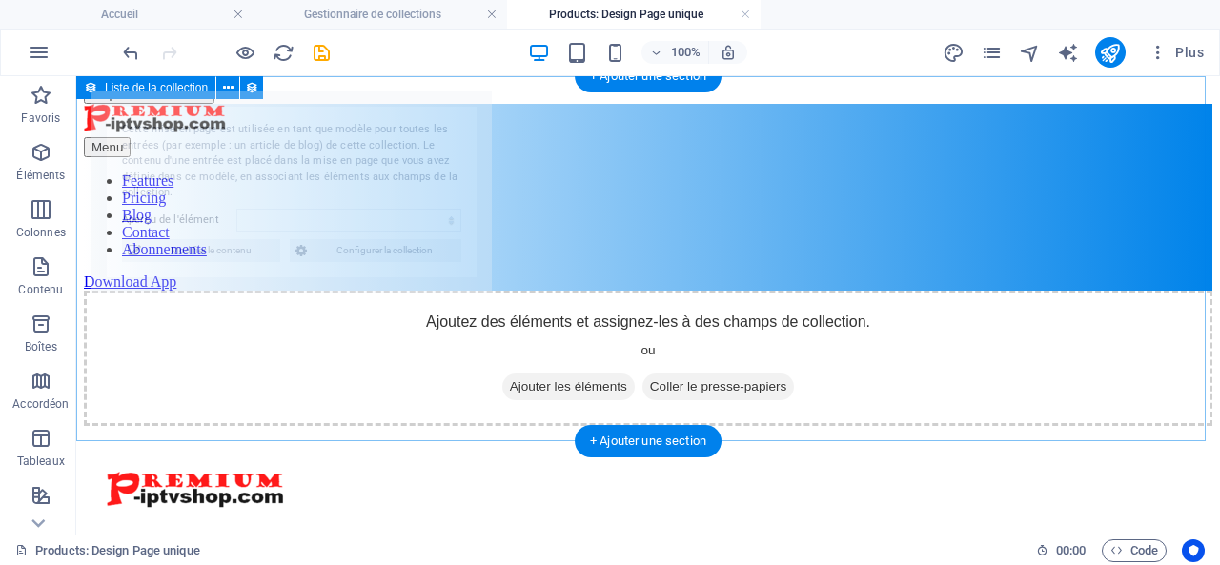
scroll to position [0, 0]
select select "68e45ac08f2759523a07172e"
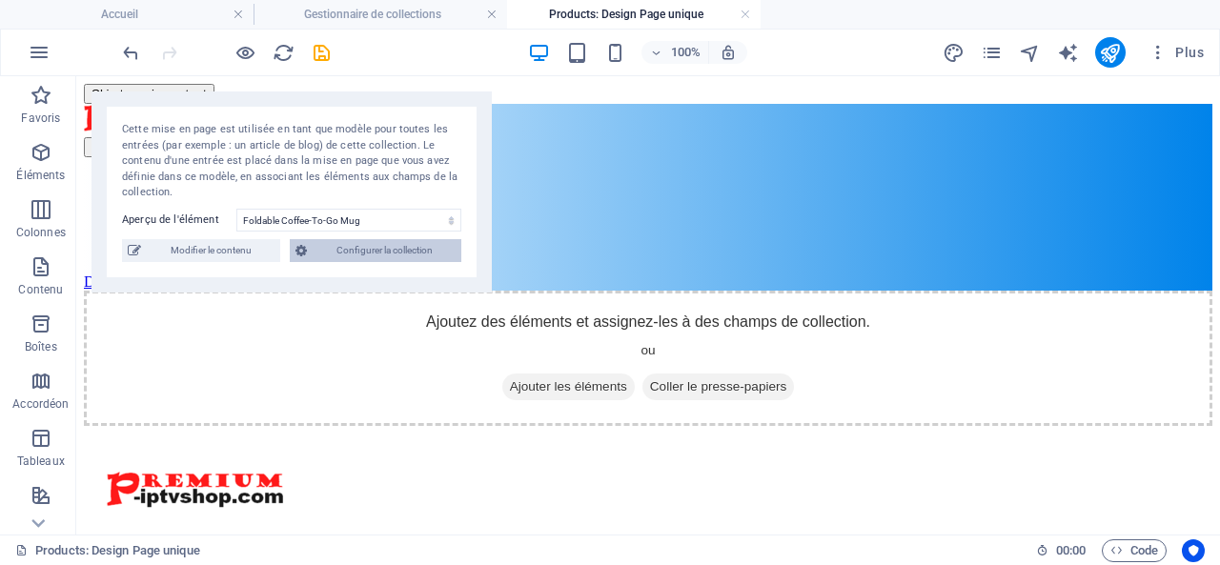
click at [374, 254] on span "Configurer la collection" at bounding box center [384, 250] width 143 height 23
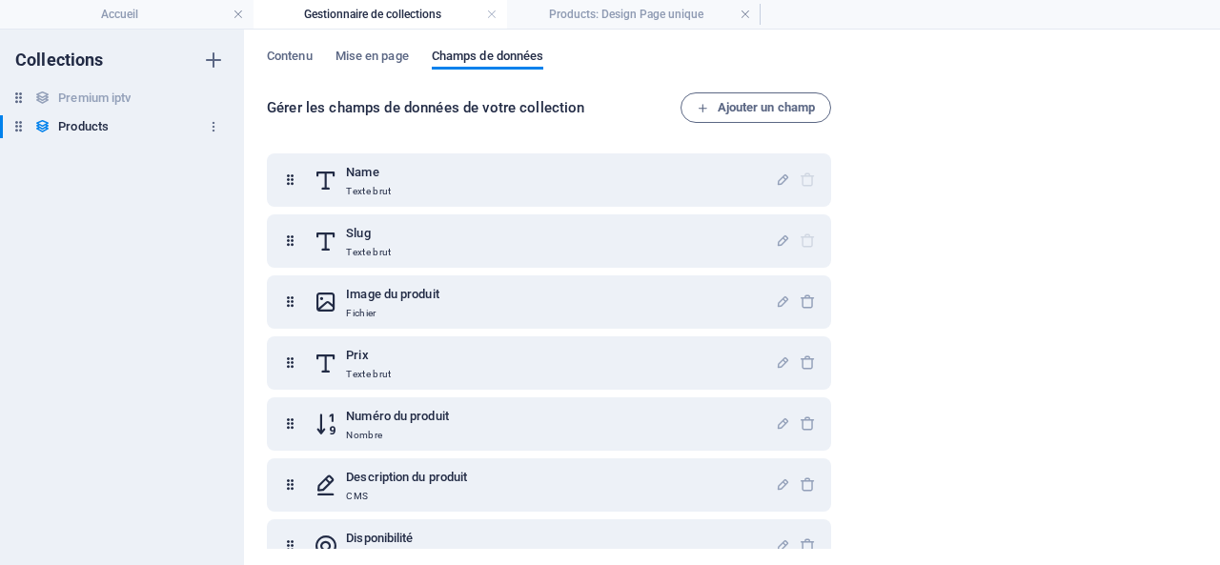
click at [87, 123] on h6 "Products" at bounding box center [83, 126] width 51 height 23
click at [362, 51] on span "Mise en page" at bounding box center [372, 58] width 73 height 27
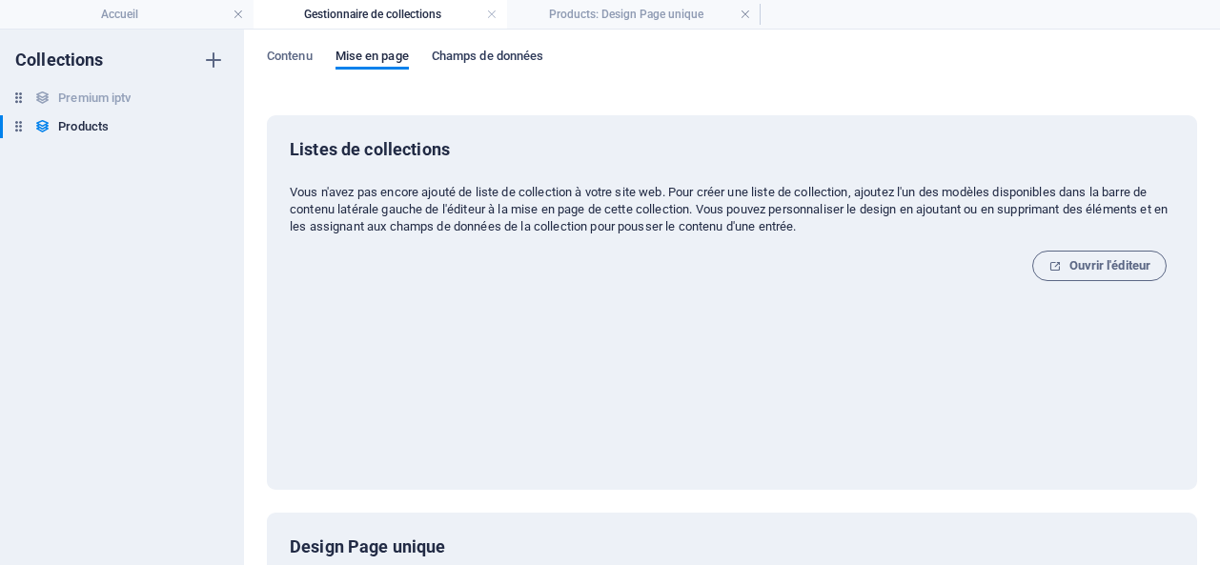
click at [483, 53] on span "Champs de données" at bounding box center [488, 58] width 112 height 27
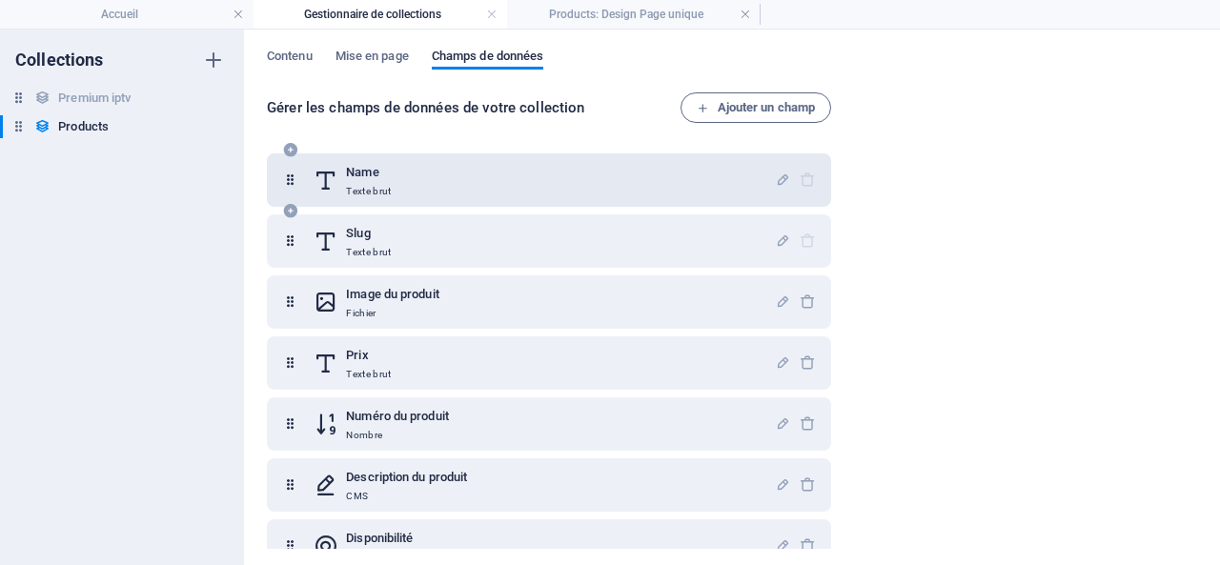
scroll to position [92, 0]
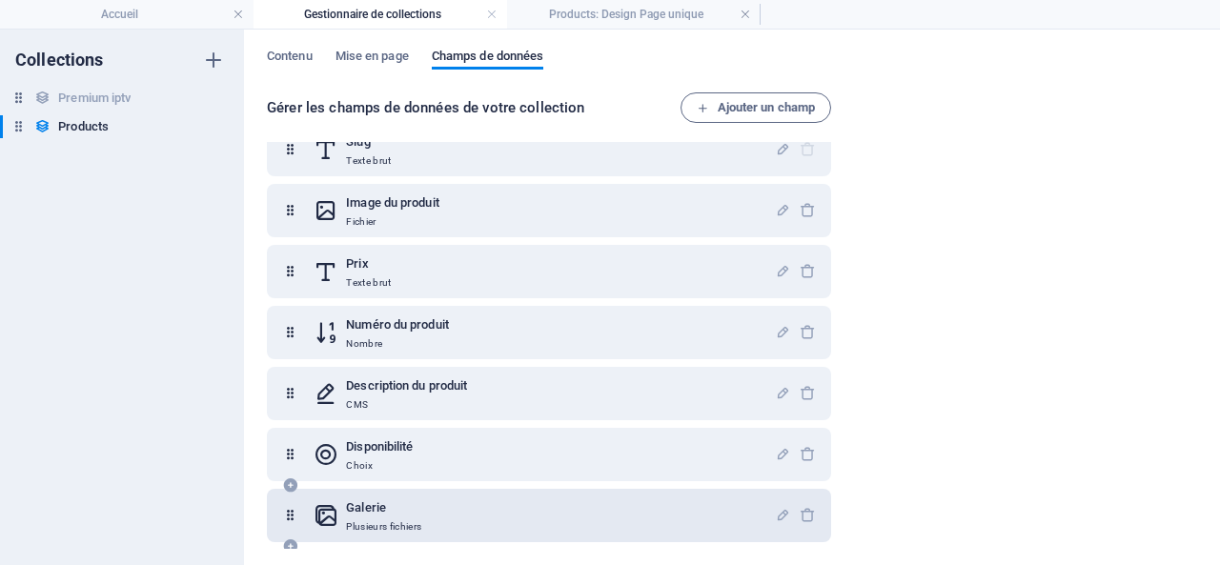
click at [361, 511] on h6 "Galerie" at bounding box center [383, 508] width 75 height 23
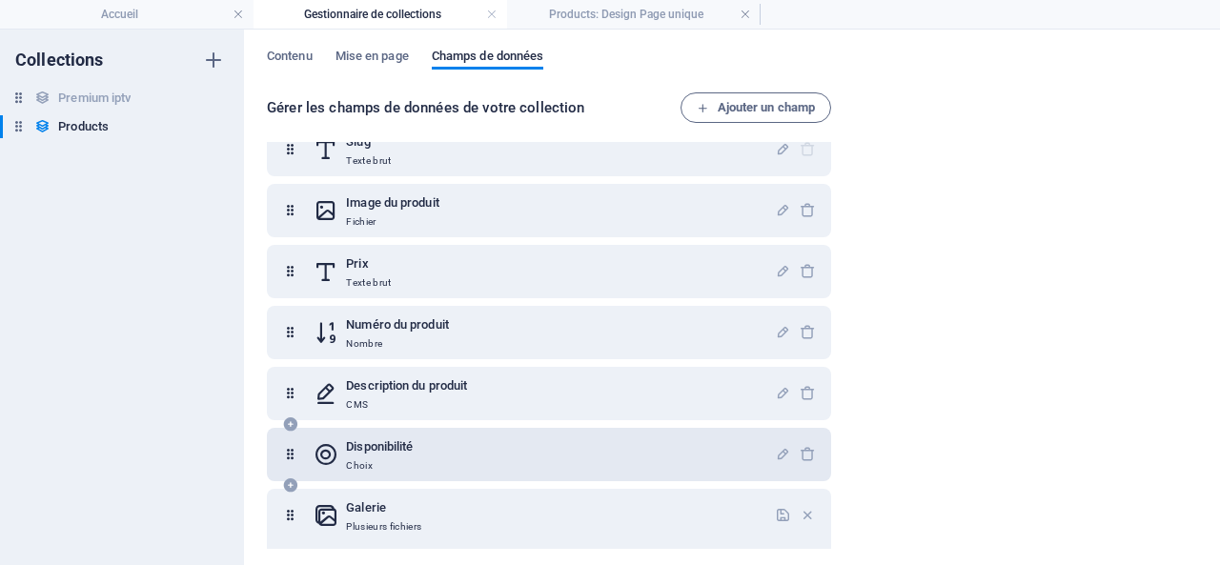
scroll to position [259, 0]
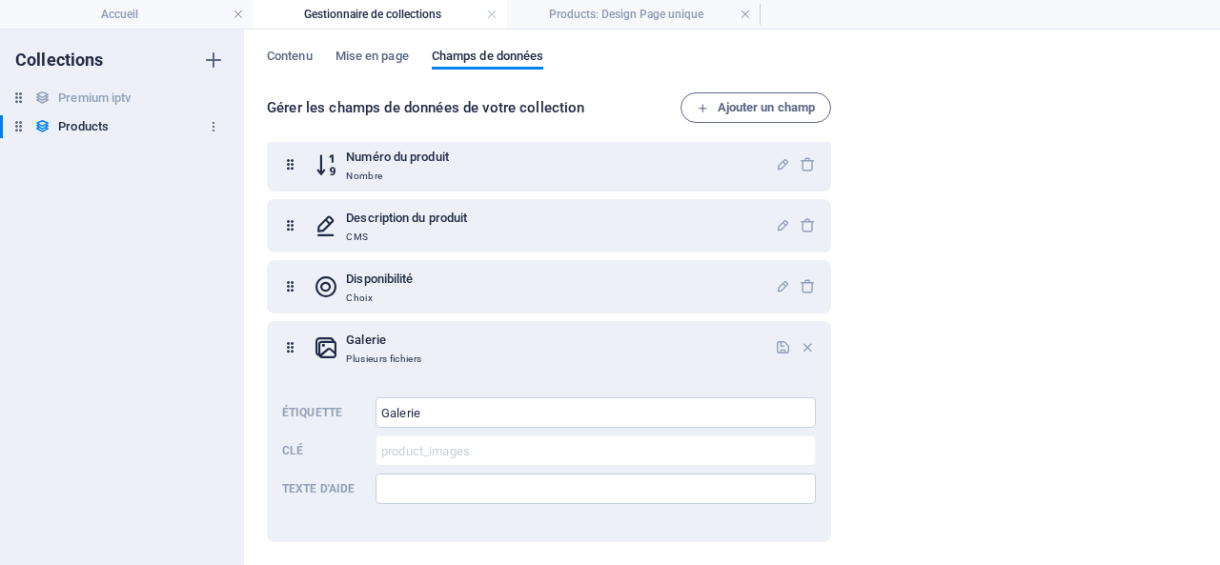
click at [87, 125] on h6 "Products" at bounding box center [83, 126] width 51 height 23
click at [297, 56] on span "Contenu" at bounding box center [290, 58] width 46 height 27
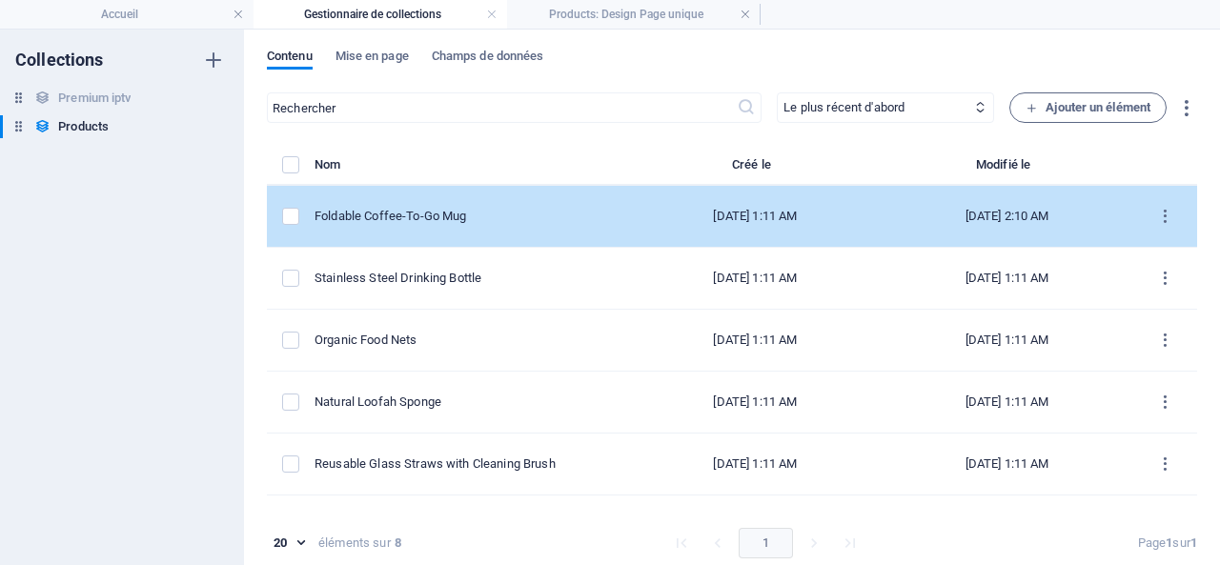
click at [455, 205] on td "Foldable Coffee-To-Go Mug" at bounding box center [472, 217] width 315 height 62
select select "Out of stock"
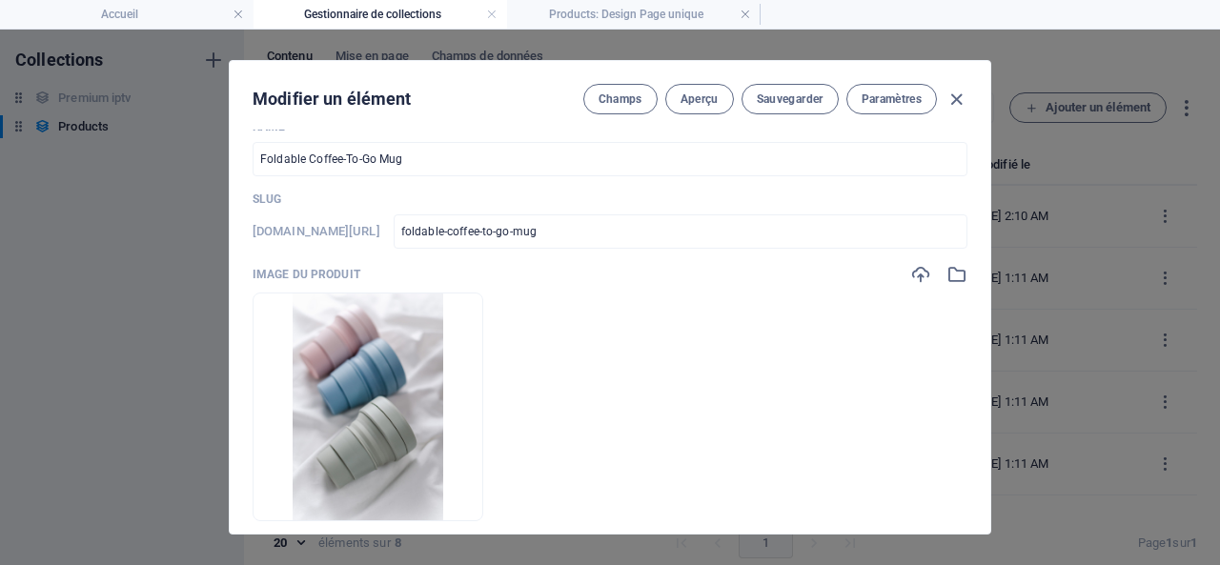
scroll to position [0, 0]
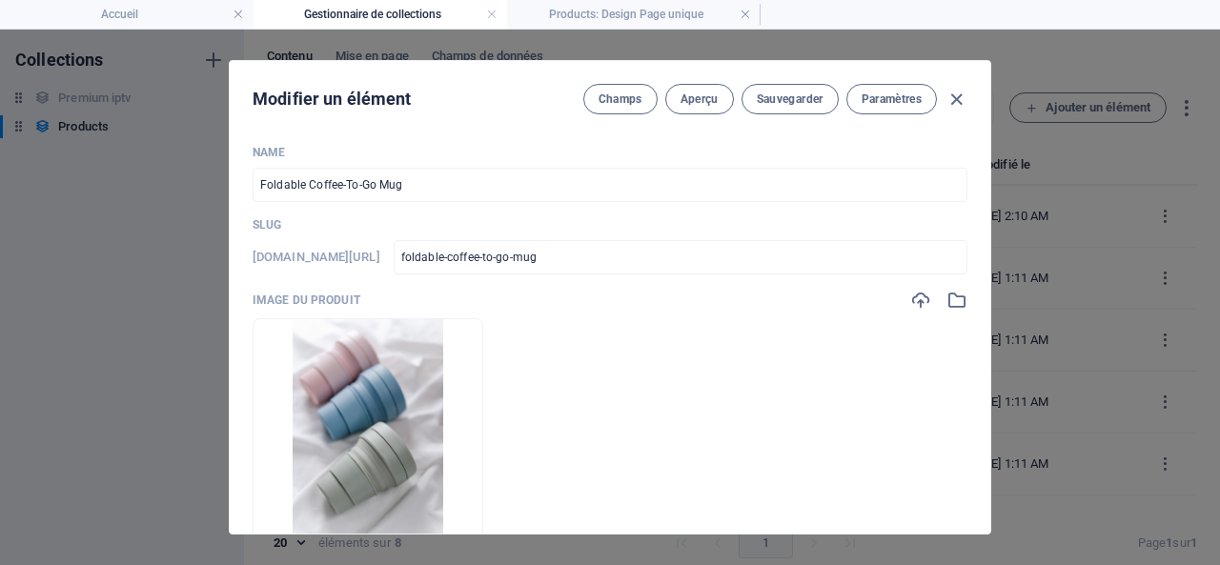
drag, startPoint x: 364, startPoint y: 258, endPoint x: 478, endPoint y: 259, distance: 113.4
click at [478, 259] on div "[DOMAIN_NAME][URL] foldable-coffee-to-go-mug ​" at bounding box center [610, 257] width 715 height 34
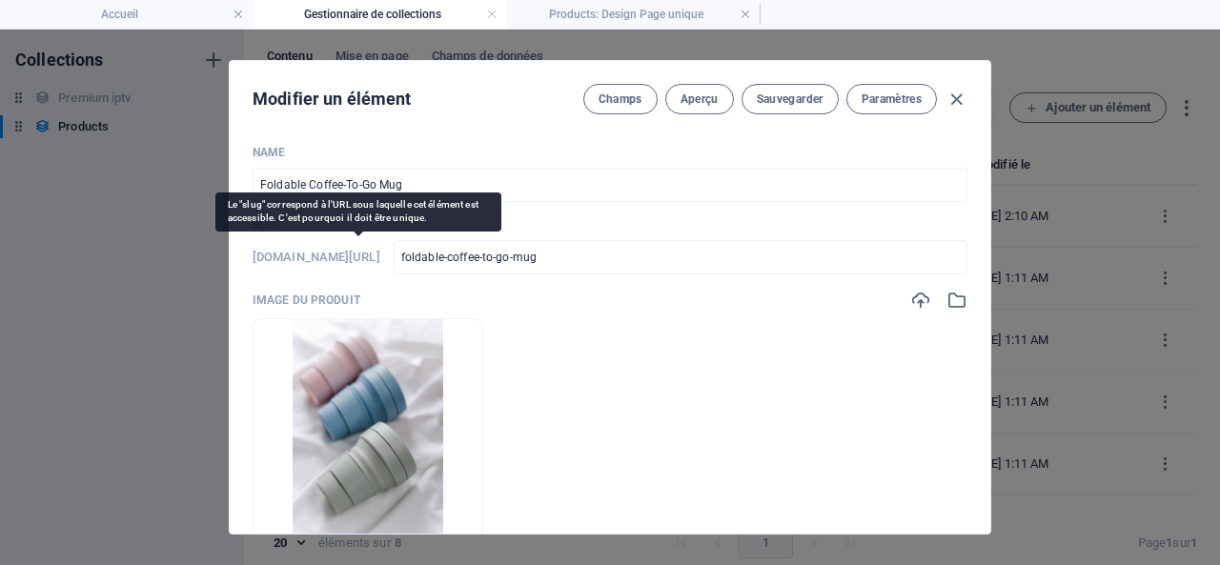
copy h6 "products-élément/"
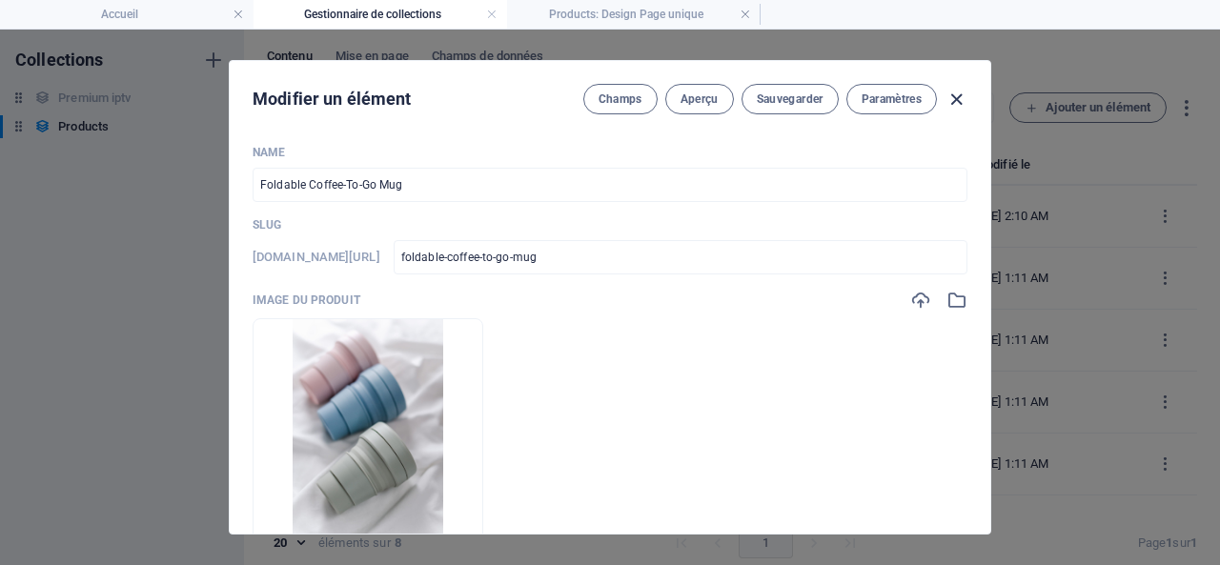
click at [957, 95] on icon "button" at bounding box center [957, 100] width 22 height 22
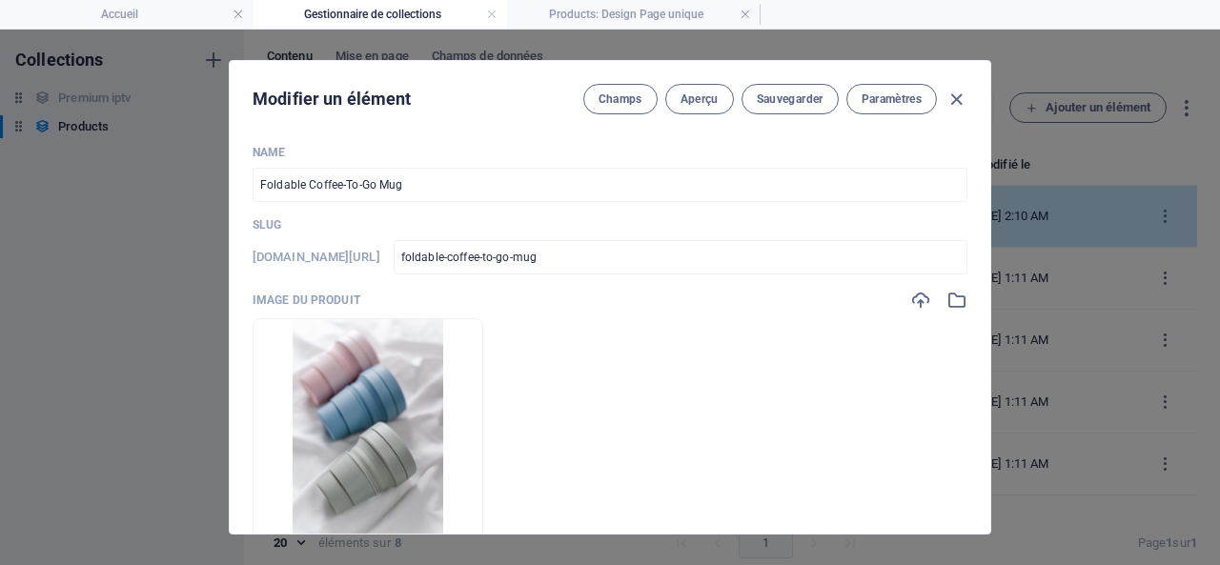
type input "foldable-coffee-to-go-mug"
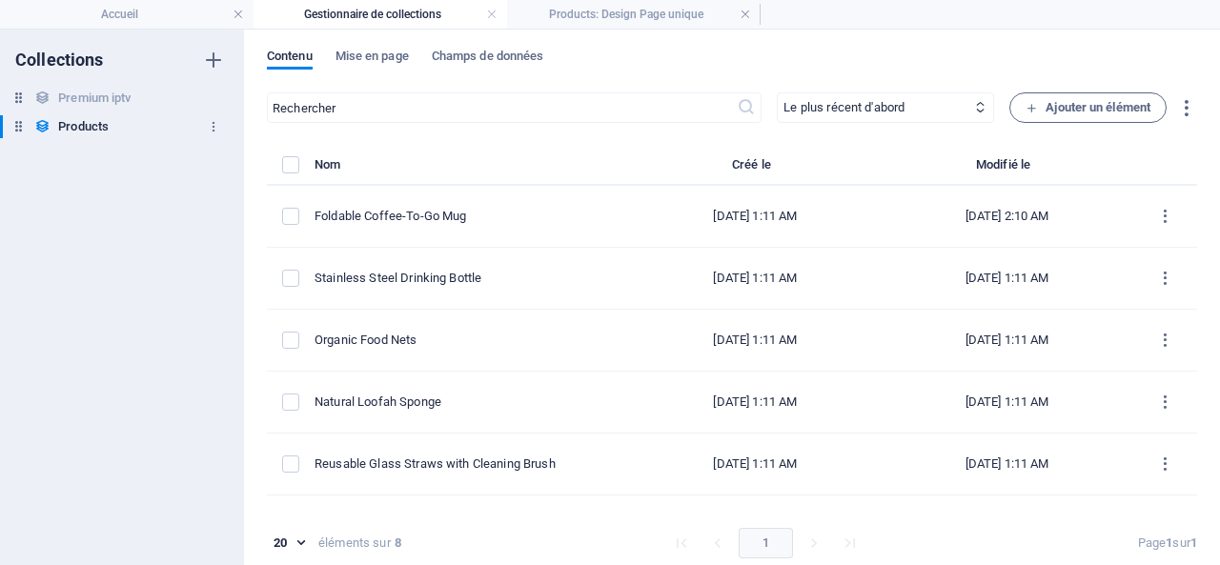
click at [88, 123] on h6 "Products" at bounding box center [83, 126] width 51 height 23
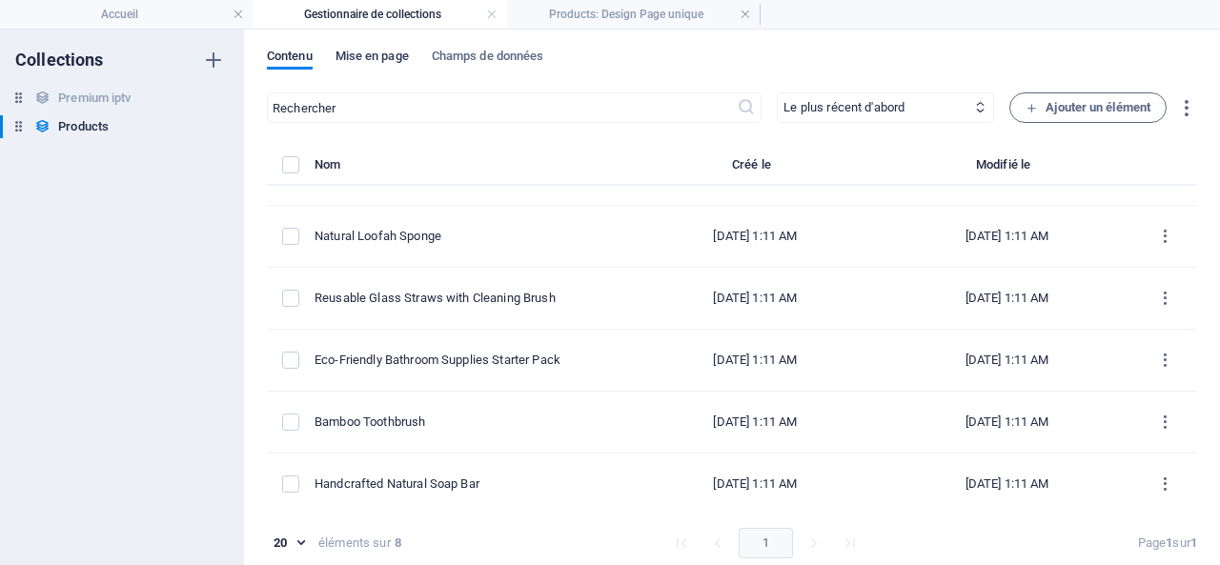
click at [360, 55] on span "Mise en page" at bounding box center [372, 58] width 73 height 27
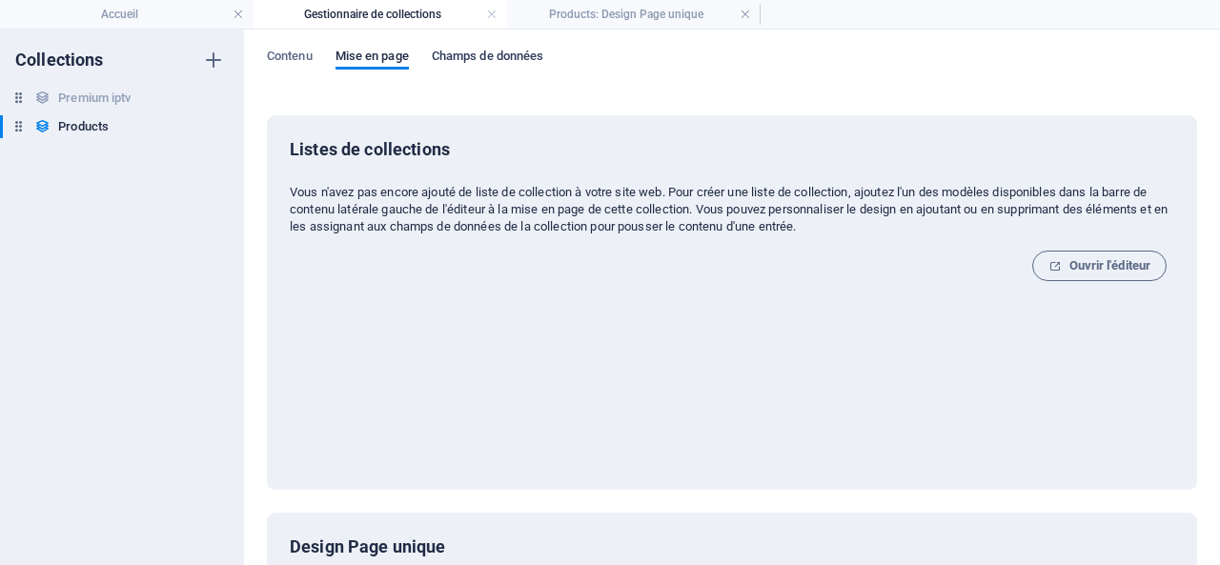
click at [494, 54] on span "Champs de données" at bounding box center [488, 58] width 112 height 27
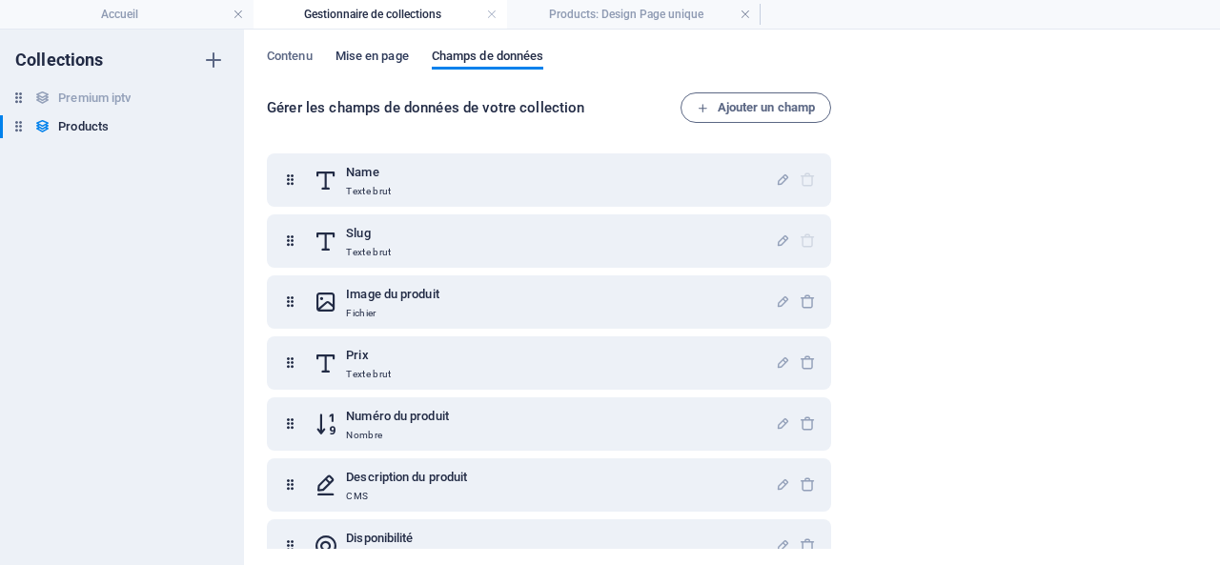
click at [372, 54] on span "Mise en page" at bounding box center [372, 58] width 73 height 27
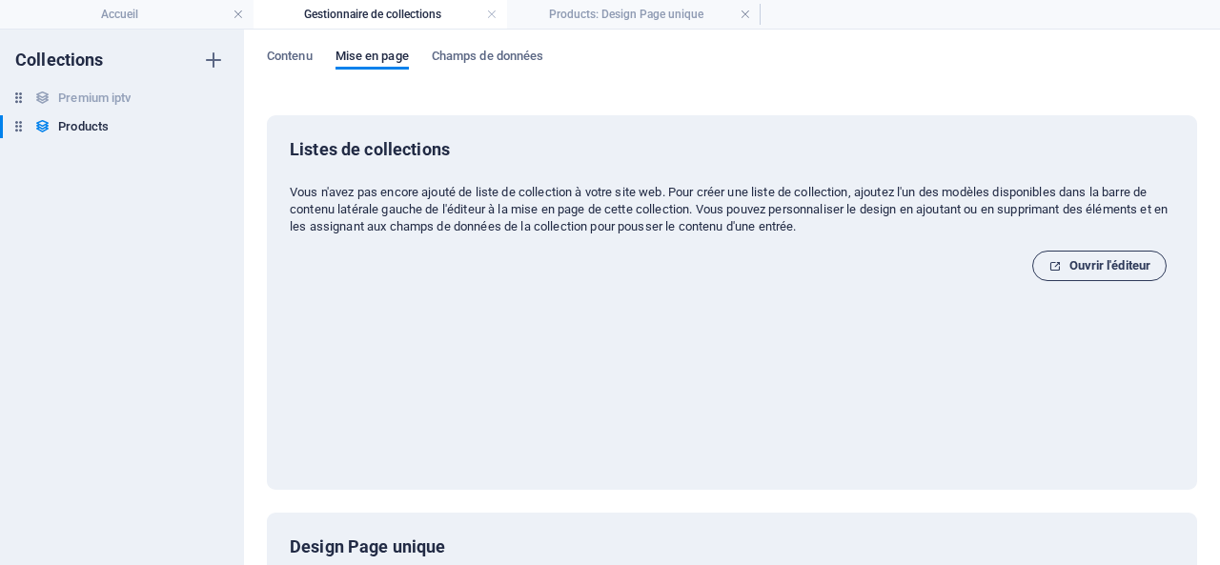
click at [1081, 264] on span "Ouvrir l'éditeur" at bounding box center [1099, 265] width 102 height 23
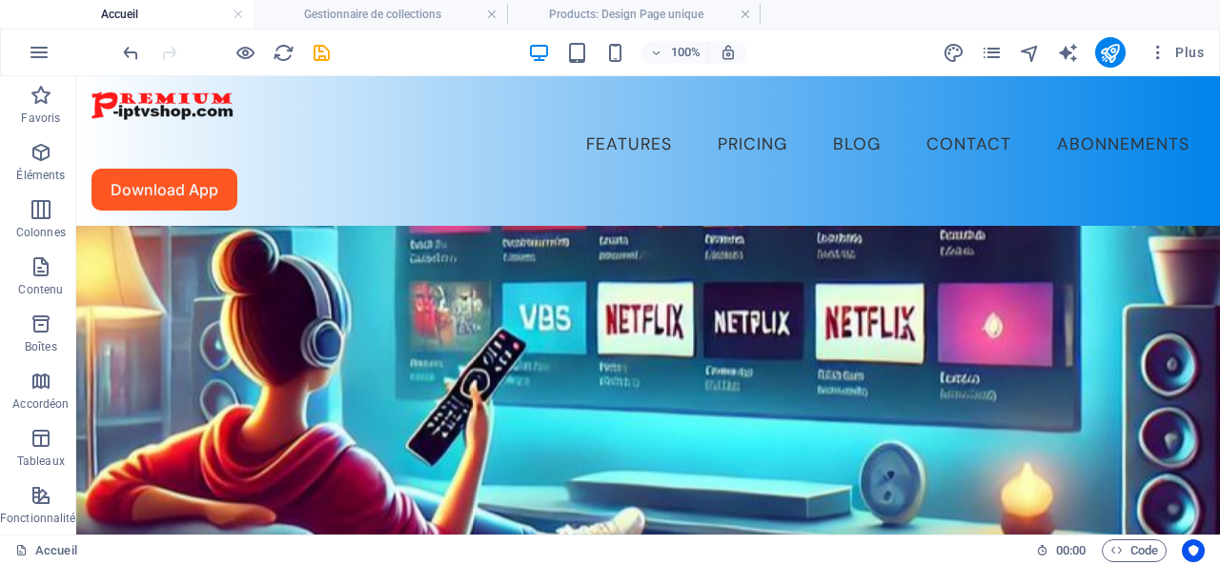
click at [978, 51] on div "Plus" at bounding box center [1077, 52] width 269 height 31
click at [987, 49] on icon "pages" at bounding box center [992, 53] width 22 height 22
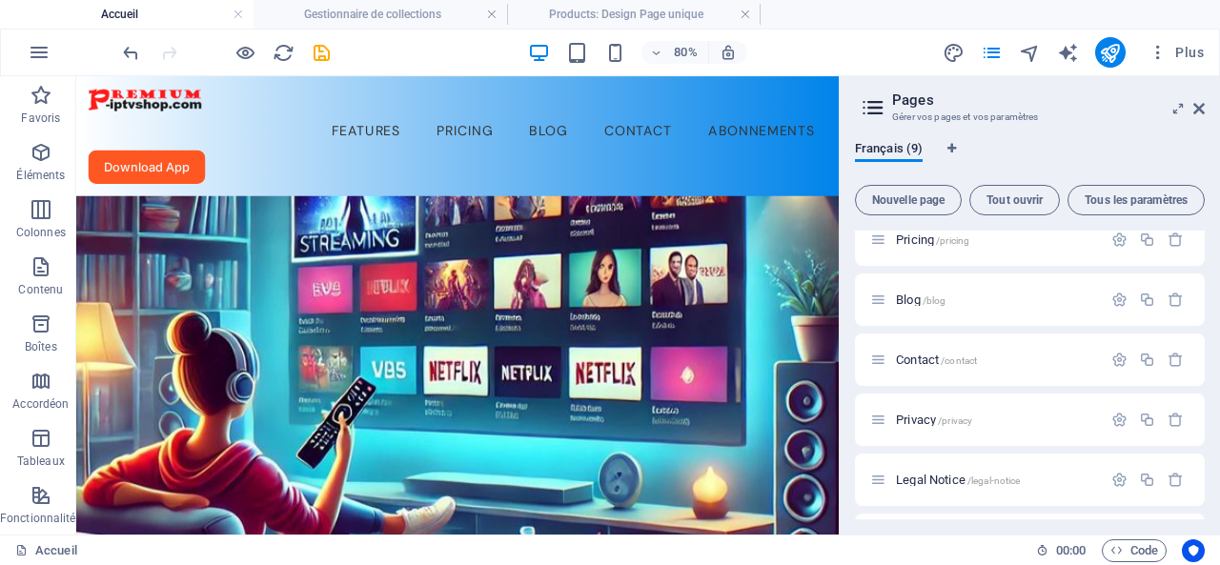
scroll to position [252, 0]
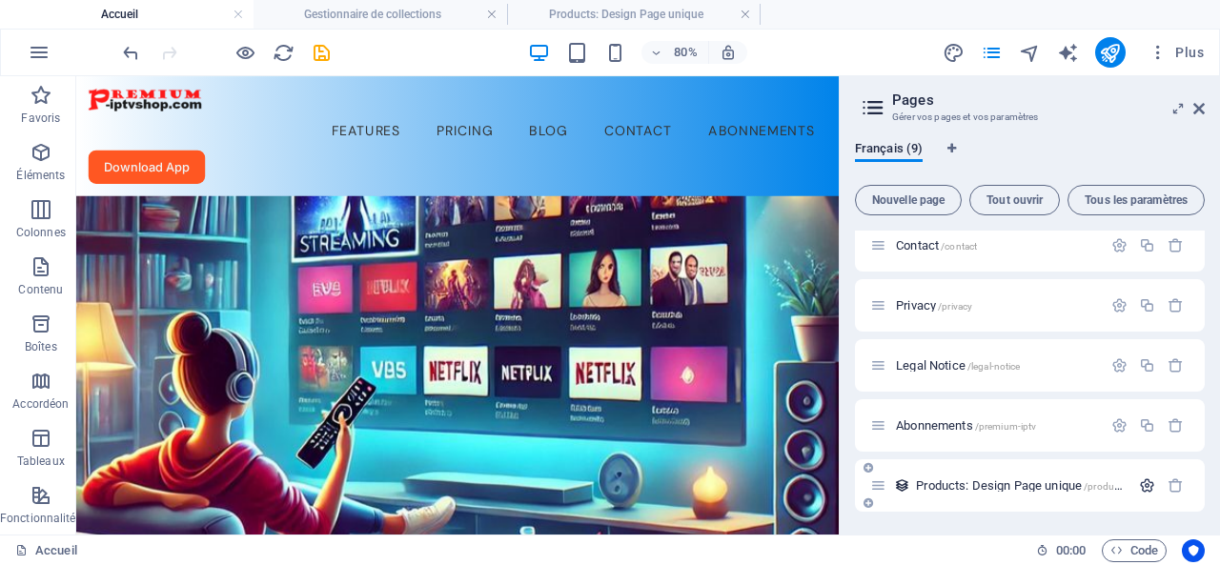
click at [1142, 480] on icon "button" at bounding box center [1147, 486] width 16 height 16
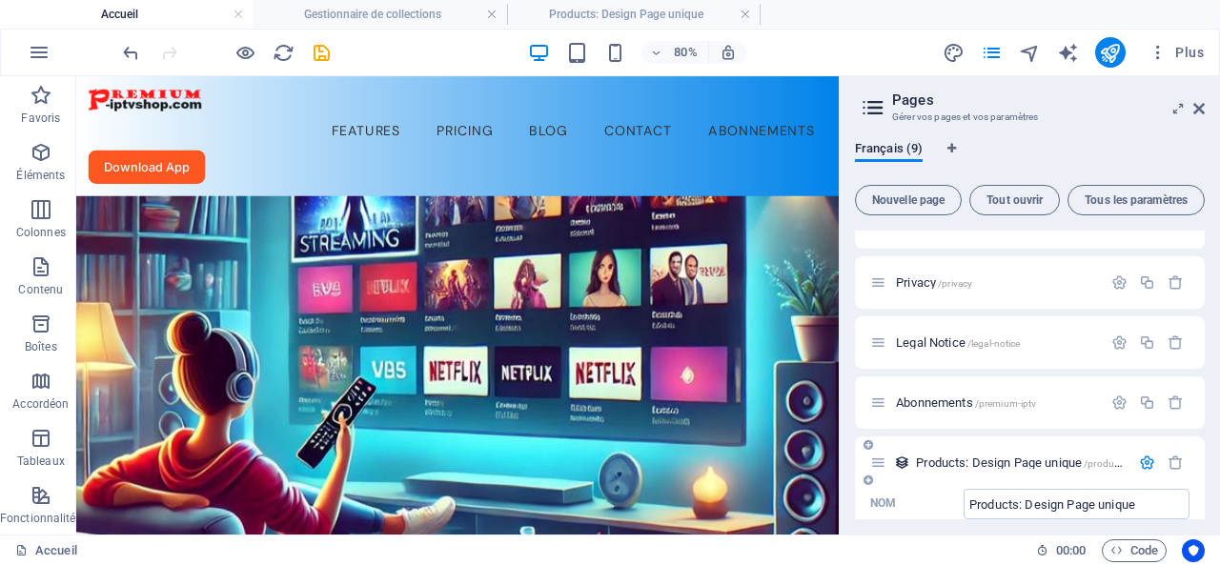
click at [1013, 462] on span "Products: Design Page unique /products-élément" at bounding box center [1040, 463] width 248 height 14
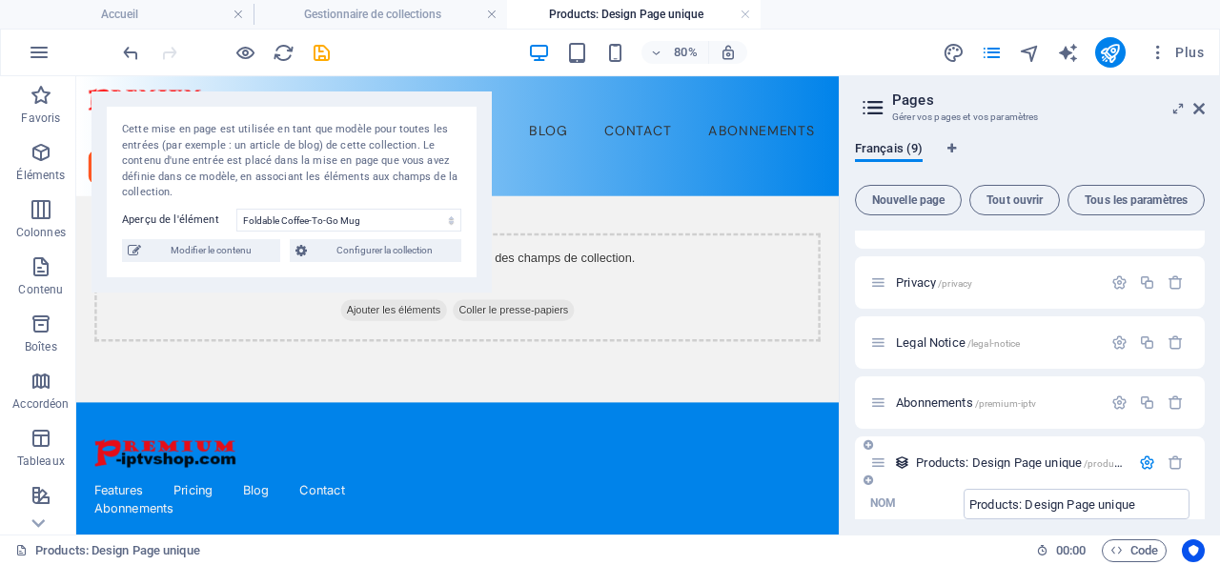
scroll to position [381, 0]
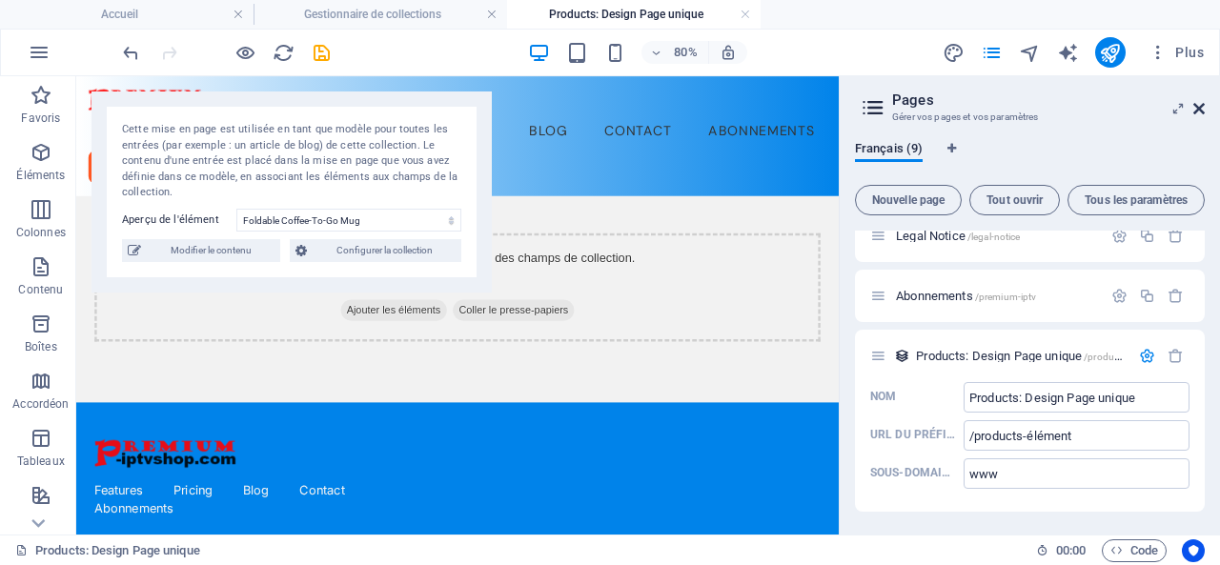
click at [1199, 108] on icon at bounding box center [1198, 108] width 11 height 15
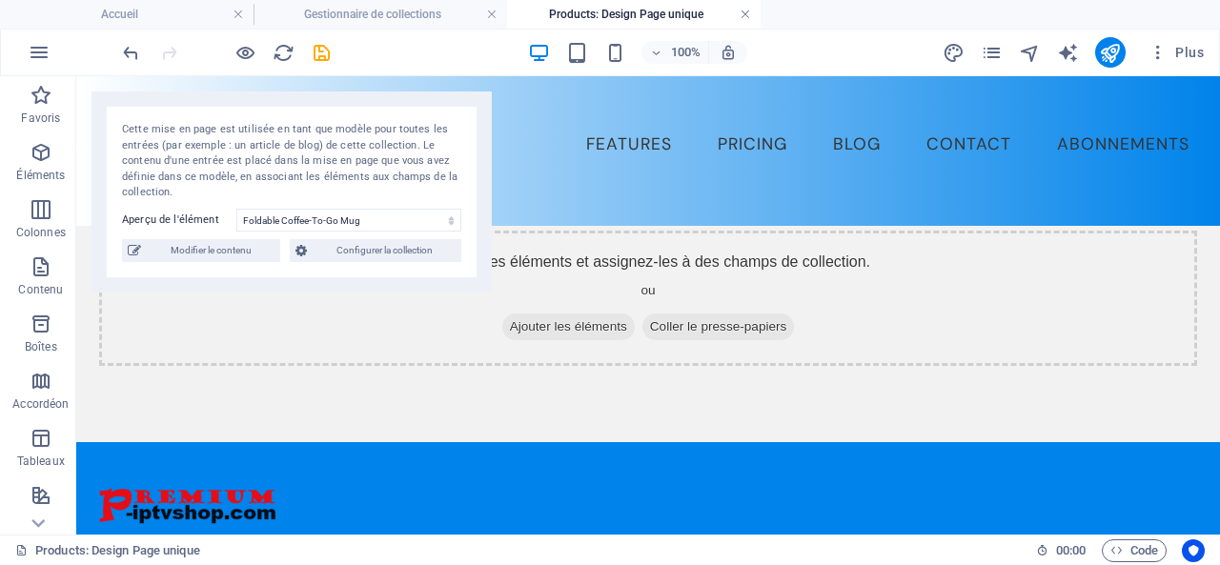
click at [749, 9] on link at bounding box center [745, 15] width 11 height 18
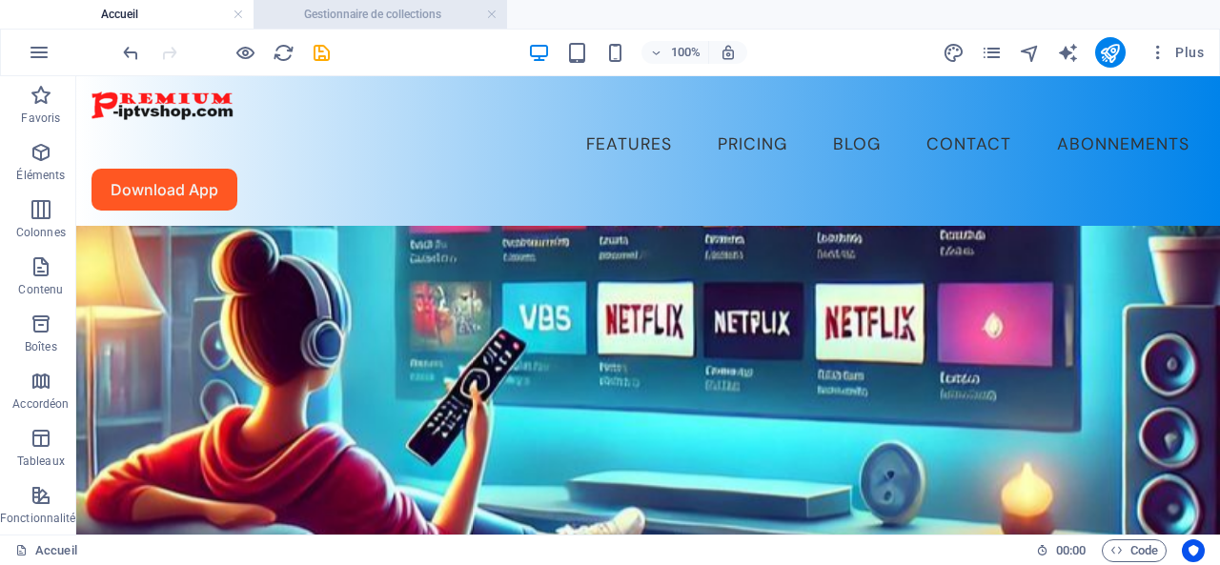
click at [397, 10] on h4 "Gestionnaire de collections" at bounding box center [381, 14] width 254 height 21
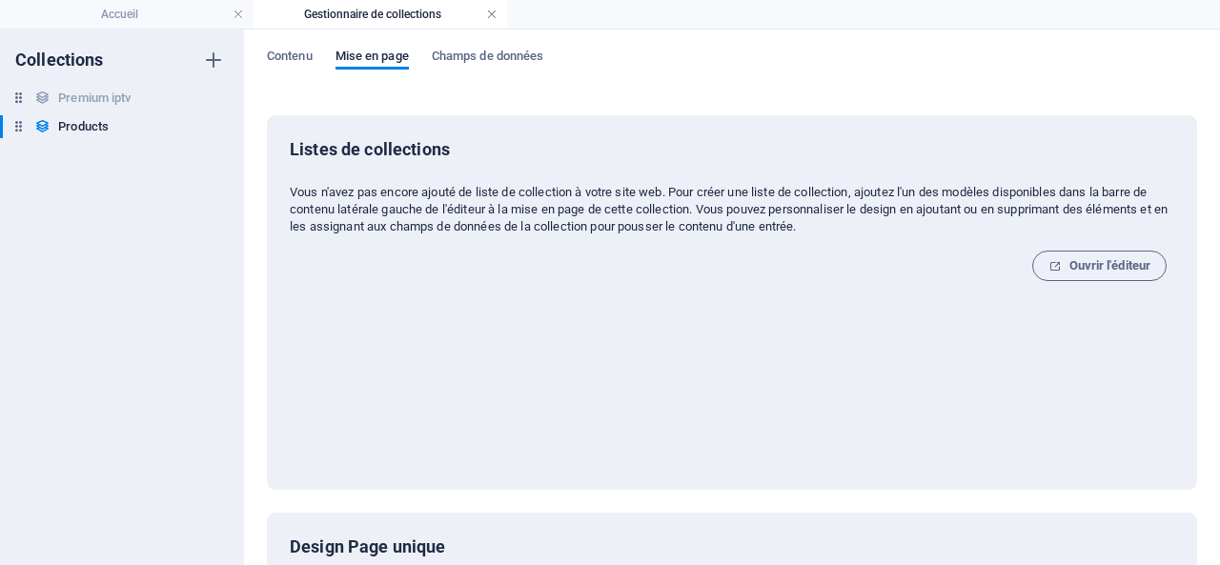
click at [494, 13] on link at bounding box center [491, 15] width 11 height 18
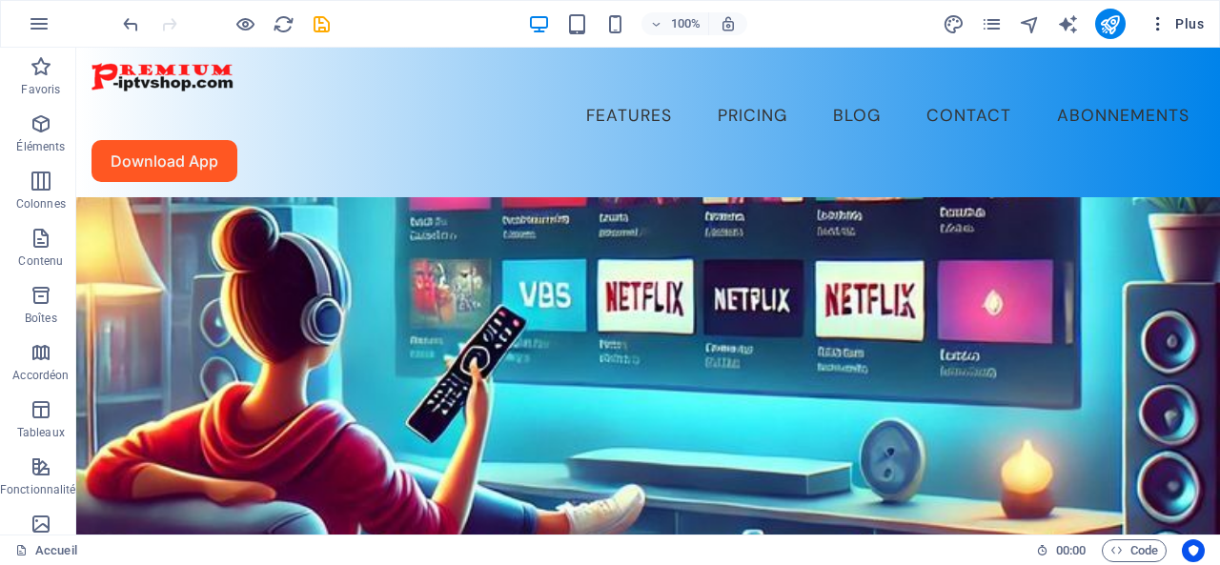
click at [1190, 17] on span "Plus" at bounding box center [1176, 23] width 55 height 19
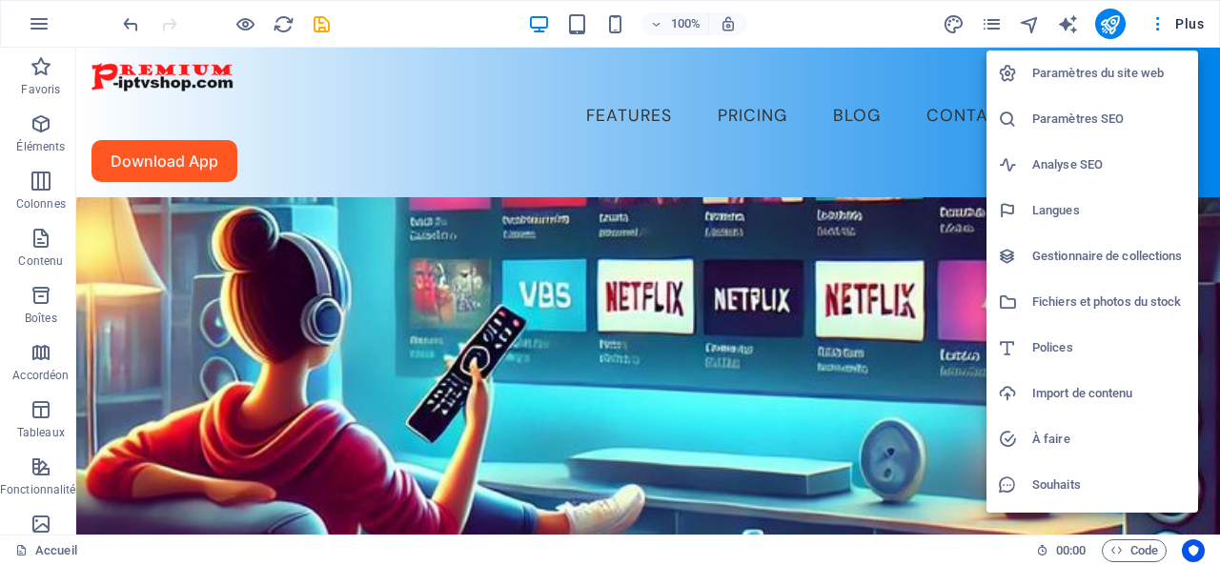
click at [1068, 71] on h6 "Paramètres du site web" at bounding box center [1109, 73] width 154 height 23
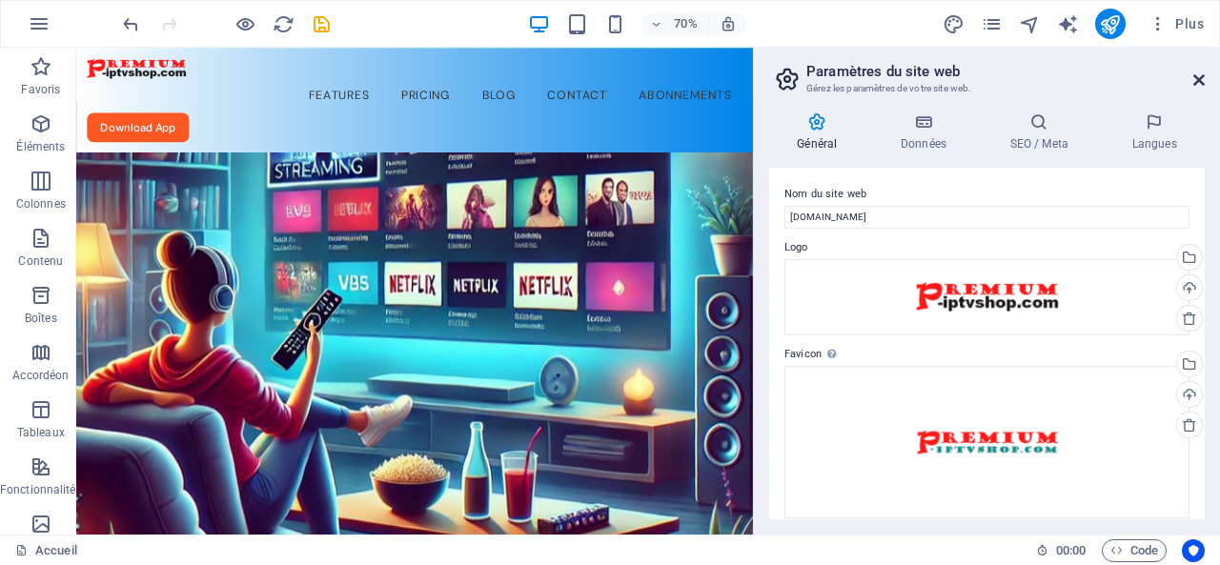
click at [1197, 75] on icon at bounding box center [1198, 79] width 11 height 15
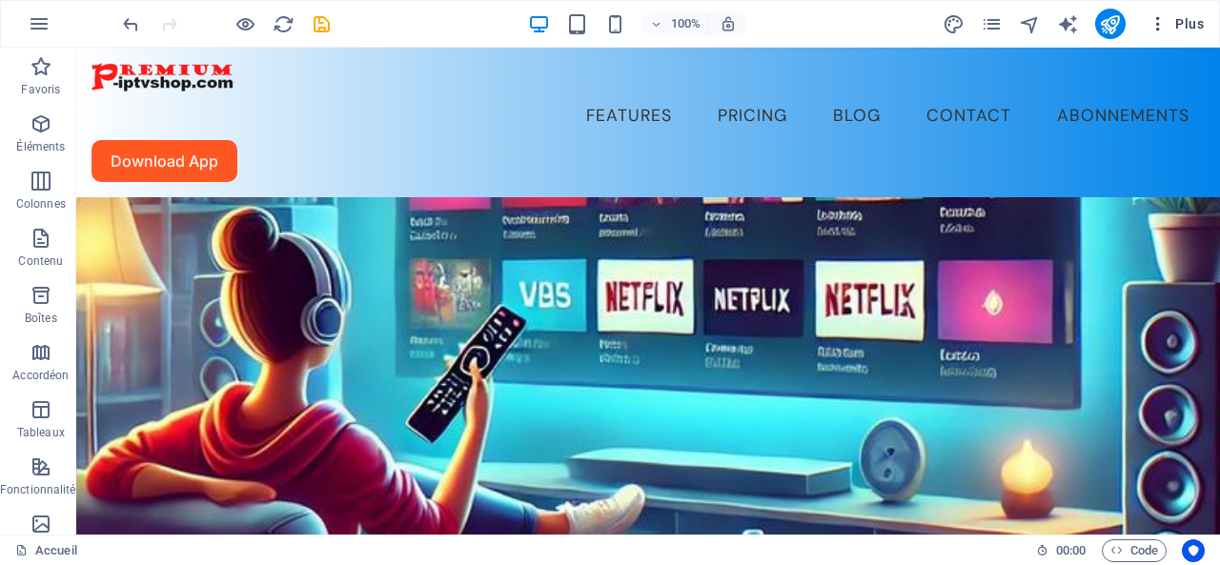
click at [1187, 22] on span "Plus" at bounding box center [1176, 23] width 55 height 19
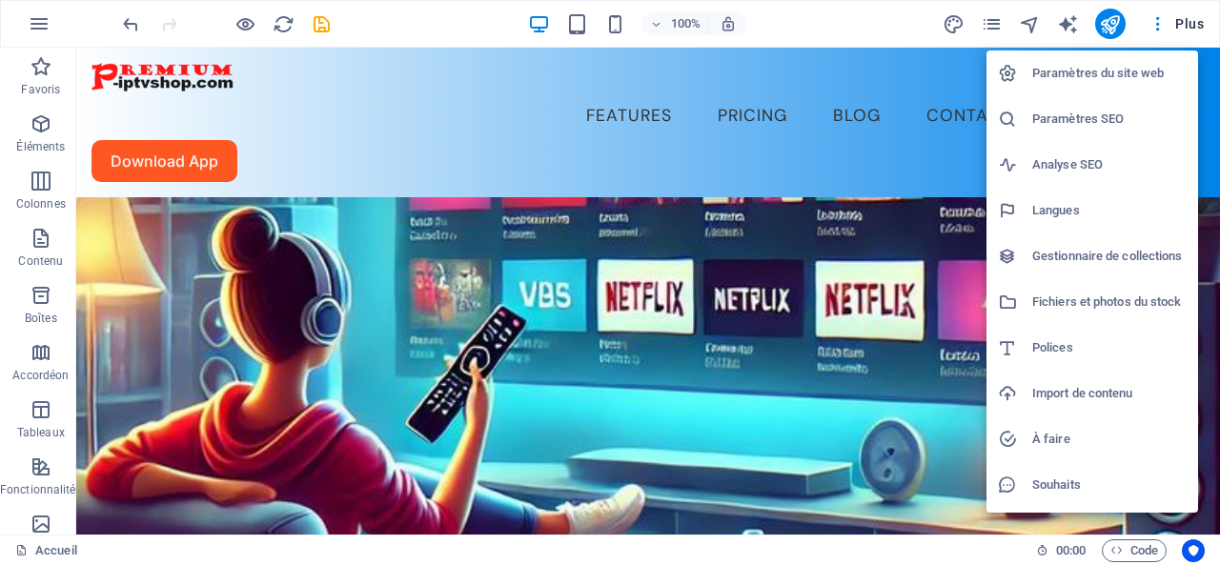
click at [1077, 253] on h6 "Gestionnaire de collections" at bounding box center [1109, 256] width 154 height 23
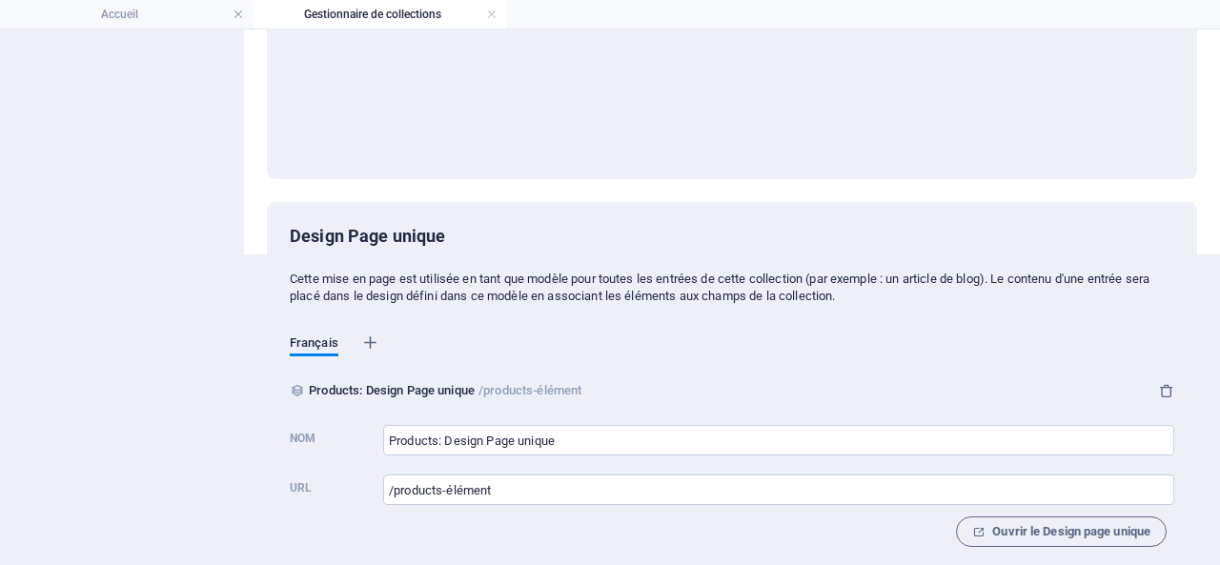
scroll to position [330, 0]
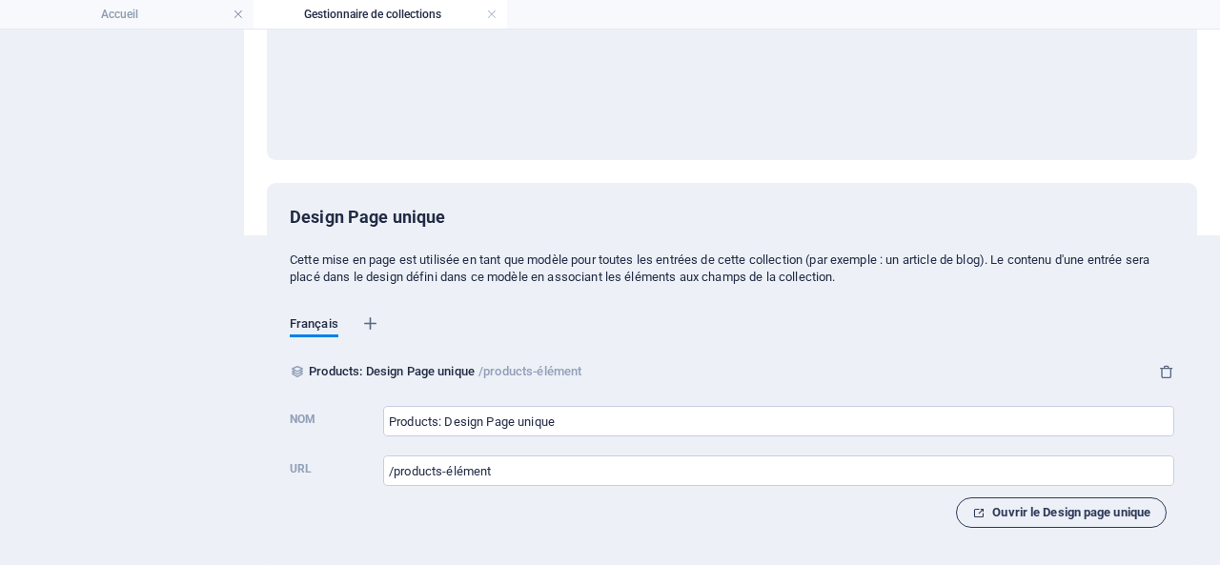
click at [1073, 512] on span "Ouvrir le Design page unique" at bounding box center [1061, 512] width 178 height 23
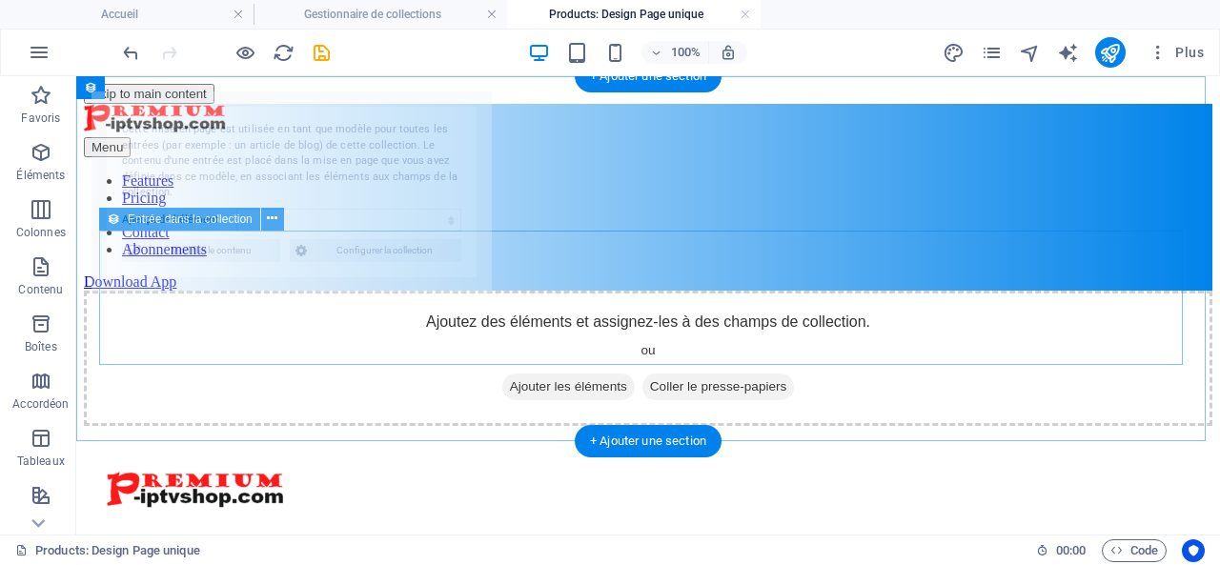
scroll to position [0, 0]
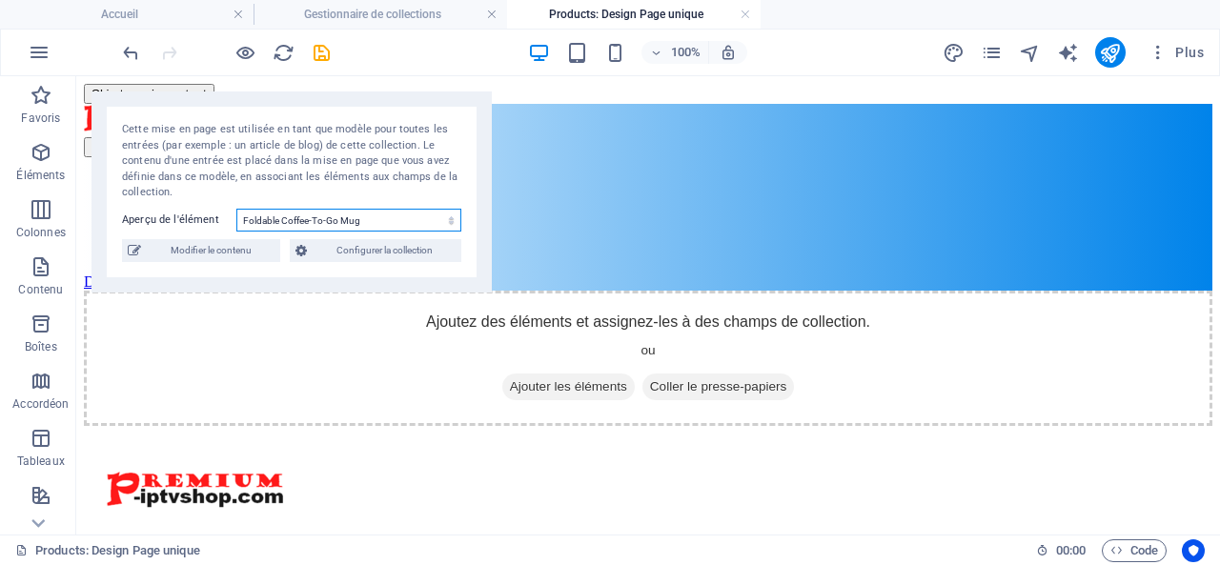
click at [353, 218] on select "Foldable Coffee-To-Go Mug Stainless Steel Drinking Bottle Organic Food Nets Nat…" at bounding box center [348, 220] width 225 height 23
select select "68e45ac08f2759523a07172d"
click at [236, 209] on select "Foldable Coffee-To-Go Mug Stainless Steel Drinking Bottle Organic Food Nets Nat…" at bounding box center [348, 220] width 225 height 23
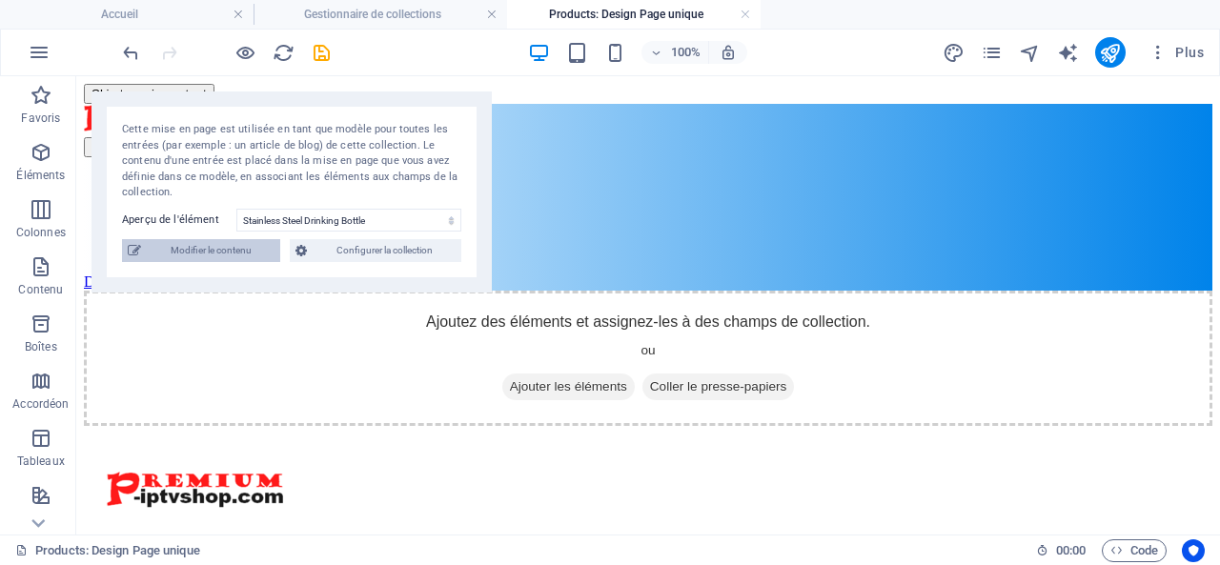
click at [215, 247] on span "Modifier le contenu" at bounding box center [211, 250] width 128 height 23
select select "In stock"
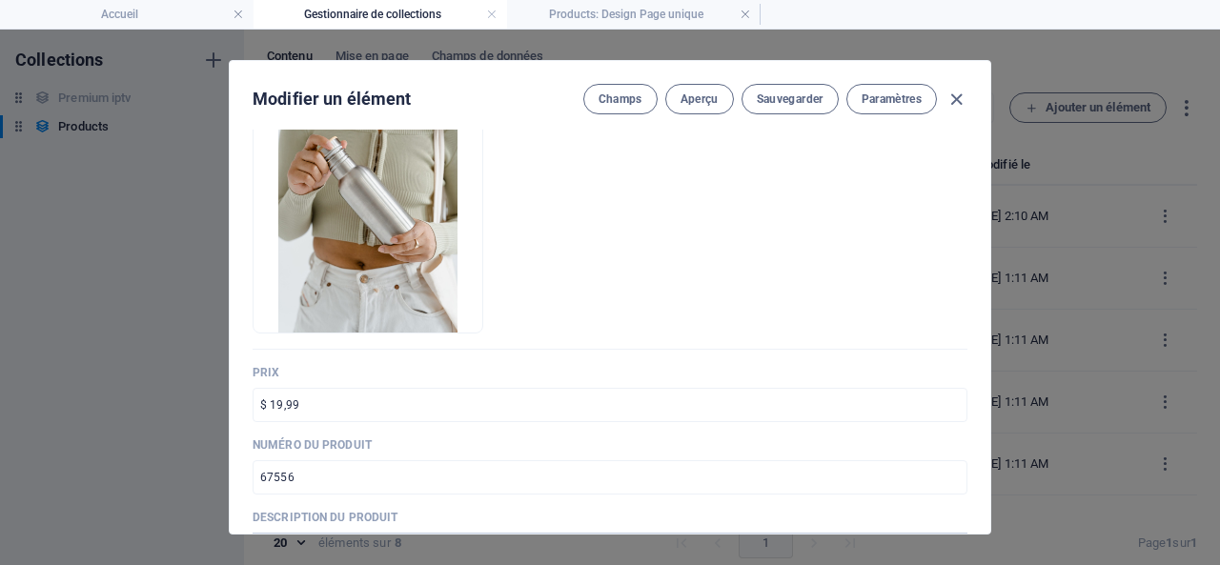
scroll to position [286, 0]
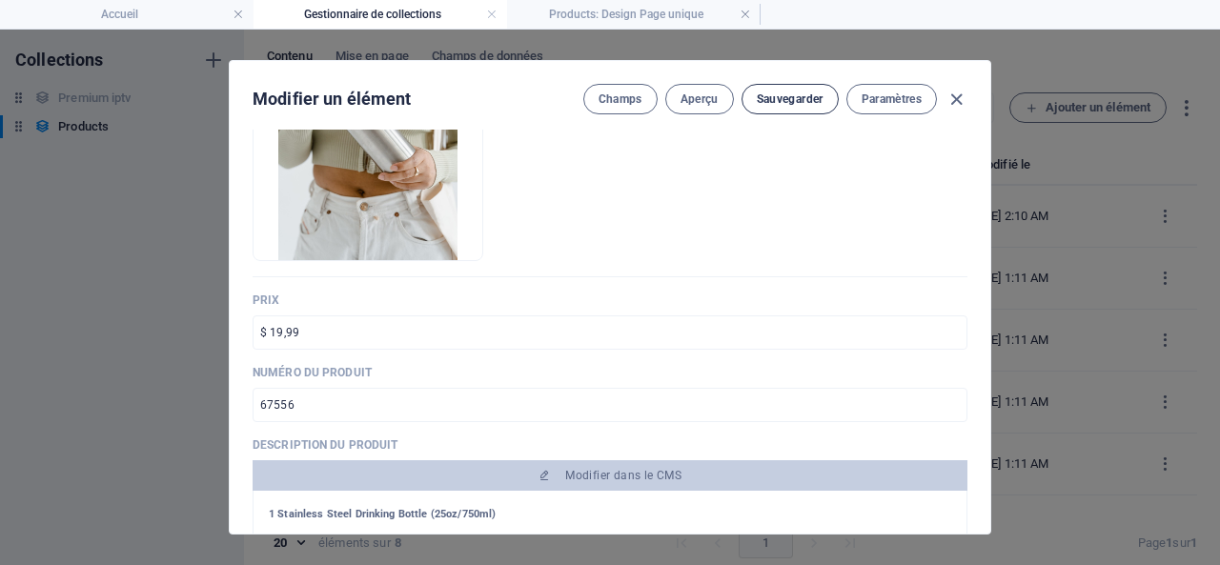
click at [771, 96] on span "Sauvegarder" at bounding box center [790, 99] width 67 height 15
click at [953, 92] on icon "button" at bounding box center [957, 100] width 22 height 22
type input "stainless-steel-drinking-bottle"
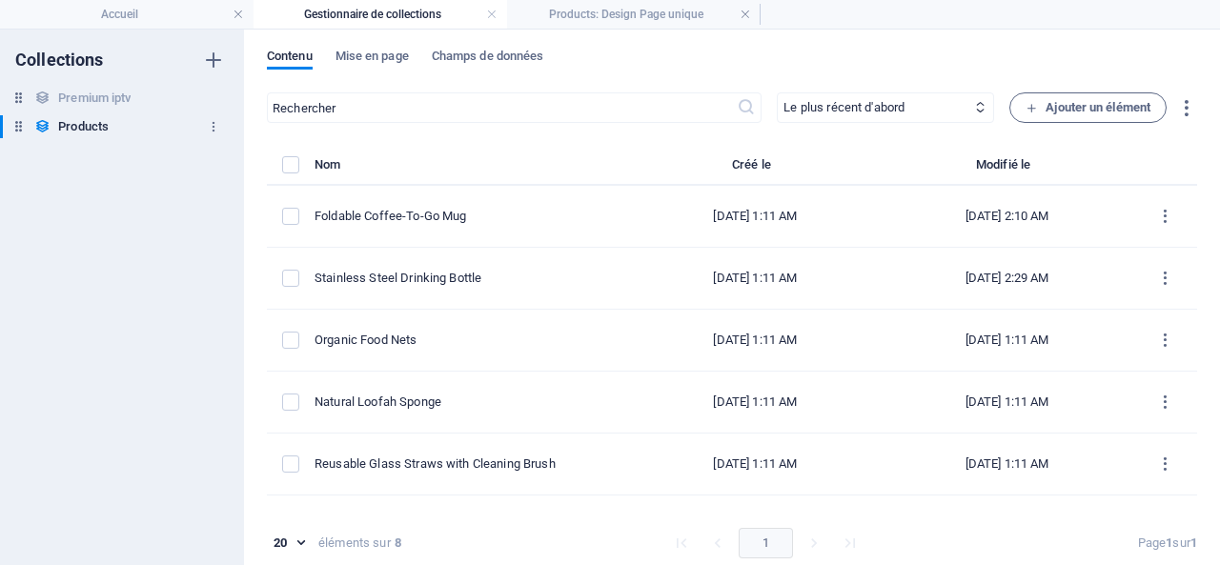
click at [89, 123] on h6 "Products" at bounding box center [83, 126] width 51 height 23
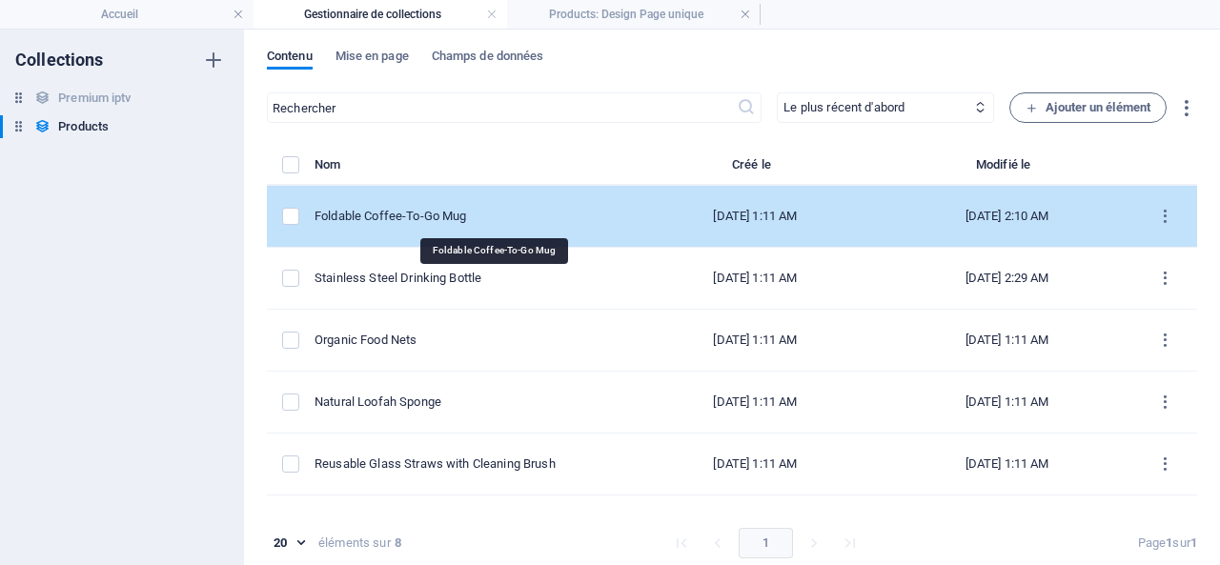
click at [461, 211] on div "Foldable Coffee-To-Go Mug" at bounding box center [464, 216] width 299 height 17
select select "Out of stock"
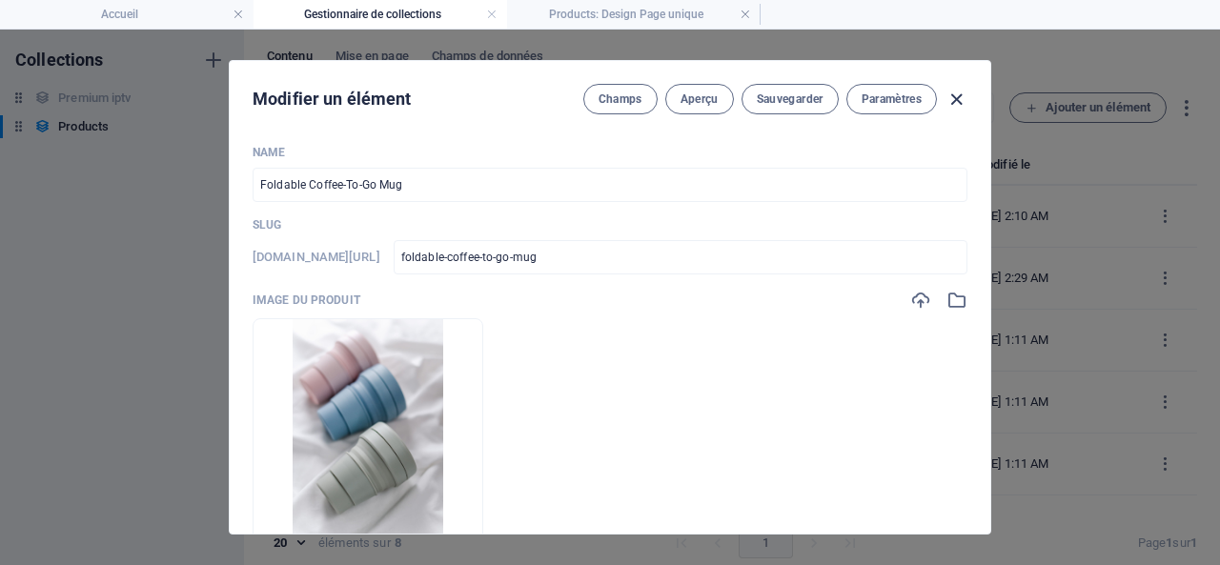
click at [952, 95] on icon "button" at bounding box center [957, 100] width 22 height 22
type input "foldable-coffee-to-go-mug"
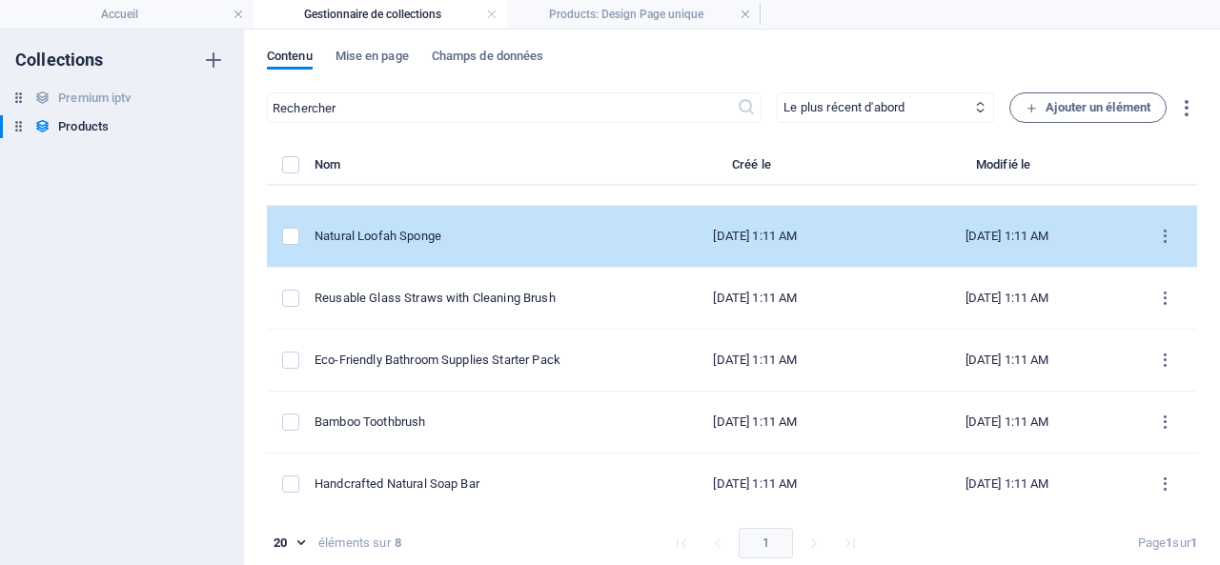
scroll to position [0, 0]
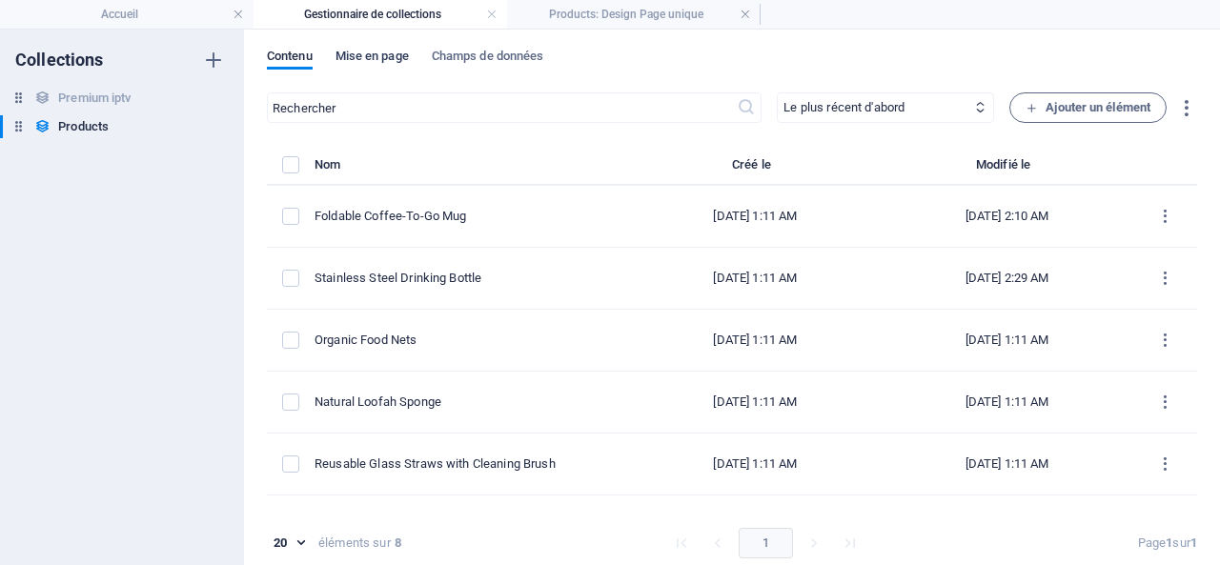
click at [364, 51] on span "Mise en page" at bounding box center [372, 58] width 73 height 27
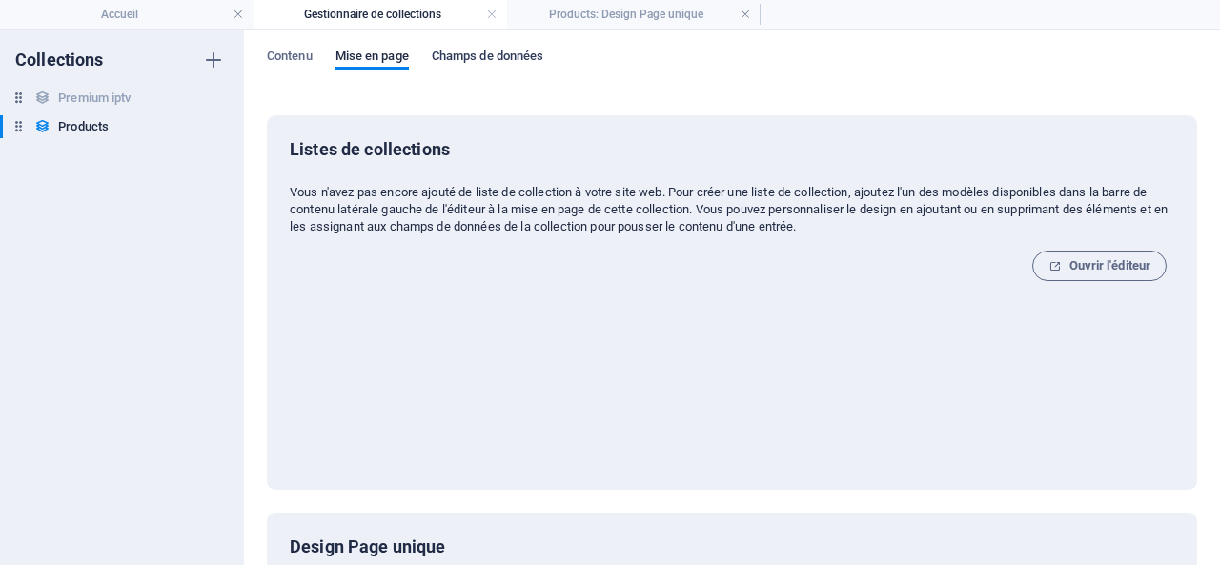
click at [499, 51] on span "Champs de données" at bounding box center [488, 58] width 112 height 27
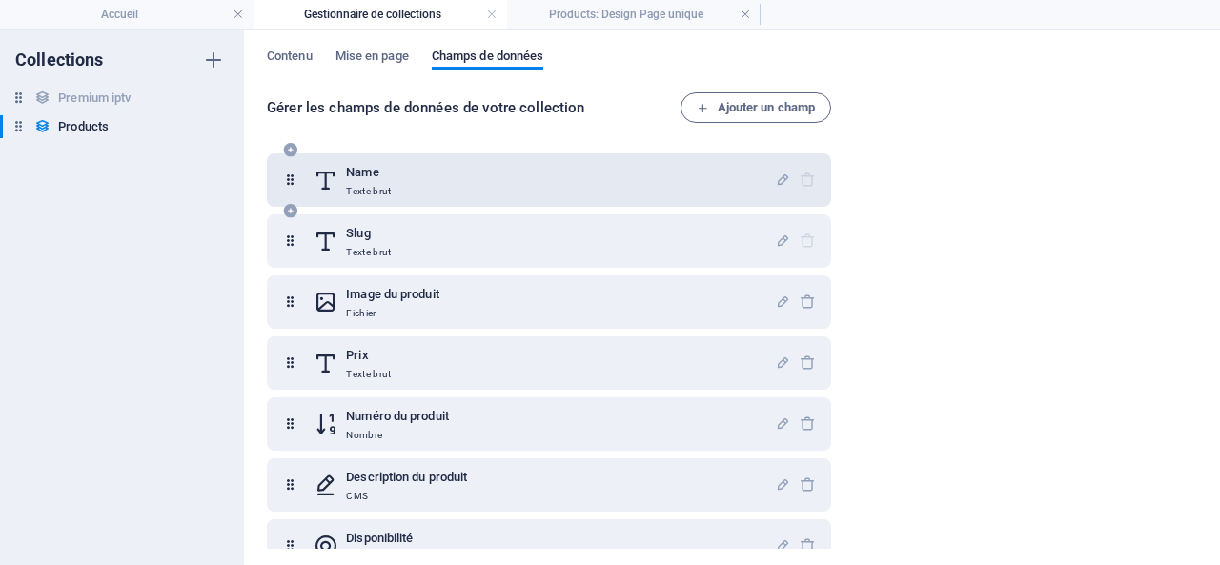
scroll to position [92, 0]
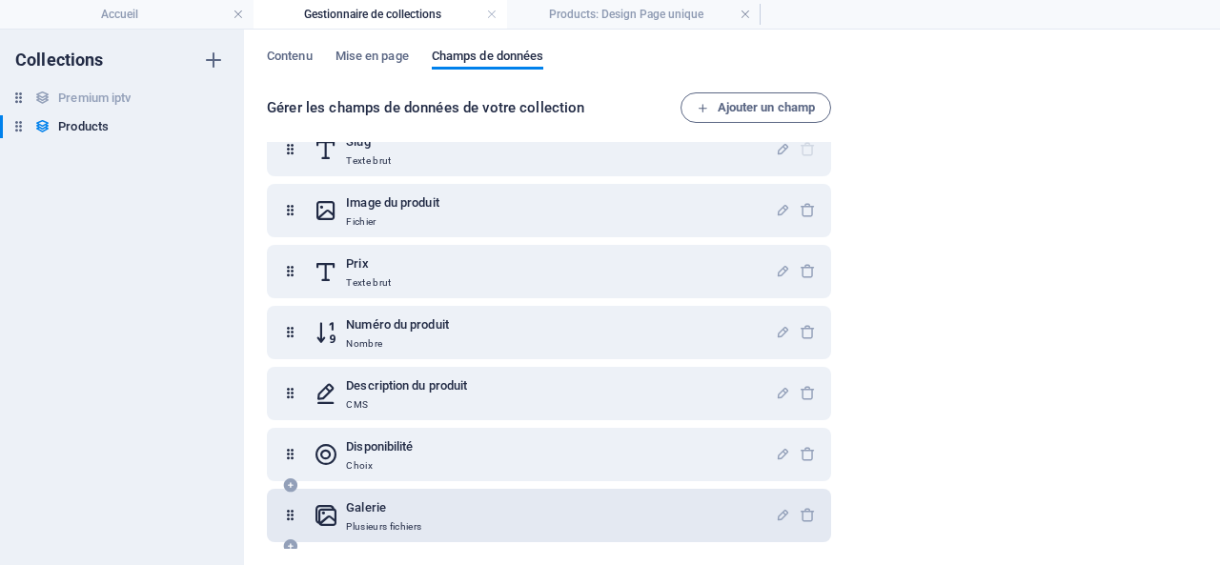
click at [356, 514] on h6 "Galerie" at bounding box center [383, 508] width 75 height 23
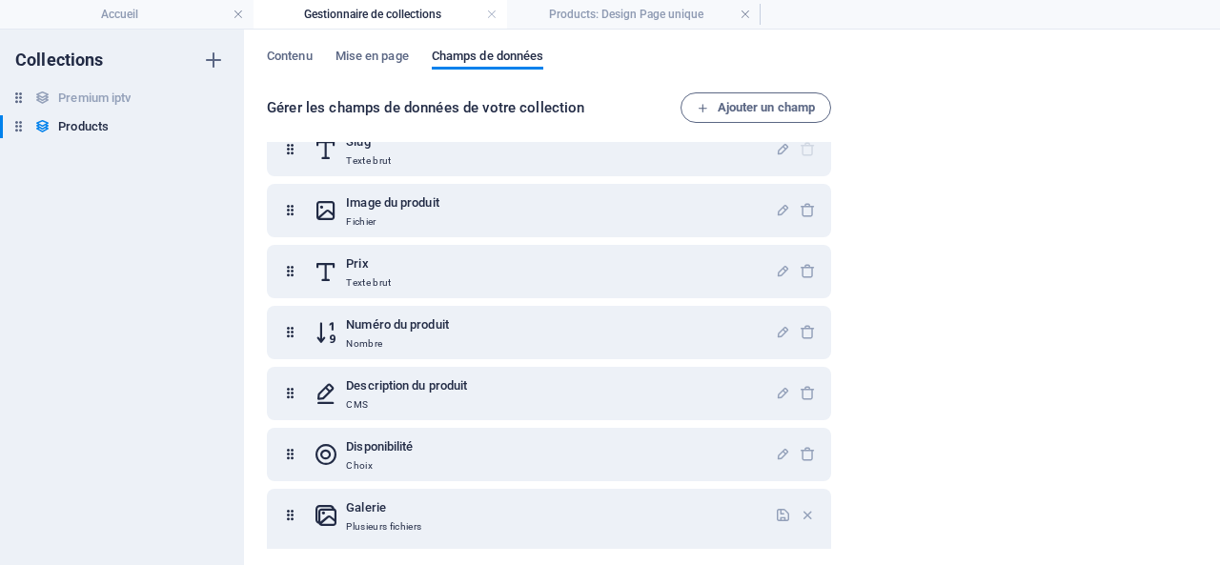
scroll to position [259, 0]
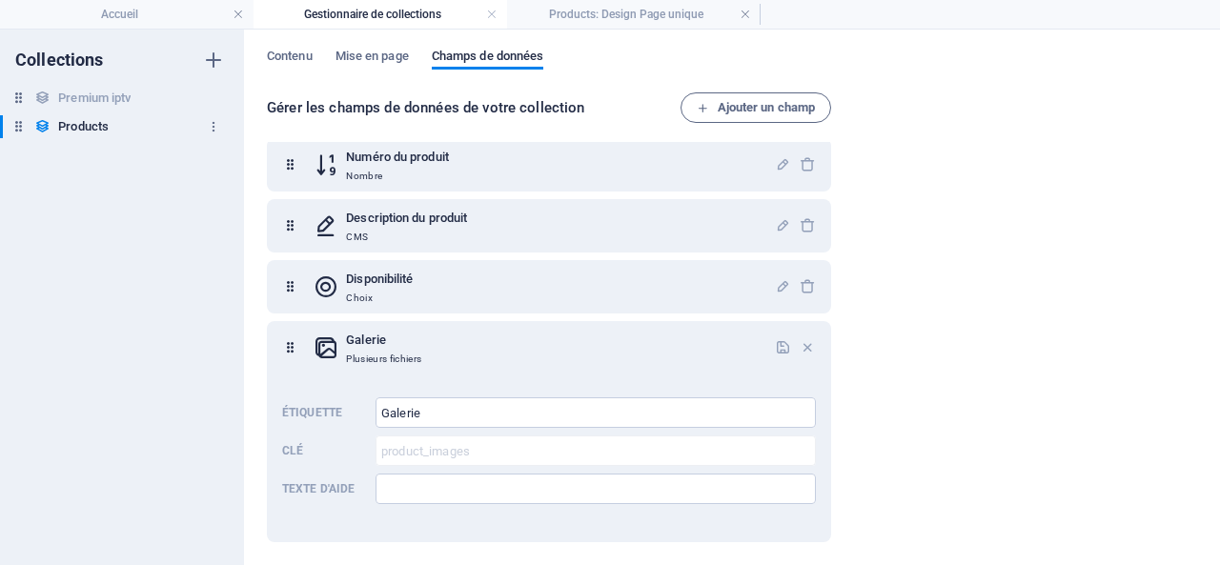
click at [88, 123] on h6 "Products" at bounding box center [83, 126] width 51 height 23
click at [368, 51] on span "Mise en page" at bounding box center [372, 58] width 73 height 27
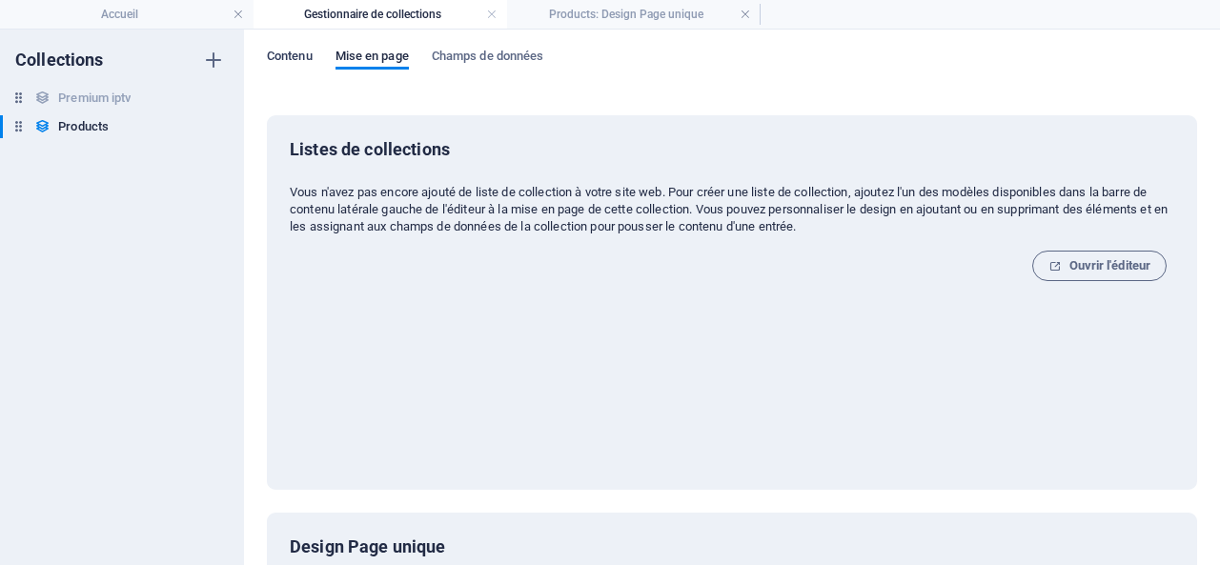
click at [281, 54] on span "Contenu" at bounding box center [290, 58] width 46 height 27
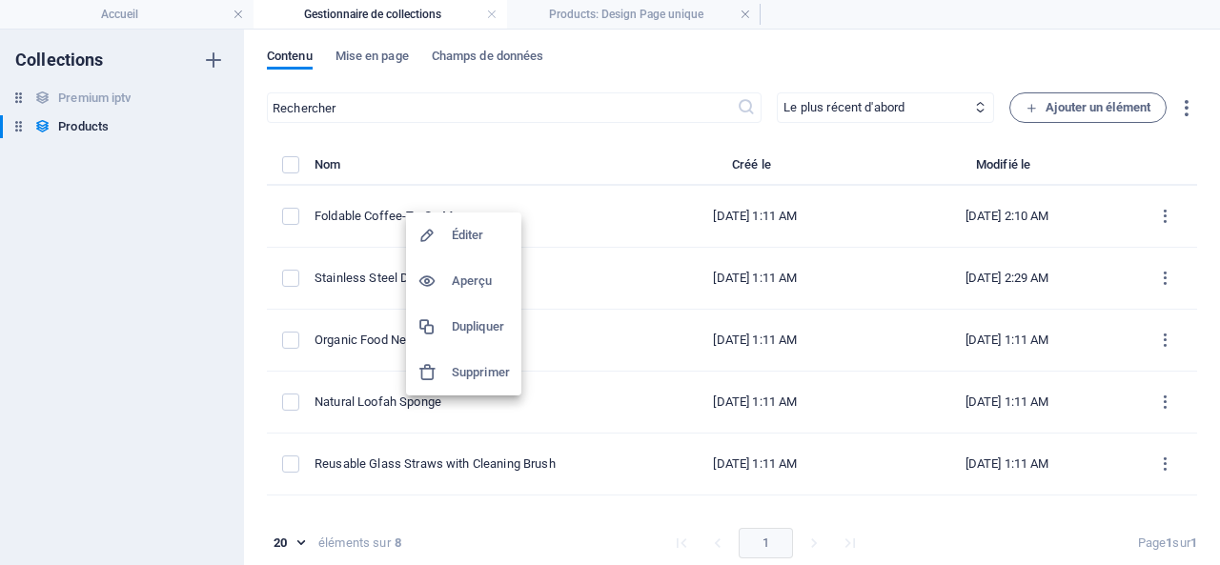
click at [474, 277] on h6 "Aperçu" at bounding box center [481, 281] width 58 height 23
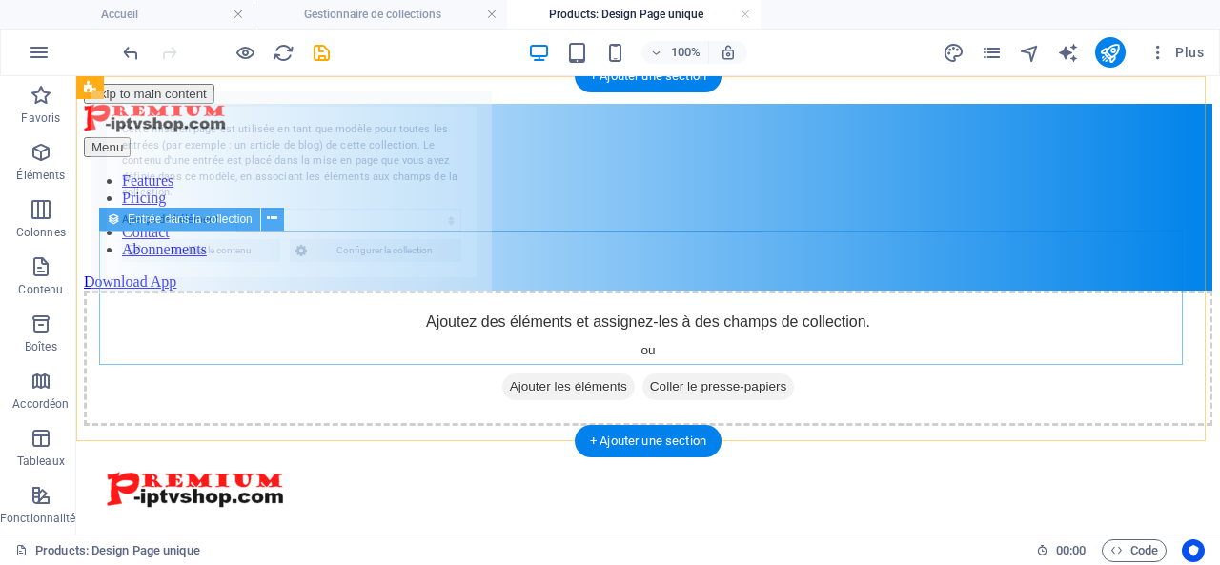
select select "68e45ac08f2759523a07172e"
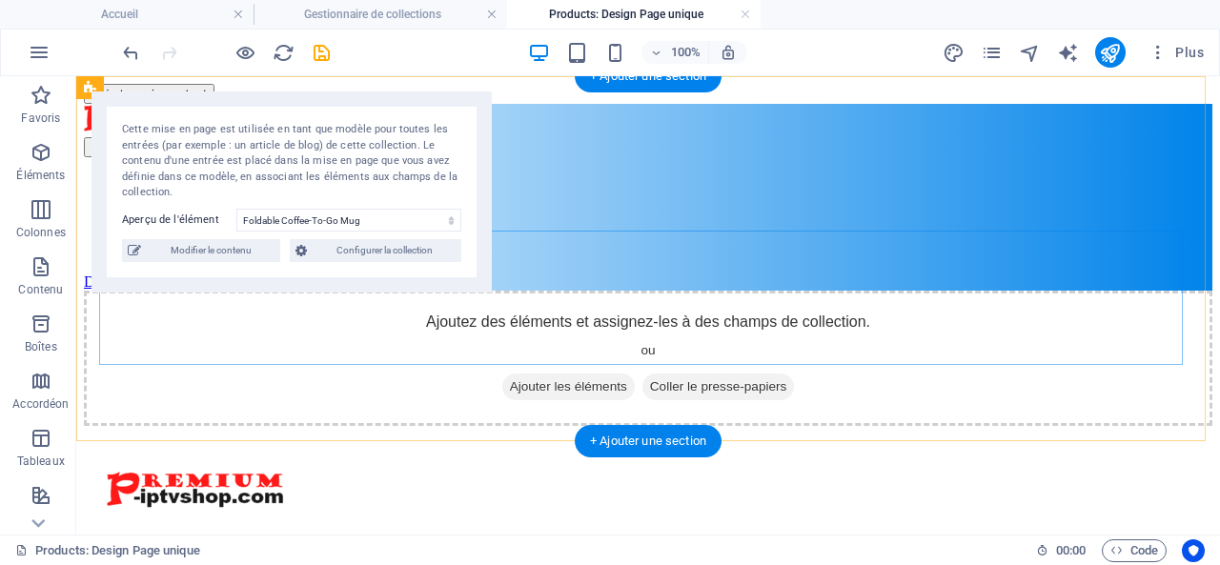
scroll to position [0, 0]
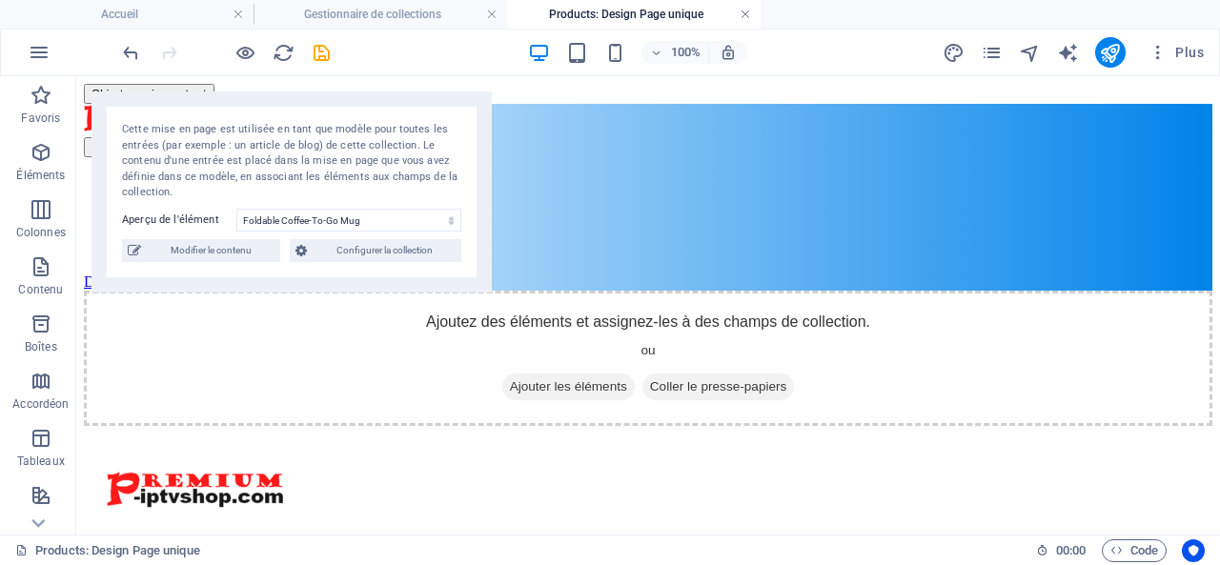
click at [745, 13] on link at bounding box center [745, 15] width 11 height 18
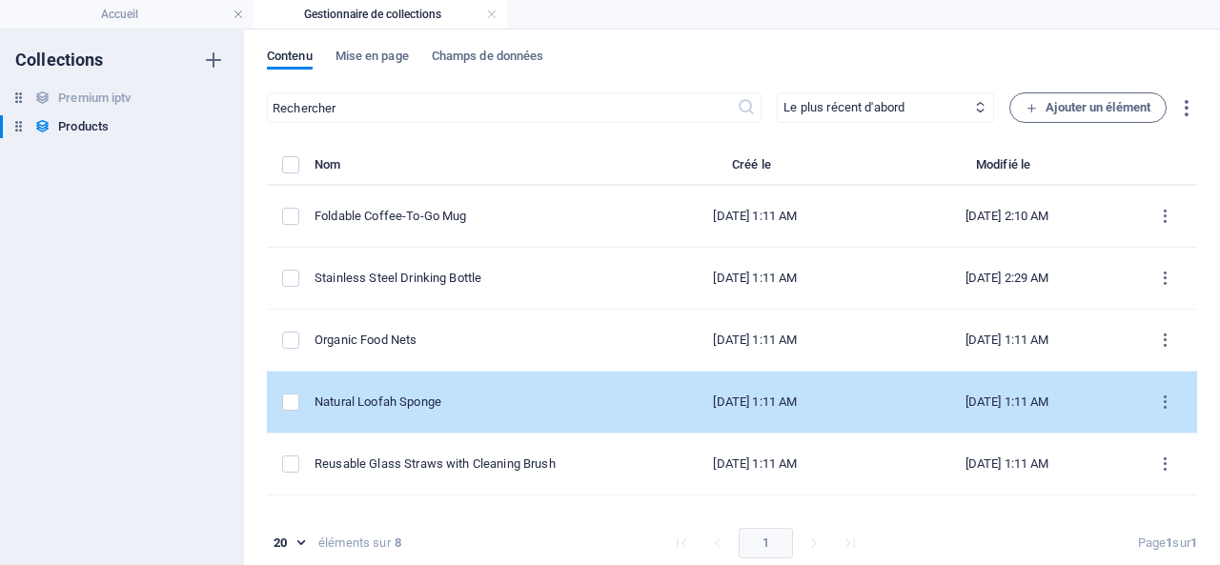
click at [437, 396] on div "Natural Loofah Sponge" at bounding box center [464, 402] width 299 height 17
select select "In stock"
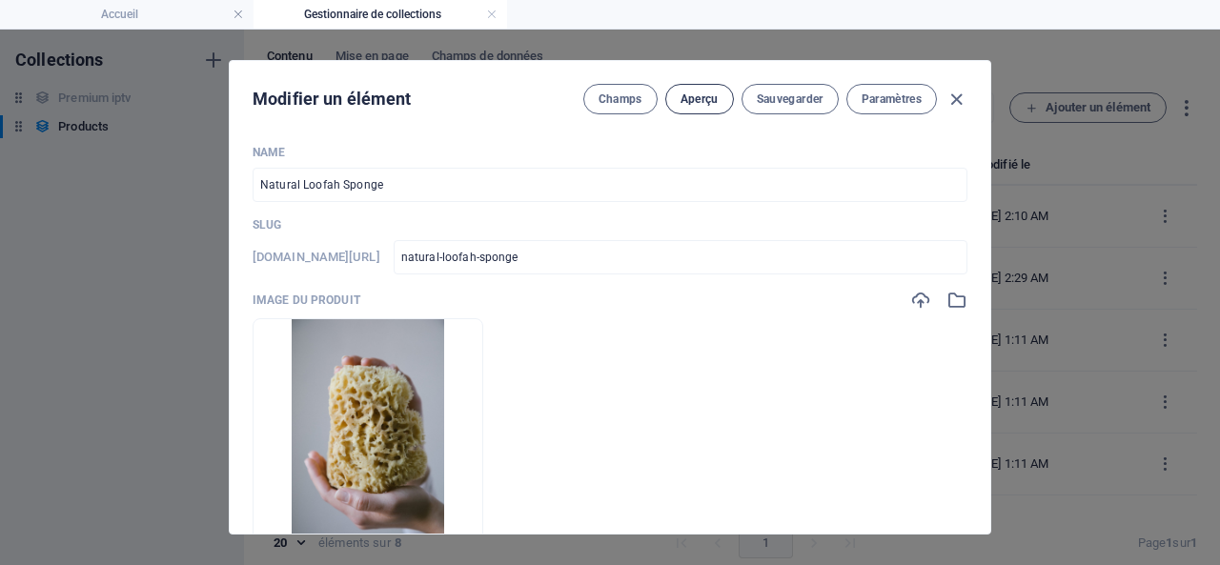
click at [692, 92] on span "Aperçu" at bounding box center [700, 99] width 38 height 15
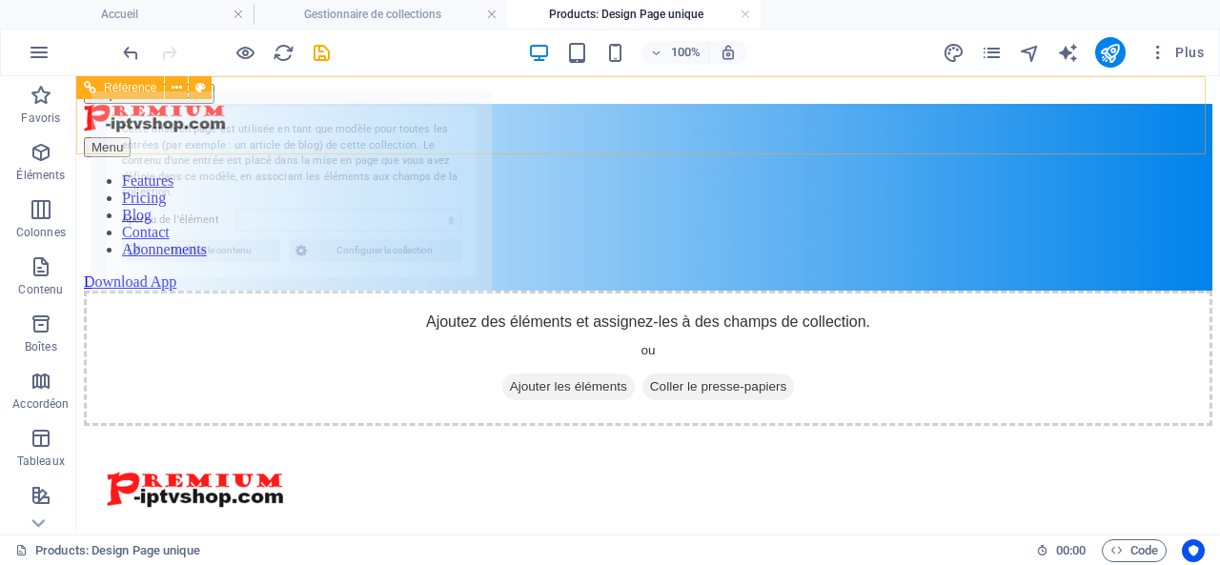
select select "68e45abf8f2759523a07172b"
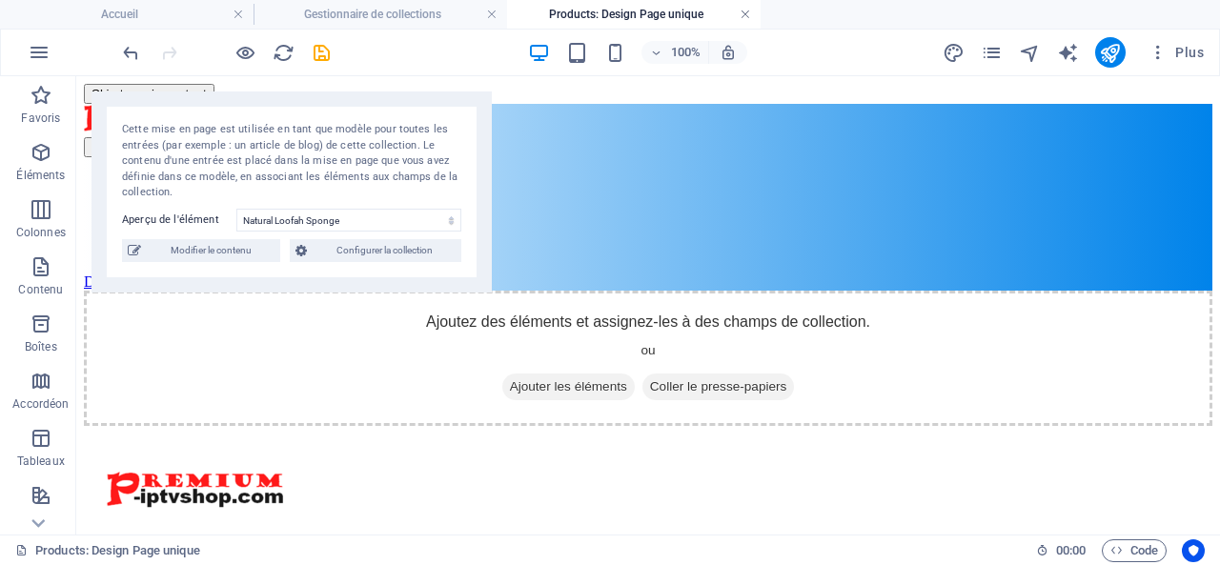
click at [748, 11] on link at bounding box center [745, 15] width 11 height 18
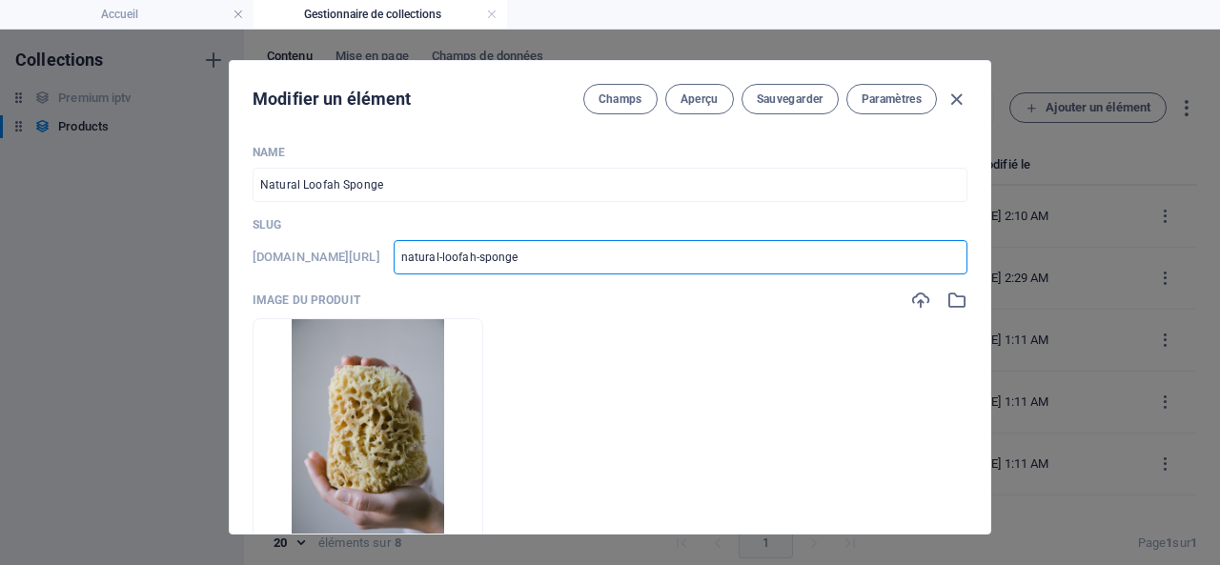
drag, startPoint x: 623, startPoint y: 255, endPoint x: 480, endPoint y: 255, distance: 143.0
click at [480, 255] on input "natural-loofah-sponge" at bounding box center [681, 257] width 574 height 34
click at [960, 89] on icon "button" at bounding box center [957, 100] width 22 height 22
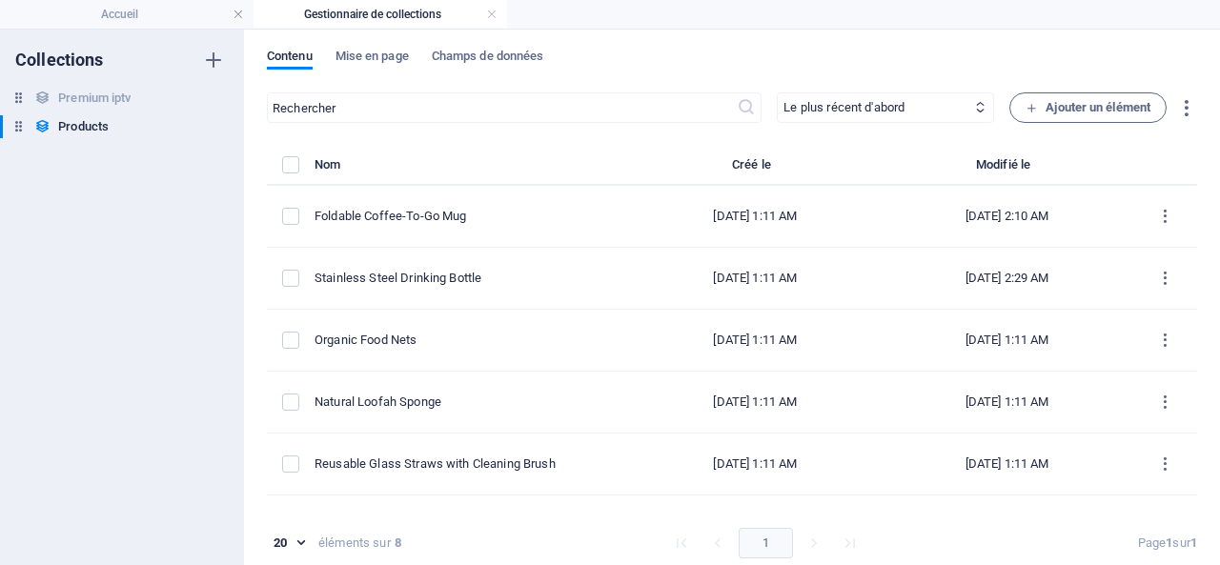
type input "natural-loofah-sponge"
click at [95, 128] on h6 "Products" at bounding box center [83, 126] width 51 height 23
click at [379, 60] on span "Mise en page" at bounding box center [372, 58] width 73 height 27
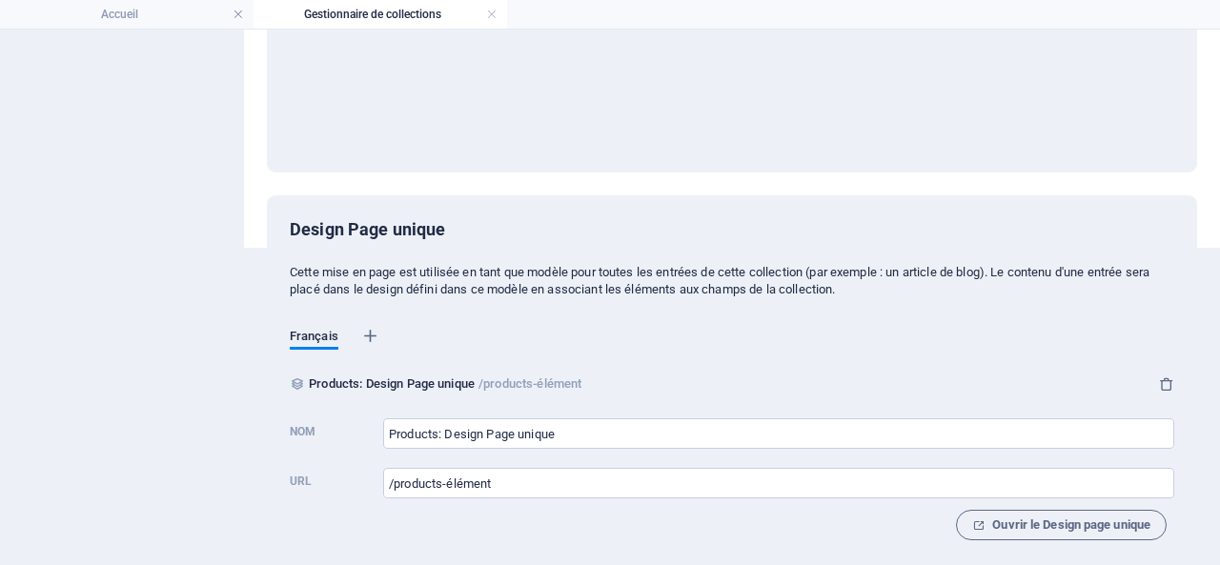
scroll to position [330, 0]
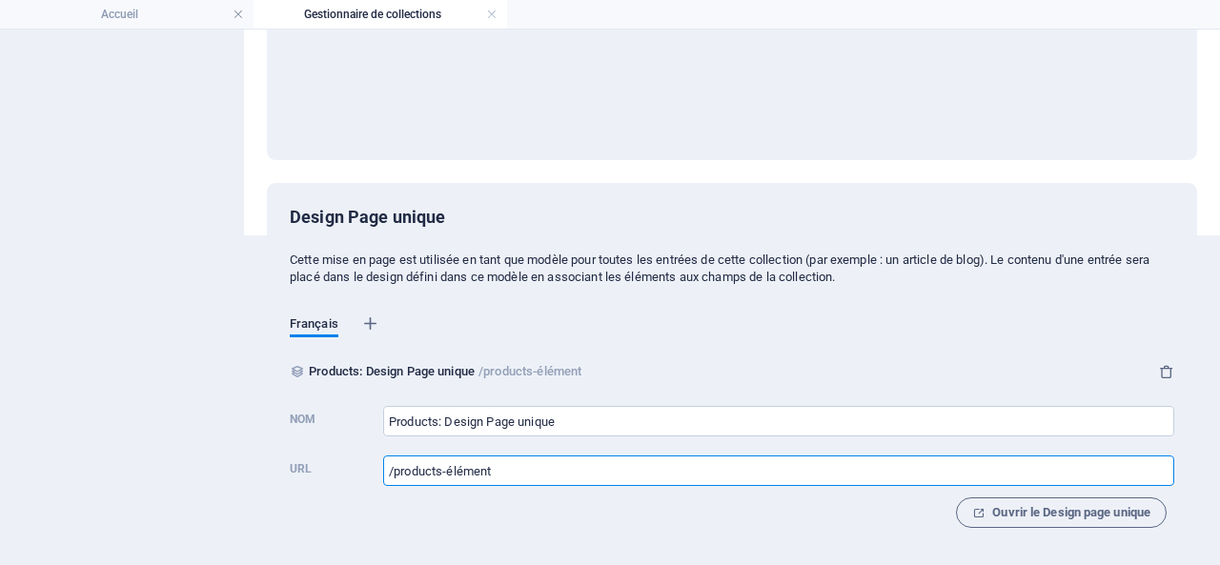
drag, startPoint x: 537, startPoint y: 468, endPoint x: 354, endPoint y: 467, distance: 183.0
click at [354, 467] on label "URL /products-élément ​" at bounding box center [732, 469] width 885 height 42
drag, startPoint x: 409, startPoint y: 466, endPoint x: 393, endPoint y: 468, distance: 16.3
click at [393, 468] on input "/products-élément" at bounding box center [778, 471] width 791 height 31
click at [519, 469] on input "/products-élément" at bounding box center [778, 471] width 791 height 31
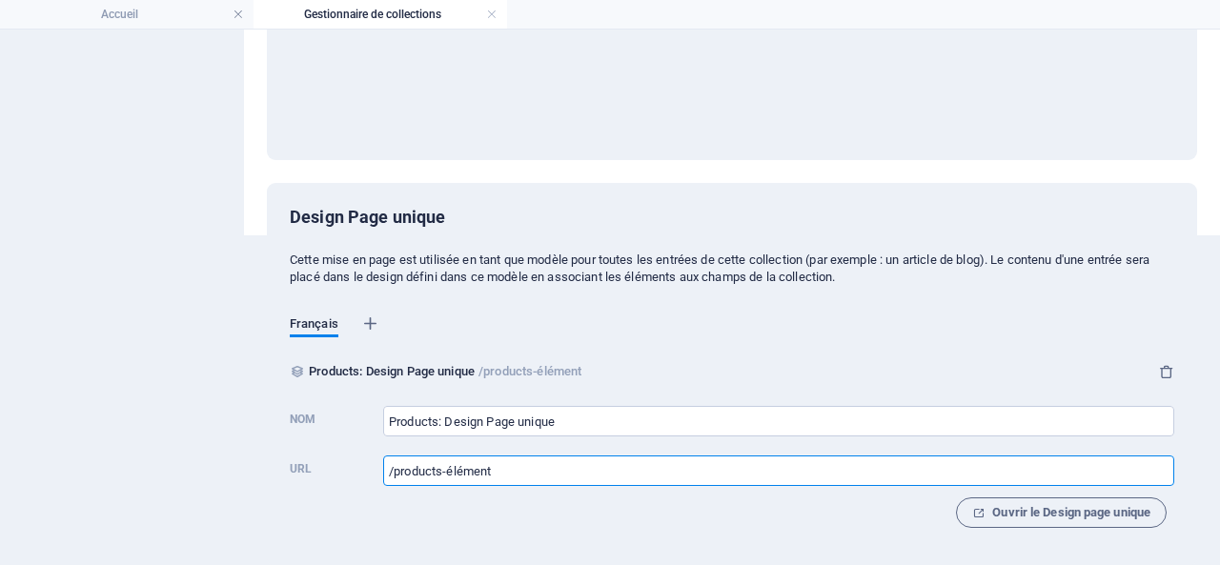
drag, startPoint x: 519, startPoint y: 469, endPoint x: 395, endPoint y: 470, distance: 123.9
click at [395, 470] on input "/products-élément" at bounding box center [778, 471] width 791 height 31
paste input "natural-loofah-sponge"
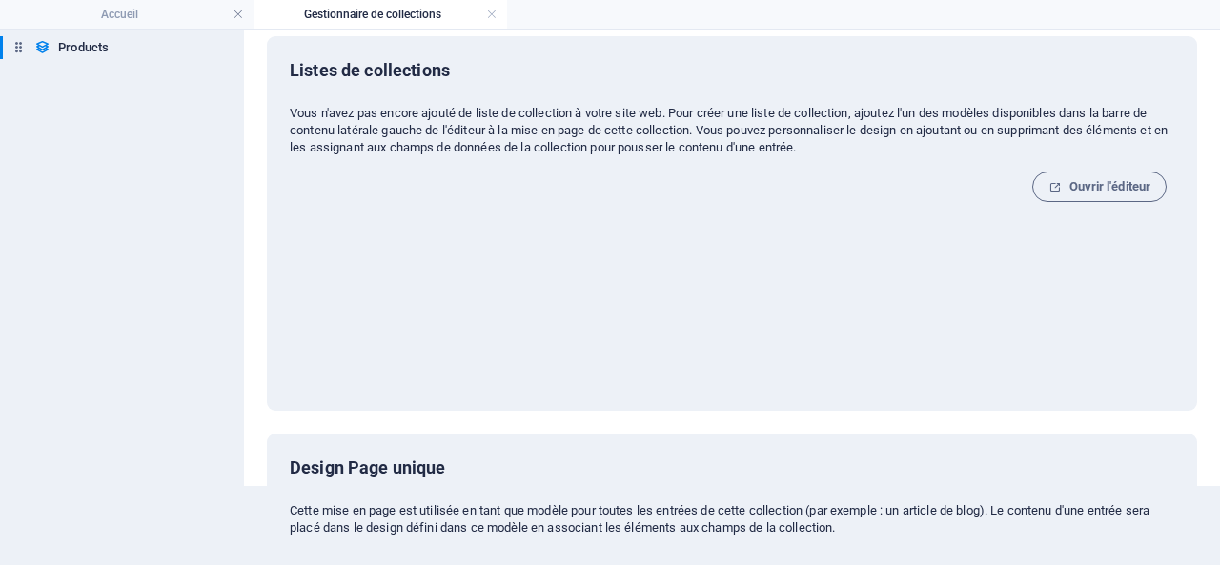
scroll to position [0, 0]
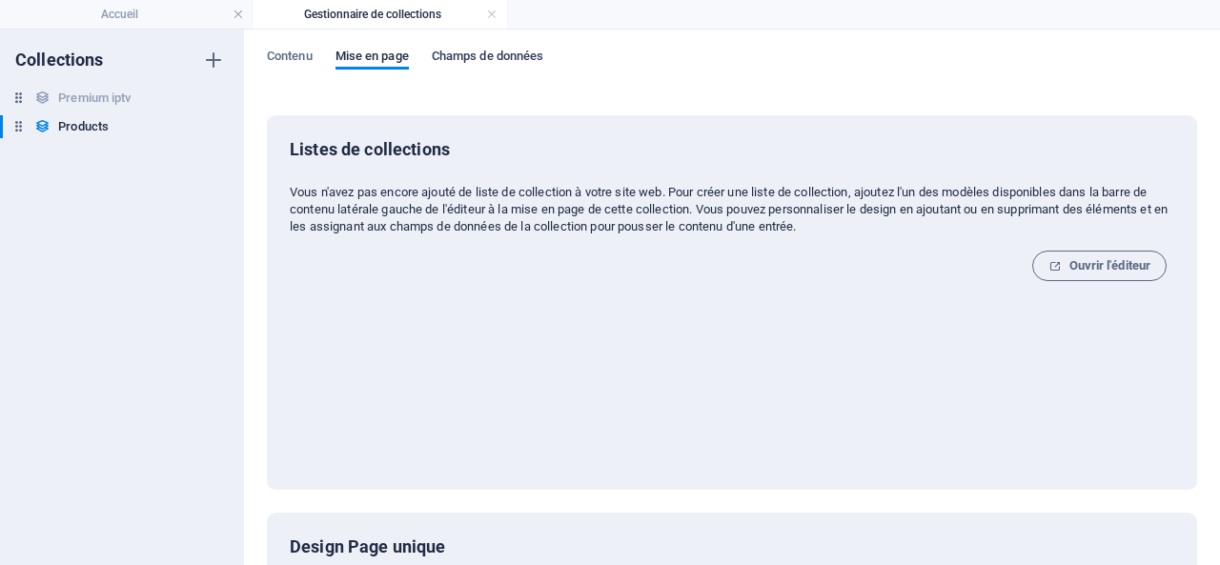
type input "/natural-loofah-sponge"
click at [471, 54] on span "Champs de données" at bounding box center [488, 58] width 112 height 27
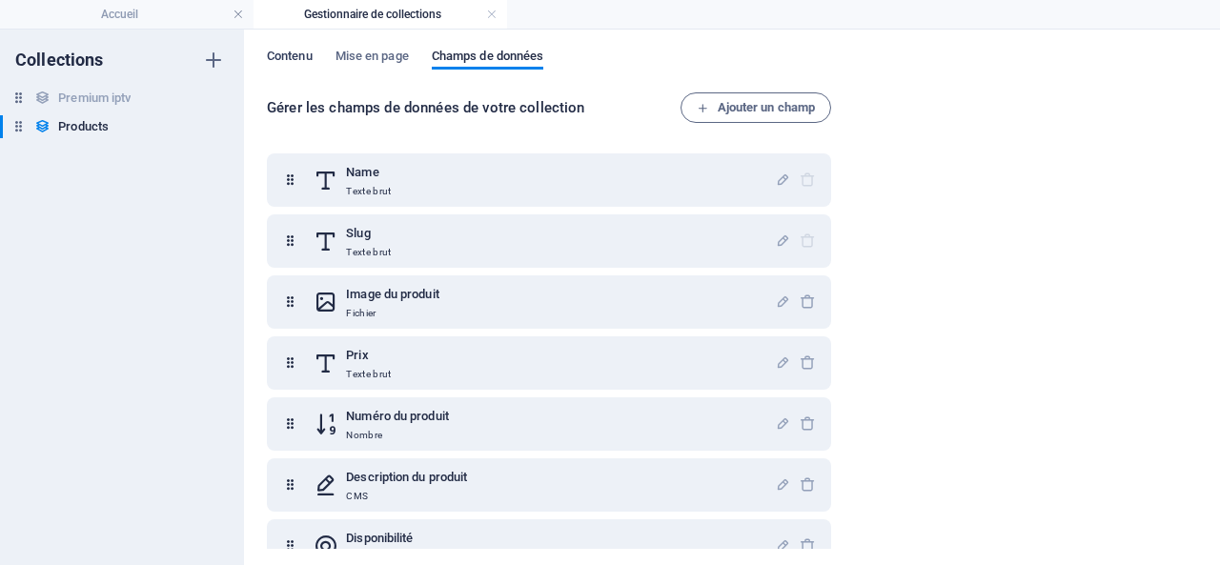
click at [295, 51] on span "Contenu" at bounding box center [290, 58] width 46 height 27
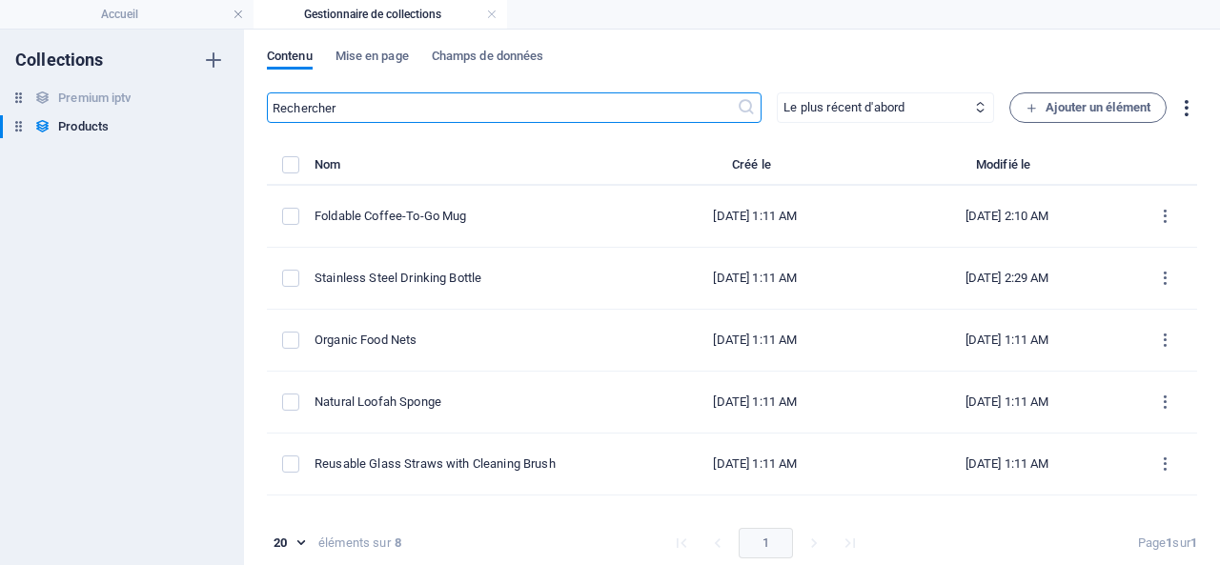
click at [1181, 101] on icon "button" at bounding box center [1186, 108] width 22 height 22
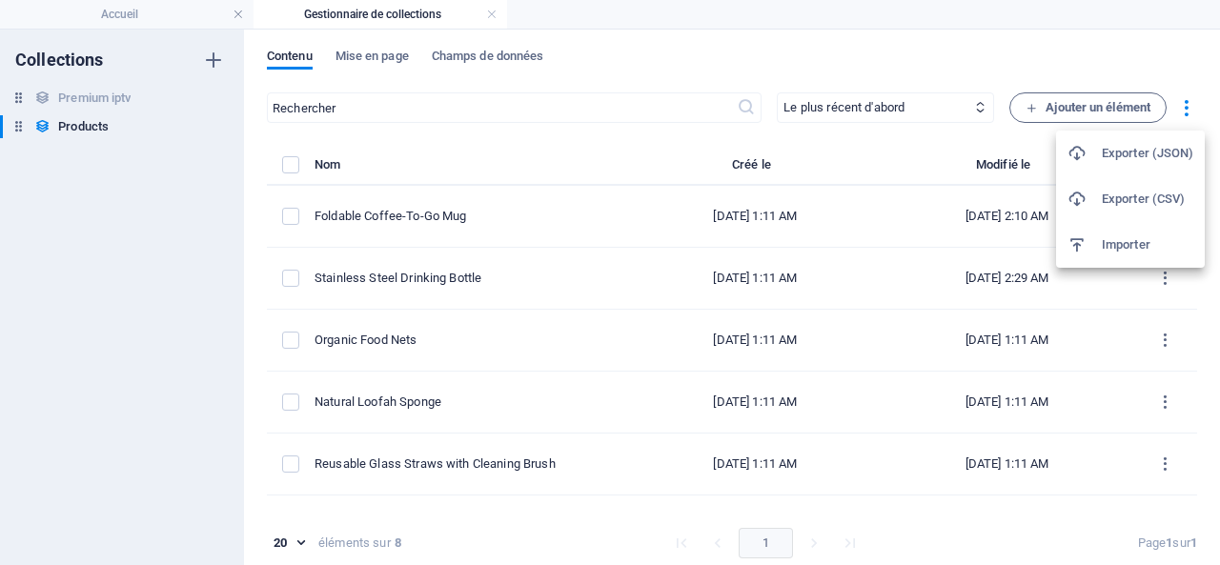
click at [921, 57] on div at bounding box center [610, 282] width 1220 height 565
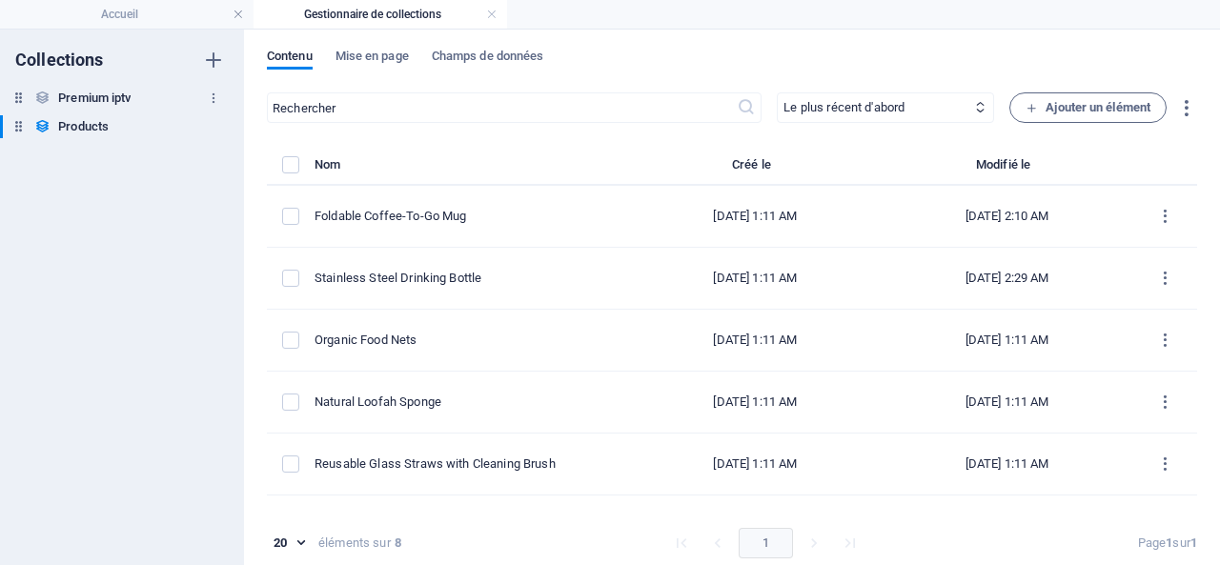
click at [113, 96] on h6 "Premium iptv" at bounding box center [94, 98] width 72 height 23
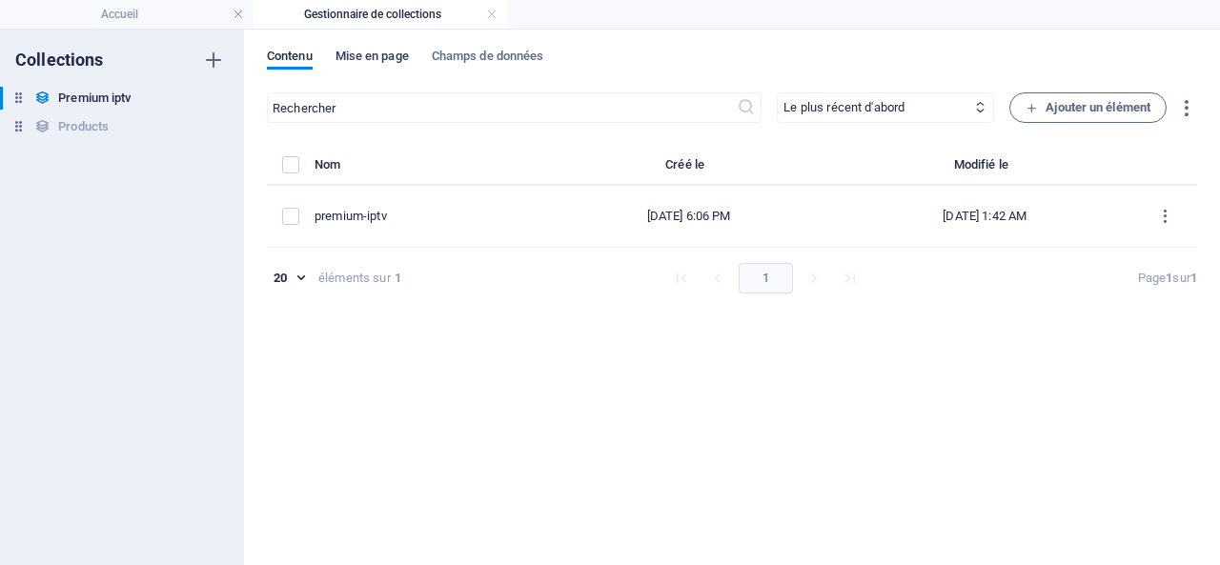
click at [368, 51] on span "Mise en page" at bounding box center [372, 58] width 73 height 27
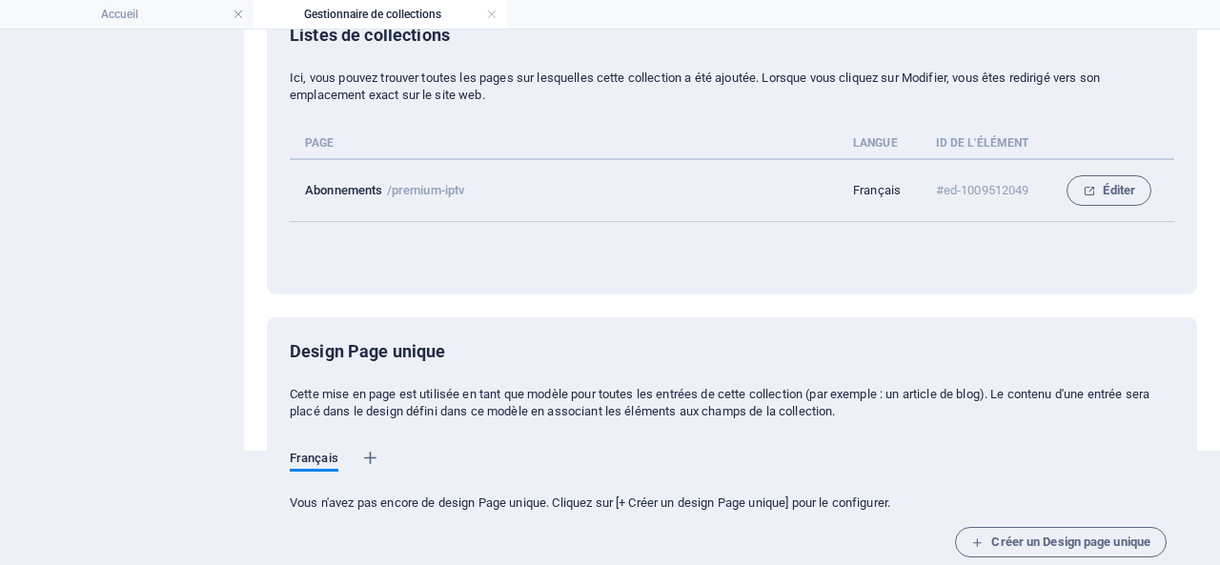
scroll to position [144, 0]
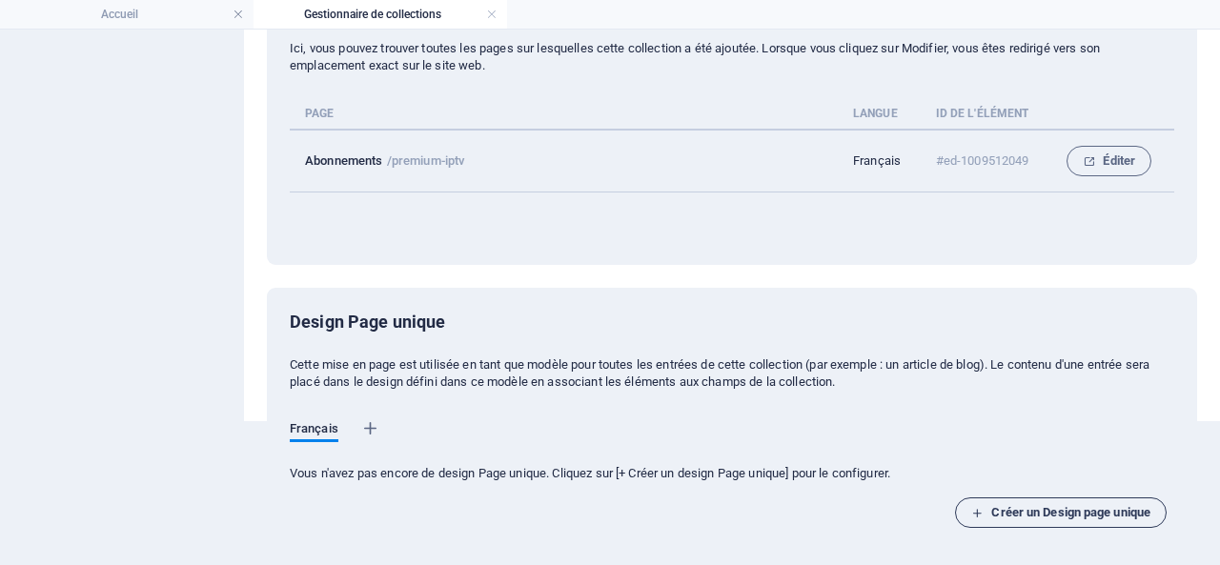
click at [1093, 512] on span "Créer un Design page unique" at bounding box center [1060, 512] width 179 height 23
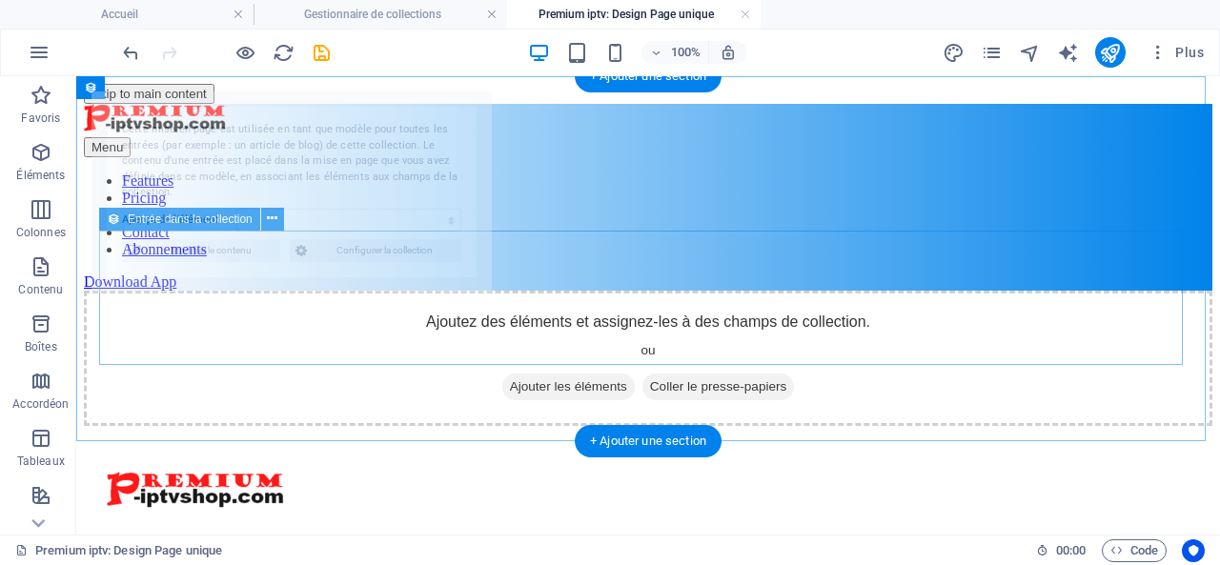
scroll to position [0, 0]
select select "68e002a42ef85507cd0f3ea1"
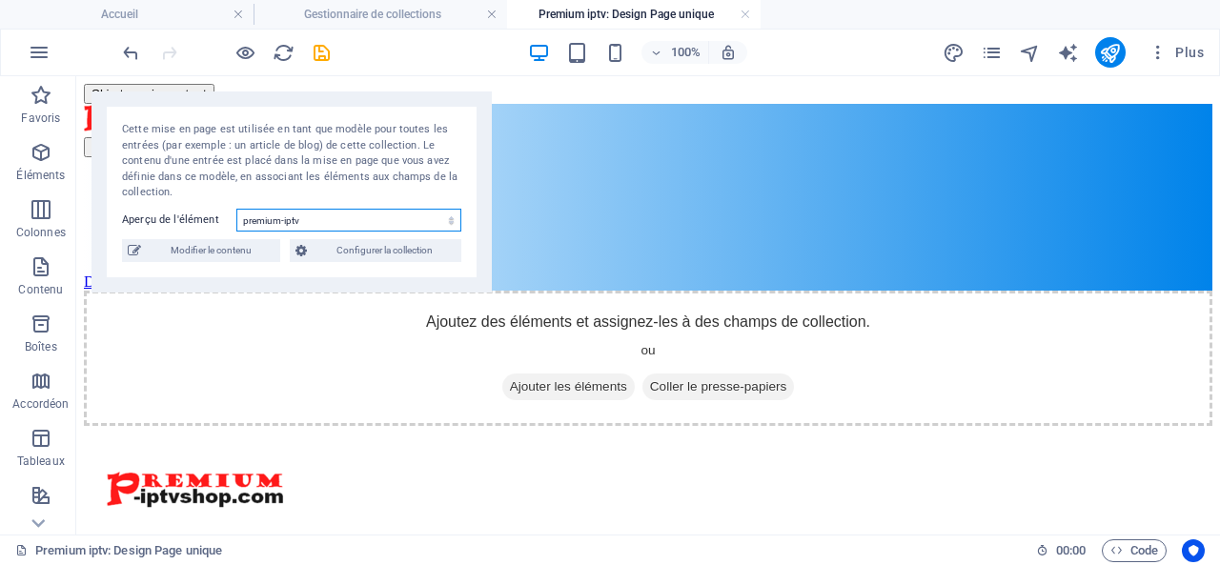
click at [374, 218] on select "premium-iptv" at bounding box center [348, 220] width 225 height 23
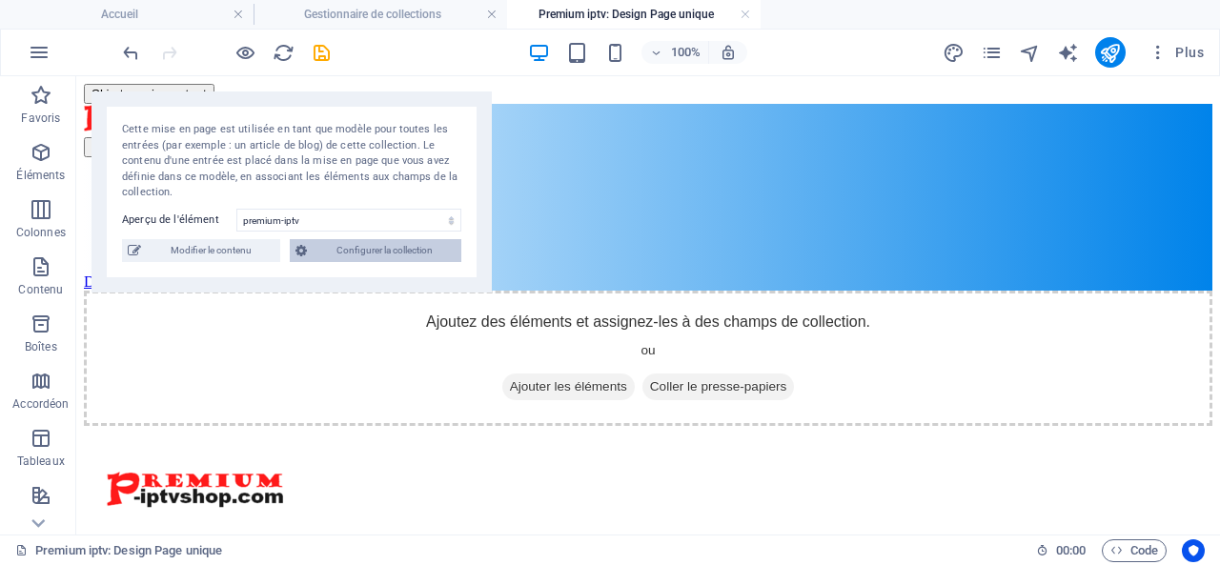
click at [367, 254] on span "Configurer la collection" at bounding box center [384, 250] width 143 height 23
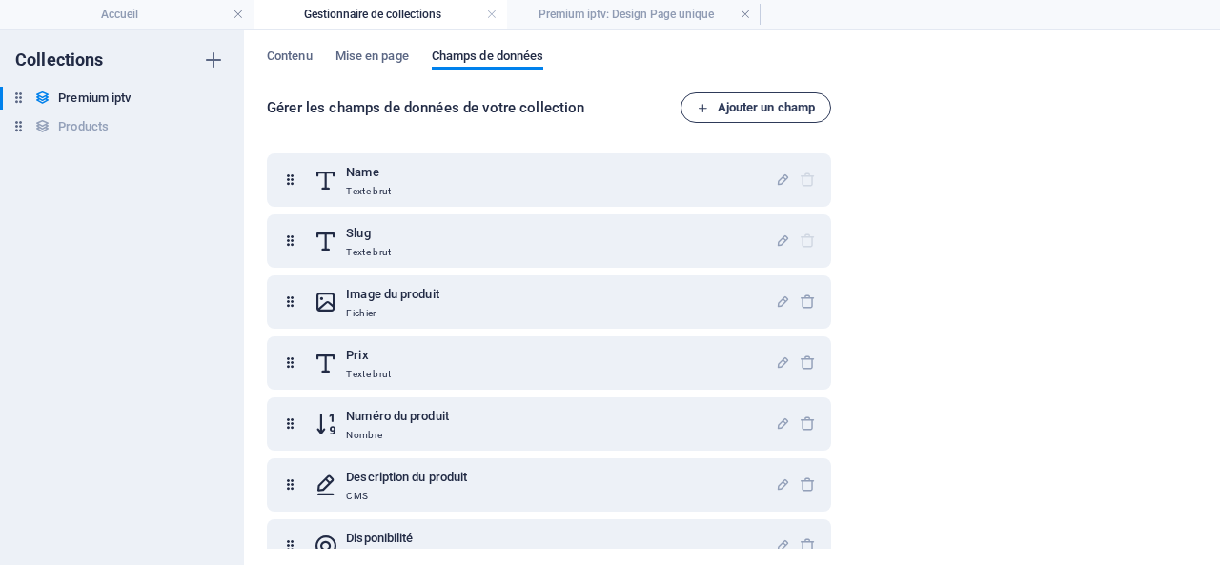
click at [745, 100] on span "Ajouter un champ" at bounding box center [756, 107] width 118 height 23
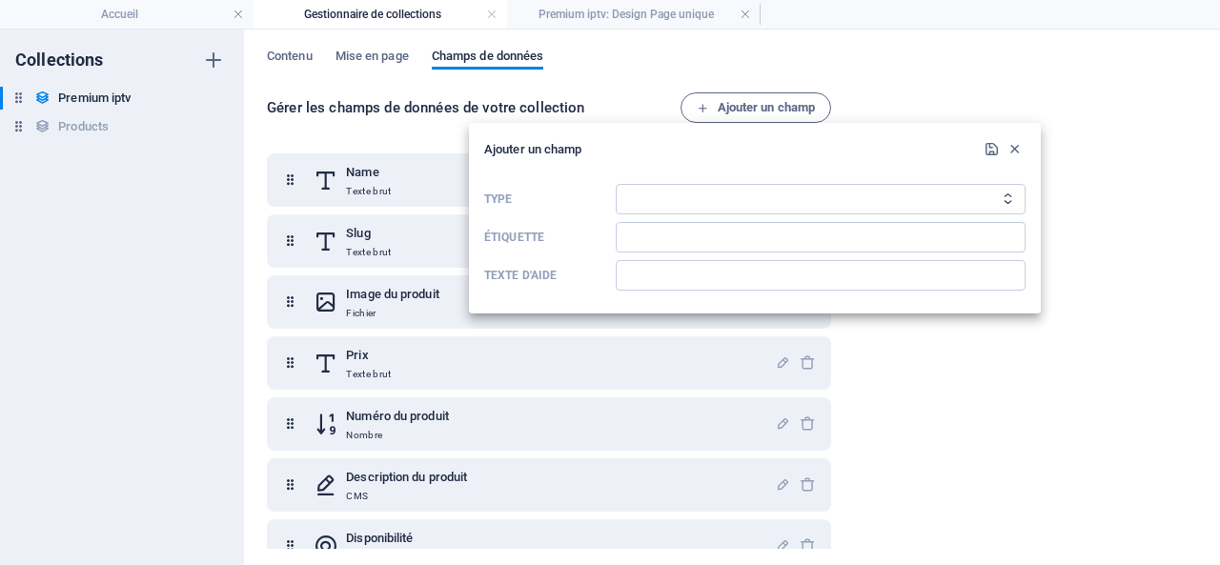
click at [1117, 182] on div at bounding box center [610, 282] width 1220 height 565
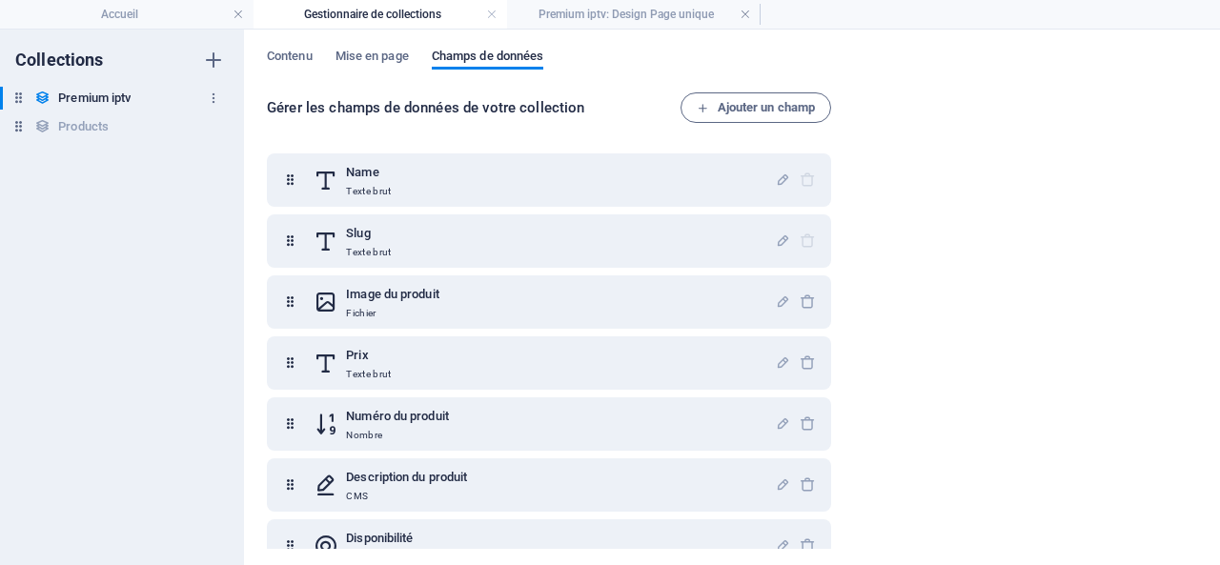
click at [99, 92] on h6 "Premium iptv" at bounding box center [94, 98] width 72 height 23
click at [354, 59] on span "Mise en page" at bounding box center [372, 58] width 73 height 27
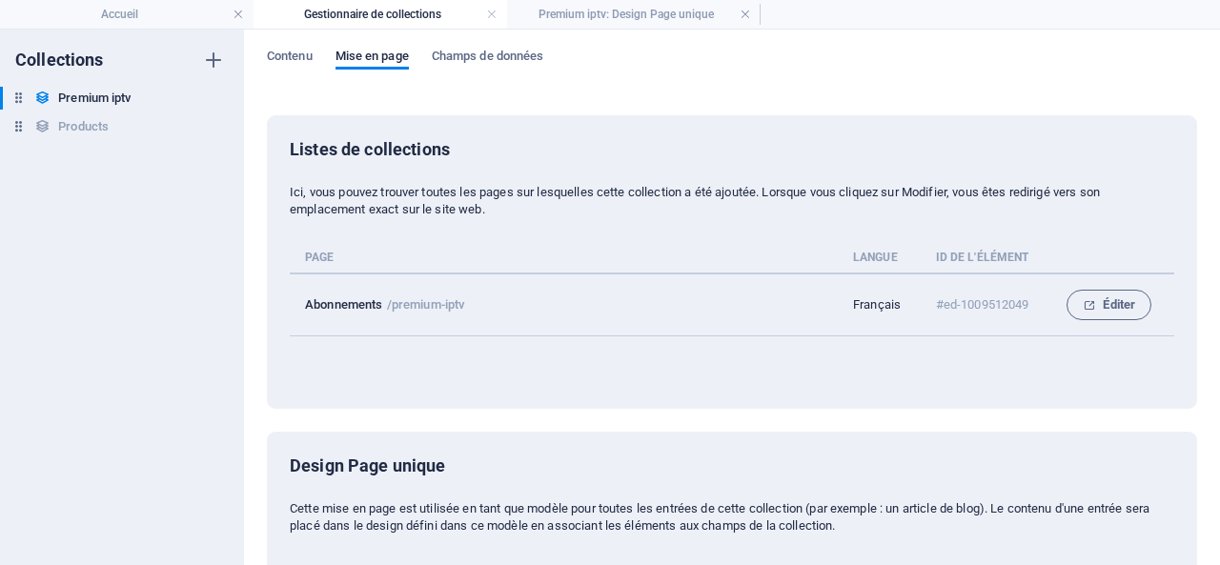
drag, startPoint x: 492, startPoint y: 308, endPoint x: 303, endPoint y: 308, distance: 188.7
click at [303, 308] on td "Abonnements /premium-iptv" at bounding box center [571, 305] width 563 height 63
click at [536, 312] on td "Abonnements /premium-iptv" at bounding box center [571, 305] width 563 height 63
drag, startPoint x: 499, startPoint y: 303, endPoint x: 285, endPoint y: 304, distance: 214.5
click at [285, 304] on div "Listes de collections Ici, vous pouvez trouver toutes les pages sur lesquelles …" at bounding box center [732, 262] width 930 height 294
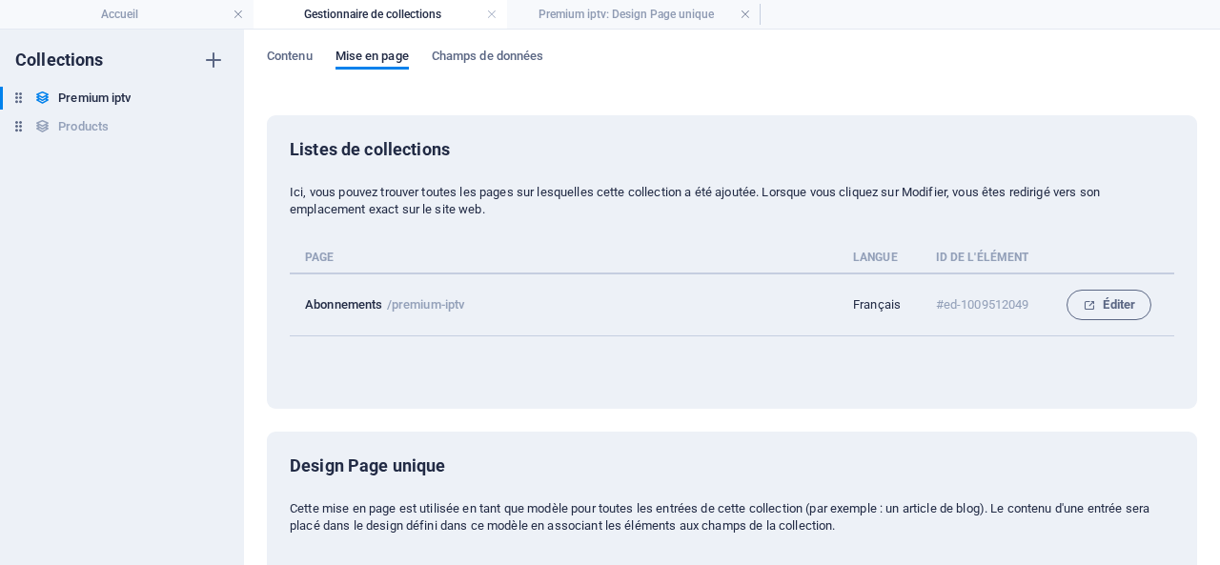
click at [499, 306] on td "Abonnements /premium-iptv" at bounding box center [571, 305] width 563 height 63
drag, startPoint x: 487, startPoint y: 306, endPoint x: 302, endPoint y: 308, distance: 184.9
click at [302, 308] on td "Abonnements /premium-iptv" at bounding box center [571, 305] width 563 height 63
copy td "Abonnements /premium-iptv"
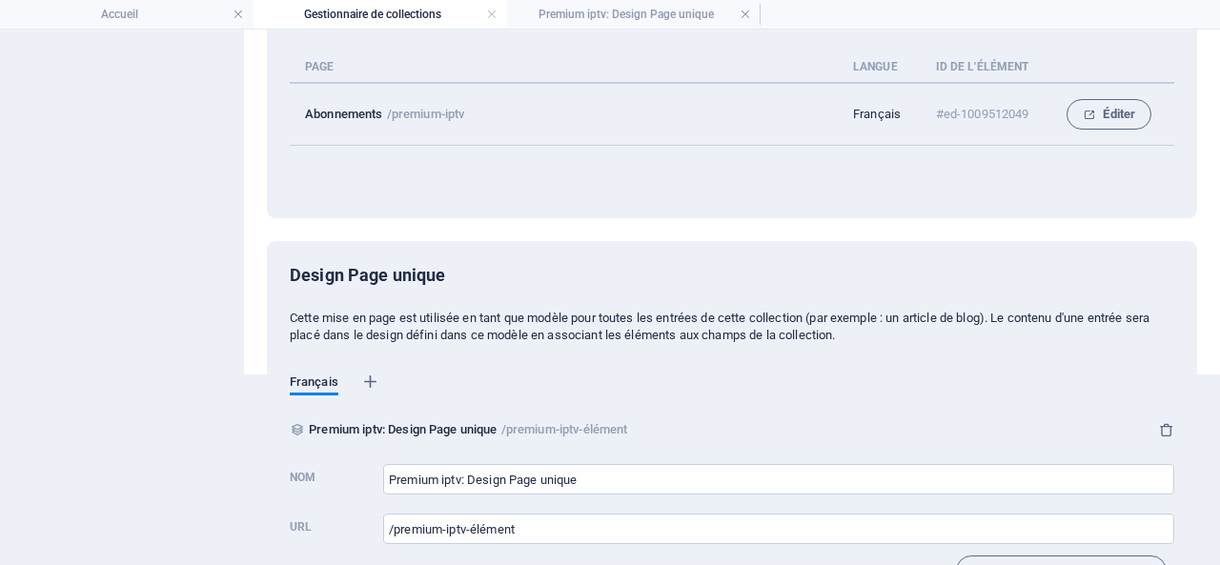
scroll to position [249, 0]
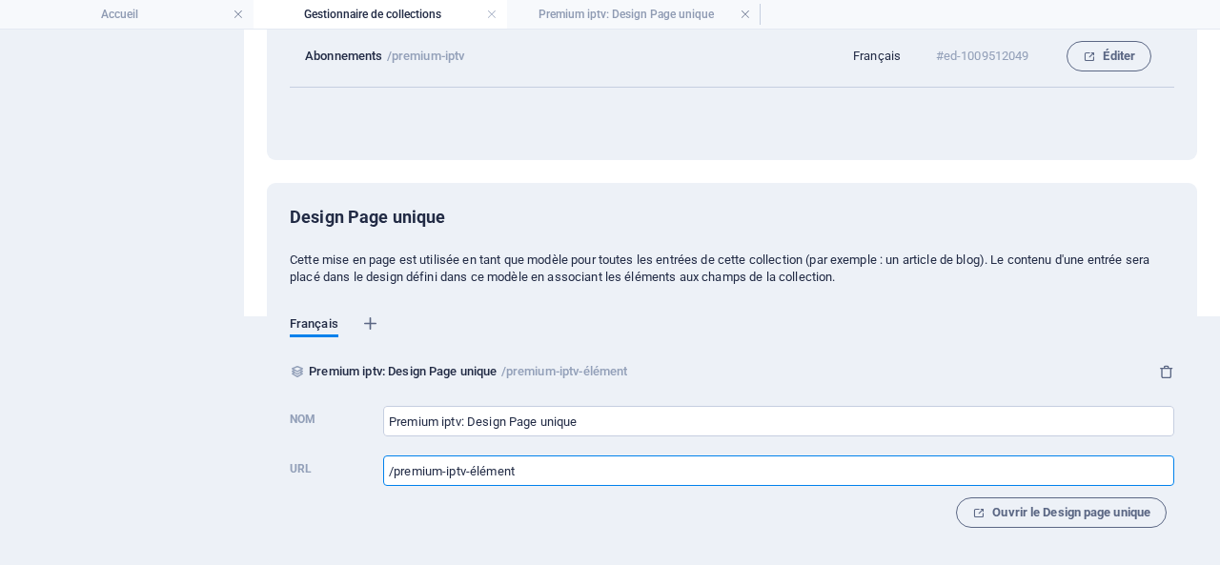
drag, startPoint x: 566, startPoint y: 466, endPoint x: 371, endPoint y: 470, distance: 195.4
click at [371, 470] on label "URL /premium-iptv-élément ​" at bounding box center [732, 469] width 885 height 42
click at [1089, 513] on span "Ouvrir le Design page unique" at bounding box center [1061, 512] width 178 height 23
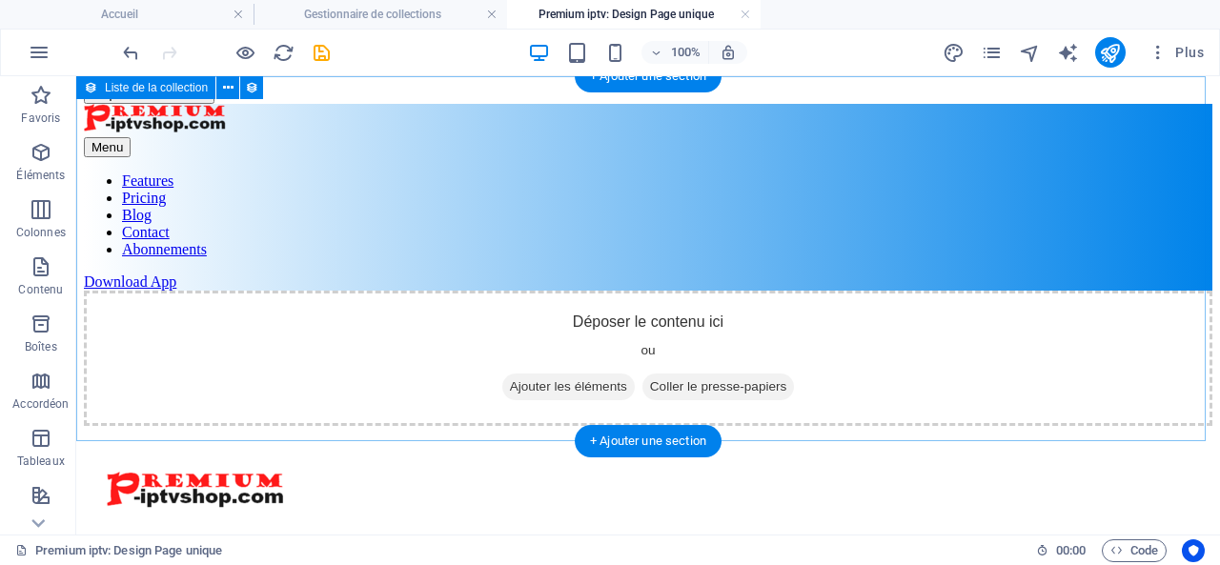
scroll to position [0, 0]
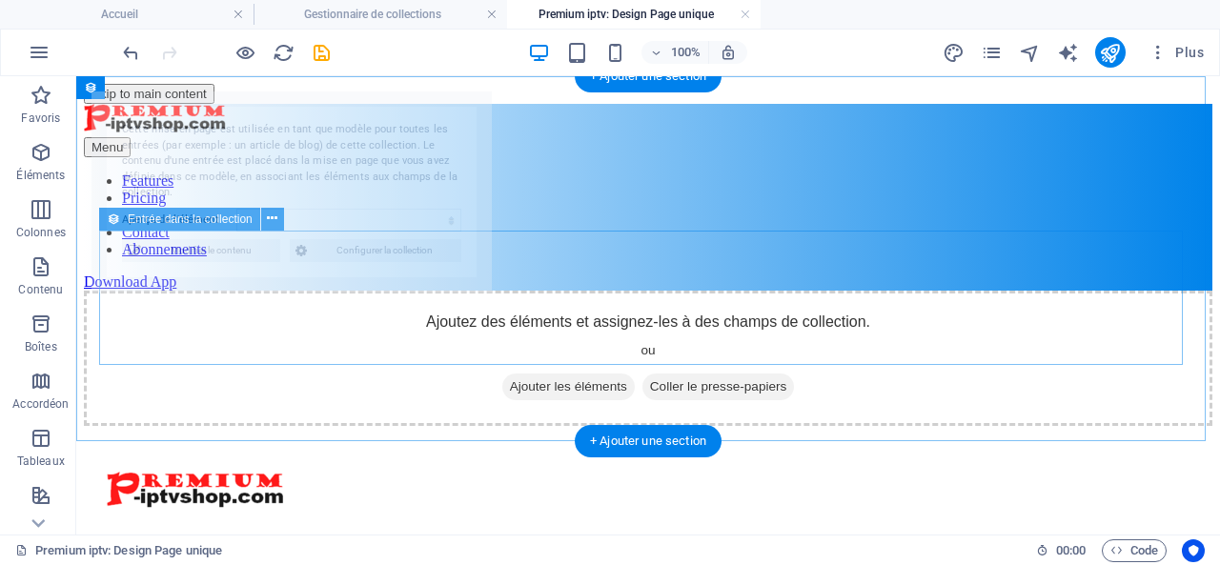
select select "68e002a42ef85507cd0f3ea1"
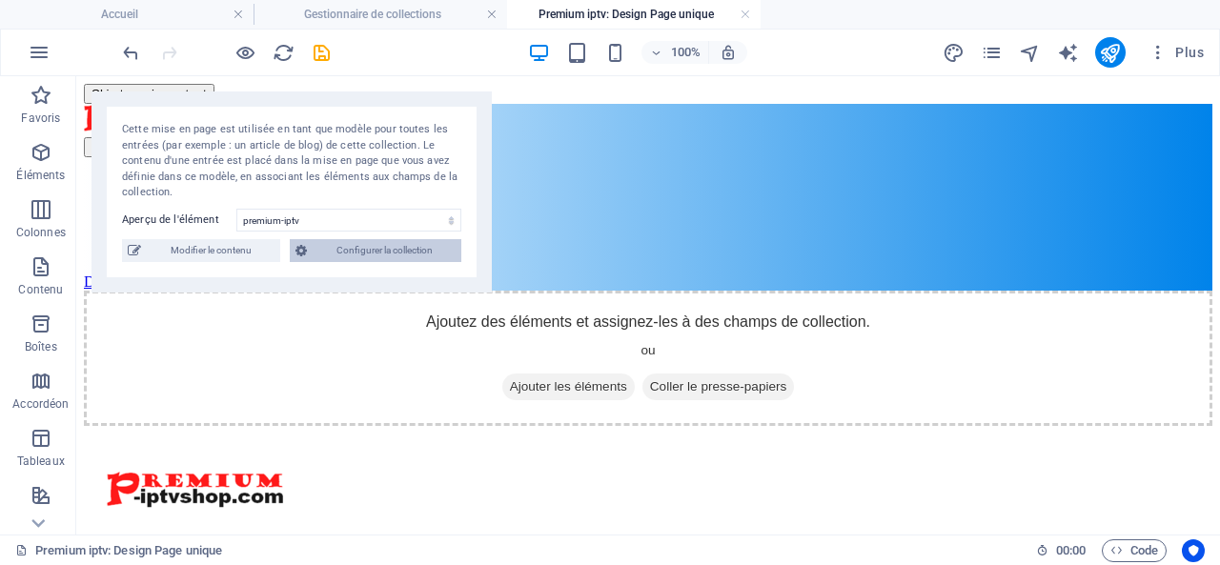
click at [382, 247] on span "Configurer la collection" at bounding box center [384, 250] width 143 height 23
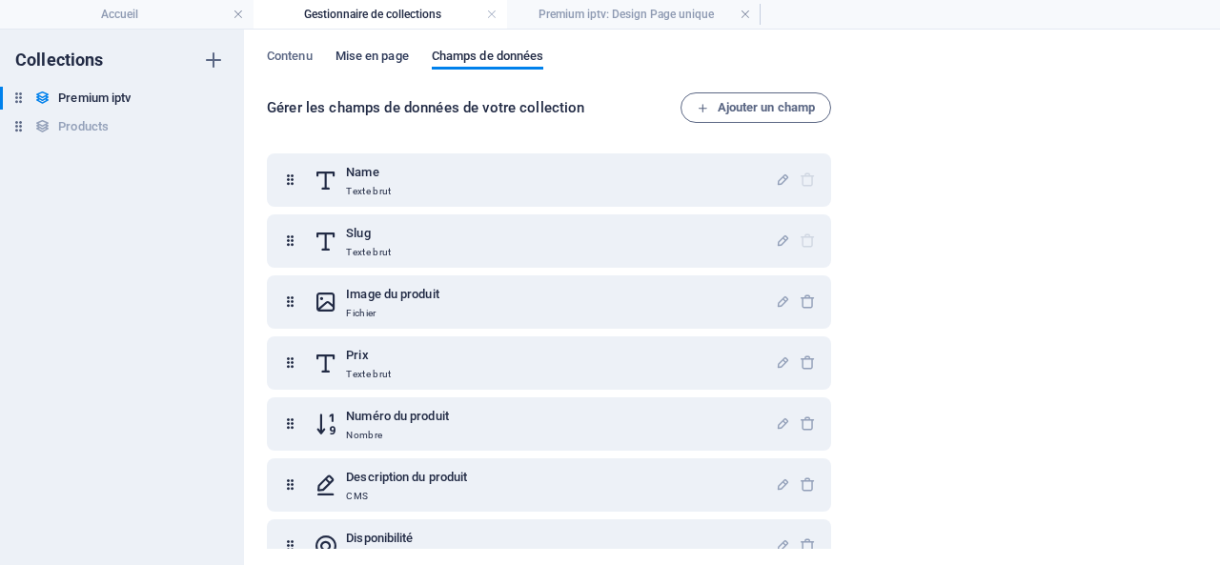
click at [352, 54] on span "Mise en page" at bounding box center [372, 58] width 73 height 27
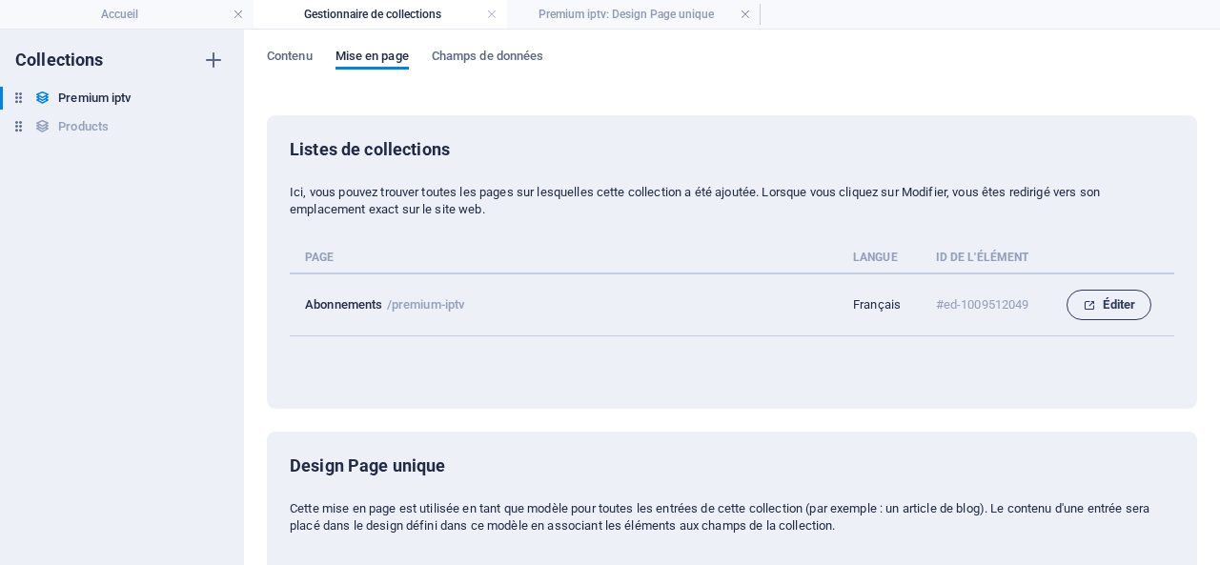
click at [1114, 300] on span "Éditer" at bounding box center [1109, 305] width 52 height 23
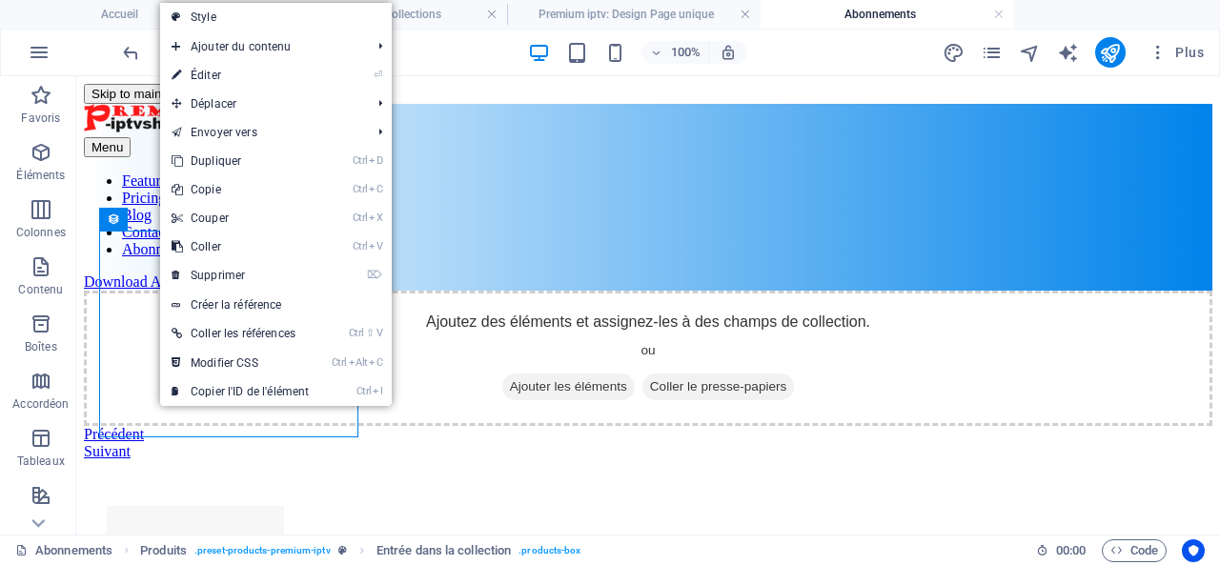
click at [260, 72] on link "⏎ Éditer" at bounding box center [240, 75] width 160 height 29
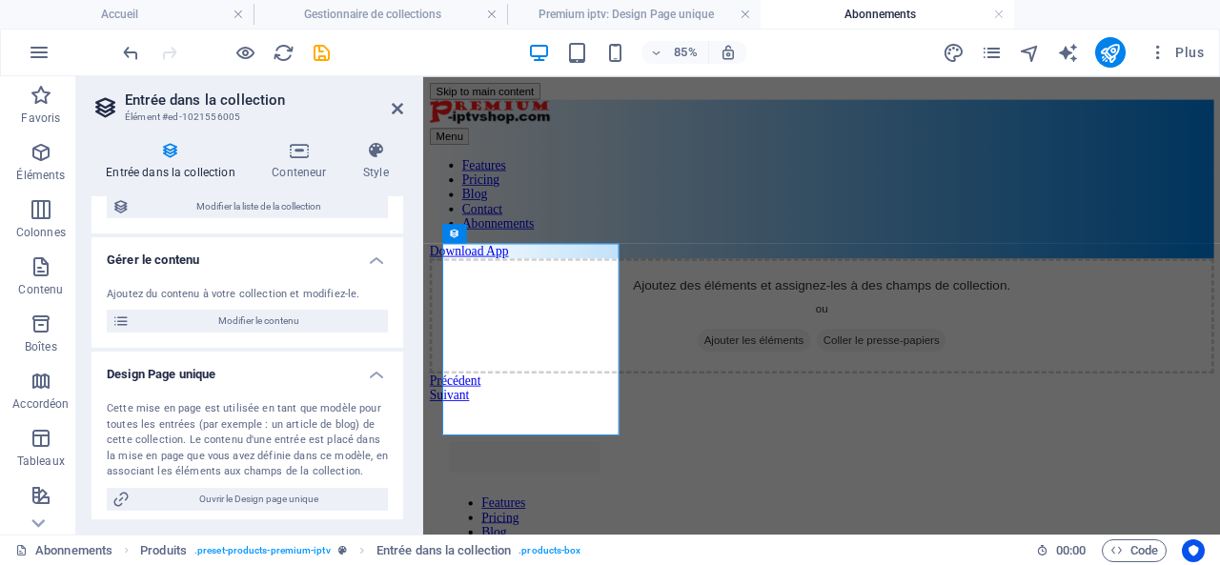
scroll to position [127, 0]
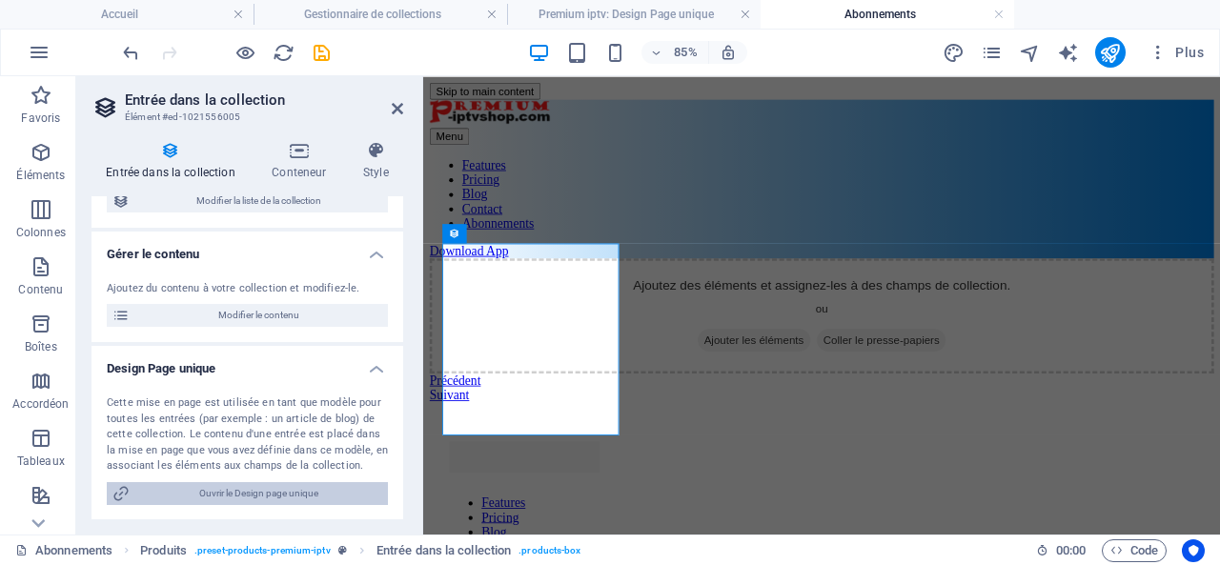
click at [271, 490] on span "Ouvrir le Design page unique" at bounding box center [258, 493] width 247 height 23
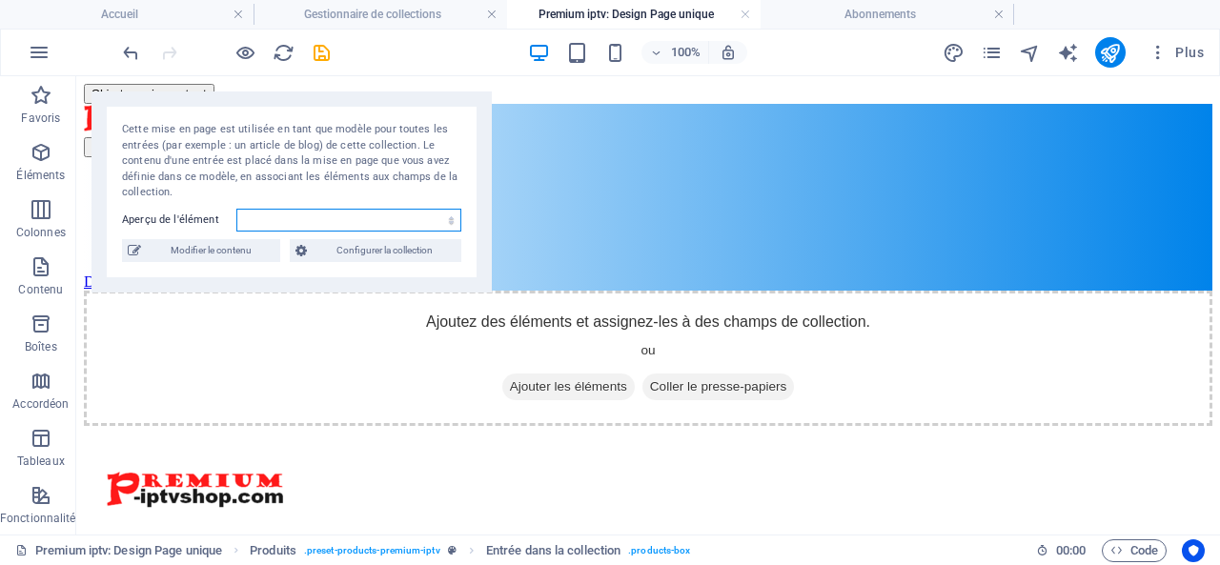
click at [280, 210] on select "premium-iptv" at bounding box center [348, 220] width 225 height 23
select select "68e002a42ef85507cd0f3ea1"
click at [236, 209] on select "premium-iptv" at bounding box center [348, 220] width 225 height 23
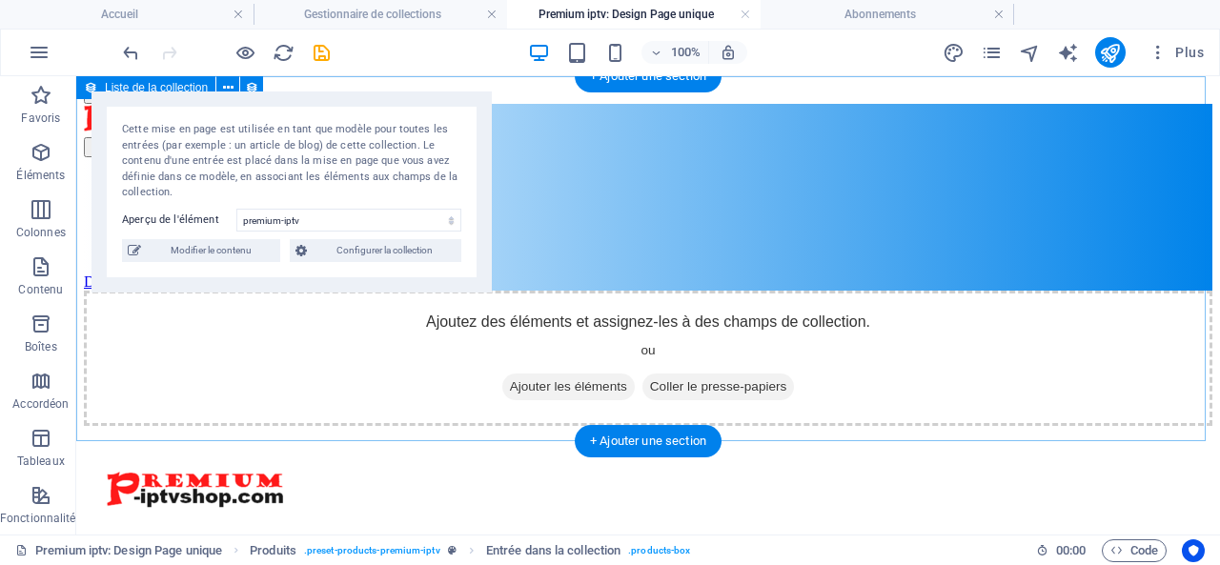
click at [835, 291] on div "Ajoutez des éléments et assignez-les à des champs de collection. ou Ajouter les…" at bounding box center [648, 358] width 1129 height 135
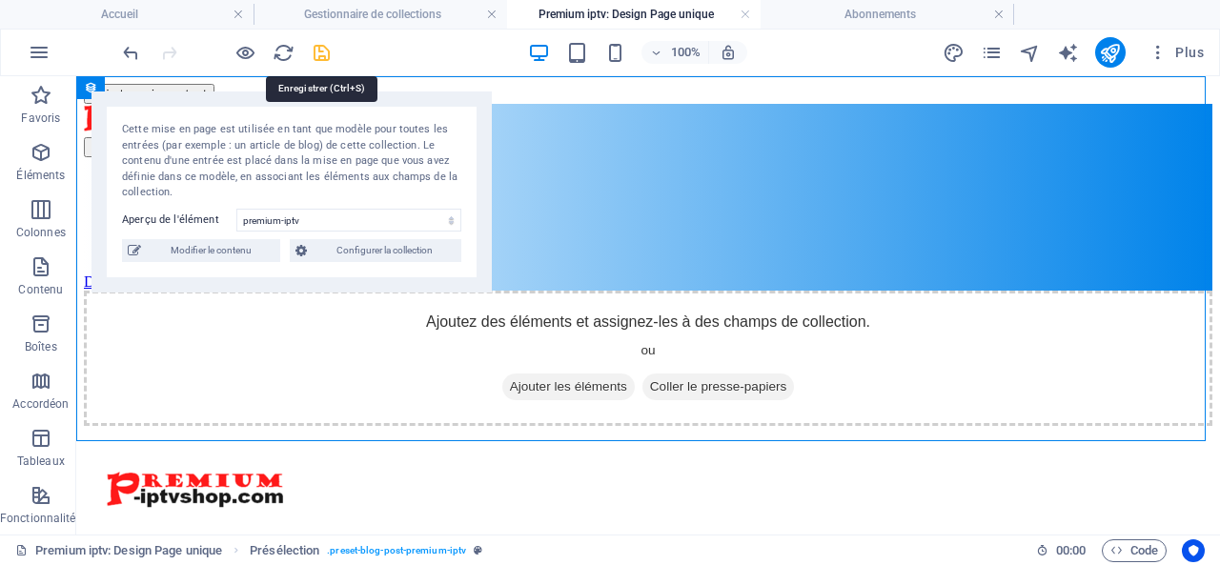
click at [325, 47] on icon "save" at bounding box center [322, 53] width 22 height 22
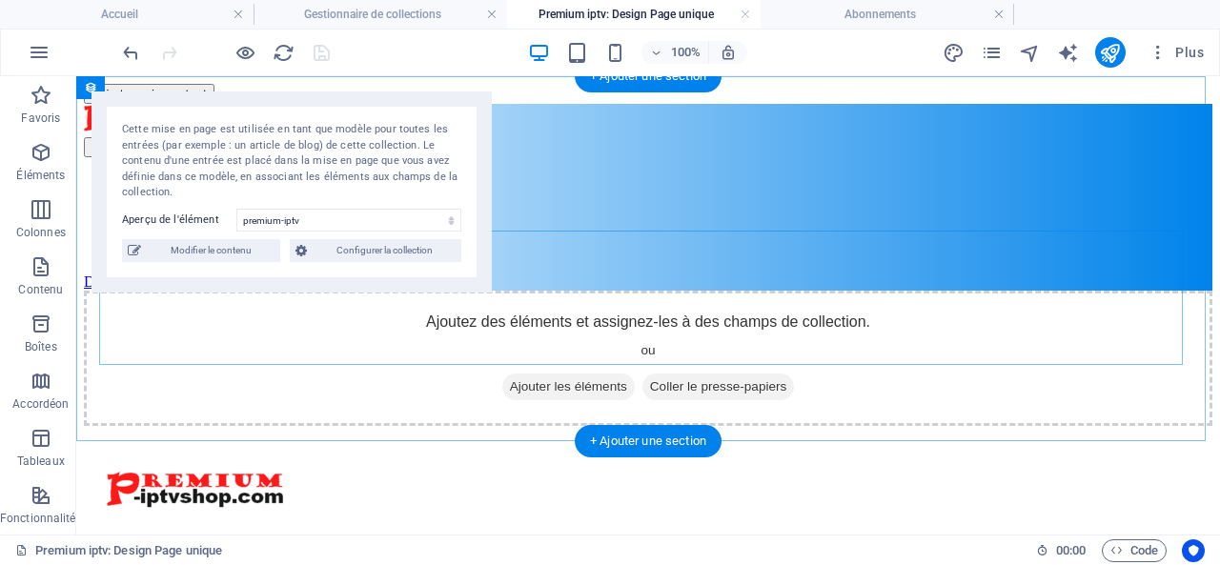
click at [888, 291] on div "Ajoutez des éléments et assignez-les à des champs de collection. ou Ajouter les…" at bounding box center [648, 358] width 1129 height 135
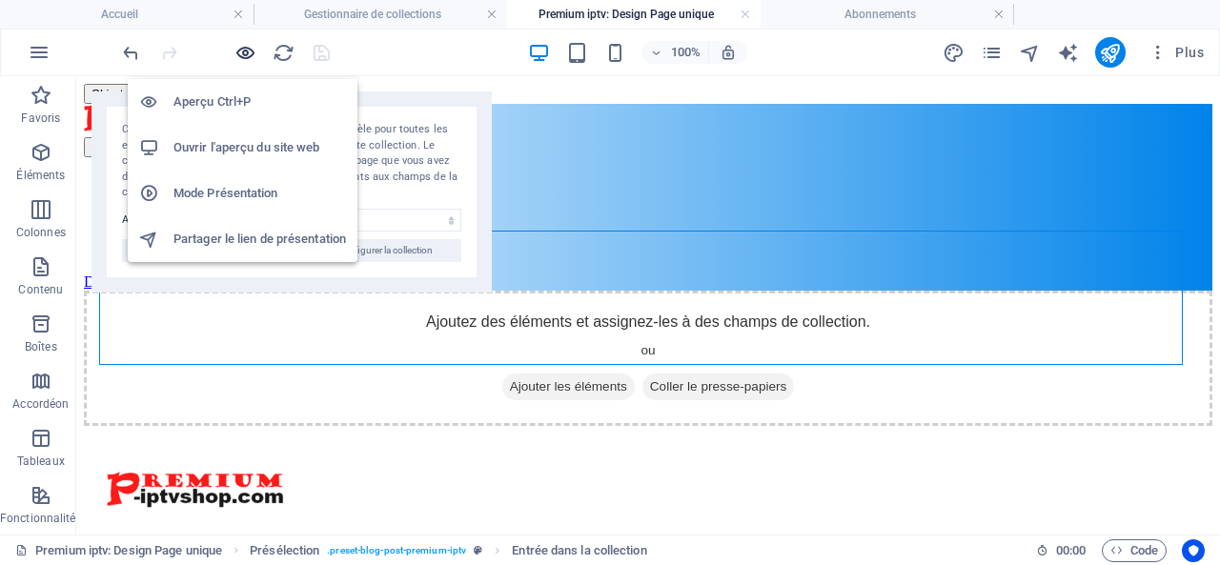
click at [245, 51] on icon "button" at bounding box center [245, 53] width 22 height 22
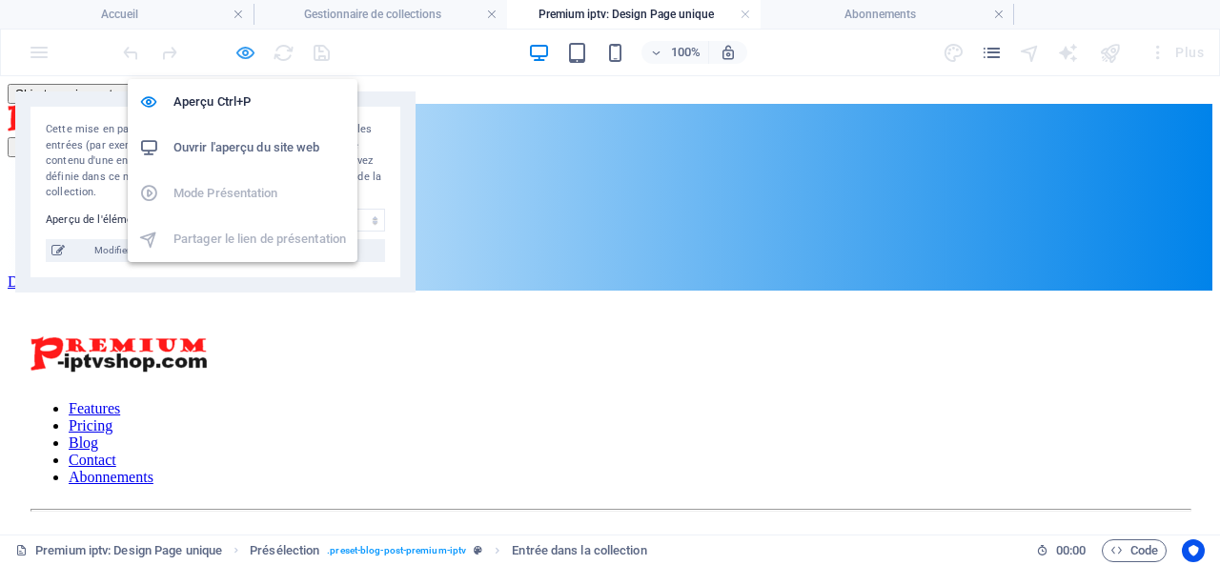
click at [241, 51] on icon "button" at bounding box center [245, 53] width 22 height 22
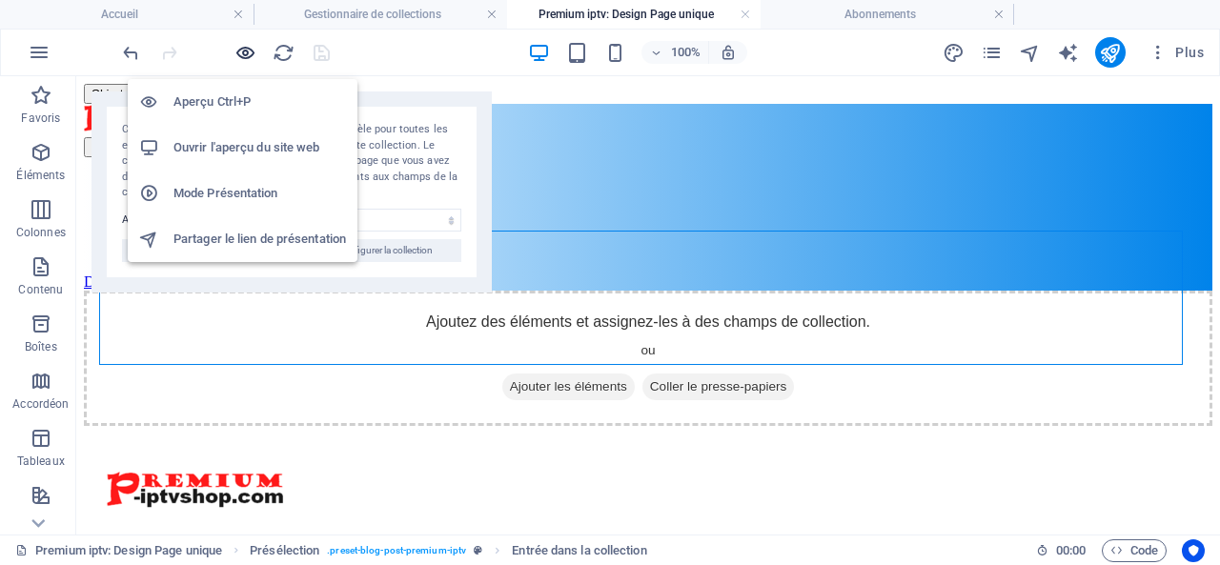
click at [241, 51] on icon "button" at bounding box center [245, 53] width 22 height 22
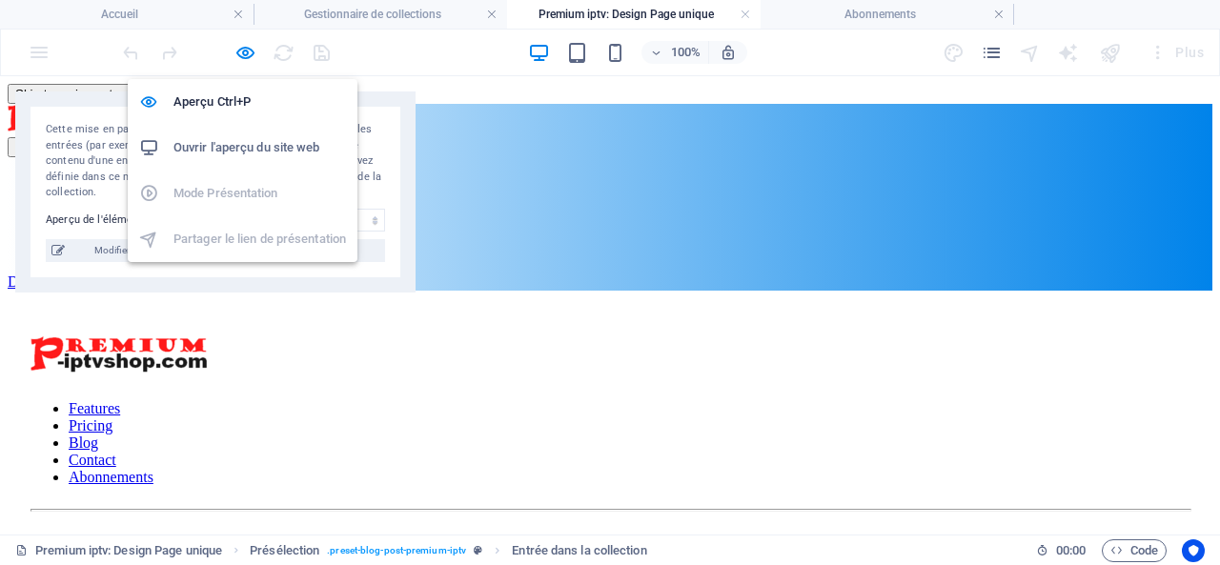
click at [253, 143] on h6 "Ouvrir l'aperçu du site web" at bounding box center [259, 147] width 173 height 23
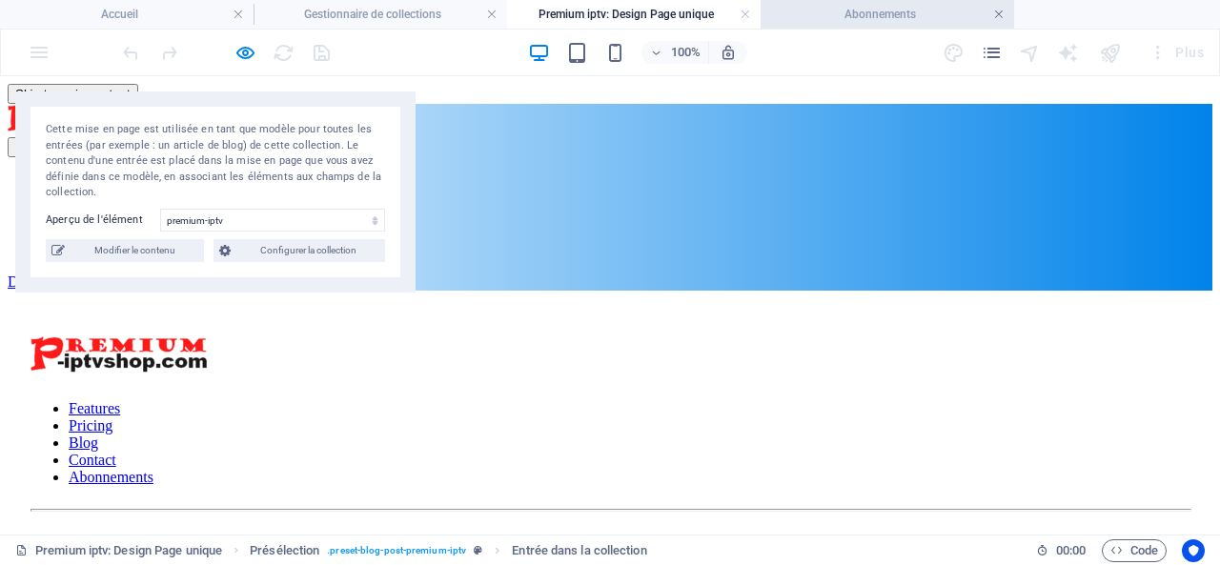
click at [999, 11] on link at bounding box center [998, 15] width 11 height 18
click at [745, 14] on link at bounding box center [745, 15] width 11 height 18
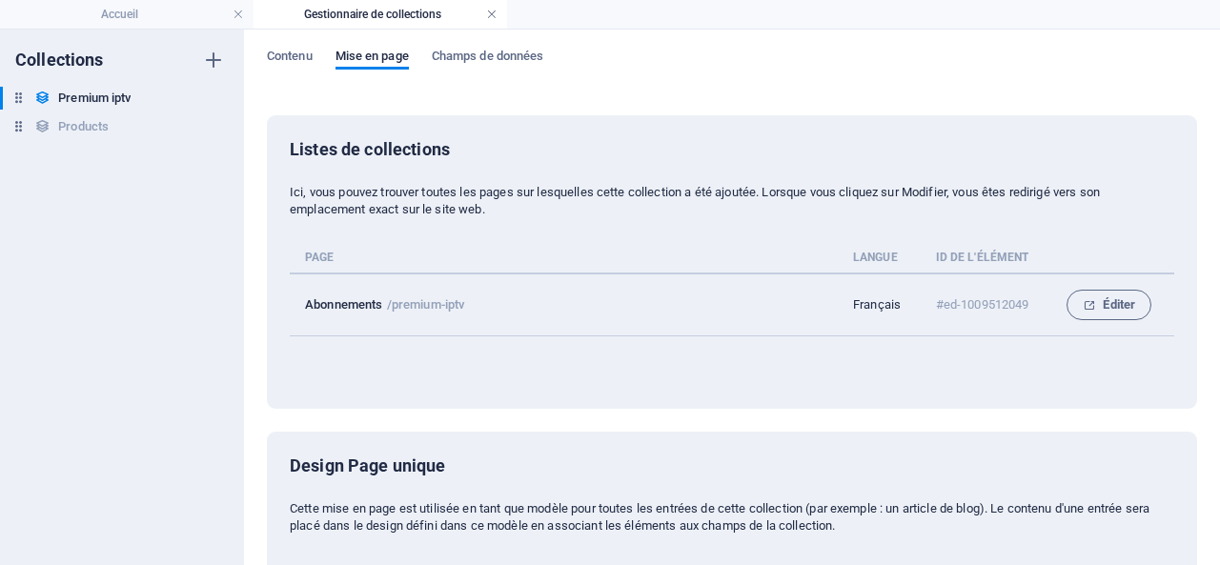
click at [491, 14] on link at bounding box center [491, 15] width 11 height 18
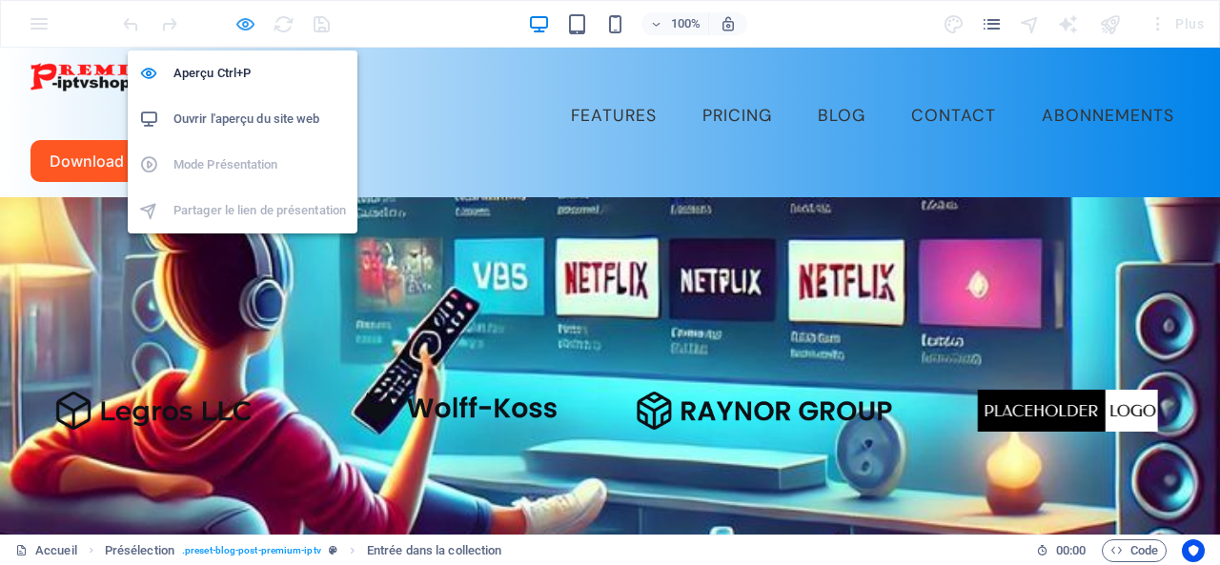
click at [249, 24] on icon "button" at bounding box center [245, 24] width 22 height 22
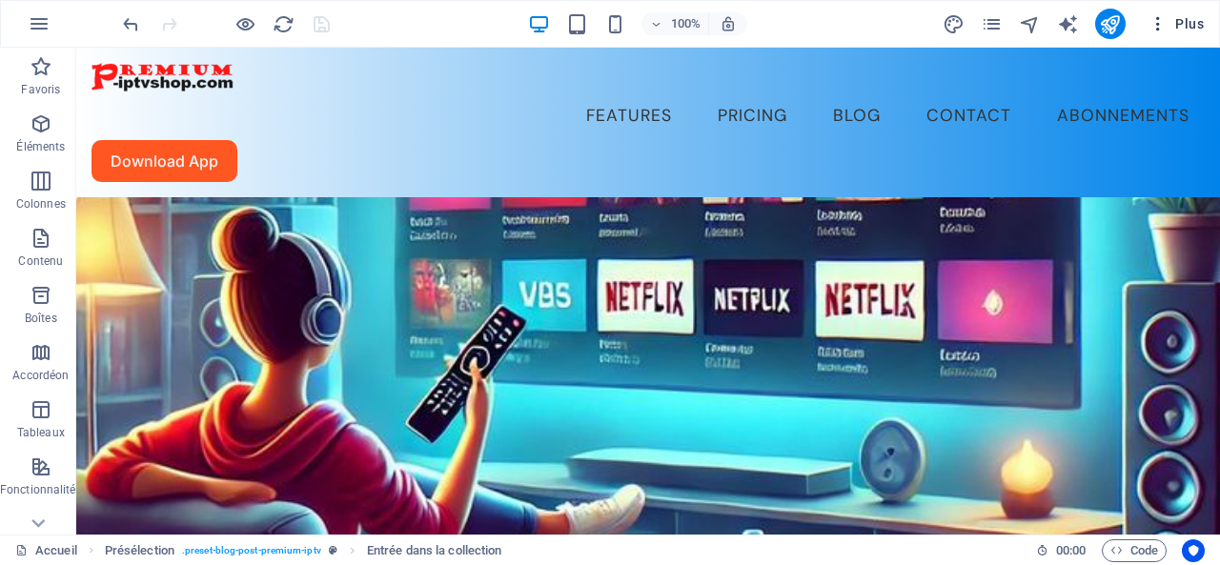
click at [1194, 24] on span "Plus" at bounding box center [1176, 23] width 55 height 19
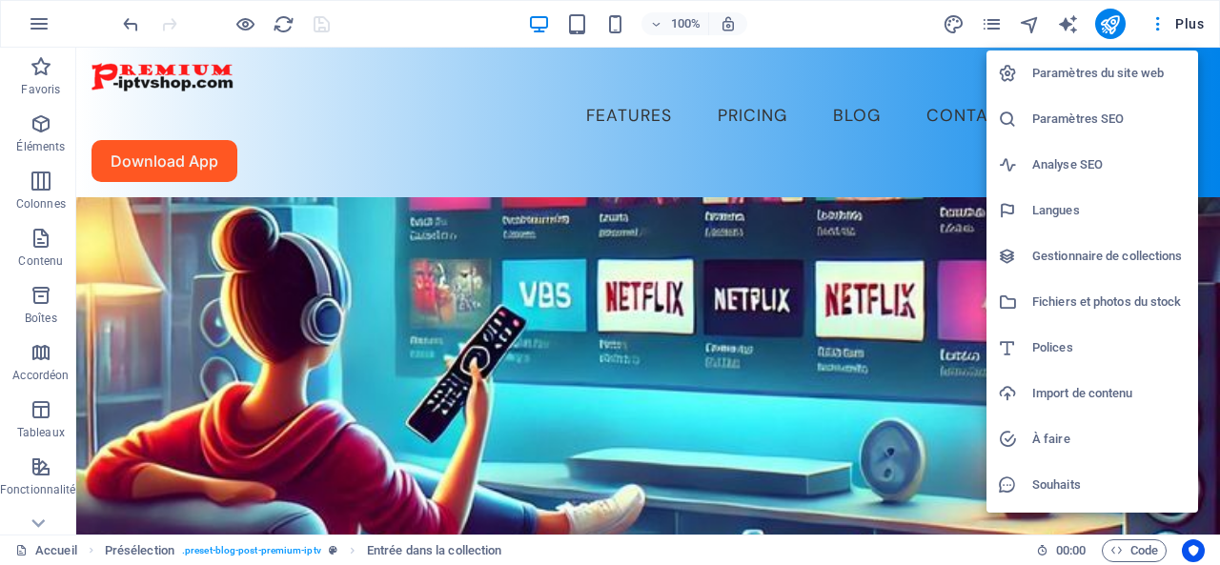
click at [1089, 258] on h6 "Gestionnaire de collections" at bounding box center [1109, 256] width 154 height 23
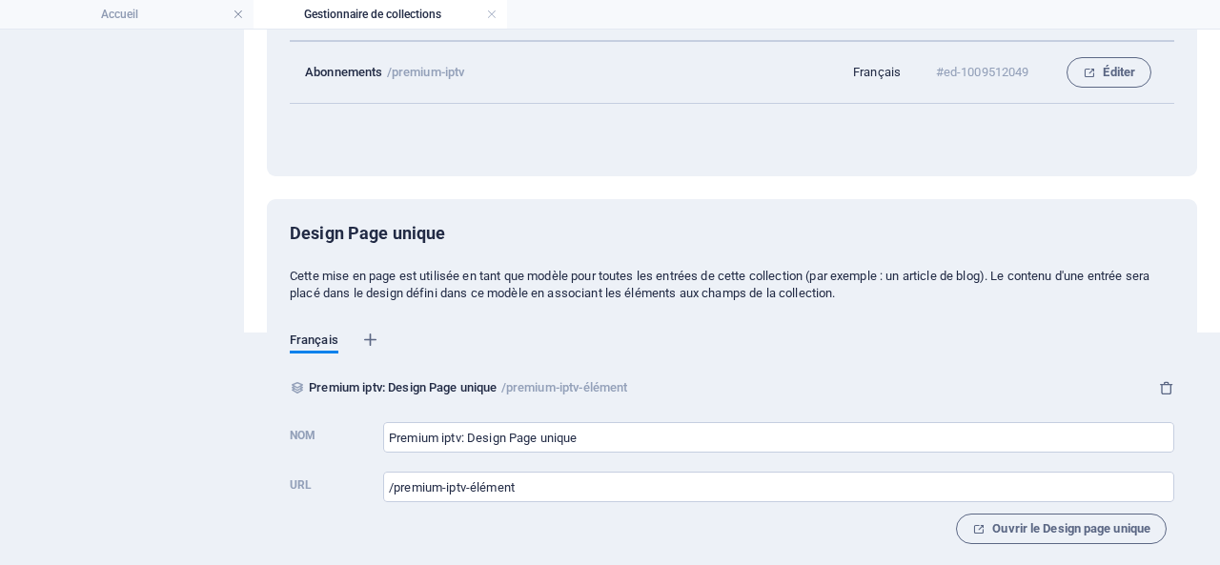
scroll to position [249, 0]
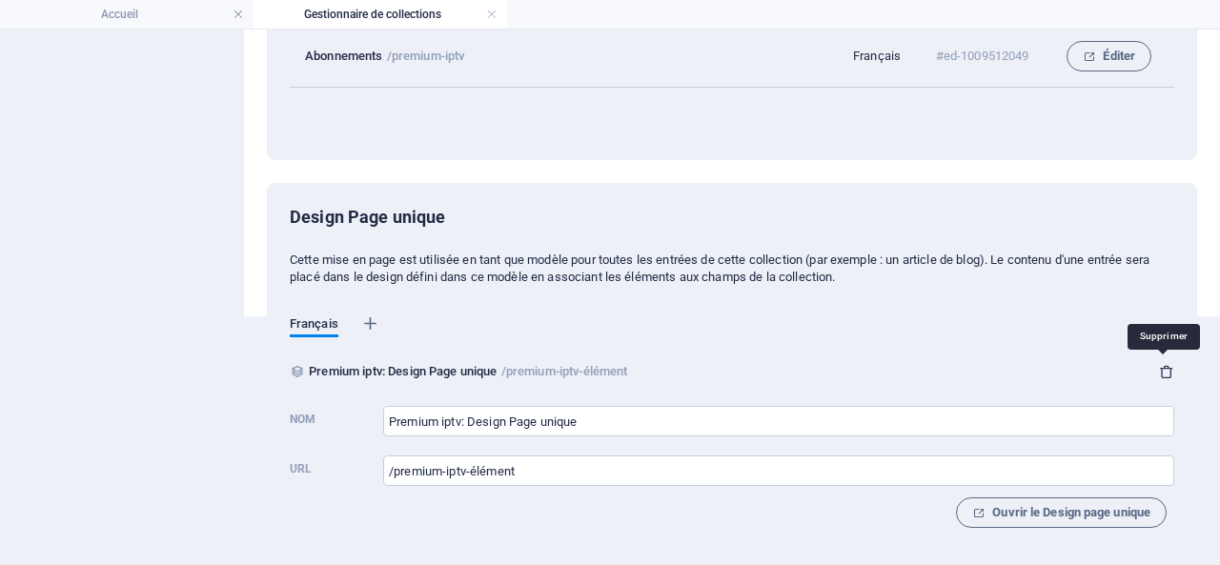
click at [1165, 368] on icon "button" at bounding box center [1166, 371] width 15 height 15
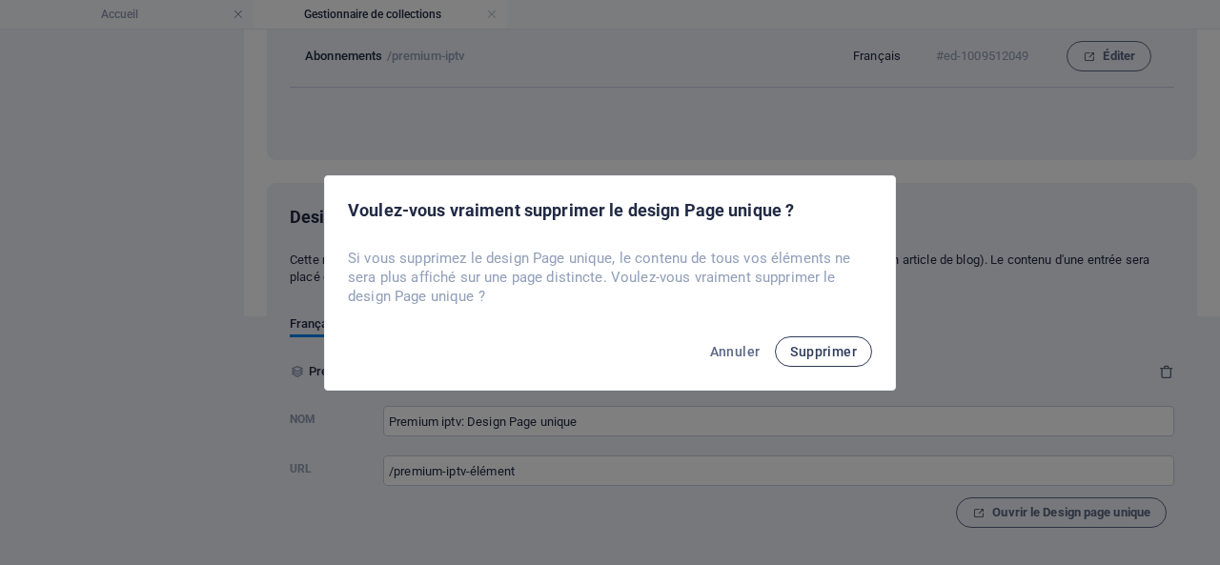
click at [833, 346] on span "Supprimer" at bounding box center [823, 351] width 67 height 15
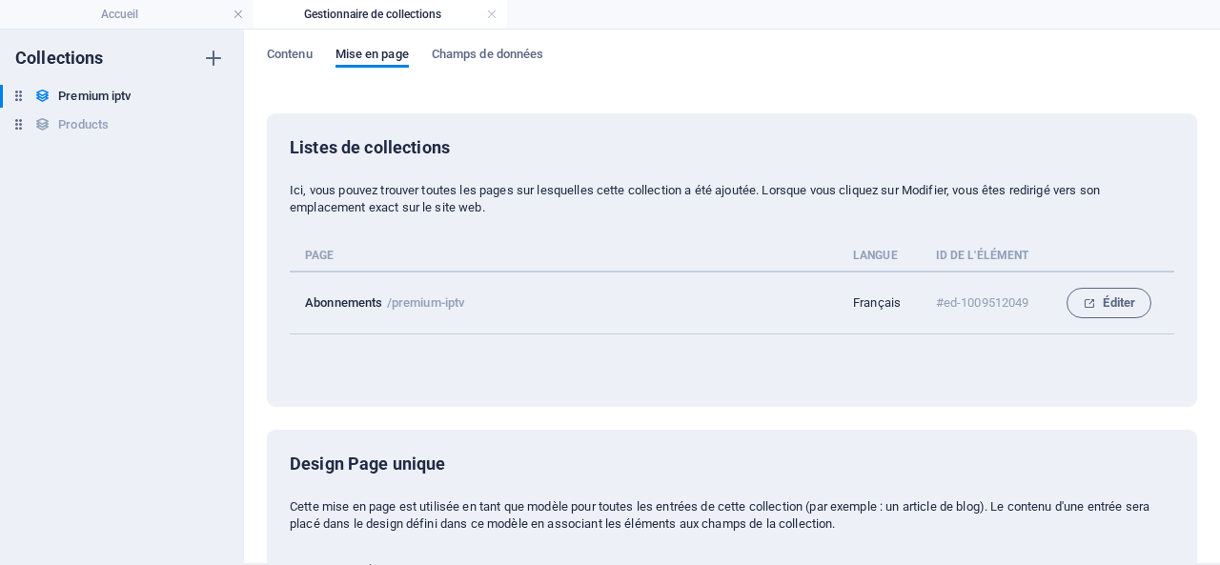
scroll to position [0, 0]
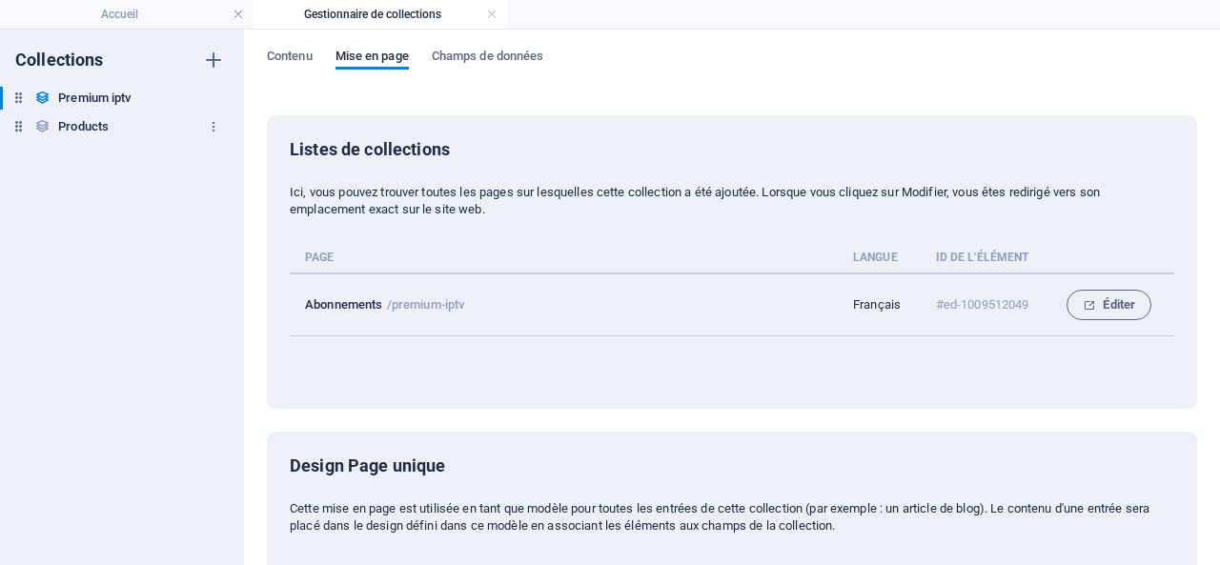
click at [80, 121] on h6 "Products" at bounding box center [83, 126] width 51 height 23
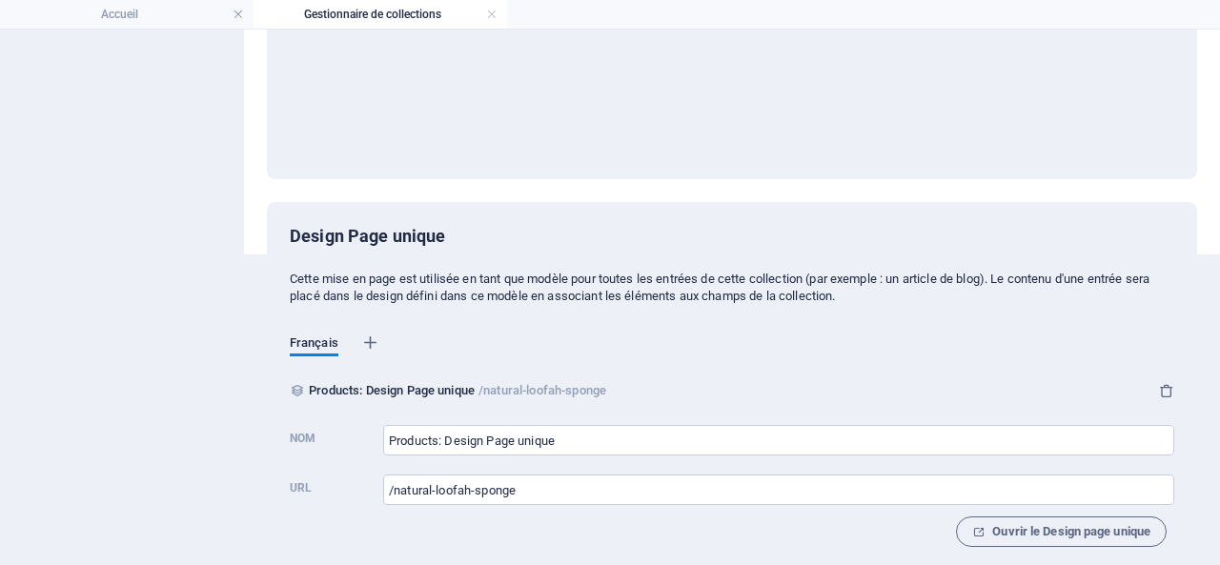
scroll to position [330, 0]
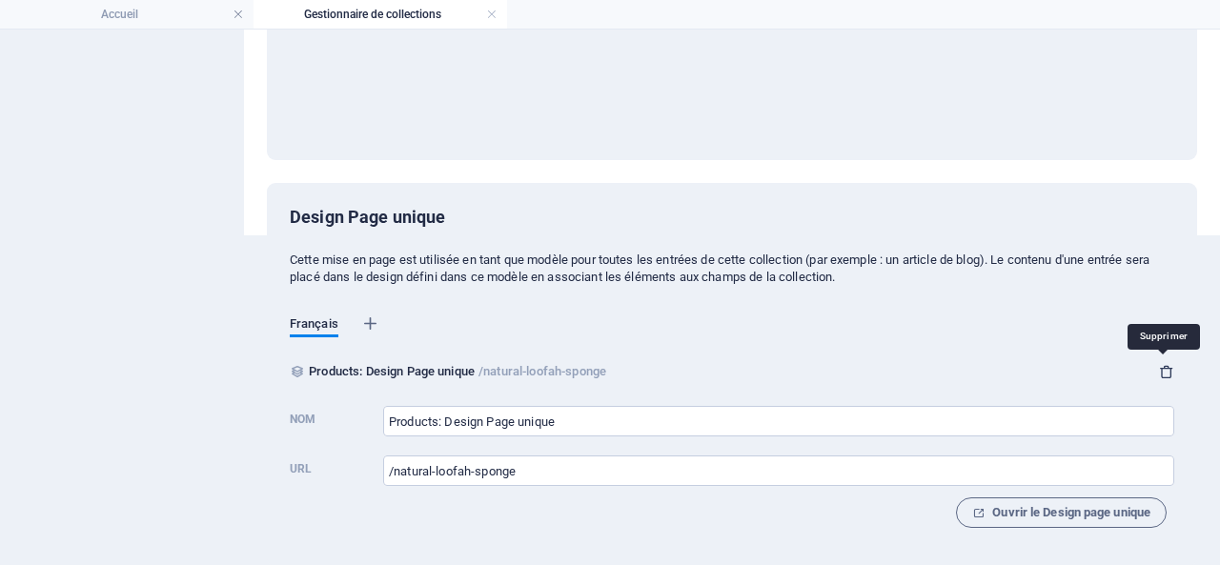
click at [1159, 371] on icon "button" at bounding box center [1166, 371] width 15 height 15
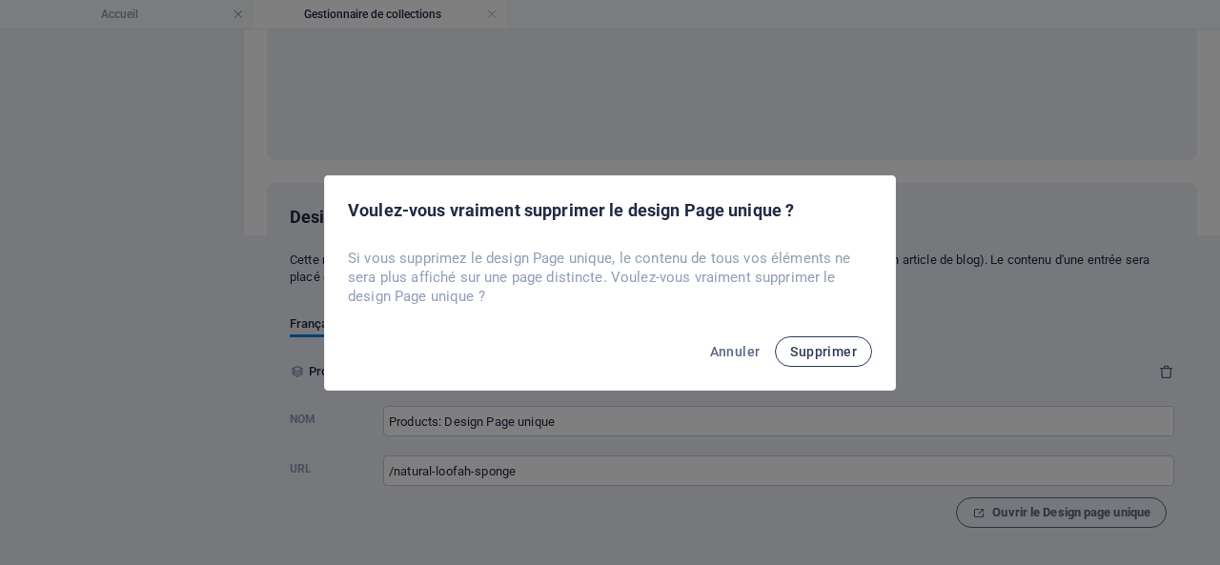
click at [798, 350] on span "Supprimer" at bounding box center [823, 351] width 67 height 15
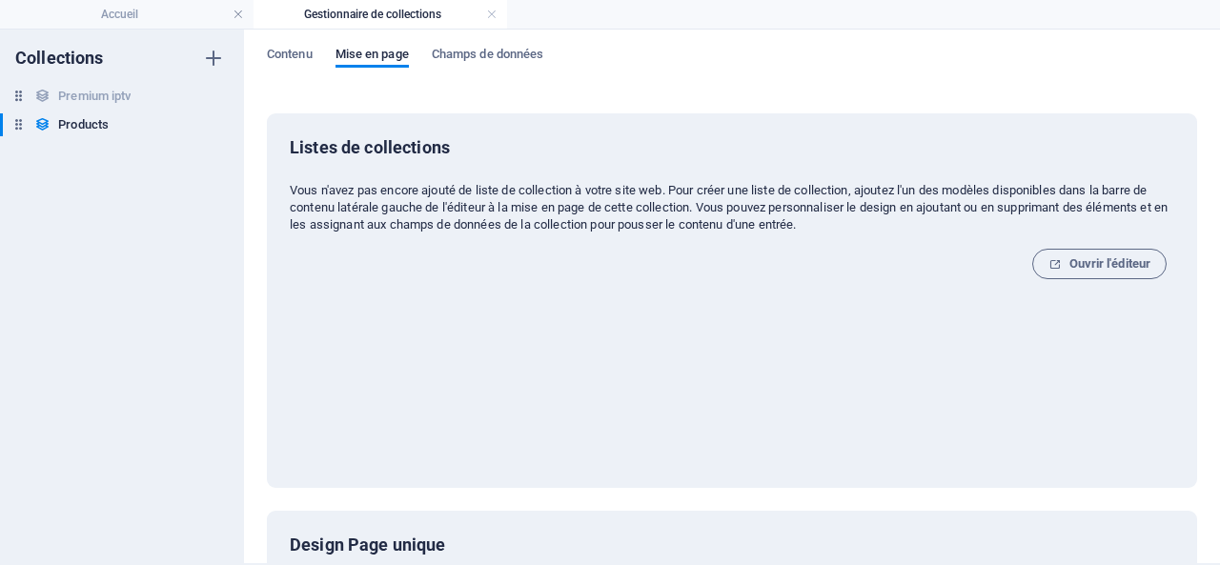
scroll to position [0, 0]
click at [101, 124] on h6 "Products" at bounding box center [83, 126] width 51 height 23
click at [285, 51] on span "Contenu" at bounding box center [290, 58] width 46 height 27
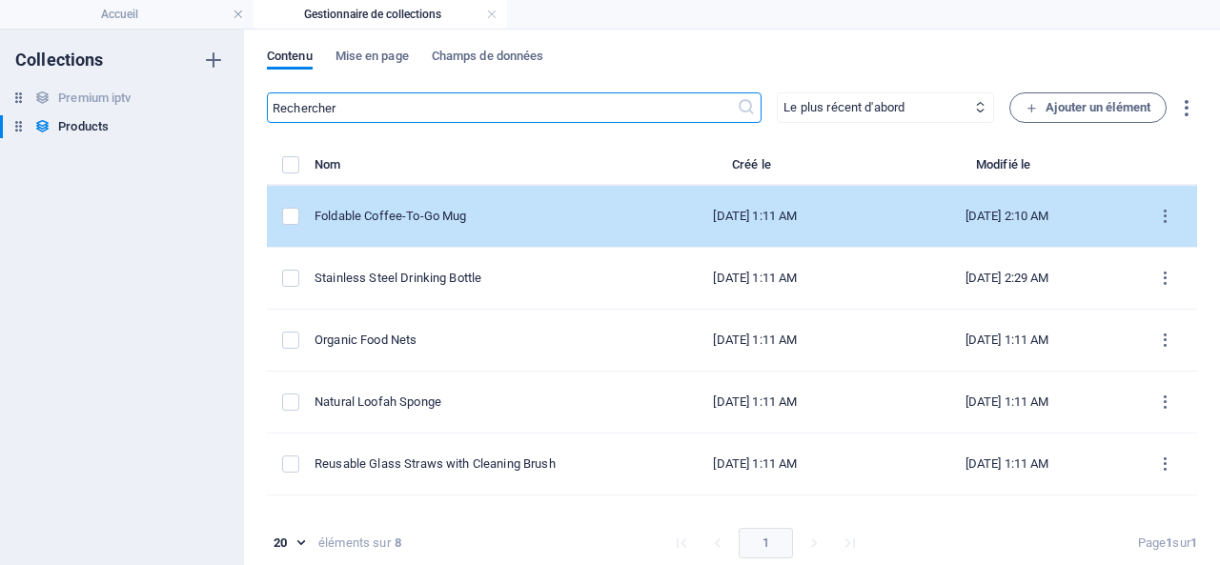
click at [450, 209] on div "Foldable Coffee-To-Go Mug" at bounding box center [464, 216] width 299 height 17
select select "Out of stock"
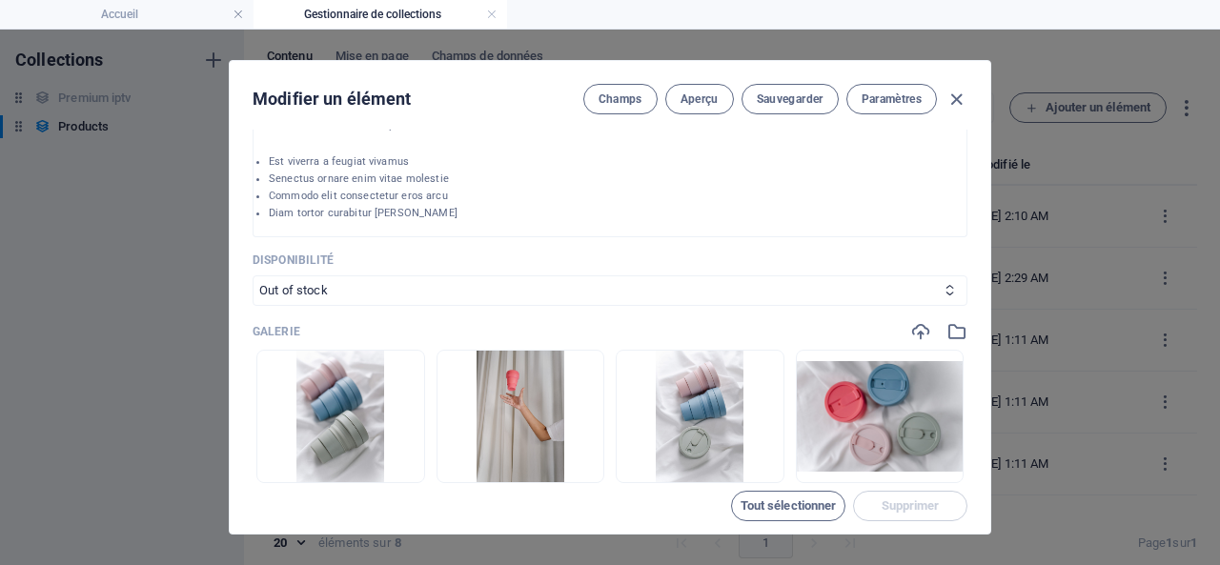
scroll to position [858, 0]
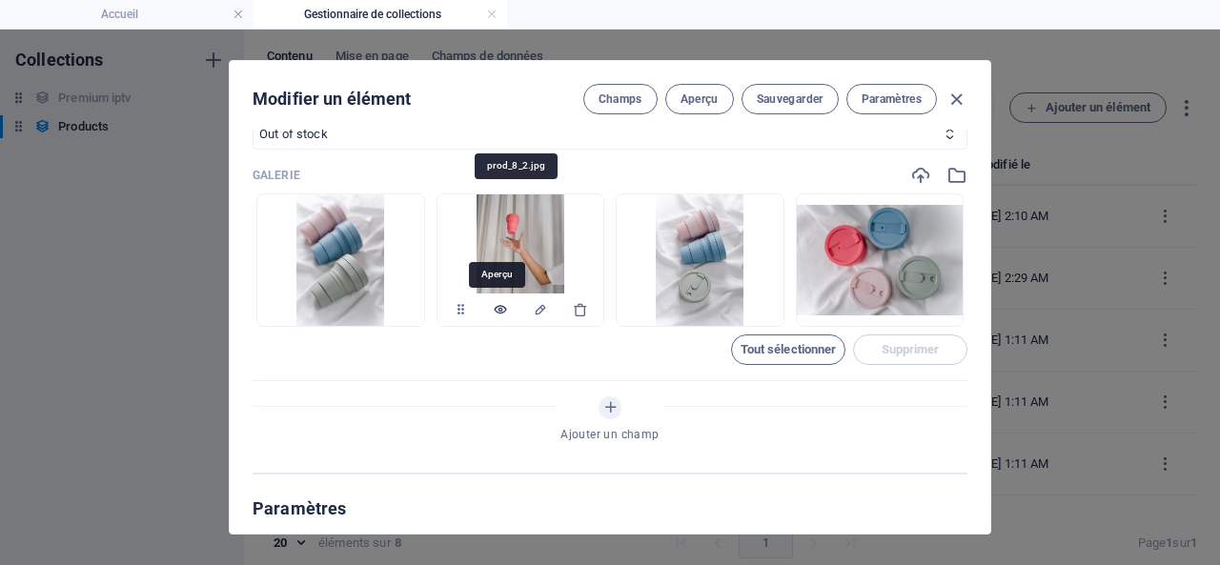
click at [498, 310] on icon "button" at bounding box center [500, 309] width 15 height 15
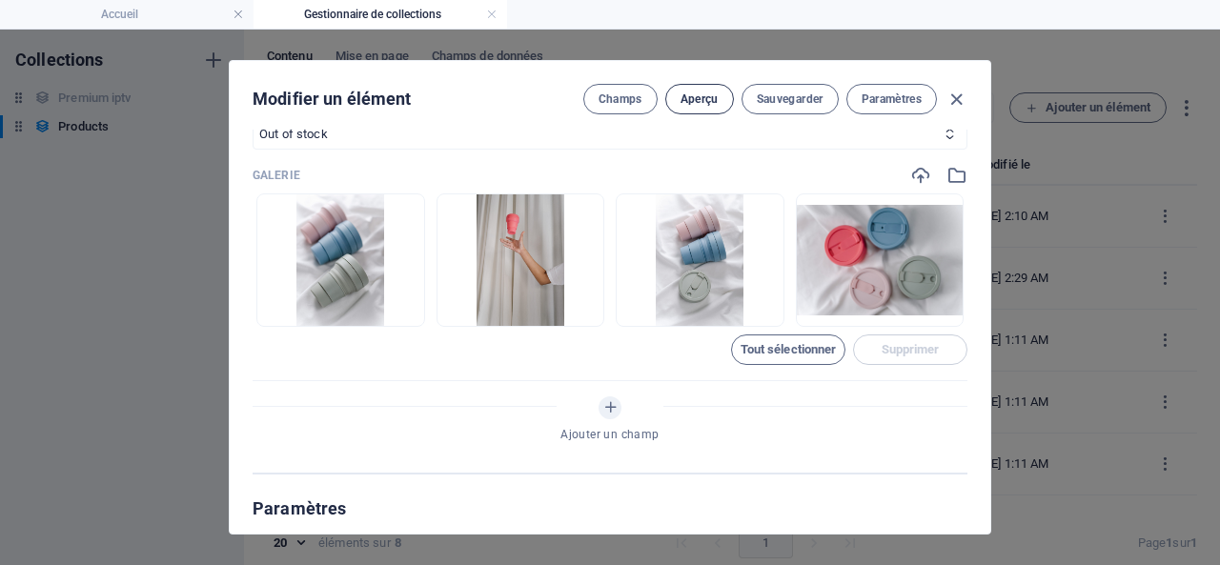
click at [684, 96] on span "Aperçu" at bounding box center [700, 99] width 38 height 15
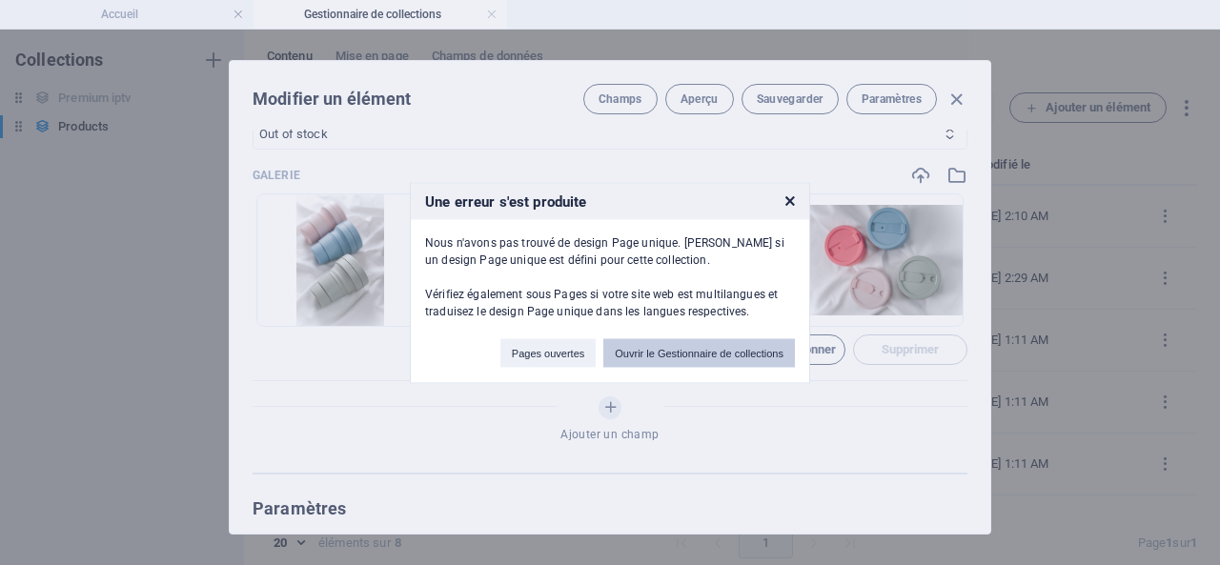
click at [714, 348] on button "Ouvrir le Gestionnaire de collections" at bounding box center [699, 352] width 192 height 29
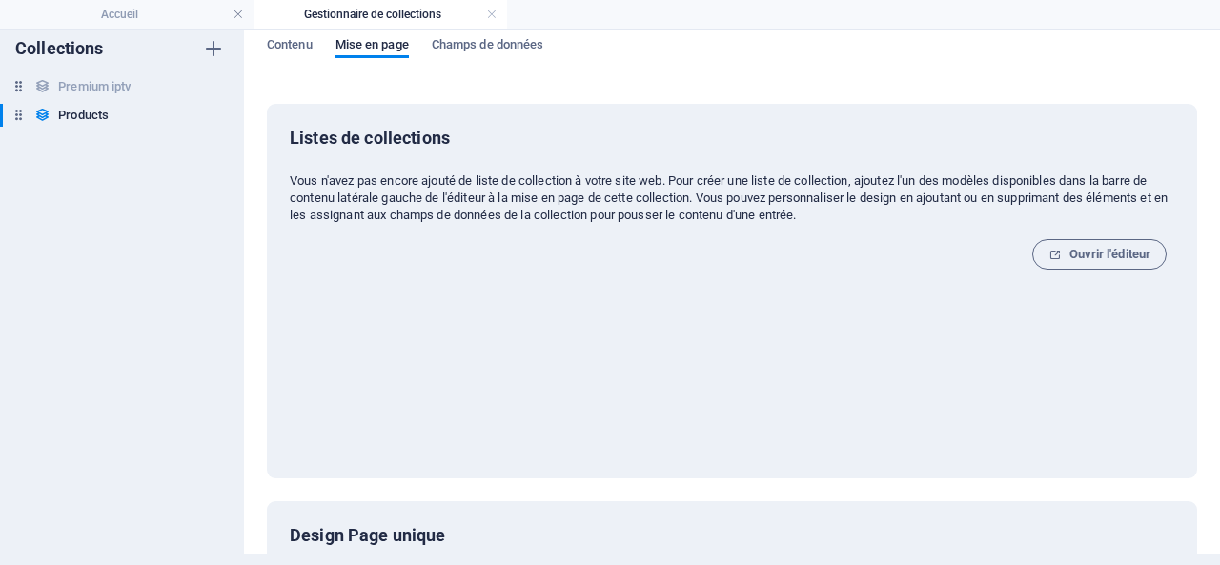
scroll to position [0, 0]
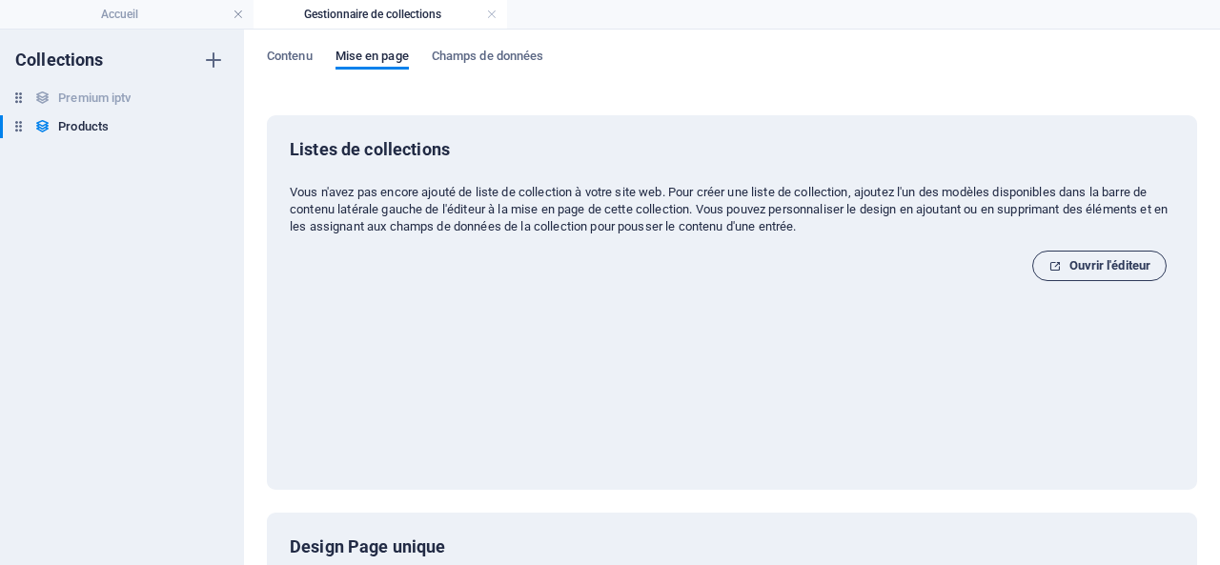
click at [1100, 256] on span "Ouvrir l'éditeur" at bounding box center [1099, 265] width 102 height 23
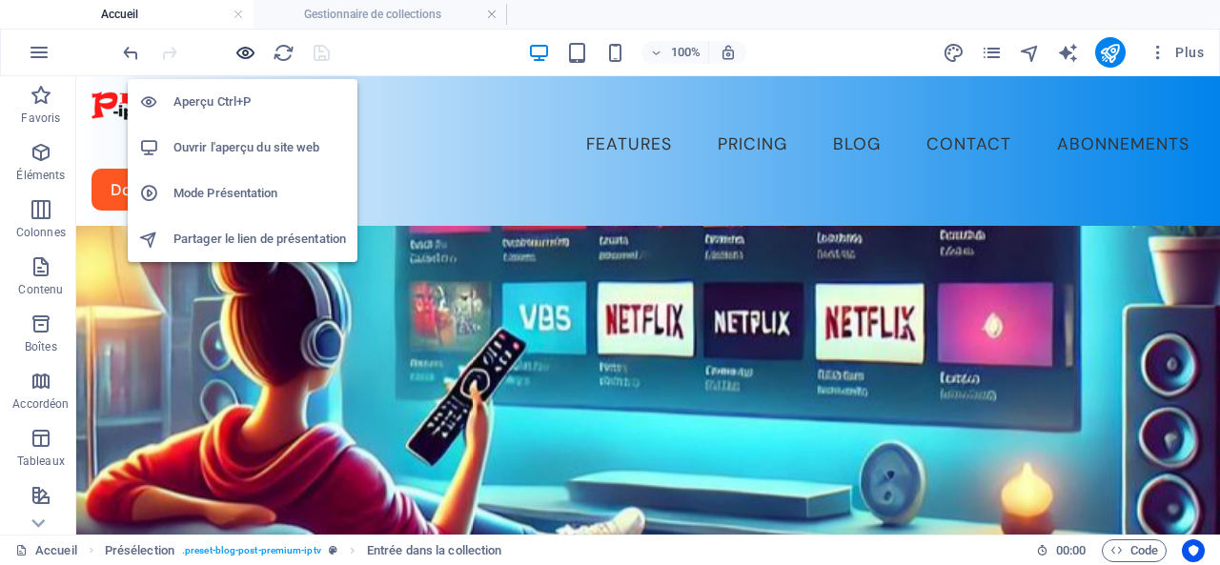
click at [252, 54] on icon "button" at bounding box center [245, 53] width 22 height 22
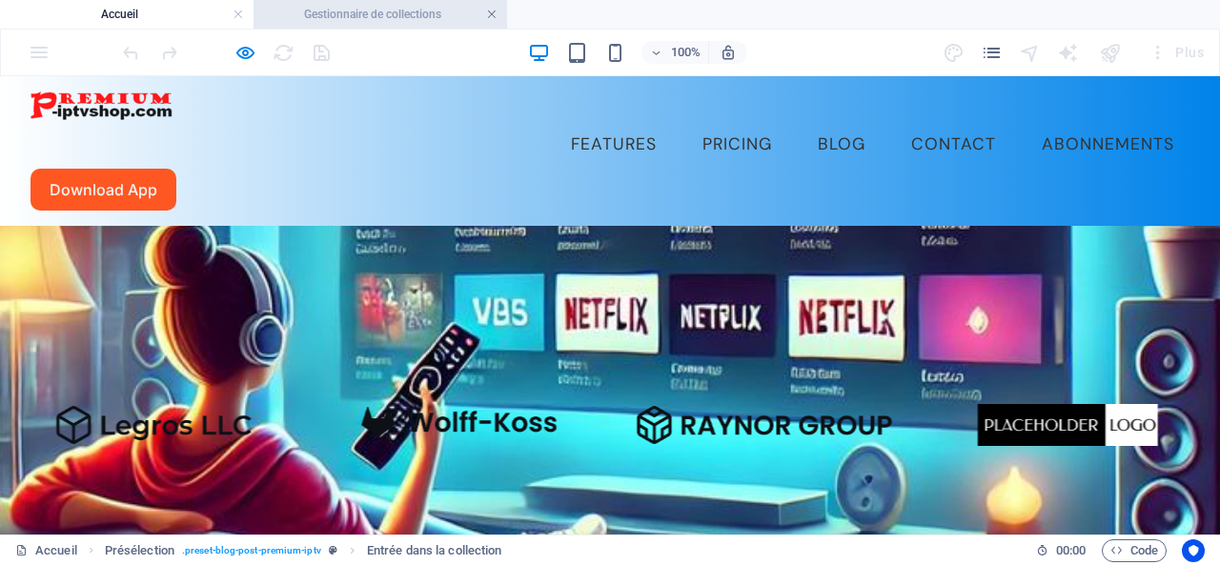
click at [493, 12] on link at bounding box center [491, 15] width 11 height 18
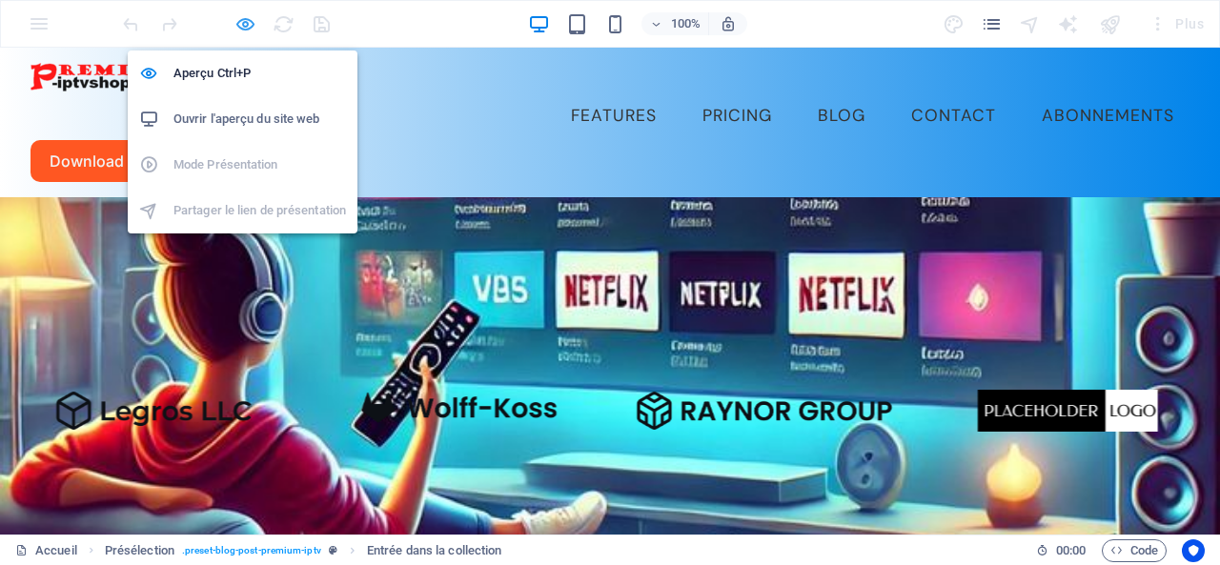
click at [240, 25] on icon "button" at bounding box center [245, 24] width 22 height 22
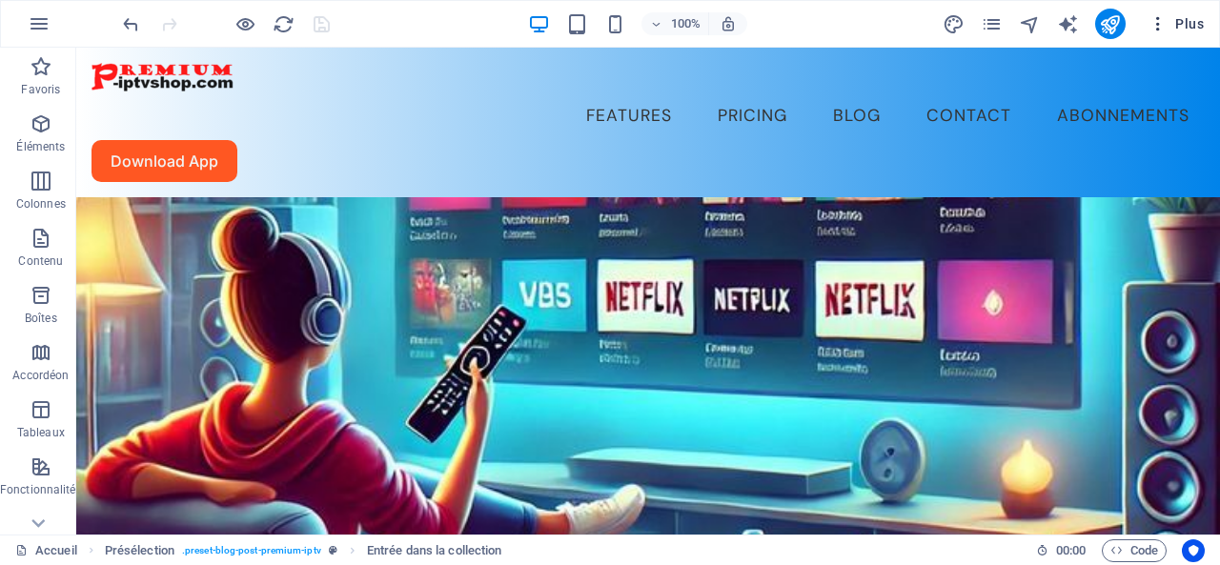
click at [1188, 22] on span "Plus" at bounding box center [1176, 23] width 55 height 19
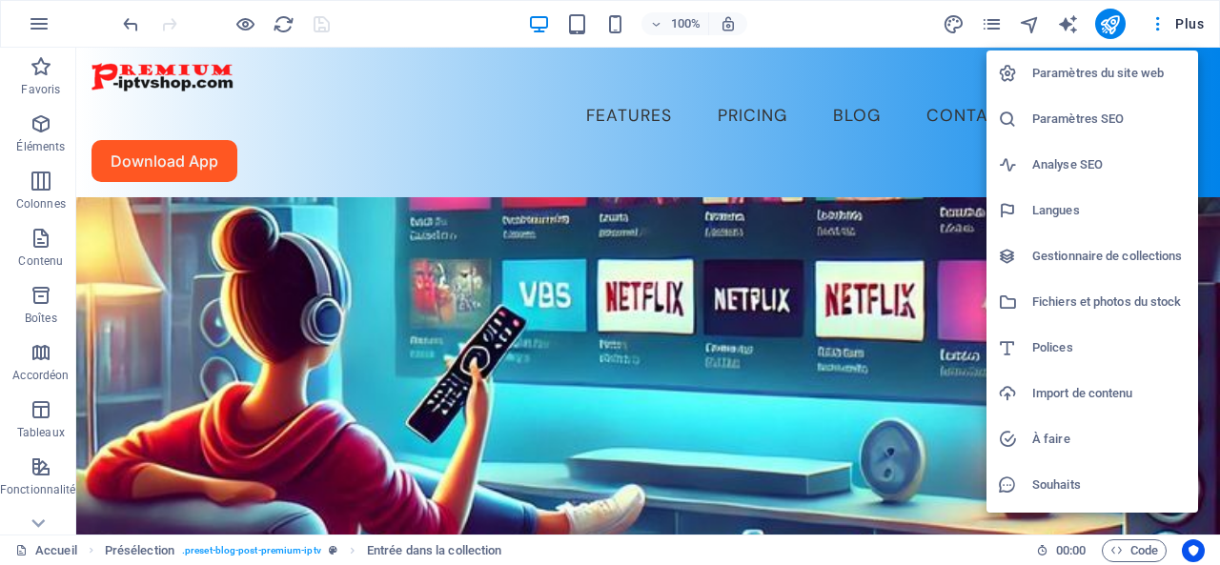
click at [1083, 254] on h6 "Gestionnaire de collections" at bounding box center [1109, 256] width 154 height 23
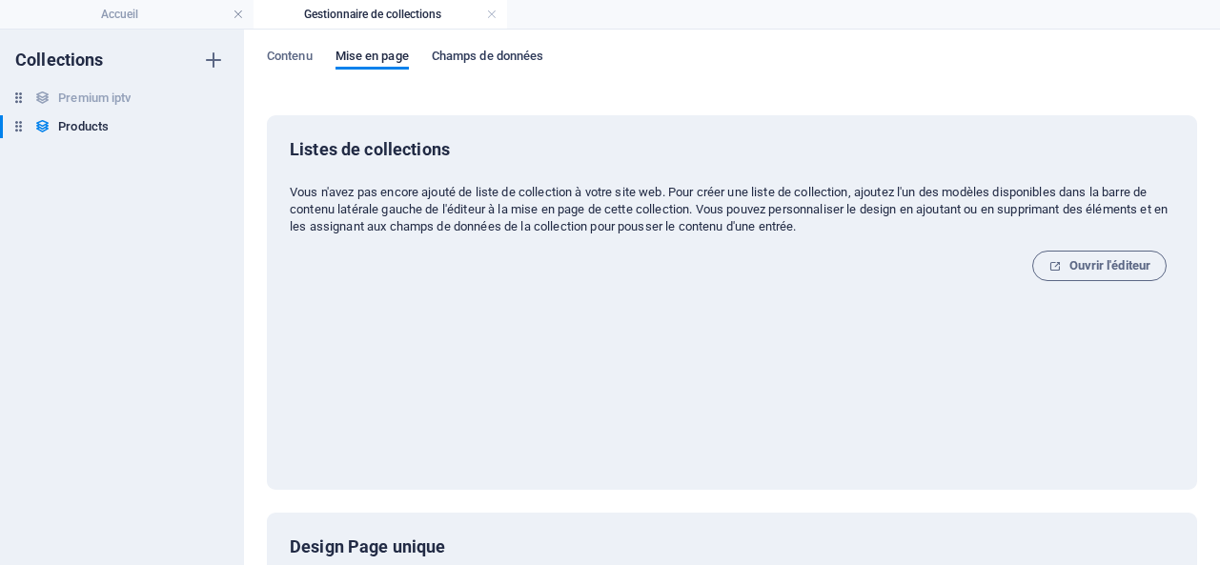
click at [497, 59] on span "Champs de données" at bounding box center [488, 58] width 112 height 27
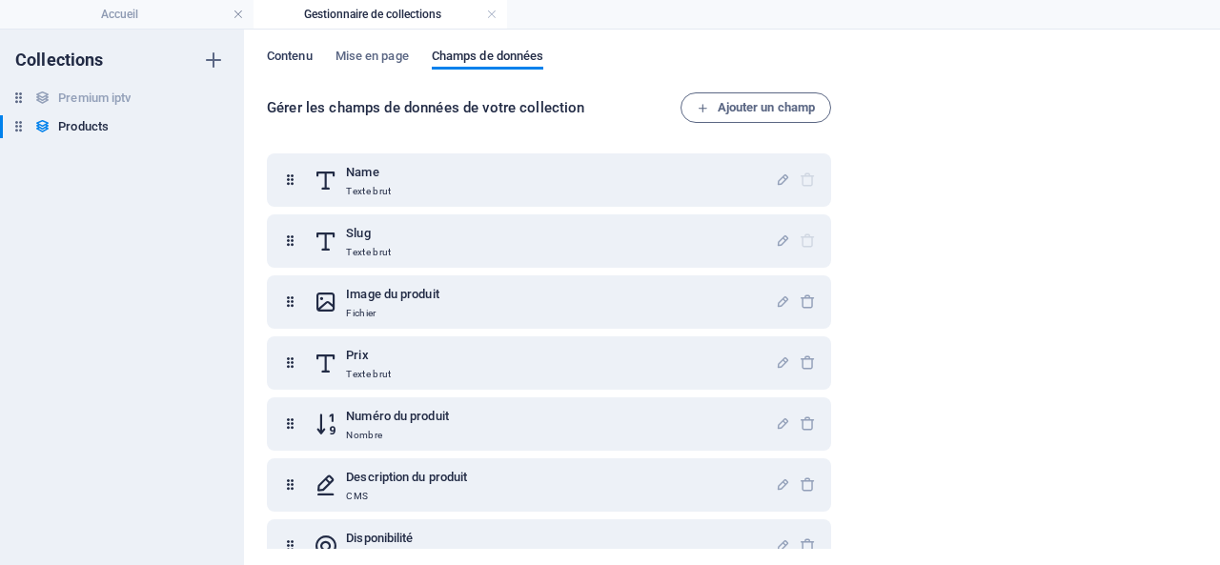
click at [288, 49] on span "Contenu" at bounding box center [290, 58] width 46 height 27
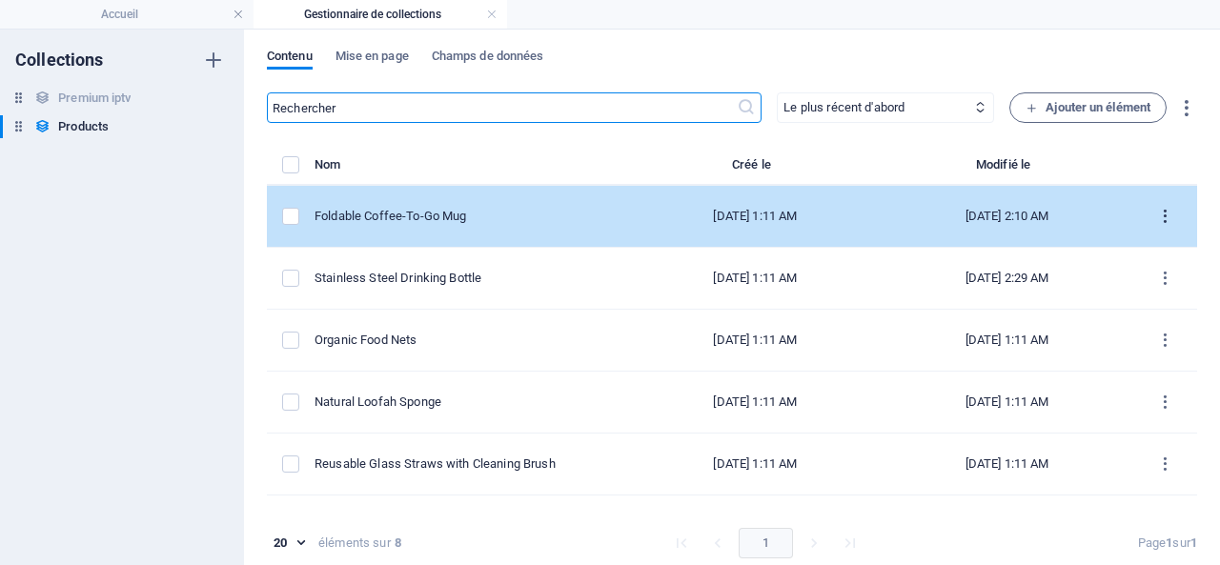
click at [1162, 211] on icon "items list" at bounding box center [1165, 217] width 18 height 18
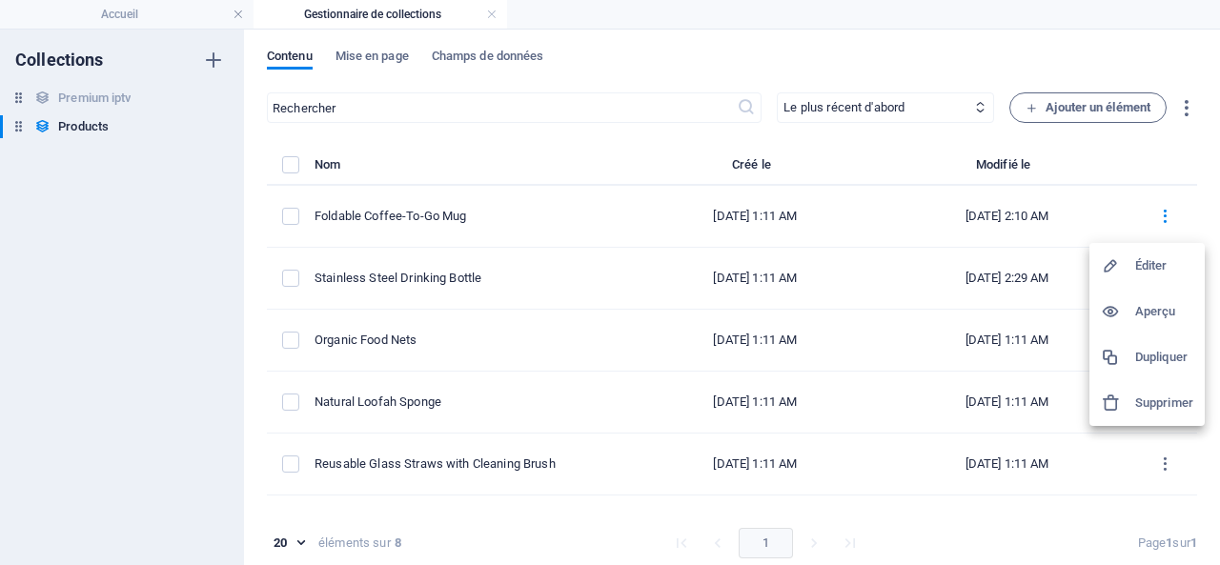
click at [1146, 264] on h6 "Éditer" at bounding box center [1164, 265] width 58 height 23
select select "Out of stock"
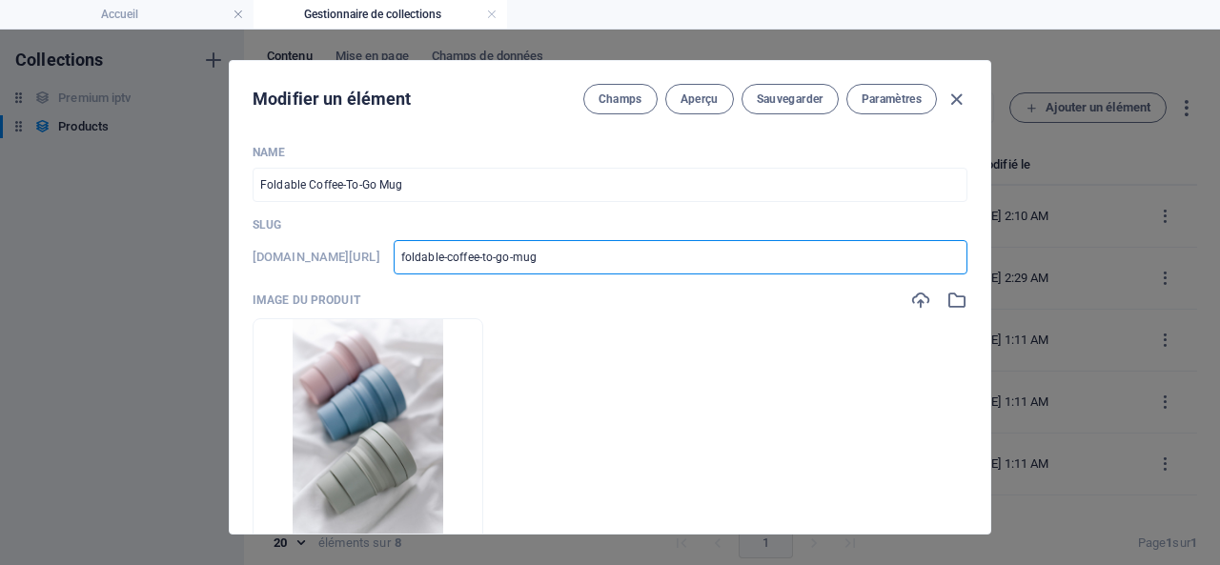
drag, startPoint x: 622, startPoint y: 258, endPoint x: 463, endPoint y: 257, distance: 159.2
click at [463, 257] on input "foldable-coffee-to-go-mug" at bounding box center [681, 257] width 574 height 34
click at [879, 89] on button "Paramètres" at bounding box center [891, 99] width 91 height 31
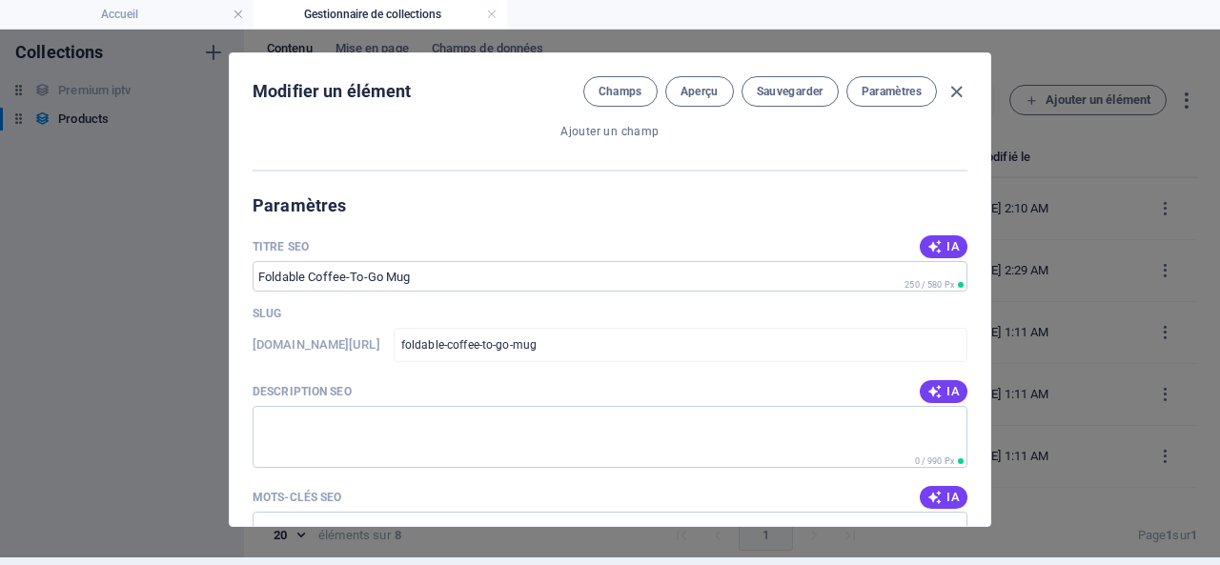
scroll to position [1106, 0]
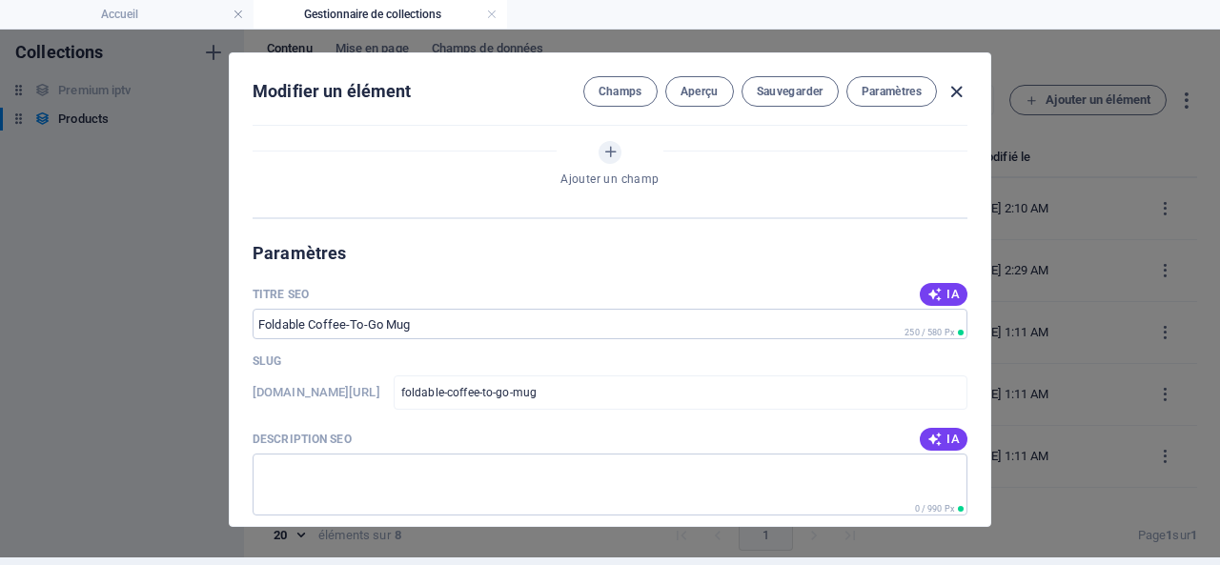
click at [956, 82] on icon "button" at bounding box center [957, 92] width 22 height 22
type input "foldable-coffee-to-go-mug"
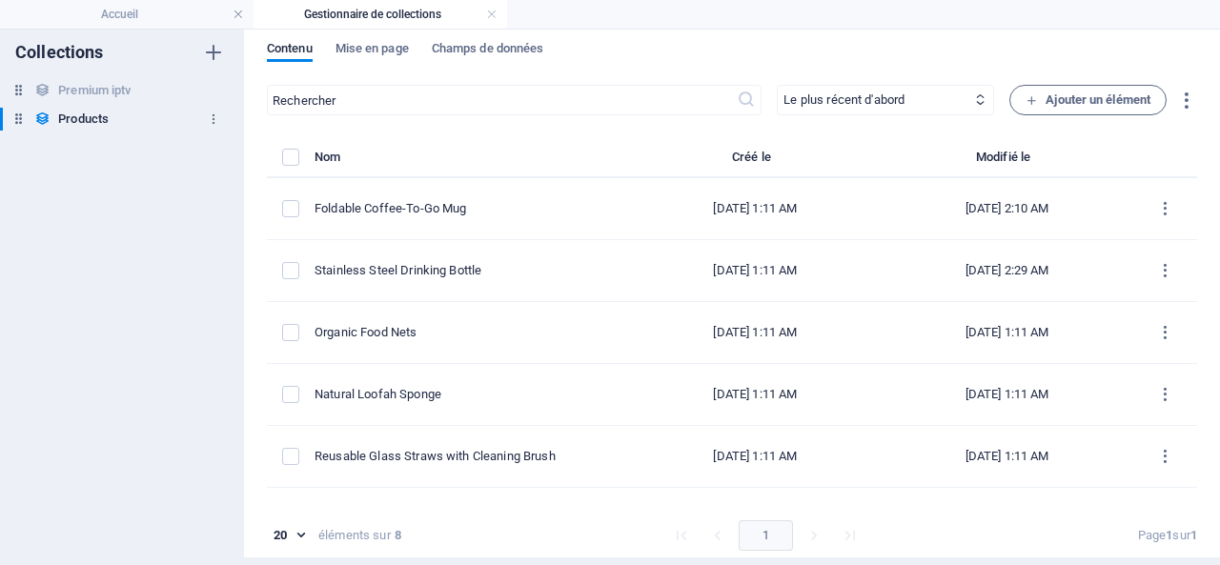
click at [44, 114] on icon at bounding box center [42, 119] width 16 height 16
click at [212, 117] on icon "button" at bounding box center [213, 118] width 13 height 13
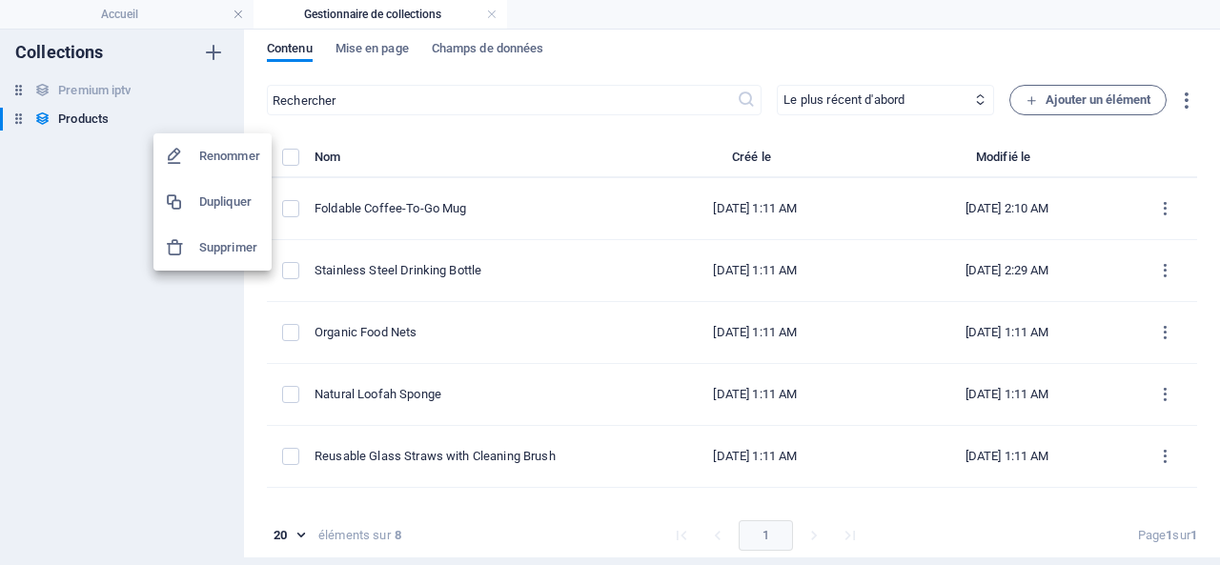
click at [119, 380] on div at bounding box center [610, 282] width 1220 height 565
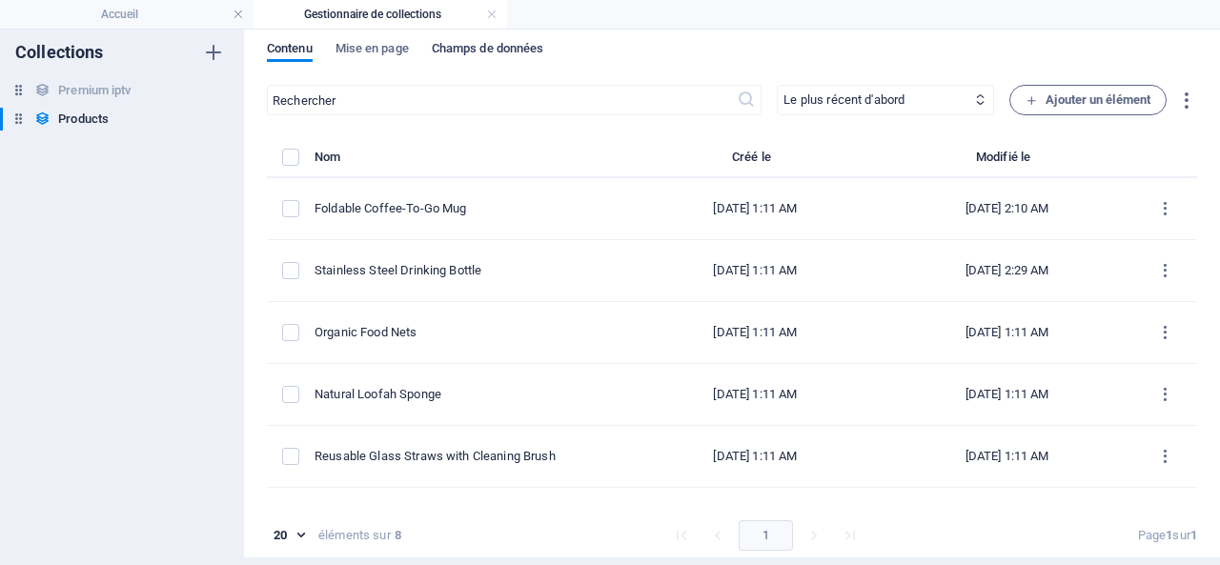
click at [509, 45] on span "Champs de données" at bounding box center [488, 50] width 112 height 27
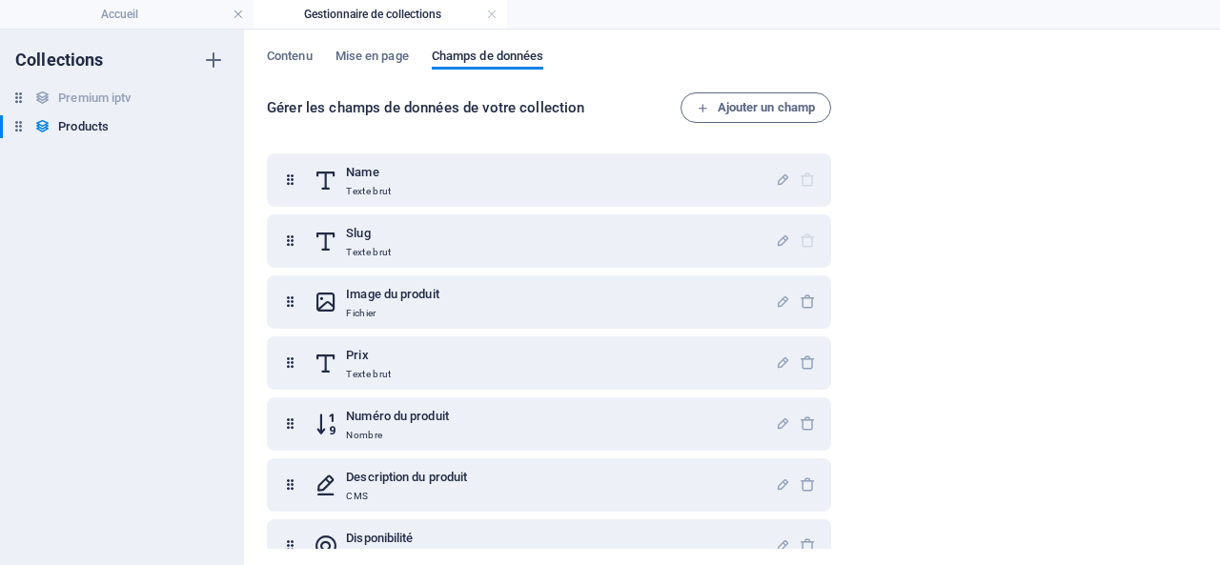
scroll to position [92, 0]
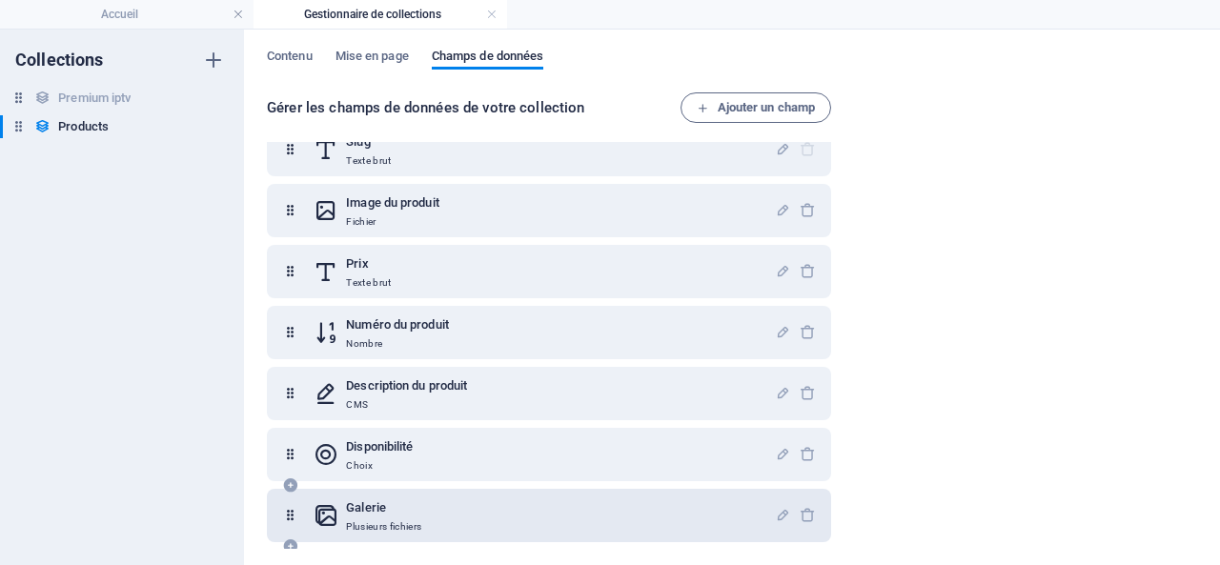
click at [368, 517] on h6 "Galerie" at bounding box center [383, 508] width 75 height 23
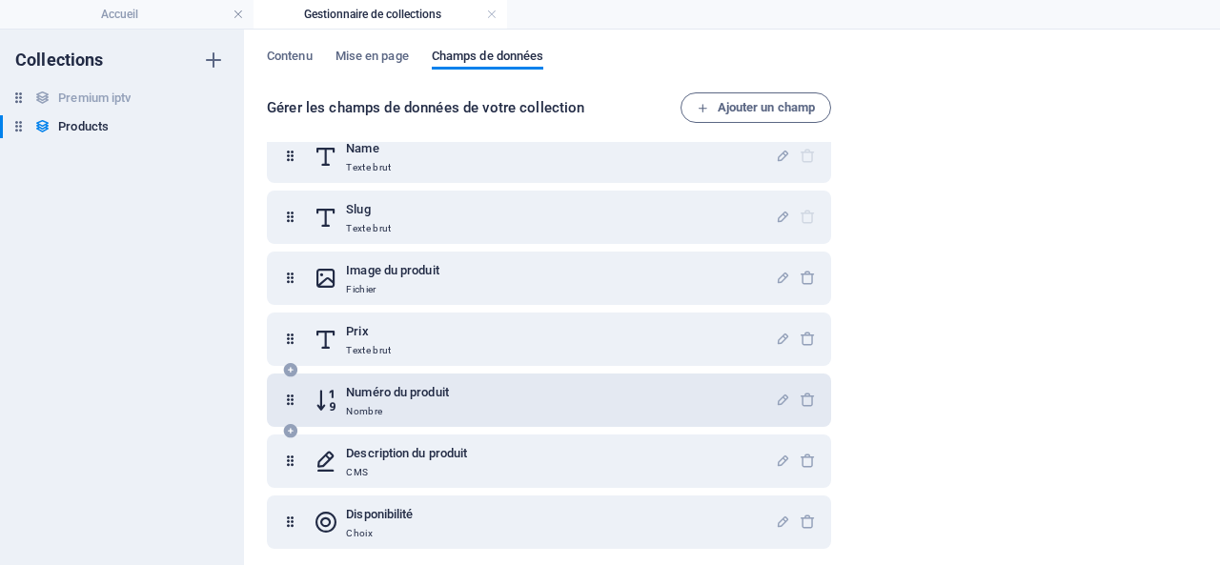
scroll to position [0, 0]
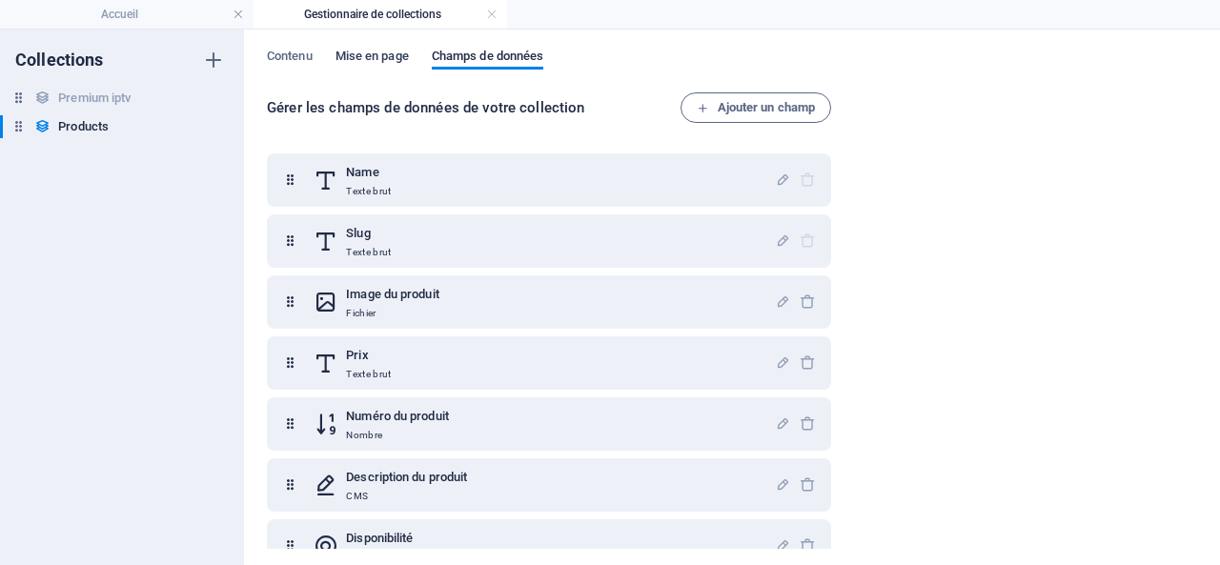
click at [375, 62] on span "Mise en page" at bounding box center [372, 58] width 73 height 27
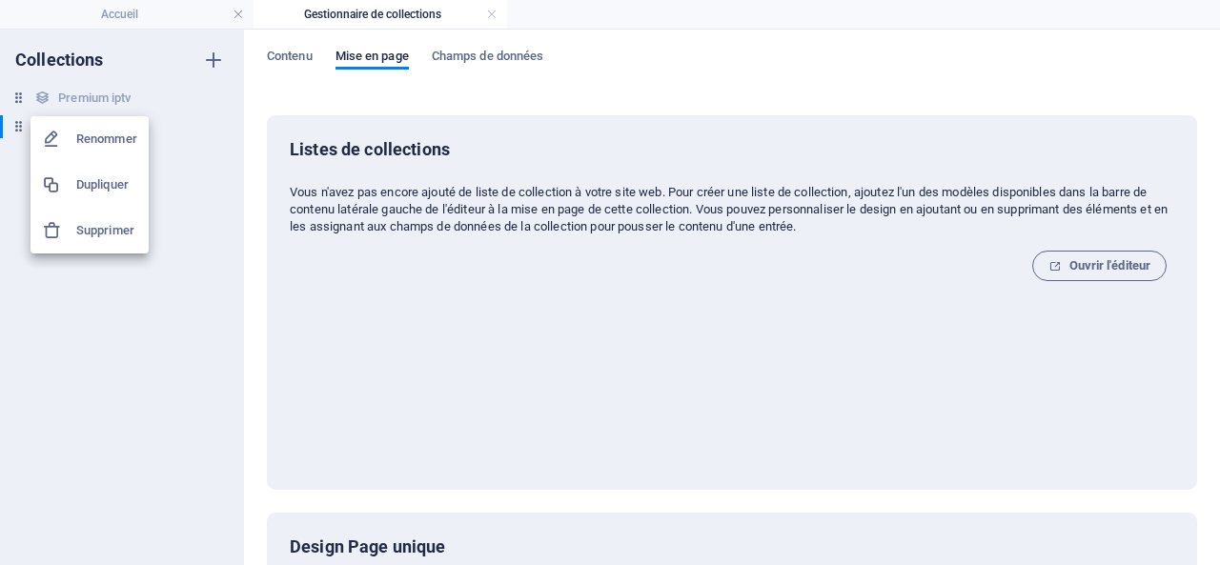
click at [112, 235] on h6 "Supprimer" at bounding box center [106, 230] width 61 height 23
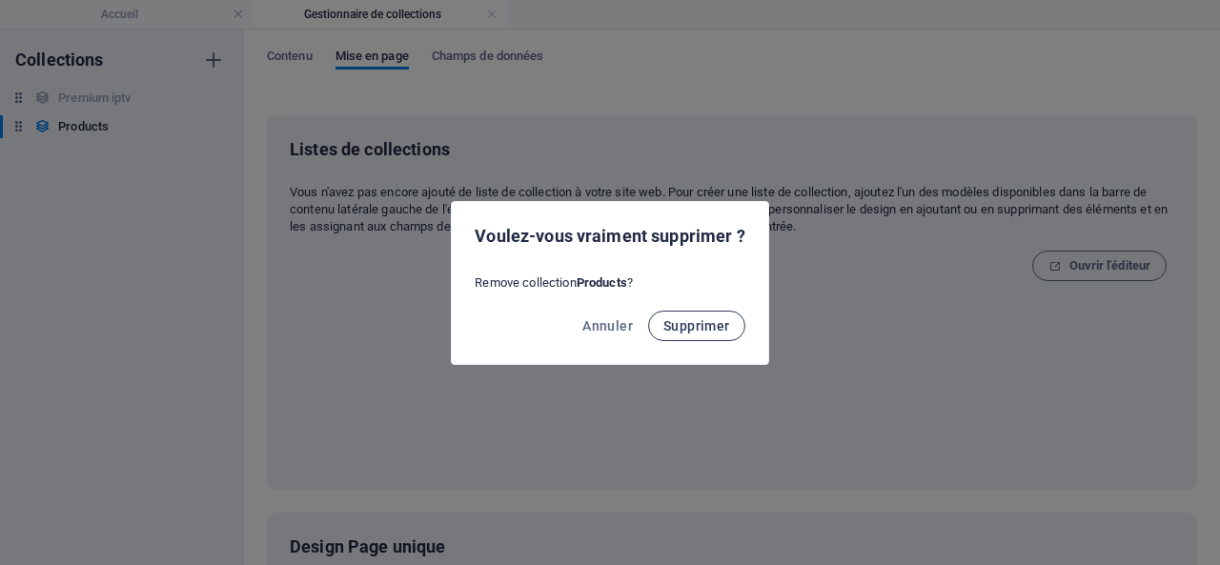
click at [701, 322] on span "Supprimer" at bounding box center [696, 325] width 67 height 15
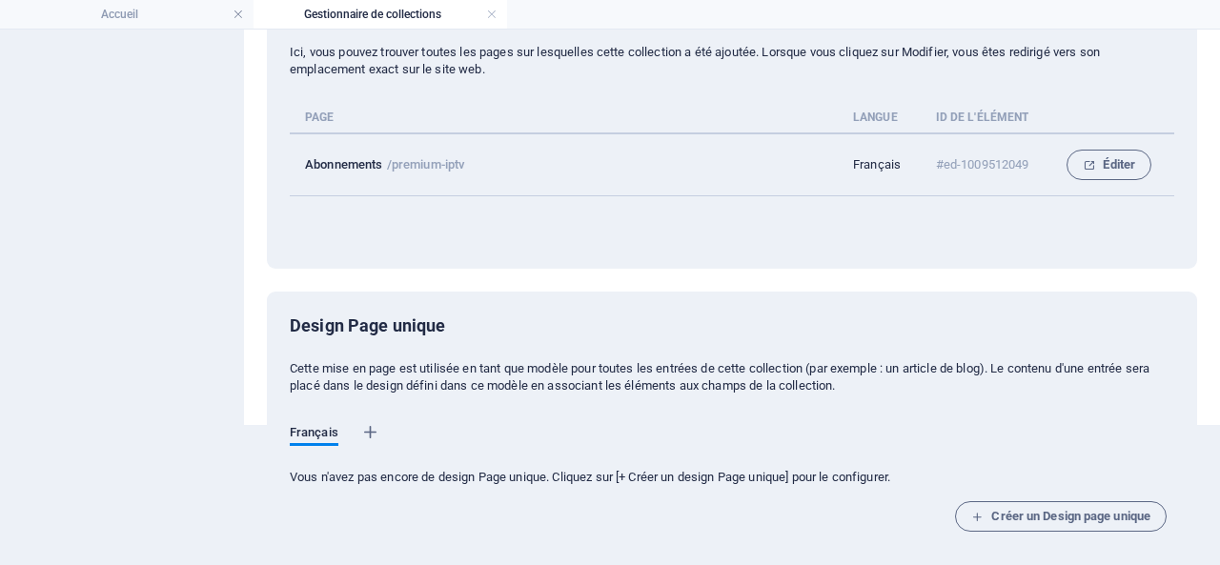
scroll to position [144, 0]
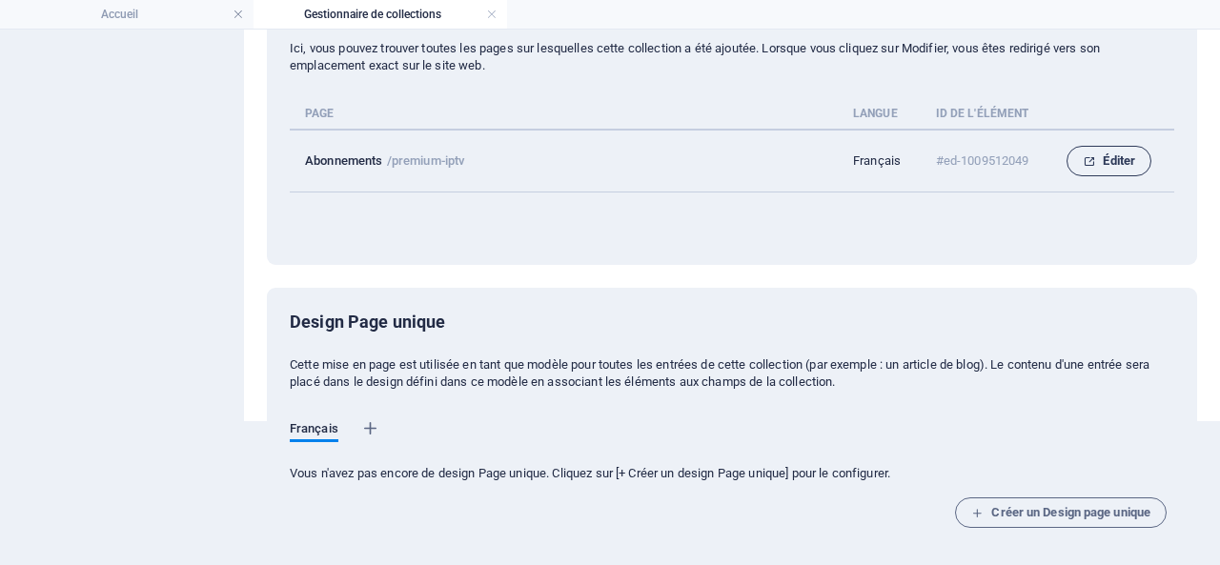
click at [1115, 154] on span "Éditer" at bounding box center [1109, 161] width 52 height 23
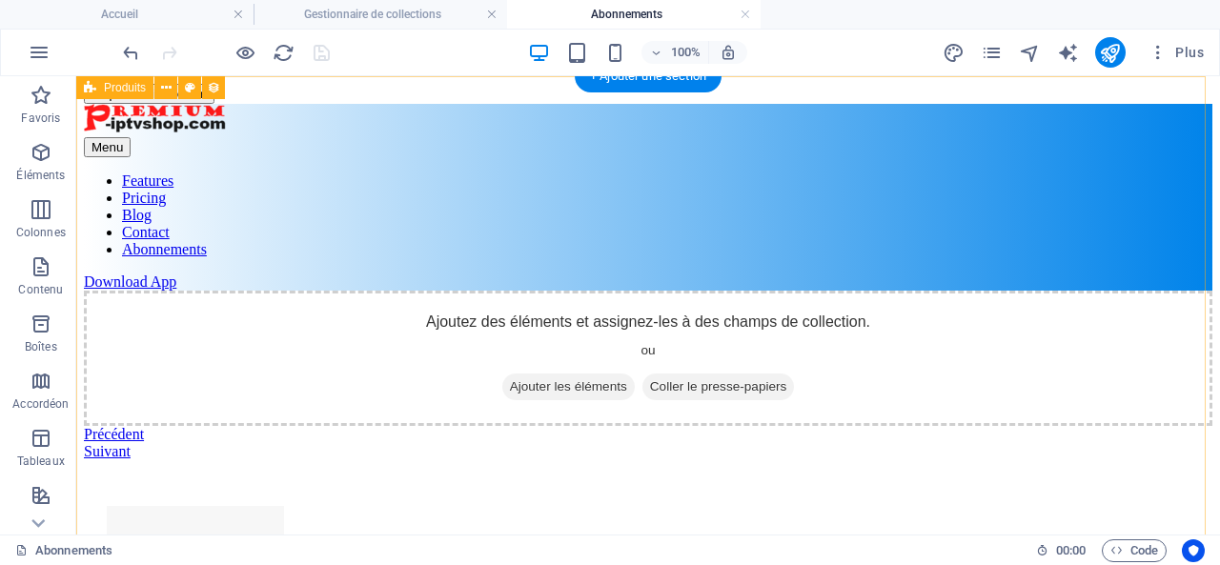
scroll to position [0, 0]
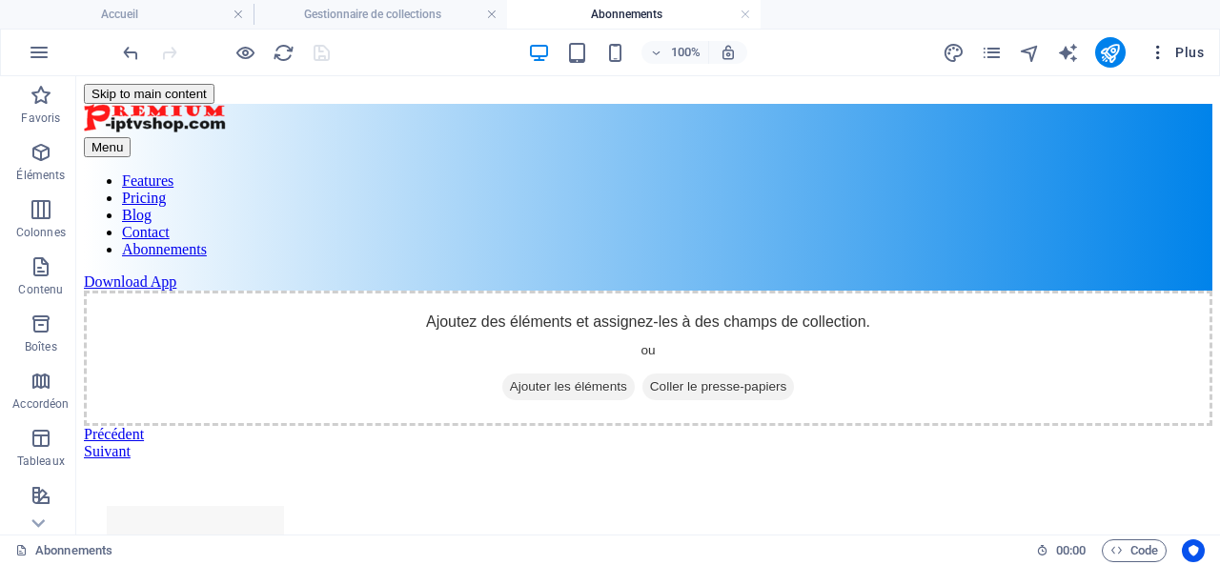
click at [1186, 54] on span "Plus" at bounding box center [1176, 52] width 55 height 19
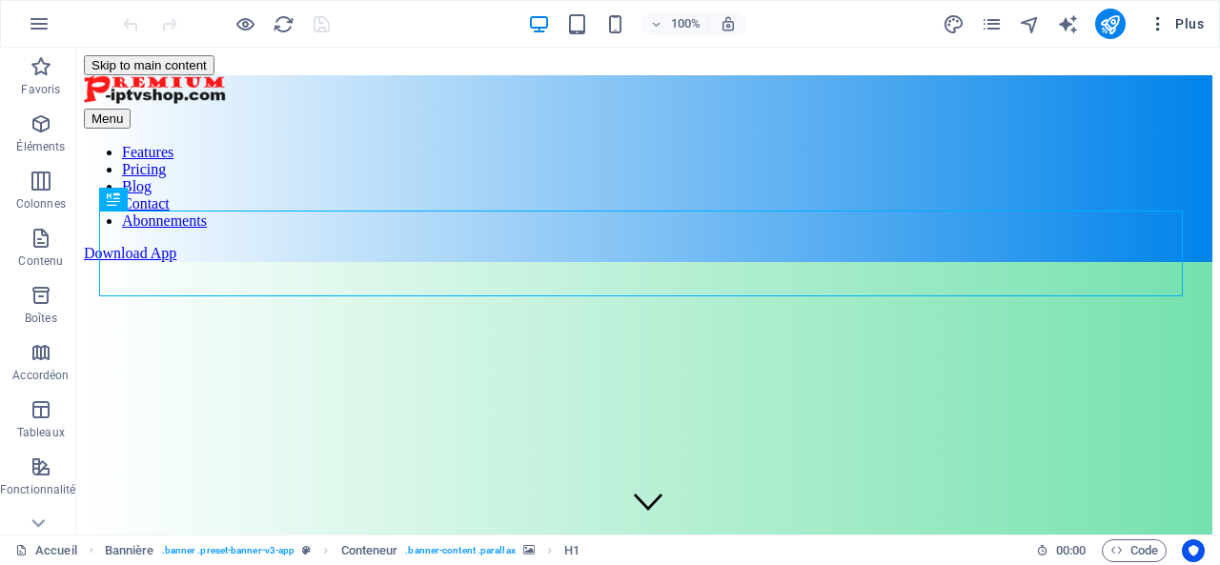
click at [1192, 16] on span "Plus" at bounding box center [1176, 23] width 55 height 19
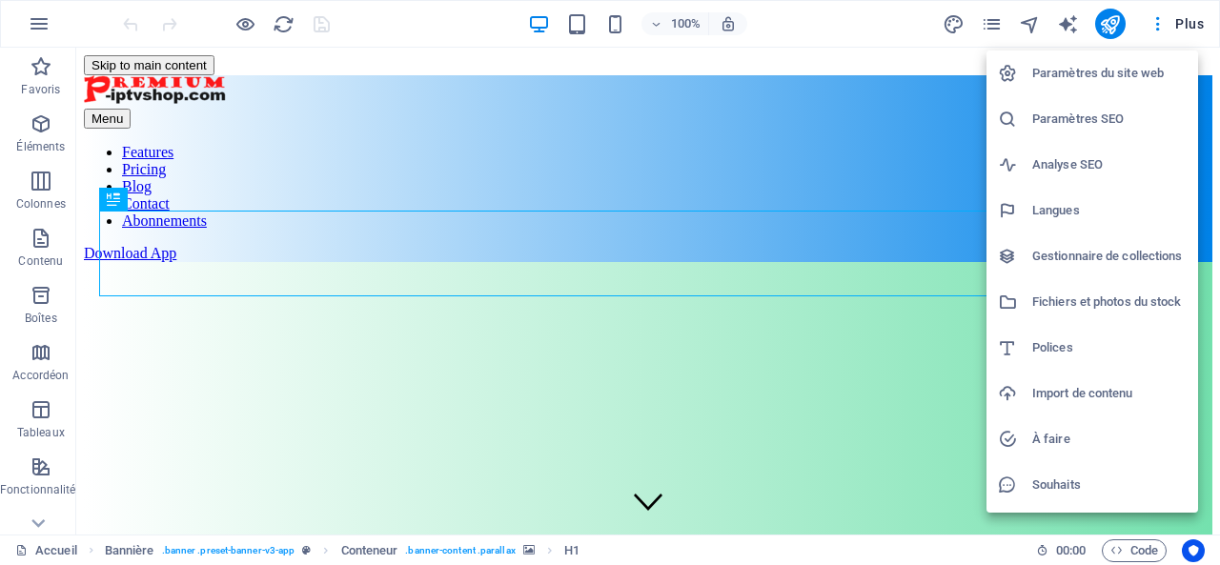
click at [1074, 252] on h6 "Gestionnaire de collections" at bounding box center [1109, 256] width 154 height 23
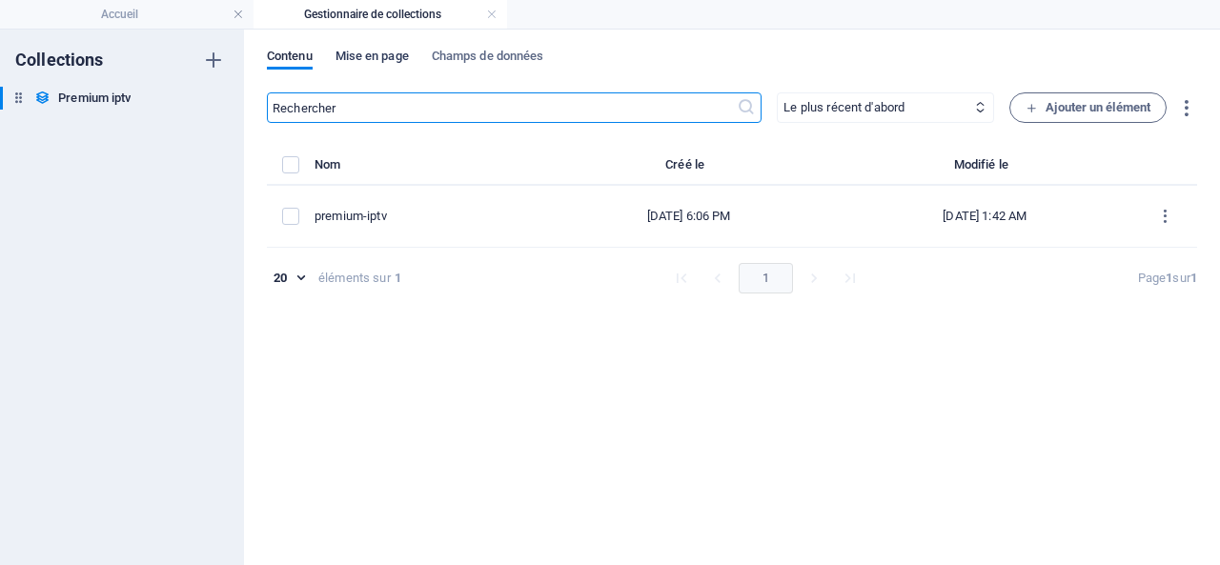
click at [363, 55] on span "Mise en page" at bounding box center [372, 58] width 73 height 27
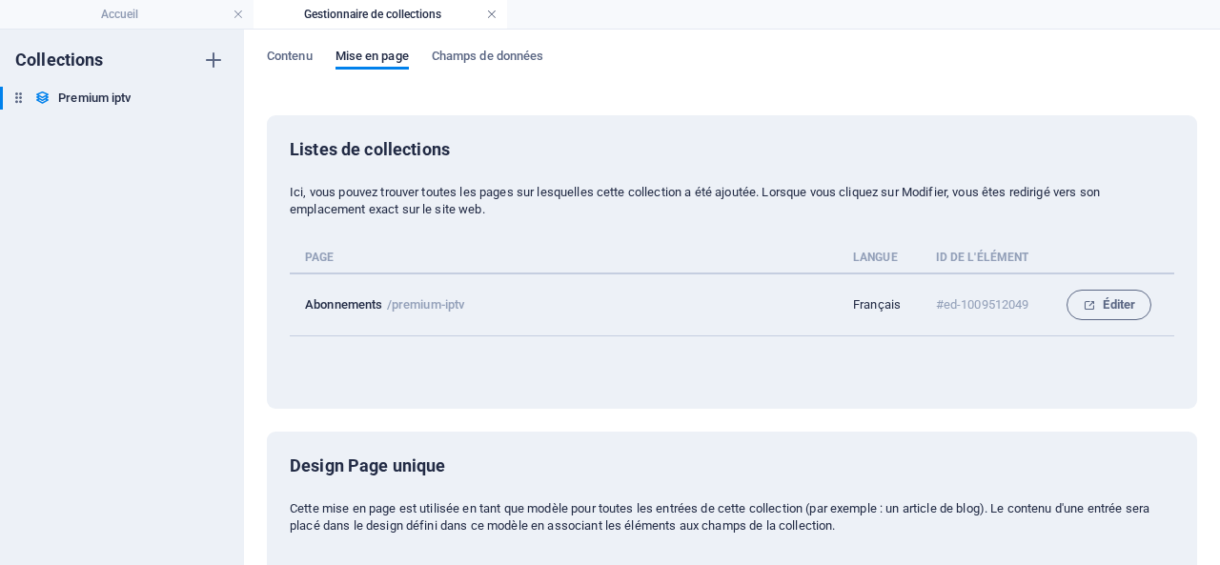
click at [496, 10] on link at bounding box center [491, 15] width 11 height 18
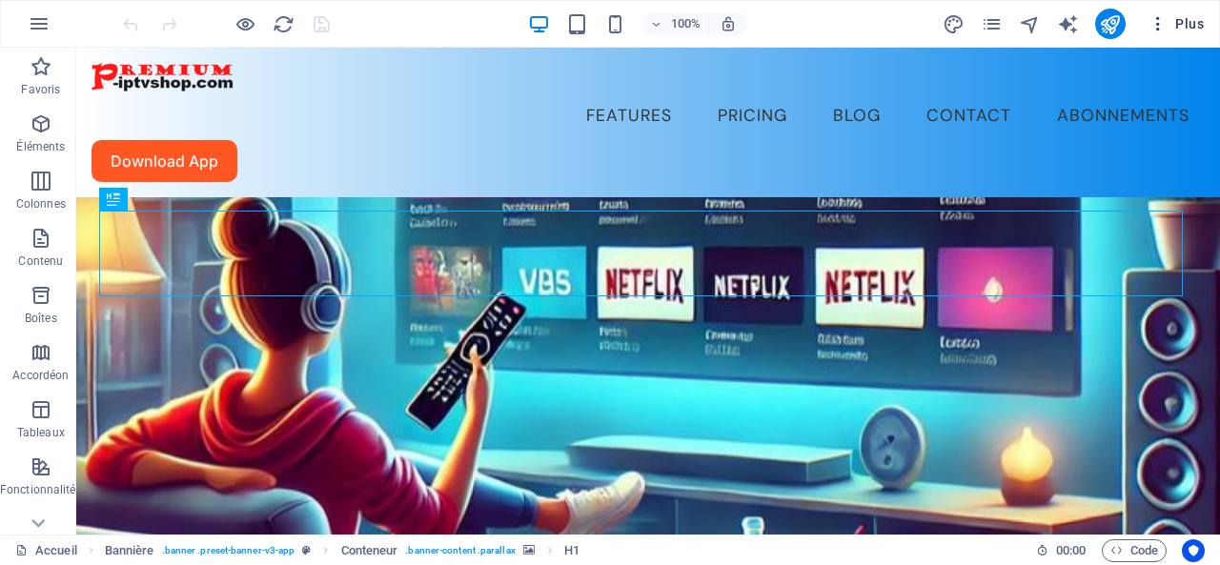
click at [1201, 18] on span "Plus" at bounding box center [1176, 23] width 55 height 19
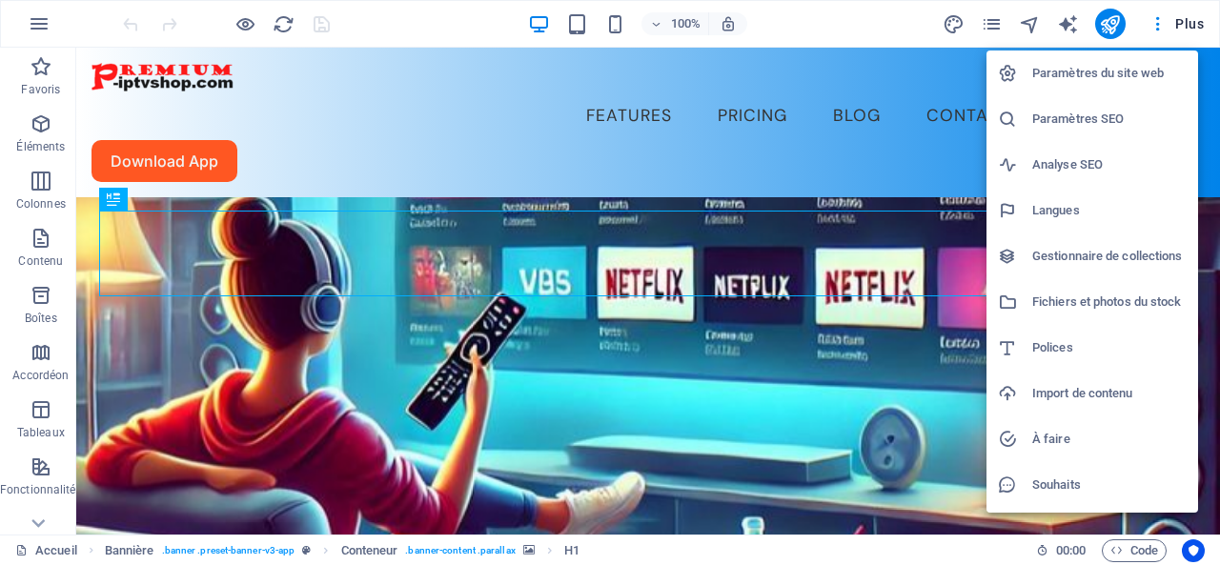
click at [1093, 251] on h6 "Gestionnaire de collections" at bounding box center [1109, 256] width 154 height 23
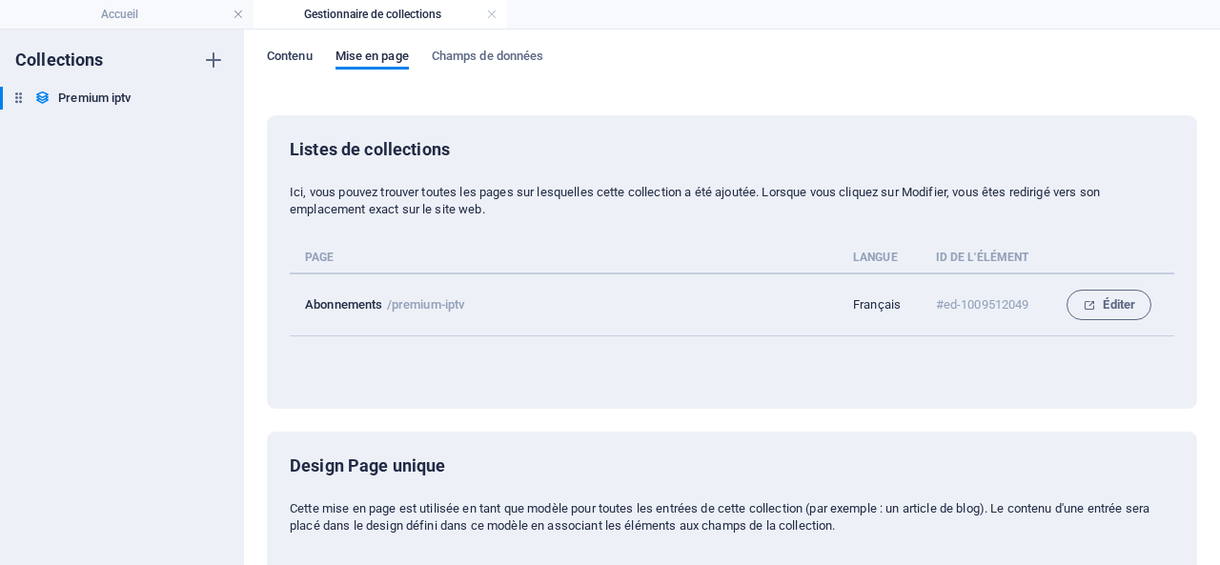
click at [282, 55] on span "Contenu" at bounding box center [290, 58] width 46 height 27
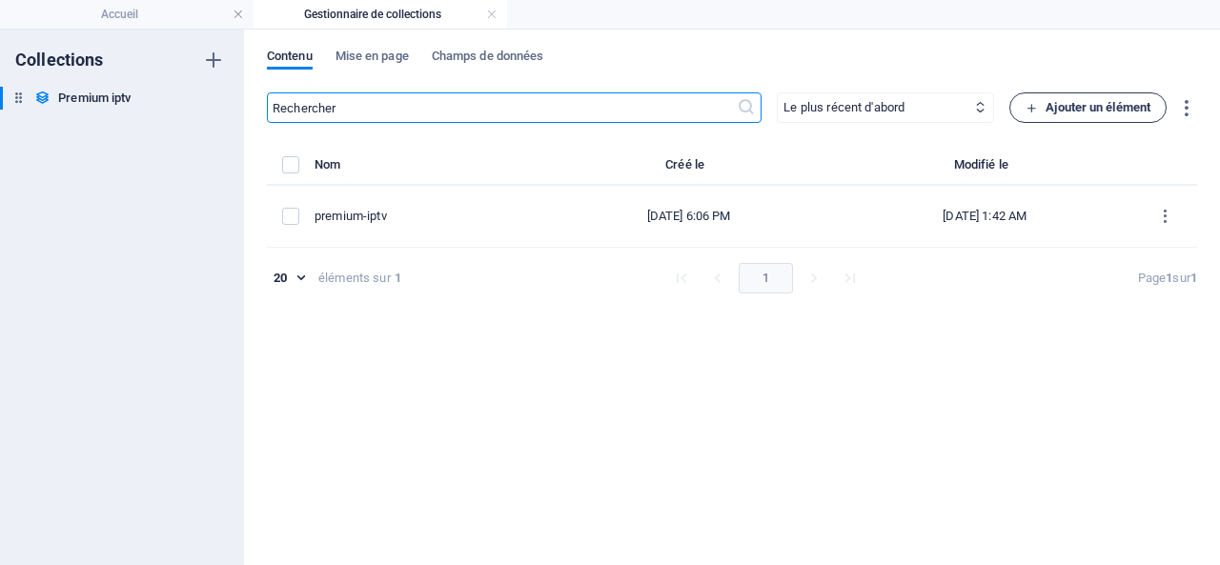
click at [1100, 105] on span "Ajouter un élément" at bounding box center [1088, 107] width 125 height 23
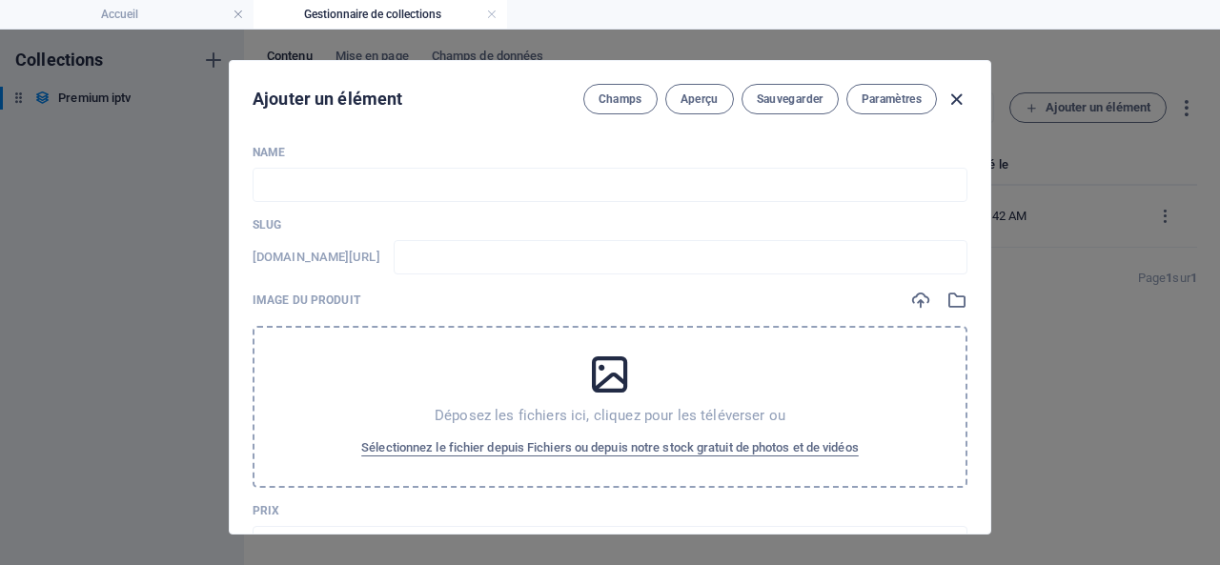
click at [955, 94] on icon "button" at bounding box center [957, 100] width 22 height 22
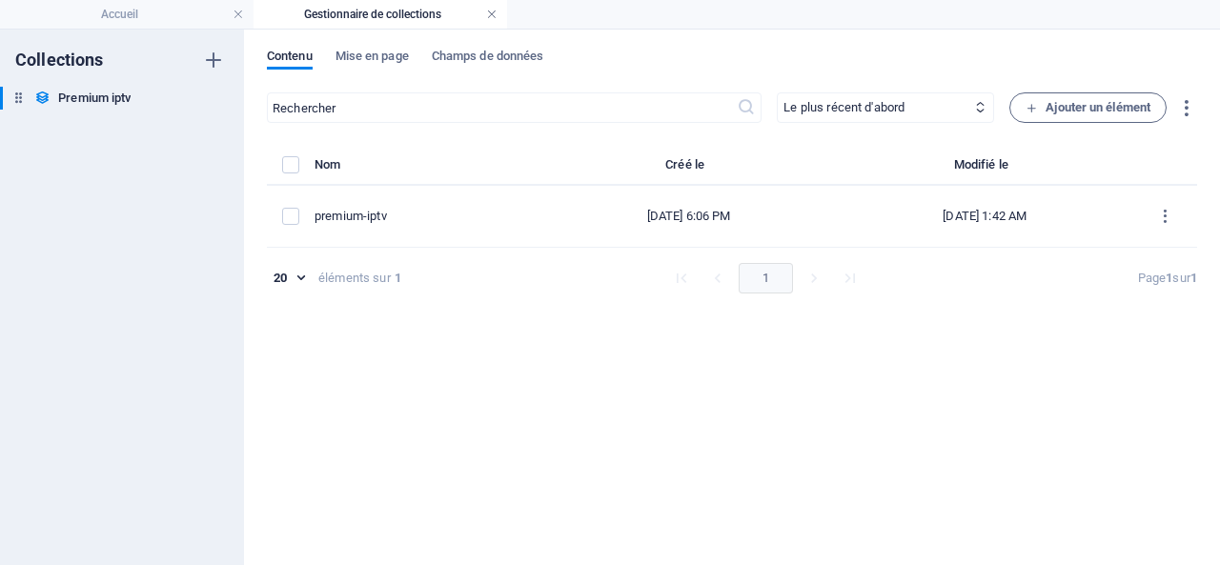
click at [487, 10] on link at bounding box center [491, 15] width 11 height 18
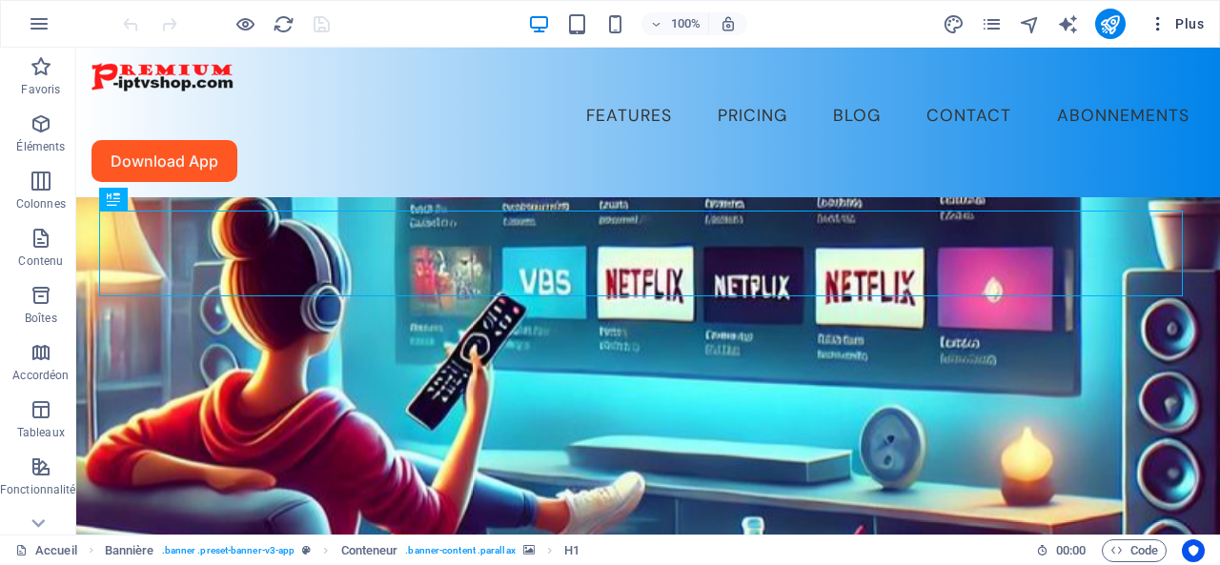
click at [1189, 19] on span "Plus" at bounding box center [1176, 23] width 55 height 19
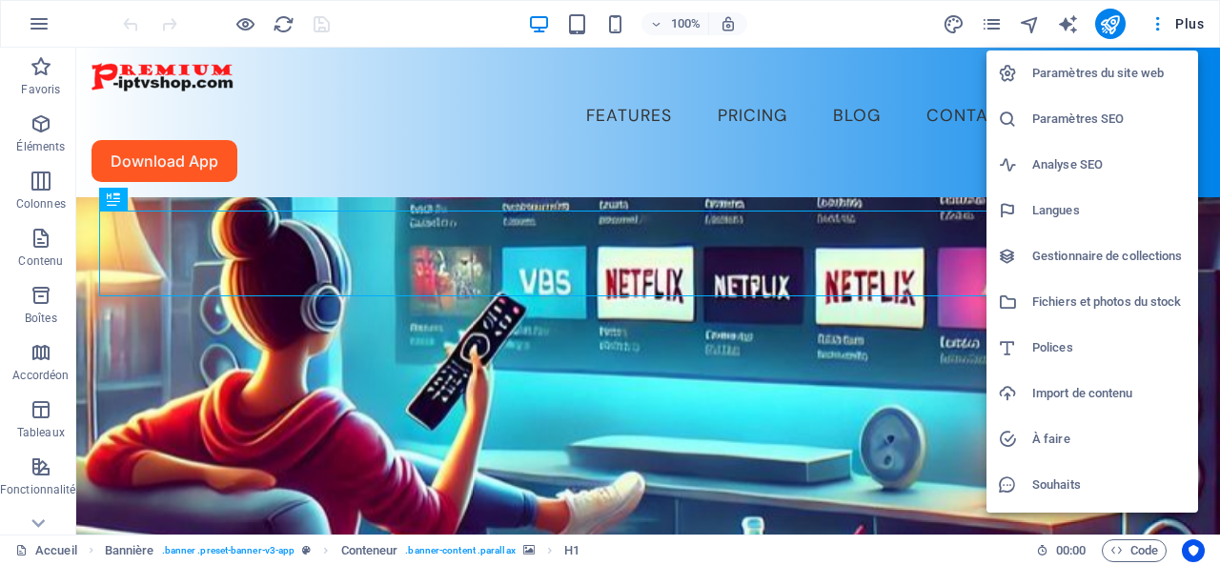
click at [1088, 256] on h6 "Gestionnaire de collections" at bounding box center [1109, 256] width 154 height 23
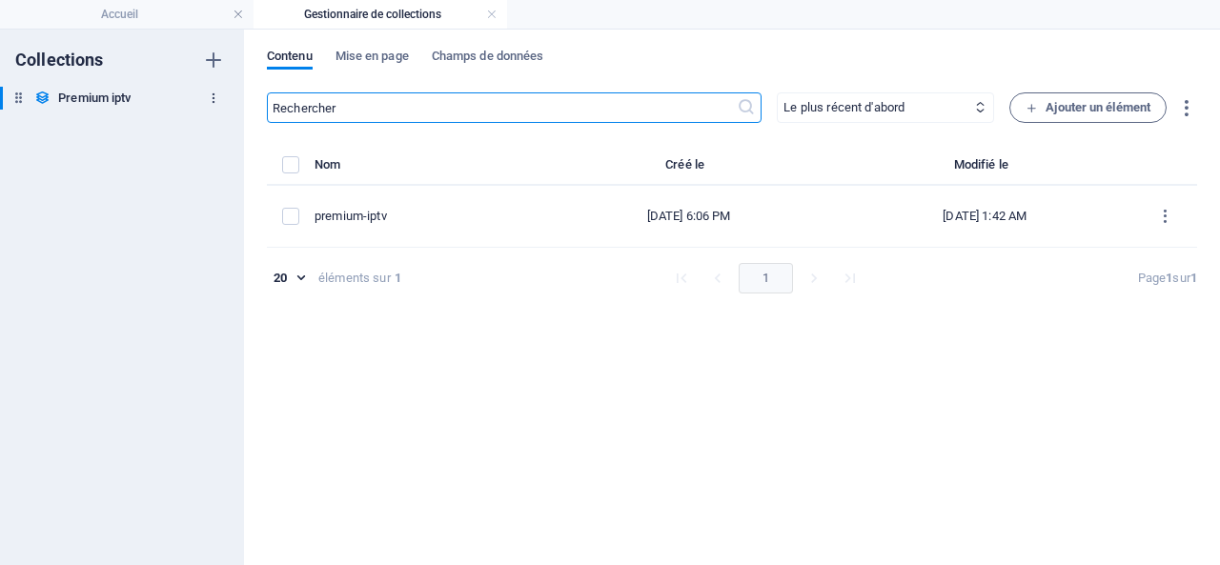
click at [211, 98] on icon "button" at bounding box center [213, 98] width 13 height 13
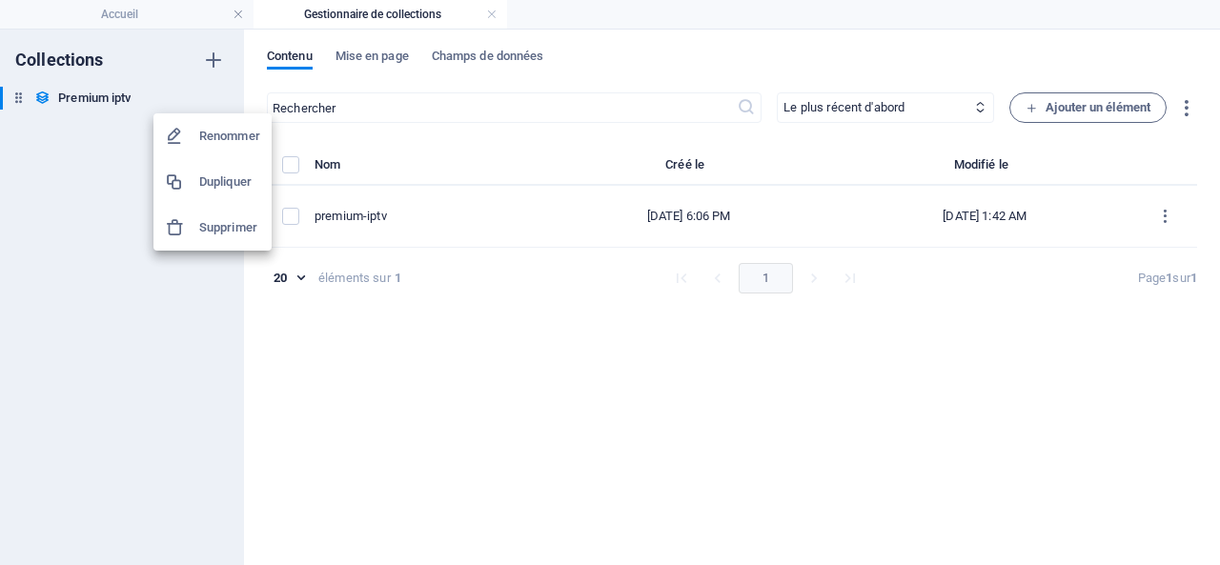
click at [225, 222] on h6 "Supprimer" at bounding box center [229, 227] width 61 height 23
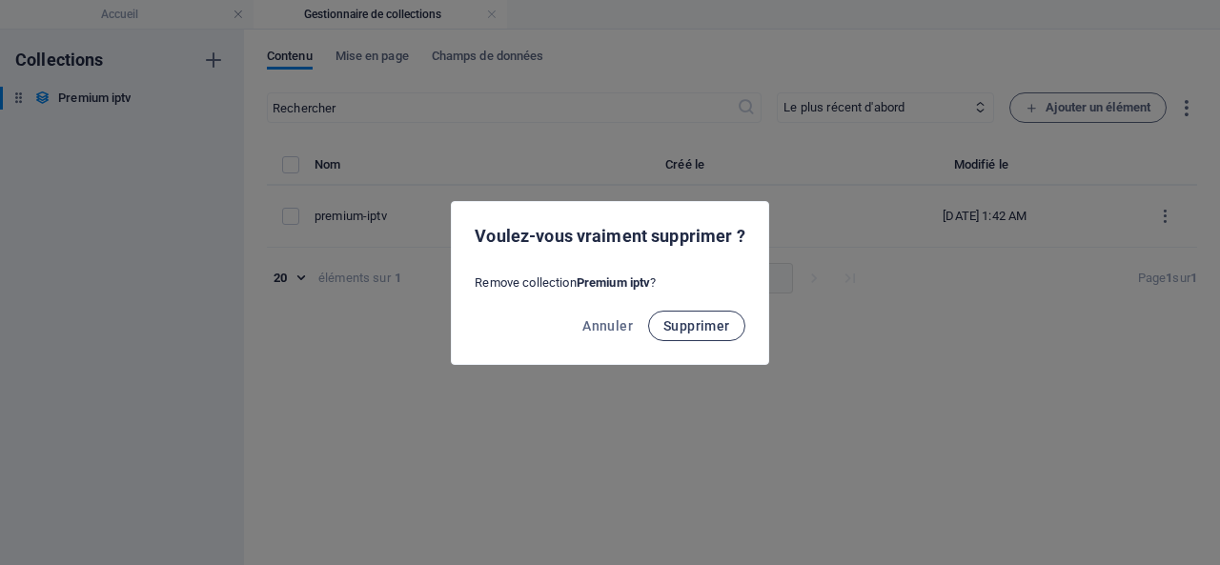
click at [681, 319] on span "Supprimer" at bounding box center [696, 325] width 67 height 15
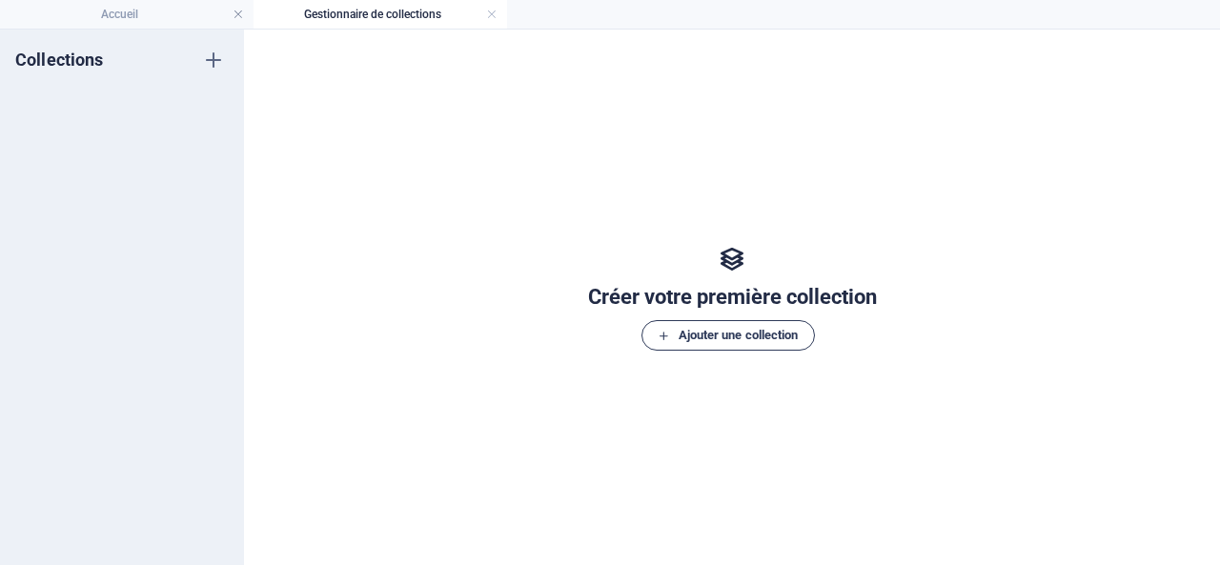
click at [748, 335] on span "Ajouter une collection" at bounding box center [728, 335] width 140 height 23
click at [140, 225] on div "Collections Nouvelle collection Nouvelle collection" at bounding box center [122, 298] width 244 height 536
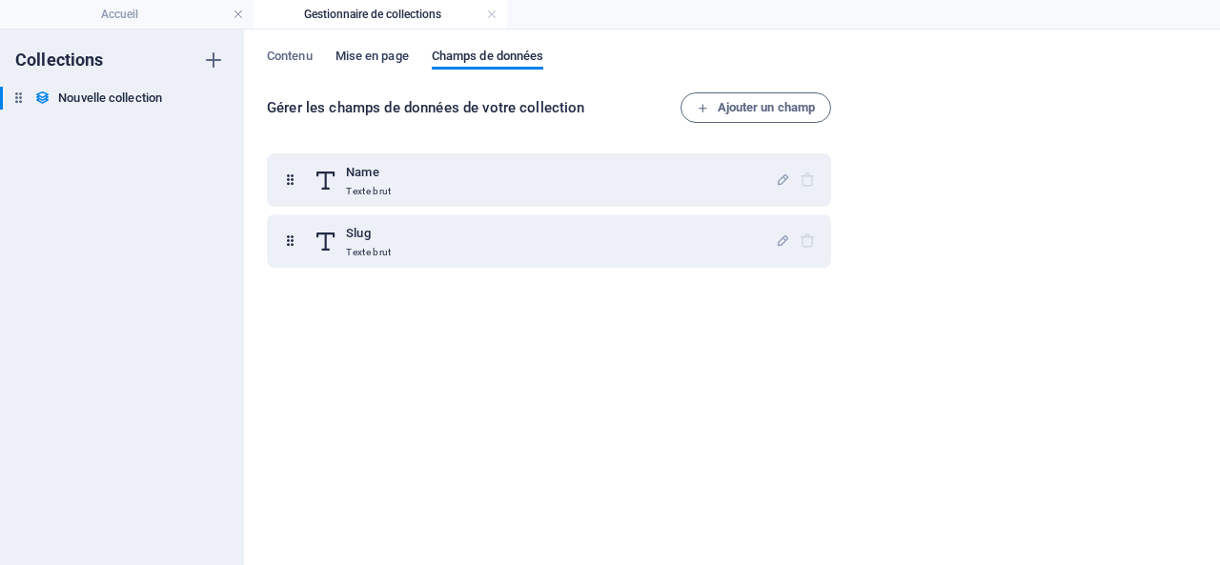
click at [360, 51] on span "Mise en page" at bounding box center [372, 58] width 73 height 27
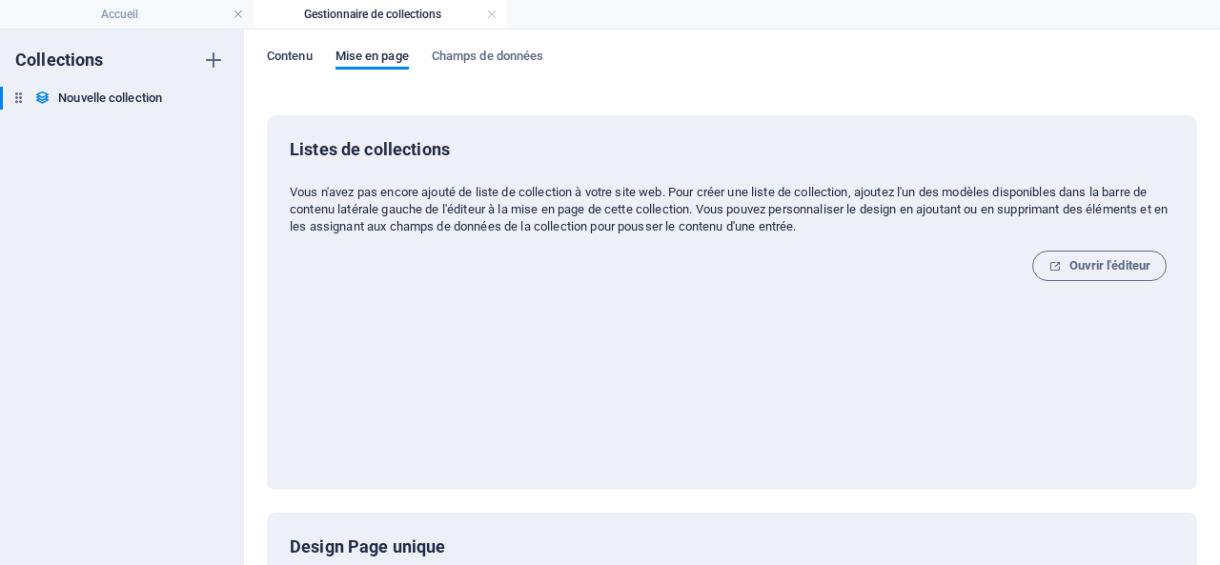
click at [296, 51] on span "Contenu" at bounding box center [290, 58] width 46 height 27
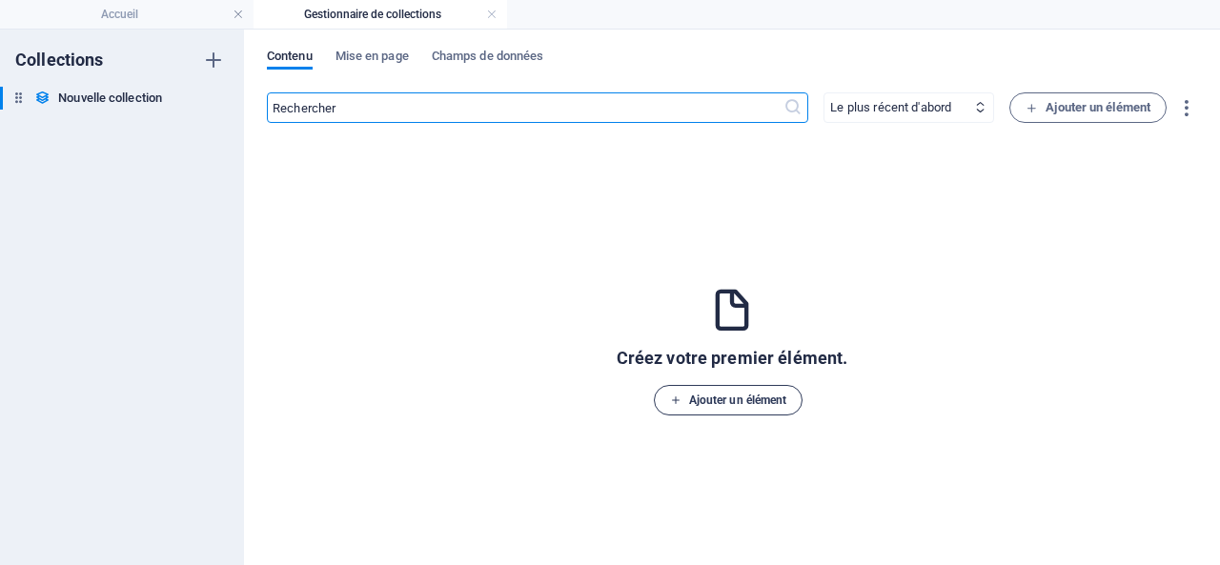
click at [722, 394] on span "Ajouter un élément" at bounding box center [728, 400] width 117 height 23
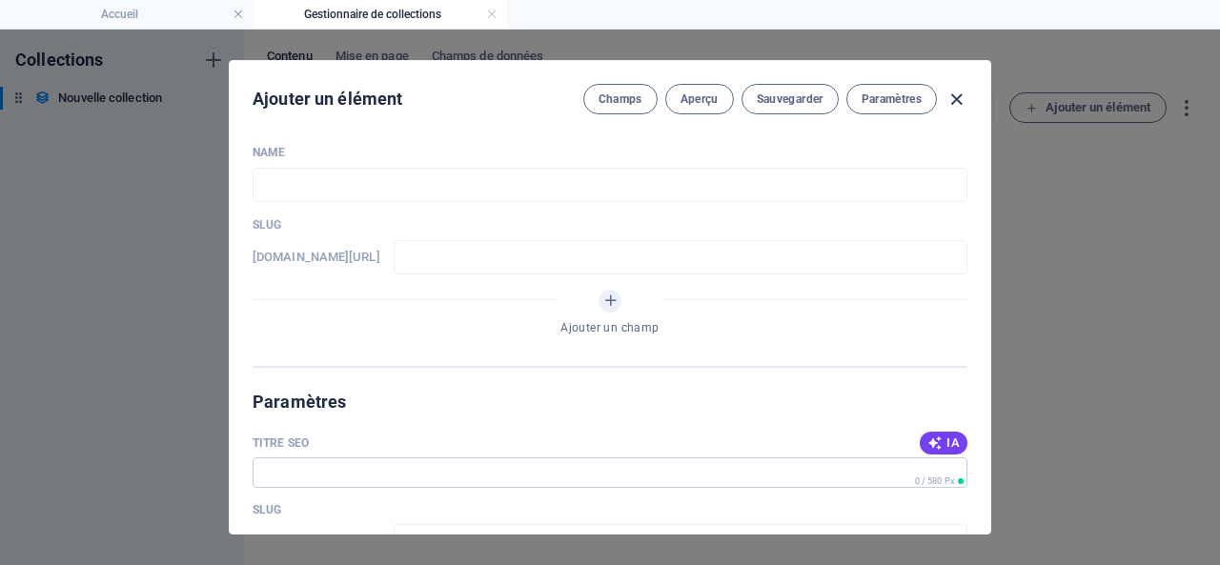
click at [959, 101] on icon "button" at bounding box center [957, 100] width 22 height 22
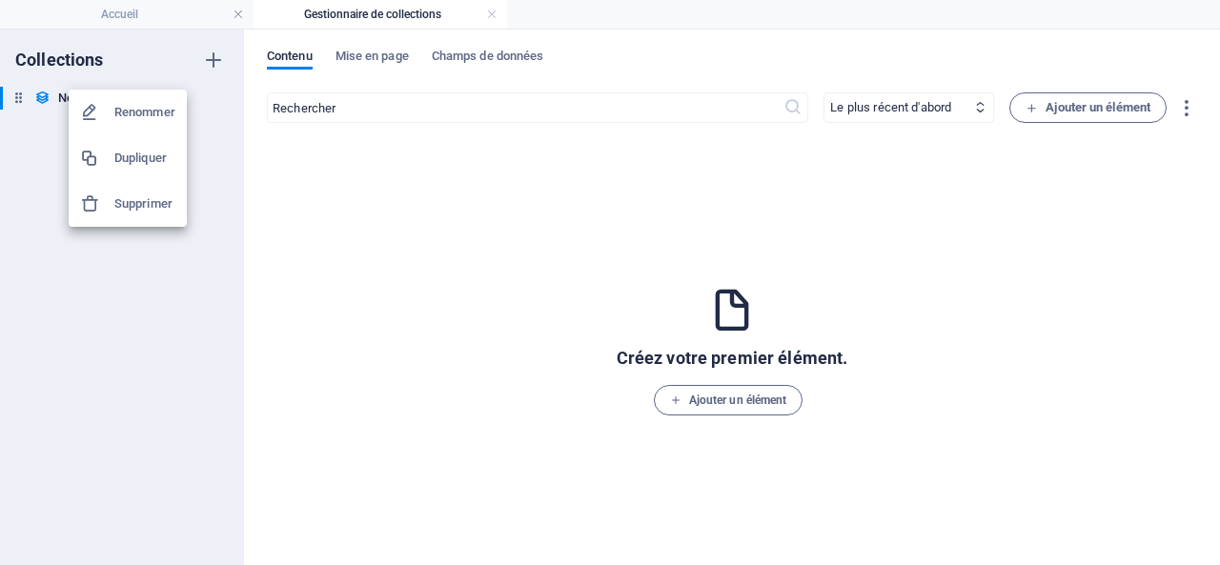
click at [135, 204] on h6 "Supprimer" at bounding box center [144, 204] width 61 height 23
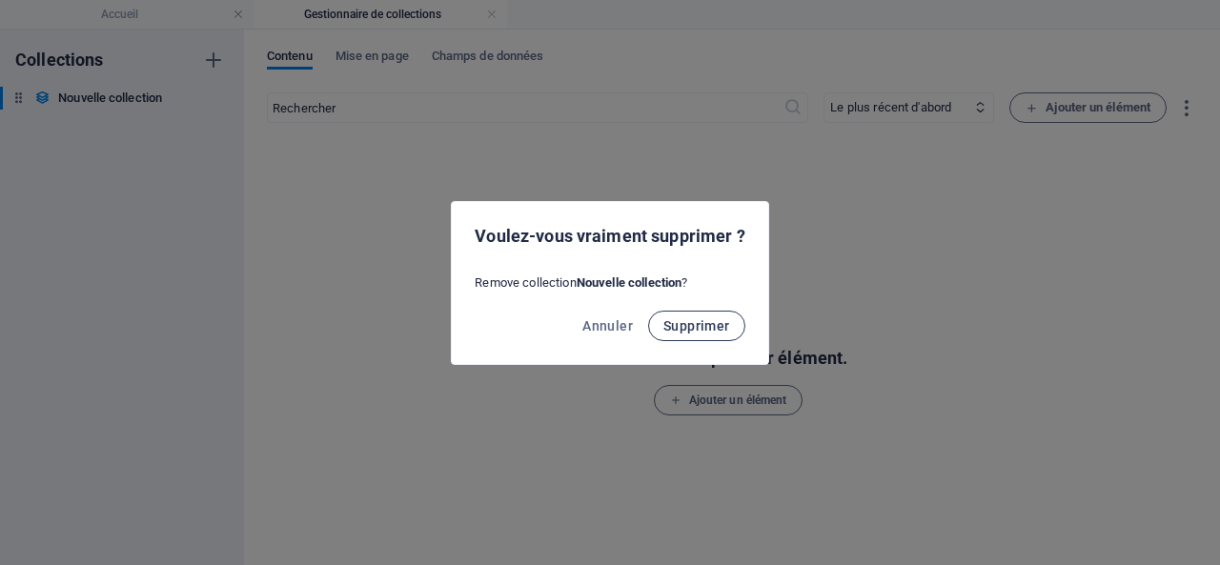
click at [702, 327] on span "Supprimer" at bounding box center [696, 325] width 67 height 15
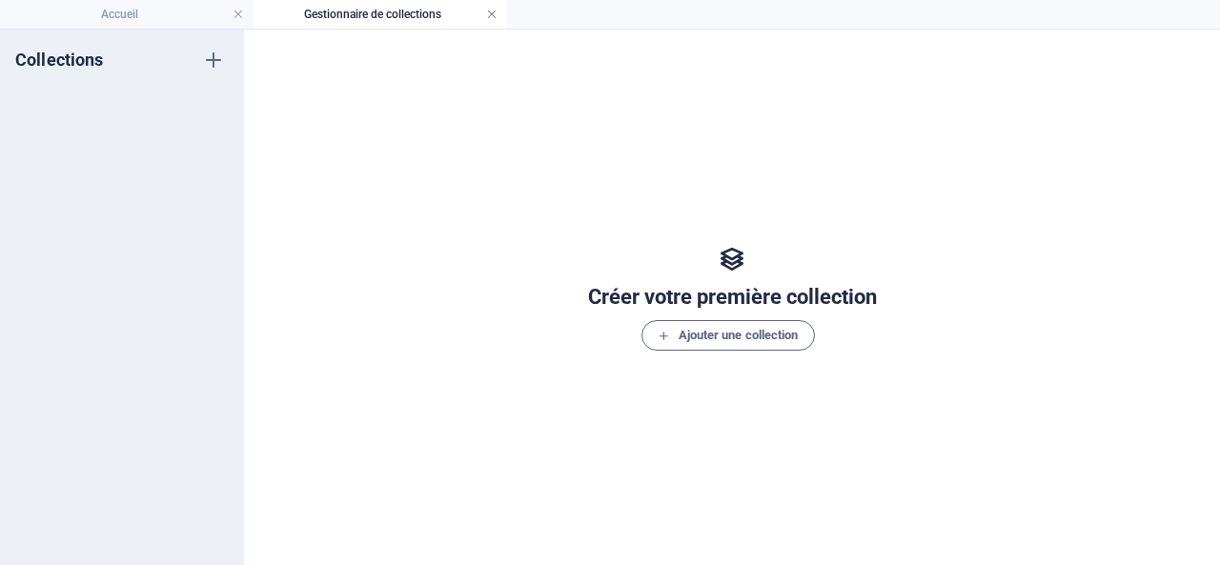
click at [493, 13] on link at bounding box center [491, 15] width 11 height 18
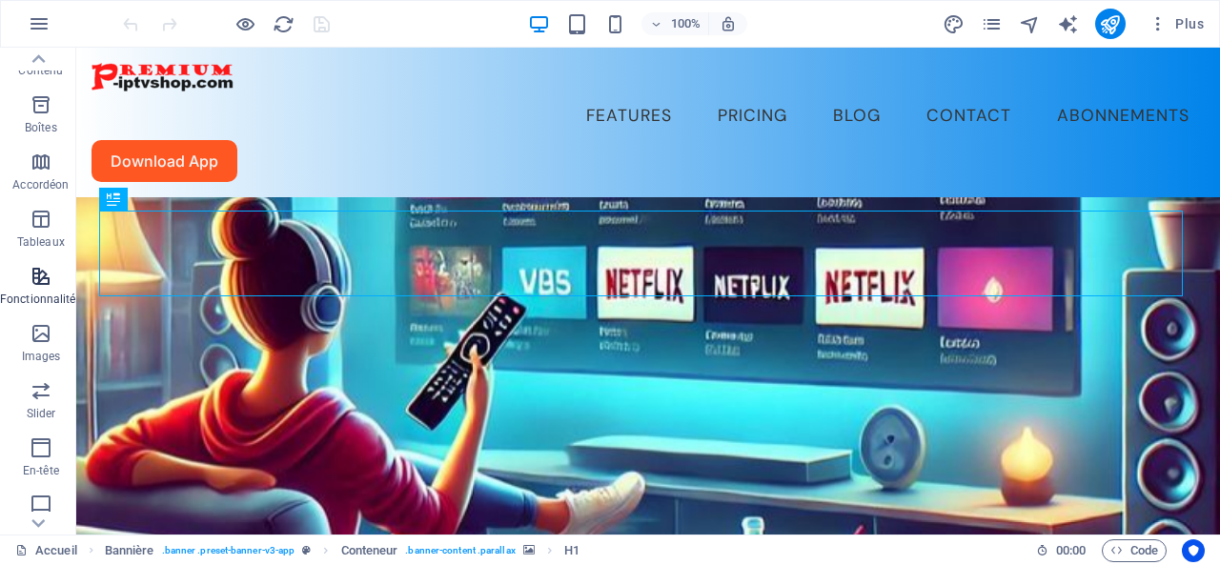
scroll to position [370, 0]
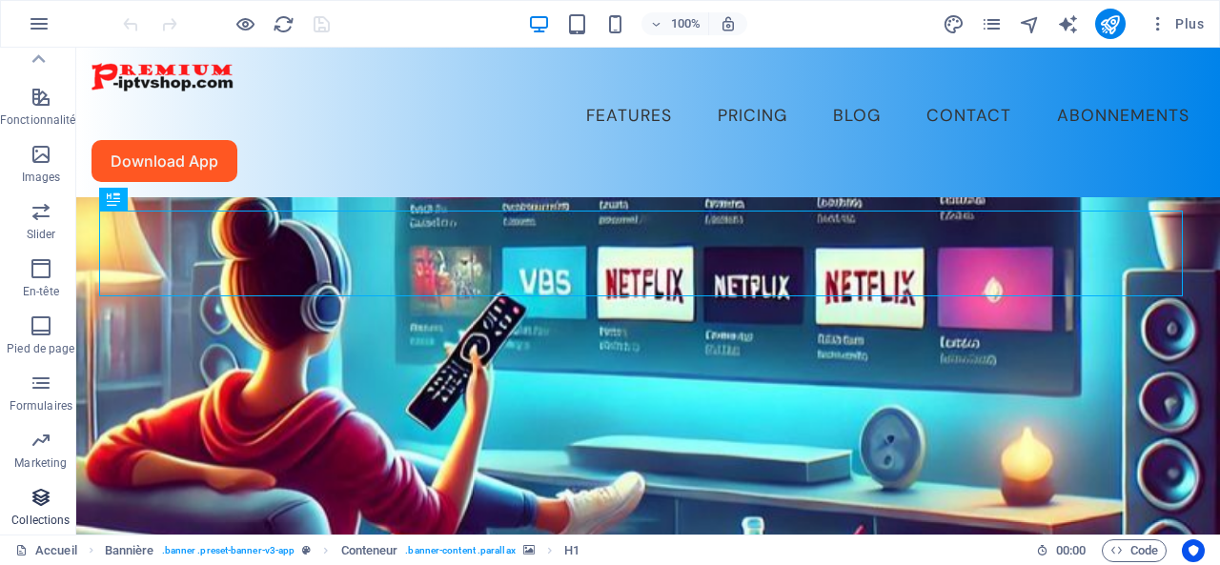
click at [38, 508] on span "Collections" at bounding box center [41, 509] width 82 height 46
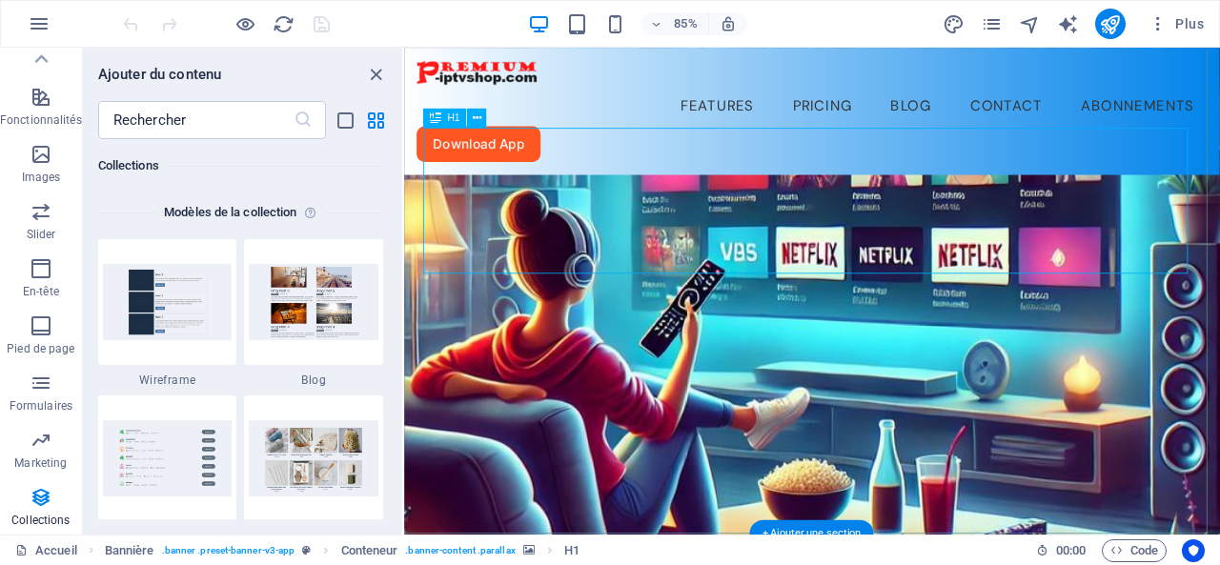
scroll to position [381, 0]
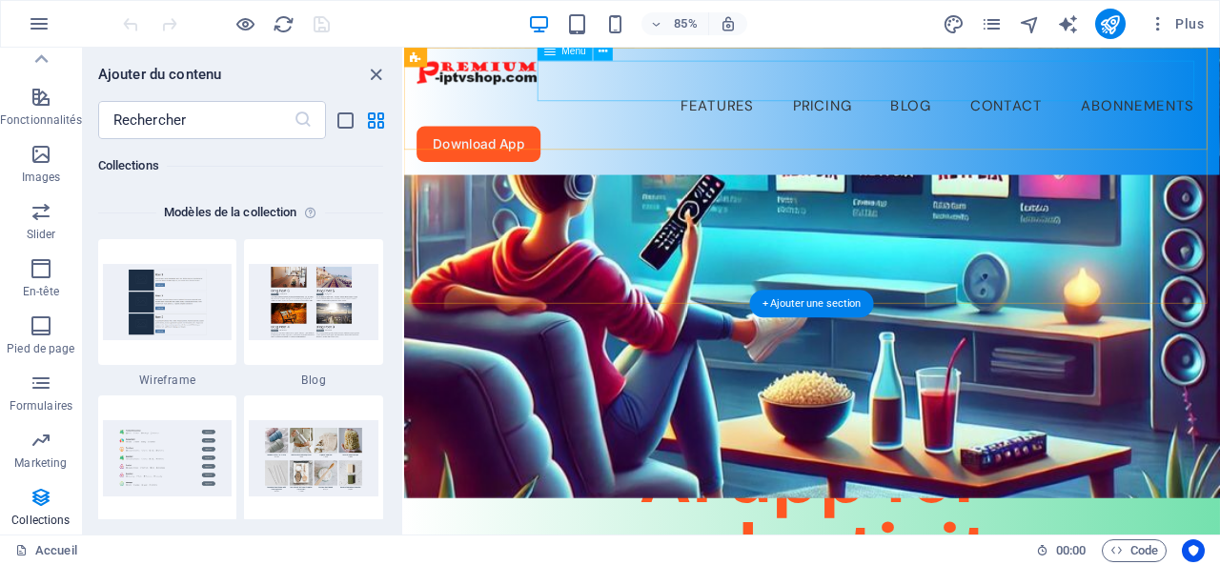
click at [1219, 92] on nav "Features Pricing Blog Contact Abonnements" at bounding box center [883, 116] width 929 height 48
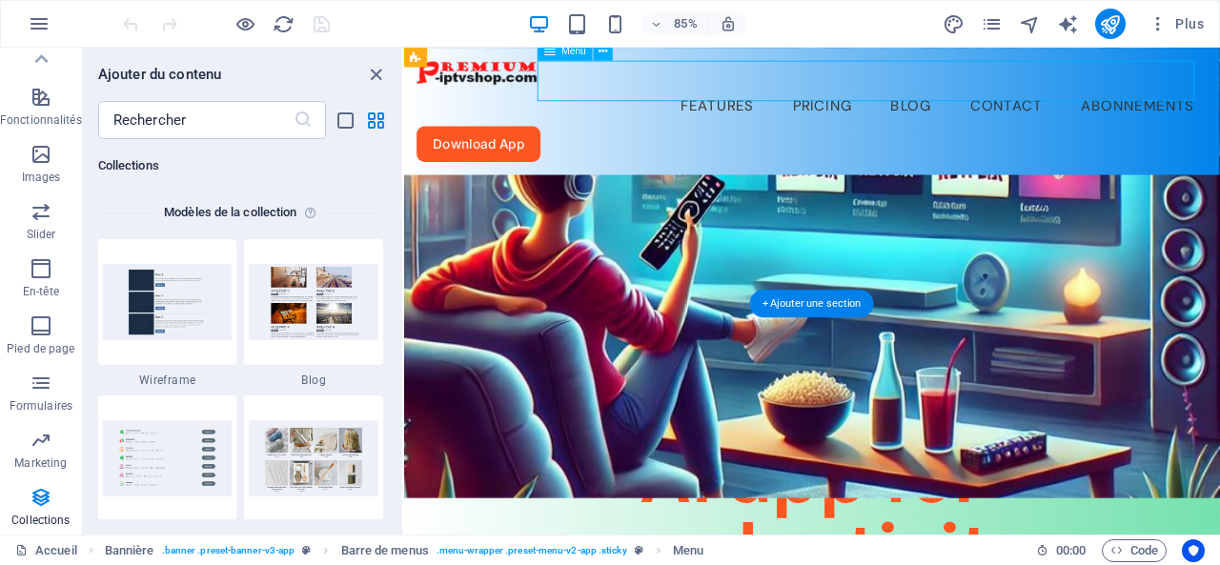
click at [1219, 92] on nav "Features Pricing Blog Contact Abonnements" at bounding box center [883, 116] width 929 height 48
click at [1187, 16] on span "Plus" at bounding box center [1176, 23] width 55 height 19
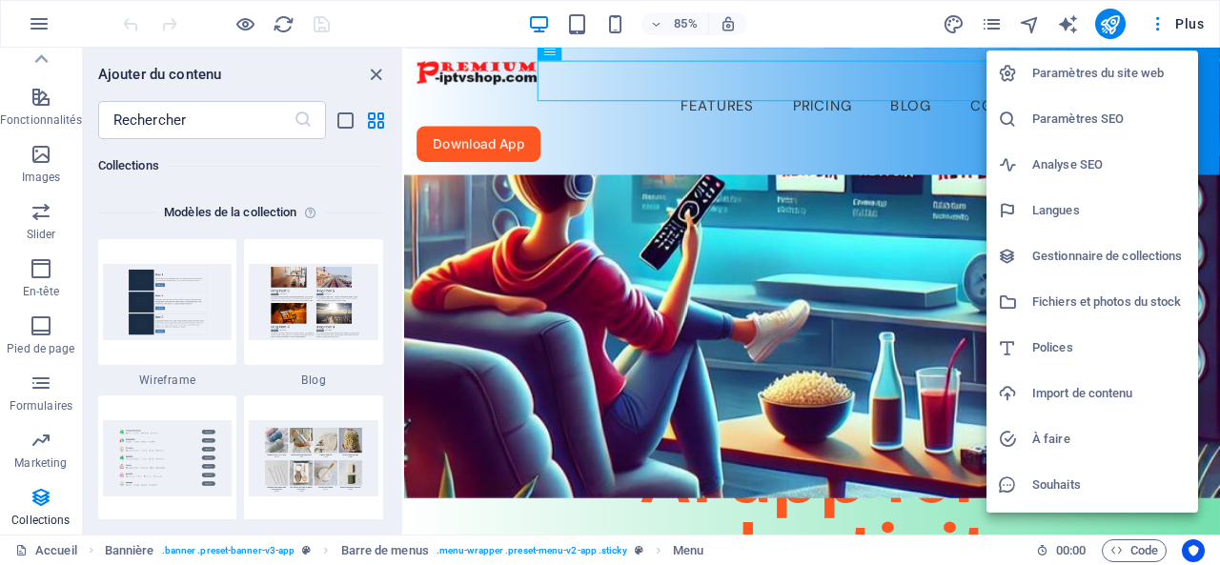
click at [1186, 20] on div at bounding box center [610, 282] width 1220 height 565
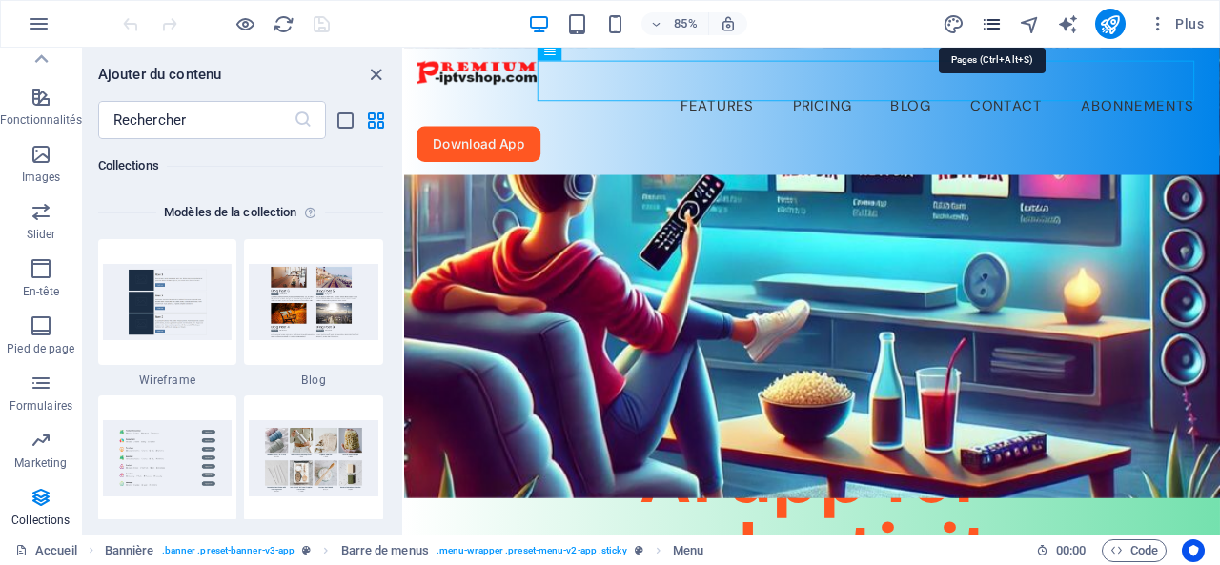
click at [995, 17] on icon "pages" at bounding box center [992, 24] width 22 height 22
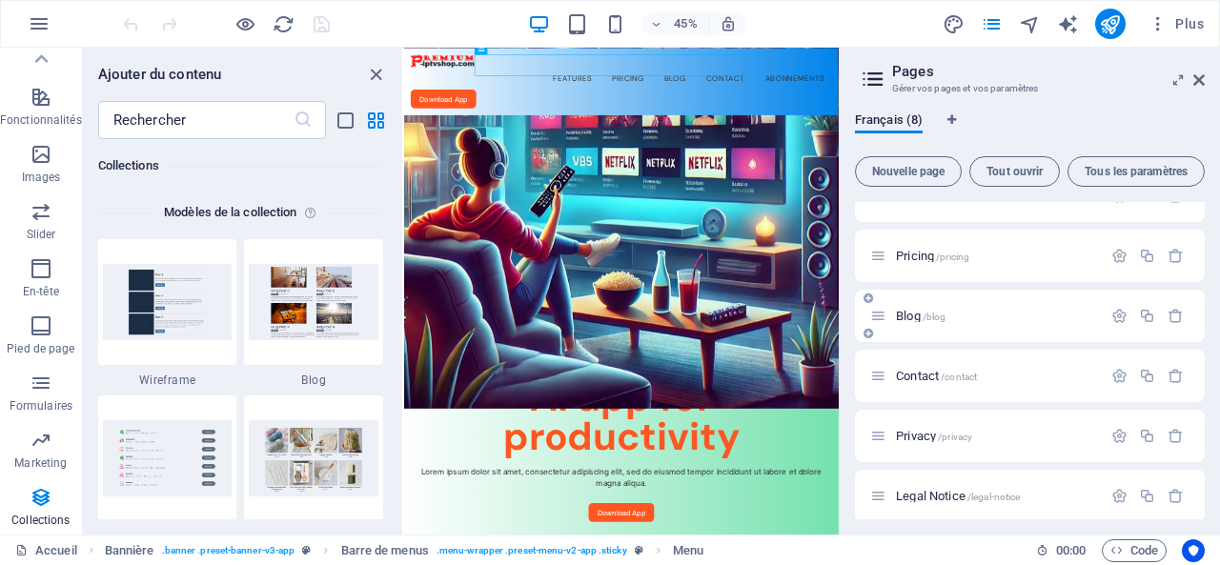
scroll to position [162, 0]
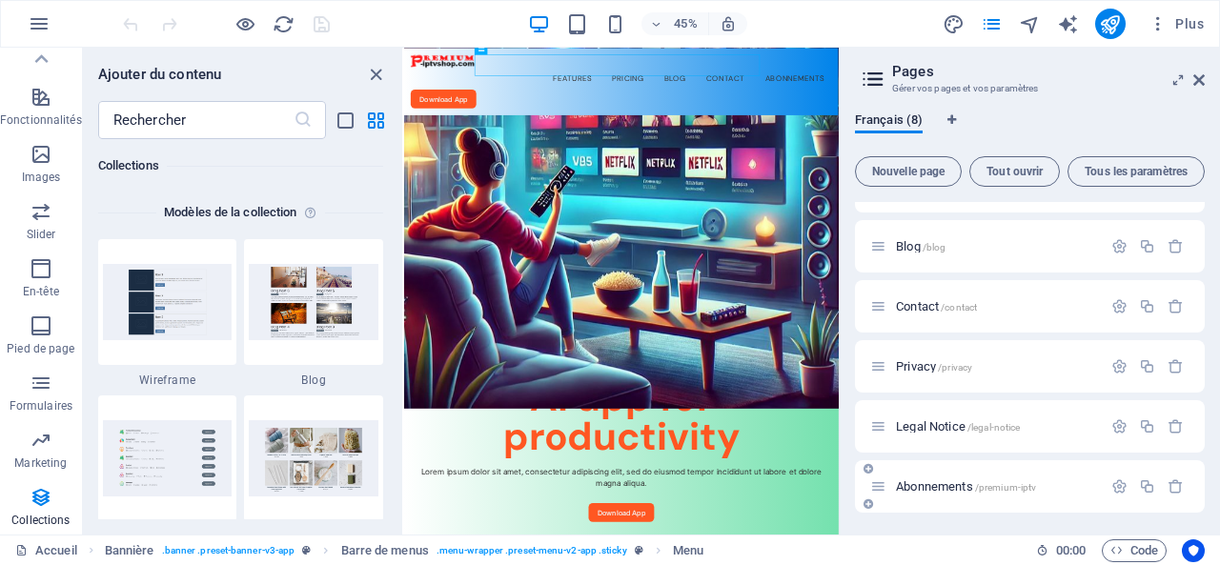
click at [943, 478] on div "Abonnements /premium-iptv" at bounding box center [986, 487] width 232 height 22
click at [1118, 482] on icon "button" at bounding box center [1119, 486] width 16 height 16
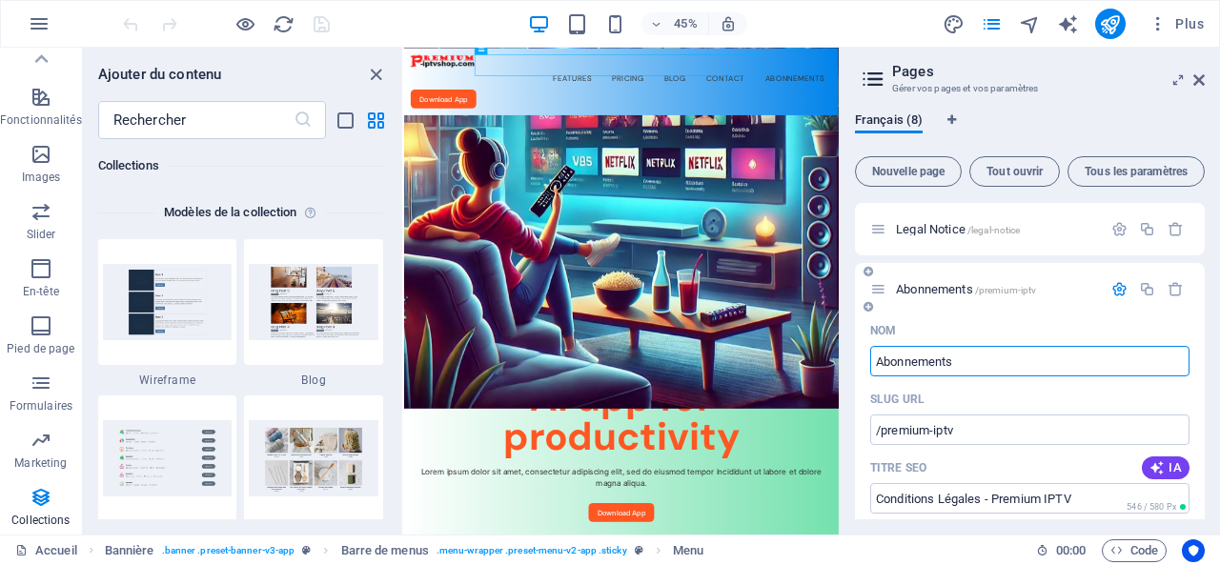
click at [942, 285] on span "Abonnements /premium-iptv" at bounding box center [966, 289] width 140 height 14
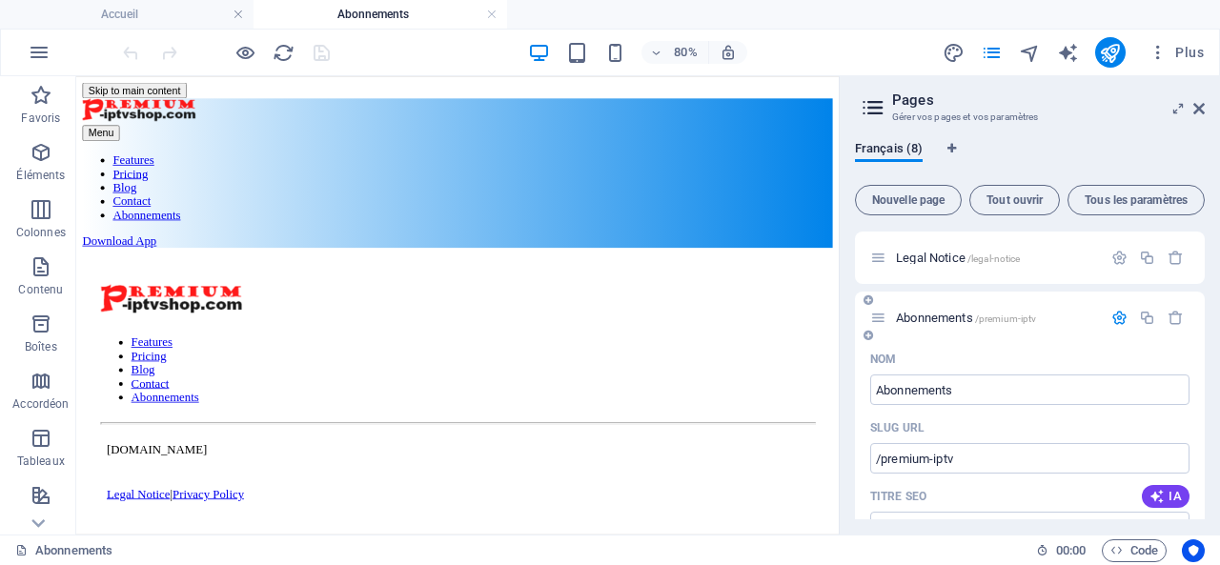
scroll to position [0, 0]
click at [934, 313] on span "Abonnements /premium-iptv" at bounding box center [966, 318] width 140 height 14
click at [1114, 314] on icon "button" at bounding box center [1119, 318] width 16 height 16
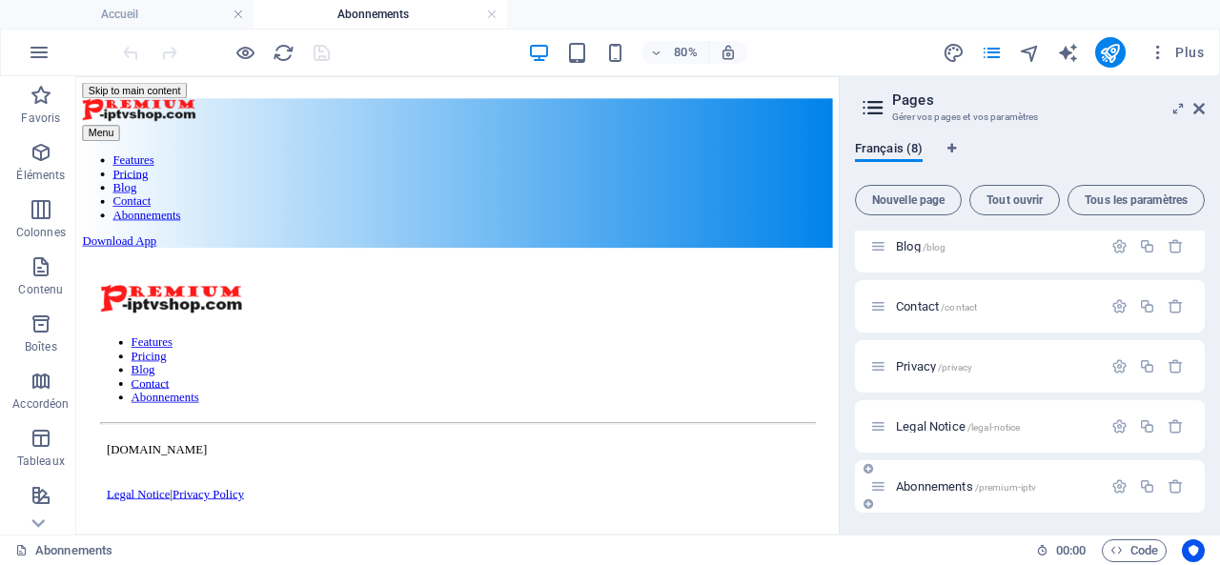
click at [946, 488] on span "Abonnements /premium-iptv" at bounding box center [966, 486] width 140 height 14
click at [1113, 487] on icon "button" at bounding box center [1119, 486] width 16 height 16
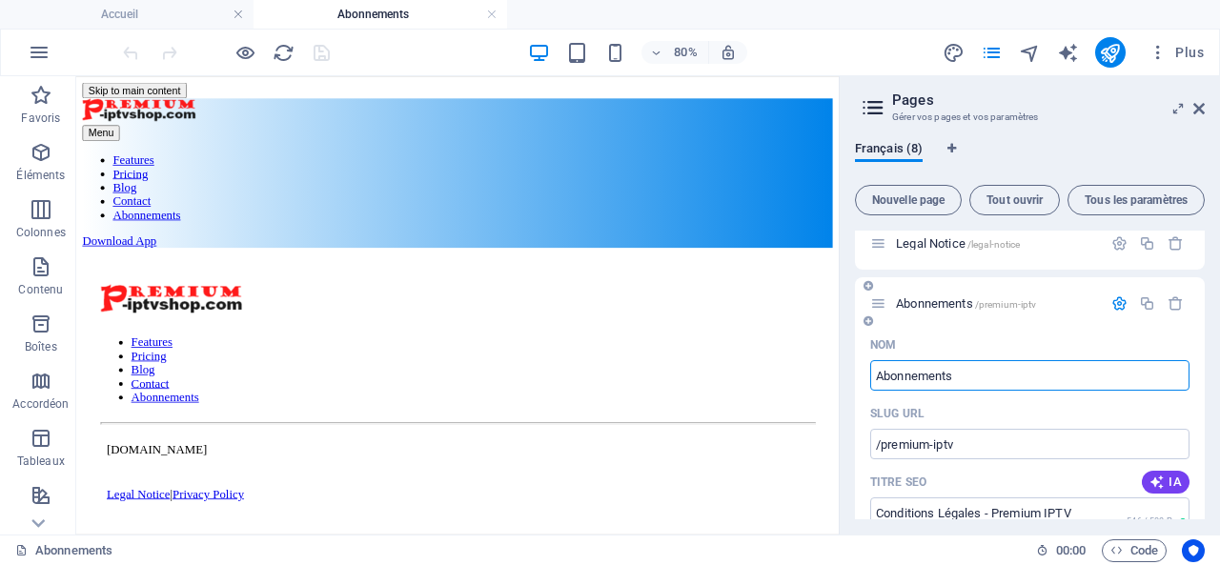
click at [1007, 296] on span "Abonnements /premium-iptv" at bounding box center [966, 303] width 140 height 14
click at [38, 153] on icon "button" at bounding box center [41, 152] width 23 height 23
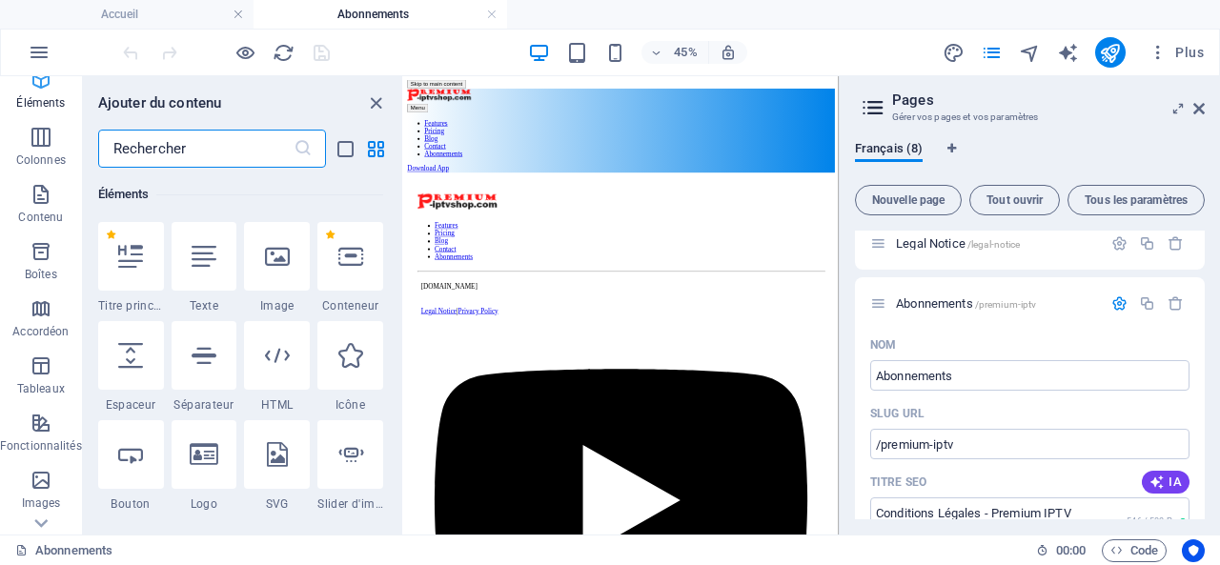
scroll to position [95, 0]
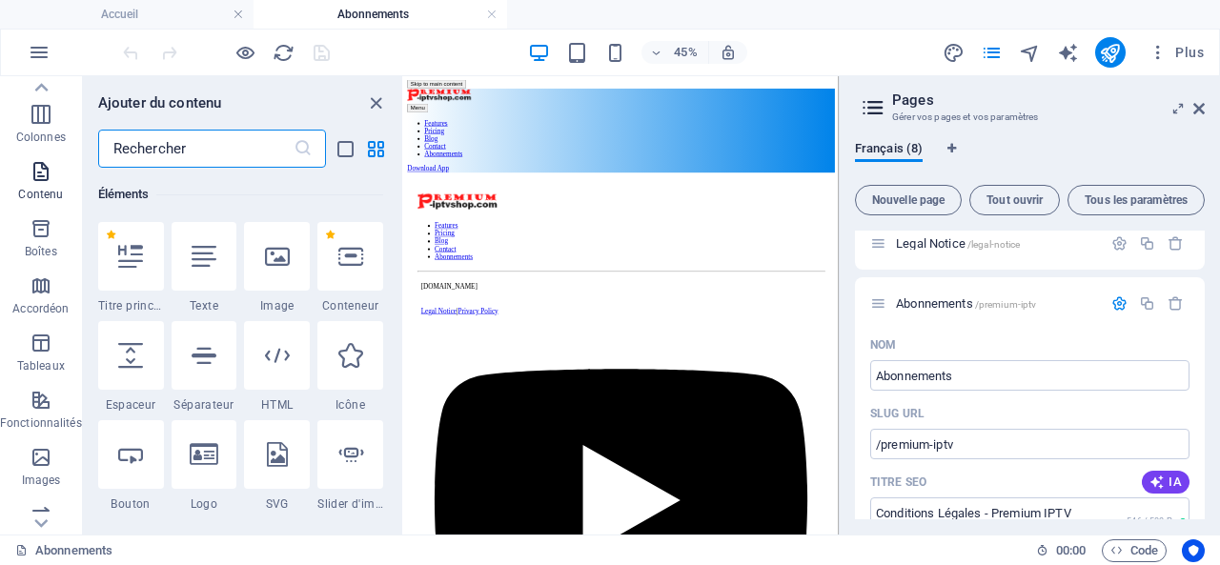
click at [34, 171] on icon "button" at bounding box center [41, 171] width 23 height 23
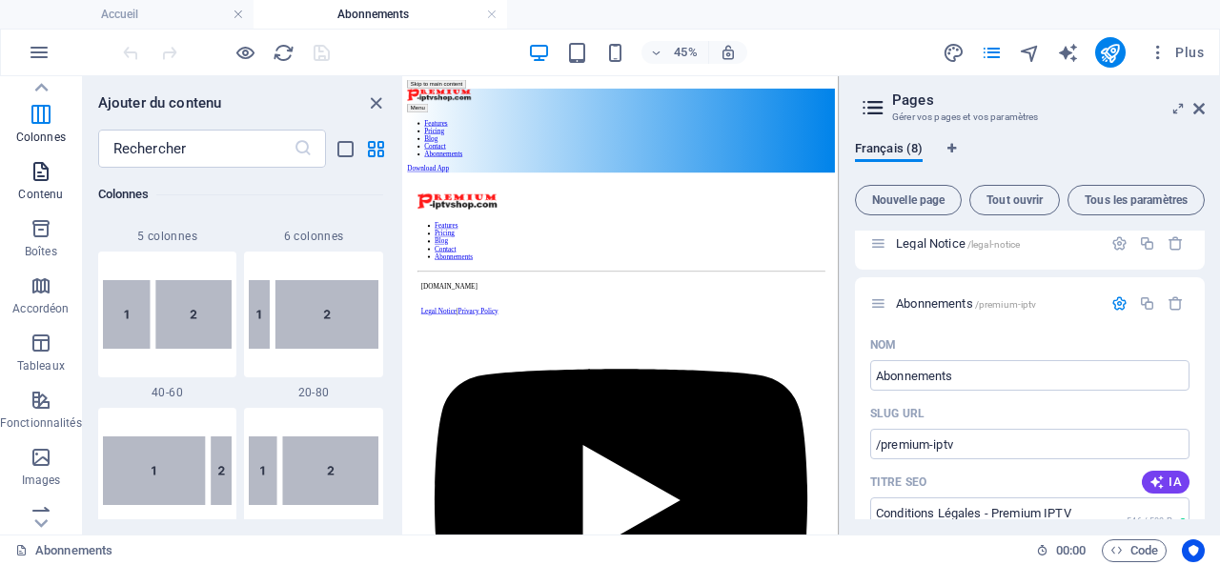
scroll to position [3335, 0]
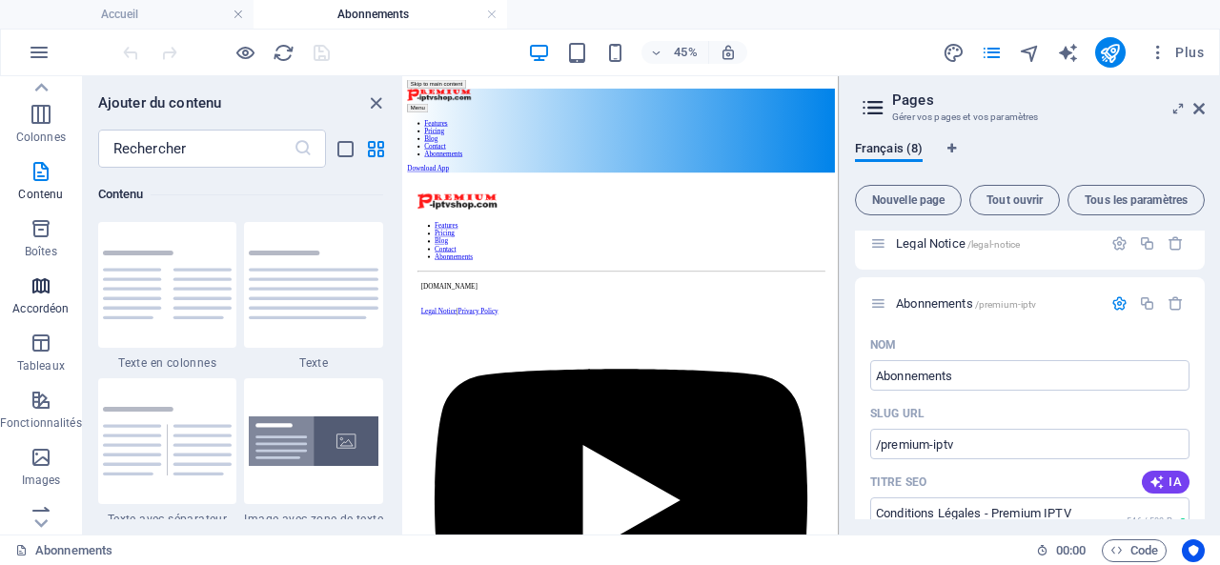
click at [37, 293] on icon "button" at bounding box center [41, 286] width 23 height 23
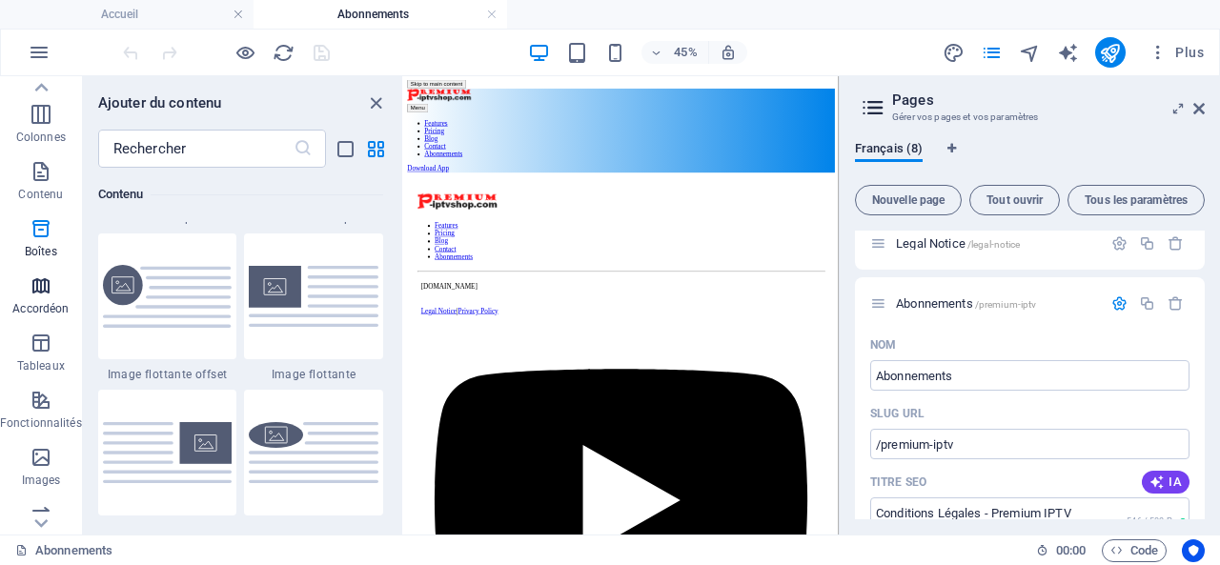
scroll to position [6086, 0]
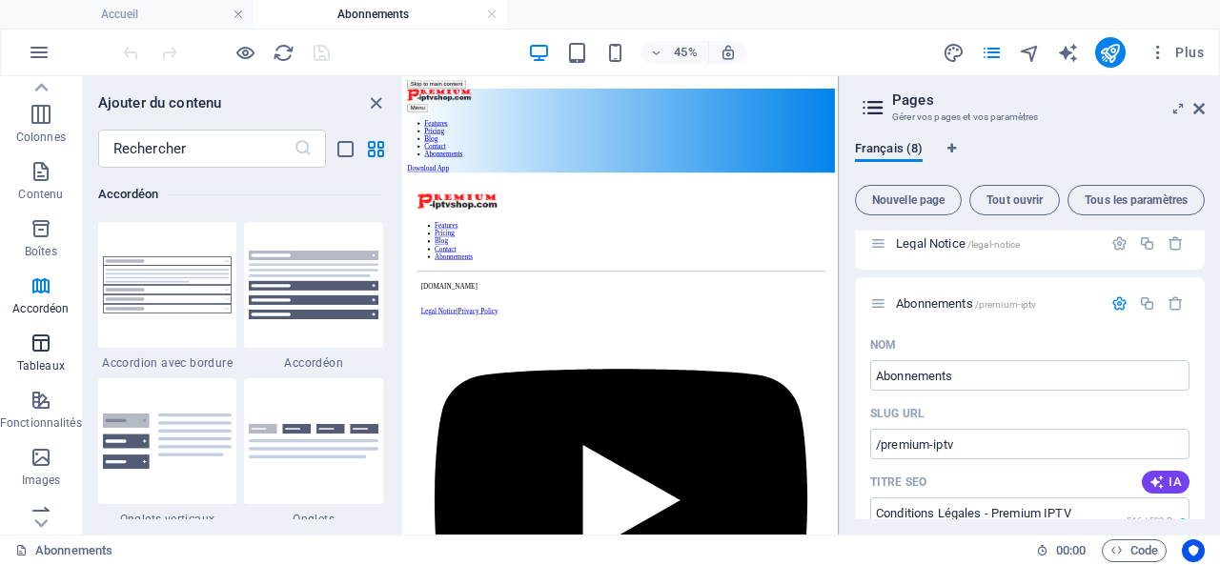
click at [33, 336] on icon "button" at bounding box center [41, 343] width 23 height 23
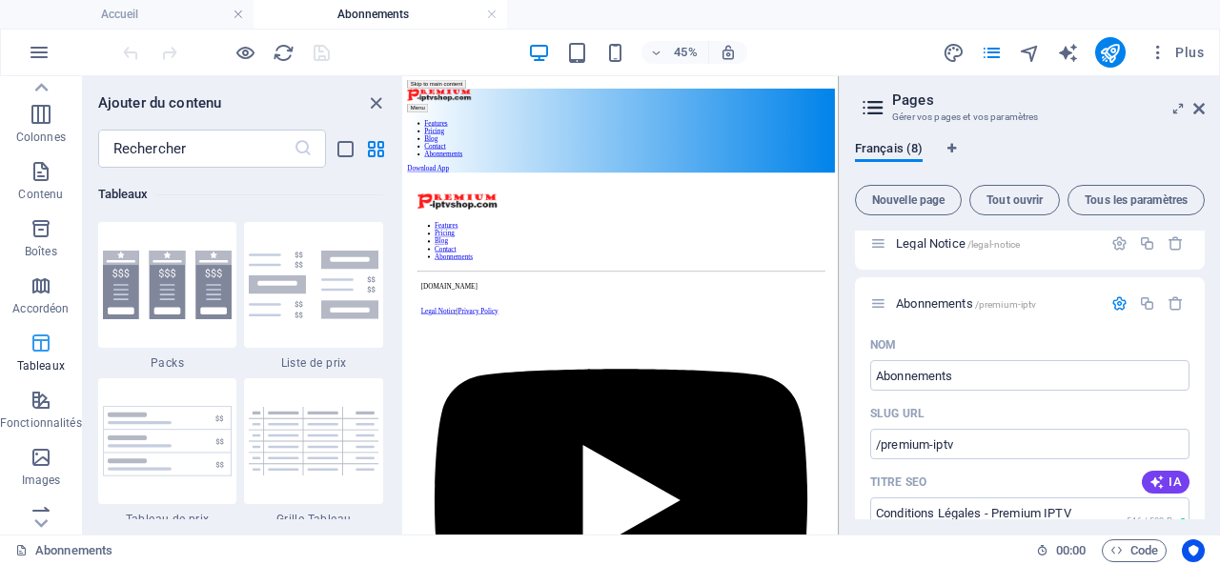
scroll to position [191, 0]
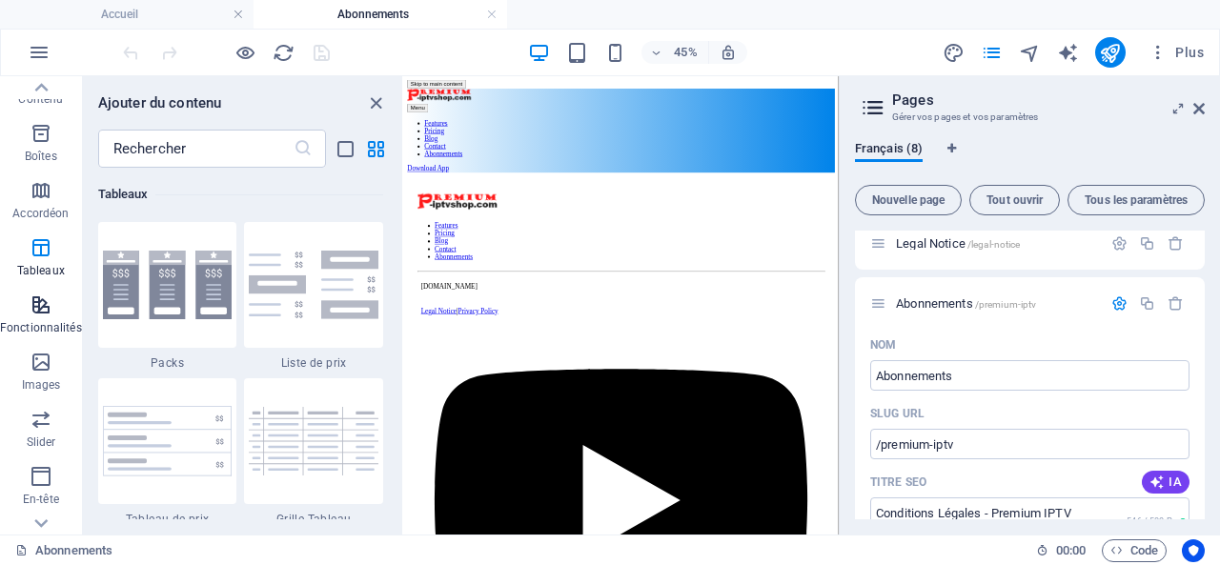
click at [37, 309] on icon "button" at bounding box center [41, 305] width 23 height 23
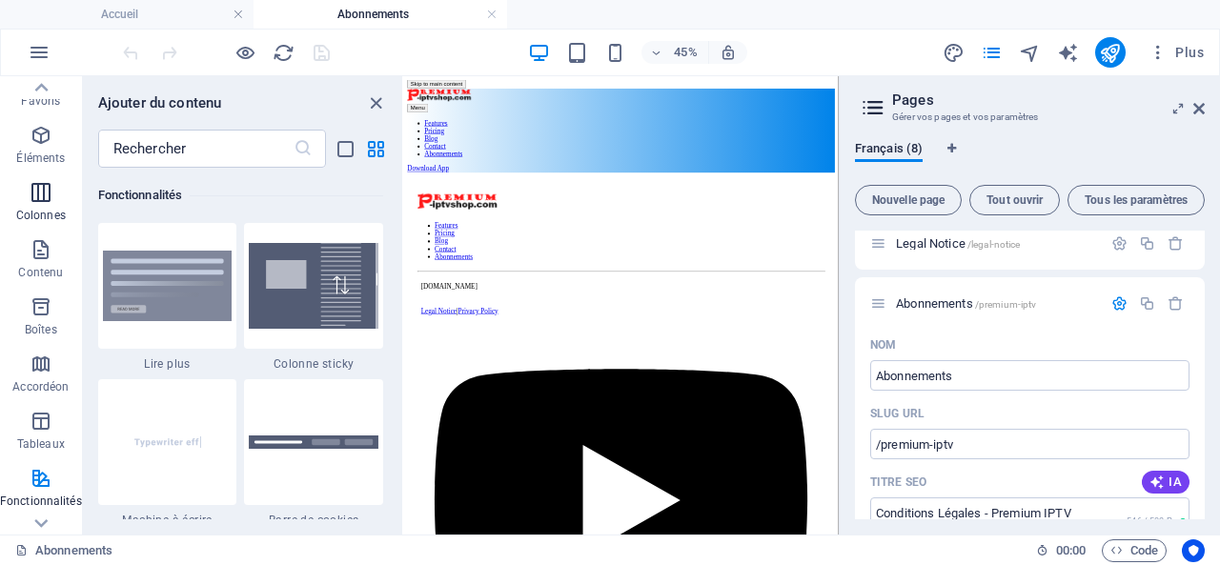
scroll to position [0, 0]
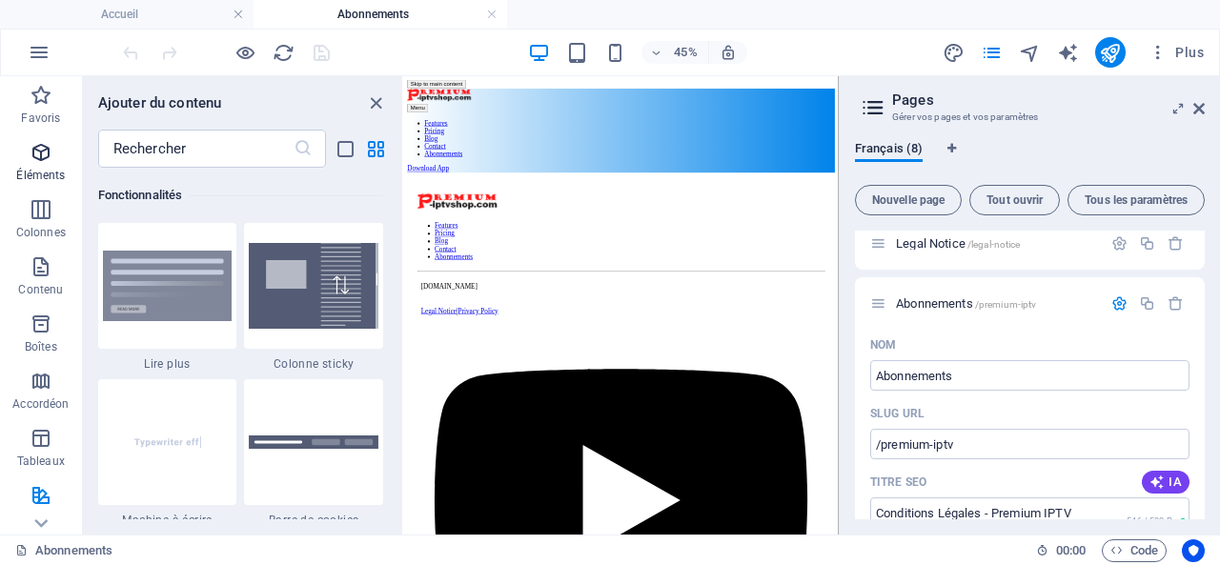
click at [46, 147] on icon "button" at bounding box center [41, 152] width 23 height 23
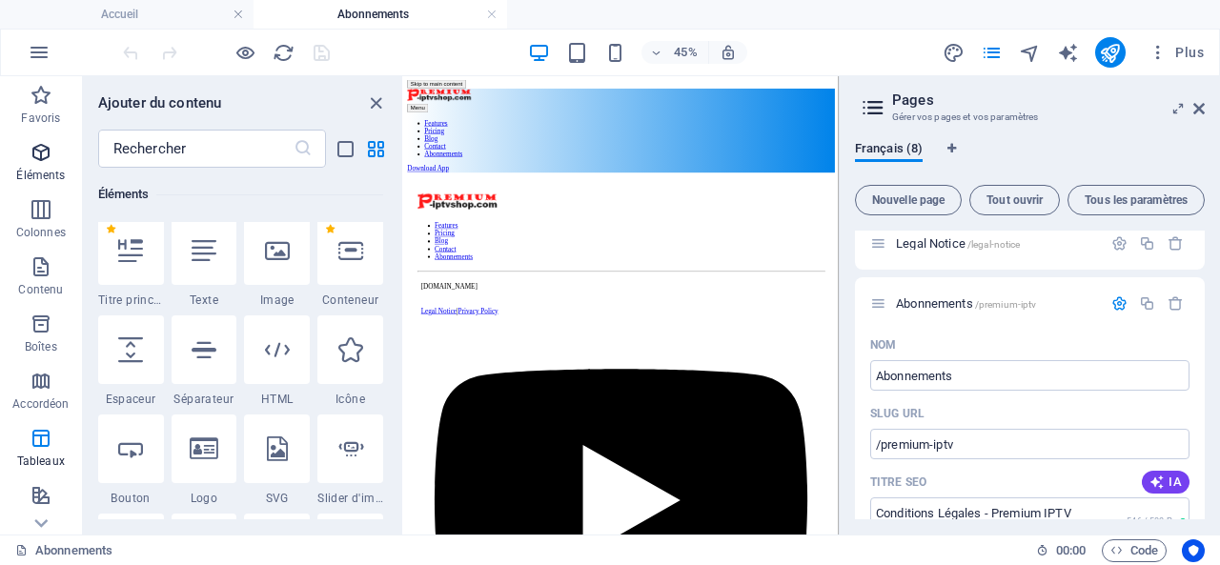
scroll to position [202, 0]
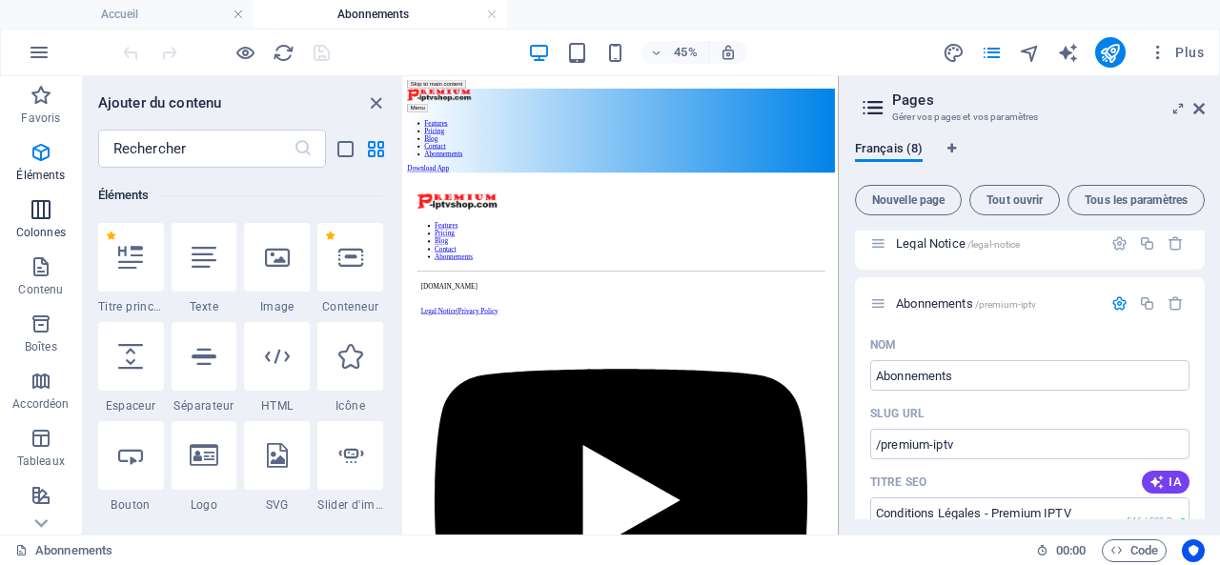
click at [36, 209] on icon "button" at bounding box center [41, 209] width 23 height 23
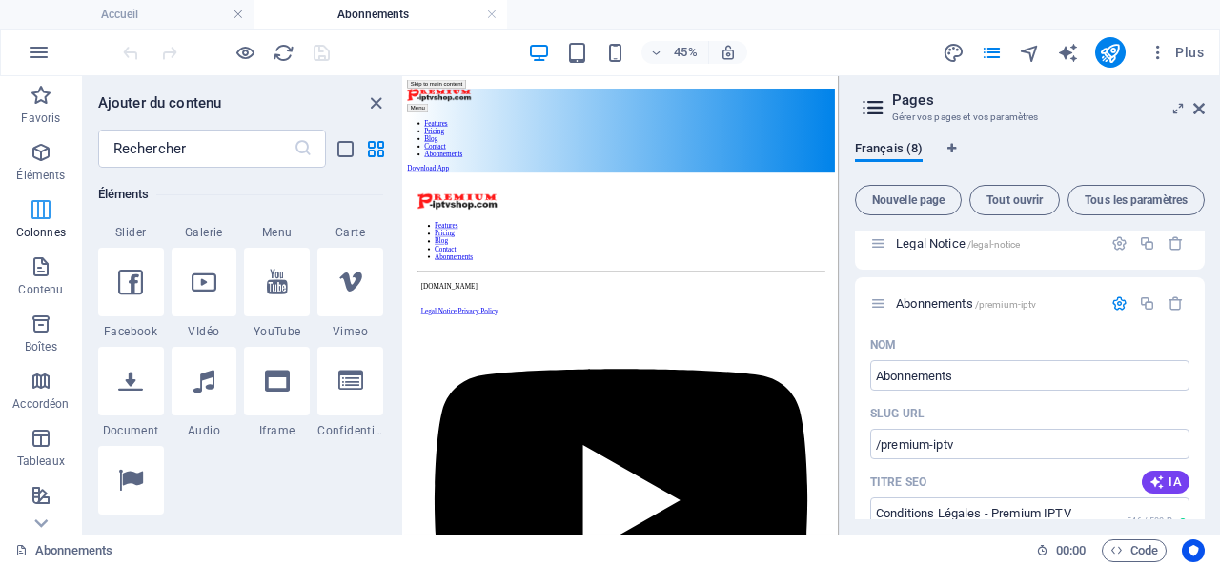
scroll to position [944, 0]
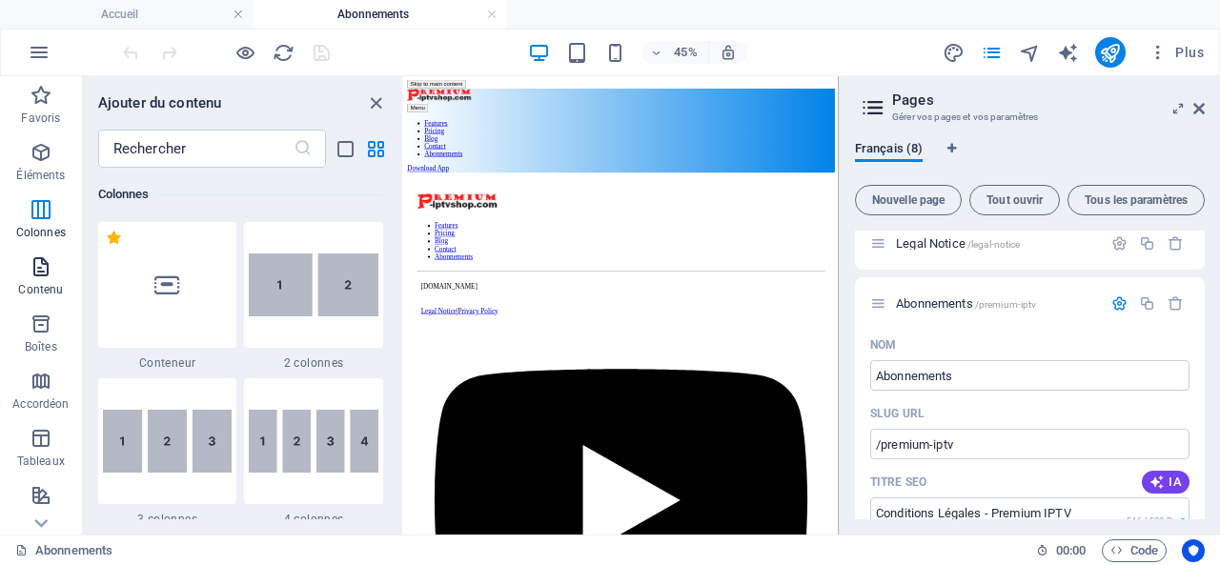
click at [35, 271] on icon "button" at bounding box center [41, 266] width 23 height 23
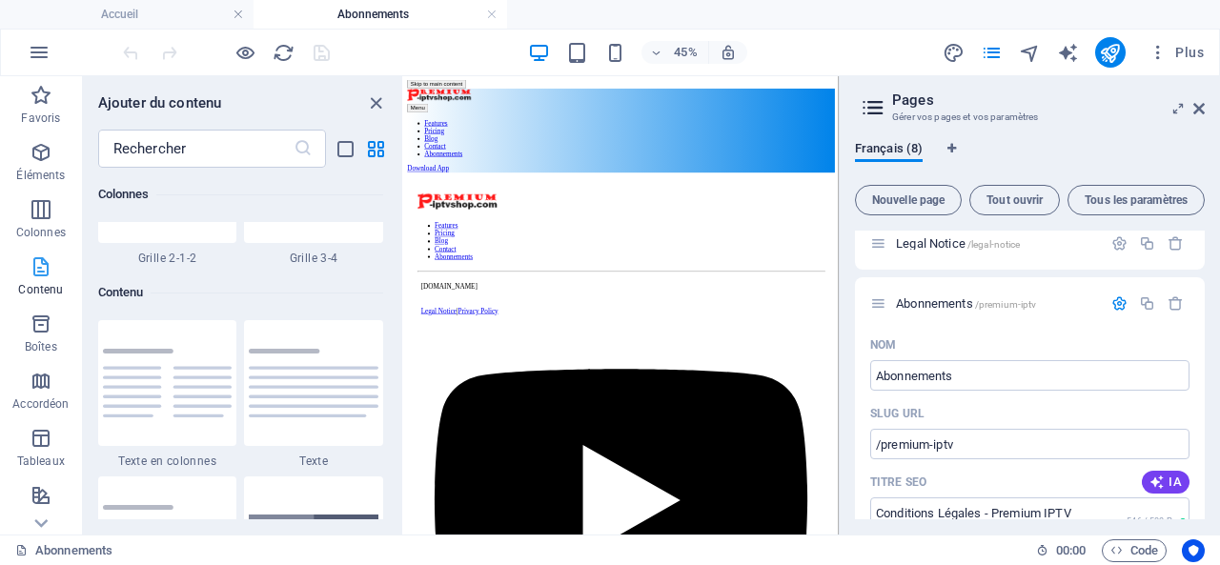
scroll to position [3335, 0]
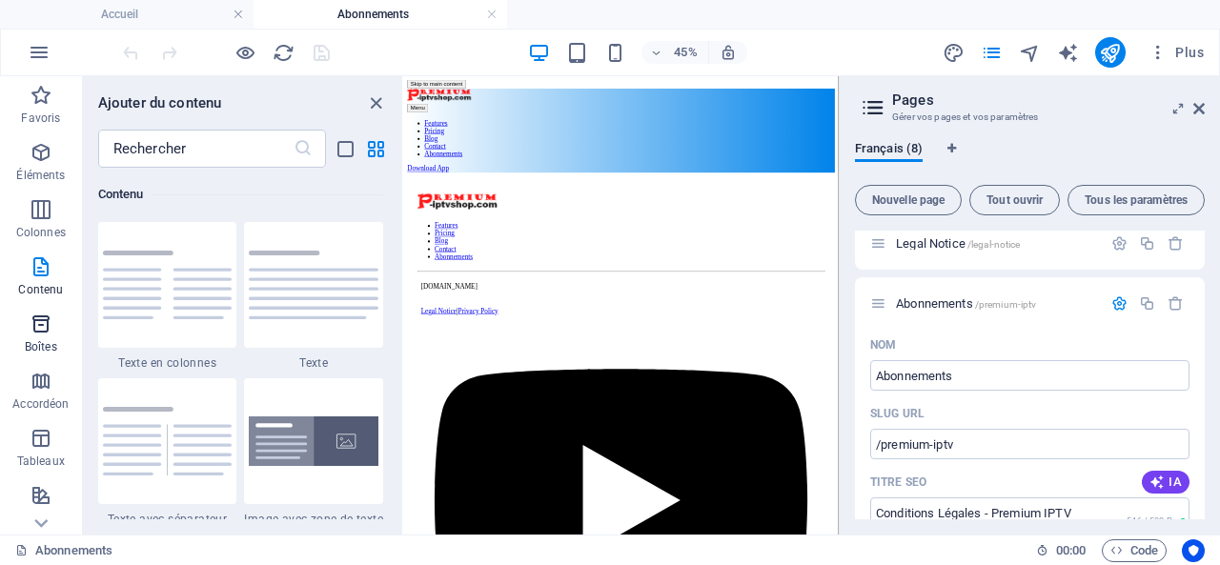
click at [45, 332] on icon "button" at bounding box center [41, 324] width 23 height 23
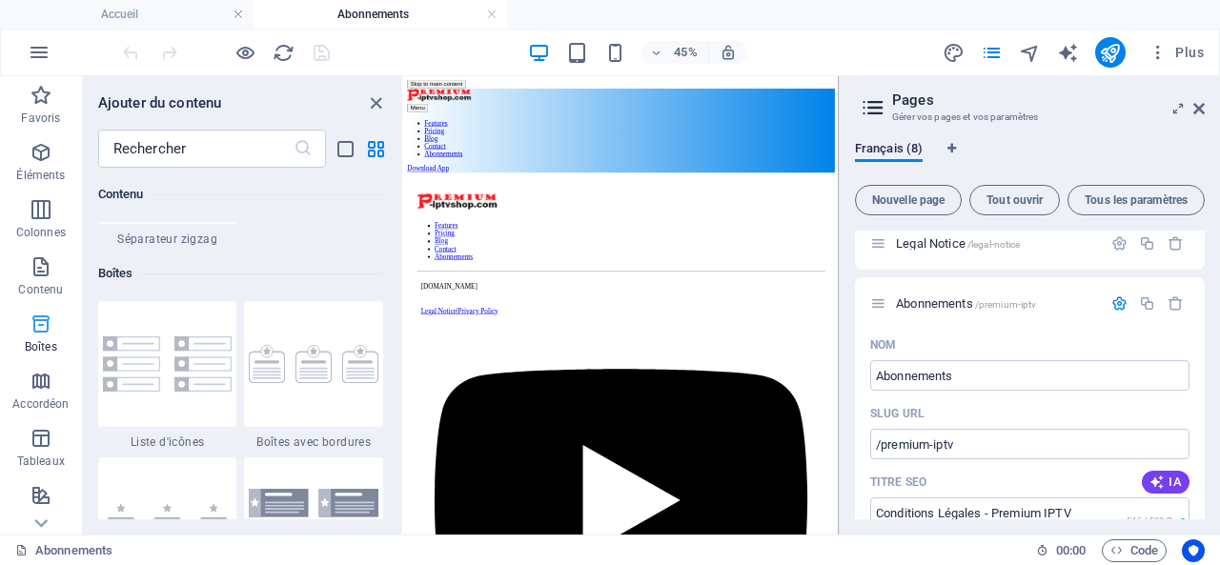
scroll to position [5258, 0]
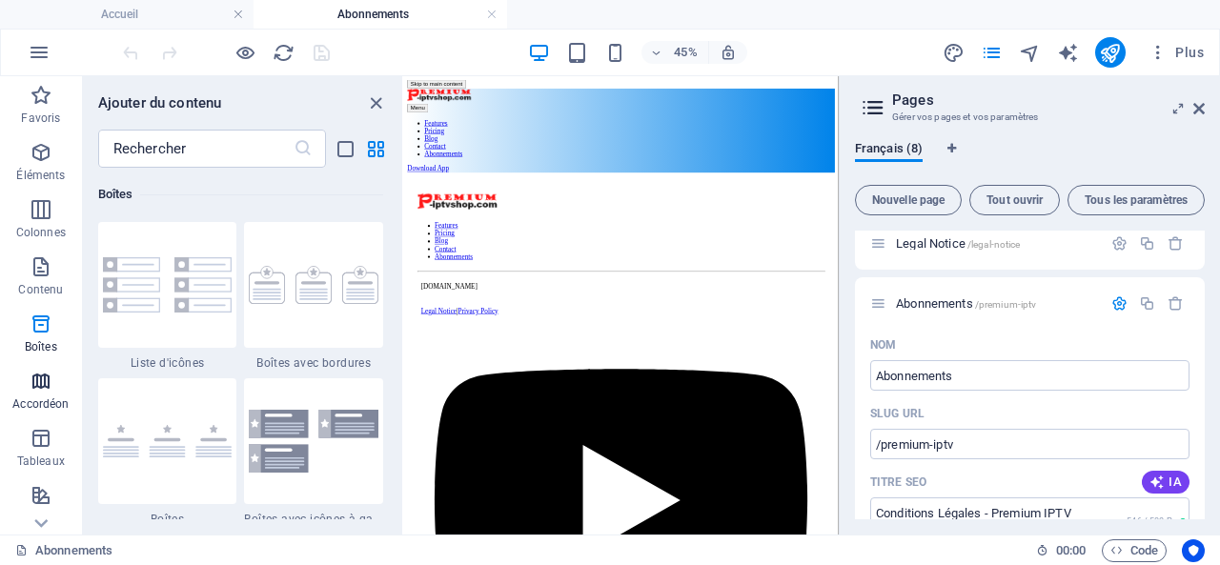
click at [40, 380] on icon "button" at bounding box center [41, 381] width 23 height 23
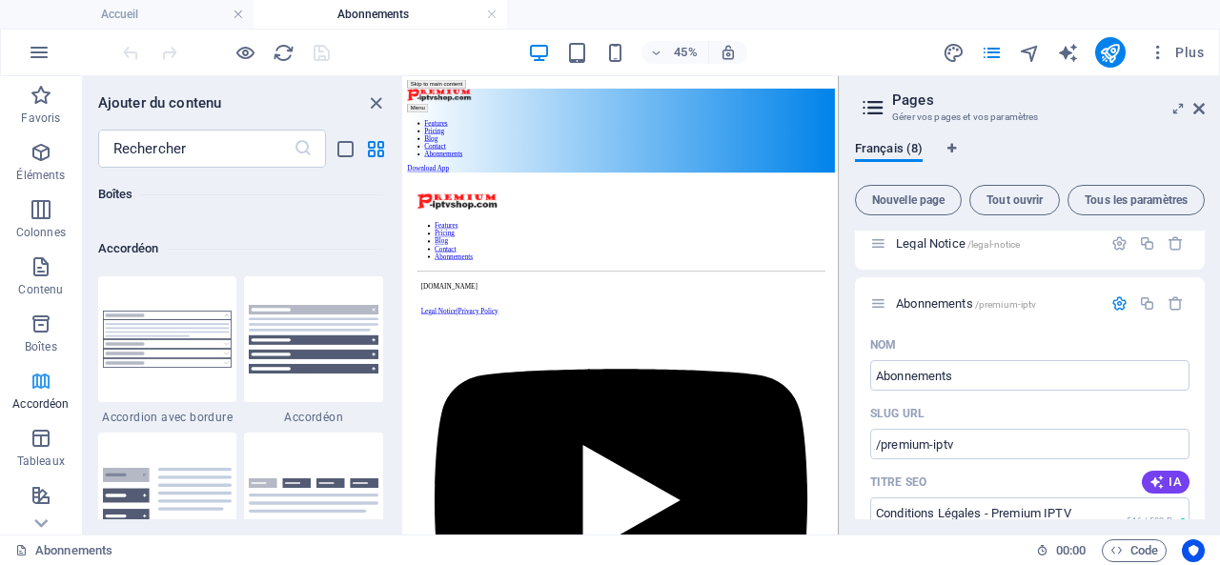
scroll to position [6085, 0]
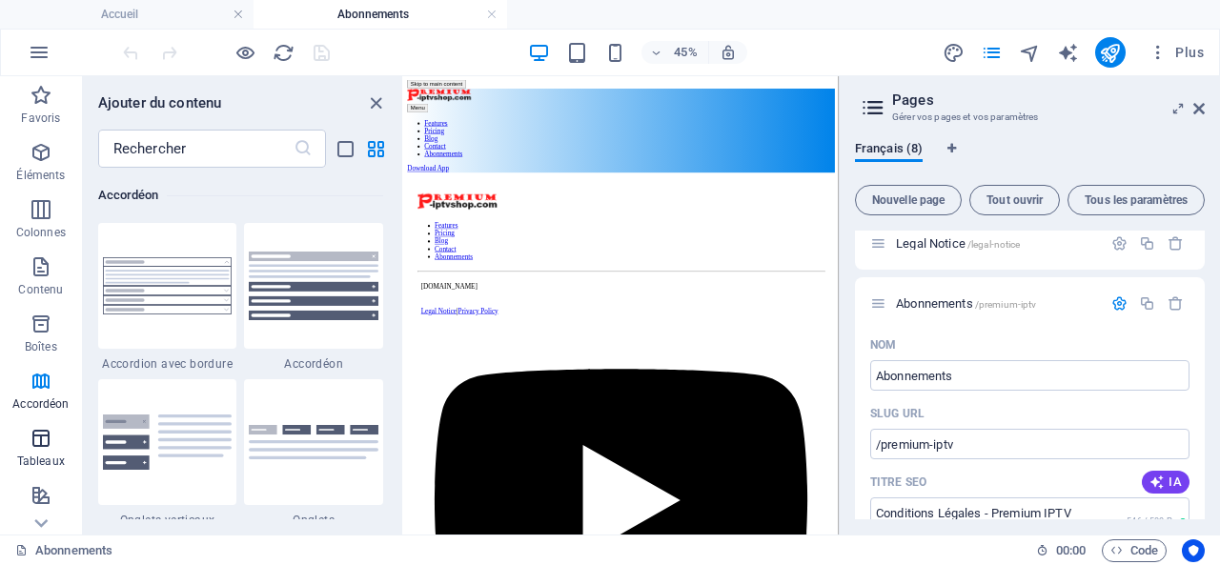
click at [44, 442] on icon "button" at bounding box center [41, 438] width 23 height 23
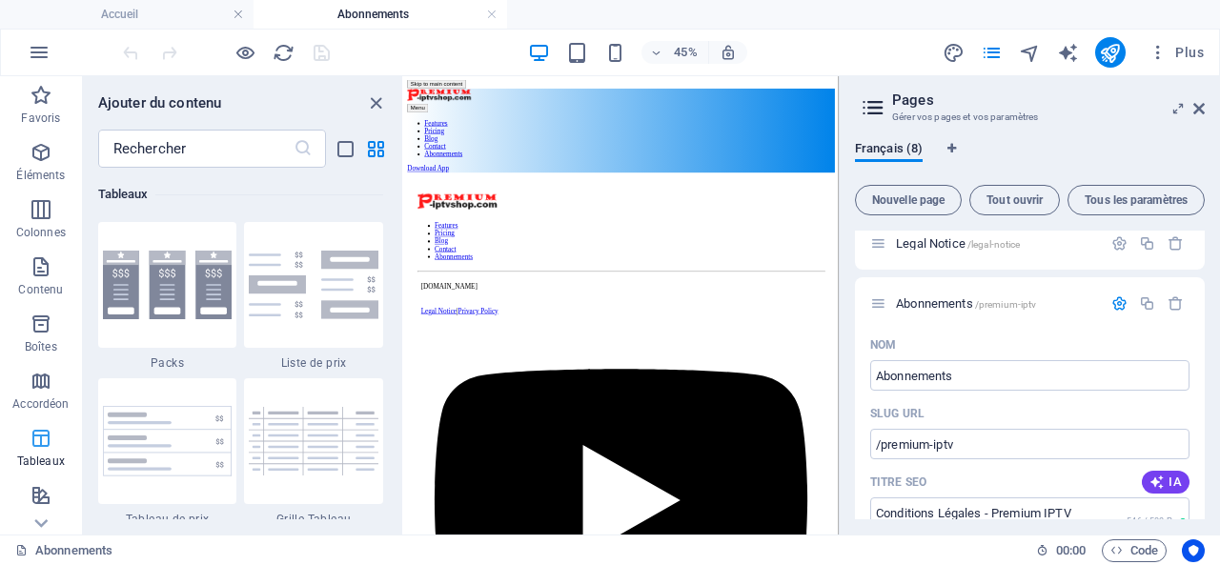
scroll to position [95, 0]
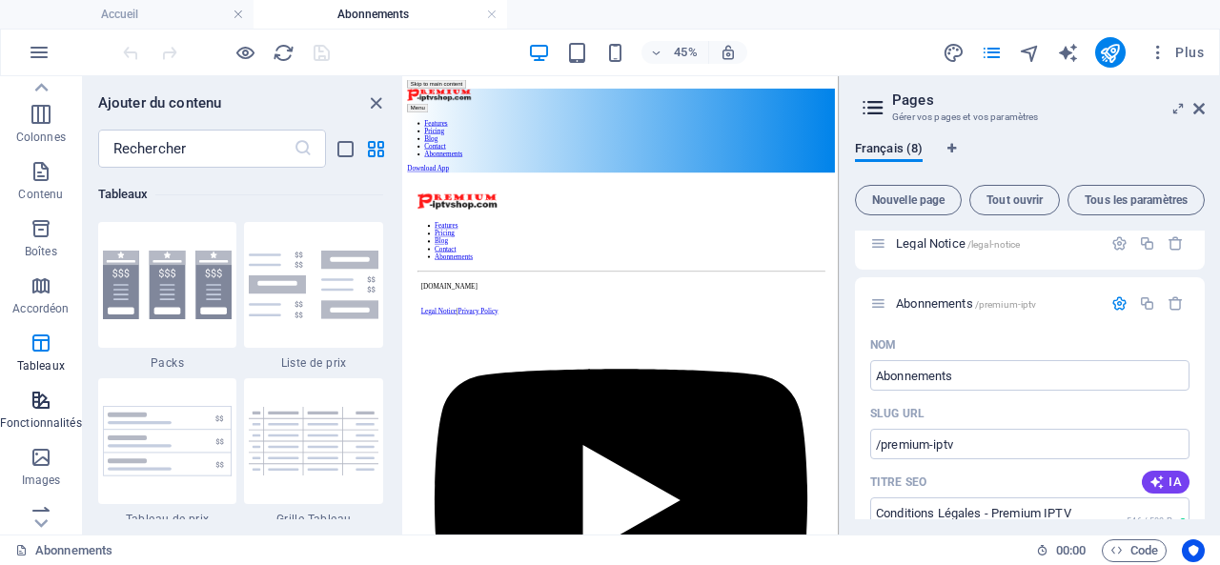
click at [42, 404] on icon "button" at bounding box center [41, 400] width 23 height 23
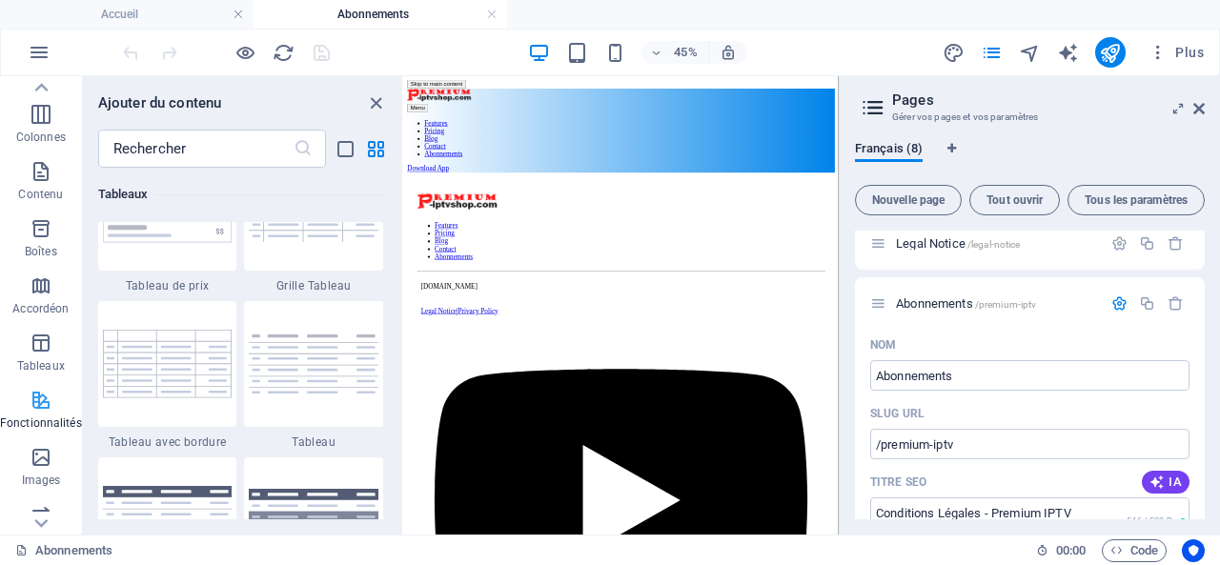
scroll to position [7430, 0]
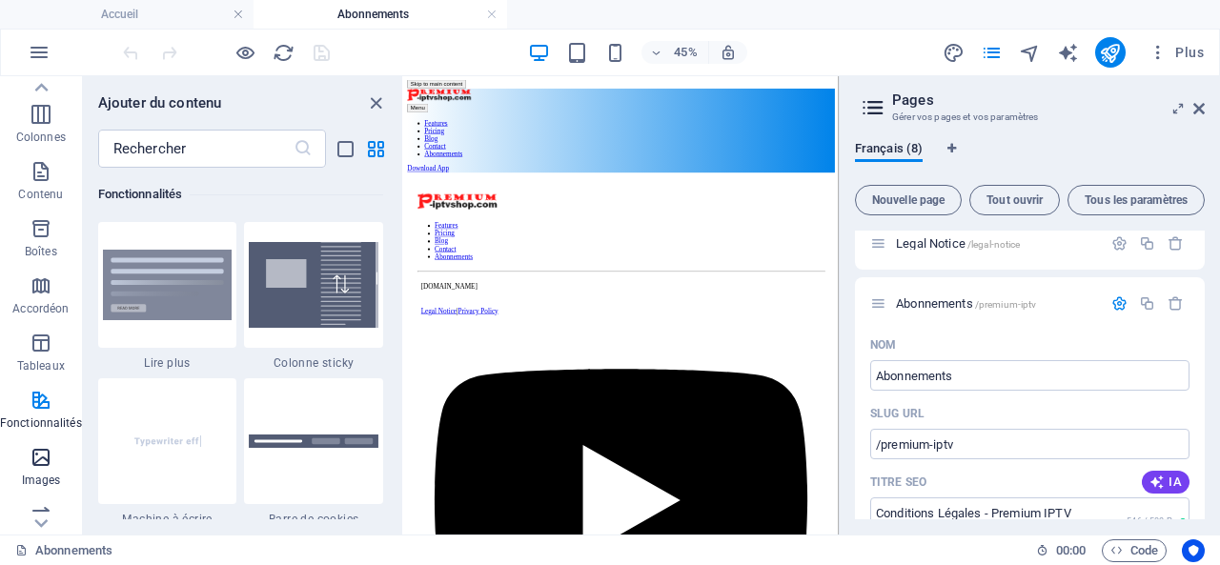
click at [41, 455] on icon "button" at bounding box center [41, 457] width 23 height 23
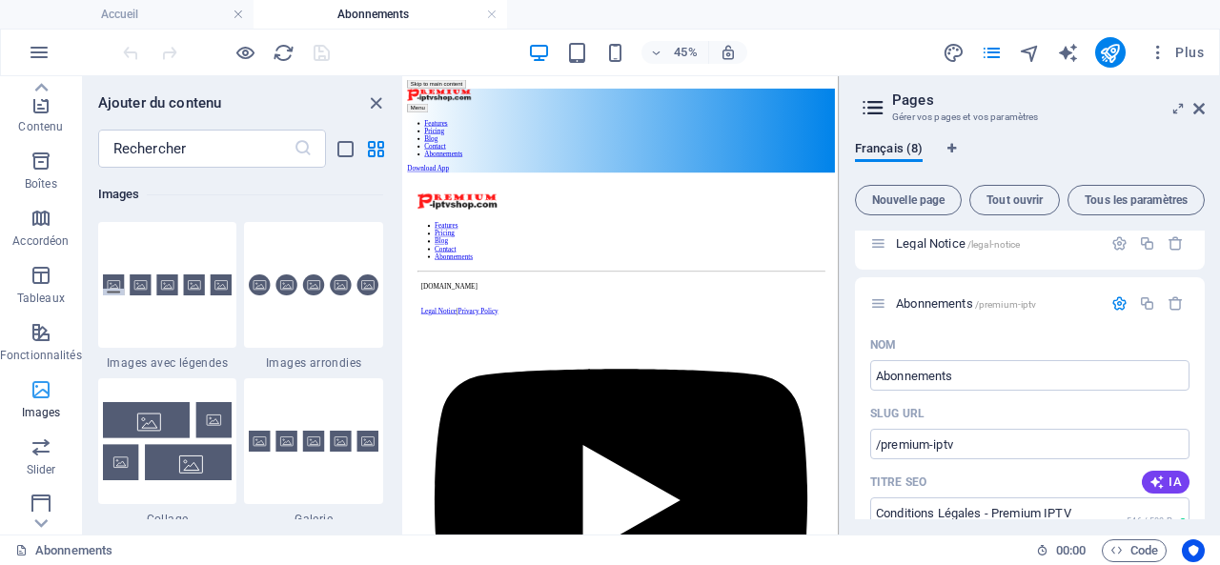
scroll to position [191, 0]
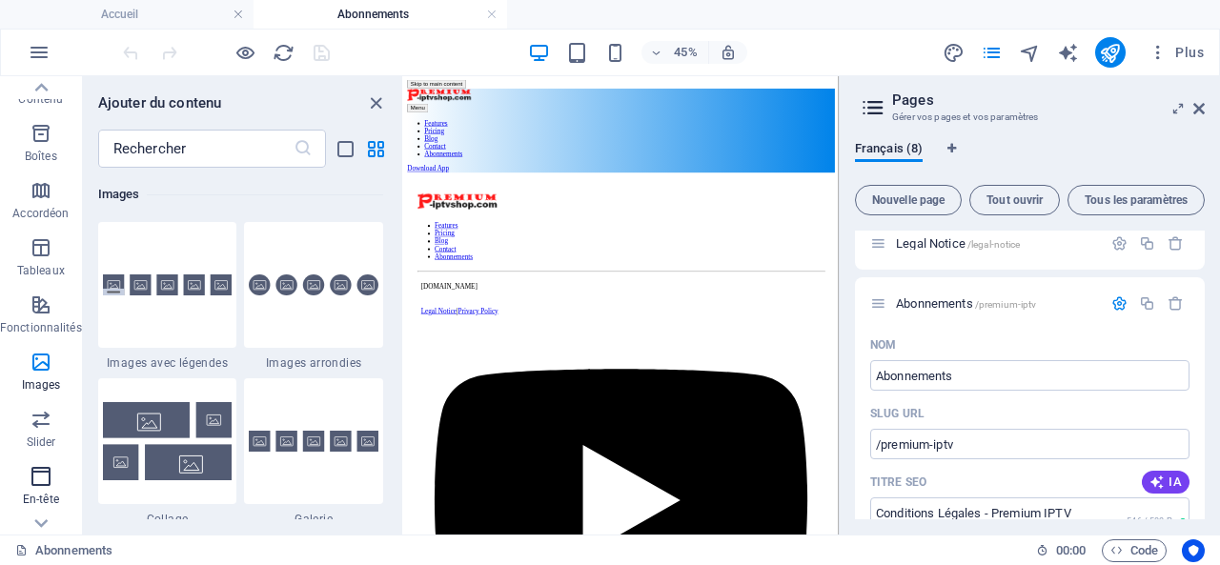
click at [44, 478] on icon "button" at bounding box center [41, 476] width 23 height 23
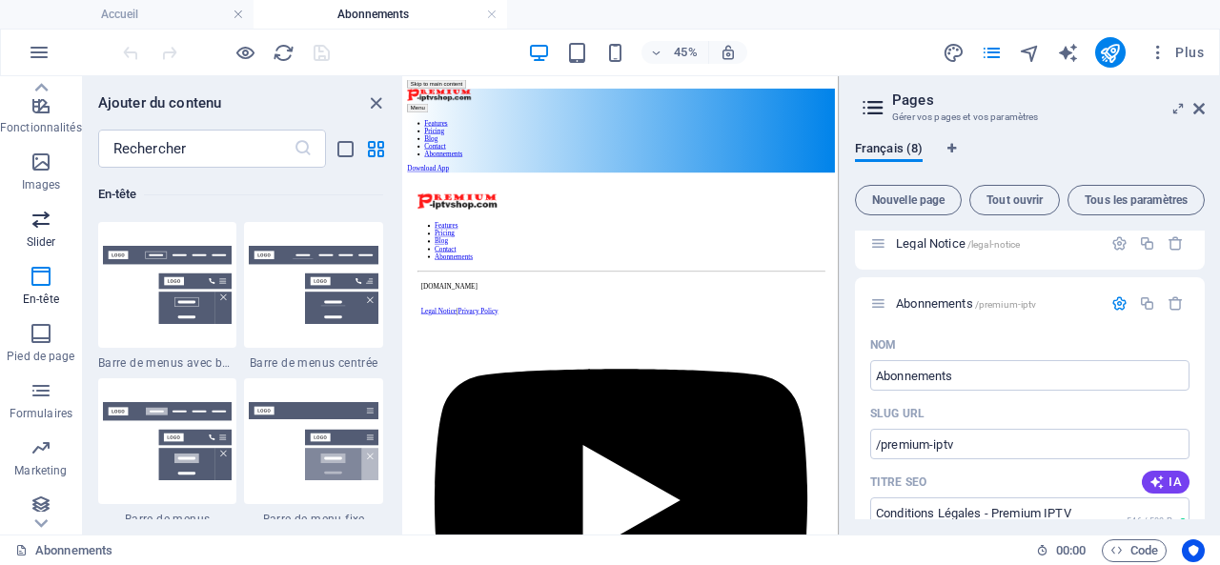
scroll to position [398, 0]
click at [42, 382] on icon "button" at bounding box center [41, 383] width 23 height 23
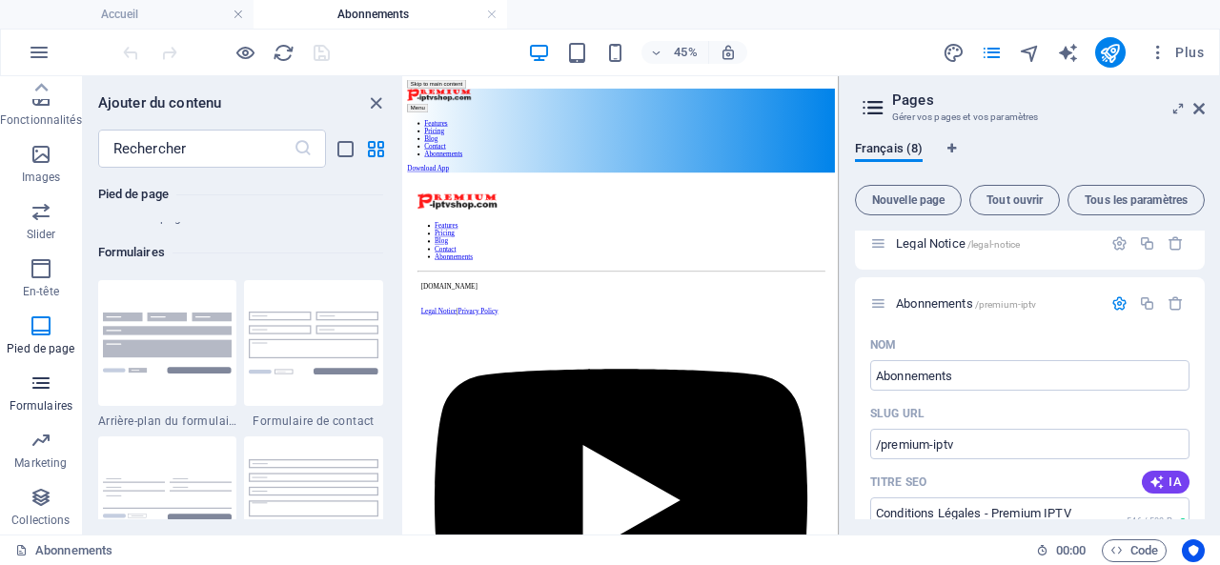
scroll to position [13916, 0]
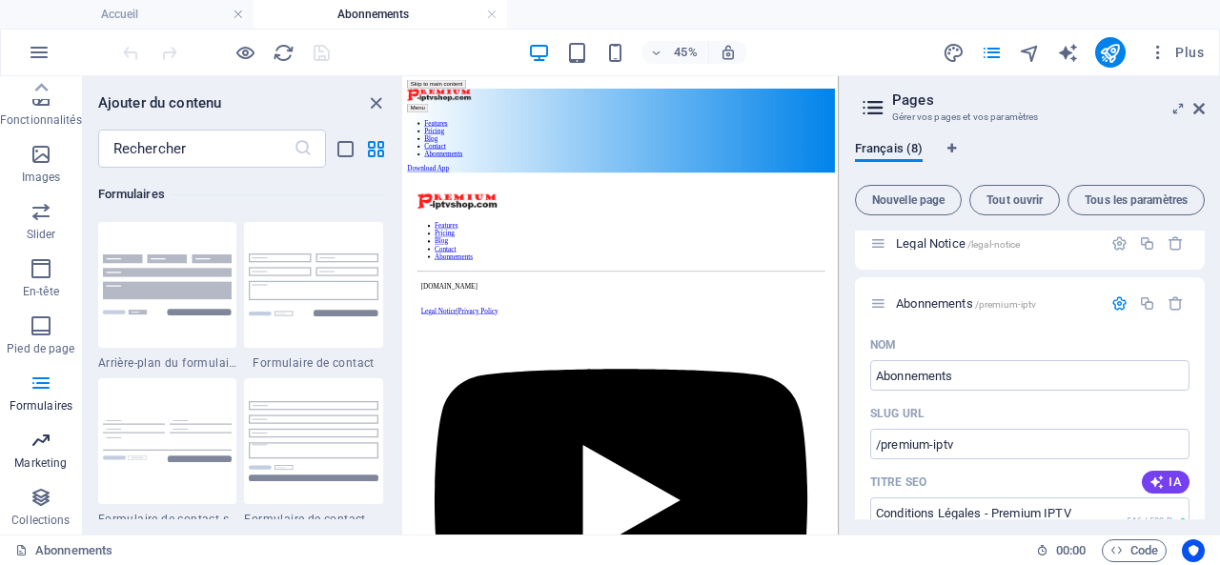
click at [40, 431] on icon "button" at bounding box center [41, 440] width 23 height 23
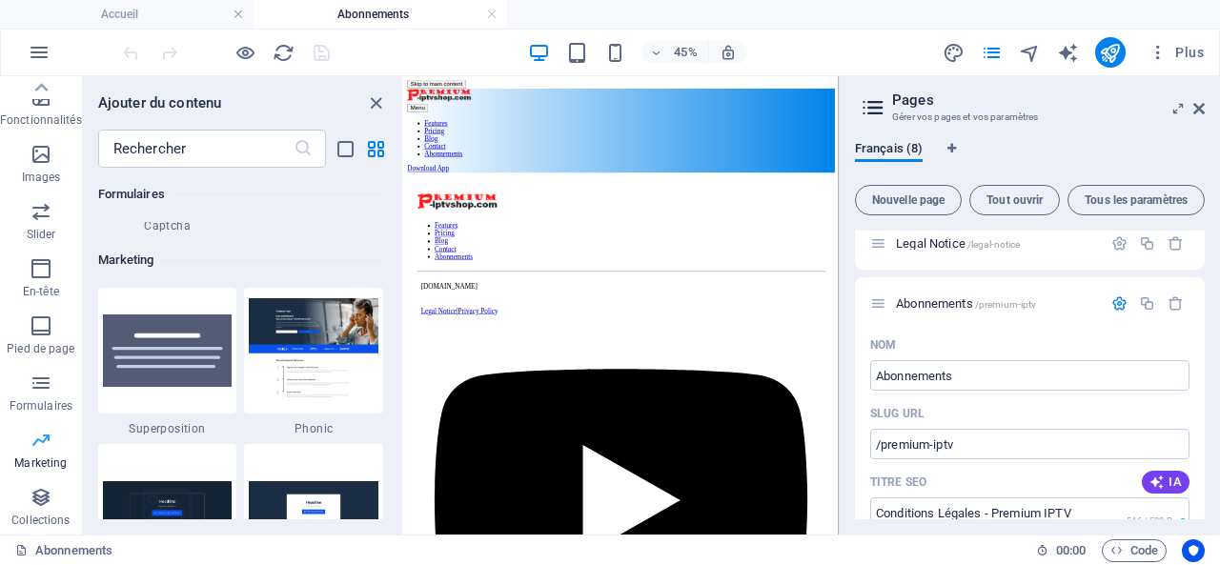
scroll to position [15526, 0]
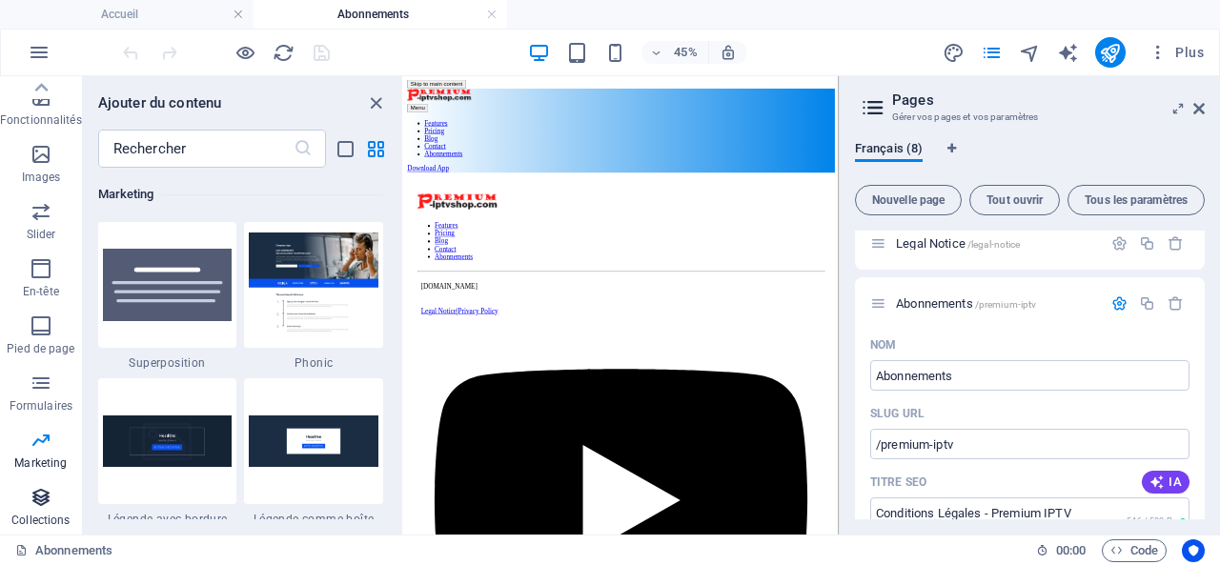
click at [39, 495] on icon "button" at bounding box center [41, 497] width 23 height 23
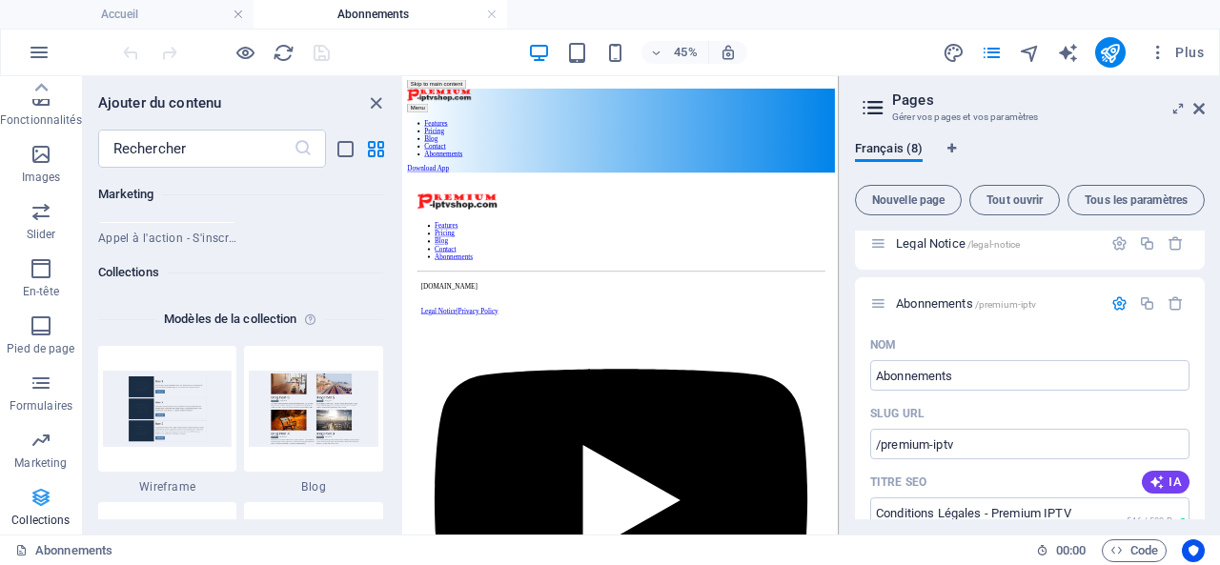
scroll to position [17448, 0]
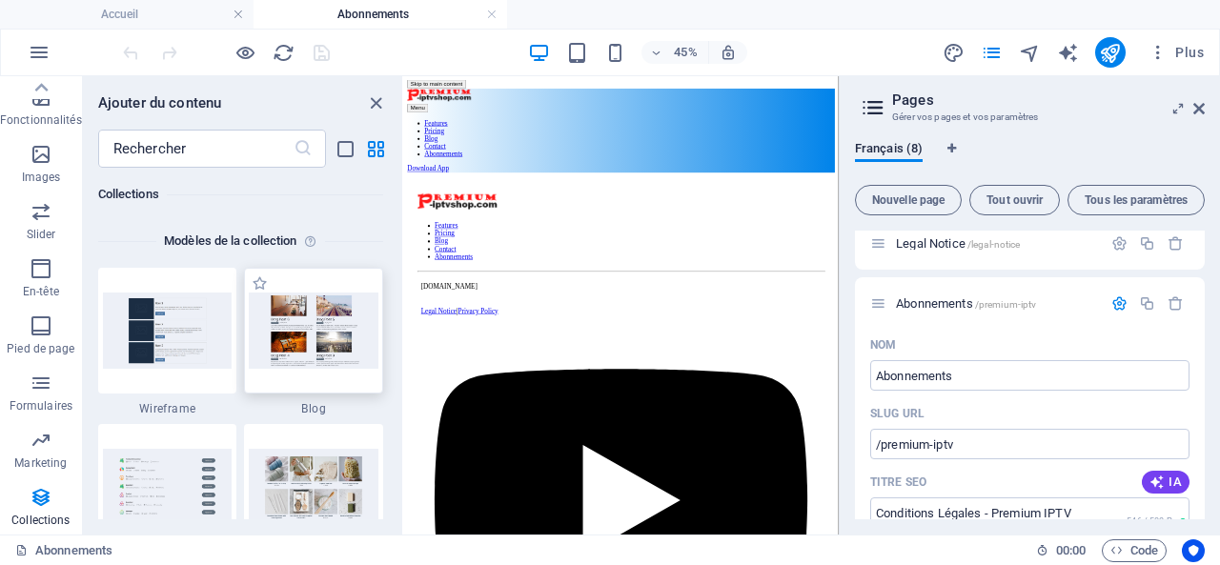
click at [299, 334] on img at bounding box center [314, 331] width 130 height 76
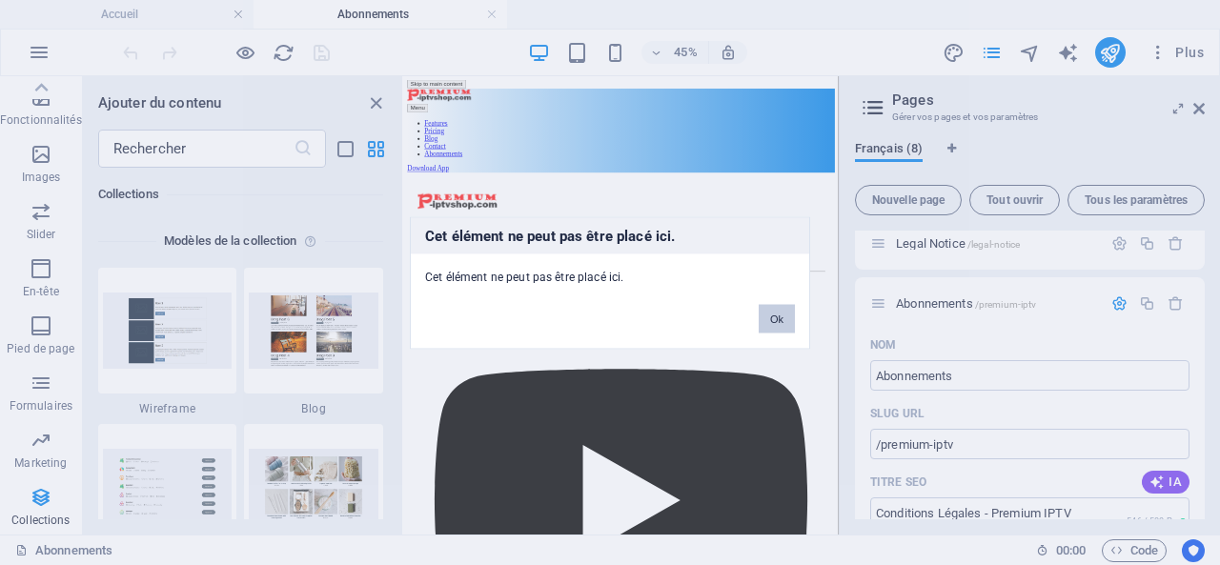
click at [777, 308] on button "Ok" at bounding box center [777, 318] width 36 height 29
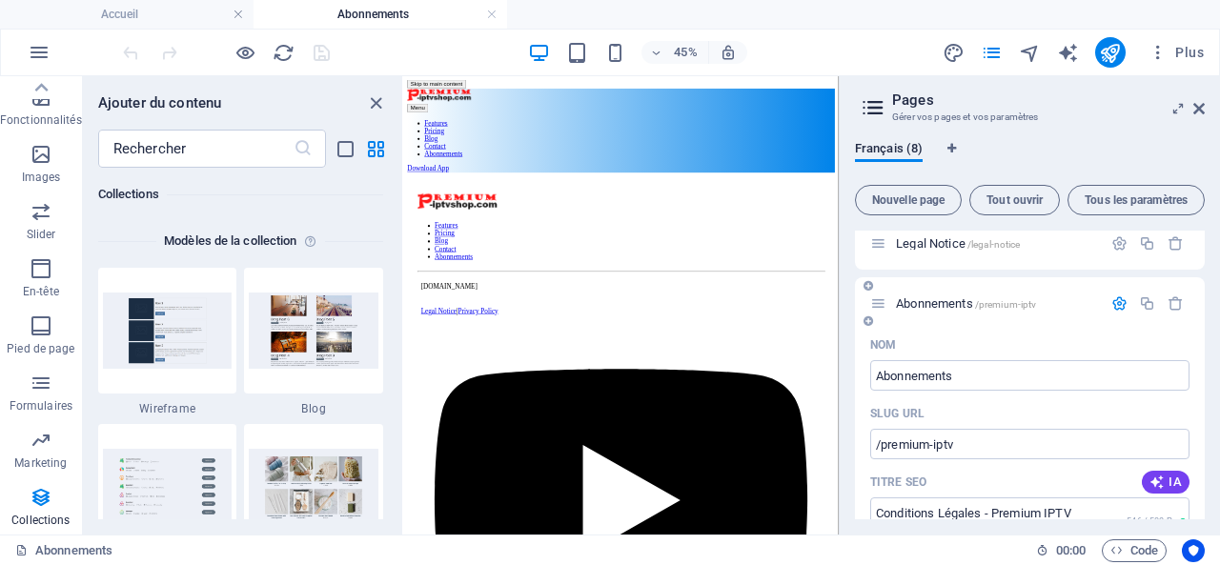
click at [931, 302] on span "Abonnements /premium-iptv" at bounding box center [966, 303] width 140 height 14
click at [1119, 295] on icon "button" at bounding box center [1119, 303] width 16 height 16
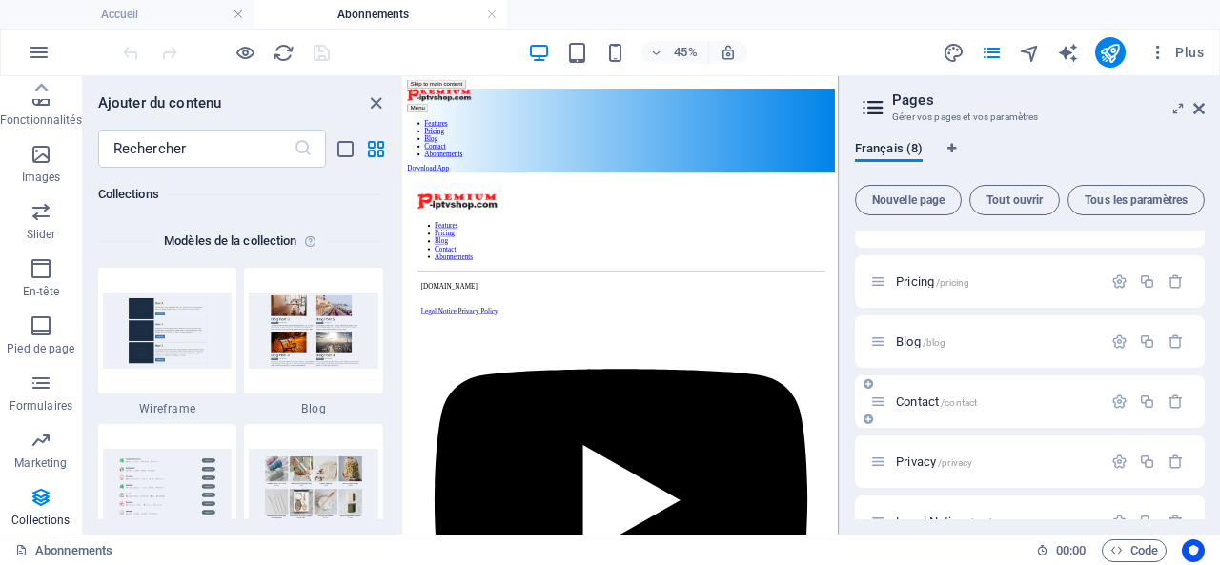
scroll to position [191, 0]
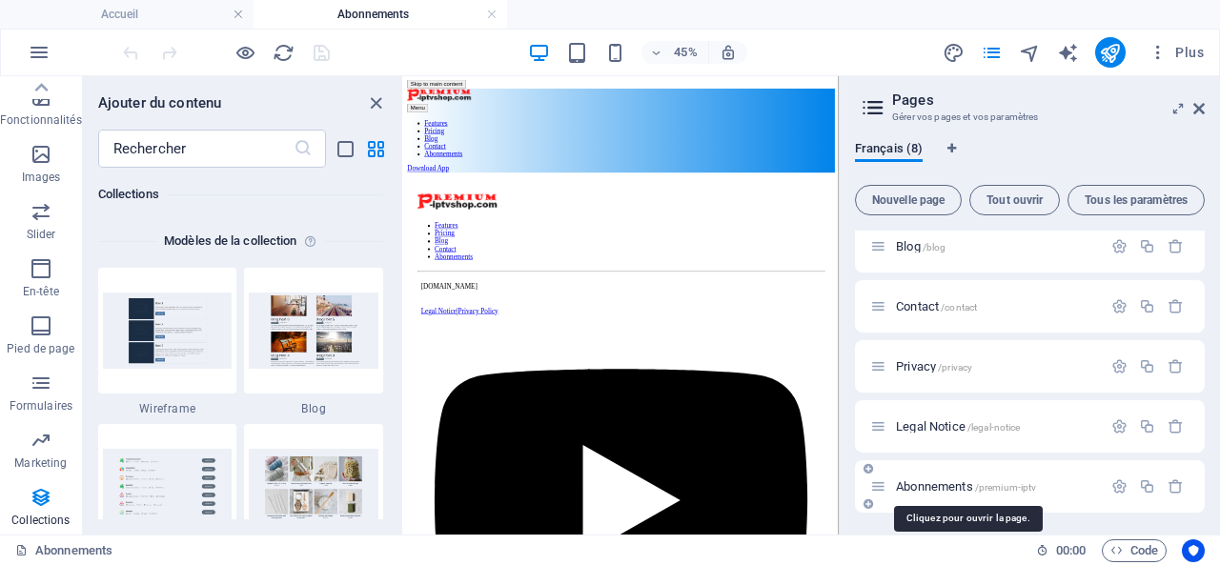
click at [936, 481] on span "Abonnements /premium-iptv" at bounding box center [966, 486] width 140 height 14
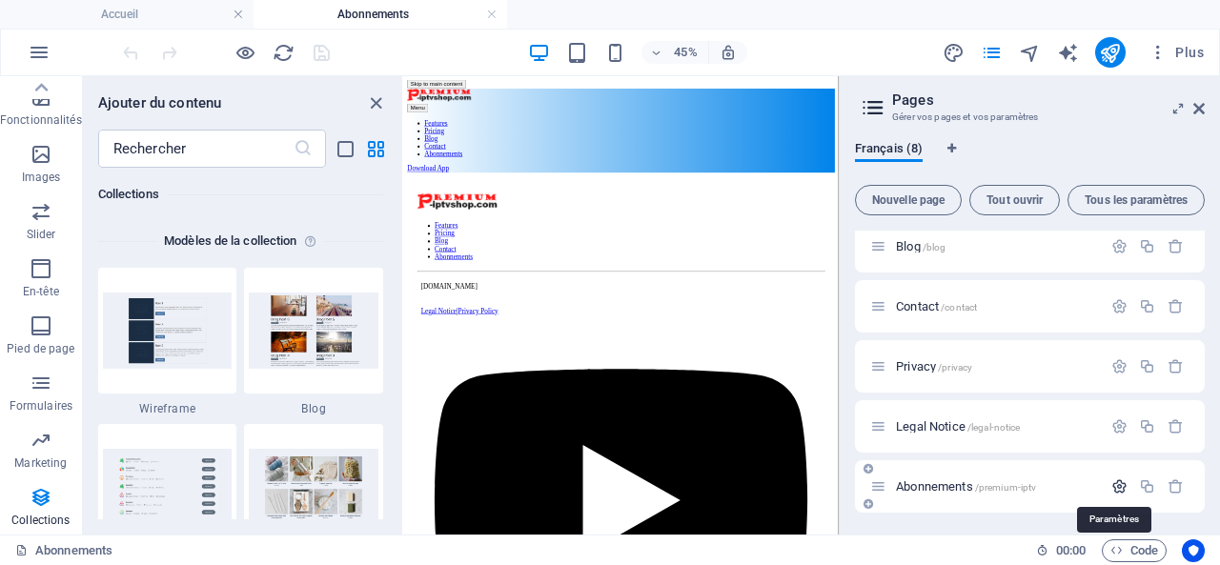
click at [1113, 481] on icon "button" at bounding box center [1119, 486] width 16 height 16
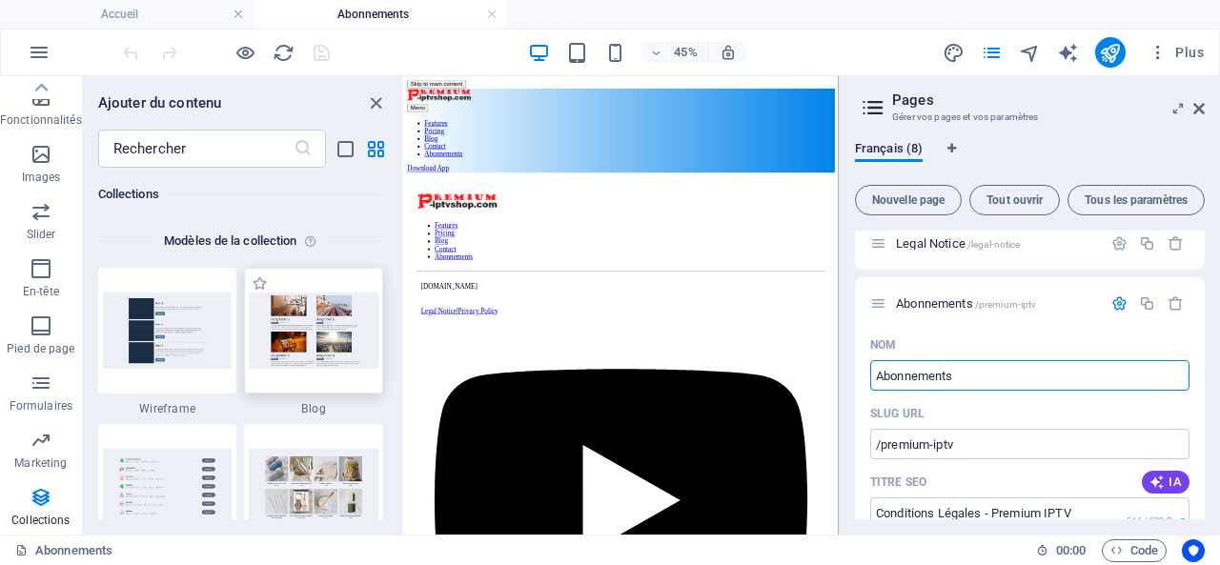
click at [304, 329] on img at bounding box center [314, 331] width 130 height 76
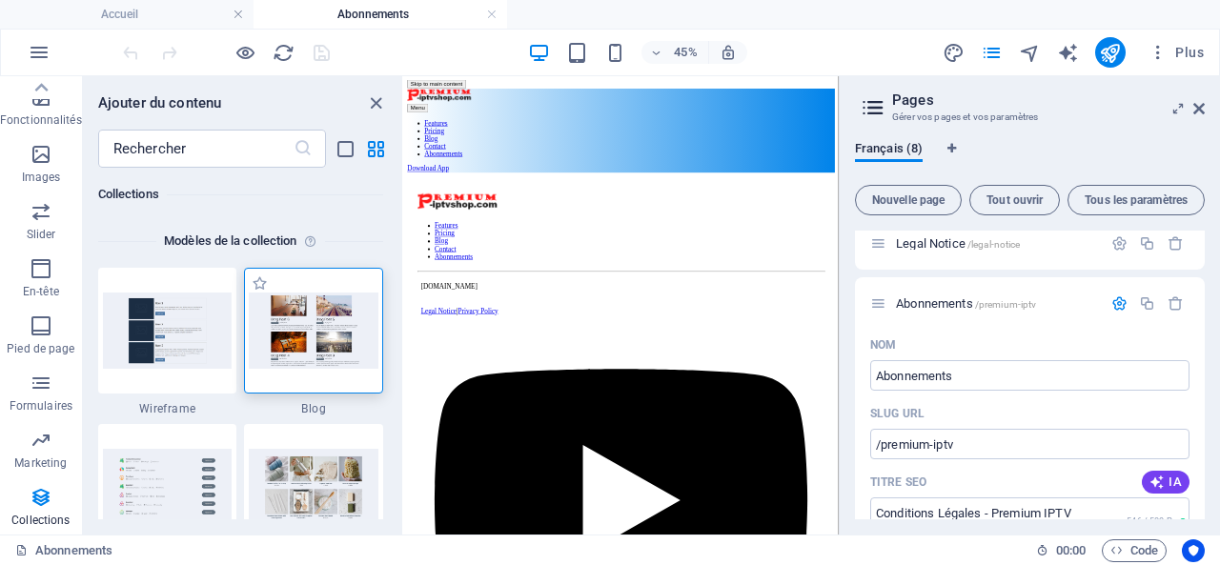
click at [304, 329] on img at bounding box center [314, 331] width 130 height 76
click at [1104, 173] on nav "Features Pricing Blog Contact Abonnements" at bounding box center [887, 216] width 950 height 86
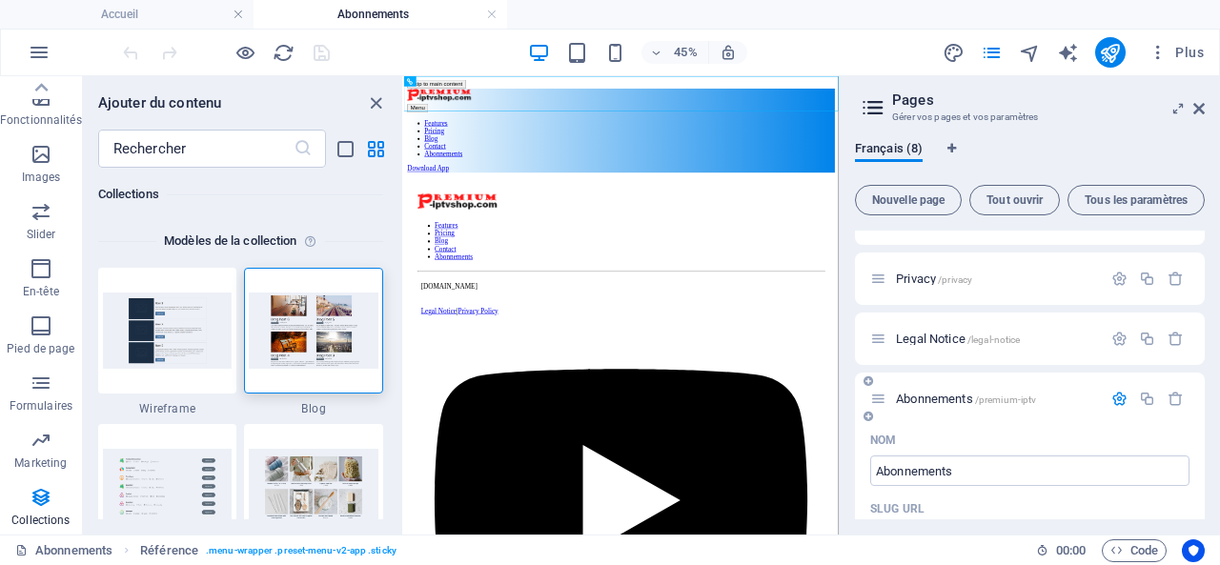
click at [934, 397] on span "Abonnements /premium-iptv" at bounding box center [966, 399] width 140 height 14
click at [949, 326] on div "Legal Notice /legal-notice" at bounding box center [1030, 339] width 350 height 52
click at [942, 336] on span "Legal Notice /legal-notice" at bounding box center [958, 339] width 124 height 14
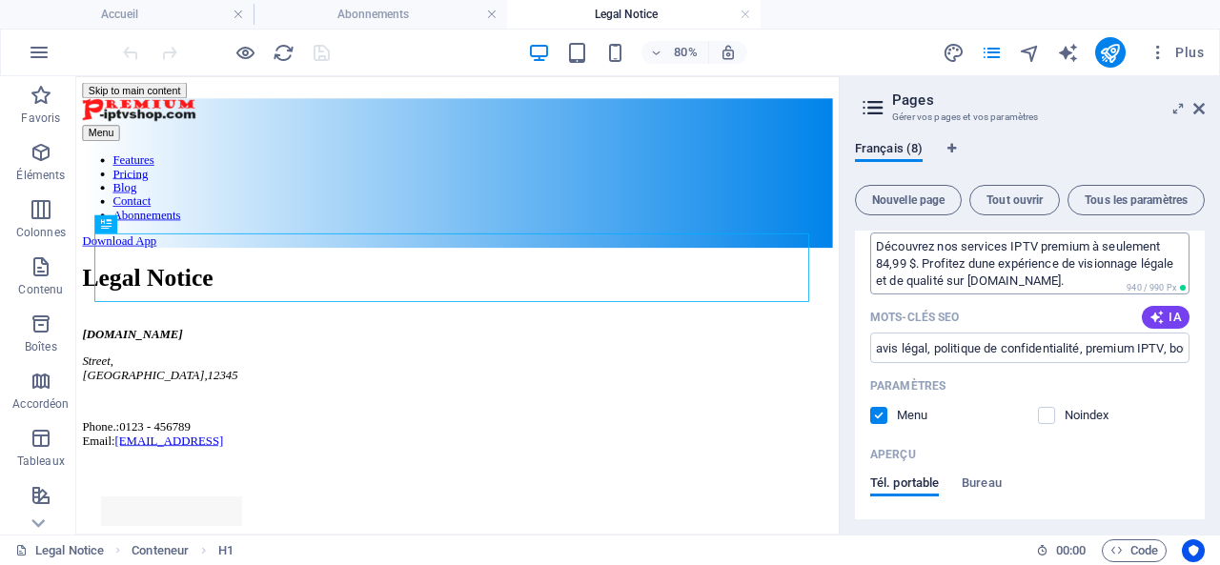
scroll to position [755, 0]
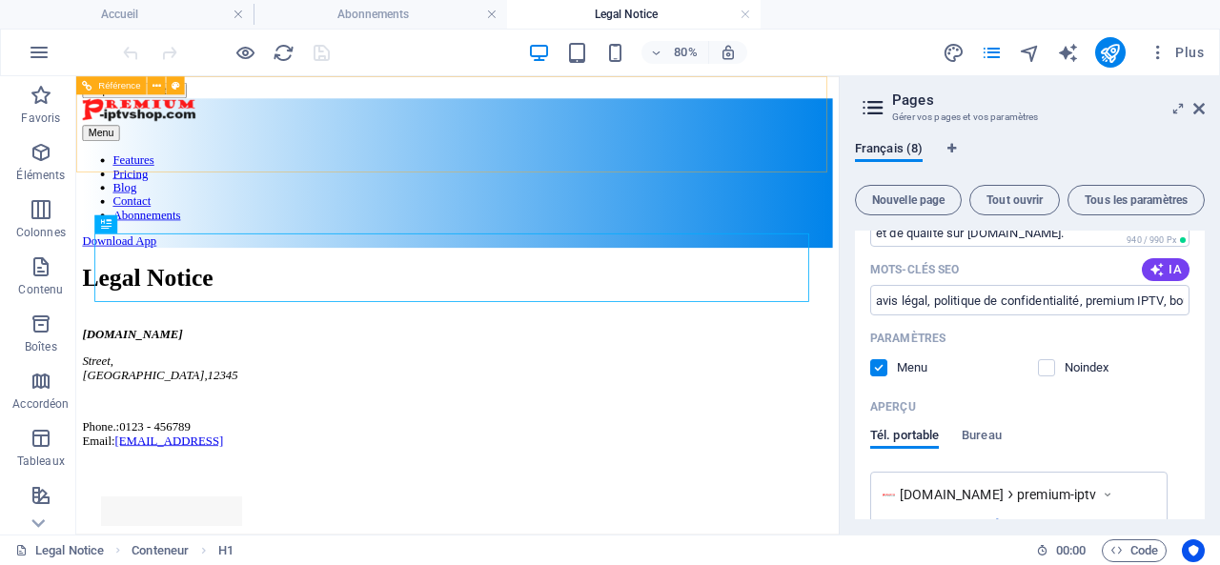
click at [901, 173] on nav "Features Pricing Blog Contact Abonnements" at bounding box center [553, 216] width 938 height 86
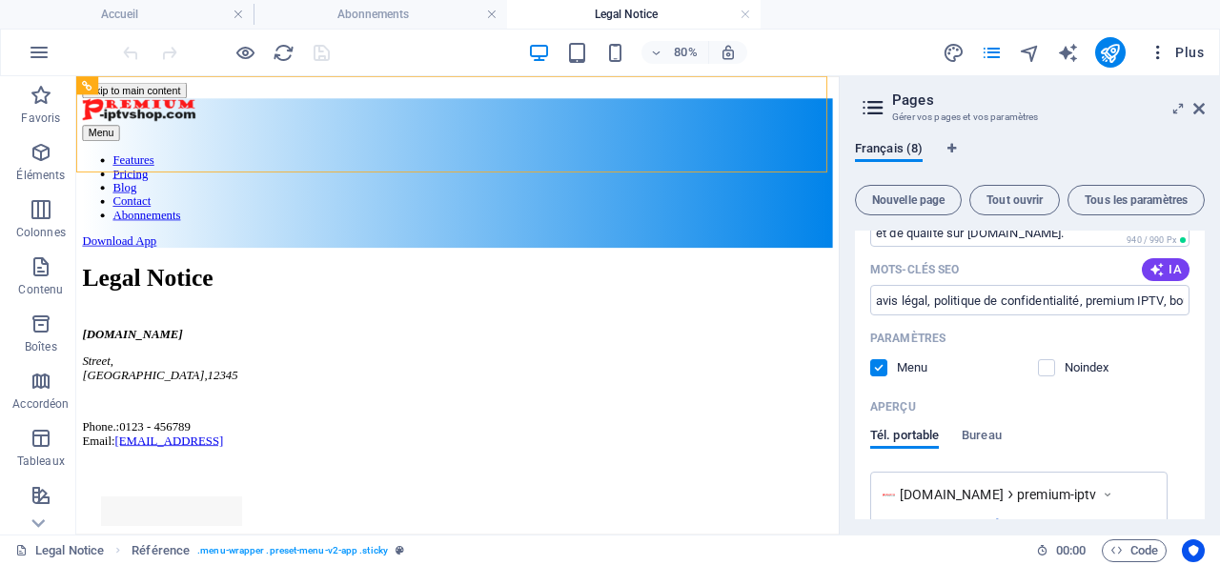
click at [1195, 50] on span "Plus" at bounding box center [1176, 52] width 55 height 19
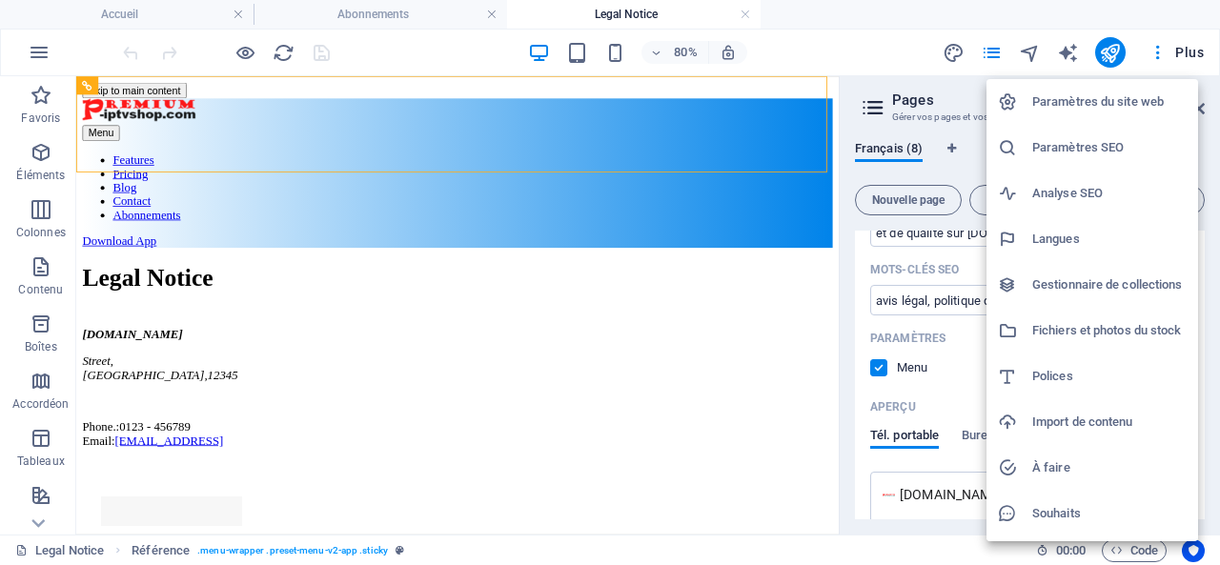
click at [1106, 282] on h6 "Gestionnaire de collections" at bounding box center [1109, 285] width 154 height 23
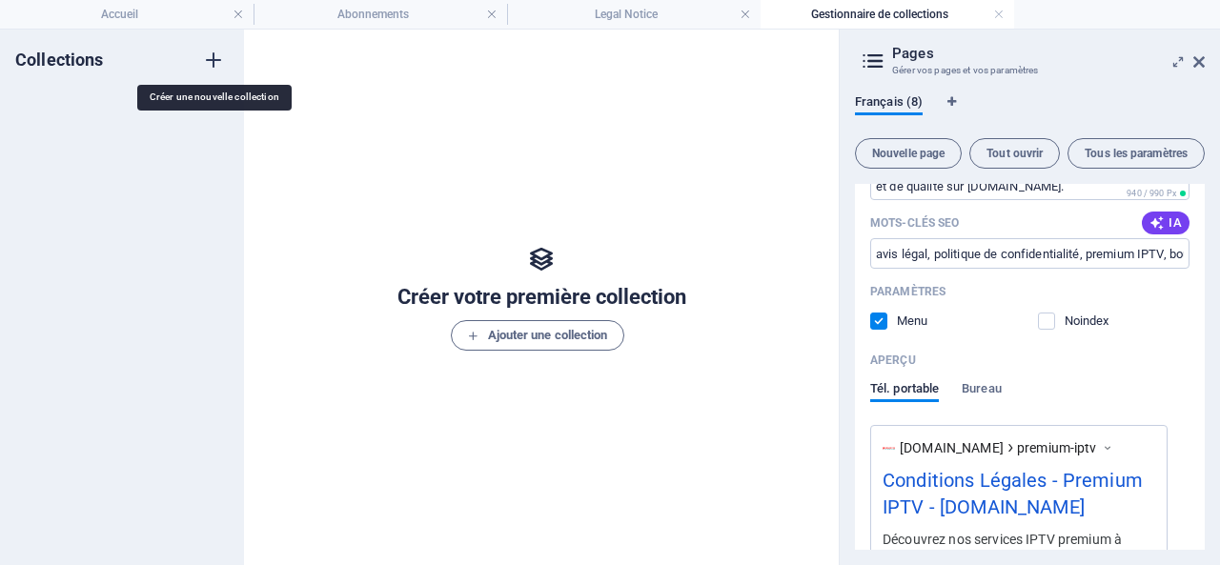
click at [217, 57] on icon "button" at bounding box center [213, 60] width 23 height 23
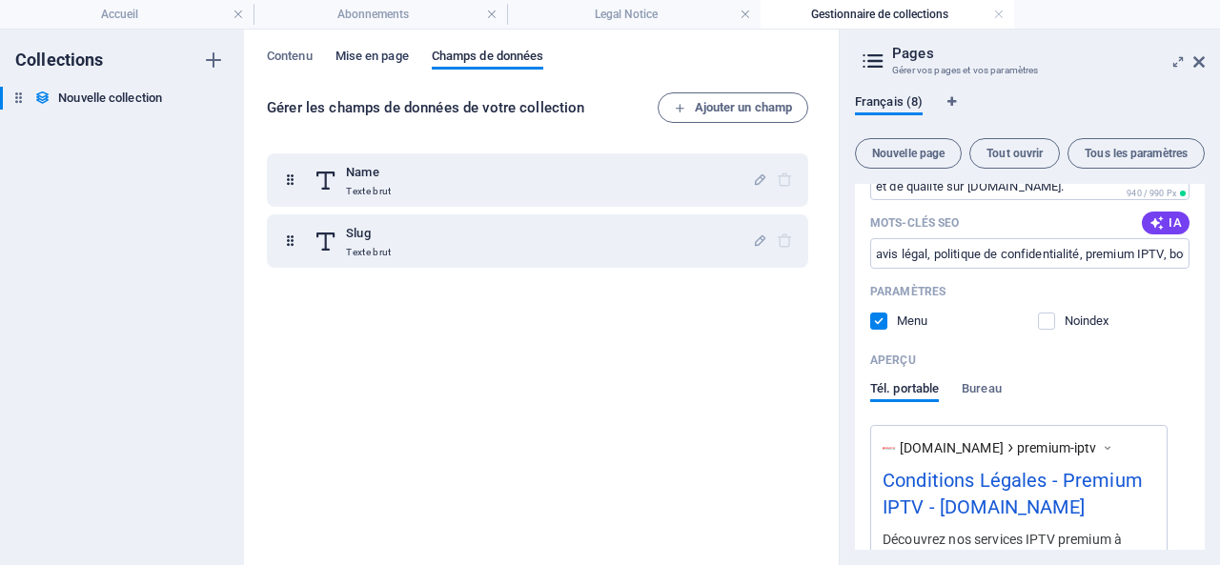
click at [358, 52] on span "Mise en page" at bounding box center [372, 58] width 73 height 27
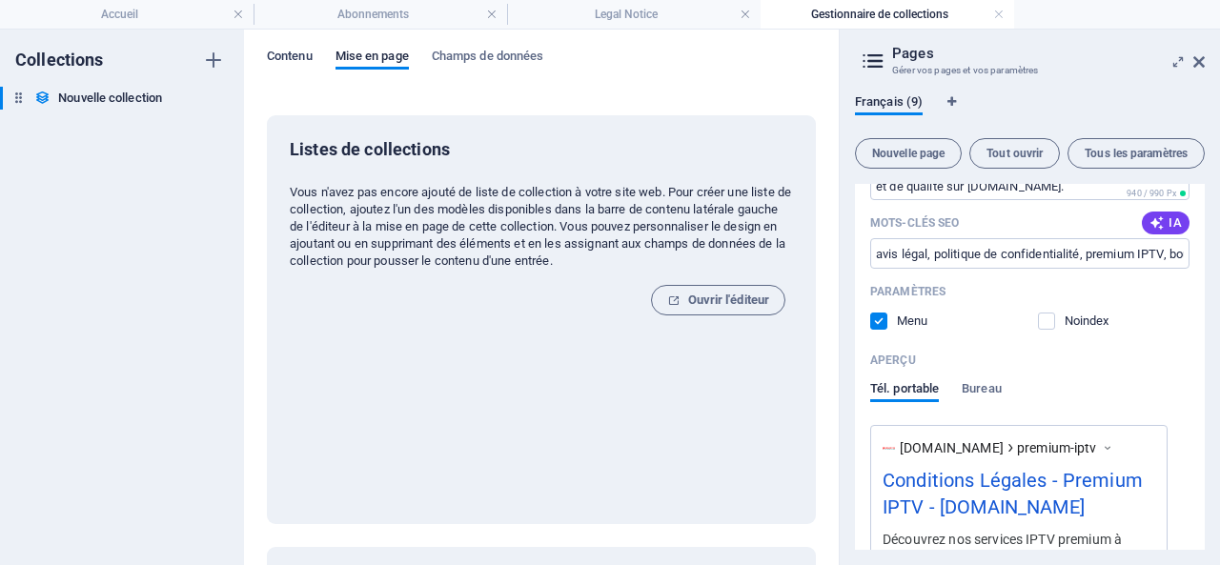
click at [275, 54] on span "Contenu" at bounding box center [290, 58] width 46 height 27
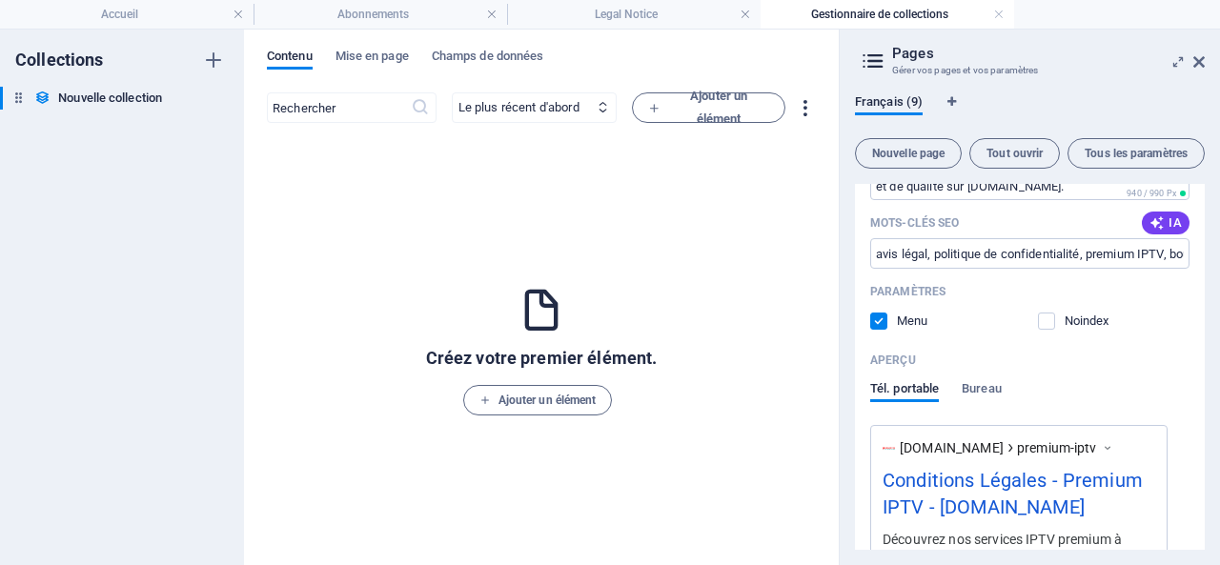
click at [804, 103] on icon "button" at bounding box center [805, 108] width 22 height 22
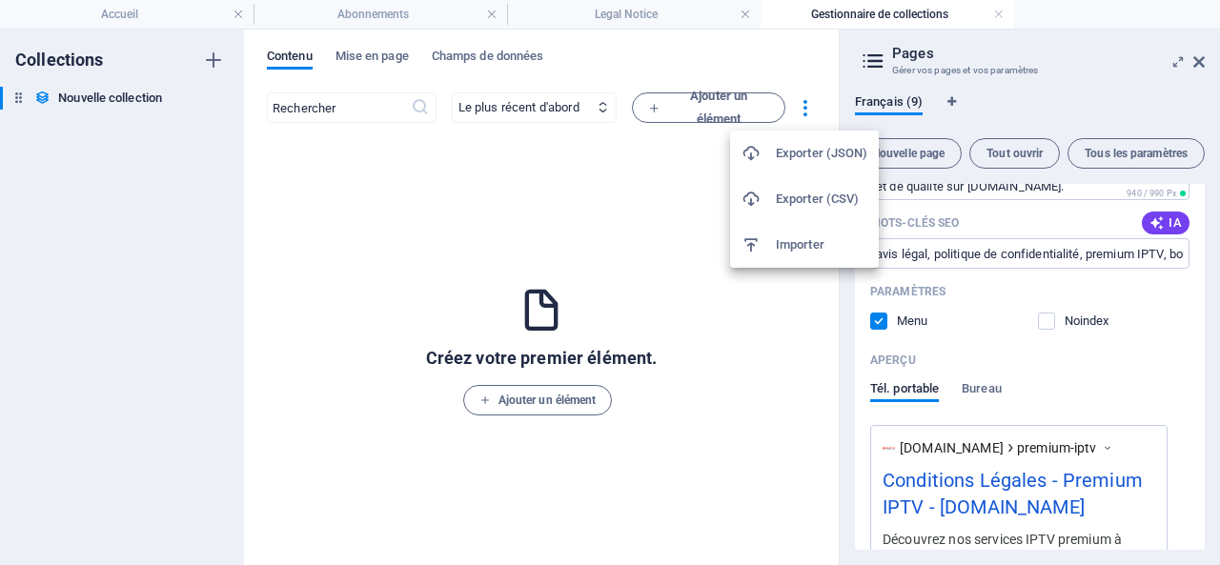
drag, startPoint x: 116, startPoint y: 98, endPoint x: 83, endPoint y: 99, distance: 33.4
click at [83, 99] on div at bounding box center [610, 282] width 1220 height 565
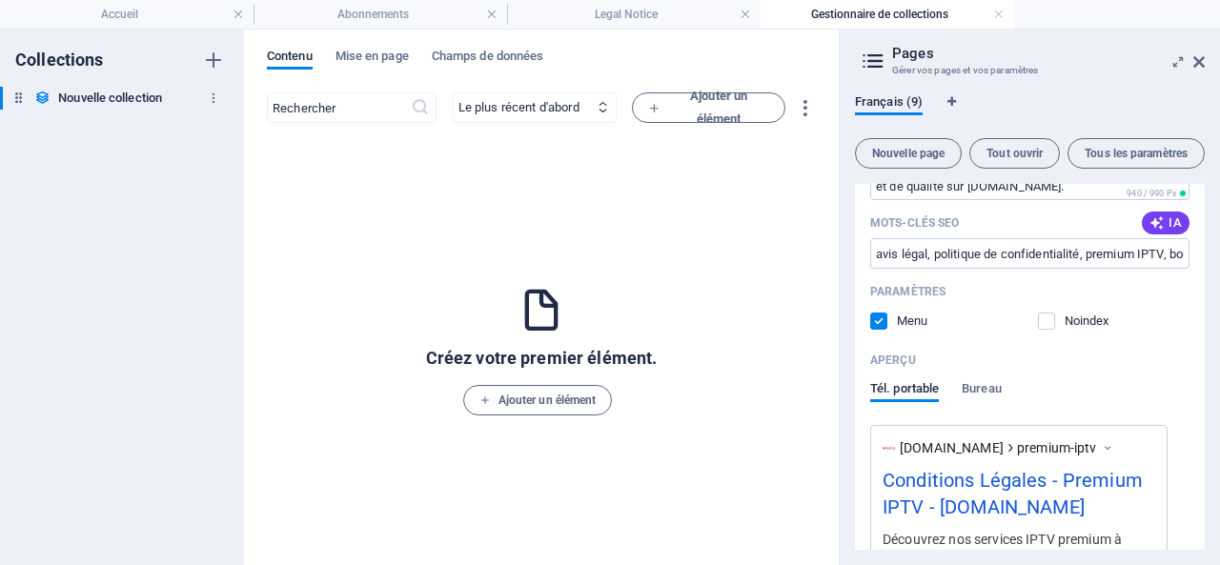
click at [84, 94] on h6 "Nouvelle collection" at bounding box center [110, 98] width 104 height 23
click at [214, 94] on icon "button" at bounding box center [213, 98] width 13 height 13
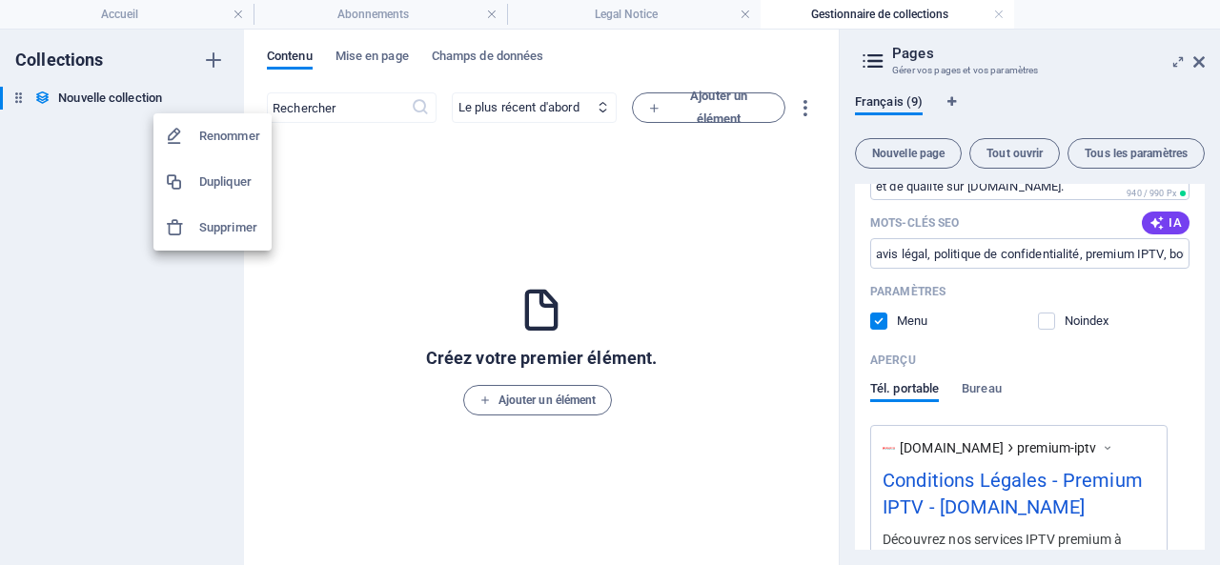
click at [219, 230] on h6 "Supprimer" at bounding box center [229, 227] width 61 height 23
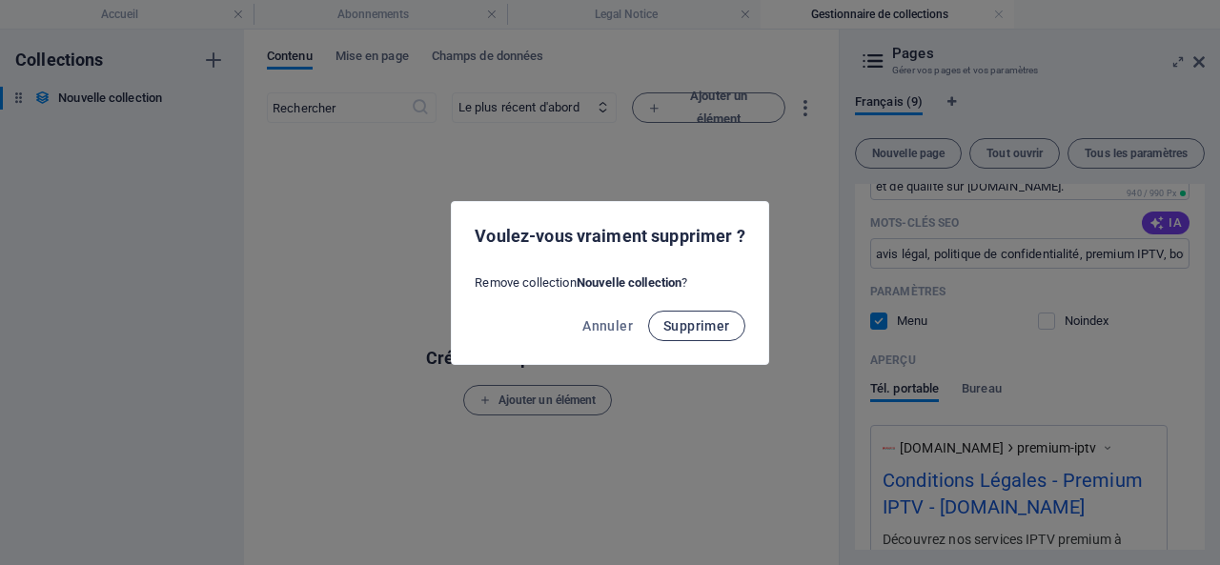
click at [698, 321] on span "Supprimer" at bounding box center [696, 325] width 67 height 15
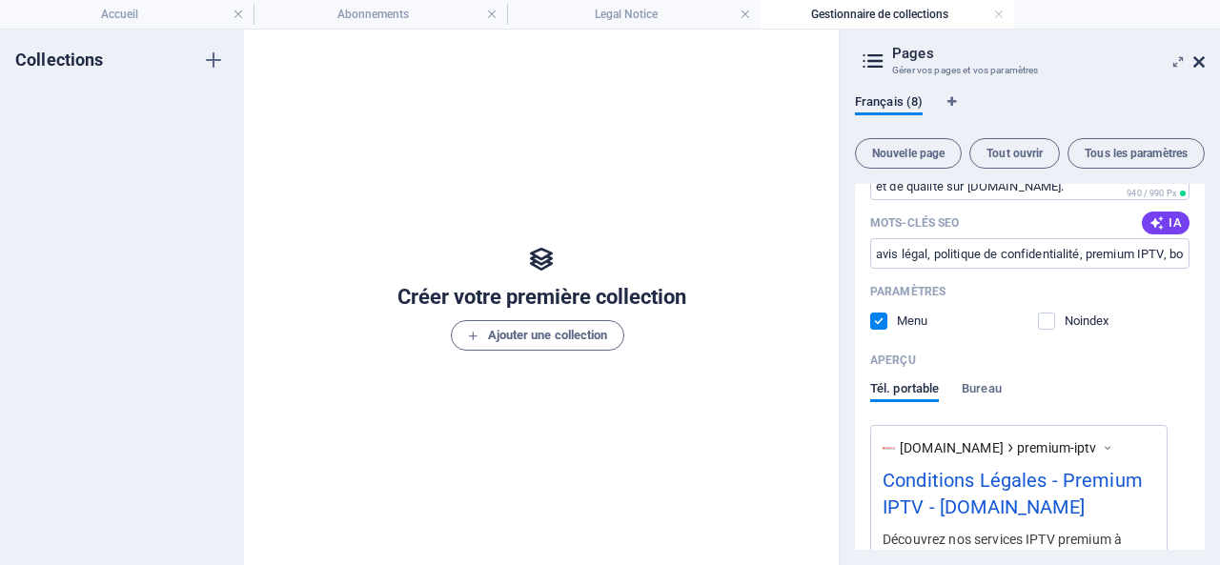
click at [1200, 56] on icon at bounding box center [1198, 61] width 11 height 15
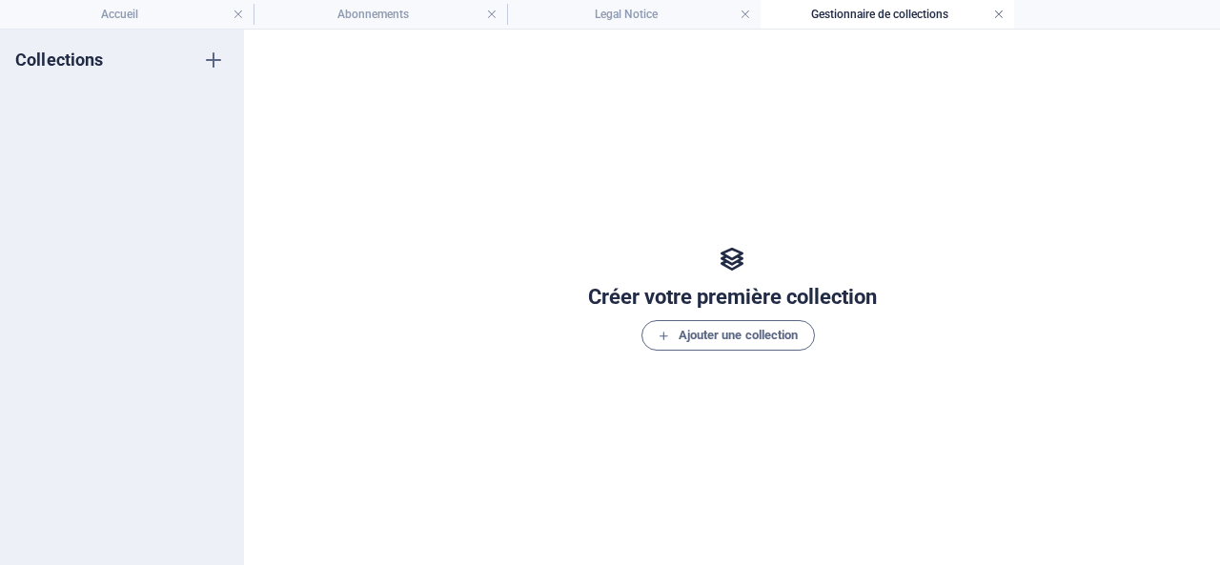
click at [996, 10] on link at bounding box center [998, 15] width 11 height 18
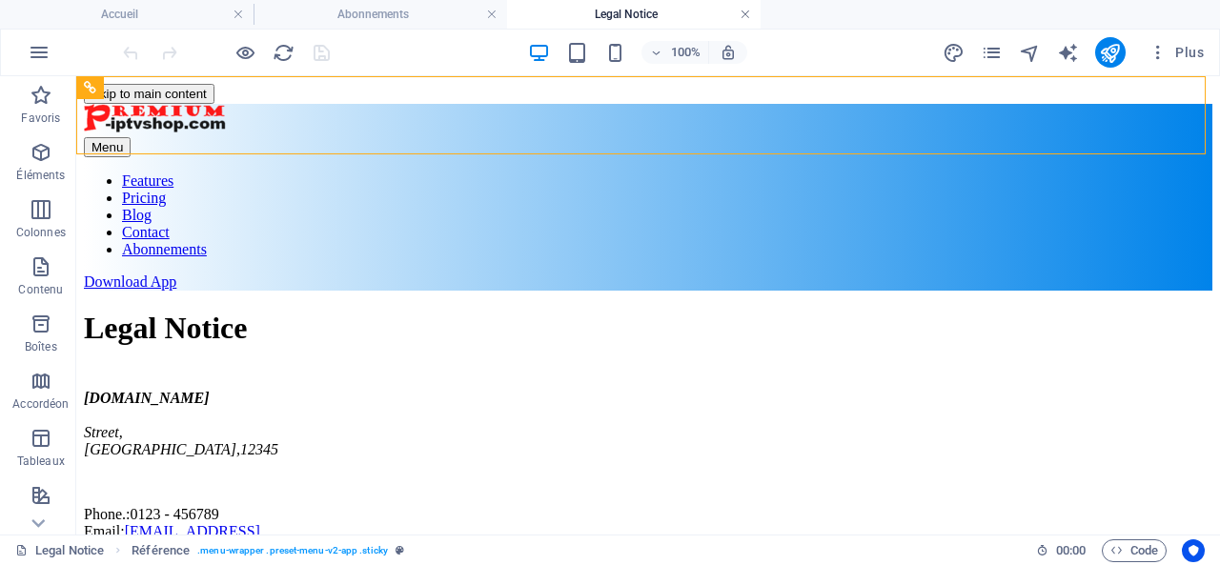
click at [744, 10] on link at bounding box center [745, 15] width 11 height 18
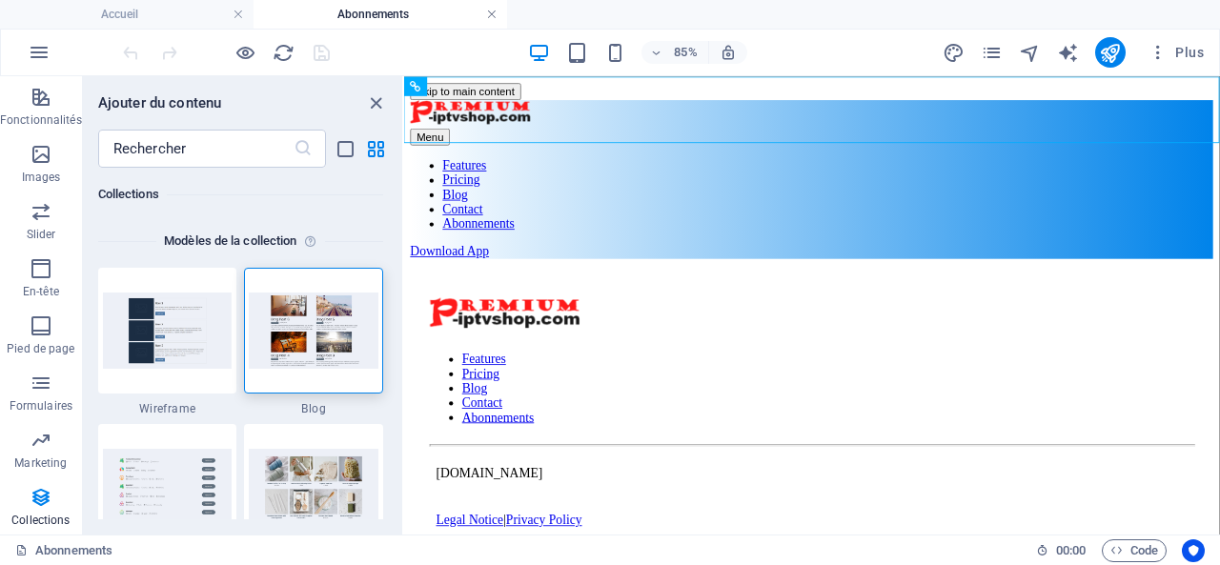
click at [492, 12] on link at bounding box center [491, 15] width 11 height 18
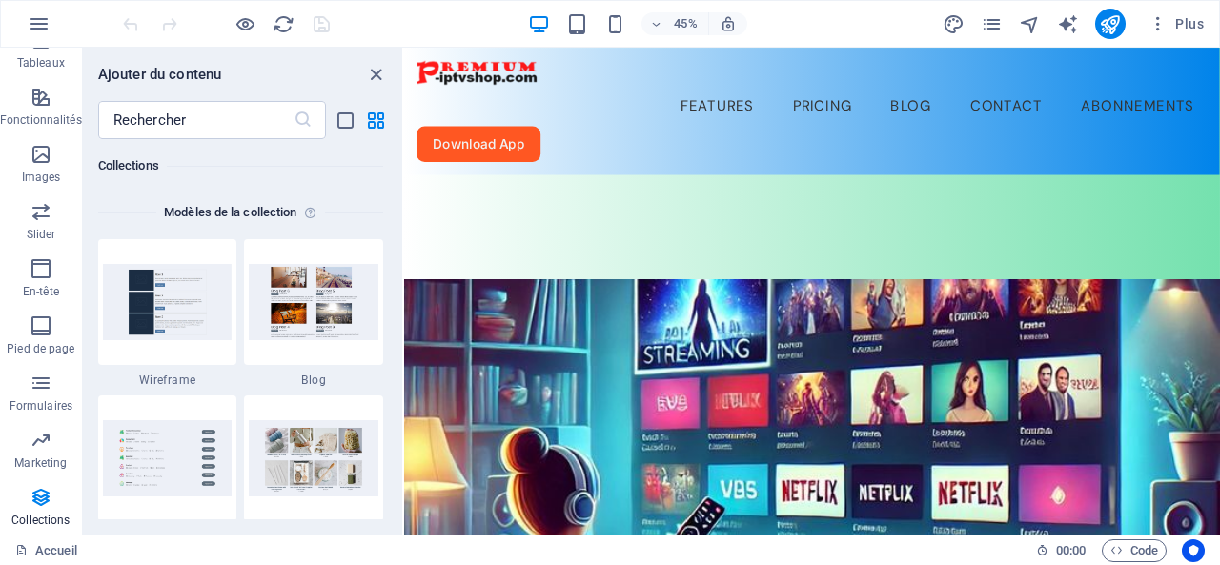
scroll to position [381, 0]
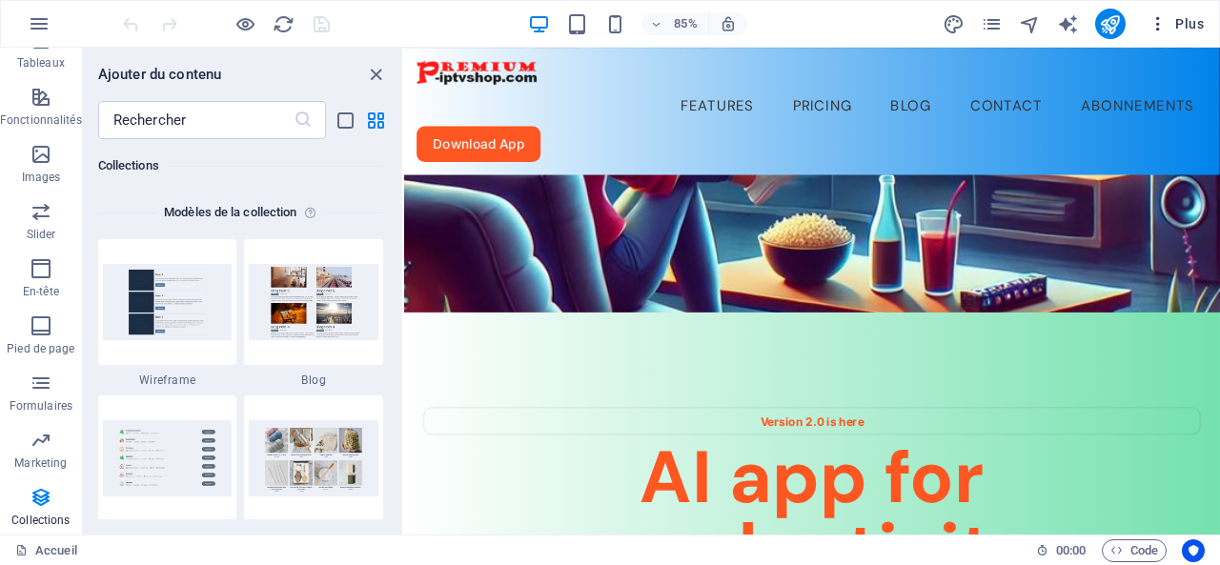
click at [1191, 23] on span "Plus" at bounding box center [1176, 23] width 55 height 19
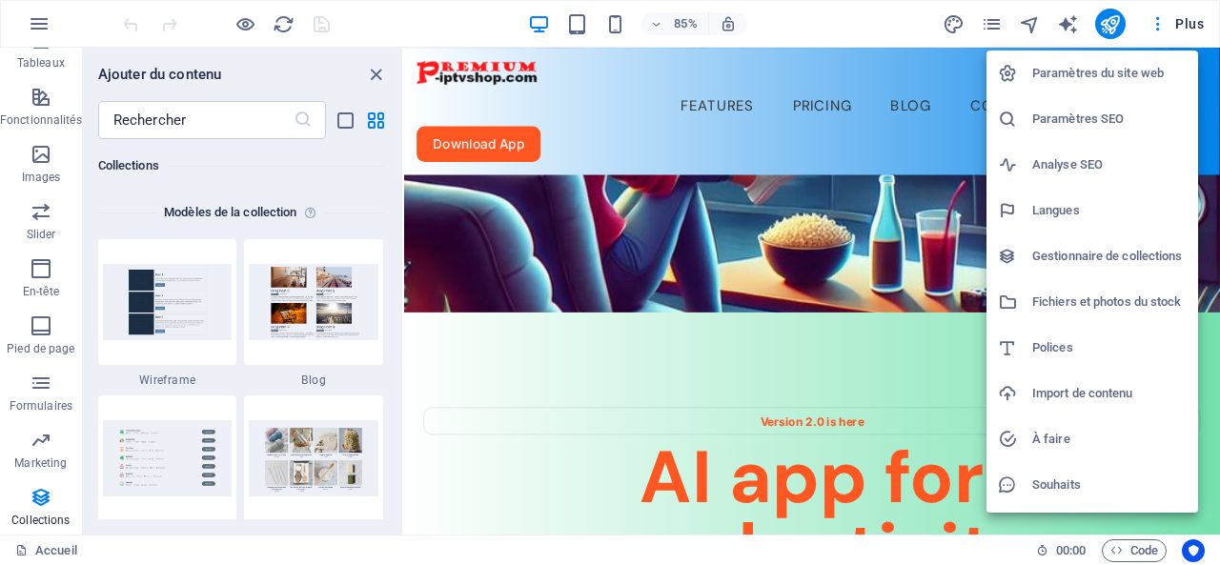
click at [969, 83] on div at bounding box center [610, 282] width 1220 height 565
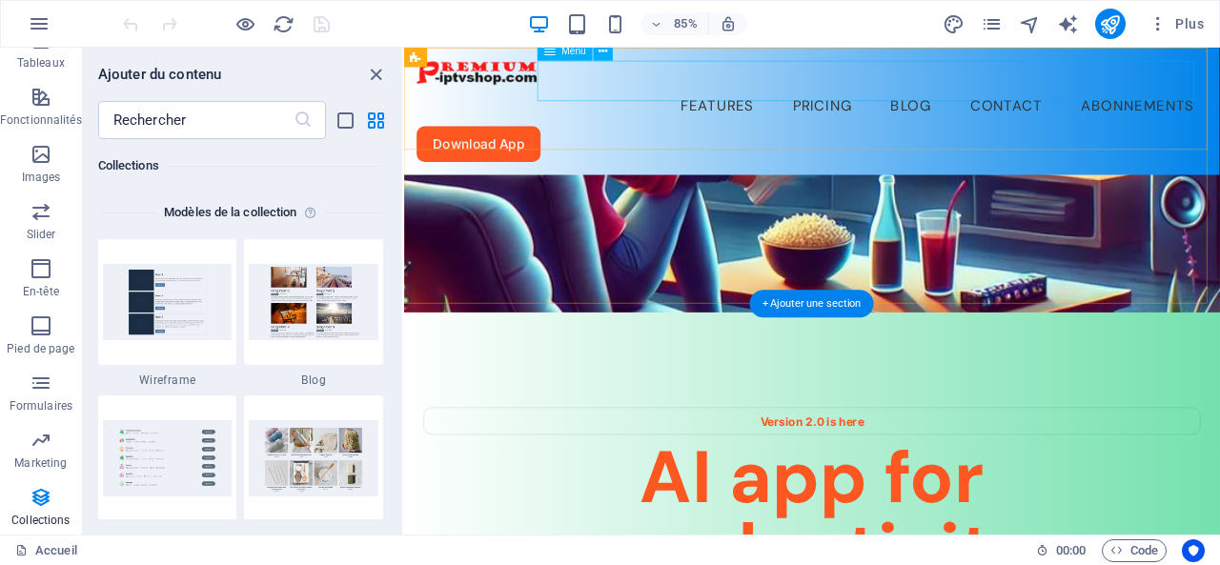
click at [1219, 92] on nav "Features Pricing Blog Contact Abonnements" at bounding box center [883, 116] width 929 height 48
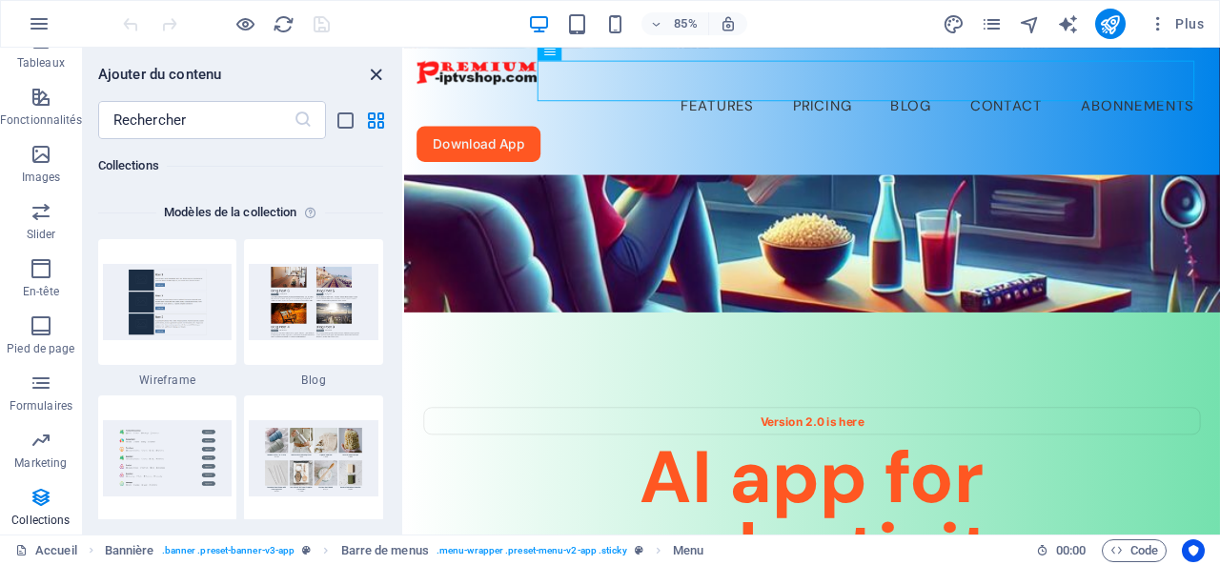
click at [382, 69] on icon "close panel" at bounding box center [376, 75] width 22 height 22
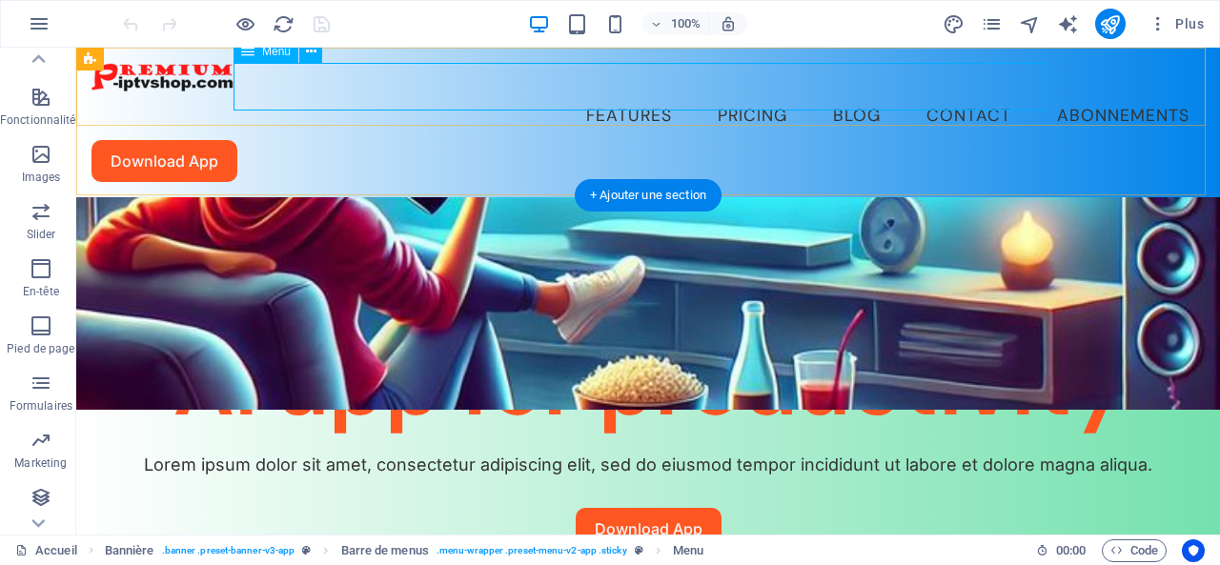
click at [934, 92] on nav "Features Pricing Blog Contact Abonnements" at bounding box center [648, 116] width 1113 height 48
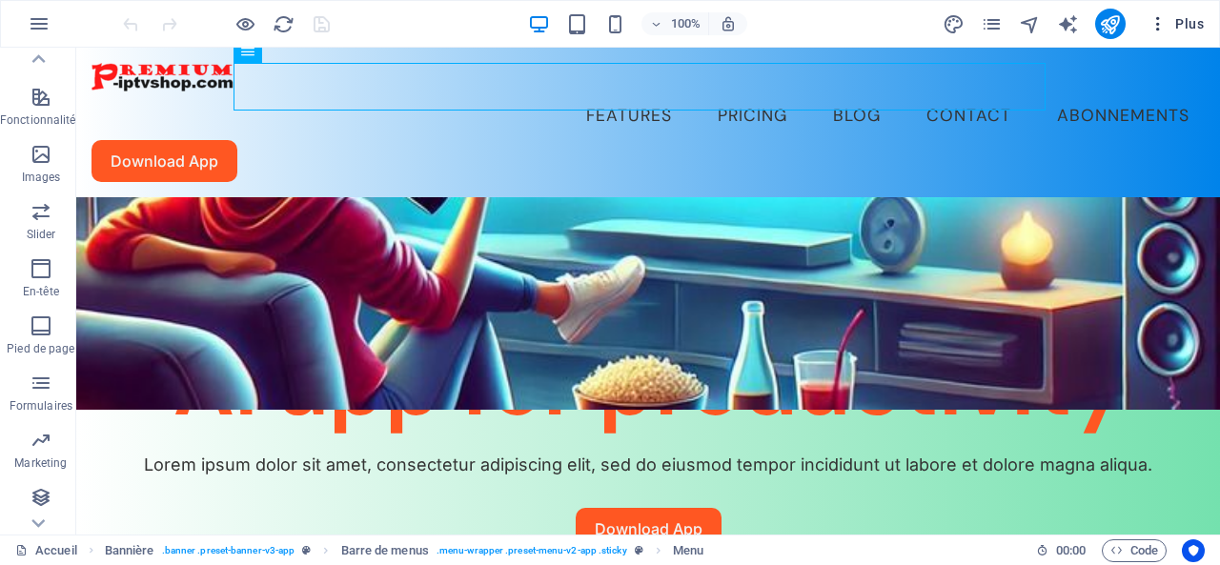
click at [1184, 20] on span "Plus" at bounding box center [1176, 23] width 55 height 19
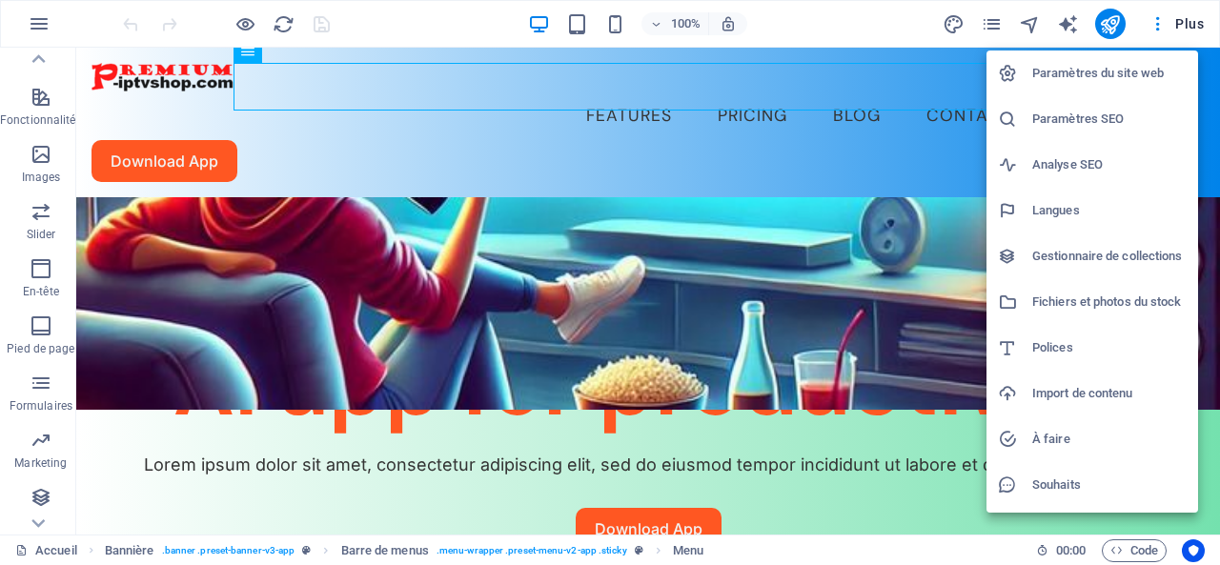
click at [1117, 256] on h6 "Gestionnaire de collections" at bounding box center [1109, 256] width 154 height 23
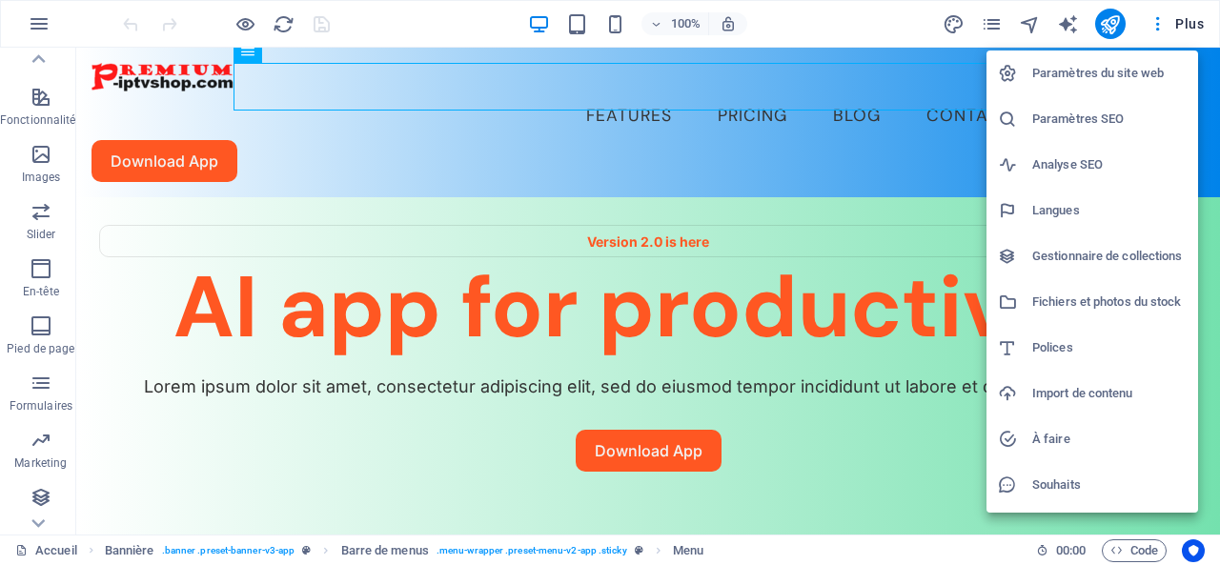
scroll to position [0, 0]
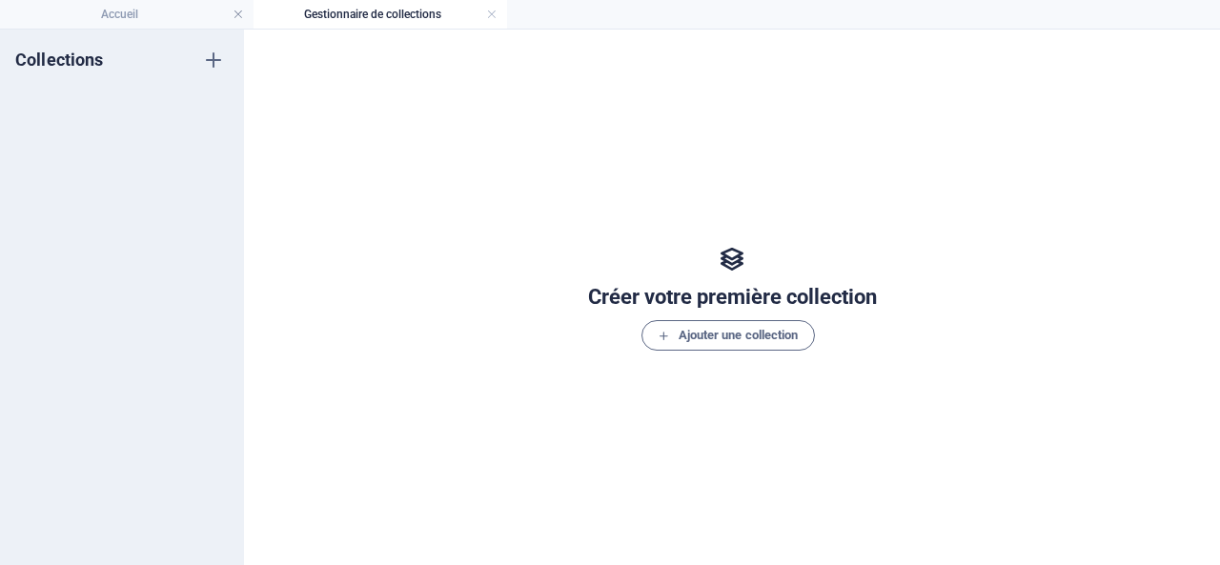
drag, startPoint x: 123, startPoint y: 0, endPoint x: 725, endPoint y: 157, distance: 622.6
click at [725, 157] on div "Créer votre première collection Ajouter une collection" at bounding box center [732, 298] width 930 height 498
